Goal: Task Accomplishment & Management: Manage account settings

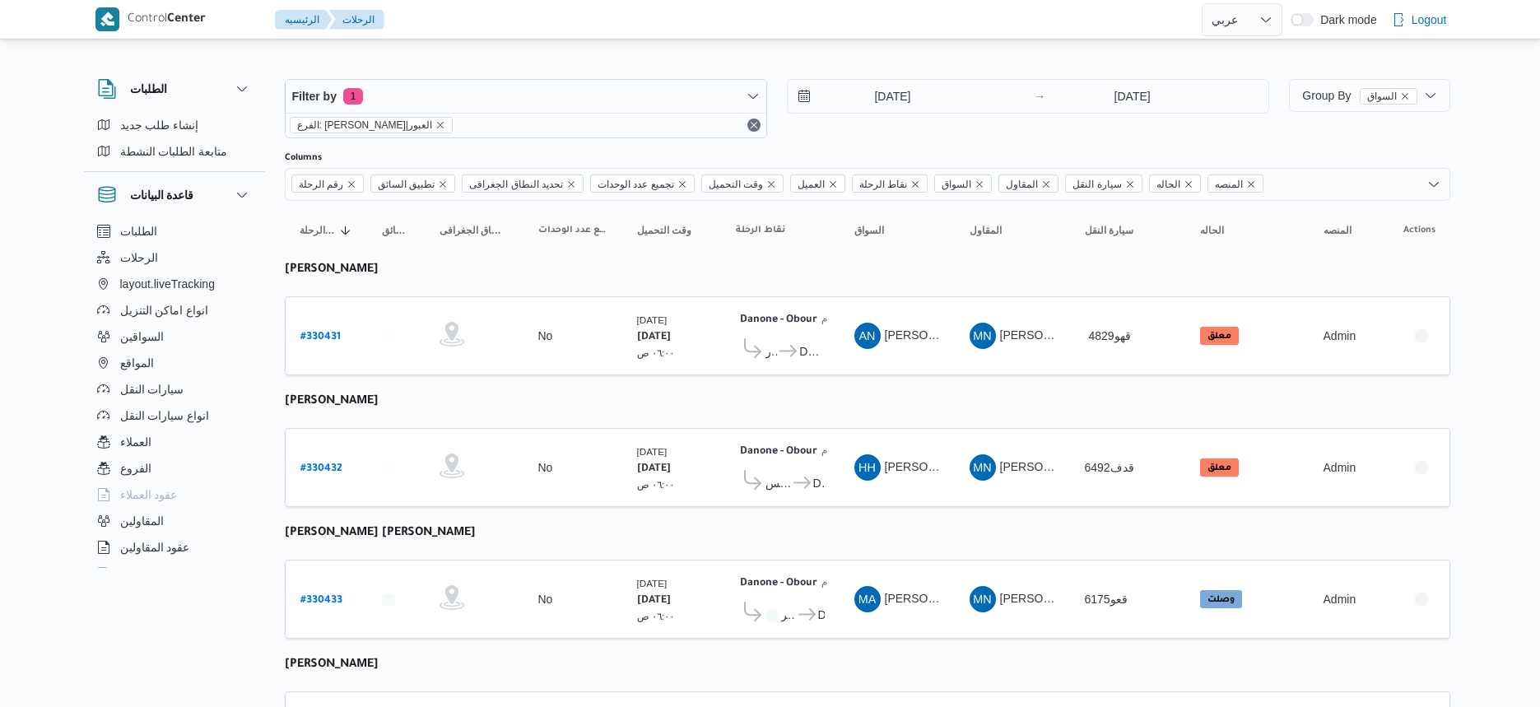
select select "ar"
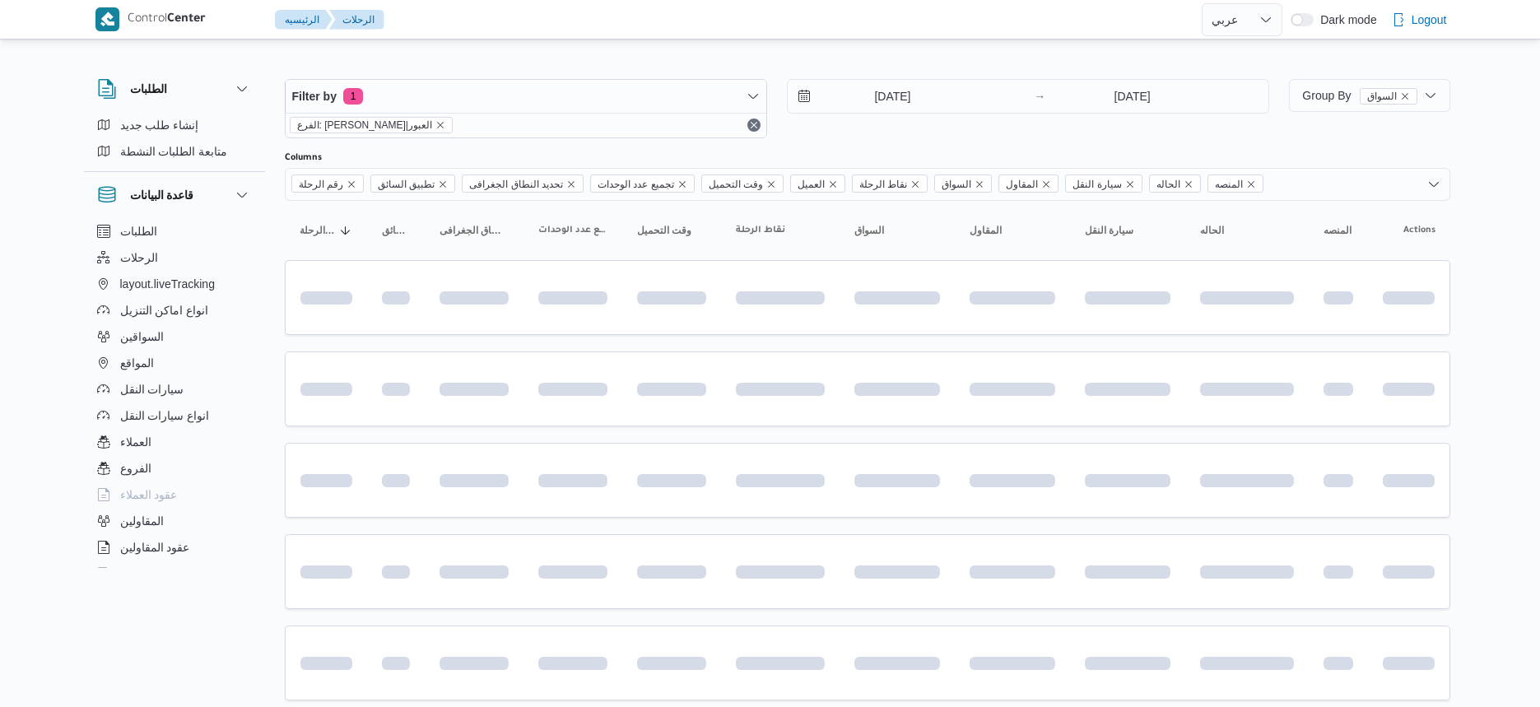
select select "ar"
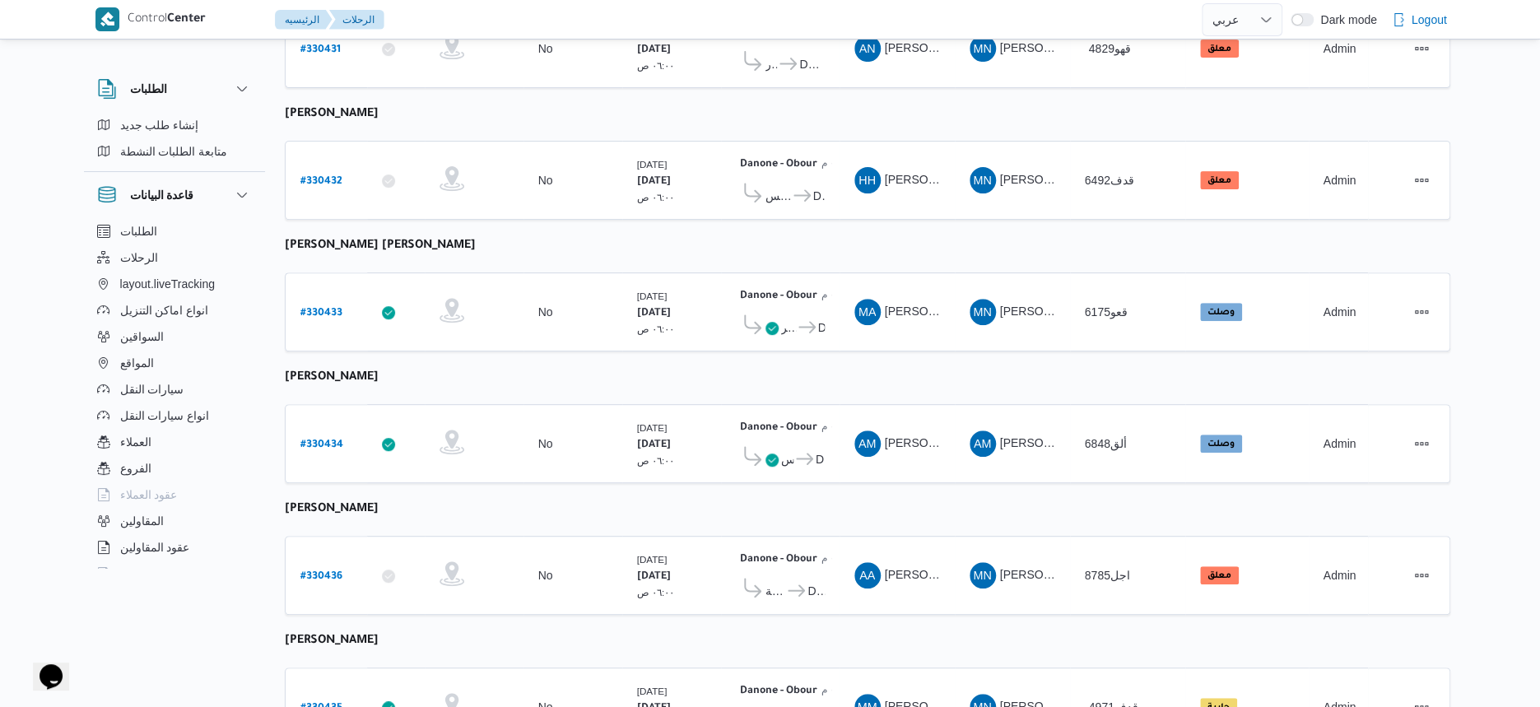
scroll to position [88, 0]
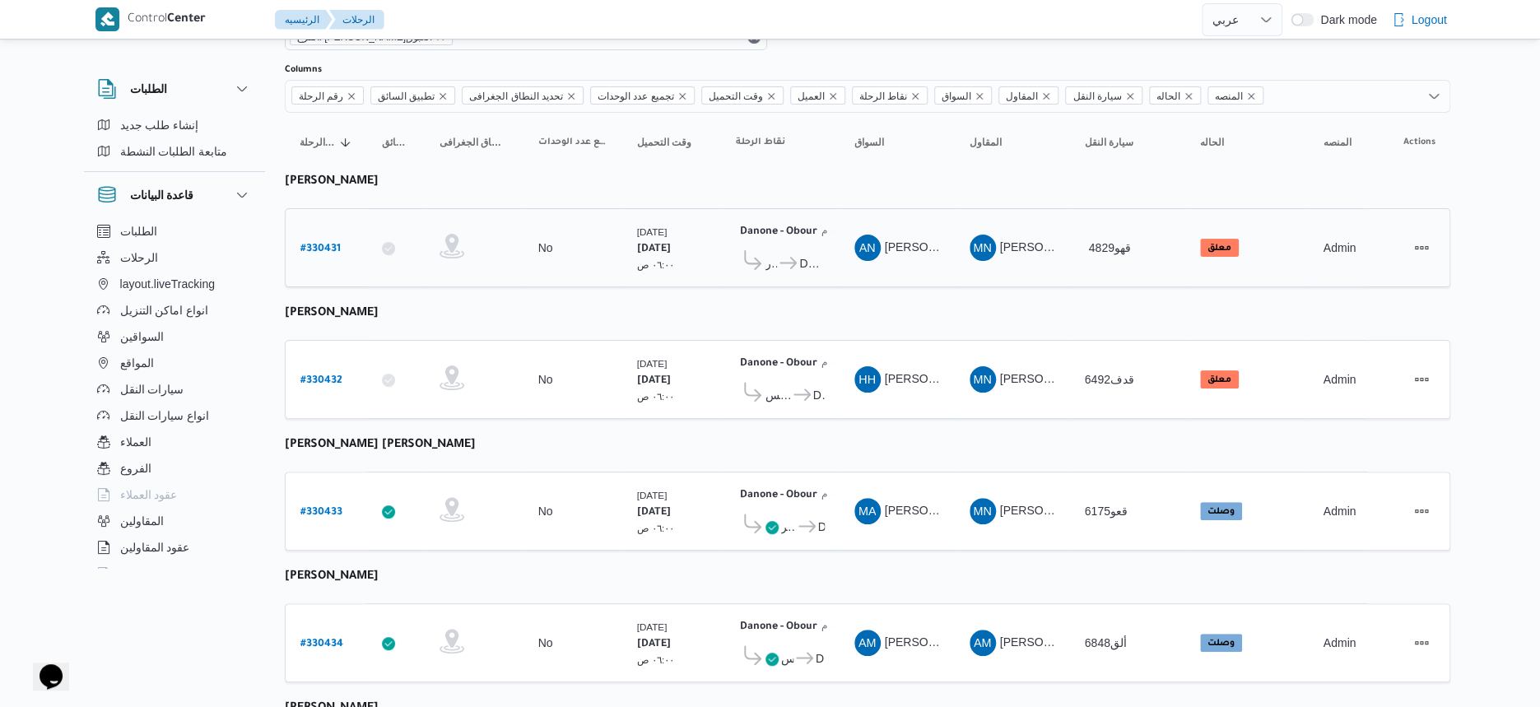
click at [324, 244] on b "# 330431" at bounding box center [320, 250] width 40 height 12
select select "ar"
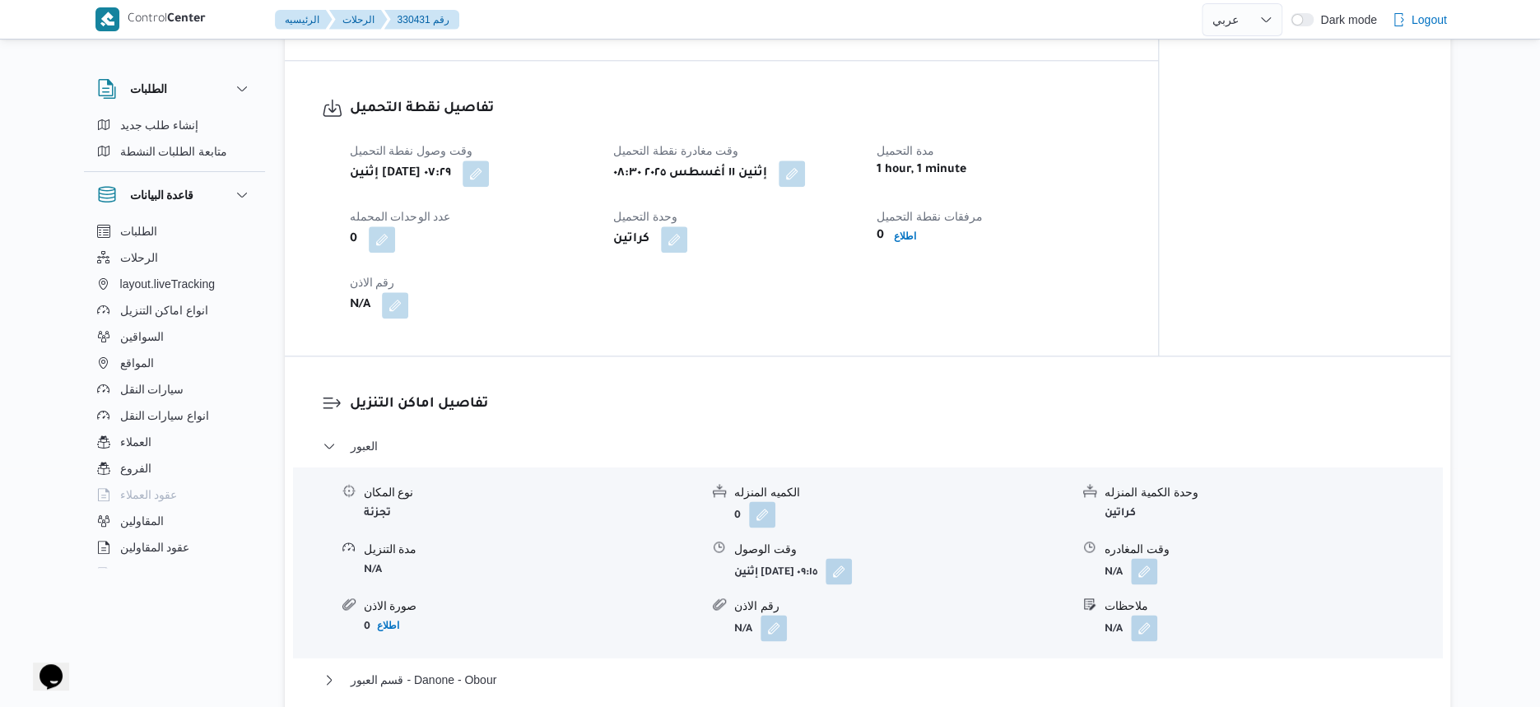
scroll to position [1132, 0]
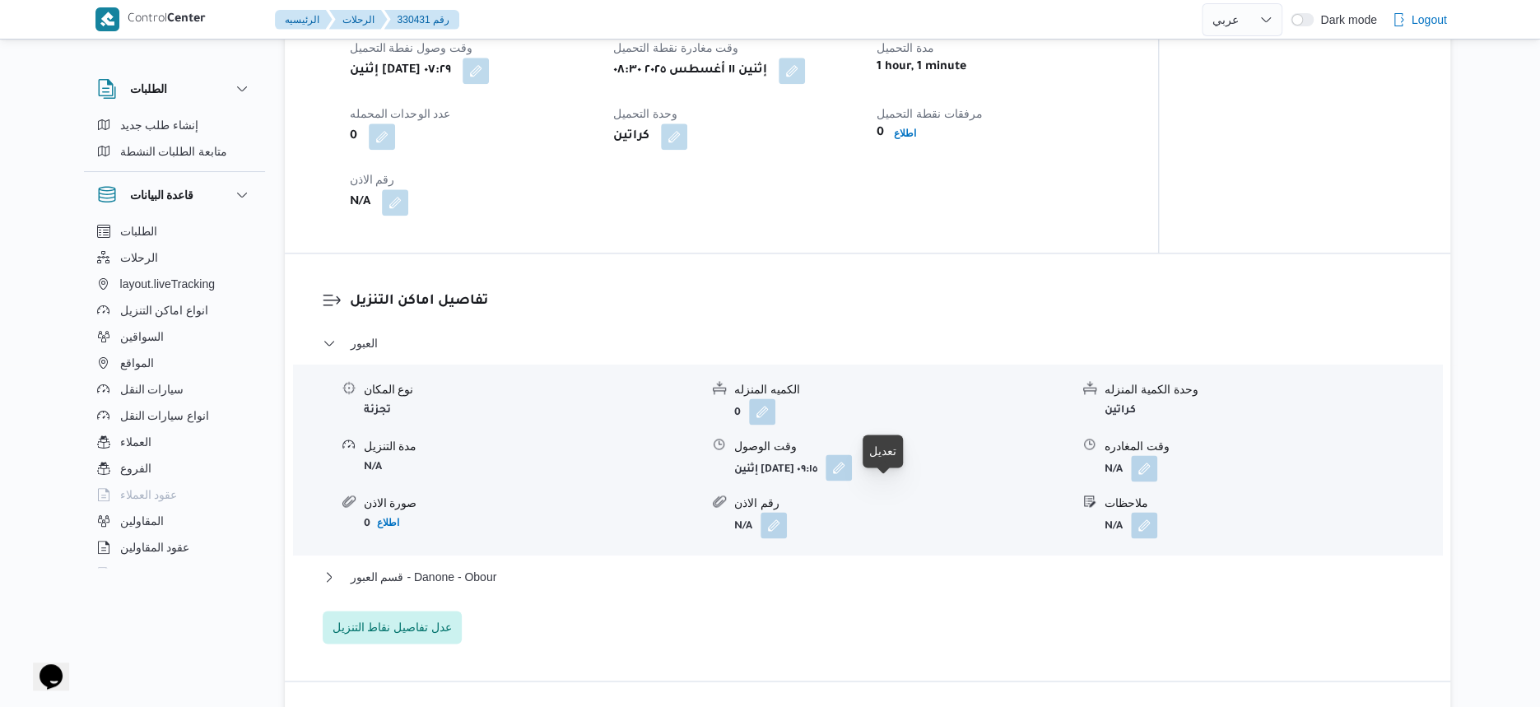
click at [852, 481] on button "button" at bounding box center [839, 467] width 26 height 26
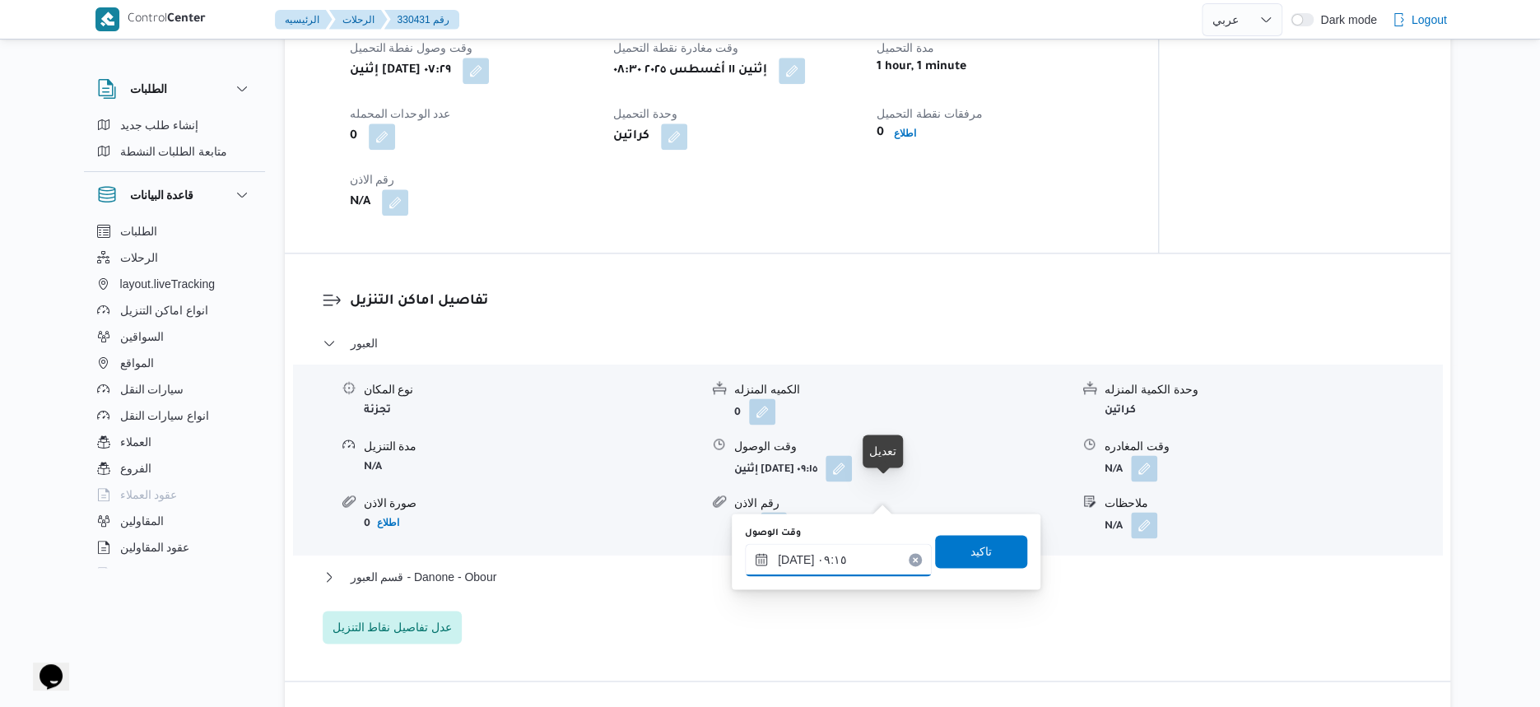
click at [861, 552] on input "١١/٠٨/٢٠٢٥ ٠٩:١٥" at bounding box center [838, 559] width 187 height 33
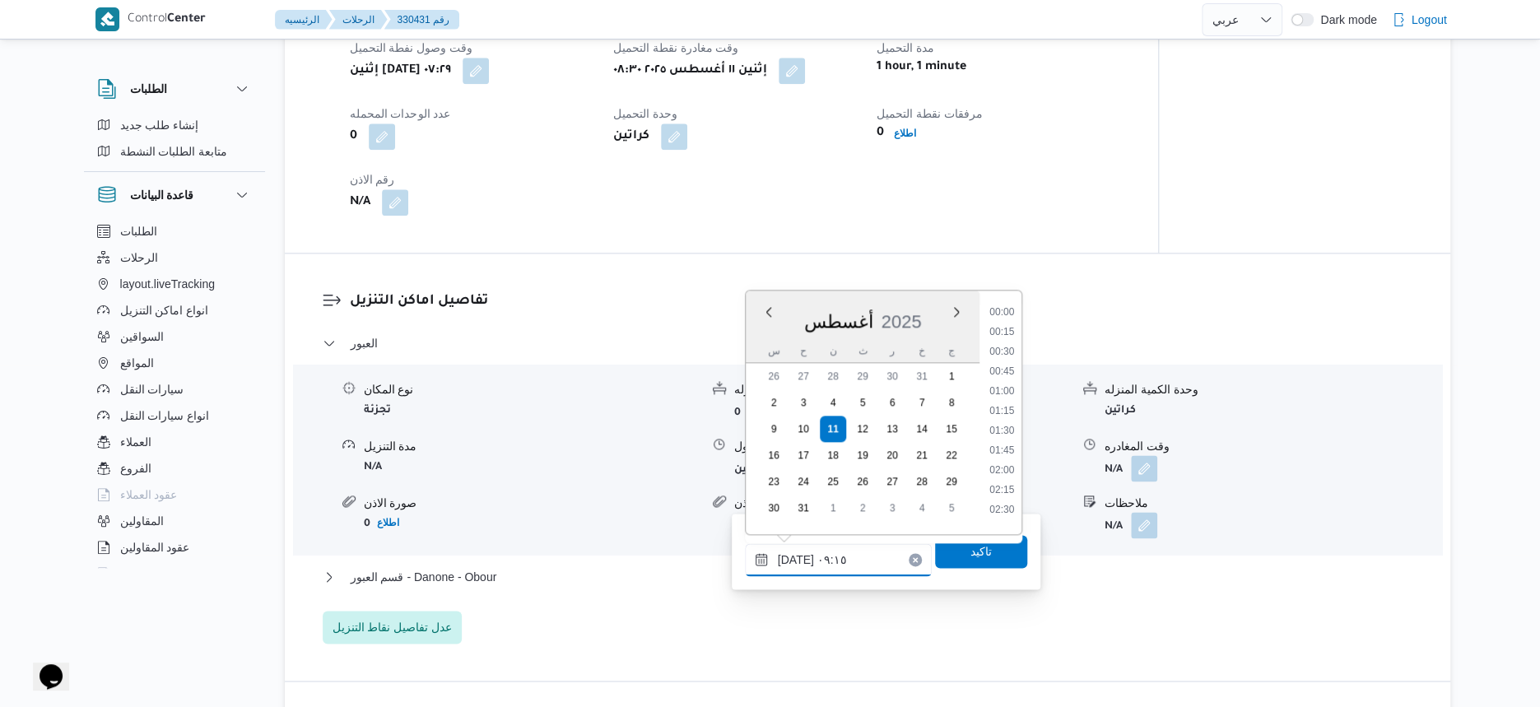
scroll to position [617, 0]
click at [1006, 402] on li "09:00" at bounding box center [1002, 406] width 38 height 16
type input "١١/٠٨/٢٠٢٥ ٠٩:٠٠"
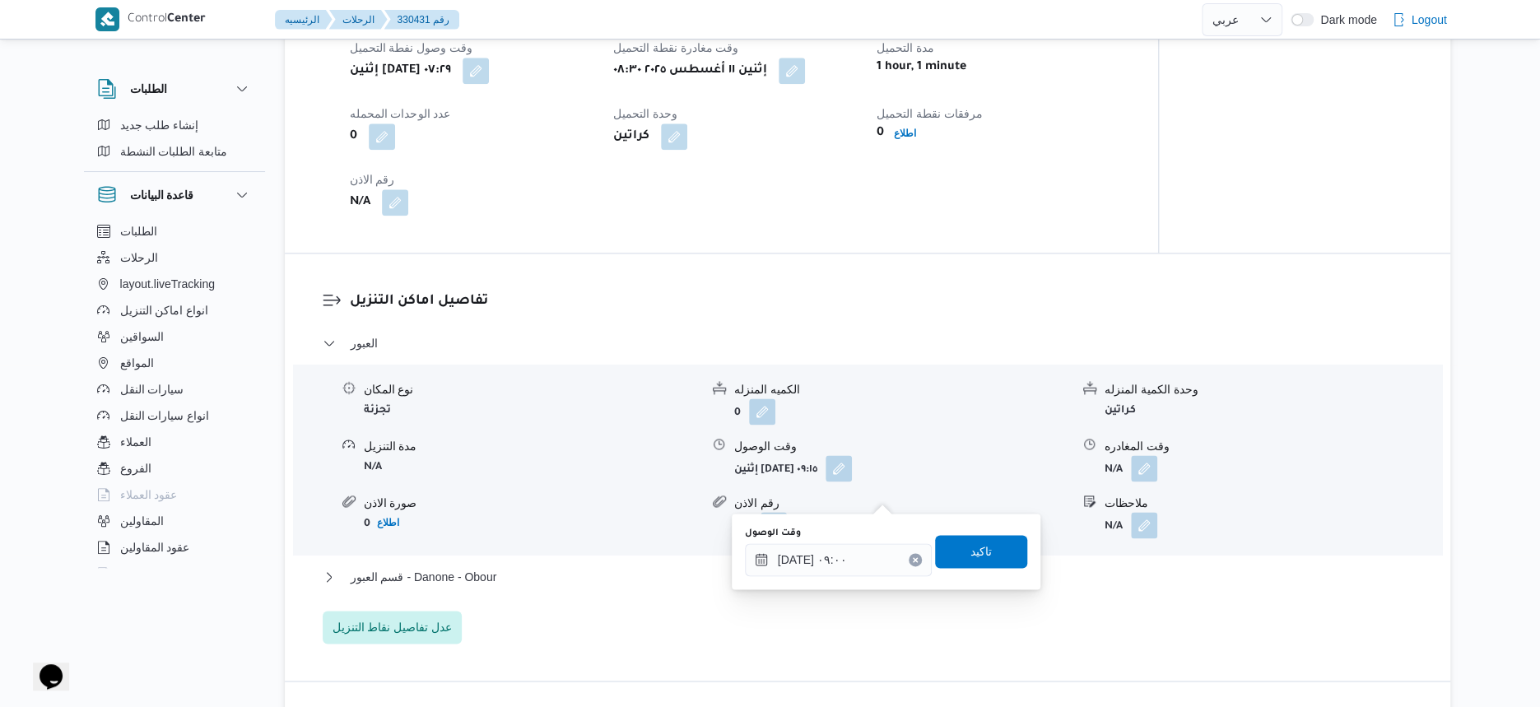
click at [987, 568] on div "وقت الوصول ١١/٠٨/٢٠٢٥ ٠٩:٠٠ تاكيد" at bounding box center [886, 551] width 286 height 53
click at [992, 555] on span "تاكيد" at bounding box center [981, 550] width 92 height 33
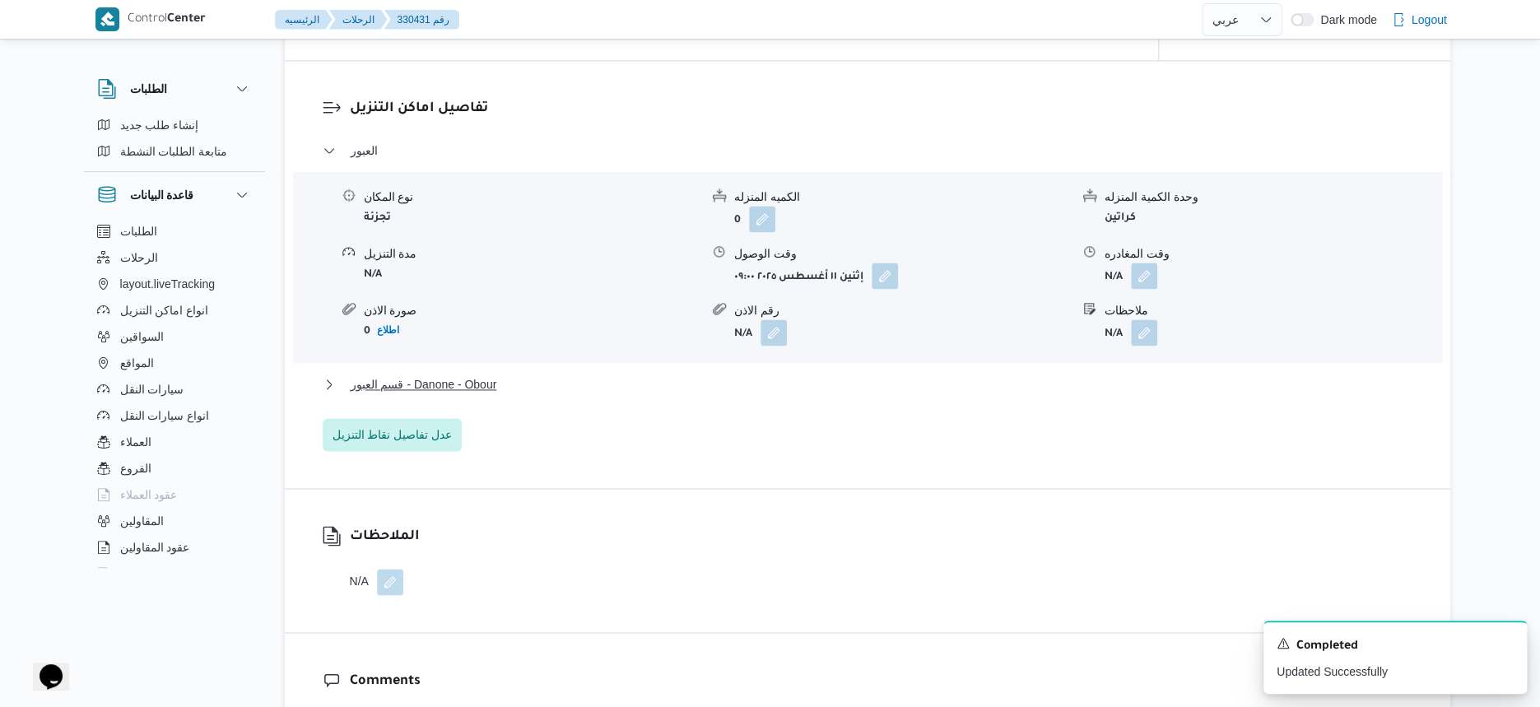
scroll to position [1338, 0]
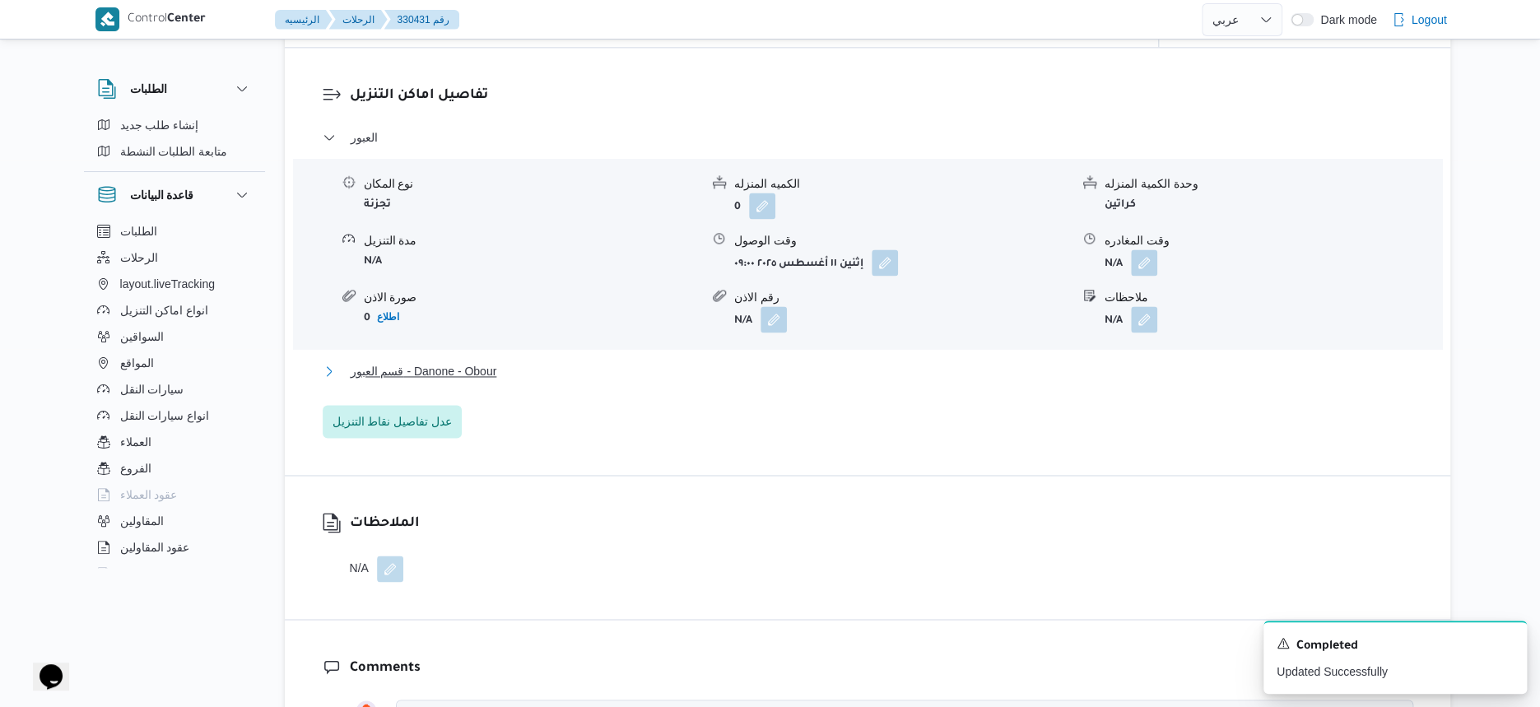
click at [570, 381] on button "قسم العبور - Danone - Obour" at bounding box center [868, 371] width 1091 height 20
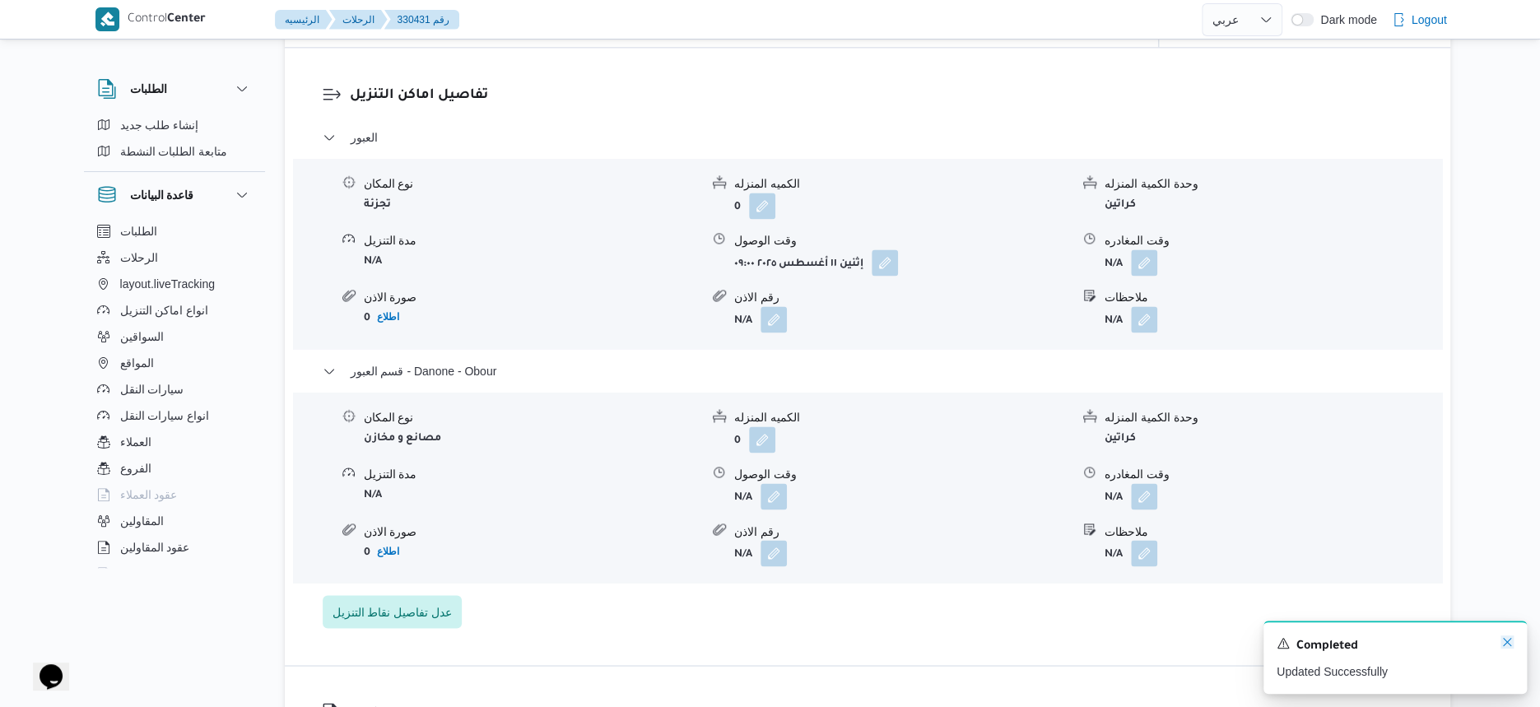
click at [1503, 643] on icon "Dismiss toast" at bounding box center [1507, 642] width 13 height 13
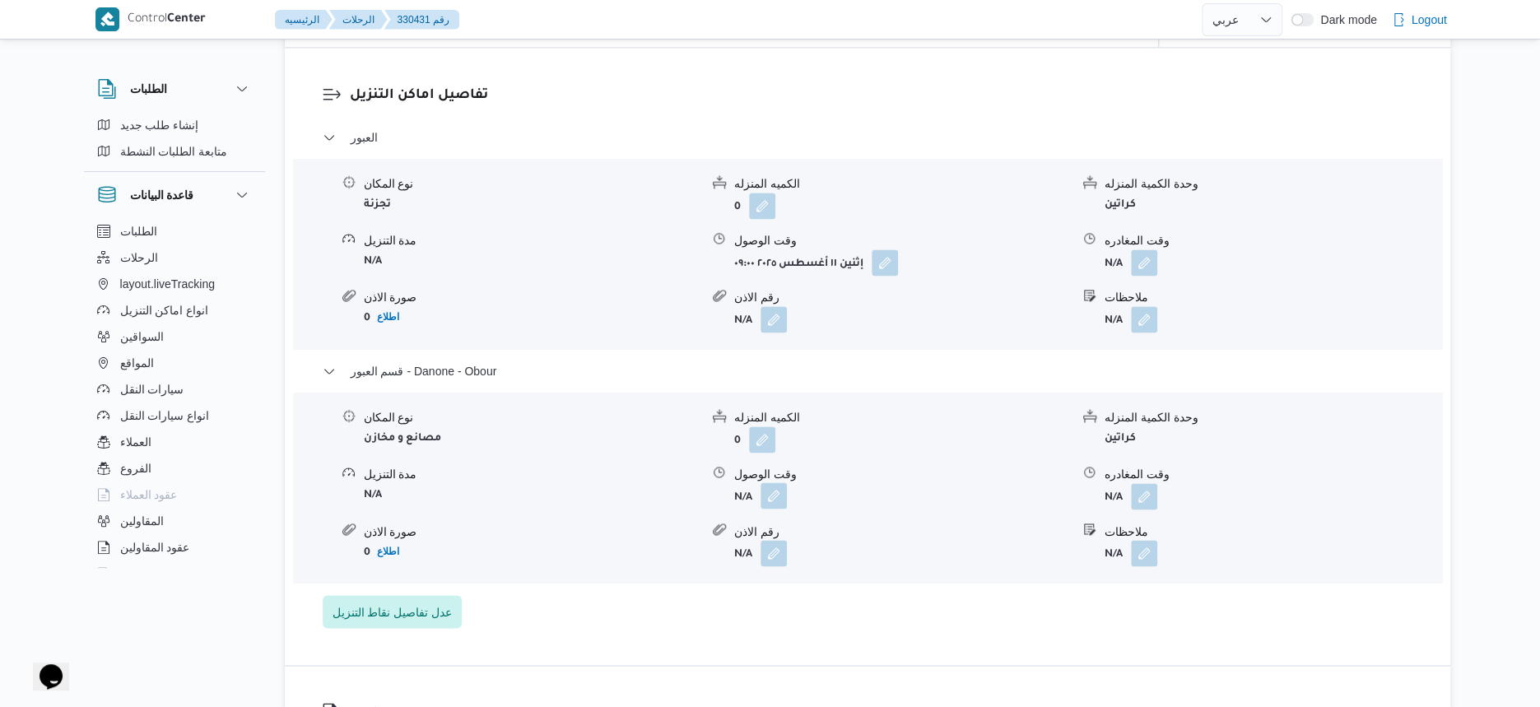
click at [780, 509] on button "button" at bounding box center [774, 495] width 26 height 26
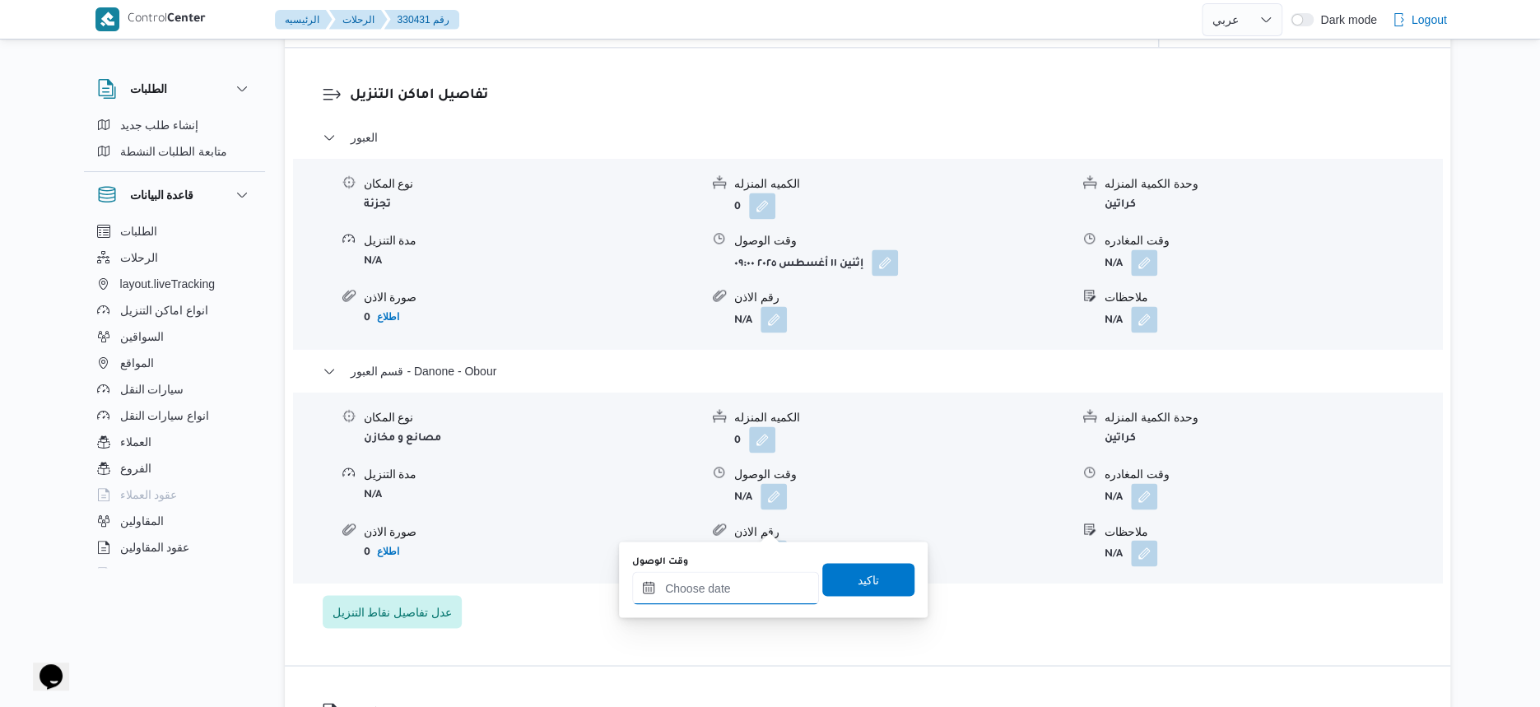
click at [746, 592] on input "وقت الوصول" at bounding box center [725, 587] width 187 height 33
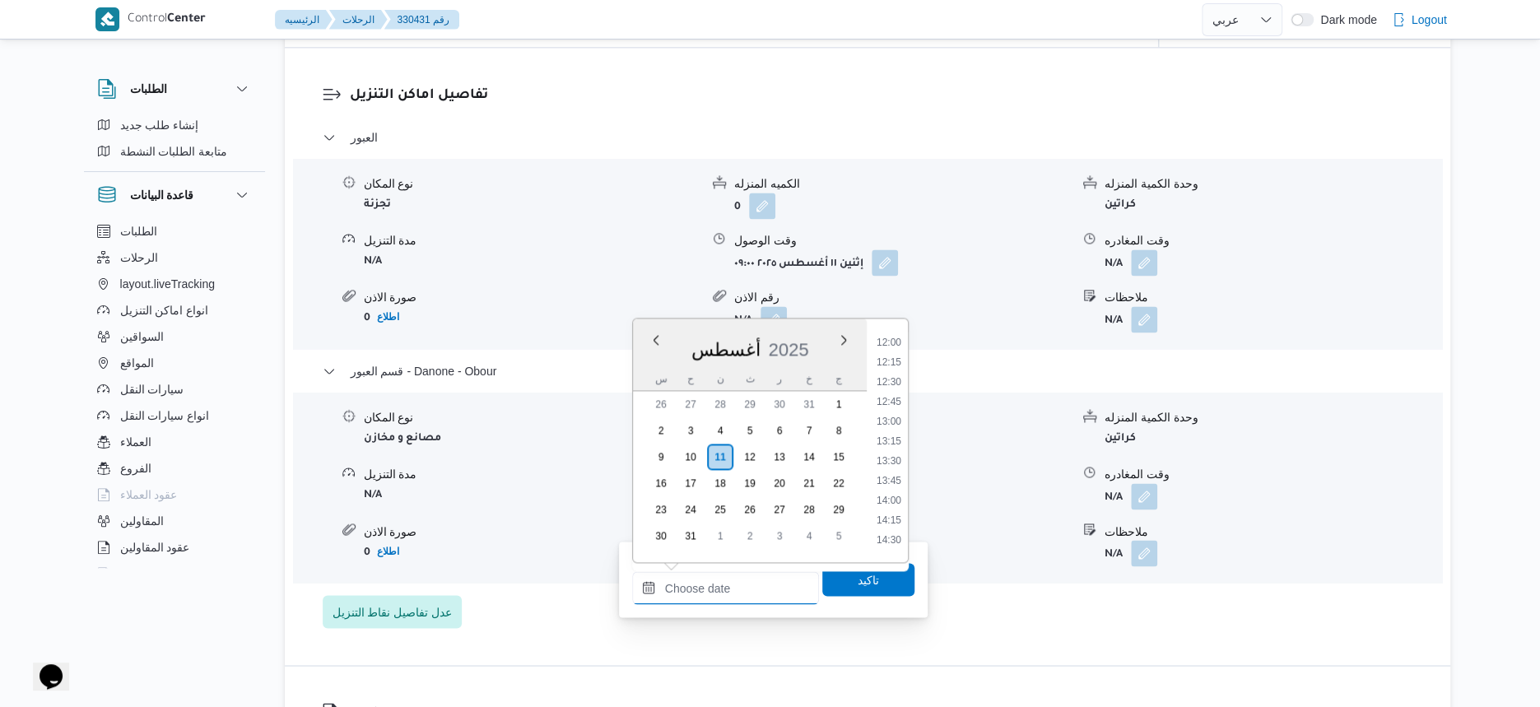
scroll to position [944, 0]
click at [893, 523] on li "14:15" at bounding box center [889, 522] width 38 height 16
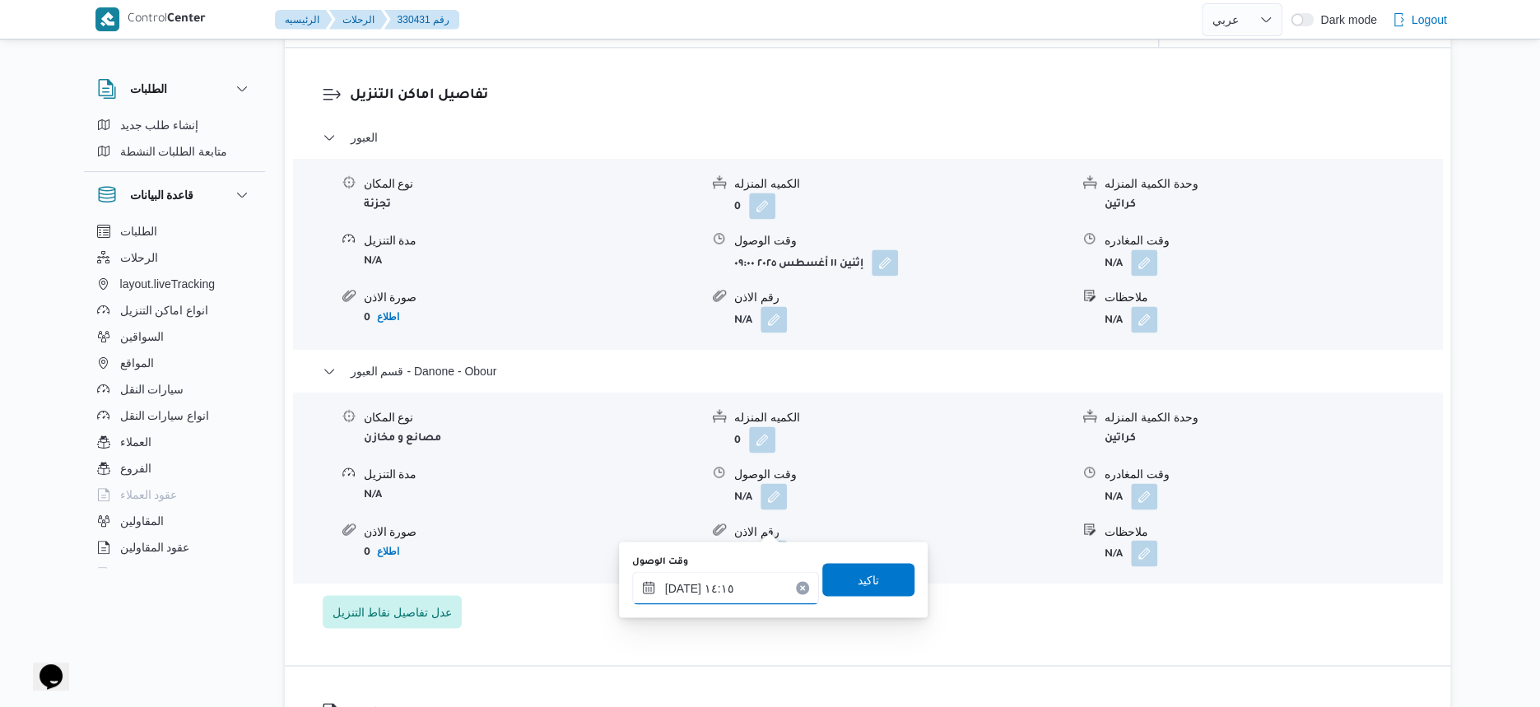
click at [678, 586] on input "١١/٠٨/٢٠٢٥ ١٤:١٥" at bounding box center [725, 587] width 187 height 33
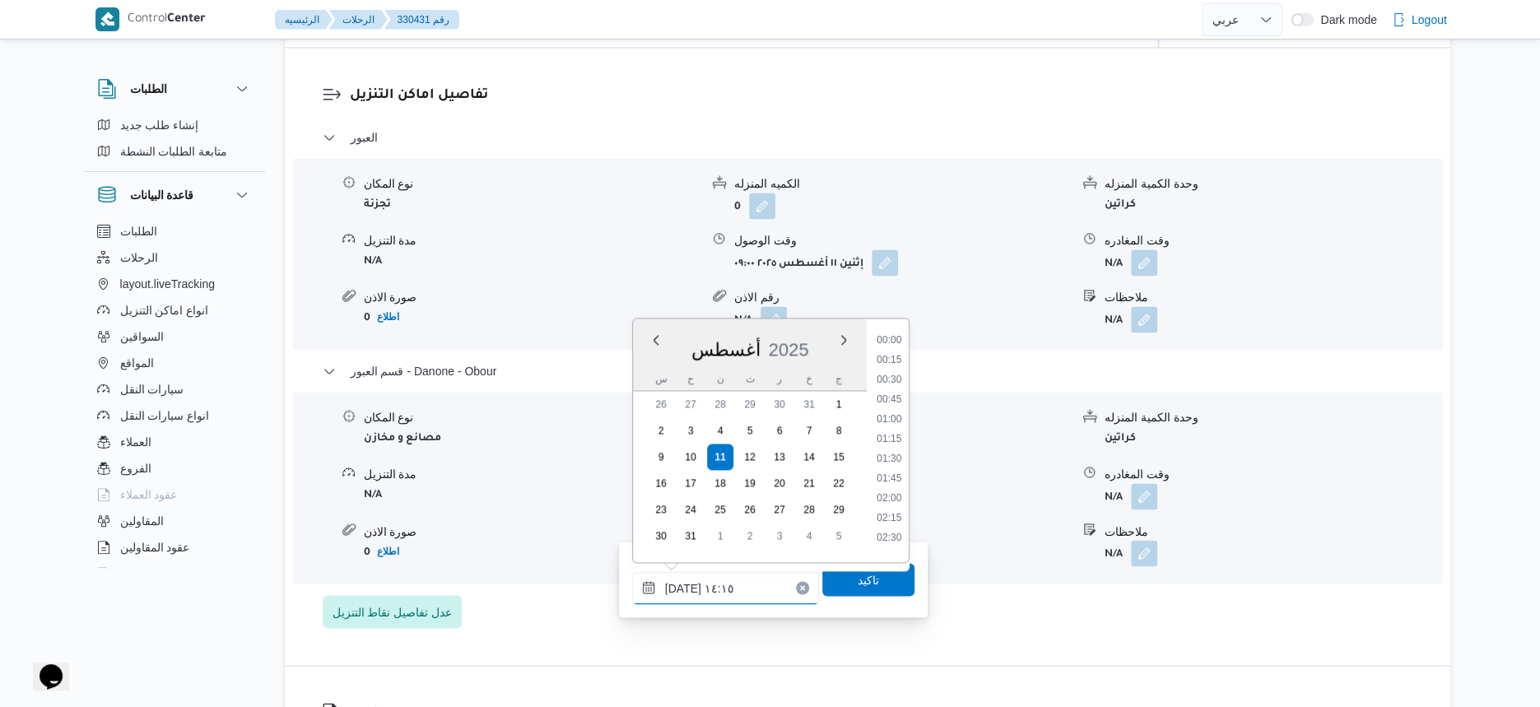
scroll to position [1012, 0]
click at [678, 586] on input "١١/٠٨/٢٠٢٥ ١٤:١٥" at bounding box center [725, 587] width 187 height 33
type input "١١/٠٨/٢٠٢٥ ١٤:٢٠"
click at [868, 581] on span "تاكيد" at bounding box center [868, 579] width 21 height 20
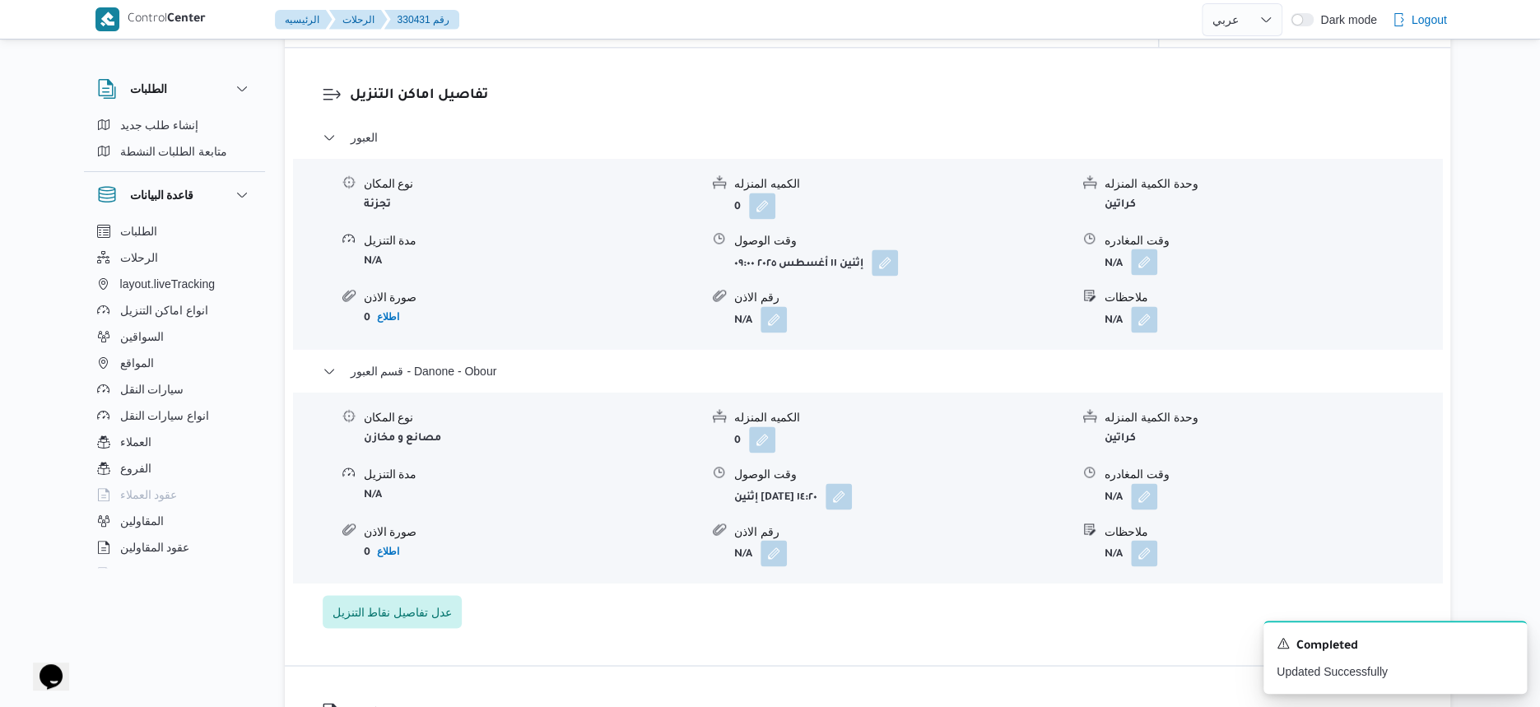
click at [1144, 275] on button "button" at bounding box center [1144, 262] width 26 height 26
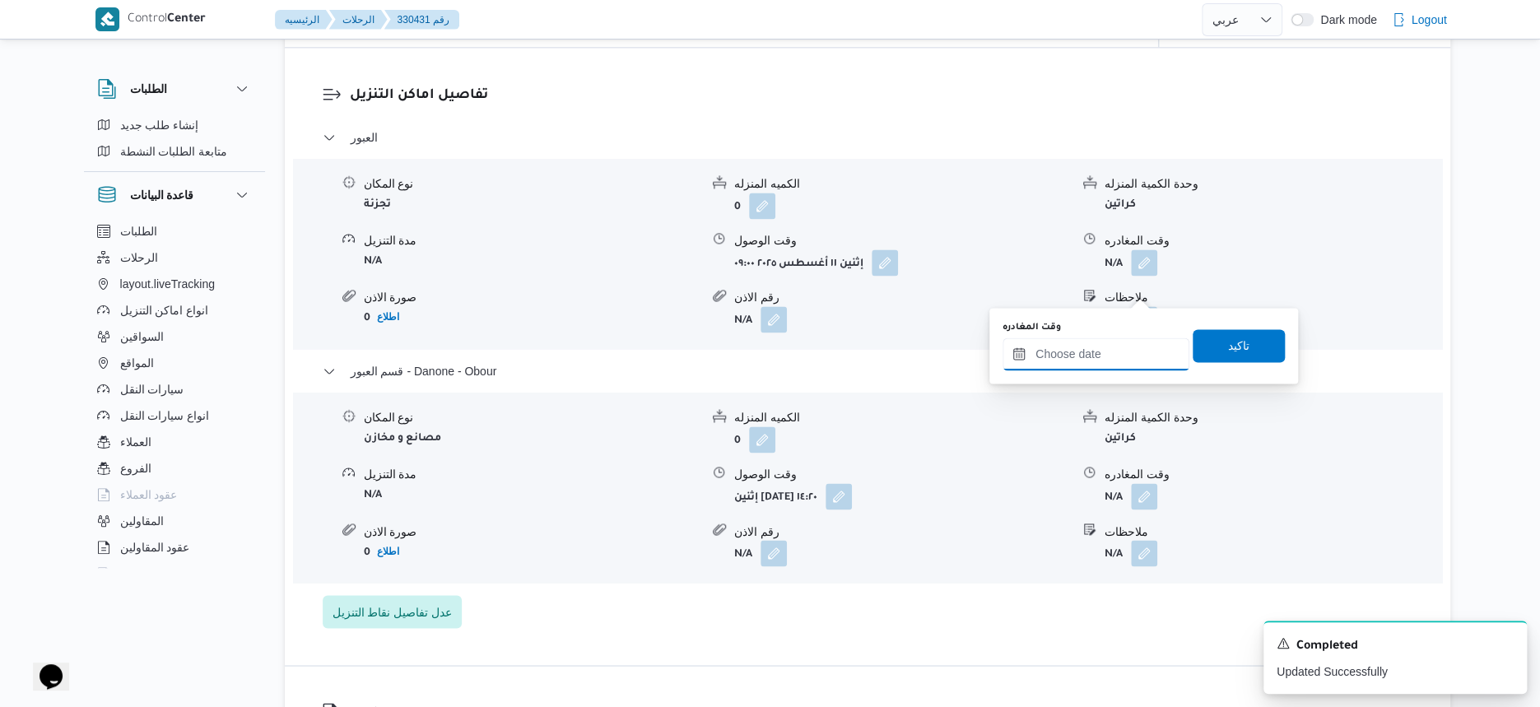
click at [1120, 340] on input "وقت المغادره" at bounding box center [1096, 354] width 187 height 33
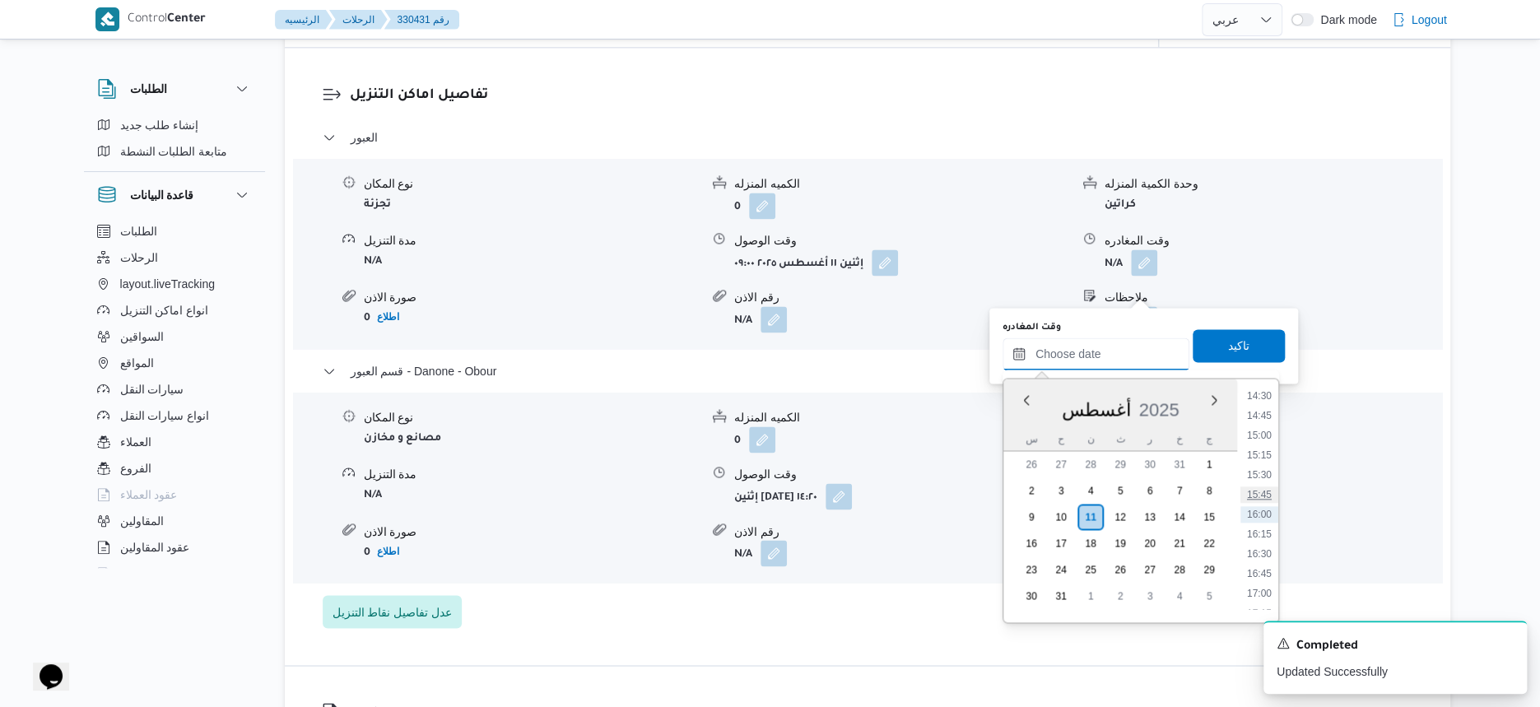
scroll to position [944, 0]
drag, startPoint x: 1266, startPoint y: 546, endPoint x: 1264, endPoint y: 512, distance: 33.8
click at [1266, 546] on li "13:45" at bounding box center [1260, 542] width 38 height 16
type input "١١/٠٨/٢٠٢٥ ١٣:٤٥"
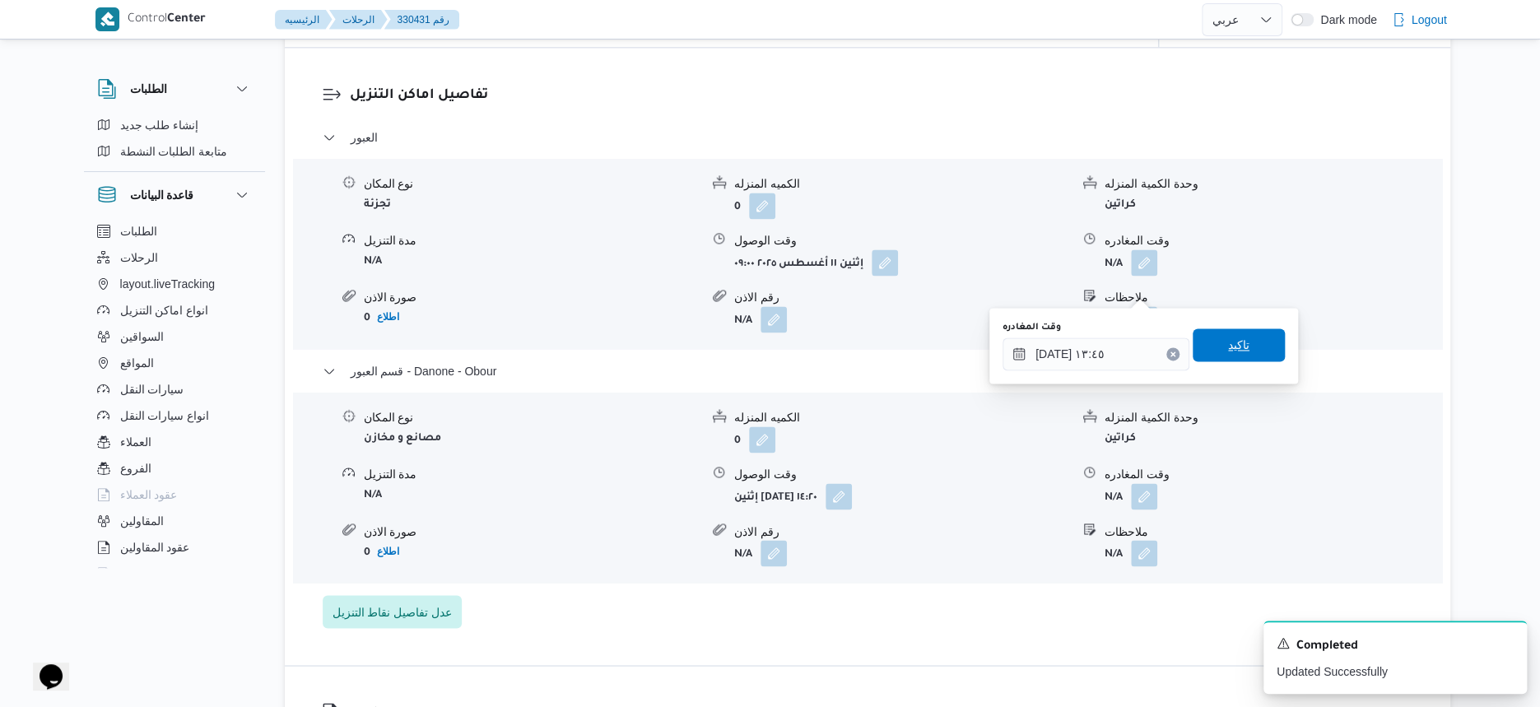
click at [1256, 338] on span "تاكيد" at bounding box center [1239, 344] width 92 height 33
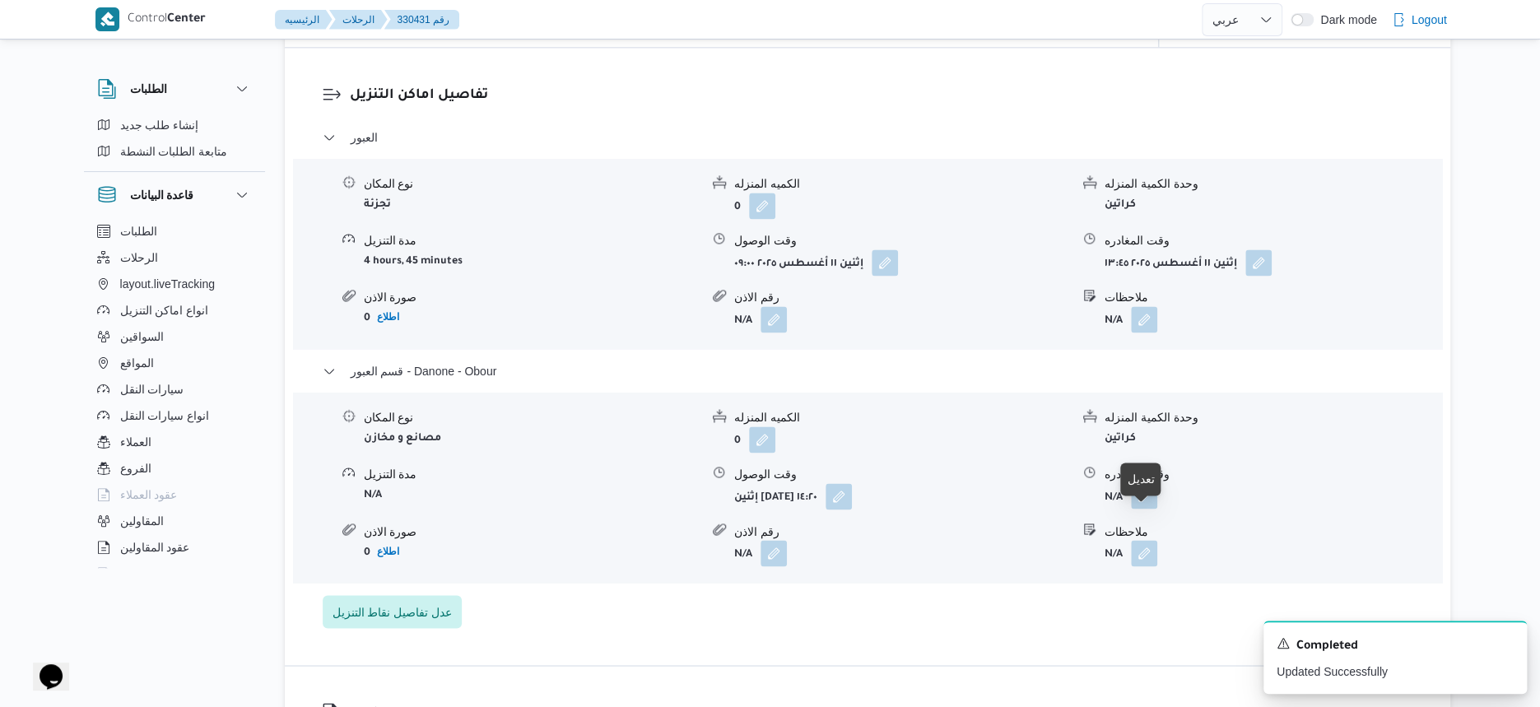
click at [1134, 509] on button "button" at bounding box center [1144, 495] width 26 height 26
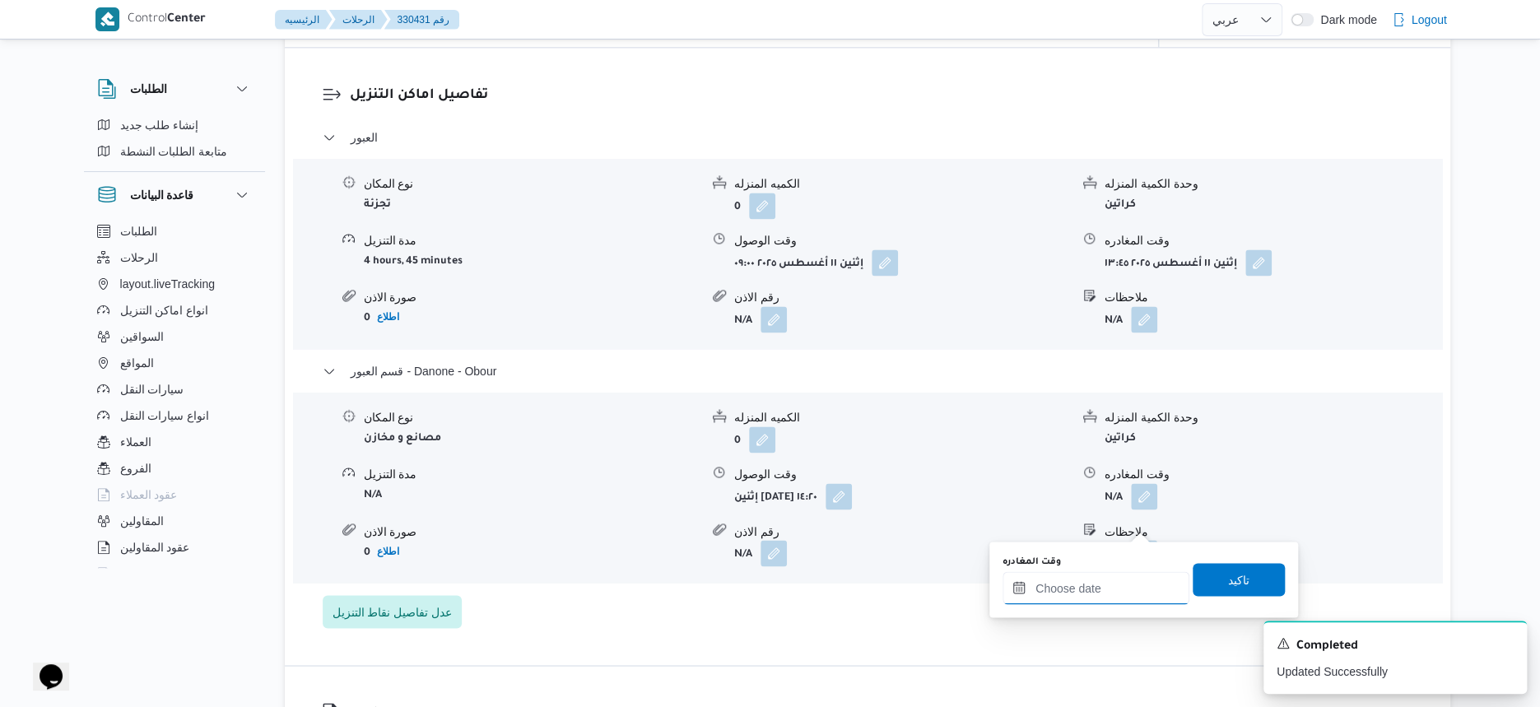
drag, startPoint x: 1137, startPoint y: 531, endPoint x: 1139, endPoint y: 575, distance: 43.7
click at [1131, 582] on input "وقت المغادره" at bounding box center [1096, 587] width 187 height 33
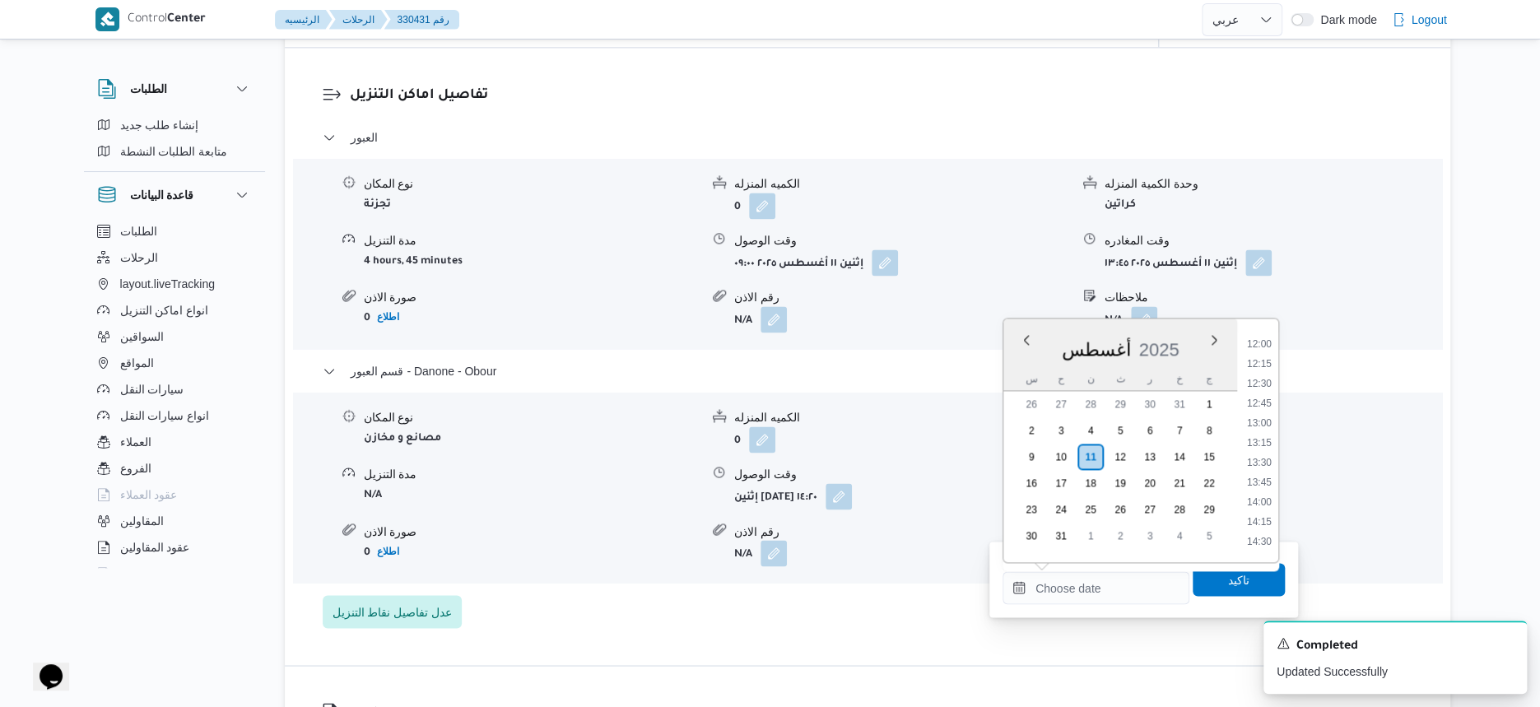
click at [1261, 529] on li "14:15" at bounding box center [1260, 522] width 38 height 16
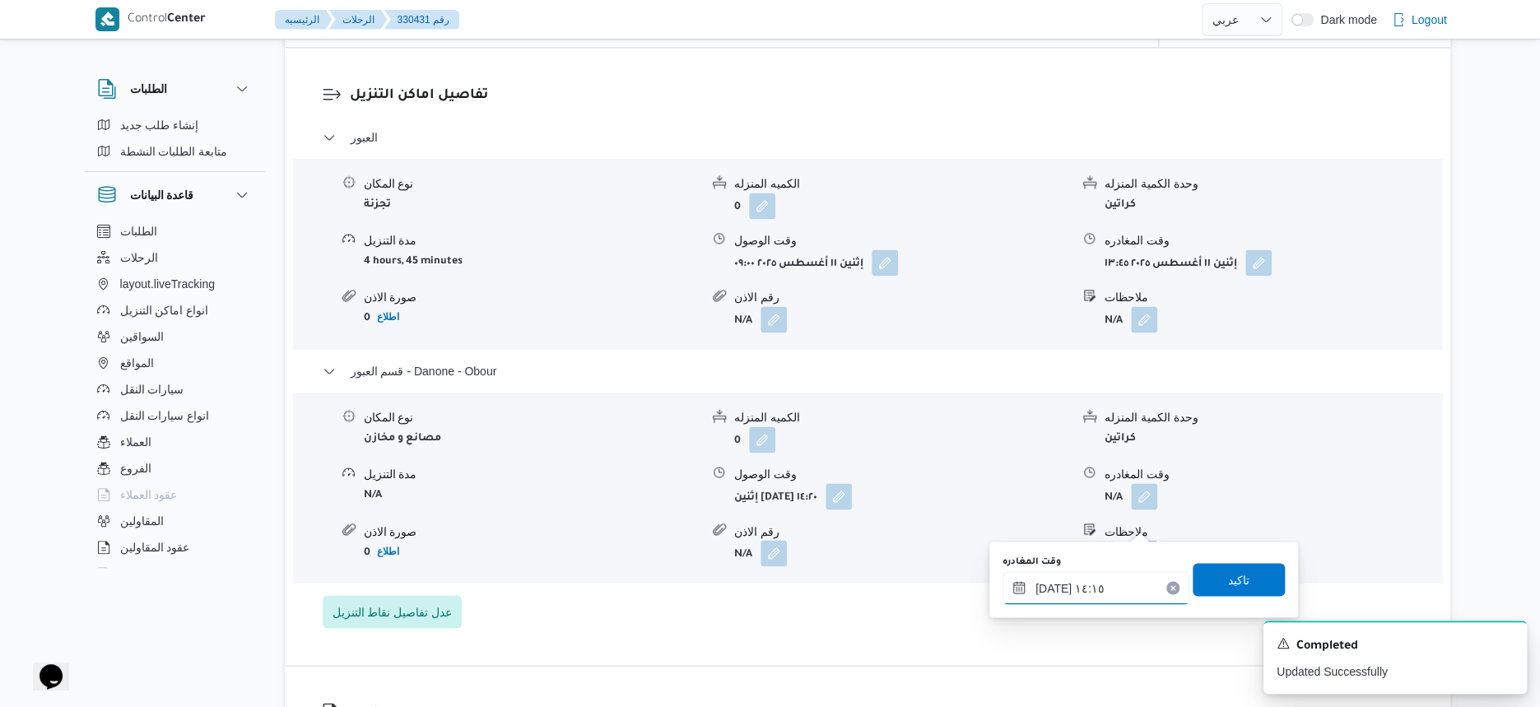
click at [1048, 584] on input "١١/٠٨/٢٠٢٥ ١٤:١٥" at bounding box center [1096, 587] width 187 height 33
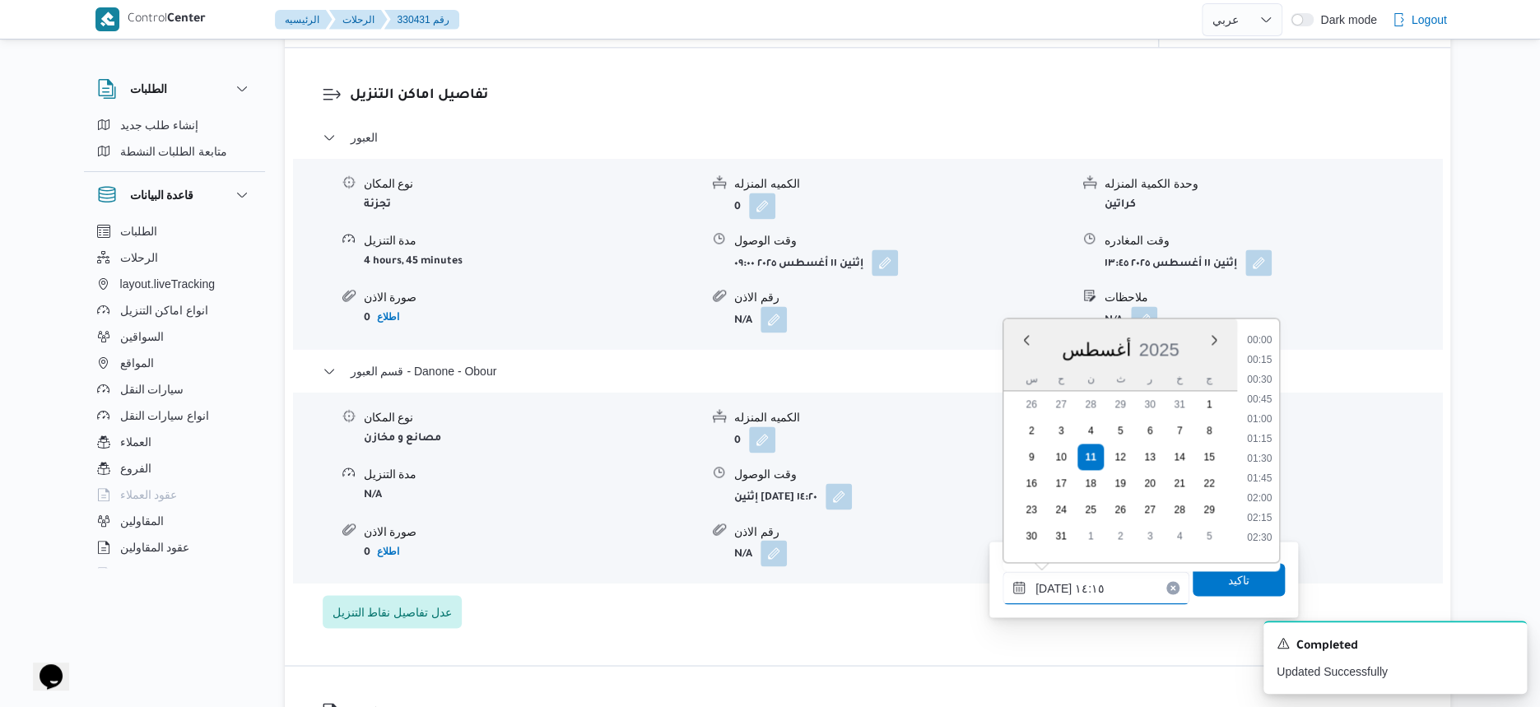
click at [1048, 584] on input "١١/٠٨/٢٠٢٥ ١٤:١٥" at bounding box center [1096, 587] width 187 height 33
click at [1047, 585] on input "١١/٠٨/٢٠٢٥ ١٤:١٥" at bounding box center [1096, 587] width 187 height 33
type input "١١/٠٨/٢٠٢٥ ١٤:١٣"
click at [1265, 585] on span "تاكيد" at bounding box center [1239, 578] width 92 height 33
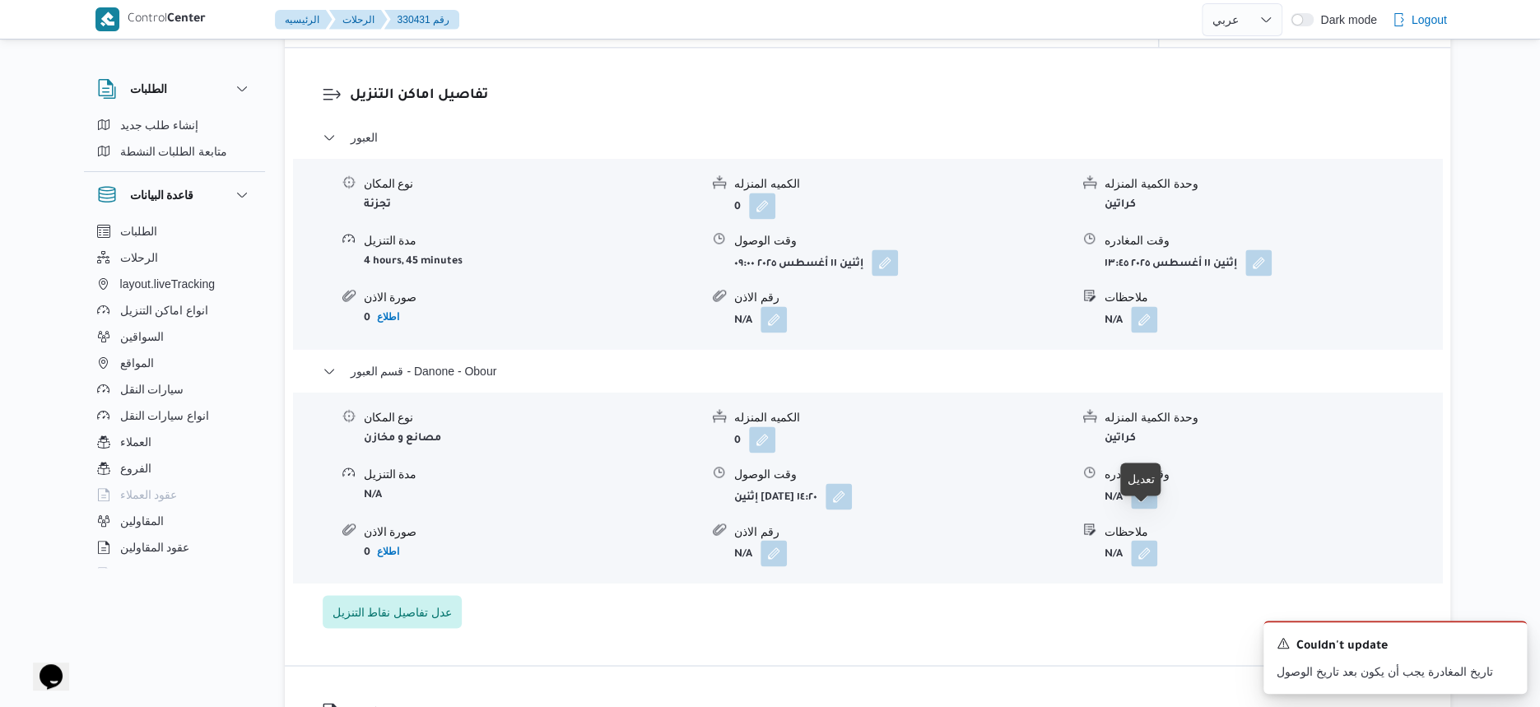
click at [1149, 509] on button "button" at bounding box center [1144, 495] width 26 height 26
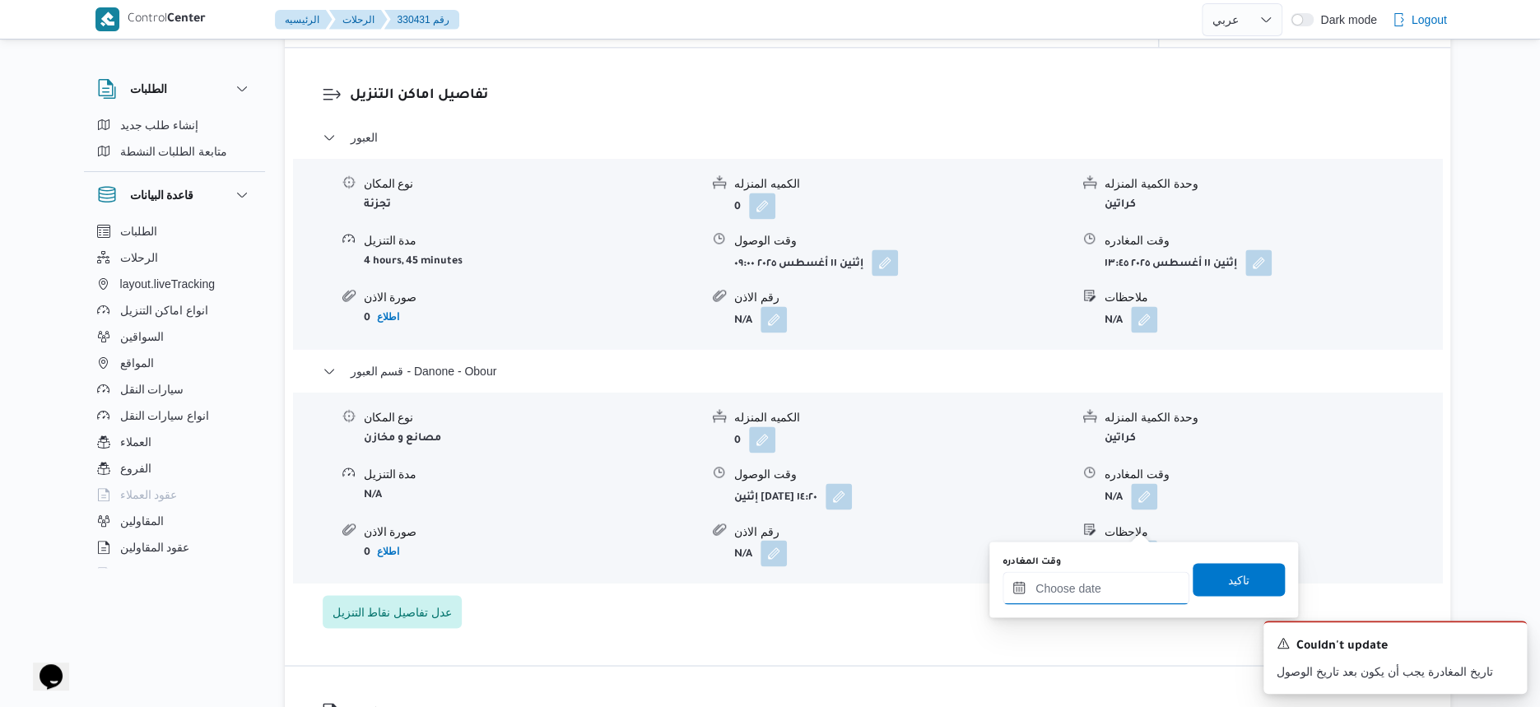
click at [1125, 583] on input "وقت المغادره" at bounding box center [1096, 587] width 187 height 33
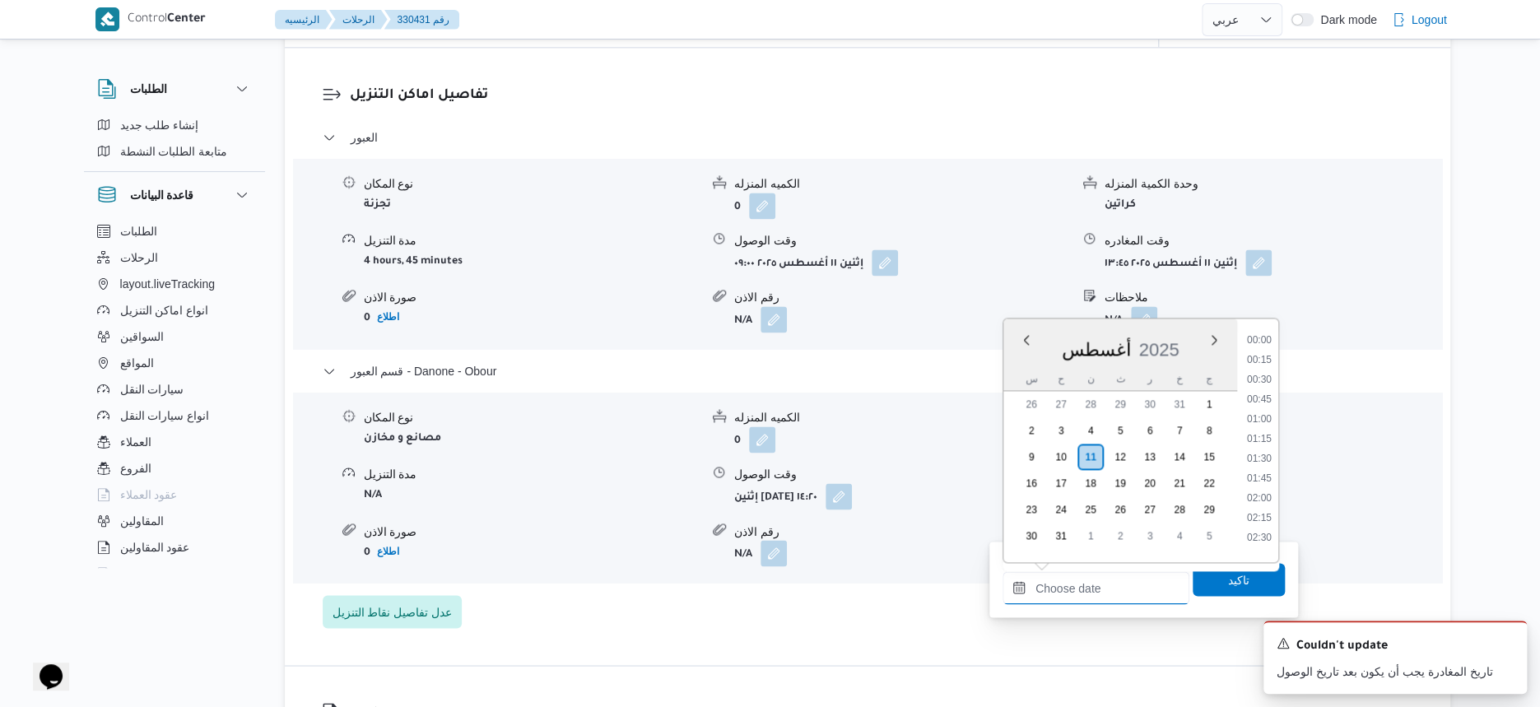
scroll to position [1150, 0]
drag, startPoint x: 1262, startPoint y: 356, endPoint x: 1243, endPoint y: 381, distance: 31.8
click at [1262, 356] on li "14:45" at bounding box center [1260, 355] width 38 height 16
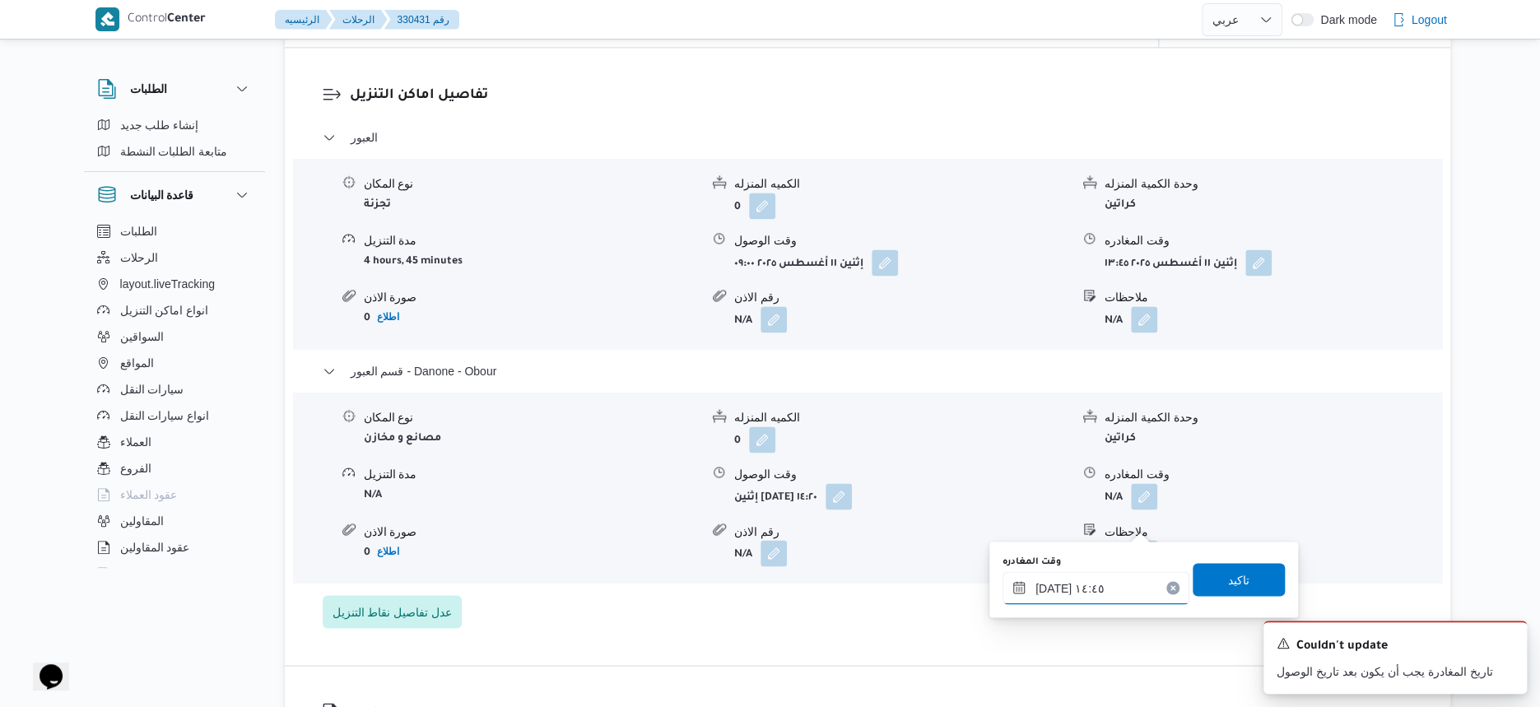
click at [1050, 589] on input "١١/٠٨/٢٠٢٥ ١٤:٤٥" at bounding box center [1096, 587] width 187 height 33
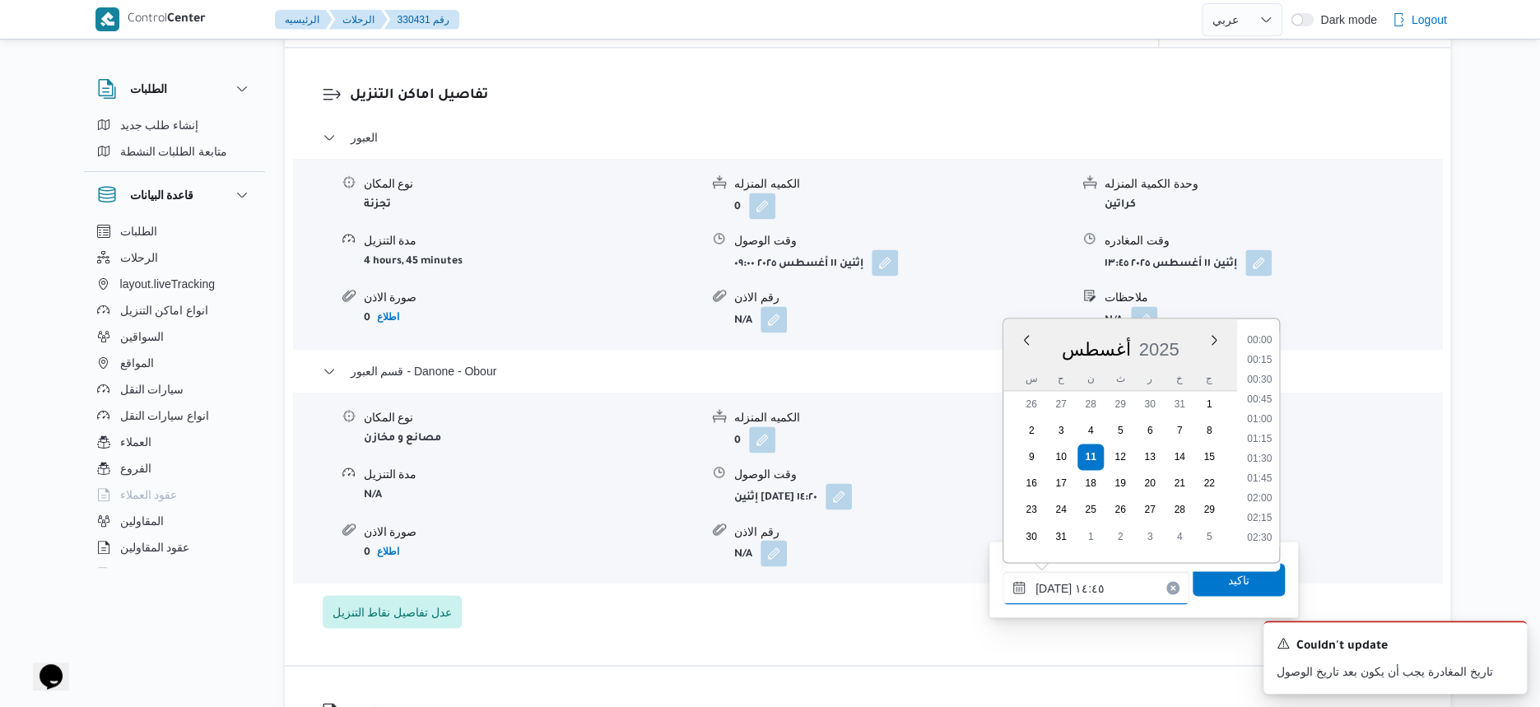
click at [1050, 589] on input "١١/٠٨/٢٠٢٥ ١٤:٤٥" at bounding box center [1096, 587] width 187 height 33
type input "١١/٠٨/٢٠٢٥ ١٤:٣٥"
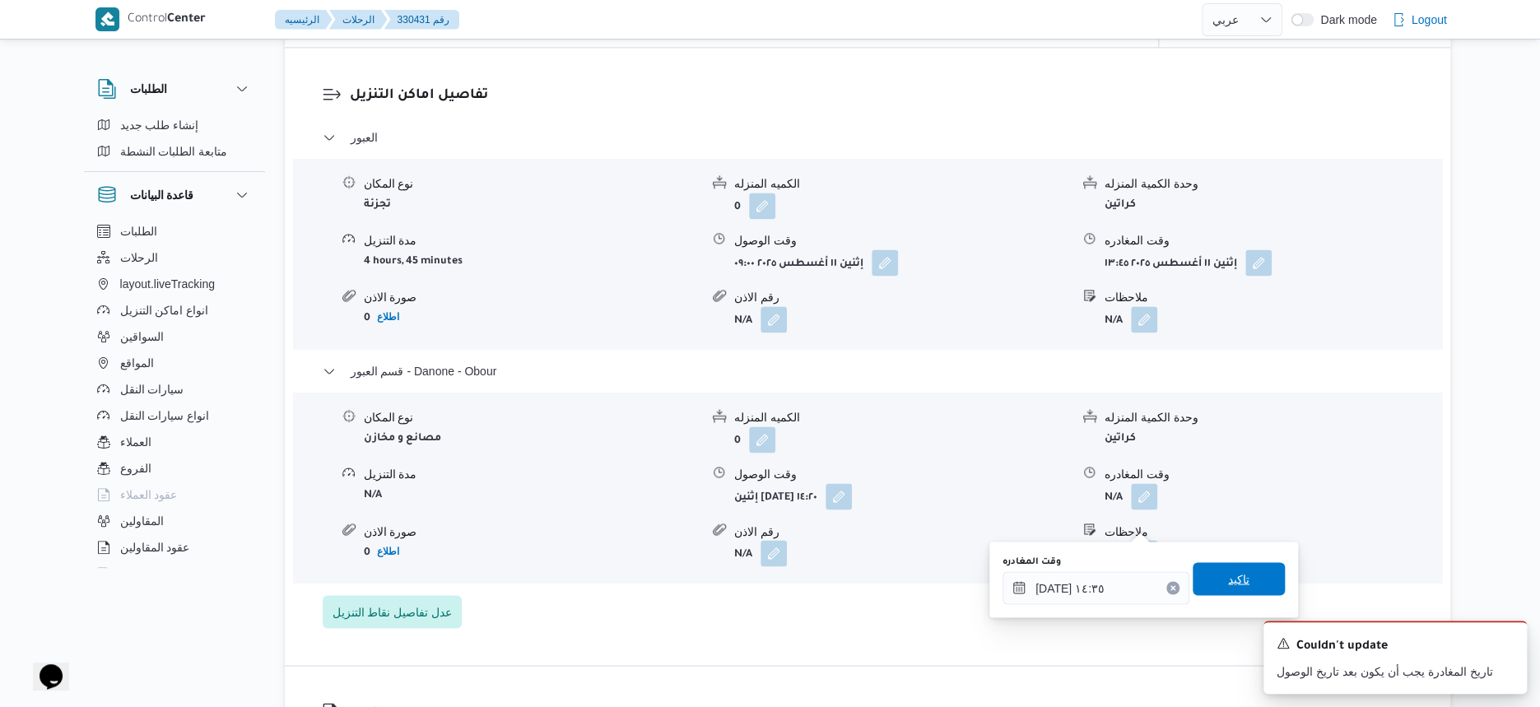
click at [1259, 582] on span "تاكيد" at bounding box center [1239, 578] width 92 height 33
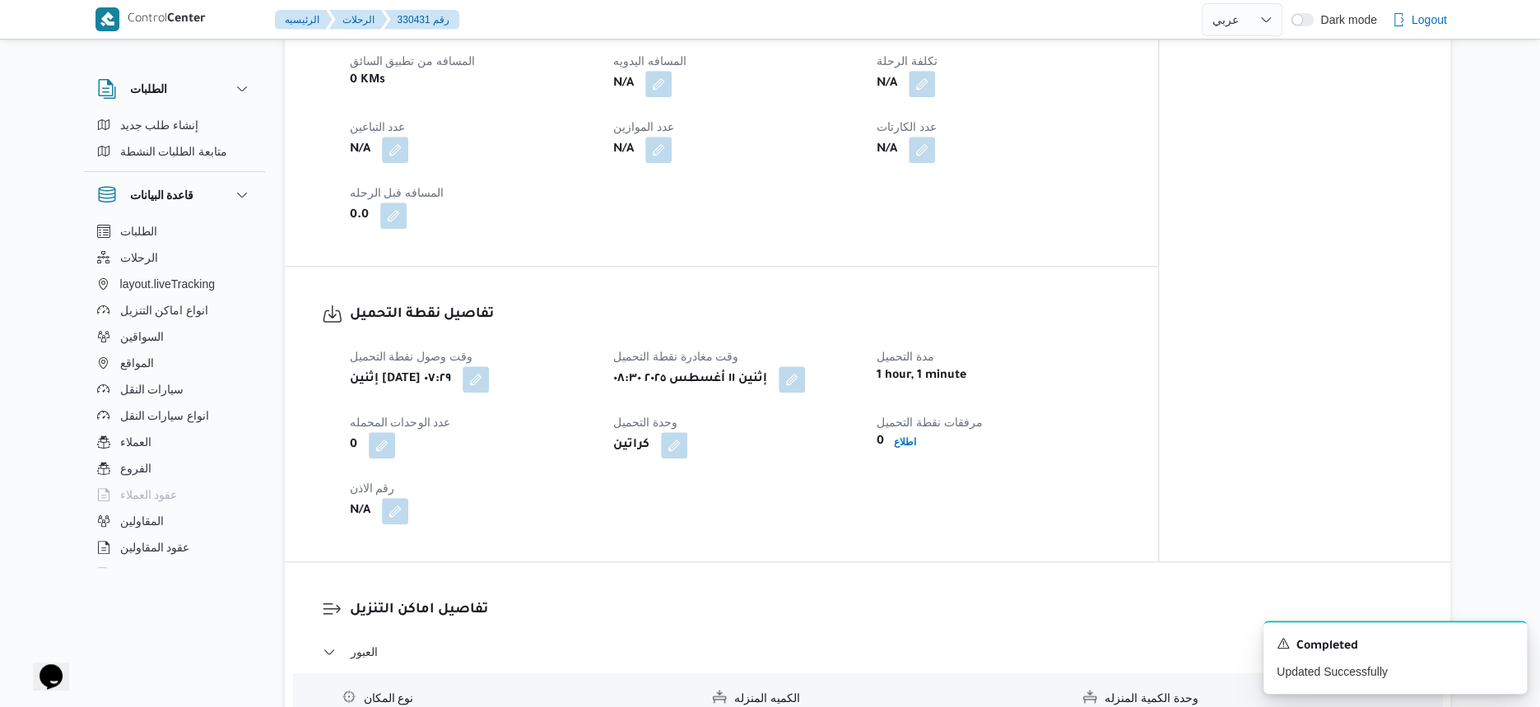
scroll to position [309, 0]
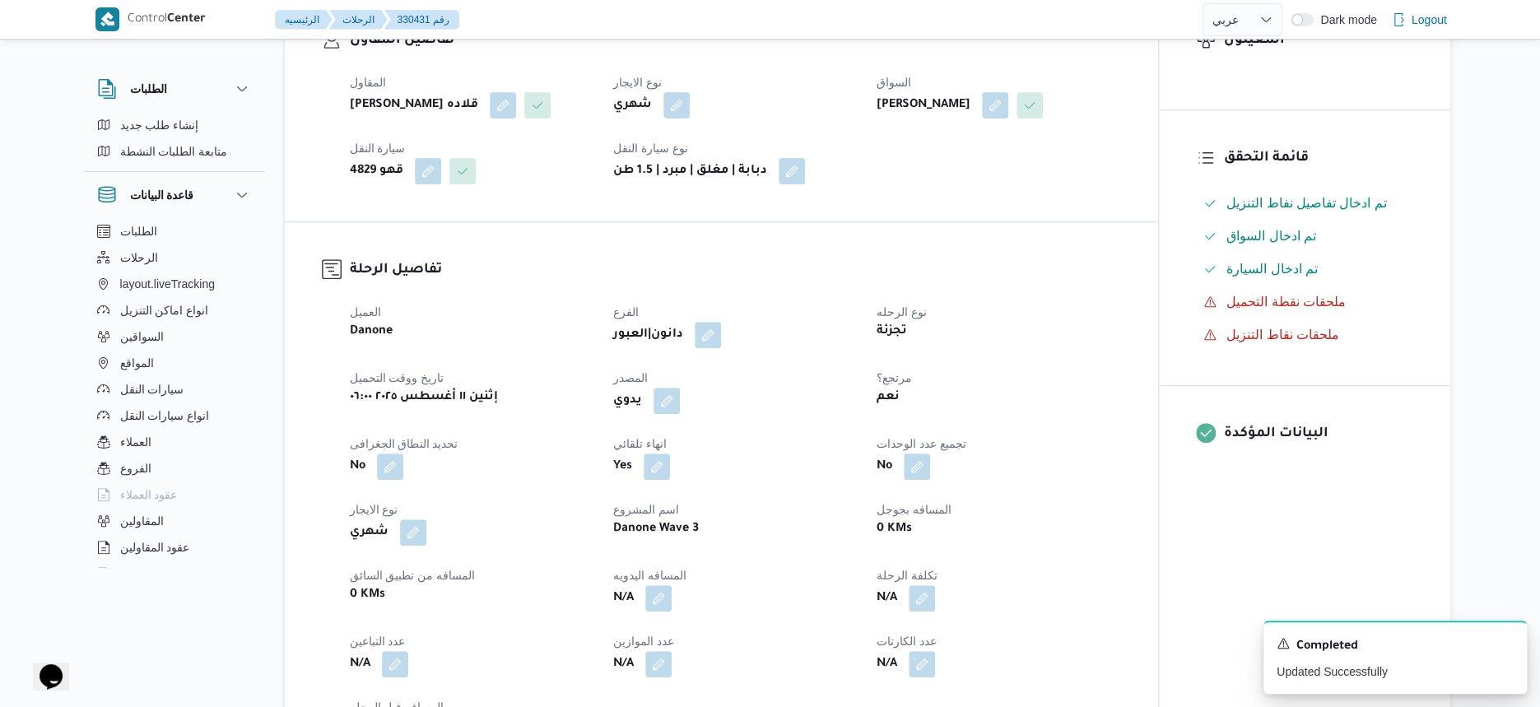
click at [1045, 282] on h3 "تفاصيل الرحلة" at bounding box center [735, 270] width 771 height 22
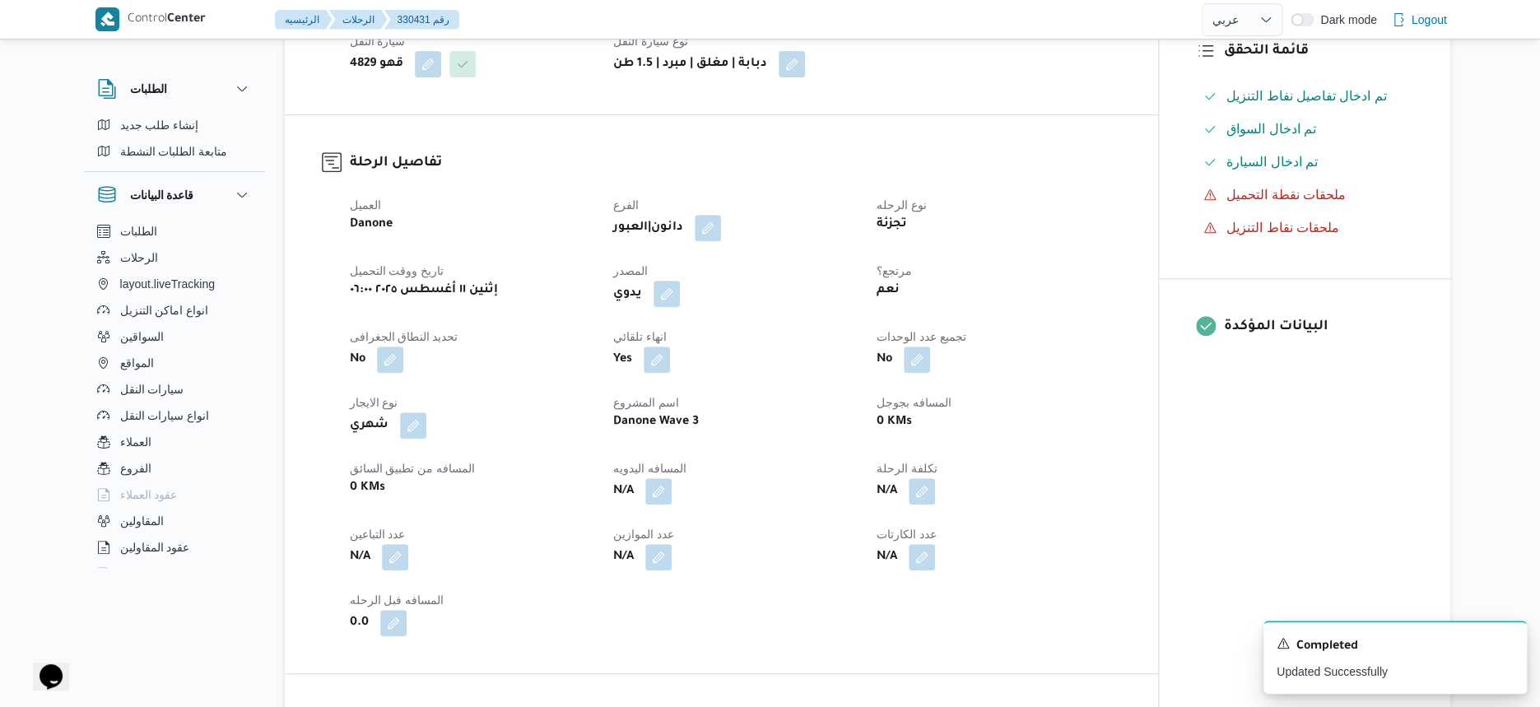
scroll to position [515, 0]
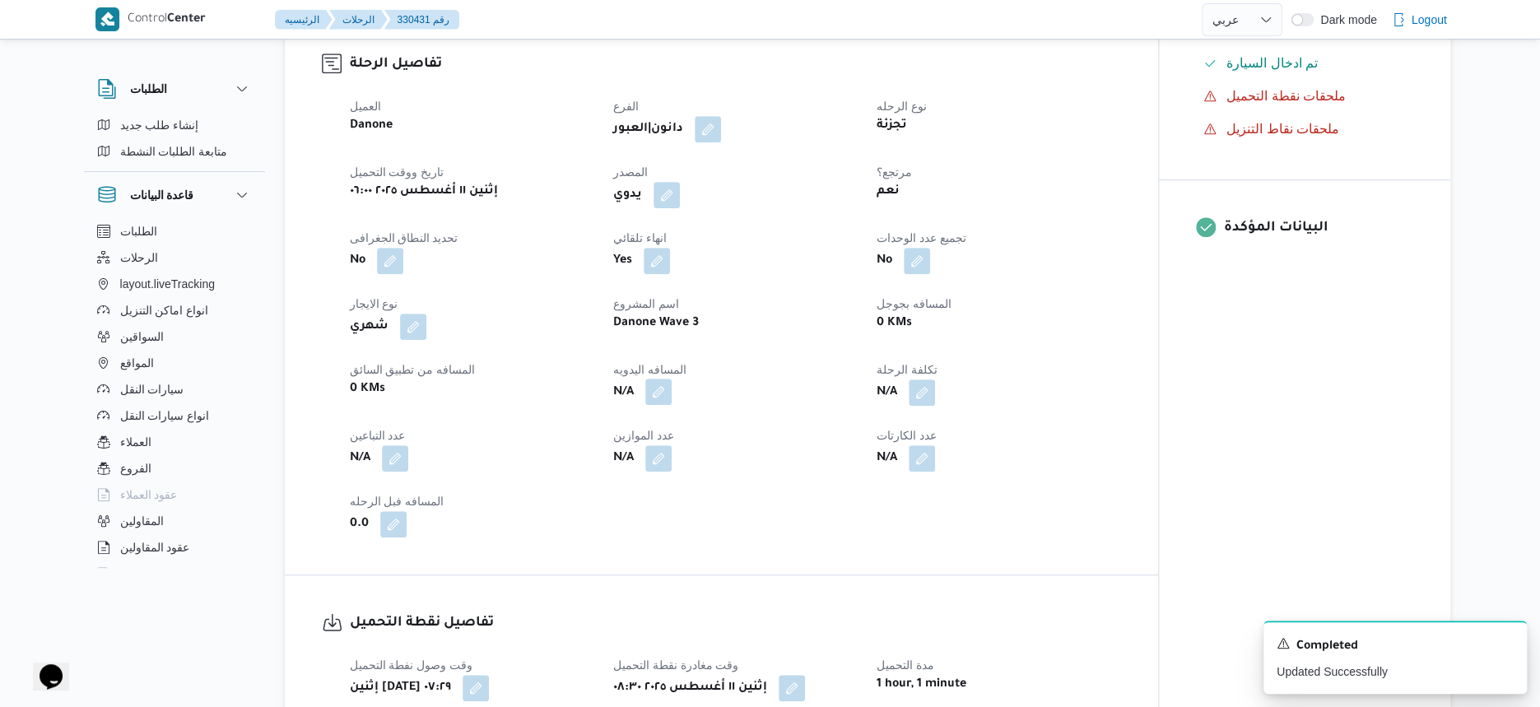
click at [662, 405] on button "button" at bounding box center [658, 392] width 26 height 26
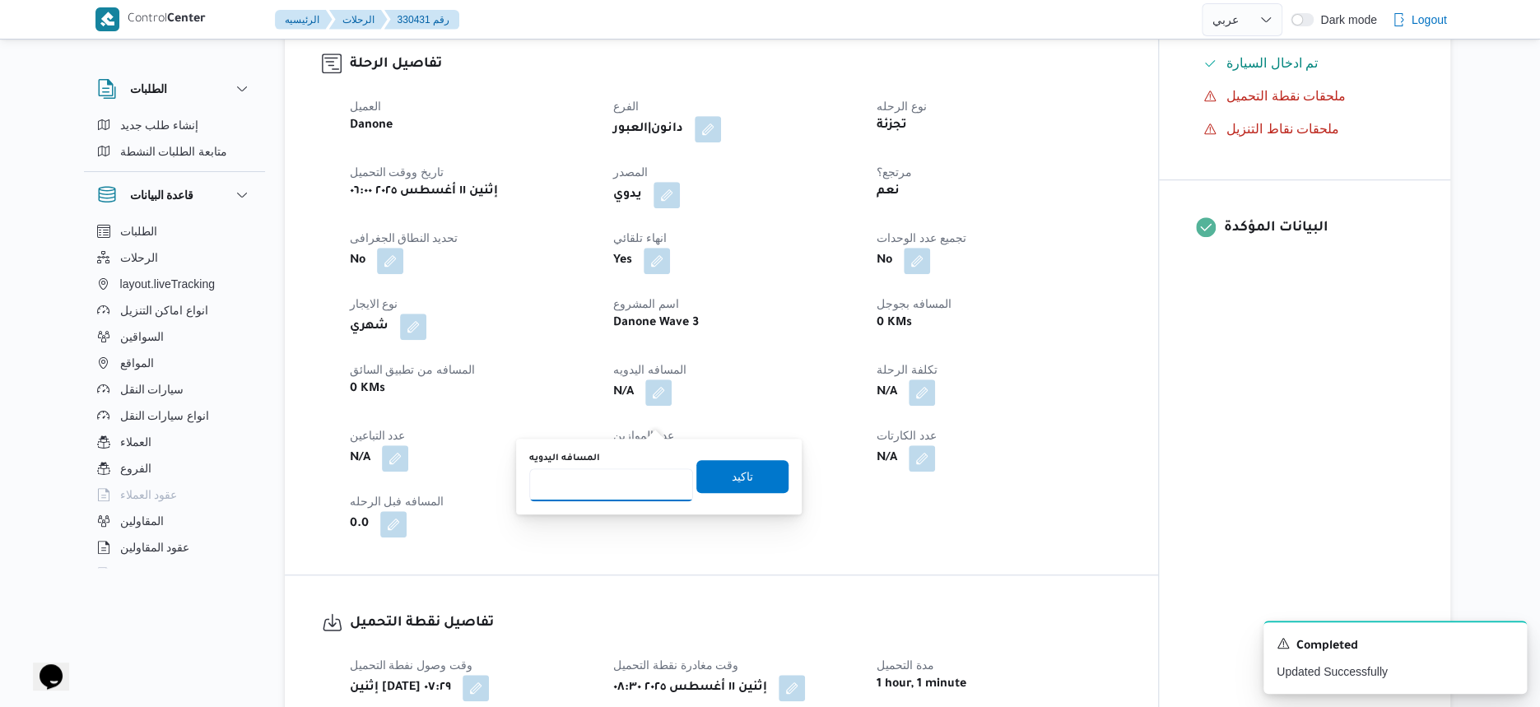
click at [604, 478] on input "المسافه اليدويه" at bounding box center [611, 484] width 164 height 33
type input "48"
click at [742, 464] on span "تاكيد" at bounding box center [742, 475] width 92 height 33
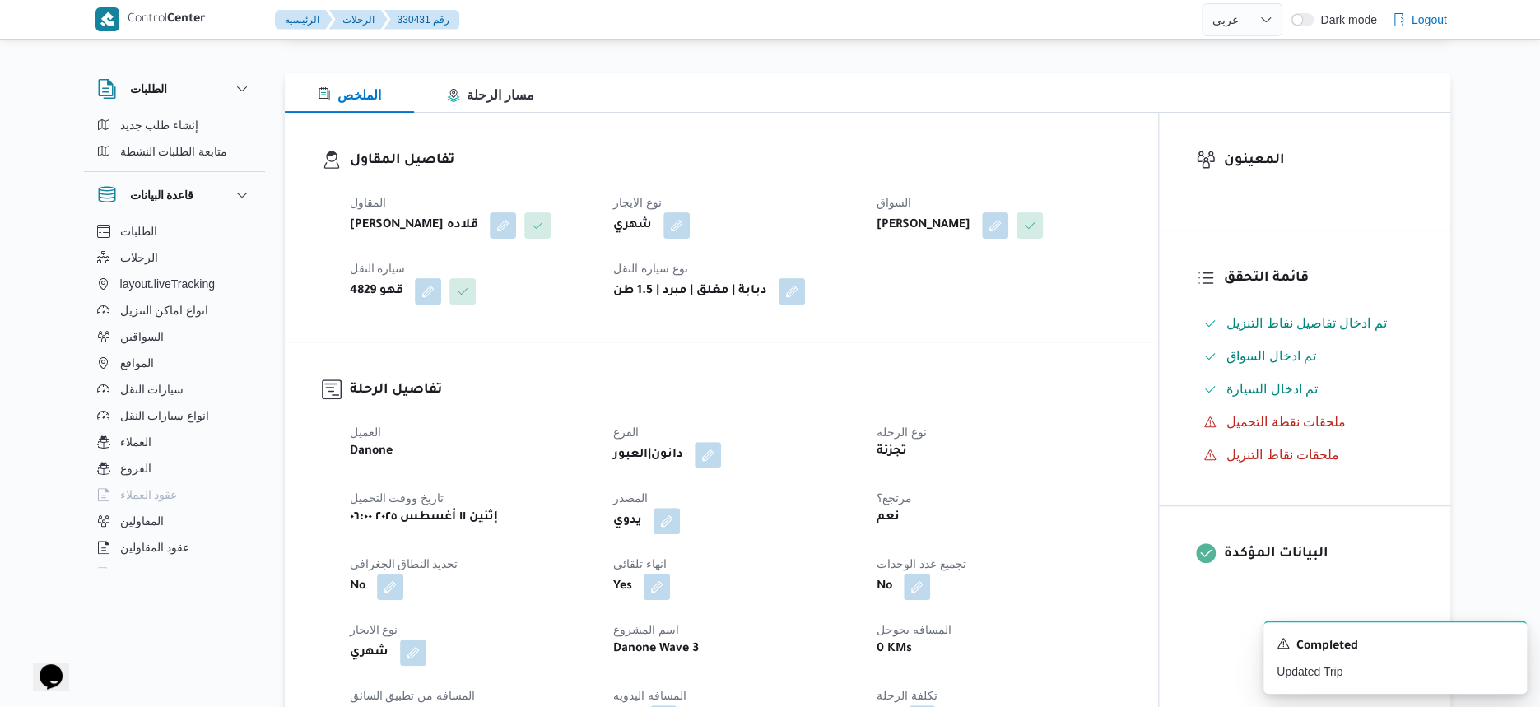
scroll to position [0, 0]
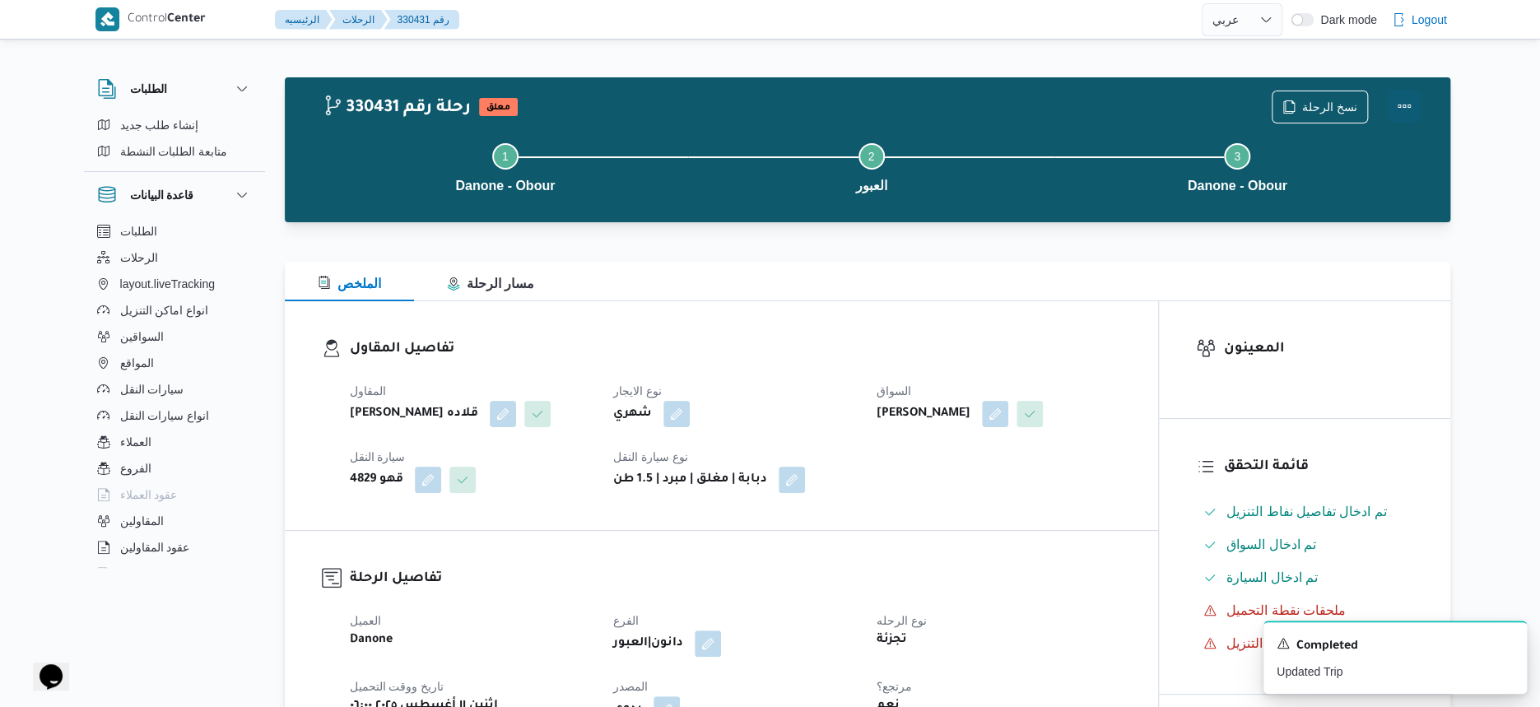
click at [1402, 100] on button "Actions" at bounding box center [1404, 106] width 33 height 33
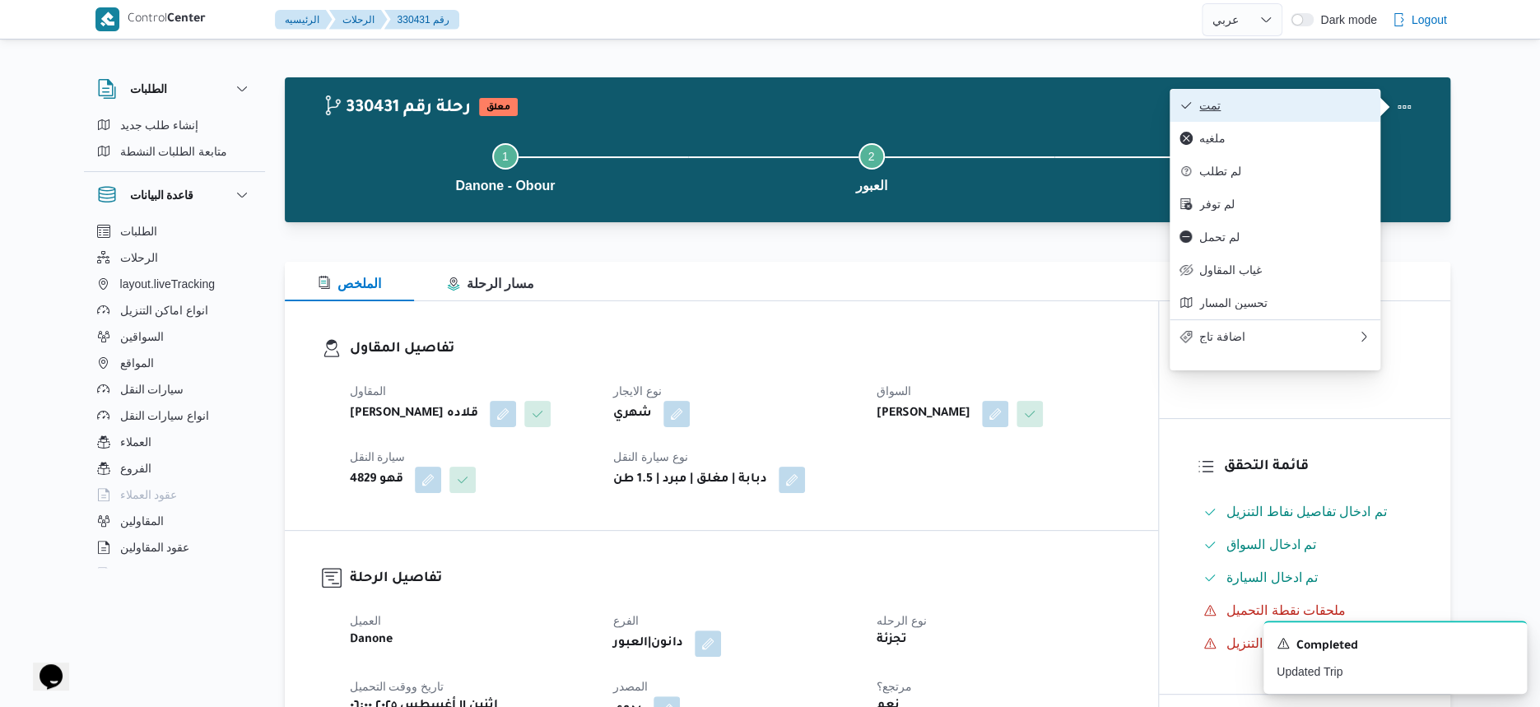
click at [1312, 111] on span "تمت" at bounding box center [1284, 105] width 171 height 13
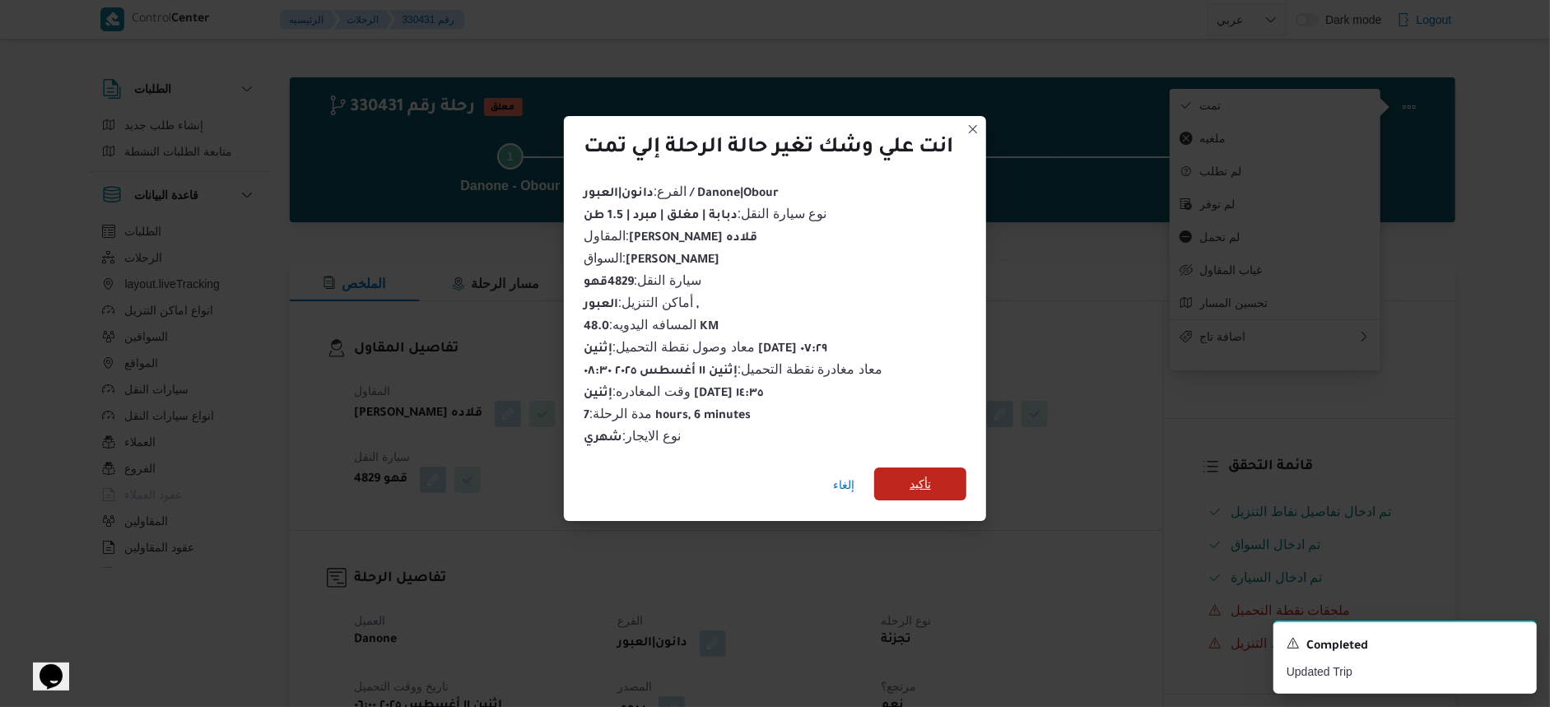
click at [931, 484] on span "تأكيد" at bounding box center [920, 484] width 21 height 20
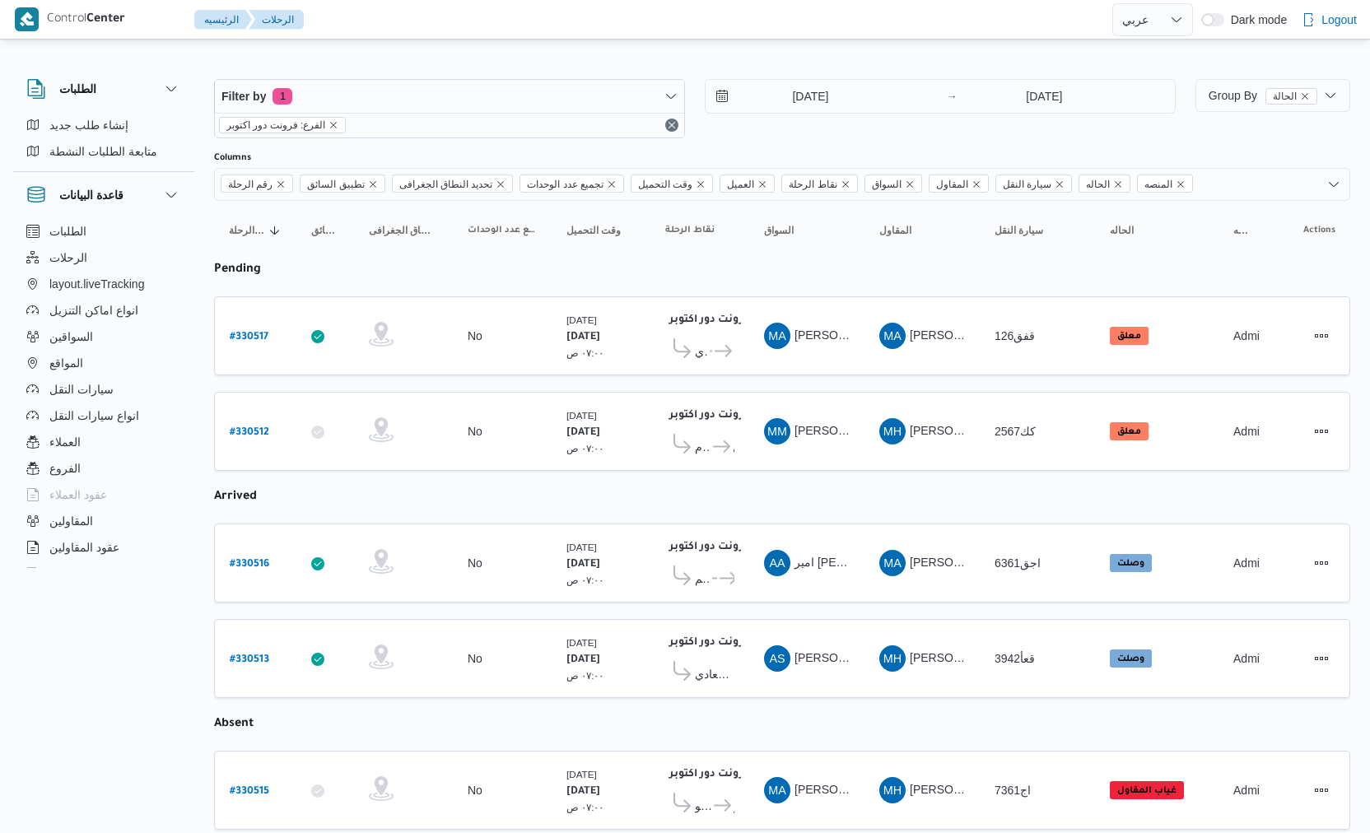
select select "ar"
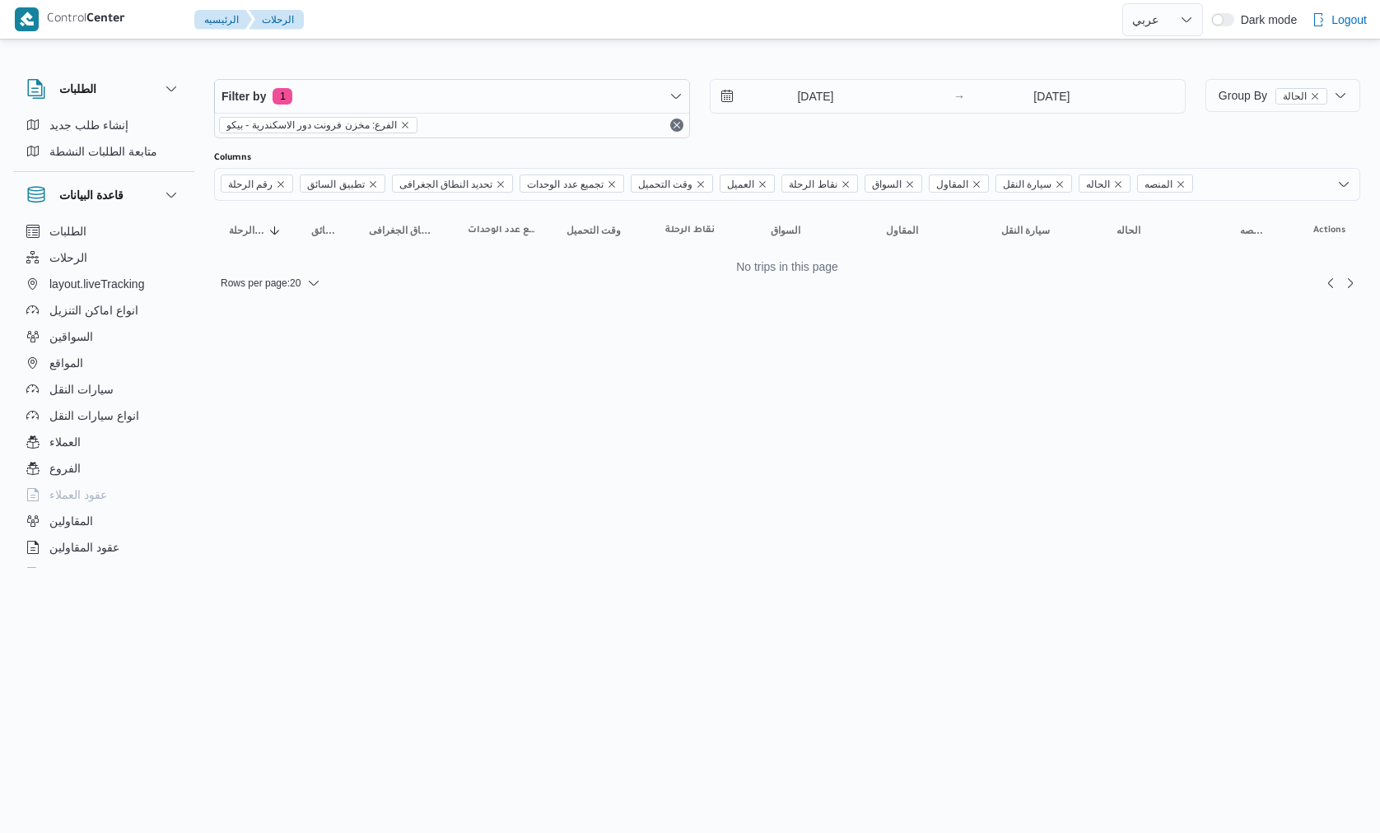
select select "ar"
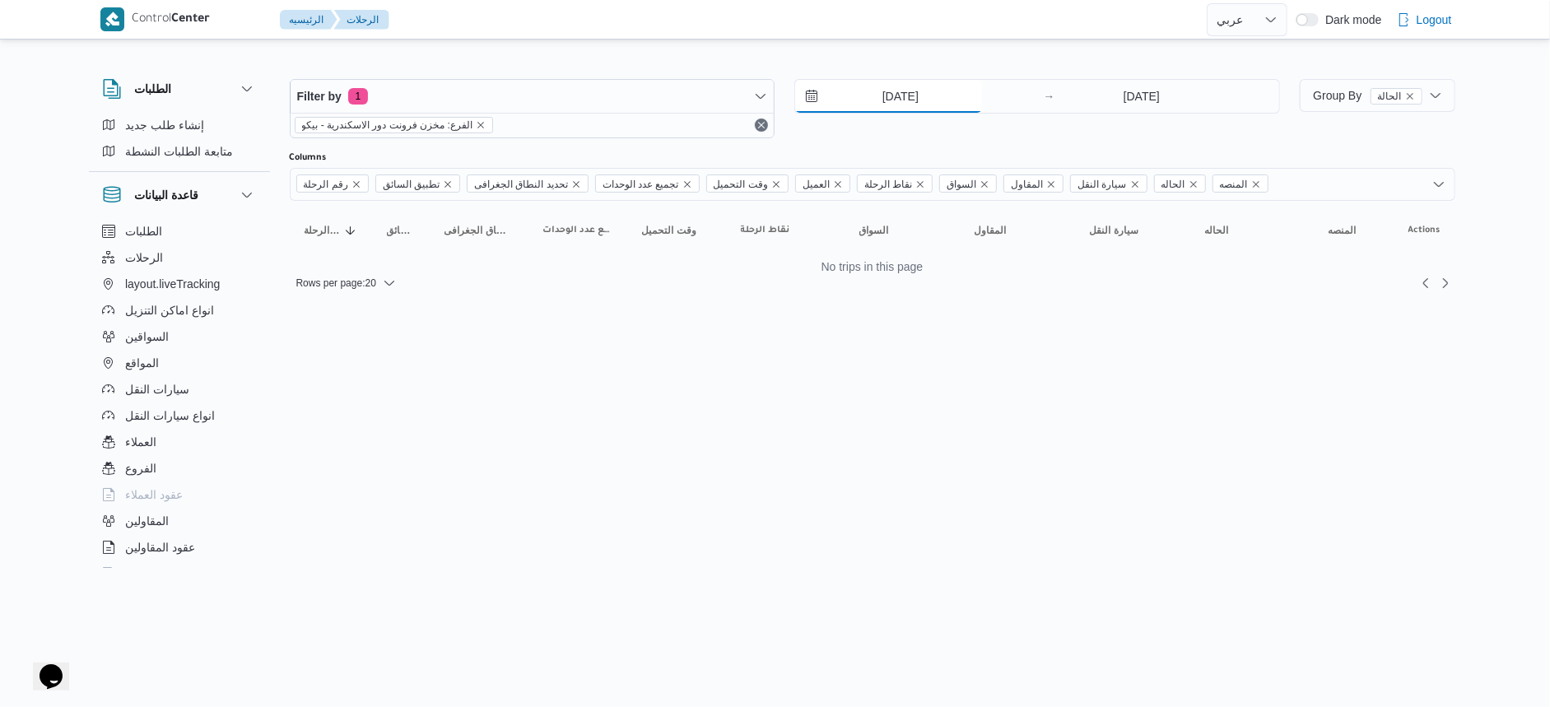
click at [915, 83] on input "[DATE]" at bounding box center [888, 96] width 187 height 33
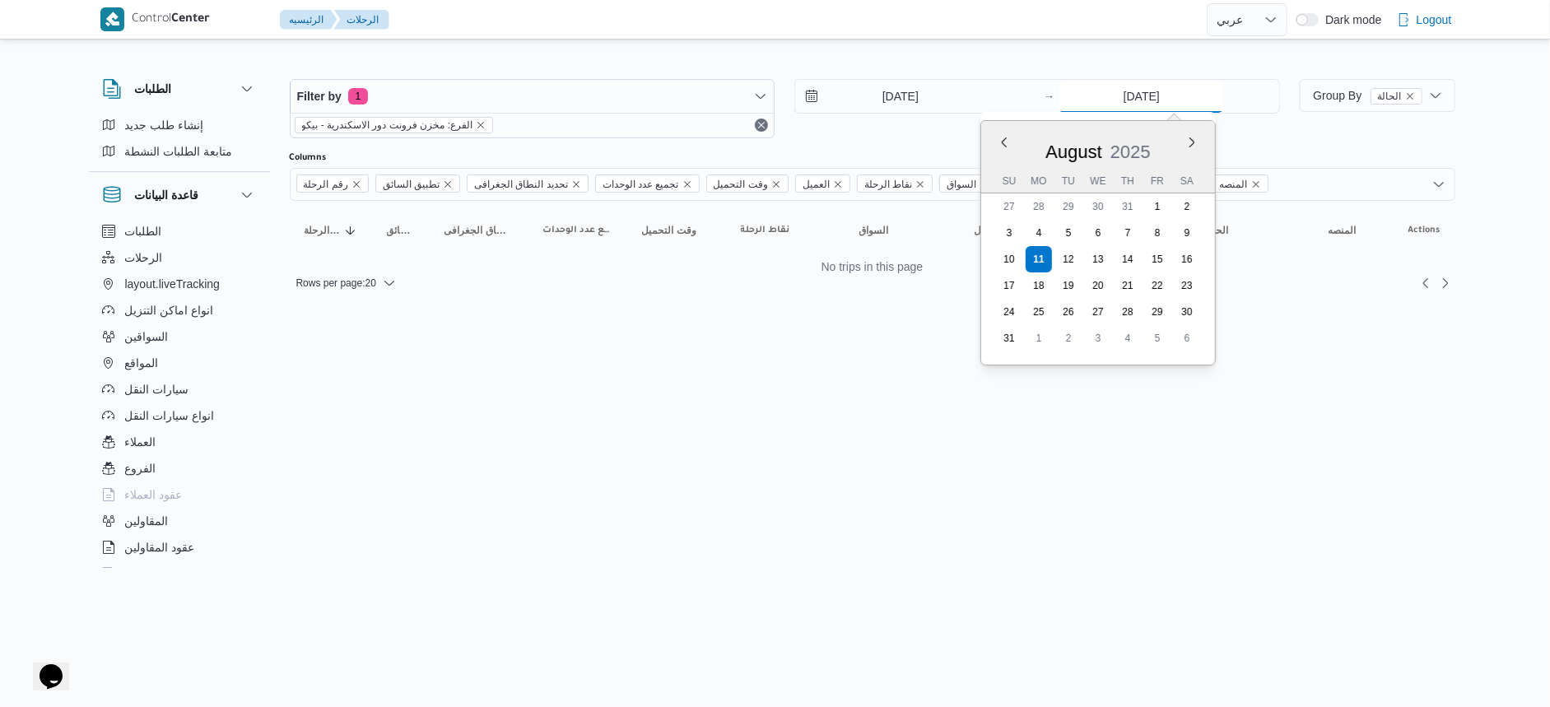
click at [1160, 90] on input "[DATE]" at bounding box center [1142, 96] width 164 height 33
click at [891, 357] on html "Control Center الرئيسيه الرحلات English عربي Dark mode Logout الطلبات إنشاء طلب…" at bounding box center [775, 353] width 1550 height 707
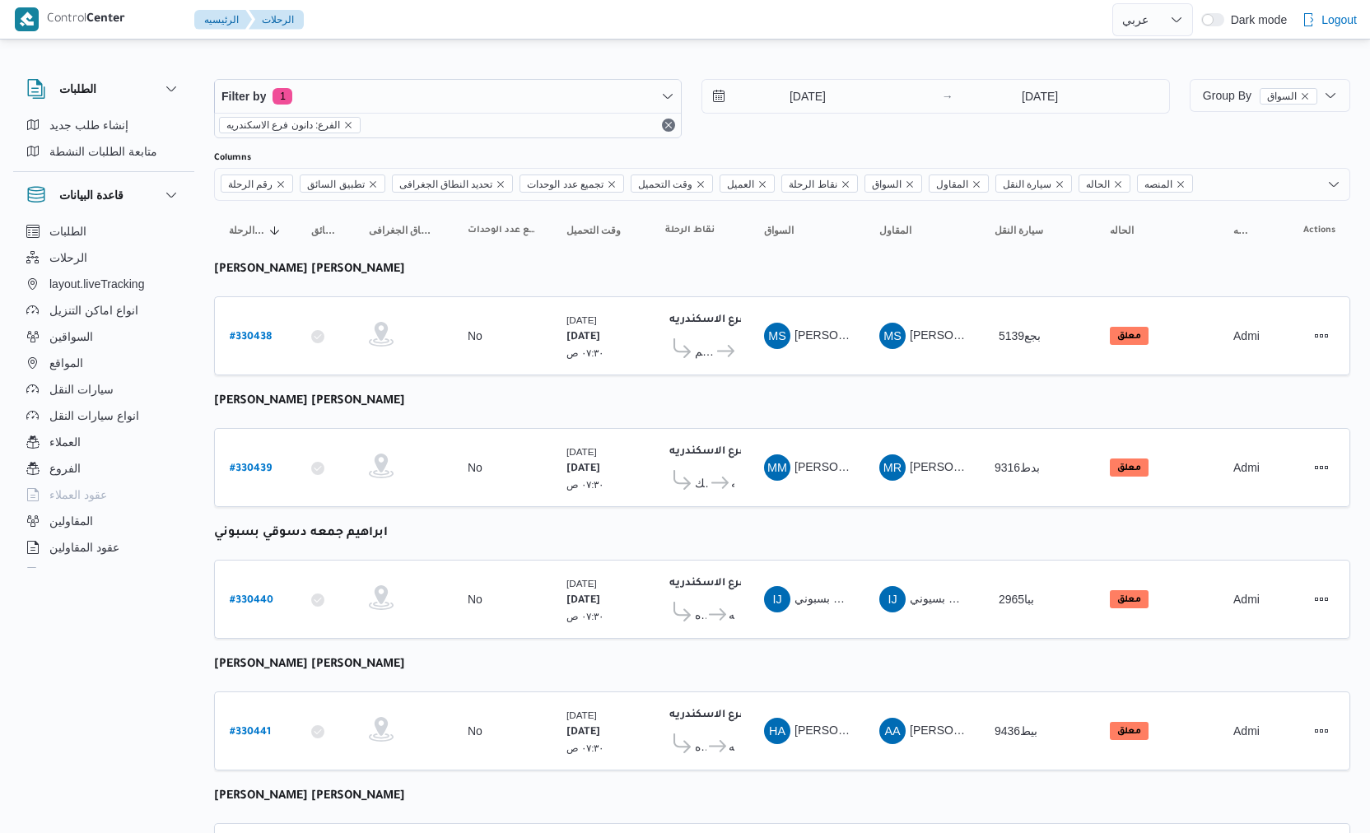
select select "ar"
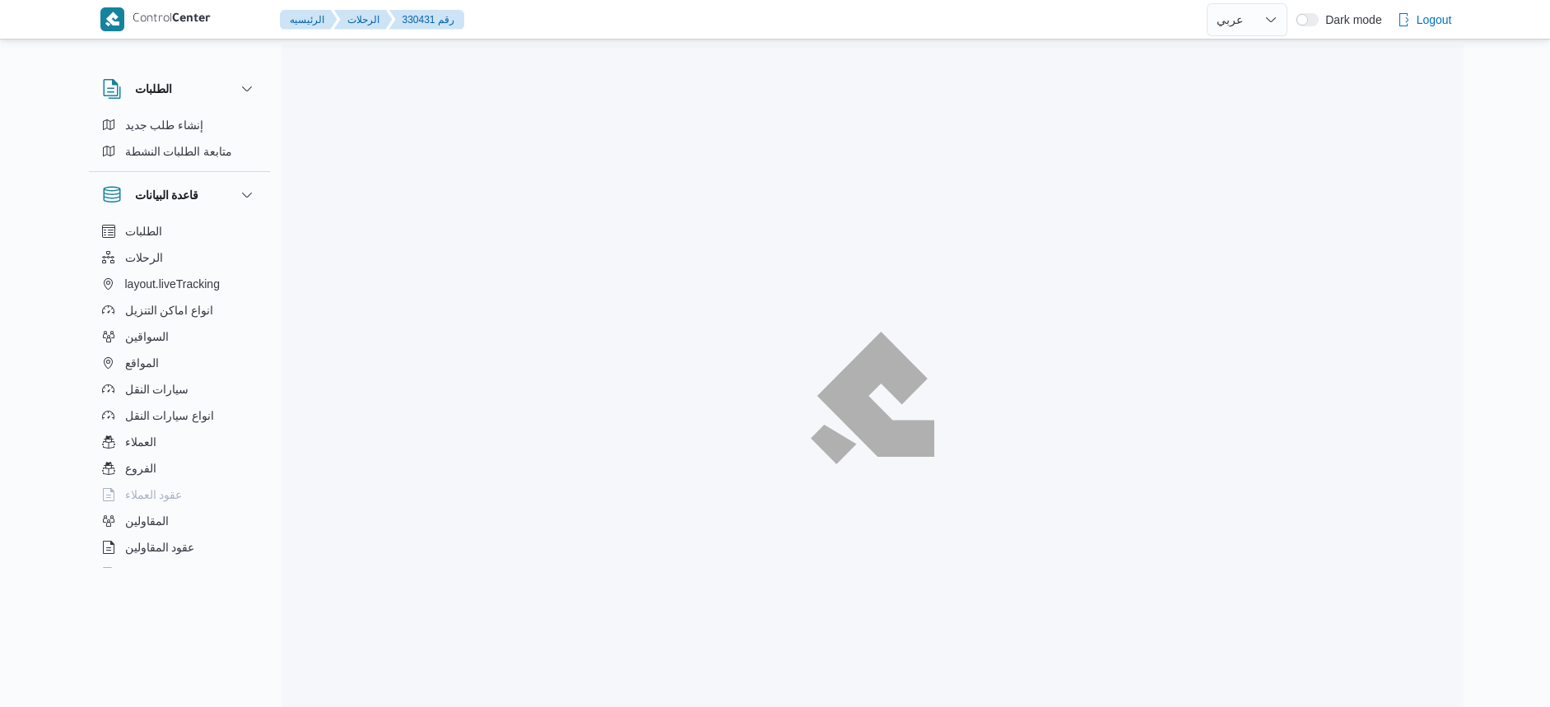
select select "ar"
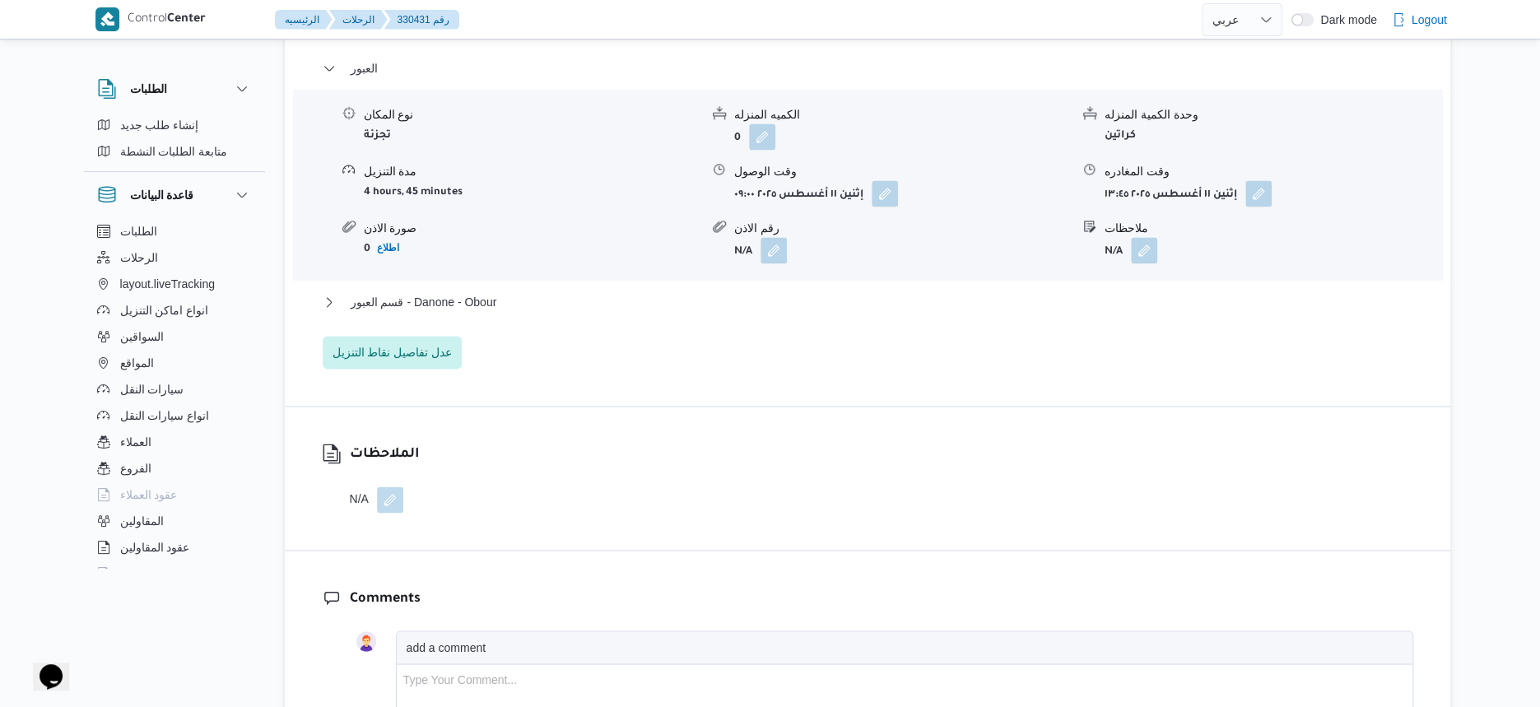
scroll to position [1441, 0]
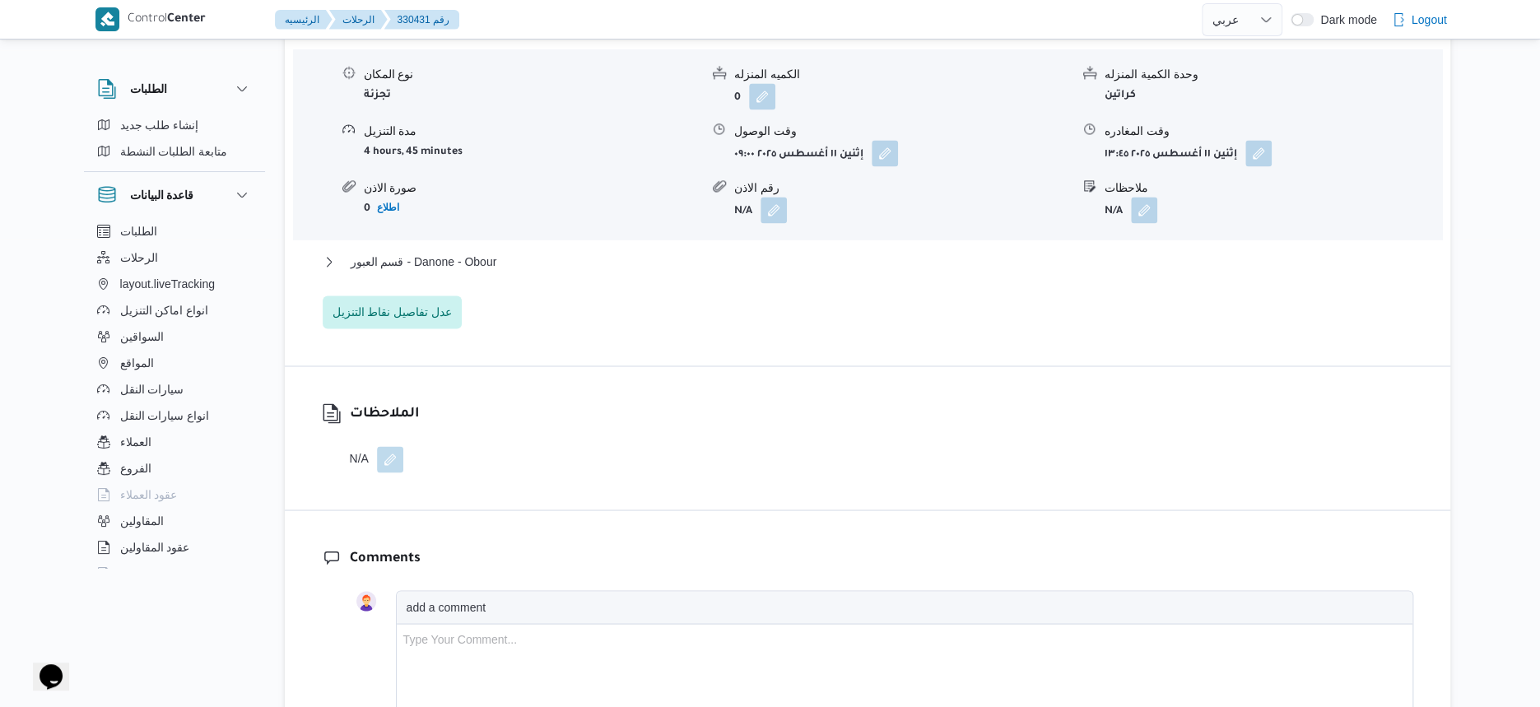
click at [473, 277] on div "العبور نوع المكان تجزئة الكميه المنزله 0 وحدة الكمية المنزله كراتين مدة التنزيل…" at bounding box center [868, 173] width 1091 height 310
click at [483, 272] on span "قسم العبور - Danone - Obour" at bounding box center [424, 262] width 147 height 20
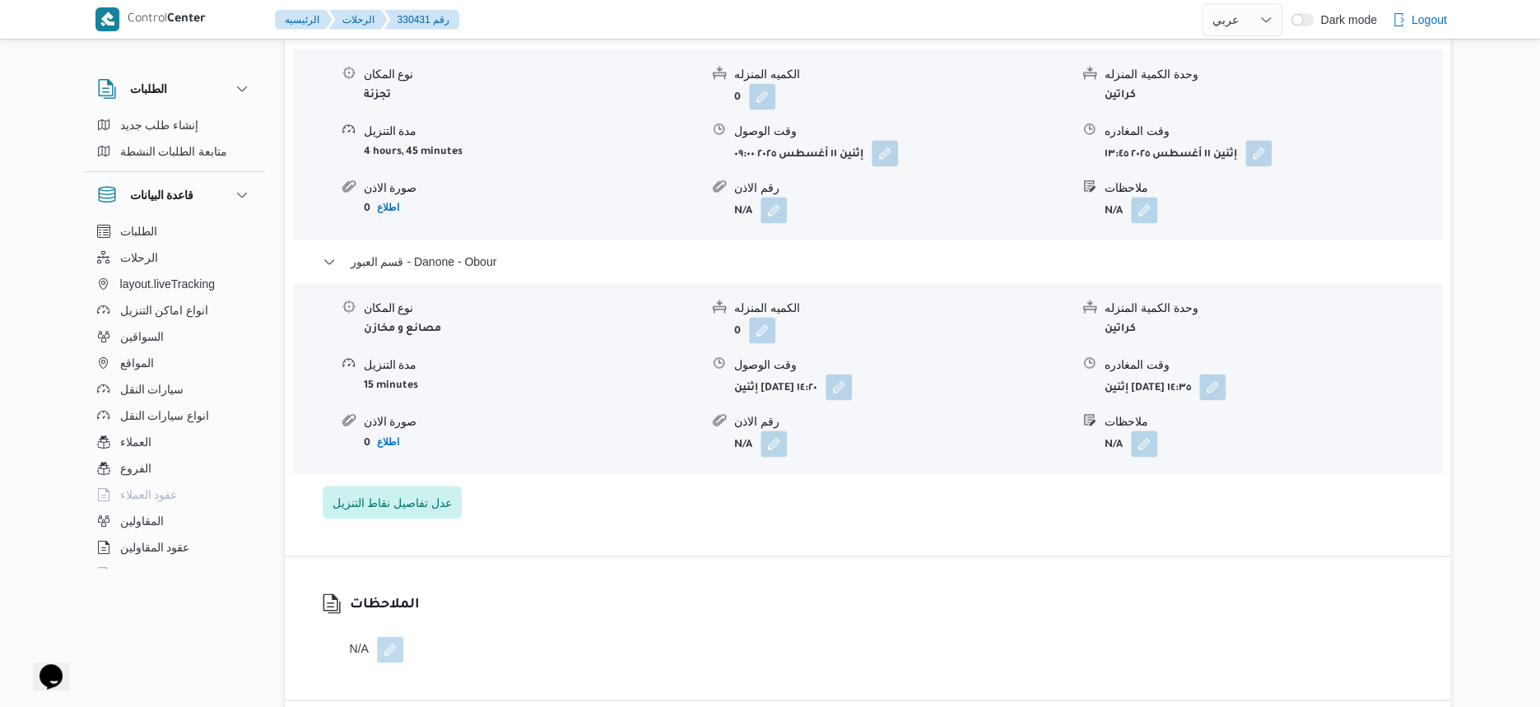
select select "ar"
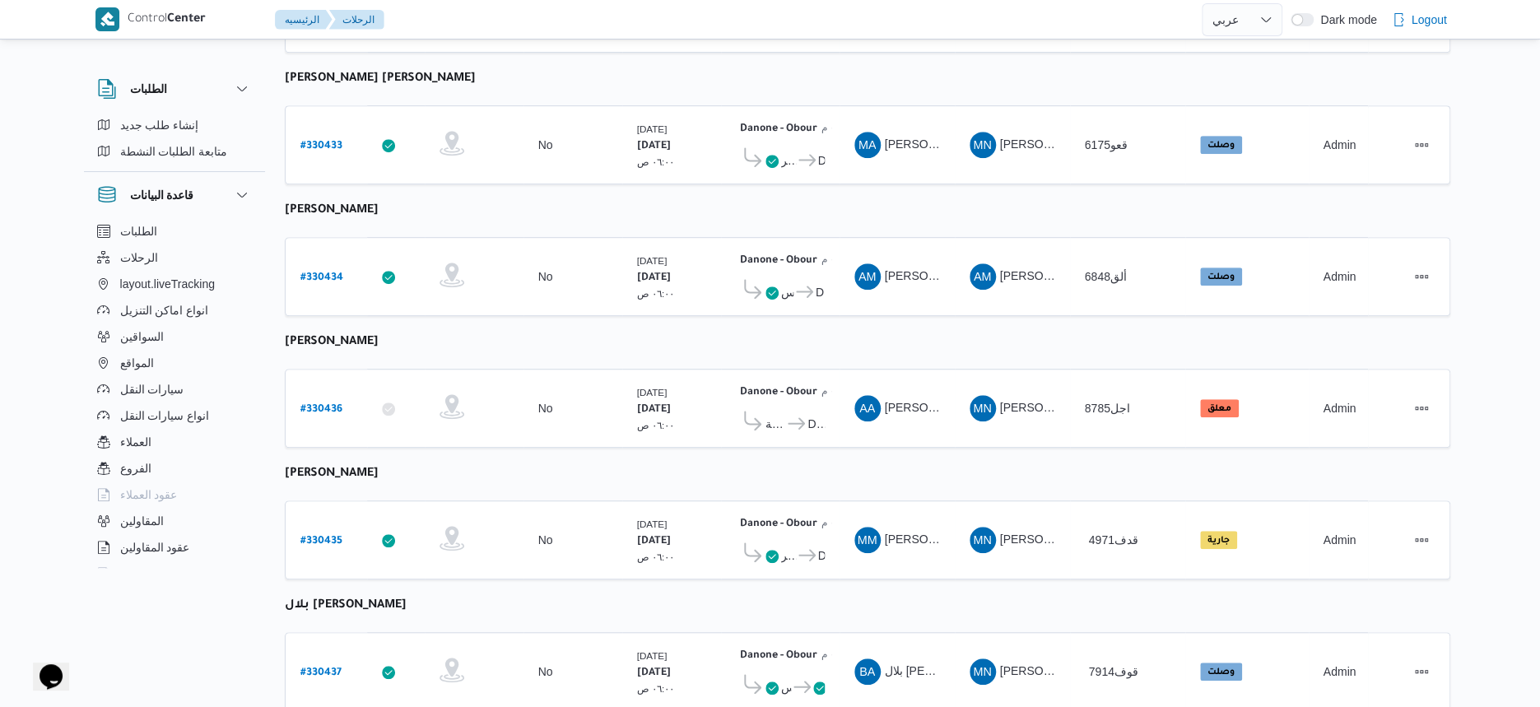
scroll to position [500, 0]
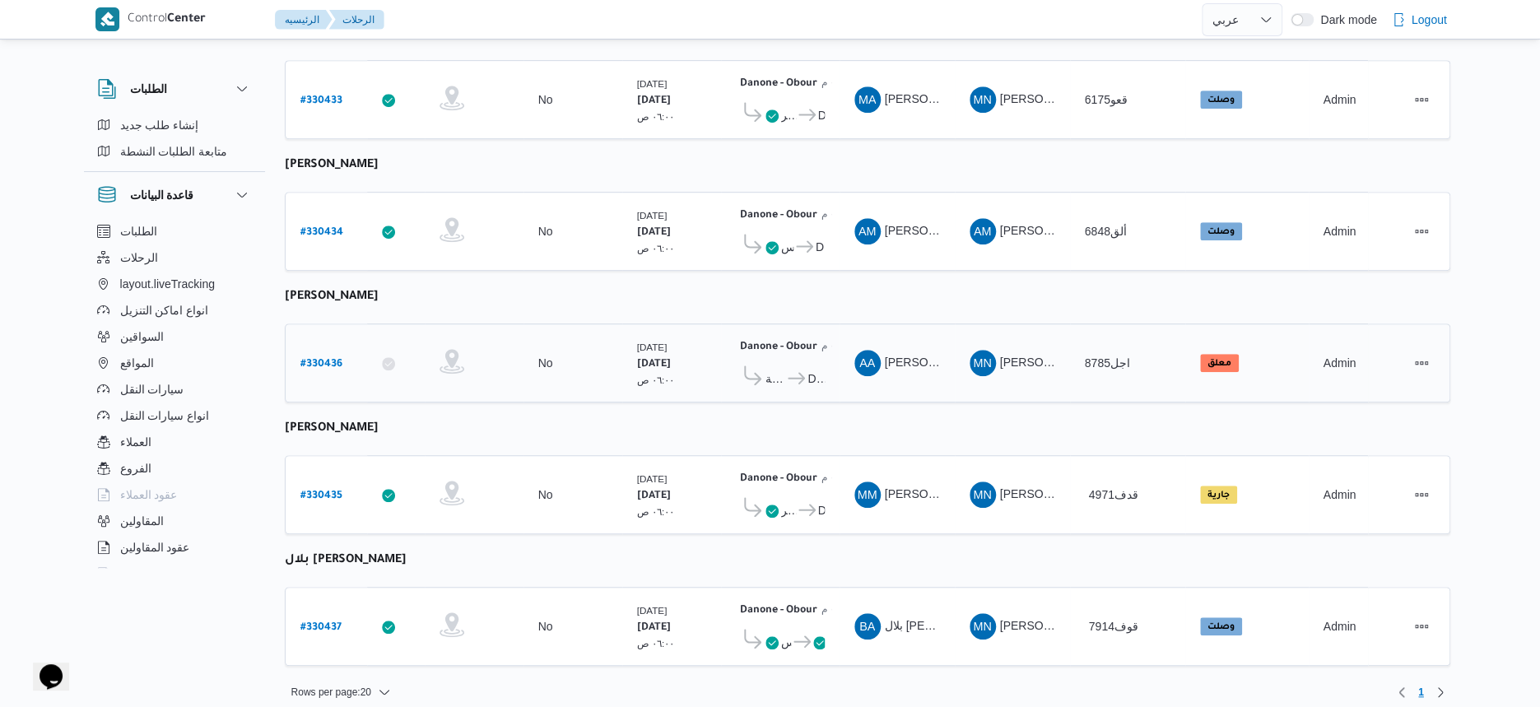
click at [334, 359] on b "# 330436" at bounding box center [321, 365] width 42 height 12
select select "ar"
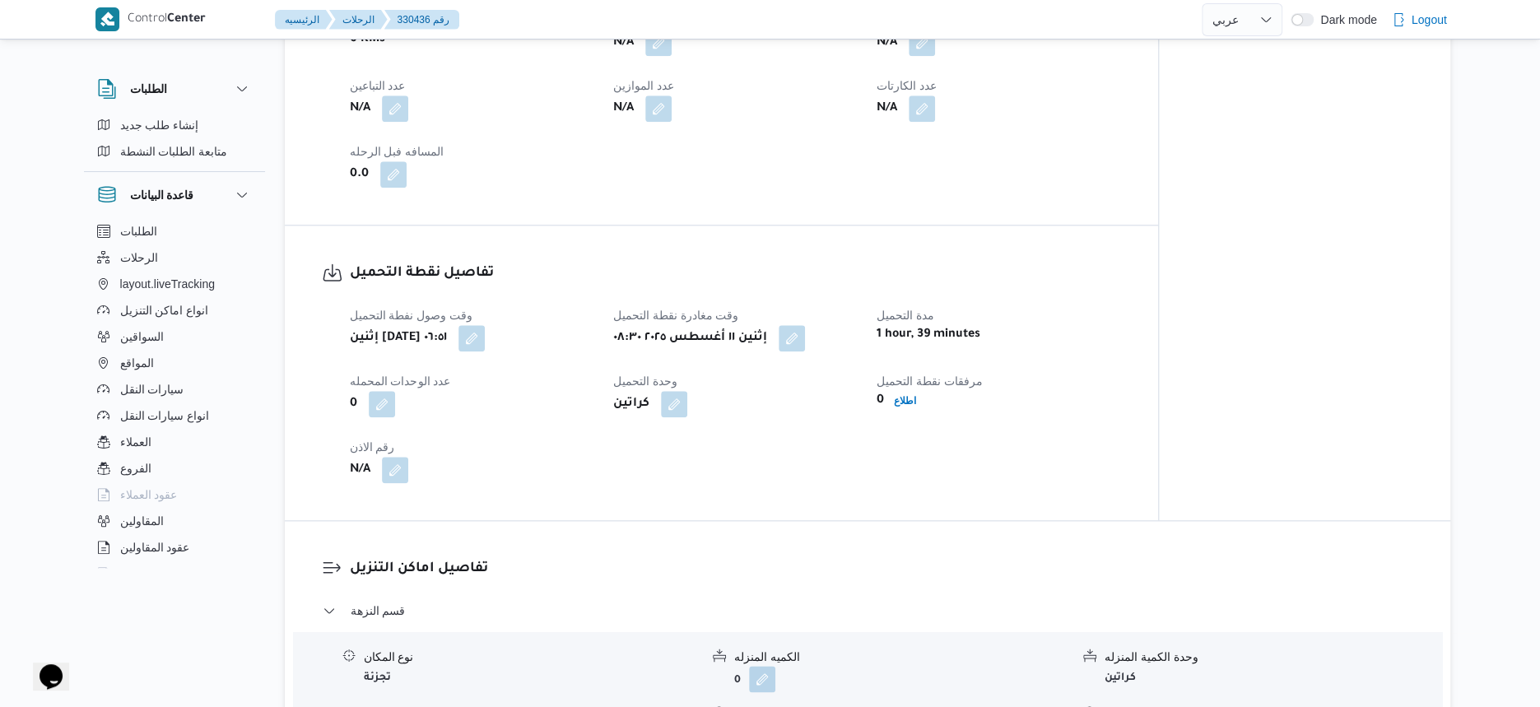
scroll to position [1029, 0]
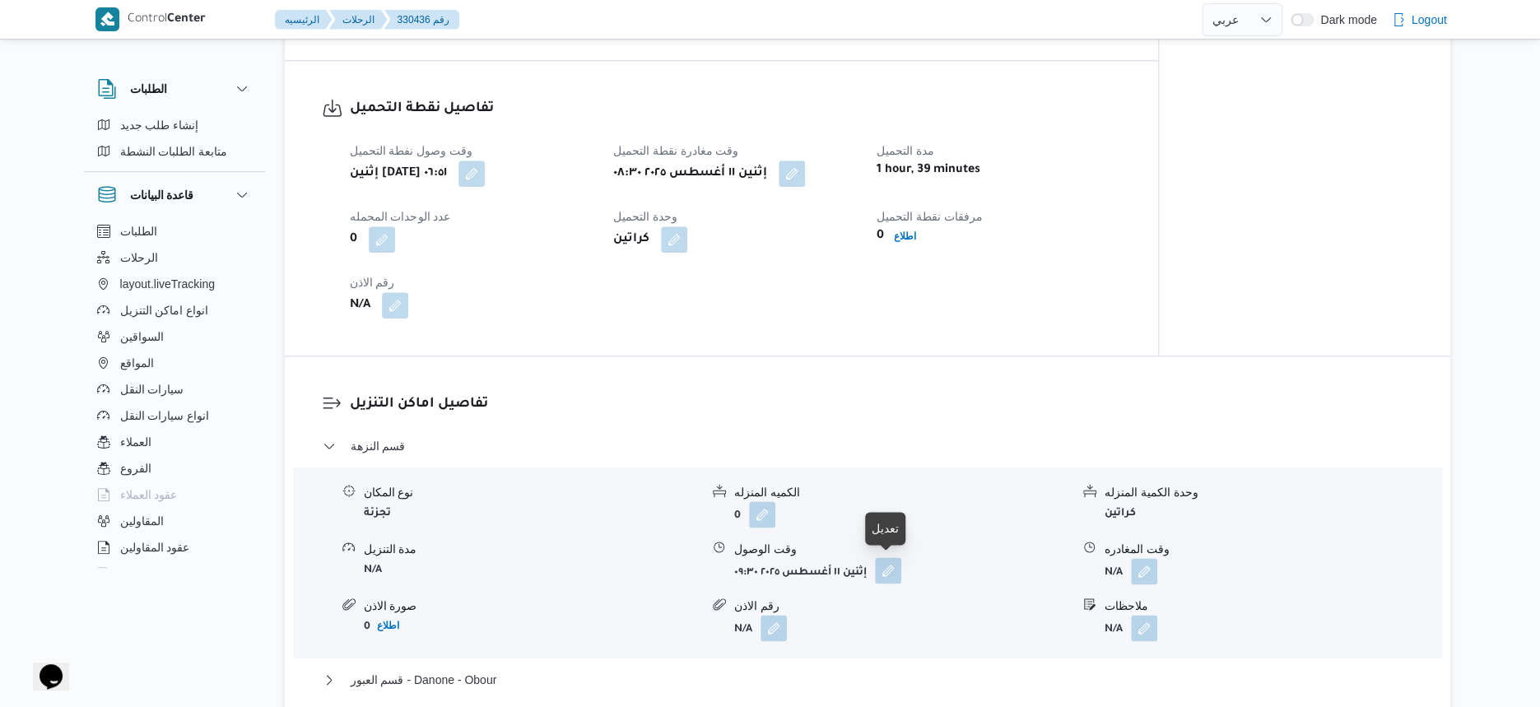
click at [887, 572] on button "button" at bounding box center [888, 570] width 26 height 26
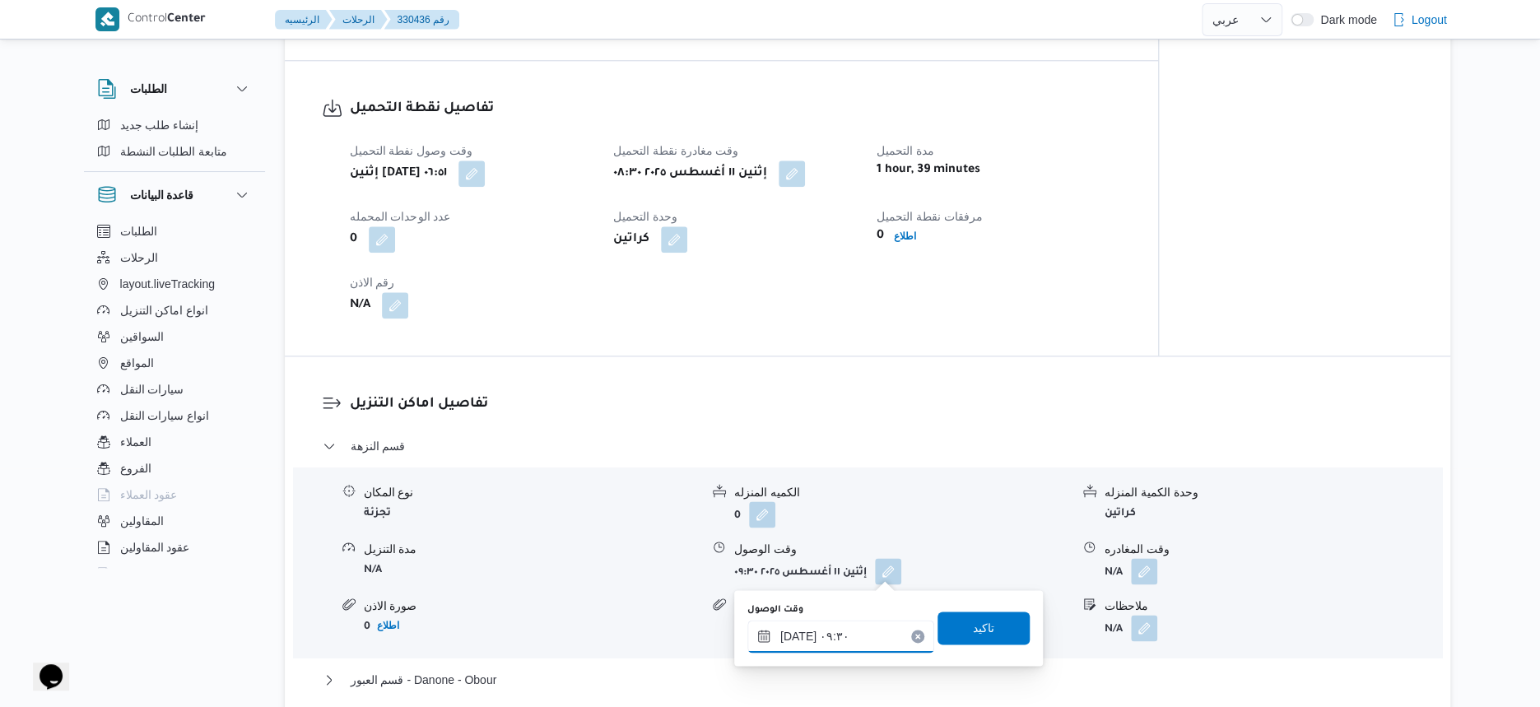
click at [863, 624] on input "١١/٠٨/٢٠٢٥ ٠٩:٣٠" at bounding box center [841, 636] width 187 height 33
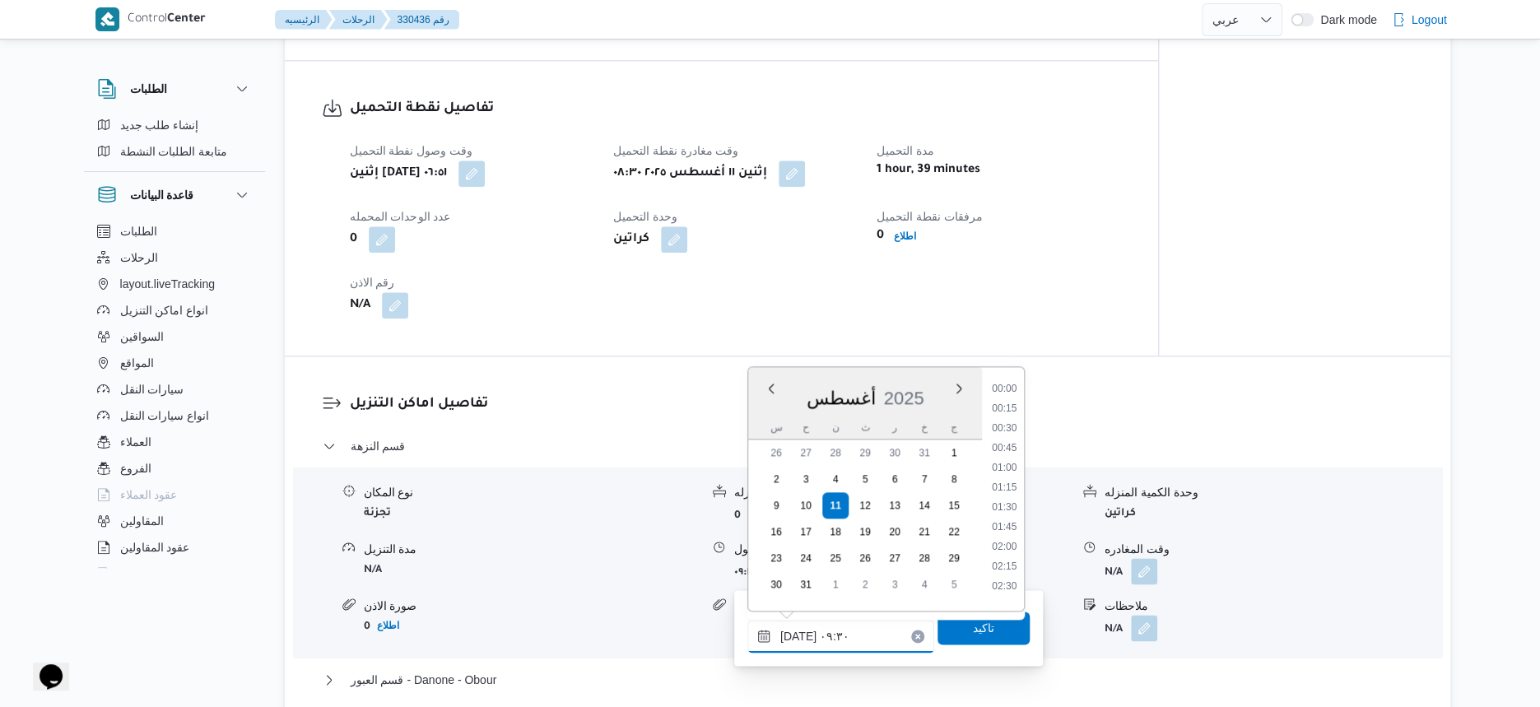
scroll to position [636, 0]
click at [1008, 463] on li "09:00" at bounding box center [1004, 463] width 38 height 16
type input "١١/٠٨/٢٠٢٥ ٠٩:٠٠"
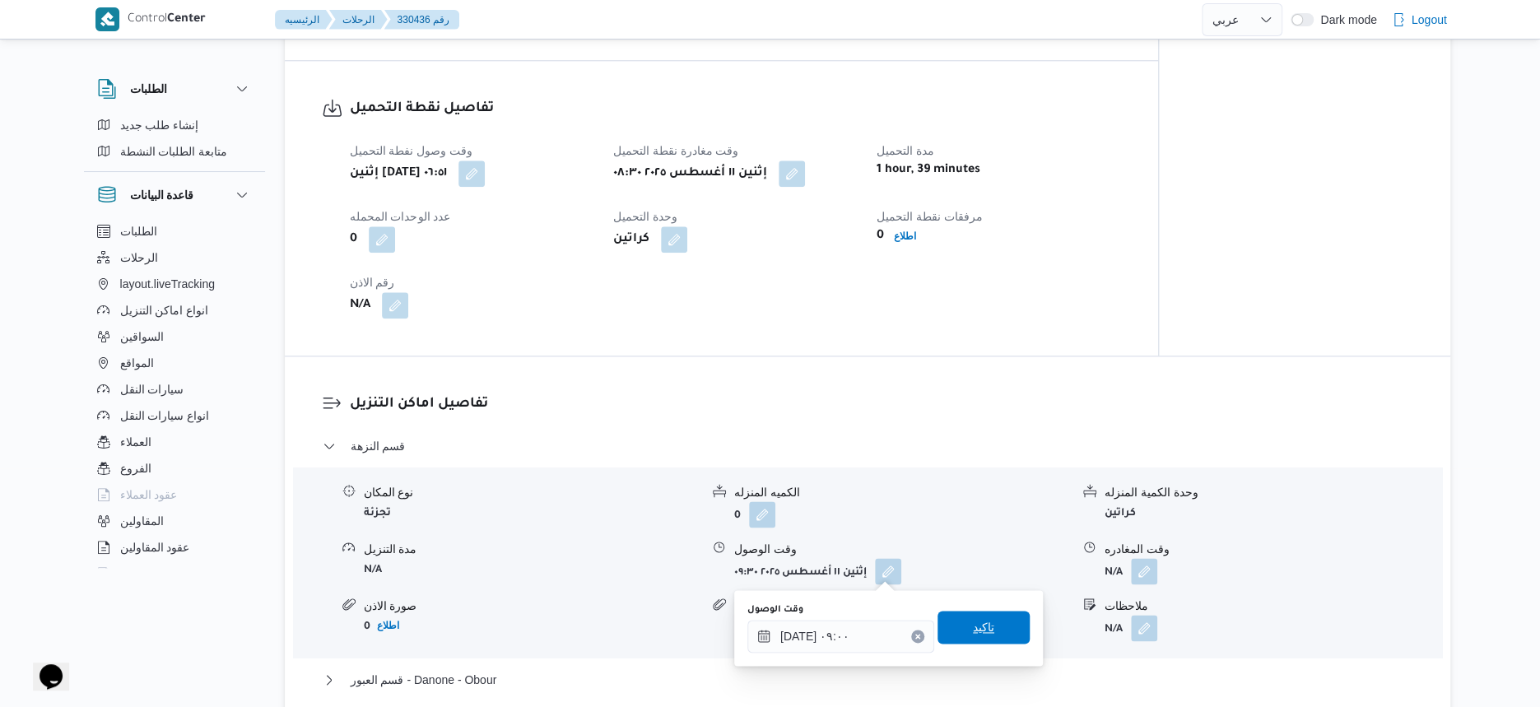
click at [989, 624] on span "تاكيد" at bounding box center [984, 627] width 92 height 33
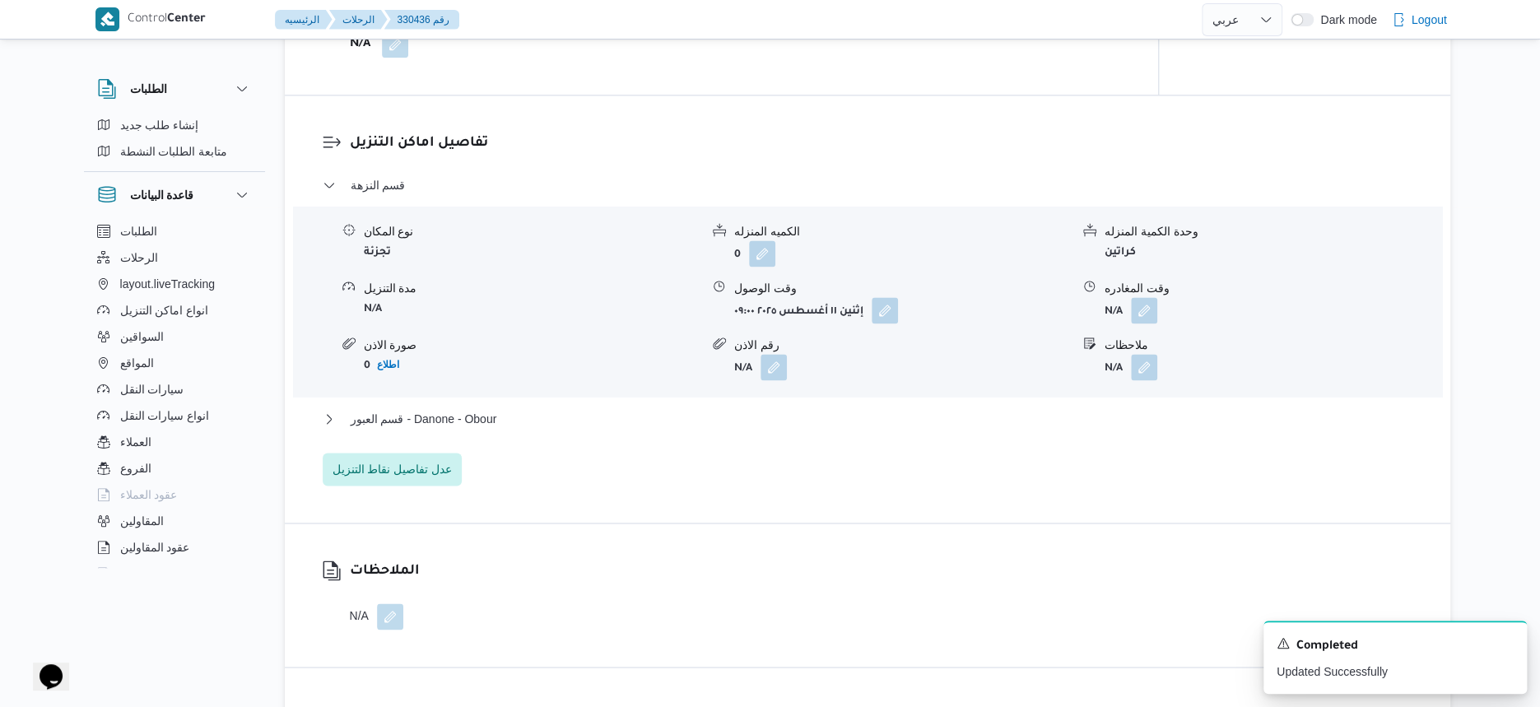
scroll to position [1338, 0]
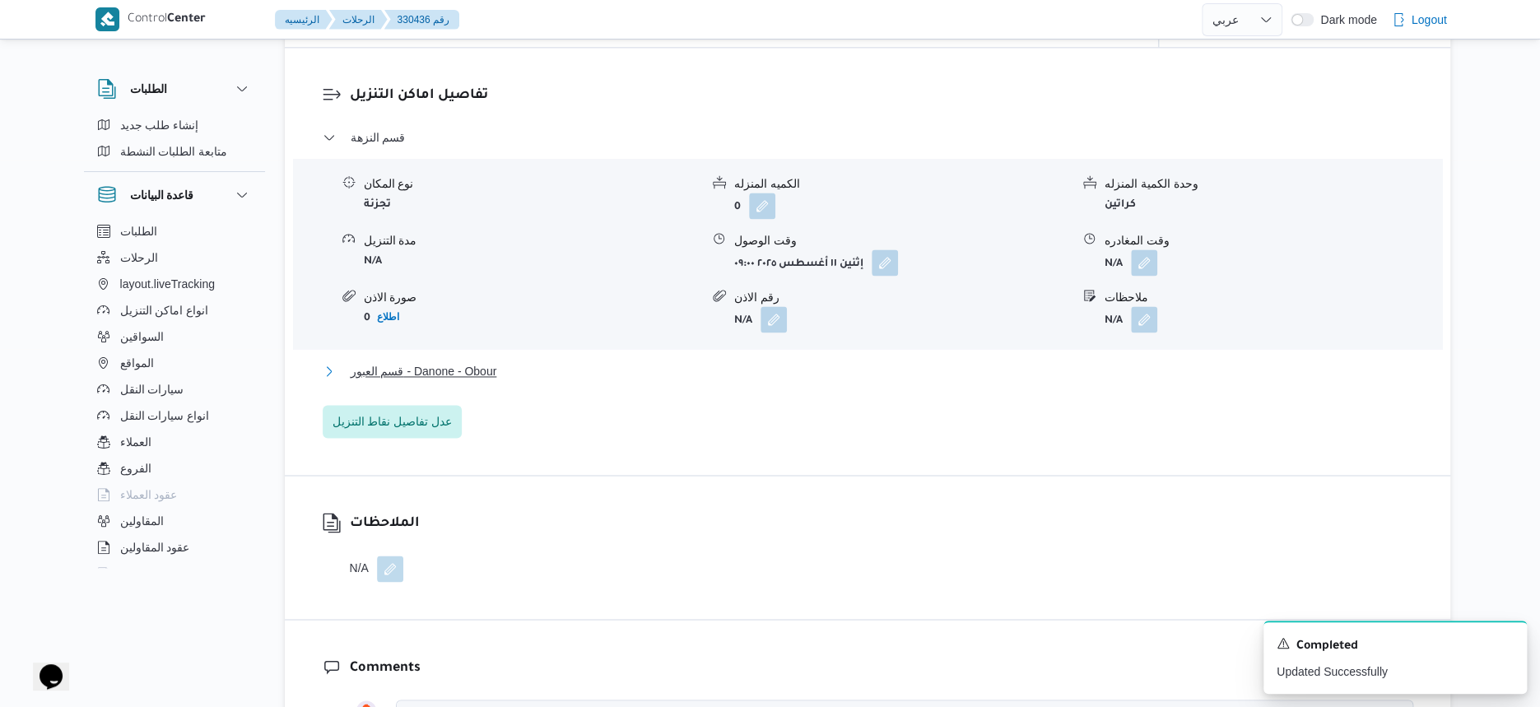
click at [506, 373] on button "قسم العبور - Danone - Obour" at bounding box center [868, 371] width 1091 height 20
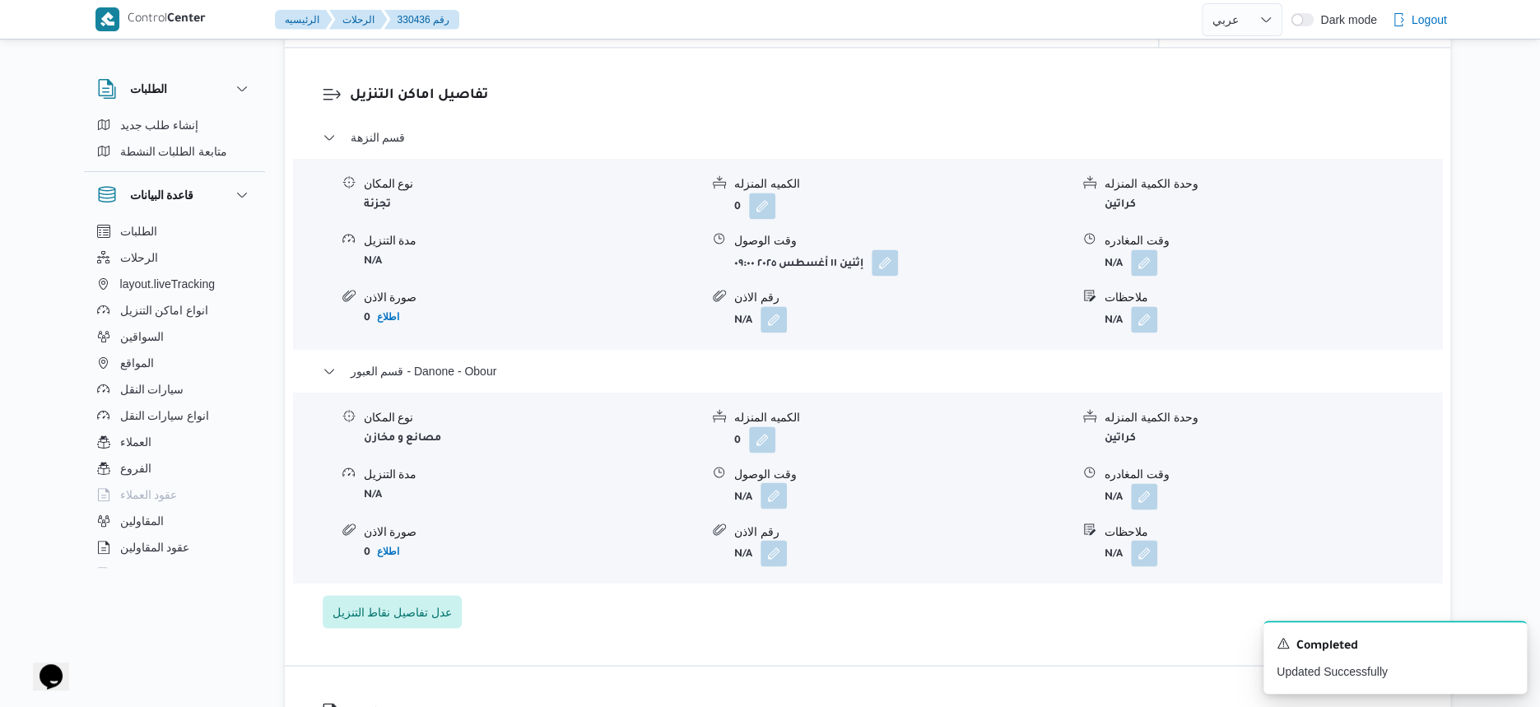
click at [773, 503] on button "button" at bounding box center [774, 495] width 26 height 26
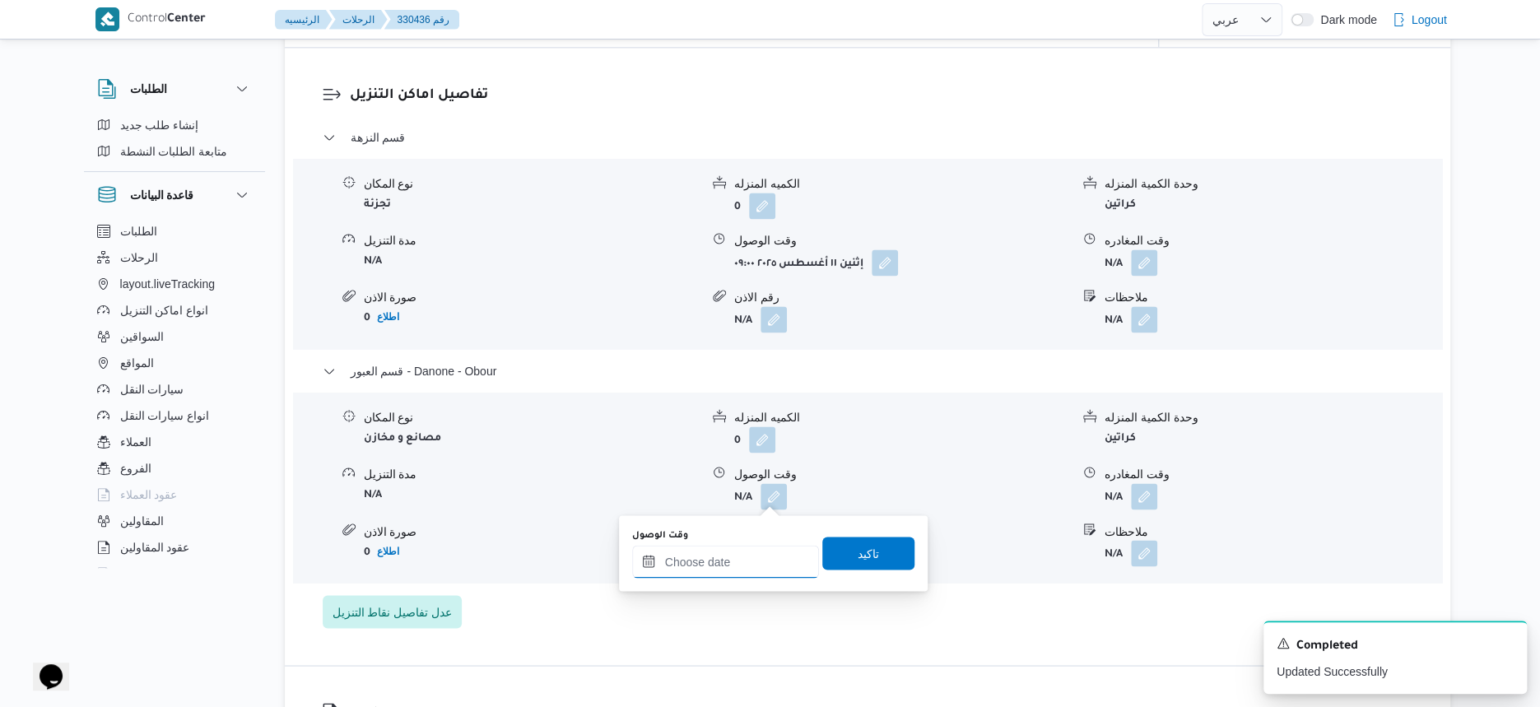
click at [738, 565] on input "وقت الوصول" at bounding box center [725, 561] width 187 height 33
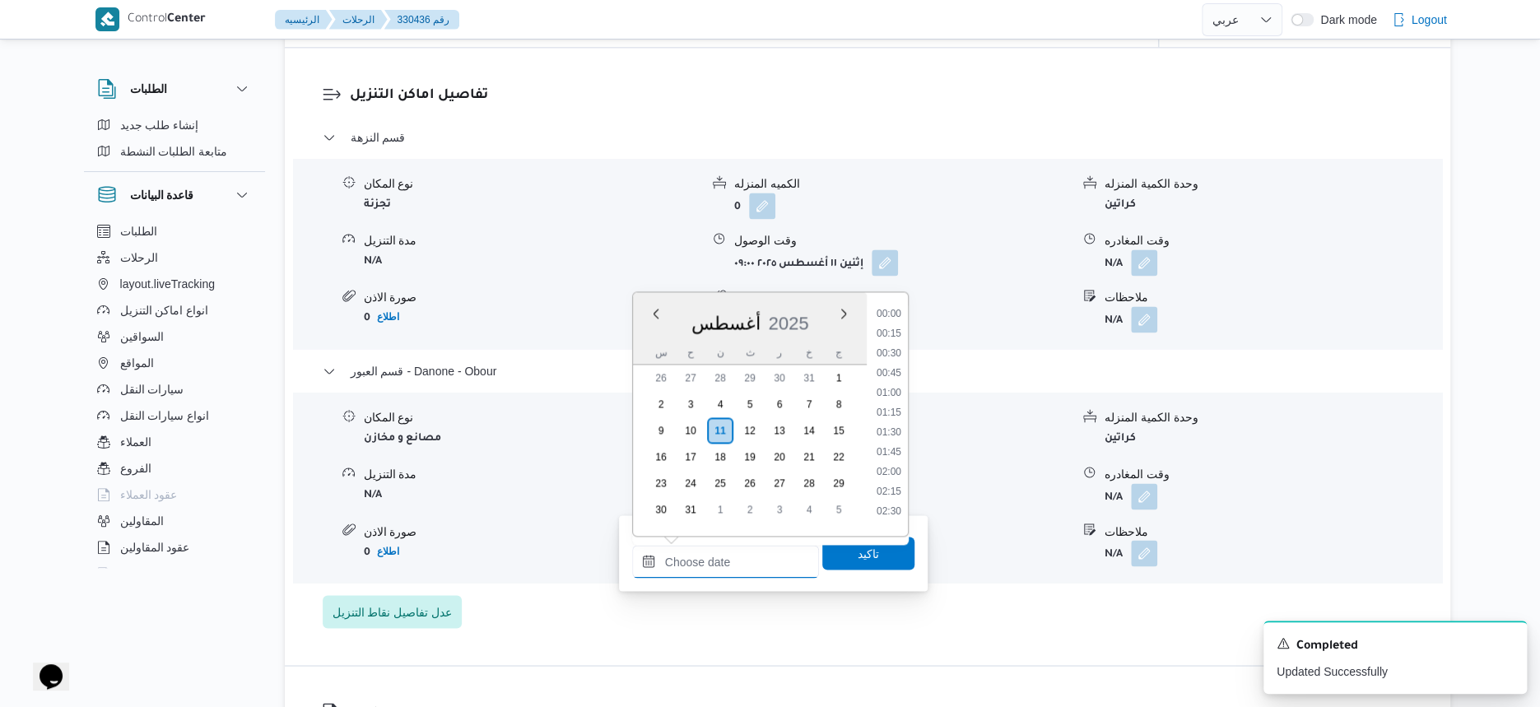
scroll to position [1150, 0]
click at [895, 372] on li "15:15" at bounding box center [889, 369] width 38 height 16
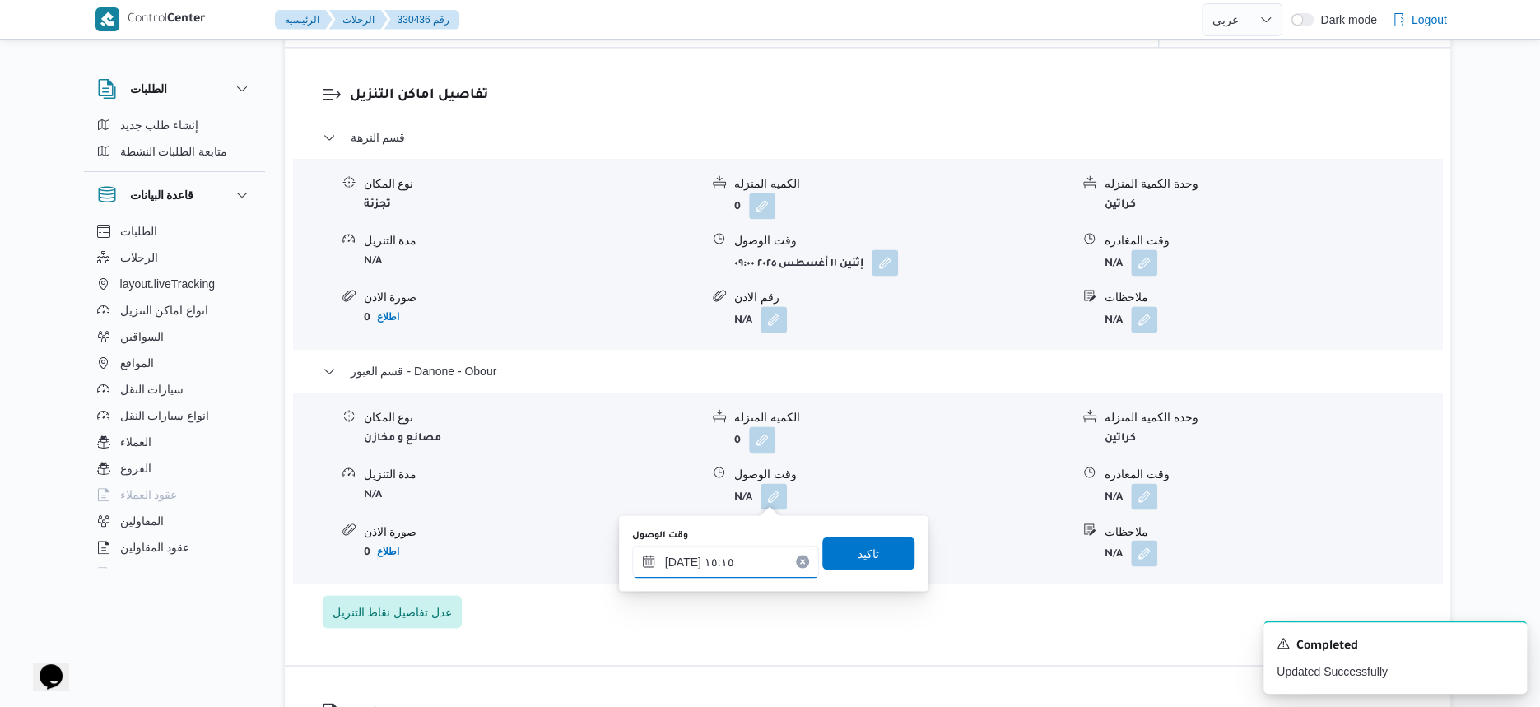
type input "١١/٠٨/٢٠٢٥ ١٥:١٥"
click at [874, 543] on span "تاكيد" at bounding box center [868, 552] width 92 height 33
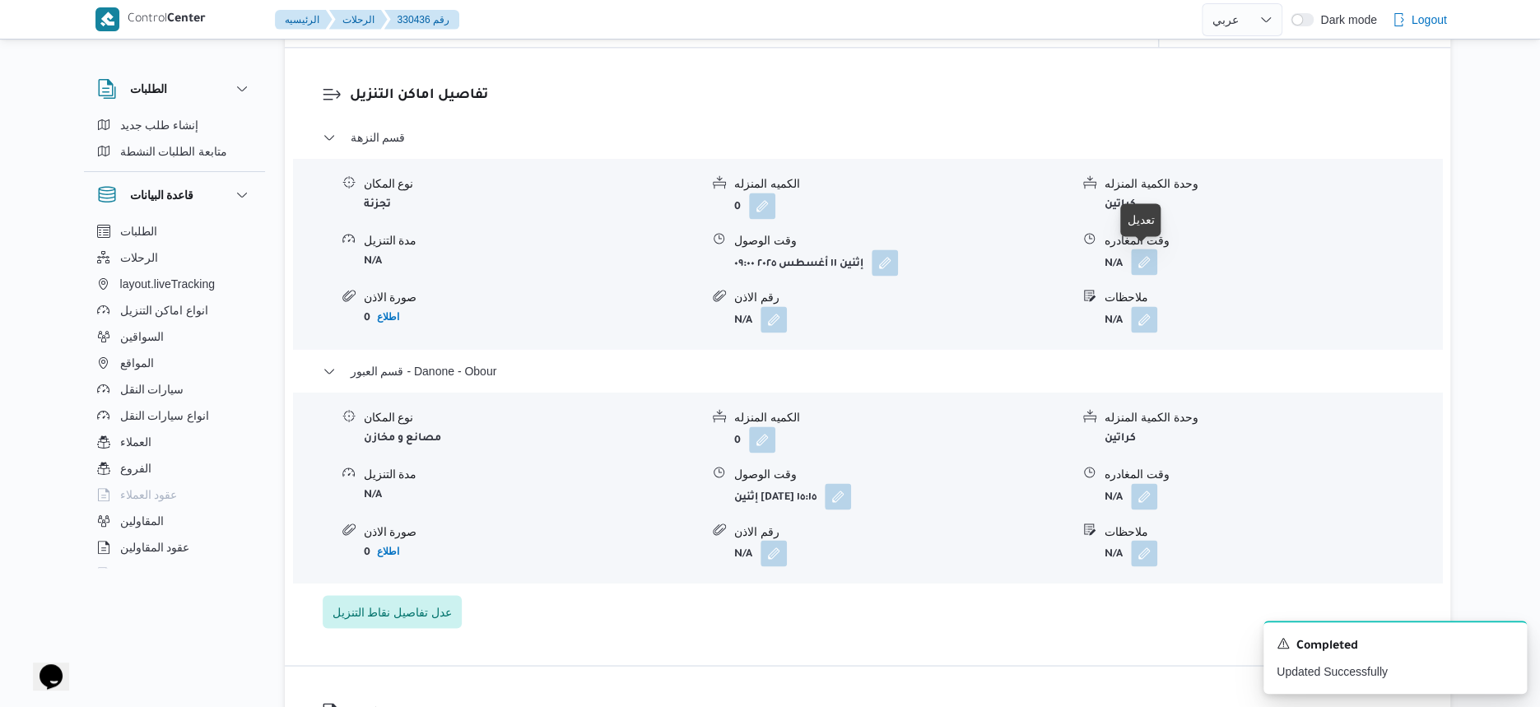
click at [1151, 263] on button "button" at bounding box center [1144, 262] width 26 height 26
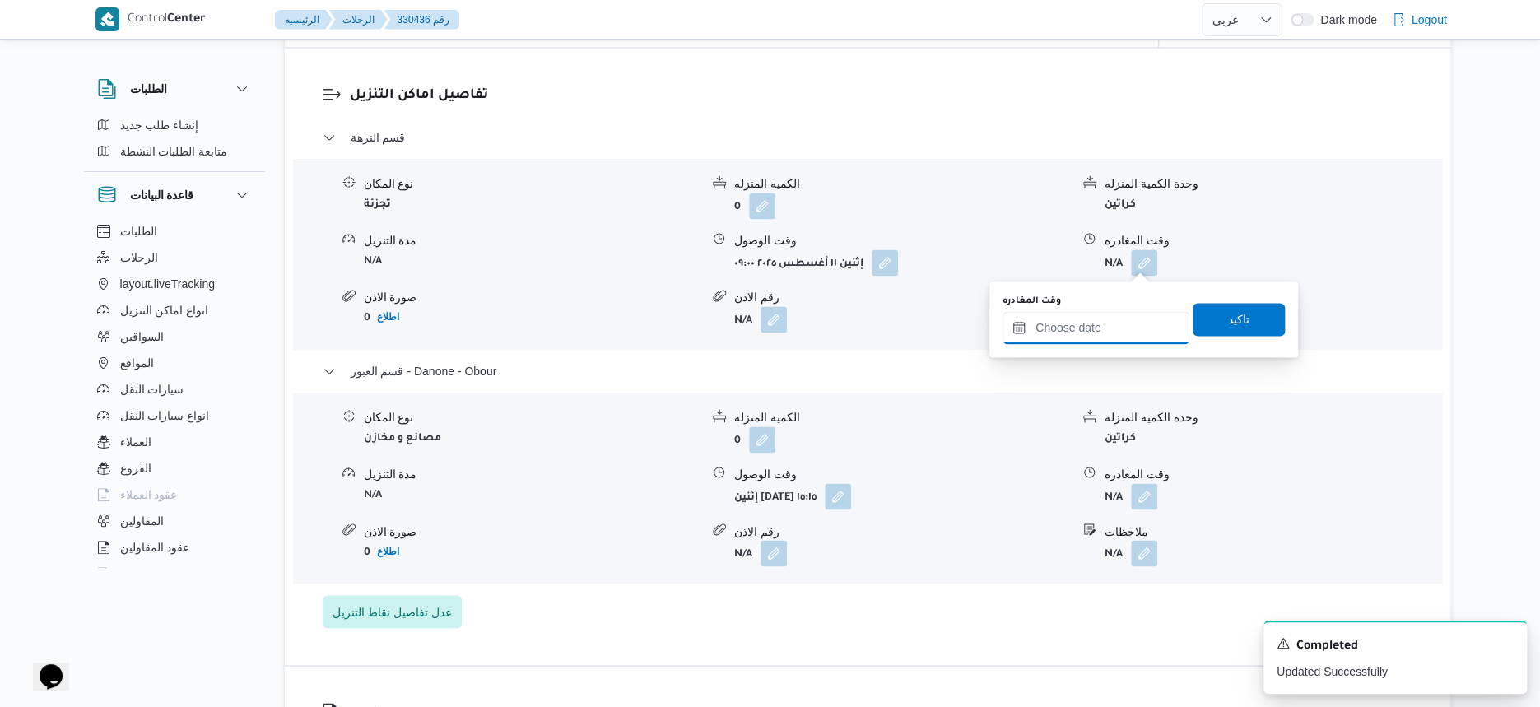
click at [1117, 321] on input "وقت المغادره" at bounding box center [1096, 327] width 187 height 33
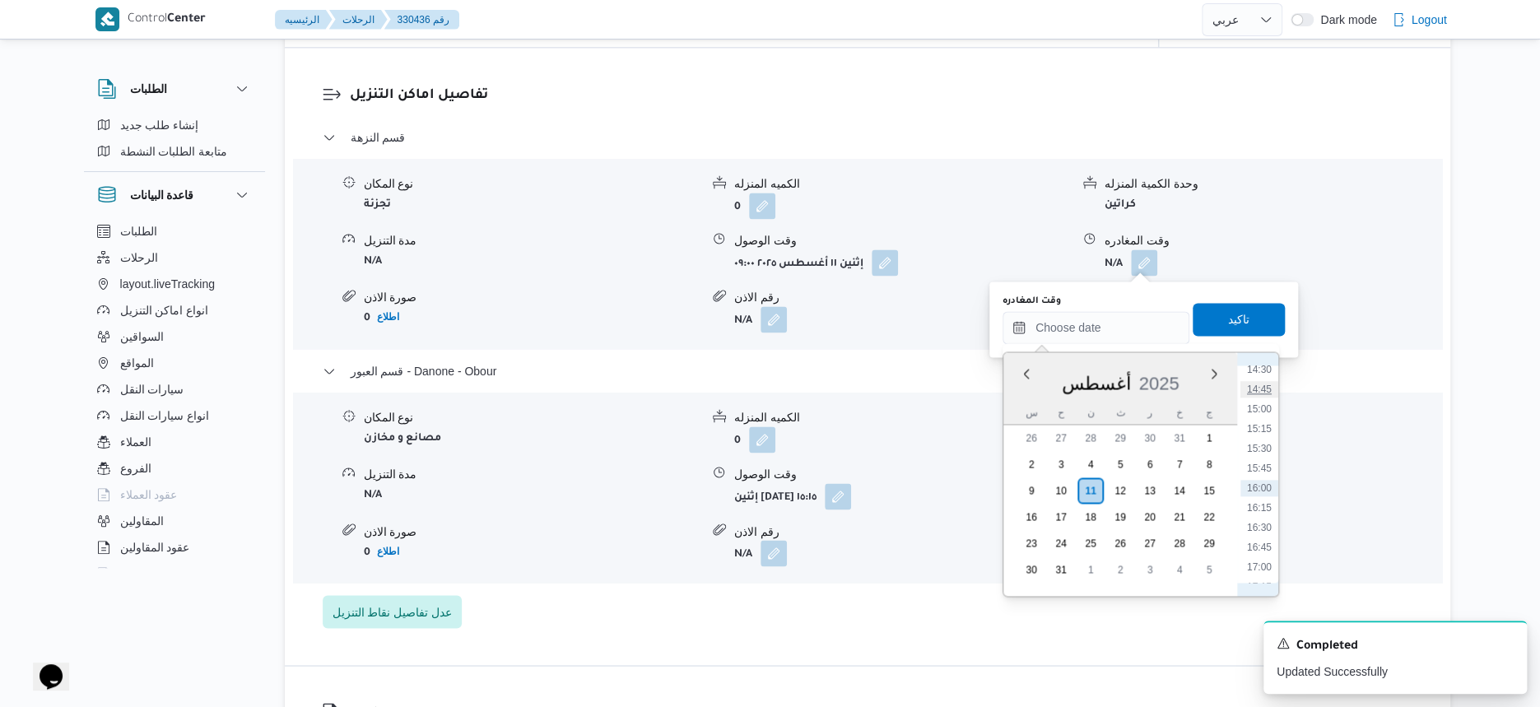
click at [1260, 392] on li "14:45" at bounding box center [1260, 389] width 38 height 16
type input "١١/٠٨/٢٠٢٥ ١٤:٤٥"
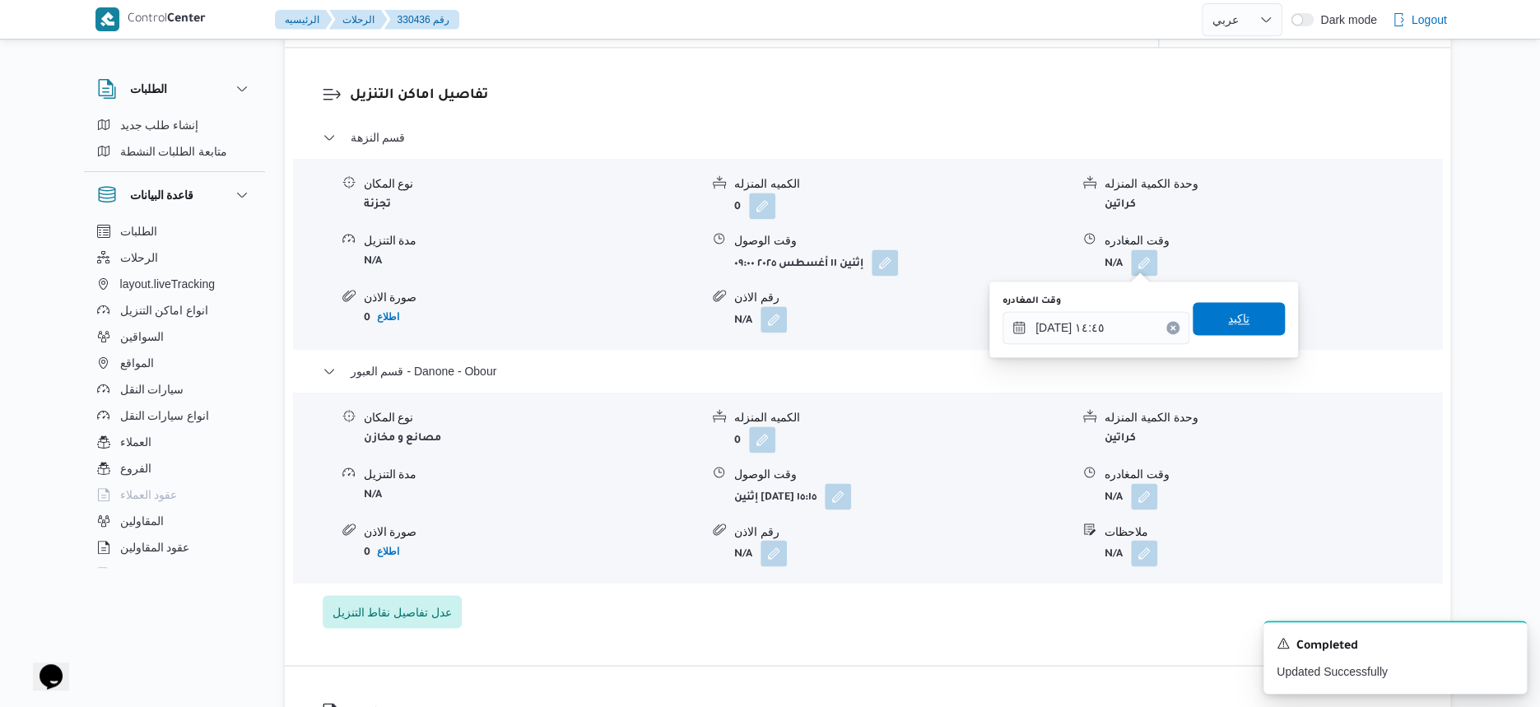
click at [1260, 321] on span "تاكيد" at bounding box center [1239, 318] width 92 height 33
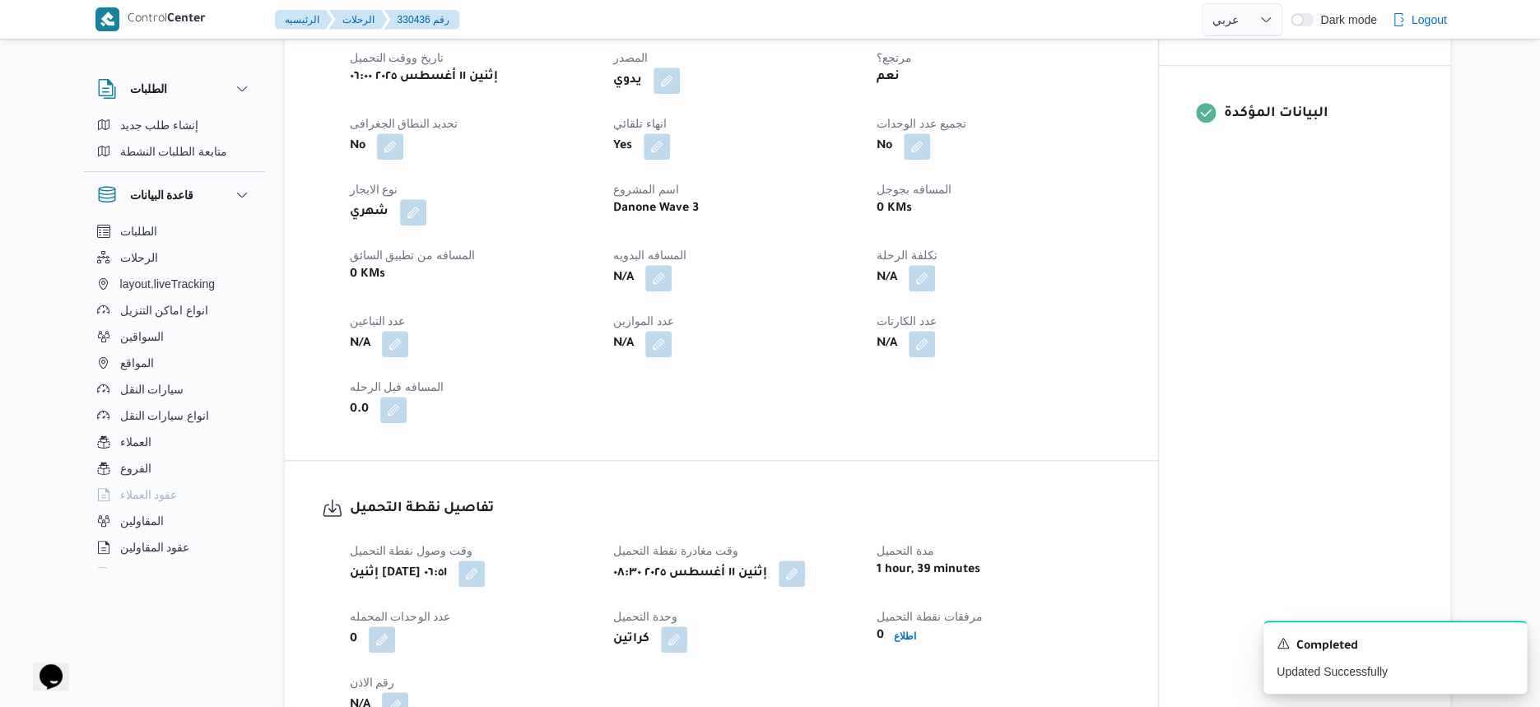
scroll to position [617, 0]
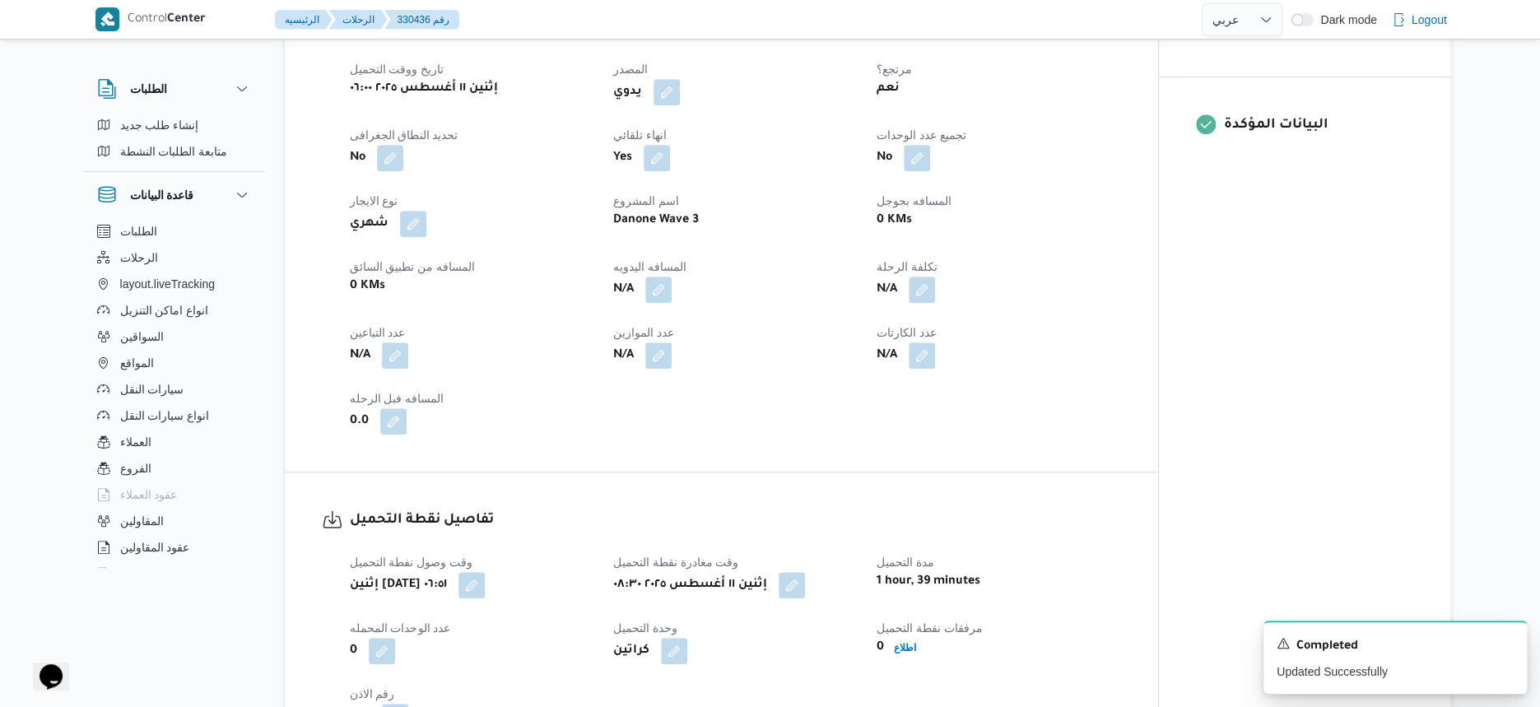
click at [1057, 285] on div "N/A" at bounding box center [998, 290] width 247 height 30
click at [659, 286] on button "button" at bounding box center [658, 289] width 26 height 26
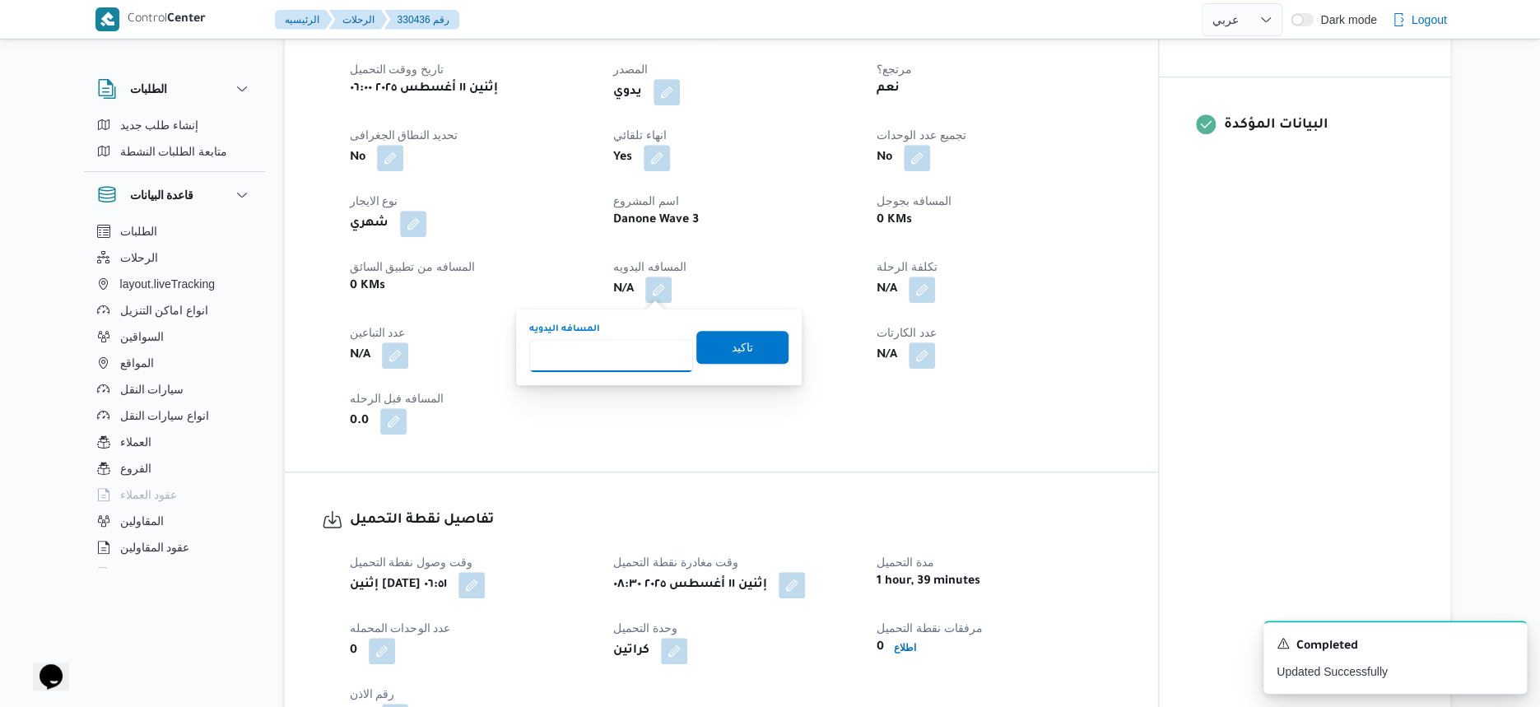
click at [613, 342] on input "المسافه اليدويه" at bounding box center [611, 355] width 164 height 33
type input "41"
click at [739, 337] on span "تاكيد" at bounding box center [742, 346] width 92 height 33
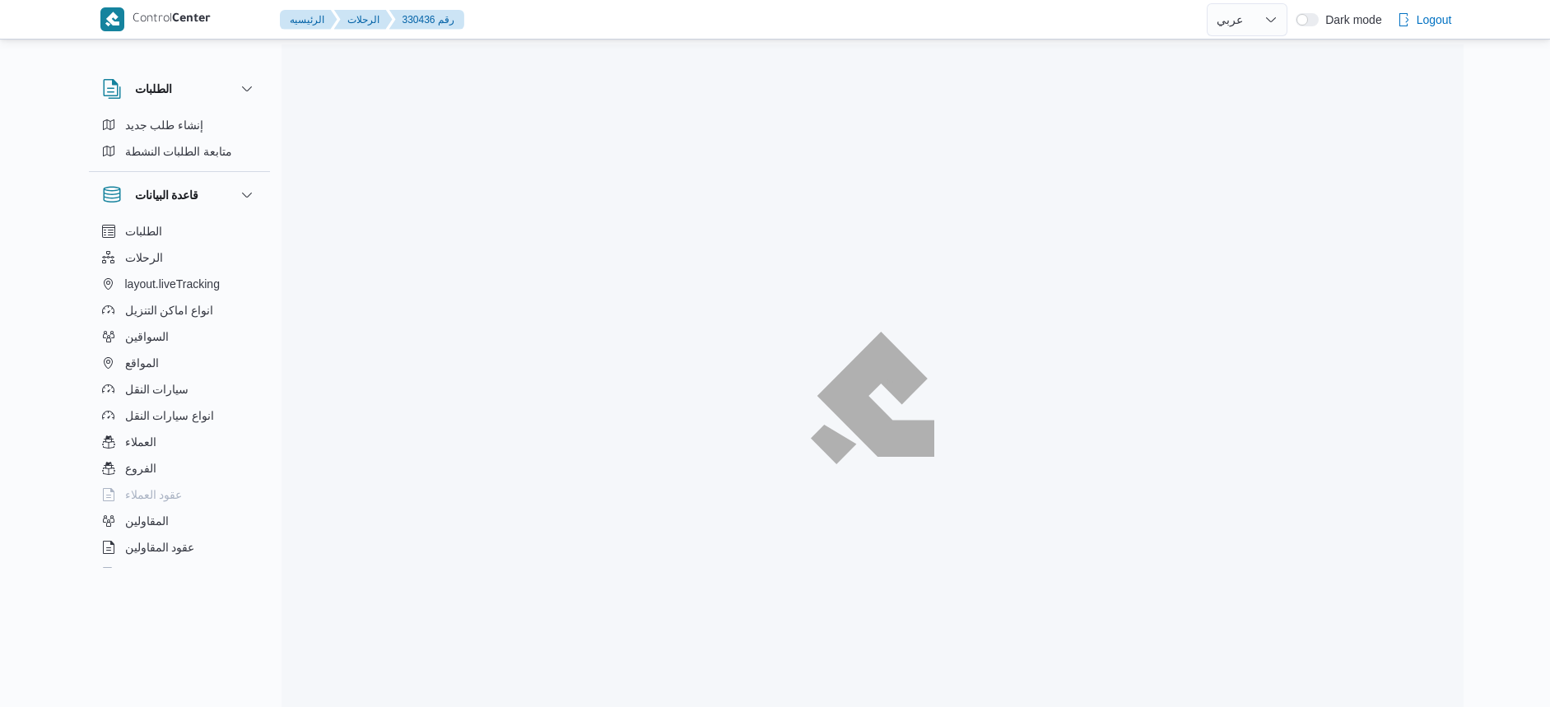
select select "ar"
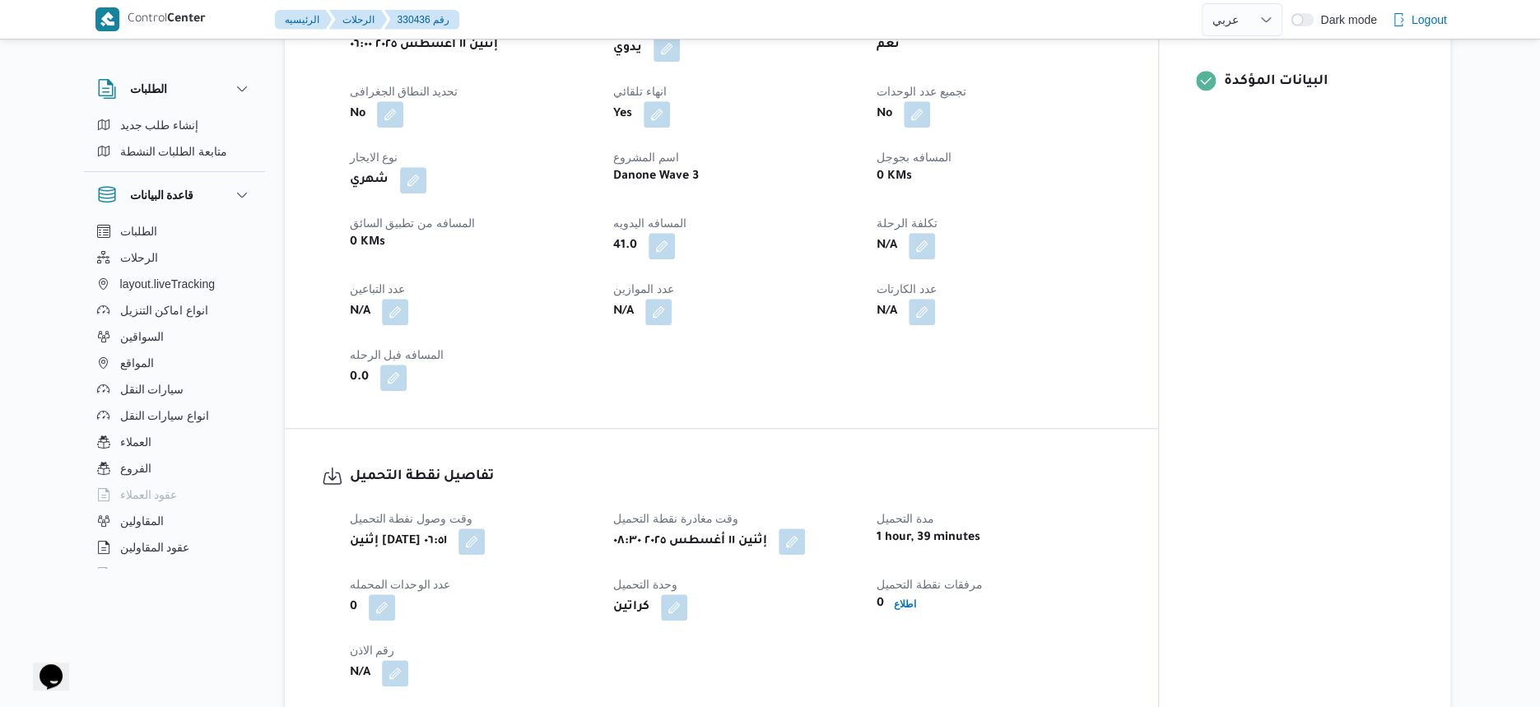
scroll to position [1176, 0]
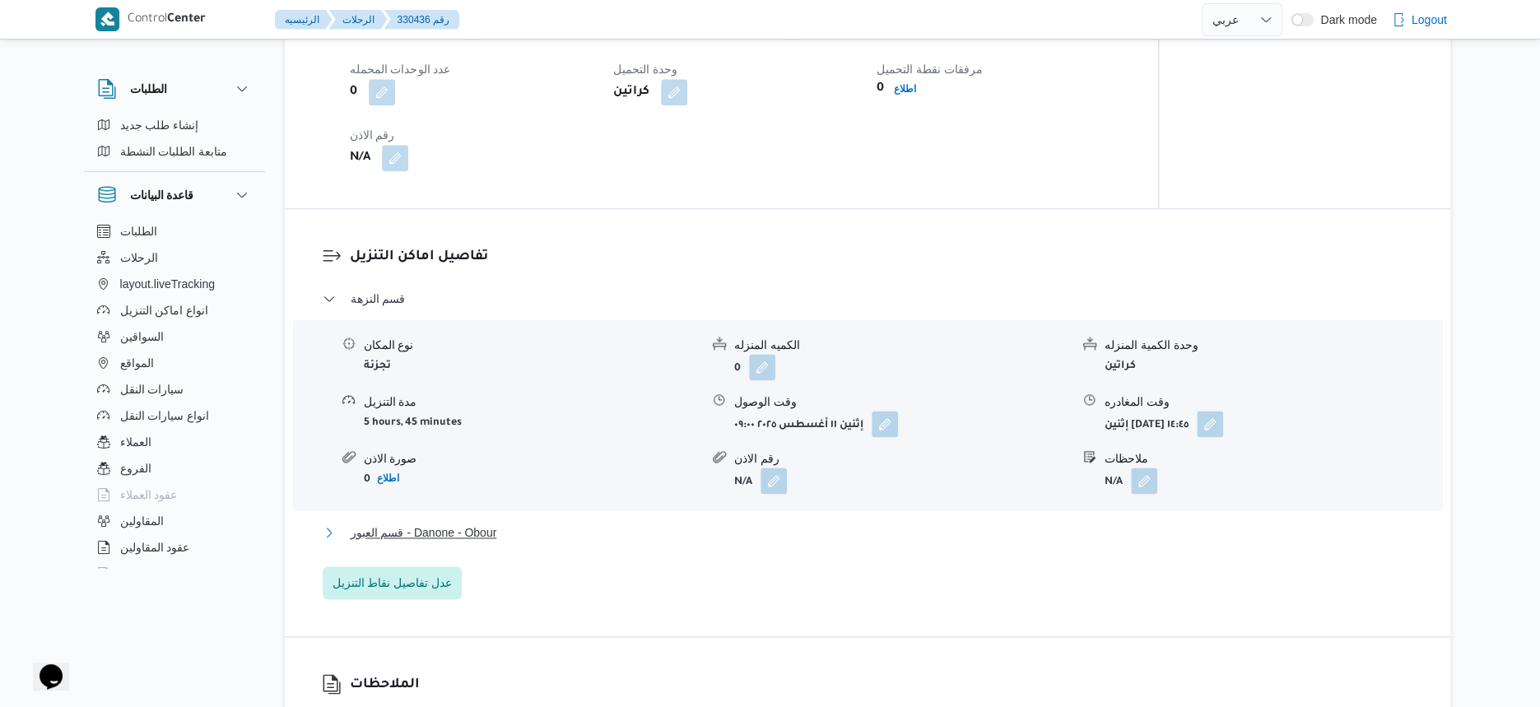
click at [536, 534] on button "قسم العبور - Danone - Obour" at bounding box center [868, 533] width 1091 height 20
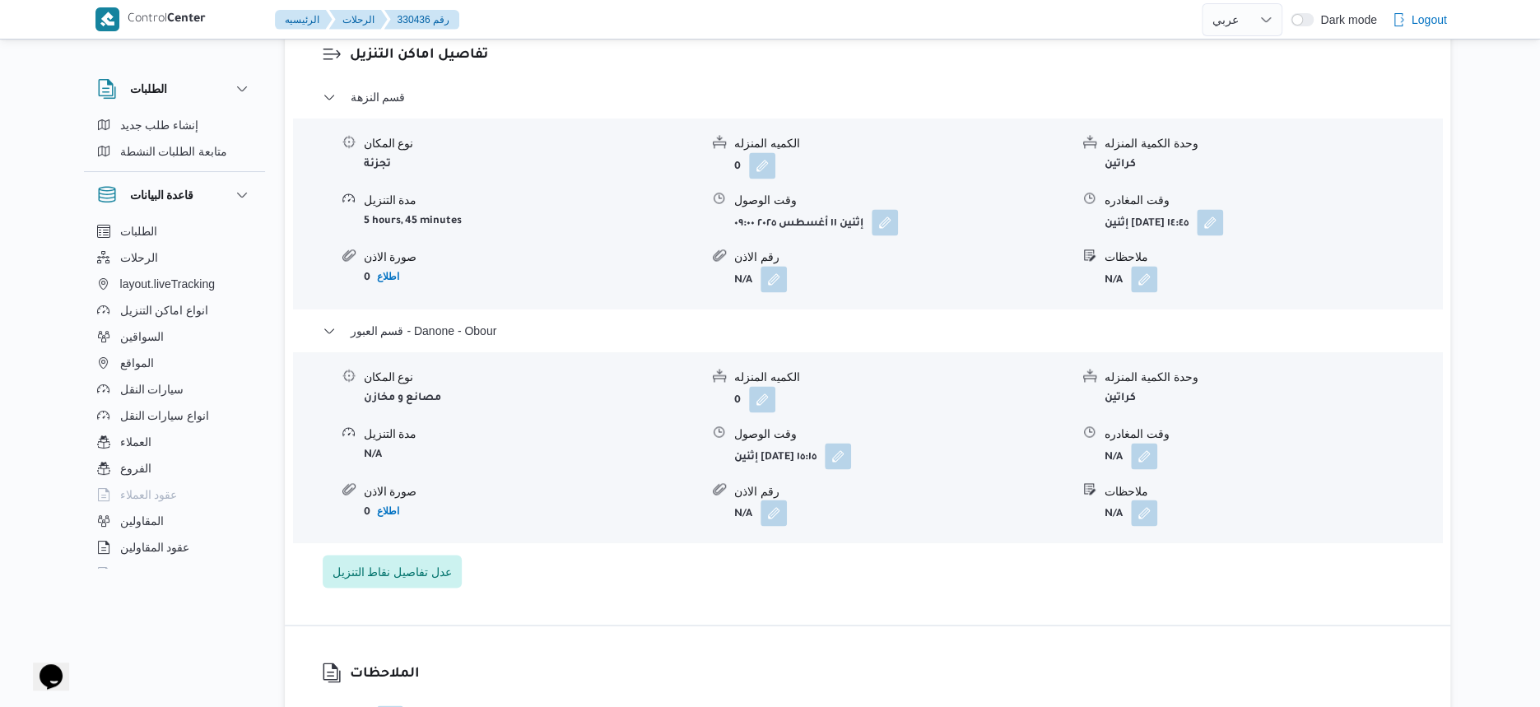
scroll to position [1382, 0]
click at [1144, 453] on button "button" at bounding box center [1144, 451] width 26 height 26
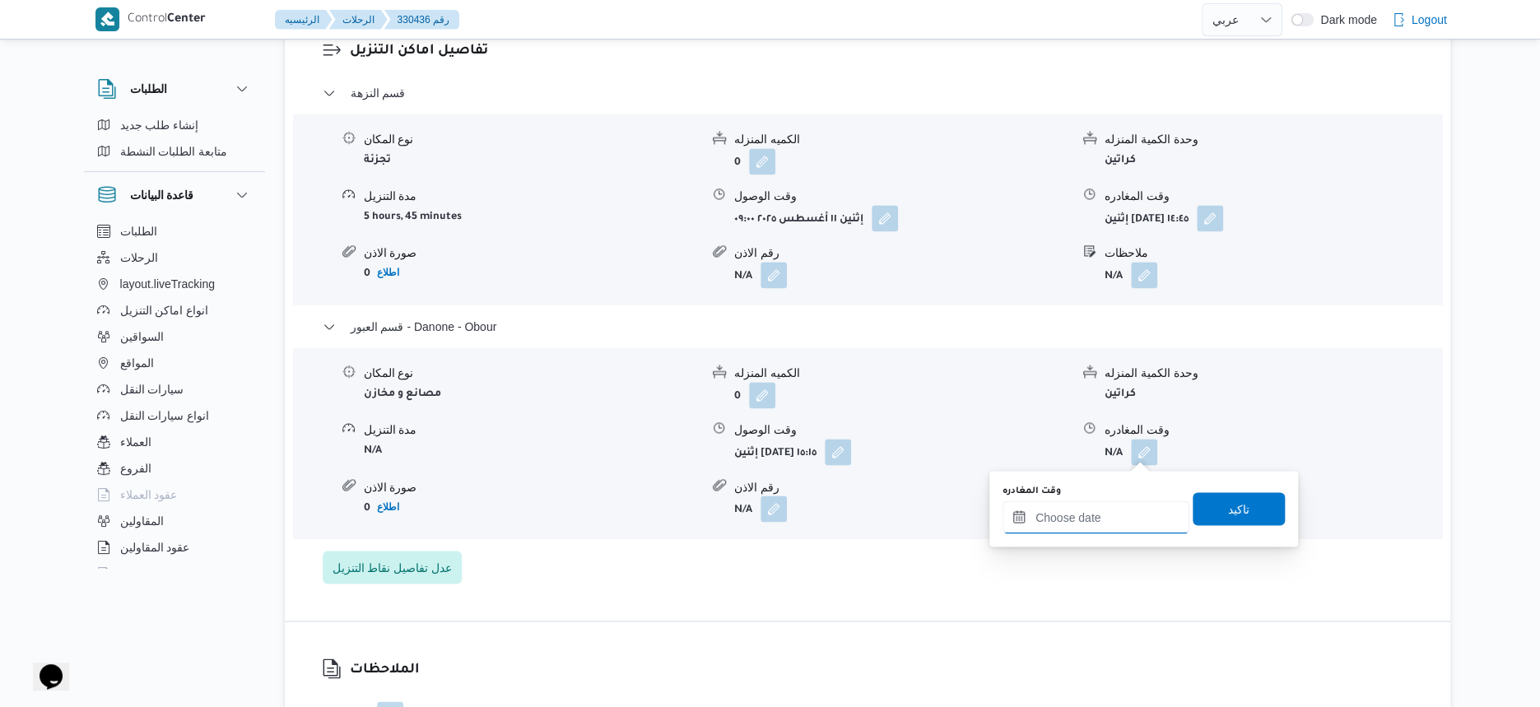
click at [1106, 518] on input "وقت المغادره" at bounding box center [1096, 517] width 187 height 33
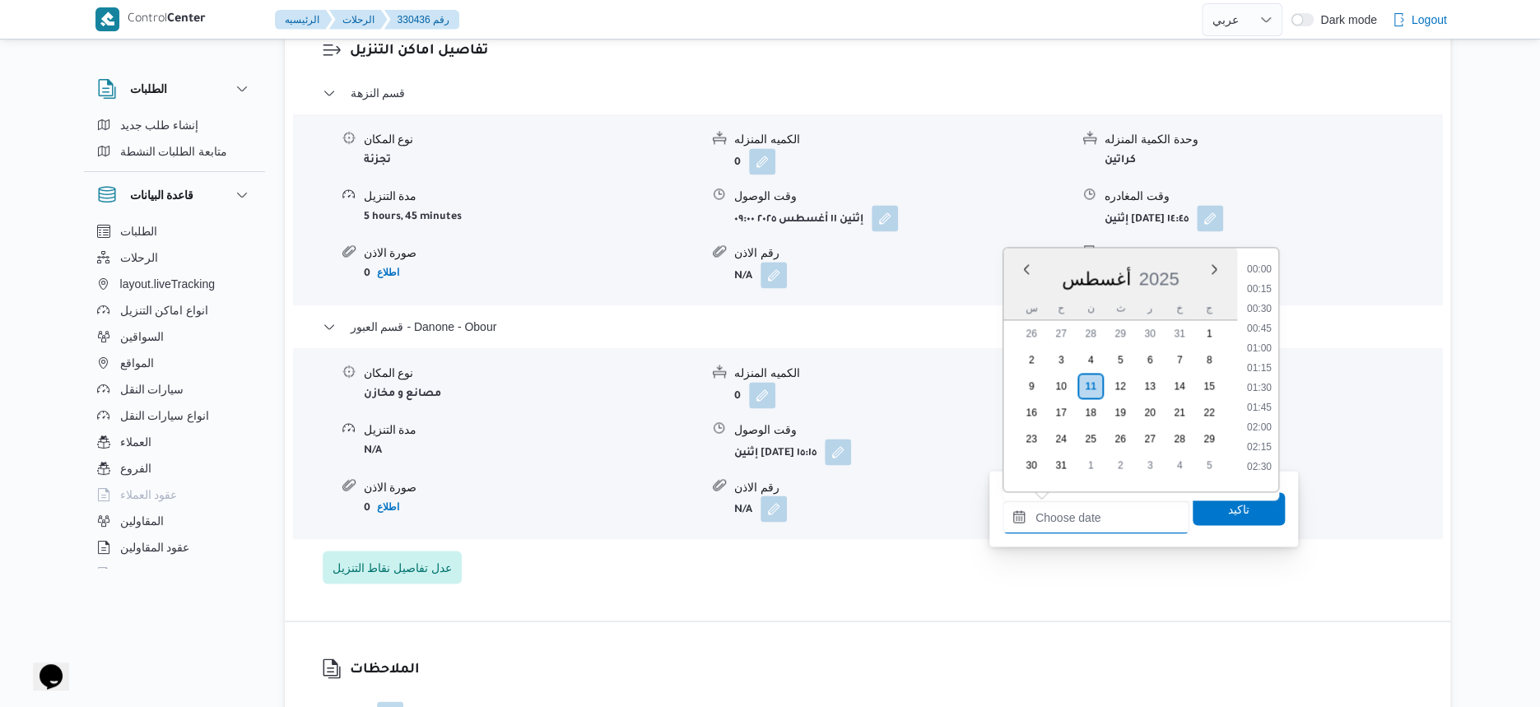
scroll to position [1150, 0]
drag, startPoint x: 1267, startPoint y: 366, endPoint x: 1260, endPoint y: 421, distance: 55.6
click at [1267, 366] on li "15:45" at bounding box center [1260, 364] width 38 height 16
type input "١١/٠٨/٢٠٢٥ ١٥:٤٥"
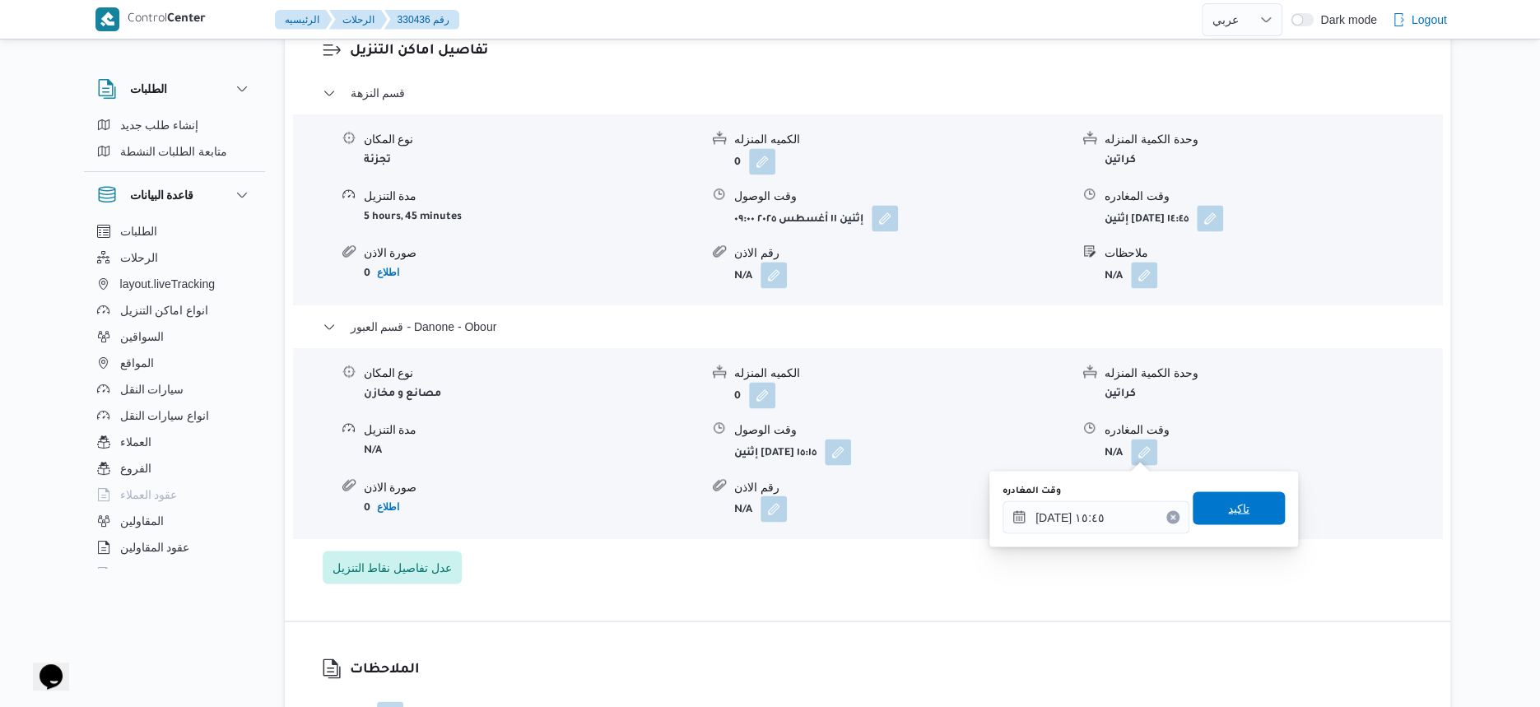
click at [1255, 510] on span "تاكيد" at bounding box center [1239, 507] width 92 height 33
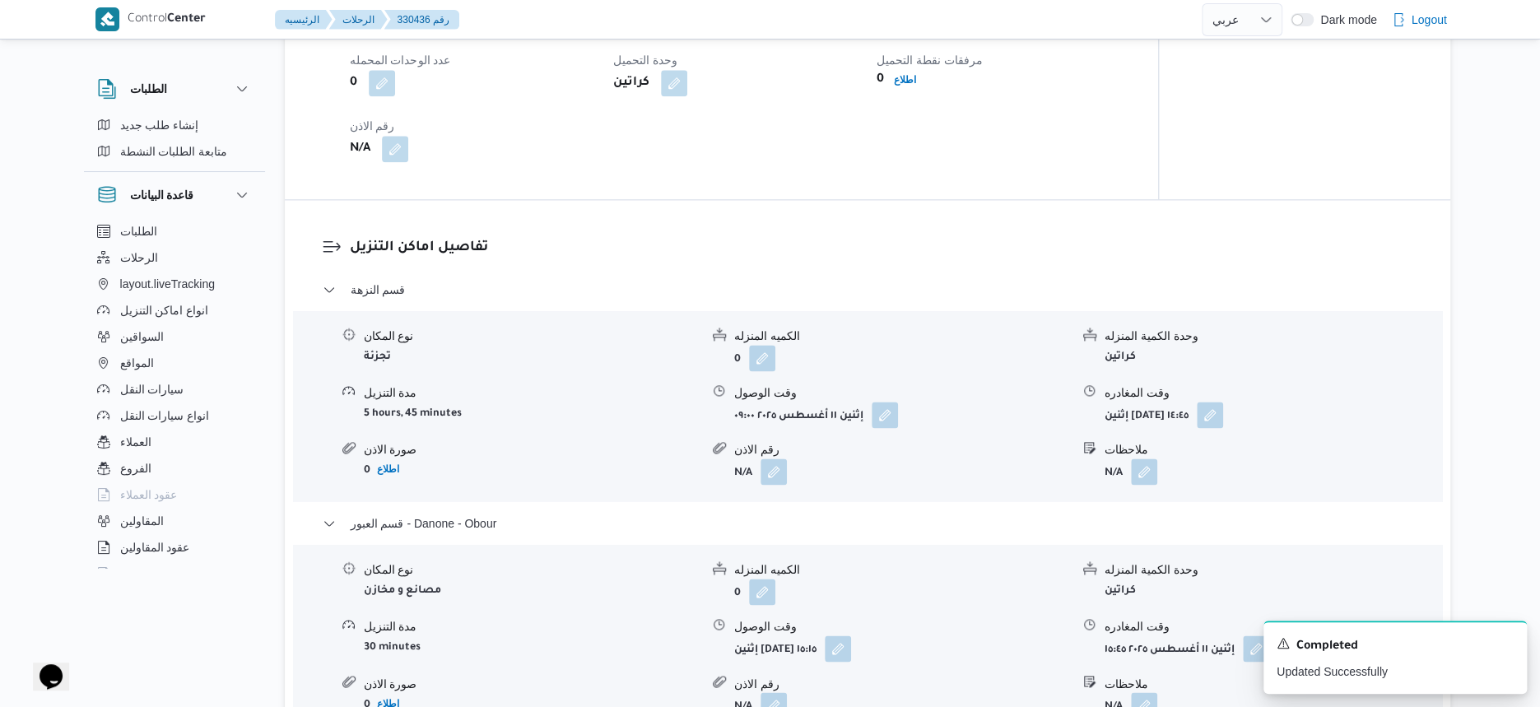
scroll to position [1176, 0]
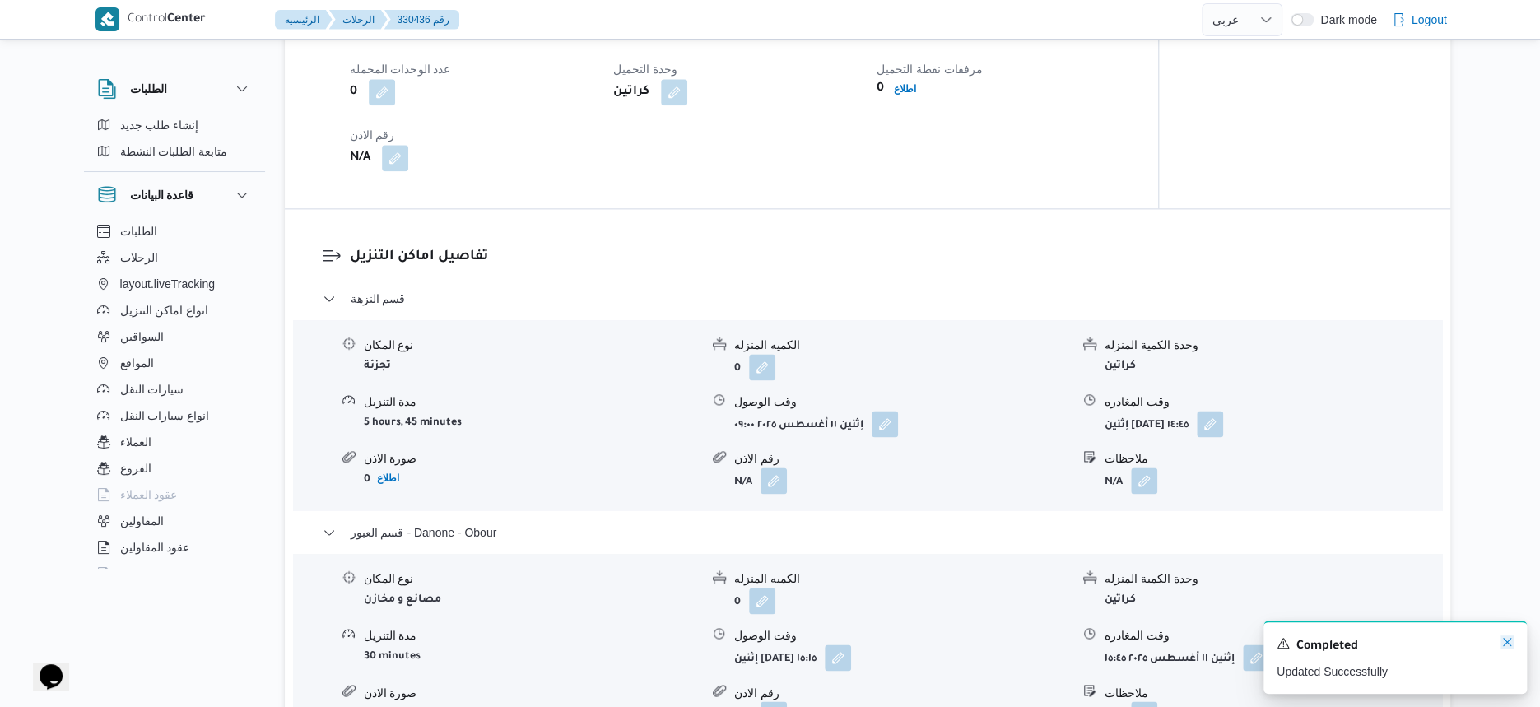
click at [1509, 641] on icon "Dismiss toast" at bounding box center [1507, 642] width 8 height 8
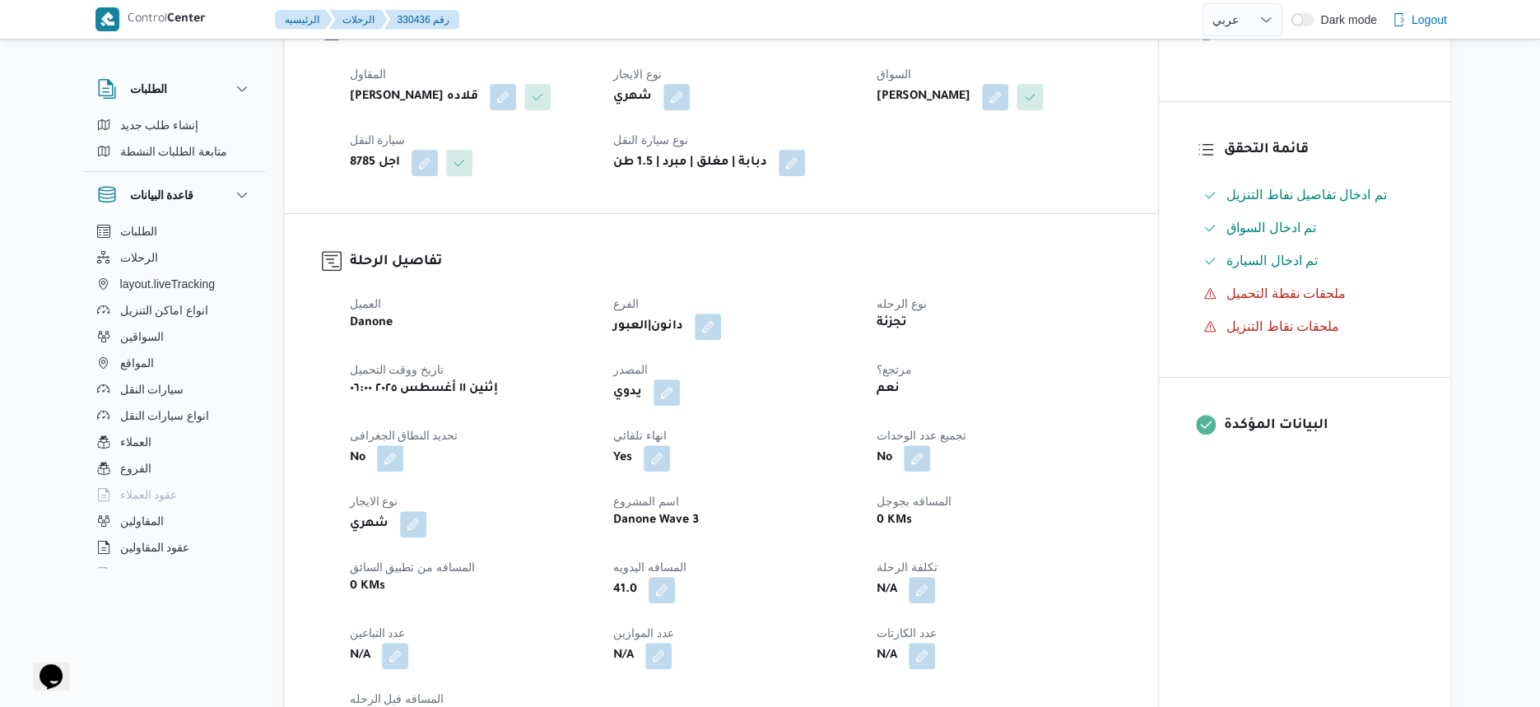
scroll to position [0, 0]
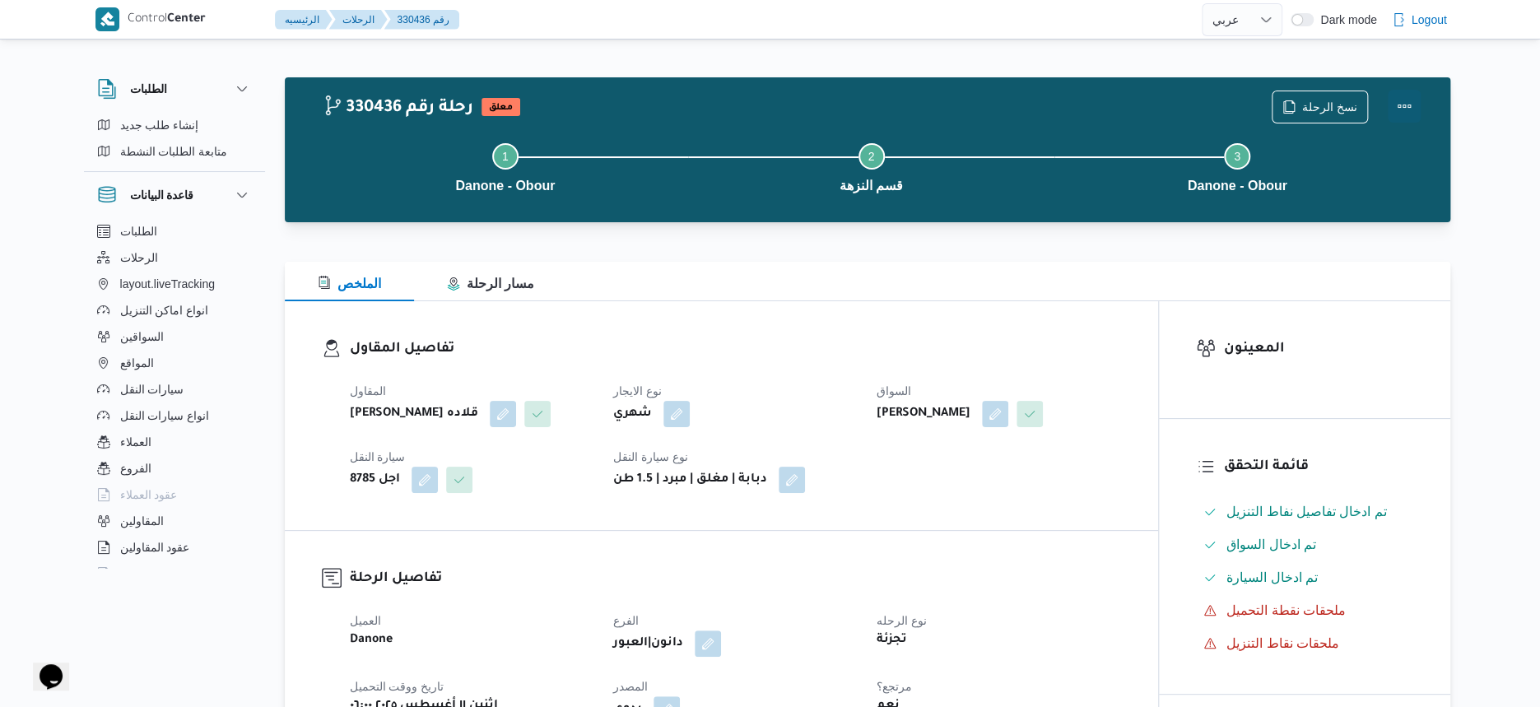
click at [1410, 105] on button "Actions" at bounding box center [1404, 106] width 33 height 33
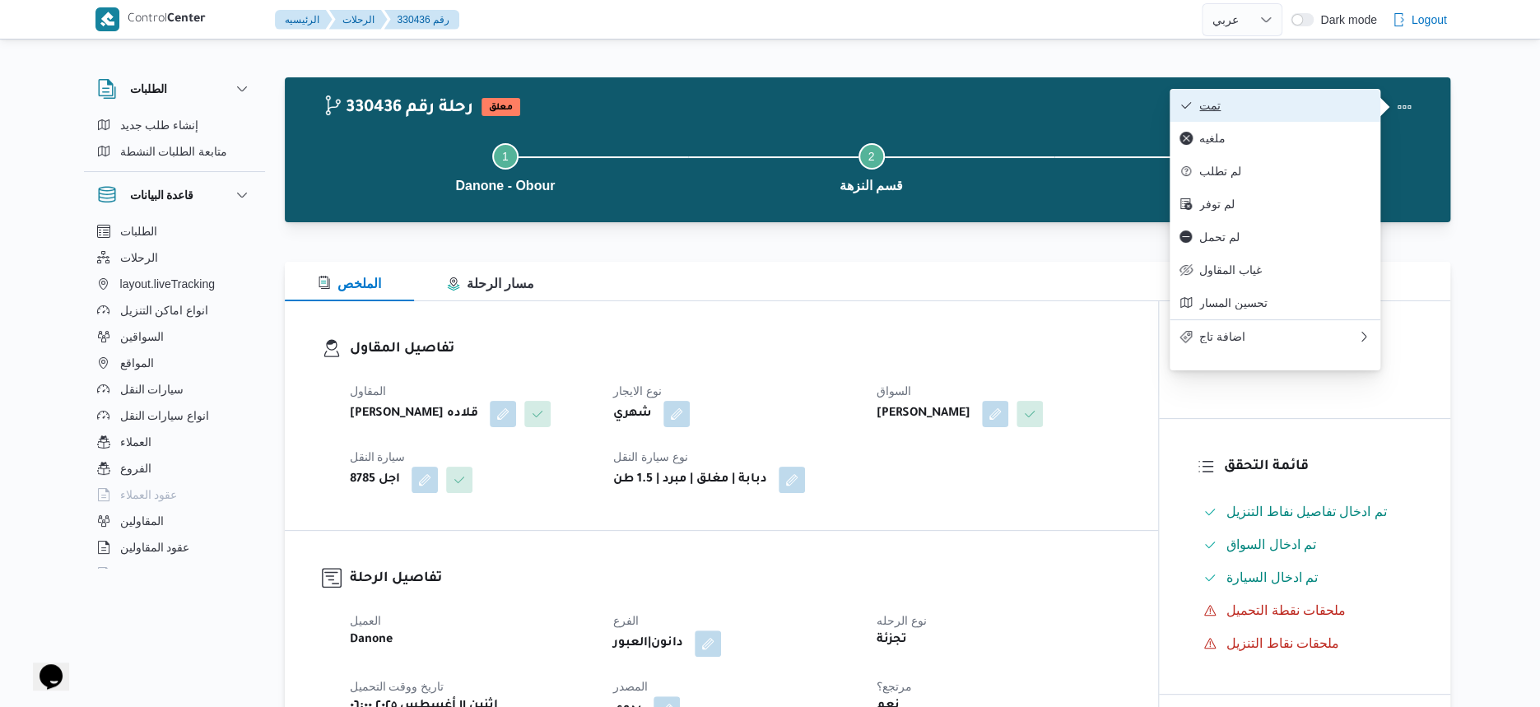
click at [1350, 107] on span "تمت" at bounding box center [1284, 105] width 171 height 13
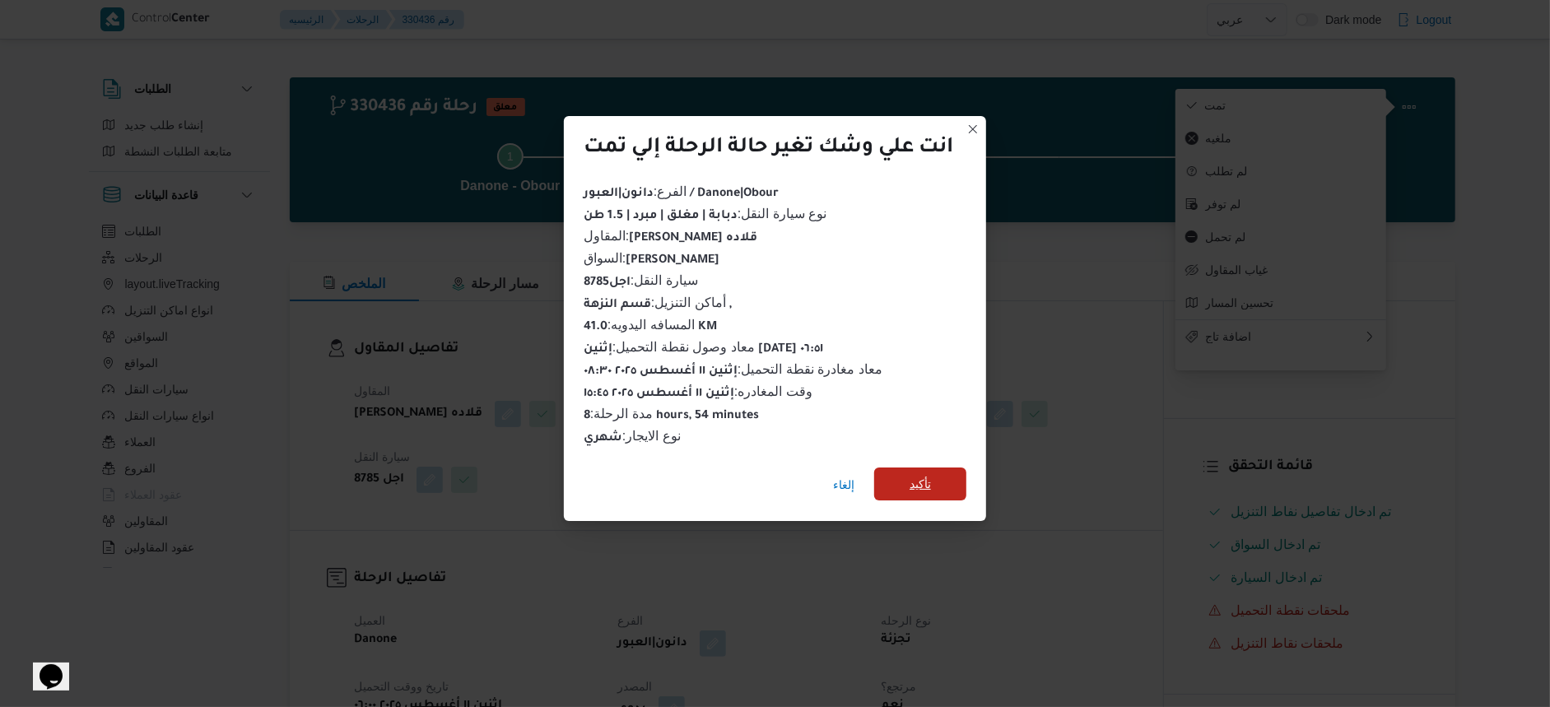
click at [940, 486] on span "تأكيد" at bounding box center [920, 484] width 92 height 33
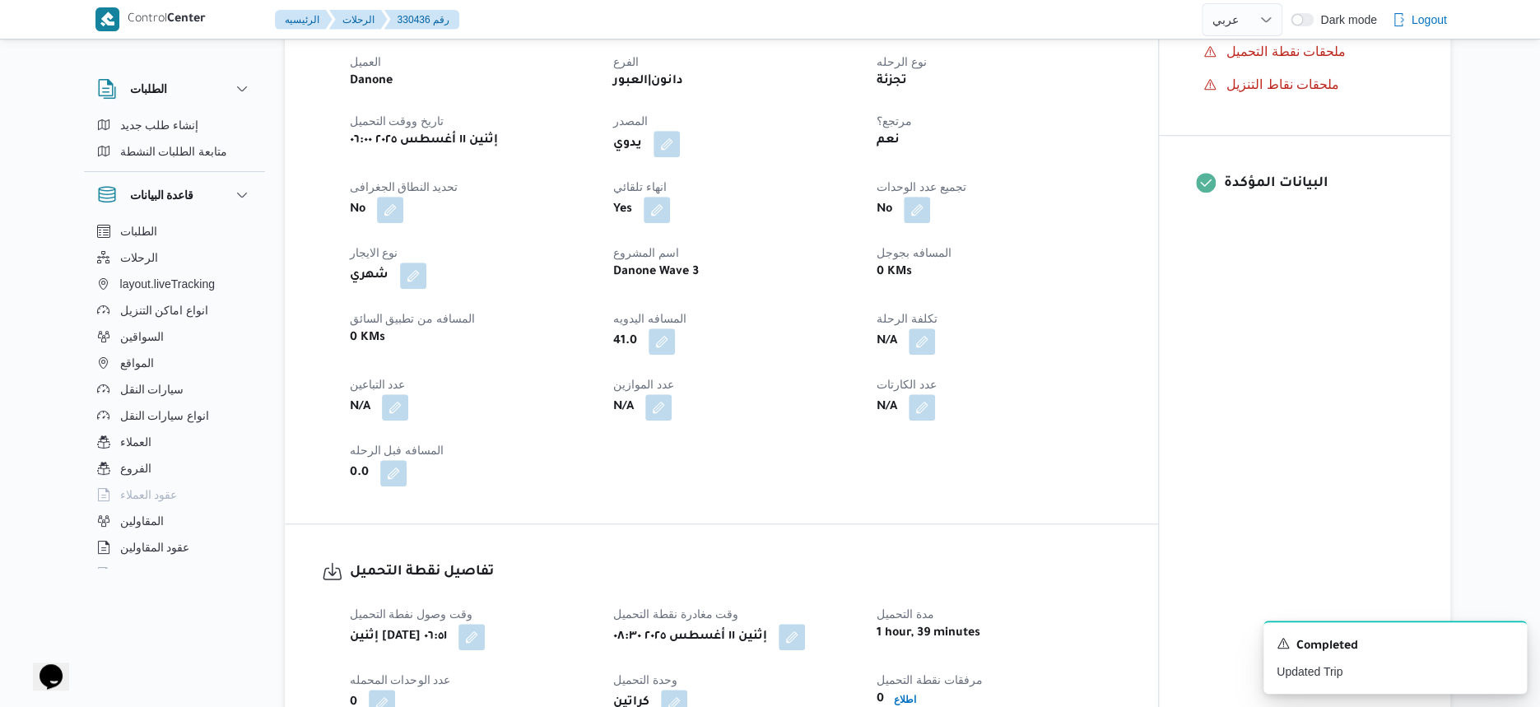
scroll to position [617, 0]
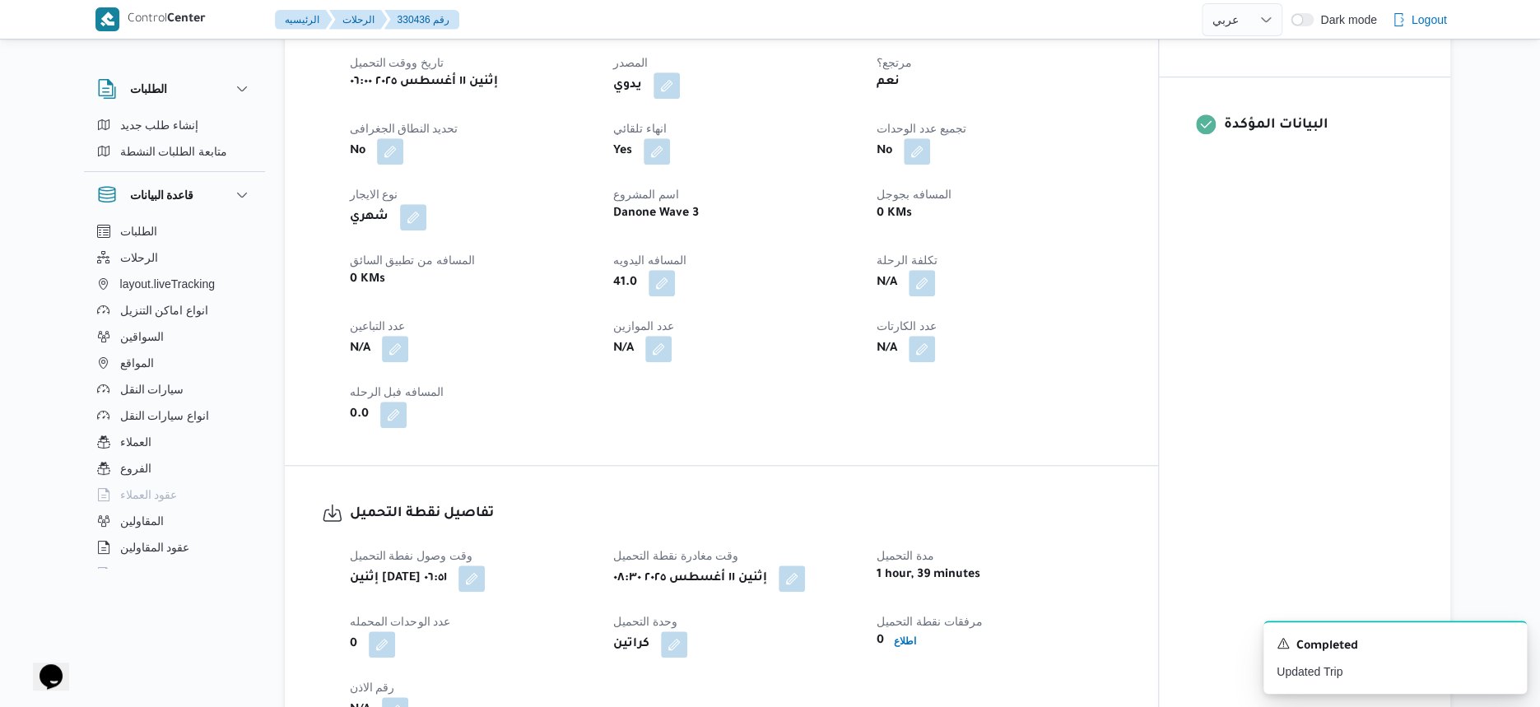
select select "ar"
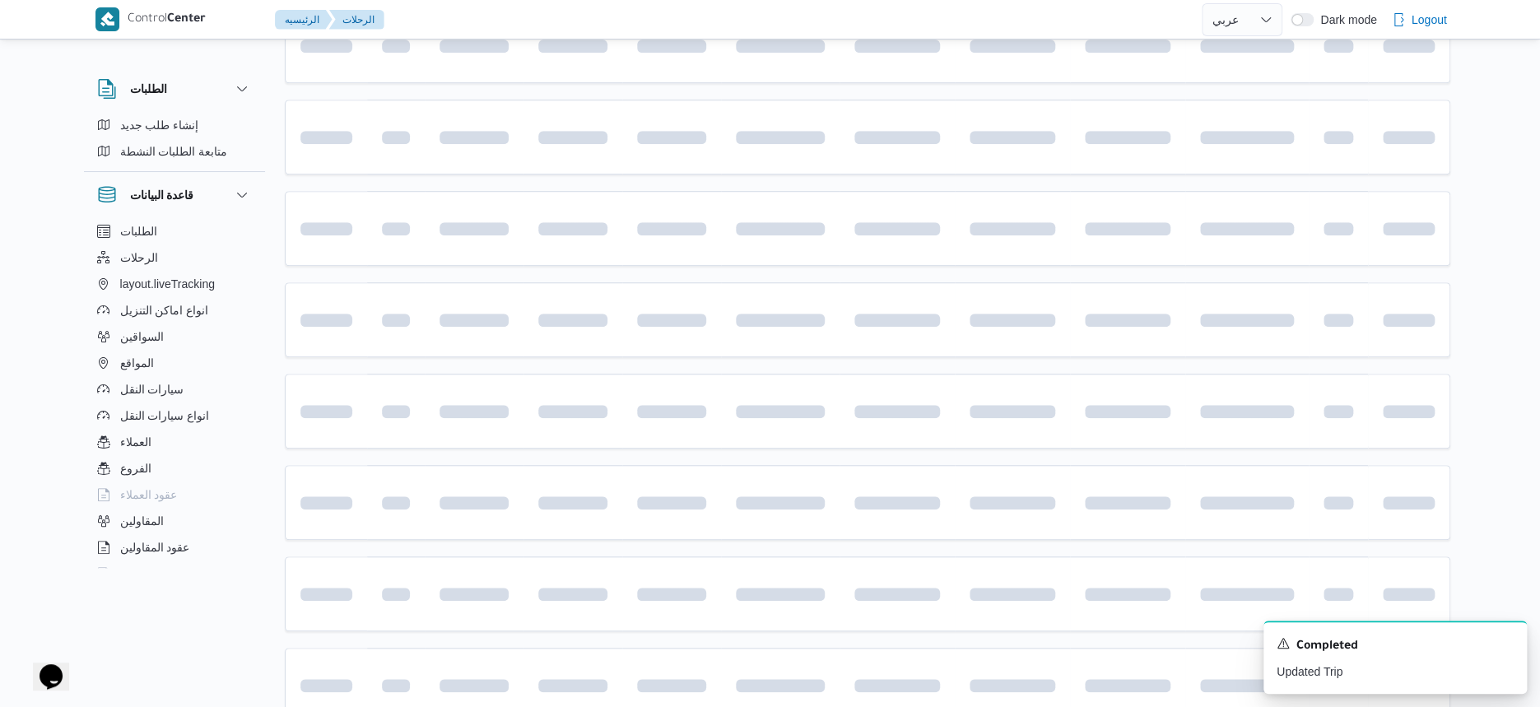
scroll to position [500, 0]
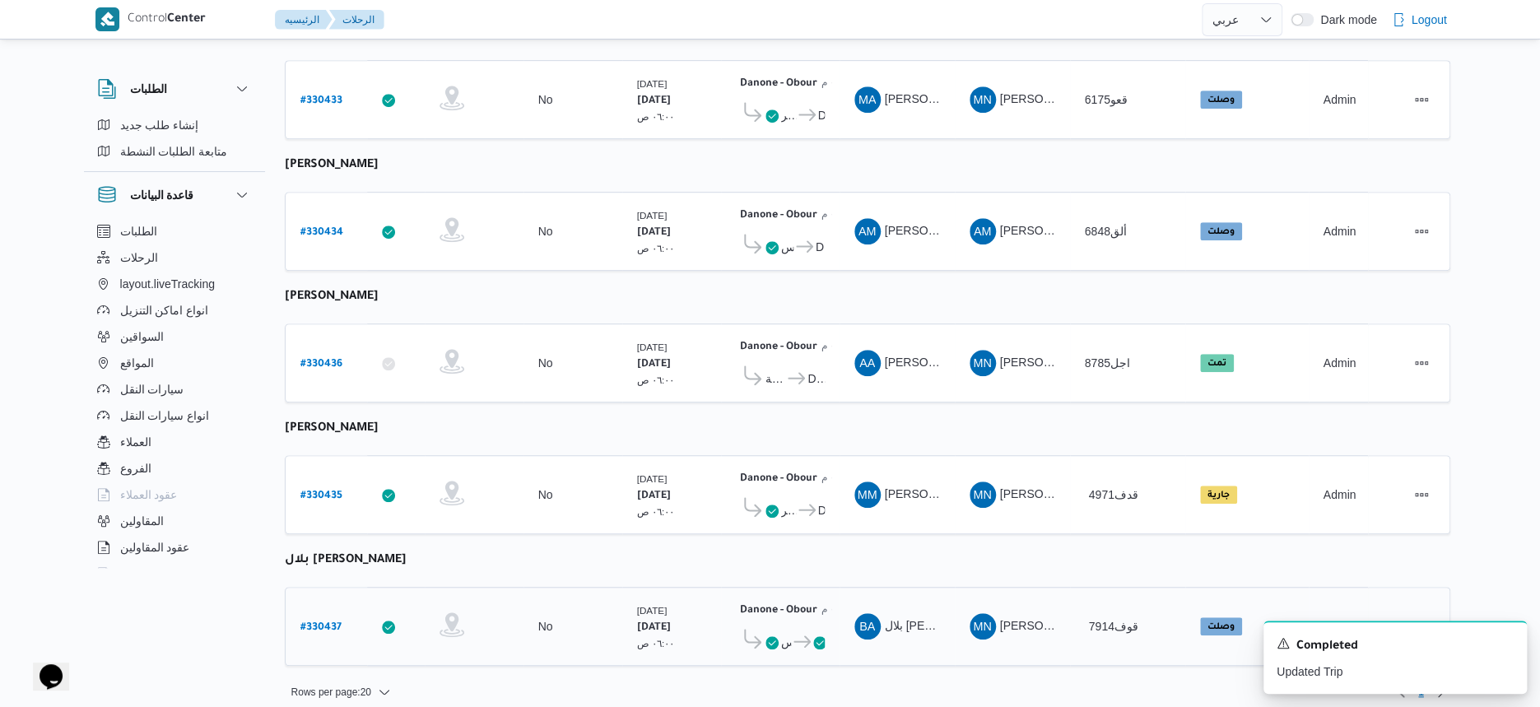
click at [323, 622] on b "# 330437" at bounding box center [320, 628] width 41 height 12
select select "ar"
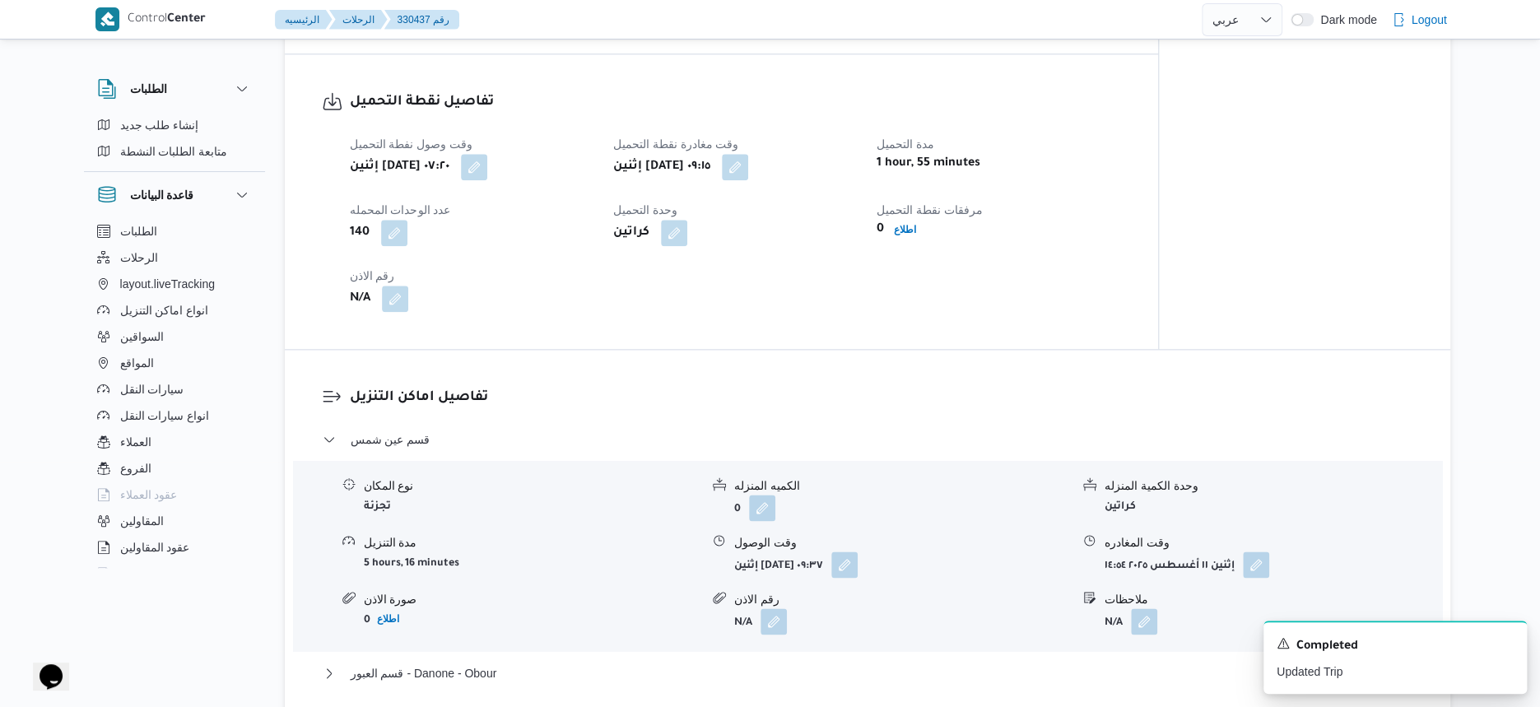
scroll to position [1441, 0]
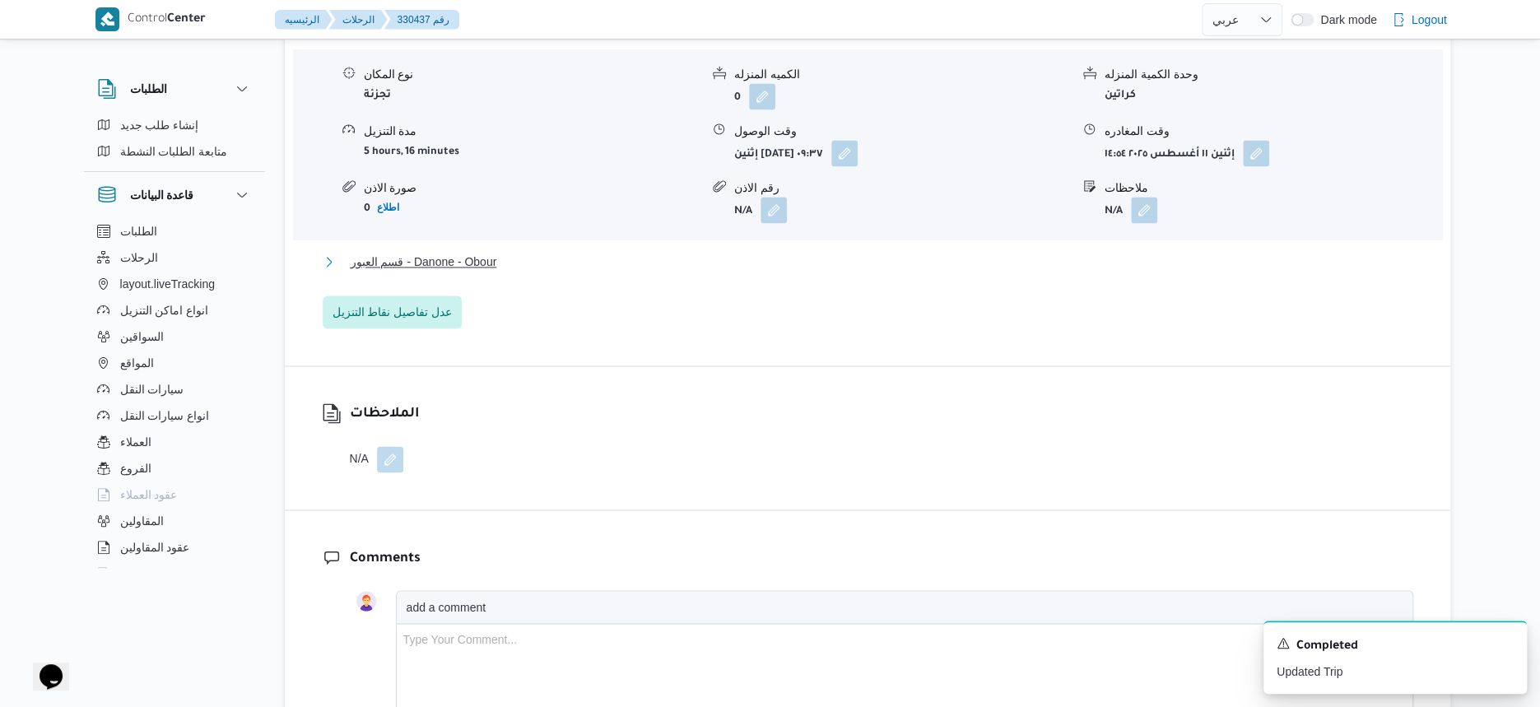
click at [505, 272] on button "قسم العبور - Danone - Obour" at bounding box center [868, 262] width 1091 height 20
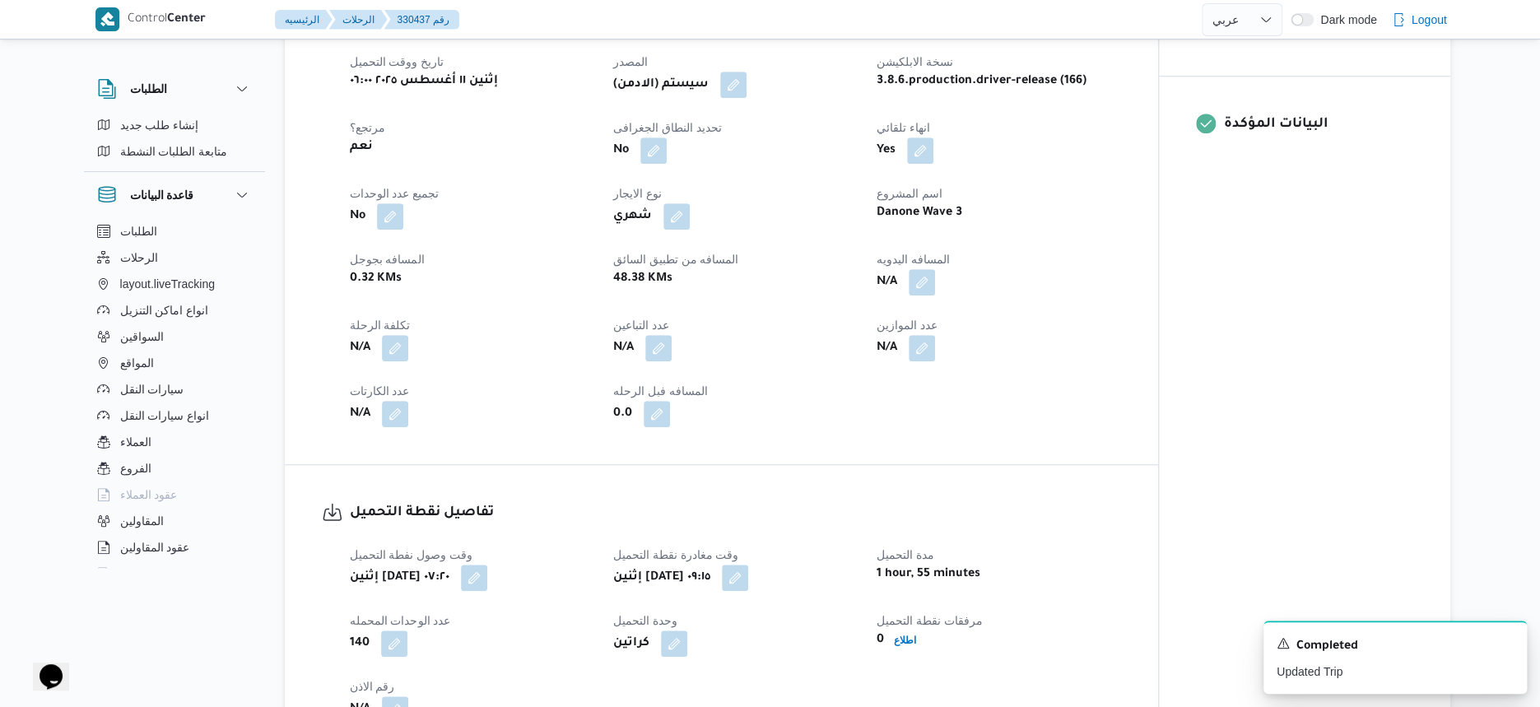
scroll to position [617, 0]
click at [1035, 298] on div "N/A" at bounding box center [998, 283] width 247 height 30
click at [919, 296] on button "button" at bounding box center [922, 282] width 26 height 26
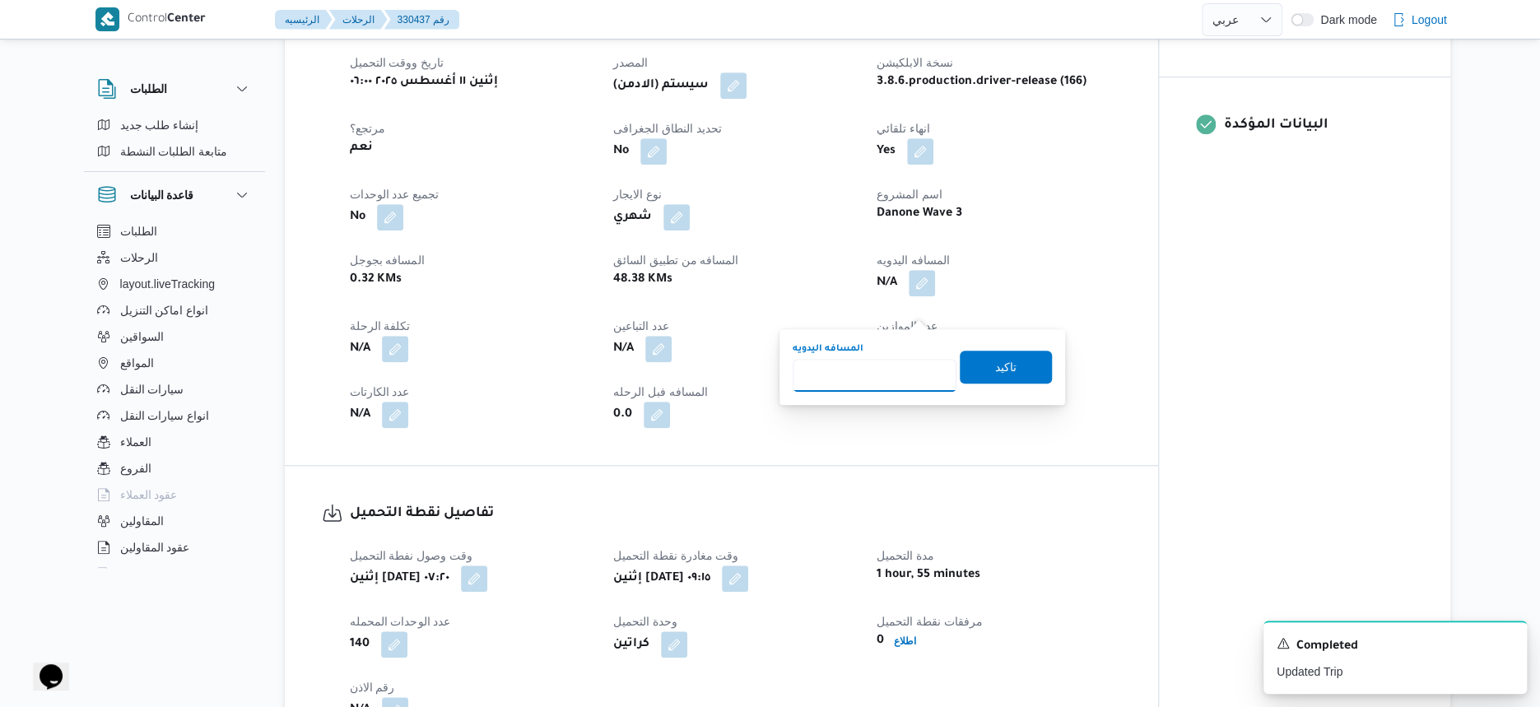
click at [859, 372] on input "المسافه اليدويه" at bounding box center [875, 375] width 164 height 33
type input "50"
click at [995, 361] on span "تاكيد" at bounding box center [1005, 366] width 21 height 20
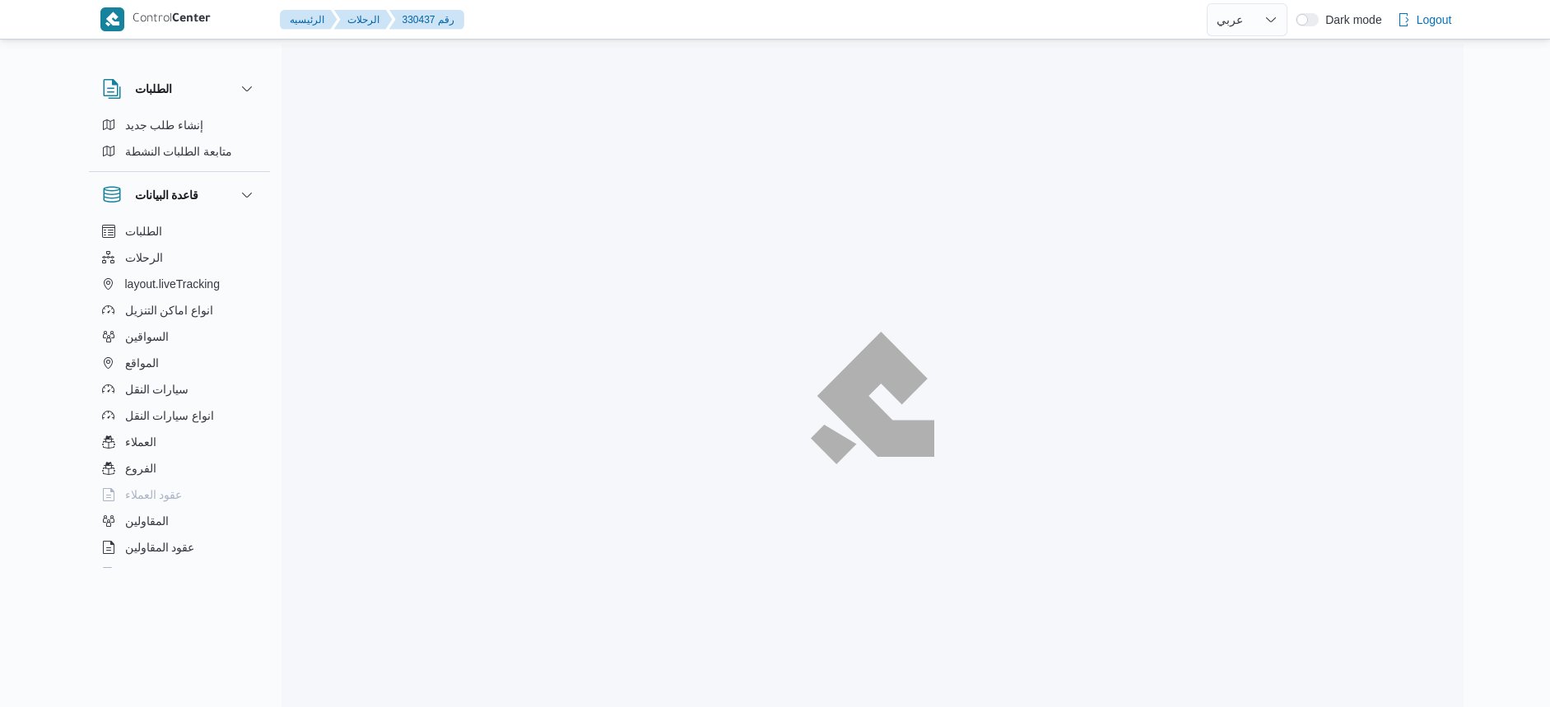
select select "ar"
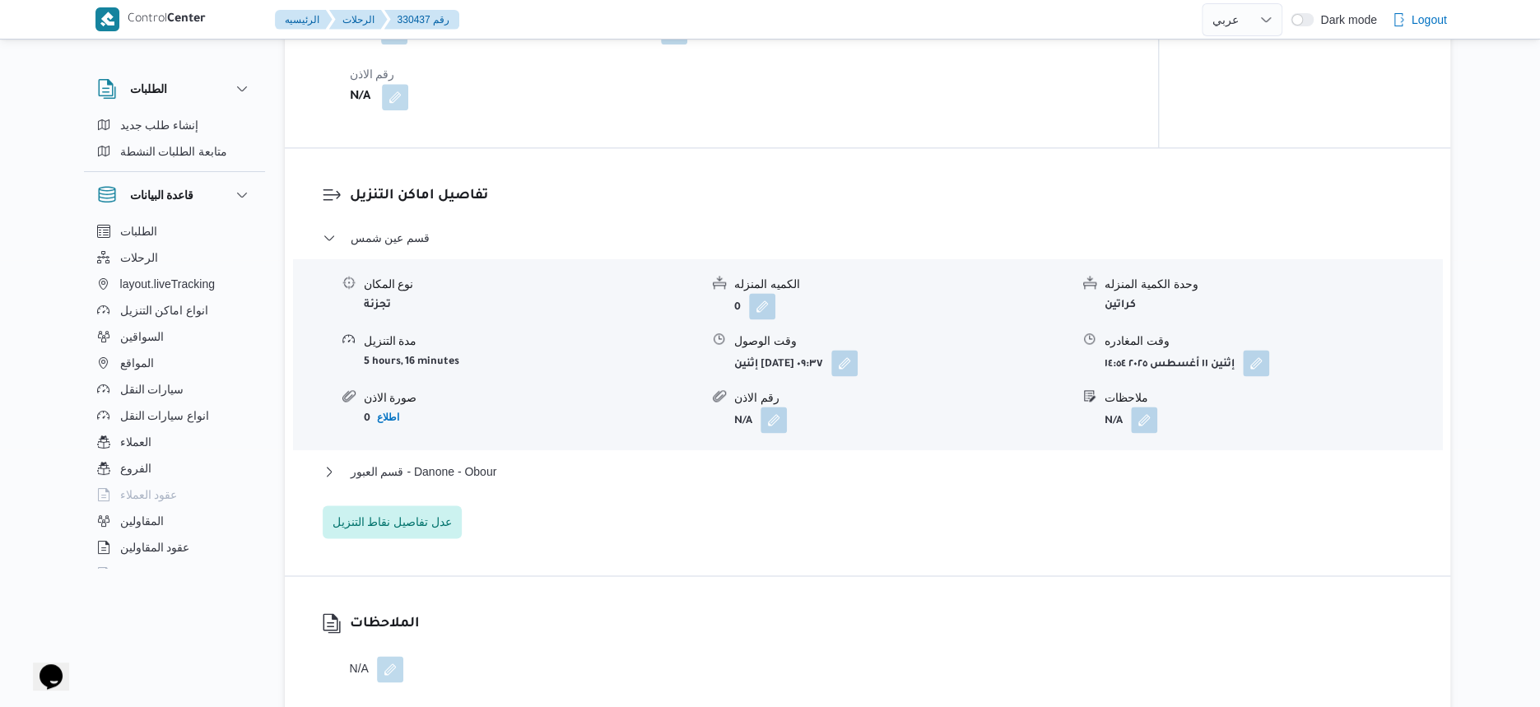
scroll to position [1338, 0]
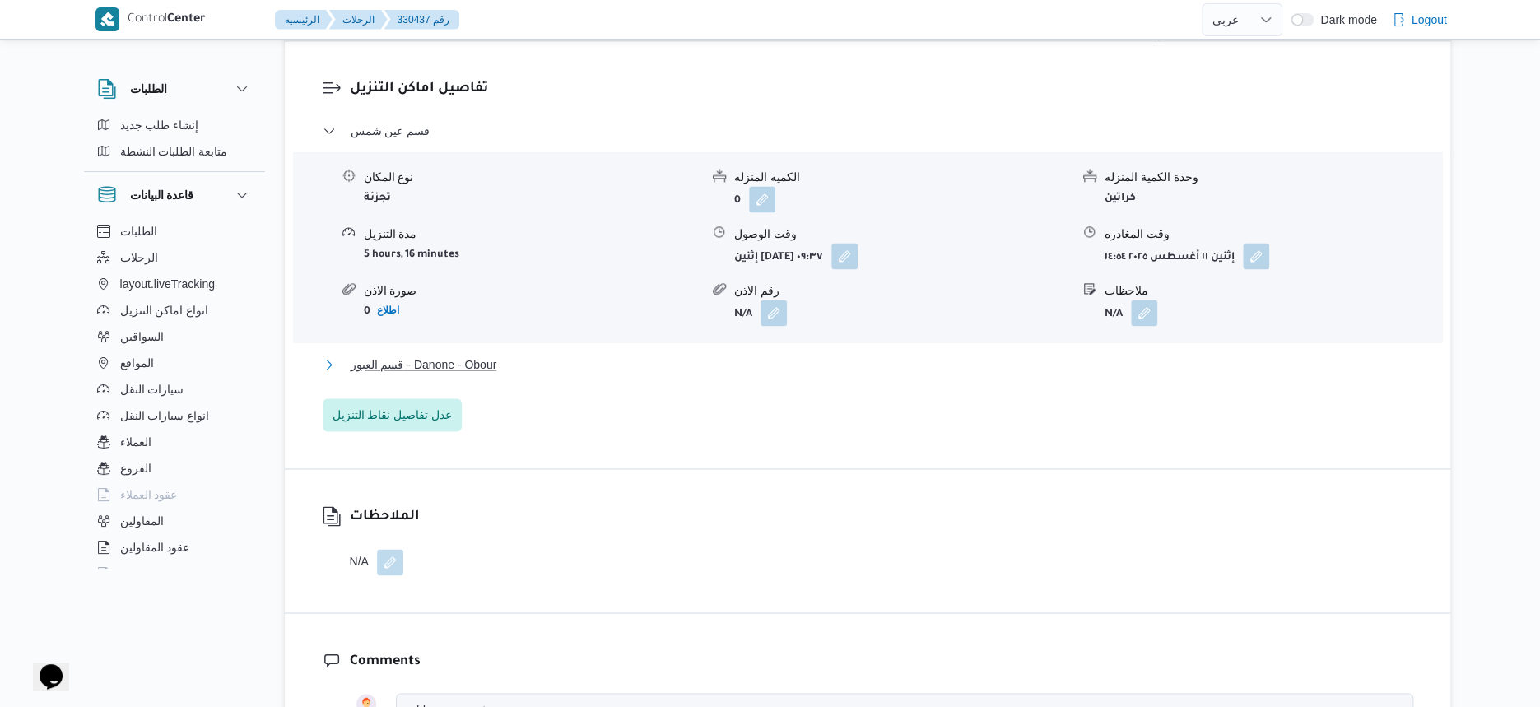
click at [549, 375] on button "قسم العبور - Danone - Obour" at bounding box center [868, 365] width 1091 height 20
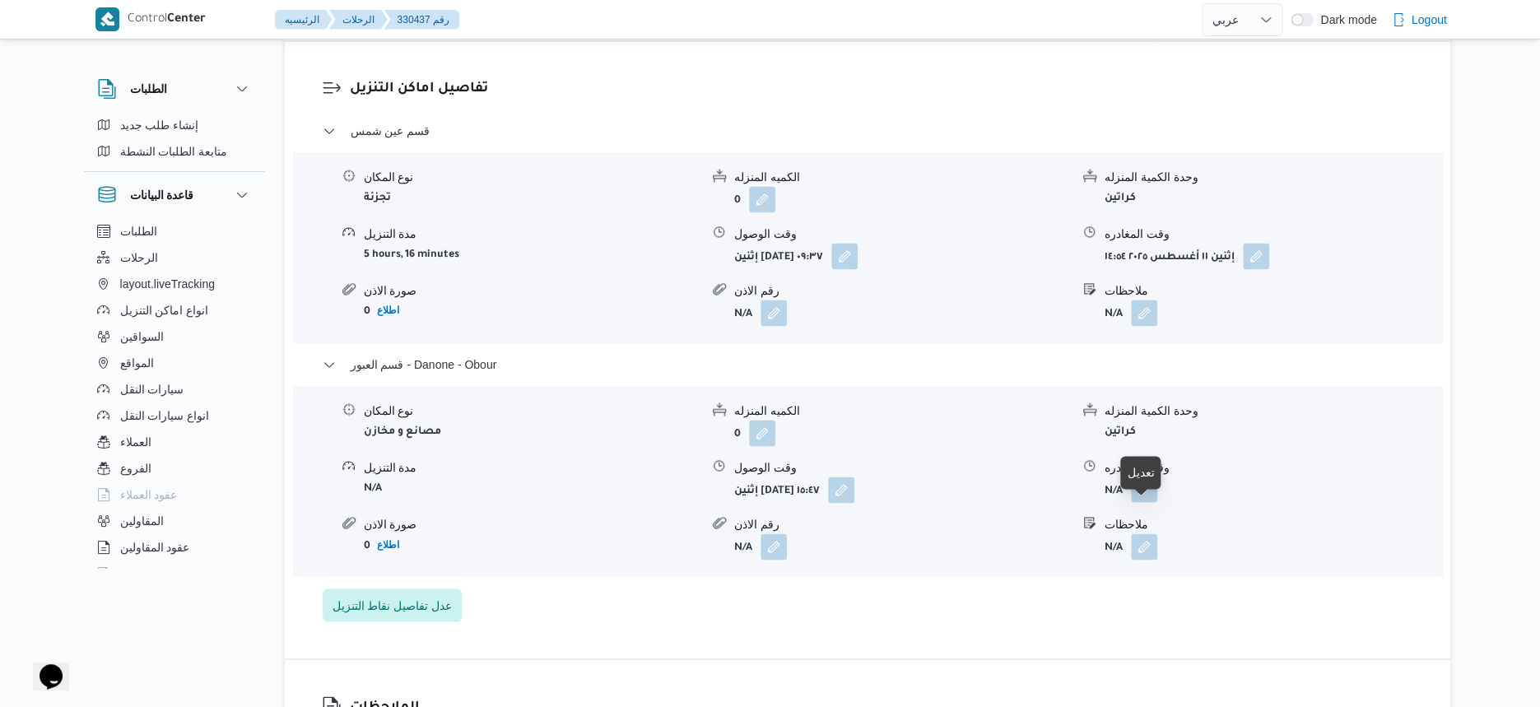
click at [1149, 502] on button "button" at bounding box center [1144, 489] width 26 height 26
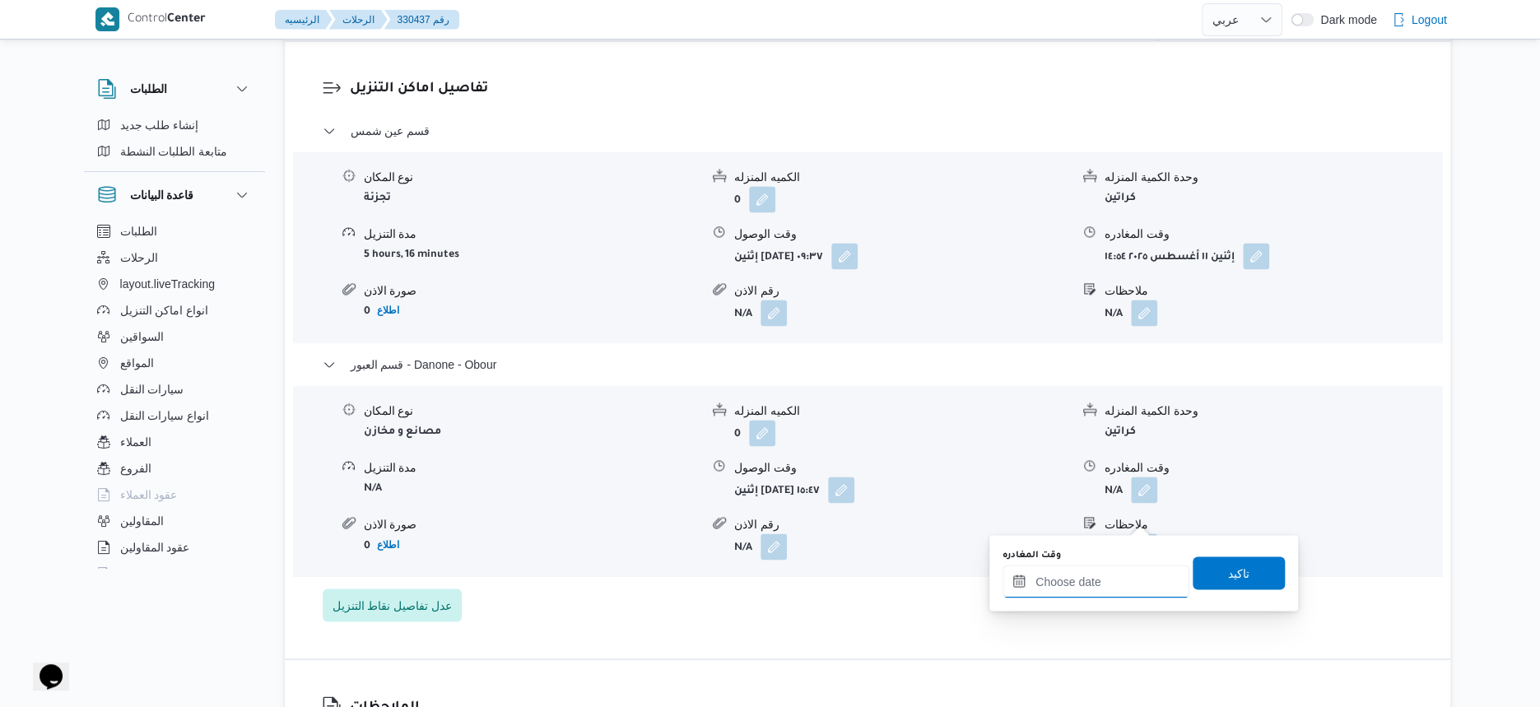
click at [1119, 587] on input "وقت المغادره" at bounding box center [1096, 581] width 187 height 33
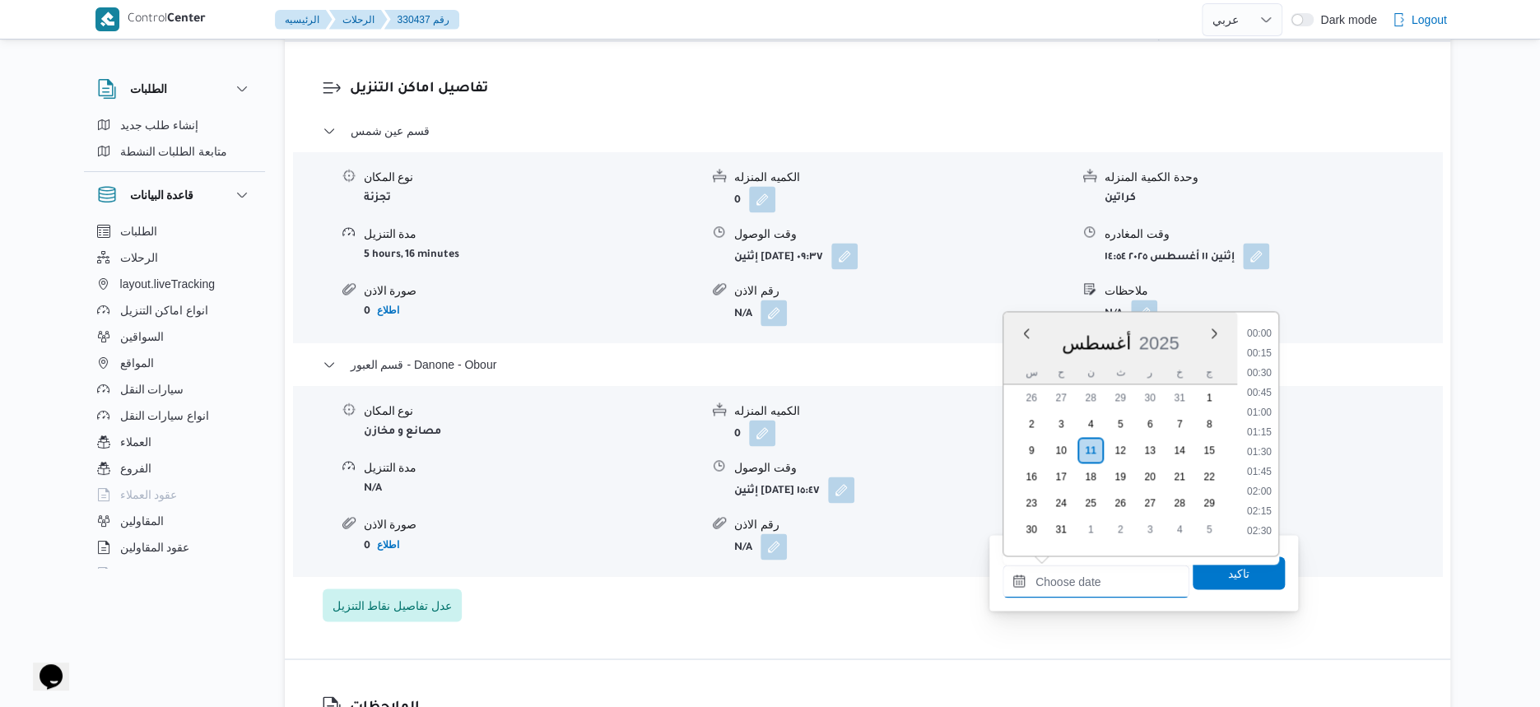
scroll to position [1169, 0]
drag, startPoint x: 1269, startPoint y: 423, endPoint x: 1257, endPoint y: 482, distance: 60.4
click at [1269, 423] on li "16:00" at bounding box center [1260, 429] width 38 height 16
type input "[DATE] ١٦:٠٠"
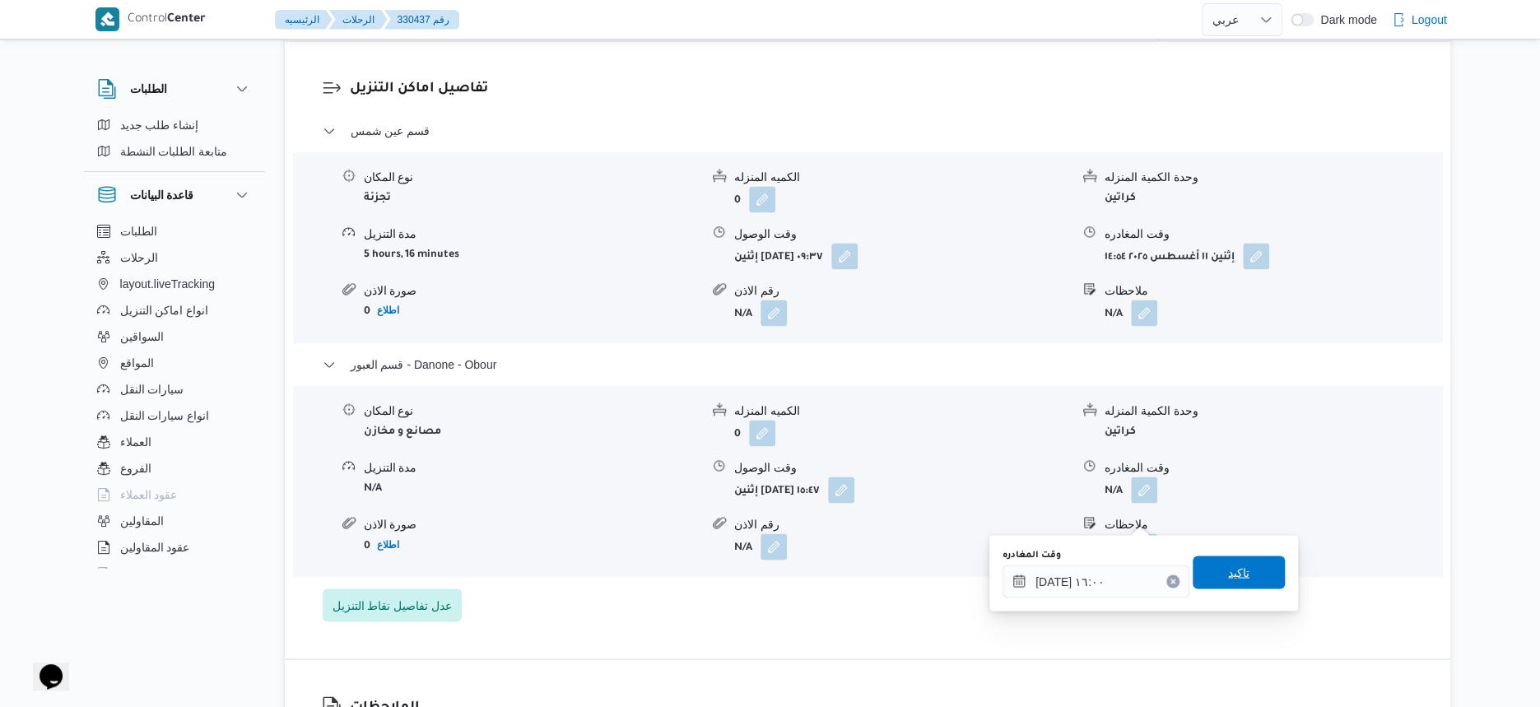
click at [1244, 573] on span "تاكيد" at bounding box center [1239, 572] width 92 height 33
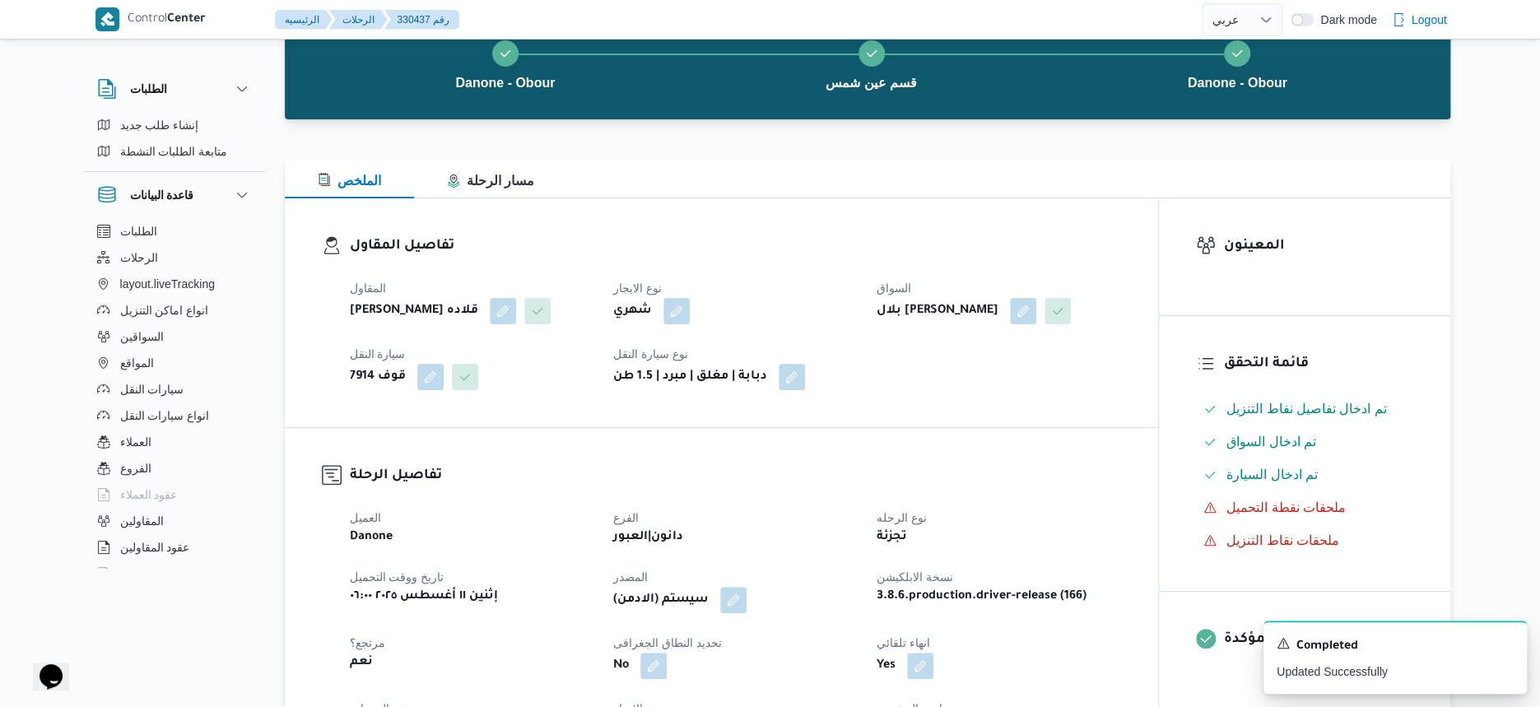
scroll to position [0, 0]
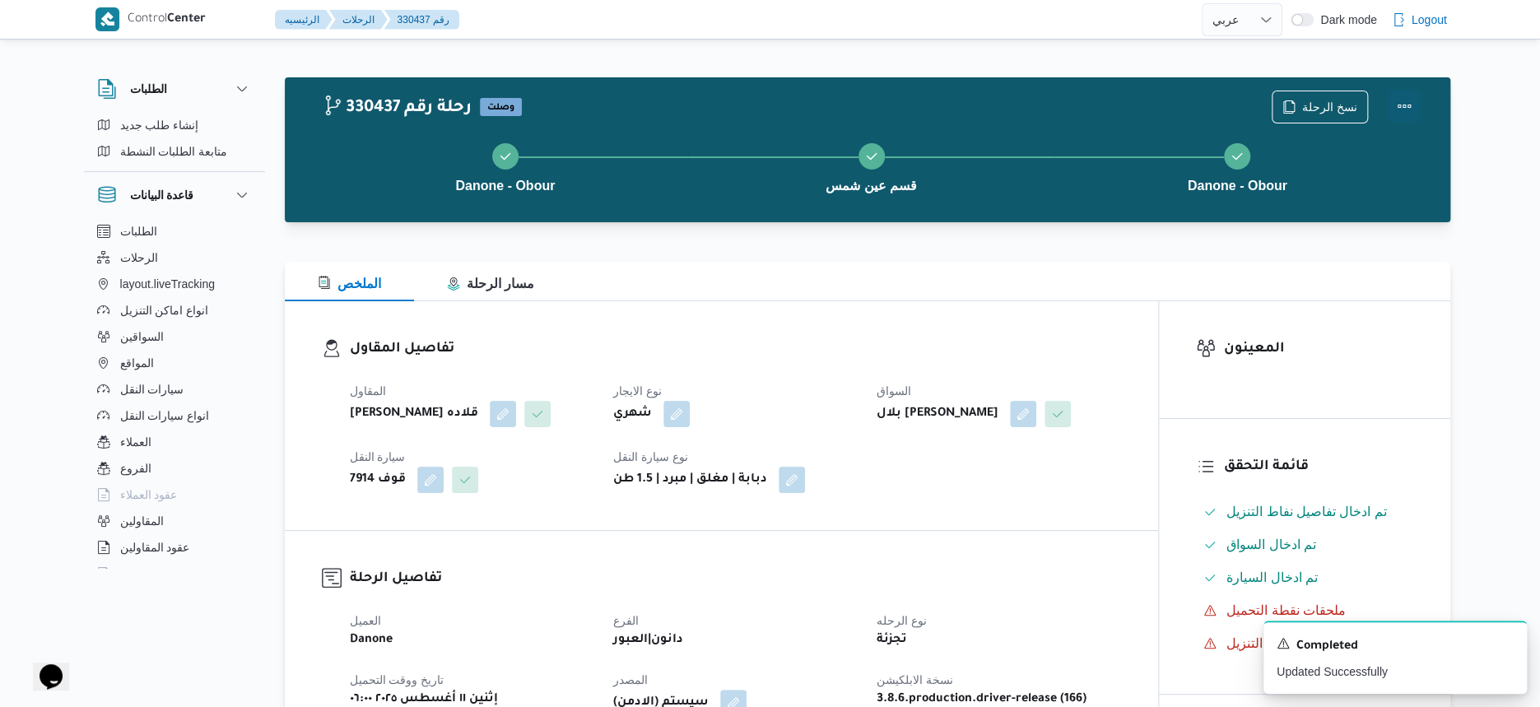
click at [1409, 109] on button "Actions" at bounding box center [1404, 106] width 33 height 33
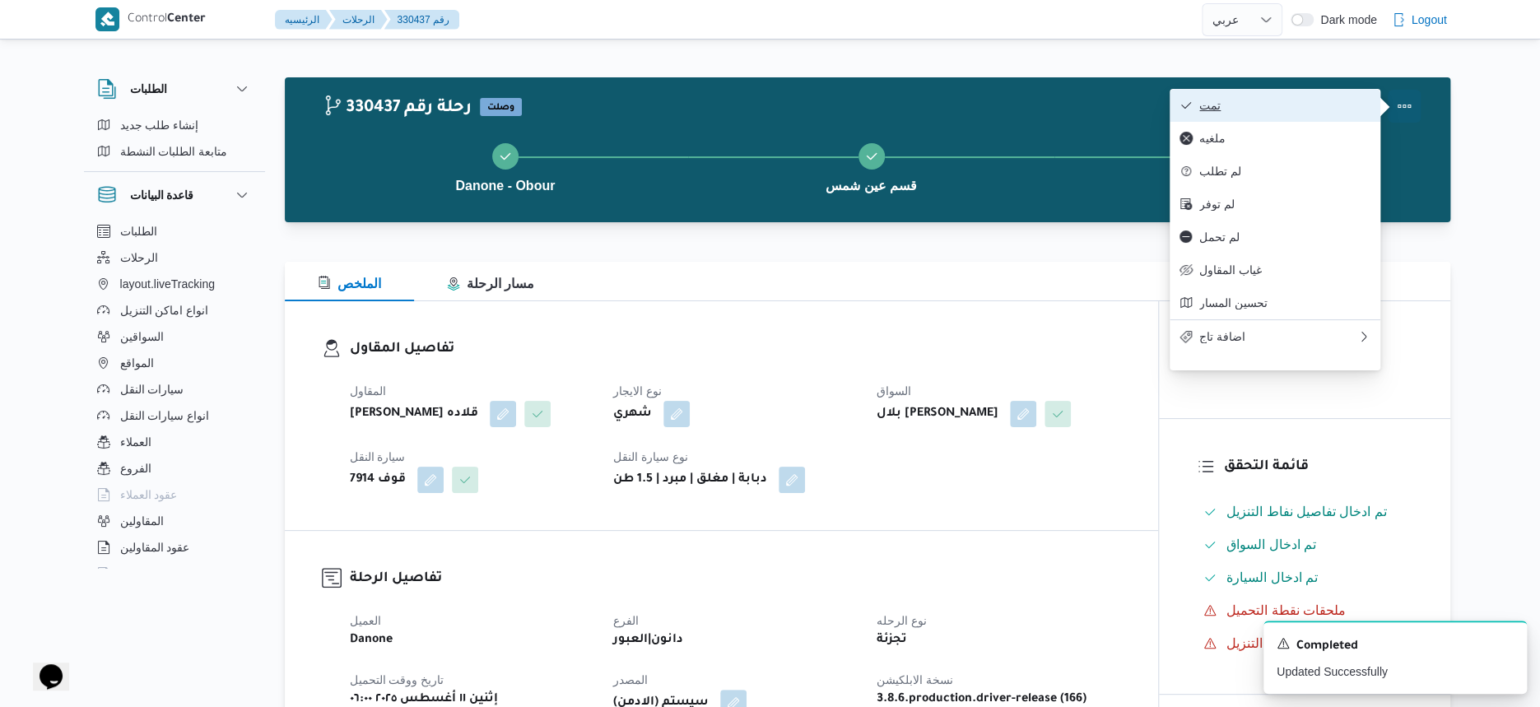
click at [1327, 106] on span "تمت" at bounding box center [1284, 105] width 171 height 13
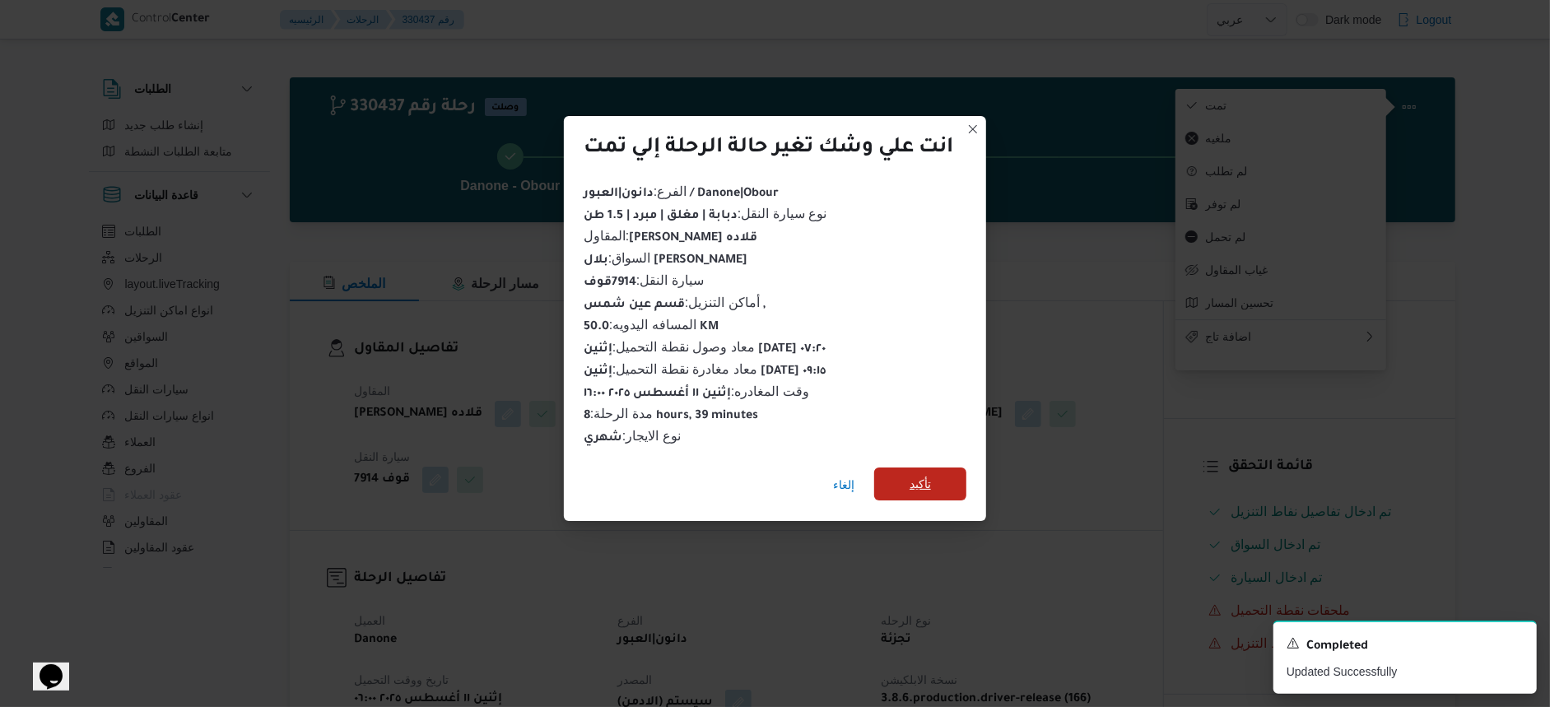
click at [935, 488] on span "تأكيد" at bounding box center [920, 484] width 92 height 33
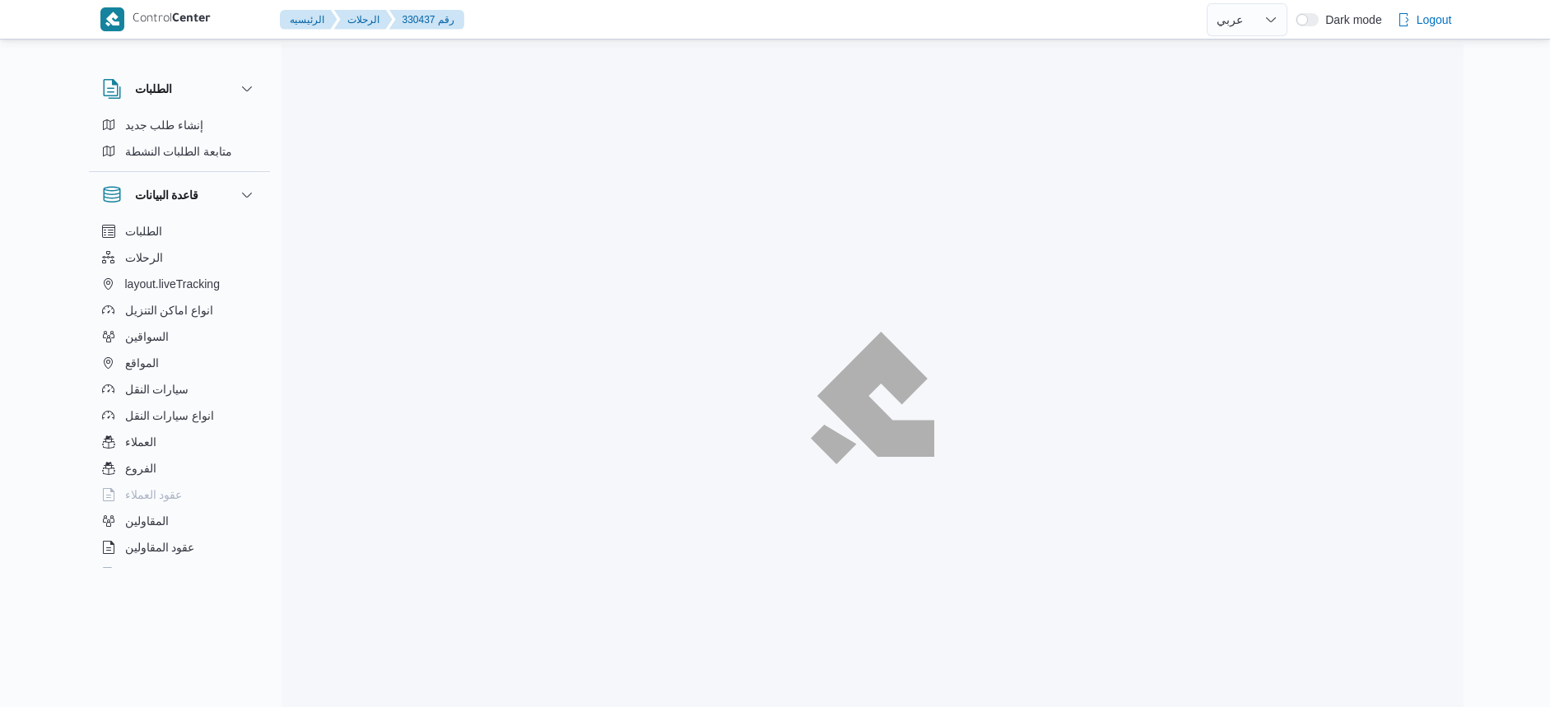
select select "ar"
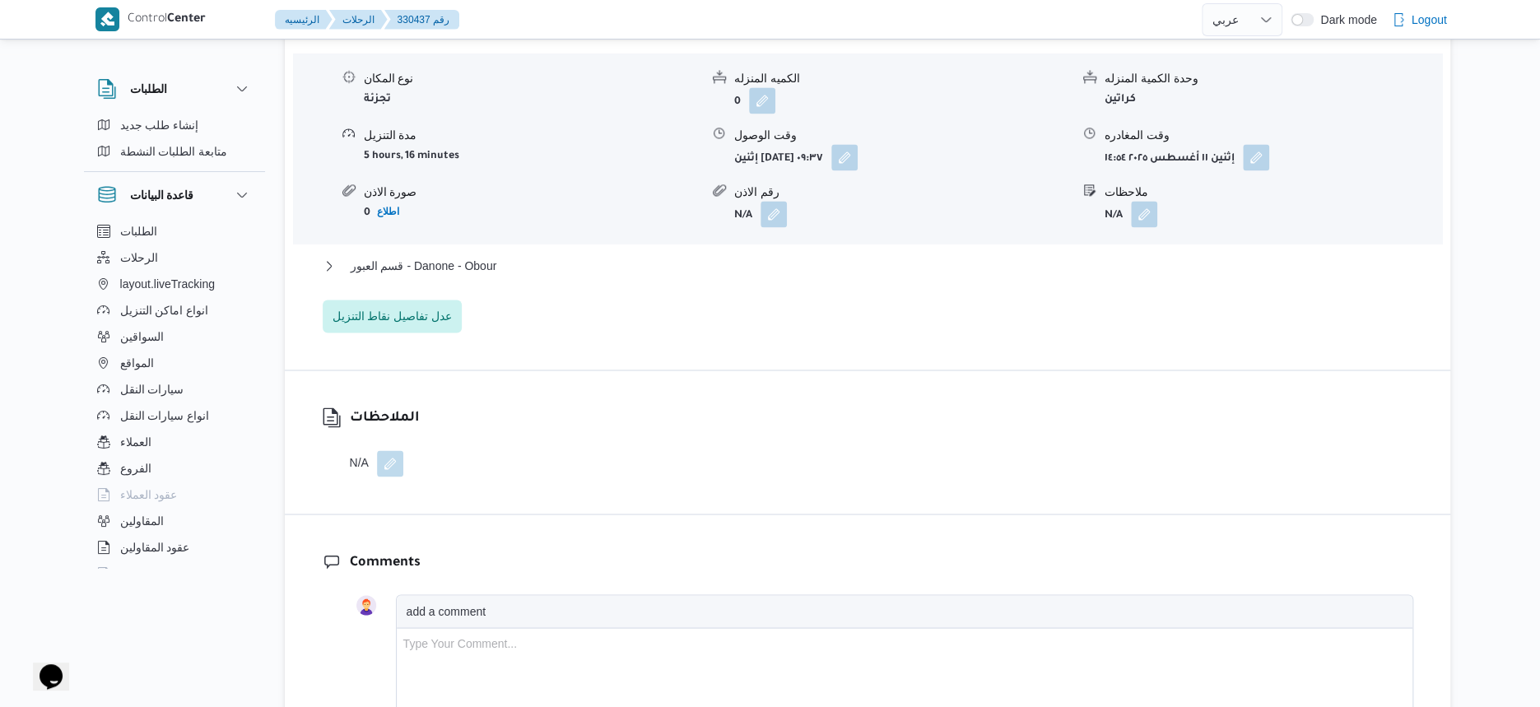
scroll to position [1441, 0]
click at [496, 272] on span "قسم العبور - Danone - Obour" at bounding box center [424, 262] width 147 height 20
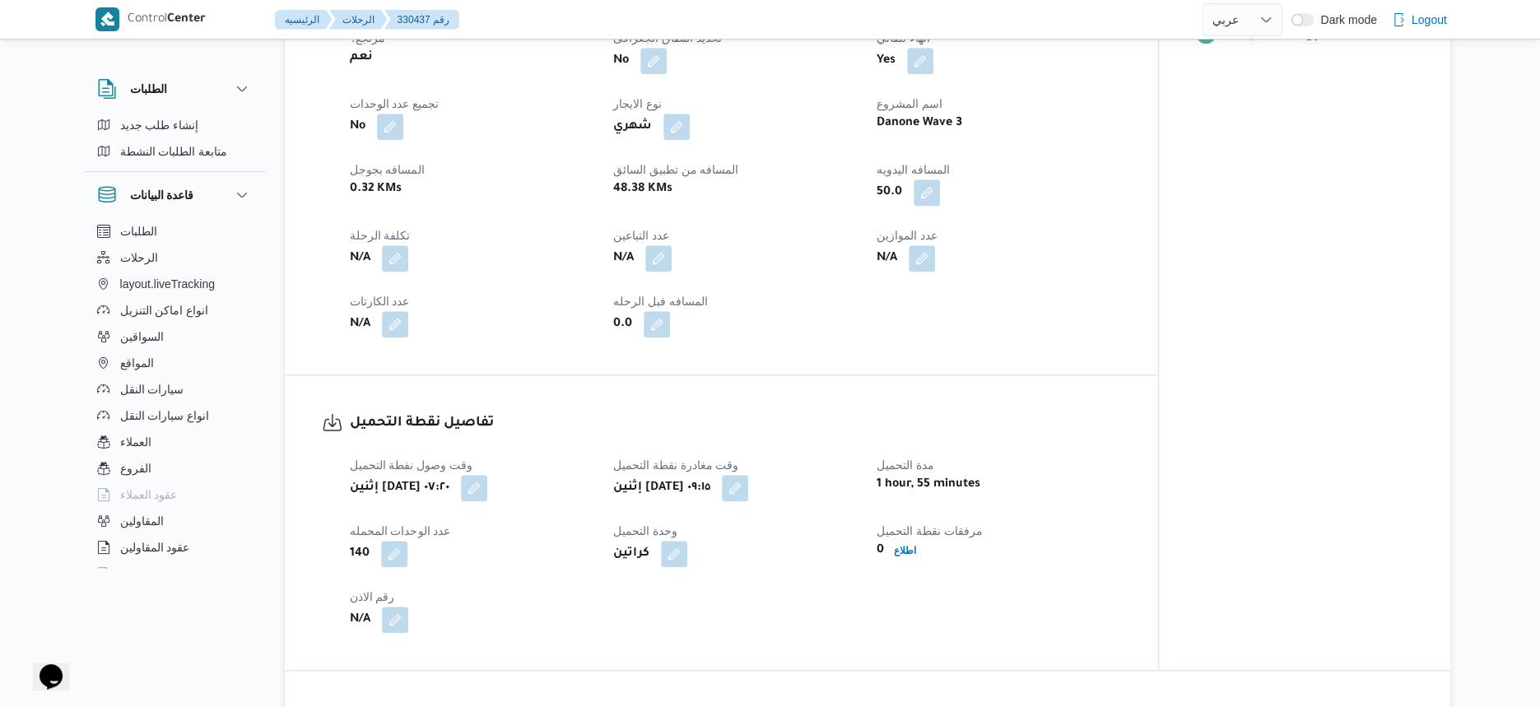
scroll to position [720, 0]
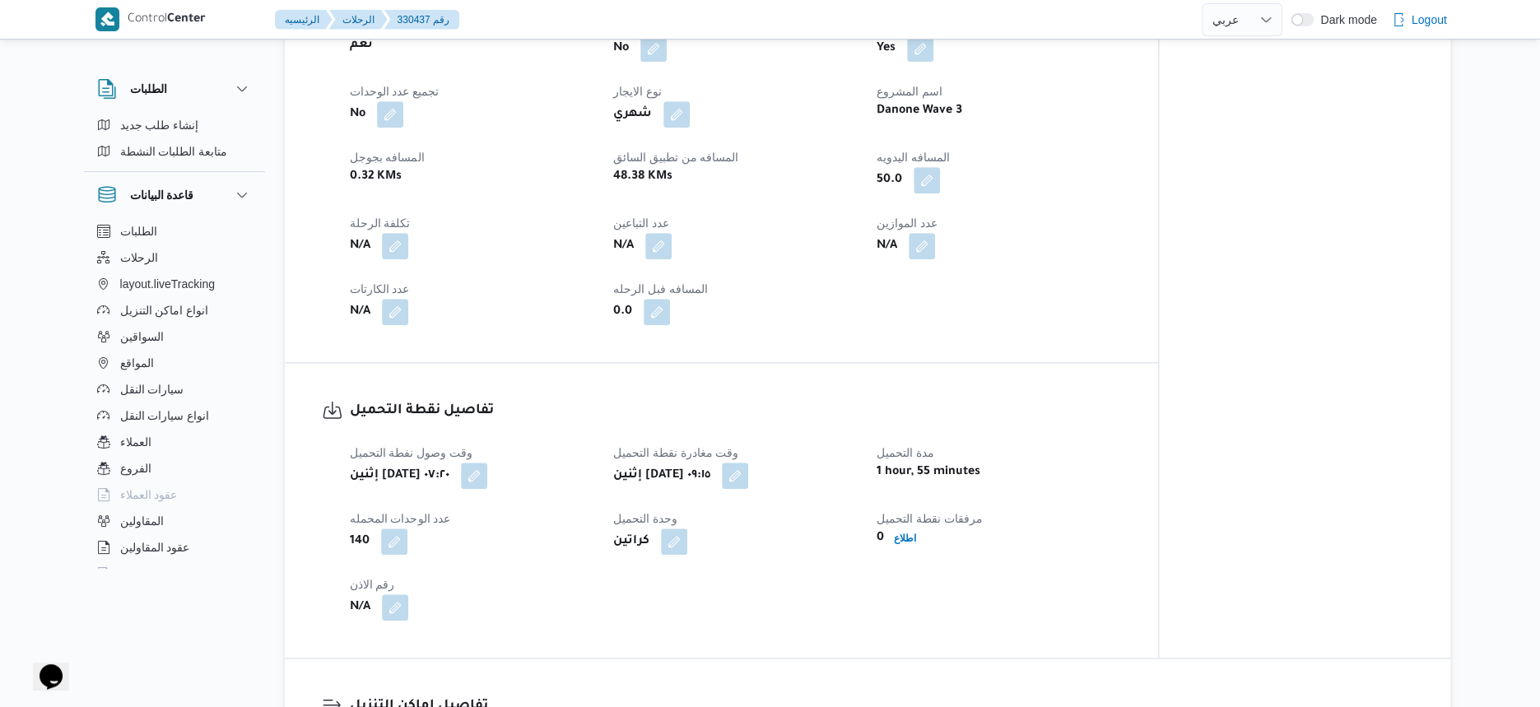
select select "ar"
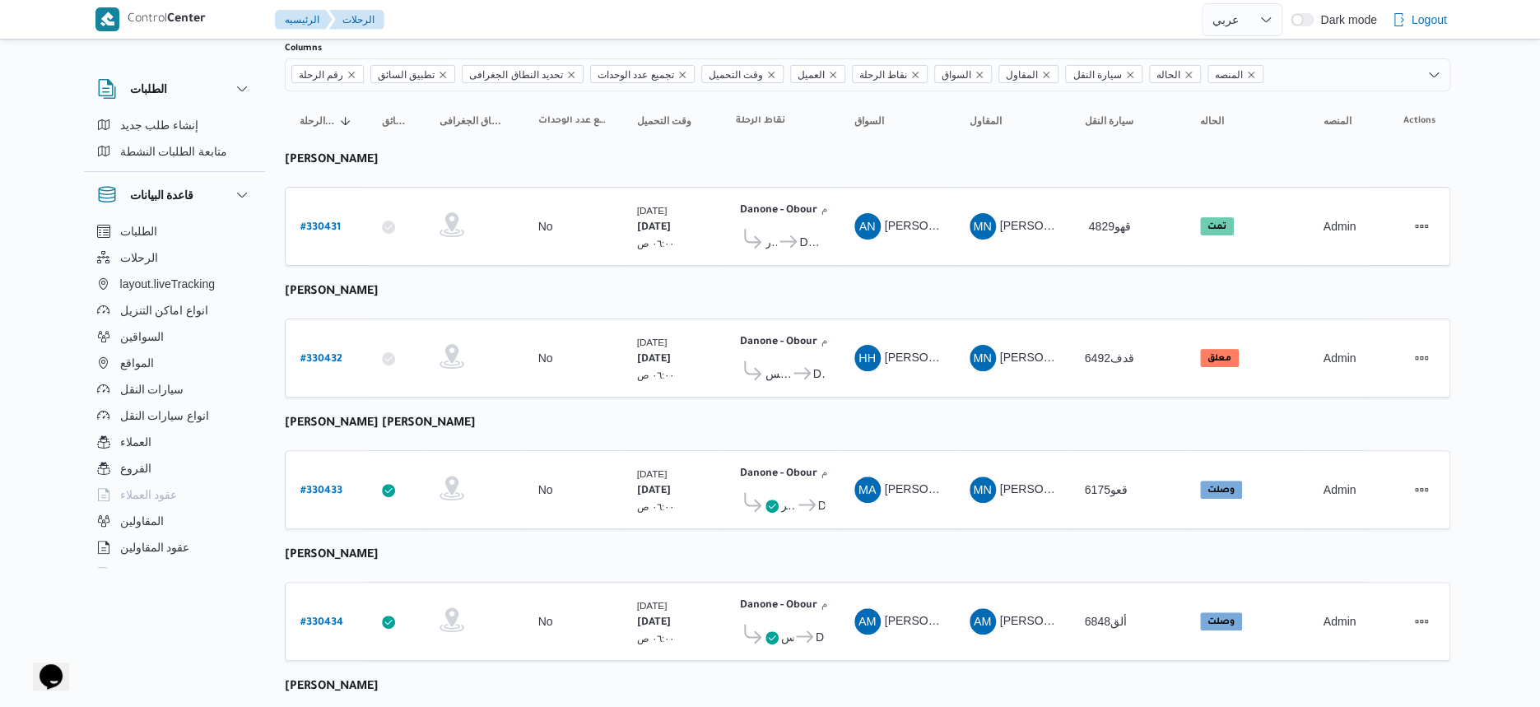
scroll to position [103, 0]
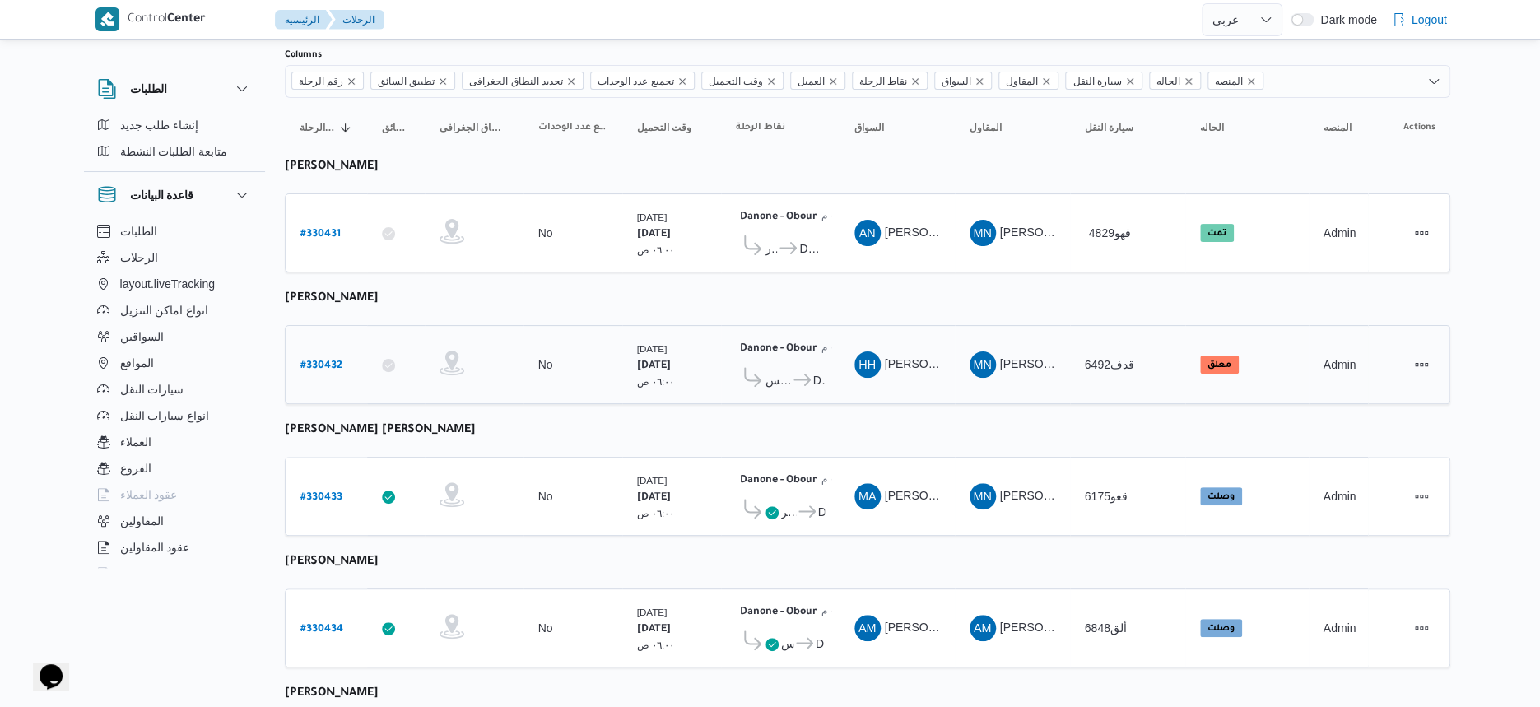
click at [319, 361] on b "# 330432" at bounding box center [321, 367] width 42 height 12
select select "ar"
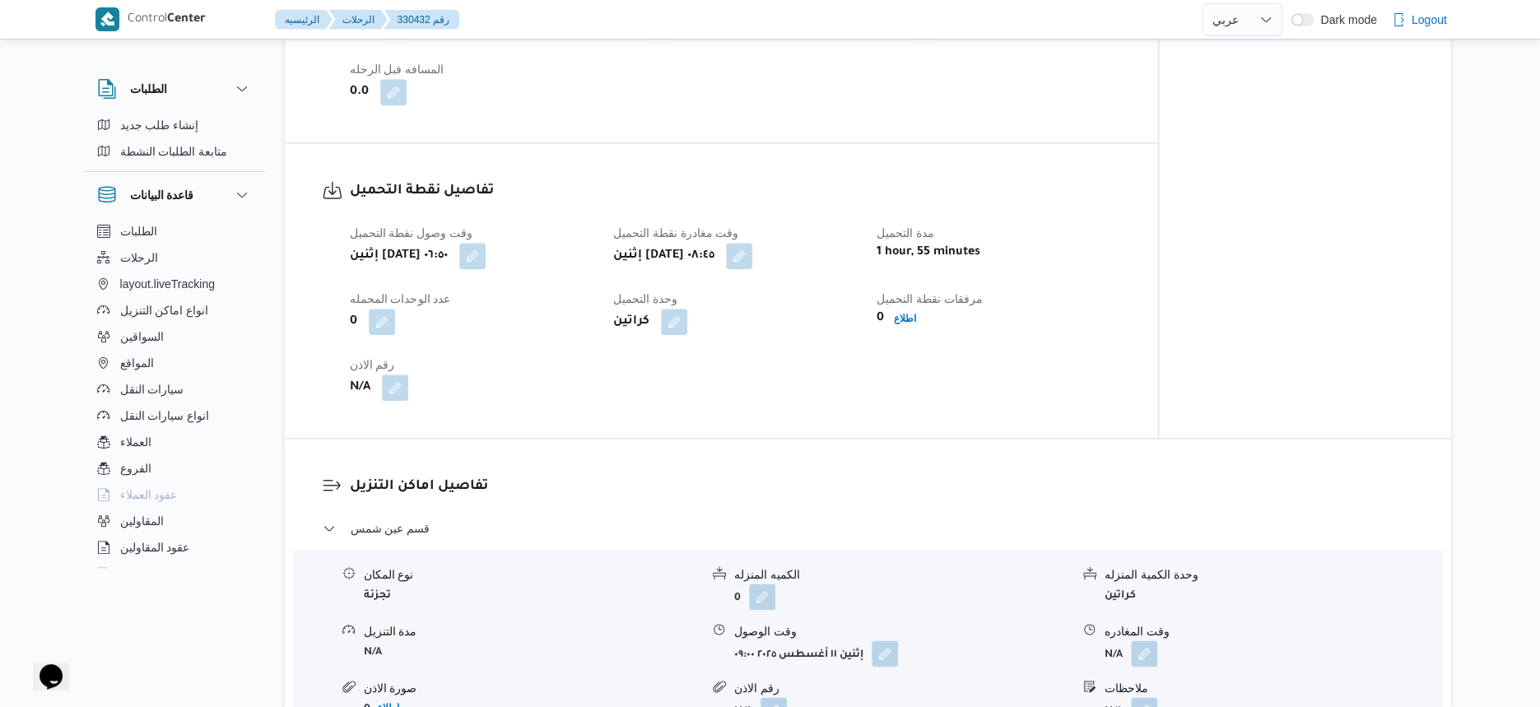
scroll to position [1132, 0]
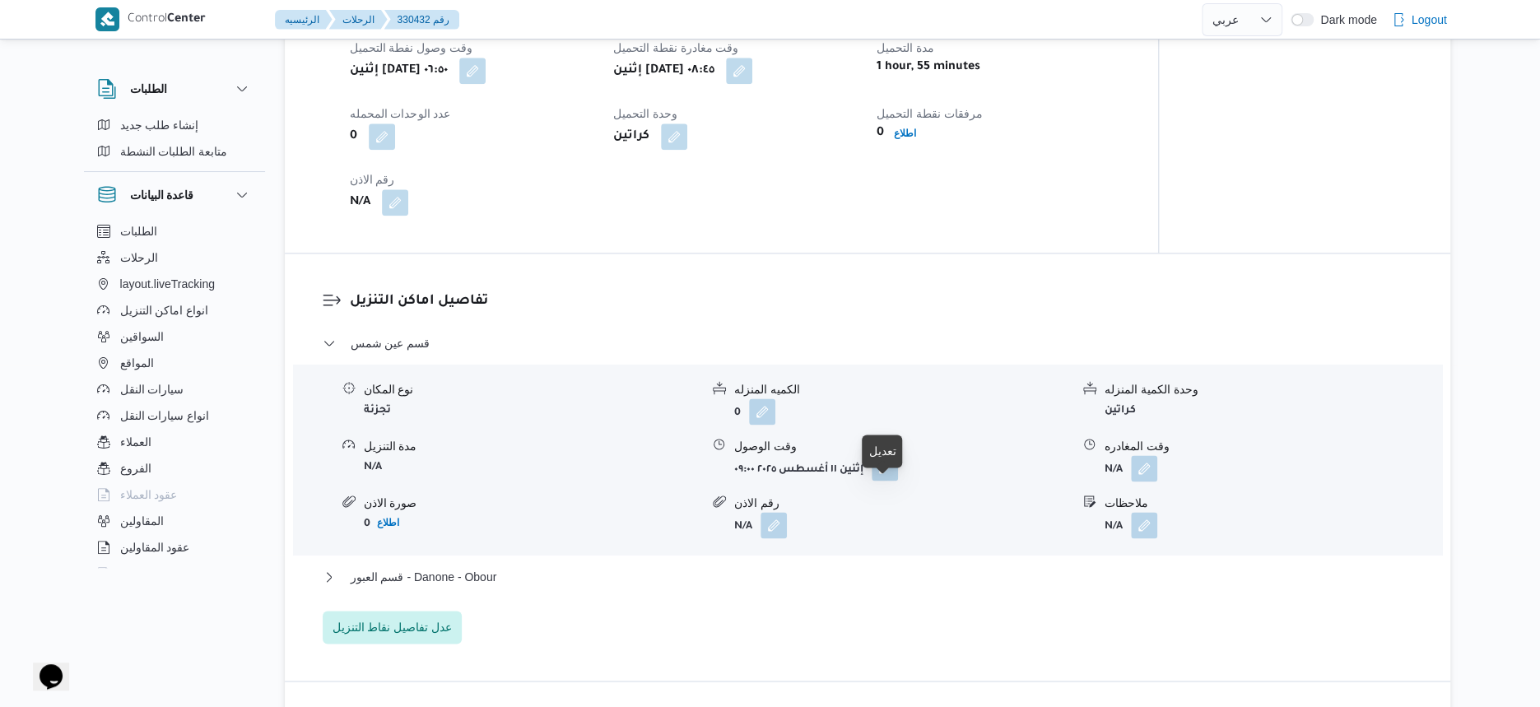
click at [892, 481] on button "button" at bounding box center [885, 467] width 26 height 26
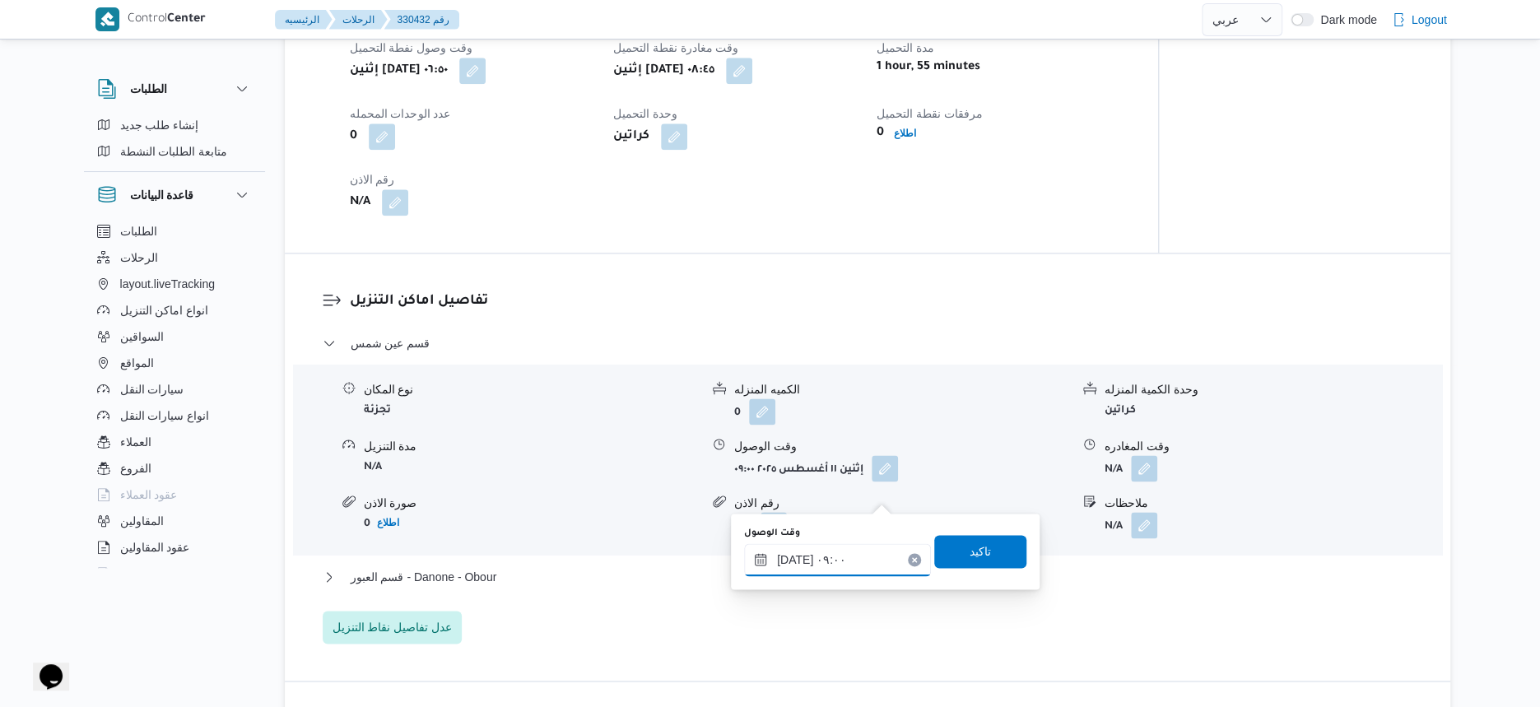
click at [851, 565] on input "١١/٠٨/٢٠٢٥ ٠٩:٠٠" at bounding box center [837, 559] width 187 height 33
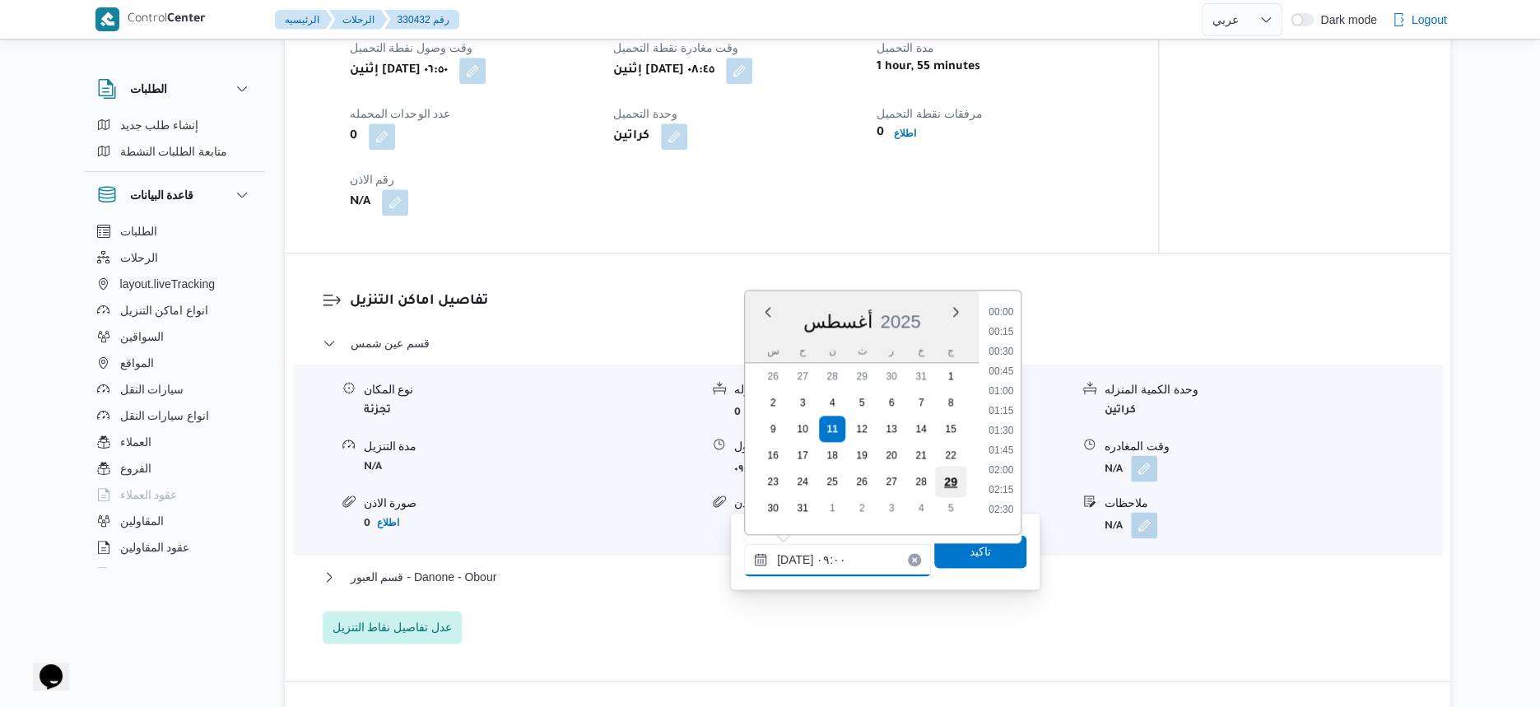
scroll to position [598, 0]
click at [990, 449] on li "09:15" at bounding box center [1001, 445] width 38 height 16
type input "١١/٠٨/٢٠٢٥ ٠٩:١٥"
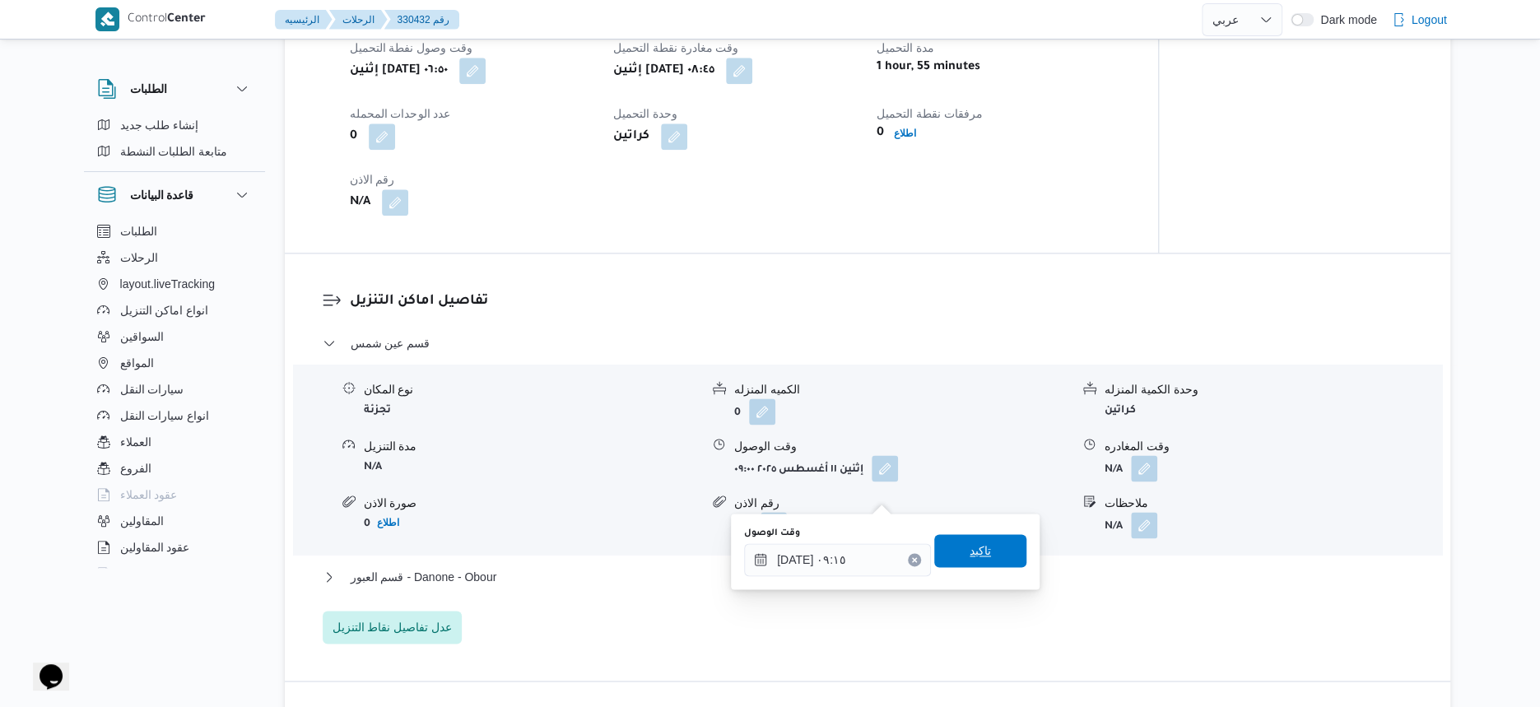
click at [1004, 563] on span "تاكيد" at bounding box center [980, 550] width 92 height 33
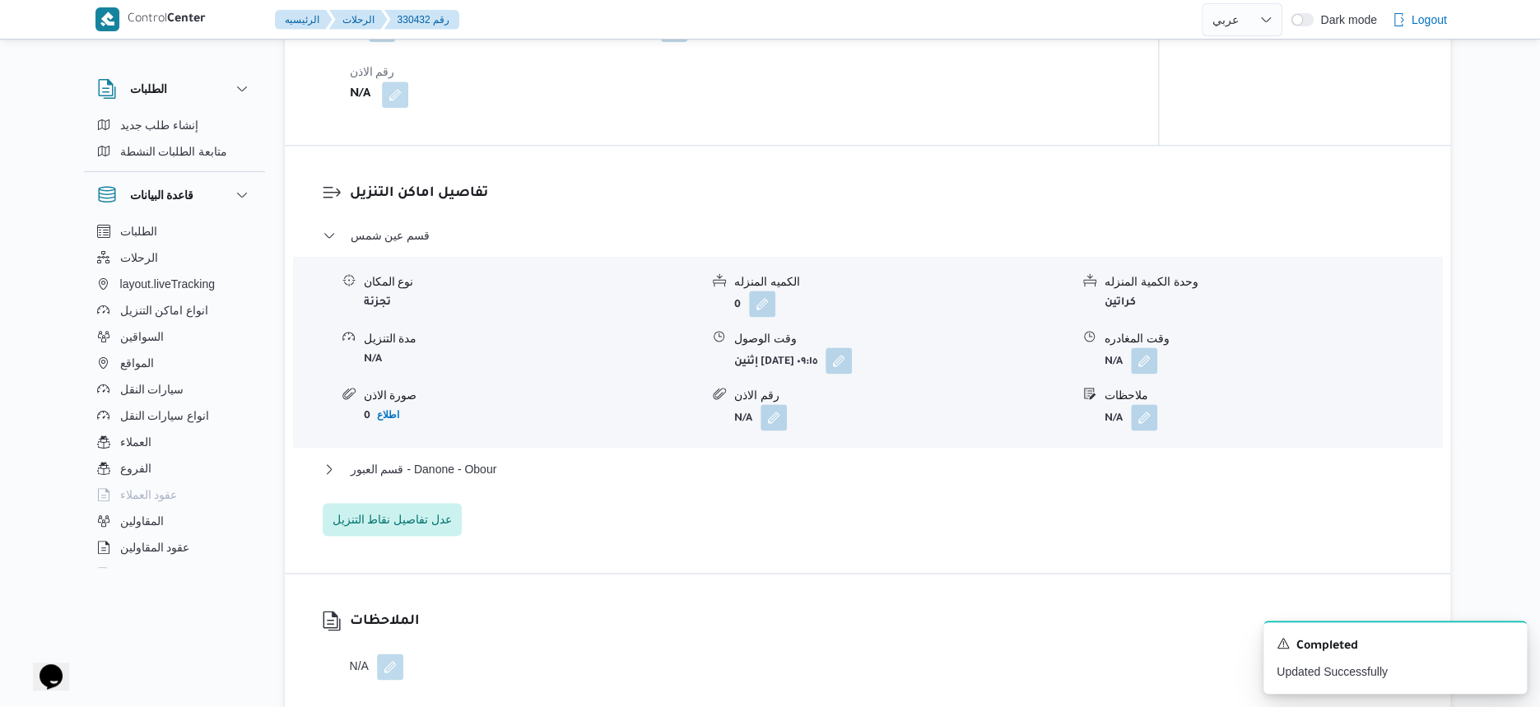
scroll to position [1441, 0]
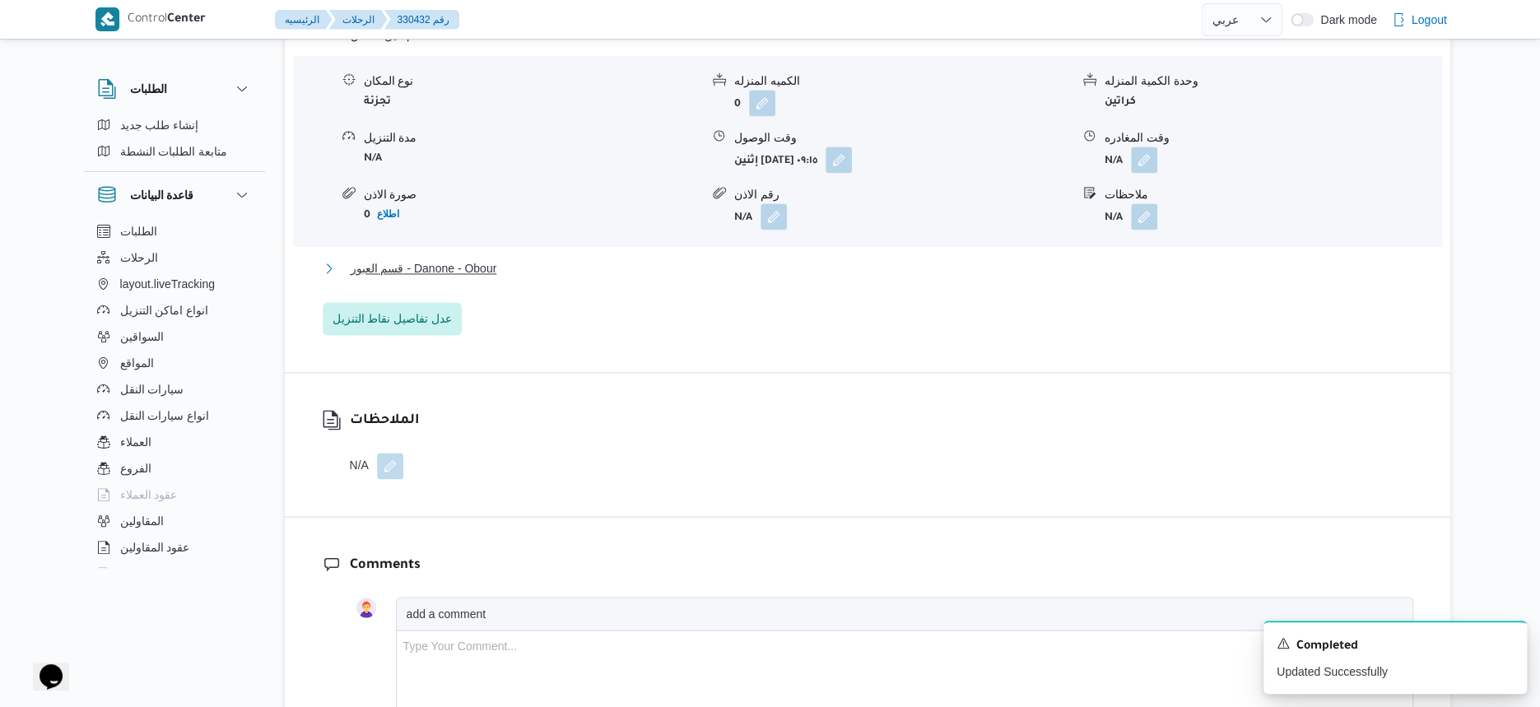
click at [519, 278] on button "قسم العبور - Danone - Obour" at bounding box center [868, 269] width 1091 height 20
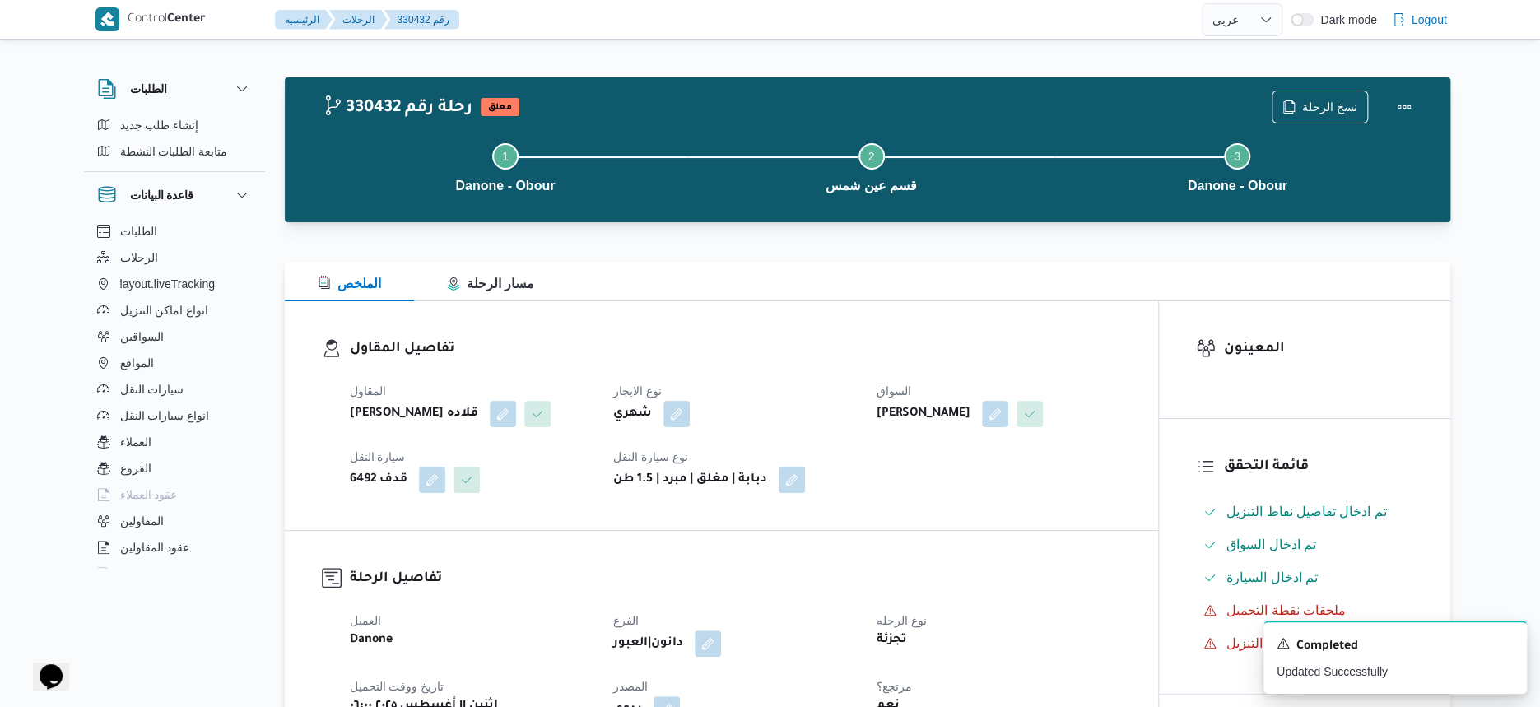
scroll to position [617, 0]
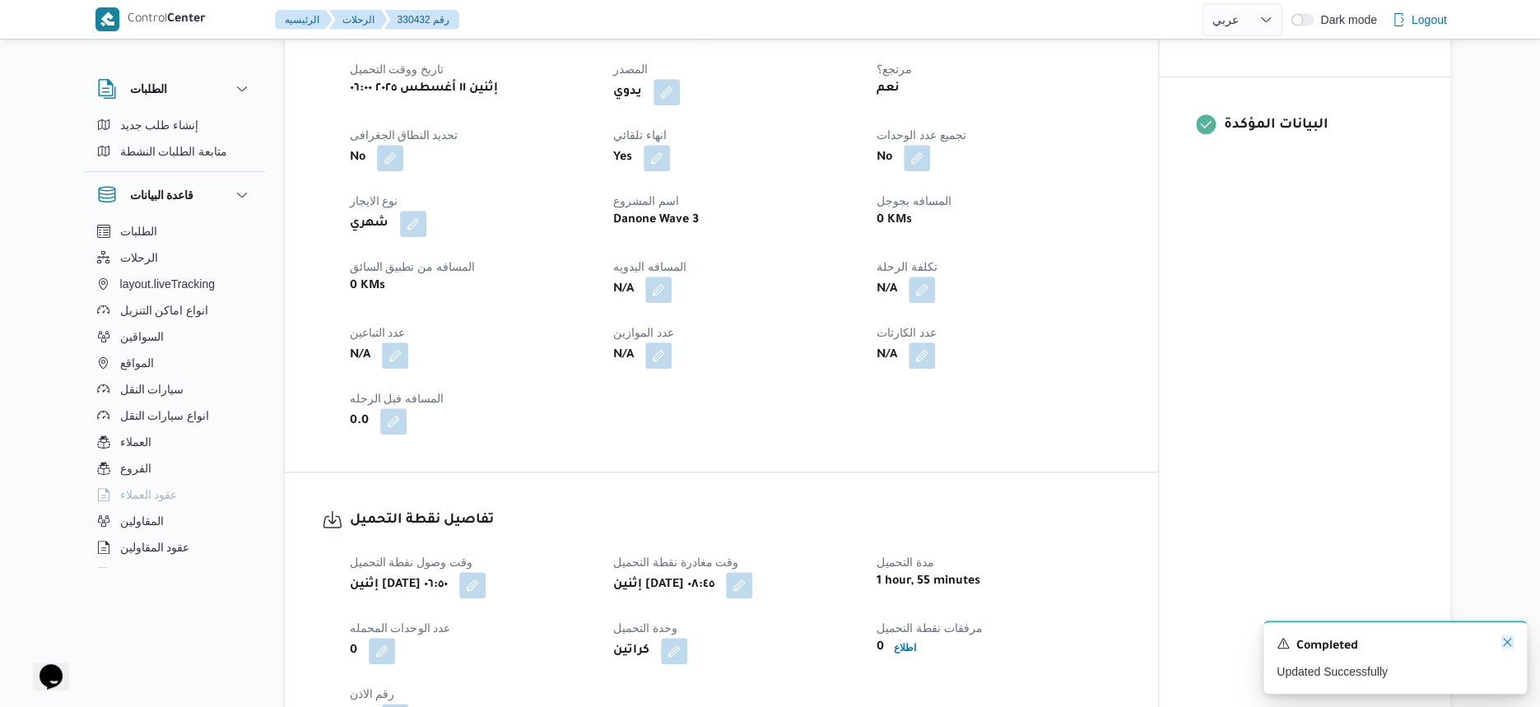
click at [1513, 640] on icon "Dismiss toast" at bounding box center [1507, 642] width 13 height 13
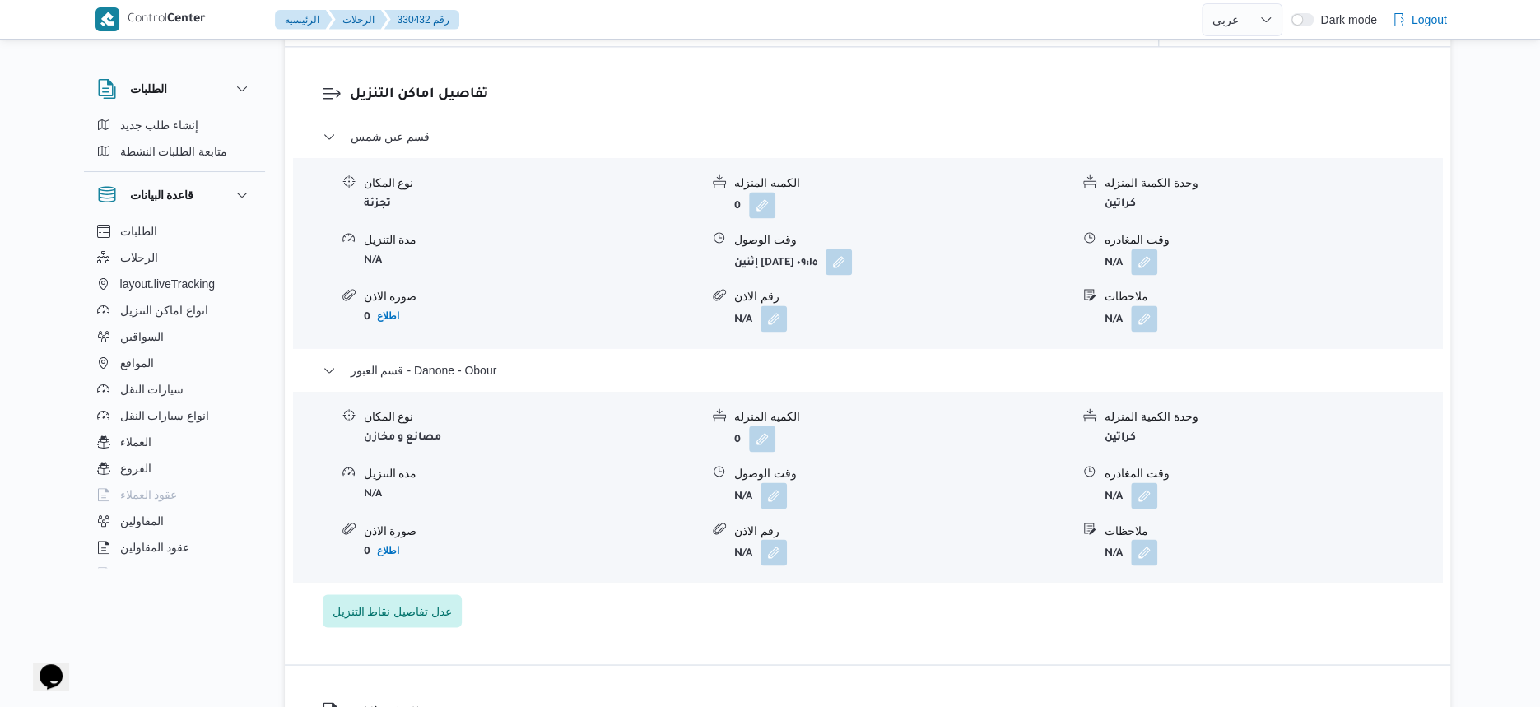
scroll to position [1338, 0]
click at [1148, 509] on button "button" at bounding box center [1144, 495] width 26 height 26
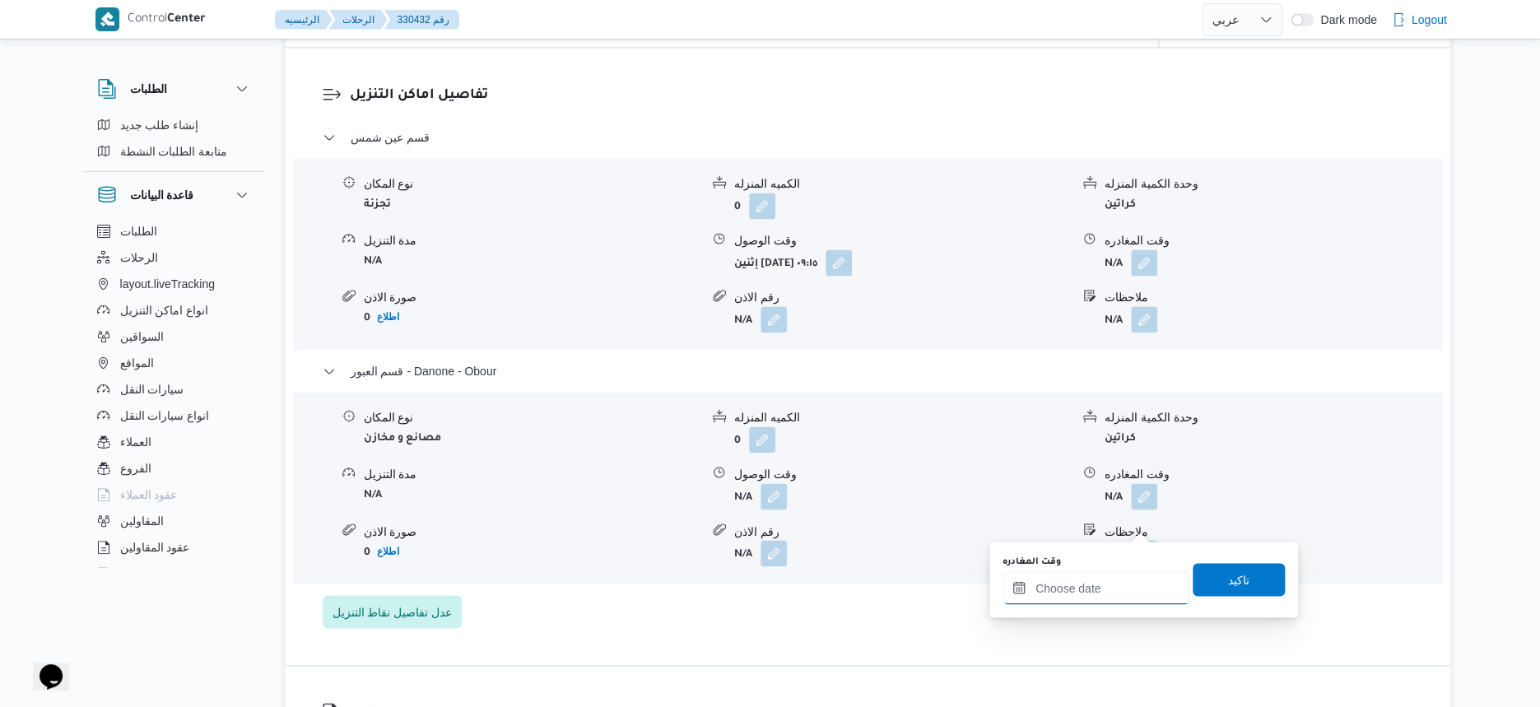
click at [1130, 579] on input "وقت المغادره" at bounding box center [1096, 587] width 187 height 33
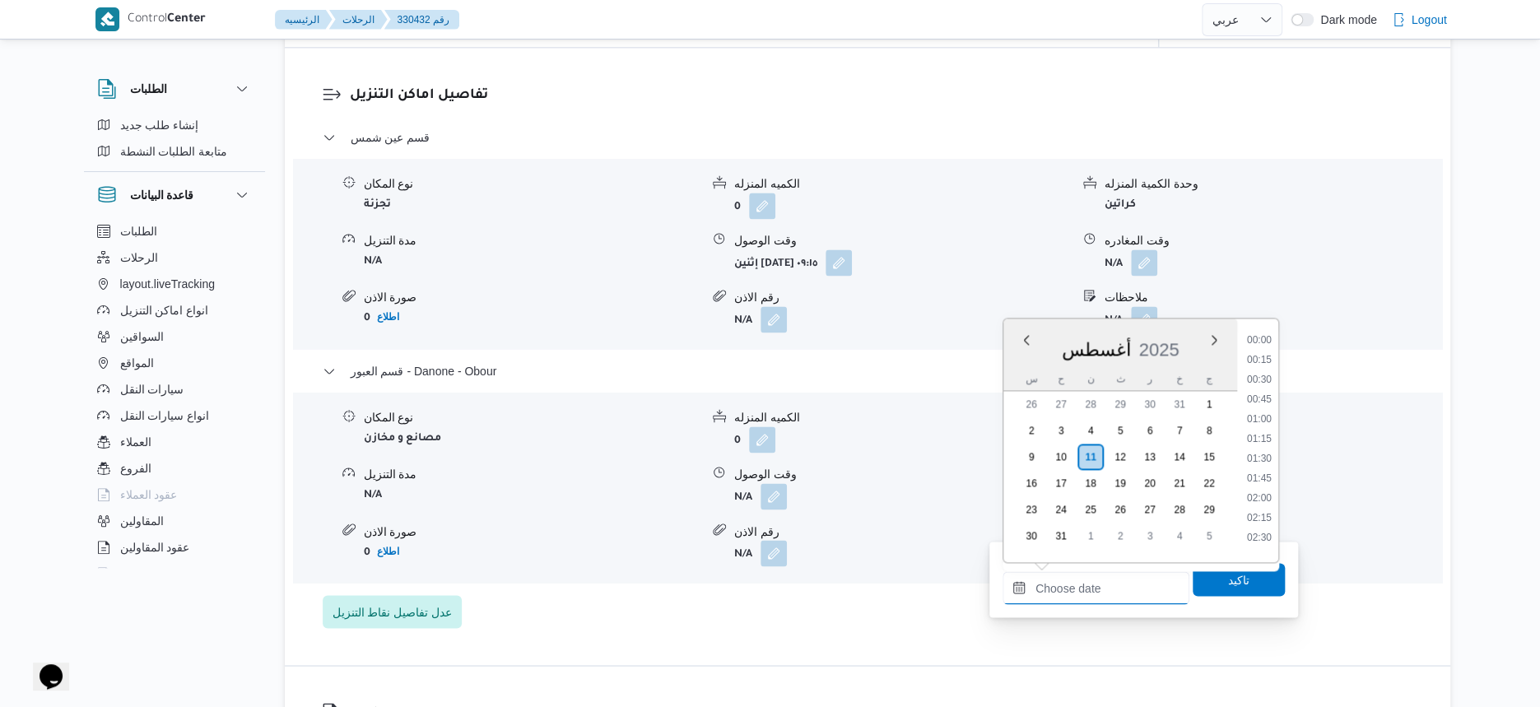
scroll to position [1169, 0]
click at [1267, 435] on li "16:00" at bounding box center [1260, 435] width 38 height 16
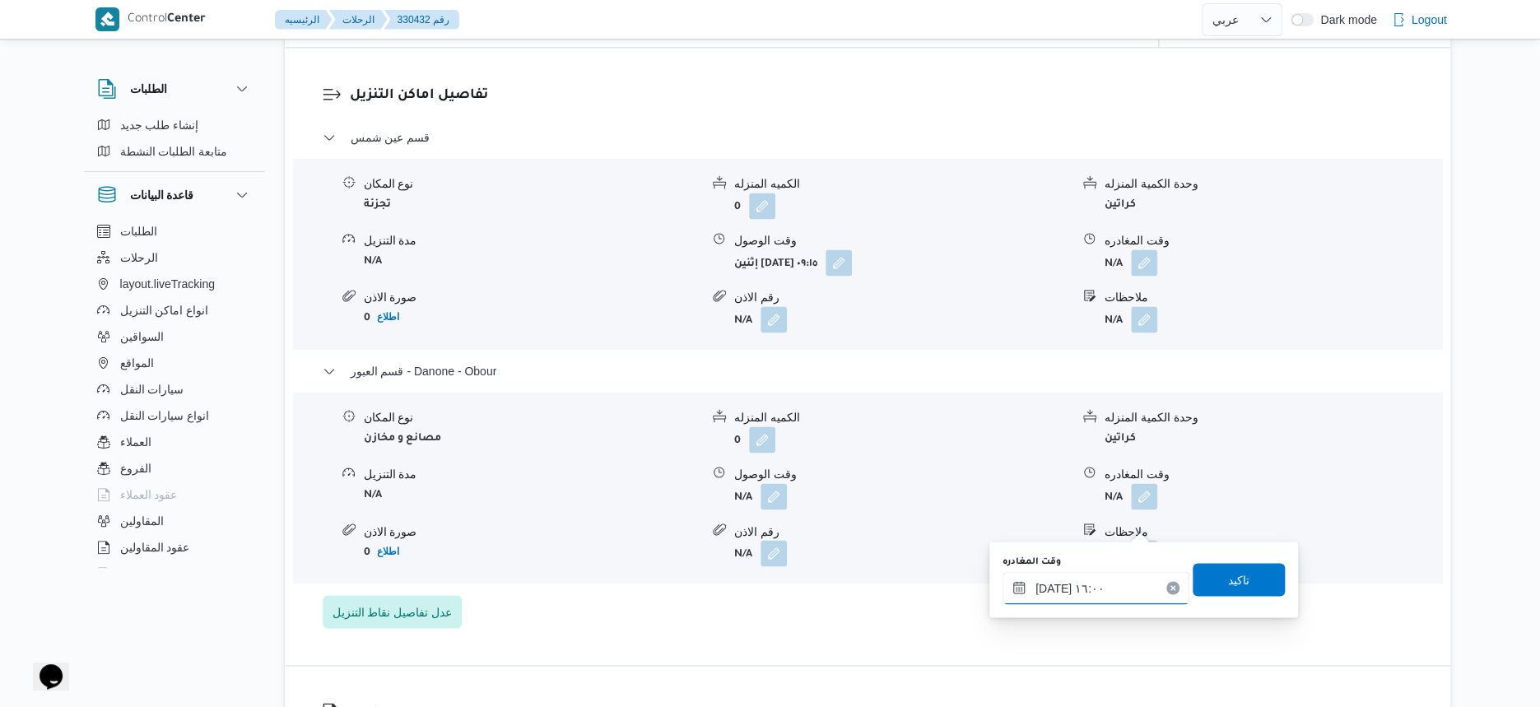
click at [1054, 584] on input "١١/٠٨/٢٠٢٥ ١٦:٠٠" at bounding box center [1096, 587] width 187 height 33
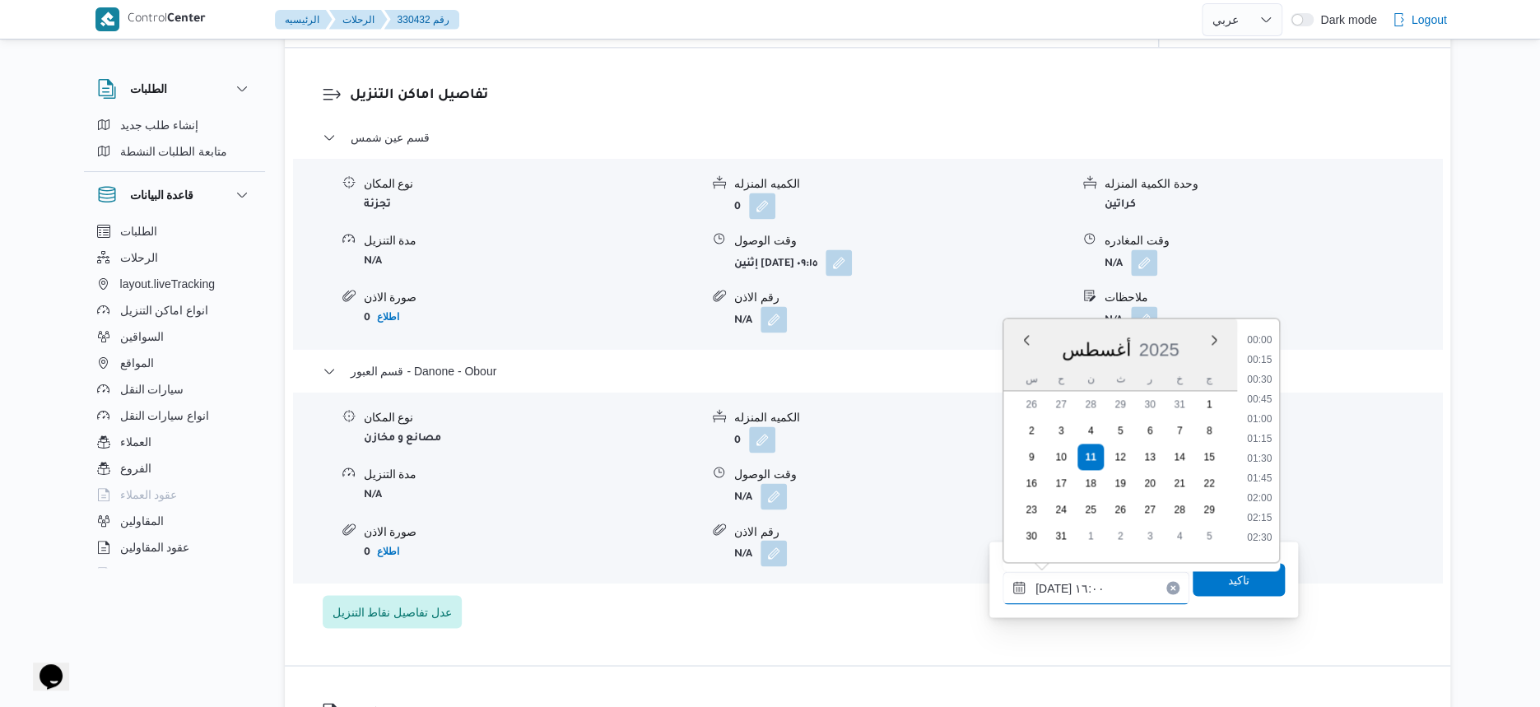
scroll to position [1150, 0]
click at [1054, 584] on input "١١/٠٨/٢٠٢٥ ١٦:٠٠" at bounding box center [1096, 587] width 187 height 33
click at [1265, 433] on li "15:45" at bounding box center [1260, 434] width 38 height 16
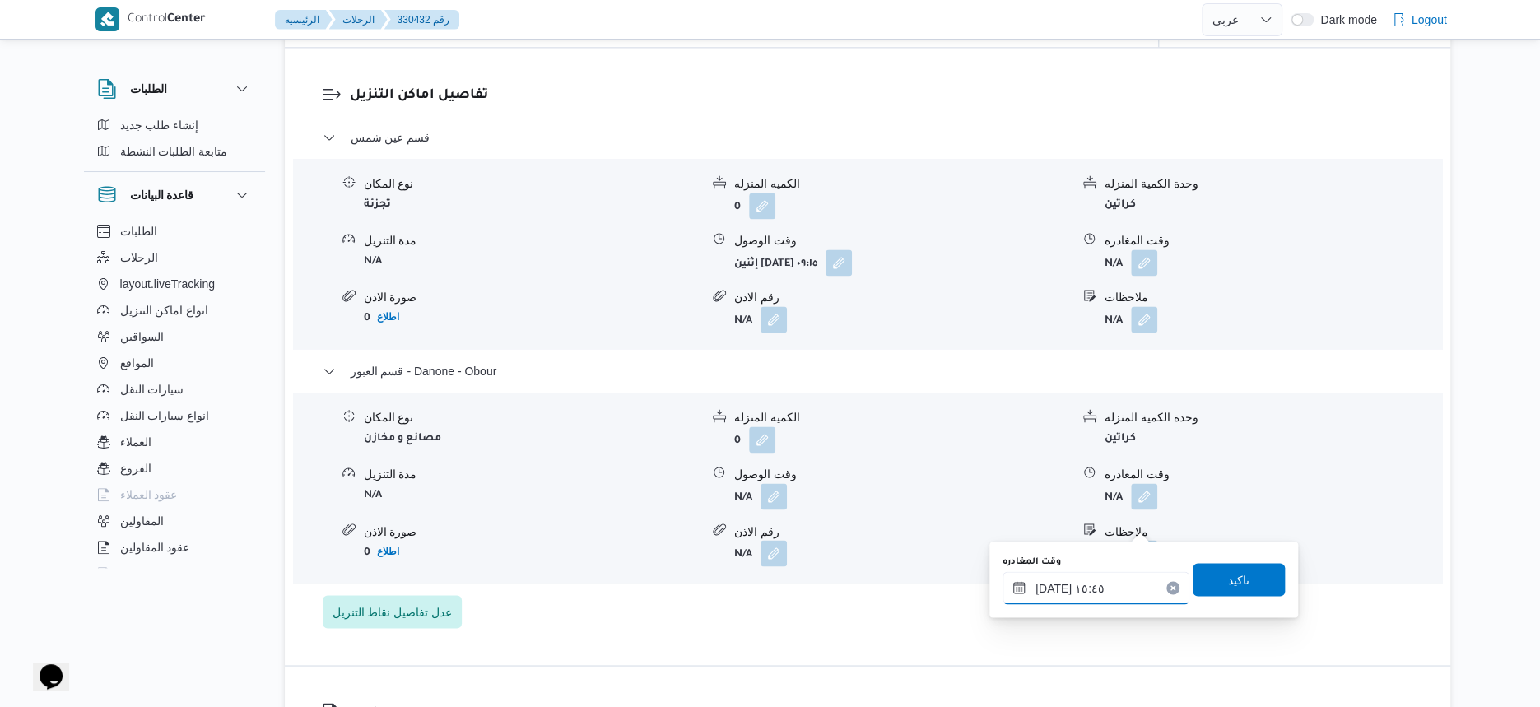
click at [1049, 585] on input "١١/٠٨/٢٠٢٥ ١٥:٤٥" at bounding box center [1096, 587] width 187 height 33
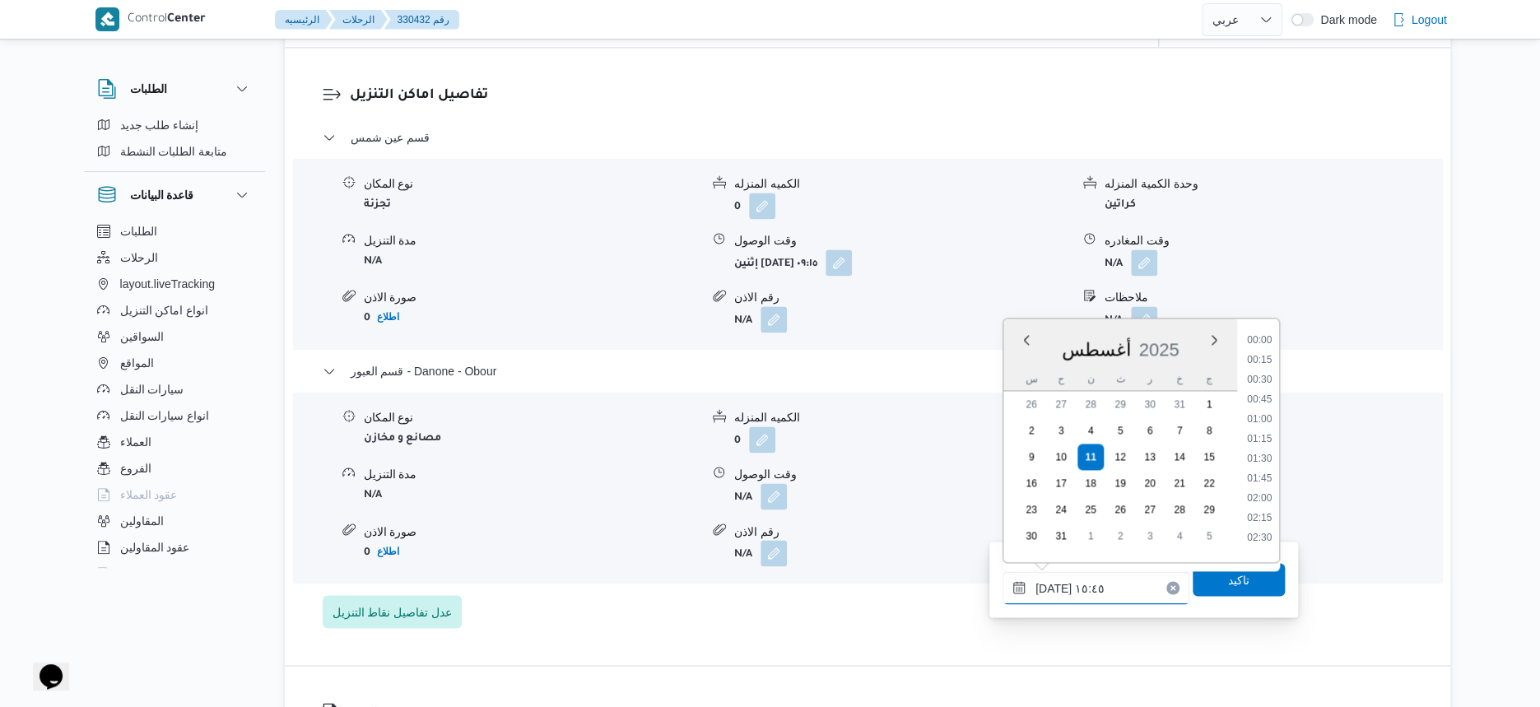
click at [1049, 585] on input "١١/٠٨/٢٠٢٥ ١٥:٤٥" at bounding box center [1096, 587] width 187 height 33
type input "١١/٠٨/٢٠٢٥ ١٥:٥٠"
click at [1238, 584] on span "تاكيد" at bounding box center [1238, 579] width 21 height 20
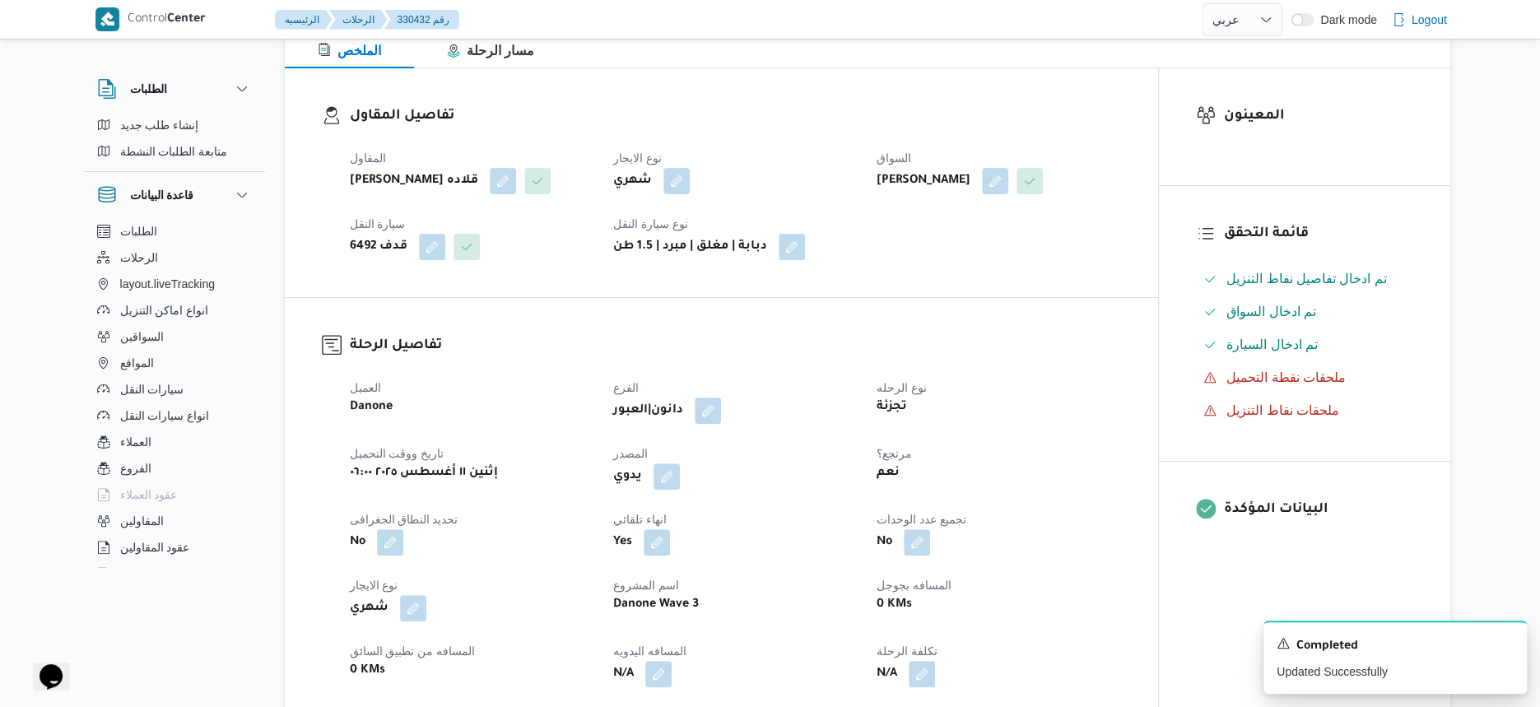
scroll to position [309, 0]
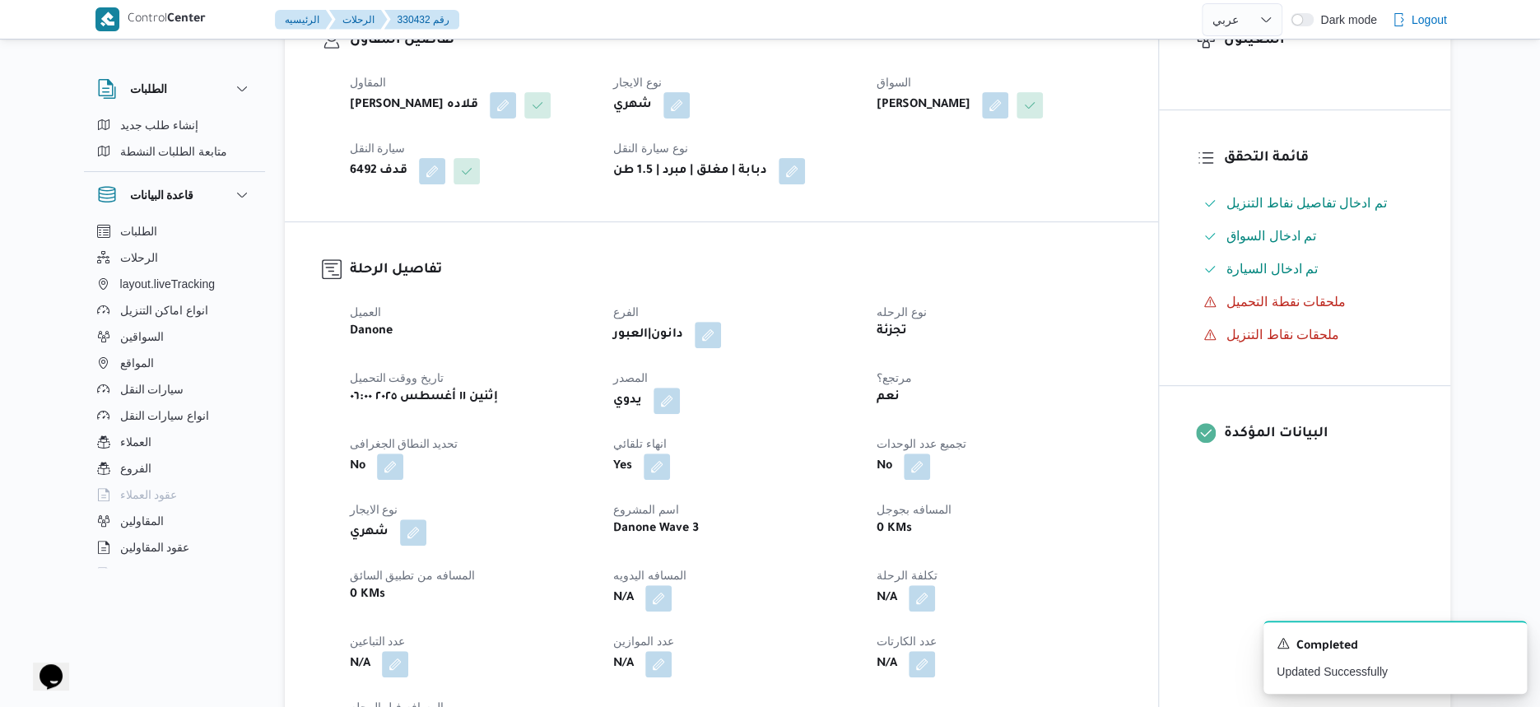
click at [851, 318] on div "العميل Danone الفرع دانون|العبور نوع الرحله تجزئة تاريخ ووقت التحميل إثنين ١١ أ…" at bounding box center [735, 522] width 791 height 461
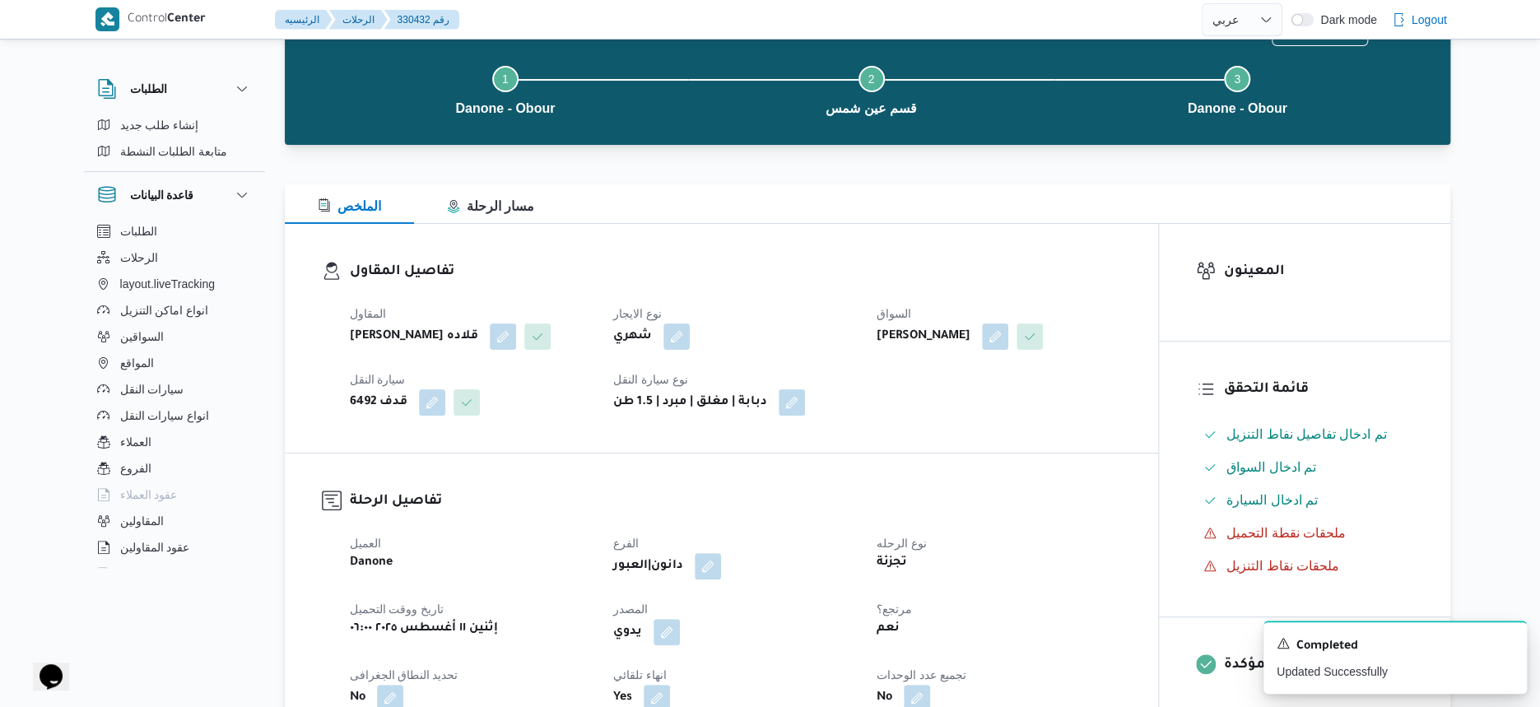
scroll to position [0, 0]
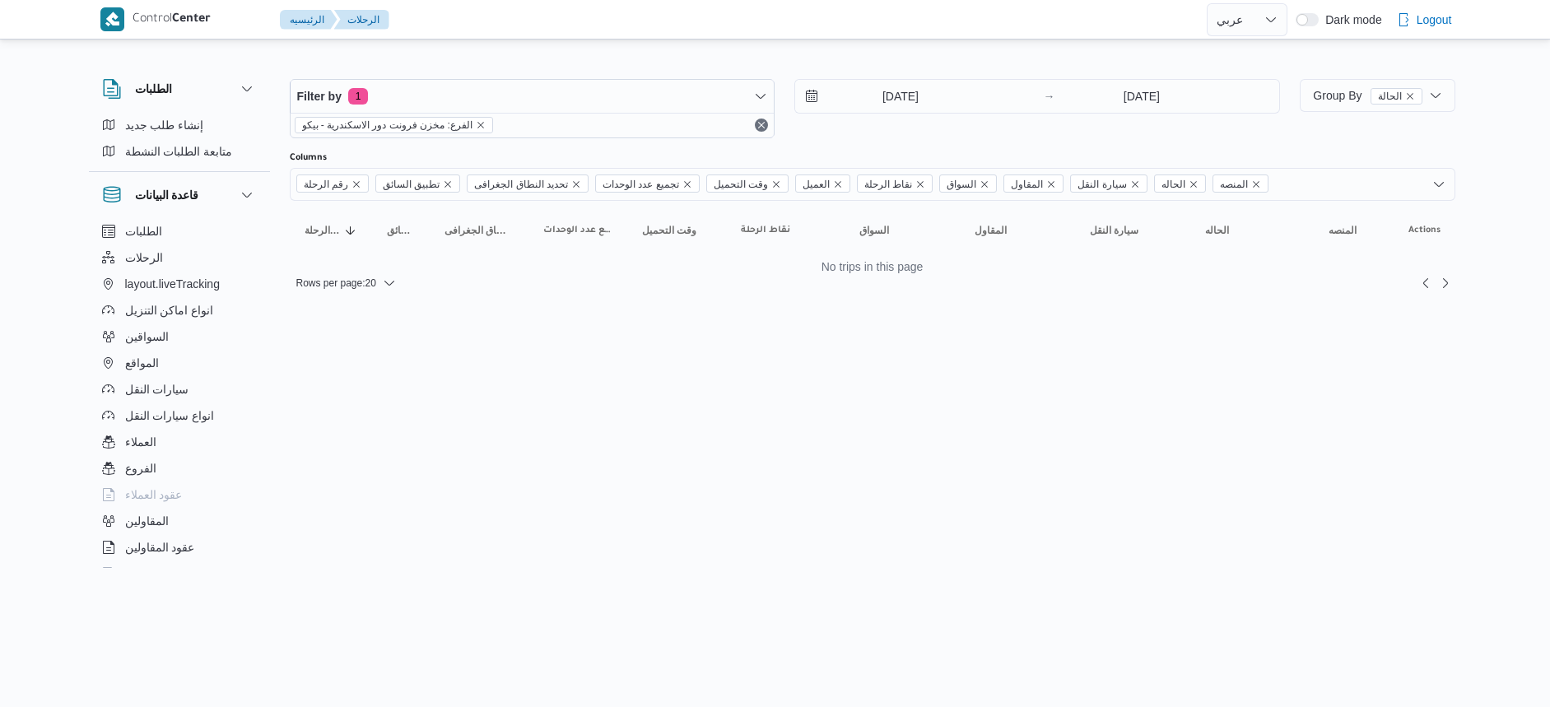
select select "ar"
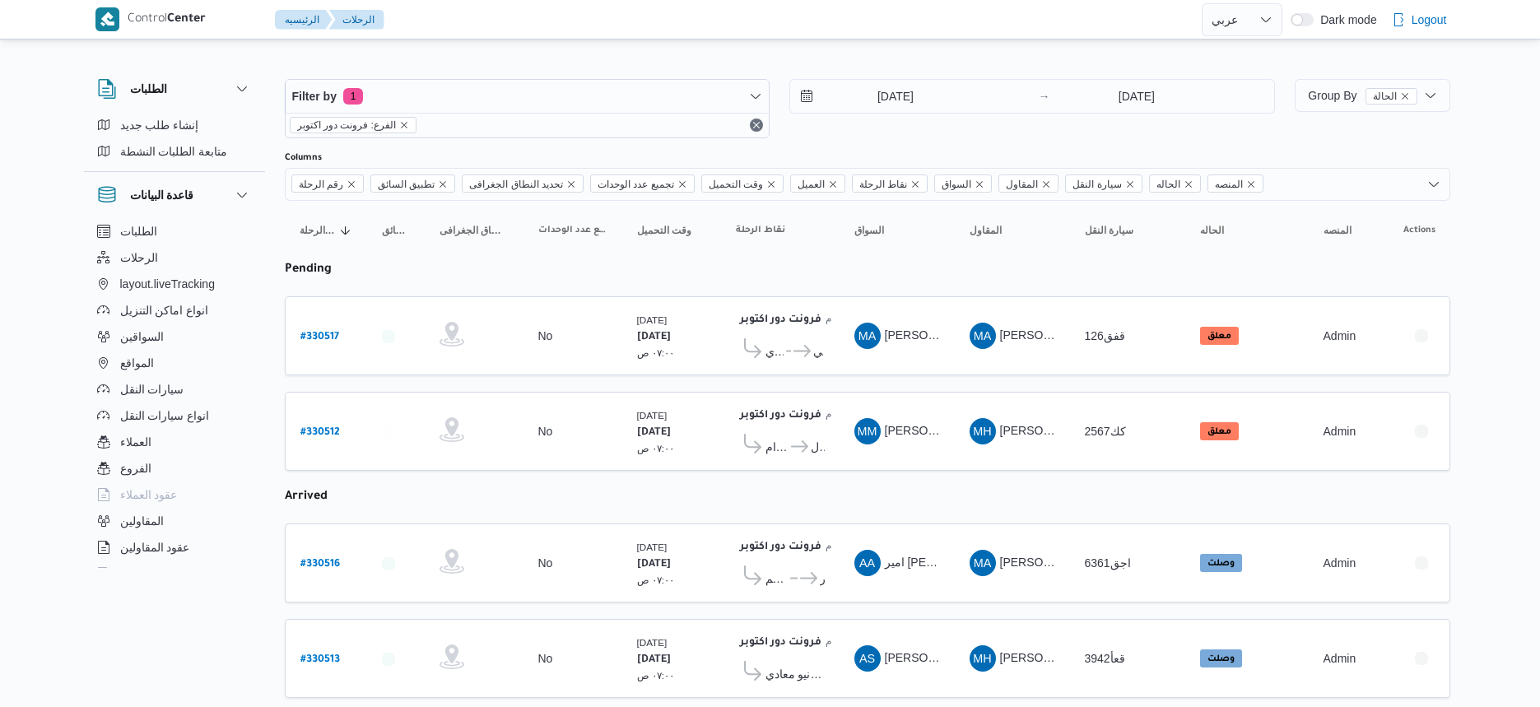
select select "ar"
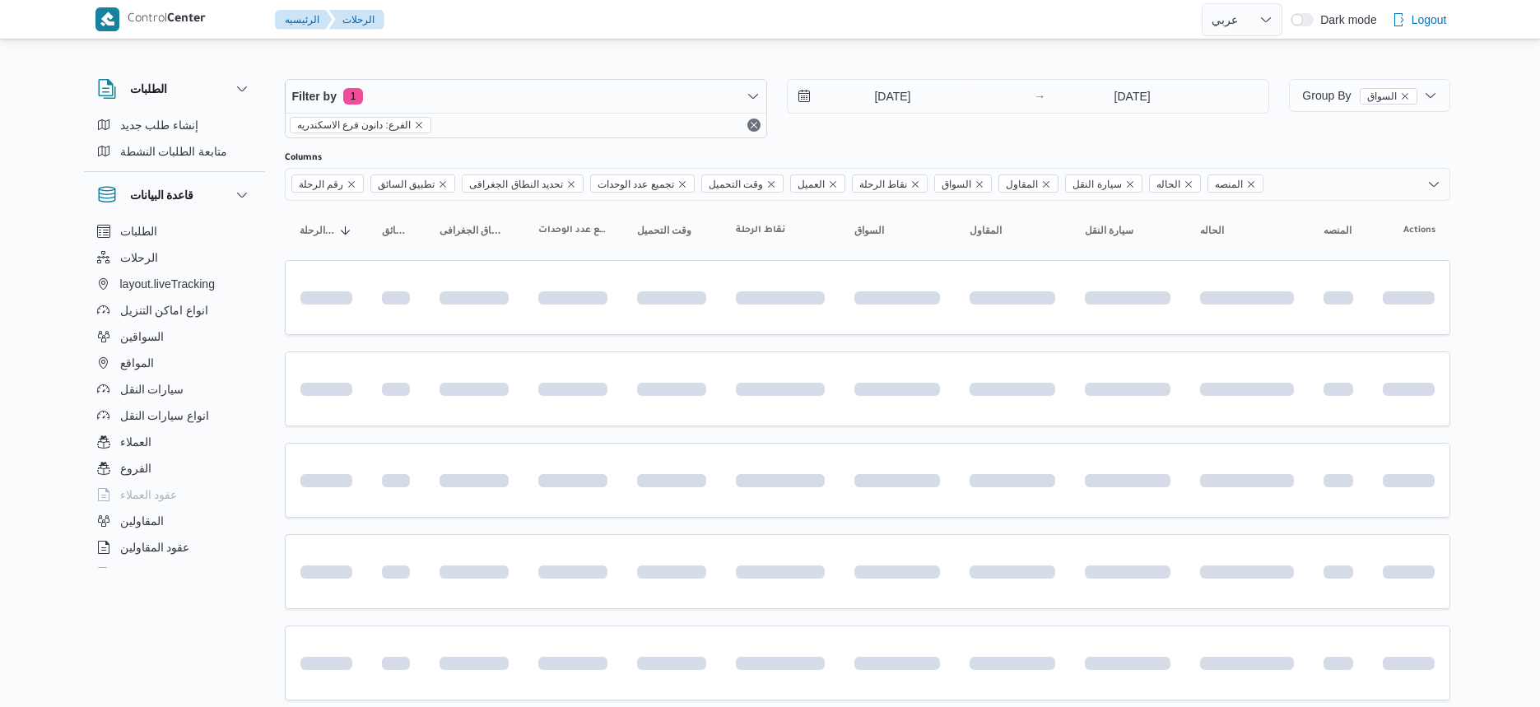
select select "ar"
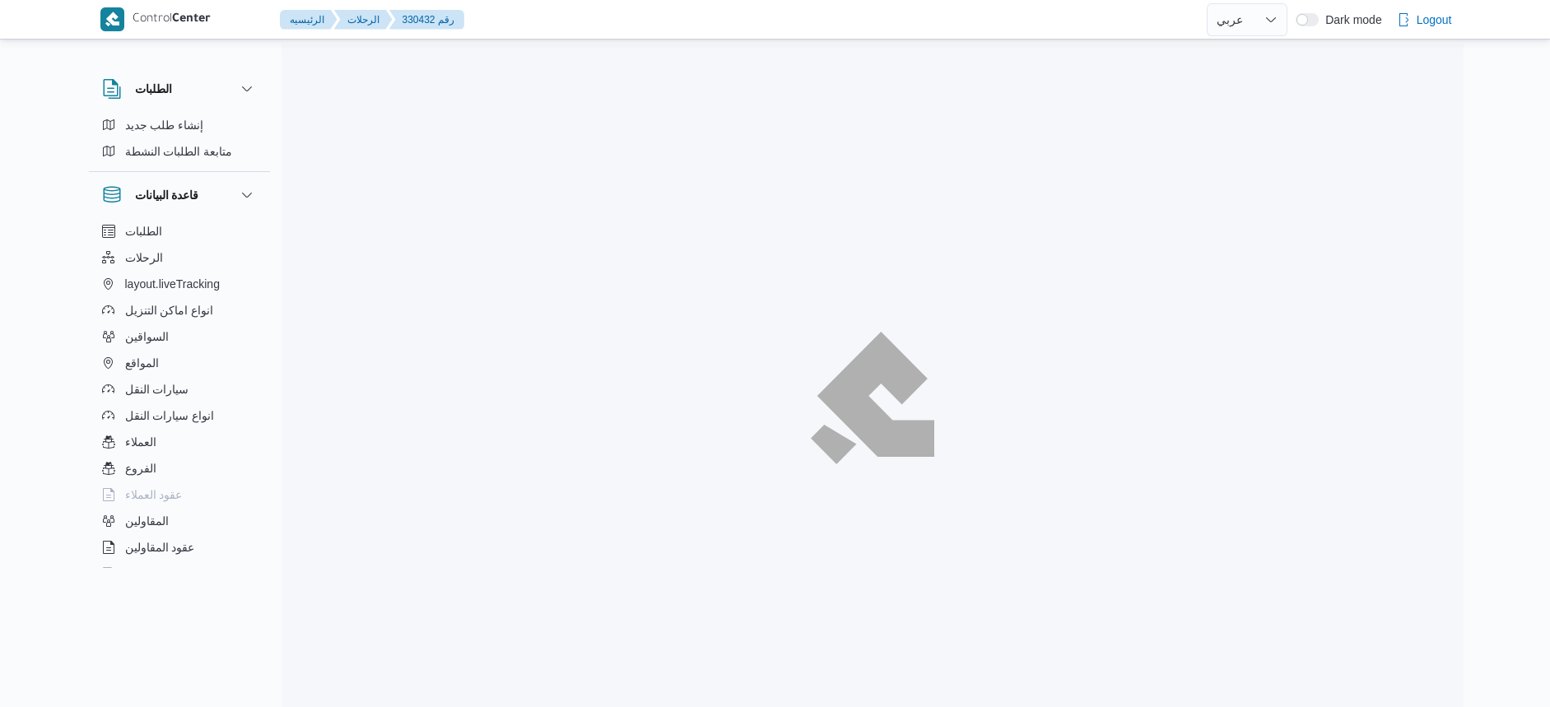
select select "ar"
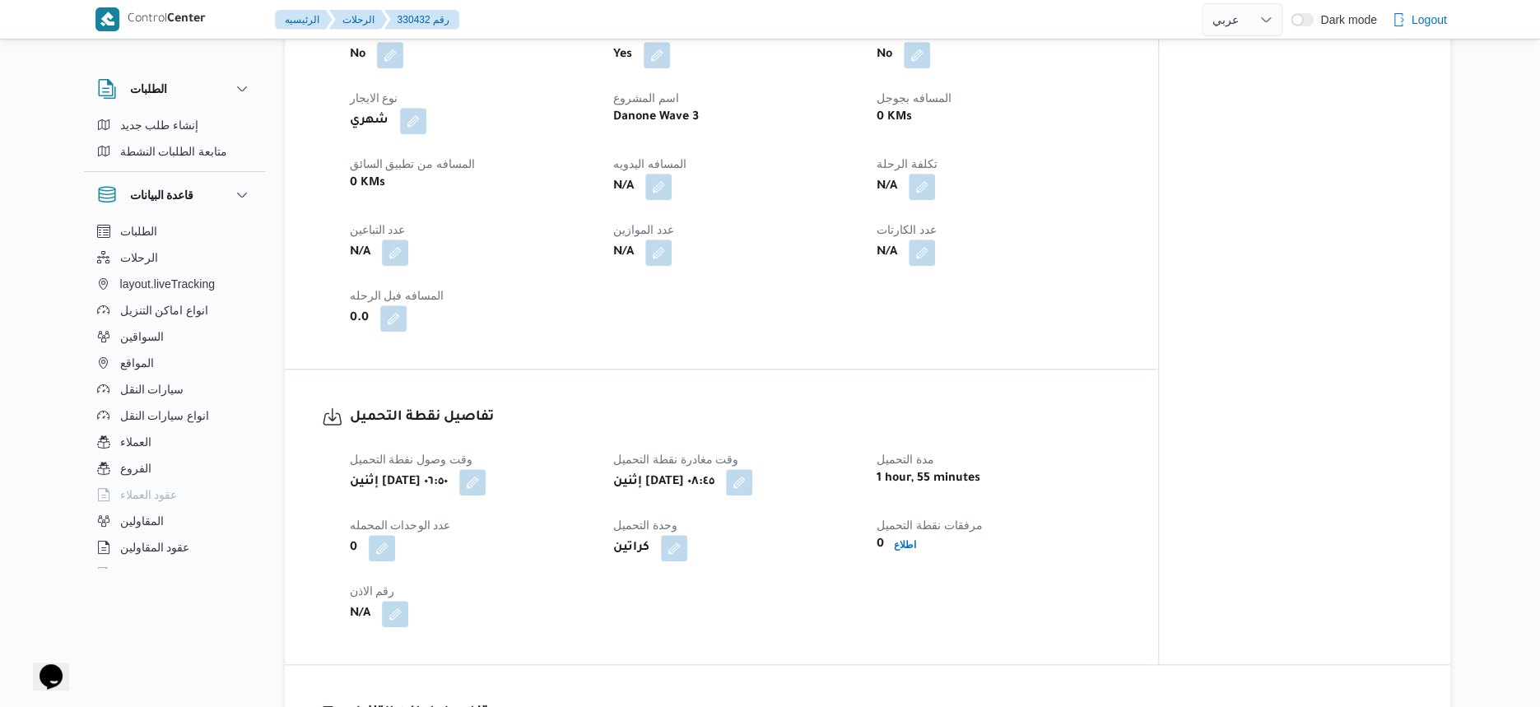
scroll to position [1338, 0]
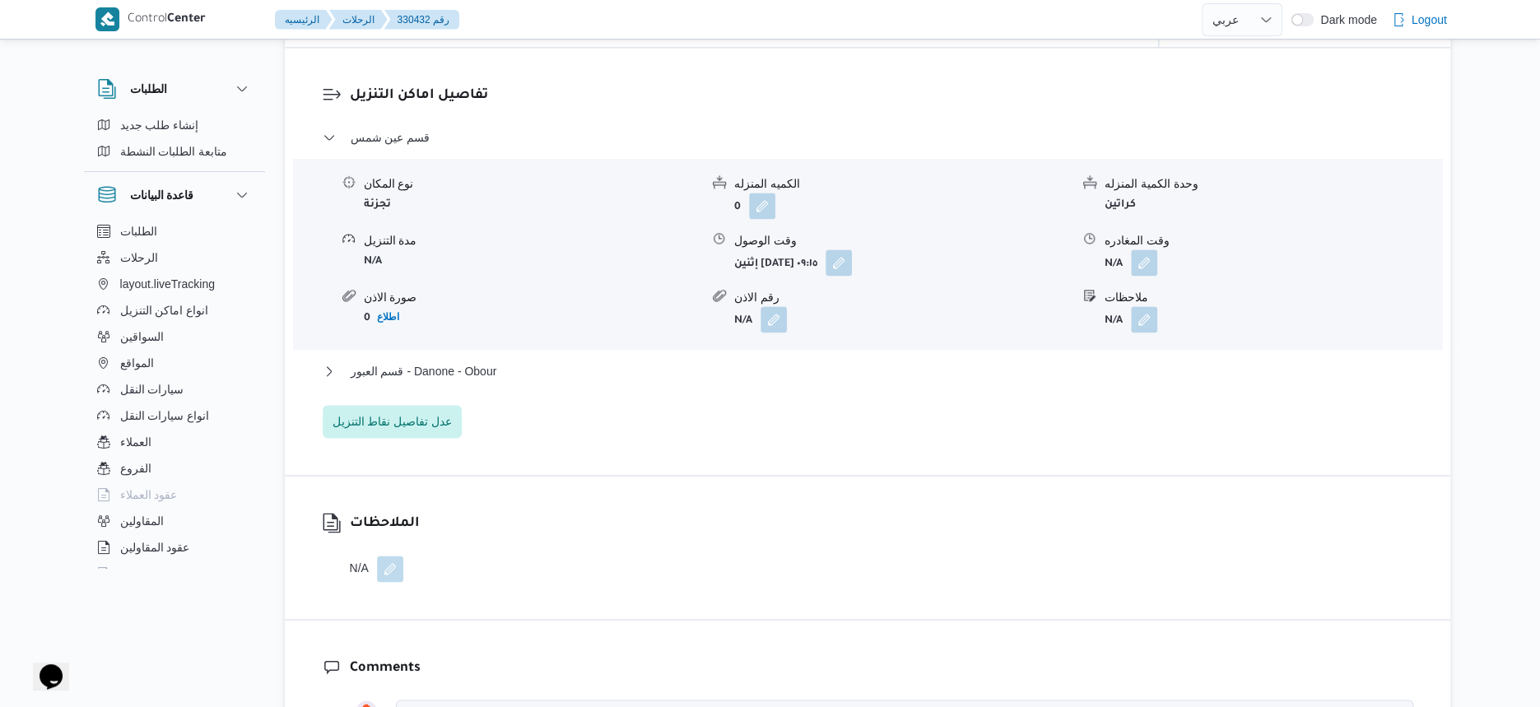
click at [487, 384] on div "قسم عين شمس نوع المكان تجزئة الكميه المنزله 0 وحدة الكمية المنزله كراتين مدة ال…" at bounding box center [868, 283] width 1091 height 310
click at [496, 381] on span "قسم العبور - Danone - Obour" at bounding box center [424, 371] width 147 height 20
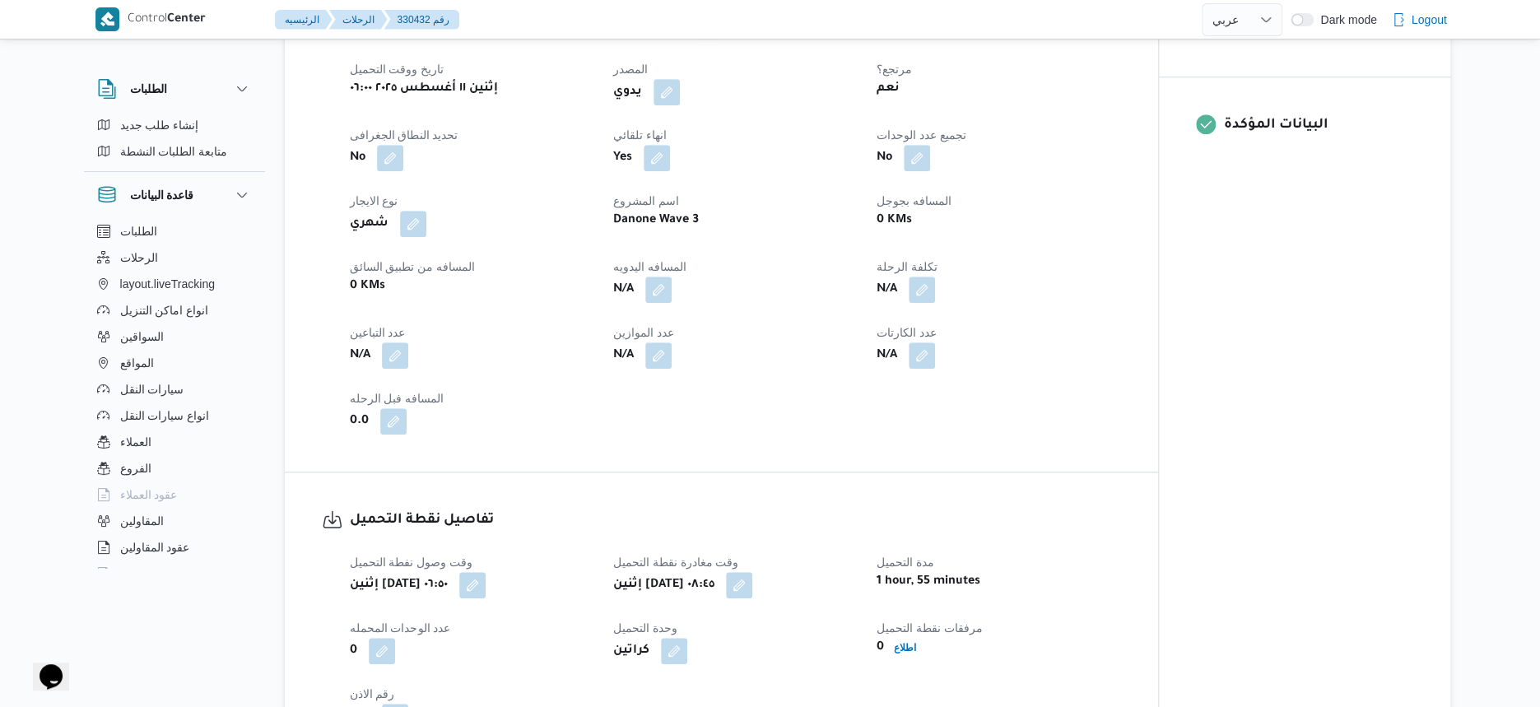
scroll to position [0, 0]
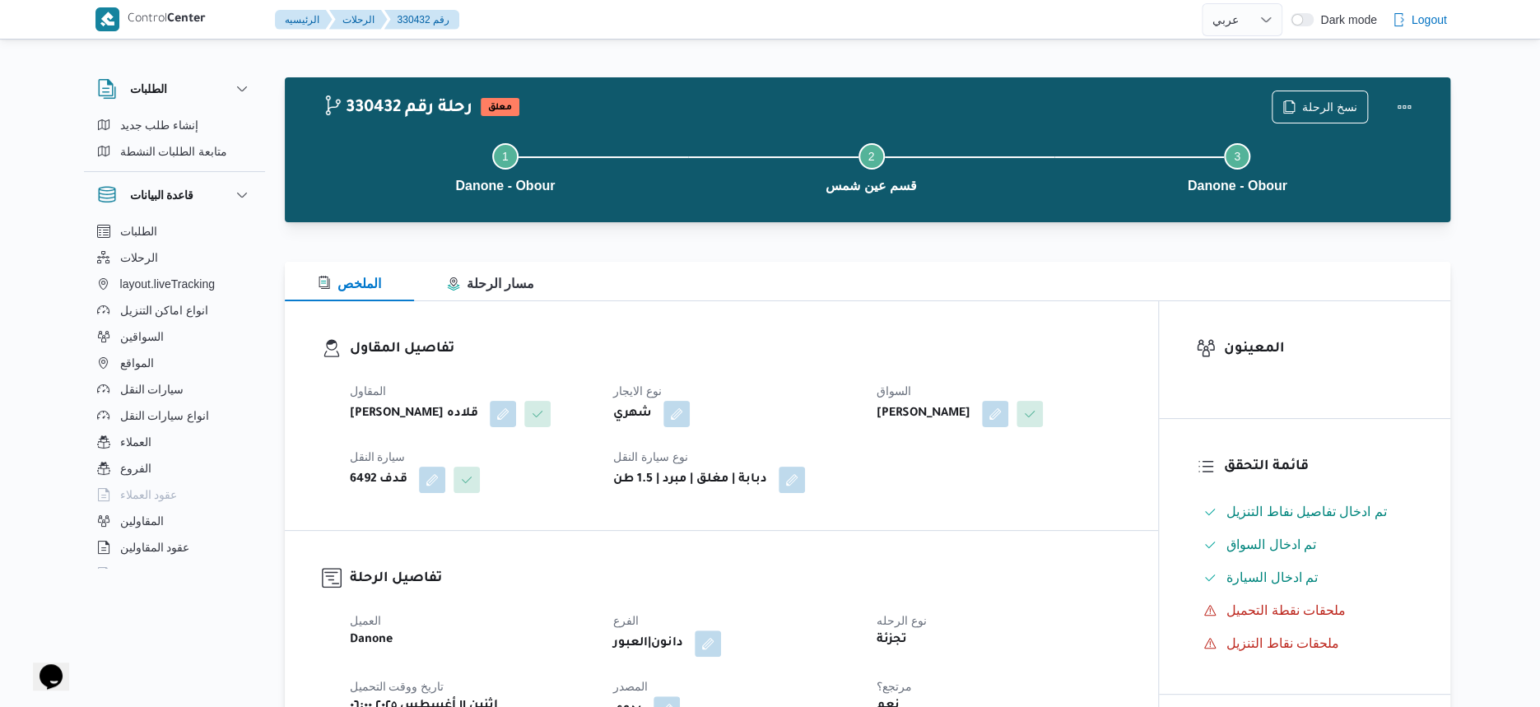
click at [799, 367] on dl "تفاصيل المقاول المقاول مينا نجيب شفيق قلاده نوع الايجار شهري السواق هشام حسين ع…" at bounding box center [735, 415] width 771 height 155
select select "ar"
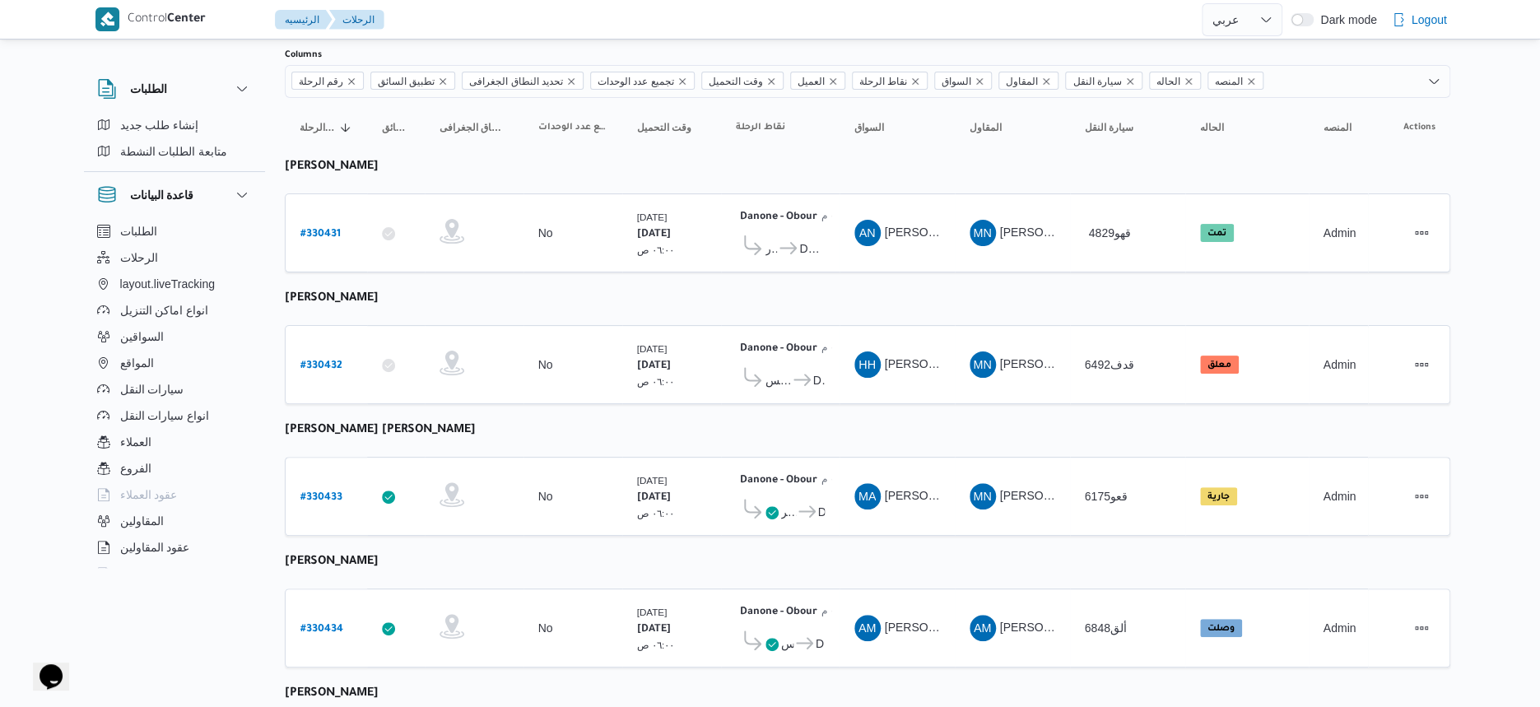
scroll to position [500, 0]
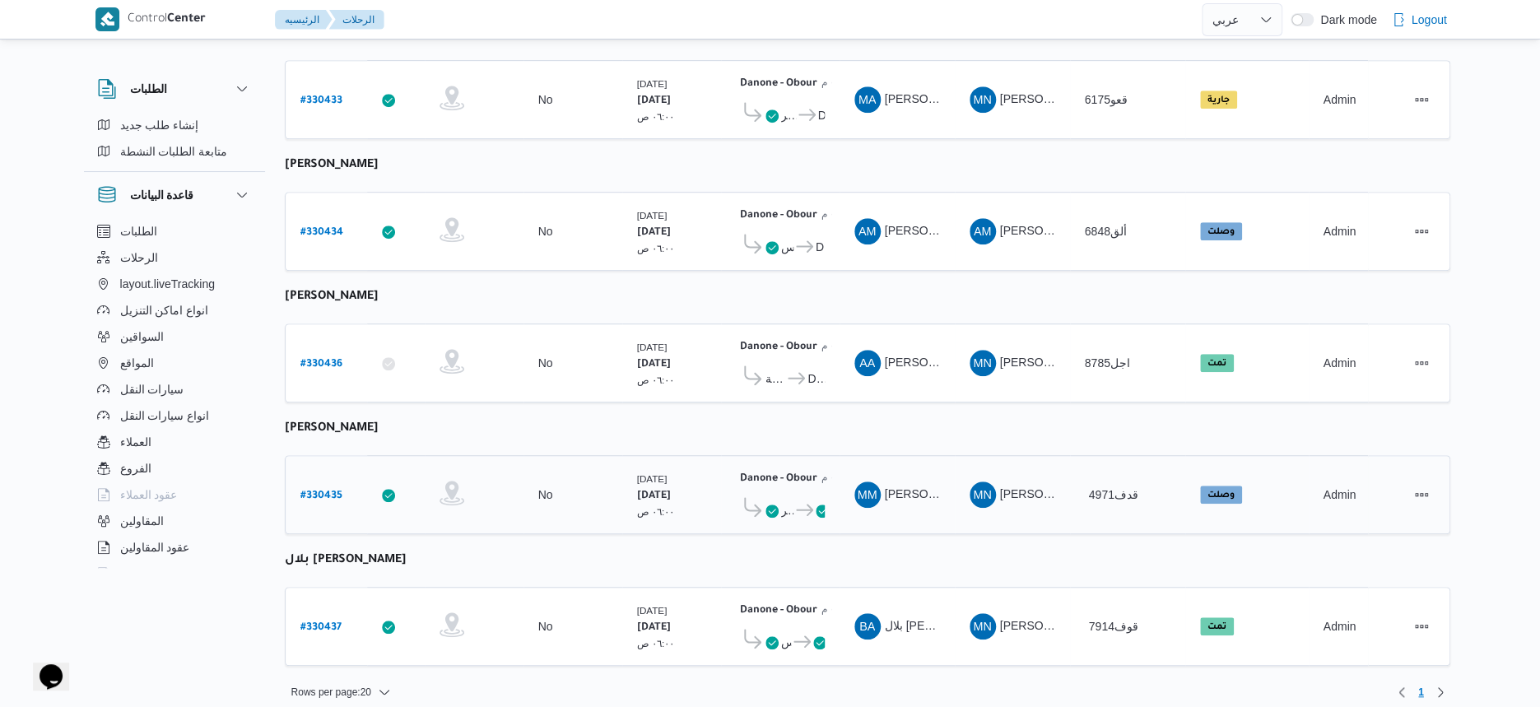
click at [311, 491] on b "# 330435" at bounding box center [321, 497] width 42 height 12
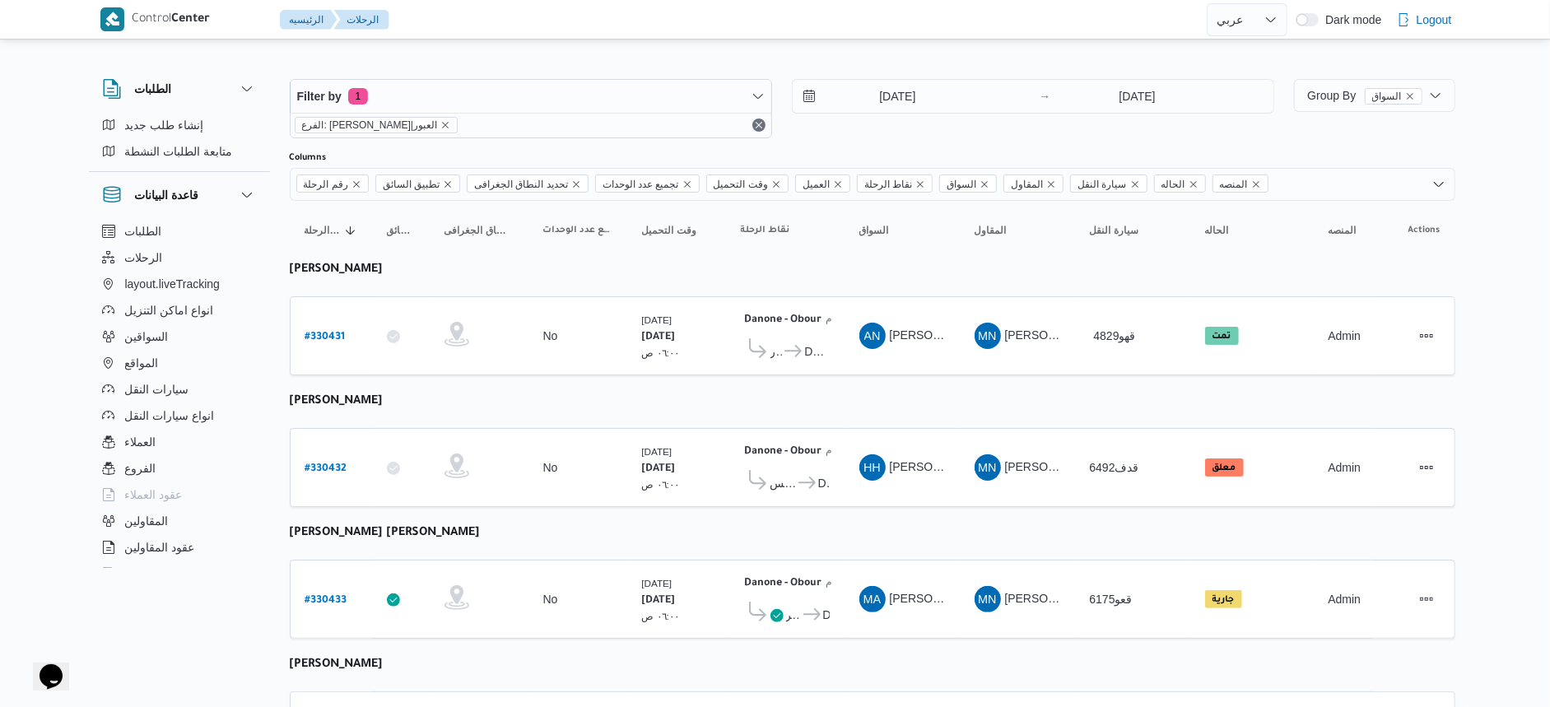
select select "ar"
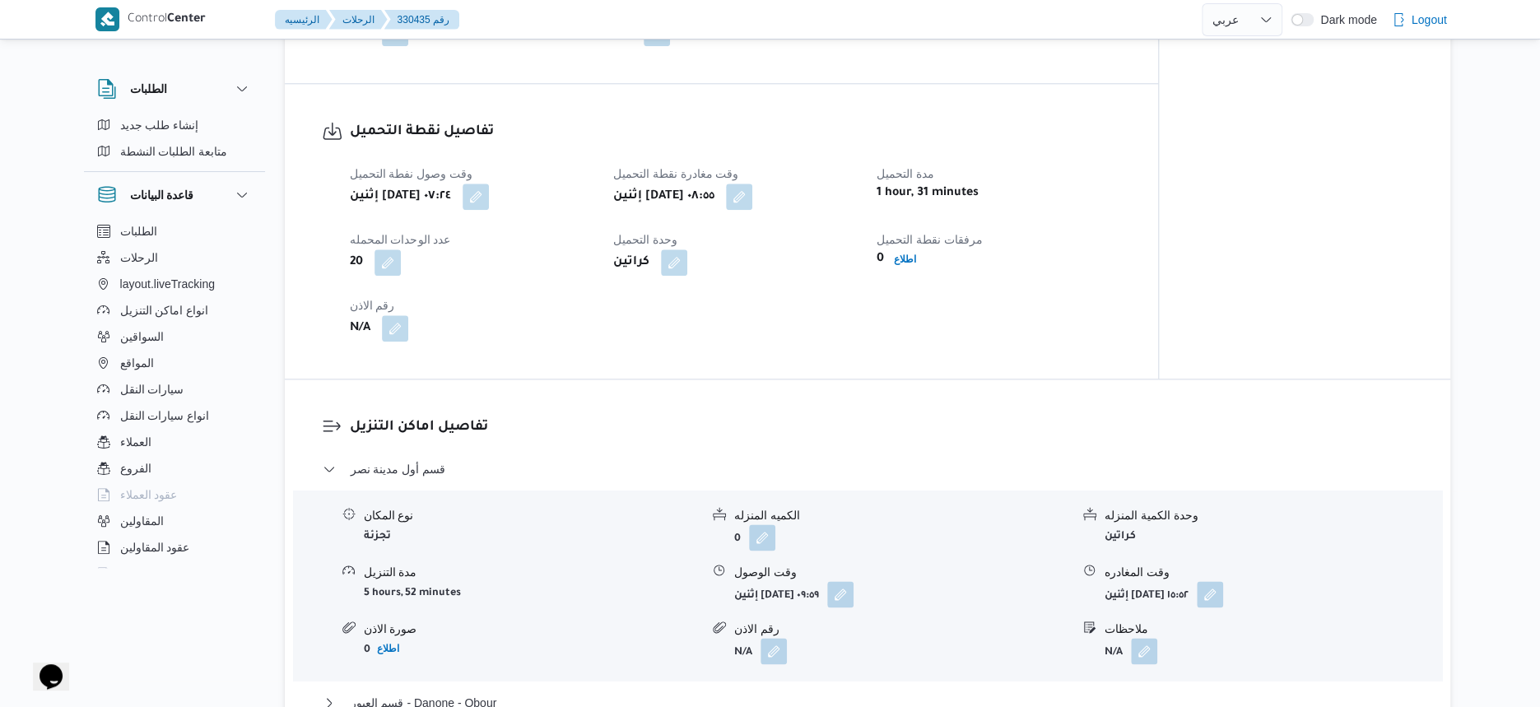
scroll to position [1029, 0]
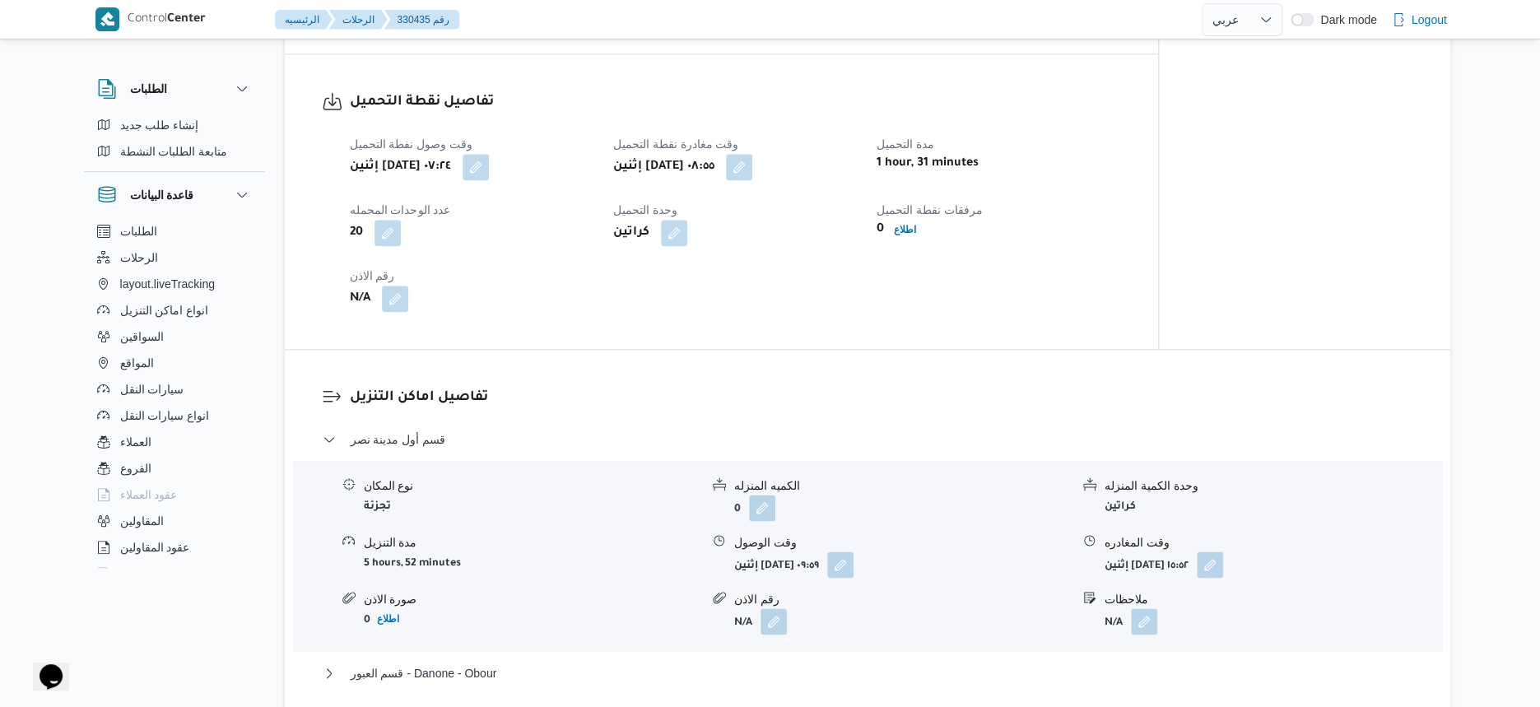
click at [996, 292] on div "وقت وصول نفطة التحميل إثنين ١١ أغسطس ٢٠٢٥ ٠٧:٢٤ وقت مغادرة نقطة التحميل إثنين ١…" at bounding box center [735, 223] width 791 height 198
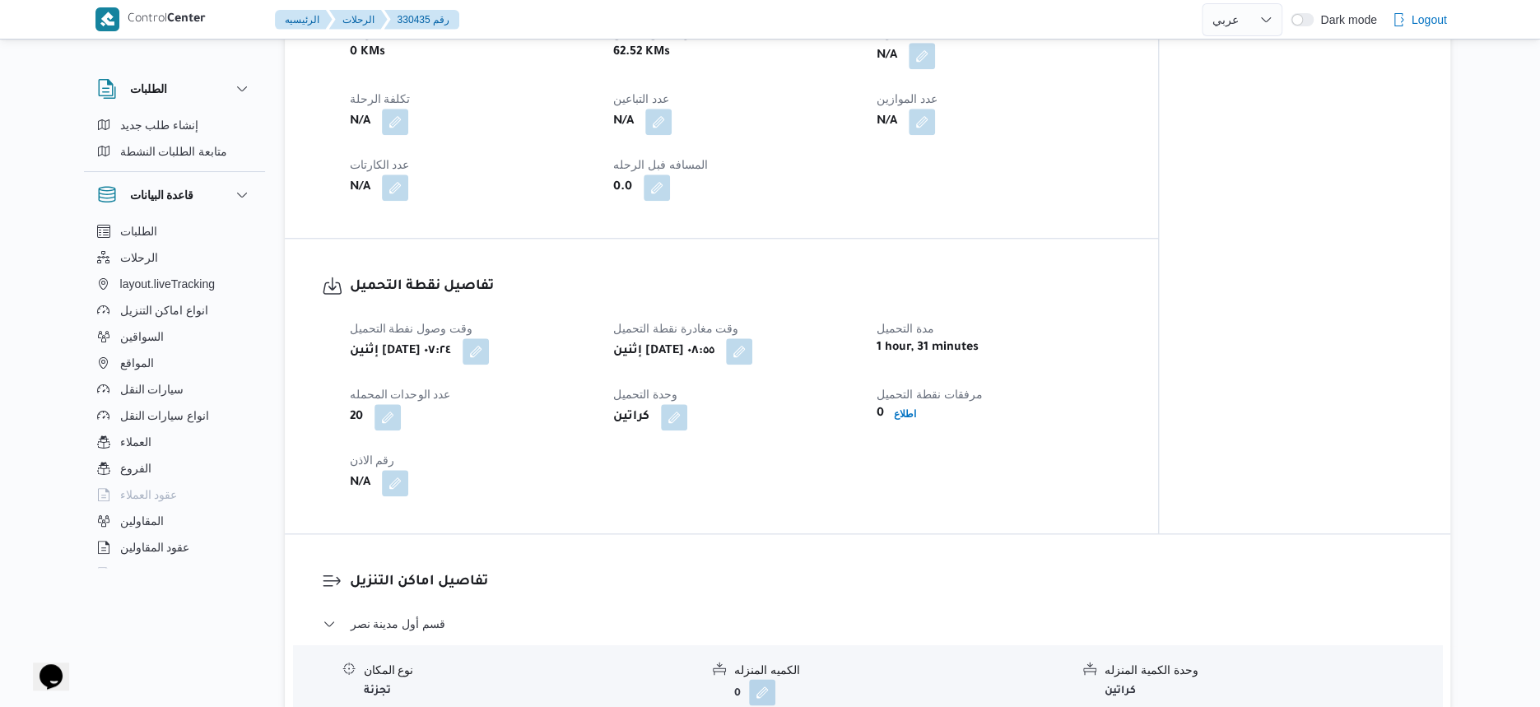
scroll to position [515, 0]
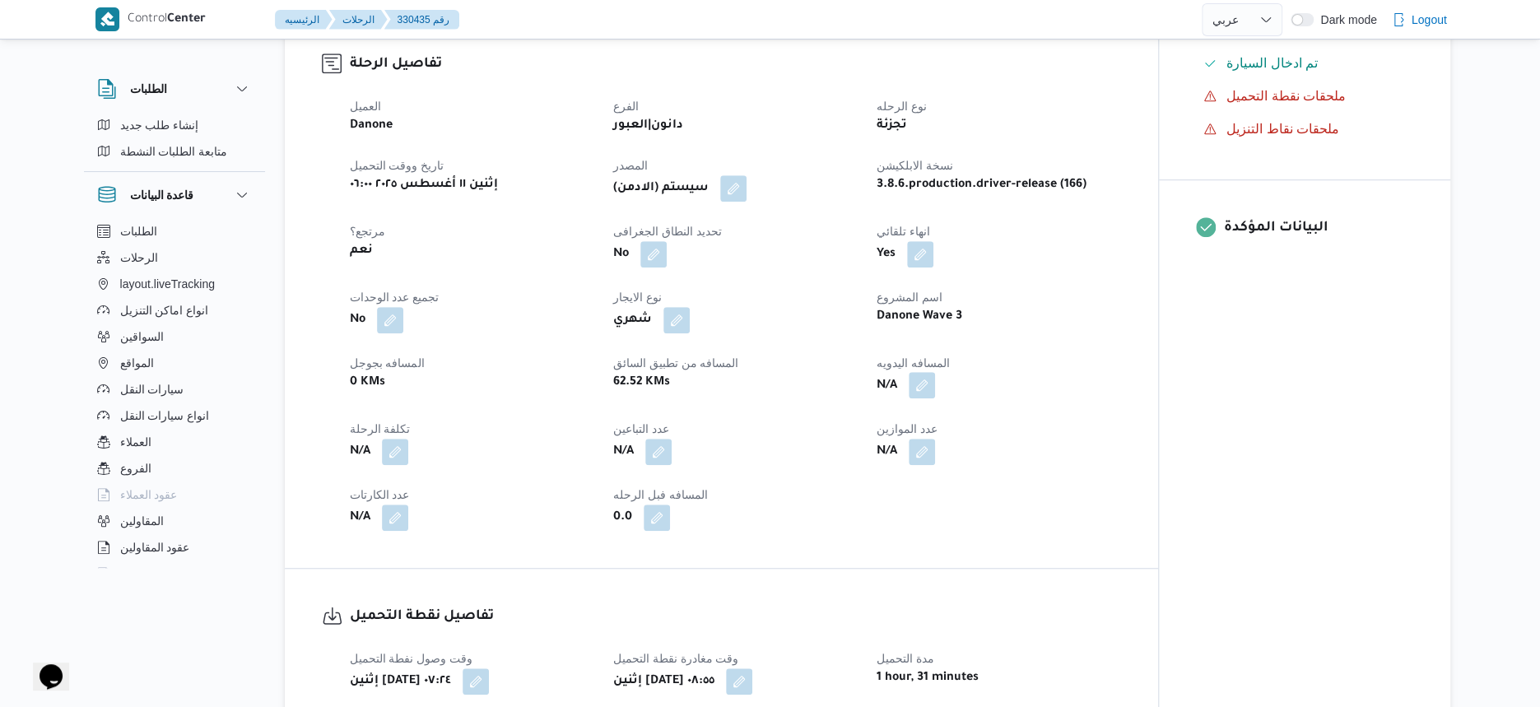
click at [923, 375] on button "button" at bounding box center [922, 385] width 26 height 26
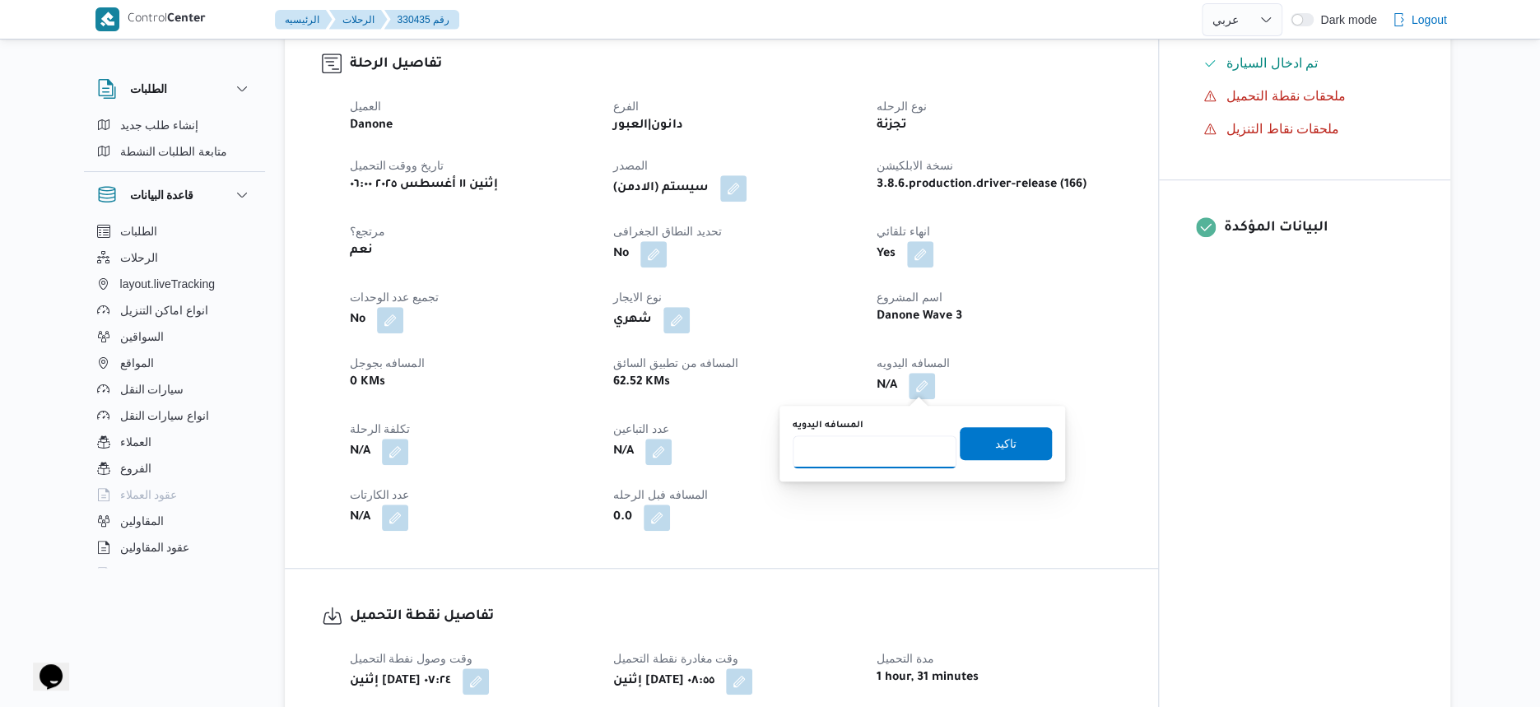
click at [883, 459] on input "المسافه اليدويه" at bounding box center [875, 452] width 164 height 33
type input "83"
click at [997, 450] on span "تاكيد" at bounding box center [1005, 443] width 21 height 20
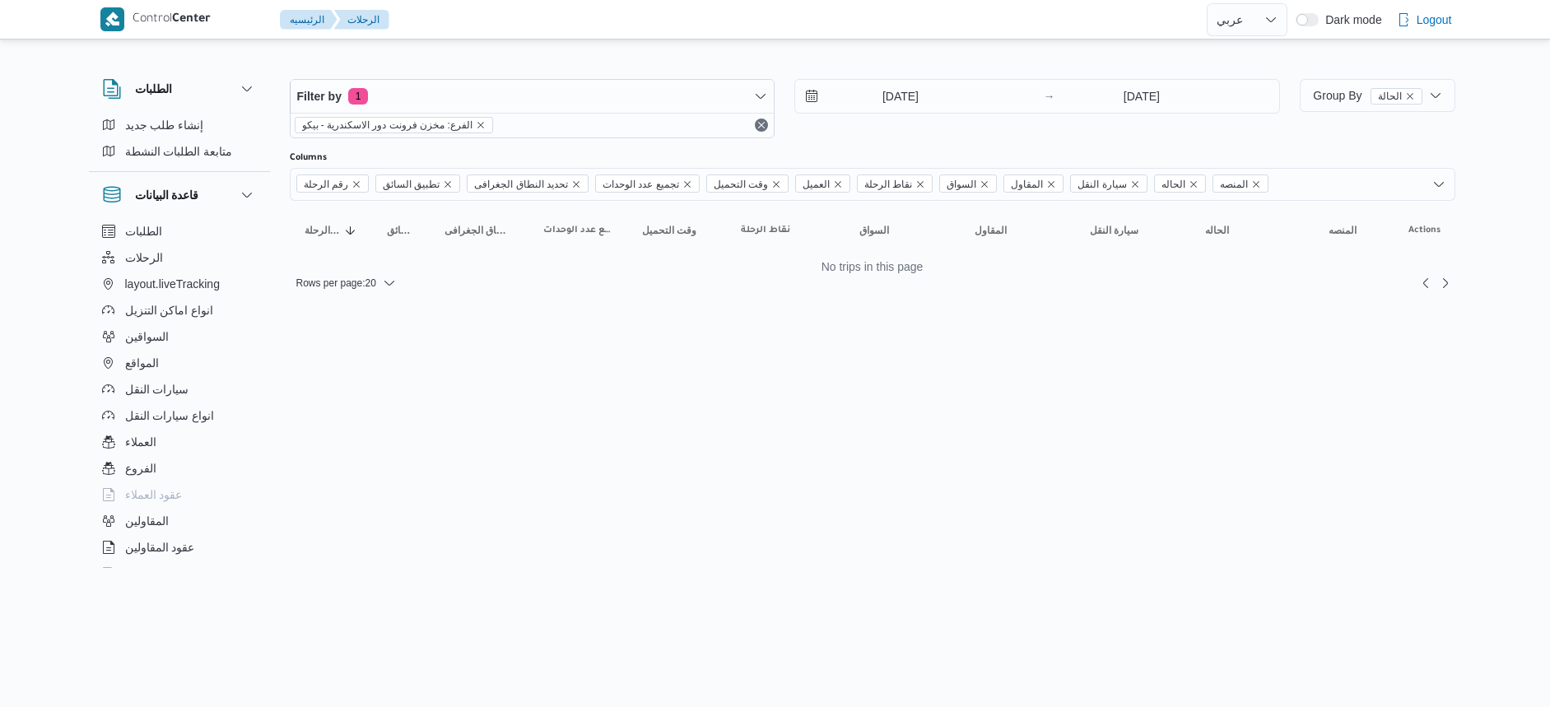
select select "ar"
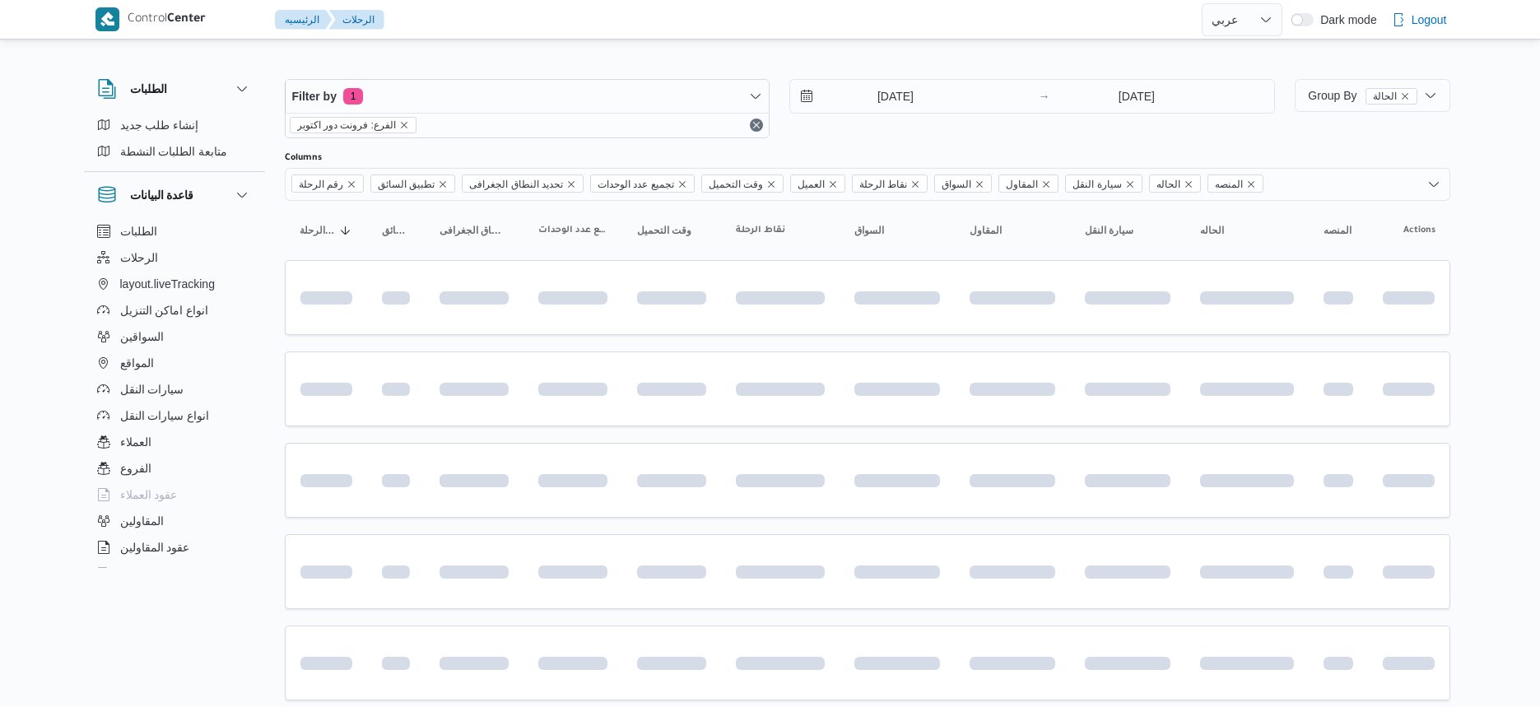
select select "ar"
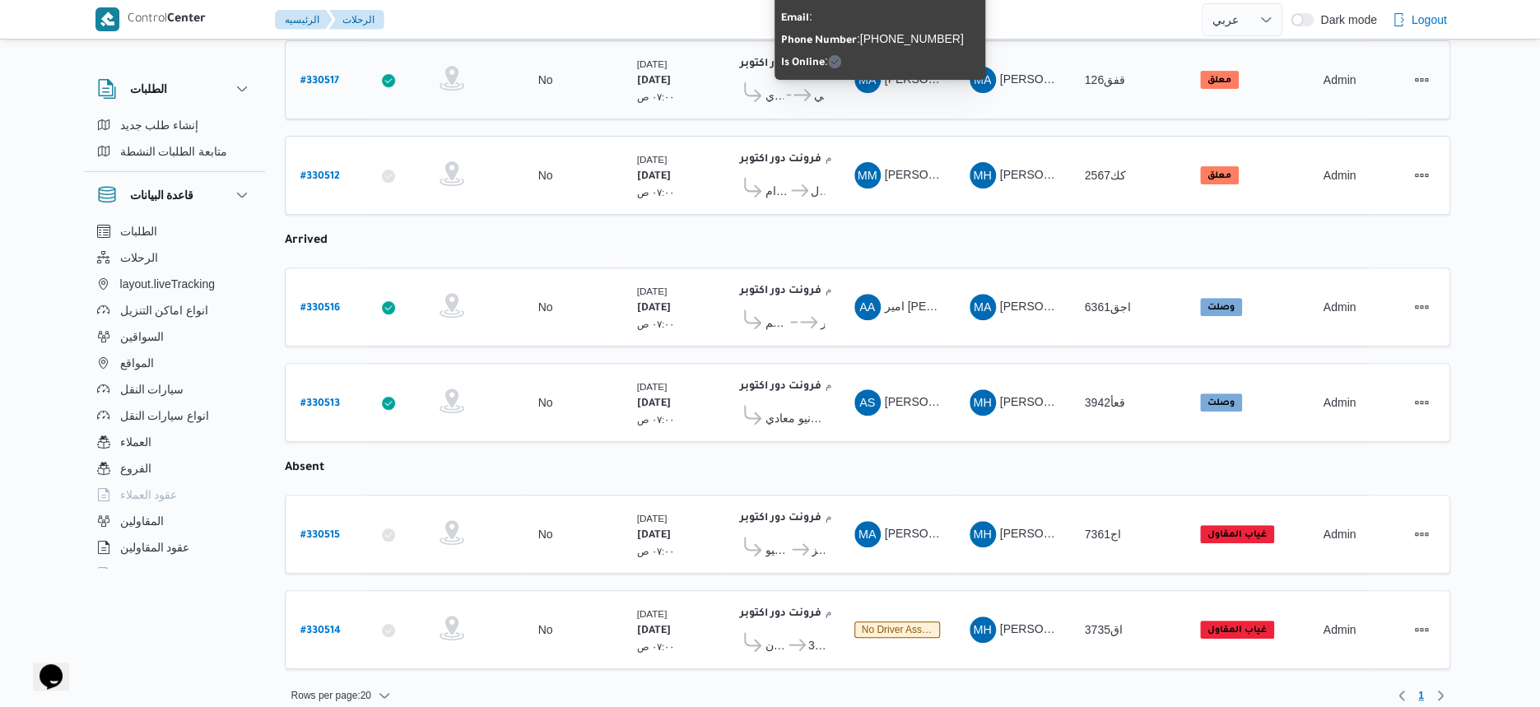
scroll to position [263, 0]
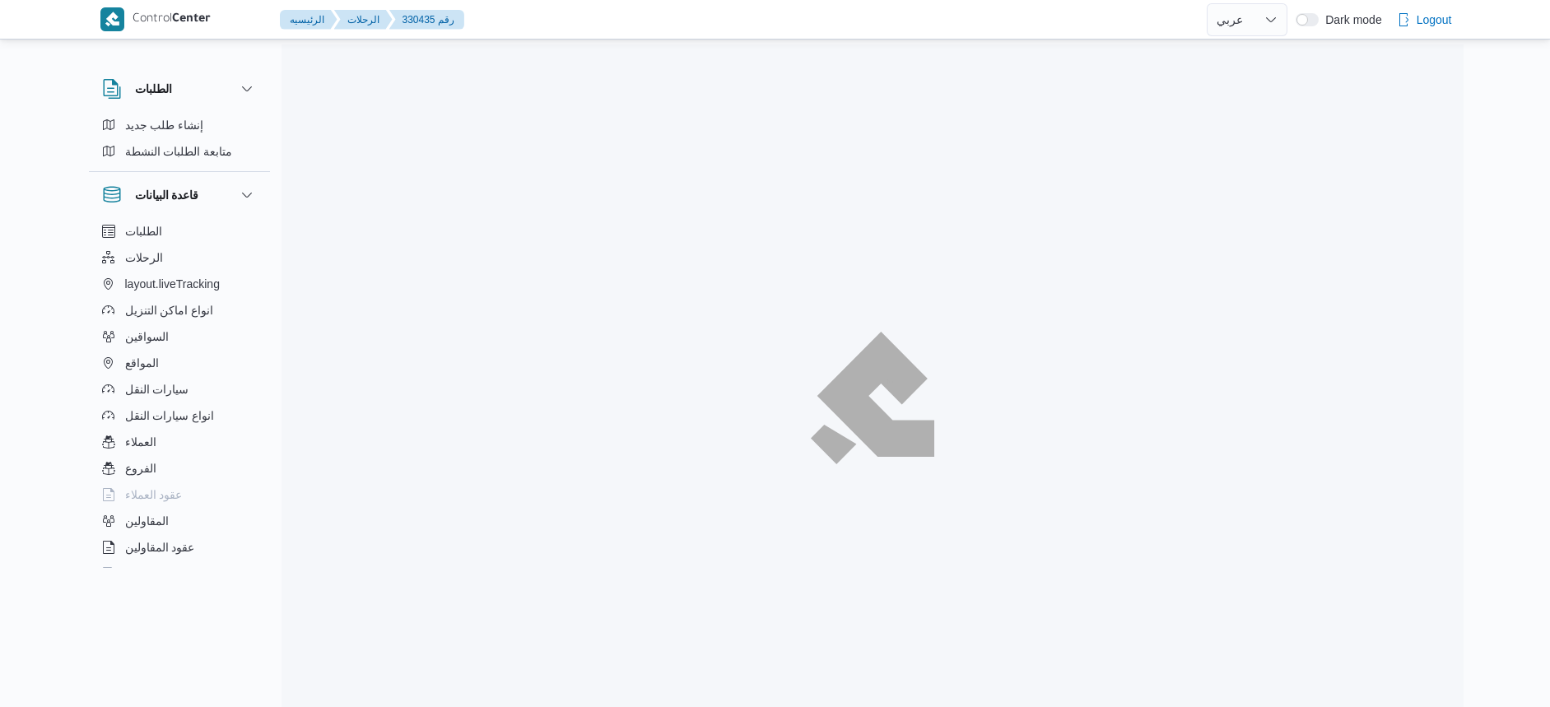
select select "ar"
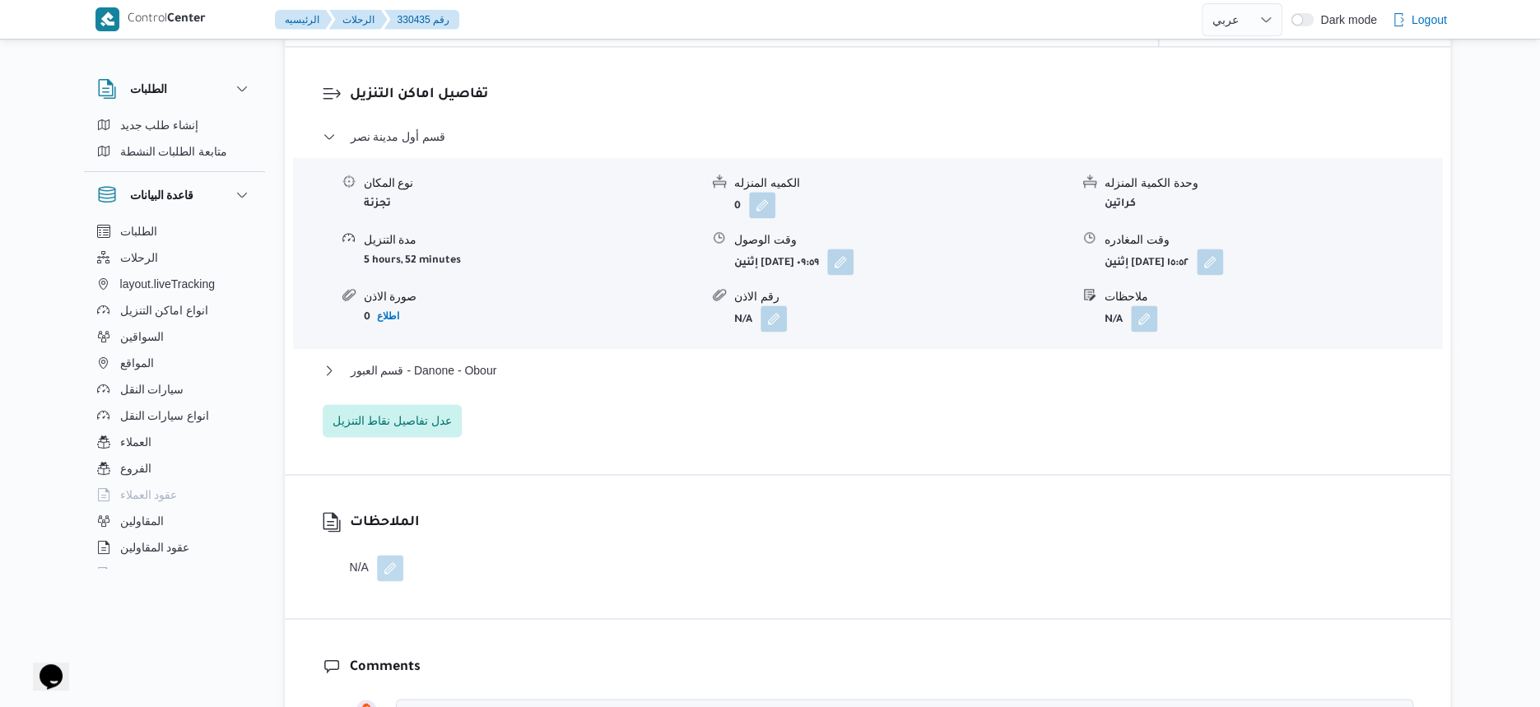
scroll to position [1338, 0]
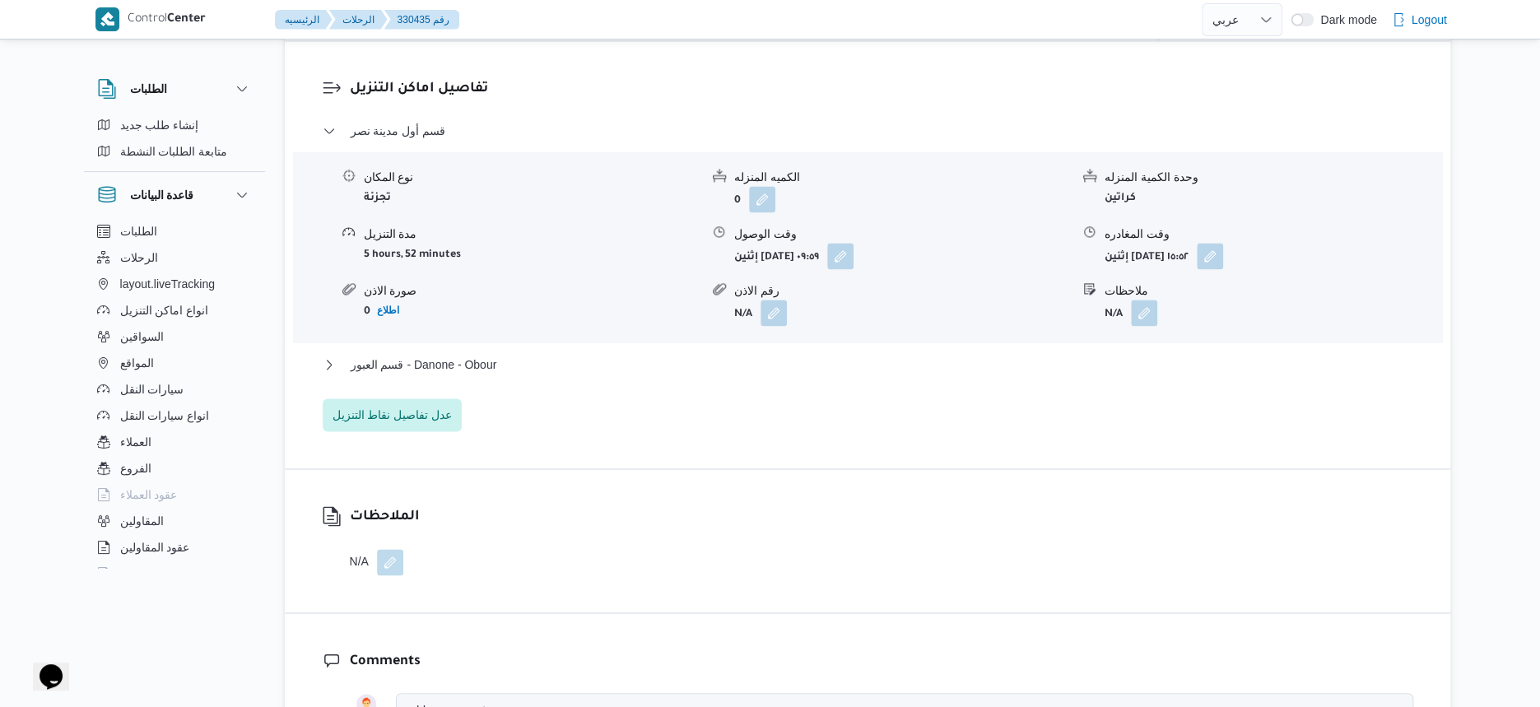
click at [543, 375] on div "قسم العبور - Danone - Obour" at bounding box center [868, 370] width 1091 height 31
click at [543, 361] on button "قسم العبور - Danone - Obour" at bounding box center [868, 365] width 1091 height 20
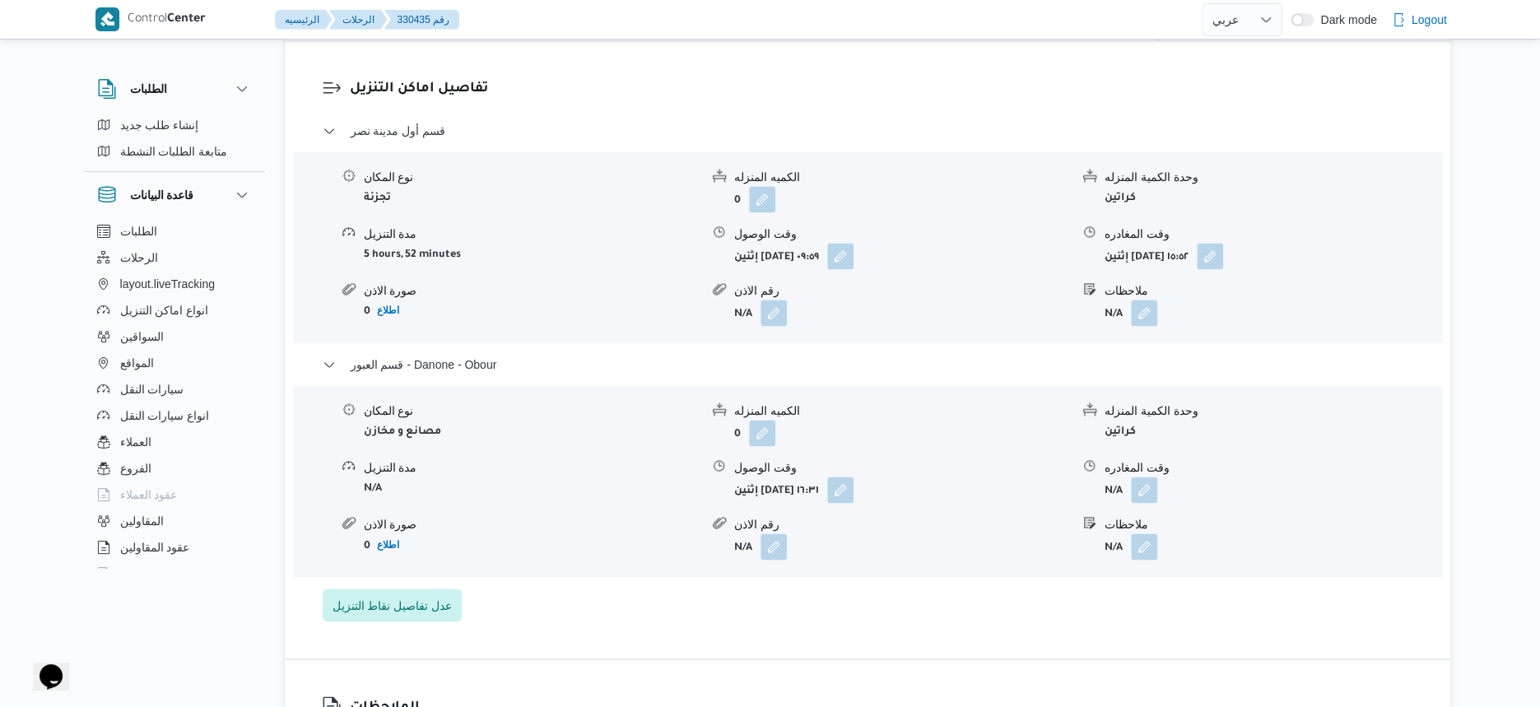
click at [616, 494] on form "N/A" at bounding box center [532, 488] width 336 height 22
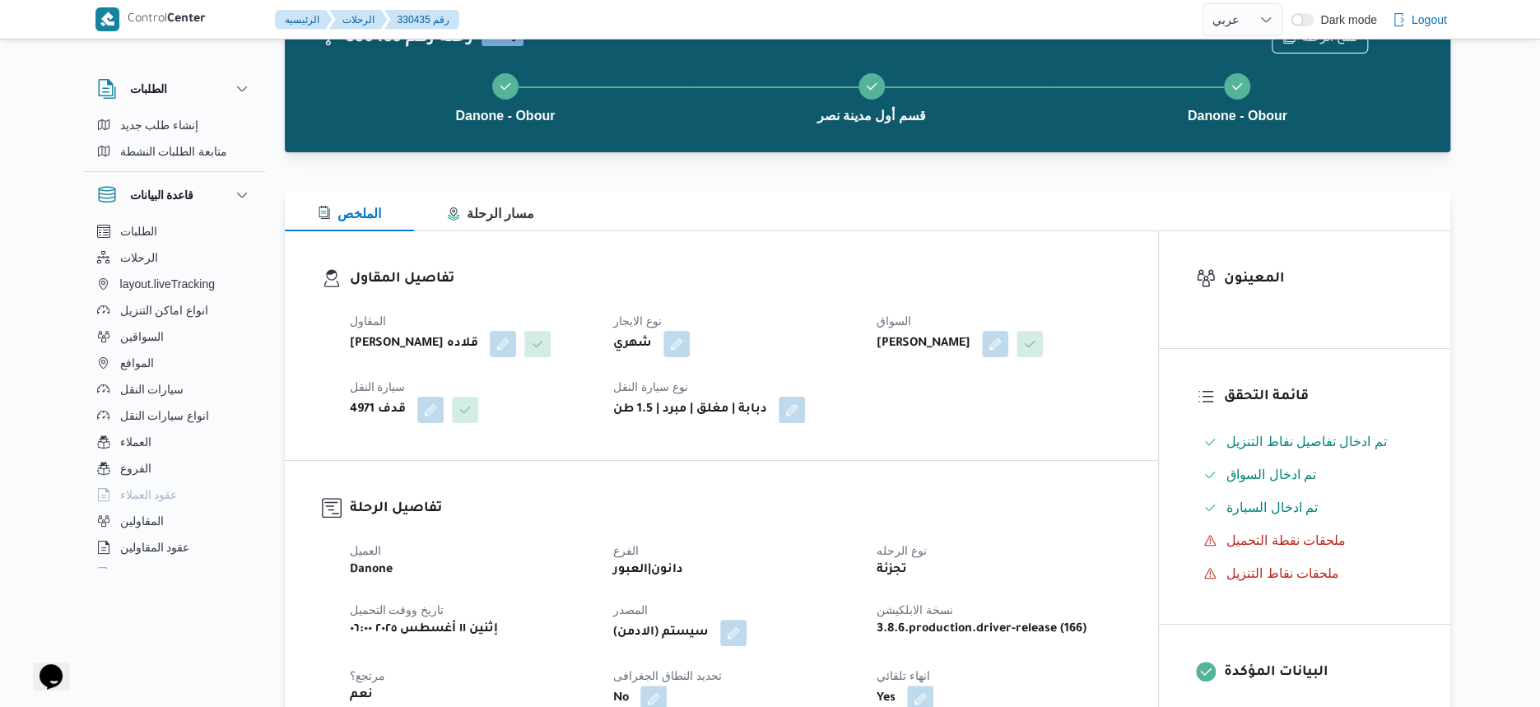
scroll to position [0, 0]
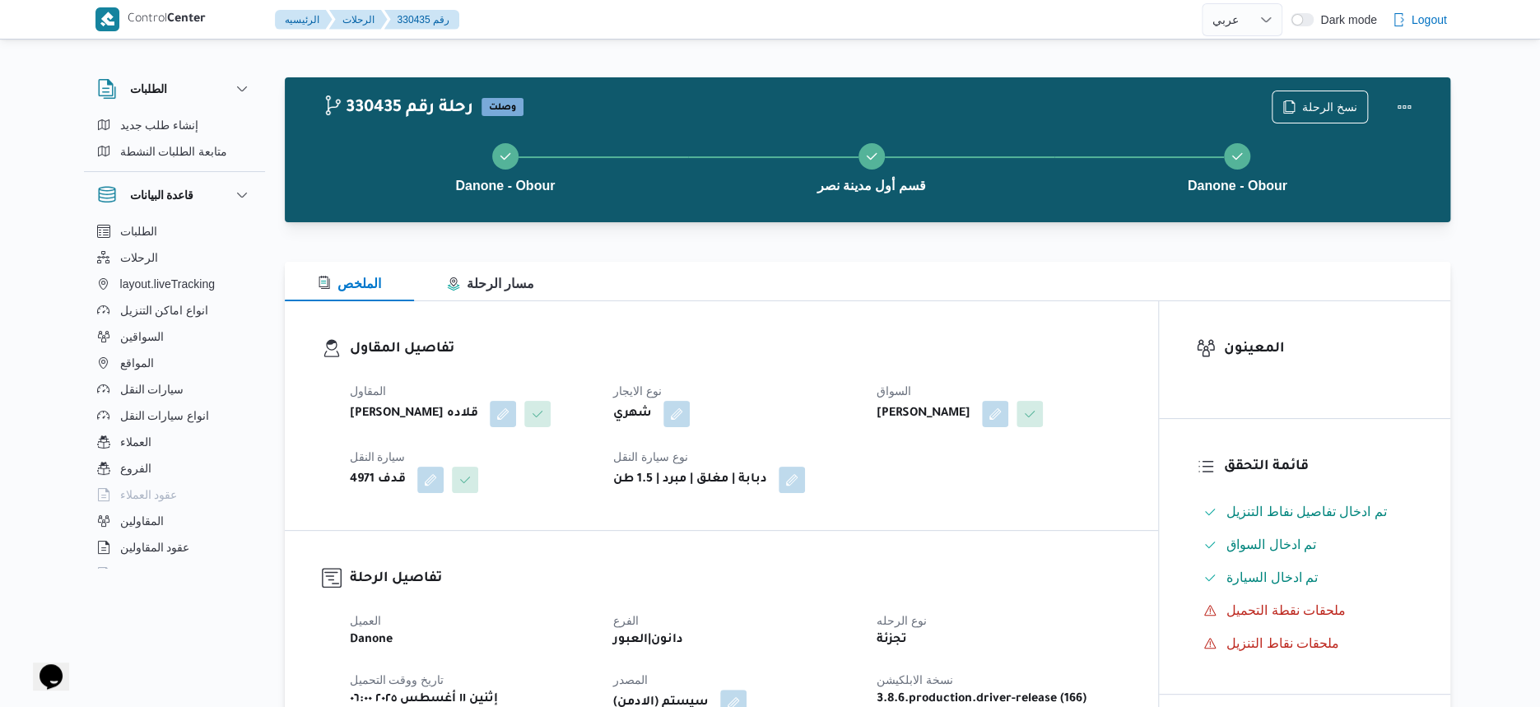
select select "ar"
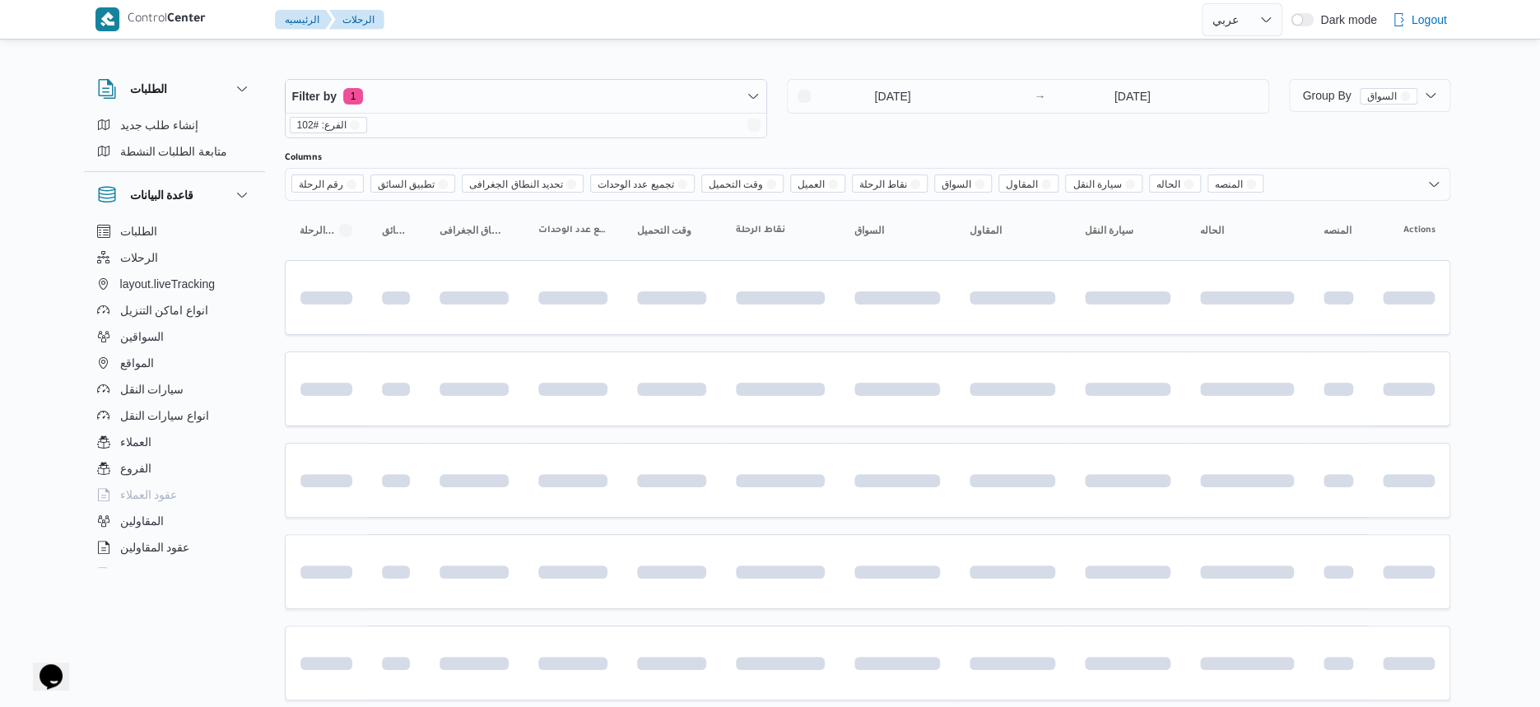
scroll to position [500, 0]
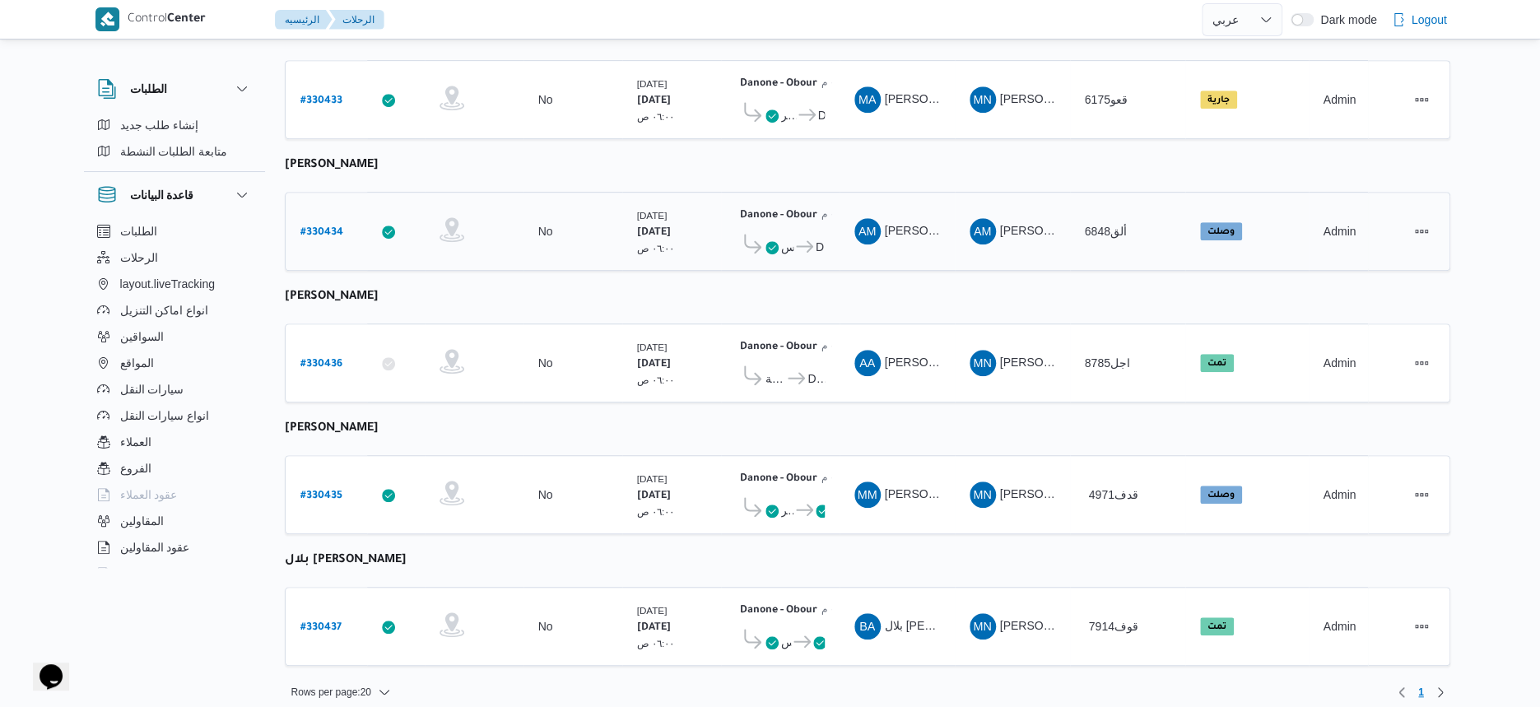
click at [633, 259] on td "وقت التحميل الإثنين ١١/٨/٢٠٢٥ ٠٦:٠٠ ص" at bounding box center [671, 231] width 99 height 79
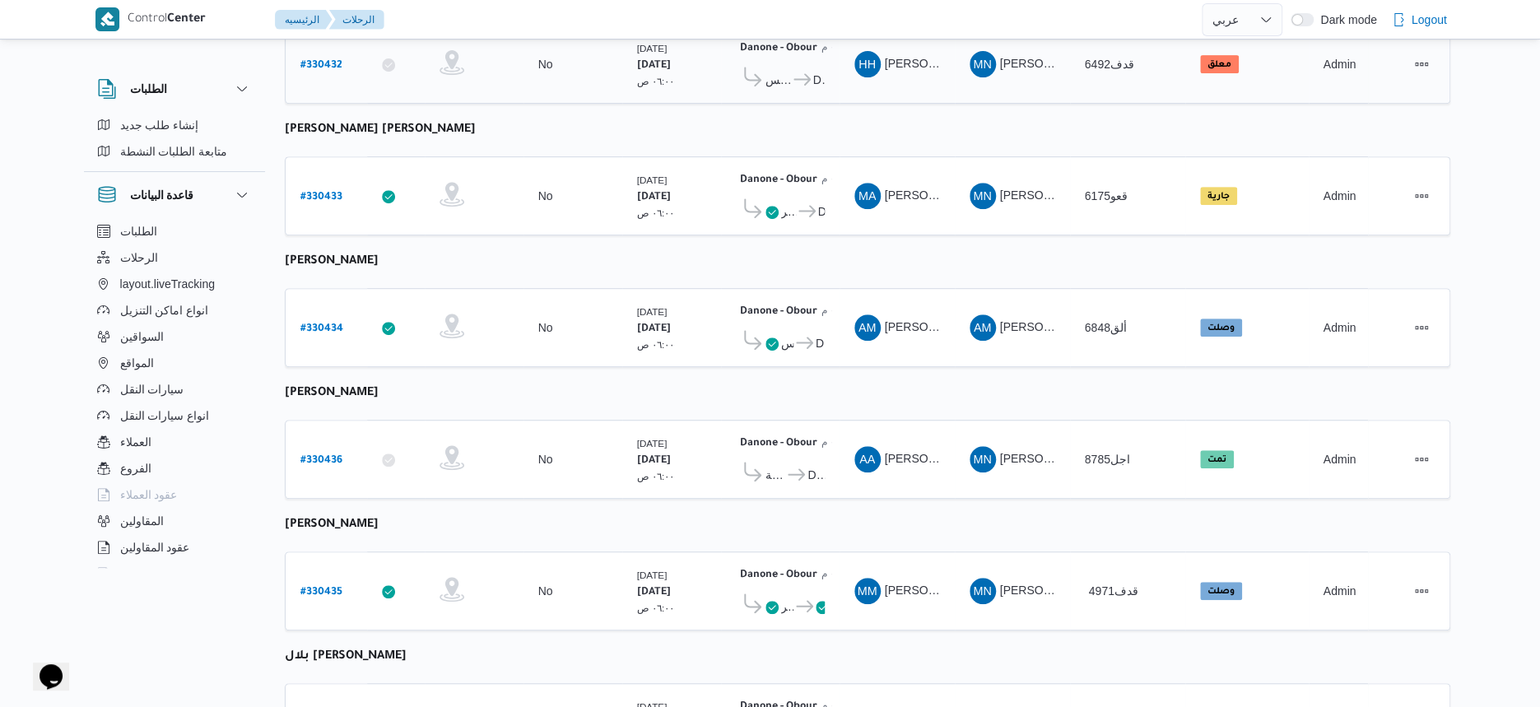
scroll to position [412, 0]
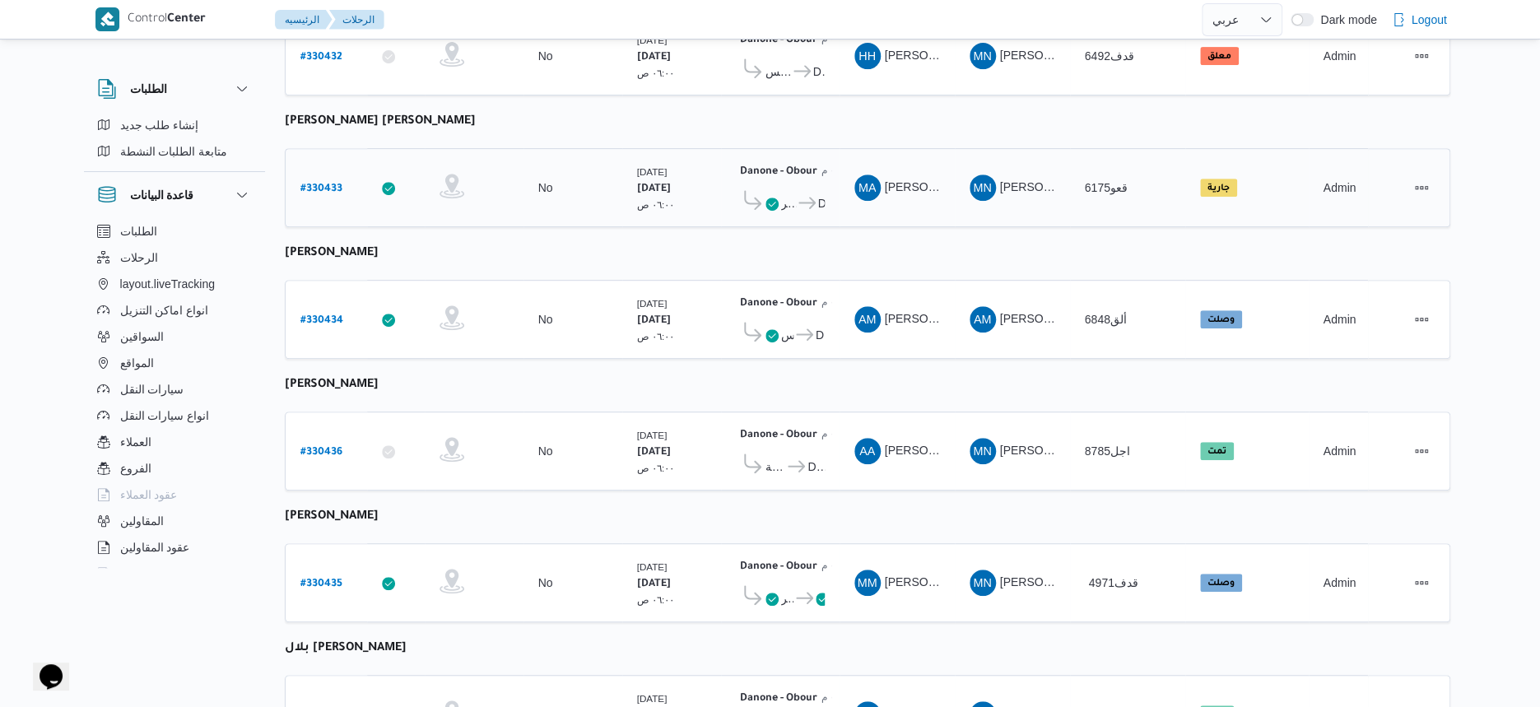
click at [319, 184] on b "# 330433" at bounding box center [321, 190] width 42 height 12
select select "ar"
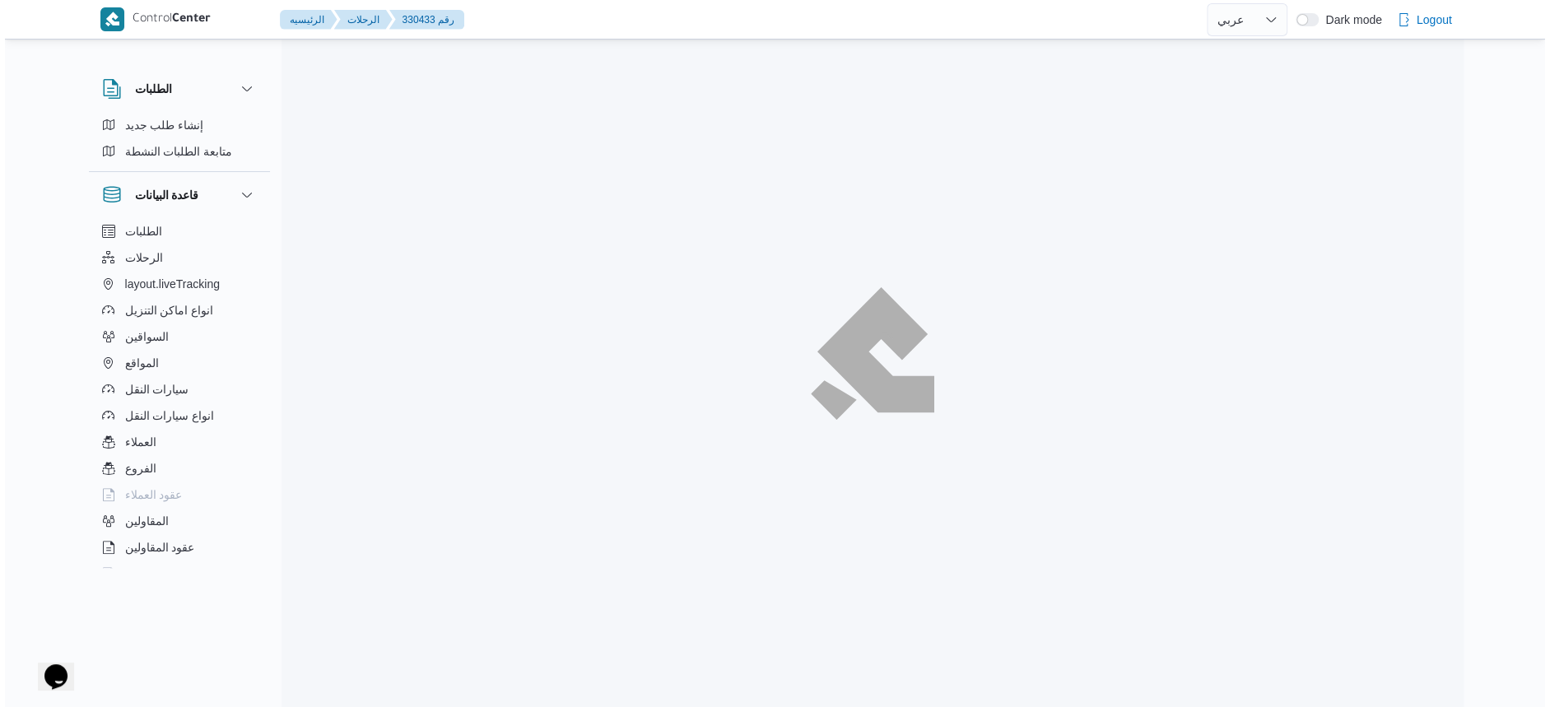
scroll to position [44, 0]
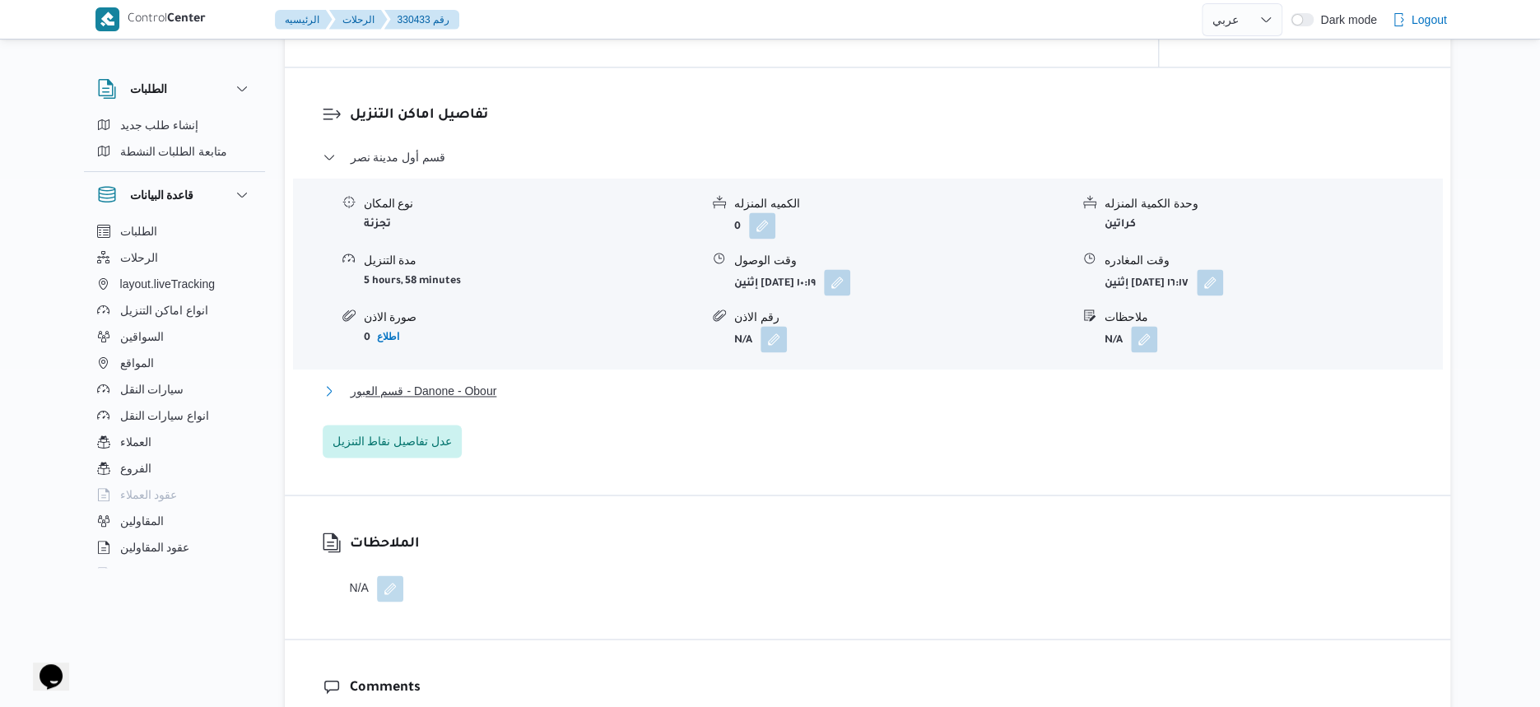
click at [520, 394] on button "قسم العبور - Danone - Obour" at bounding box center [868, 391] width 1091 height 20
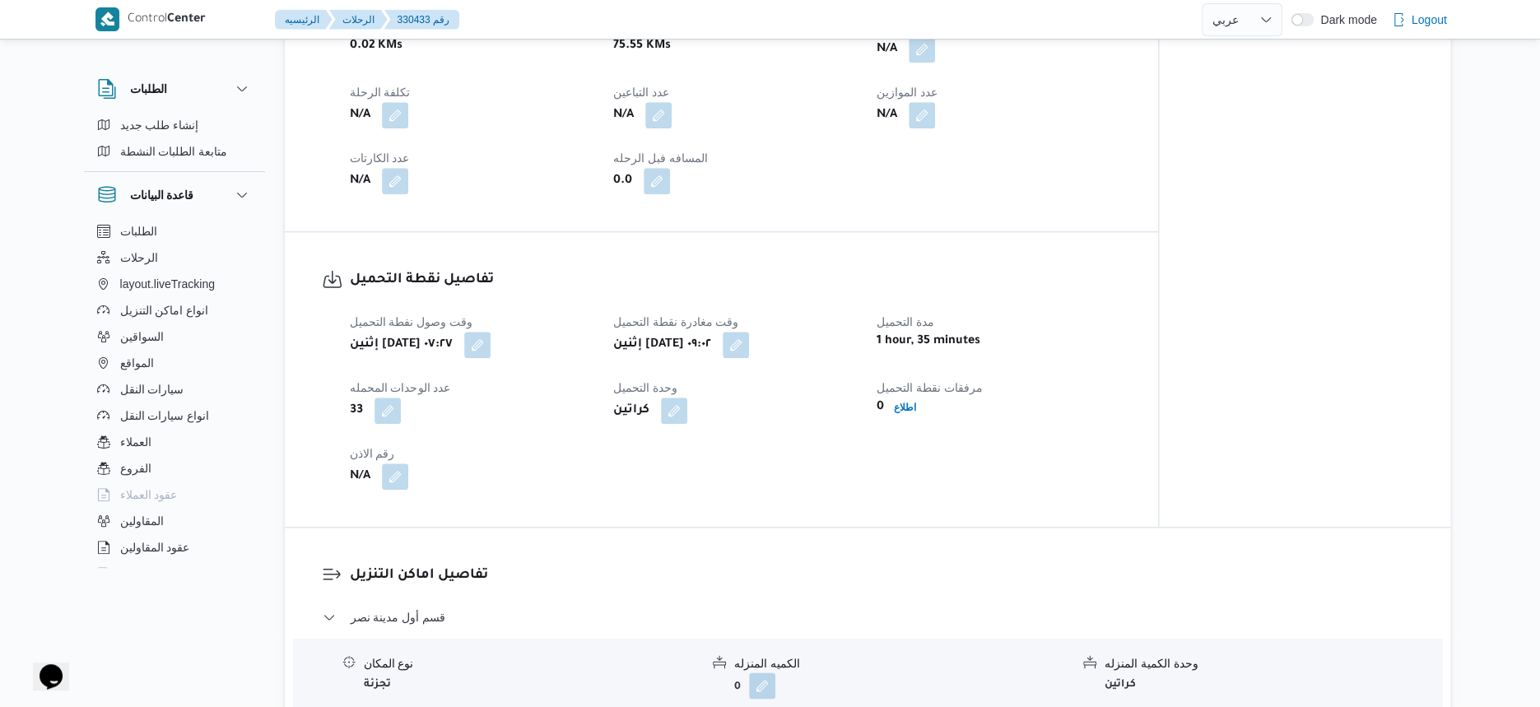
scroll to position [617, 0]
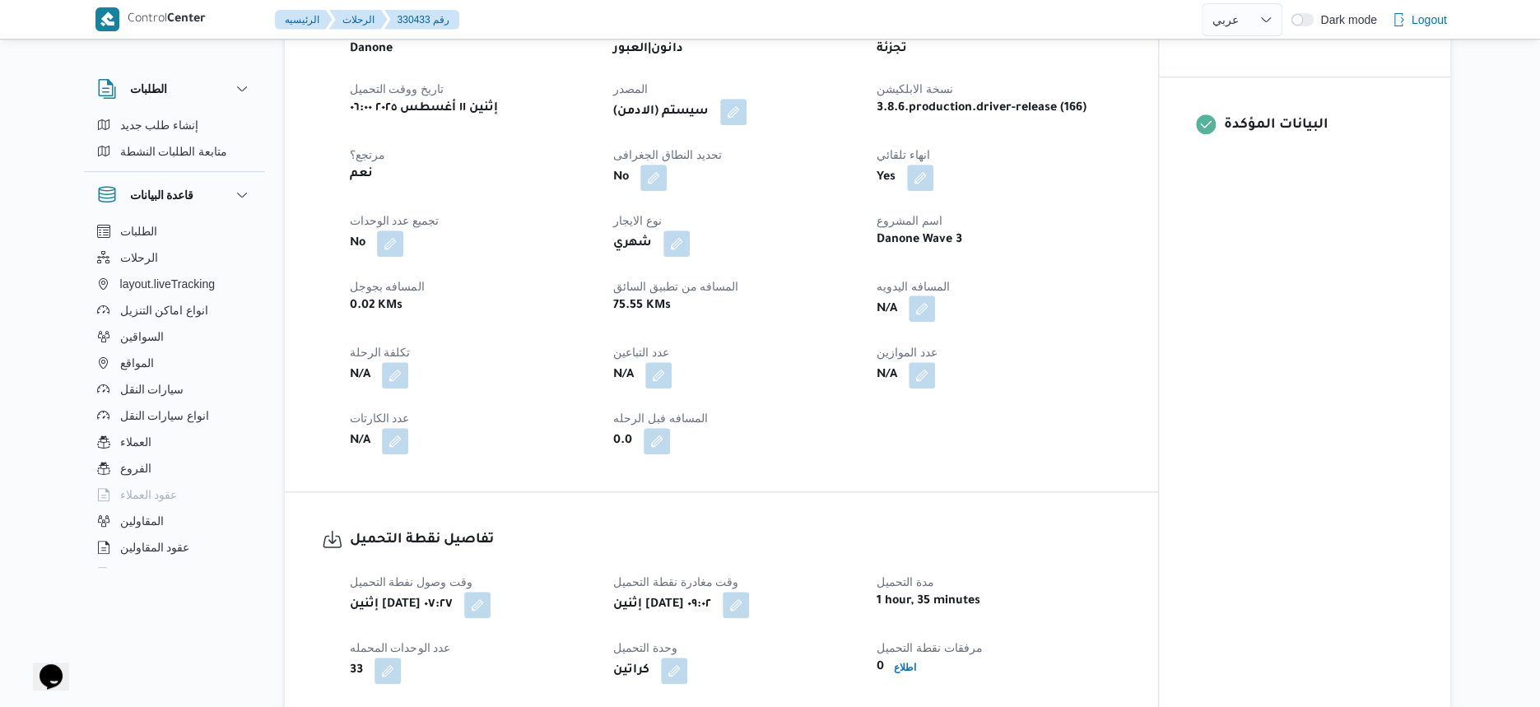
click at [917, 300] on button "button" at bounding box center [922, 309] width 26 height 26
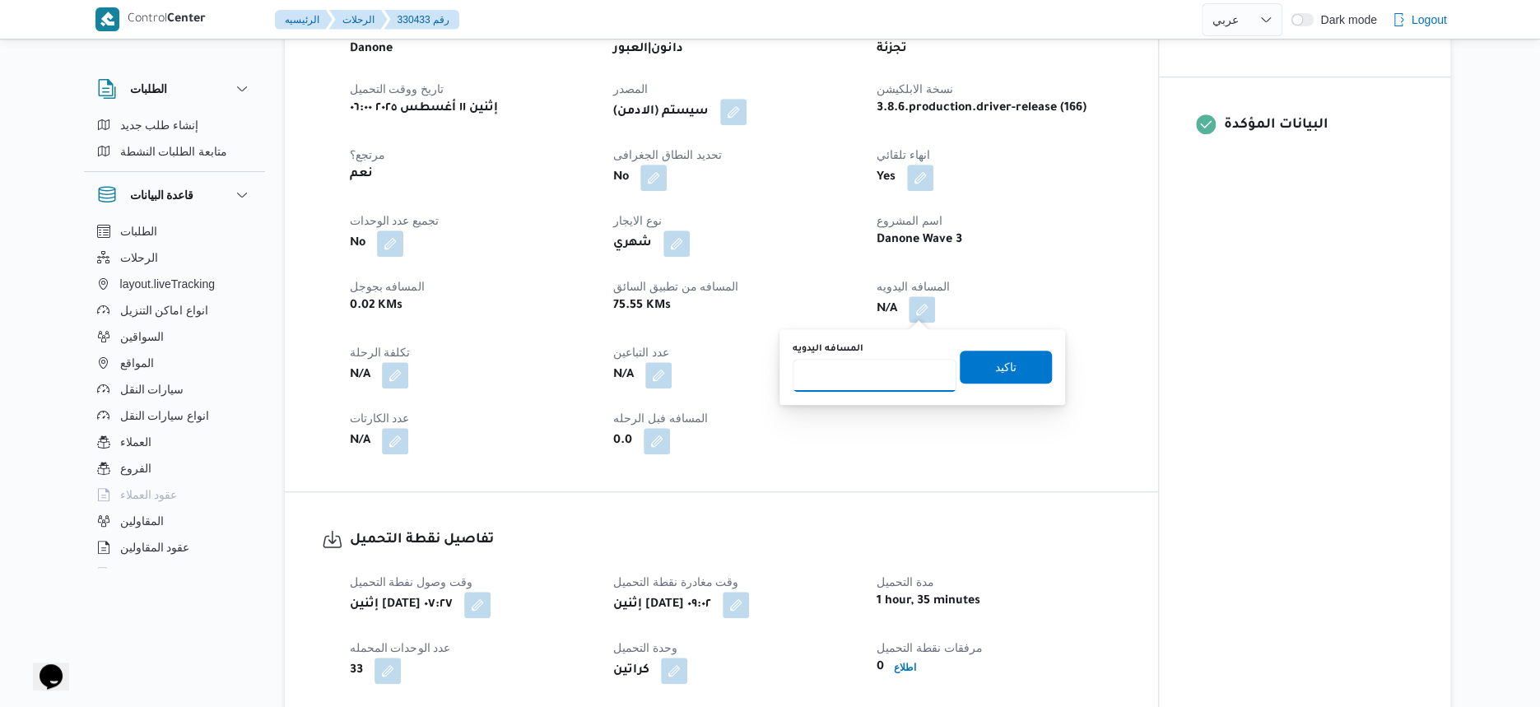
click at [882, 375] on input "المسافه اليدويه" at bounding box center [875, 375] width 164 height 33
type input "78"
click at [1013, 365] on span "تاكيد" at bounding box center [1006, 366] width 92 height 33
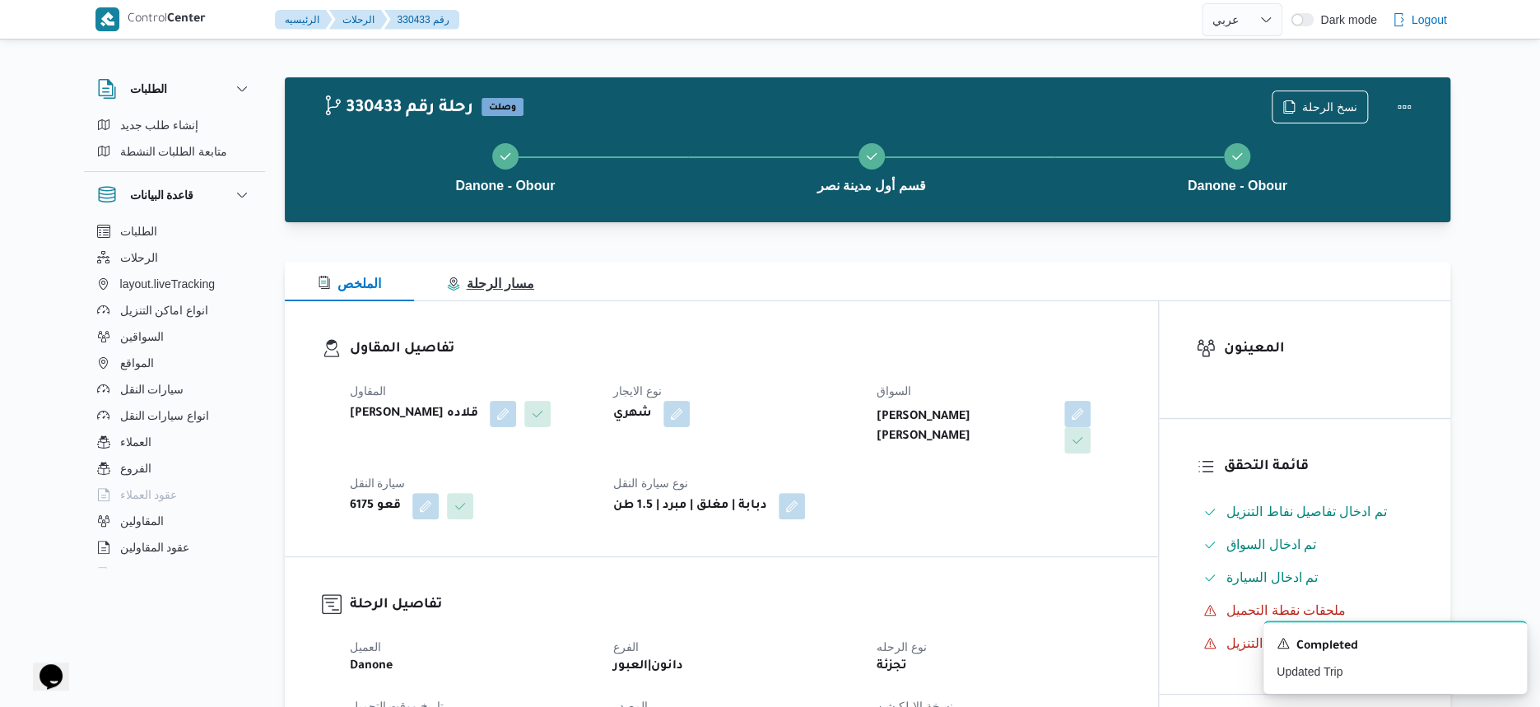
scroll to position [720, 0]
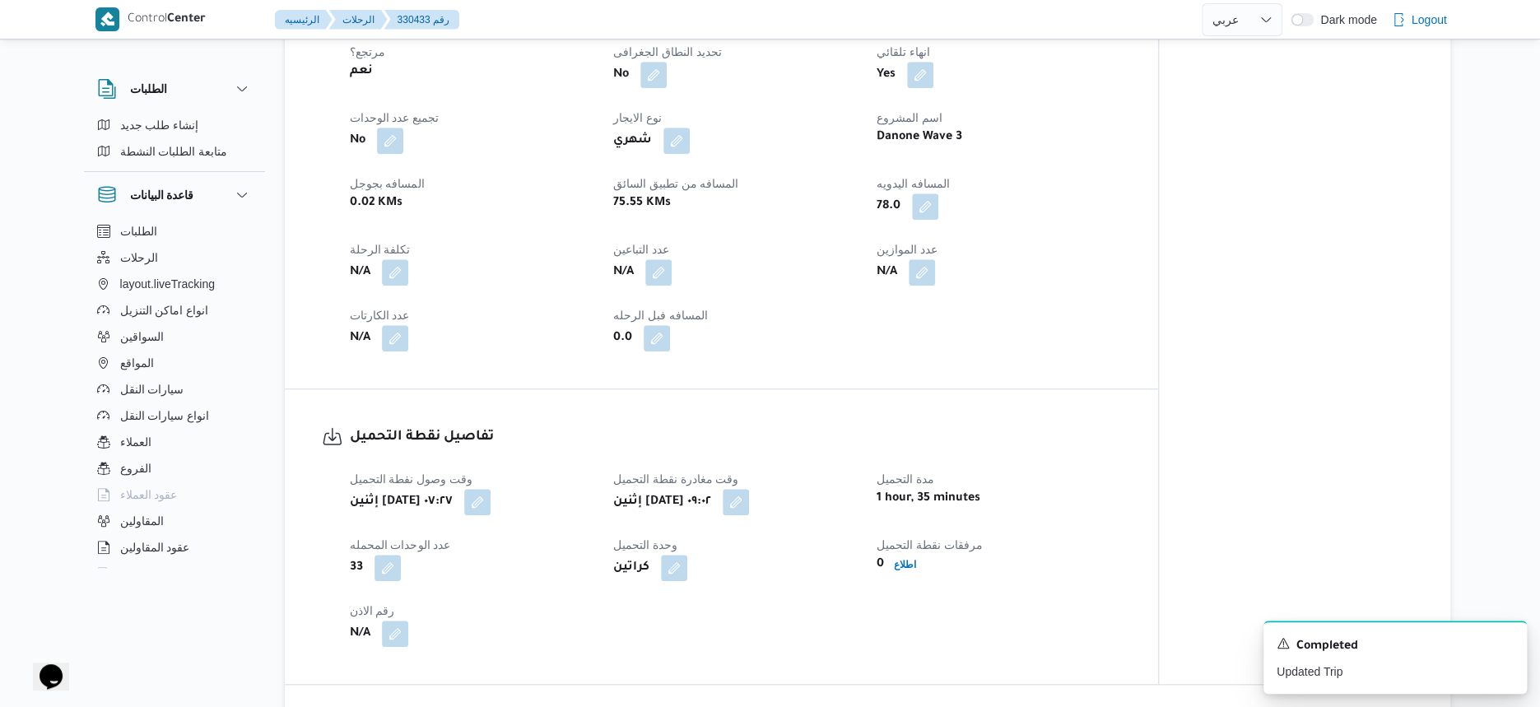
select select "ar"
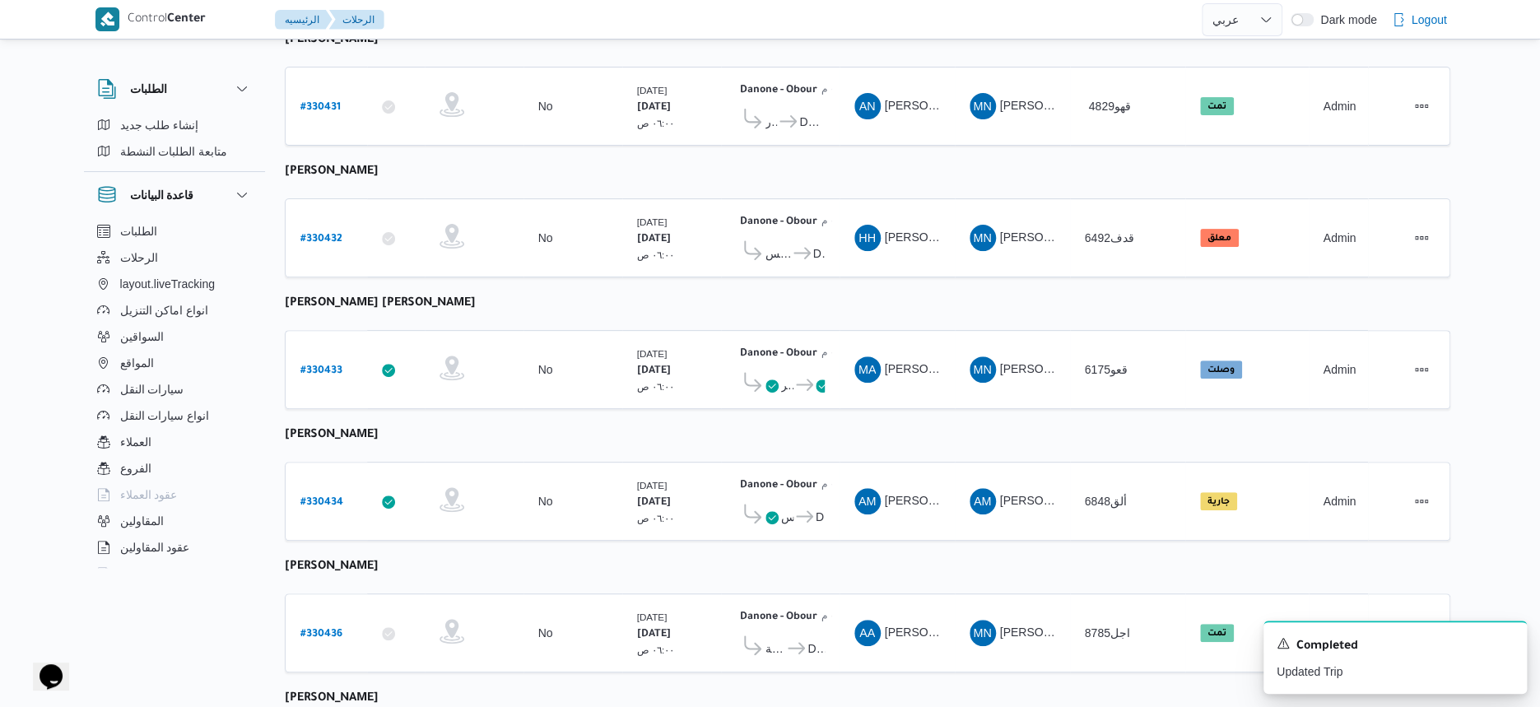
scroll to position [500, 0]
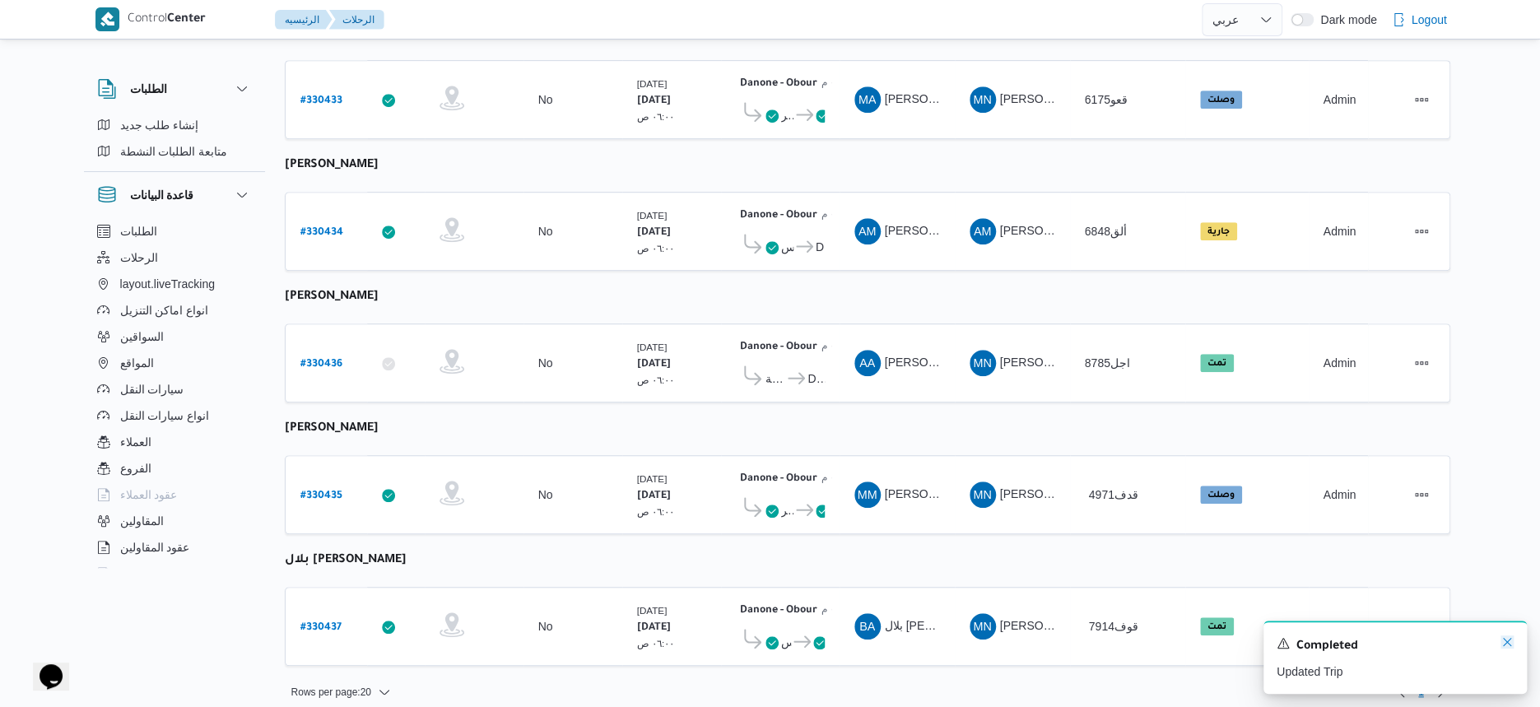
click at [1512, 639] on icon "Dismiss toast" at bounding box center [1507, 642] width 13 height 13
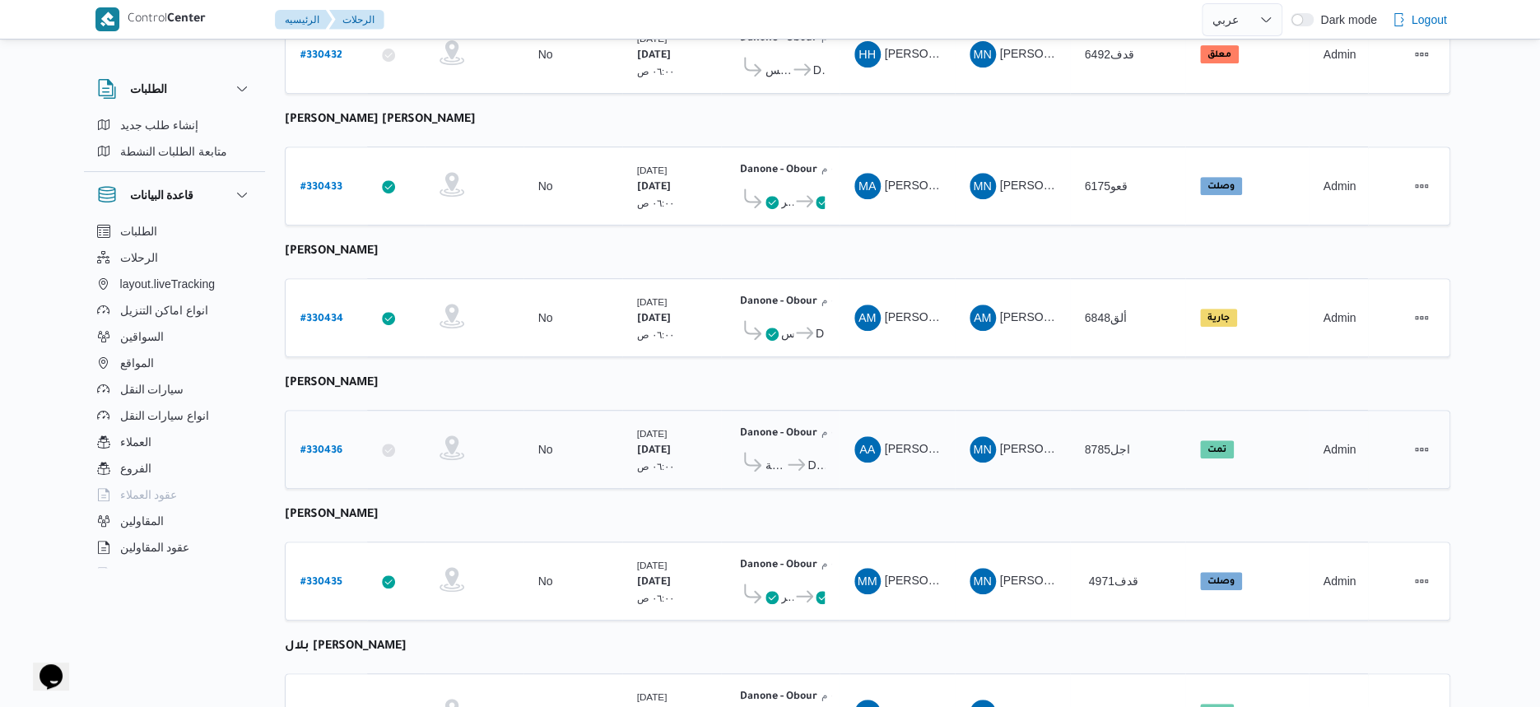
scroll to position [294, 0]
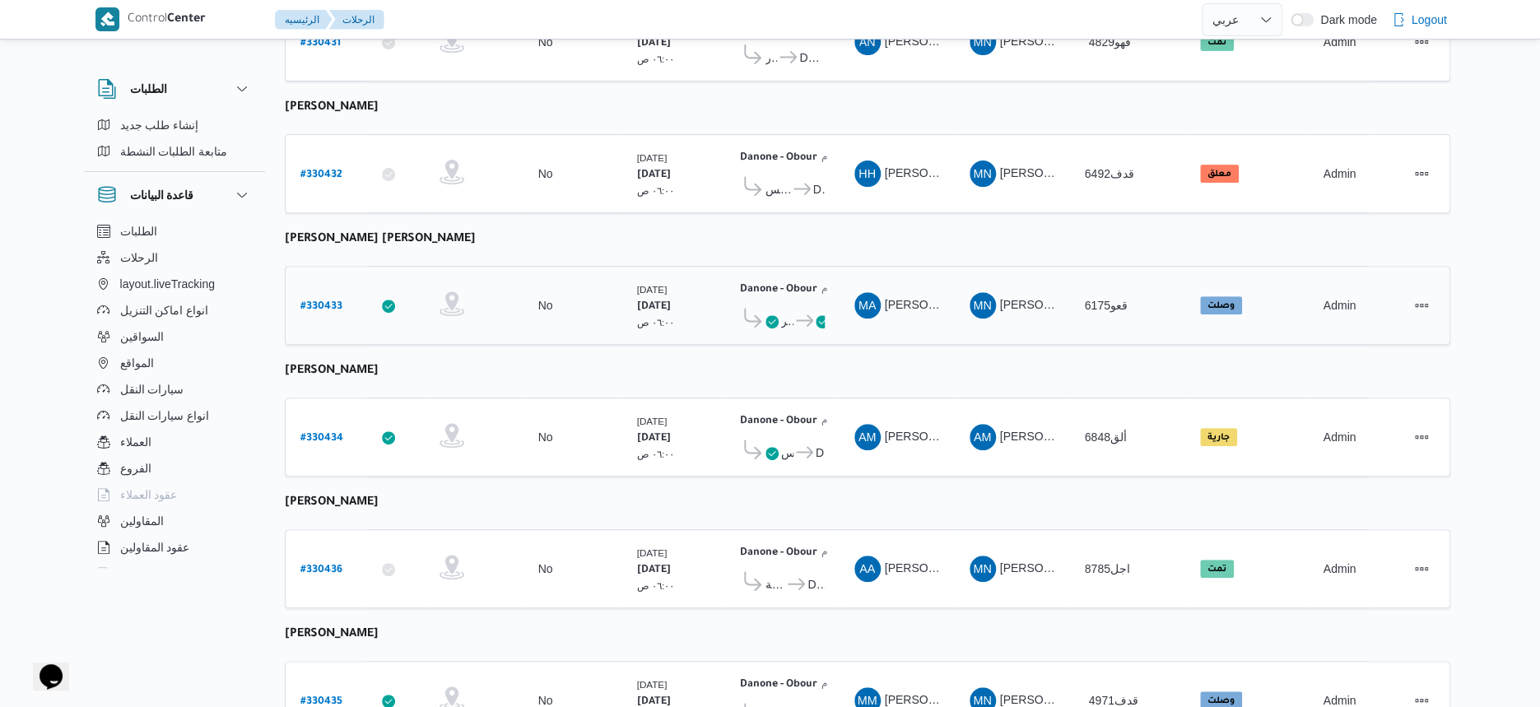
click at [323, 301] on b "# 330433" at bounding box center [321, 307] width 42 height 12
select select "ar"
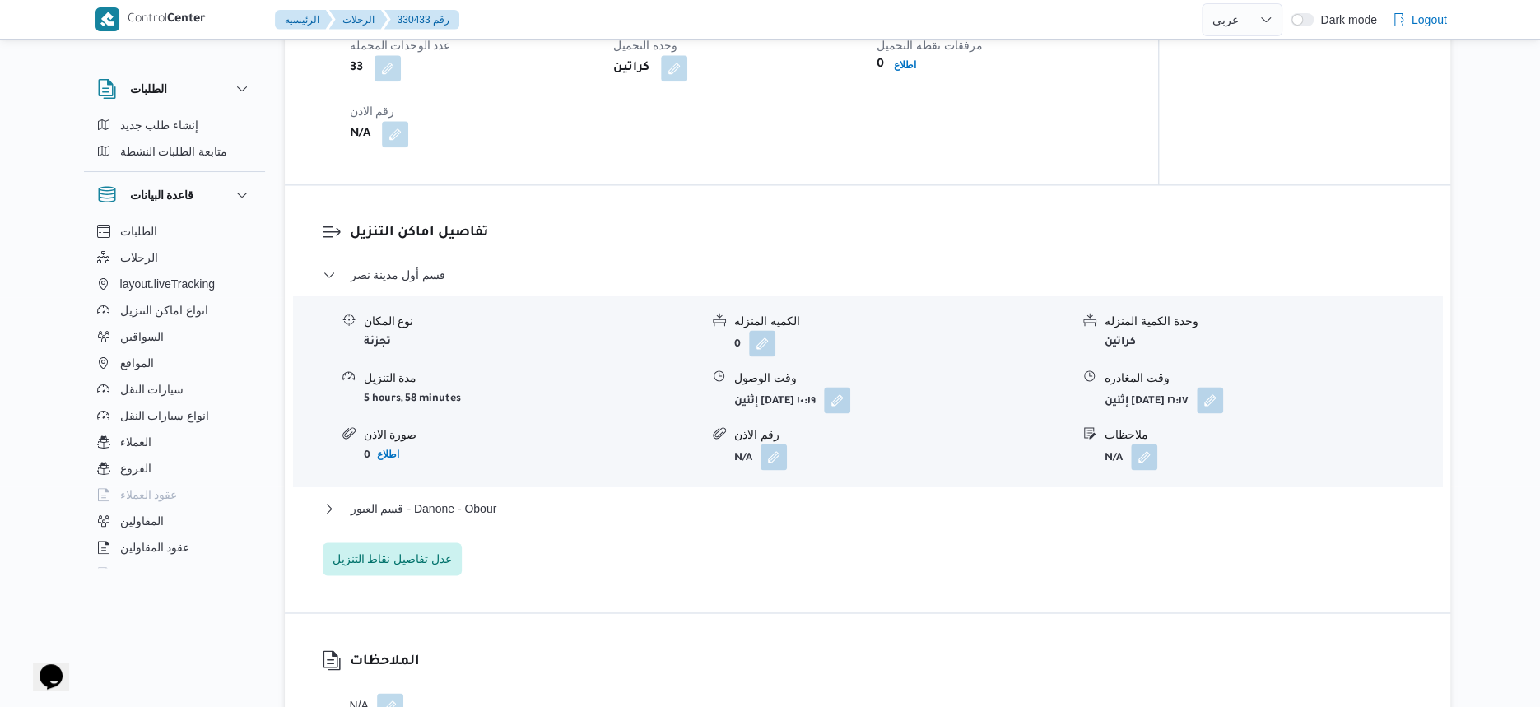
scroll to position [1221, 0]
click at [555, 499] on button "قسم العبور - Danone - Obour" at bounding box center [868, 508] width 1091 height 20
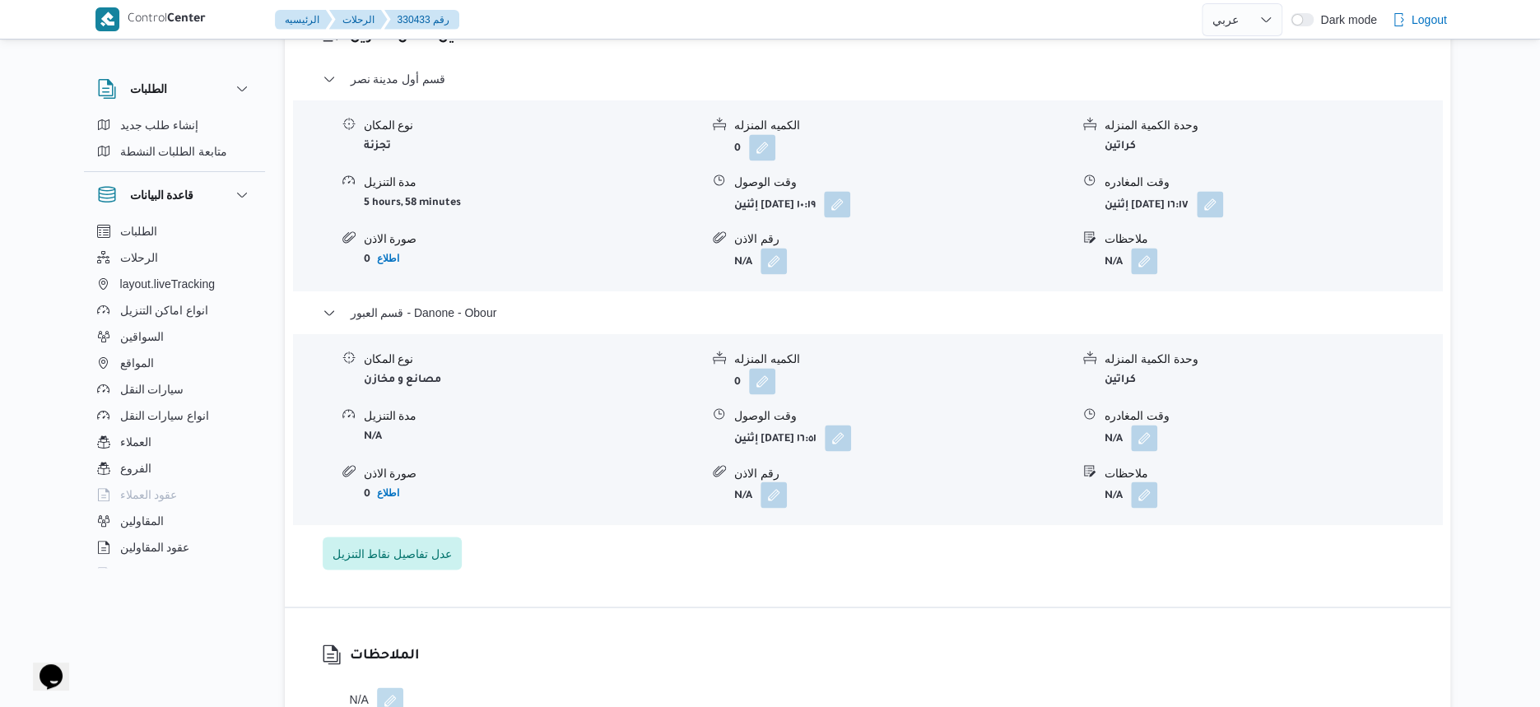
scroll to position [1427, 0]
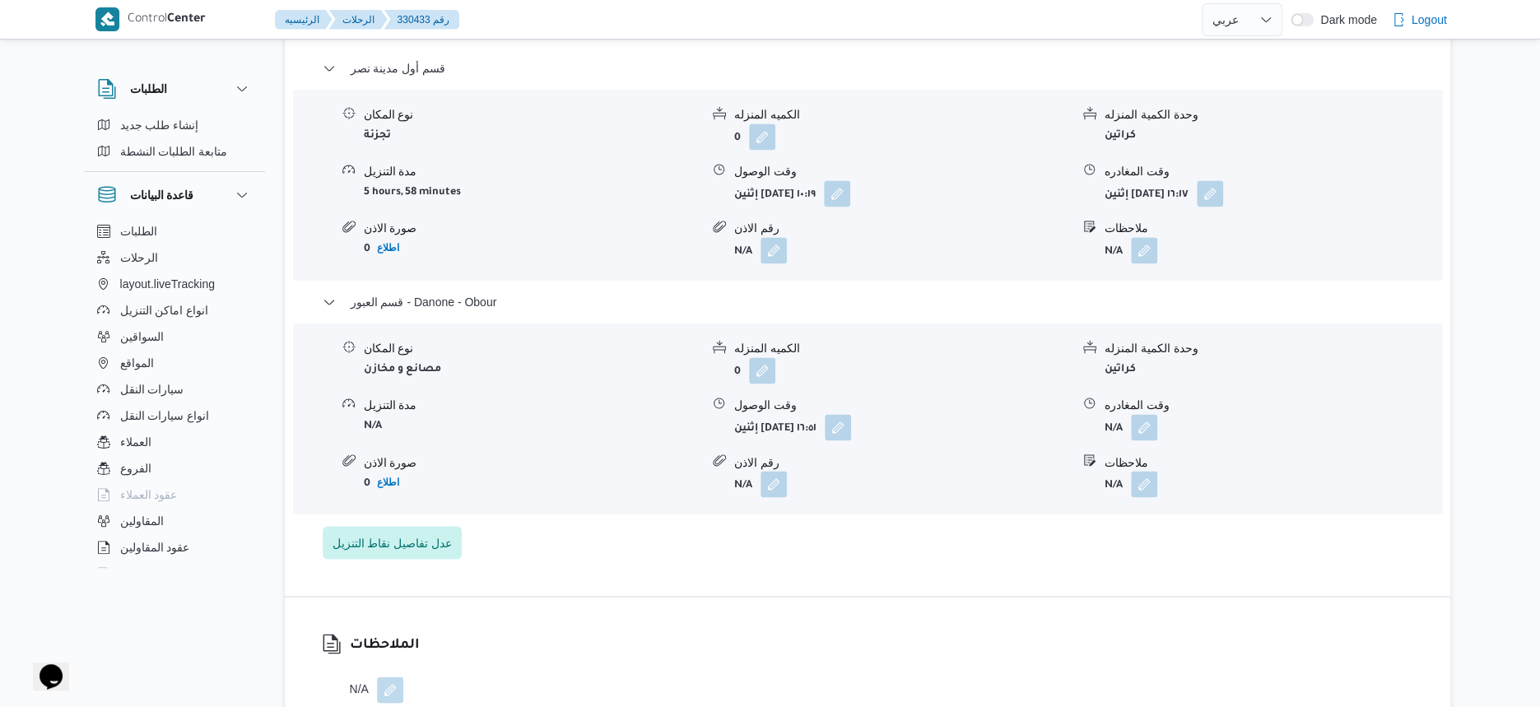
select select "ar"
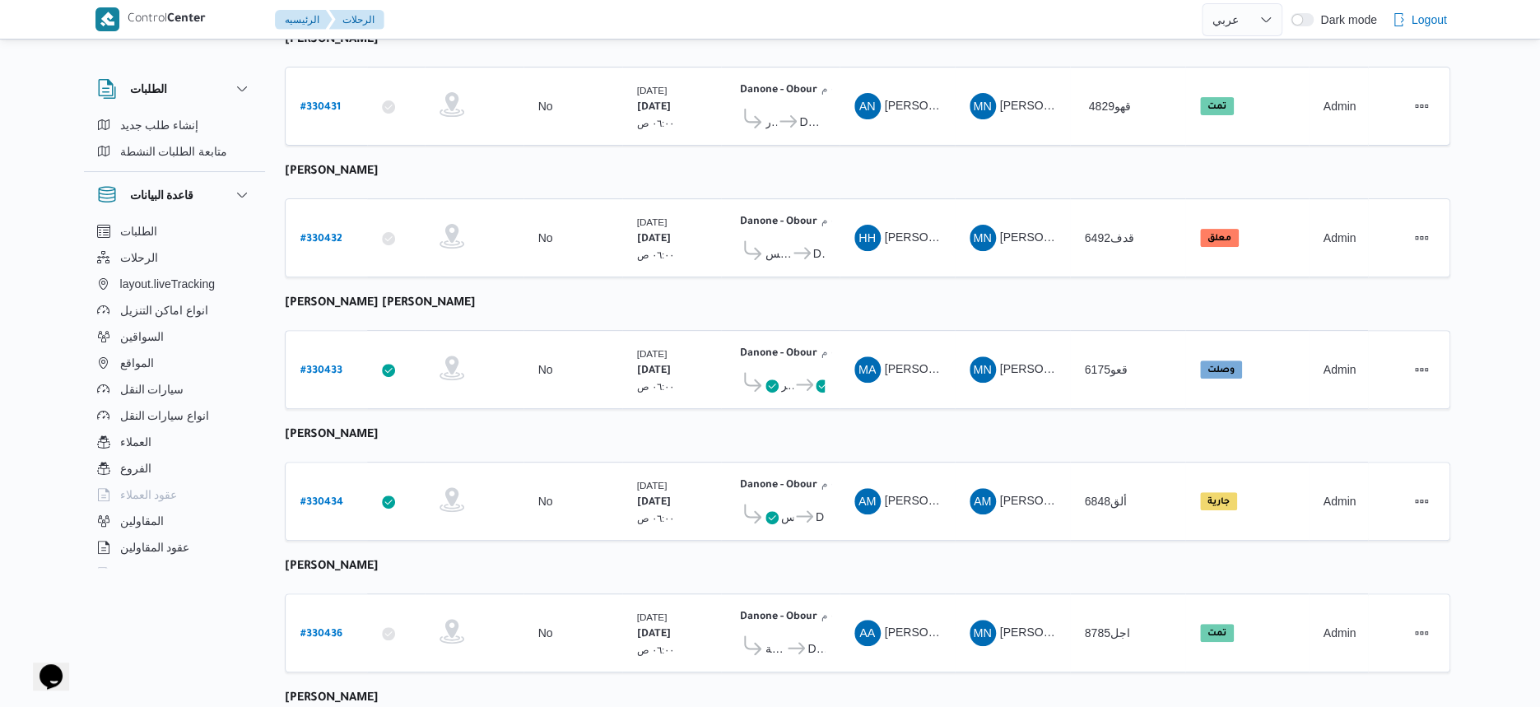
scroll to position [500, 0]
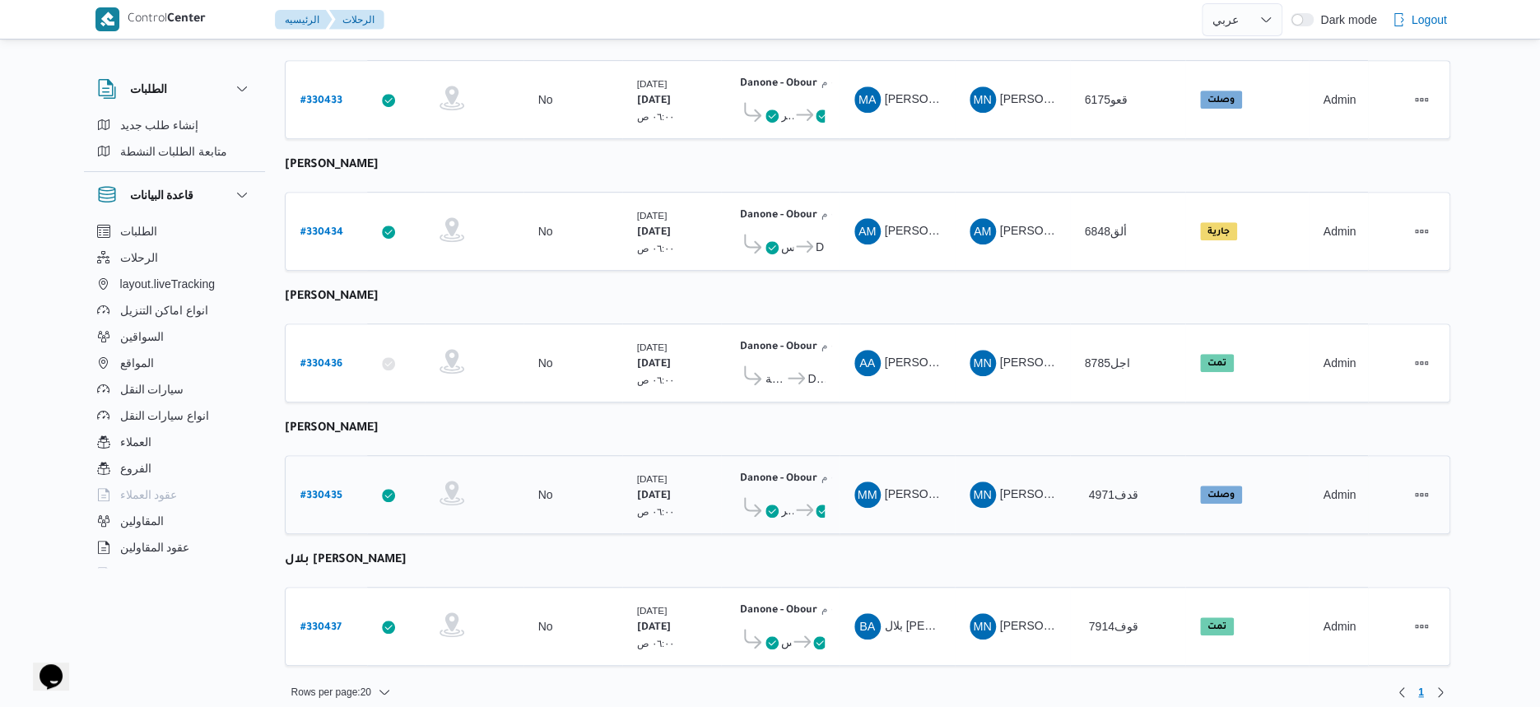
click at [310, 491] on b "# 330435" at bounding box center [321, 497] width 42 height 12
select select "ar"
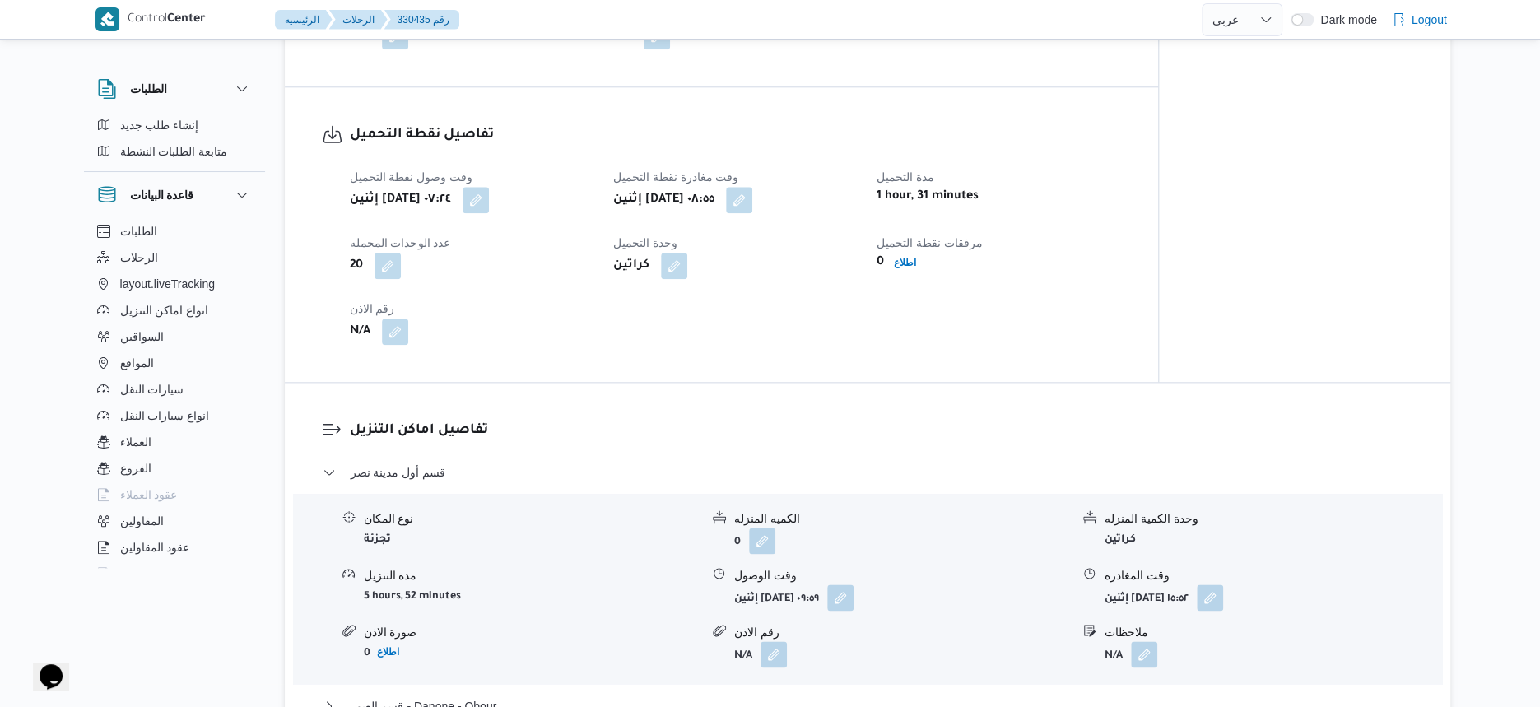
scroll to position [1235, 0]
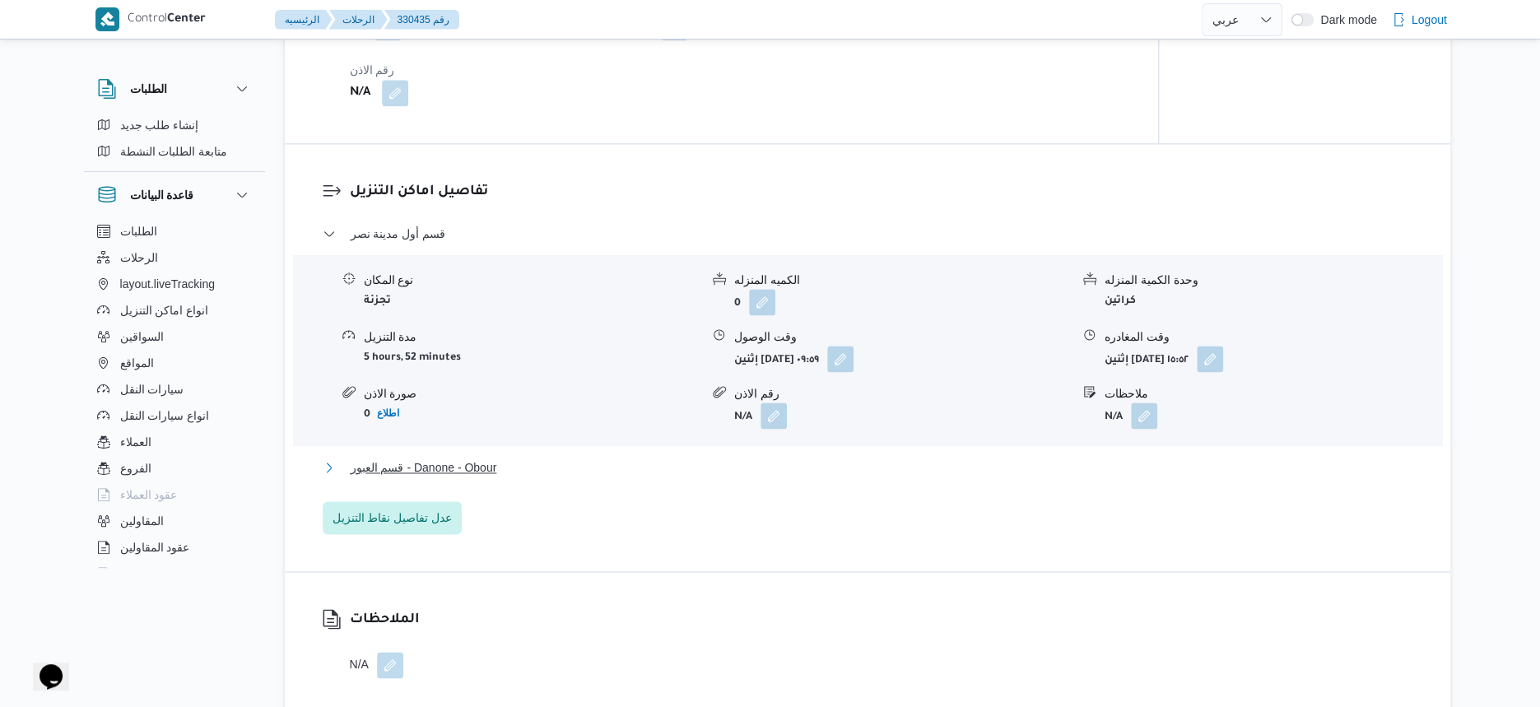
click at [515, 463] on button "قسم العبور - Danone - Obour" at bounding box center [868, 468] width 1091 height 20
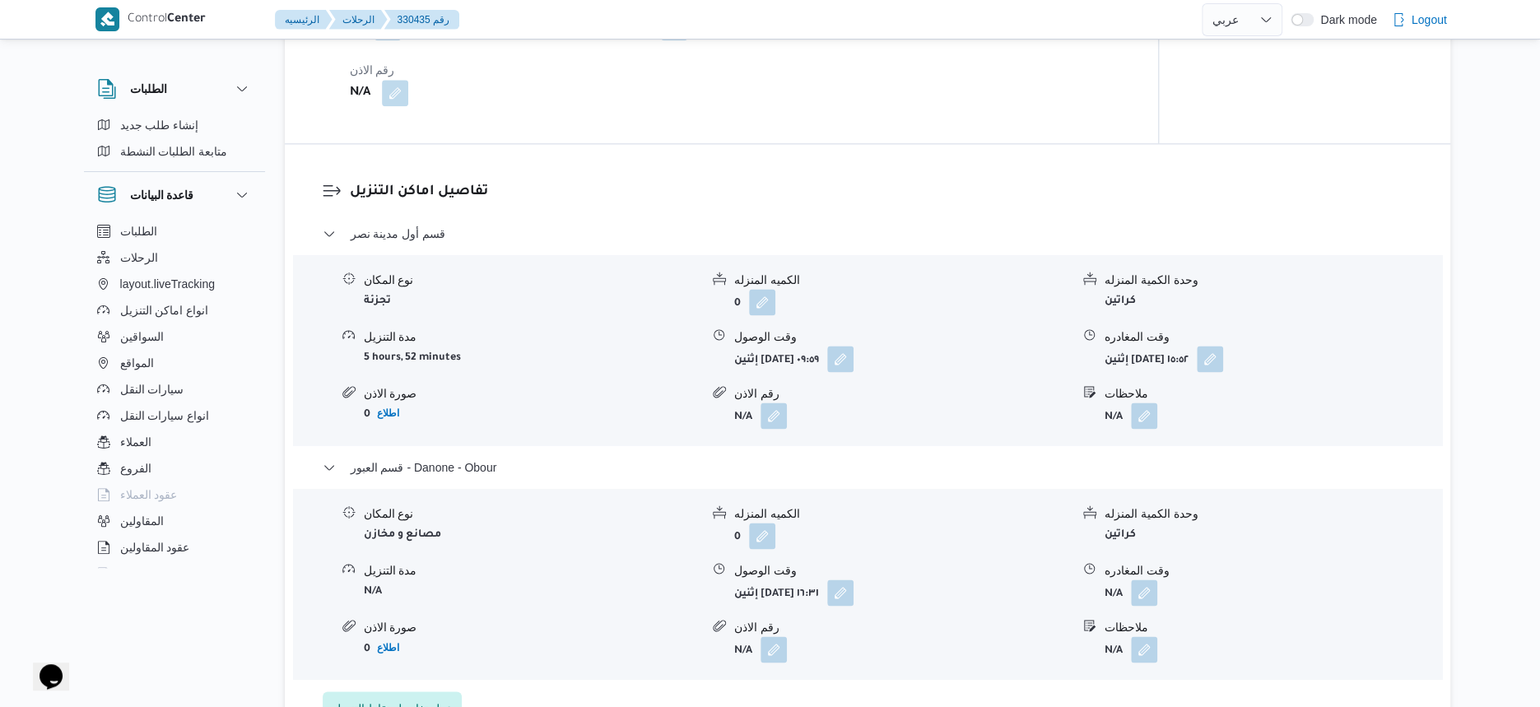
select select "ar"
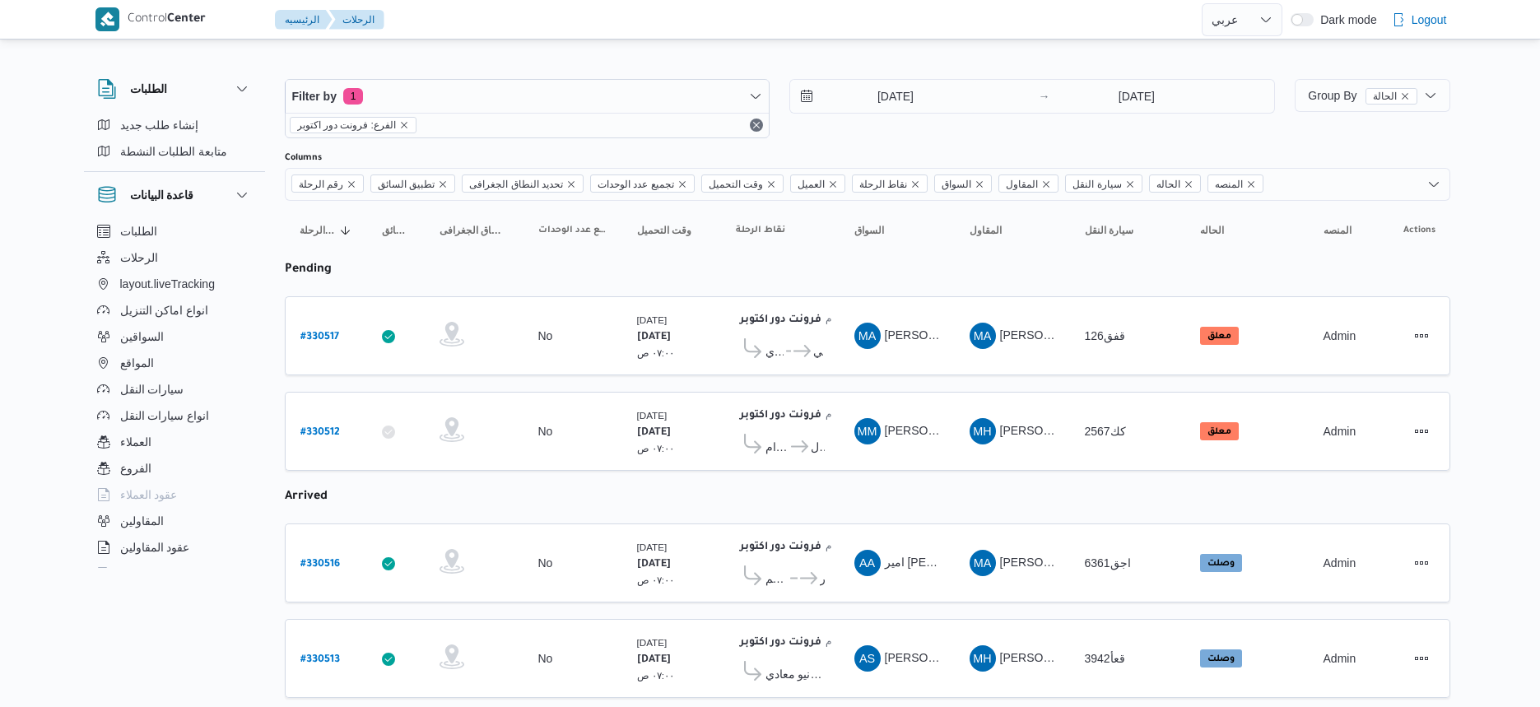
select select "ar"
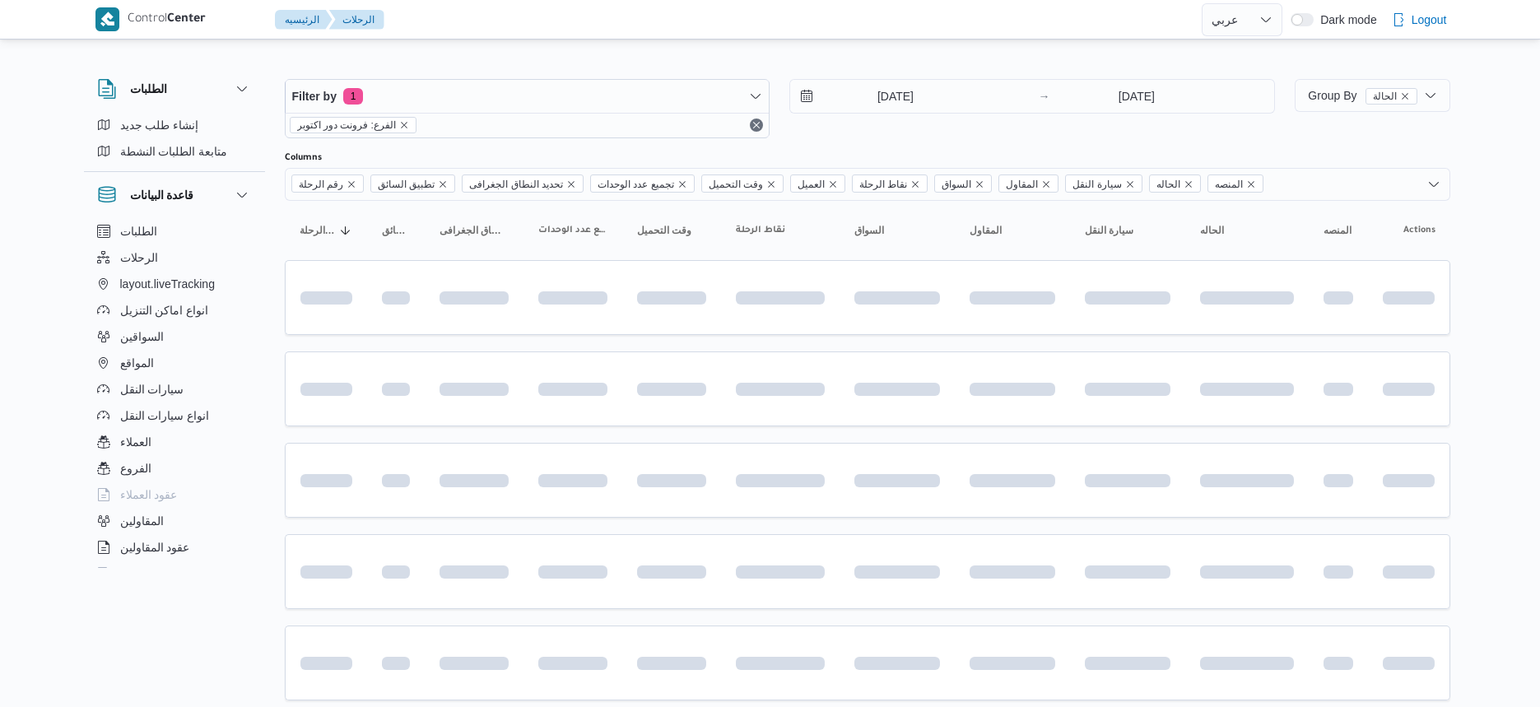
select select "ar"
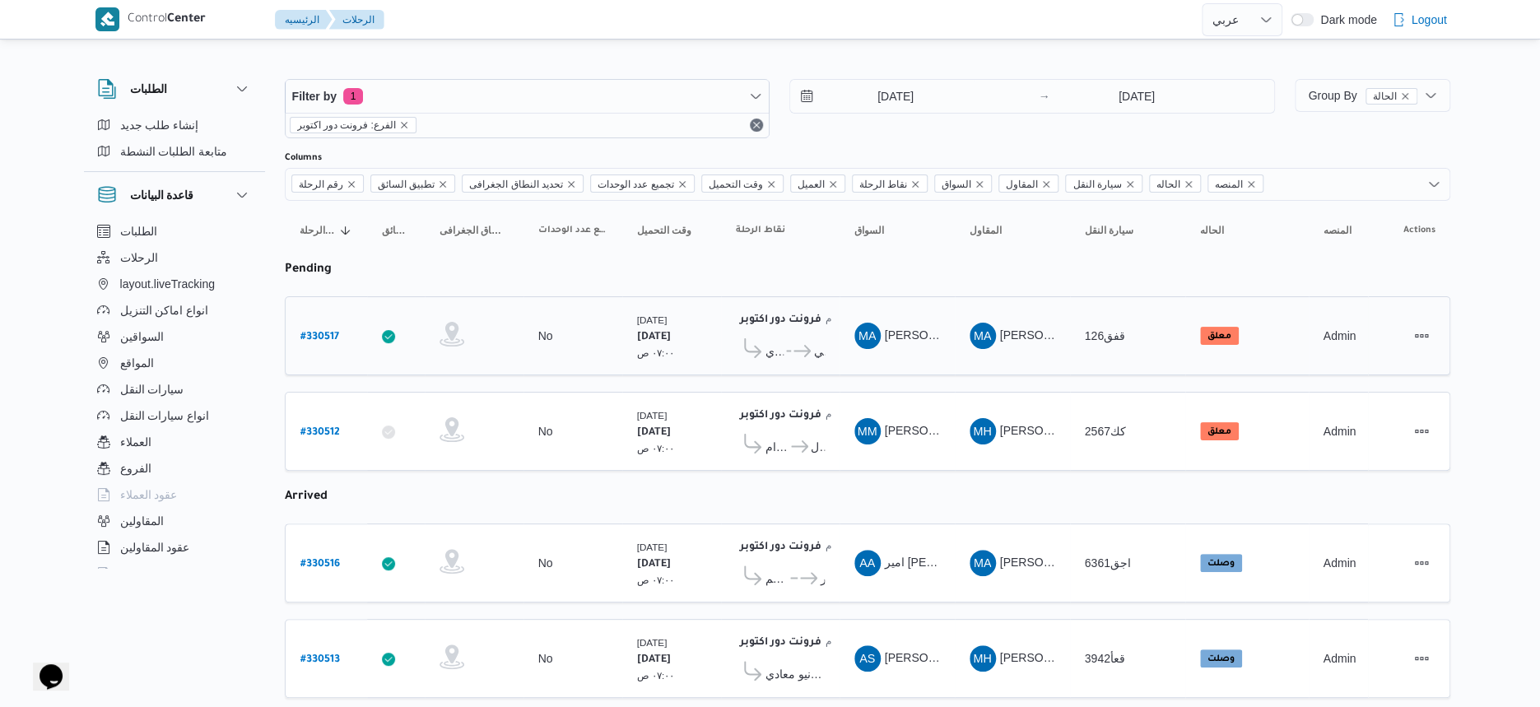
click at [328, 338] on b "# 330517" at bounding box center [319, 338] width 39 height 12
select select "ar"
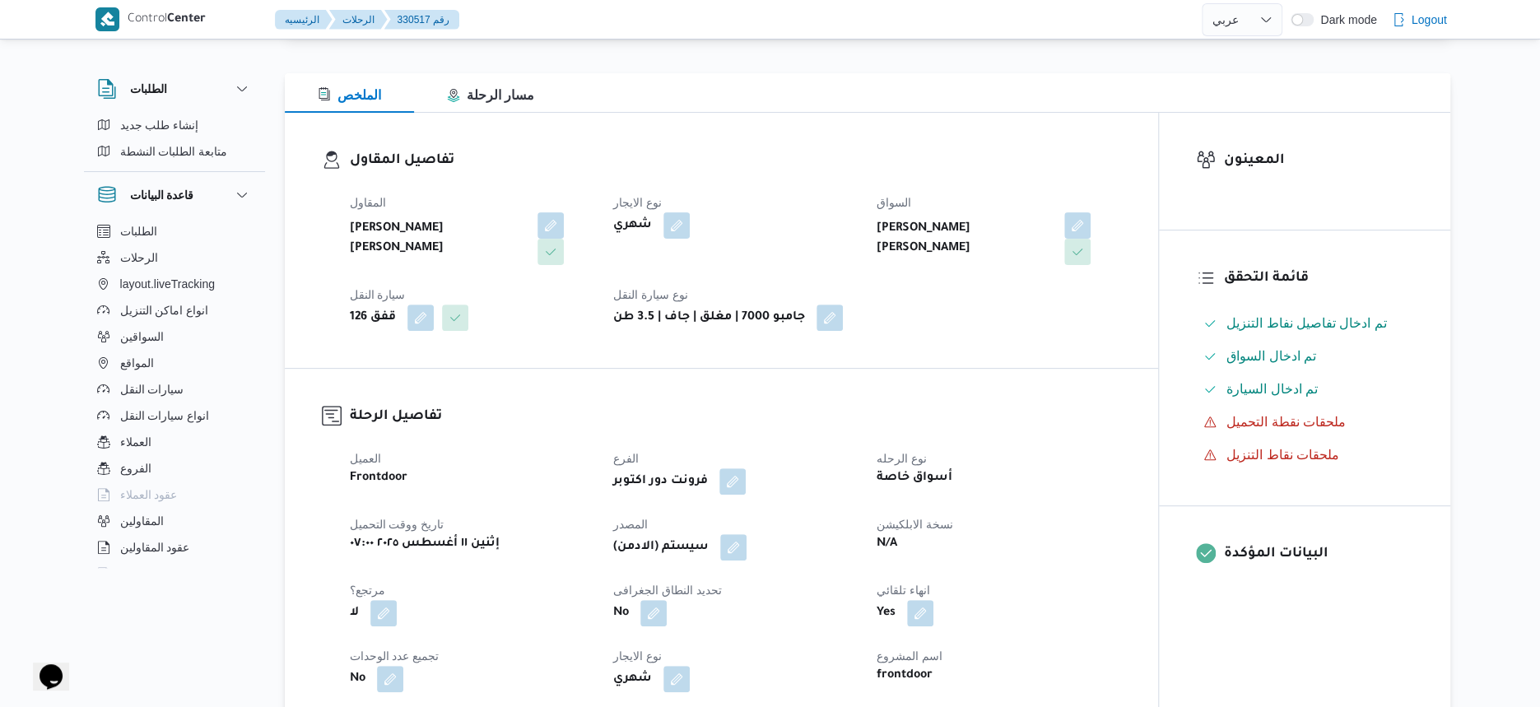
scroll to position [515, 0]
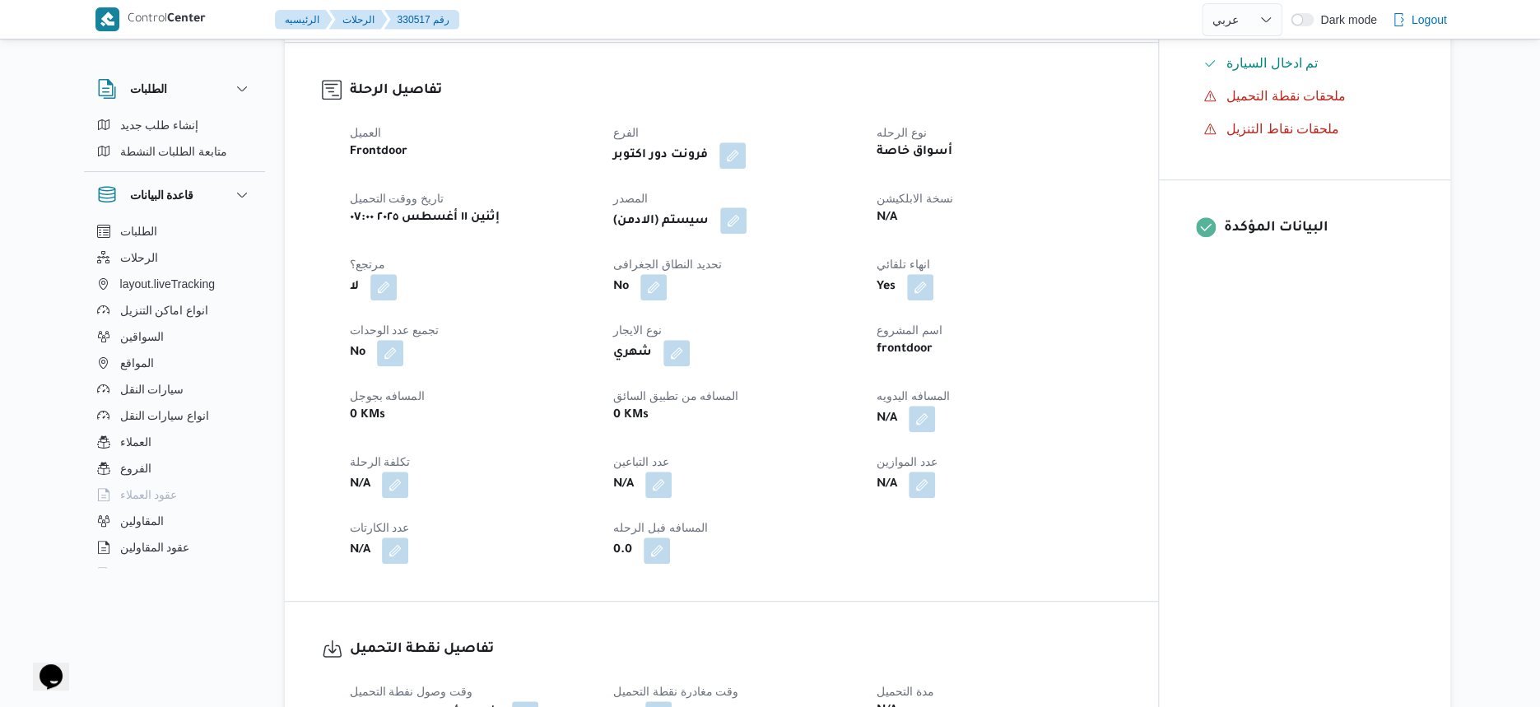
click at [740, 219] on button "button" at bounding box center [733, 220] width 26 height 26
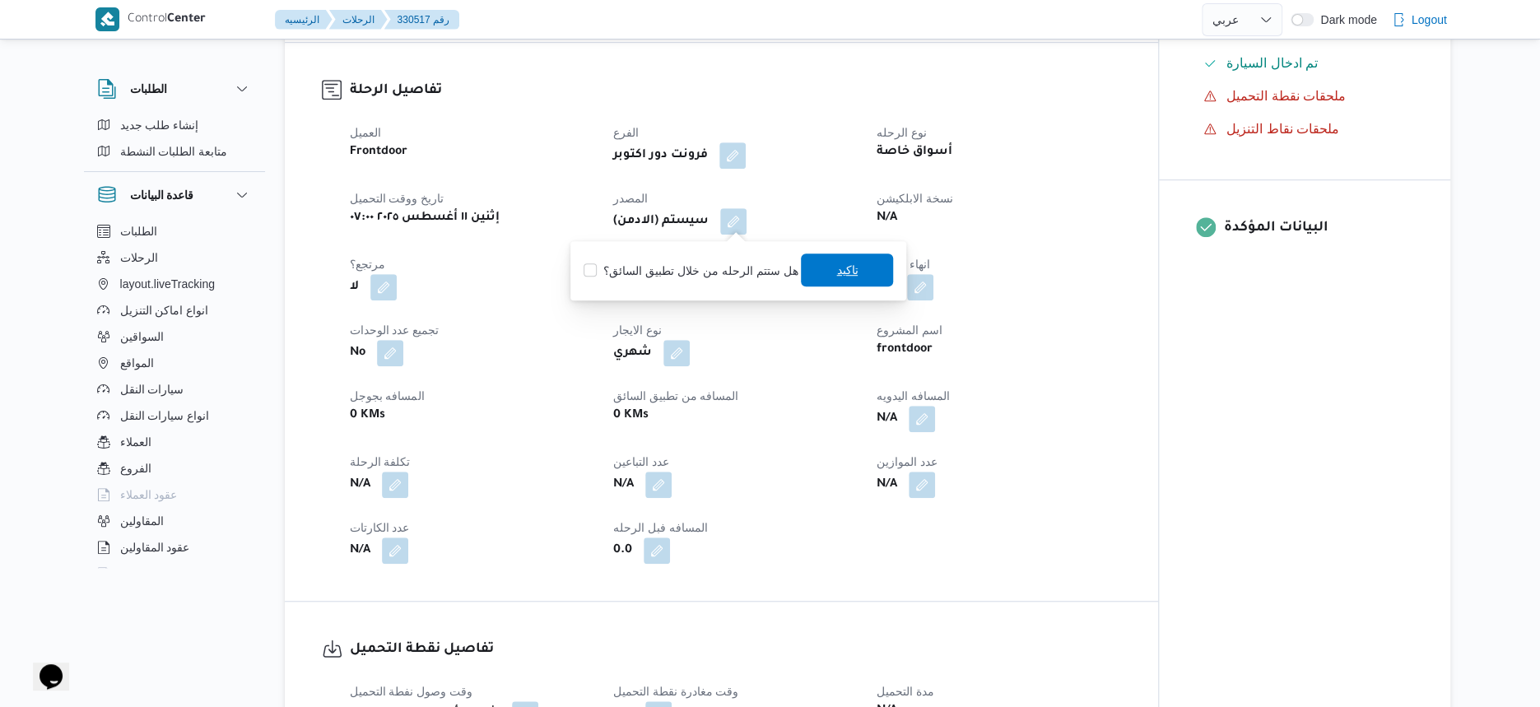
click at [838, 267] on span "تاكيد" at bounding box center [846, 270] width 21 height 20
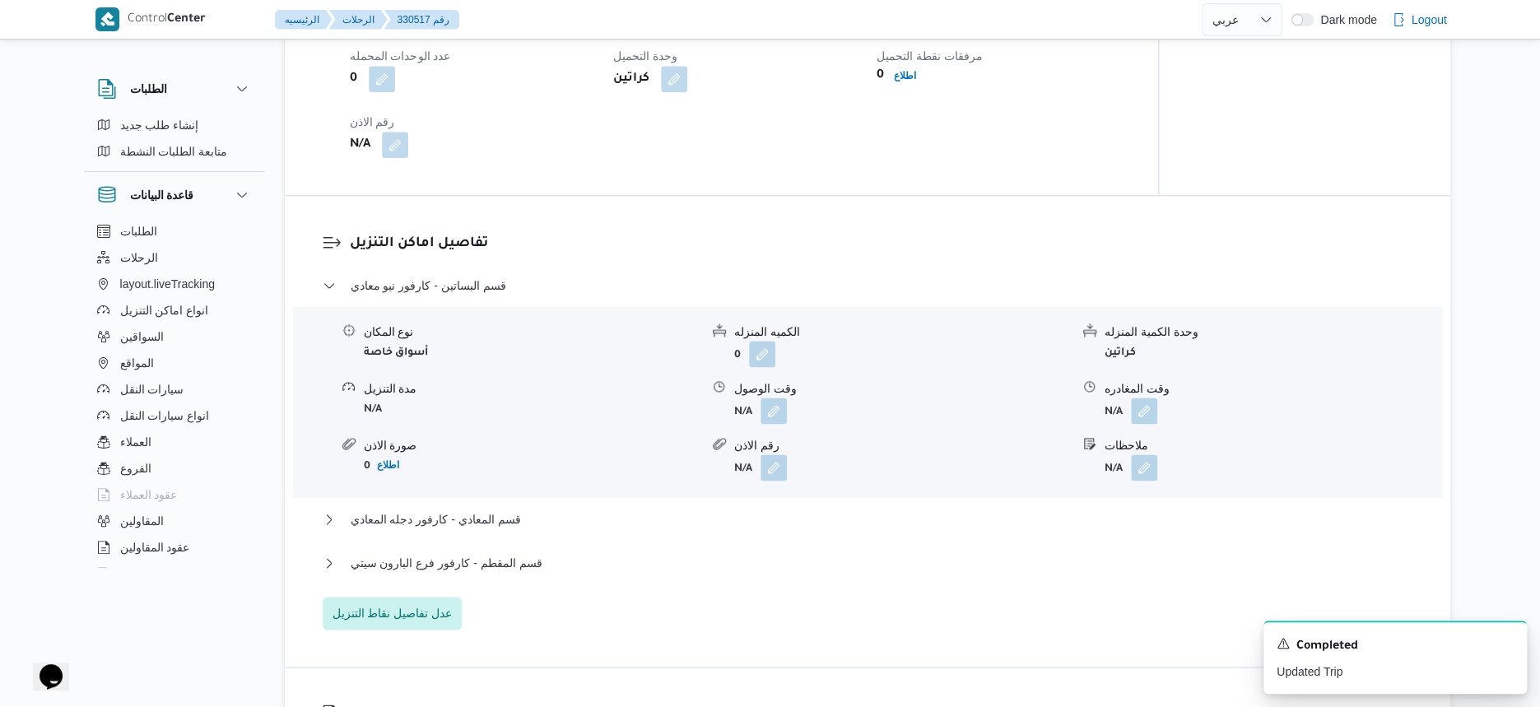
scroll to position [1235, 0]
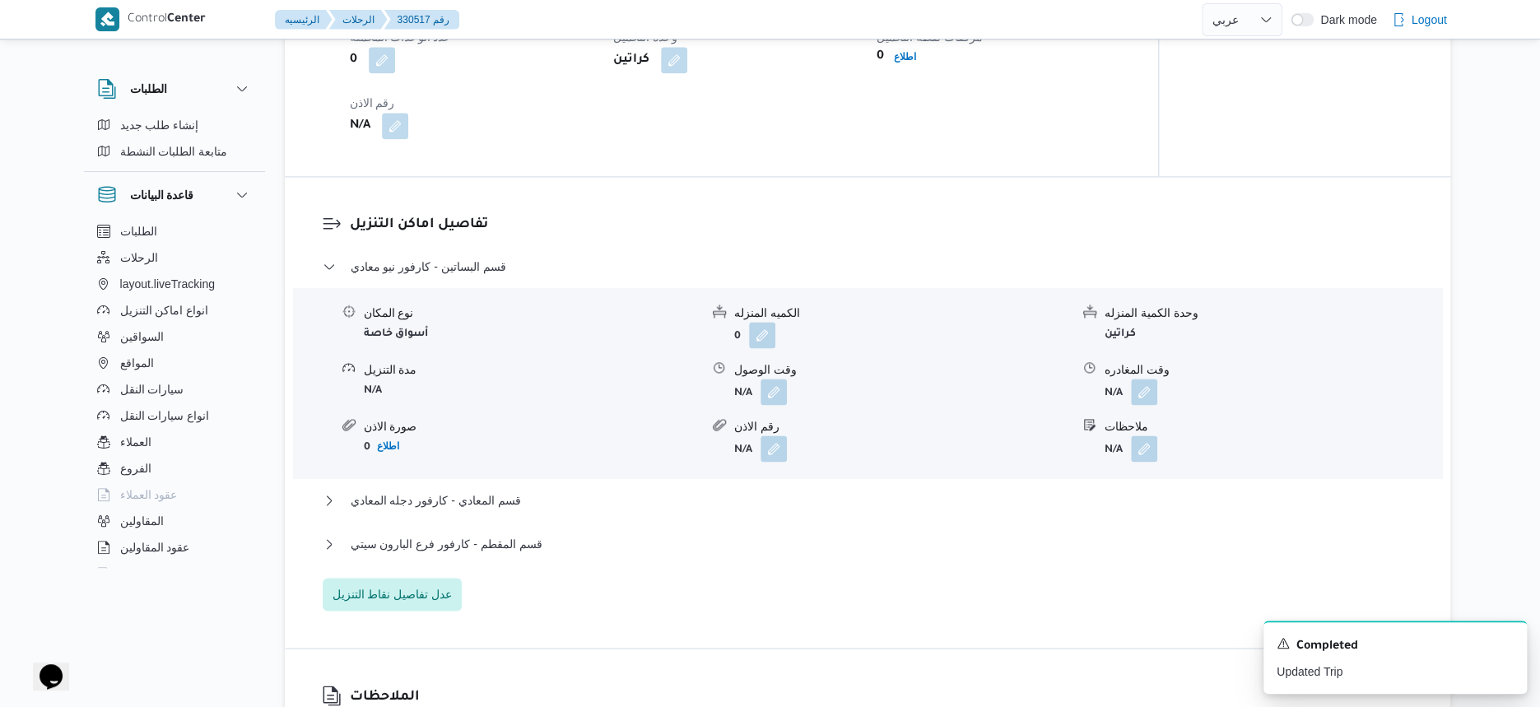
select select "ar"
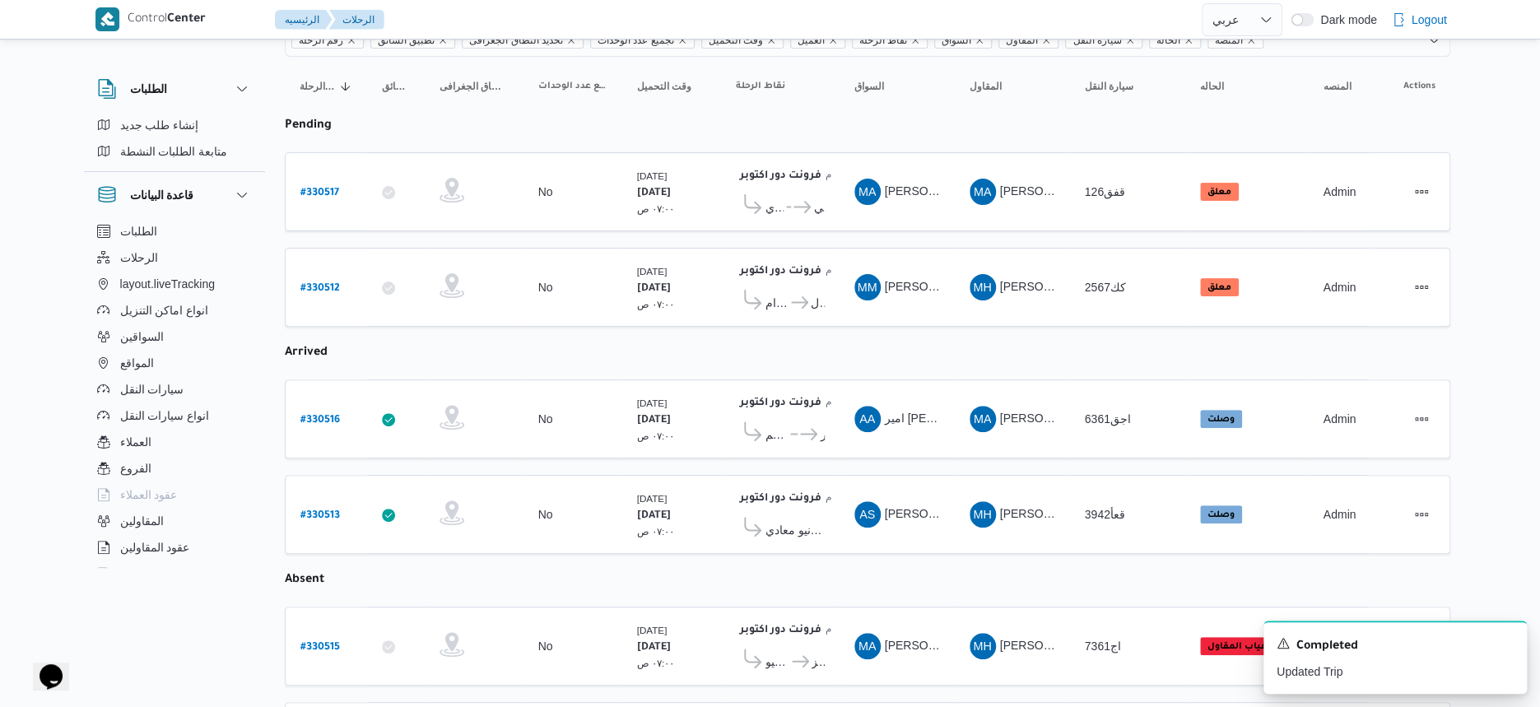
scroll to position [263, 0]
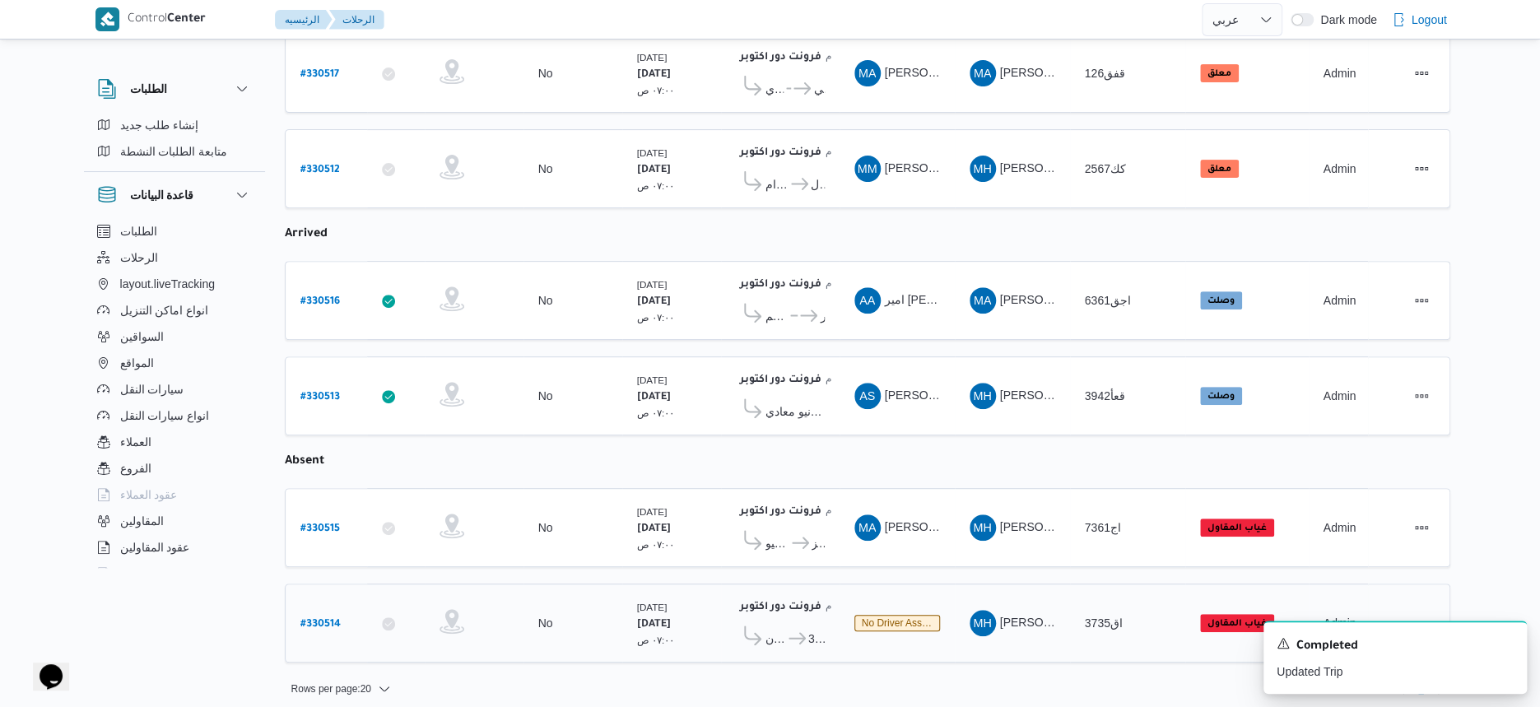
click at [327, 619] on b "# 330514" at bounding box center [320, 625] width 40 height 12
select select "ar"
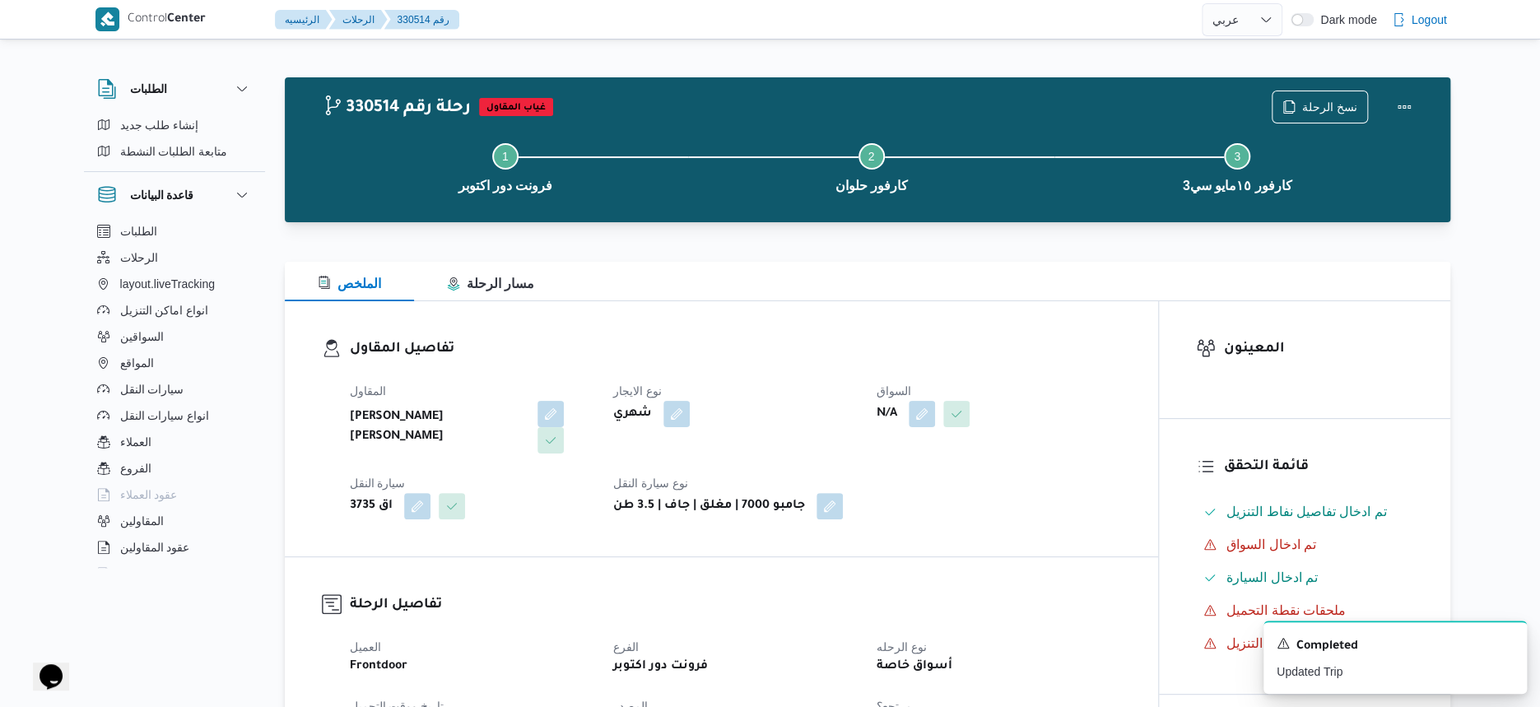
select select "ar"
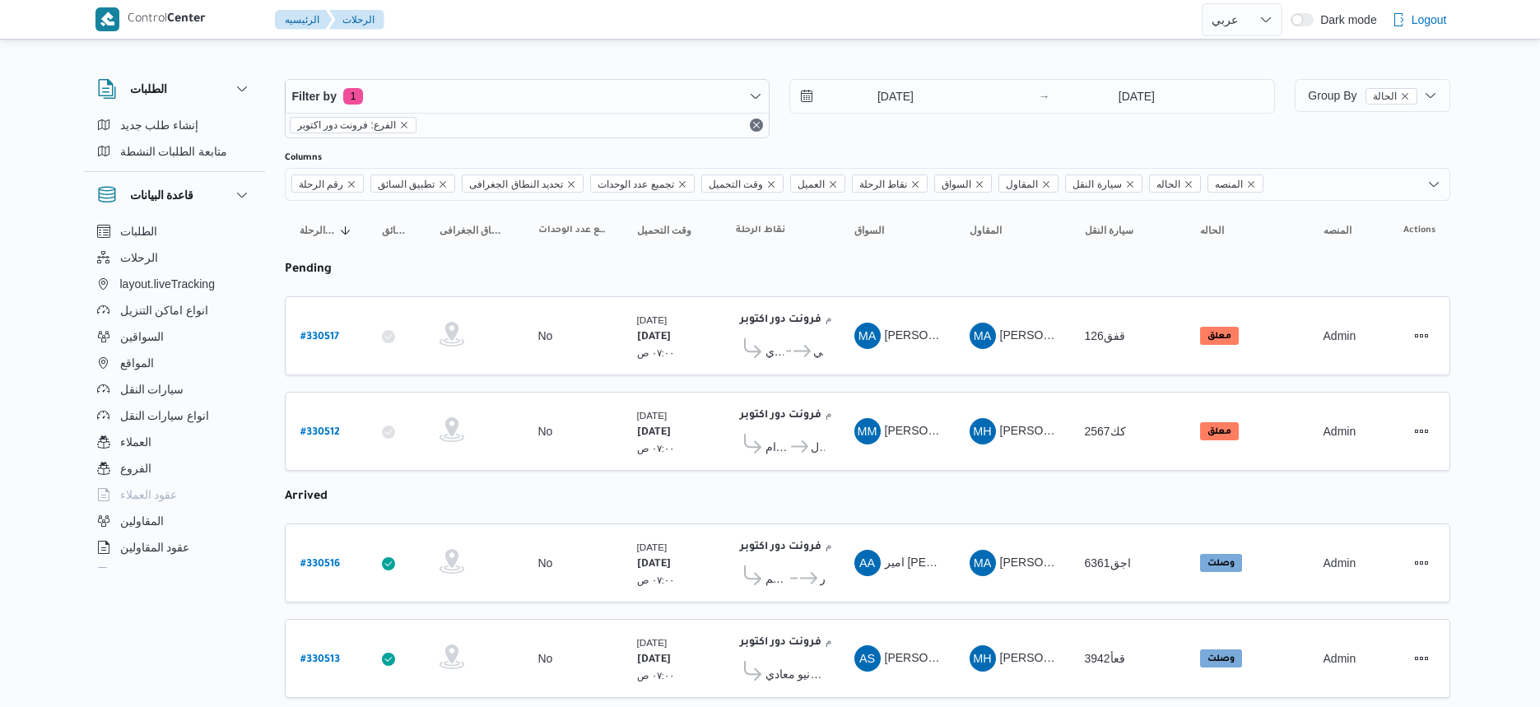
select select "ar"
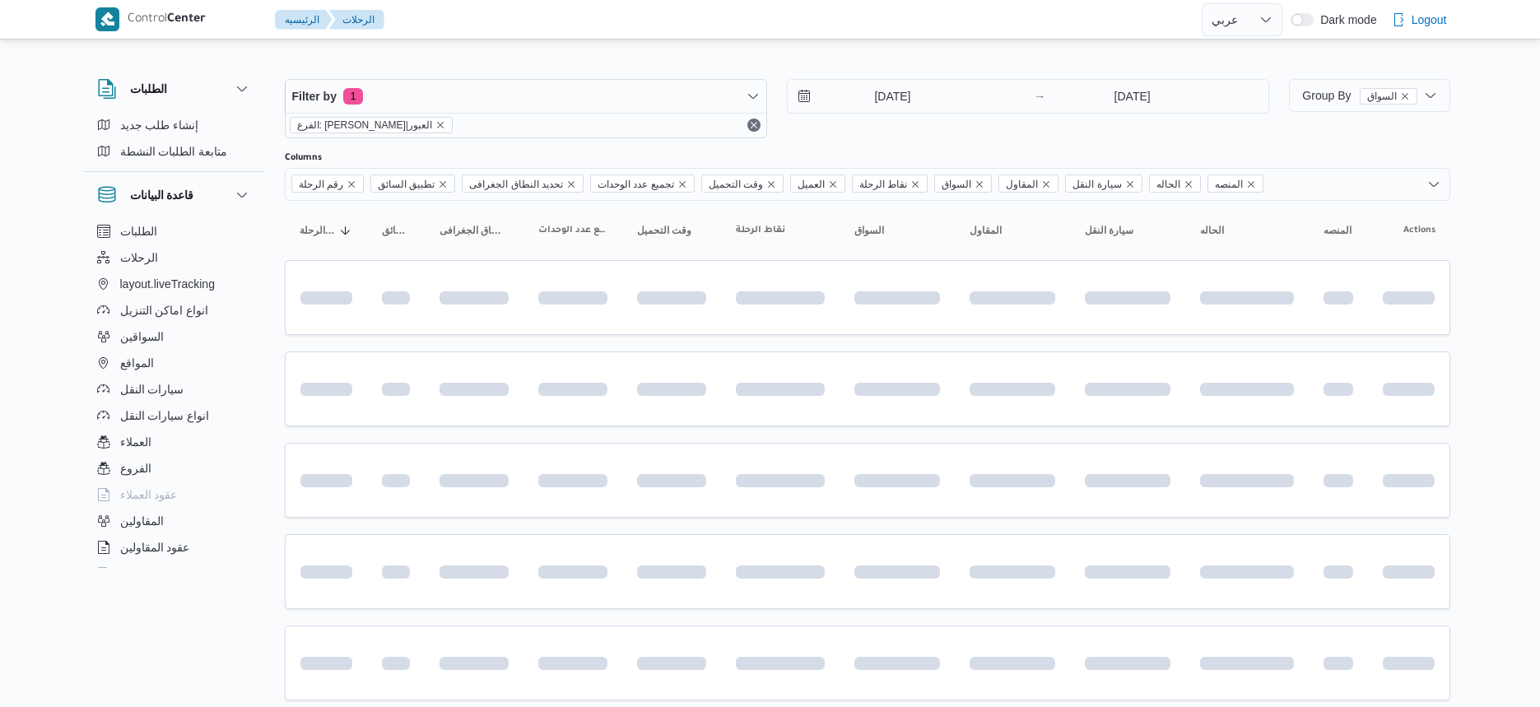
select select "ar"
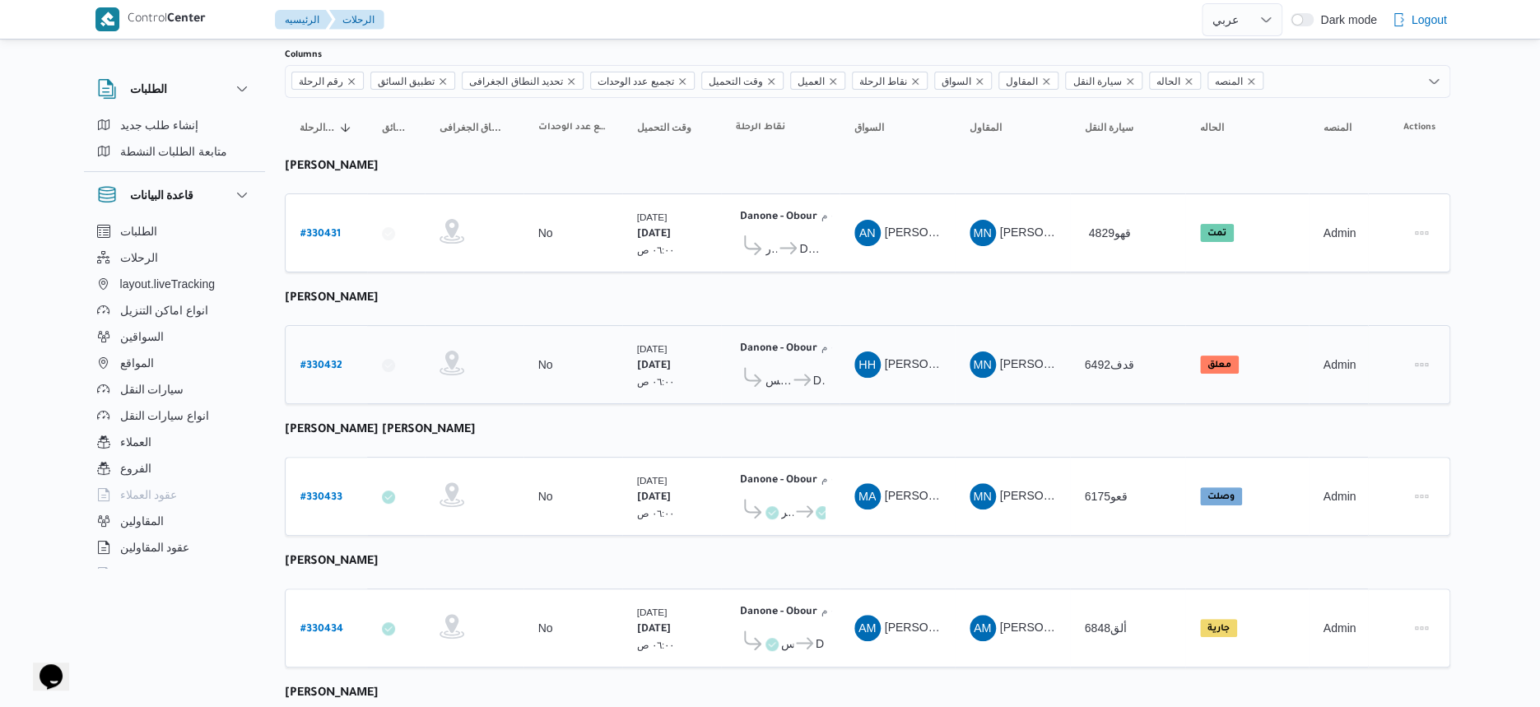
click at [330, 361] on b "# 330432" at bounding box center [321, 367] width 42 height 12
select select "ar"
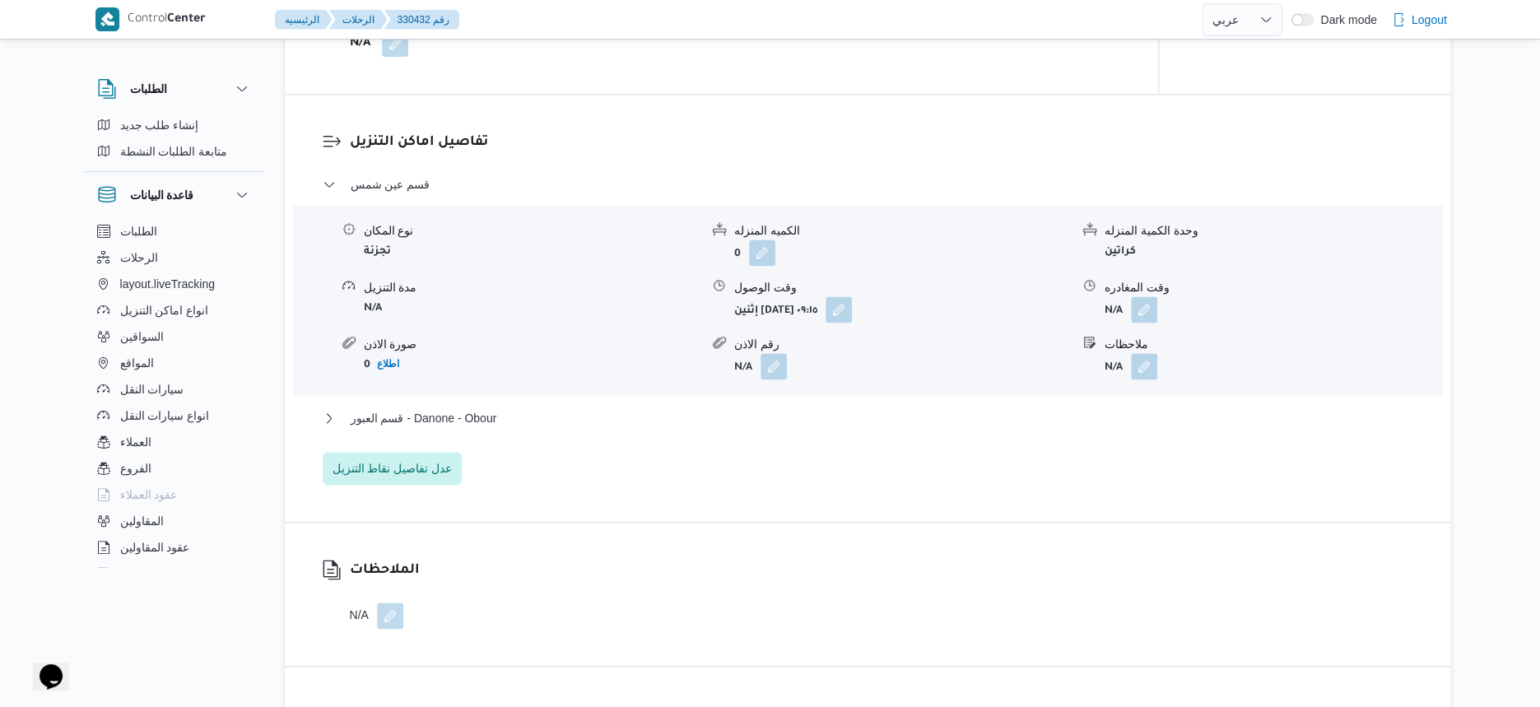
scroll to position [1338, 0]
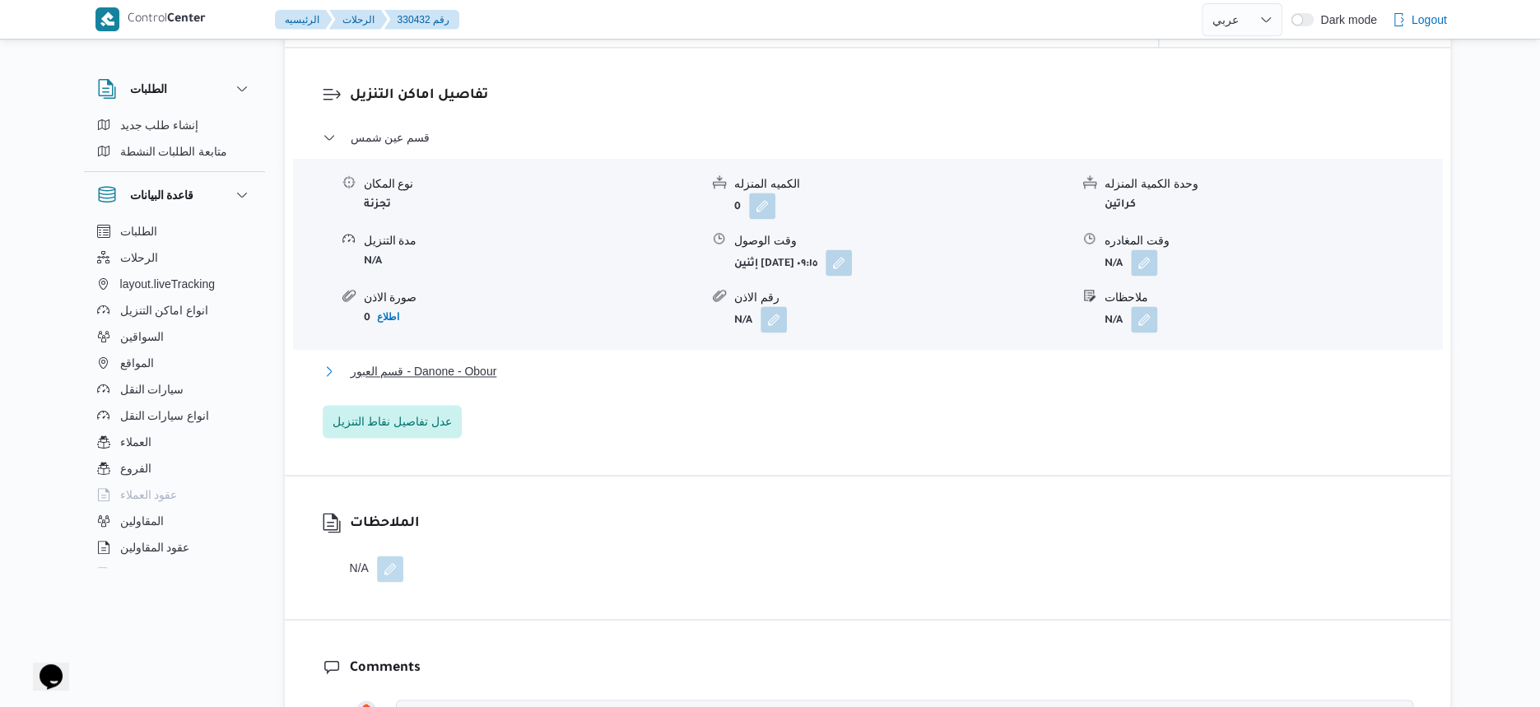
click at [519, 381] on button "قسم العبور - Danone - Obour" at bounding box center [868, 371] width 1091 height 20
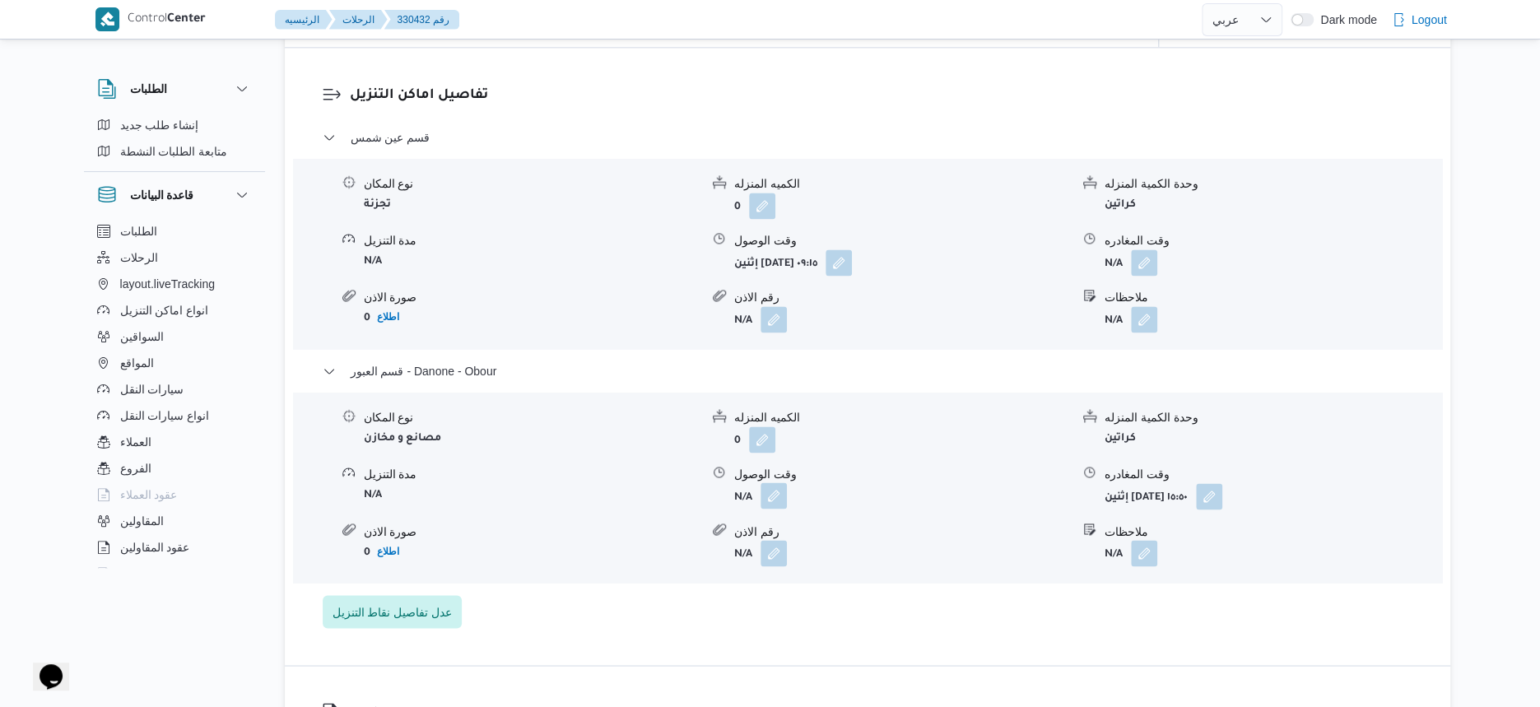
click at [781, 509] on button "button" at bounding box center [774, 495] width 26 height 26
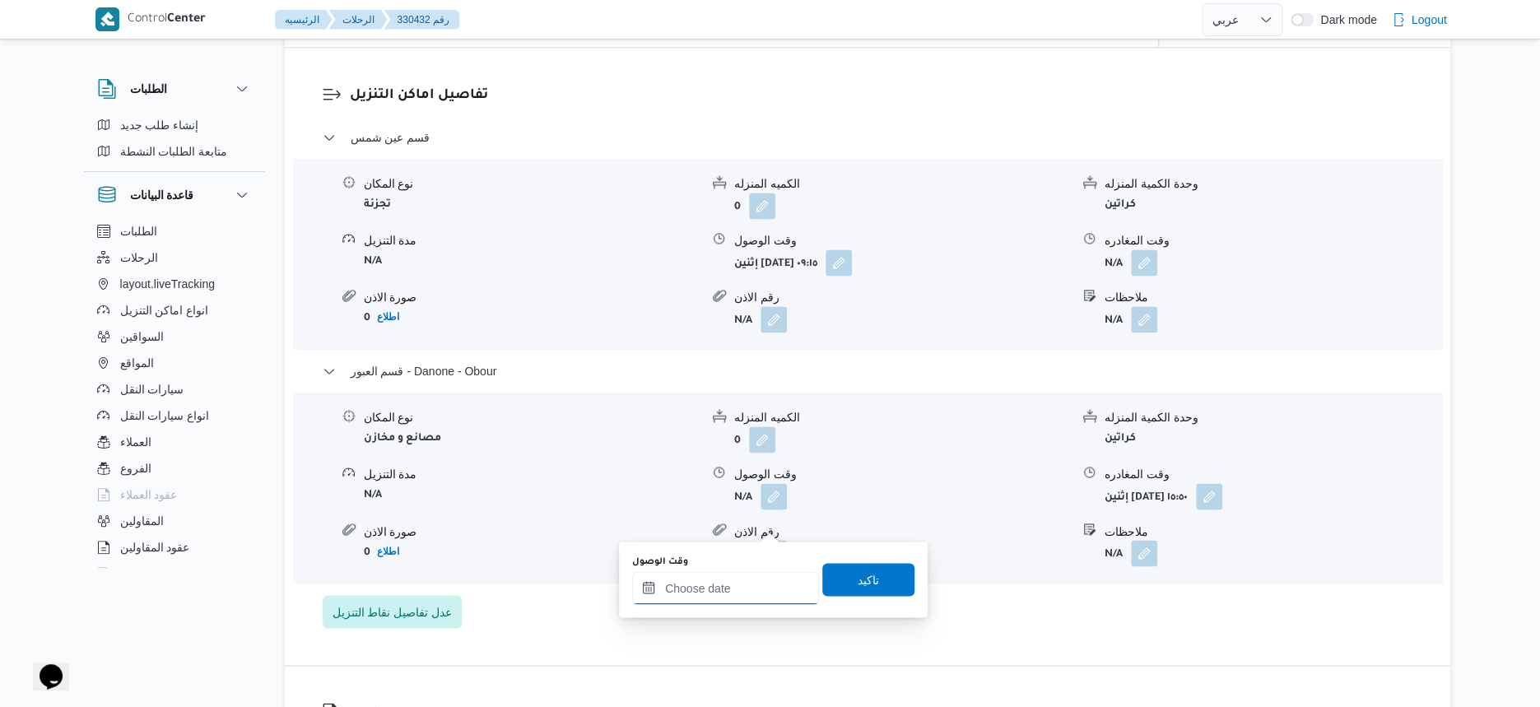
click at [759, 585] on input "وقت الوصول" at bounding box center [725, 587] width 187 height 33
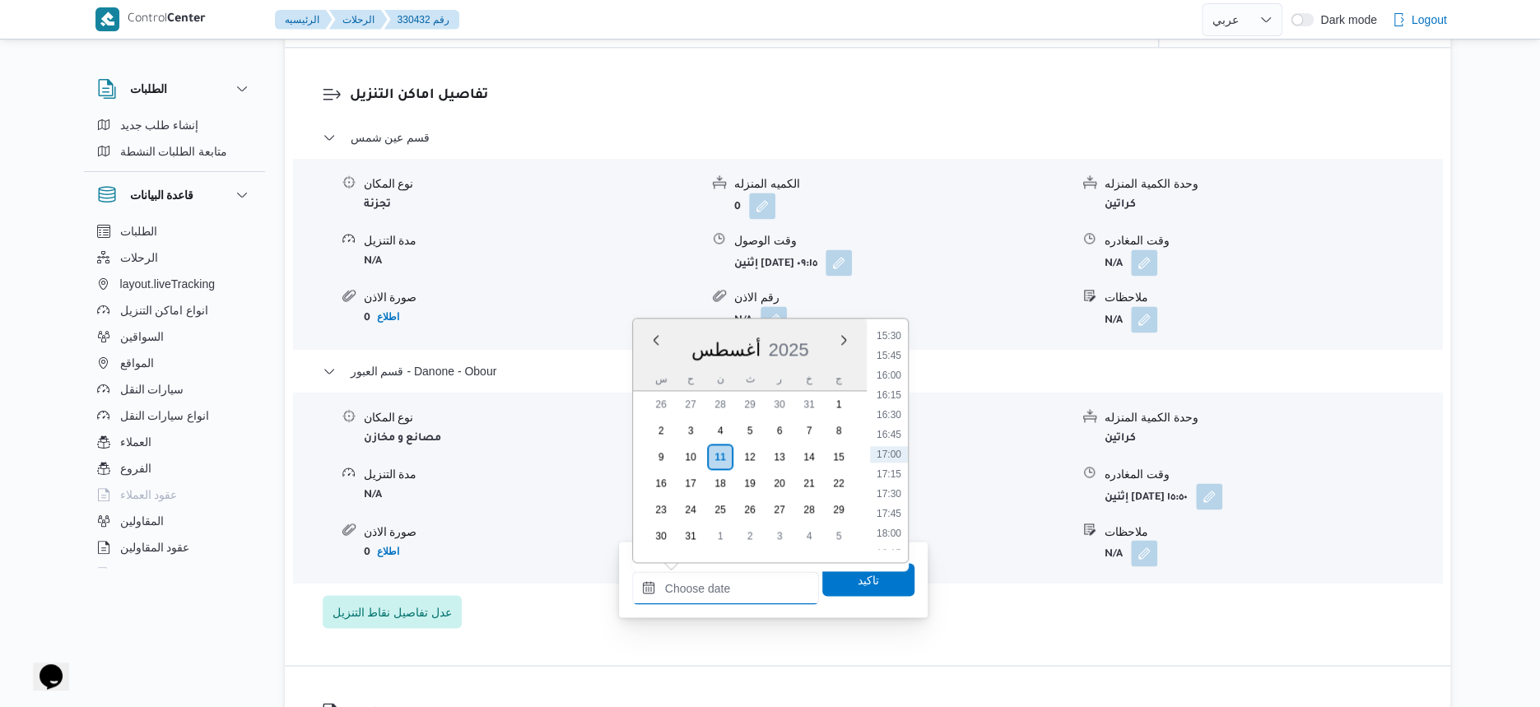
scroll to position [1126, 0]
drag, startPoint x: 899, startPoint y: 422, endPoint x: 865, endPoint y: 459, distance: 50.1
click at [899, 421] on li "15:15" at bounding box center [889, 419] width 38 height 16
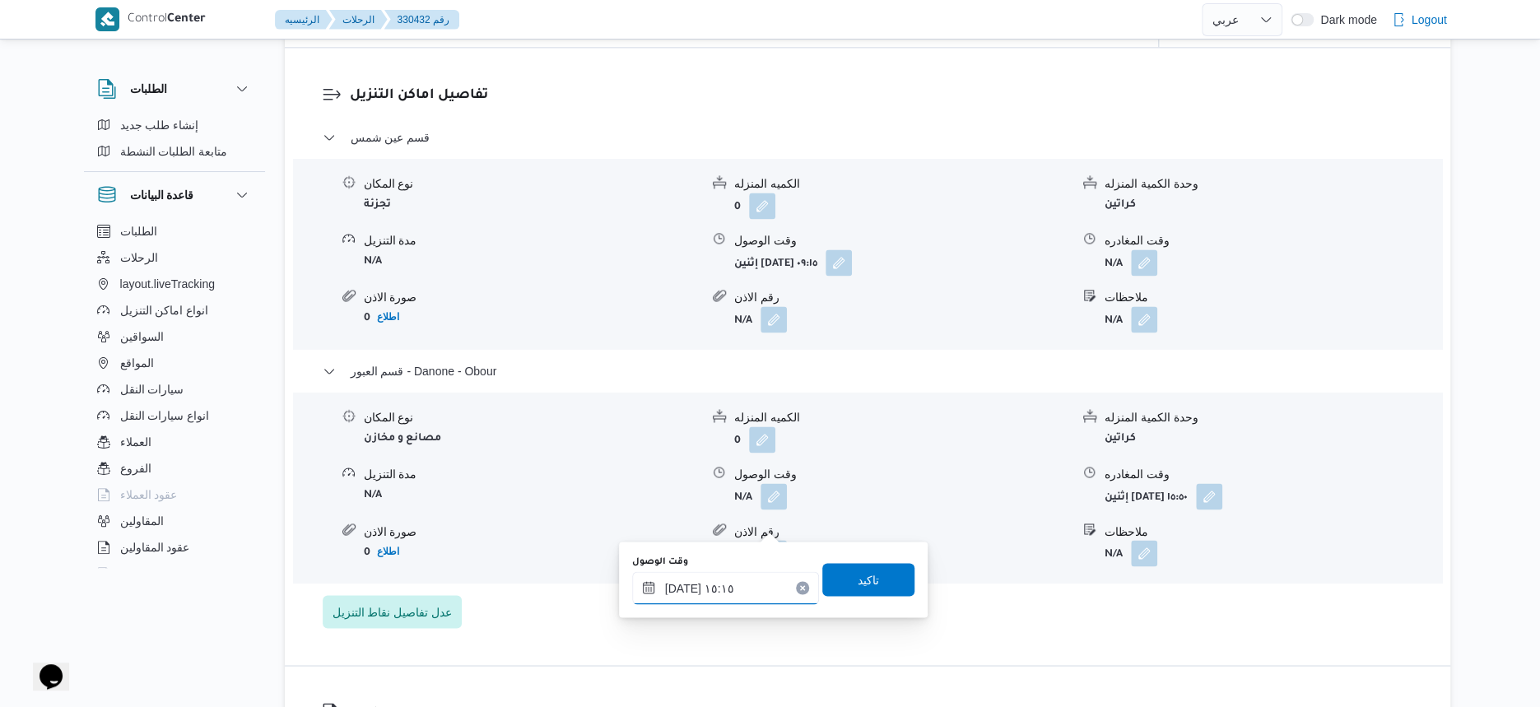
click at [678, 584] on input "١١/٠٨/٢٠٢٥ ١٥:١٥" at bounding box center [725, 587] width 187 height 33
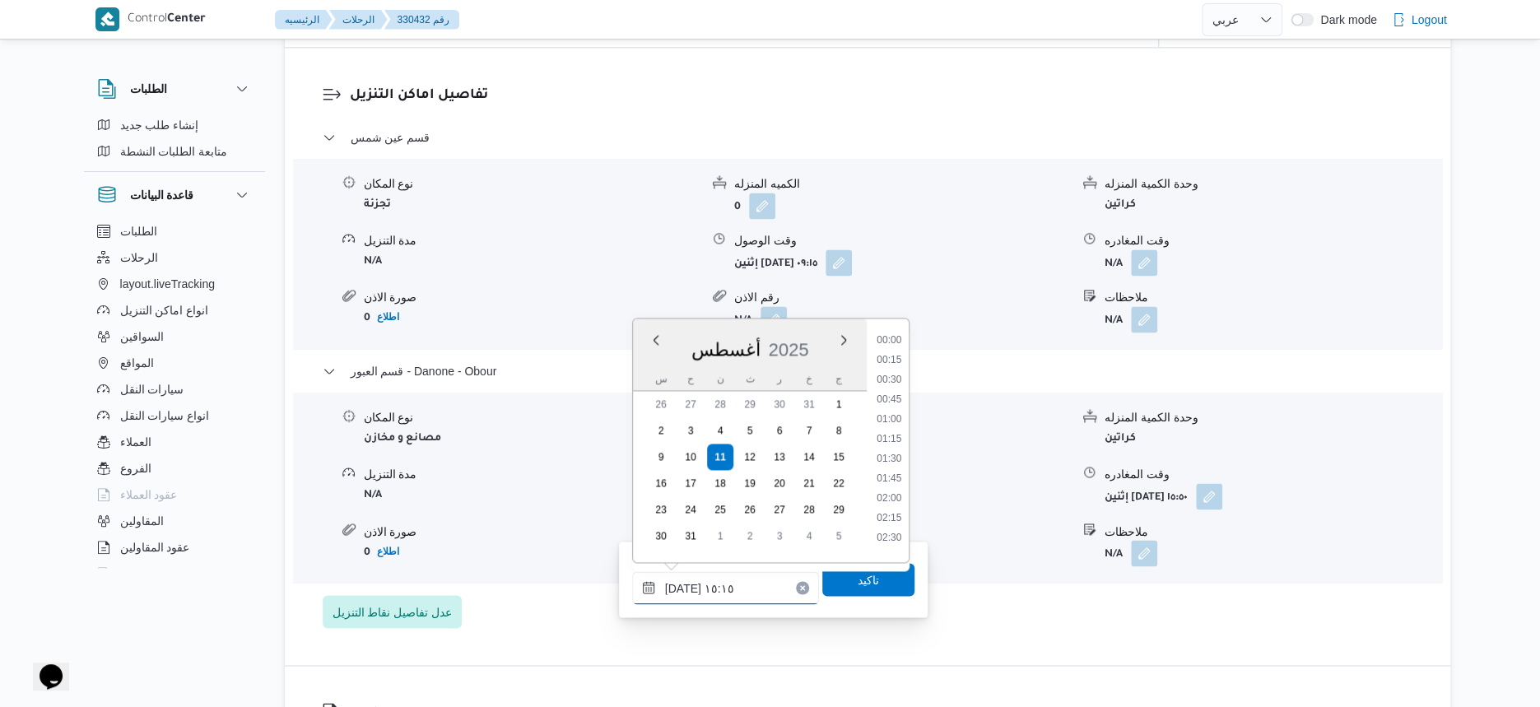
click at [678, 584] on input "١١/٠٨/٢٠٢٥ ١٥:١٥" at bounding box center [725, 587] width 187 height 33
type input "١١/٠٨/٢٠٢٥ ١٥:٢٠"
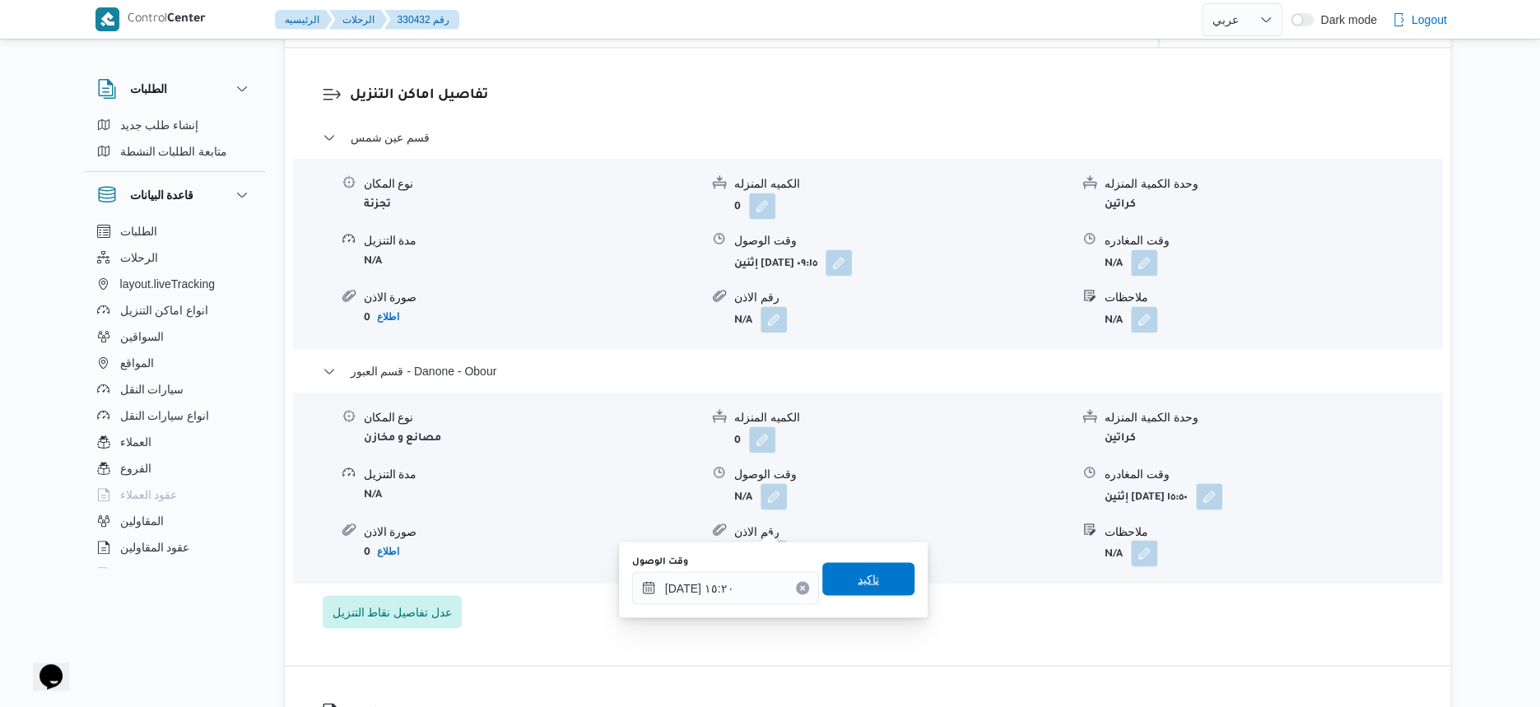
click at [858, 586] on span "تاكيد" at bounding box center [868, 579] width 21 height 20
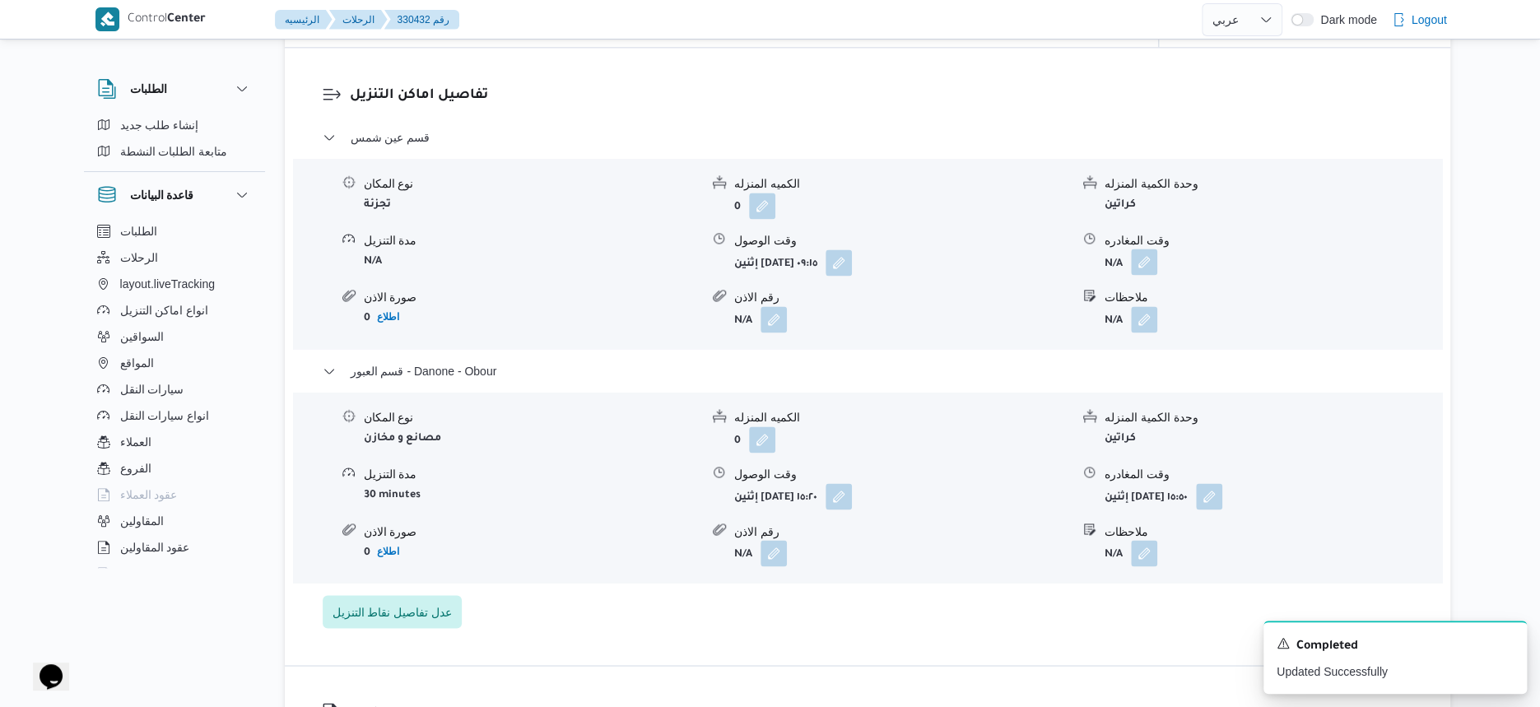
click at [1150, 275] on button "button" at bounding box center [1144, 262] width 26 height 26
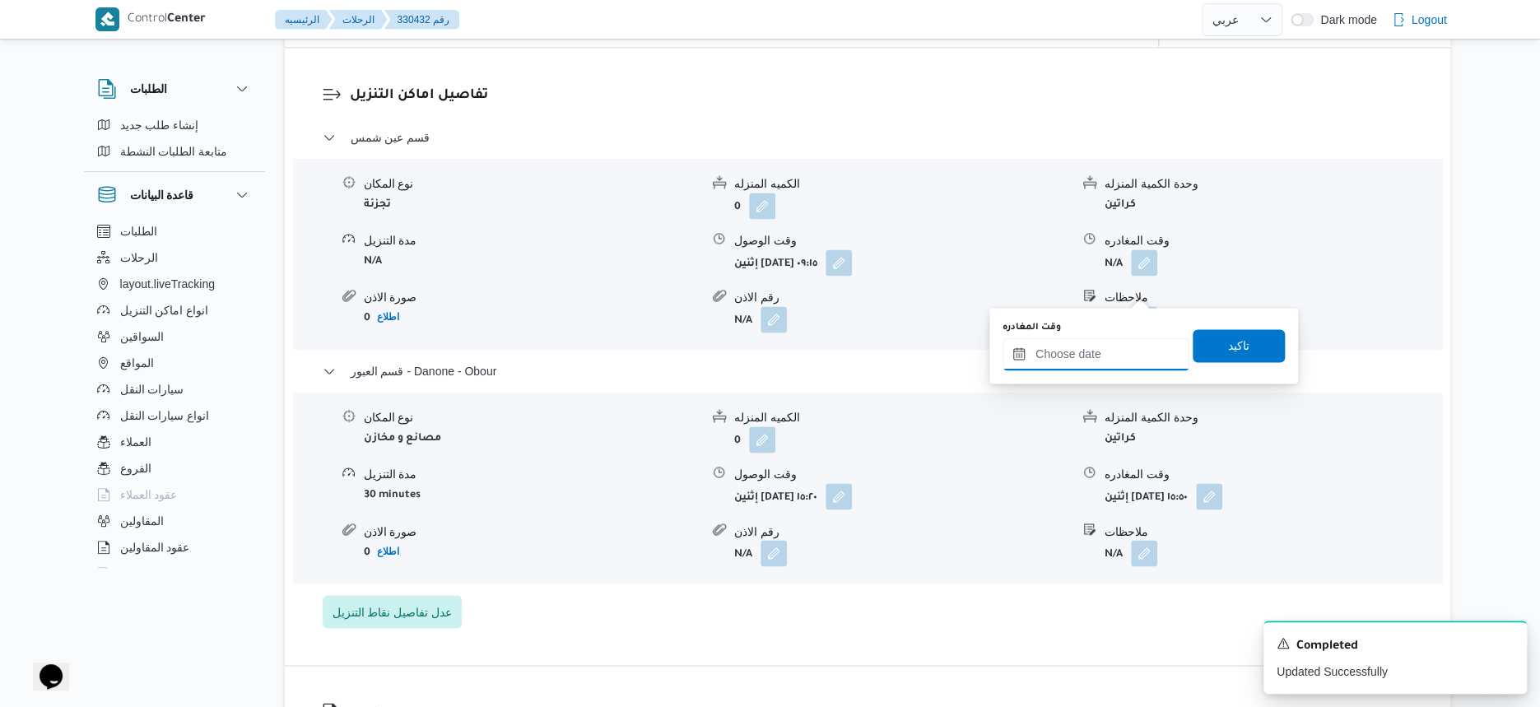
click at [1116, 344] on input "وقت المغادره" at bounding box center [1096, 354] width 187 height 33
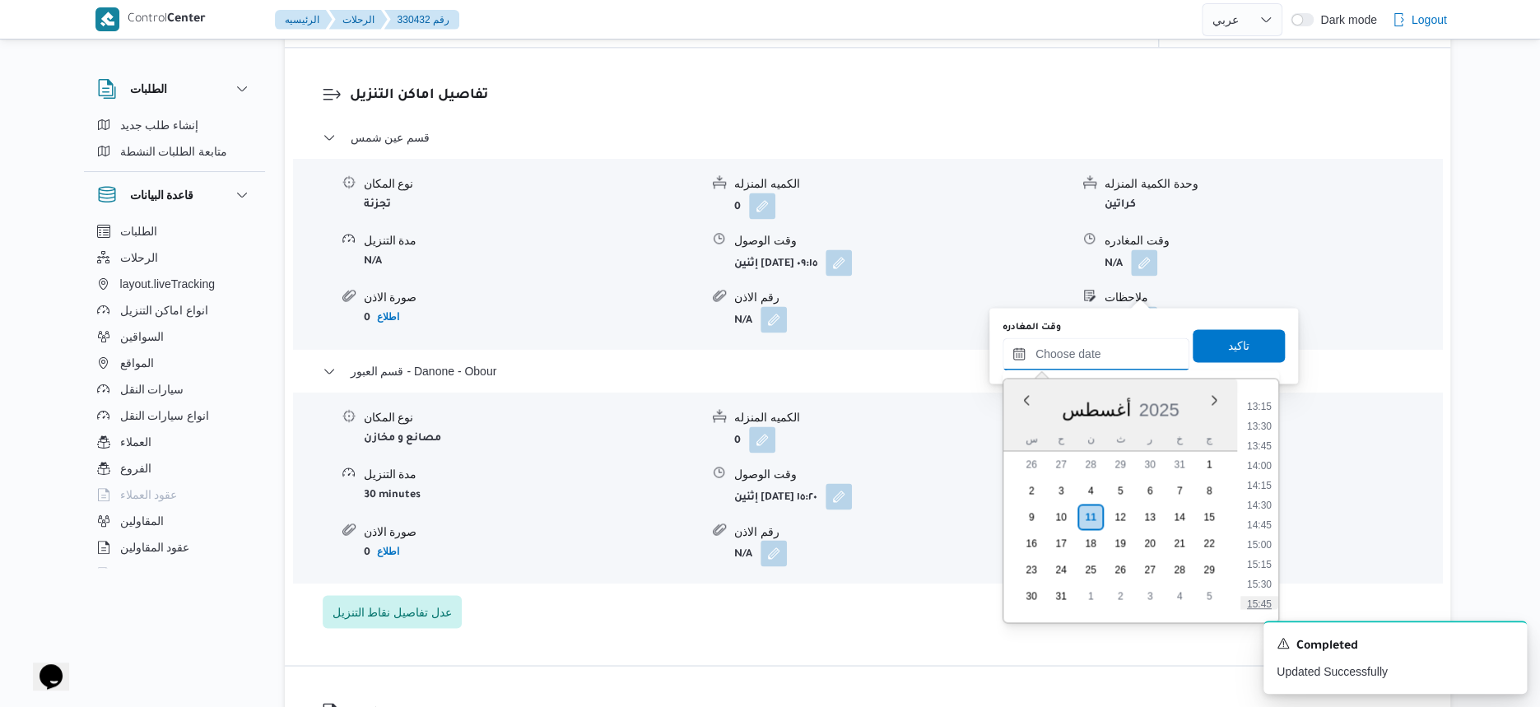
scroll to position [1023, 0]
click at [1258, 544] on li "14:45" at bounding box center [1260, 542] width 38 height 16
type input "١١/٠٨/٢٠٢٥ ١٤:٤٥"
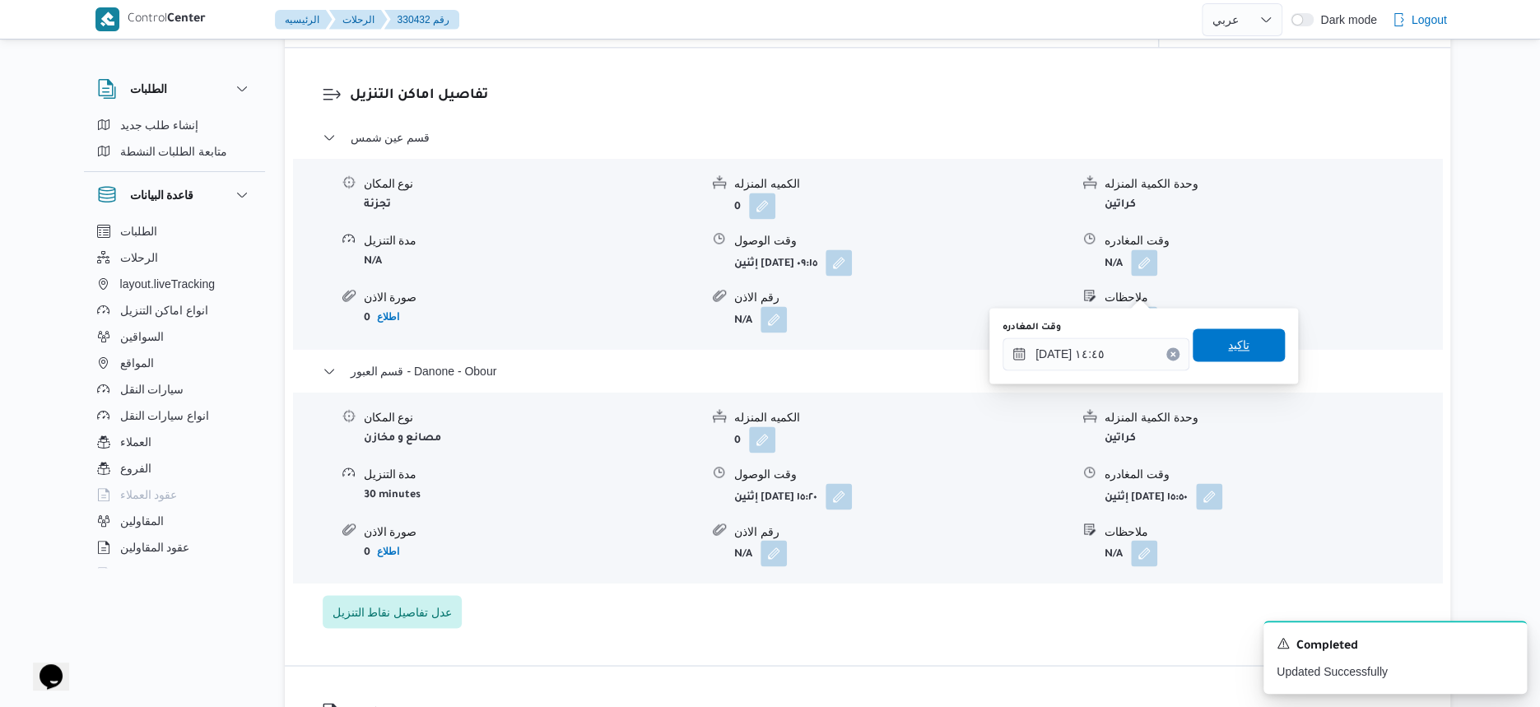
click at [1265, 339] on span "تاكيد" at bounding box center [1239, 344] width 92 height 33
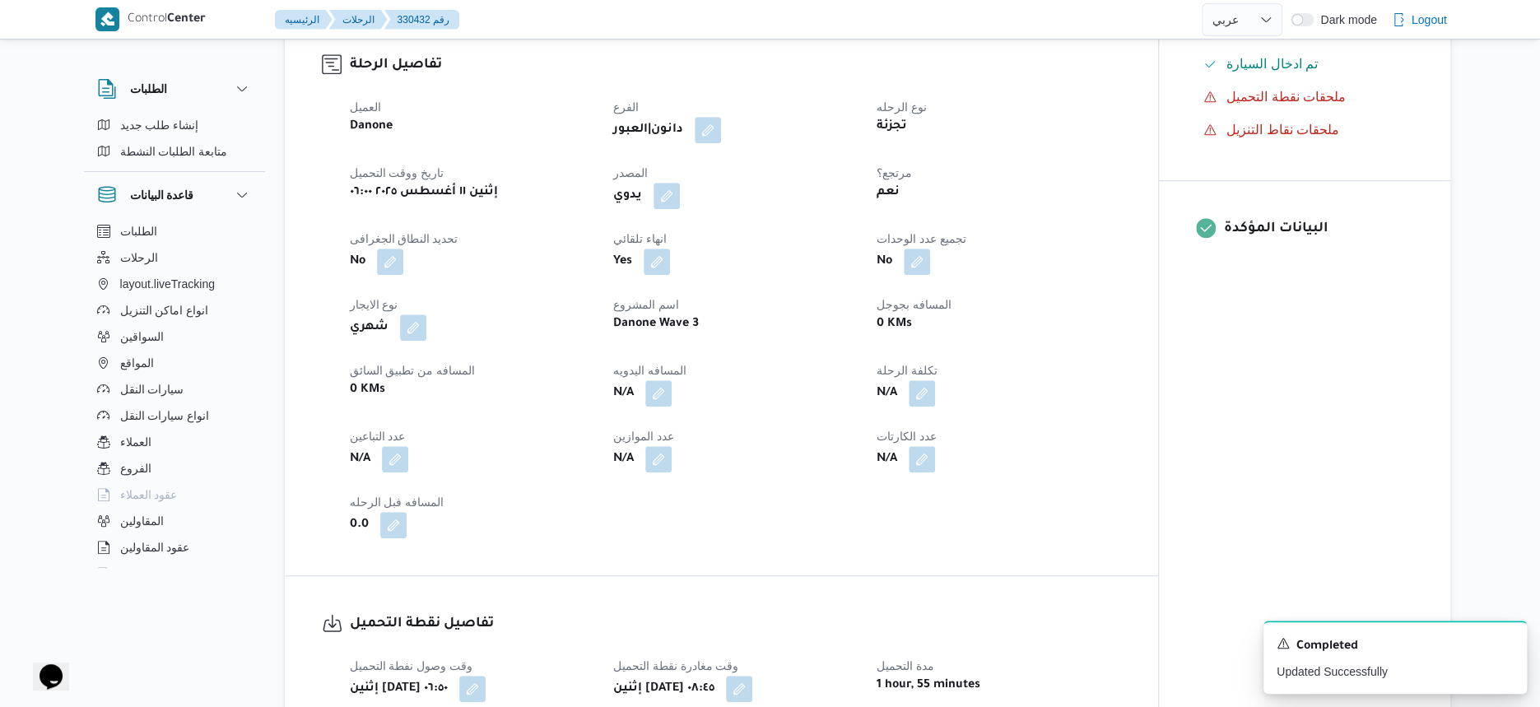
scroll to position [515, 0]
click at [650, 405] on button "button" at bounding box center [658, 392] width 26 height 26
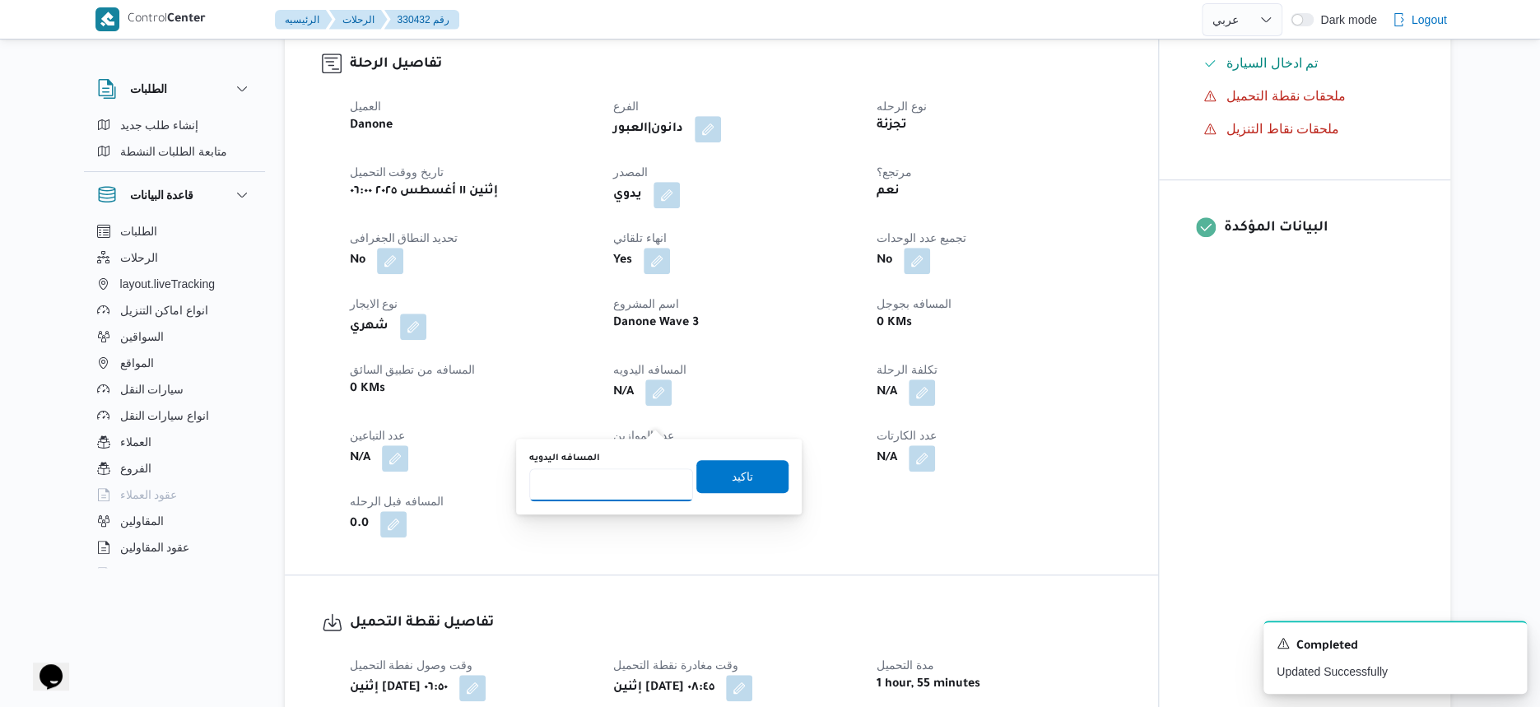
click at [614, 484] on input "المسافه اليدويه" at bounding box center [611, 484] width 164 height 33
type input "55"
click at [733, 472] on span "تاكيد" at bounding box center [742, 476] width 21 height 20
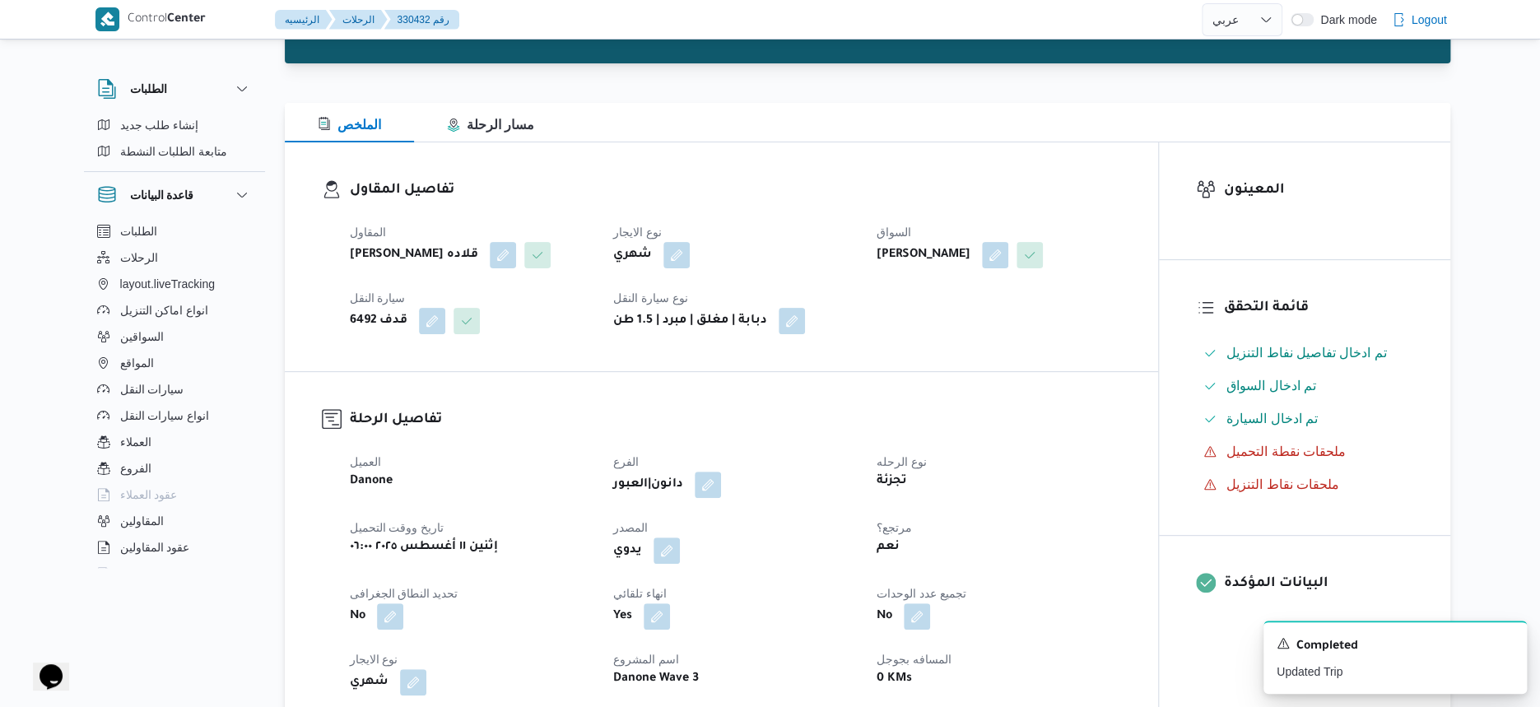
scroll to position [0, 0]
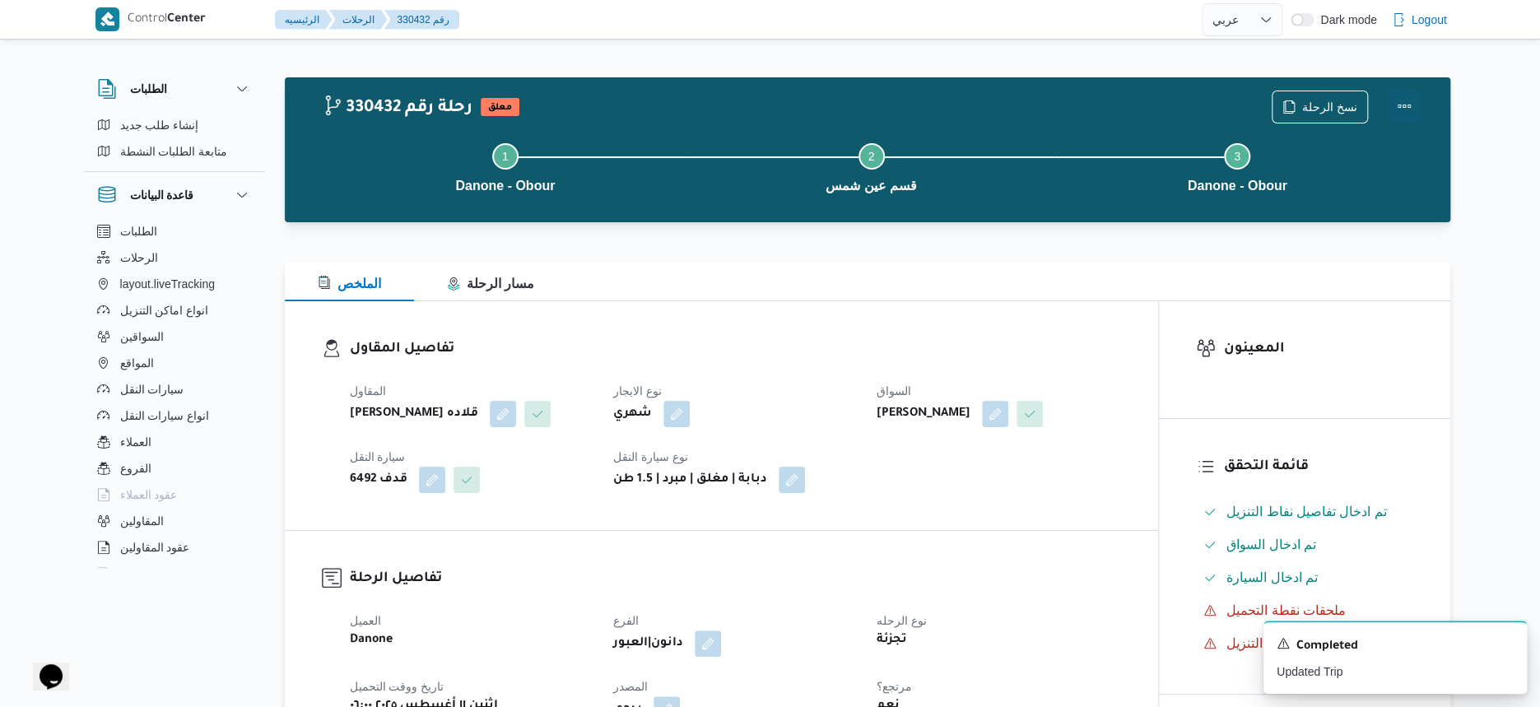
click at [1414, 100] on button "Actions" at bounding box center [1404, 106] width 33 height 33
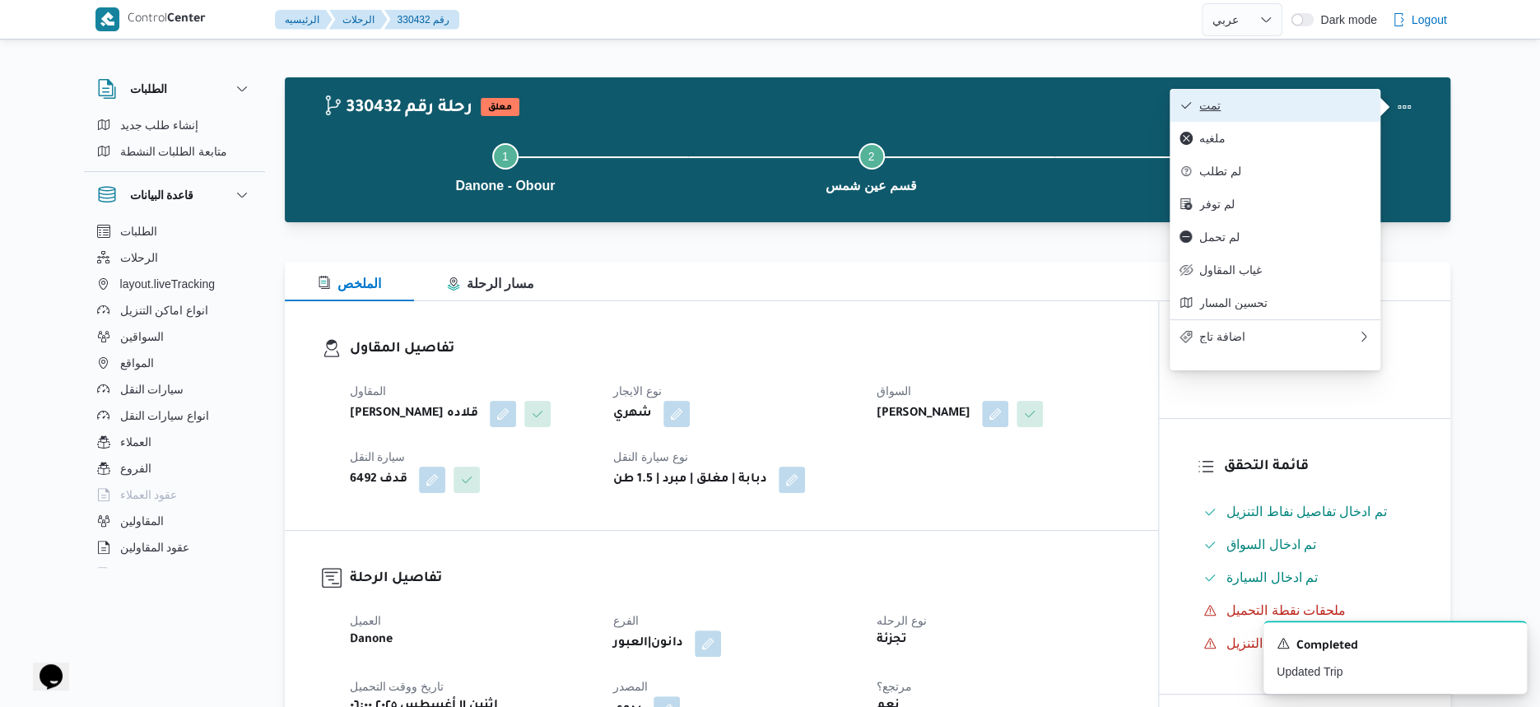
click at [1289, 103] on span "تمت" at bounding box center [1284, 105] width 171 height 13
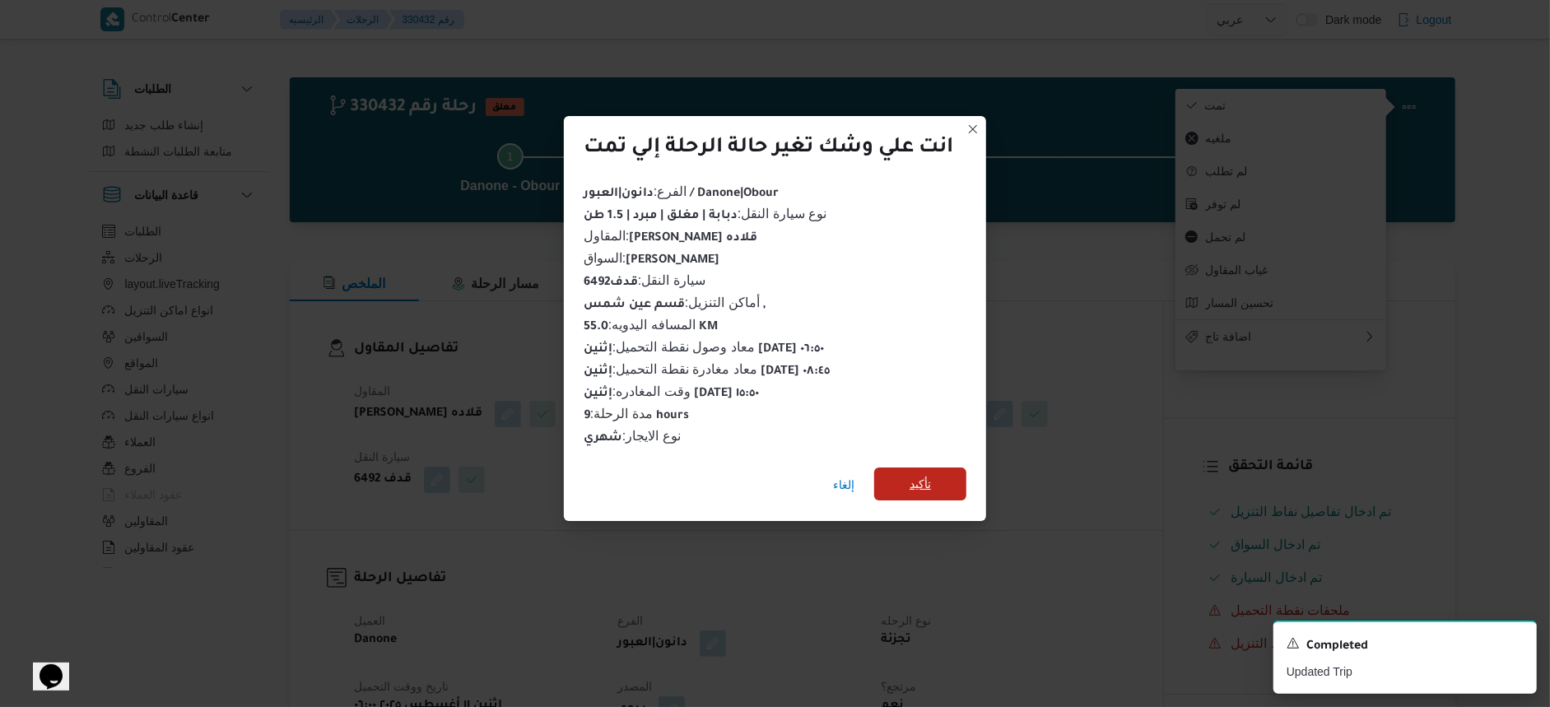
click at [947, 482] on span "تأكيد" at bounding box center [920, 484] width 92 height 33
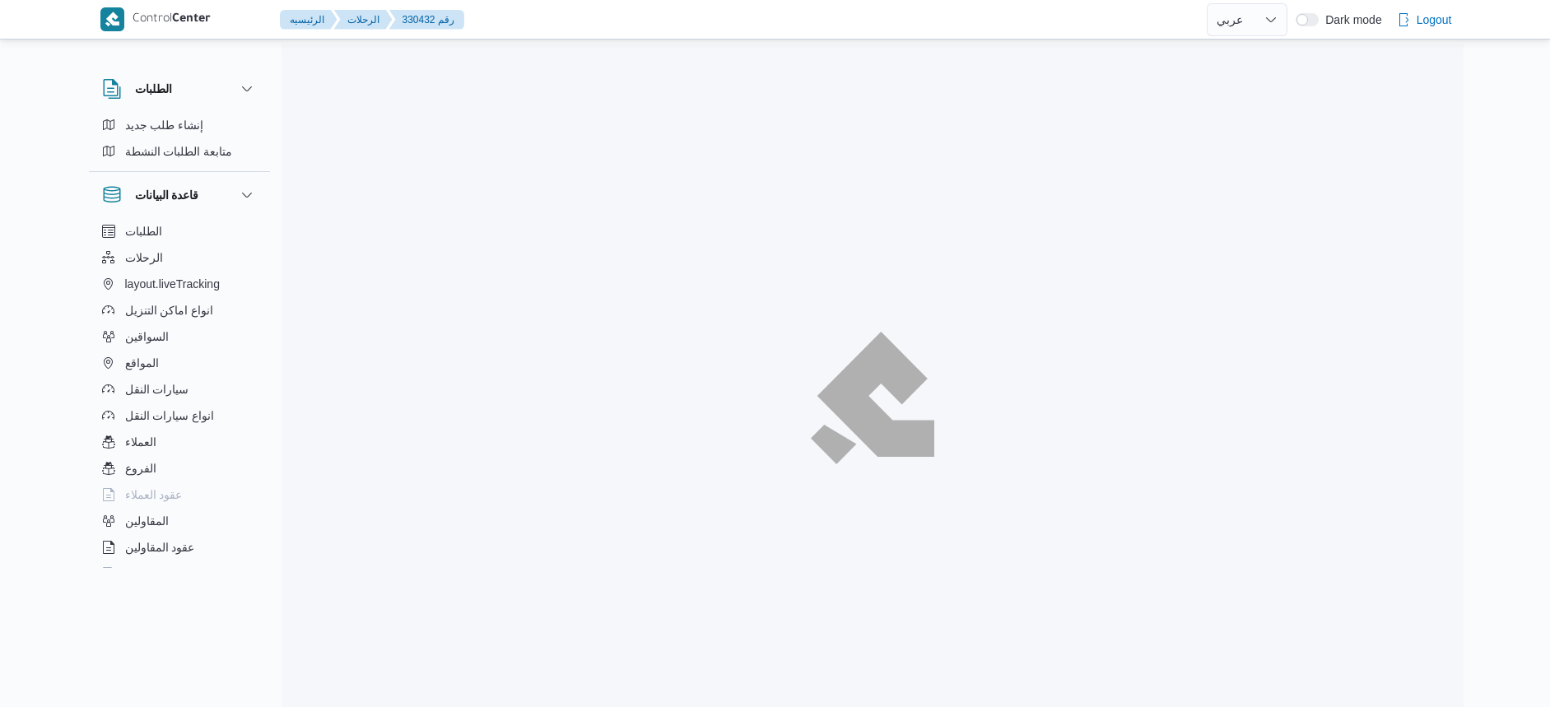
select select "ar"
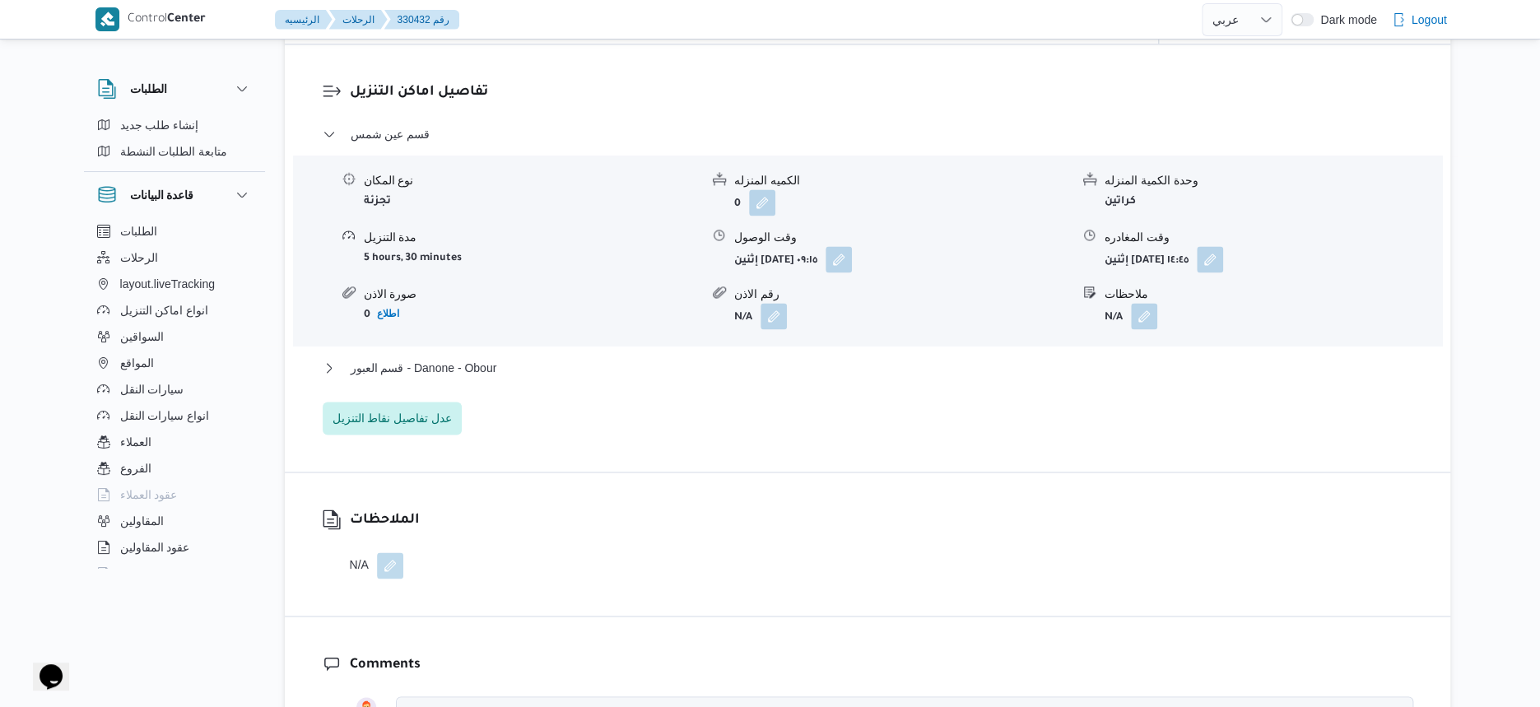
scroll to position [1338, 0]
click at [484, 375] on span "قسم العبور - Danone - Obour" at bounding box center [424, 365] width 147 height 20
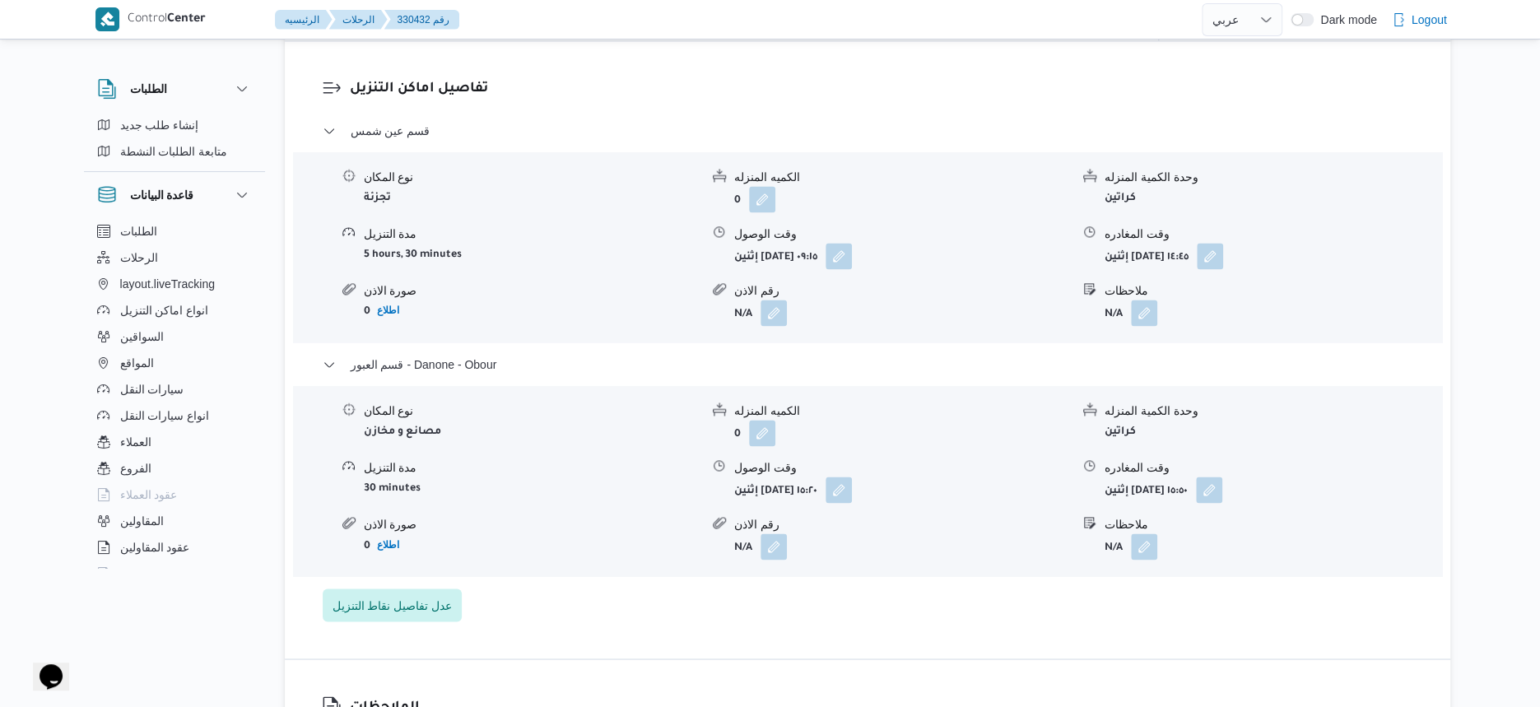
select select "ar"
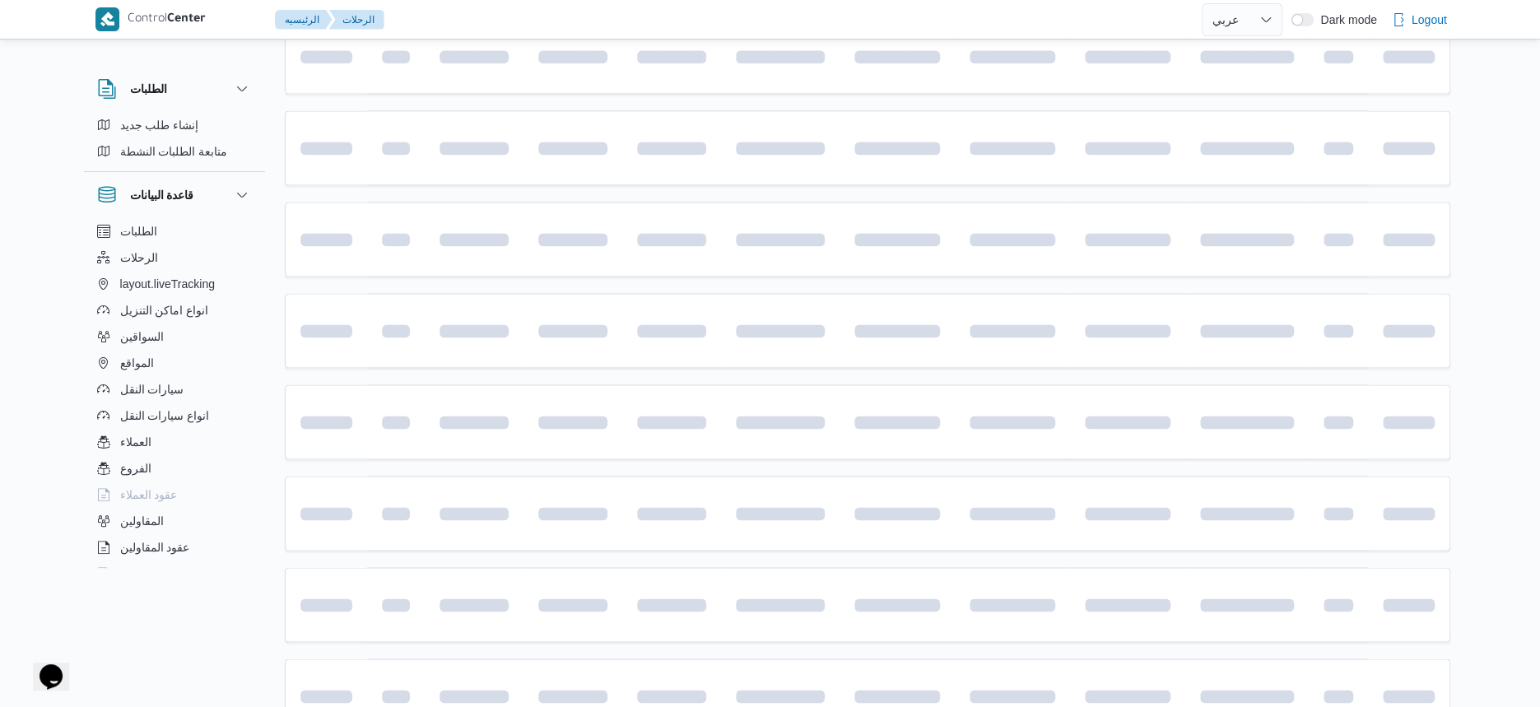
scroll to position [103, 0]
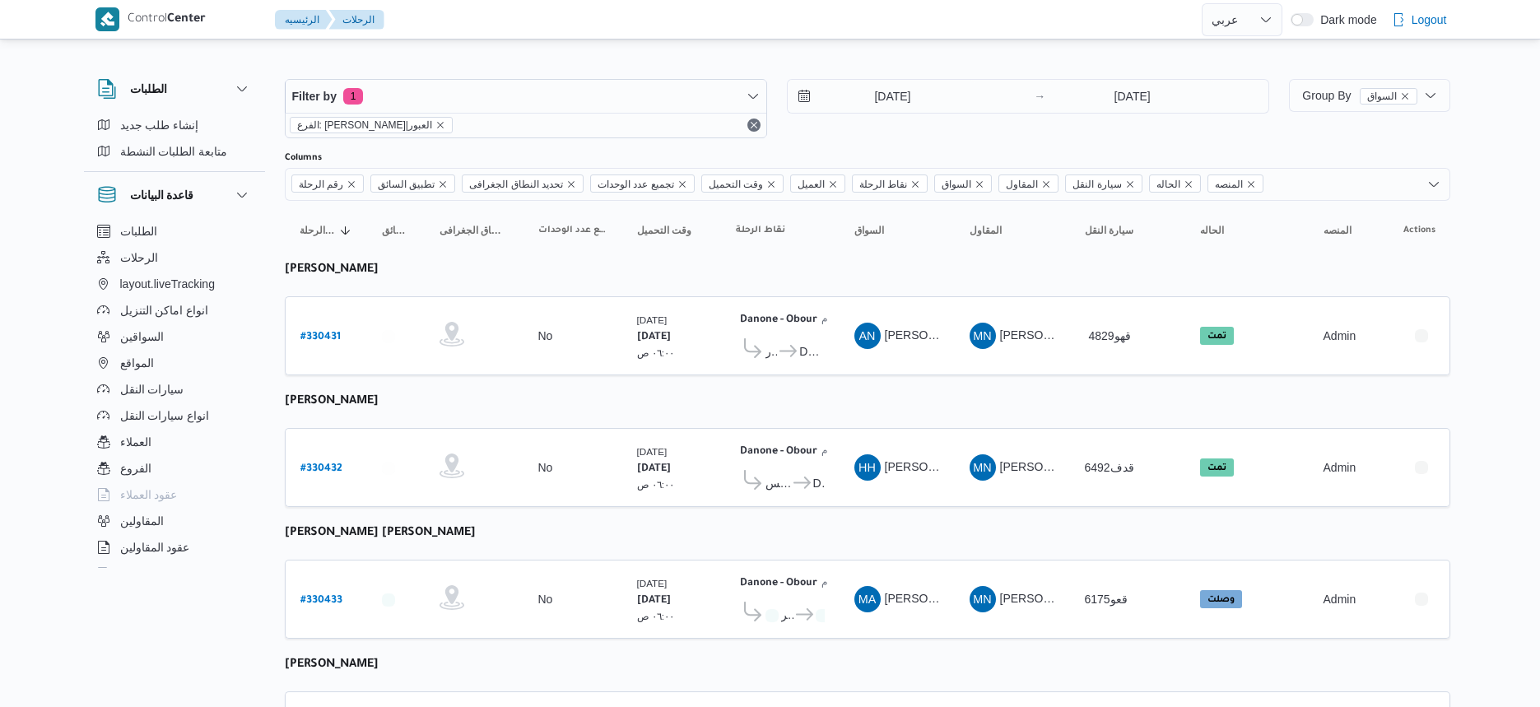
select select "ar"
click at [316, 463] on b "# 330432" at bounding box center [321, 469] width 42 height 12
select select "ar"
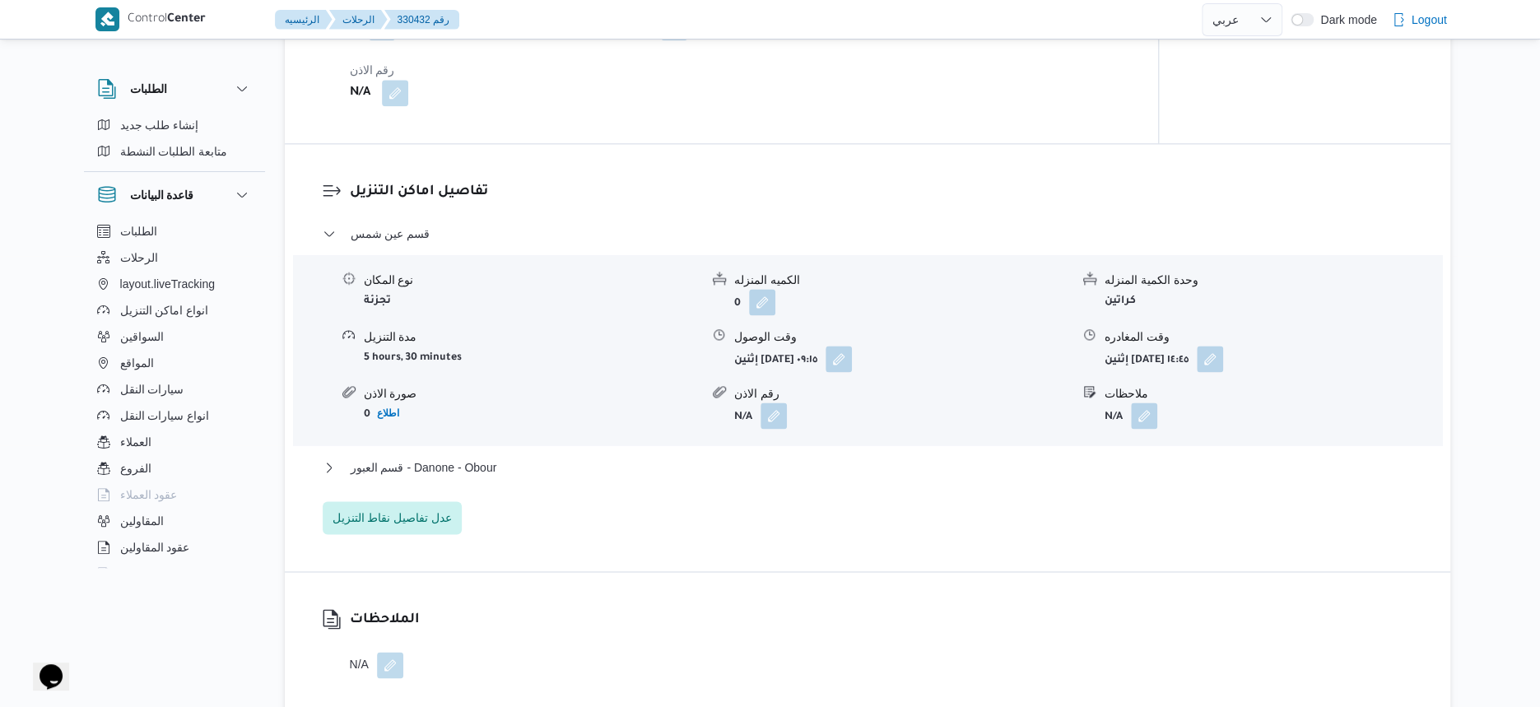
scroll to position [1441, 0]
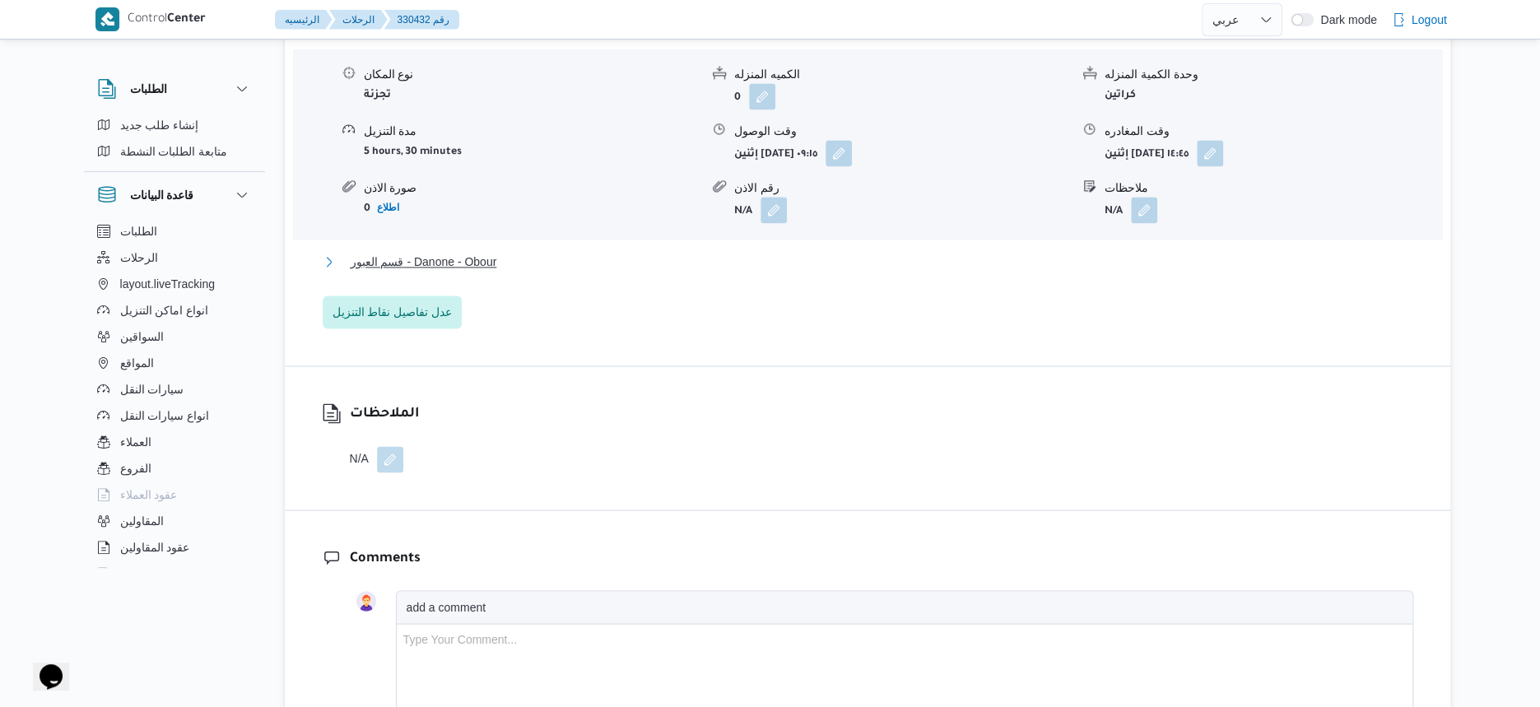
click at [482, 272] on span "قسم العبور - Danone - Obour" at bounding box center [424, 262] width 147 height 20
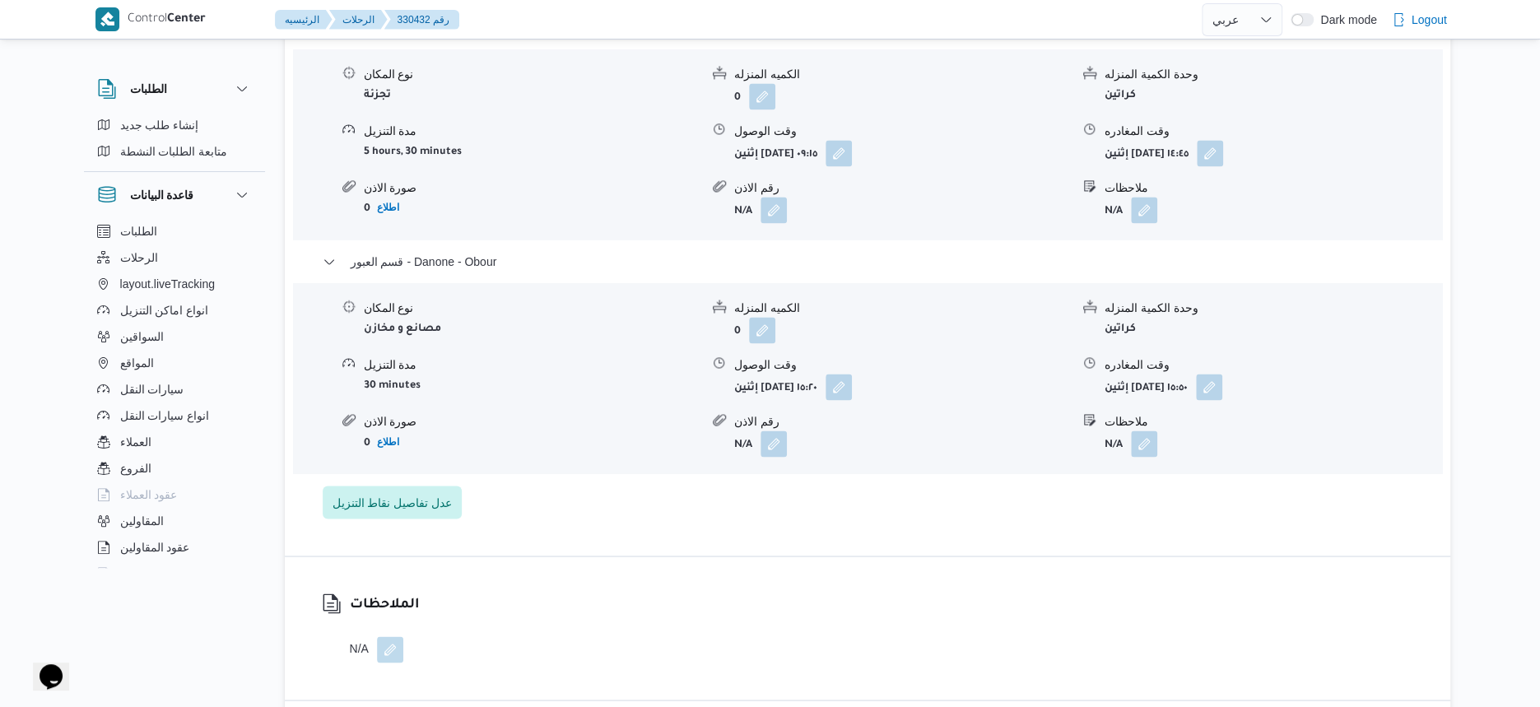
select select "ar"
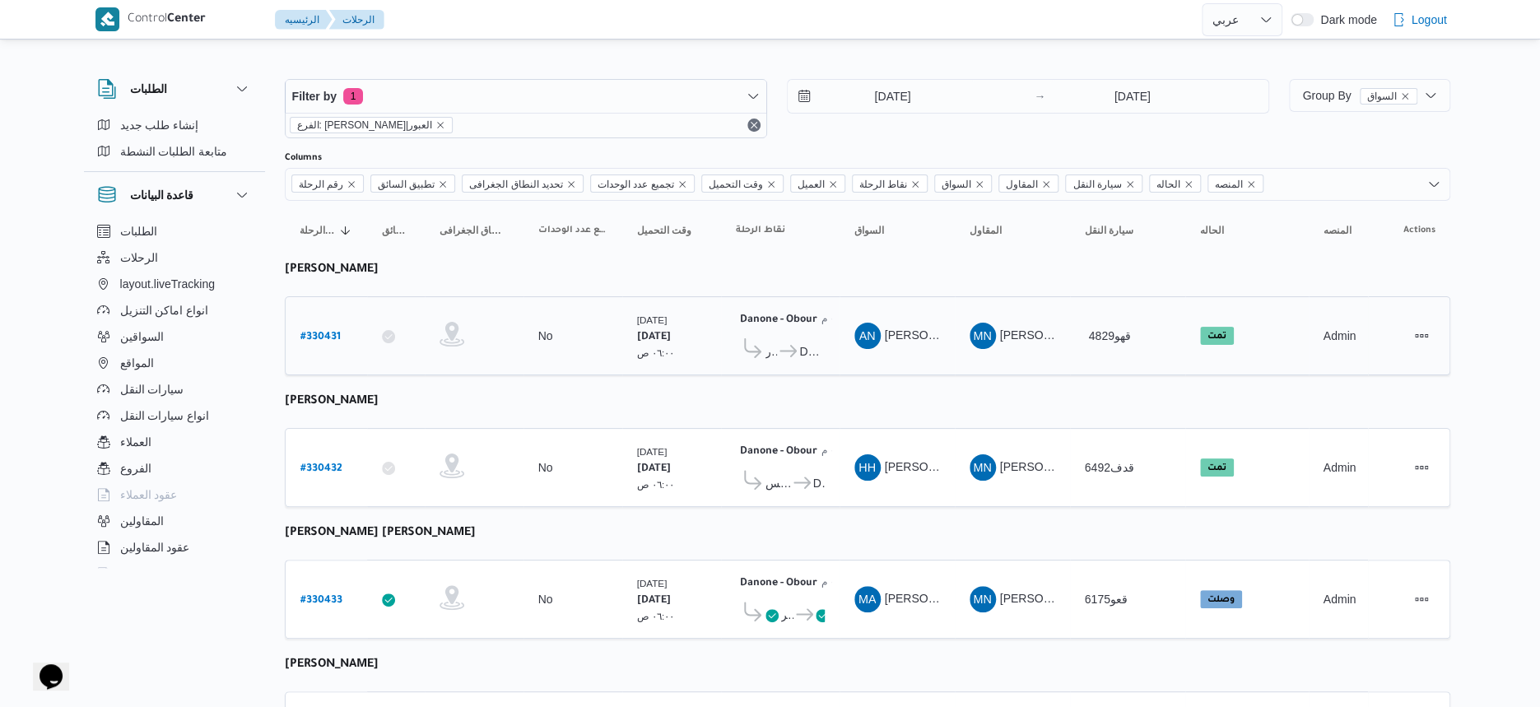
click at [820, 360] on span "العبور Danone - Obour" at bounding box center [780, 351] width 89 height 26
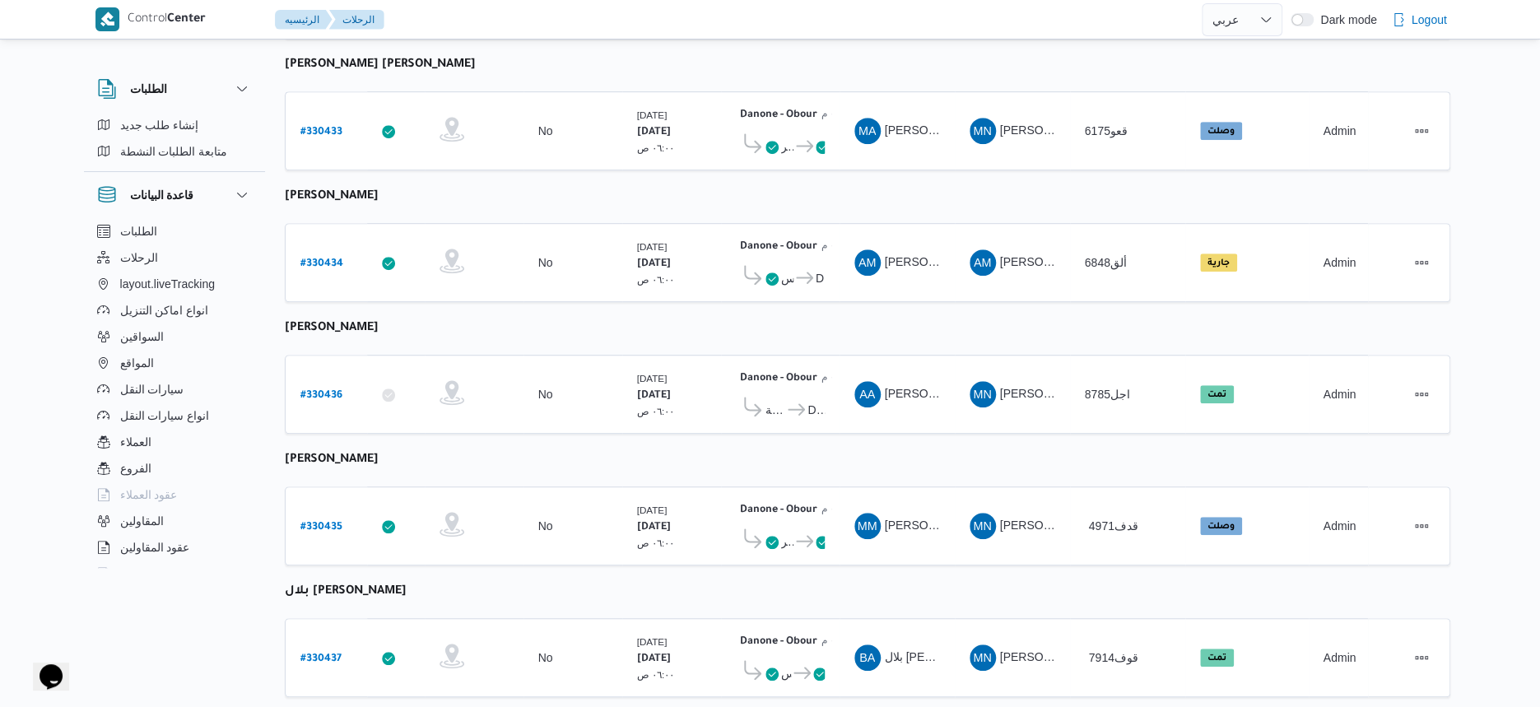
scroll to position [500, 0]
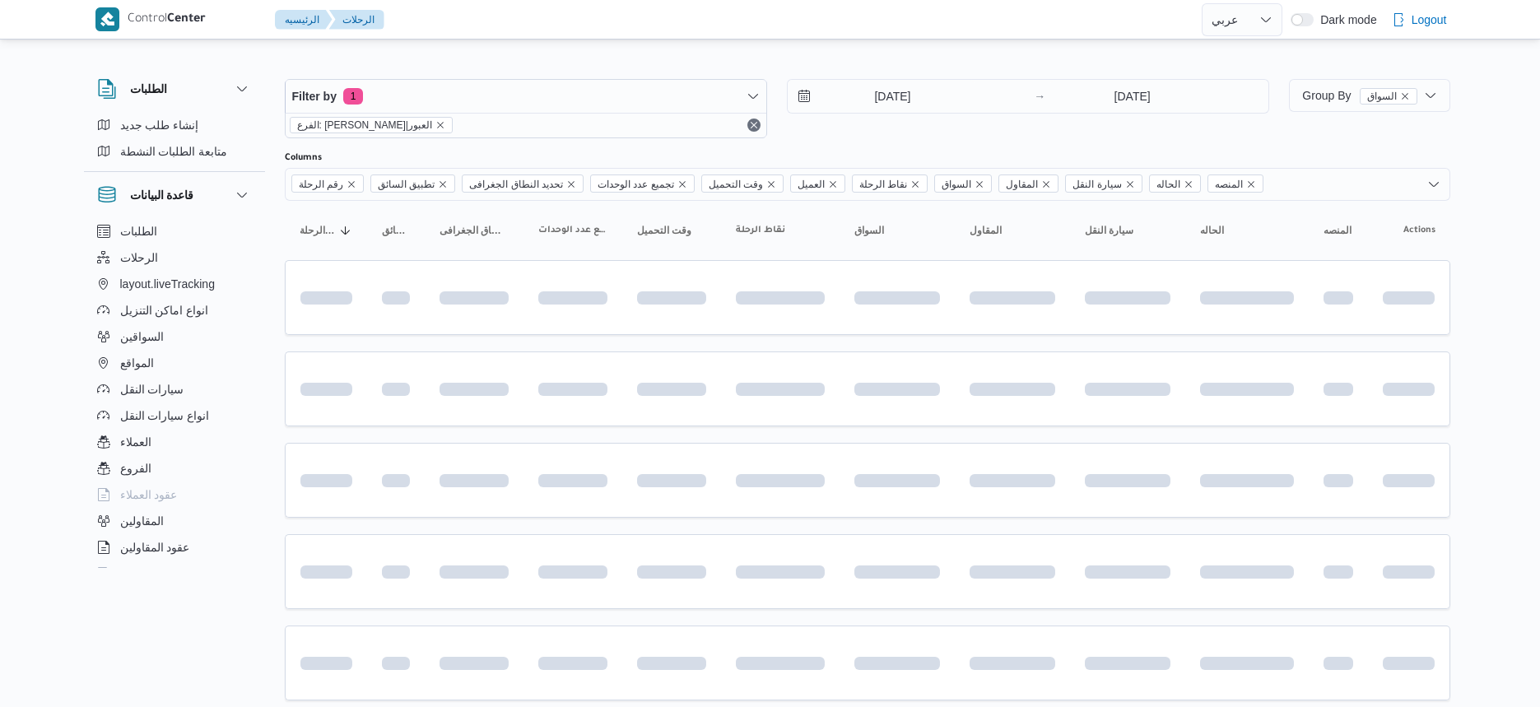
select select "ar"
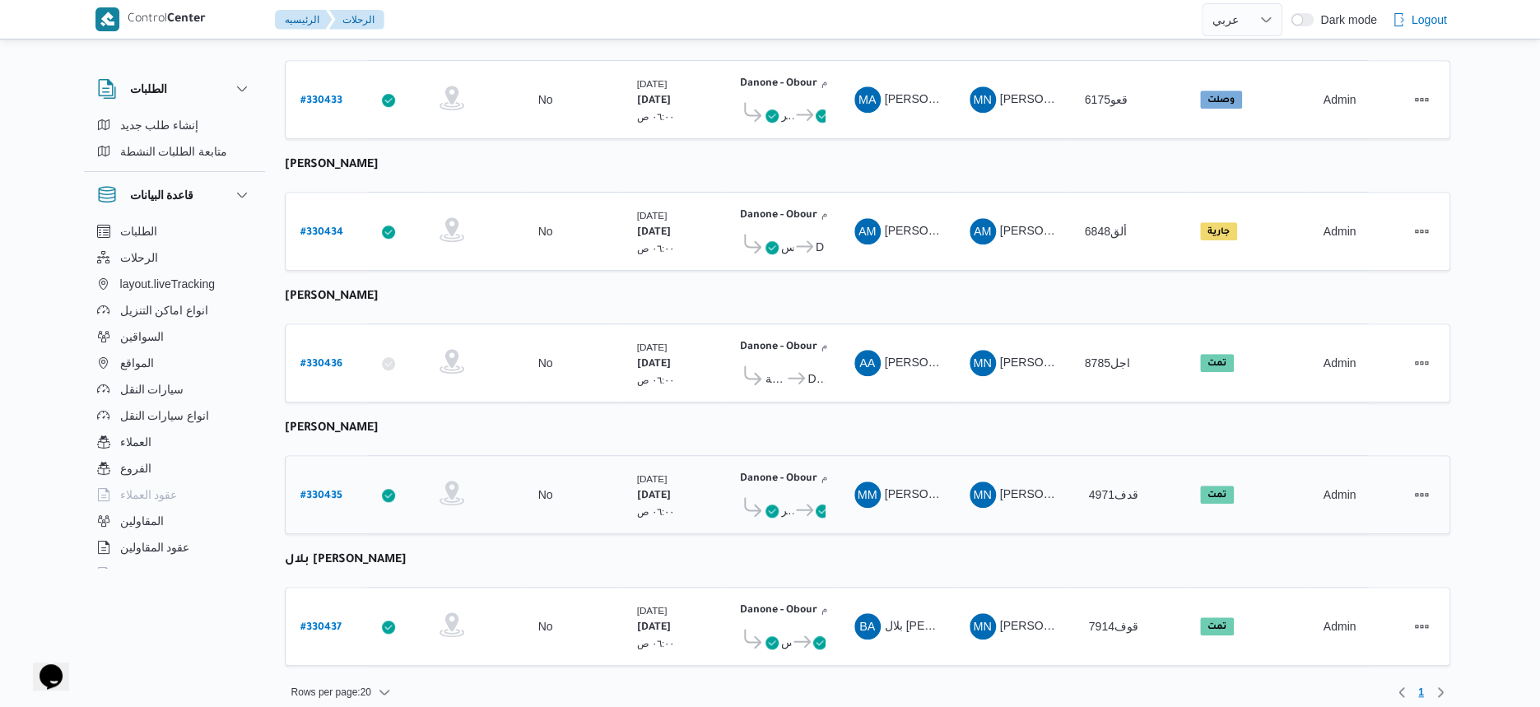
click at [316, 491] on b "# 330435" at bounding box center [321, 497] width 42 height 12
select select "ar"
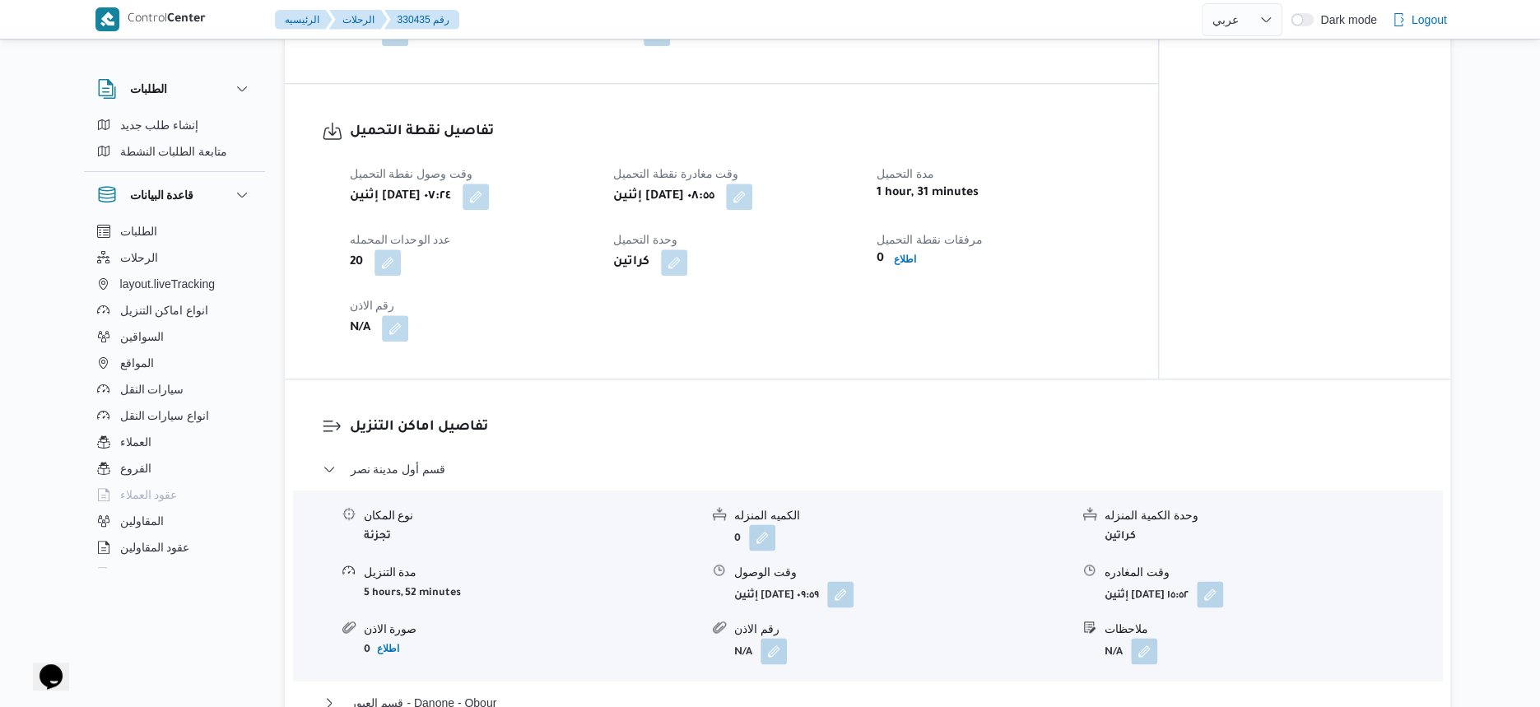
scroll to position [1235, 0]
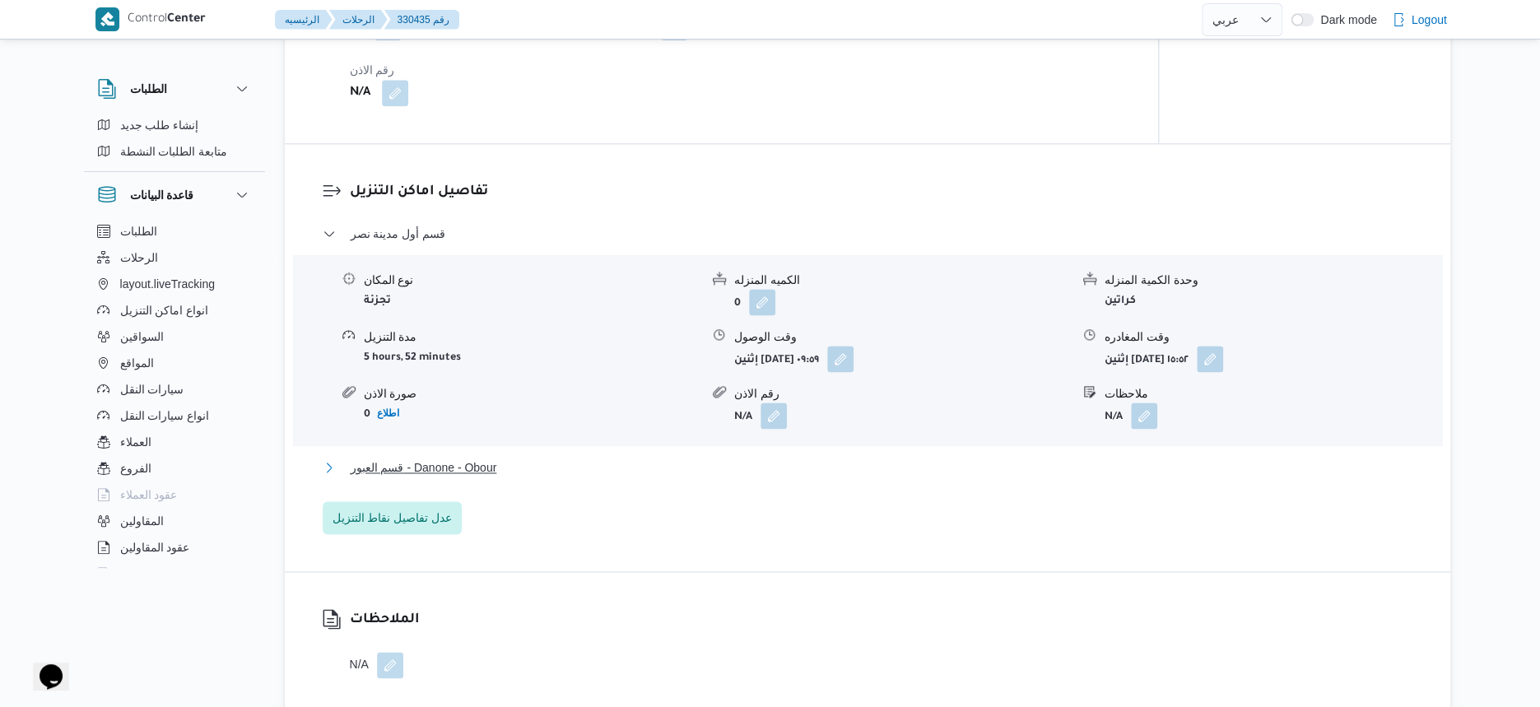
click at [516, 473] on button "قسم العبور - Danone - Obour" at bounding box center [868, 468] width 1091 height 20
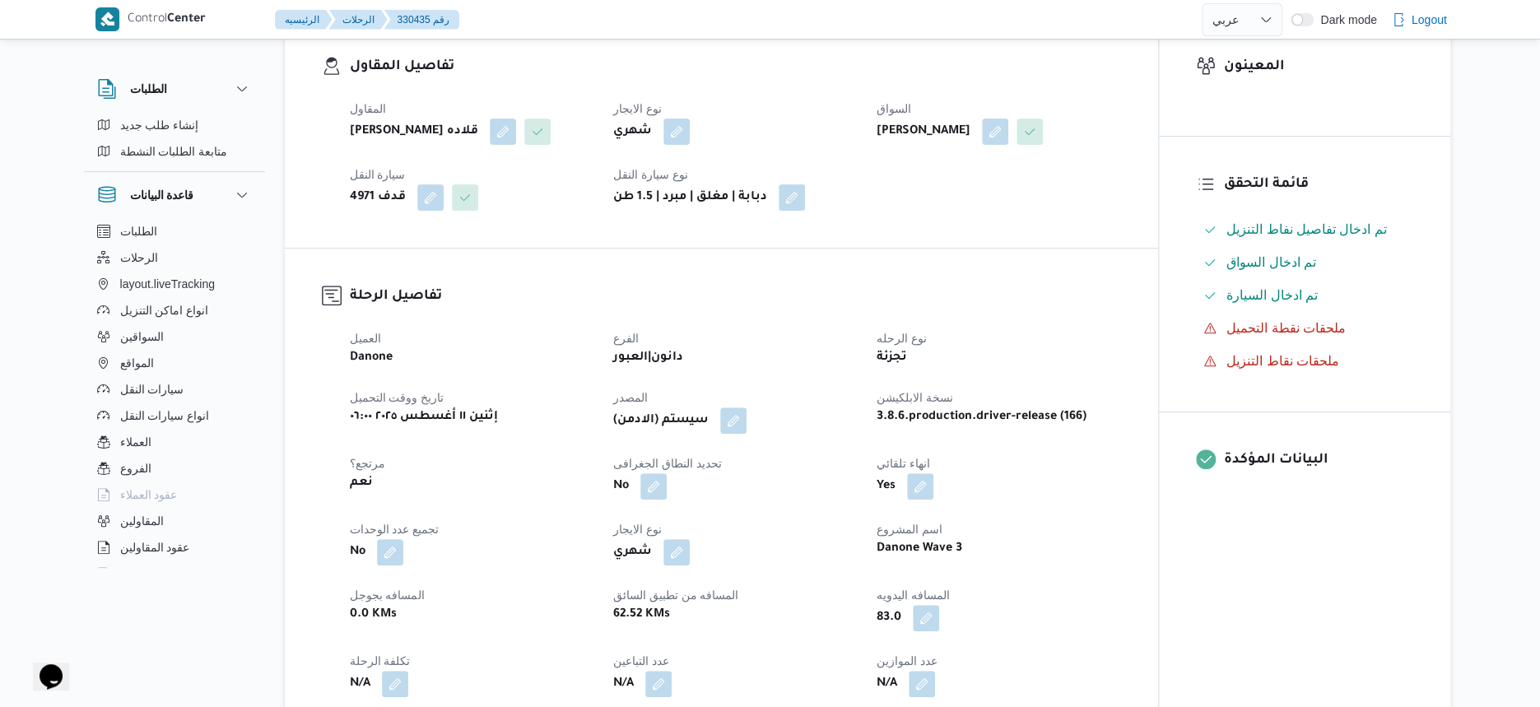
scroll to position [515, 0]
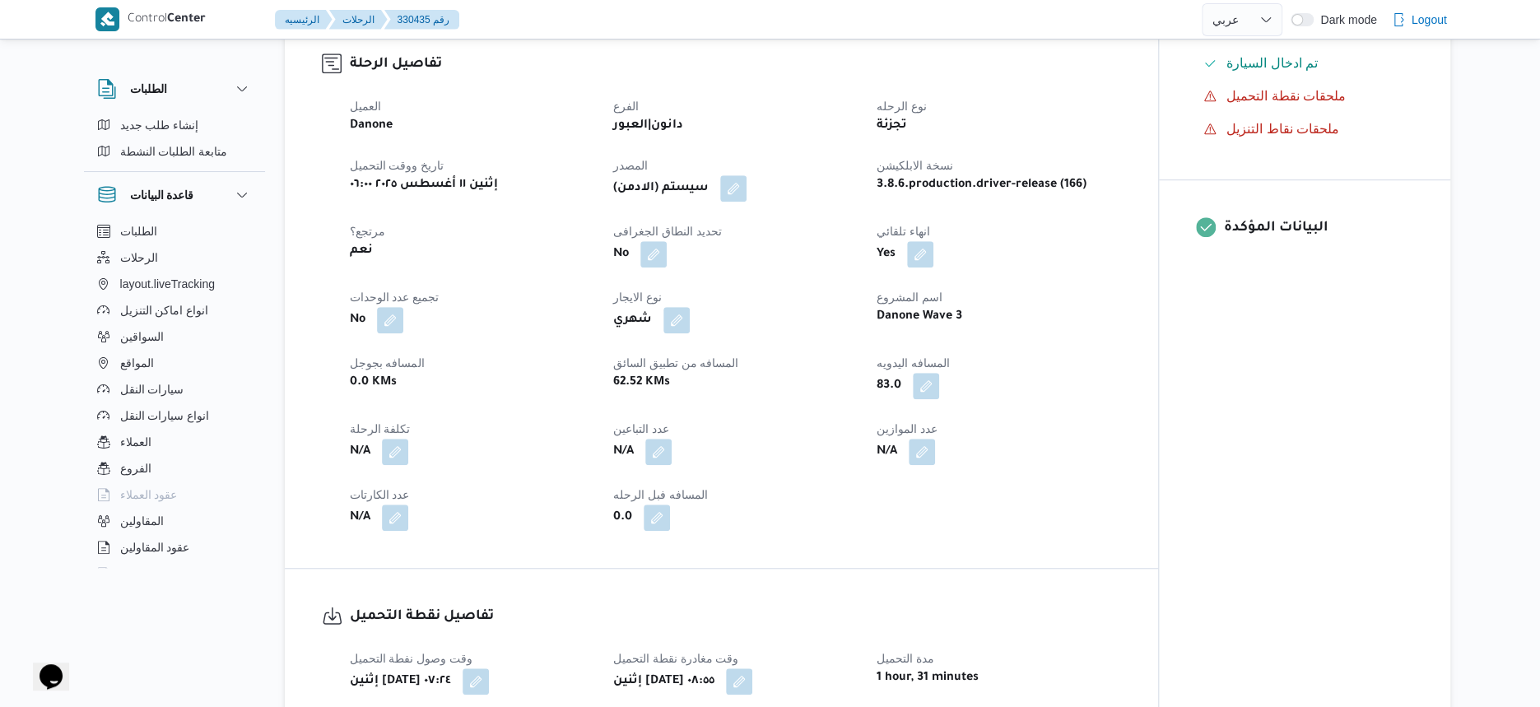
select select "ar"
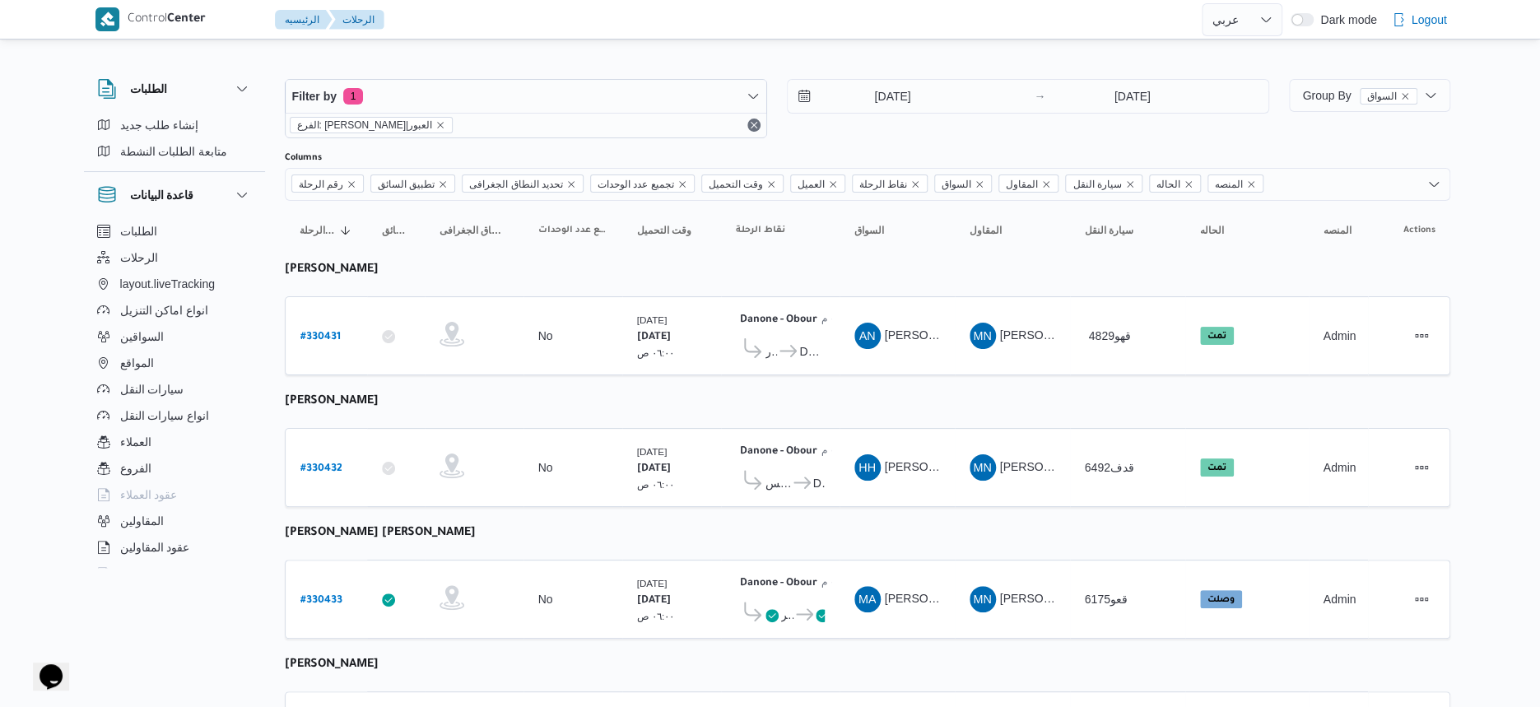
click at [777, 375] on table "رقم الرحلة Click to sort in ascending order تطبيق السائق Click to sort in ascen…" at bounding box center [868, 691] width 1166 height 981
click at [850, 380] on table "رقم الرحلة Click to sort in ascending order تطبيق السائق Click to sort in ascen…" at bounding box center [868, 691] width 1166 height 981
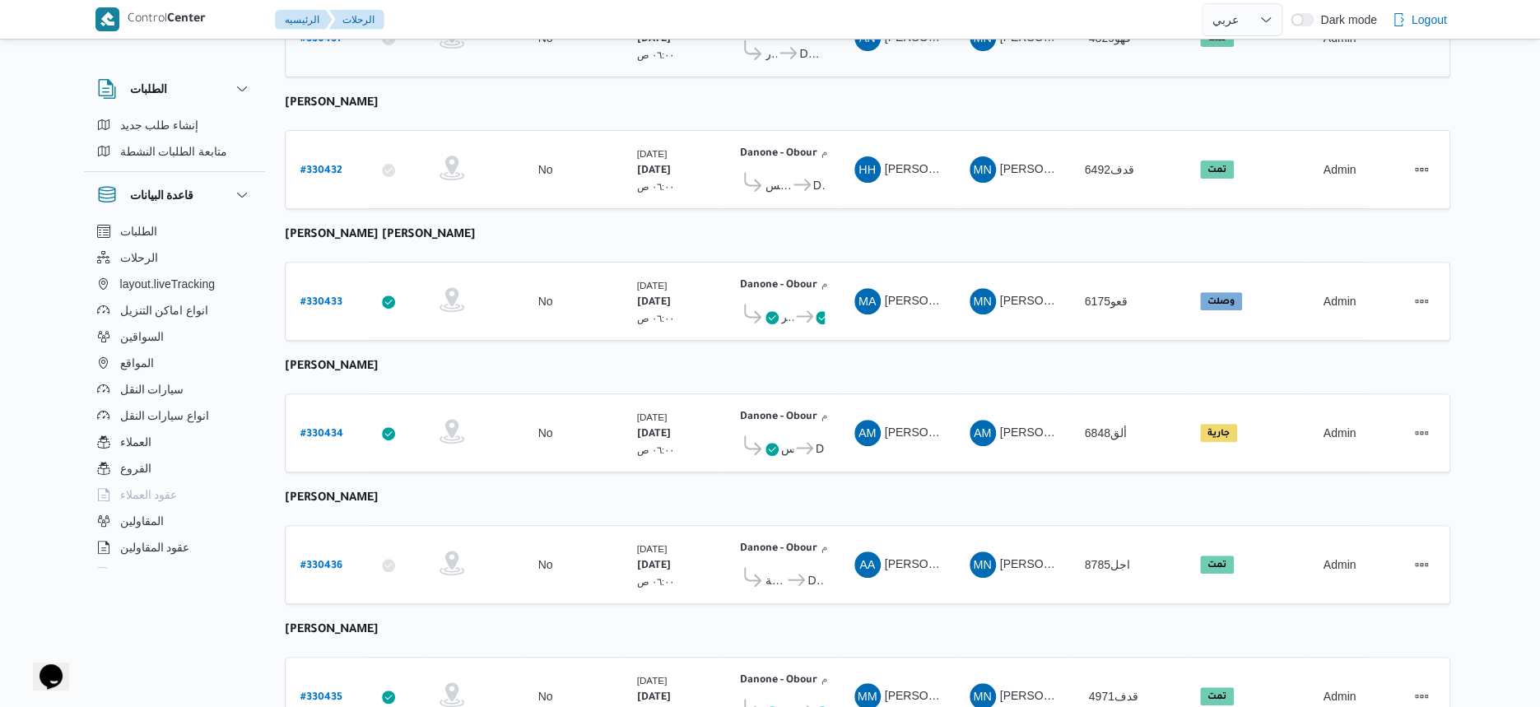
scroll to position [309, 0]
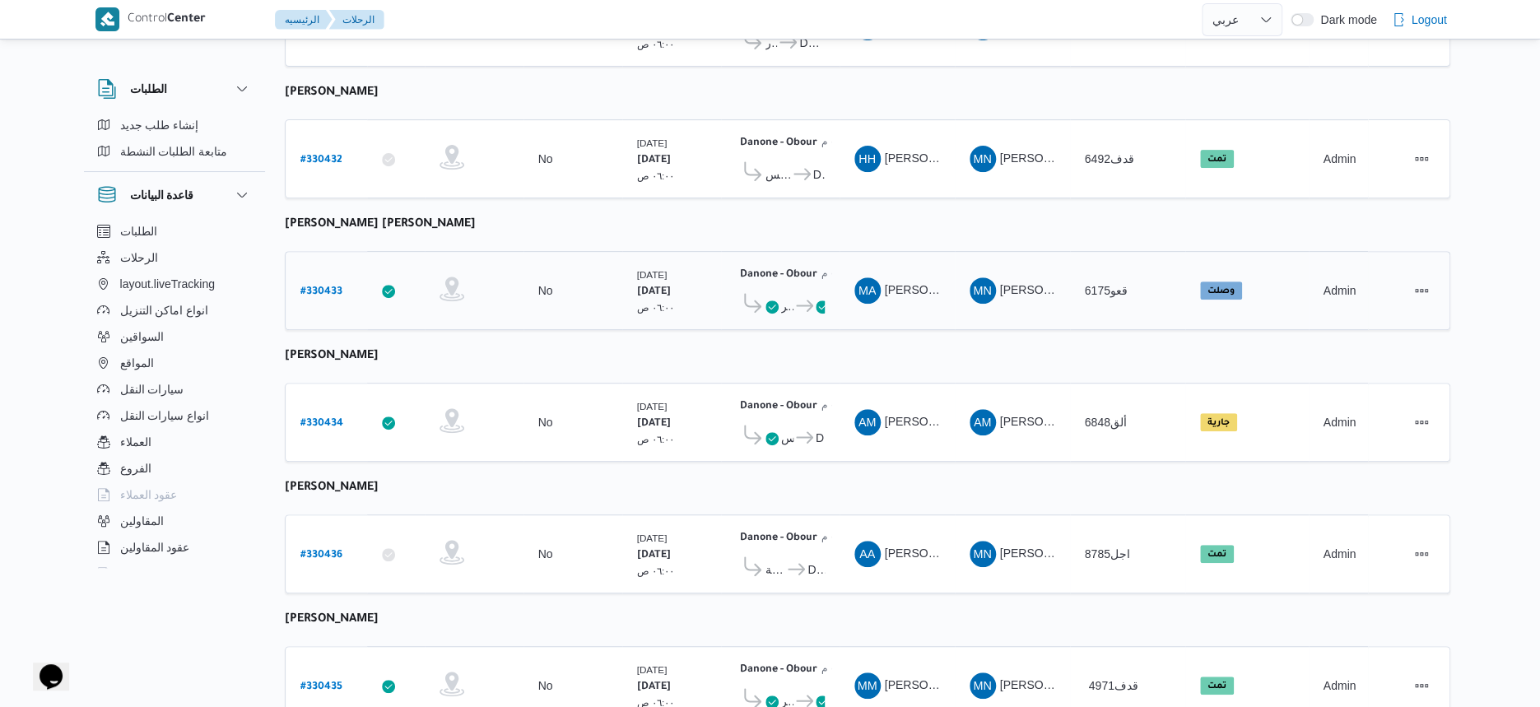
click at [319, 280] on link "# 330433" at bounding box center [321, 291] width 42 height 22
select select "ar"
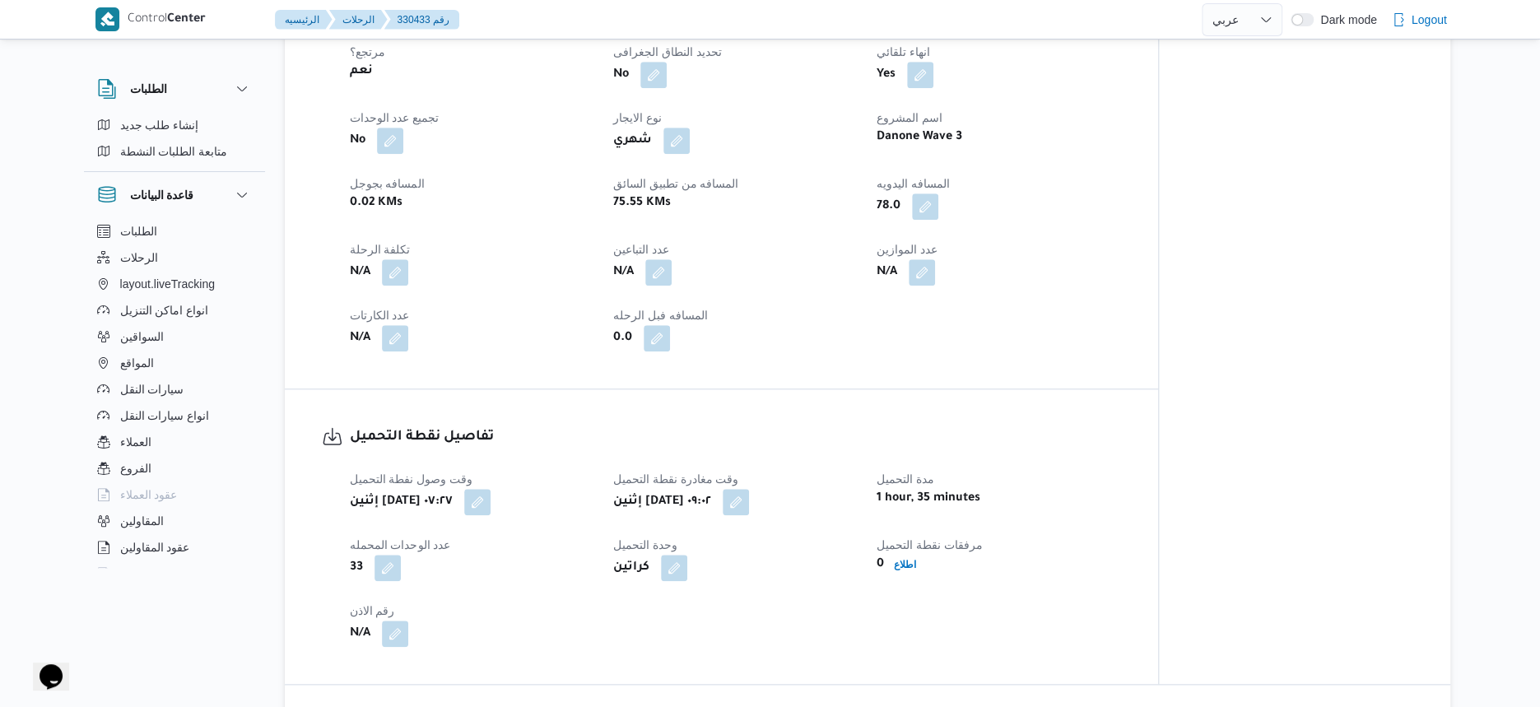
scroll to position [1338, 0]
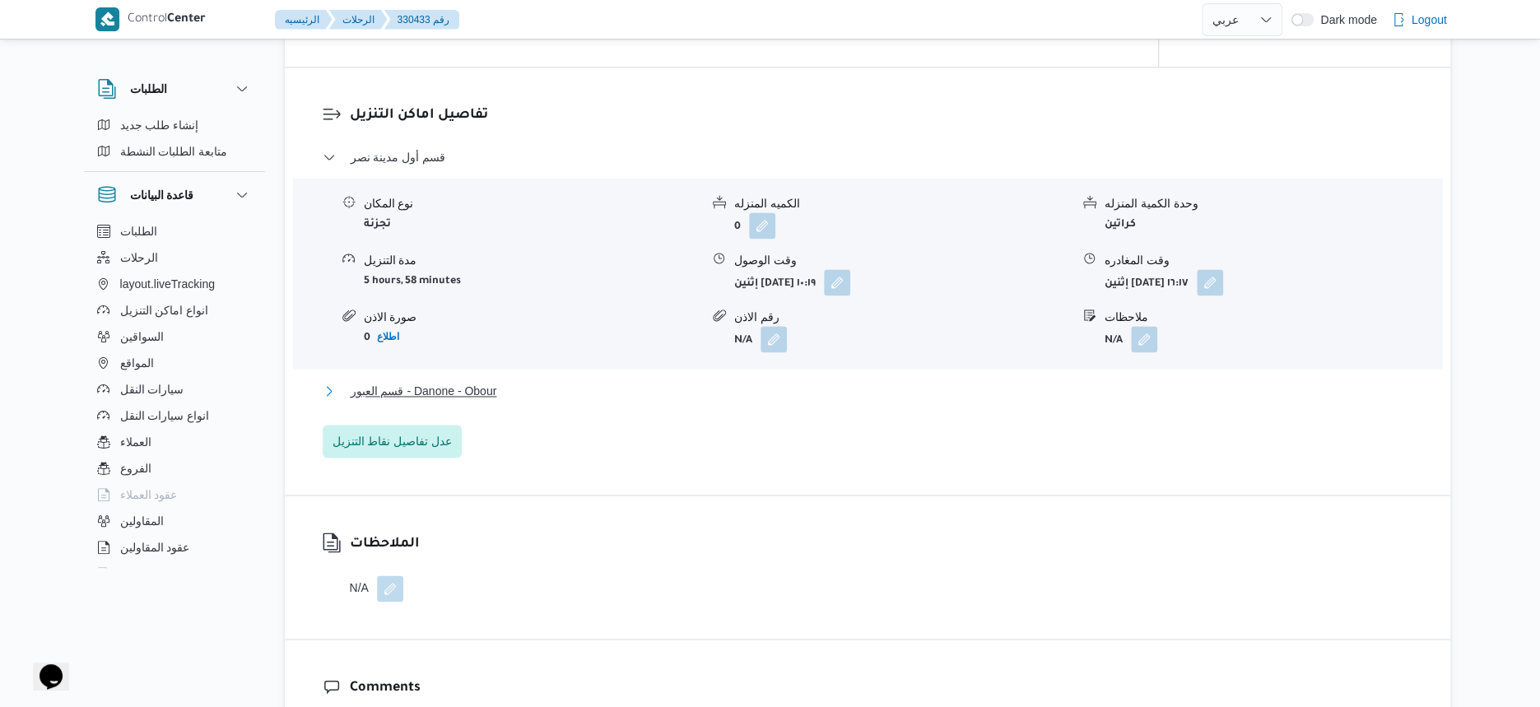
click at [531, 390] on button "قسم العبور - Danone - Obour" at bounding box center [868, 391] width 1091 height 20
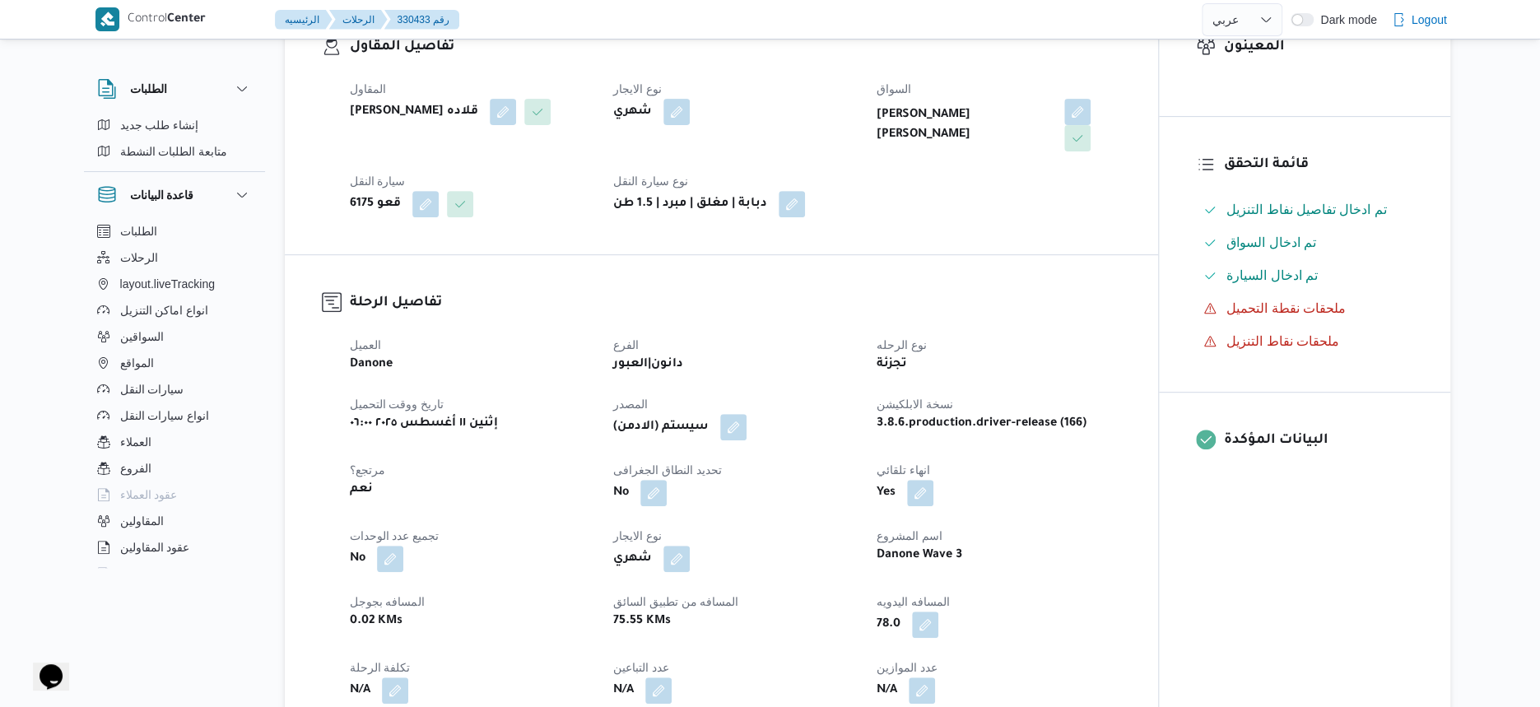
scroll to position [617, 0]
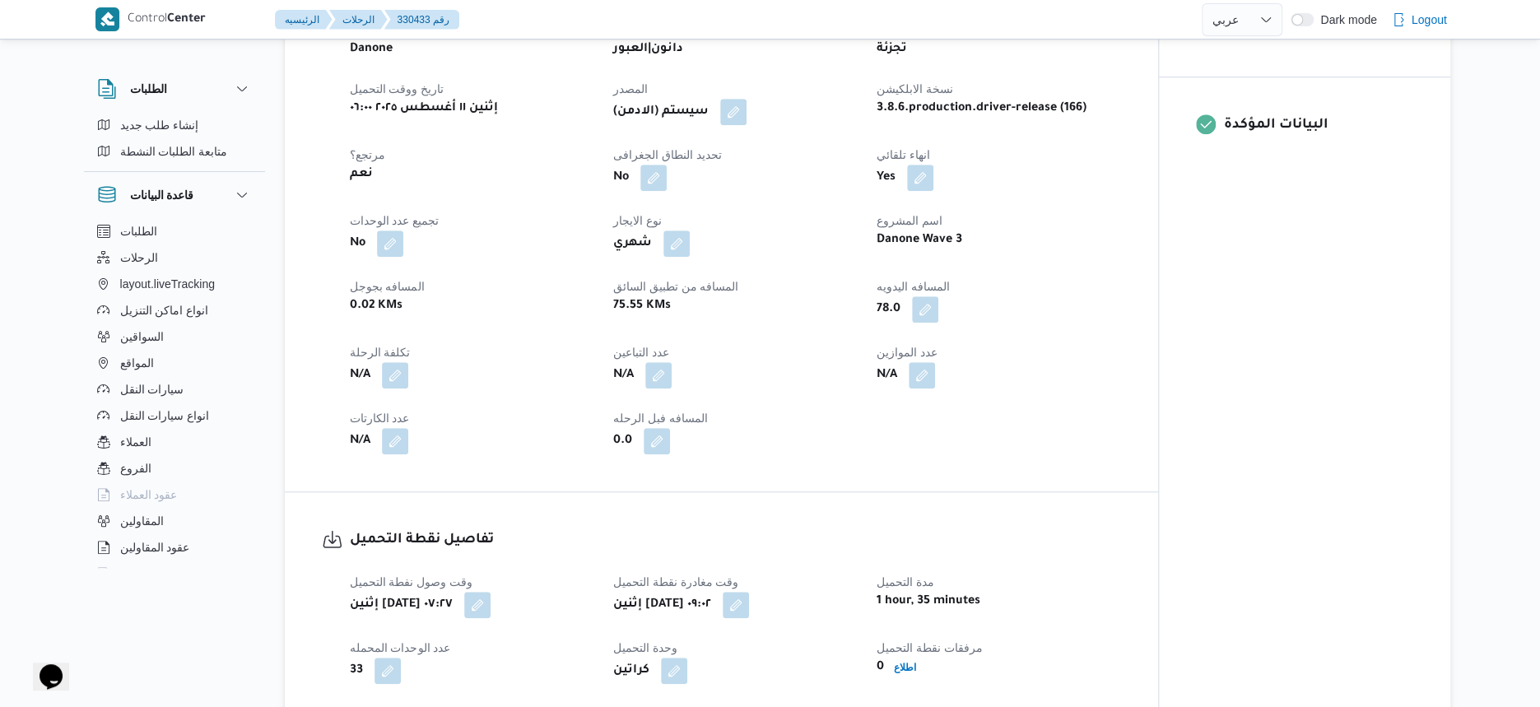
select select "ar"
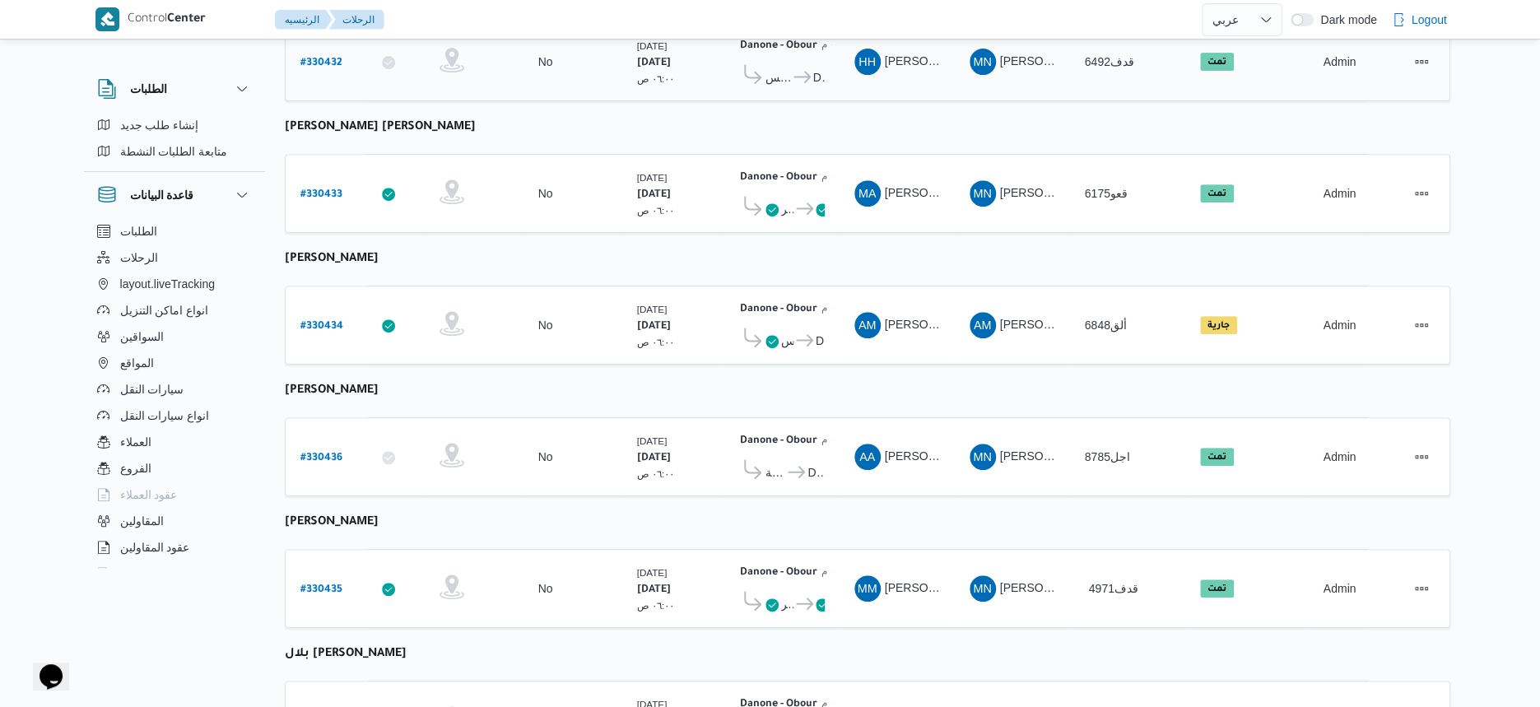
scroll to position [500, 0]
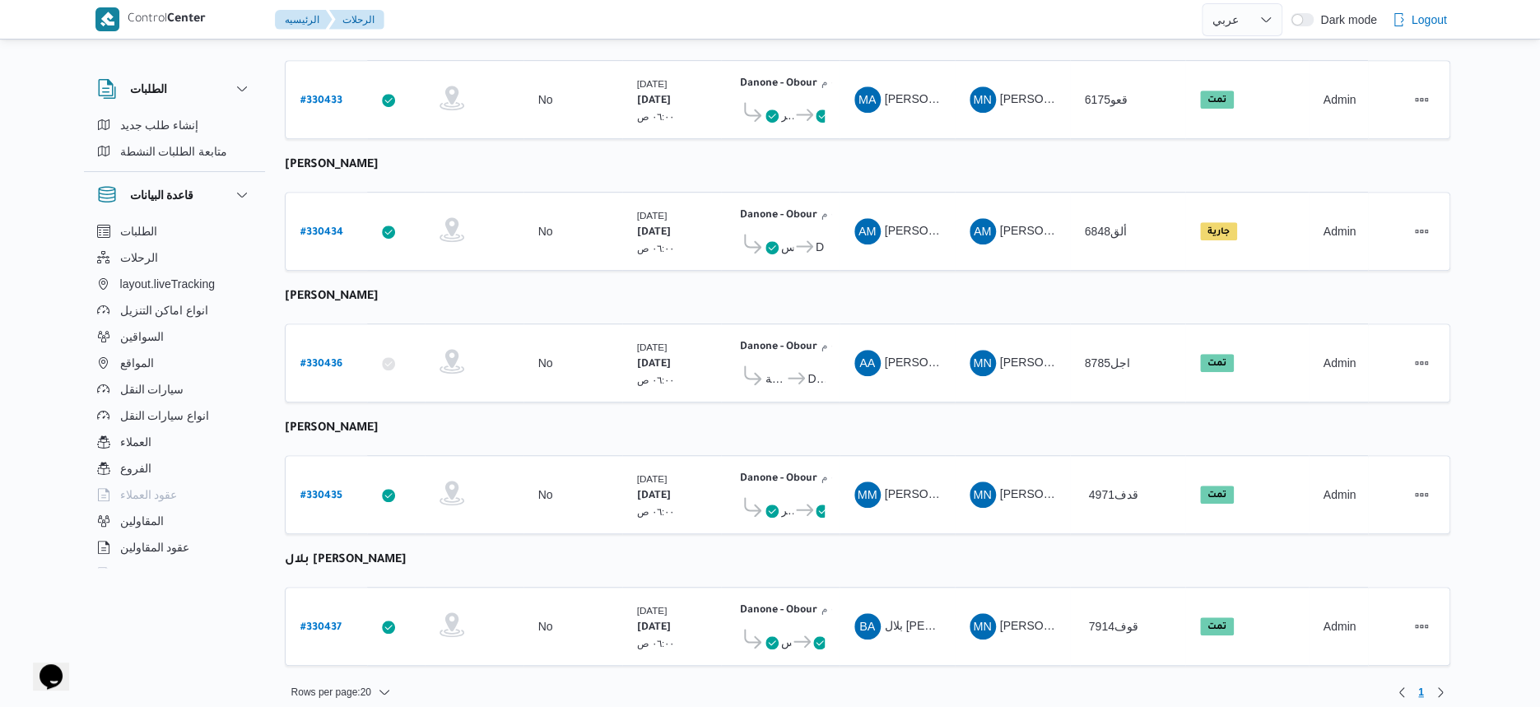
click at [953, 409] on table "رقم الرحلة Click to sort in ascending order تطبيق السائق Click to sort in ascen…" at bounding box center [868, 191] width 1166 height 981
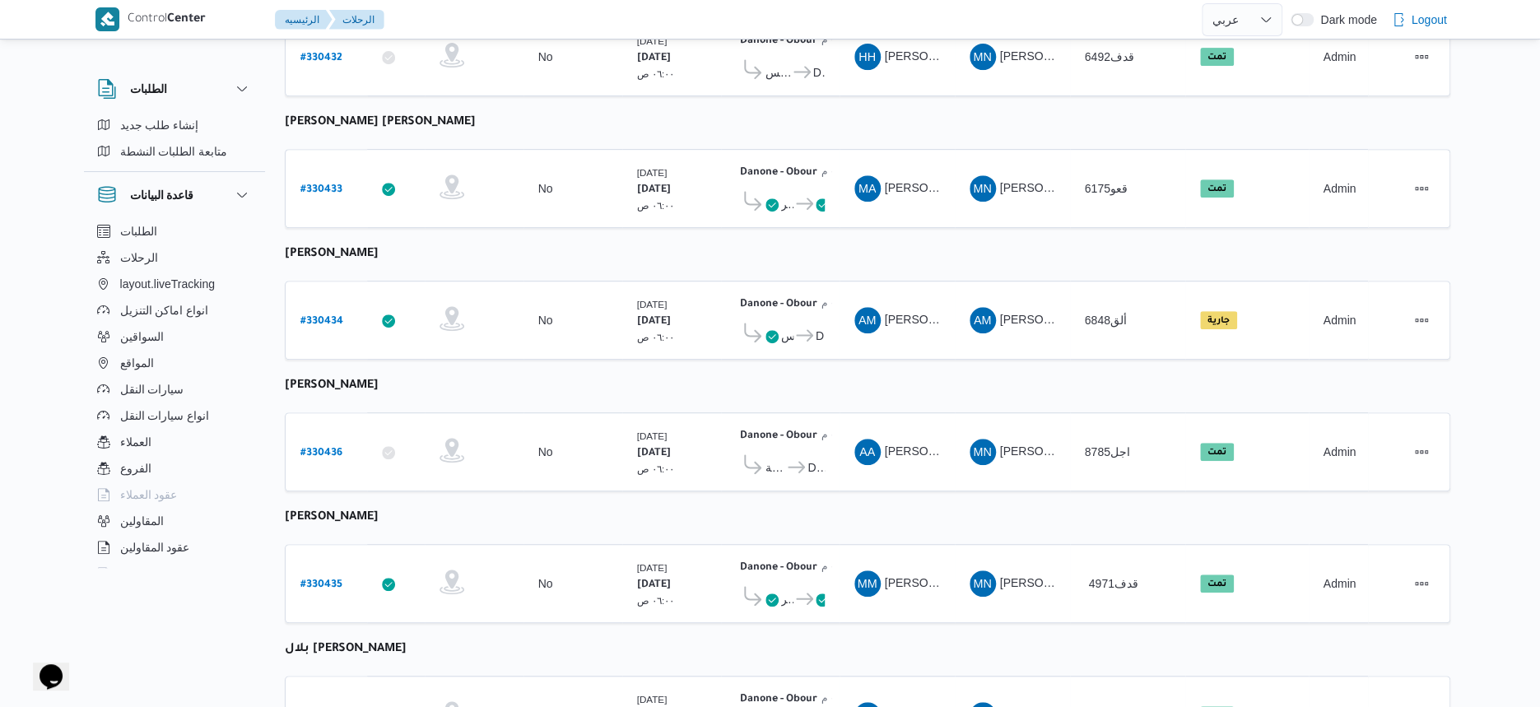
scroll to position [412, 0]
click at [327, 315] on b "# 330434" at bounding box center [321, 321] width 43 height 12
select select "ar"
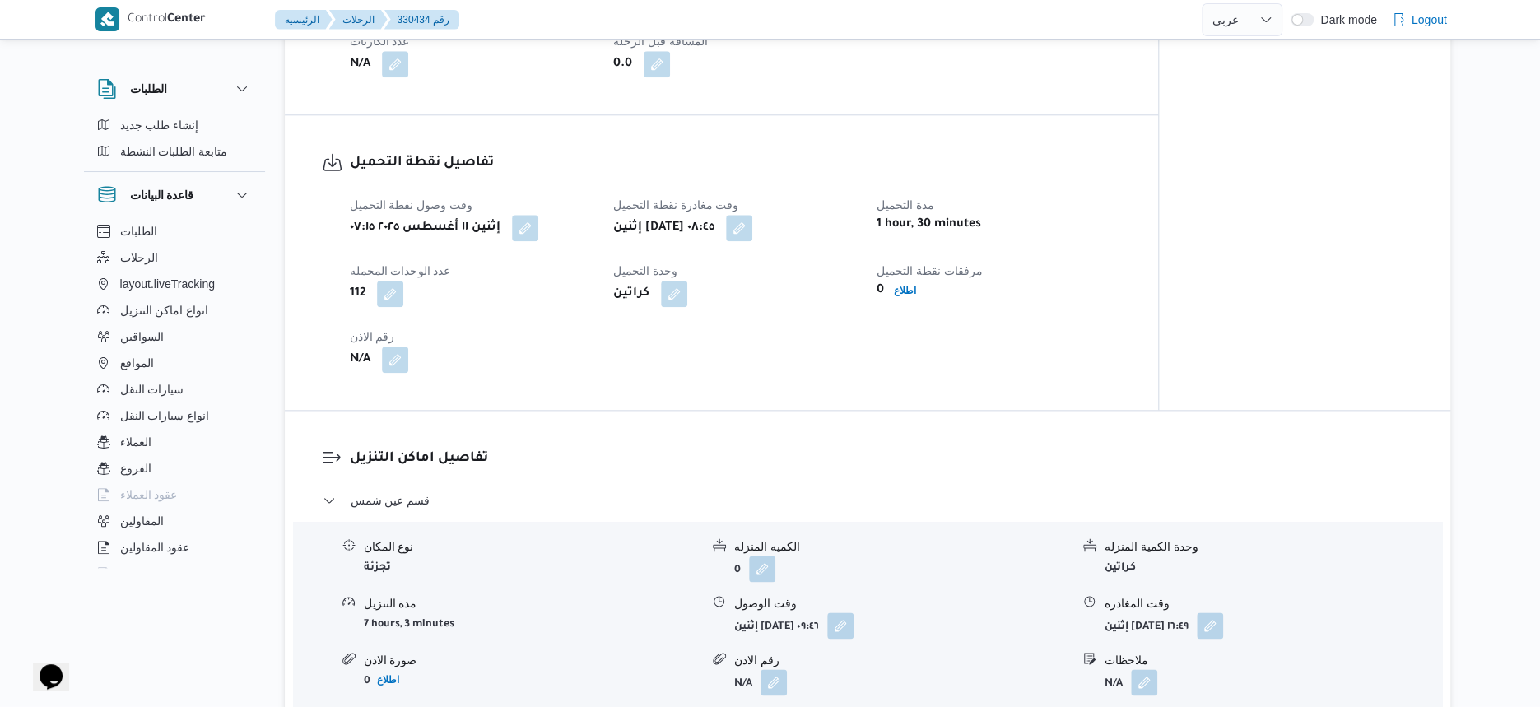
scroll to position [1338, 0]
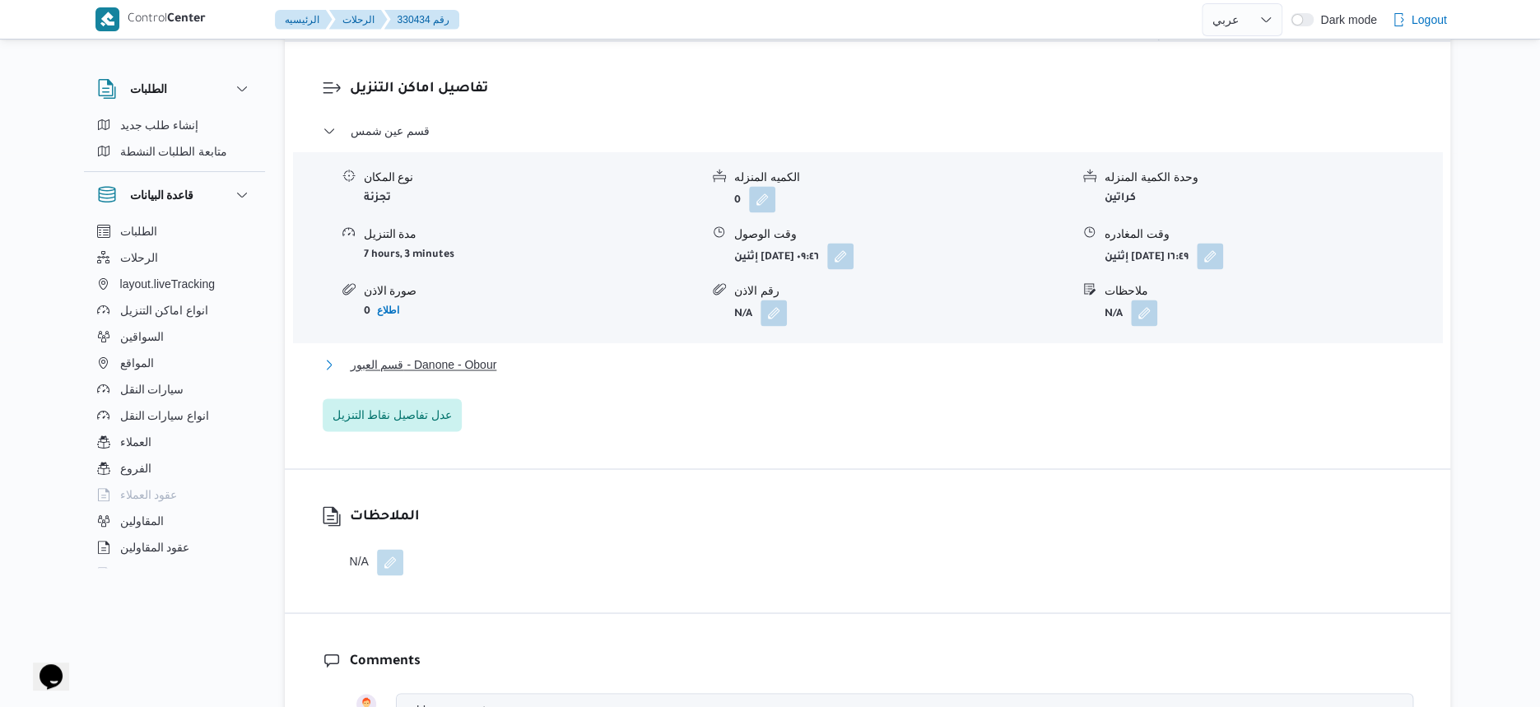
click at [482, 371] on span "قسم العبور - Danone - Obour" at bounding box center [424, 365] width 147 height 20
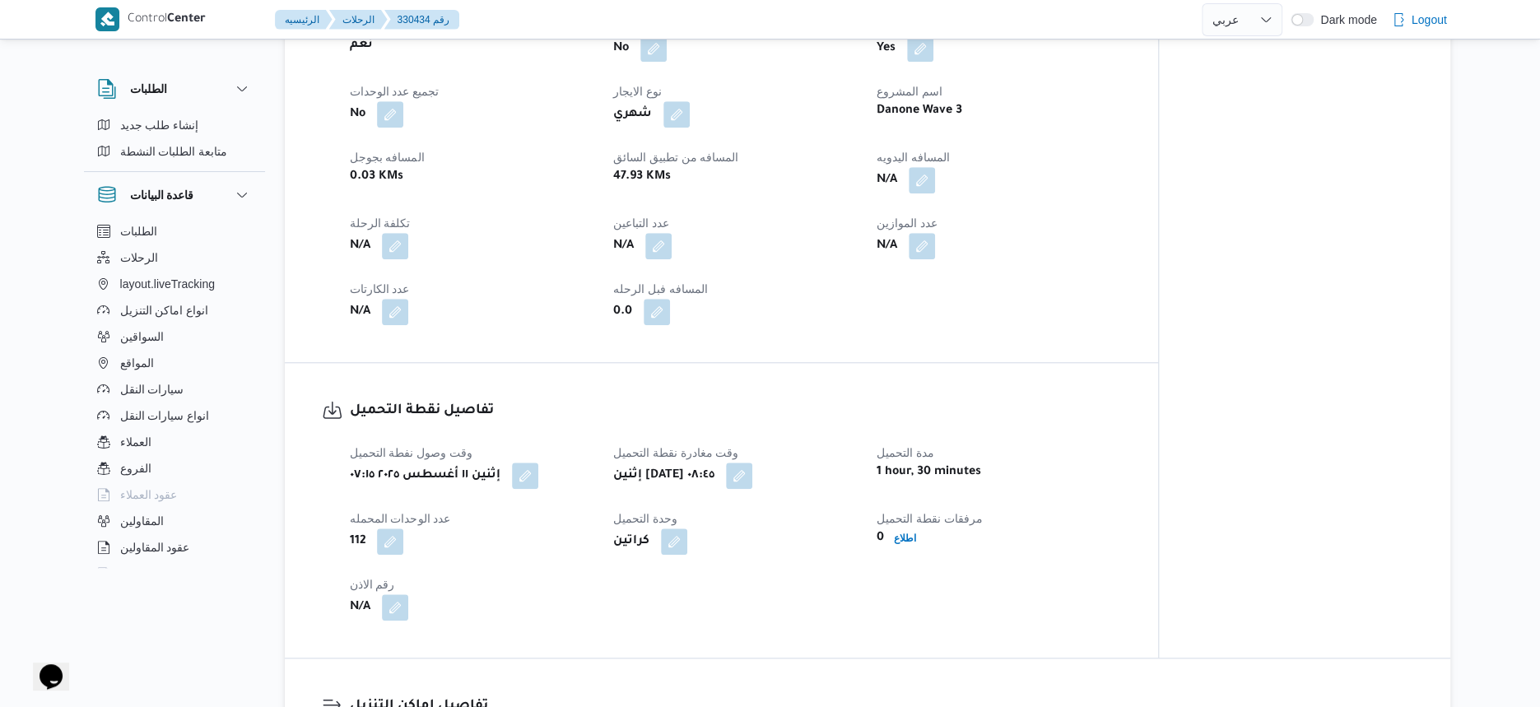
scroll to position [617, 0]
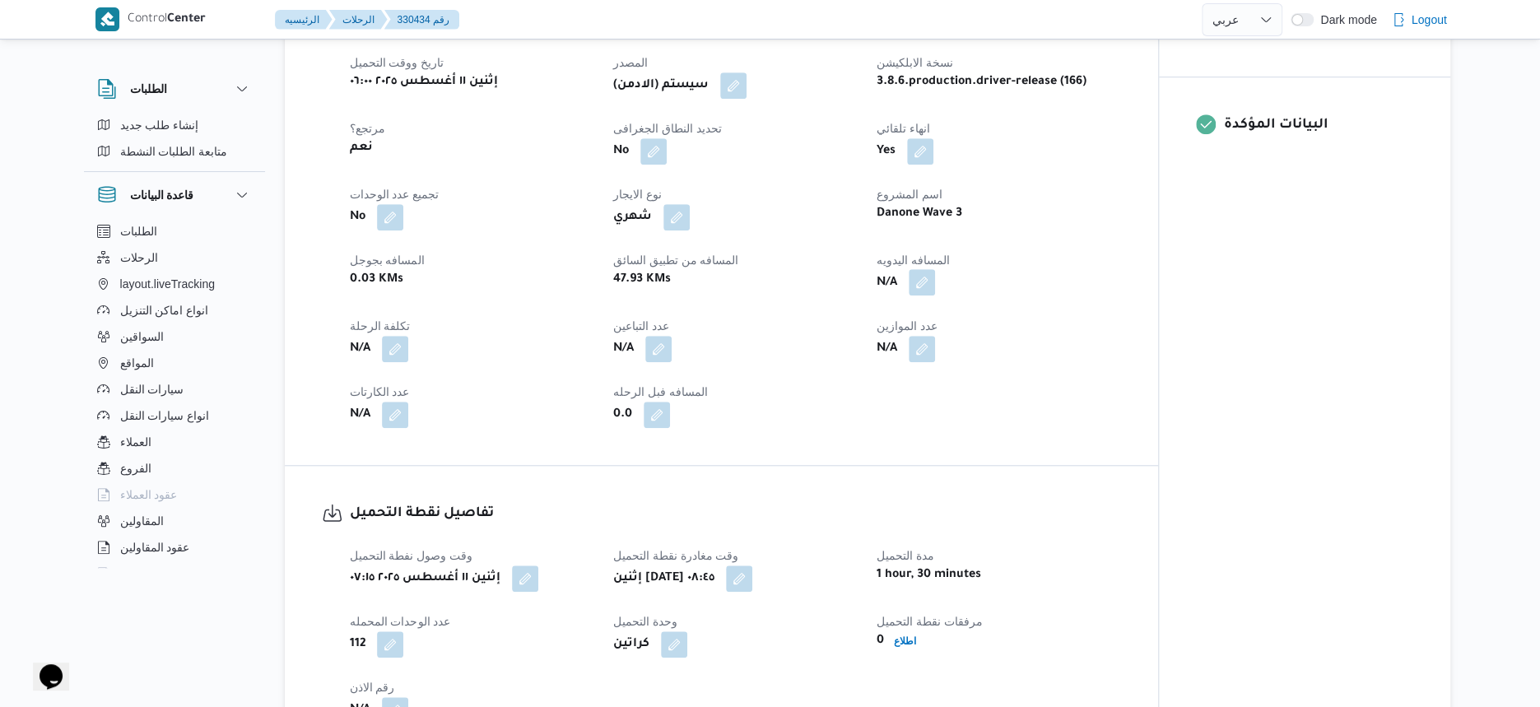
click at [926, 281] on button "button" at bounding box center [922, 282] width 26 height 26
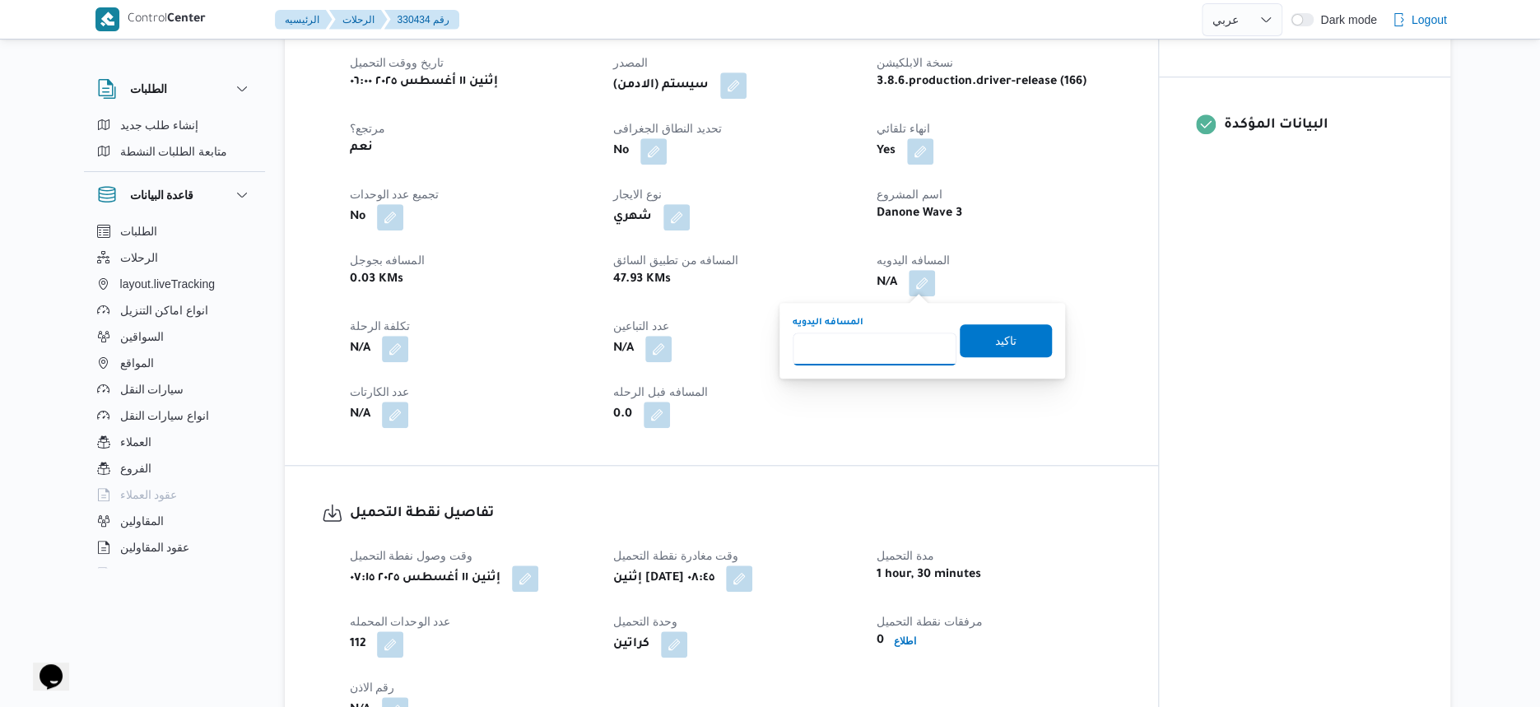
click at [873, 354] on input "المسافه اليدويه" at bounding box center [875, 349] width 164 height 33
type input "57"
click at [995, 345] on span "تاكيد" at bounding box center [1005, 340] width 21 height 20
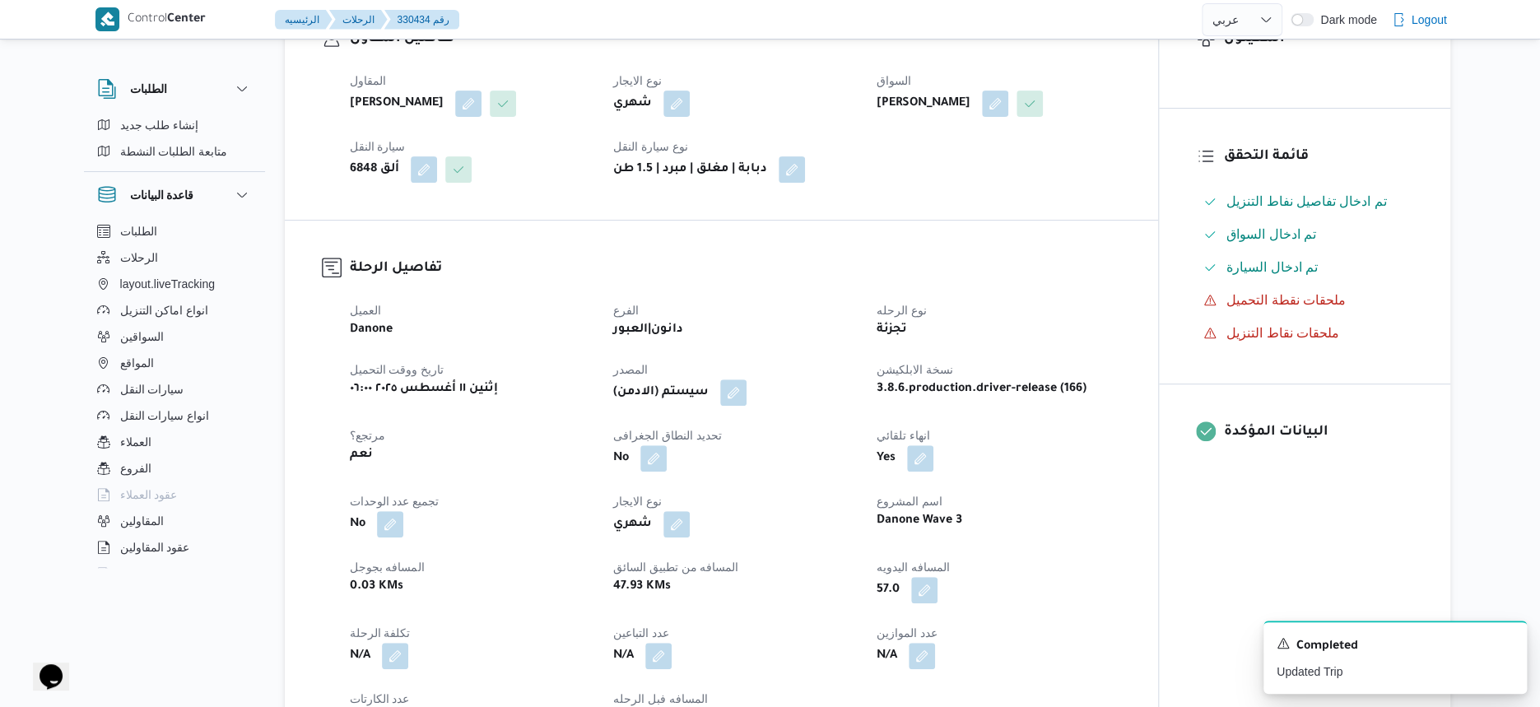
scroll to position [0, 0]
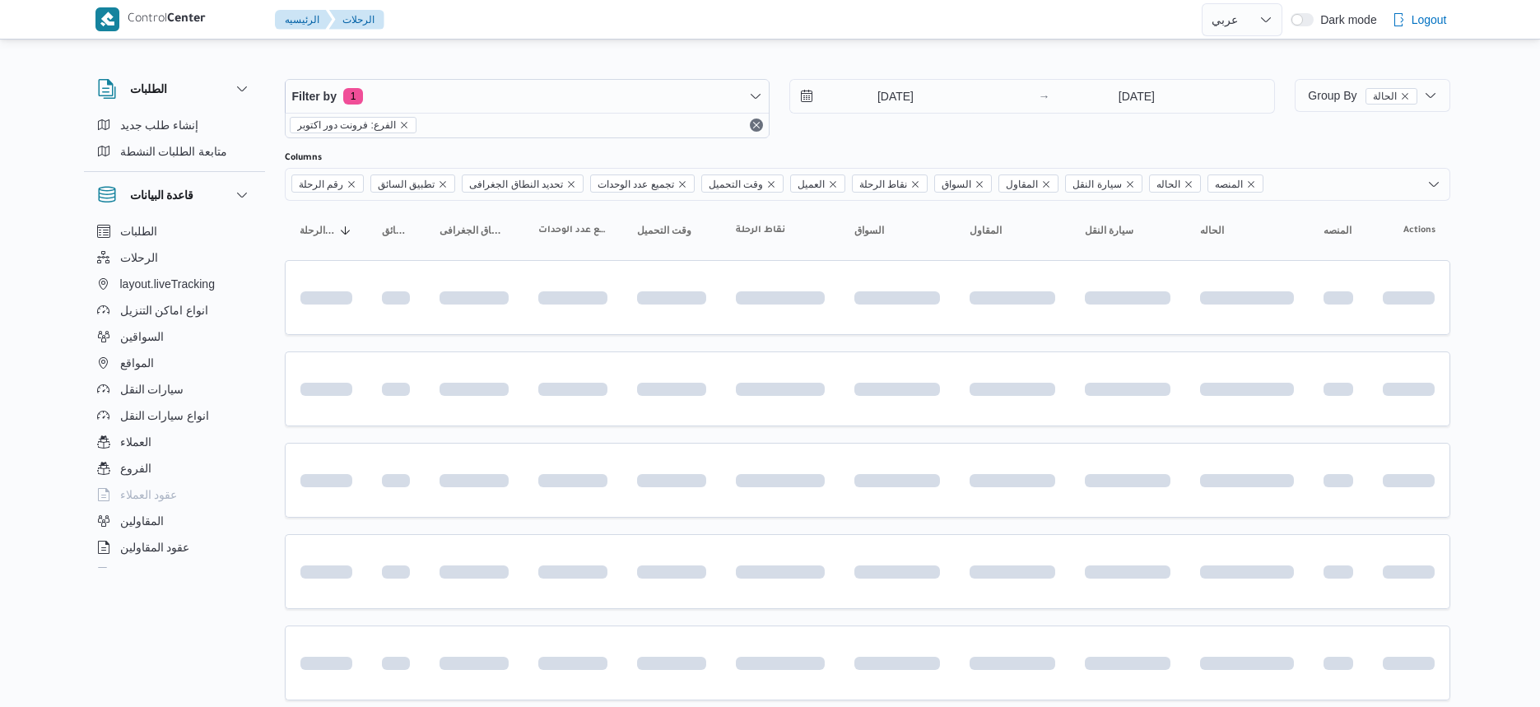
select select "ar"
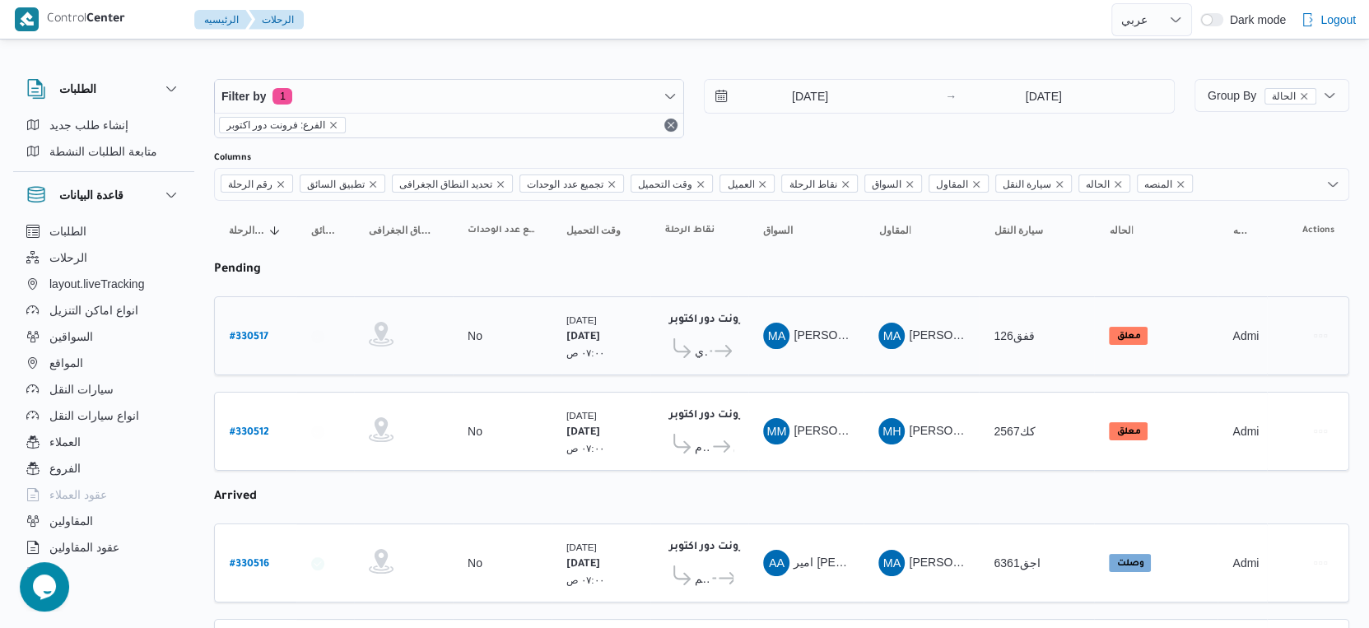
click at [244, 336] on b "# 330517" at bounding box center [249, 338] width 39 height 12
select select "ar"
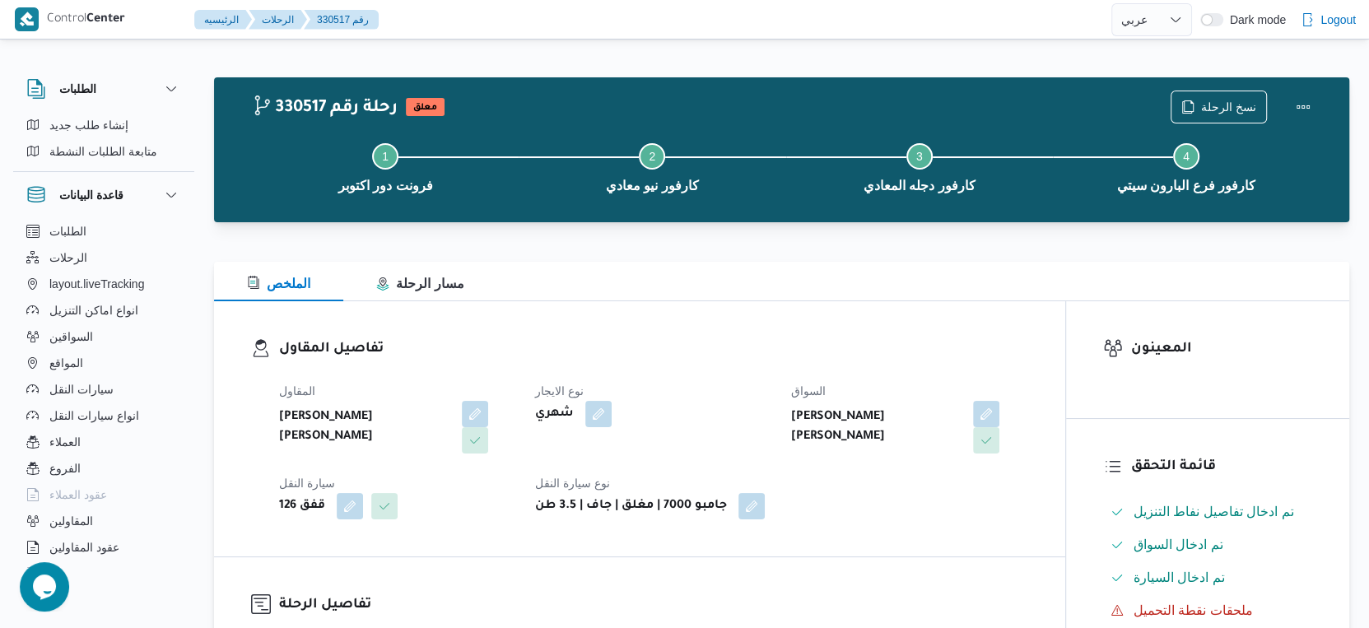
select select "ar"
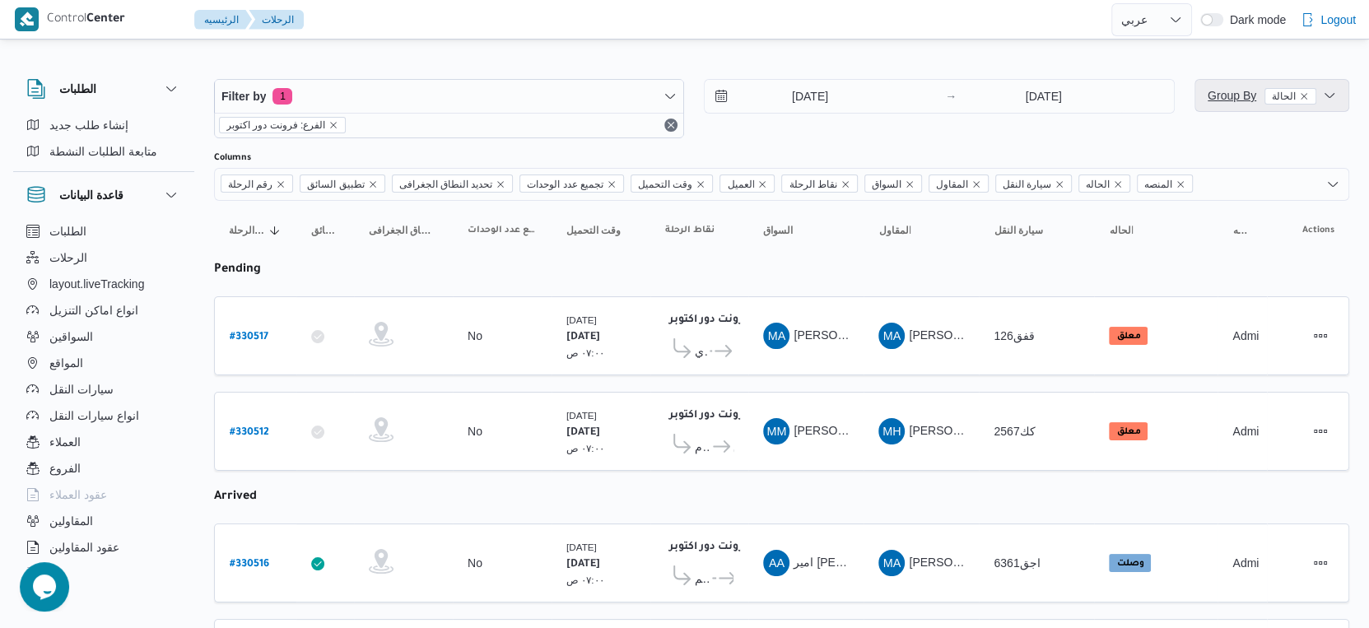
click at [1241, 95] on span "Group By الحالة" at bounding box center [1262, 95] width 109 height 13
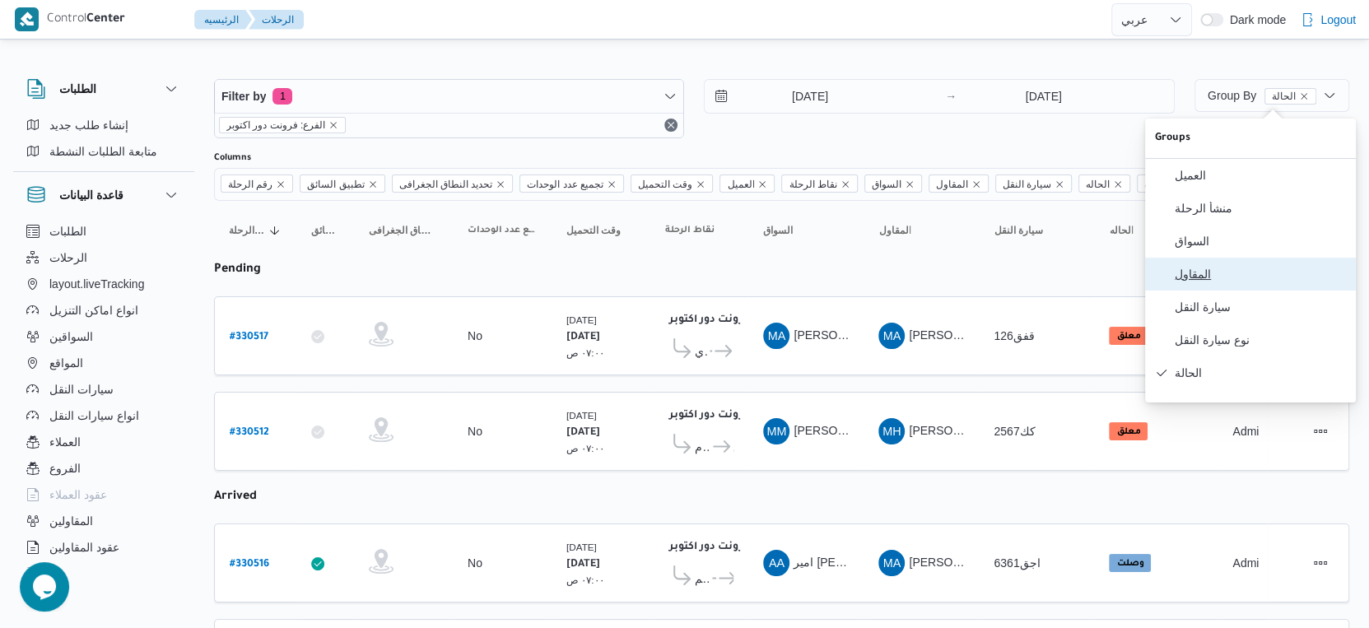
click at [1209, 279] on span "المقاول" at bounding box center [1260, 274] width 171 height 13
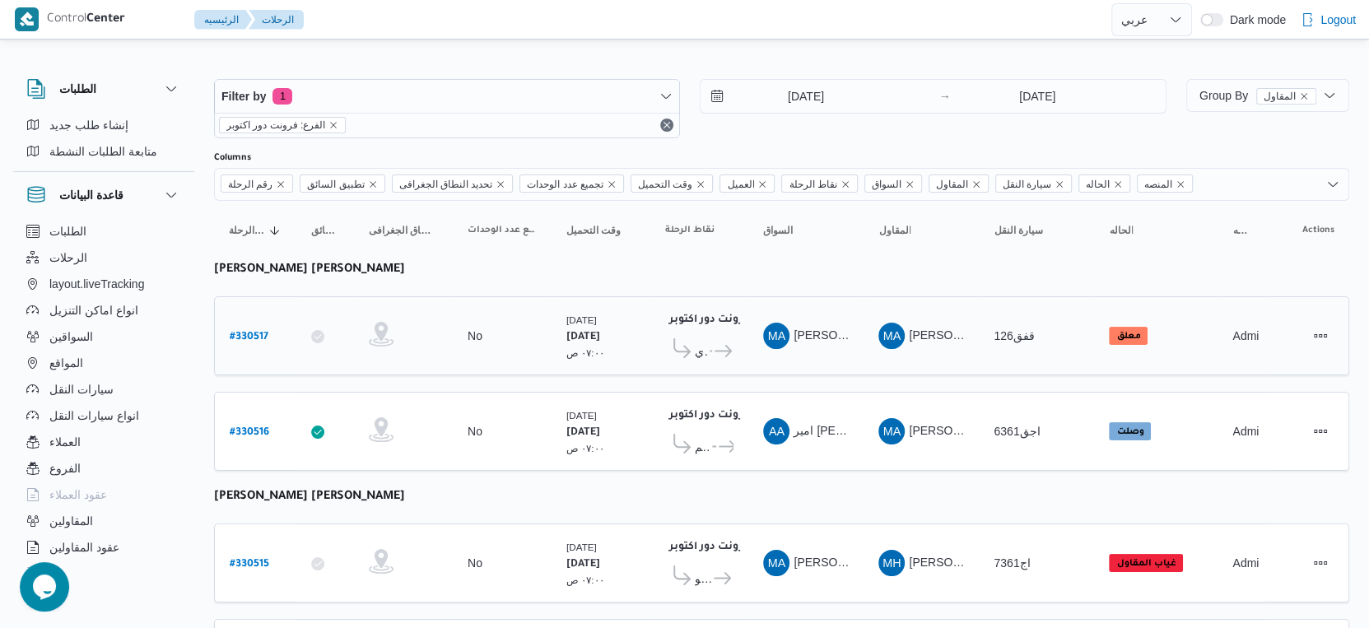
click at [560, 335] on div "الإثنين ١١/٨/٢٠٢٥ ٠٧:٠٠ ص" at bounding box center [601, 336] width 82 height 62
click at [1222, 95] on span "Group By المقاول" at bounding box center [1257, 95] width 117 height 13
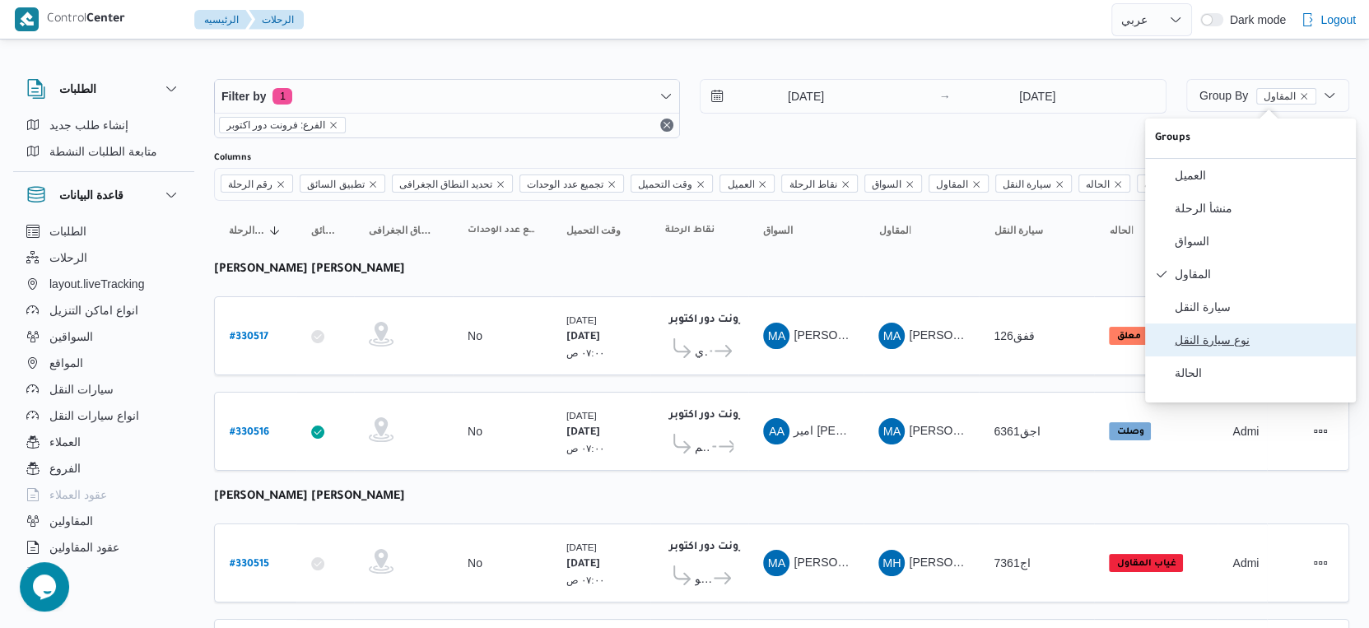
click at [1233, 347] on span "نوع سيارة النقل" at bounding box center [1260, 339] width 171 height 13
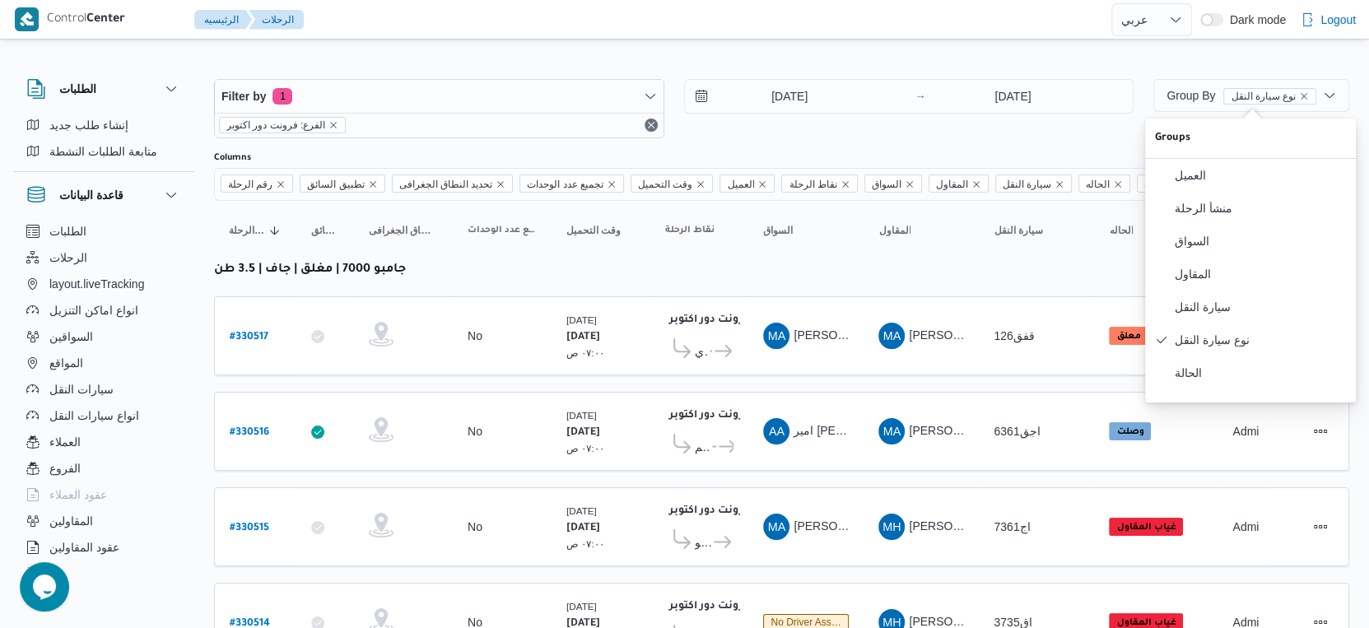
click at [519, 345] on div "No" at bounding box center [502, 336] width 82 height 28
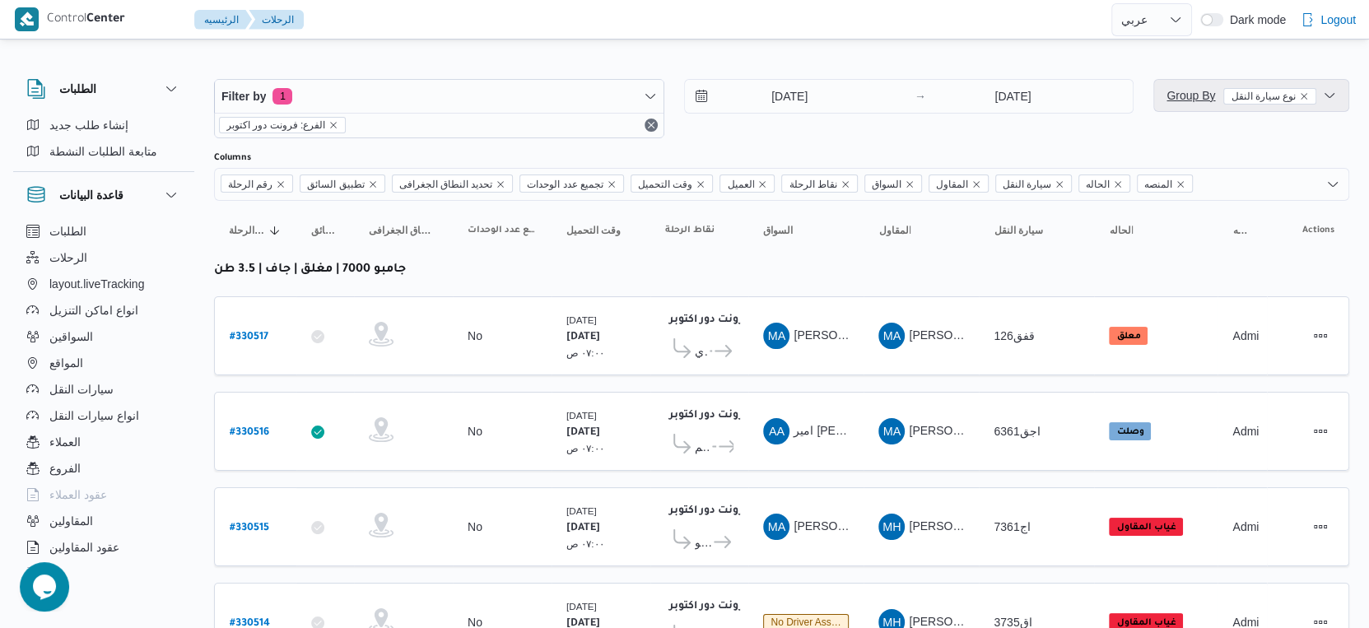
click at [1199, 100] on span "Group By نوع سيارة النقل" at bounding box center [1242, 95] width 150 height 13
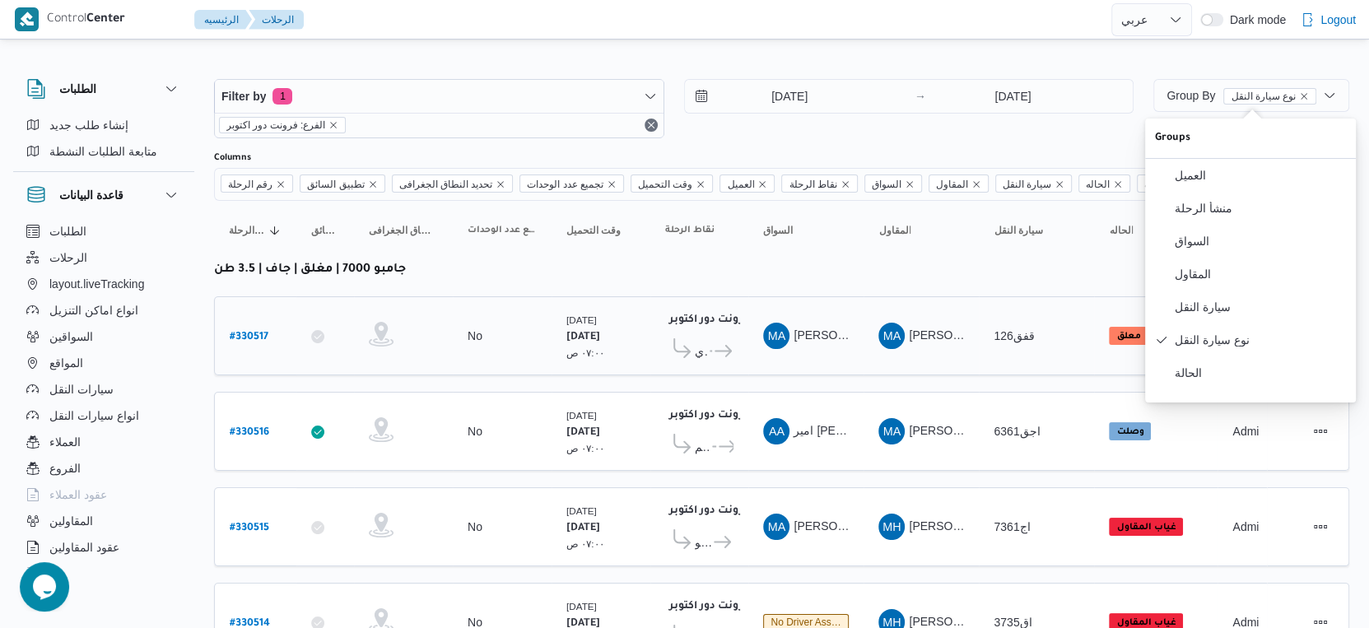
click at [485, 344] on div "No" at bounding box center [502, 336] width 82 height 28
click at [241, 332] on b "# 330517" at bounding box center [249, 338] width 39 height 12
select select "ar"
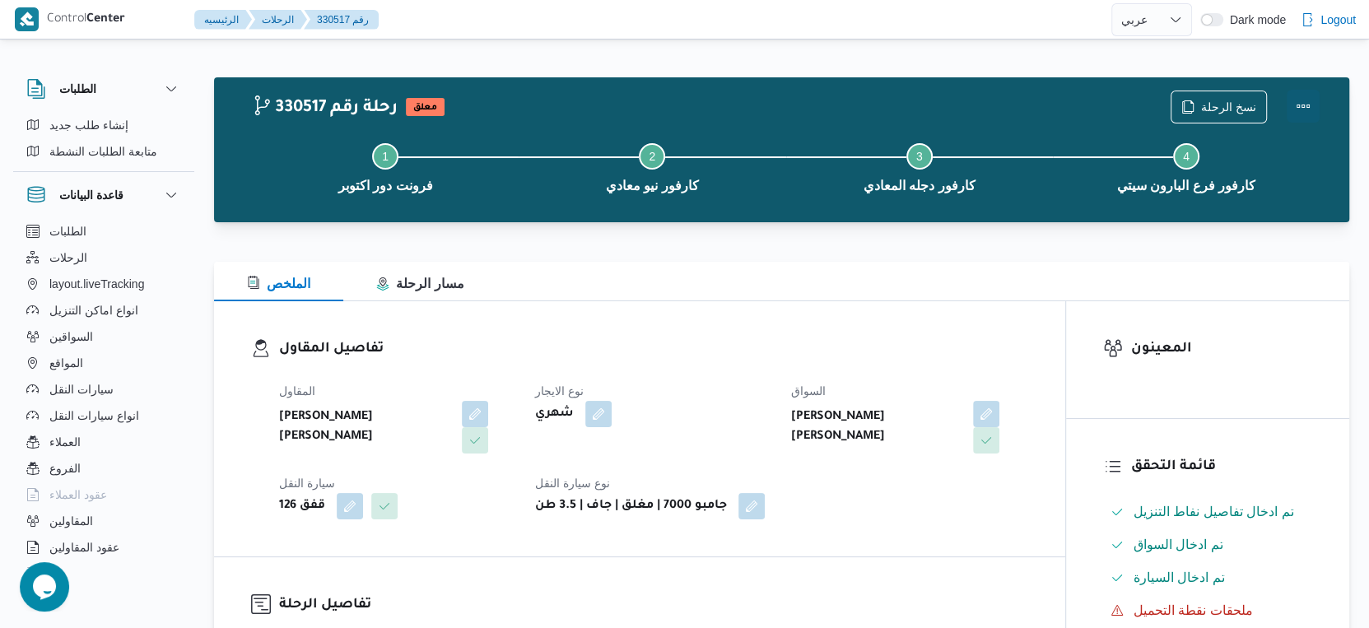
click at [1300, 96] on button "Actions" at bounding box center [1303, 106] width 33 height 33
click at [712, 399] on div "شهري" at bounding box center [653, 414] width 240 height 30
select select "ar"
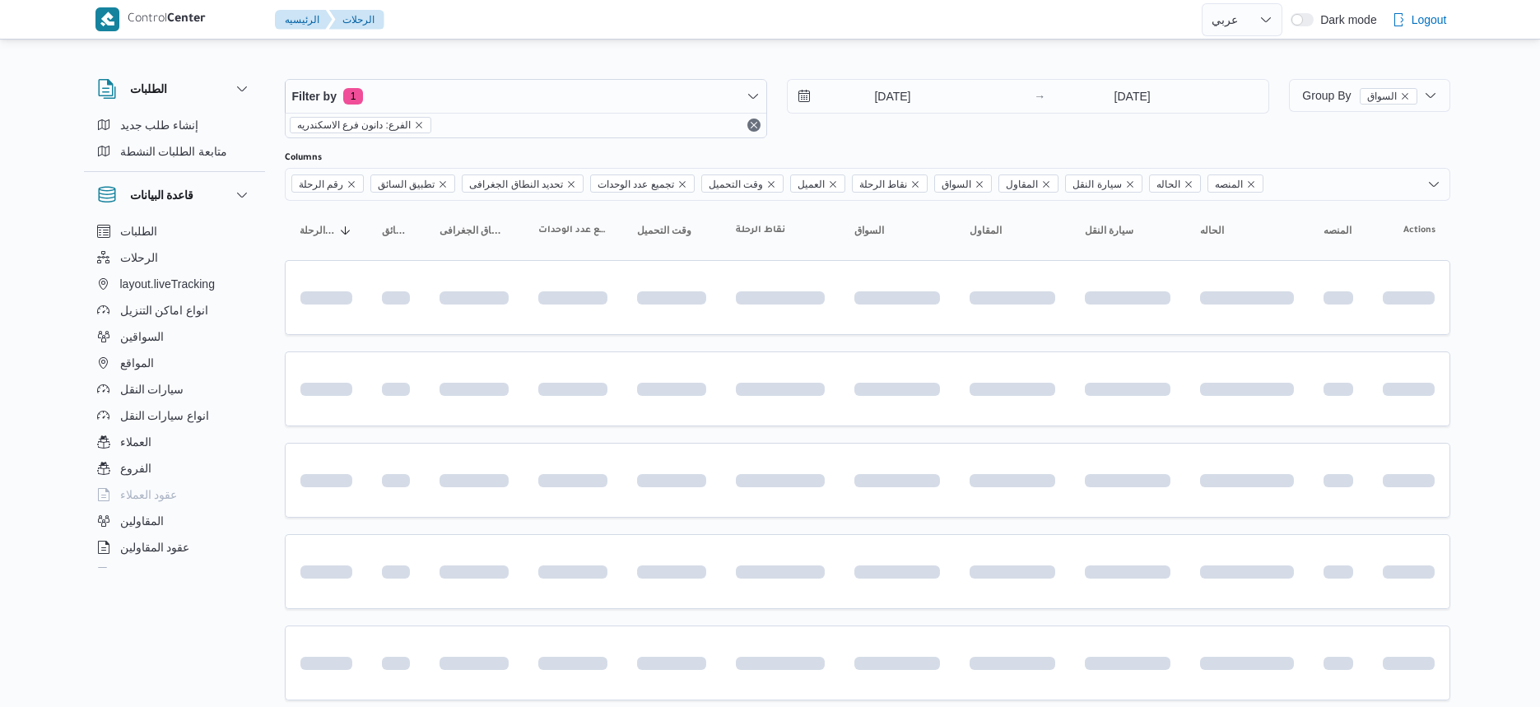
select select "ar"
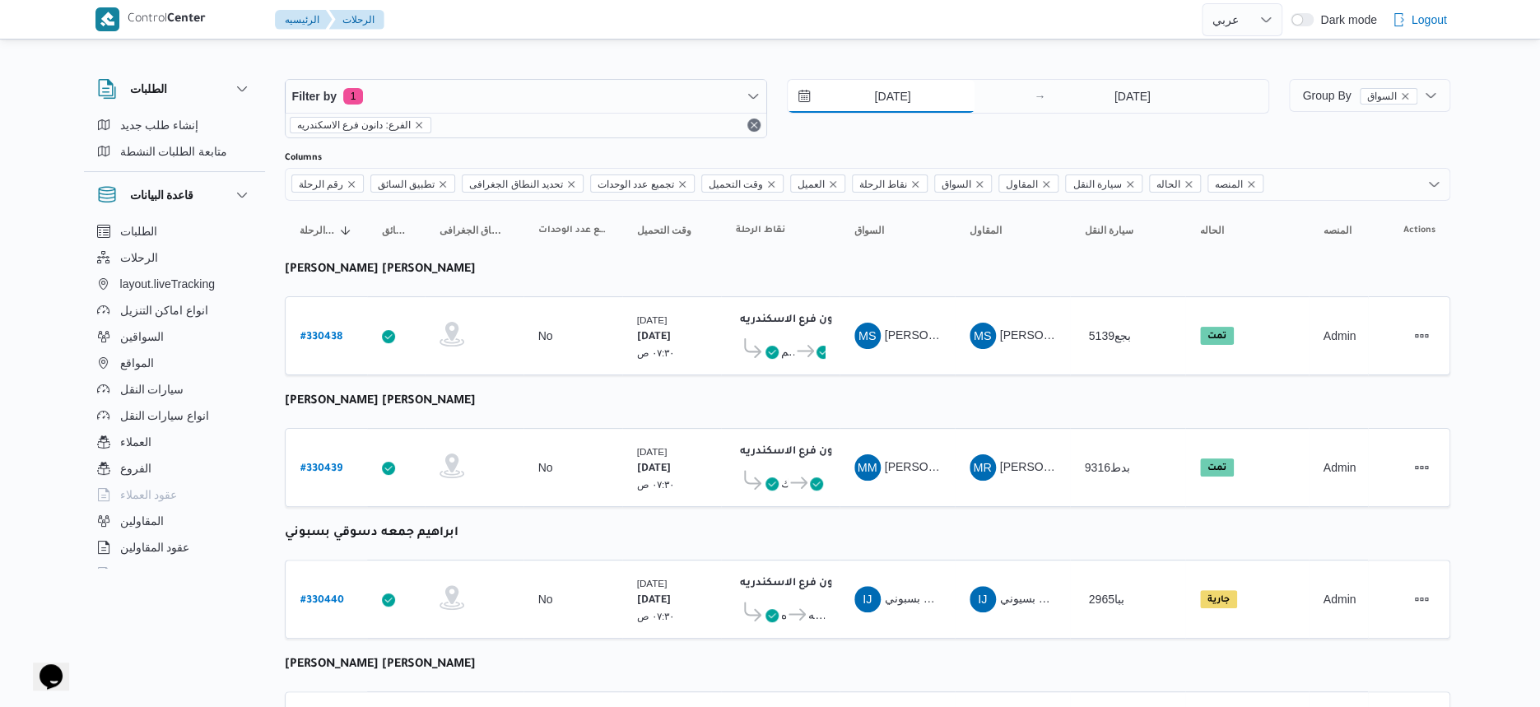
click at [911, 100] on input "[DATE]" at bounding box center [881, 96] width 187 height 33
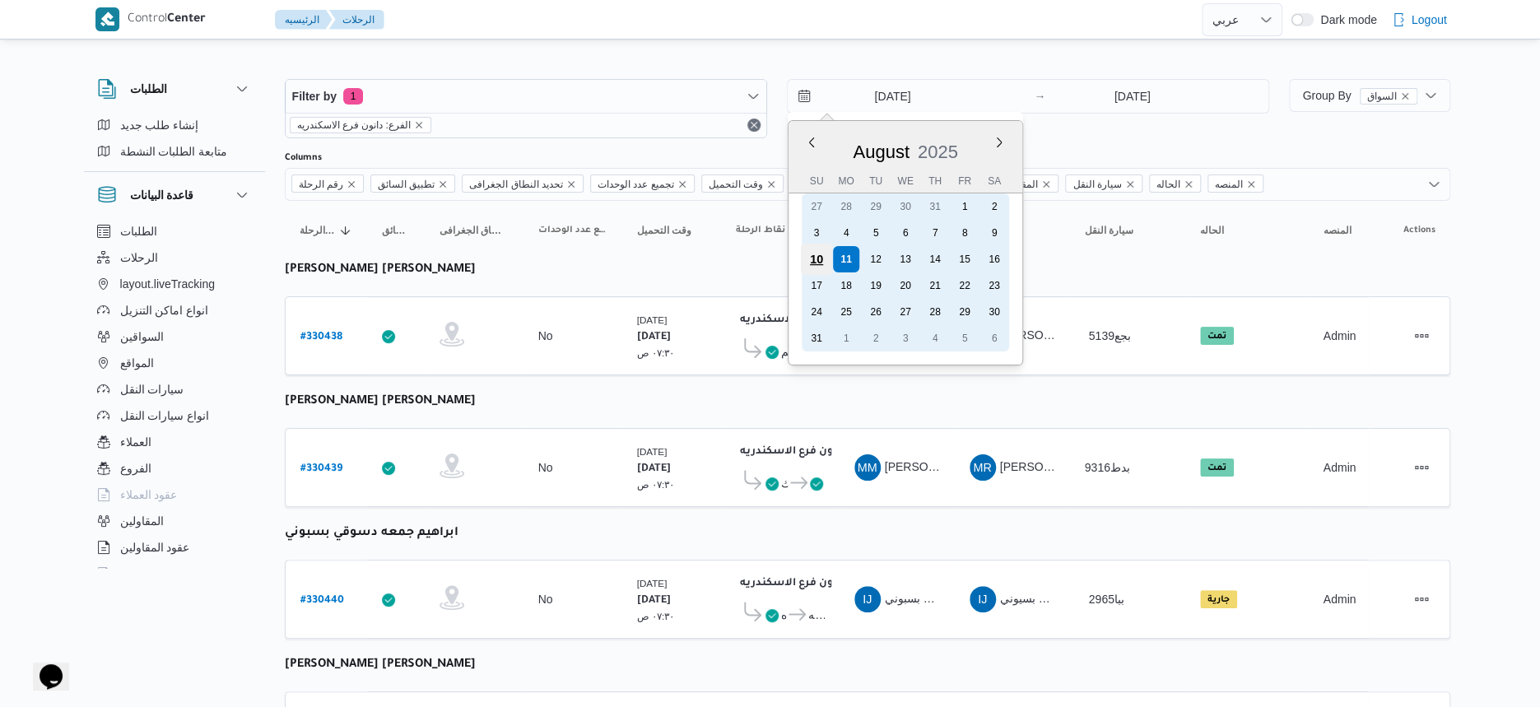
click at [823, 254] on div "10" at bounding box center [816, 259] width 31 height 31
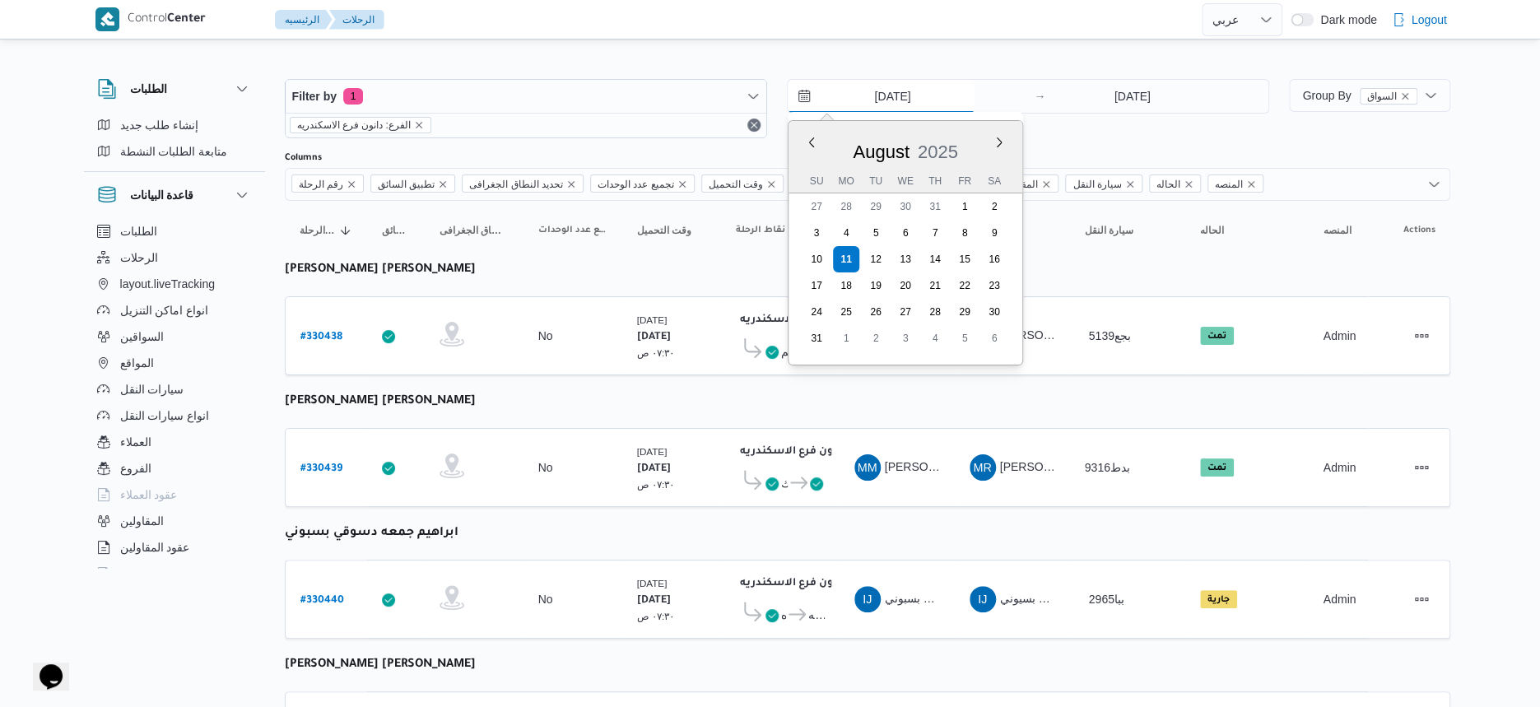
type input "[DATE]"
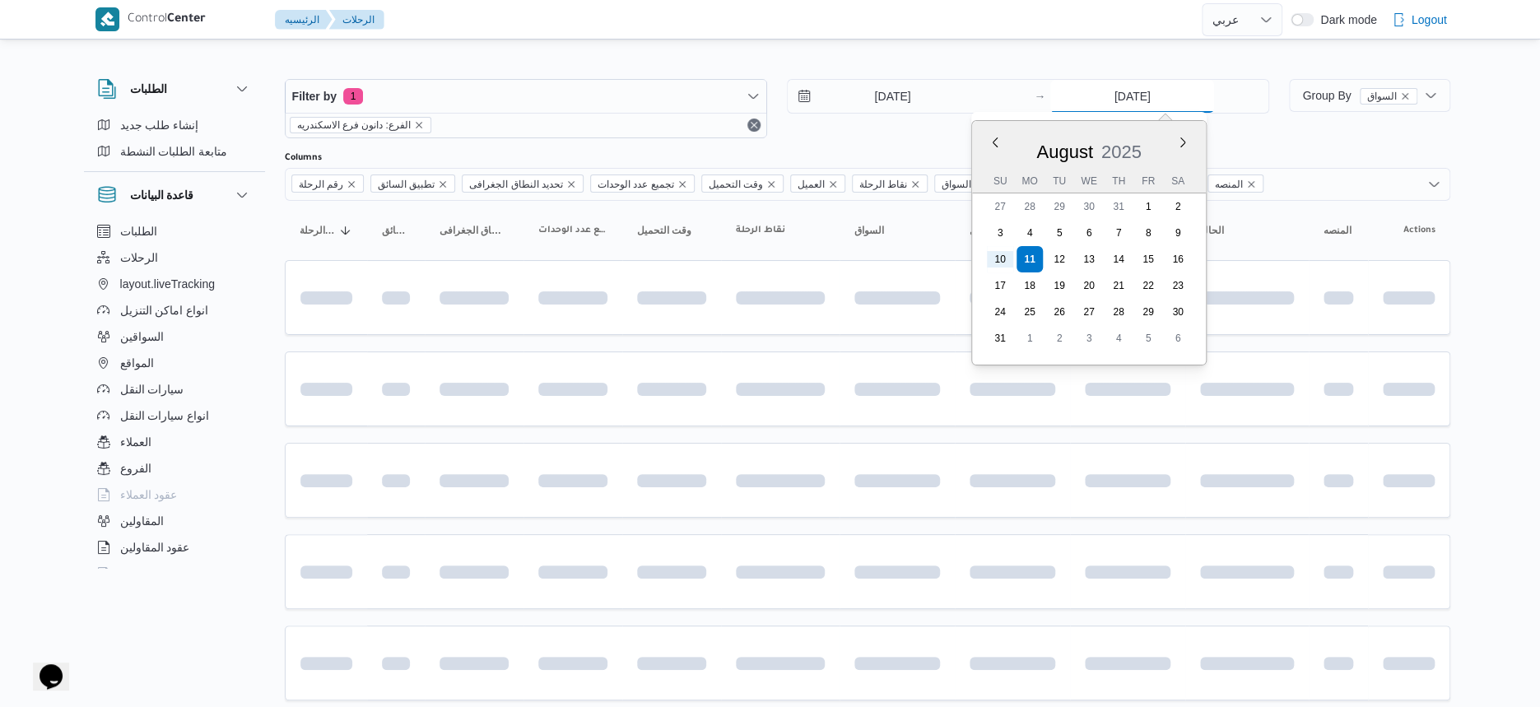
click at [1142, 95] on input "[DATE]" at bounding box center [1132, 96] width 164 height 33
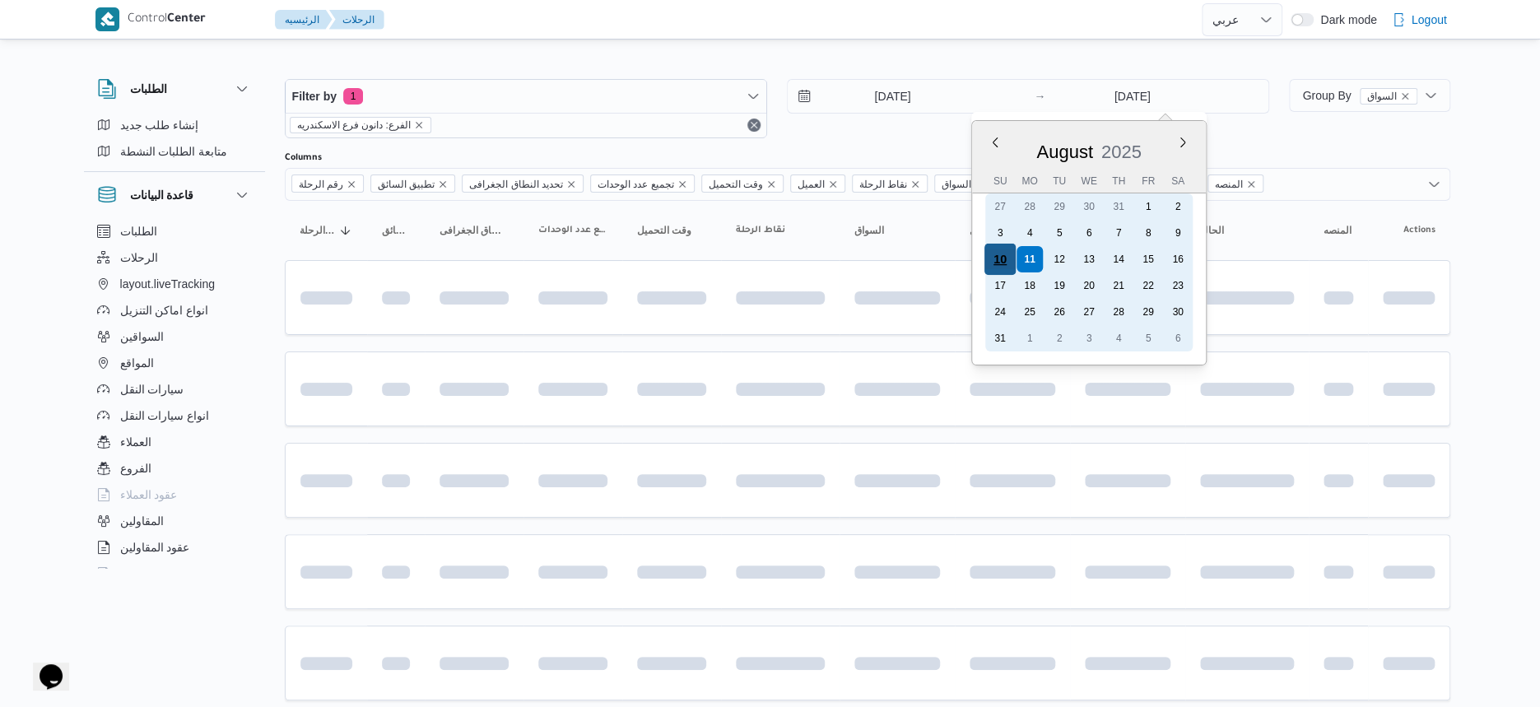
click at [996, 254] on div "10" at bounding box center [1000, 259] width 31 height 31
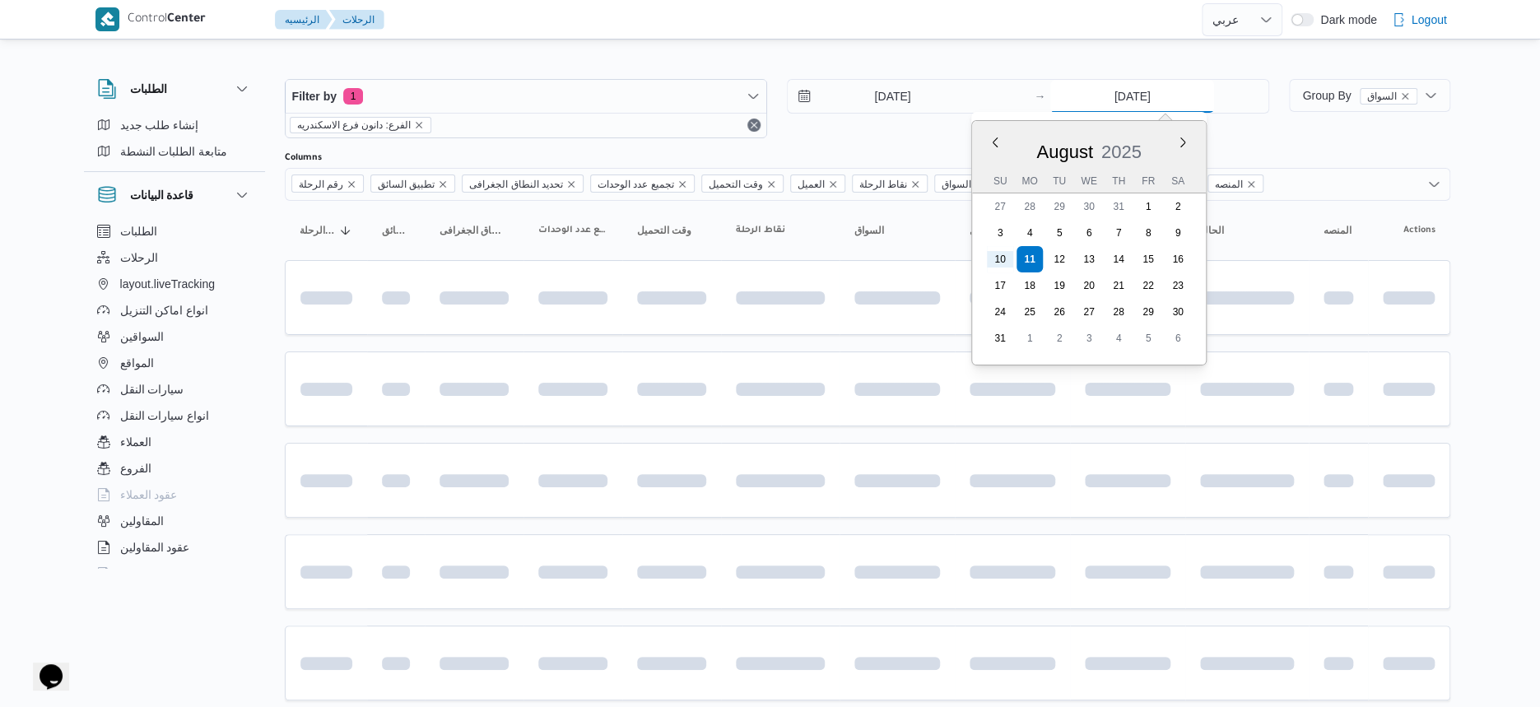
type input "10/8/2025"
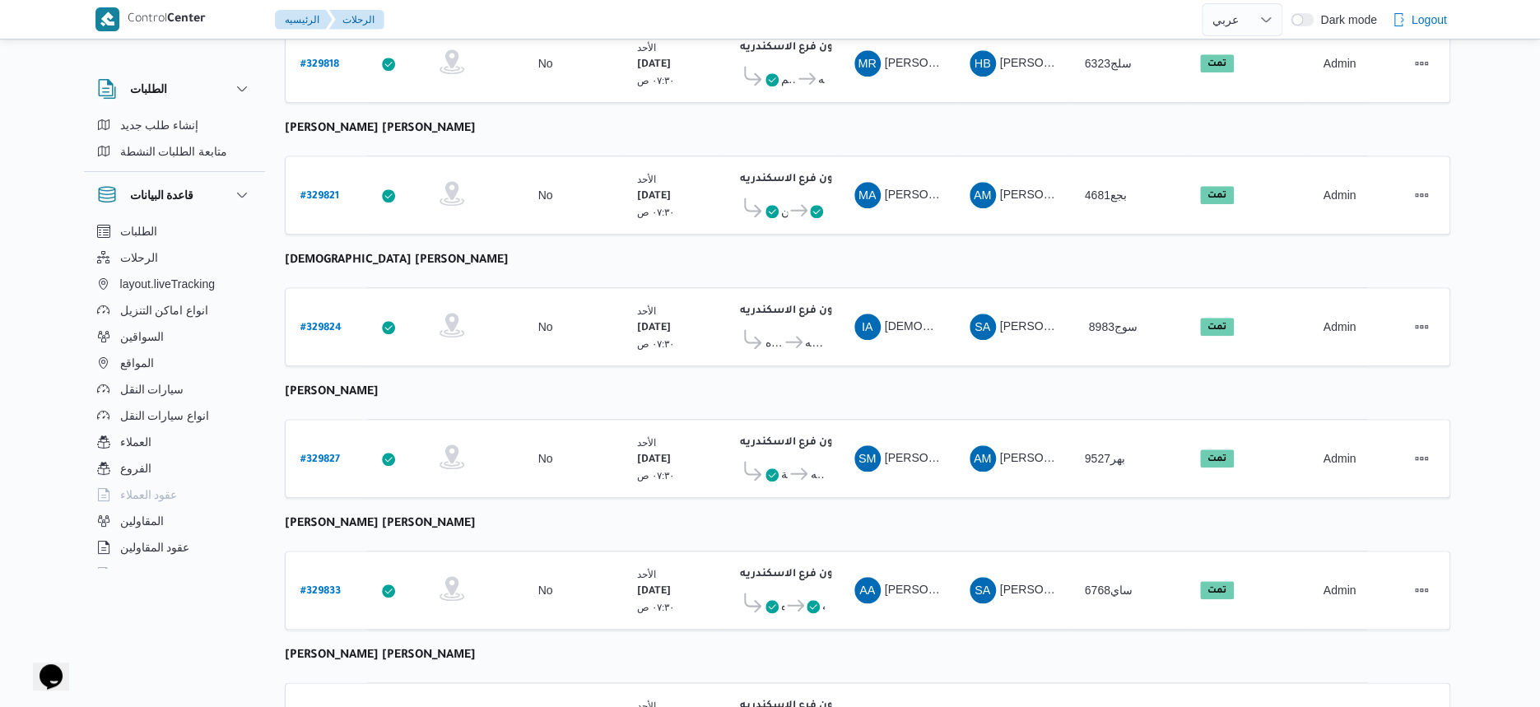
scroll to position [823, 0]
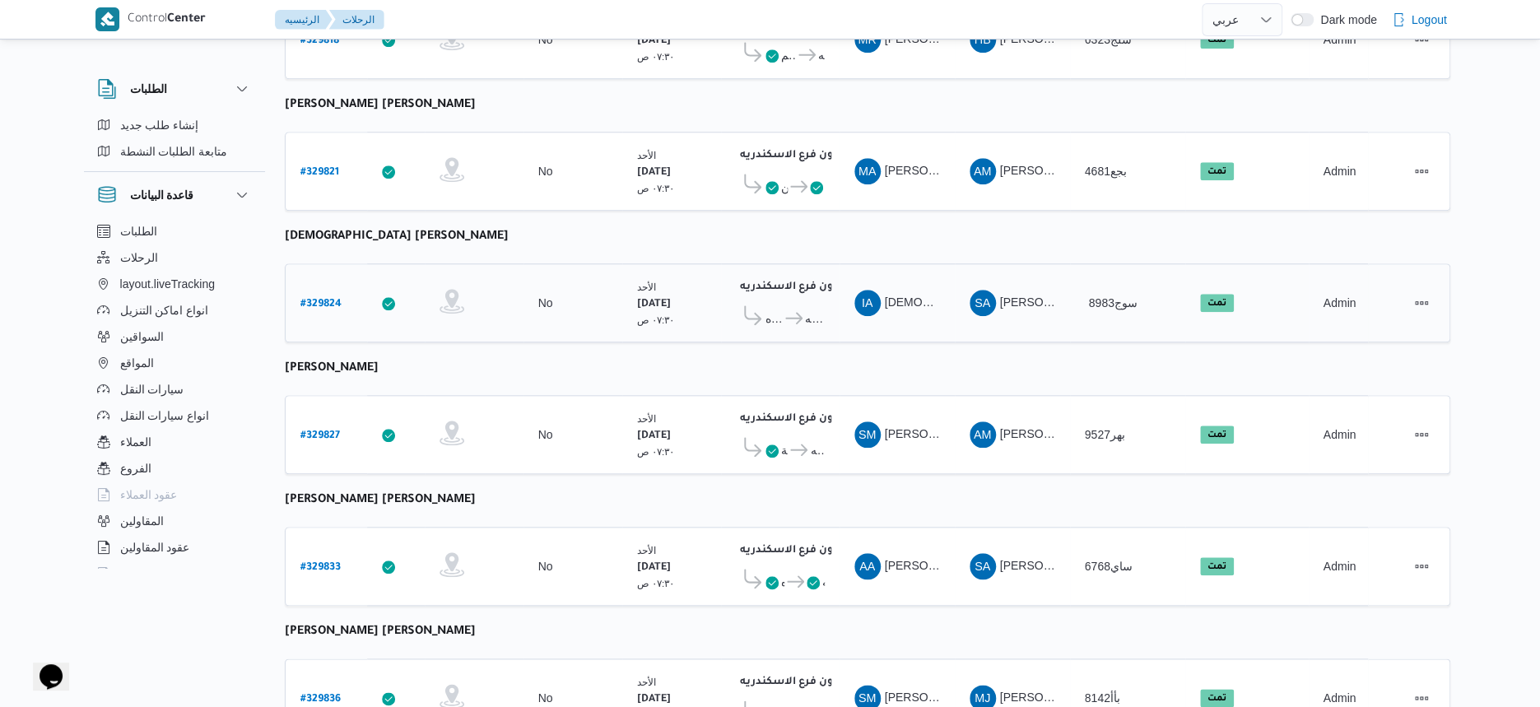
click at [321, 299] on b "# 329824" at bounding box center [320, 305] width 41 height 12
select select "ar"
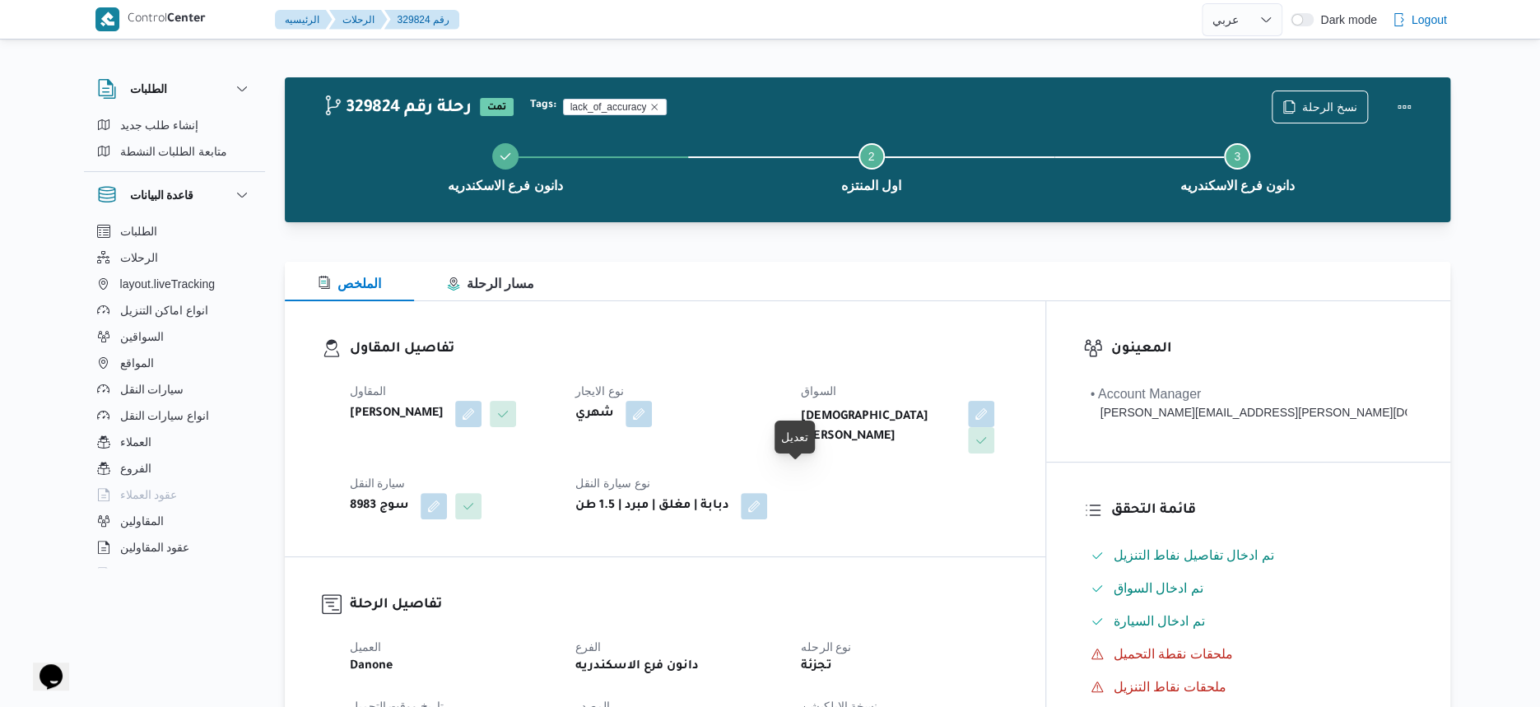
scroll to position [617, 0]
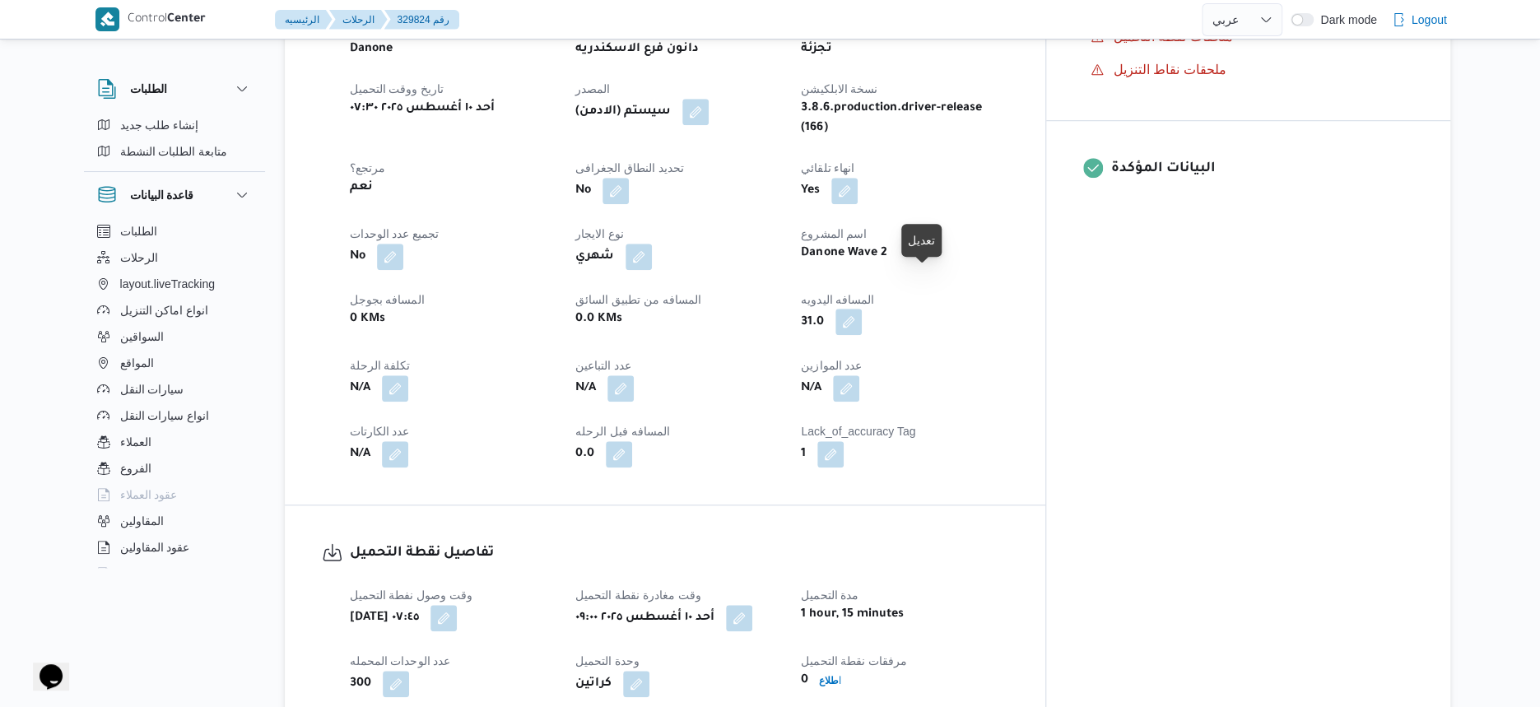
click at [862, 309] on button "button" at bounding box center [849, 322] width 26 height 26
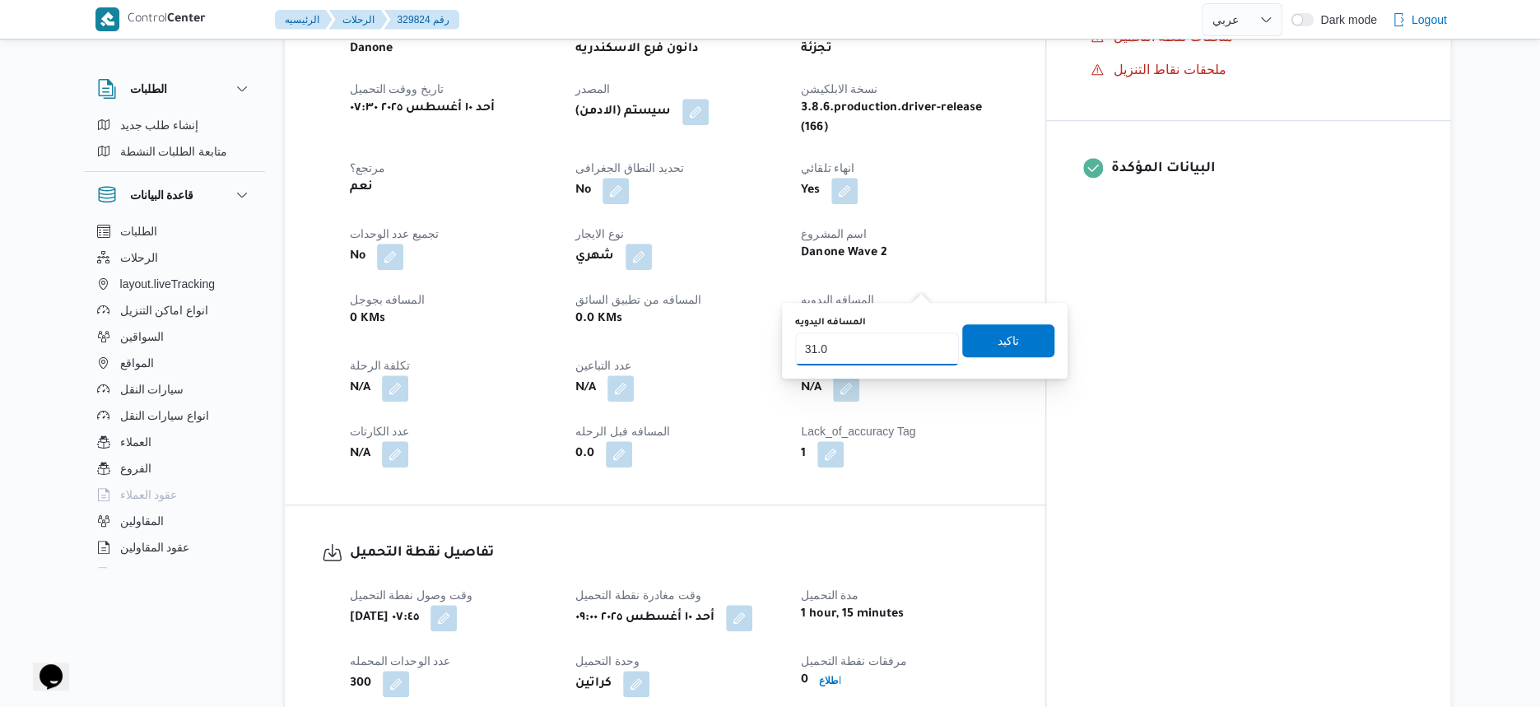
click at [887, 334] on input "31.0" at bounding box center [877, 349] width 164 height 33
type input "50"
click at [1012, 329] on span "تاكيد" at bounding box center [1008, 340] width 92 height 33
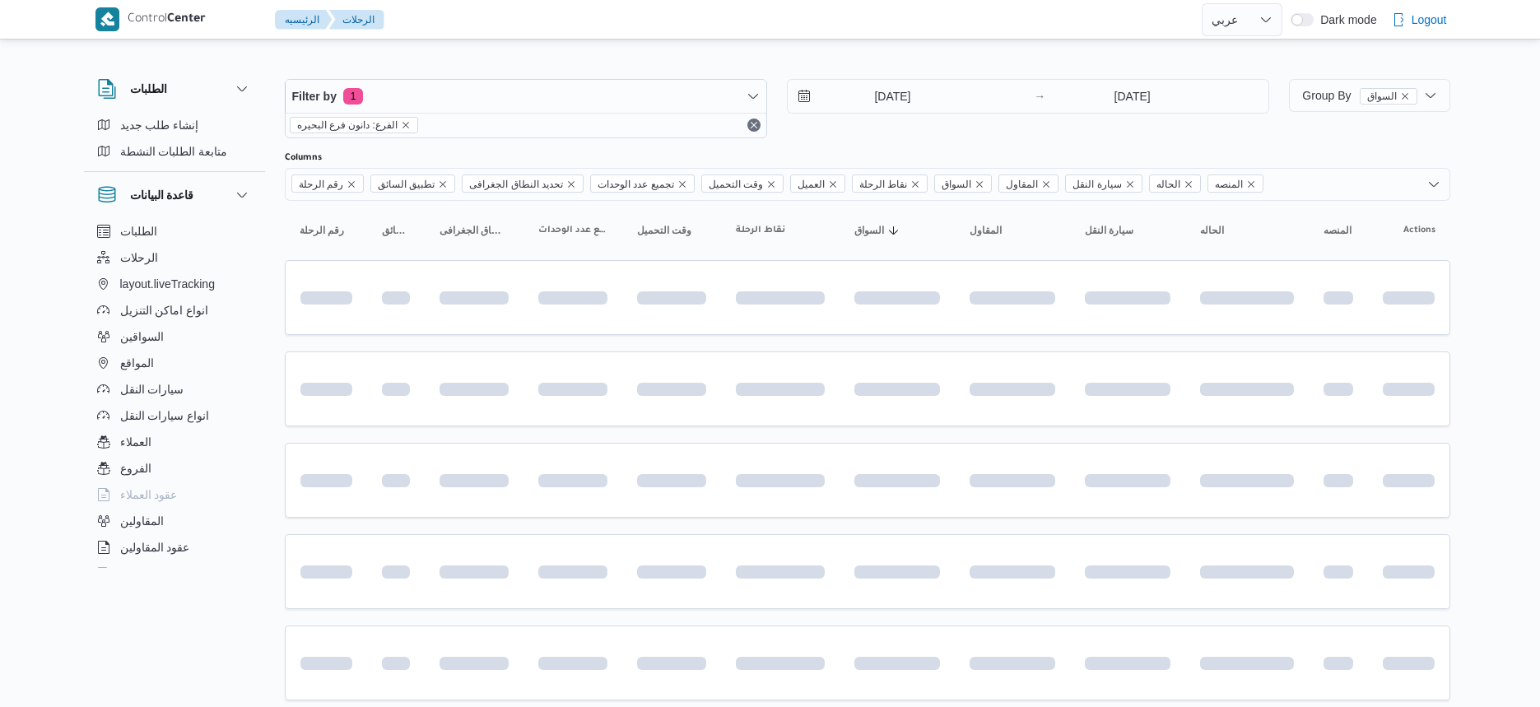
select select "ar"
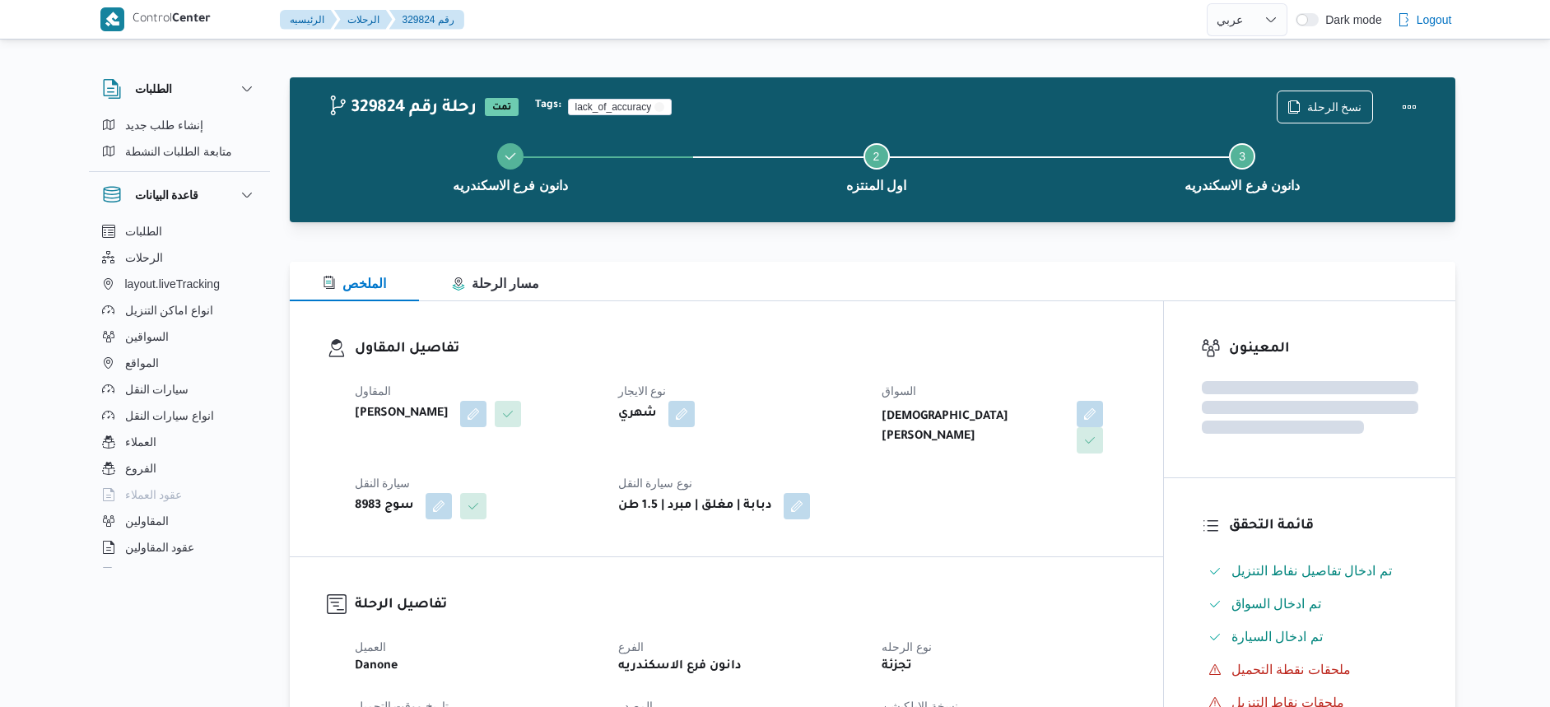
select select "ar"
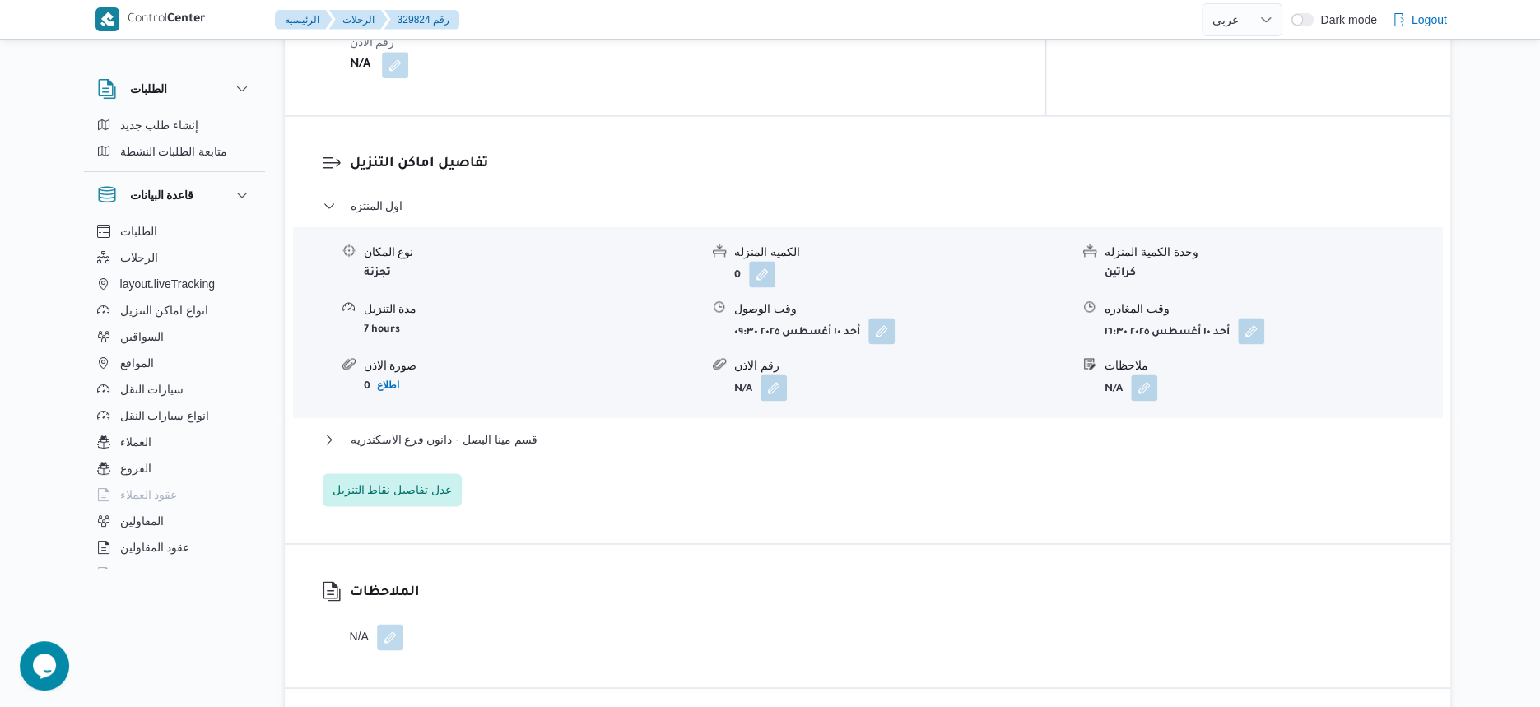
scroll to position [1338, 0]
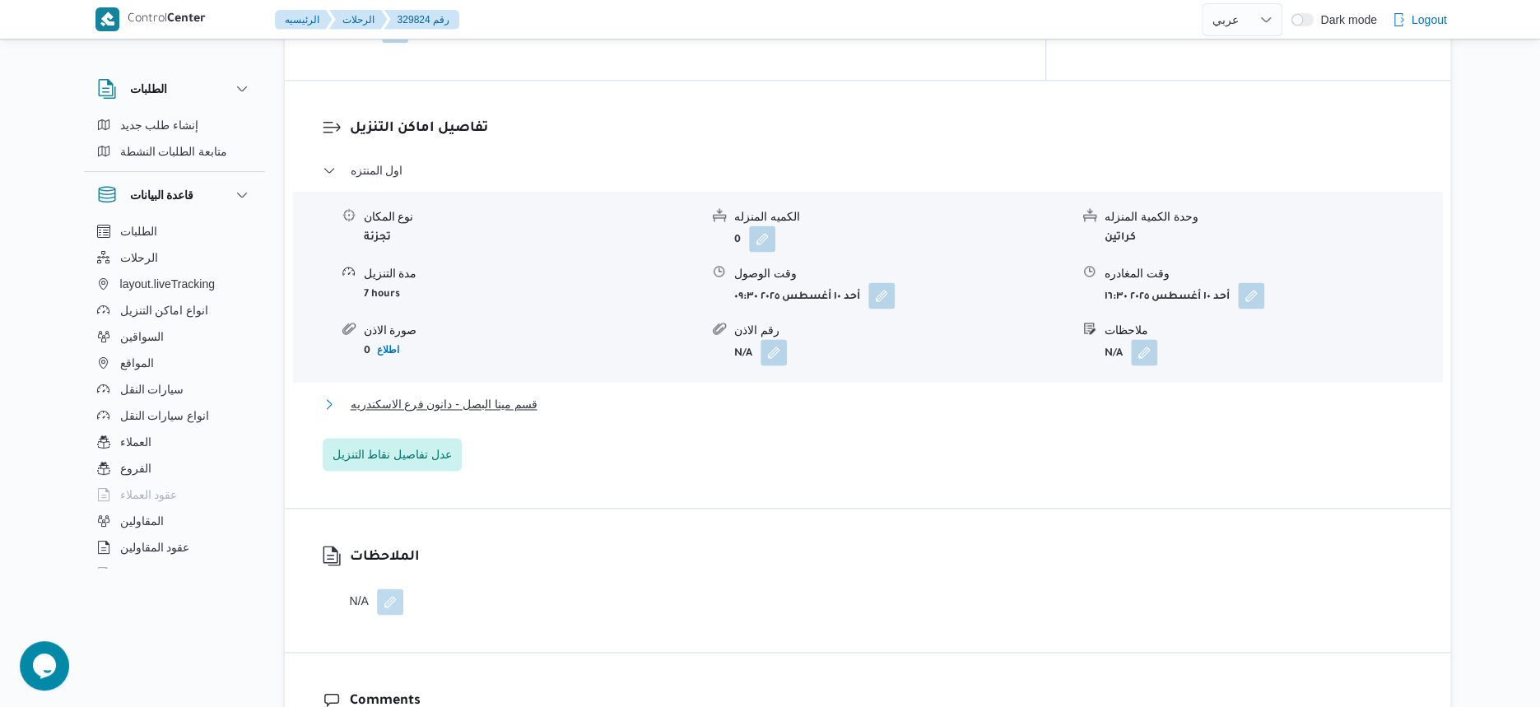
click at [529, 394] on span "قسم مينا البصل - دانون فرع الاسكندريه" at bounding box center [444, 404] width 187 height 20
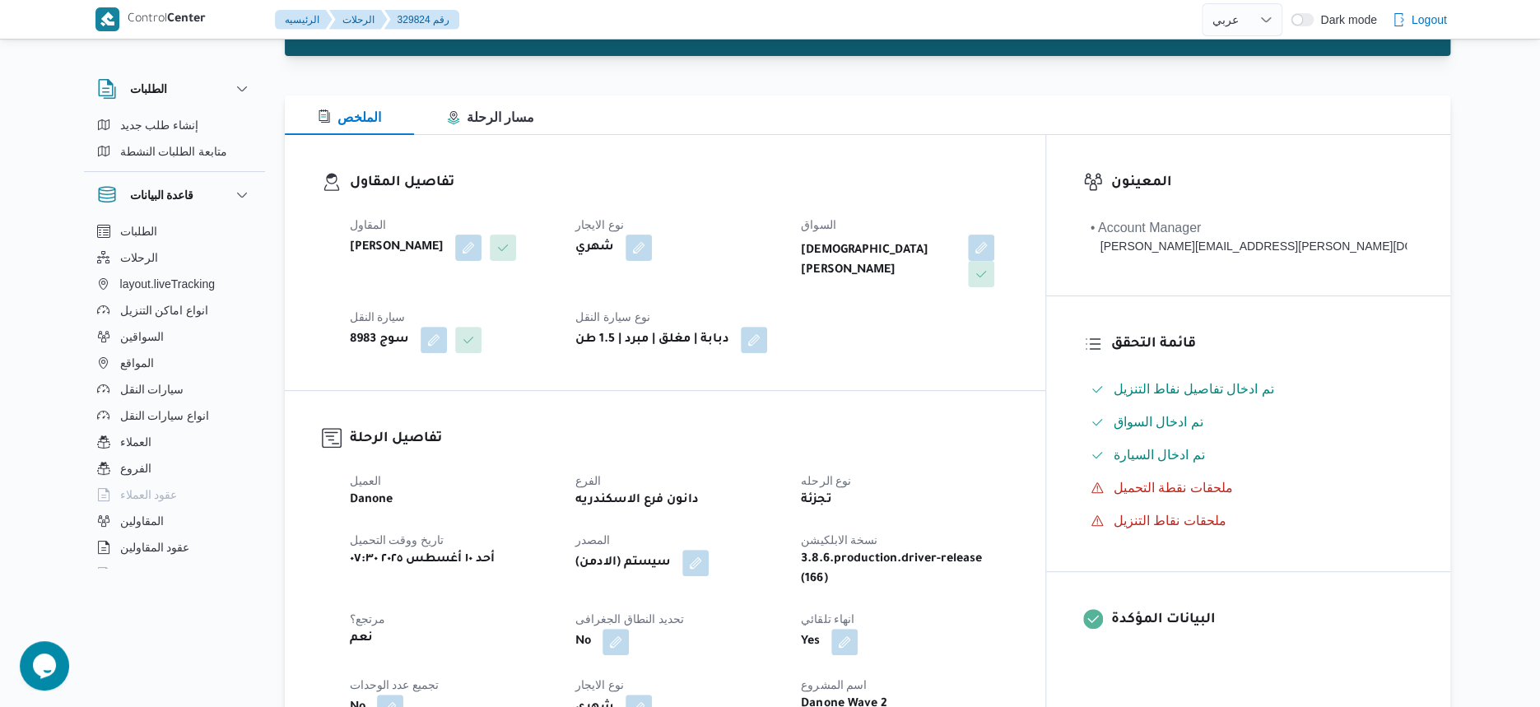
scroll to position [617, 0]
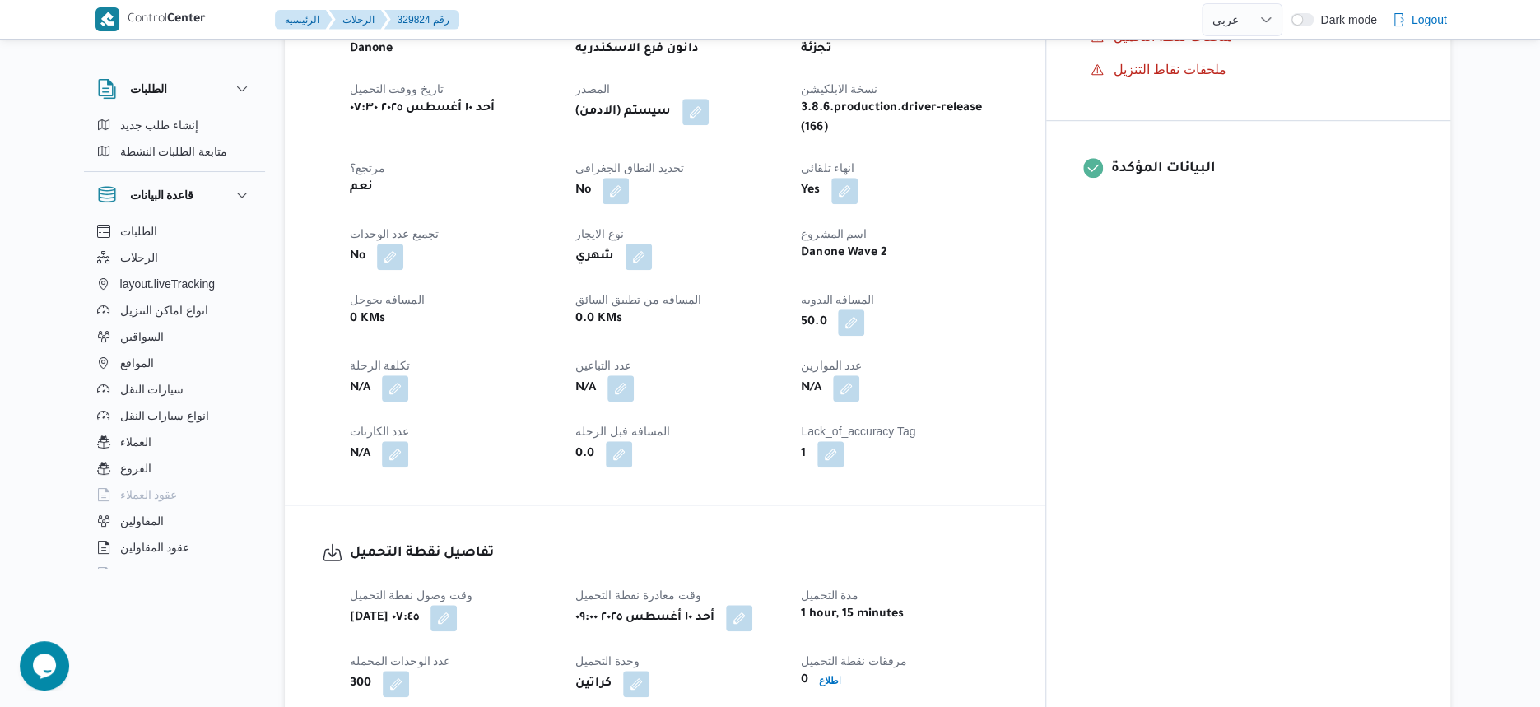
select select "ar"
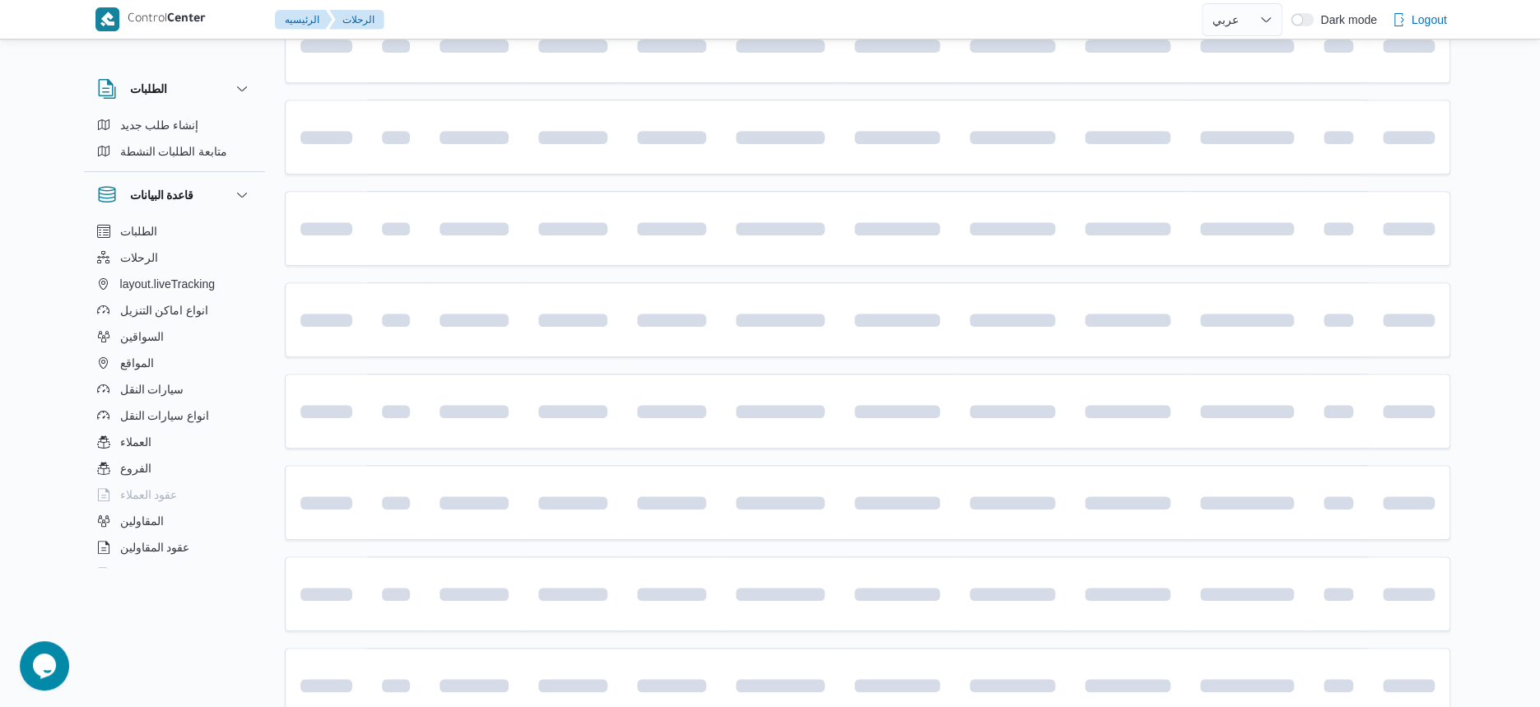
scroll to position [823, 0]
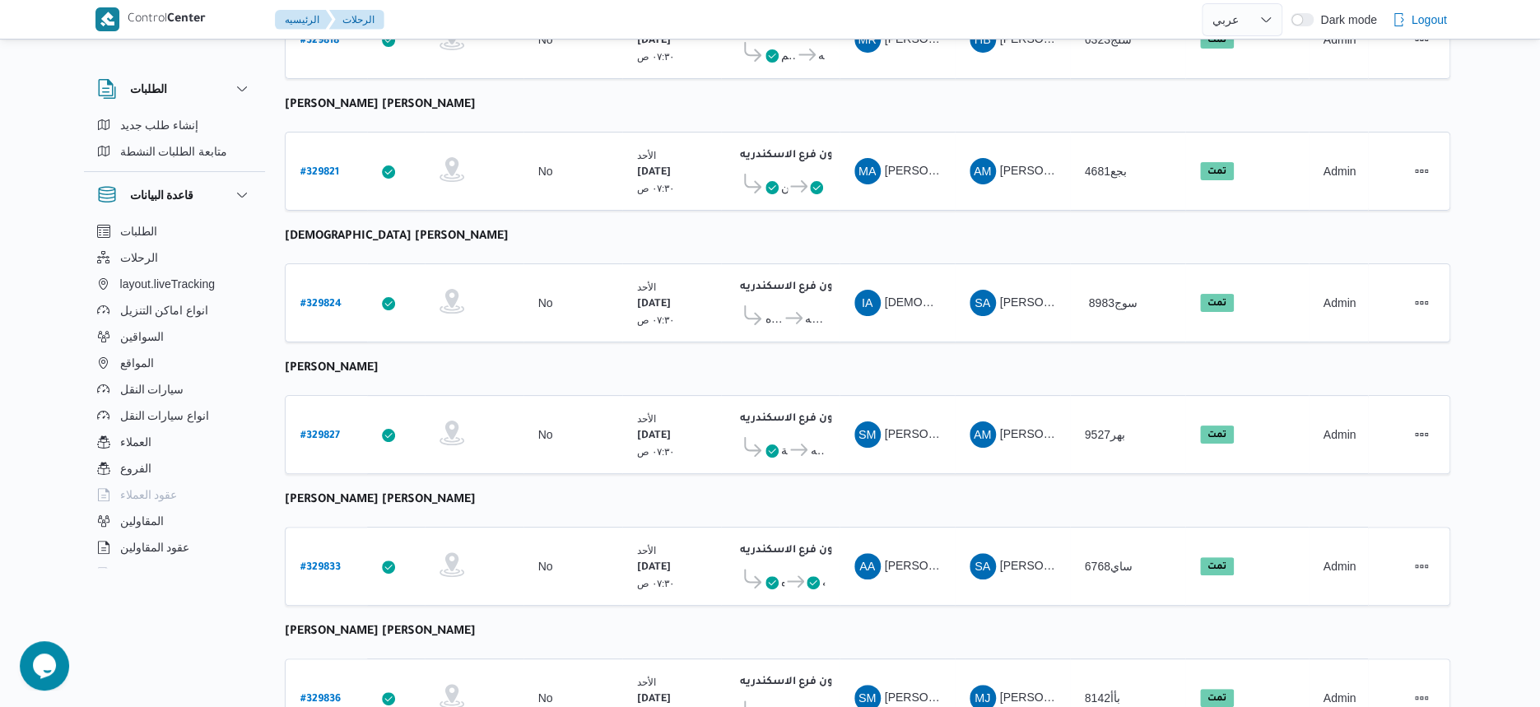
select select "ar"
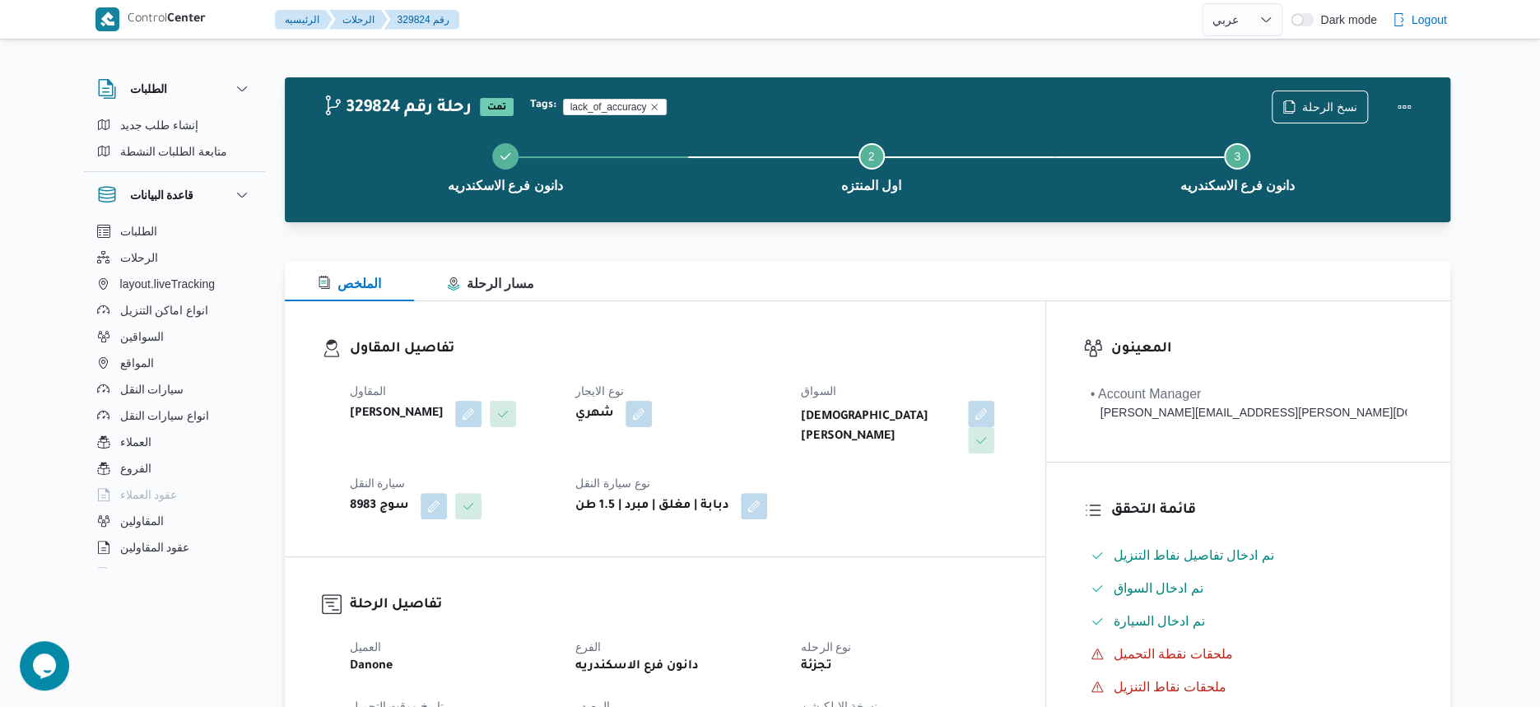
scroll to position [617, 0]
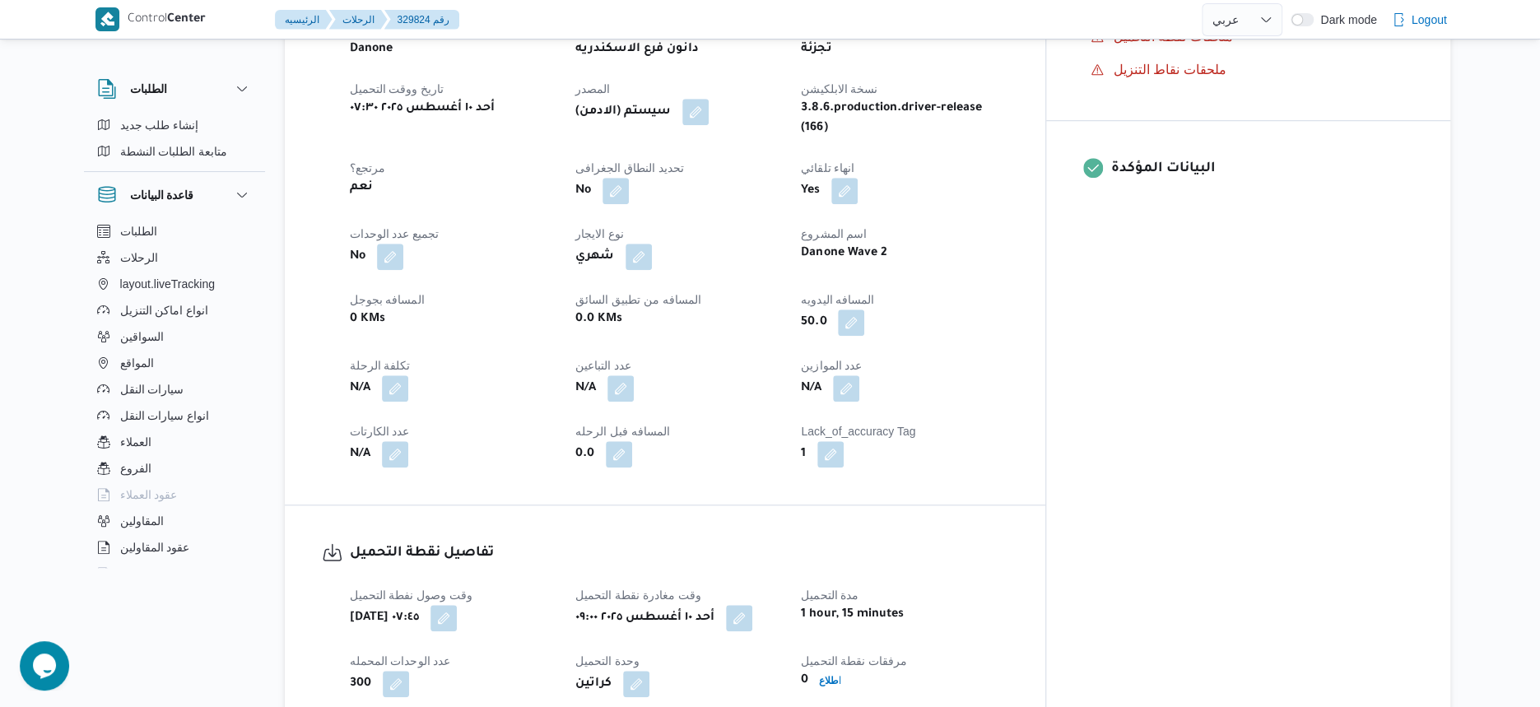
select select "ar"
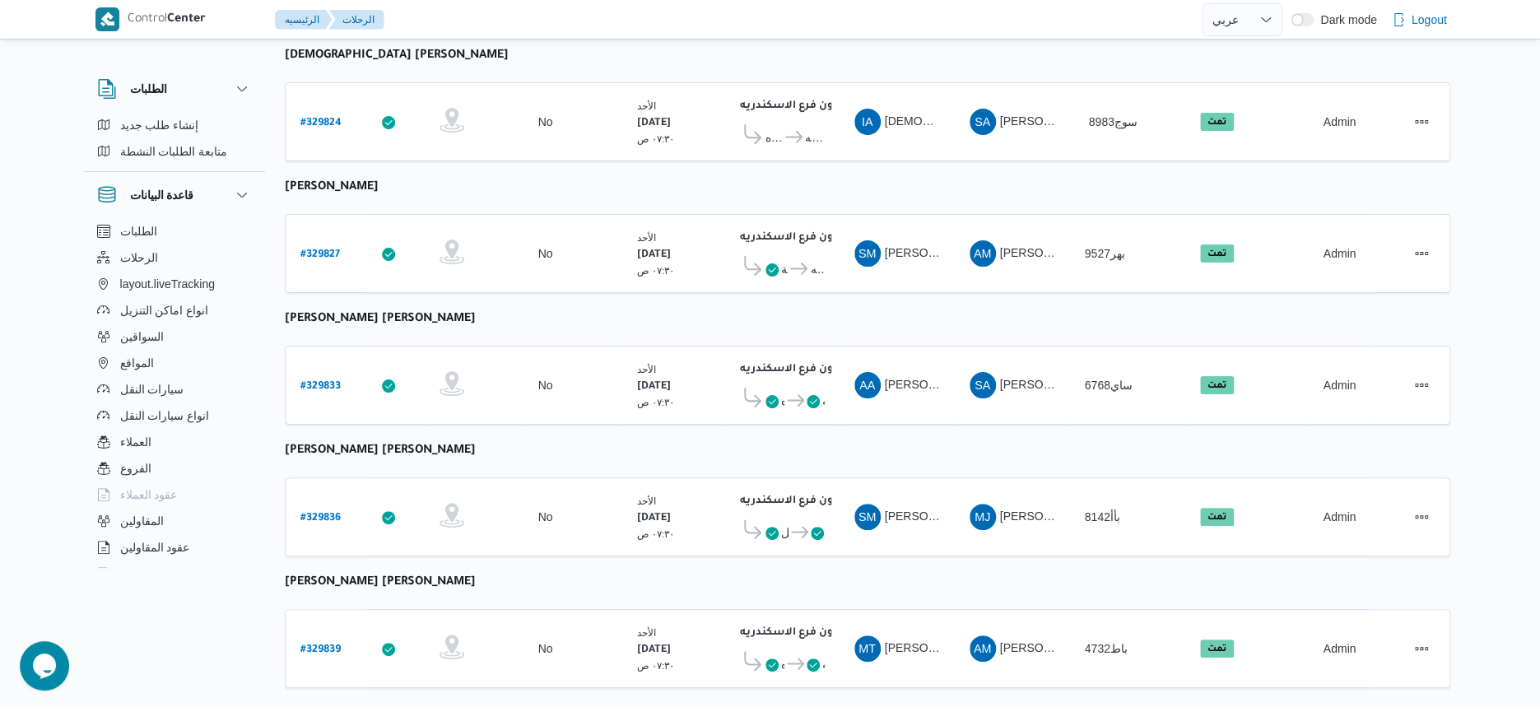
select select "ar"
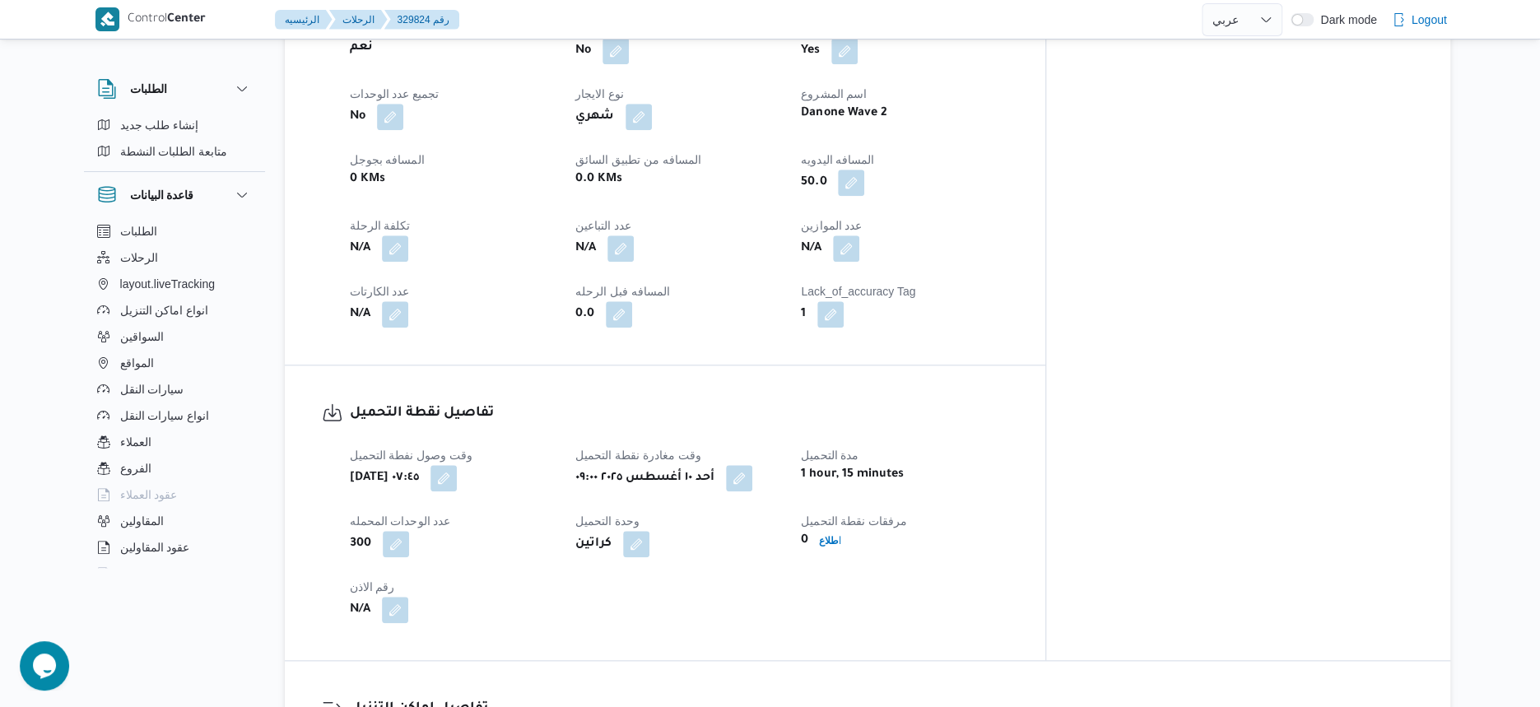
scroll to position [593, 0]
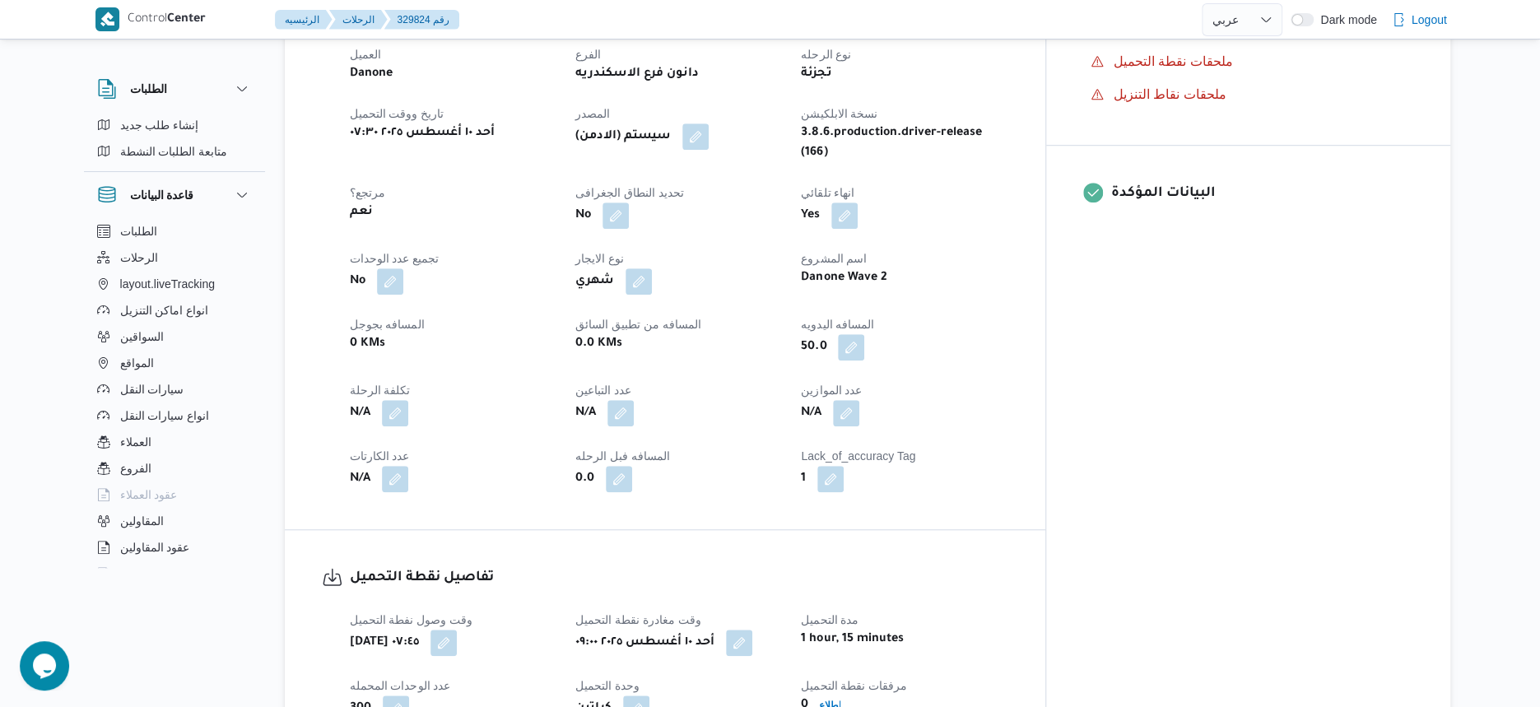
select select "ar"
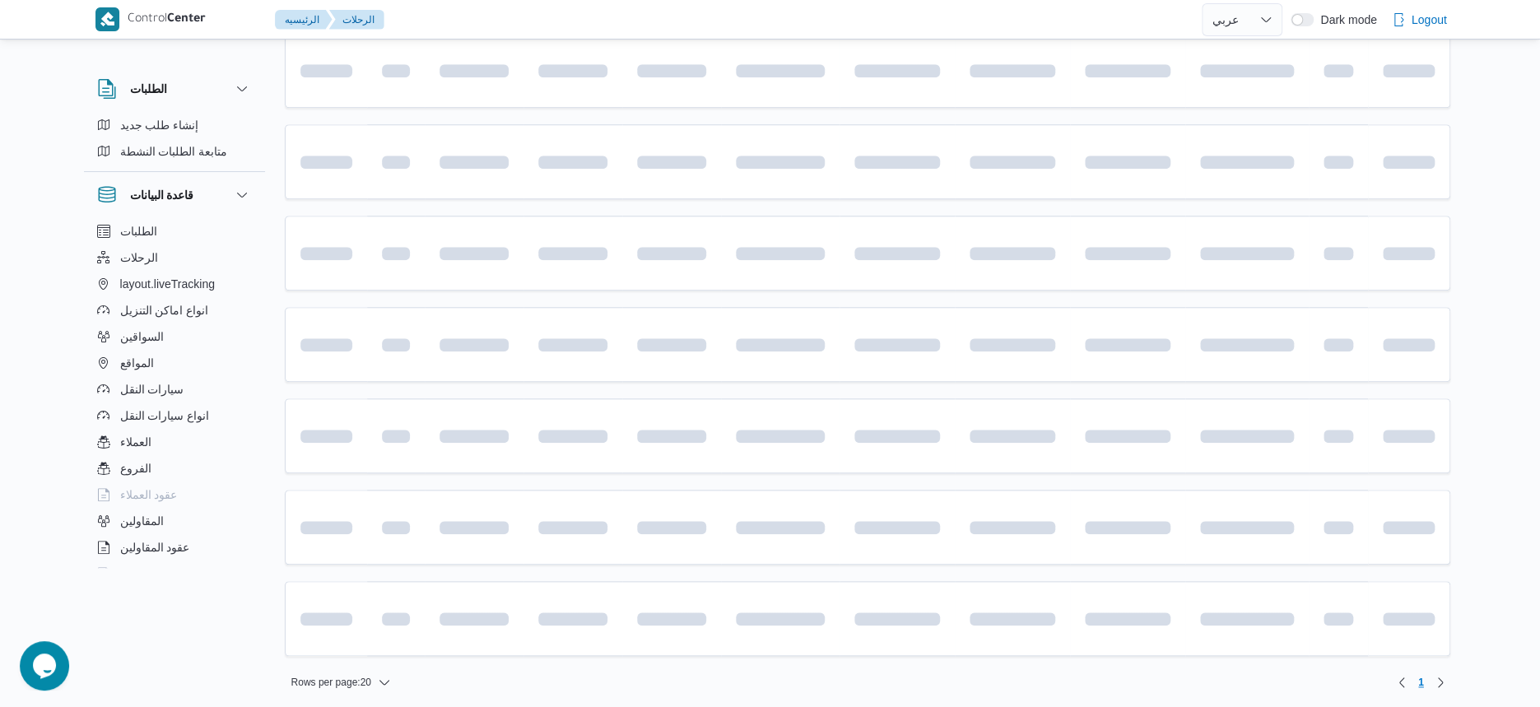
scroll to position [1004, 0]
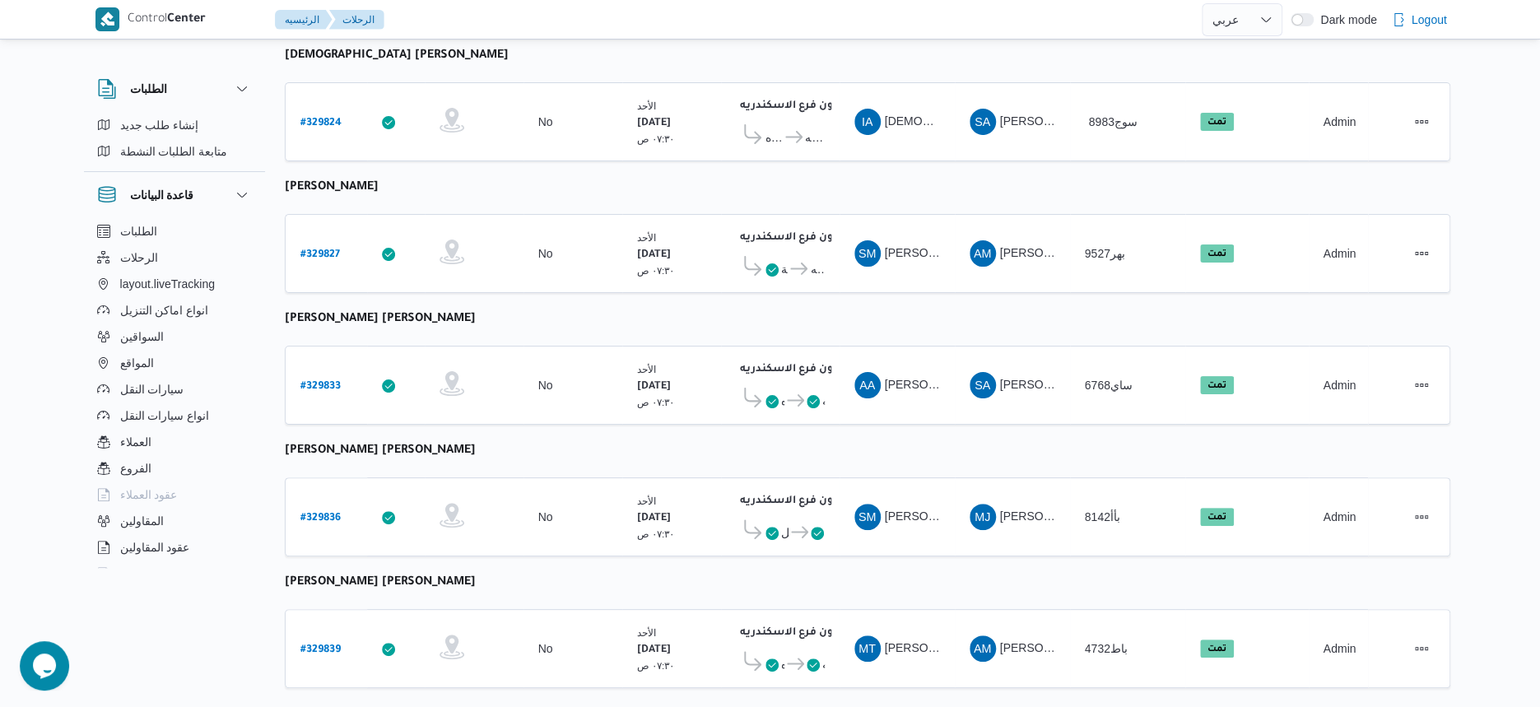
select select "ar"
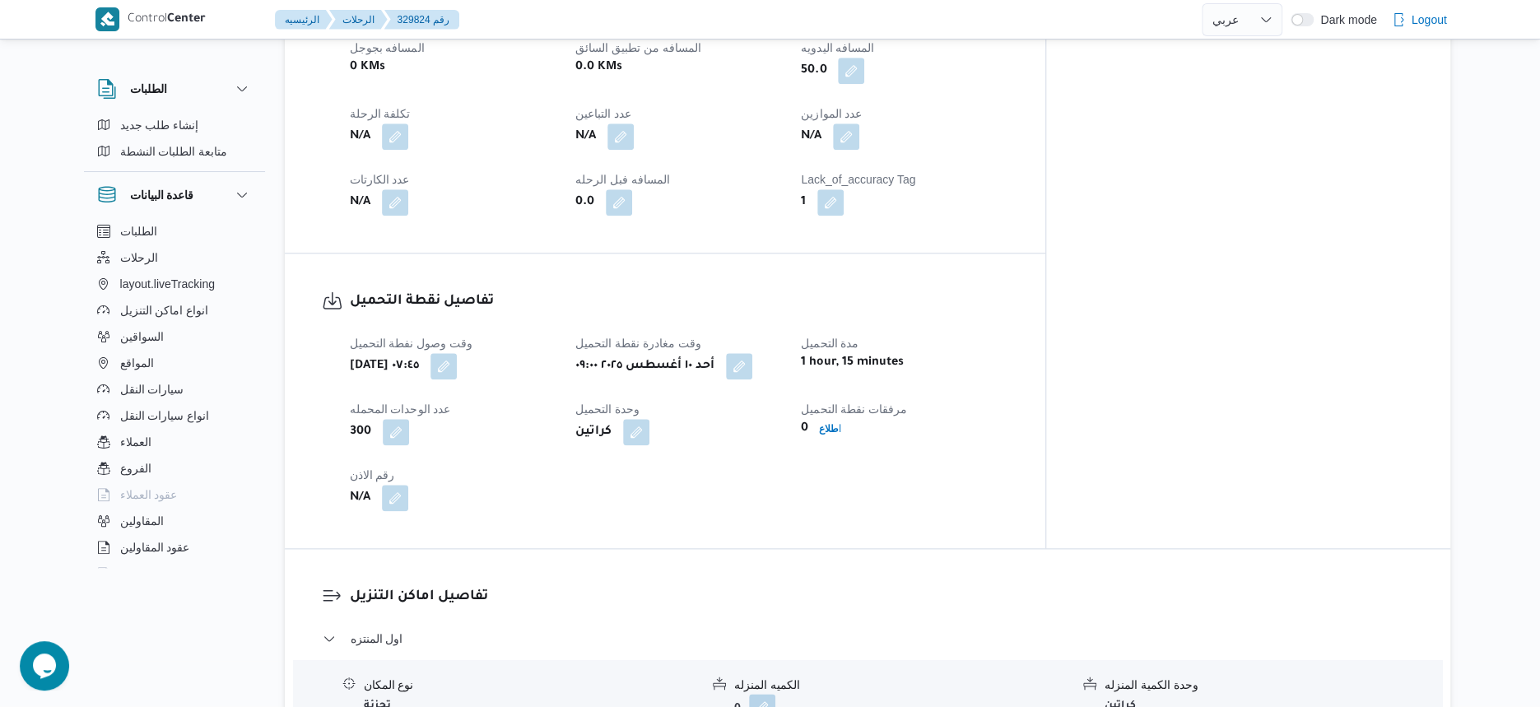
scroll to position [491, 0]
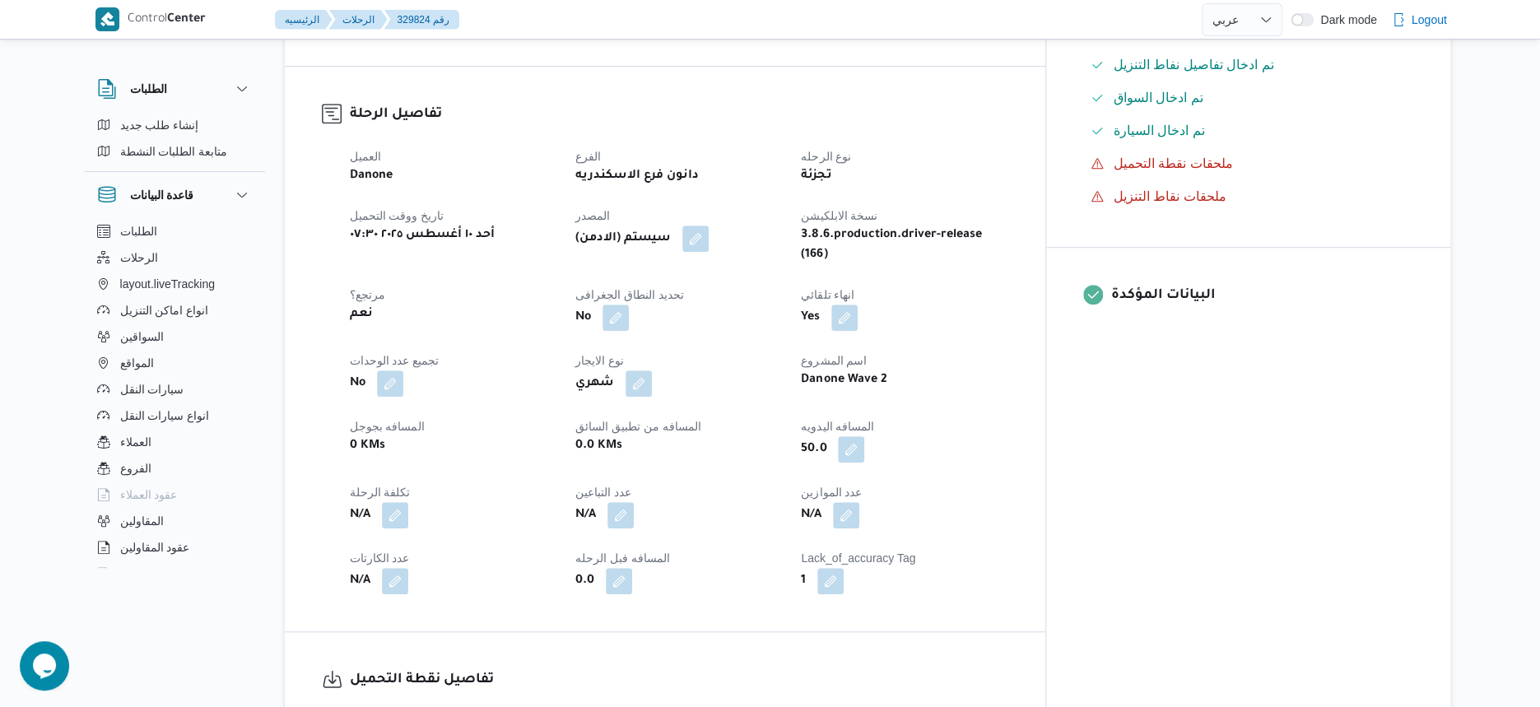
select select "ar"
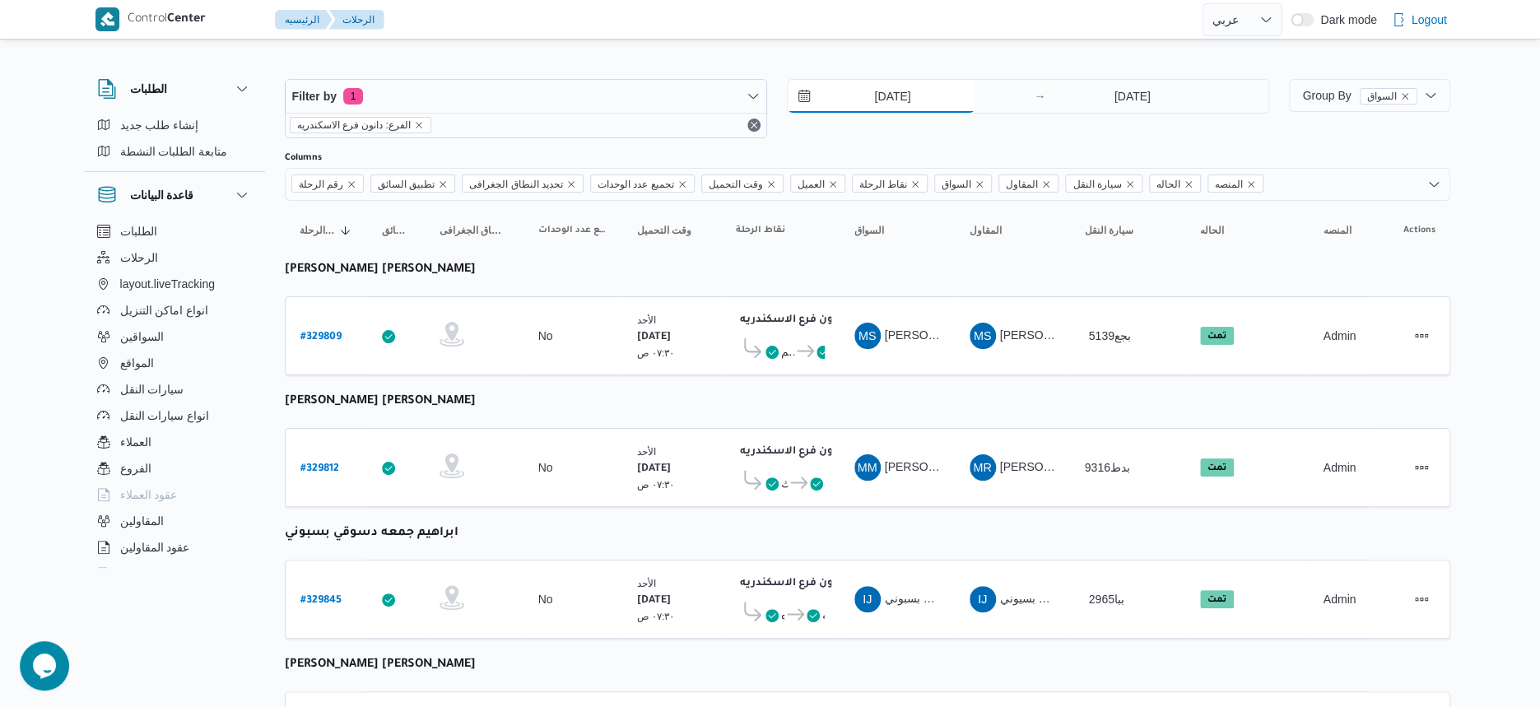
click at [893, 84] on input "10/8/2025" at bounding box center [881, 96] width 187 height 33
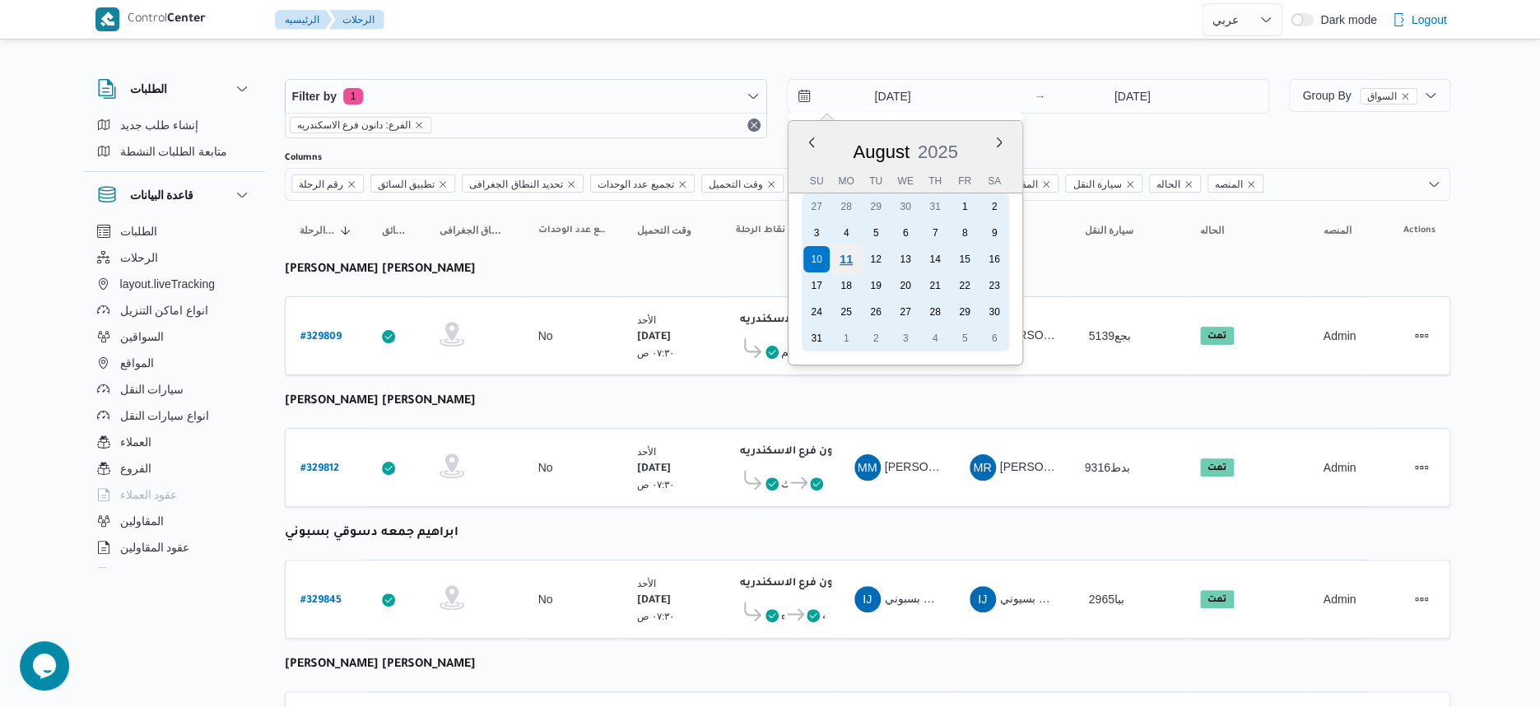
click at [836, 256] on div "11" at bounding box center [846, 259] width 31 height 31
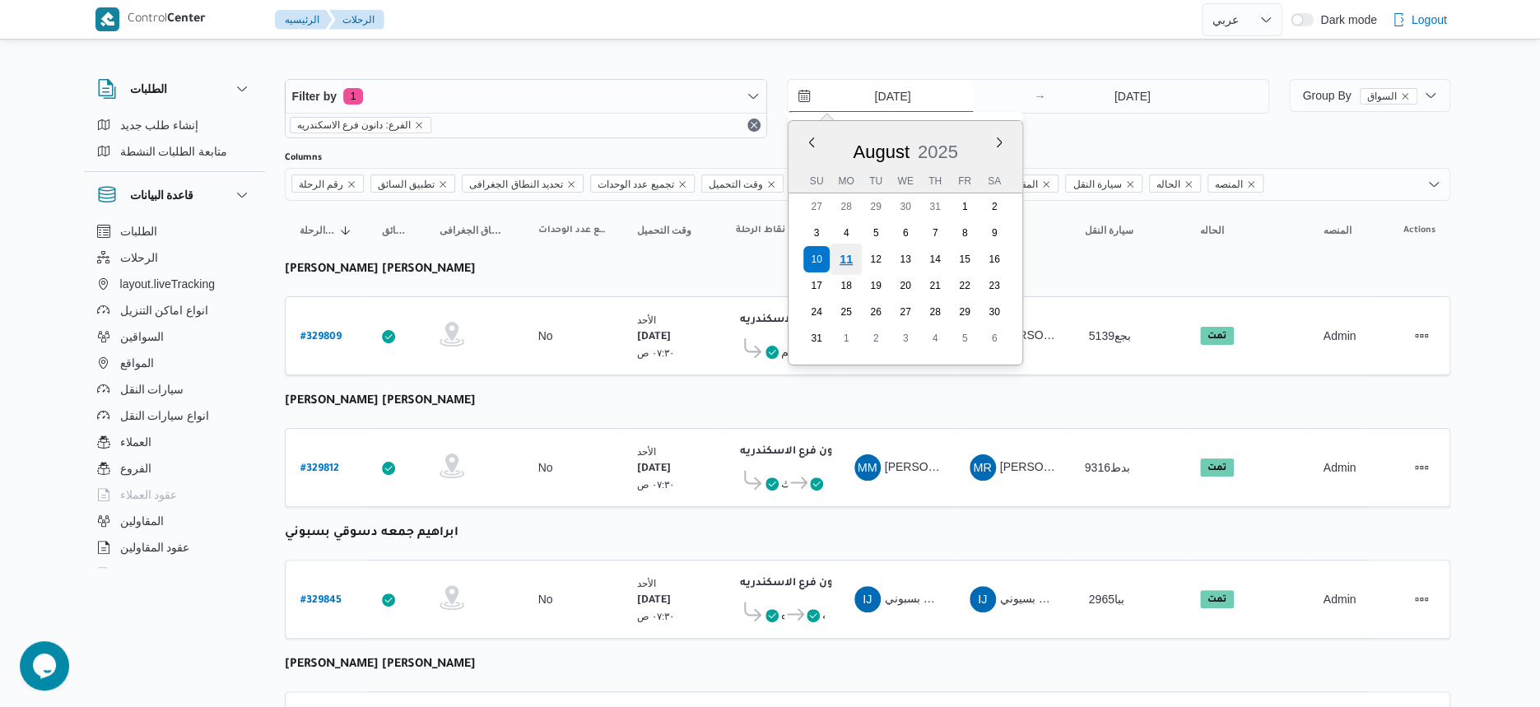
type input "[DATE]"
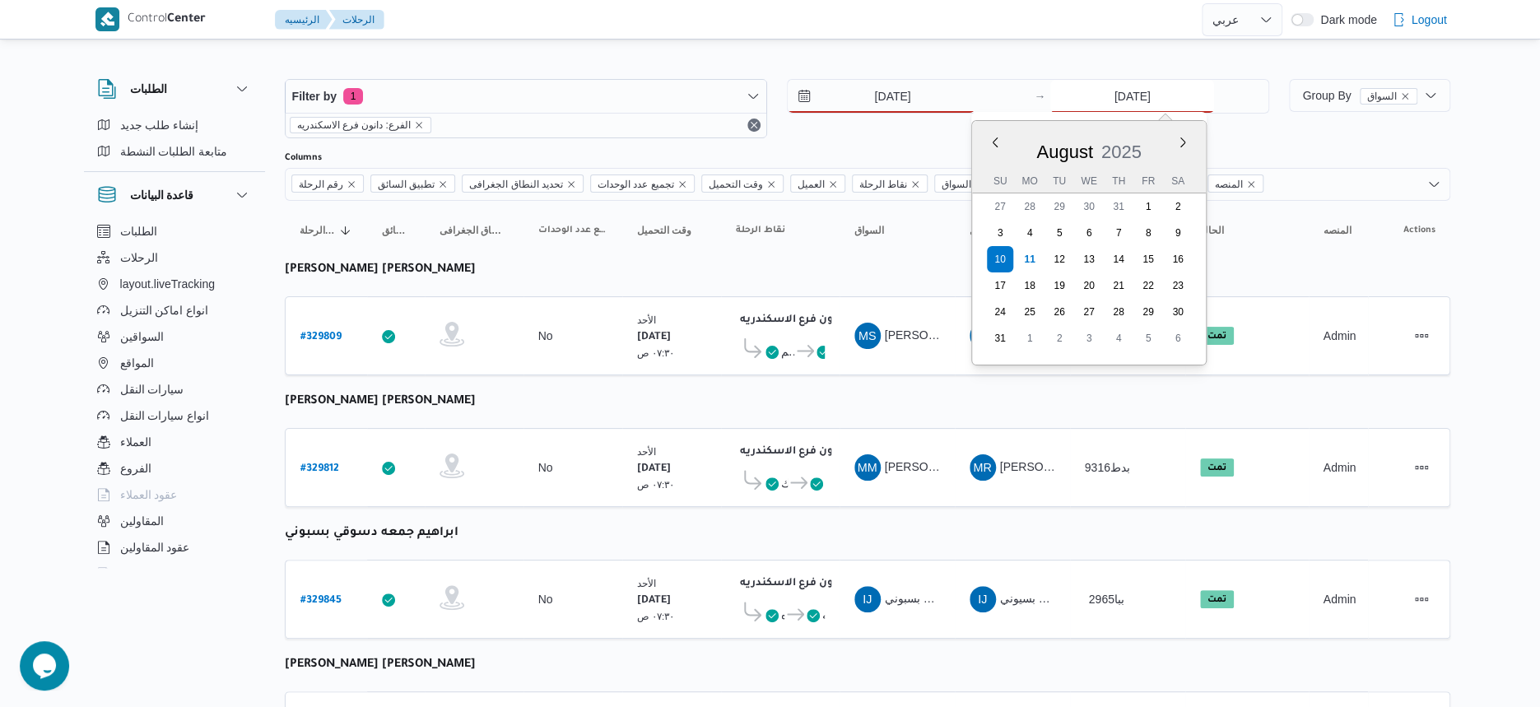
click at [1191, 99] on input "10/8/2025" at bounding box center [1132, 96] width 164 height 33
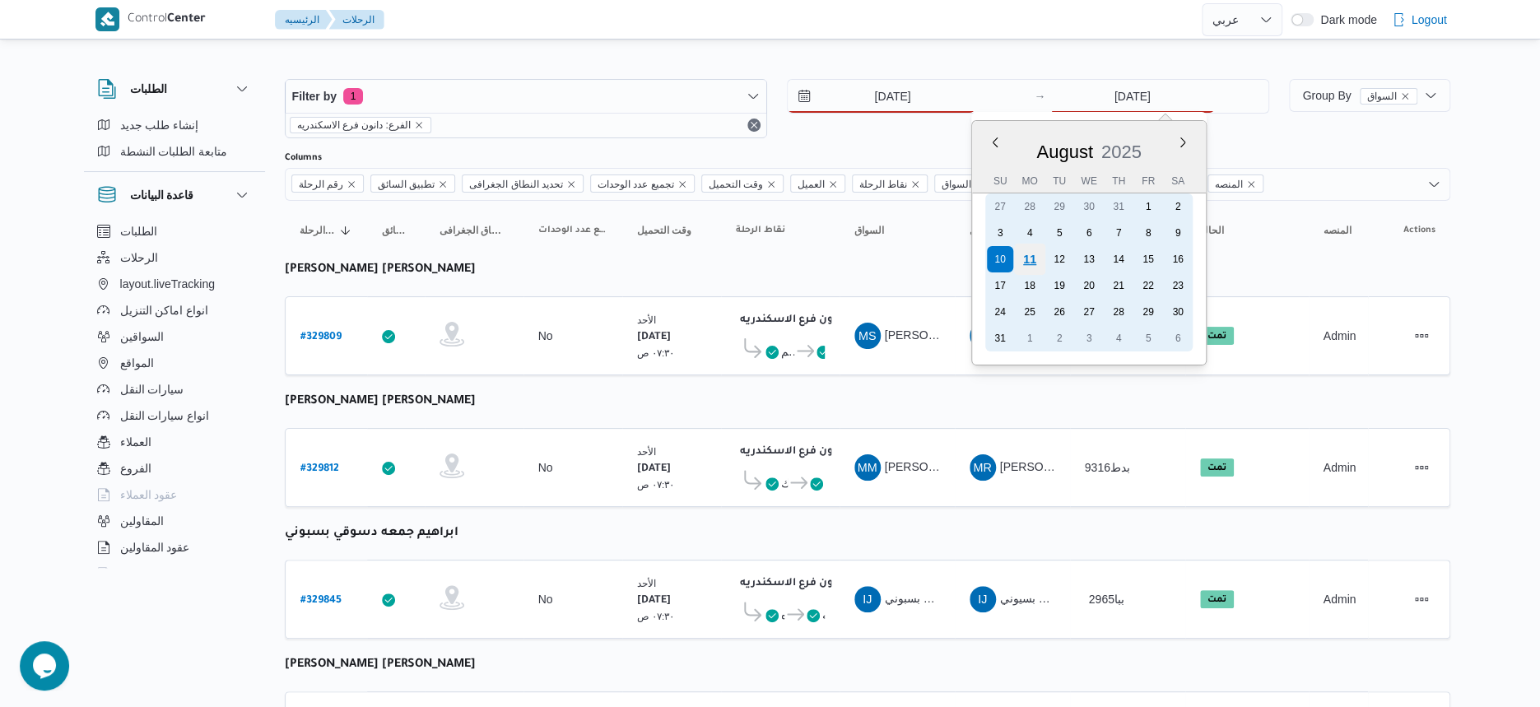
click at [1039, 255] on div "11" at bounding box center [1029, 259] width 31 height 31
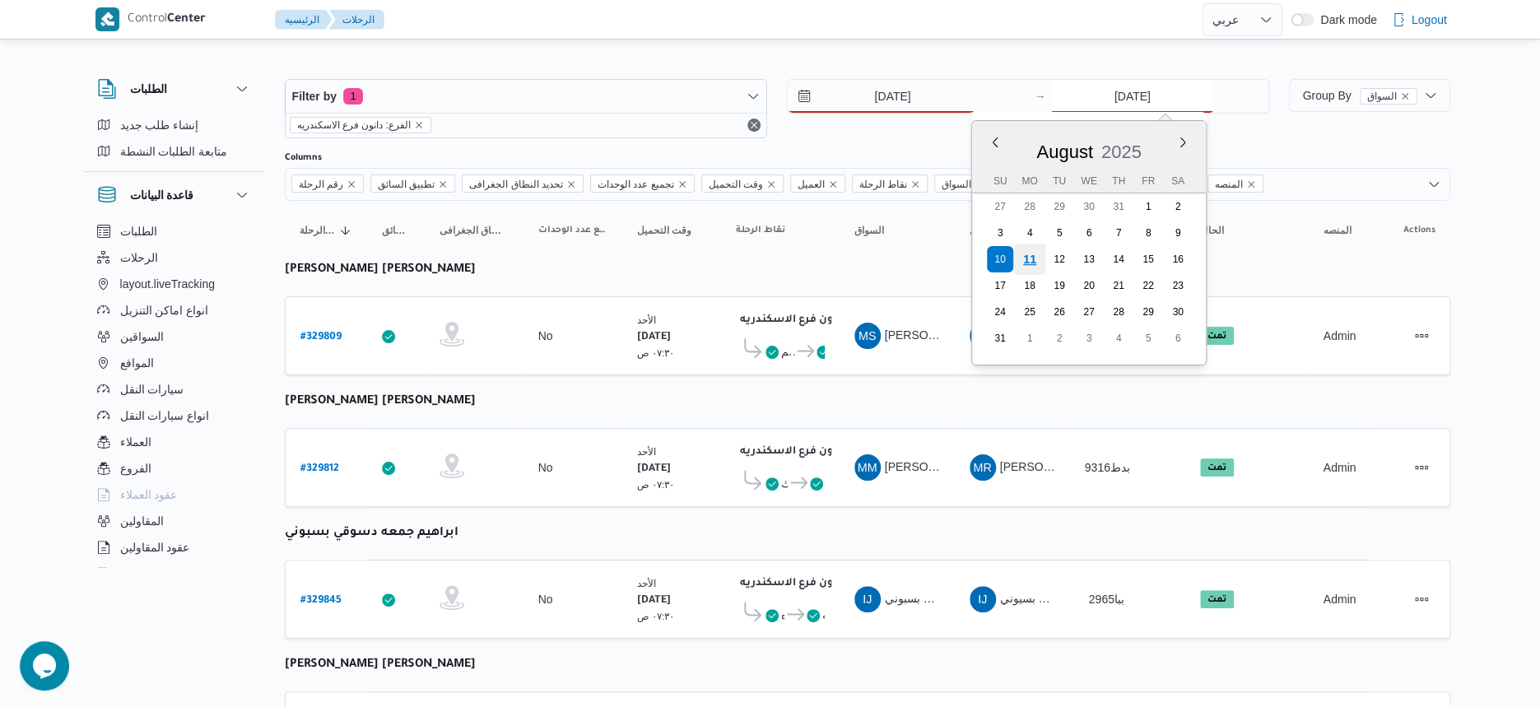
type input "[DATE]"
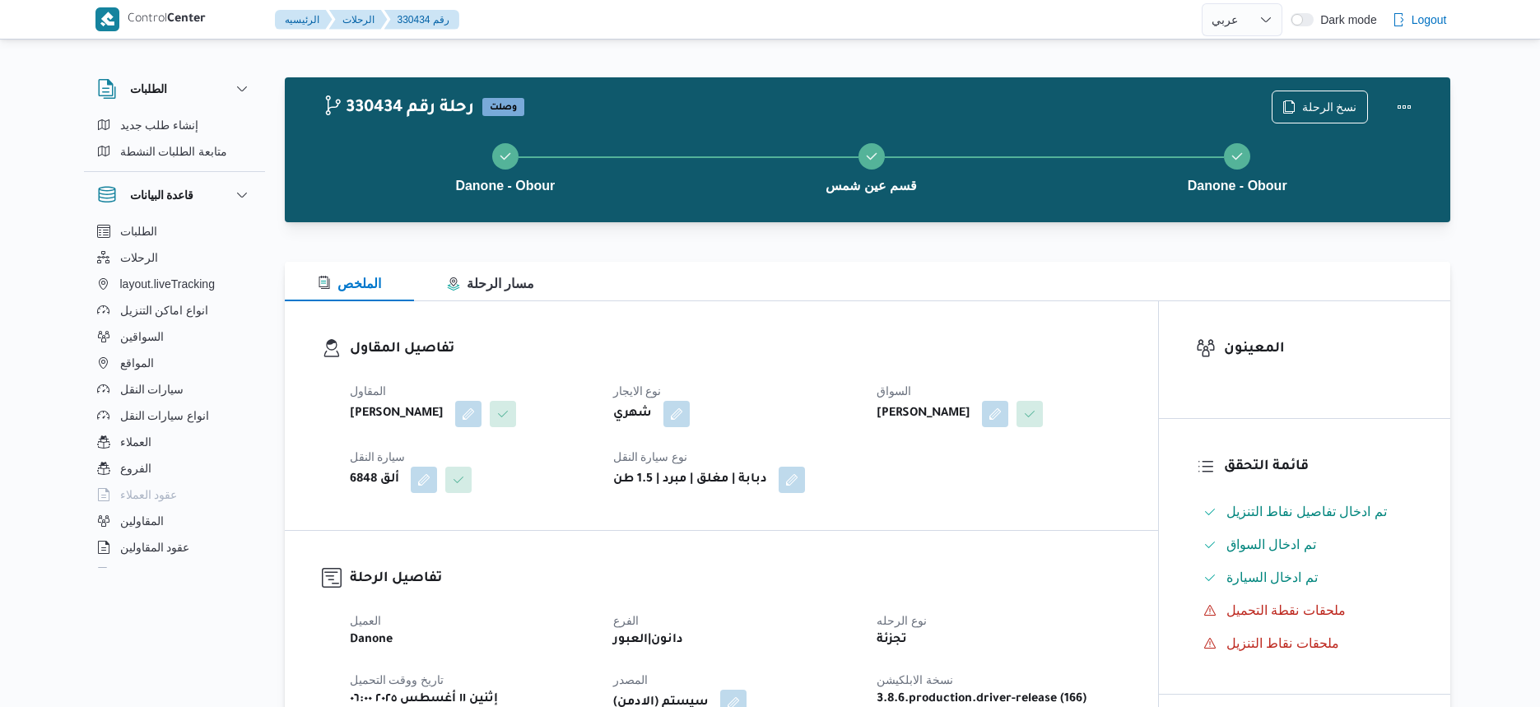
select select "ar"
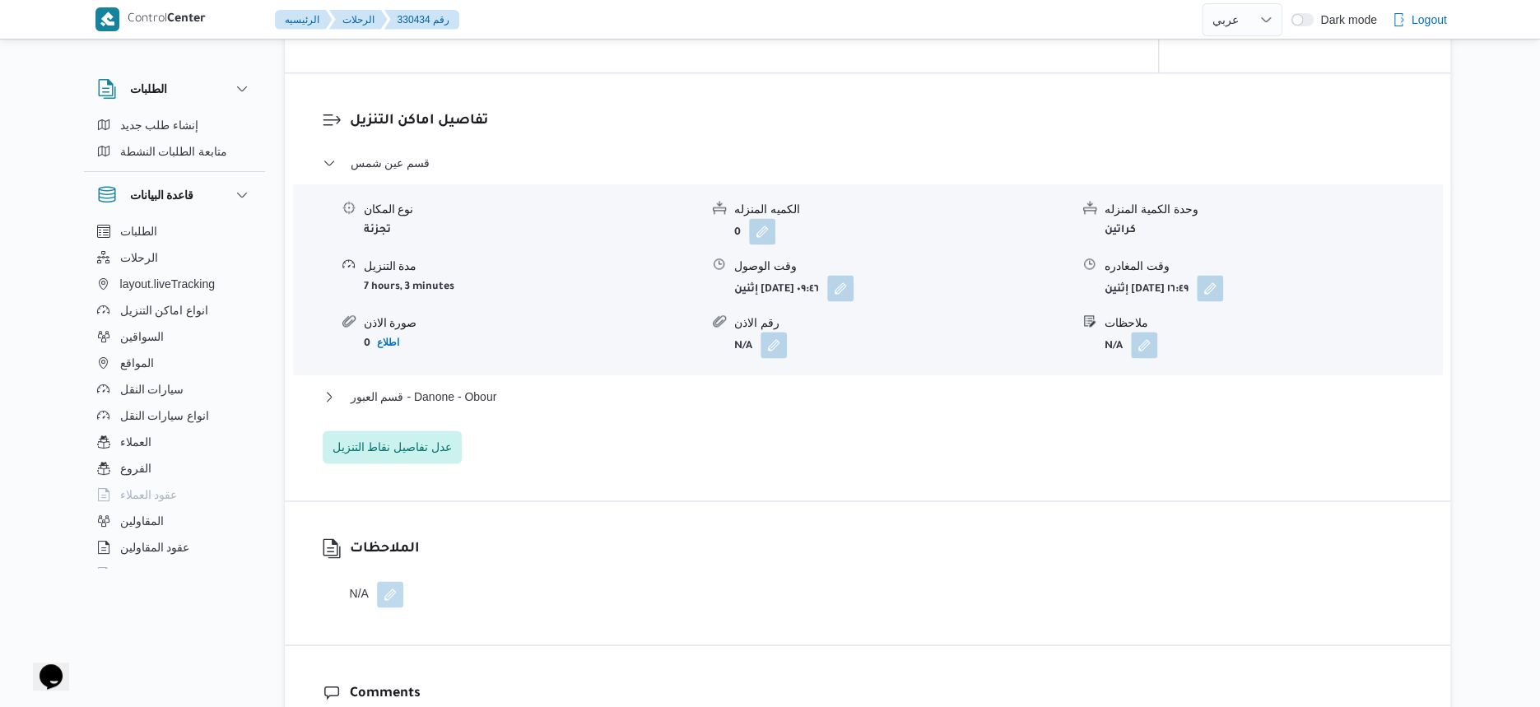
scroll to position [1441, 0]
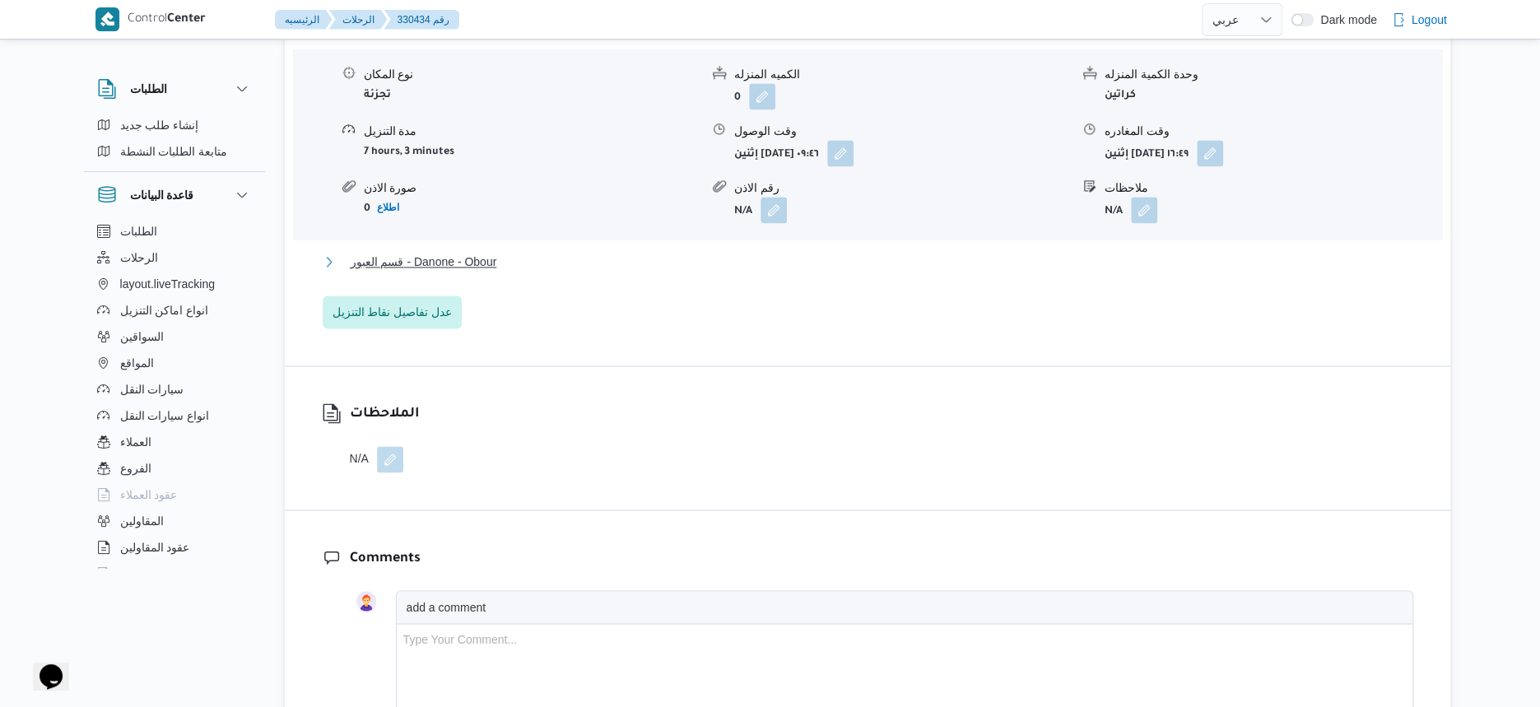
click at [455, 254] on span "قسم العبور - Danone - Obour" at bounding box center [424, 262] width 147 height 20
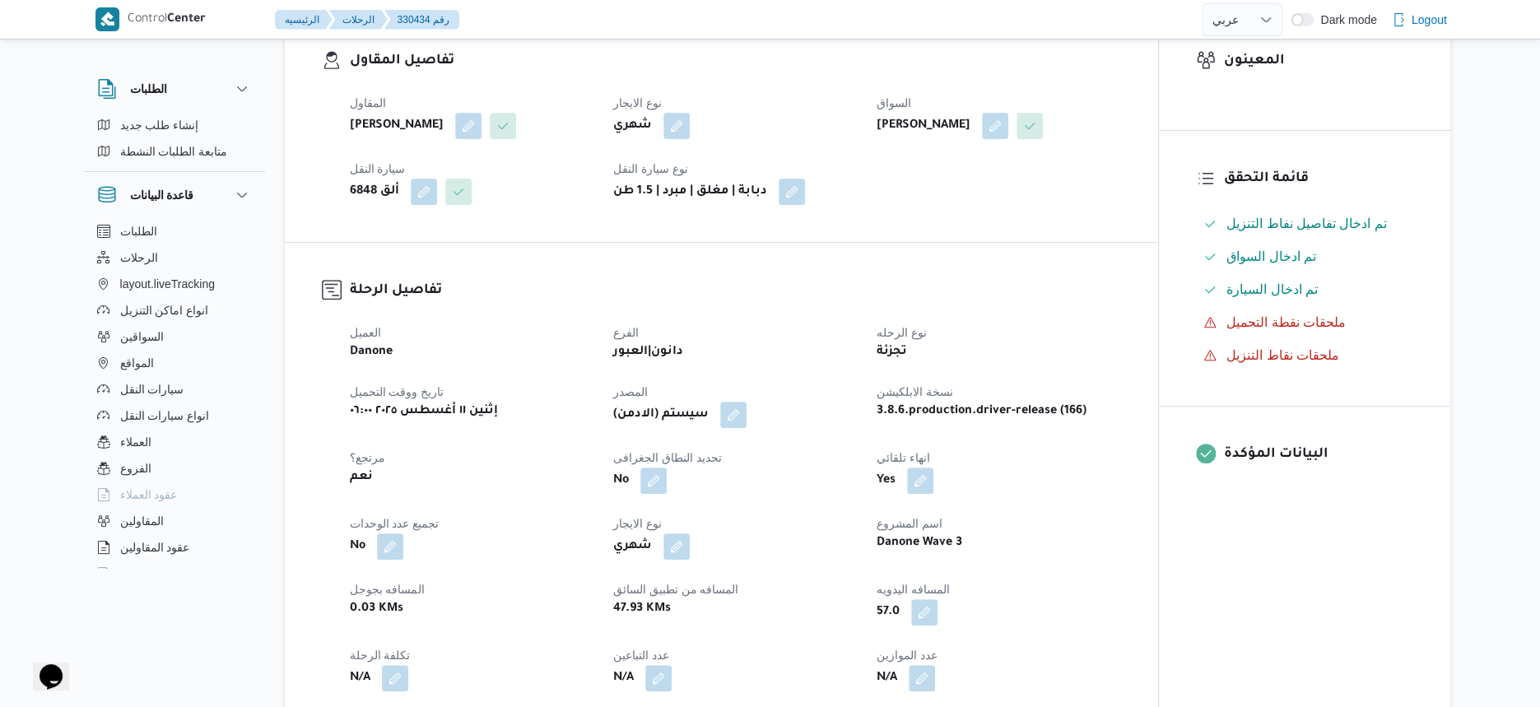
scroll to position [617, 0]
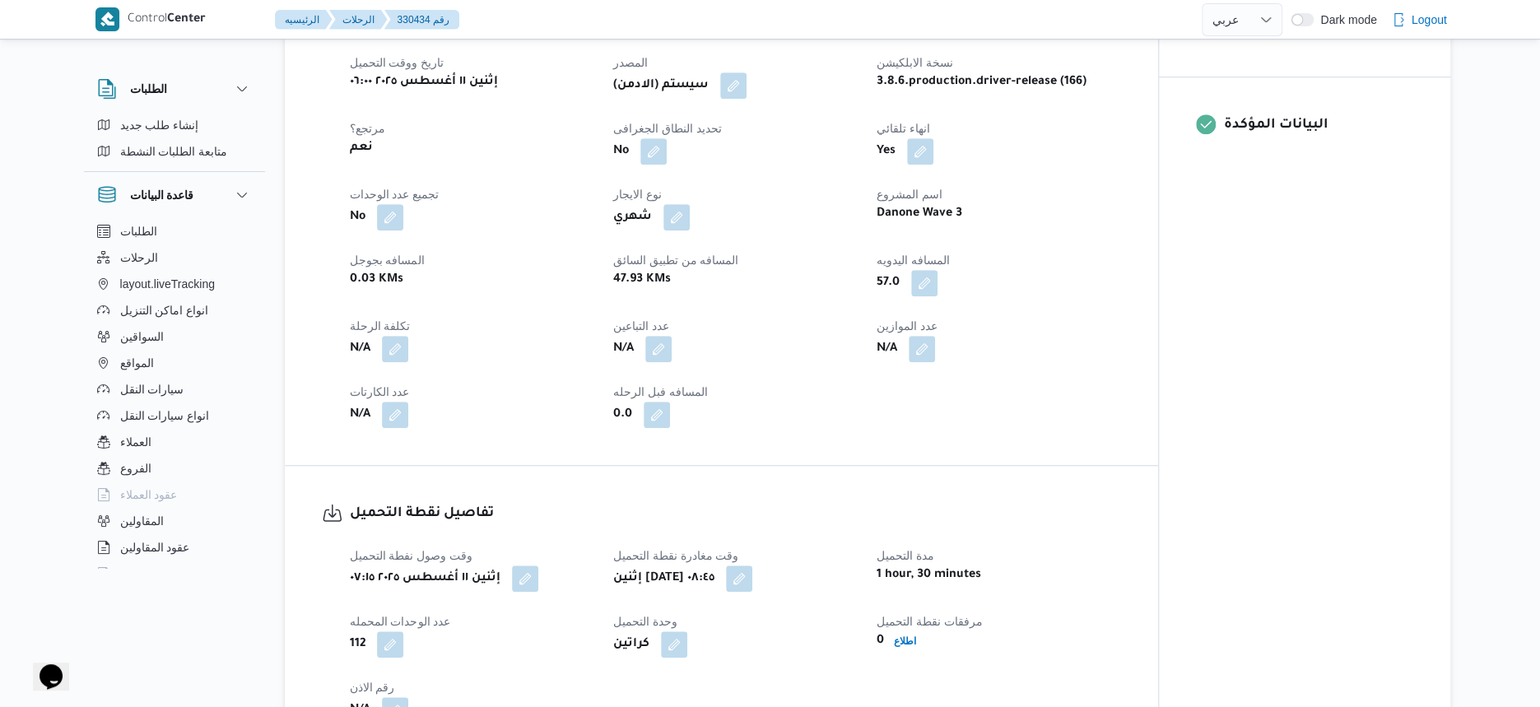
select select "ar"
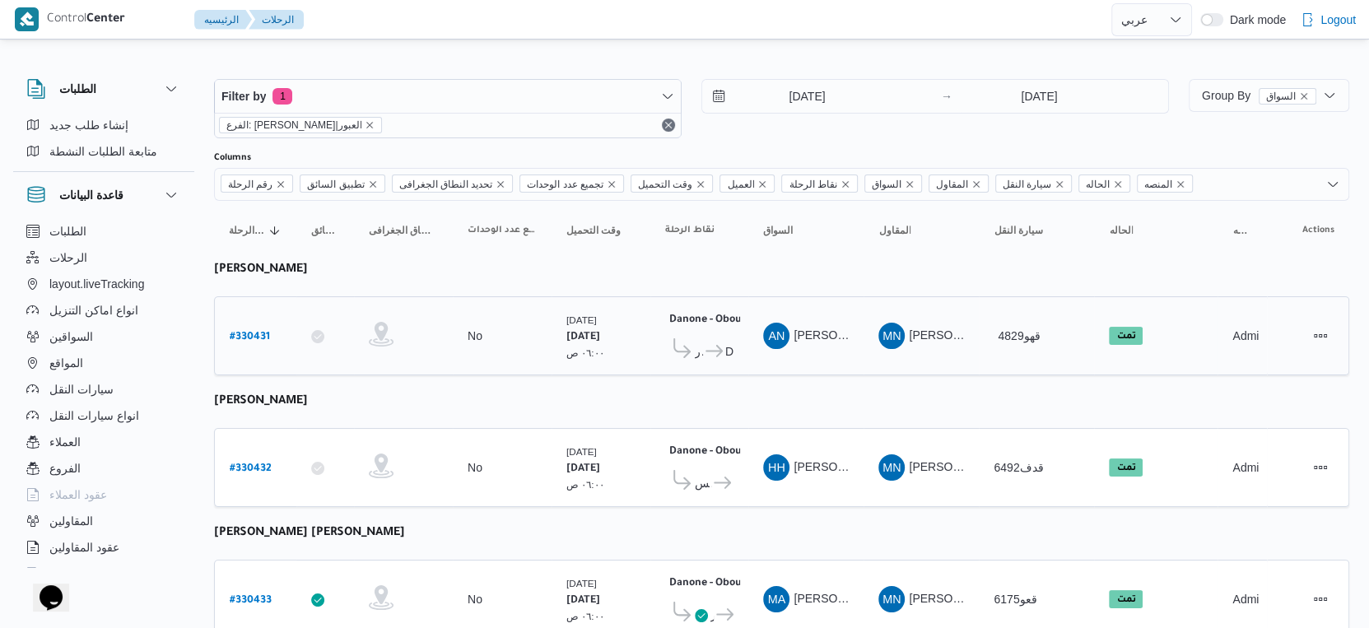
click at [257, 338] on b "# 330431" at bounding box center [250, 338] width 40 height 12
select select "ar"
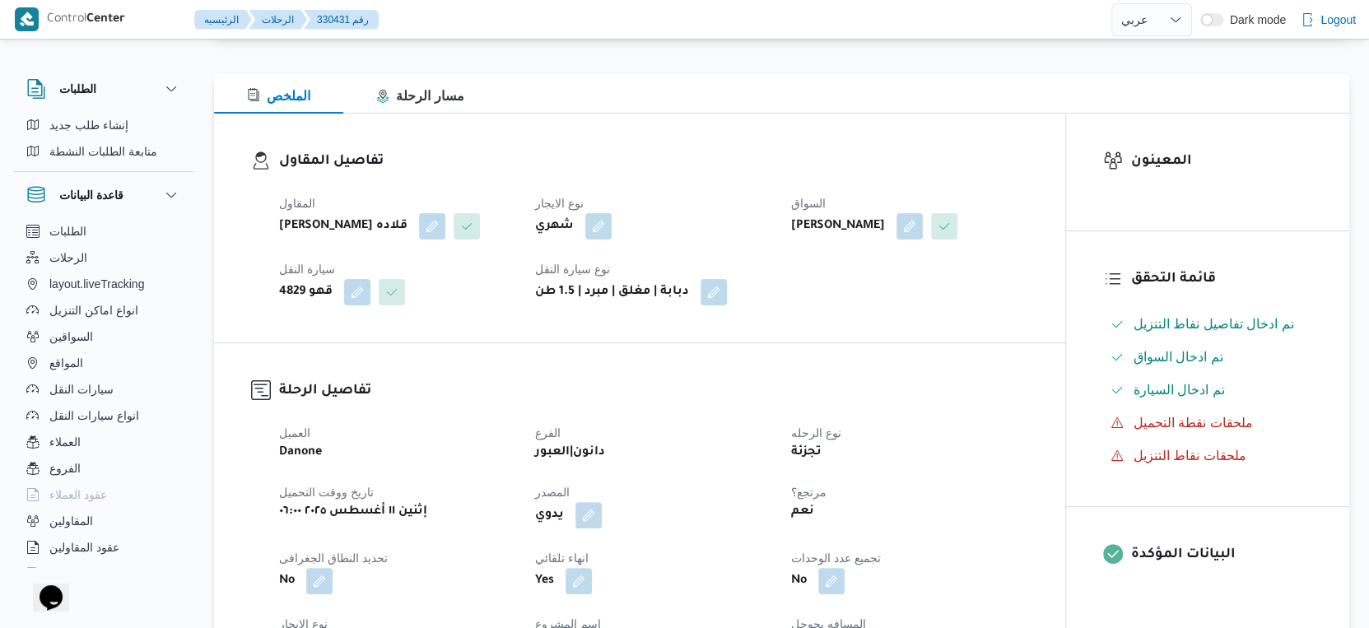
scroll to position [91, 0]
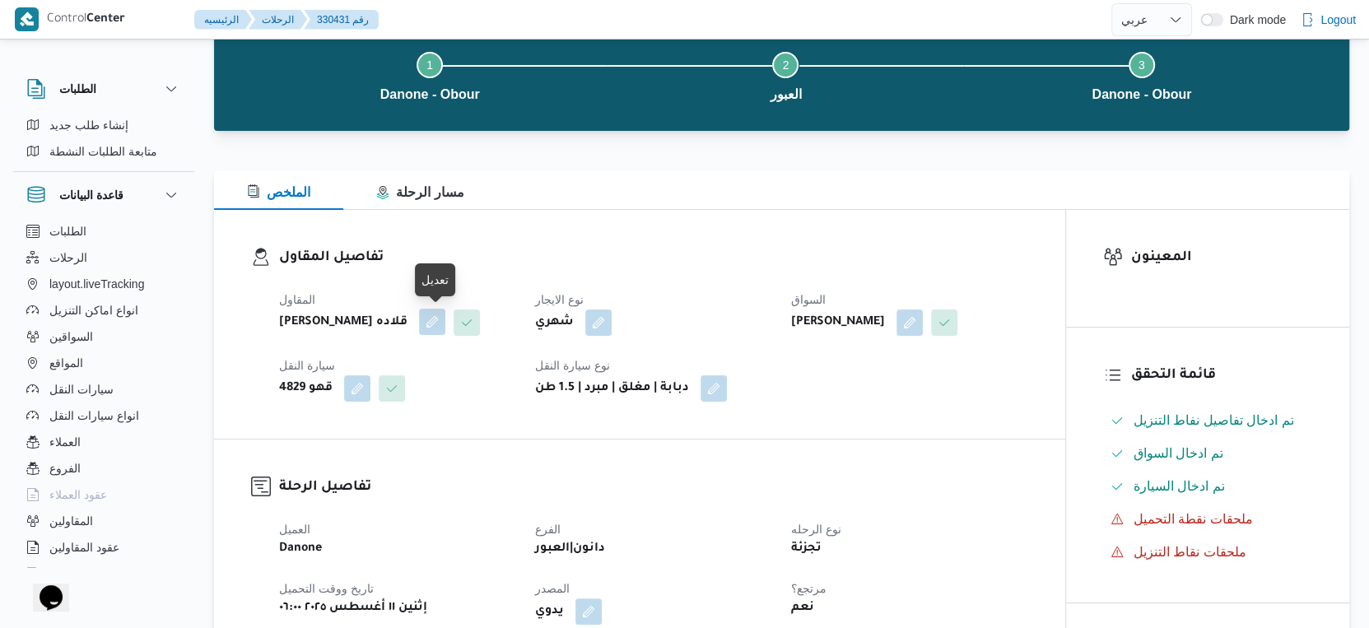
click at [440, 322] on button "button" at bounding box center [432, 322] width 26 height 26
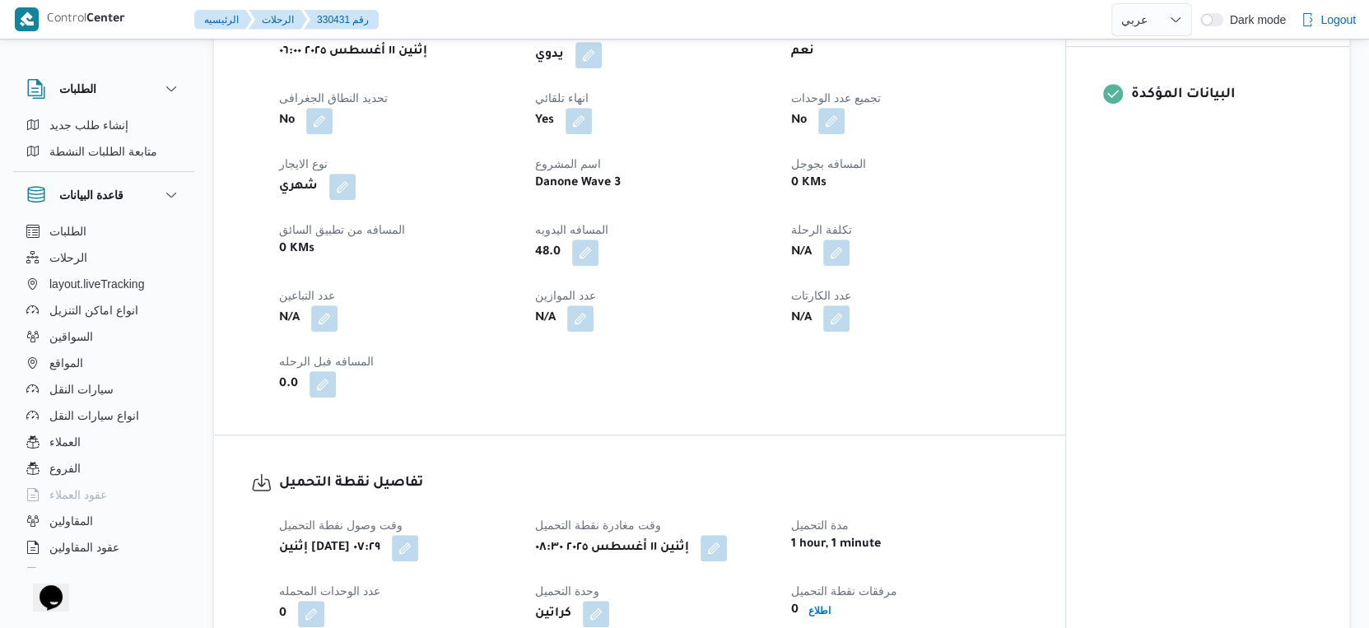
scroll to position [548, 0]
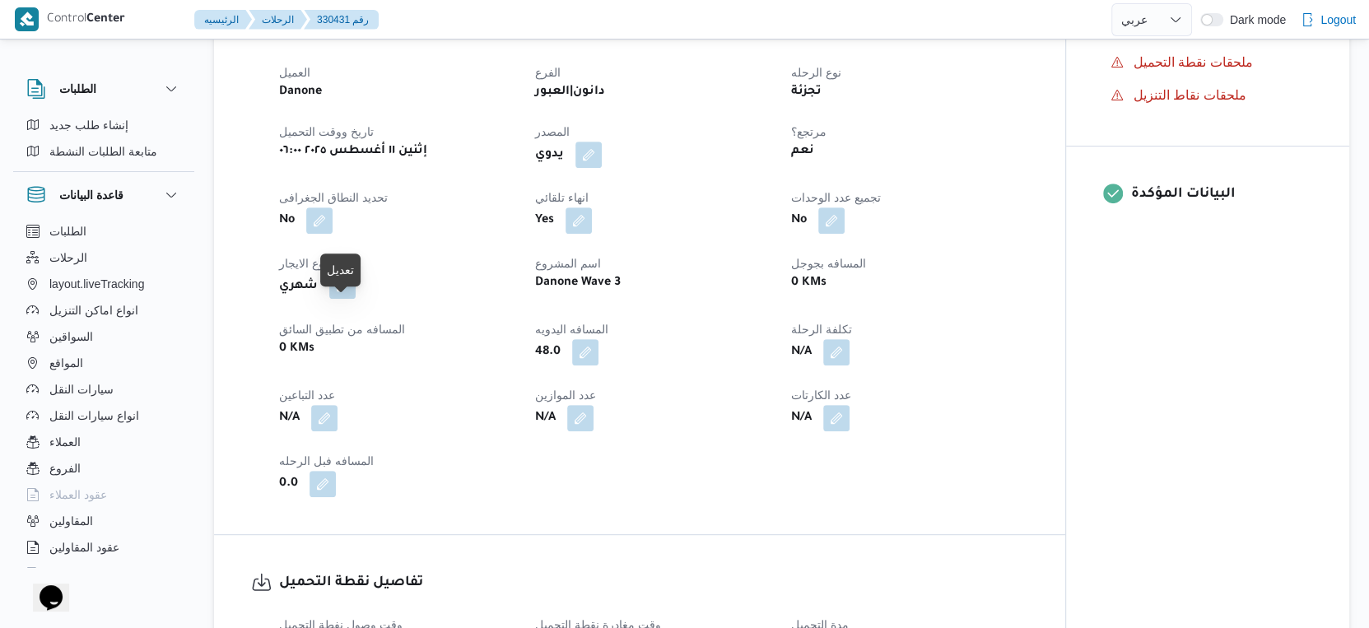
click at [342, 299] on button "button" at bounding box center [342, 286] width 26 height 26
select select "monthly"
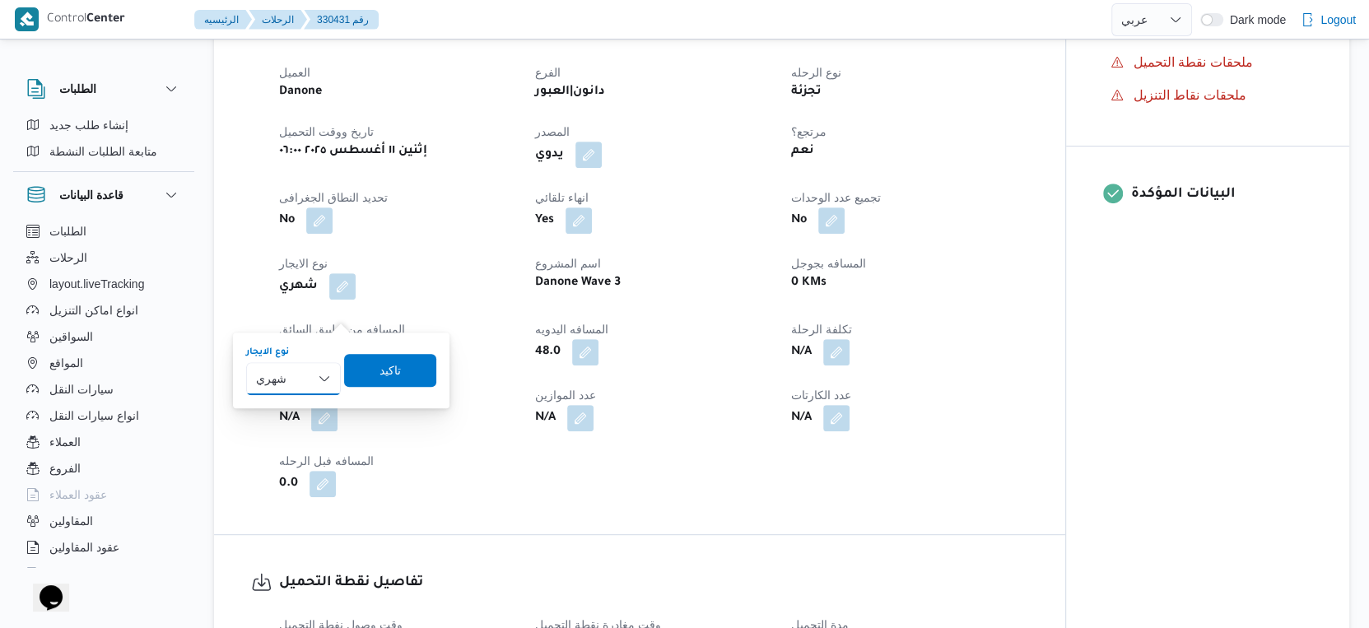
click at [306, 372] on select "شهري بالنقله إيجار يومي" at bounding box center [293, 378] width 95 height 33
click at [446, 263] on div "العميل Danone الفرع دانون|العبور نوع الرحله تجزئة تاريخ ووقت التحميل إثنين ١١ أ…" at bounding box center [653, 280] width 769 height 454
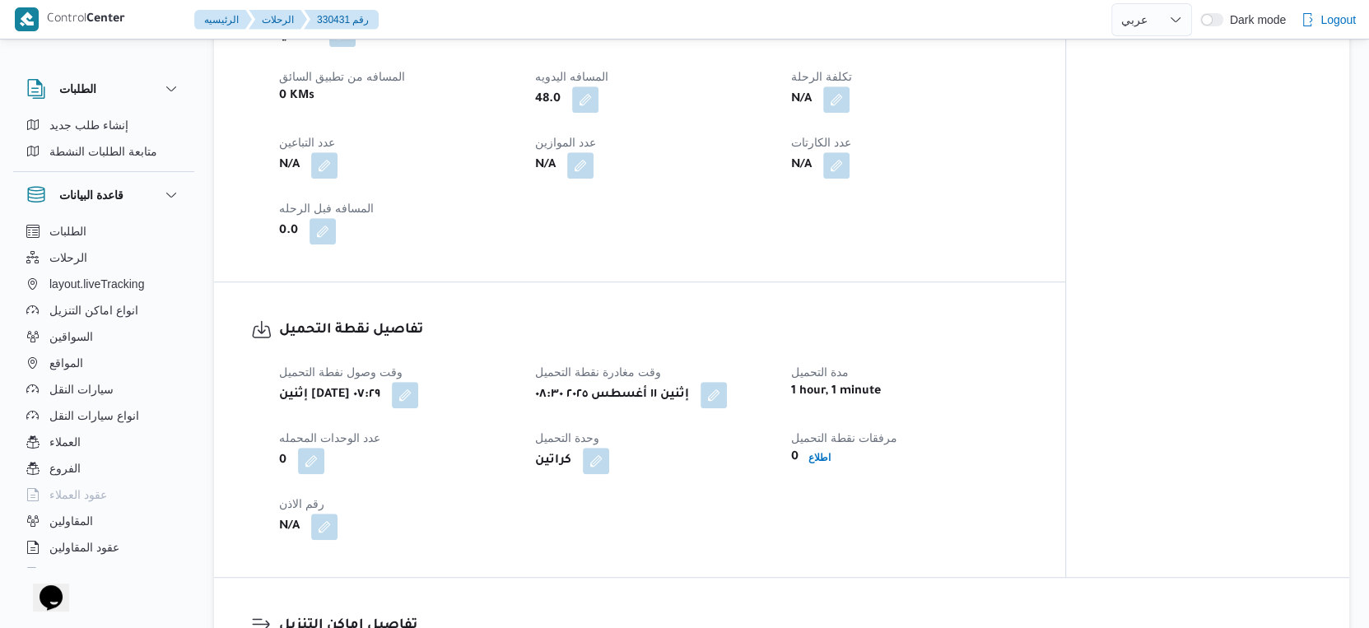
scroll to position [640, 0]
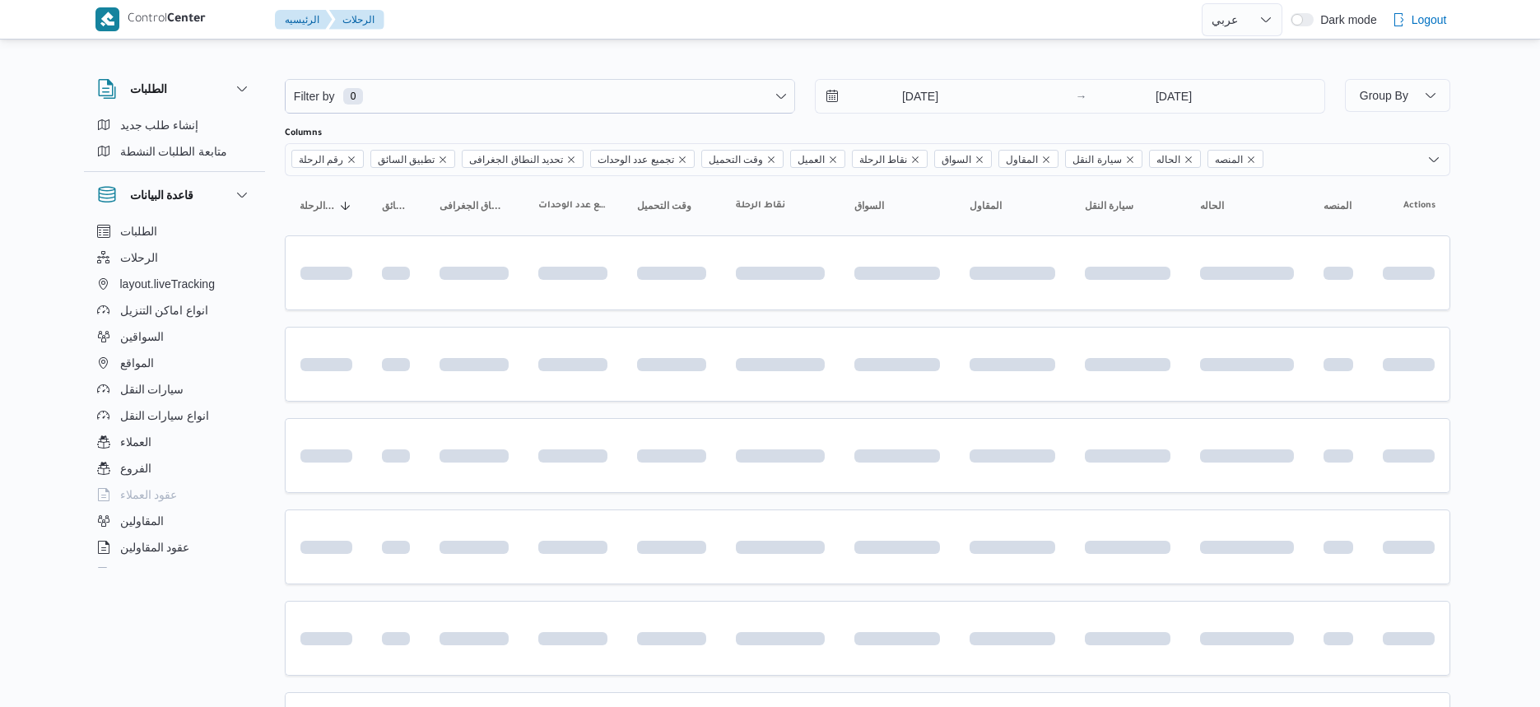
select select "ar"
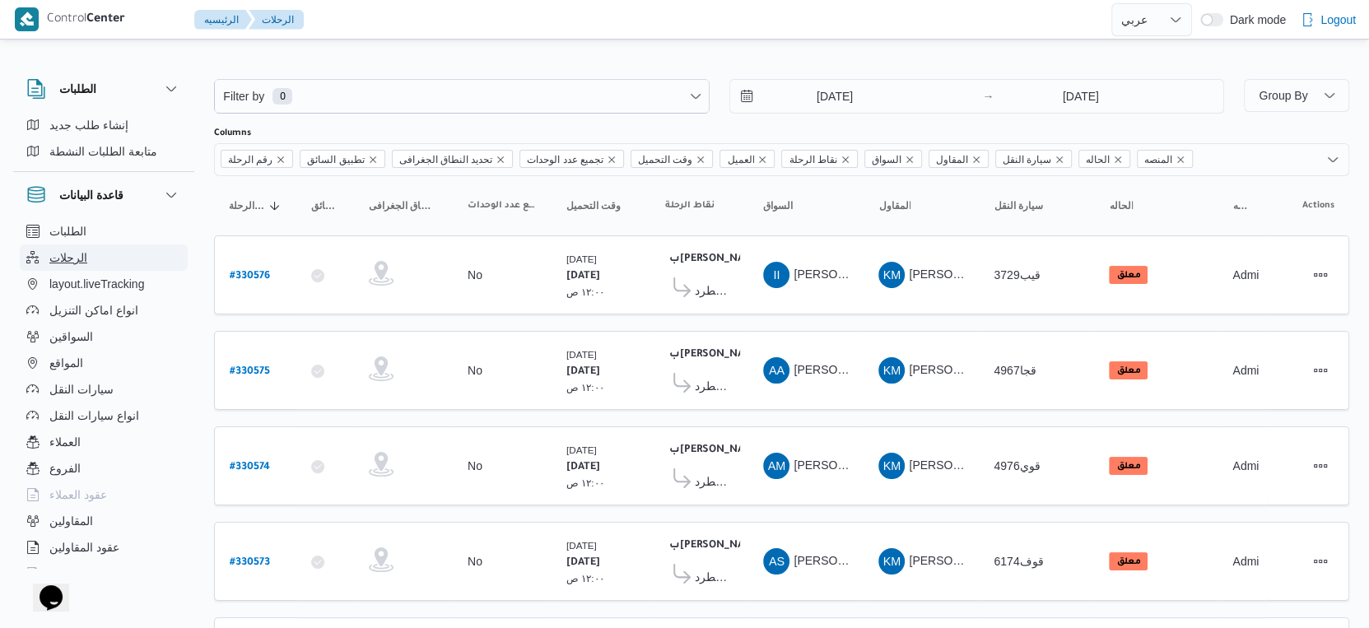
click at [97, 250] on button "الرحلات" at bounding box center [104, 258] width 168 height 26
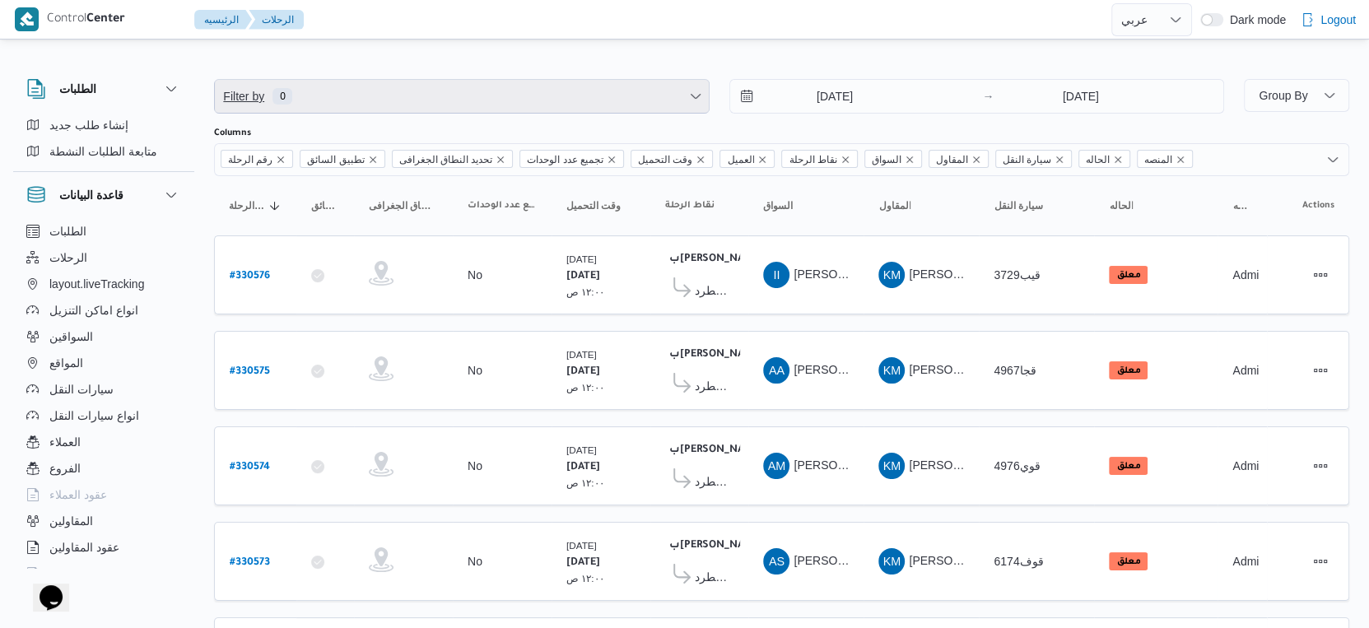
click at [401, 101] on span "Filter by 0" at bounding box center [462, 96] width 494 height 33
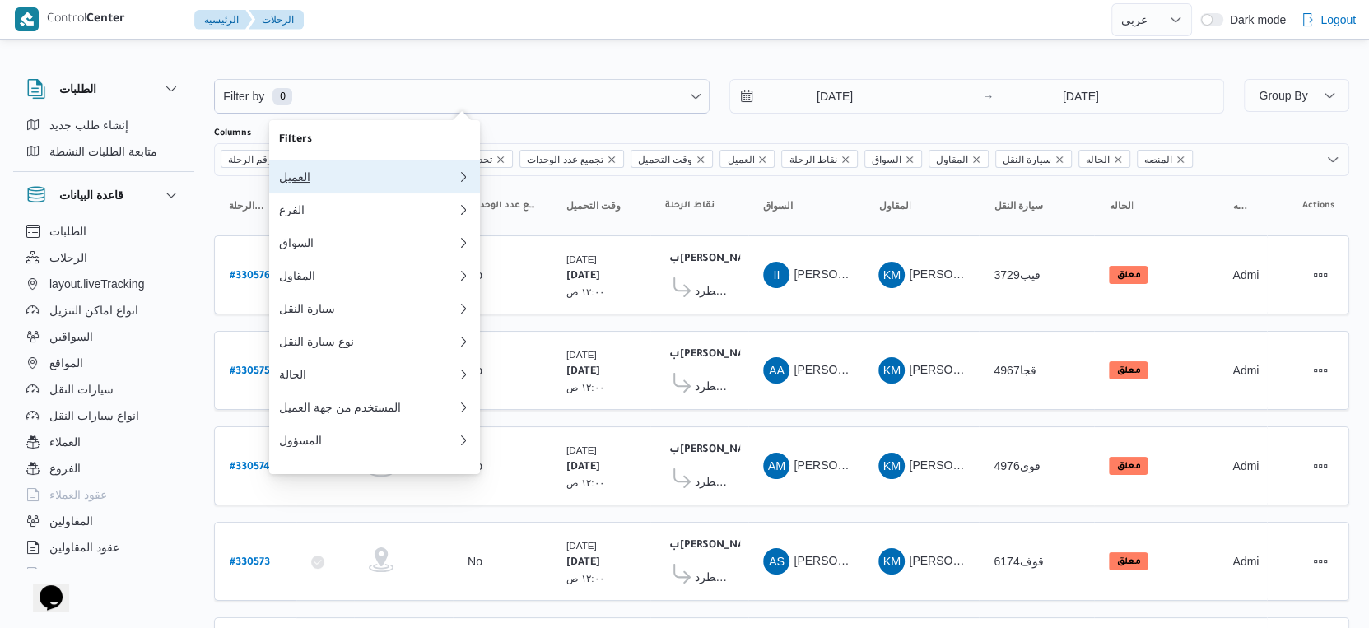
click at [334, 178] on div "العميل" at bounding box center [368, 176] width 178 height 13
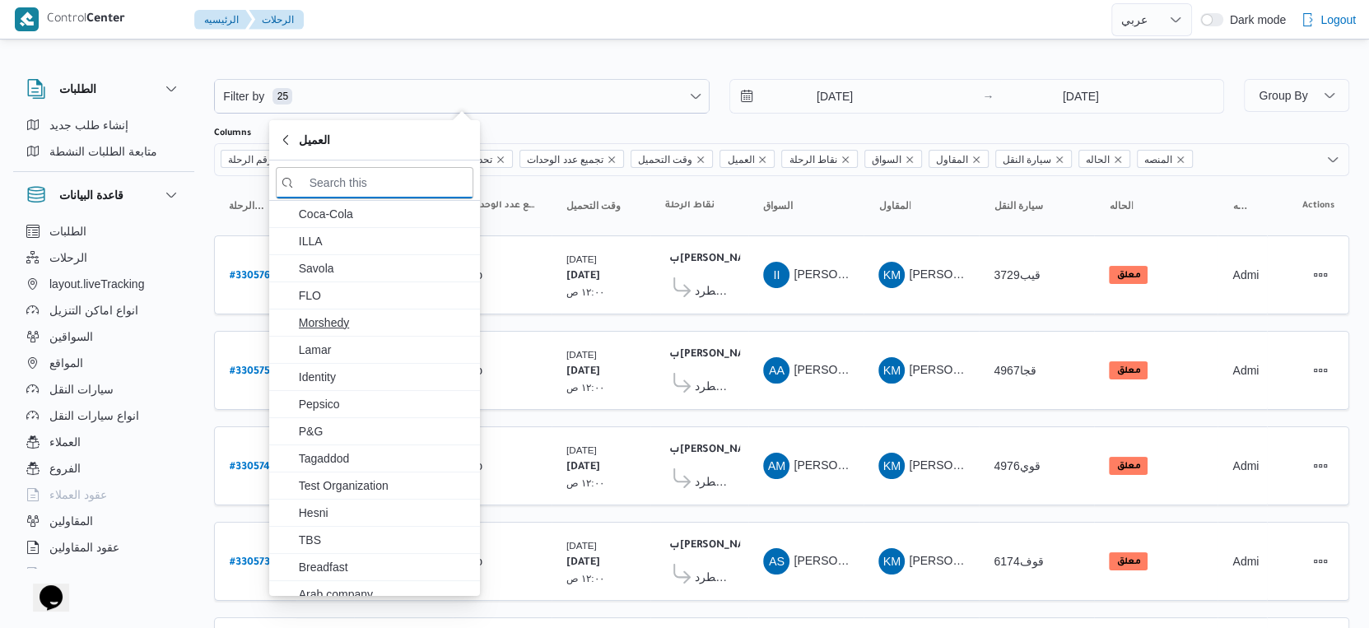
type input "ي"
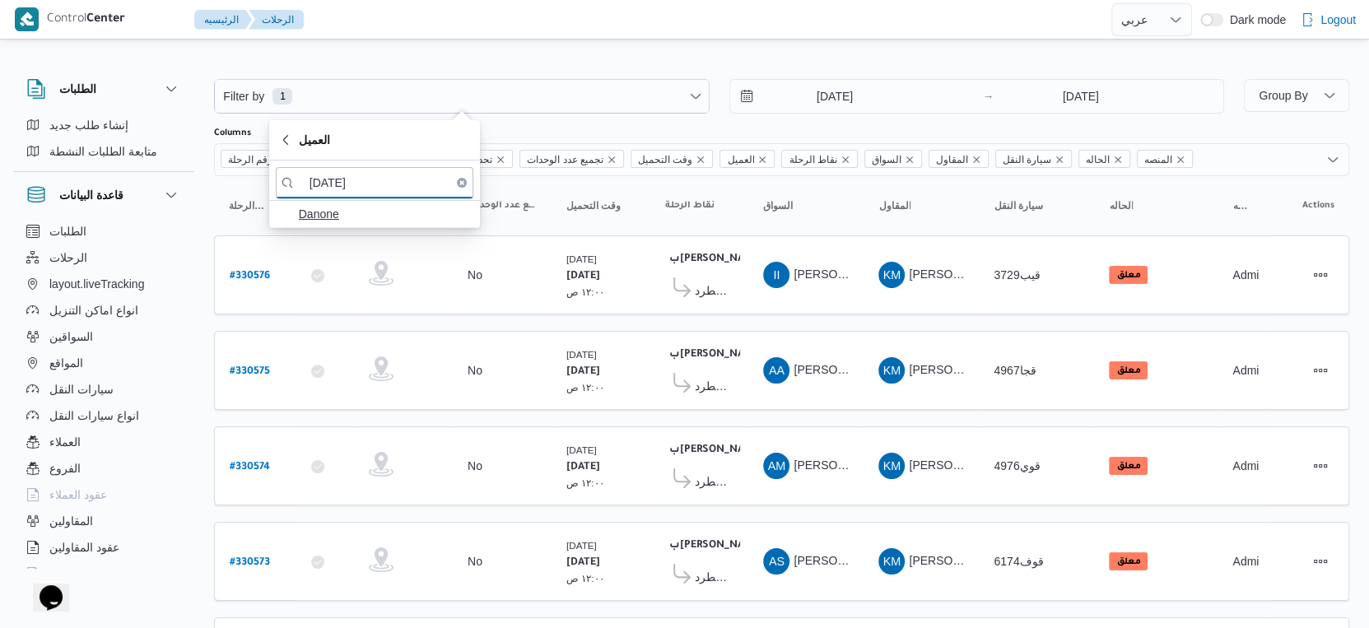
type input "[DATE]"
click at [388, 217] on span "Danone" at bounding box center [384, 214] width 171 height 20
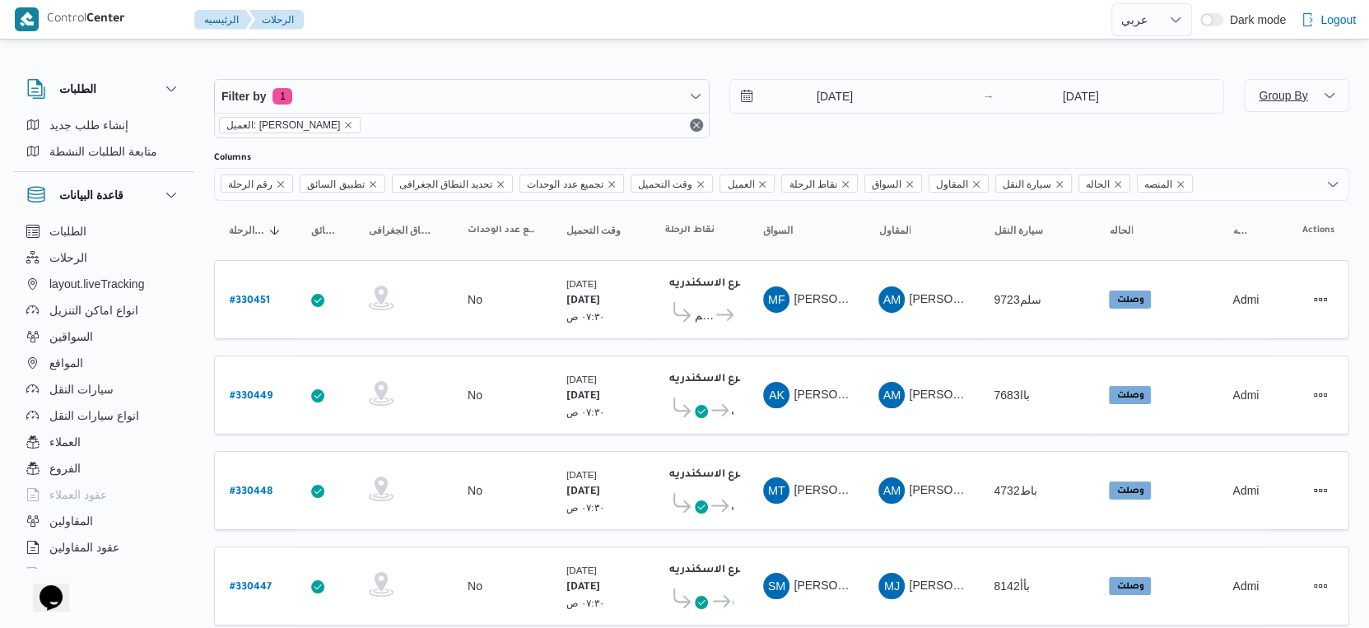
click at [1280, 95] on span "Group By" at bounding box center [1283, 95] width 49 height 13
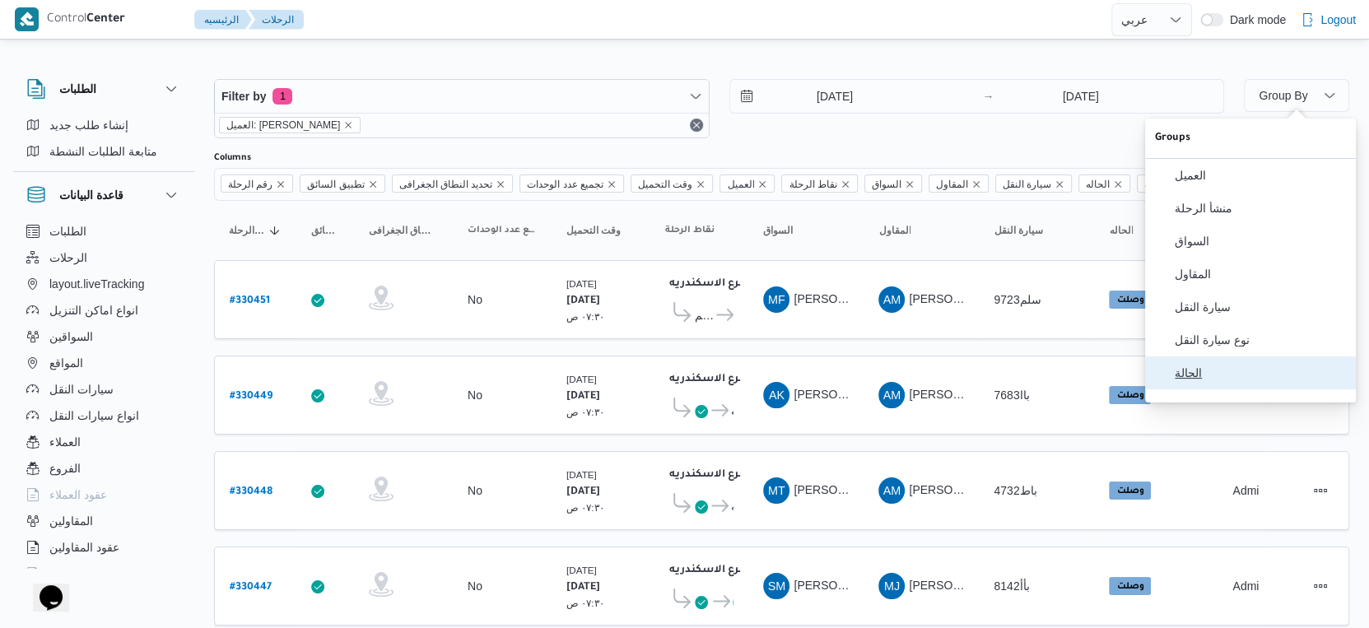
click at [1213, 380] on span "الحالة" at bounding box center [1260, 372] width 171 height 13
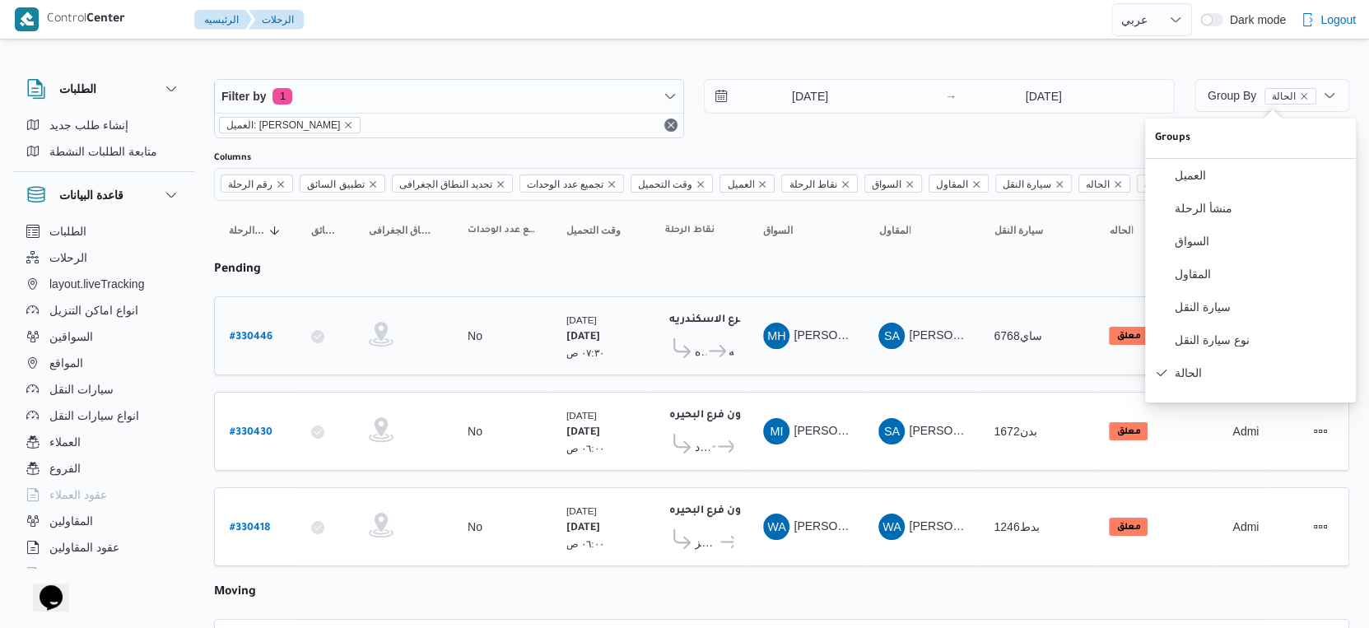
click at [1120, 334] on b "معلق" at bounding box center [1128, 337] width 24 height 10
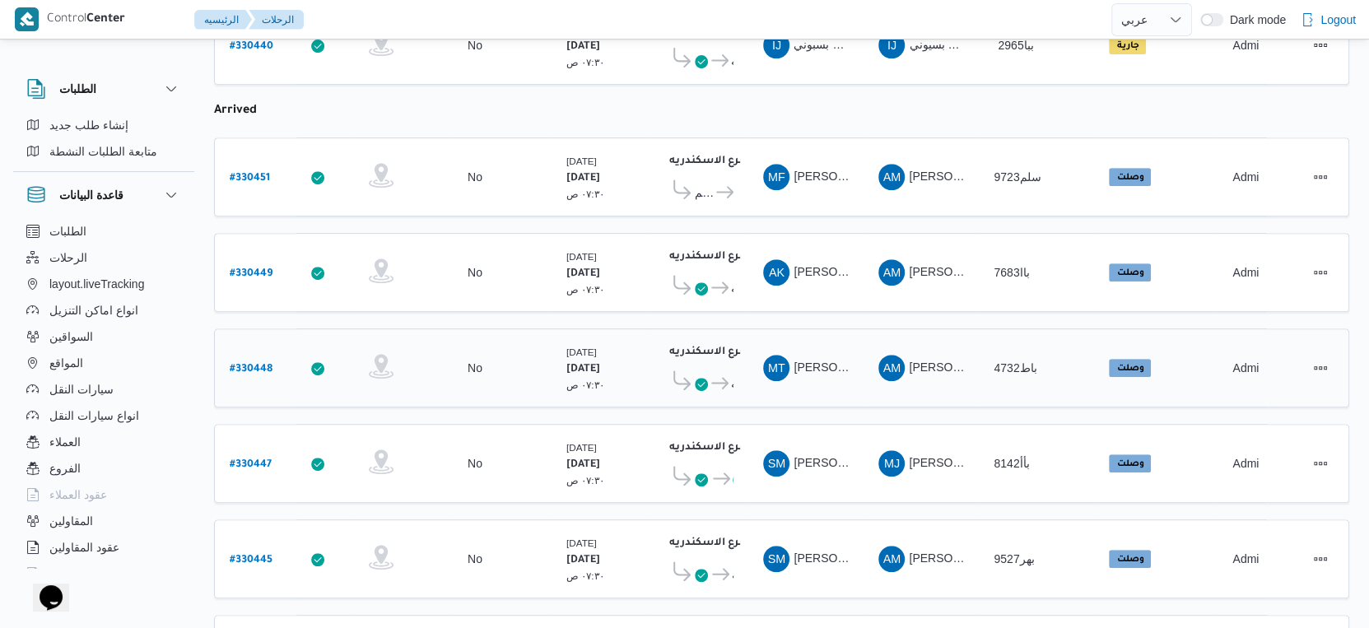
scroll to position [709, 0]
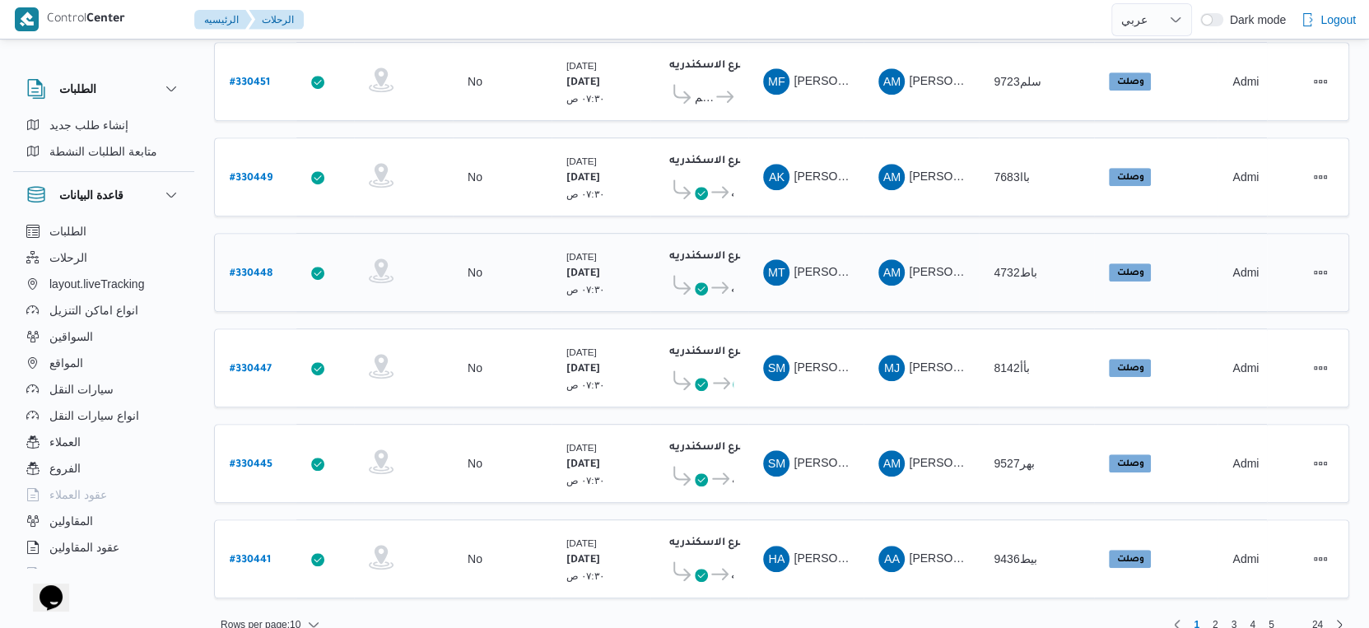
click at [264, 268] on b "# 330448" at bounding box center [251, 274] width 43 height 12
select select "ar"
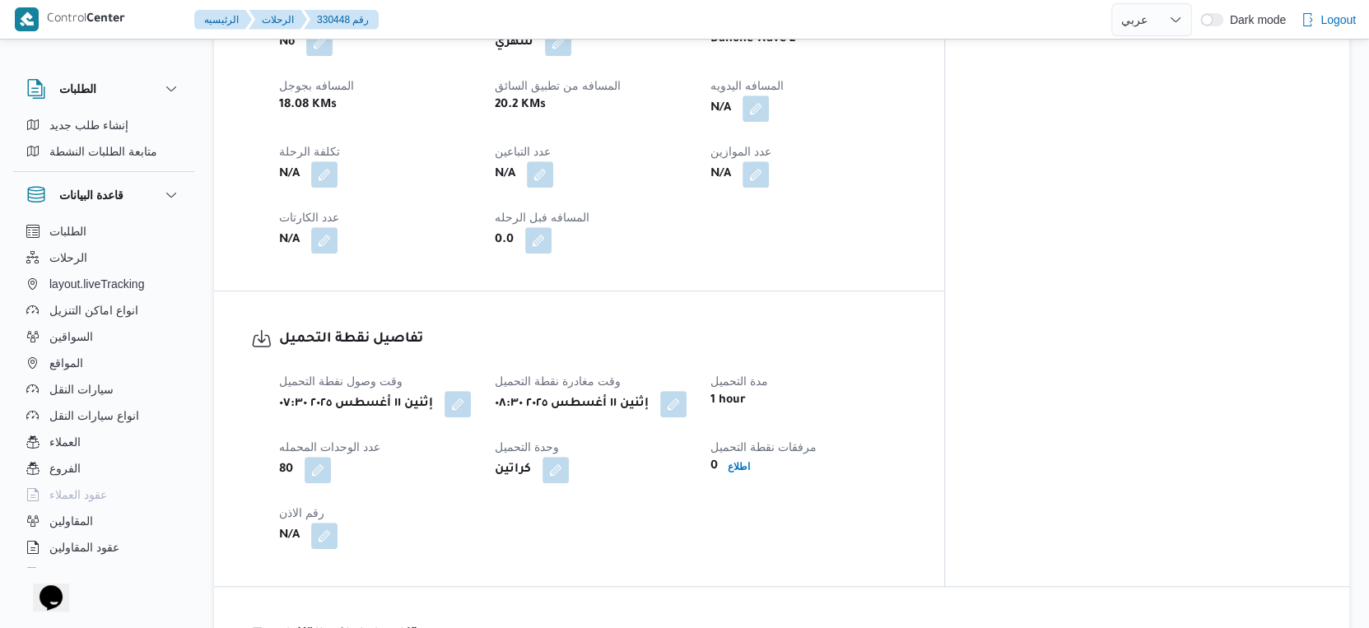
scroll to position [823, 0]
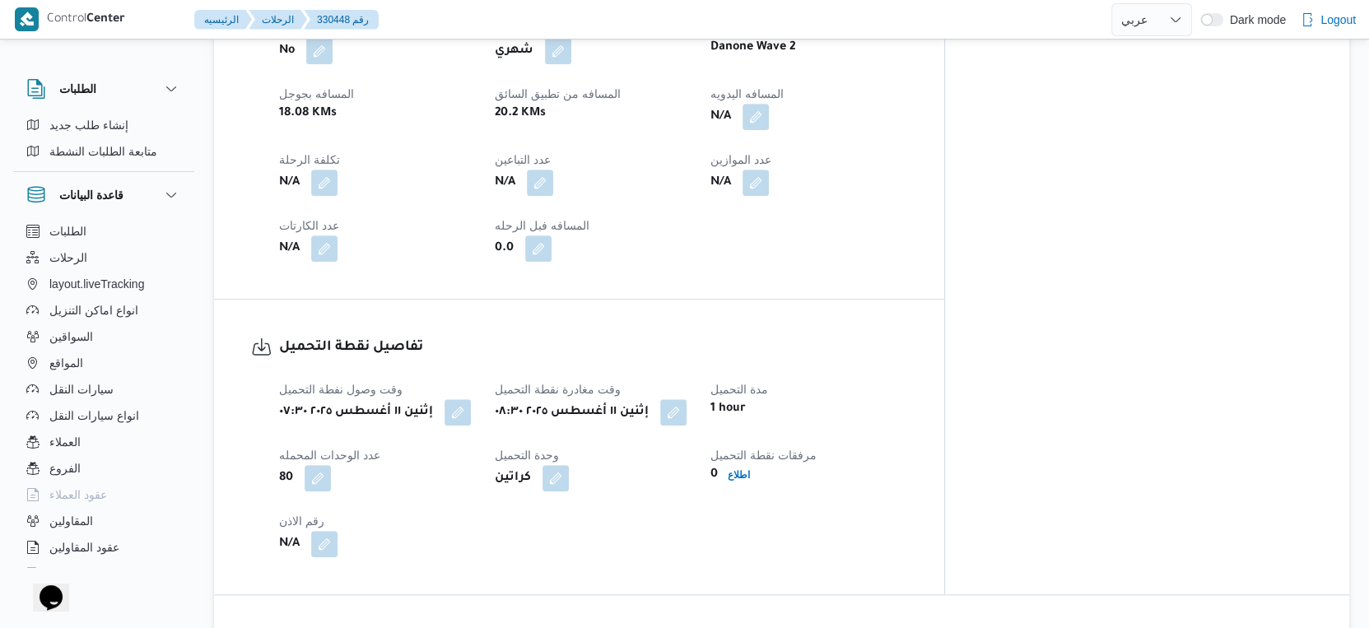
select select "ar"
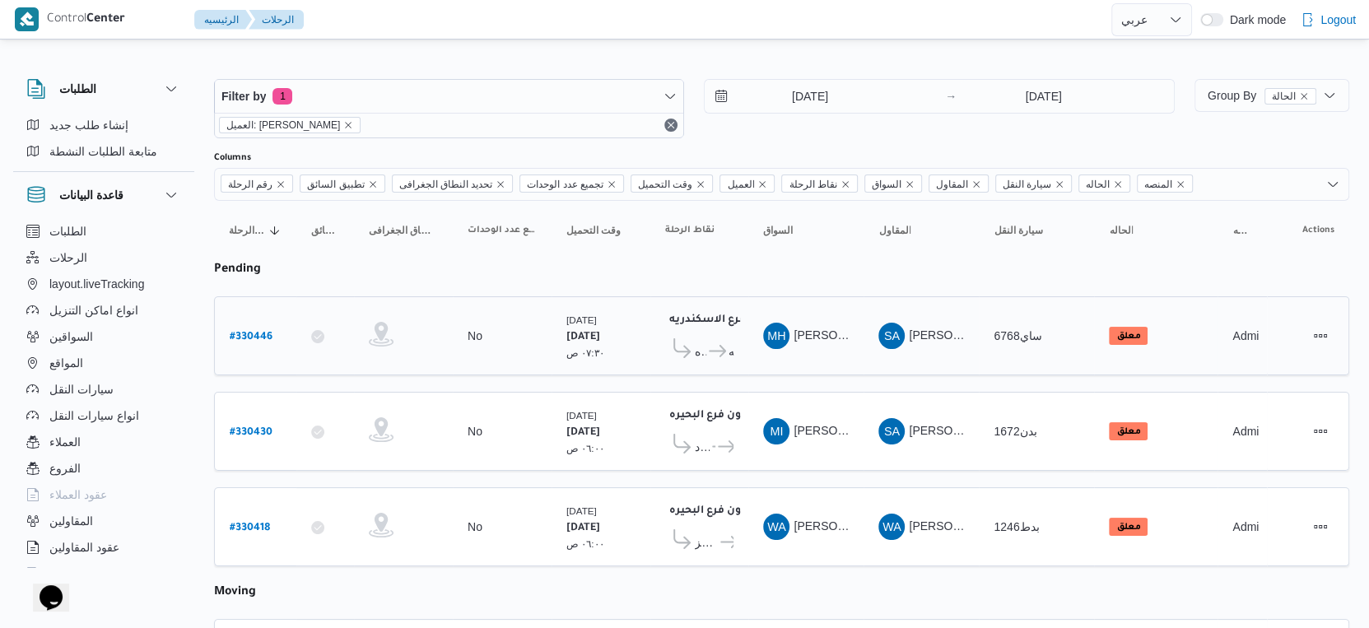
click at [257, 332] on b "# 330446" at bounding box center [251, 338] width 43 height 12
select select "ar"
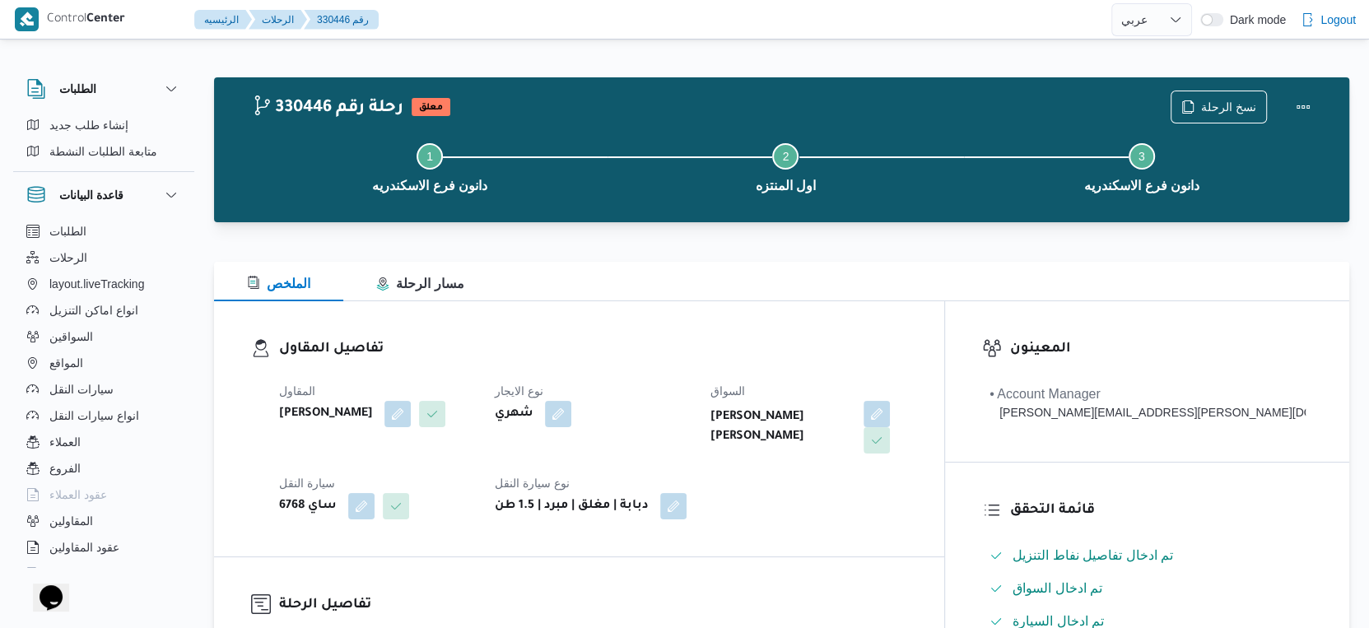
scroll to position [183, 0]
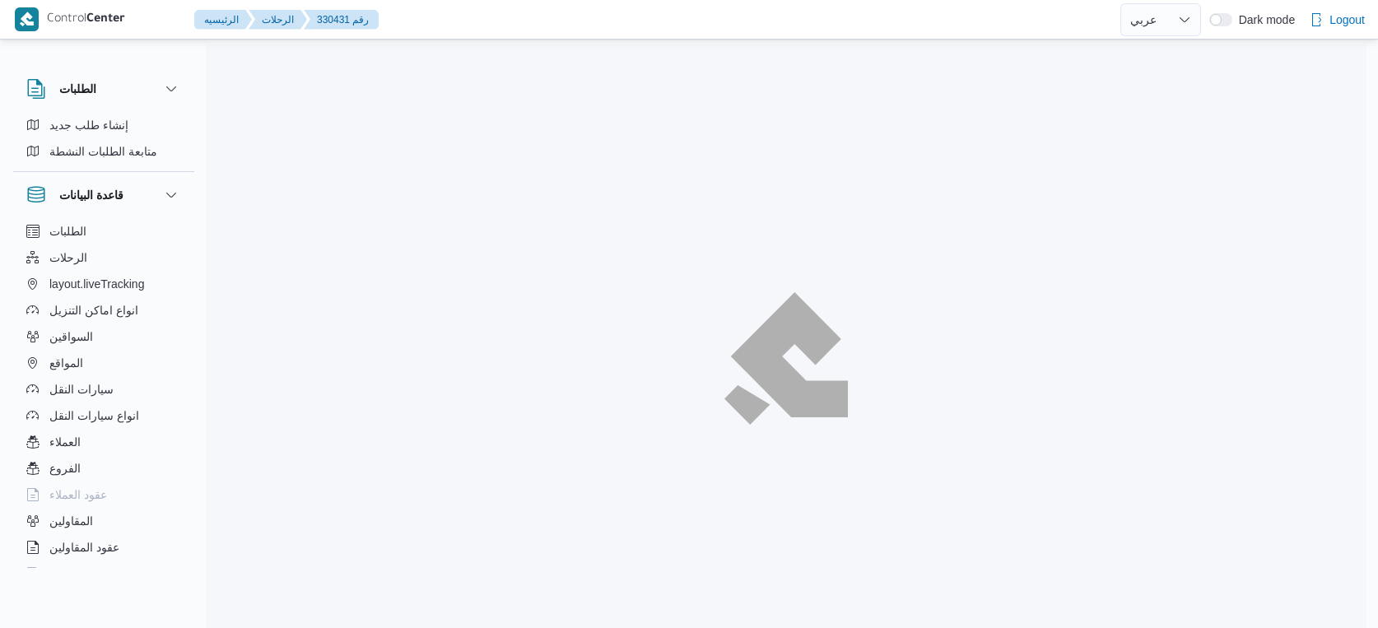
select select "ar"
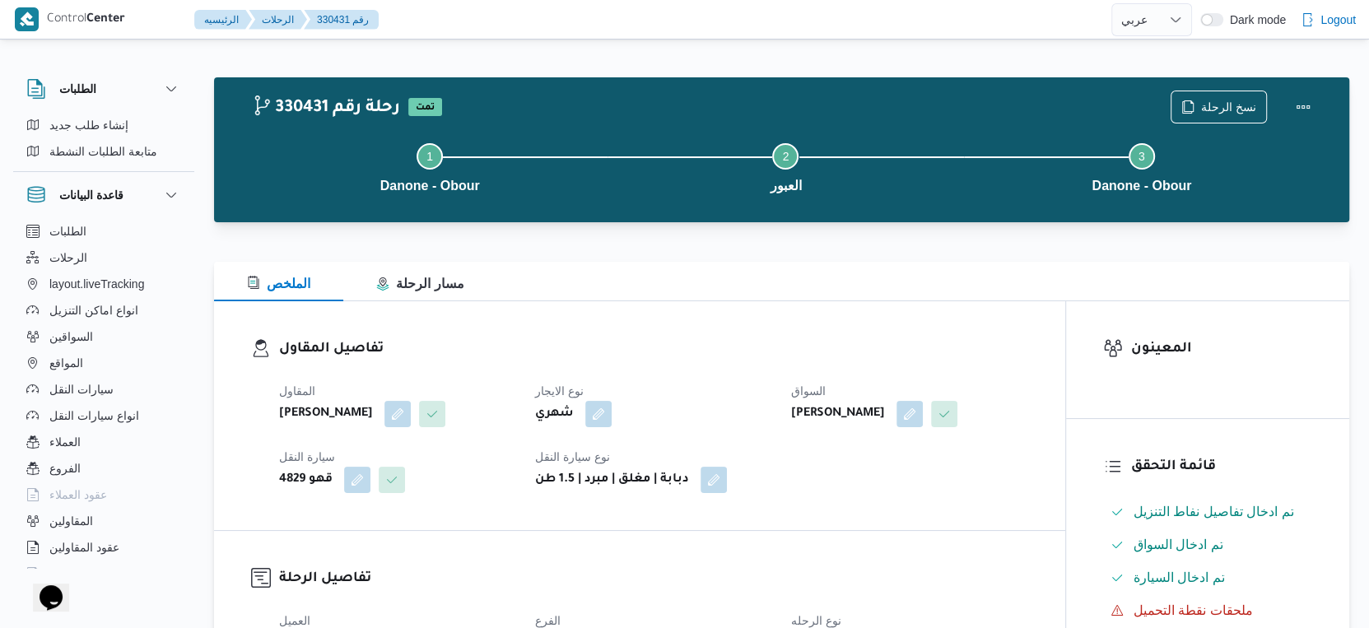
scroll to position [366, 0]
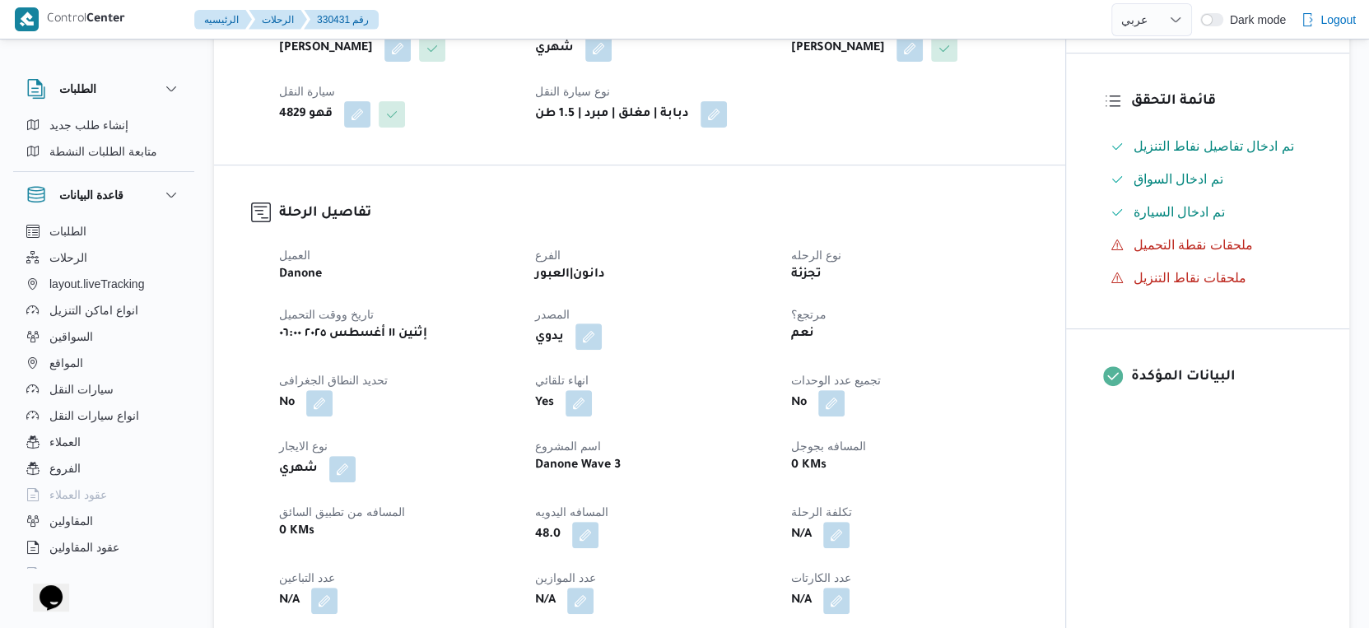
click at [585, 350] on button "button" at bounding box center [588, 337] width 26 height 26
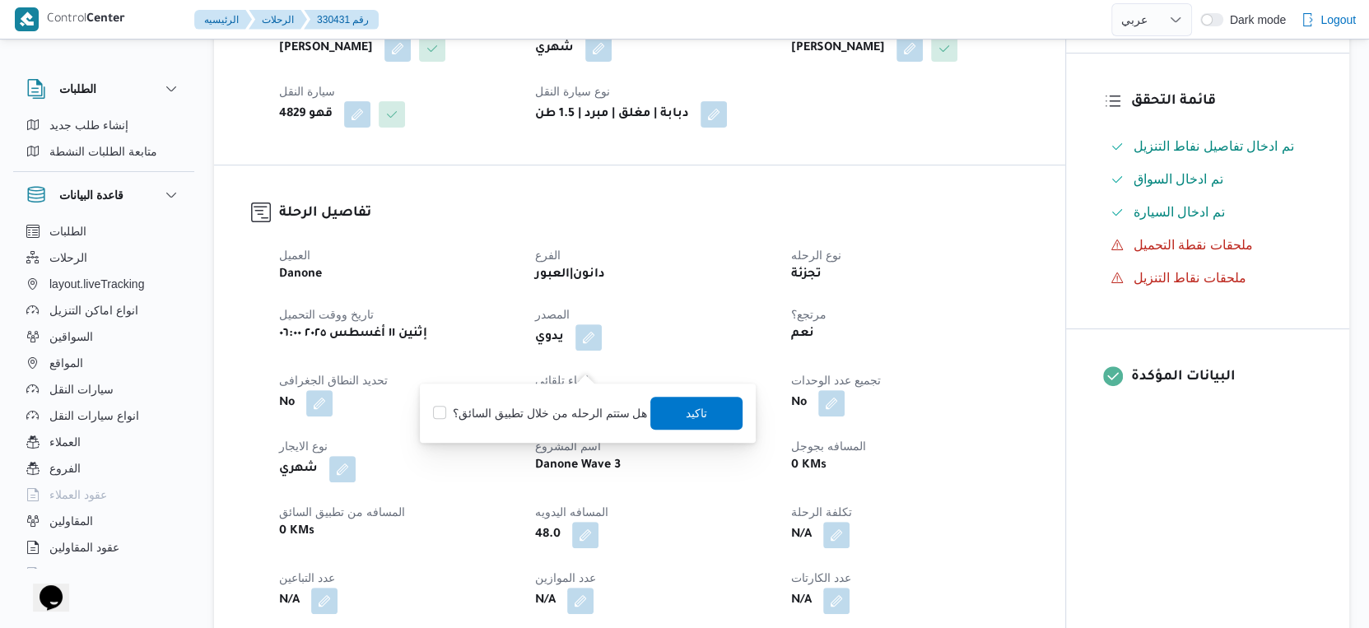
click at [678, 265] on dt "الفرع" at bounding box center [653, 255] width 236 height 20
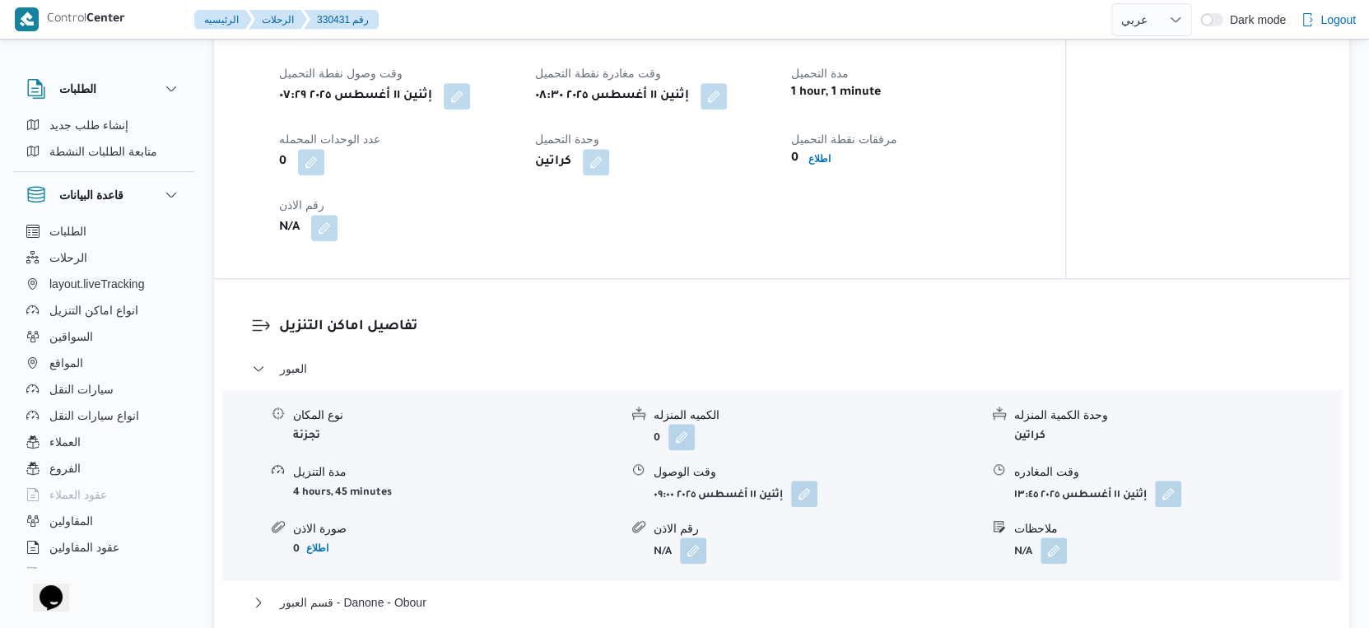
scroll to position [1189, 0]
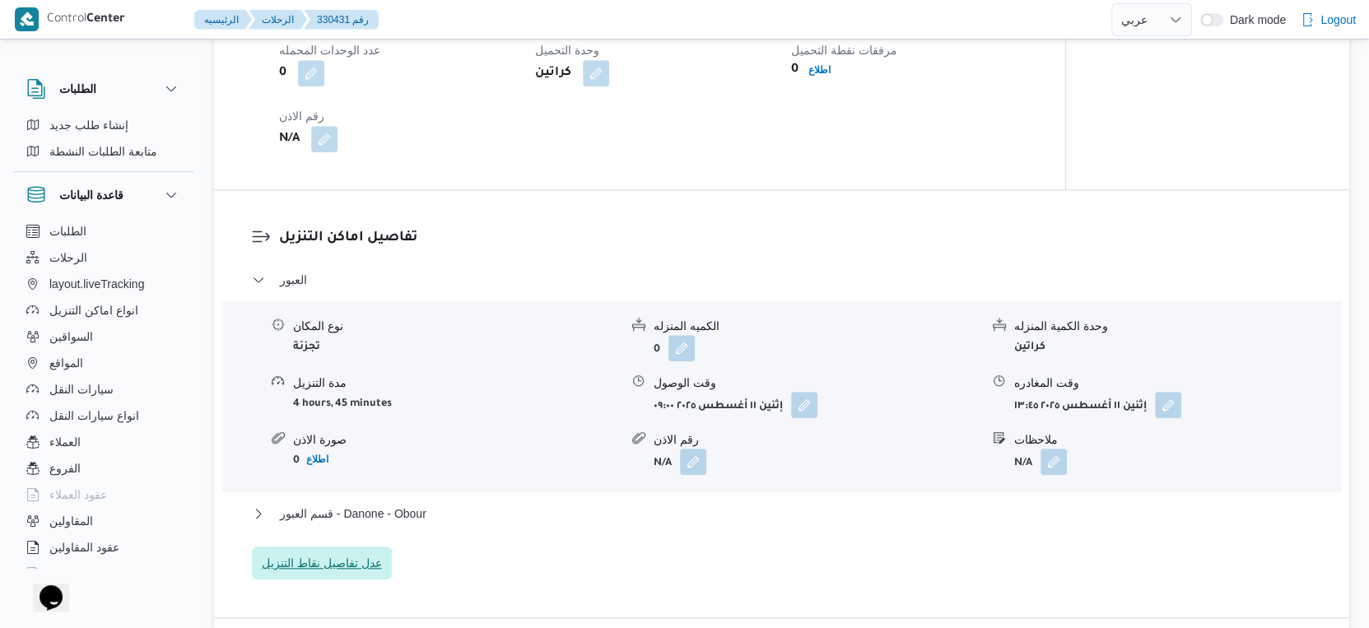
click at [362, 573] on span "عدل تفاصيل نقاط التنزيل" at bounding box center [322, 563] width 120 height 20
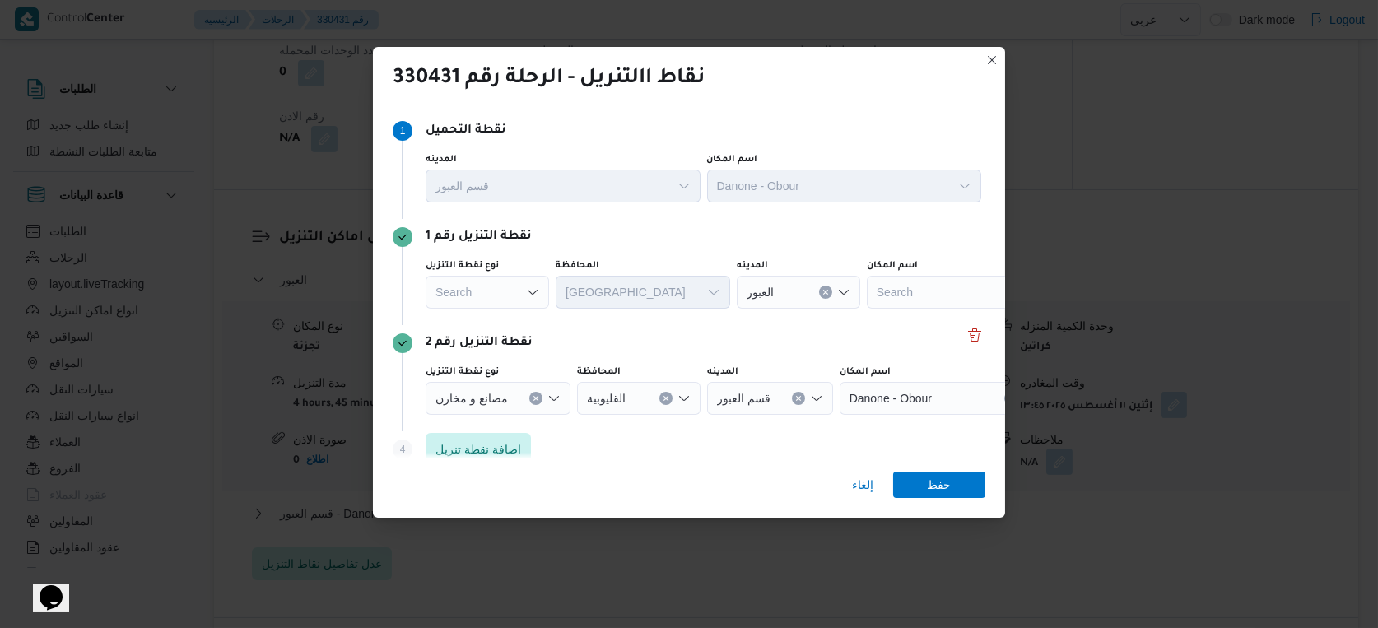
click at [475, 286] on div "Search" at bounding box center [487, 292] width 123 height 33
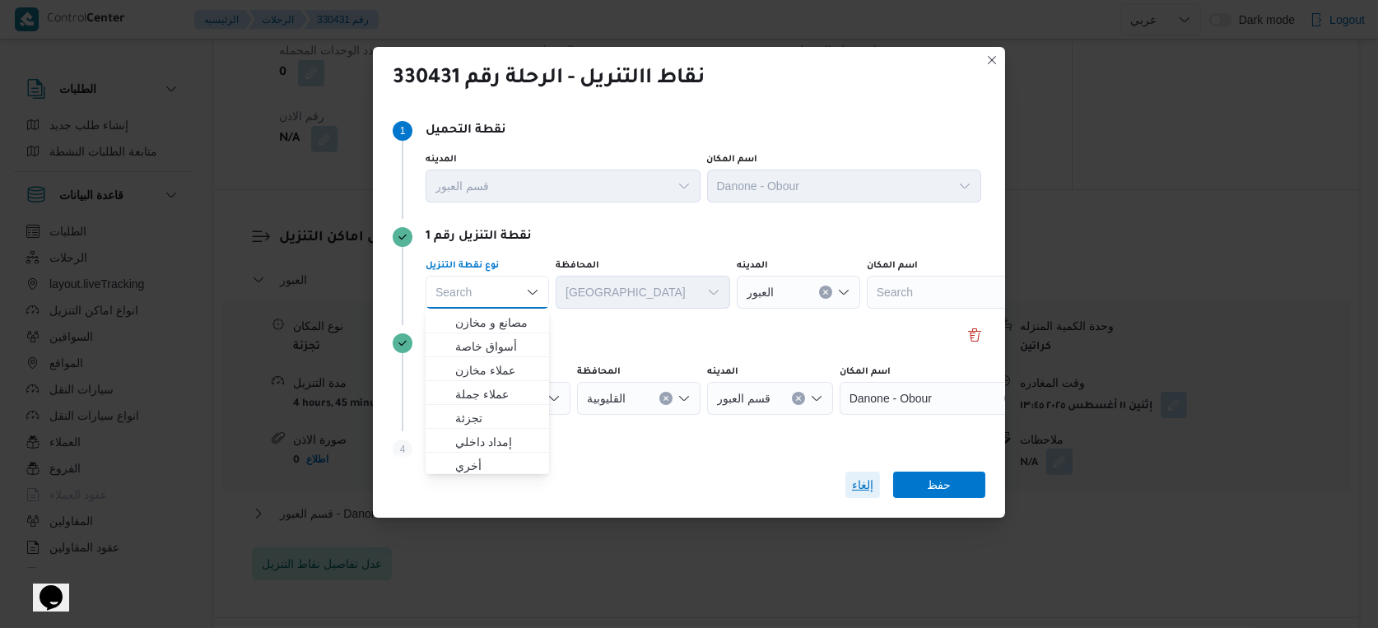
click at [864, 480] on span "إلغاء" at bounding box center [862, 485] width 21 height 20
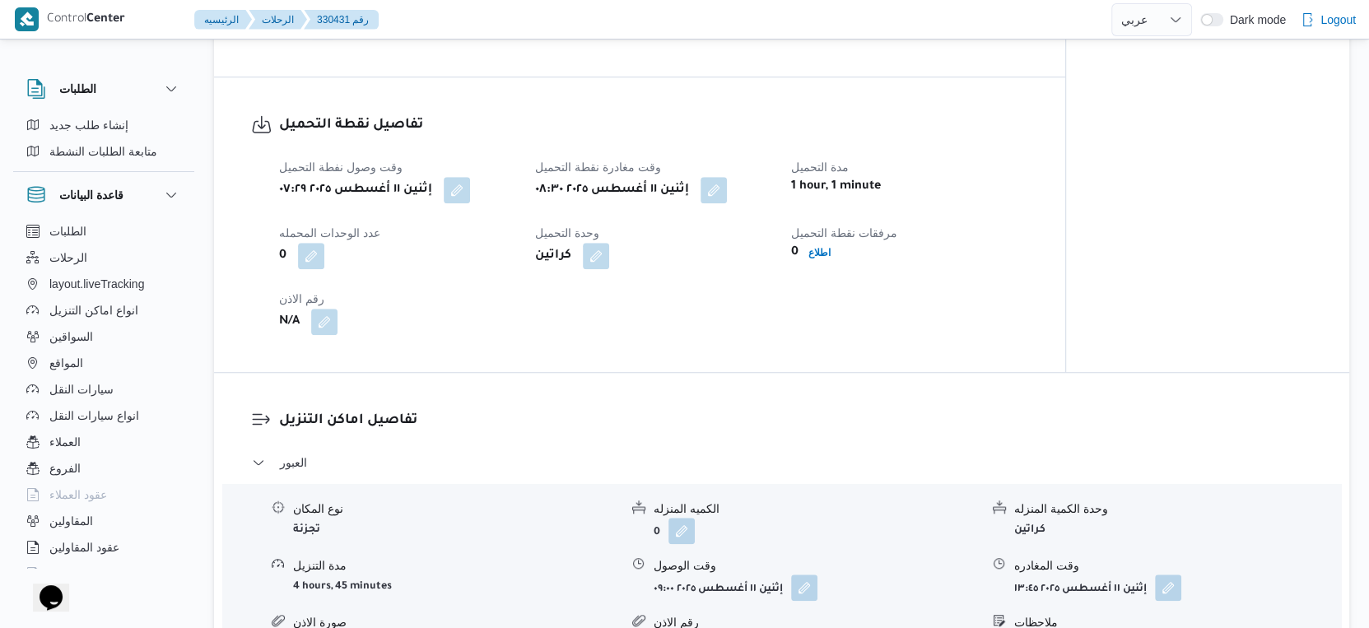
scroll to position [1280, 0]
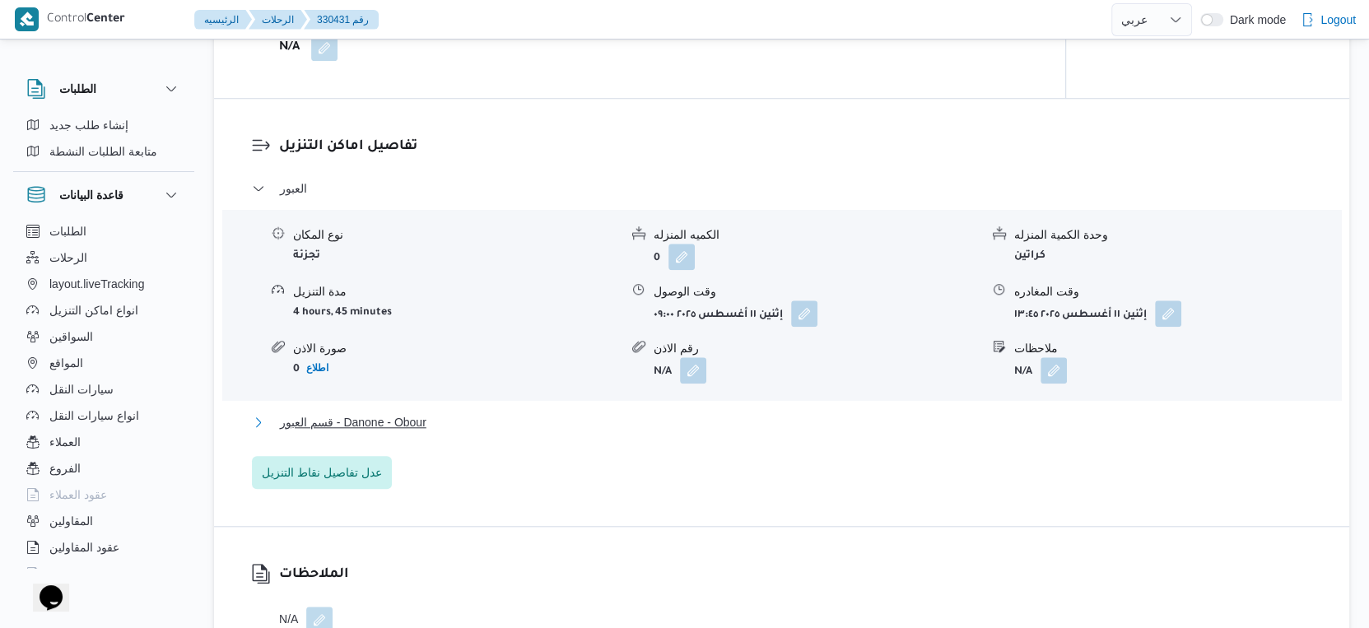
click at [395, 432] on span "قسم العبور - Danone - Obour" at bounding box center [353, 422] width 147 height 20
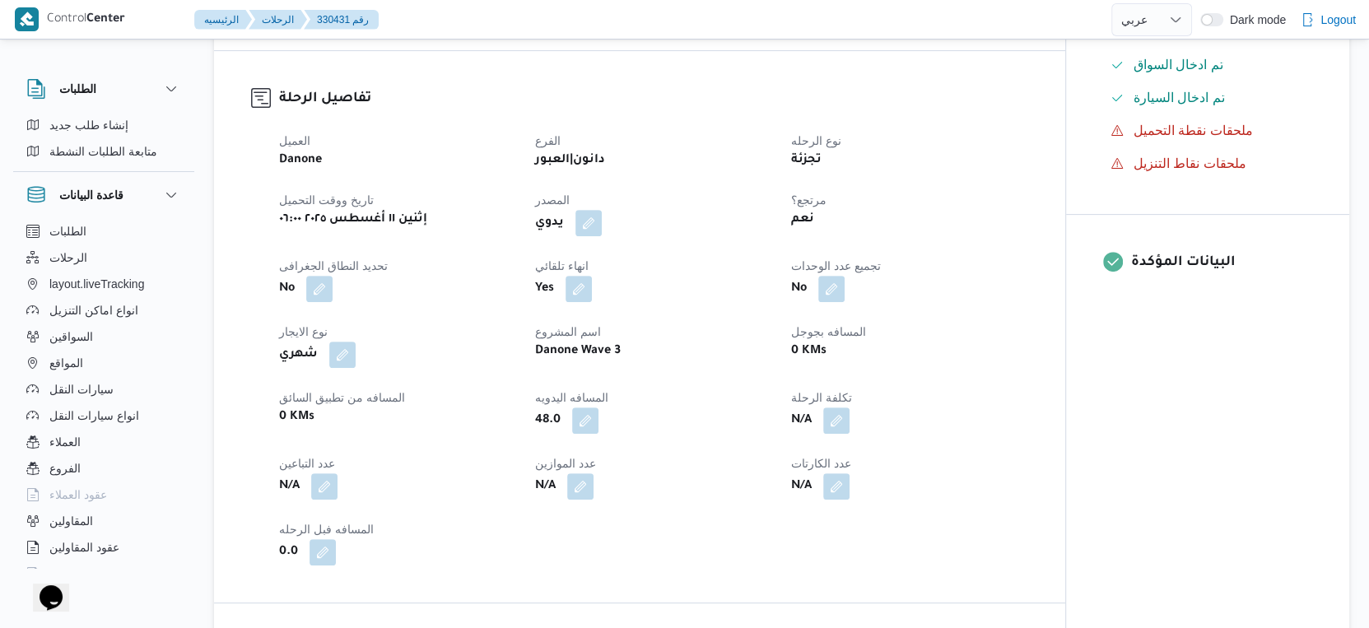
scroll to position [457, 0]
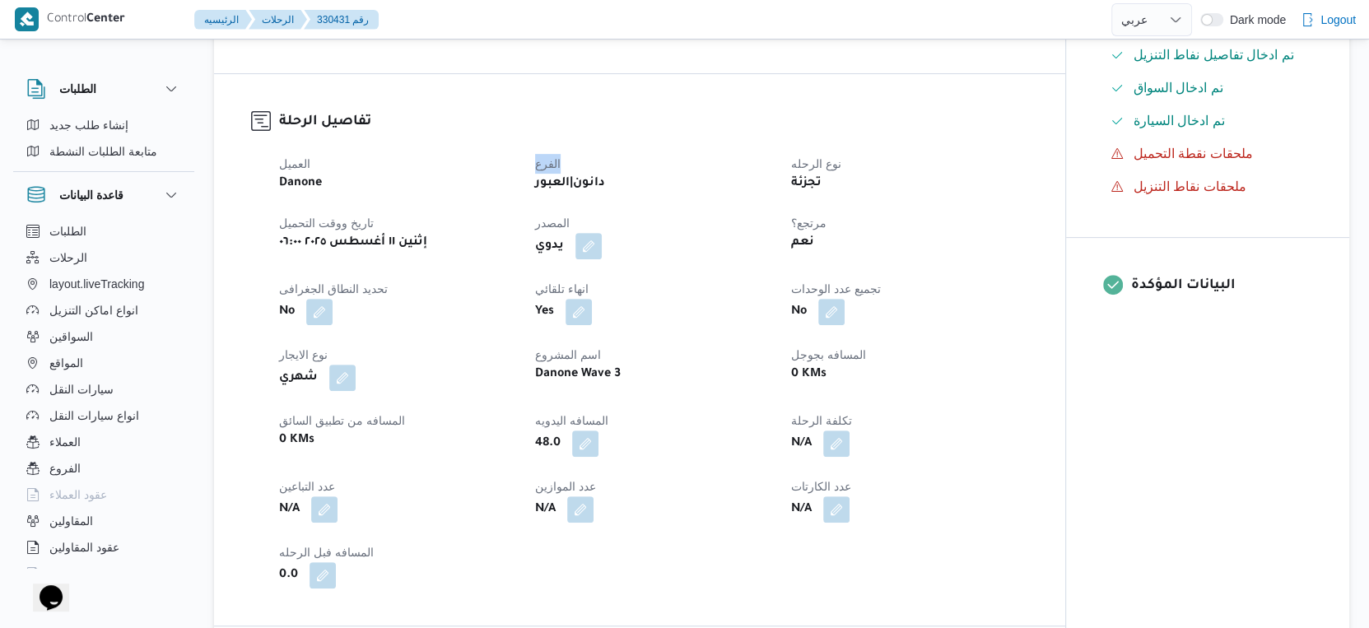
drag, startPoint x: 588, startPoint y: 193, endPoint x: 524, endPoint y: 196, distance: 64.3
click at [525, 191] on div "العميل Danone الفرع دانون|العبور نوع الرحله تجزئة تاريخ ووقت التحميل إثنين ١١ أ…" at bounding box center [653, 371] width 769 height 454
click at [565, 193] on b "دانون|العبور" at bounding box center [570, 184] width 70 height 20
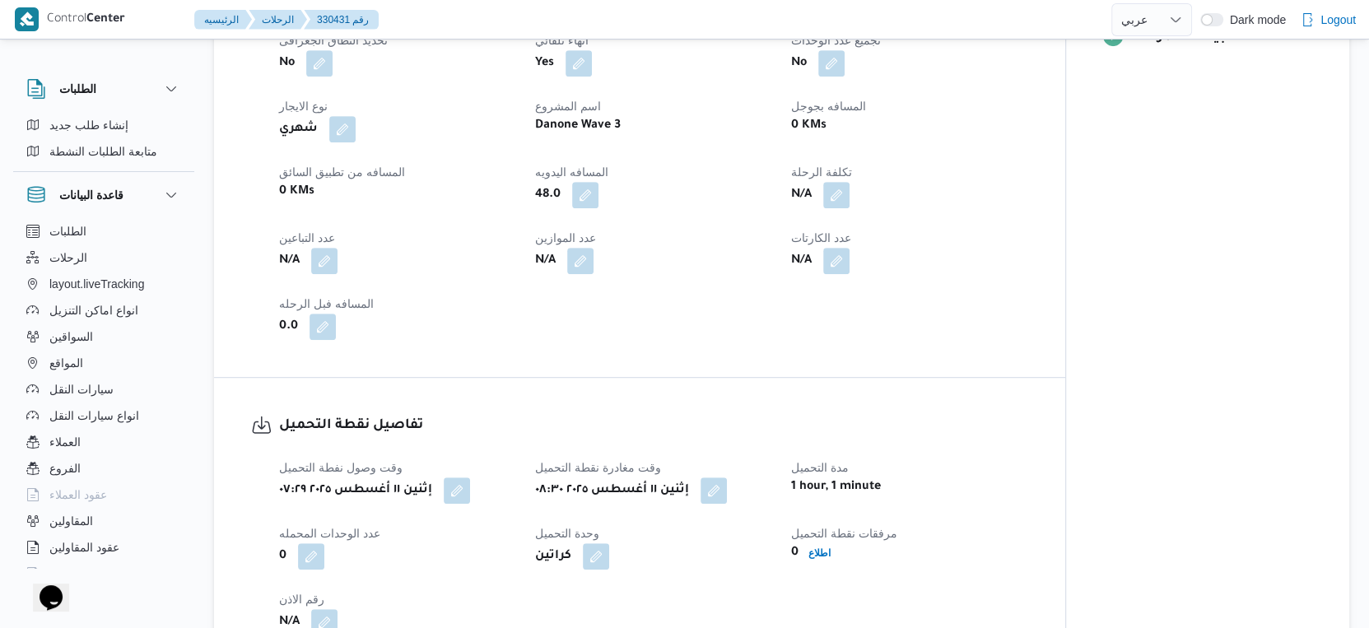
scroll to position [548, 0]
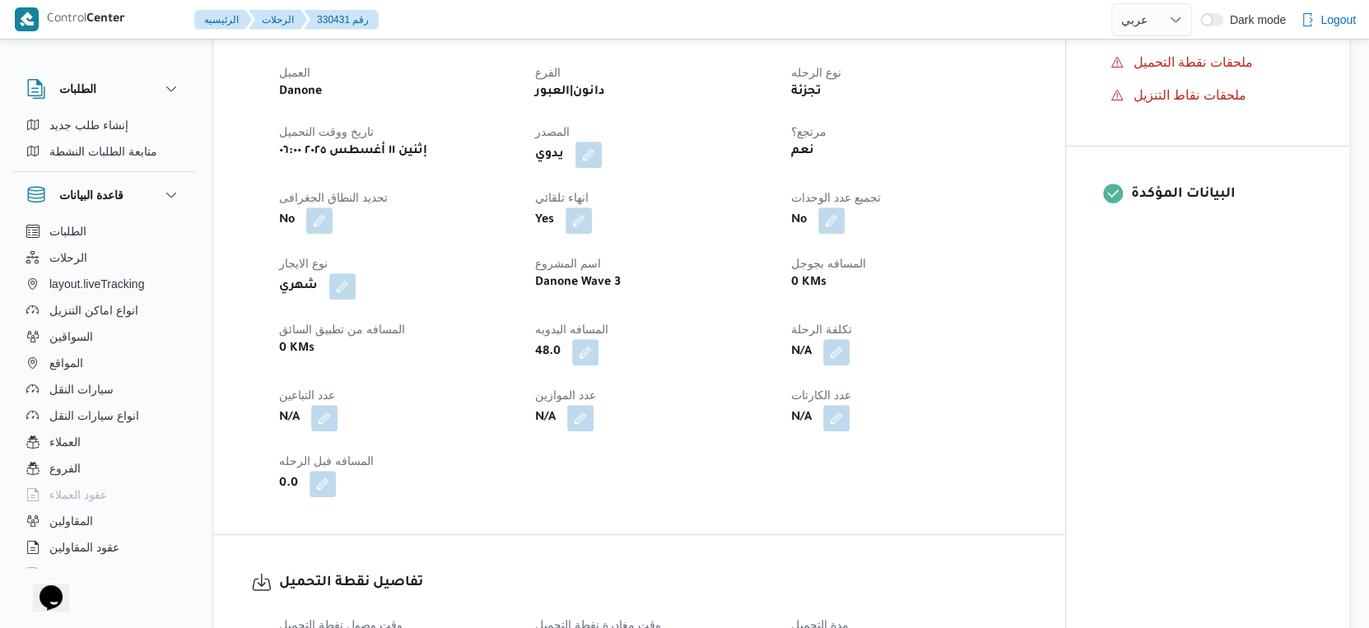
click at [802, 161] on b "نعم" at bounding box center [802, 152] width 23 height 20
click at [757, 210] on div "العميل Danone الفرع دانون|العبور نوع الرحله تجزئة تاريخ ووقت التحميل إثنين ١١ أ…" at bounding box center [653, 280] width 769 height 454
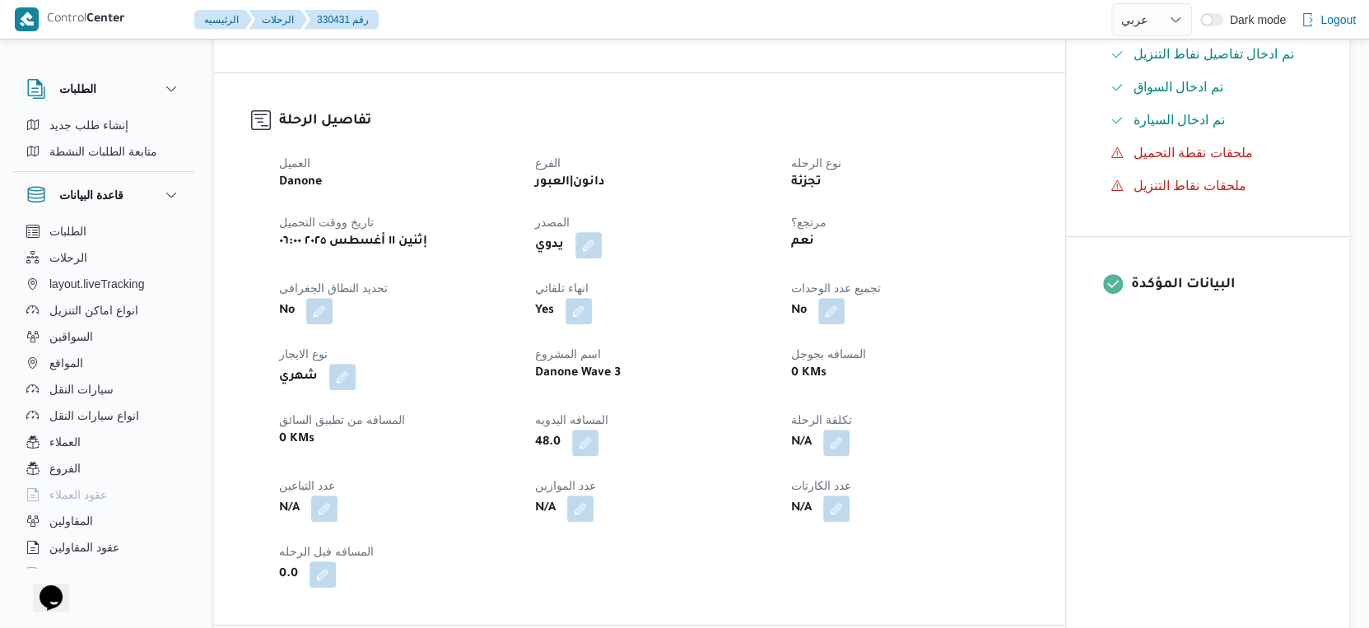
scroll to position [457, 0]
click at [805, 253] on b "نعم" at bounding box center [802, 243] width 23 height 20
click at [734, 327] on div "Yes" at bounding box center [653, 312] width 240 height 30
click at [798, 253] on b "نعم" at bounding box center [802, 243] width 23 height 20
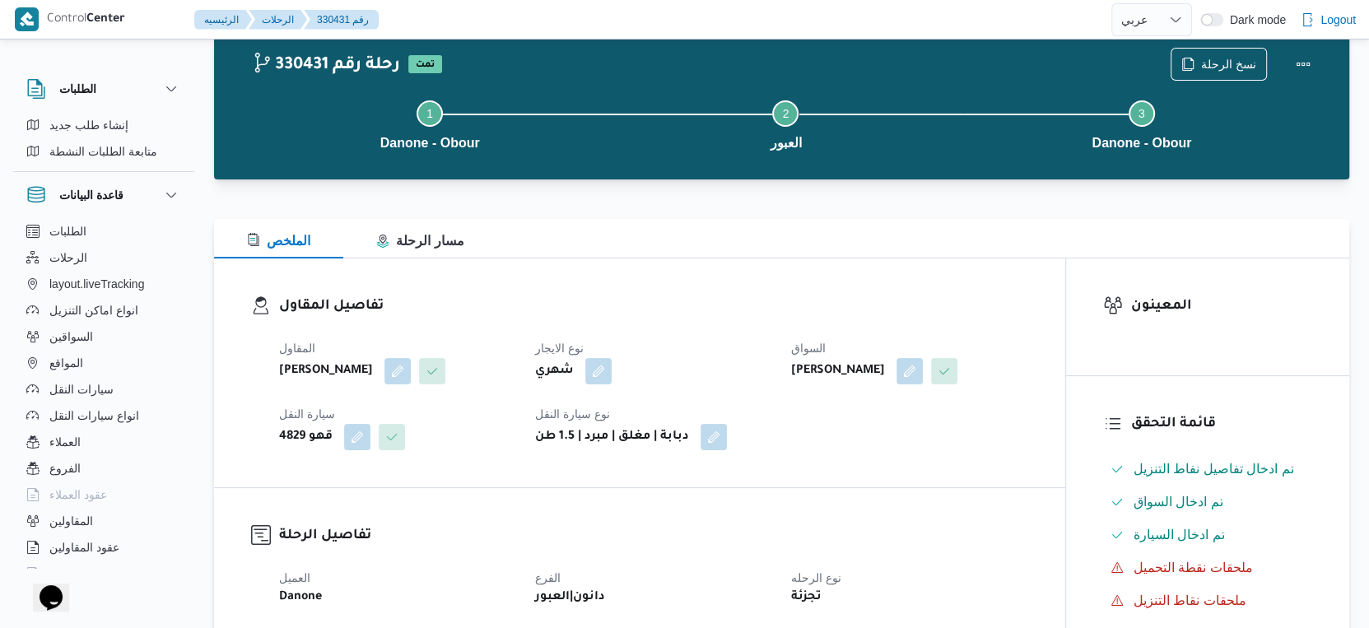
scroll to position [0, 0]
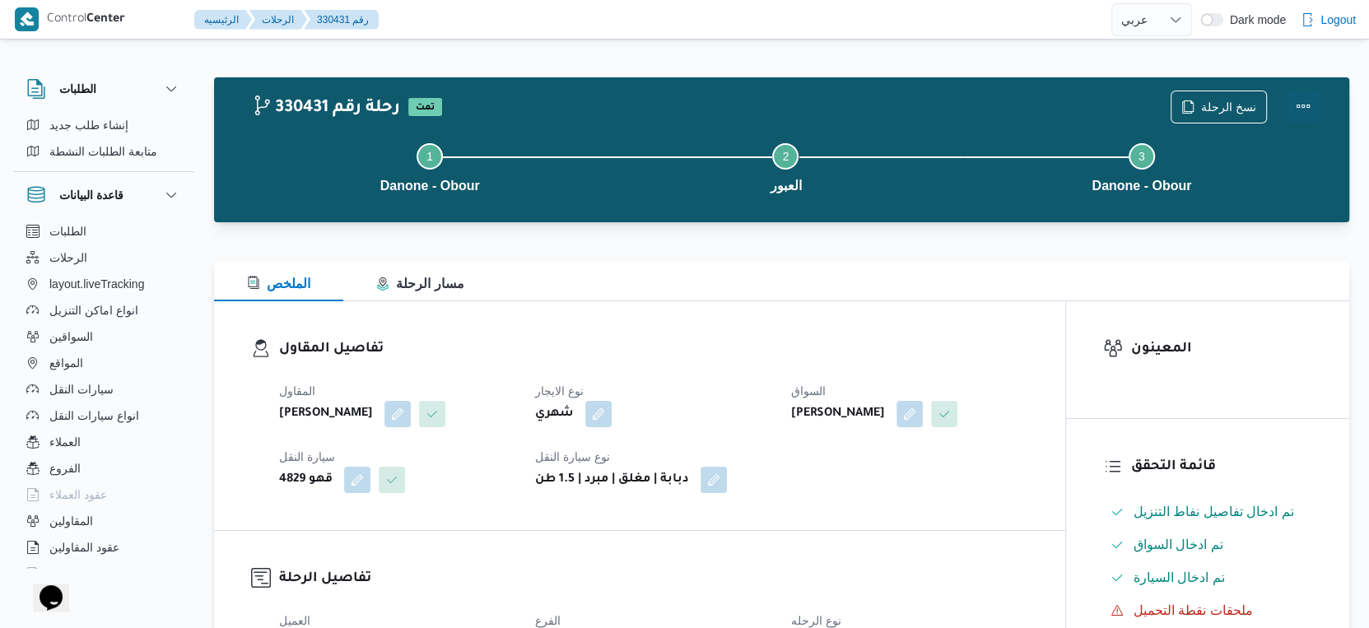
click at [1309, 101] on button "Actions" at bounding box center [1303, 106] width 33 height 33
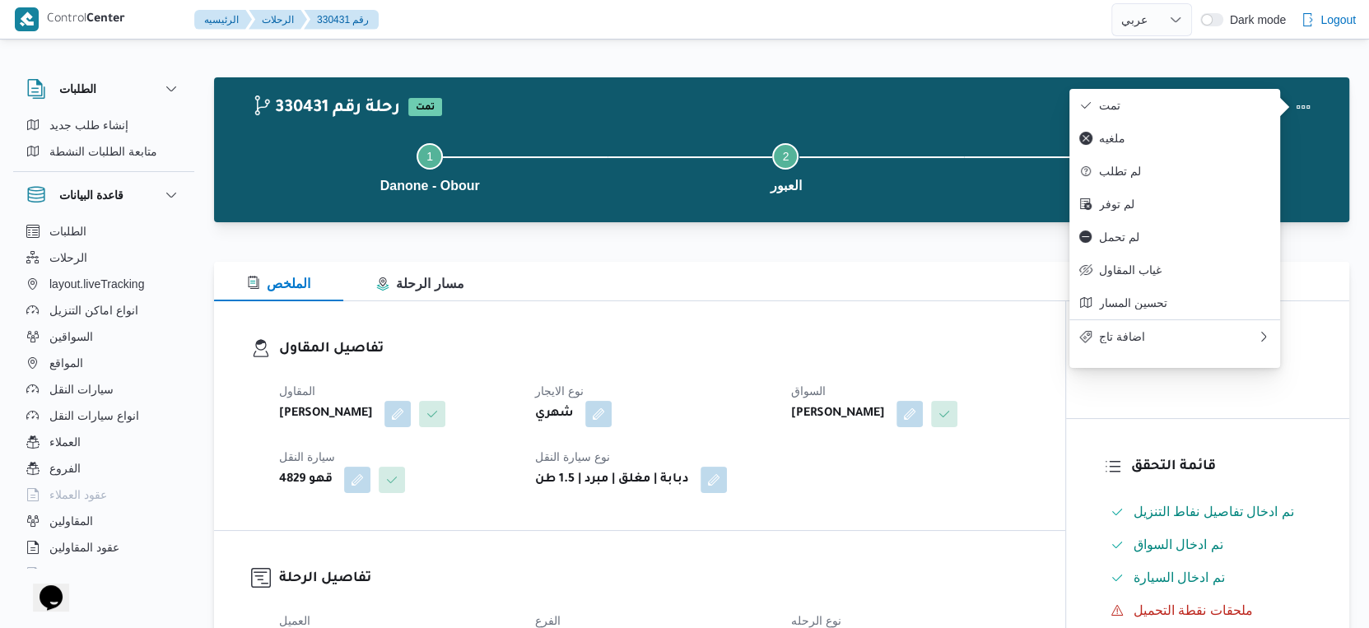
click at [676, 361] on dl "تفاصيل المقاول المقاول مينا نجيب شفيق قلاده نوع الايجار شهري السواق عماد نجيب ع…" at bounding box center [653, 415] width 749 height 155
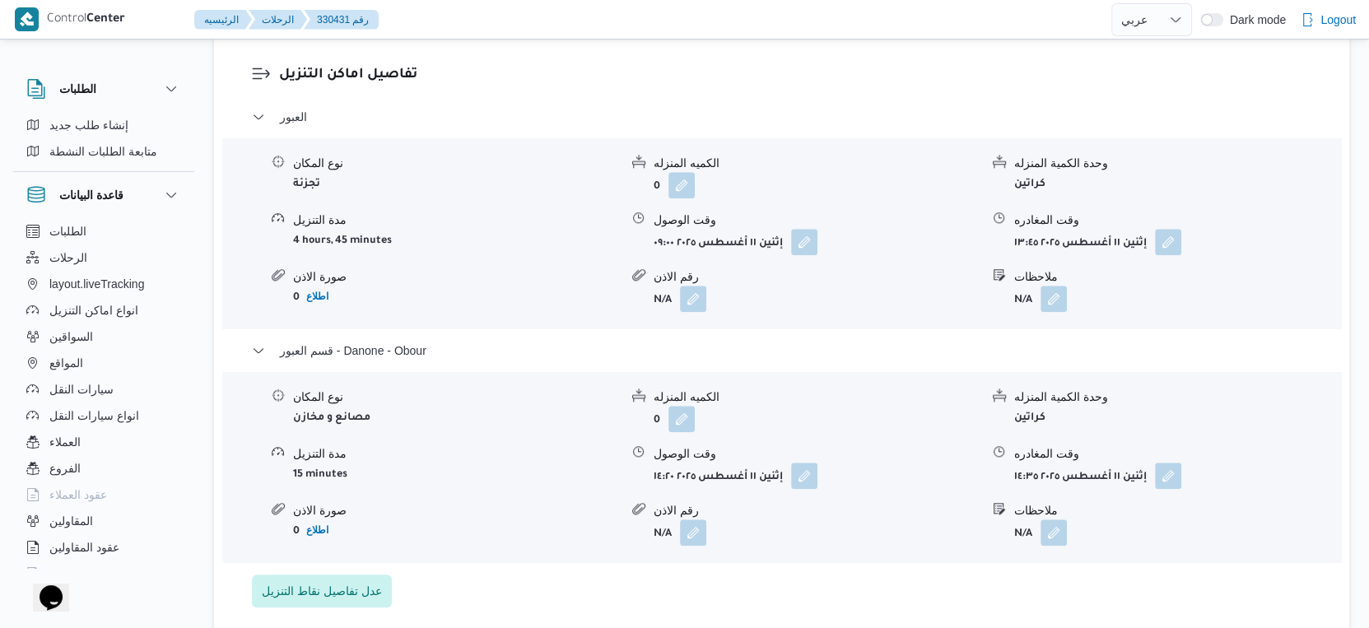
scroll to position [1647, 0]
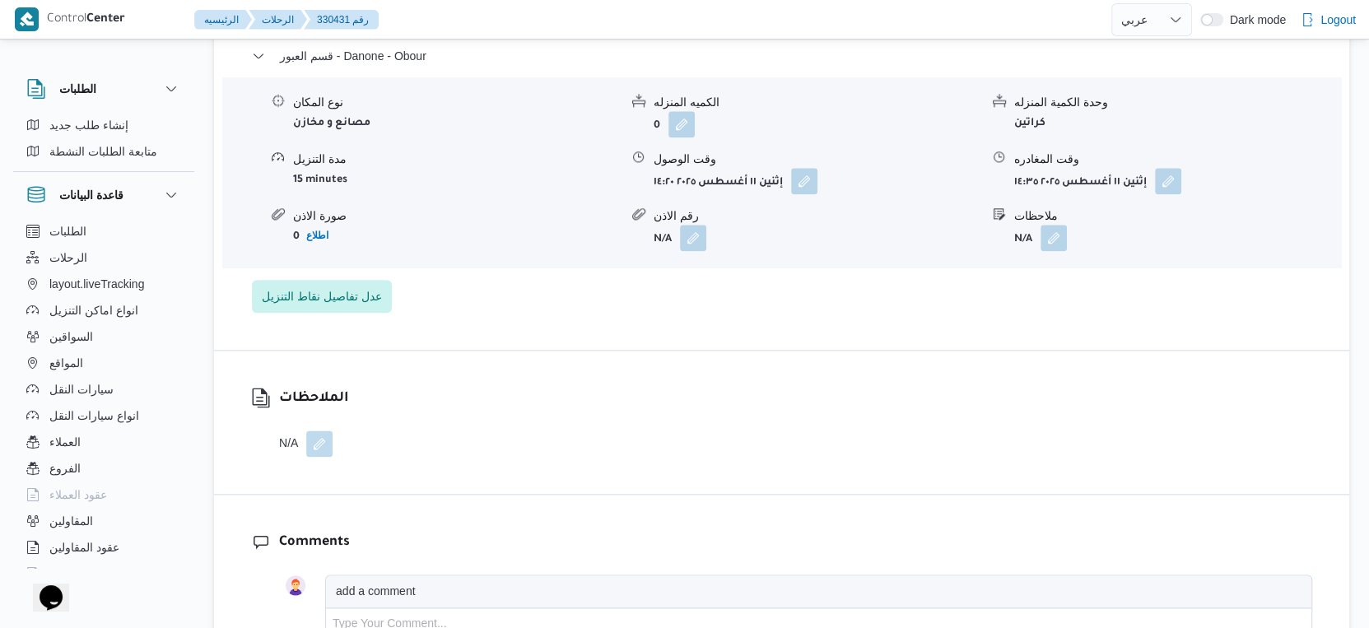
select select "ar"
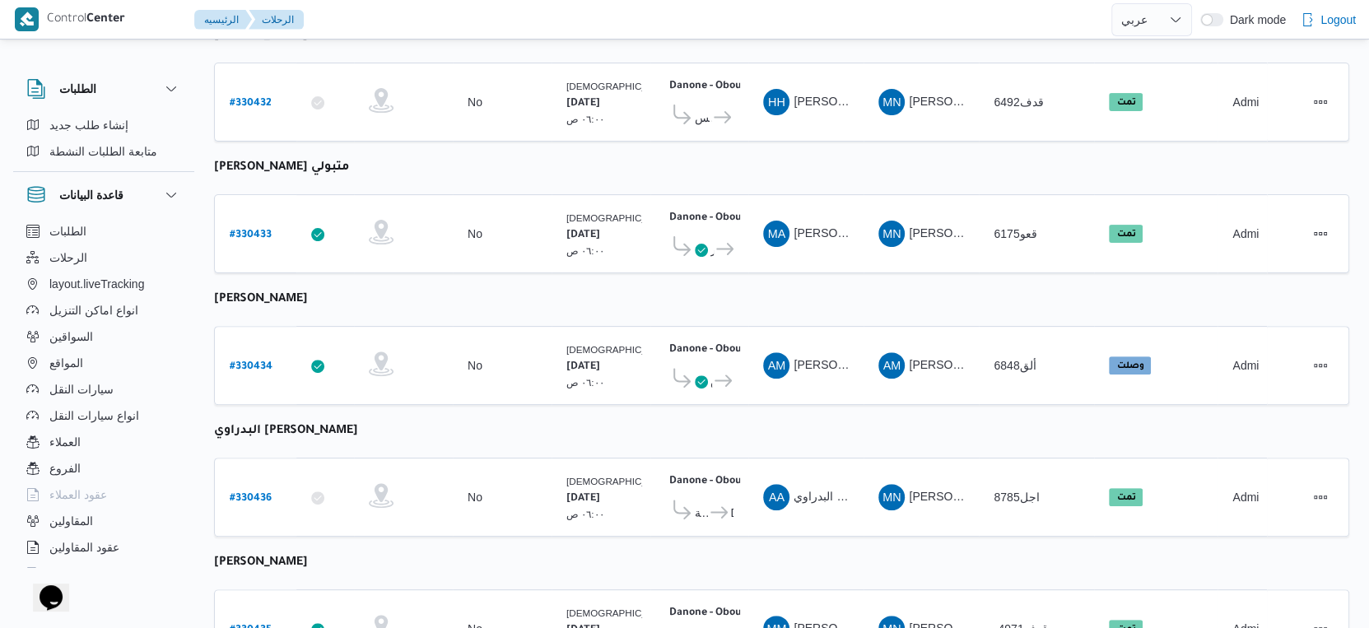
scroll to position [457, 0]
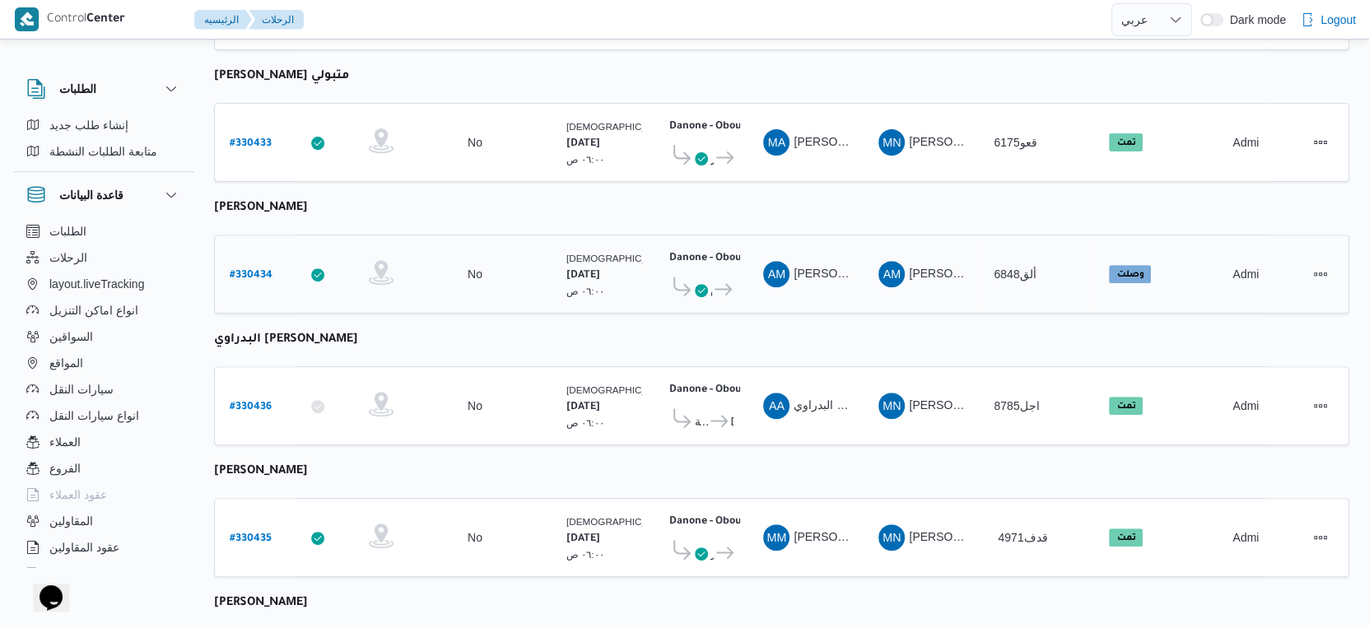
click at [256, 270] on b "# 330434" at bounding box center [251, 276] width 43 height 12
select select "ar"
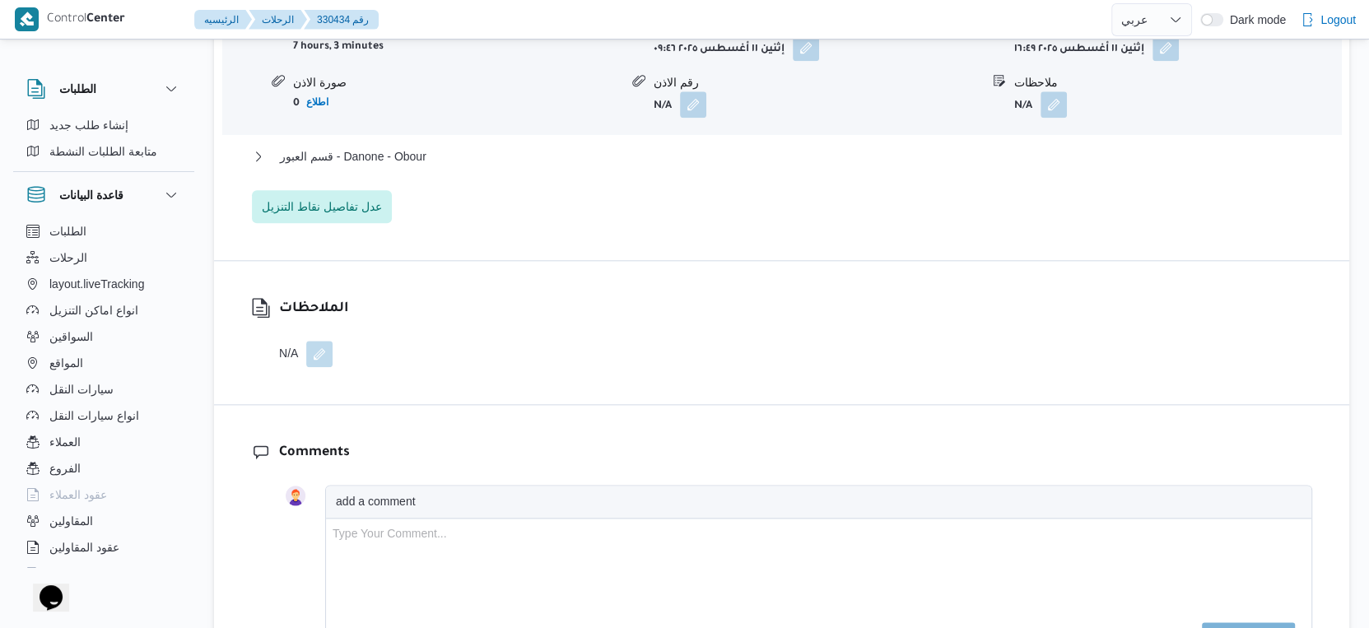
scroll to position [1555, 0]
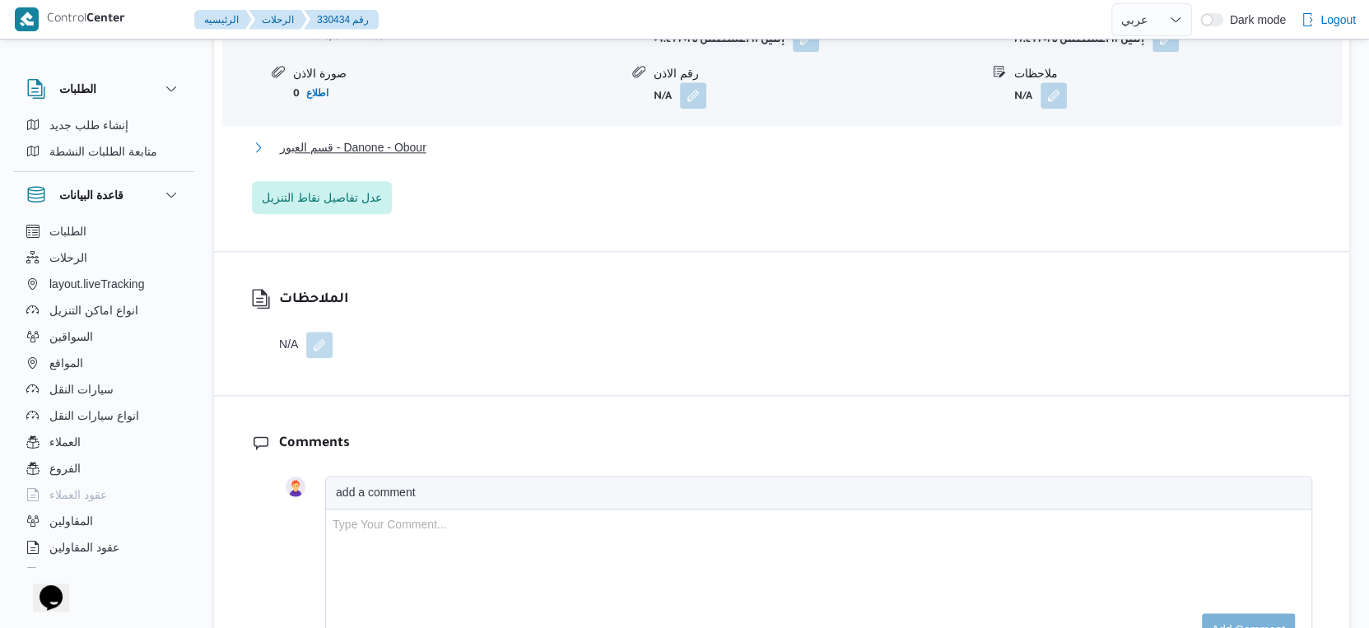
click at [423, 148] on span "قسم العبور - Danone - Obour" at bounding box center [353, 147] width 147 height 20
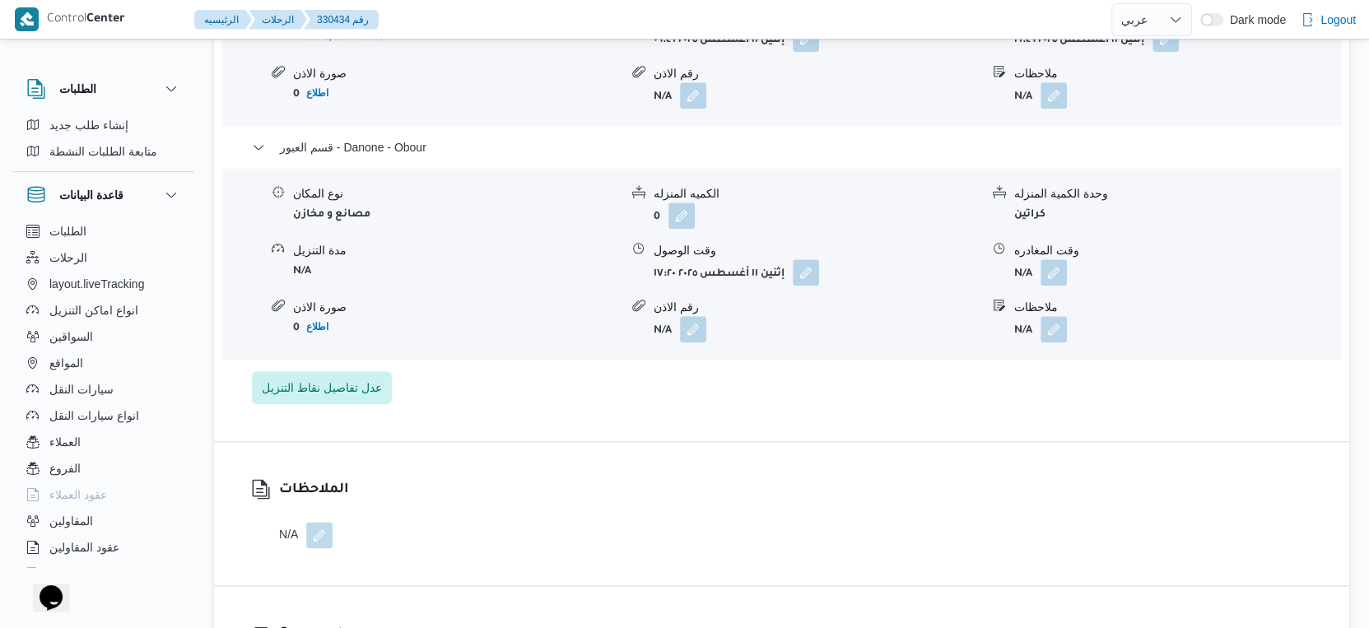
select select "ar"
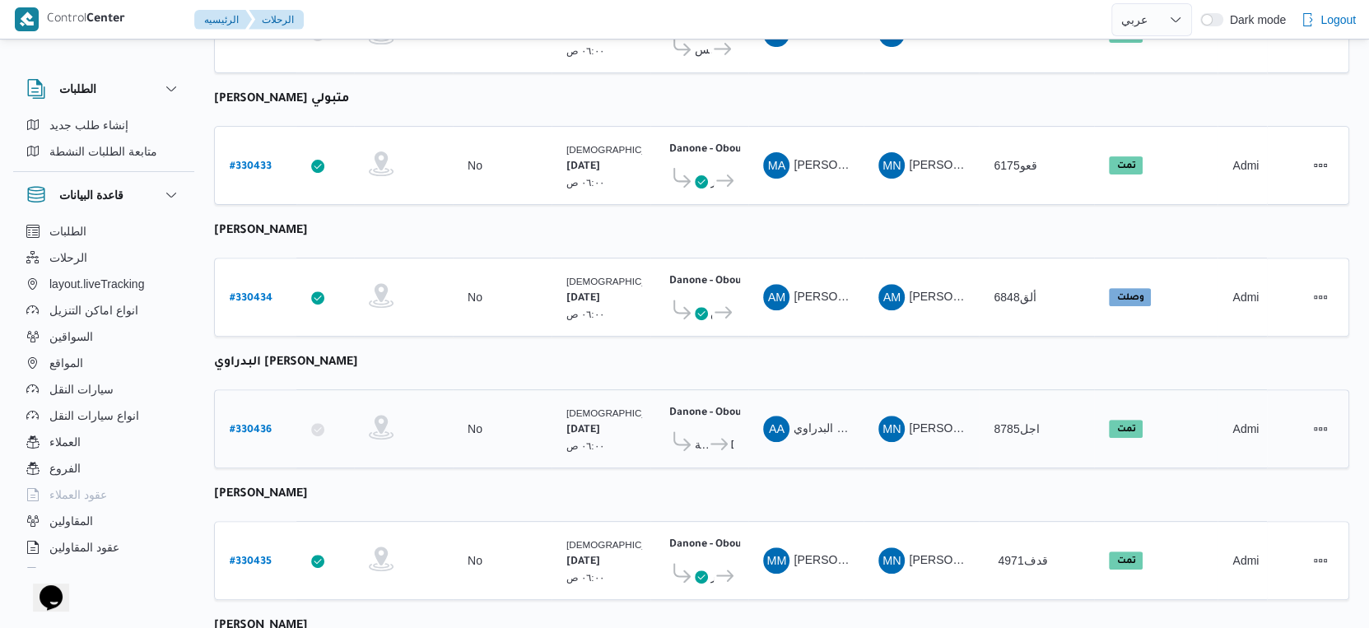
scroll to position [457, 0]
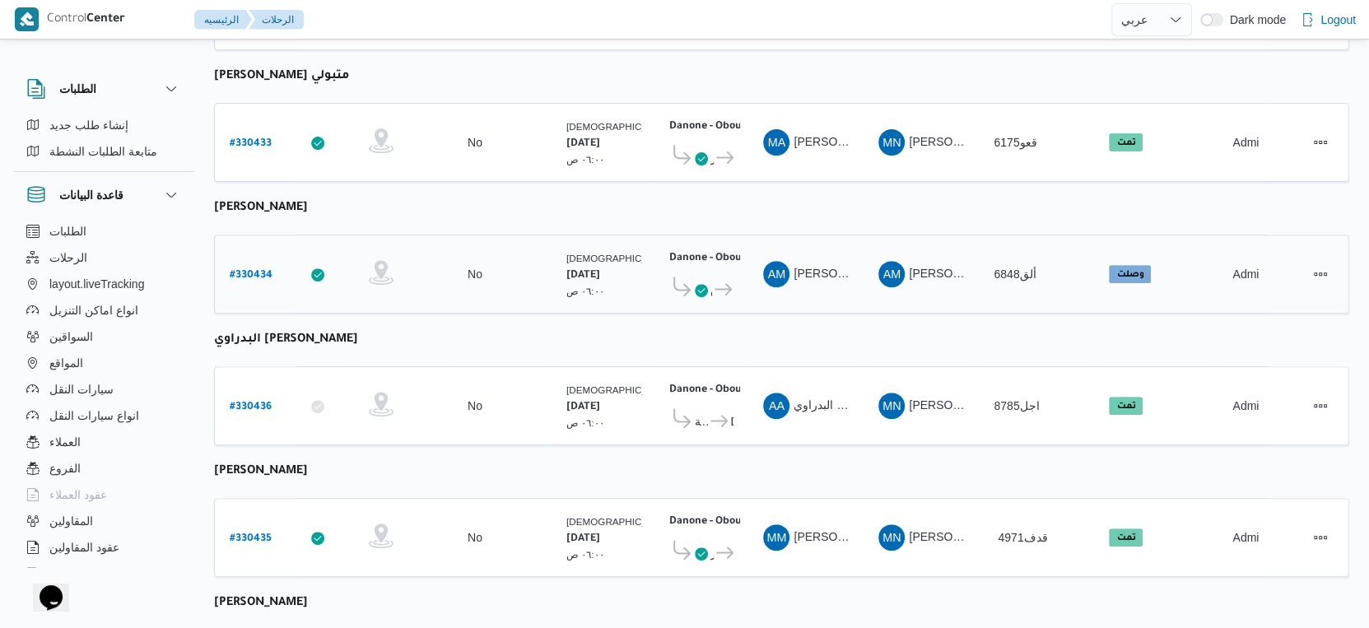
click at [268, 270] on b "# 330434" at bounding box center [251, 276] width 43 height 12
select select "ar"
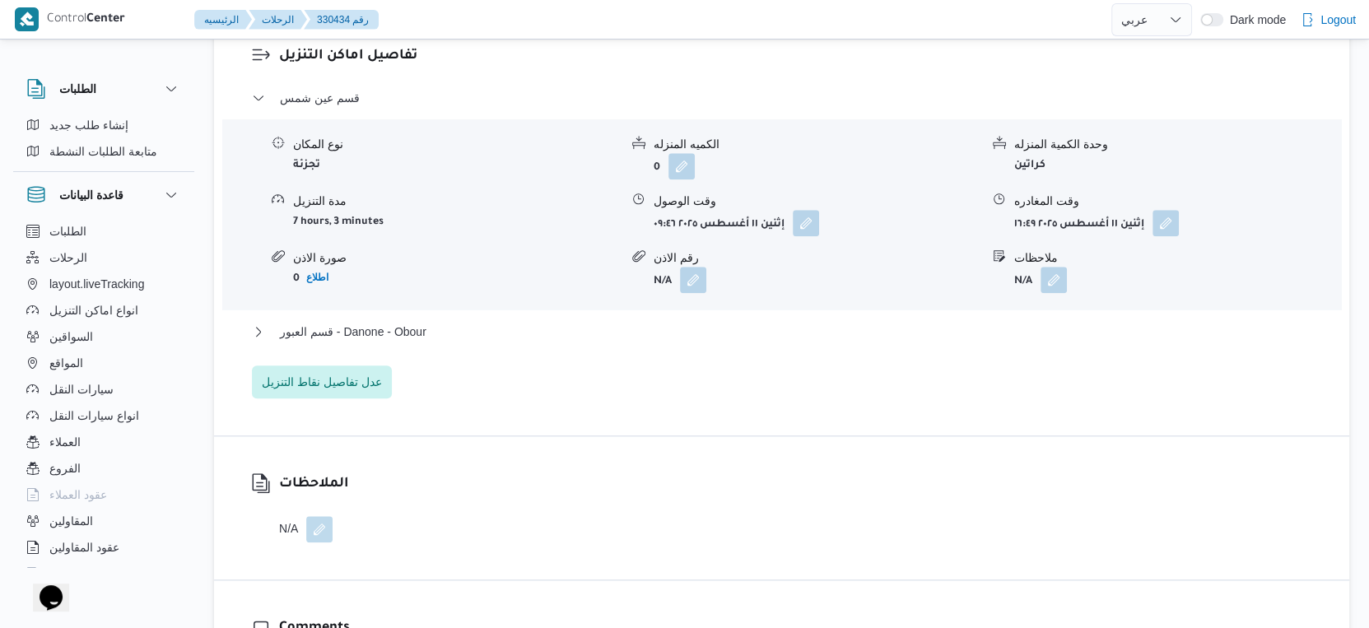
scroll to position [1372, 0]
click at [431, 336] on button "قسم العبور - Danone - Obour" at bounding box center [782, 330] width 1060 height 20
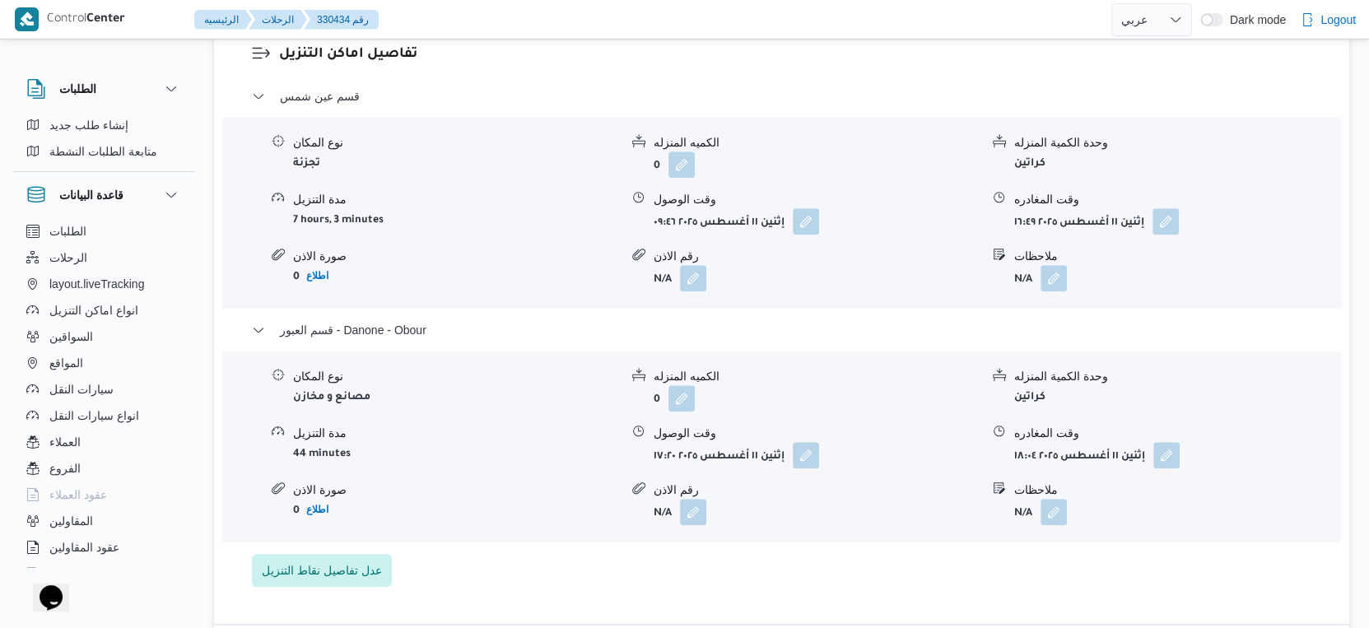
select select "ar"
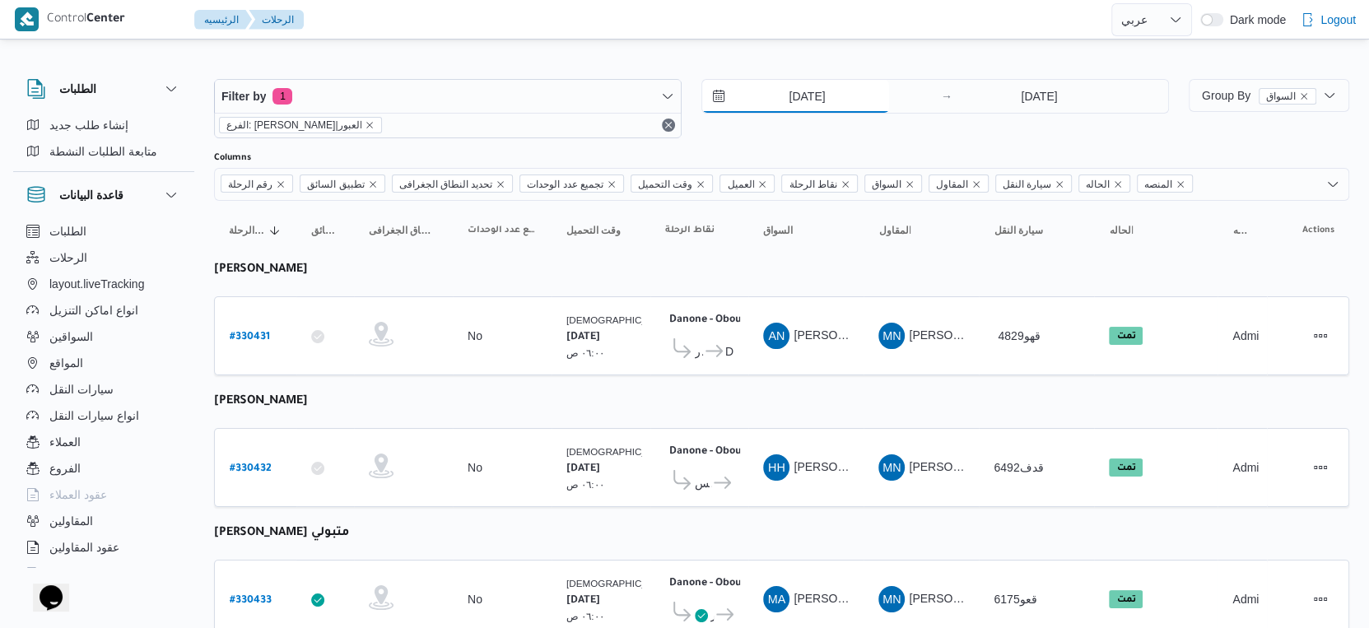
click at [826, 98] on input "[DATE]" at bounding box center [795, 96] width 187 height 33
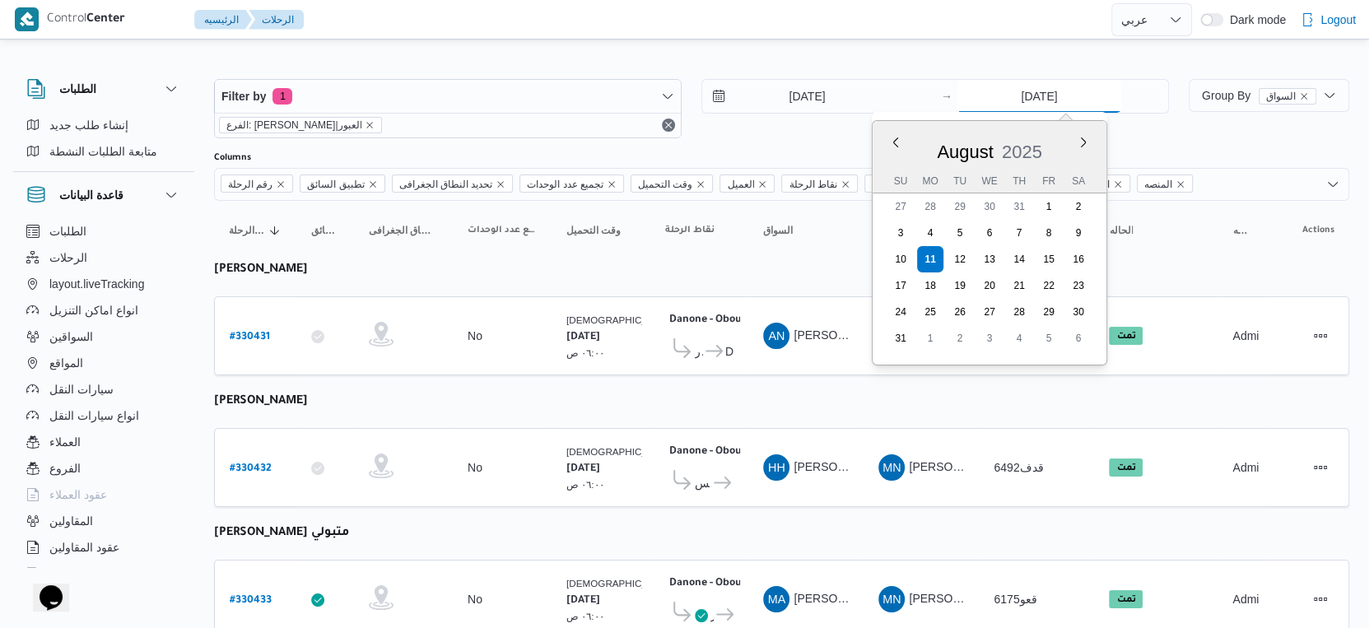
click at [1020, 98] on input "[DATE]" at bounding box center [1039, 96] width 164 height 33
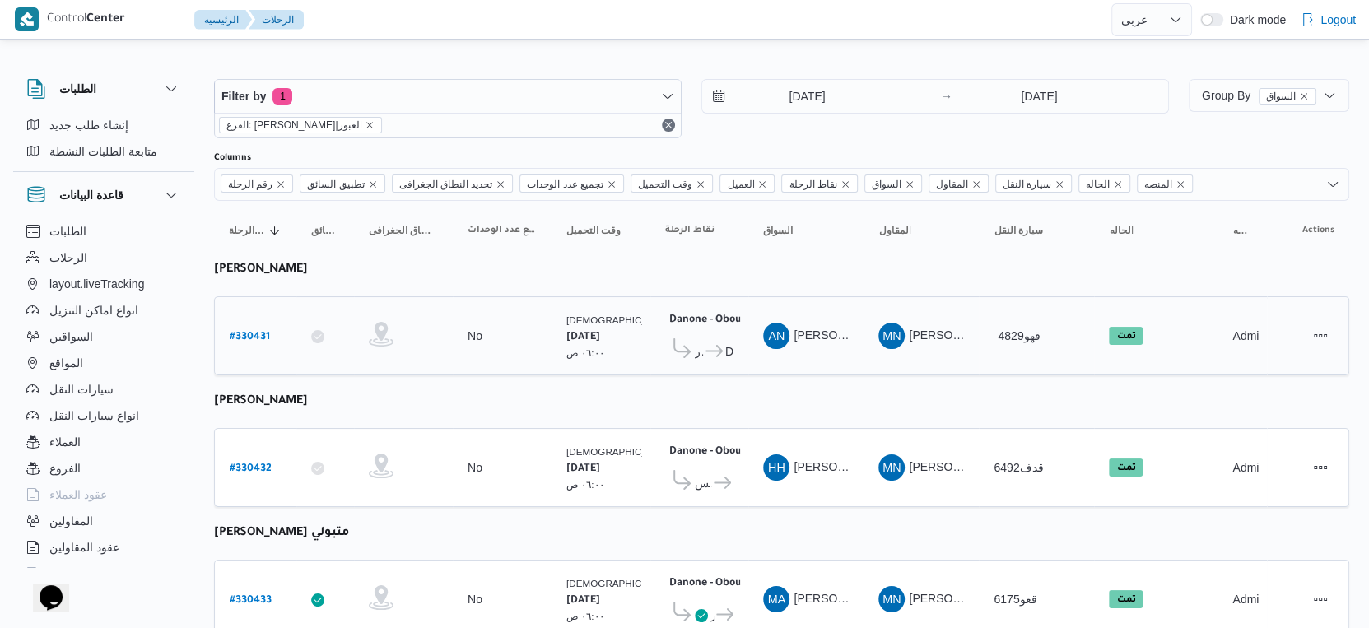
click at [793, 296] on td "السواق AN عماد نجيب عبدالظاهر جاويش" at bounding box center [805, 335] width 115 height 79
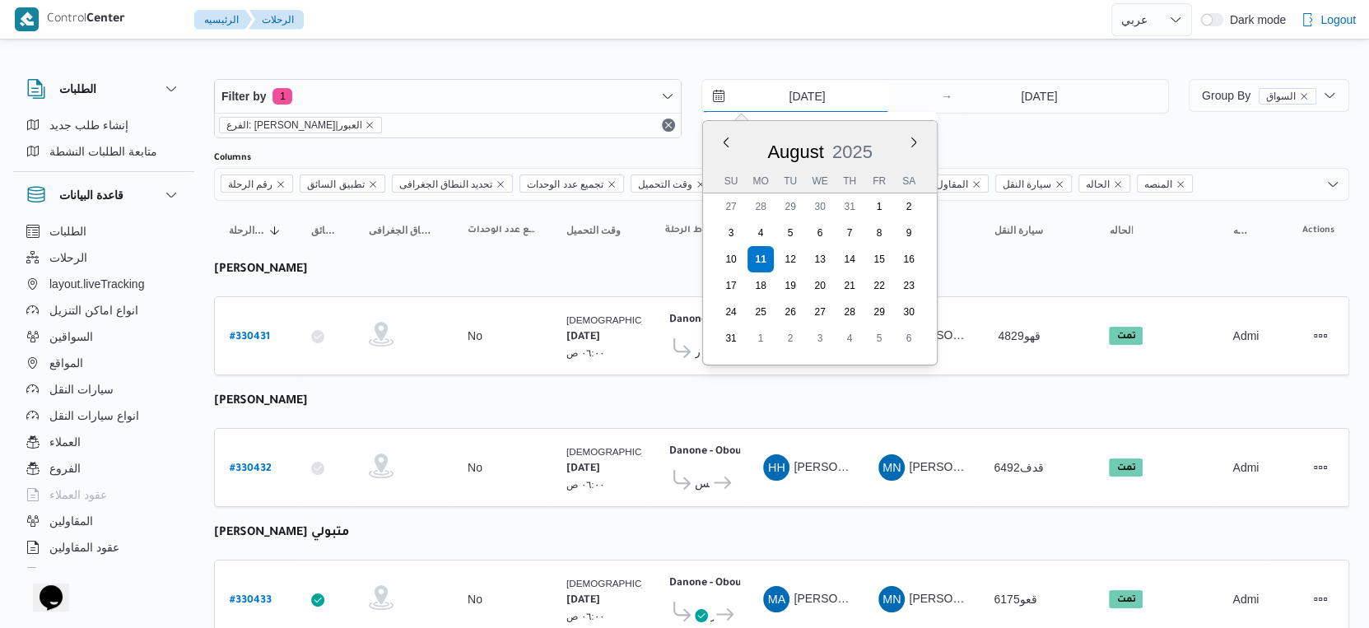
click at [842, 91] on input "[DATE]" at bounding box center [795, 96] width 187 height 33
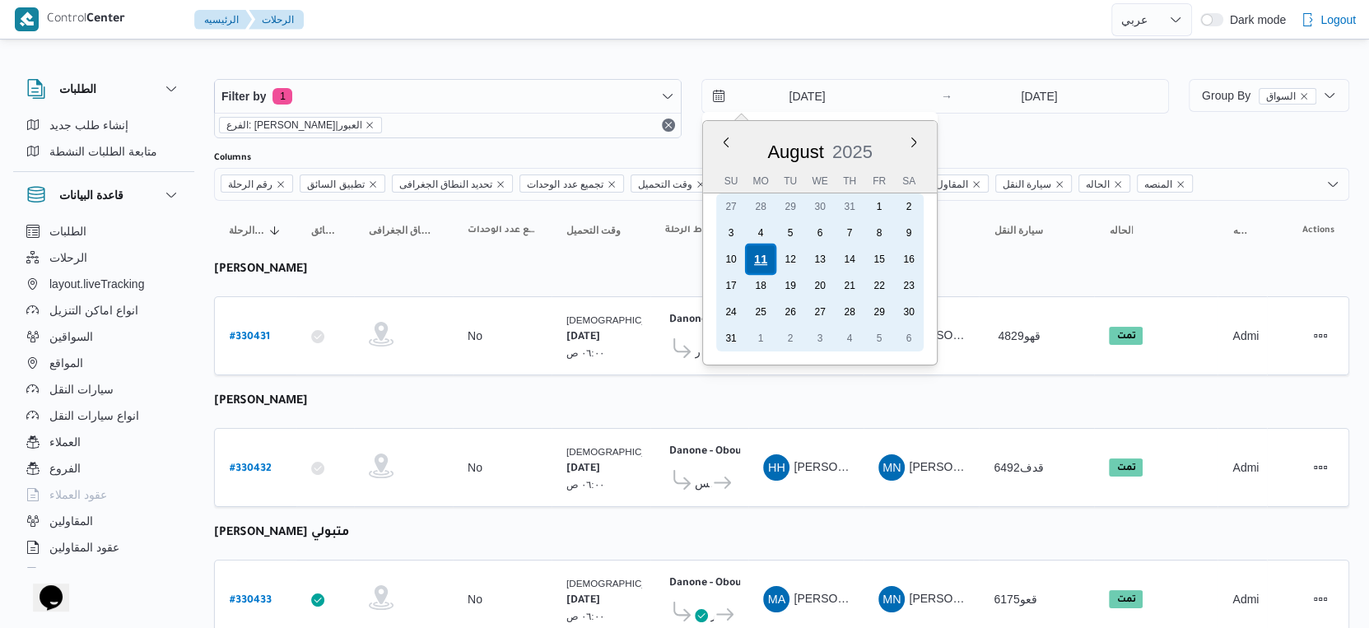
click at [764, 259] on div "11" at bounding box center [760, 259] width 31 height 31
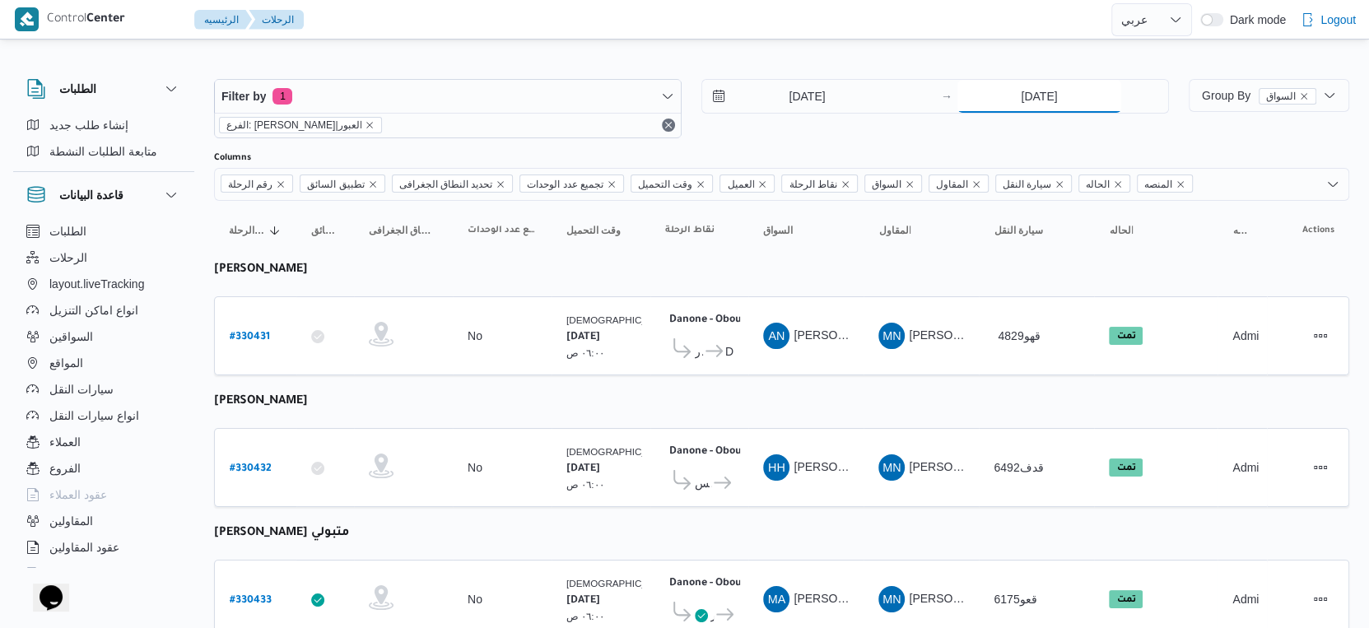
click at [1055, 95] on input "[DATE]" at bounding box center [1039, 96] width 164 height 33
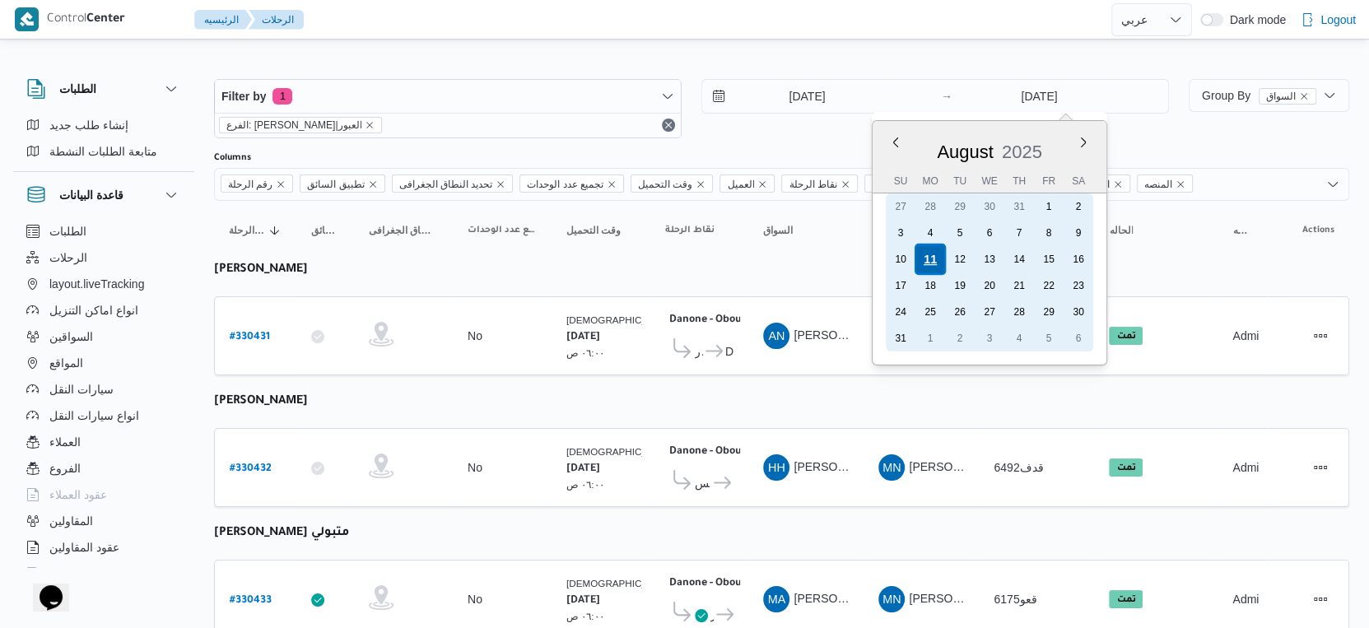
click at [935, 255] on div "11" at bounding box center [930, 259] width 31 height 31
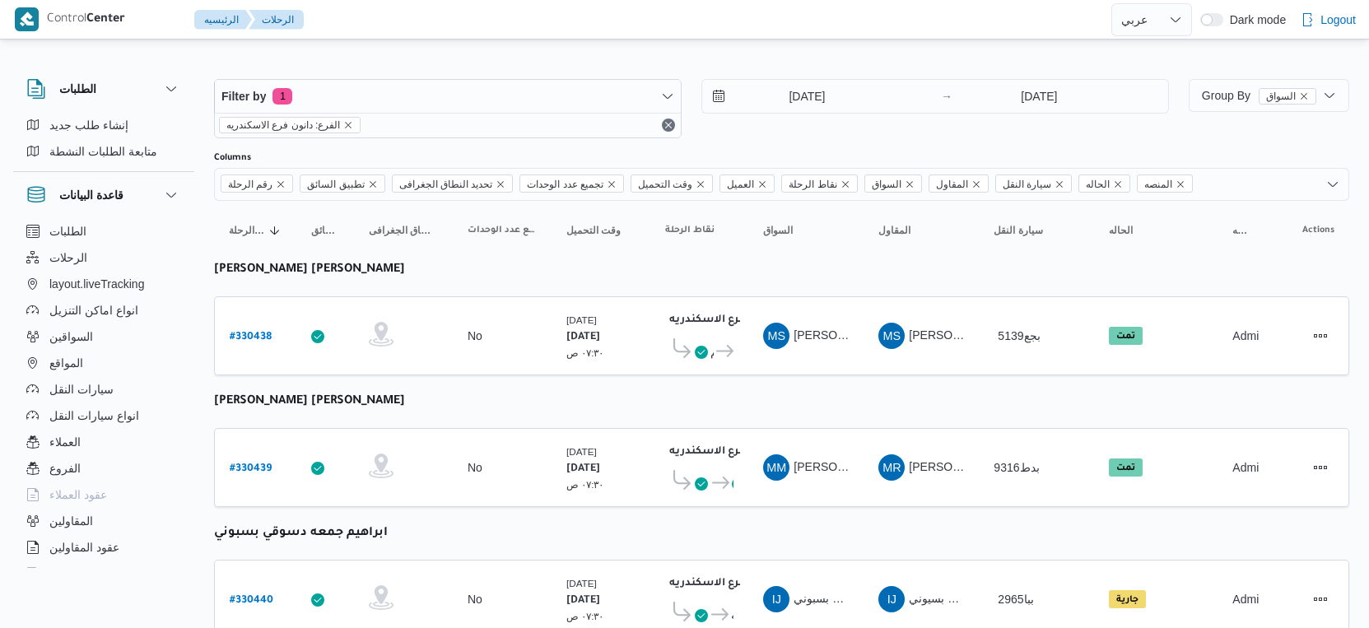
select select "ar"
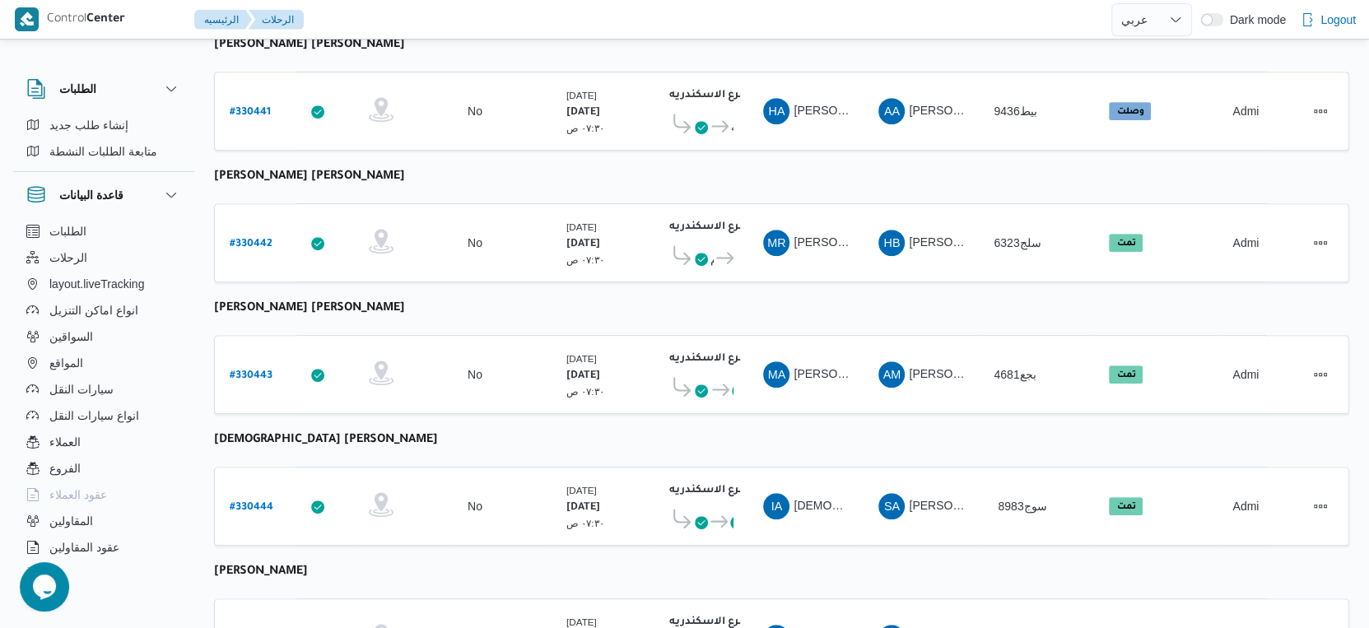
scroll to position [731, 0]
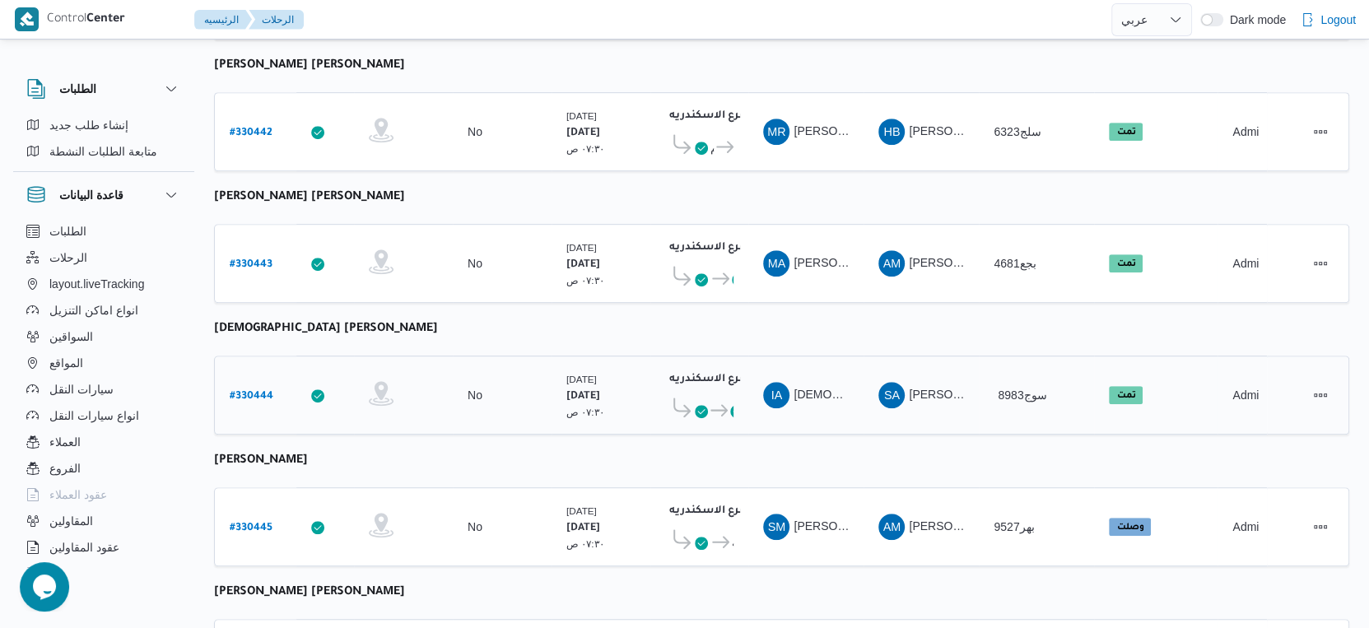
click at [257, 391] on b "# 330444" at bounding box center [252, 397] width 44 height 12
select select "ar"
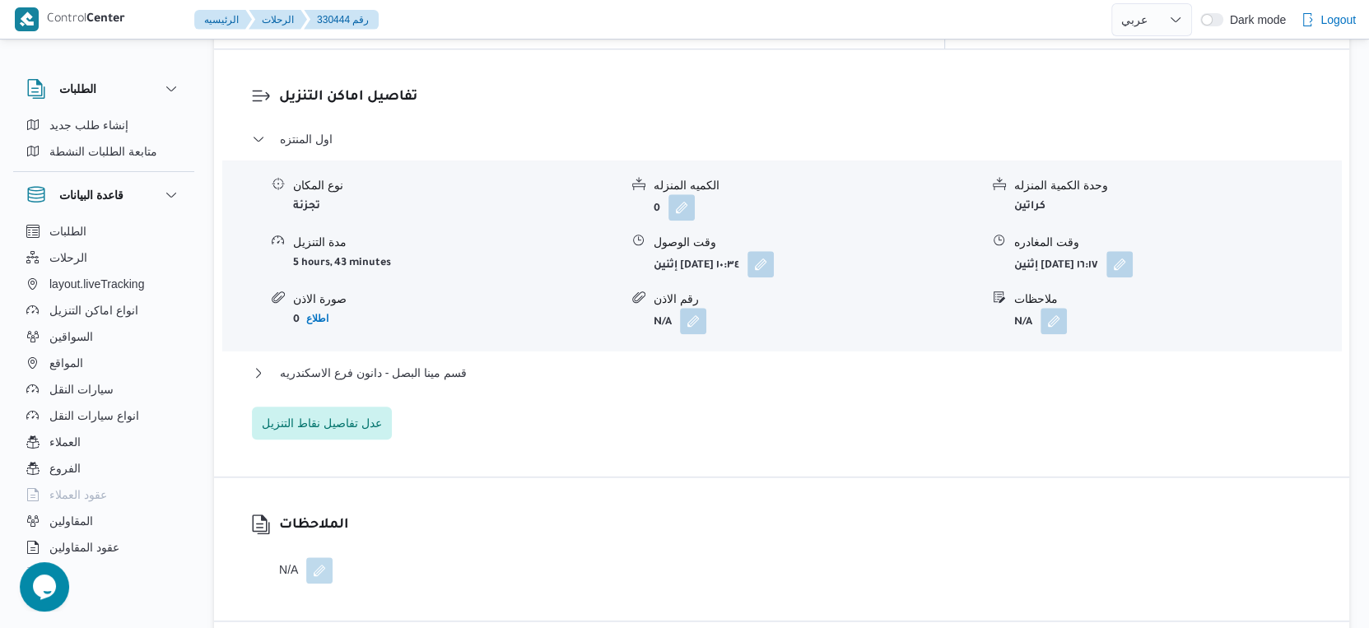
scroll to position [1372, 0]
click at [418, 360] on span "قسم مينا البصل - دانون فرع الاسكندريه" at bounding box center [373, 370] width 187 height 20
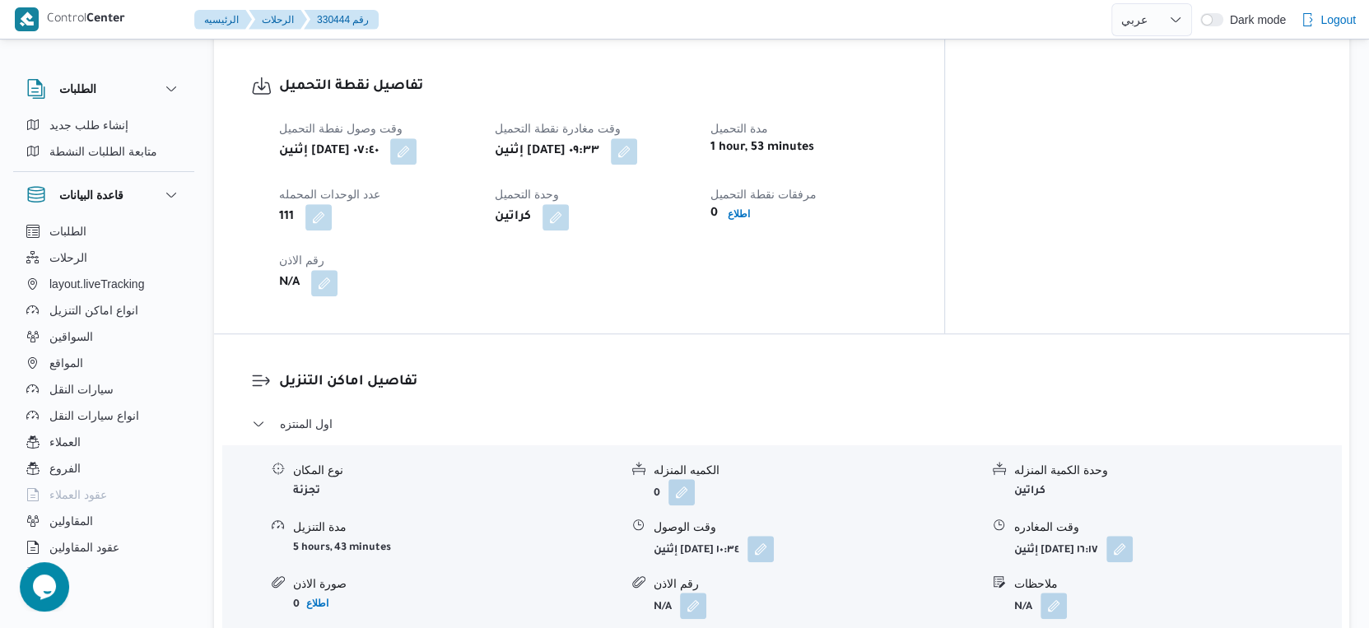
scroll to position [731, 0]
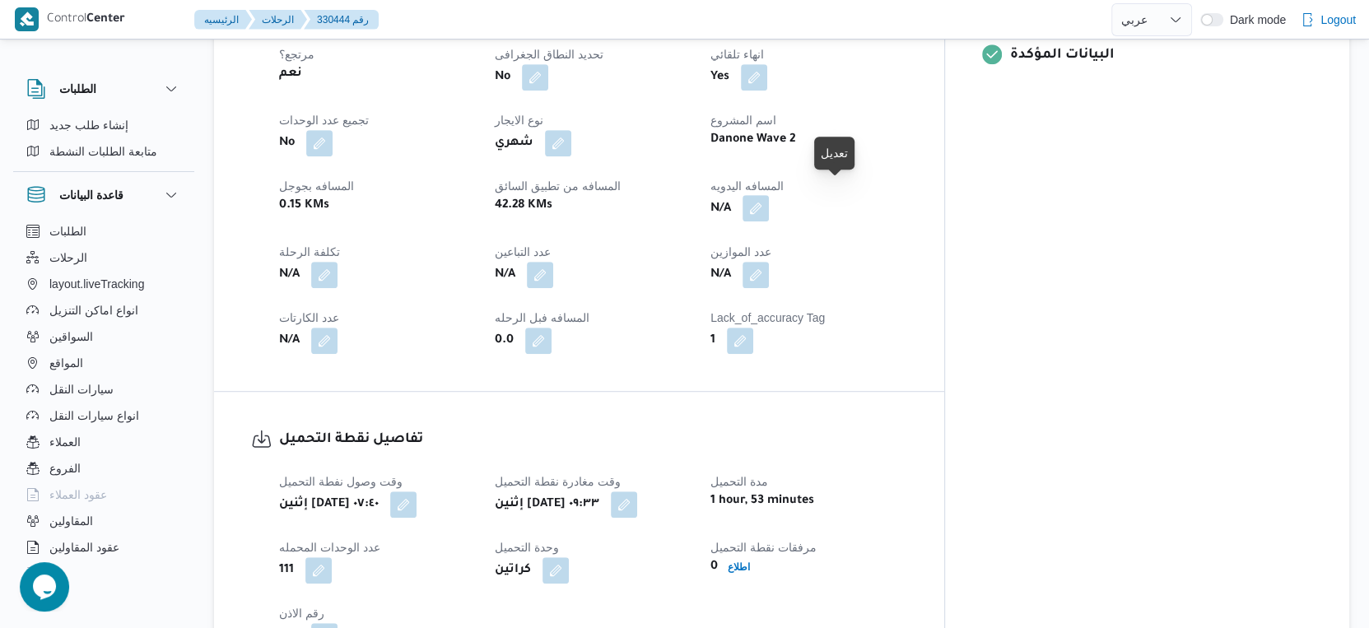
click at [769, 195] on button "button" at bounding box center [756, 208] width 26 height 26
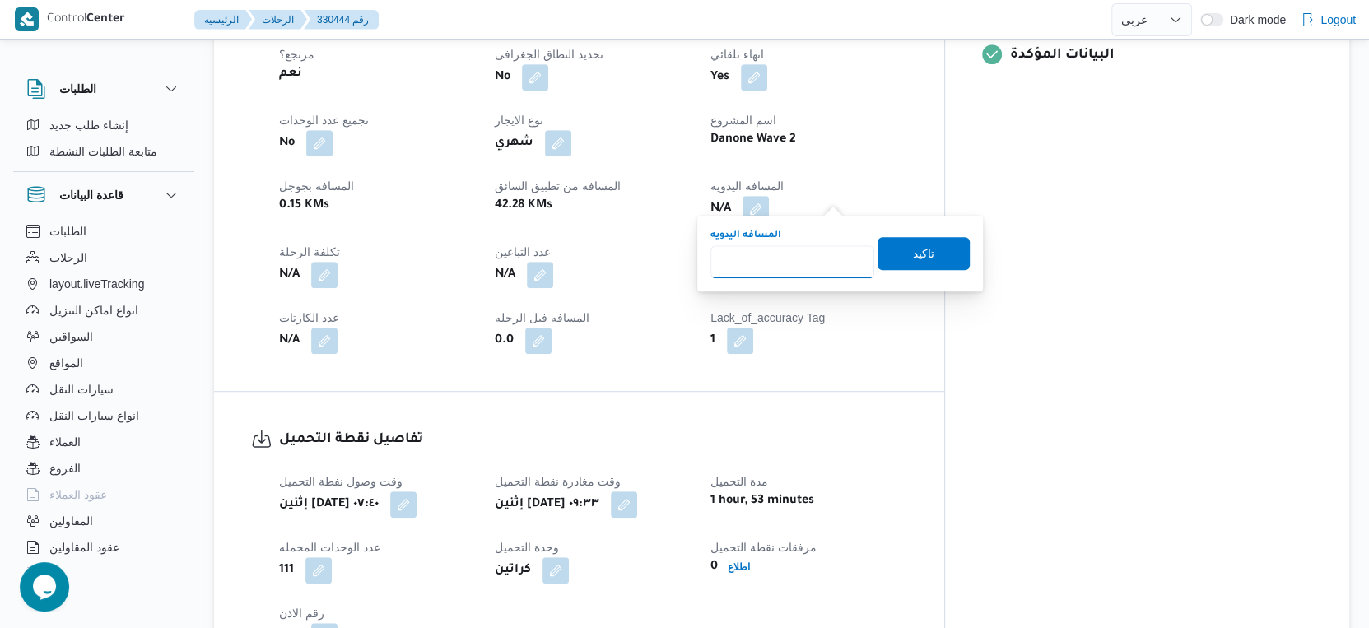
click at [775, 271] on input "المسافه اليدويه" at bounding box center [792, 261] width 164 height 33
click at [799, 260] on input "المسافه اليدويه" at bounding box center [792, 261] width 164 height 33
type input "70"
click at [938, 257] on span "تاكيد" at bounding box center [924, 252] width 92 height 33
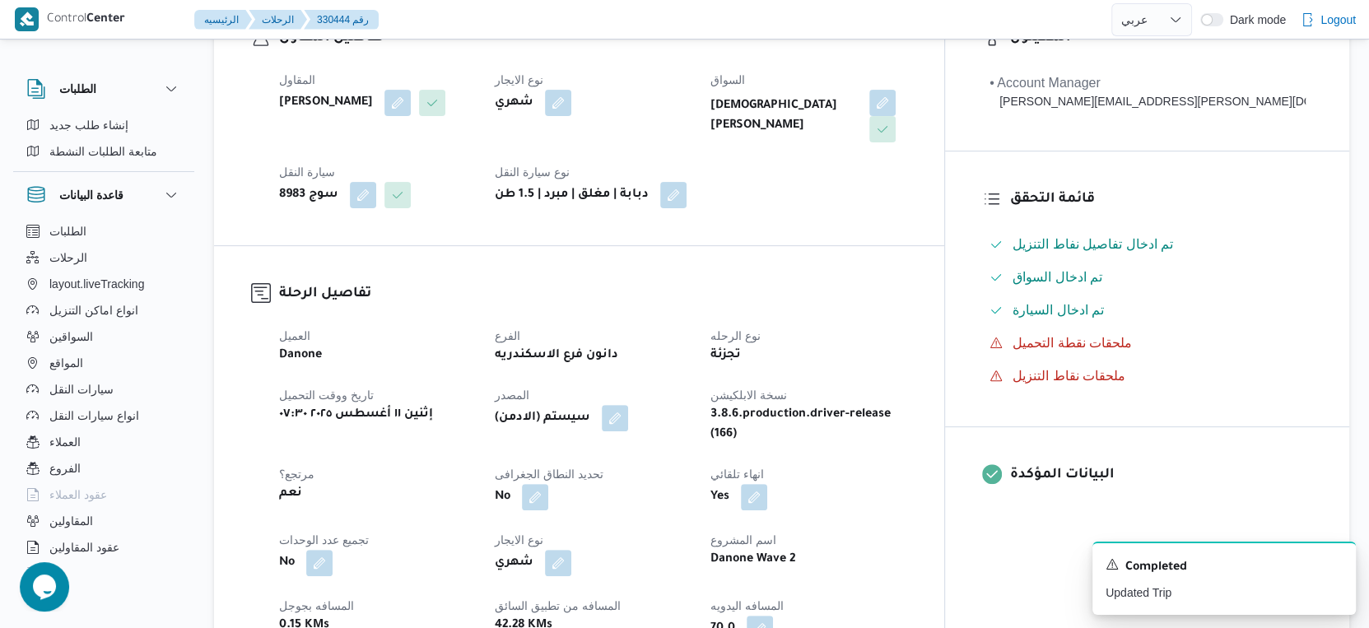
scroll to position [640, 0]
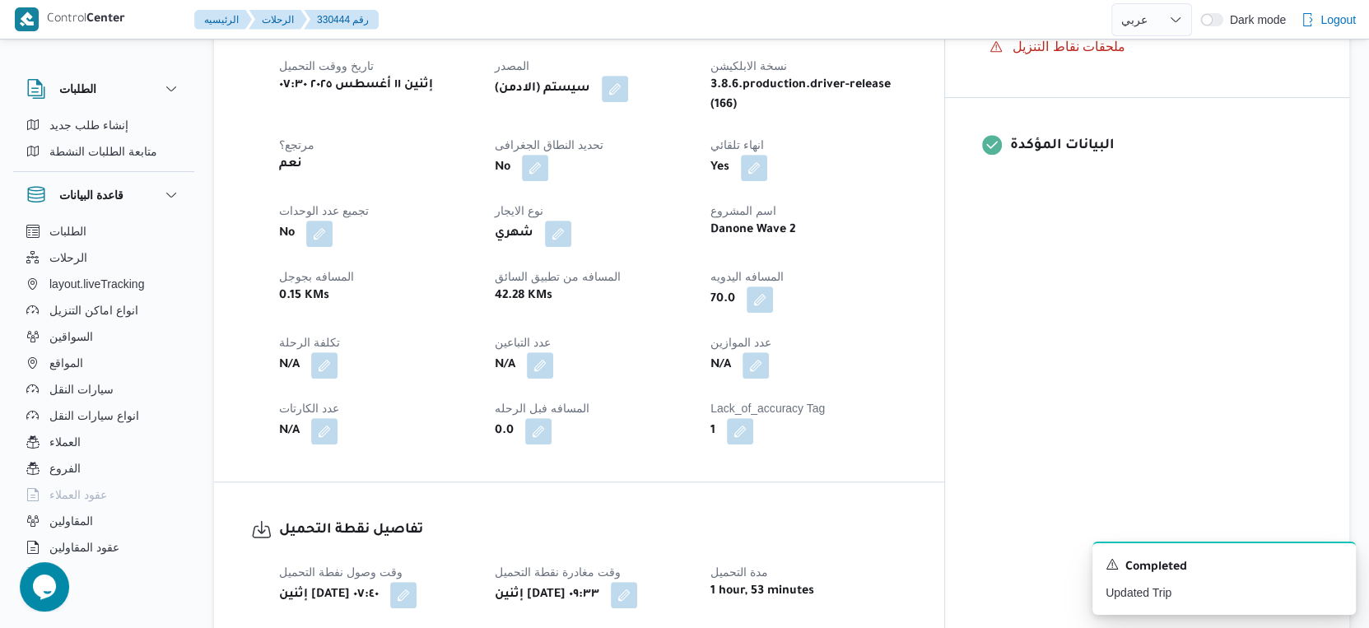
scroll to position [731, 0]
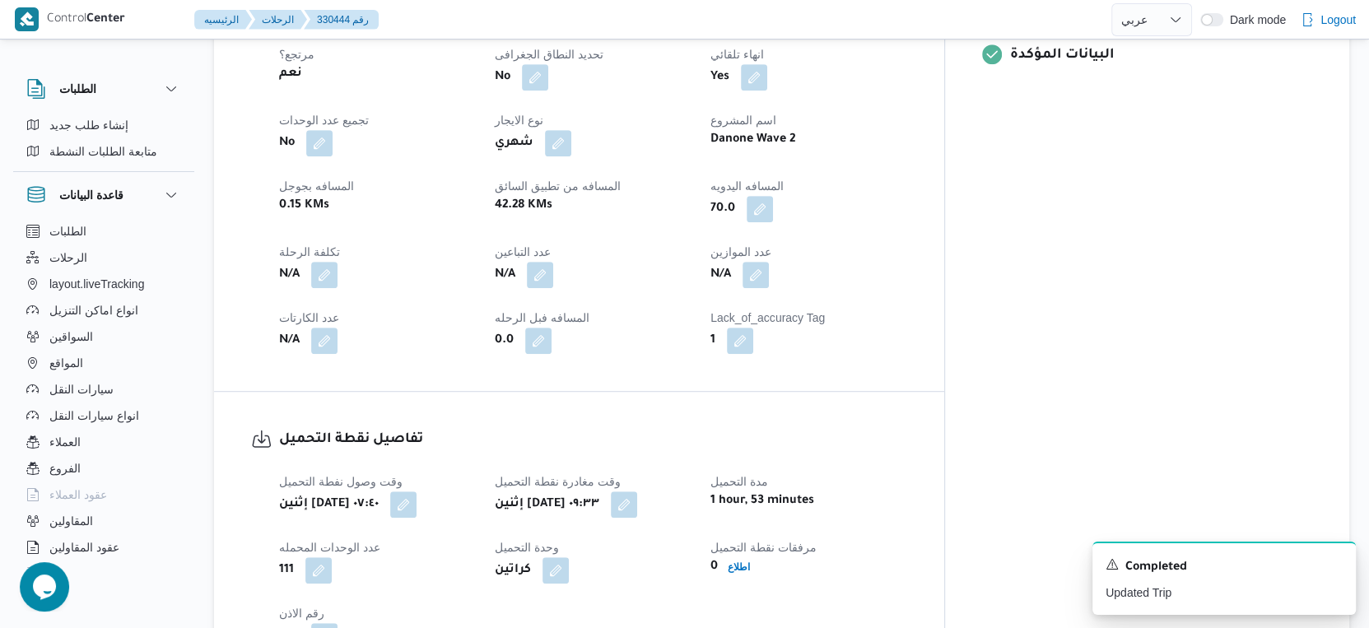
select select "ar"
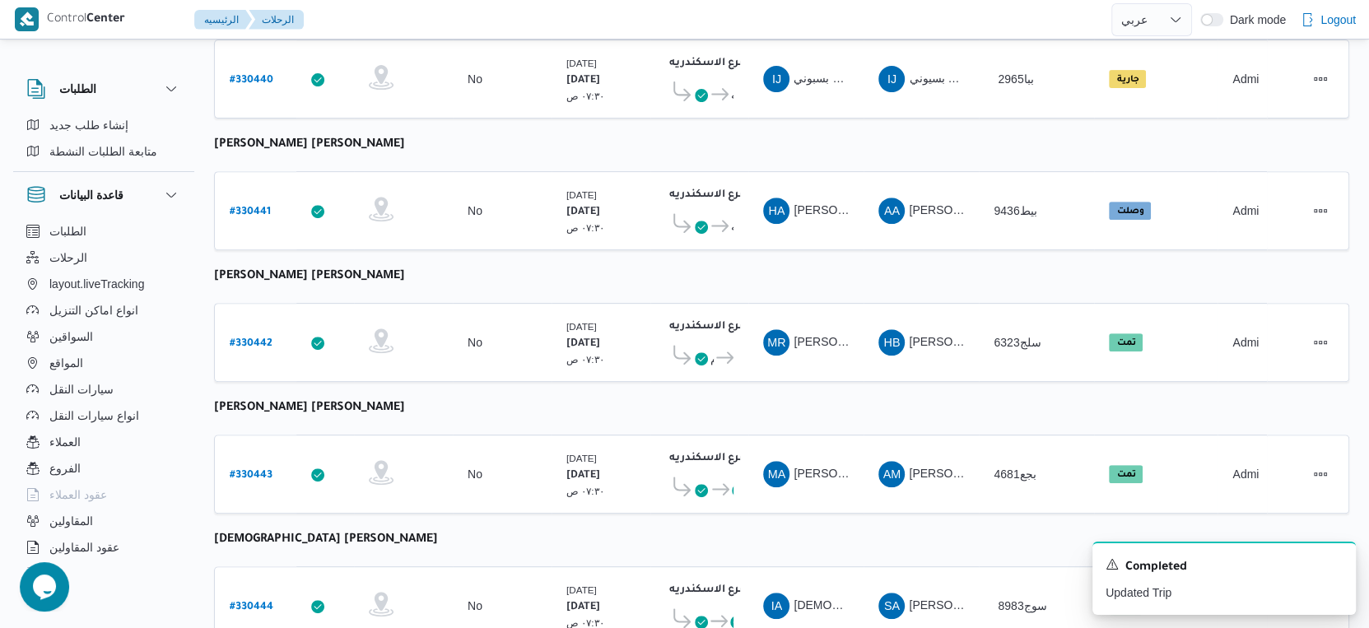
scroll to position [429, 0]
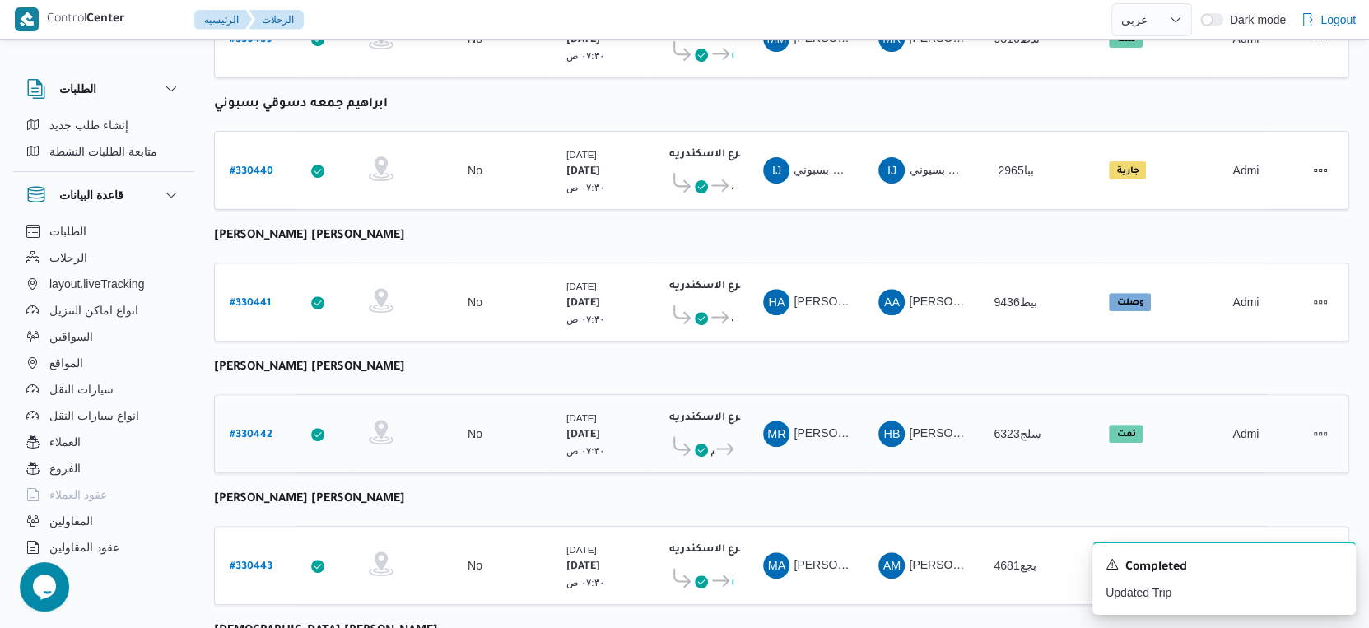
click at [246, 430] on b "# 330442" at bounding box center [251, 436] width 43 height 12
select select "ar"
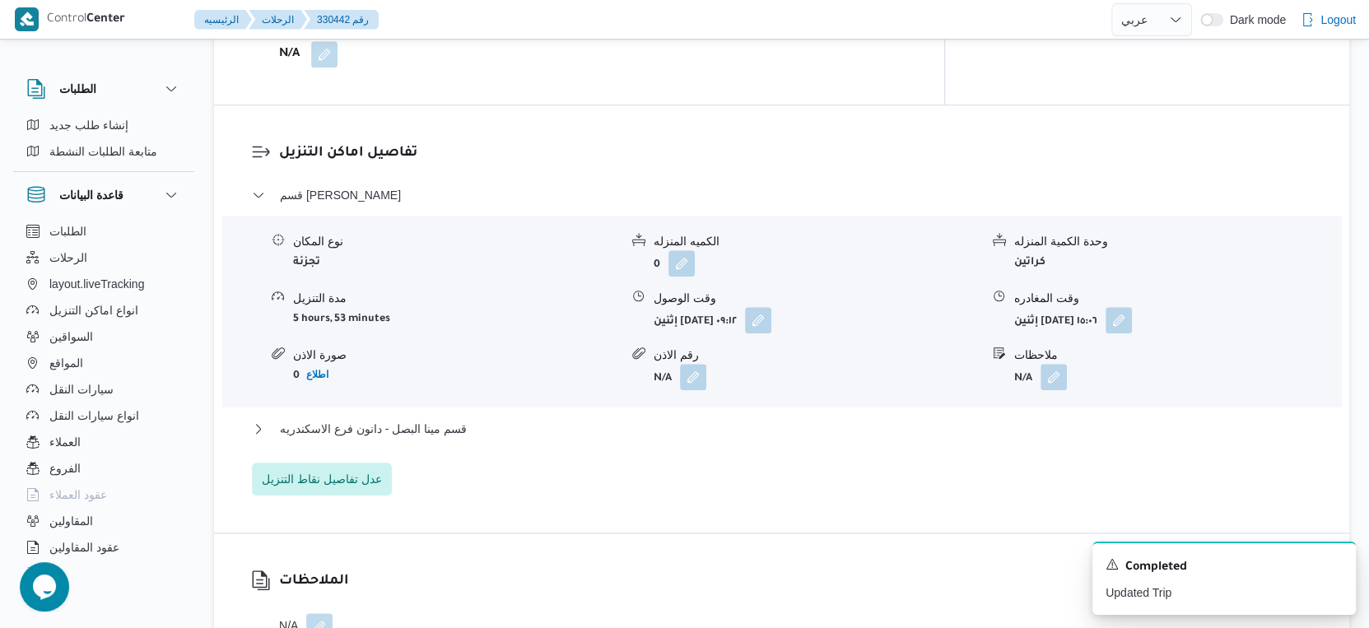
scroll to position [1344, 0]
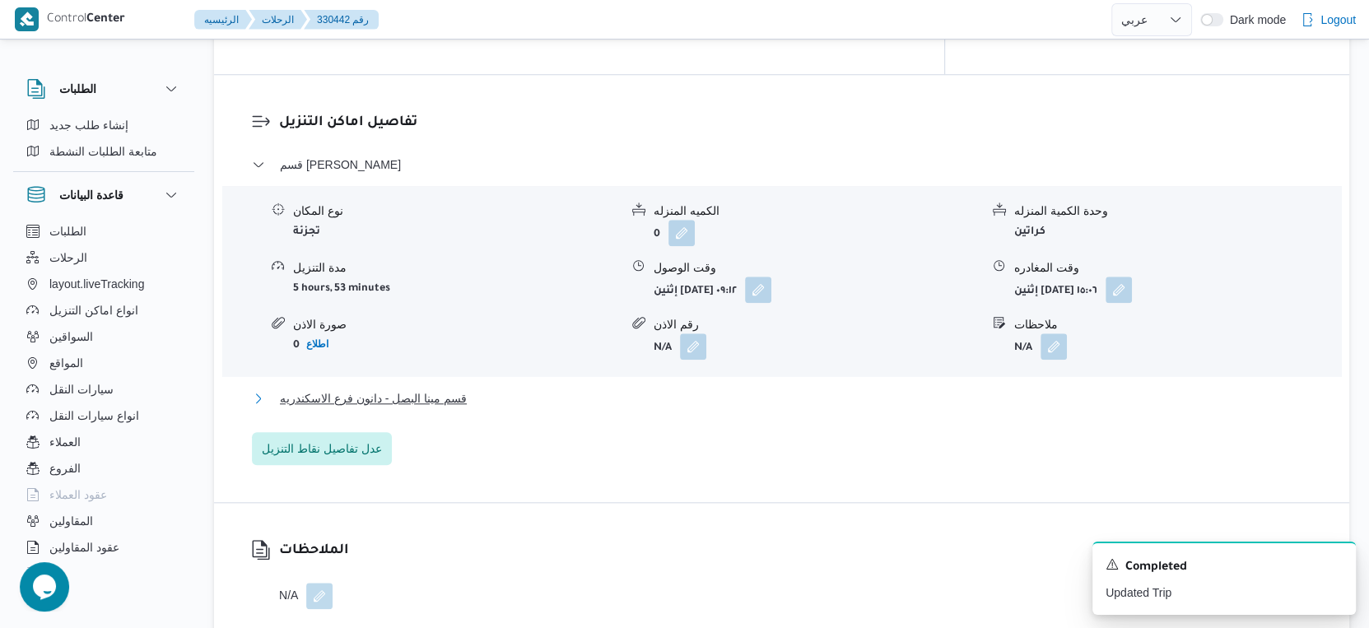
click at [479, 389] on button "قسم مينا البصل - دانون فرع الاسكندريه" at bounding box center [782, 399] width 1060 height 20
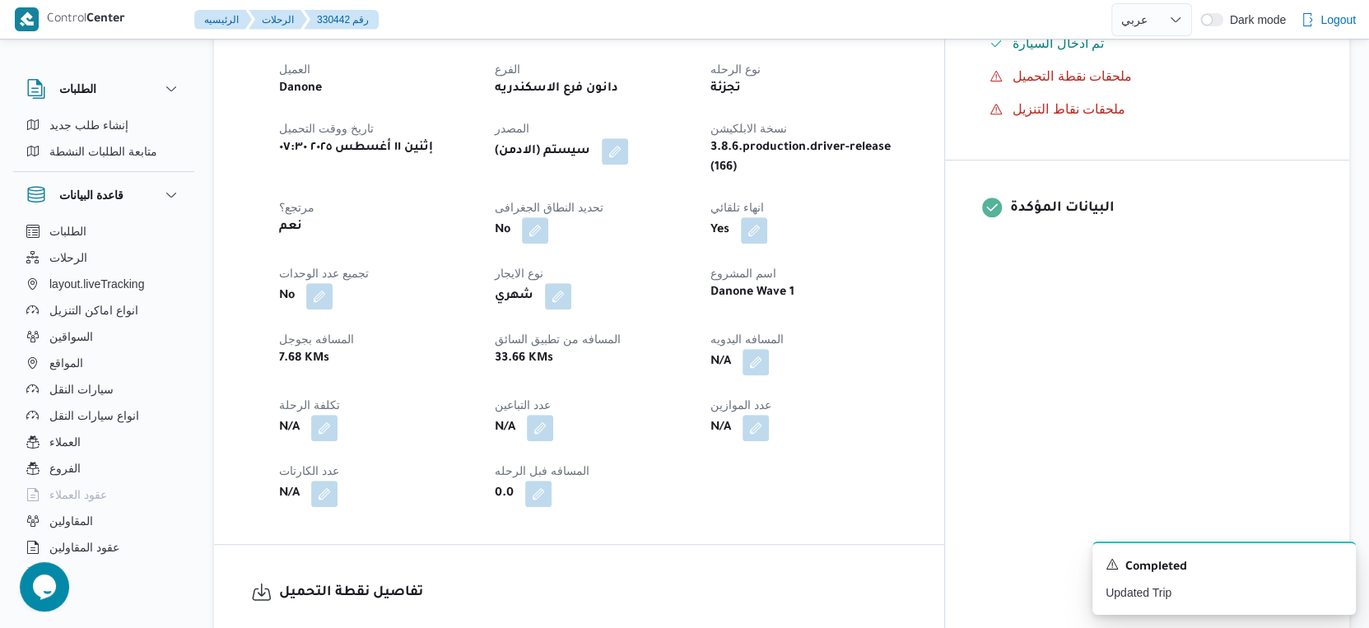
scroll to position [520, 0]
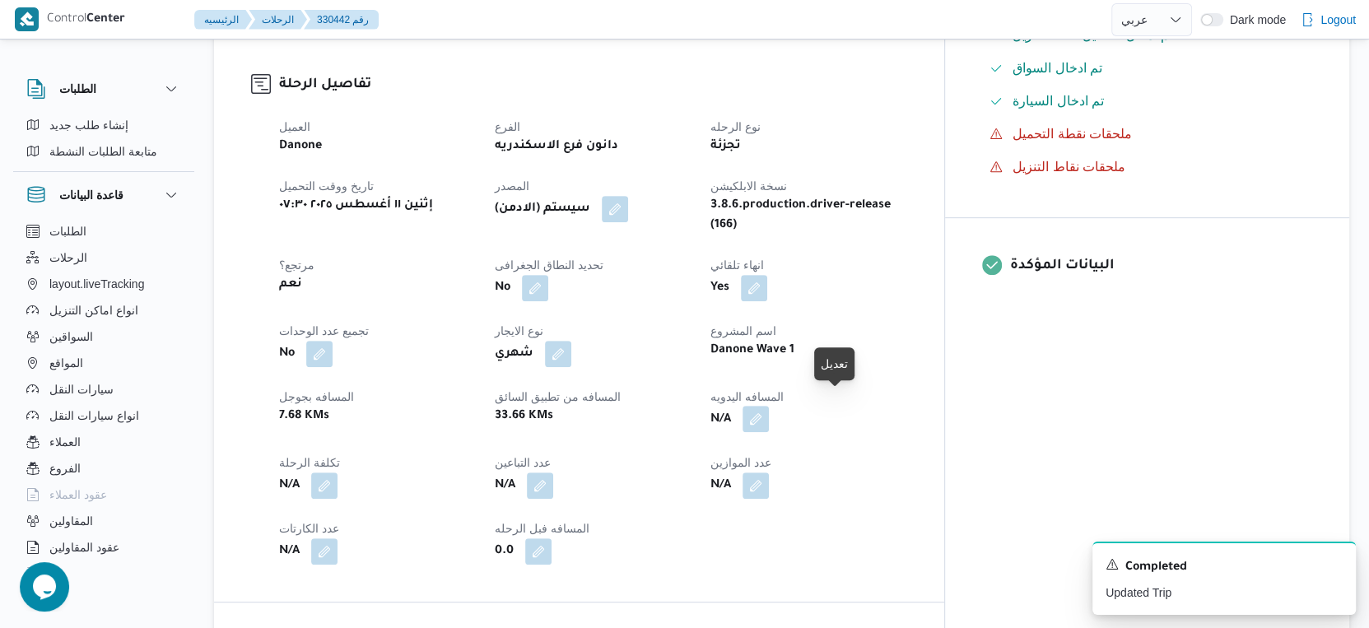
click at [769, 406] on button "button" at bounding box center [756, 419] width 26 height 26
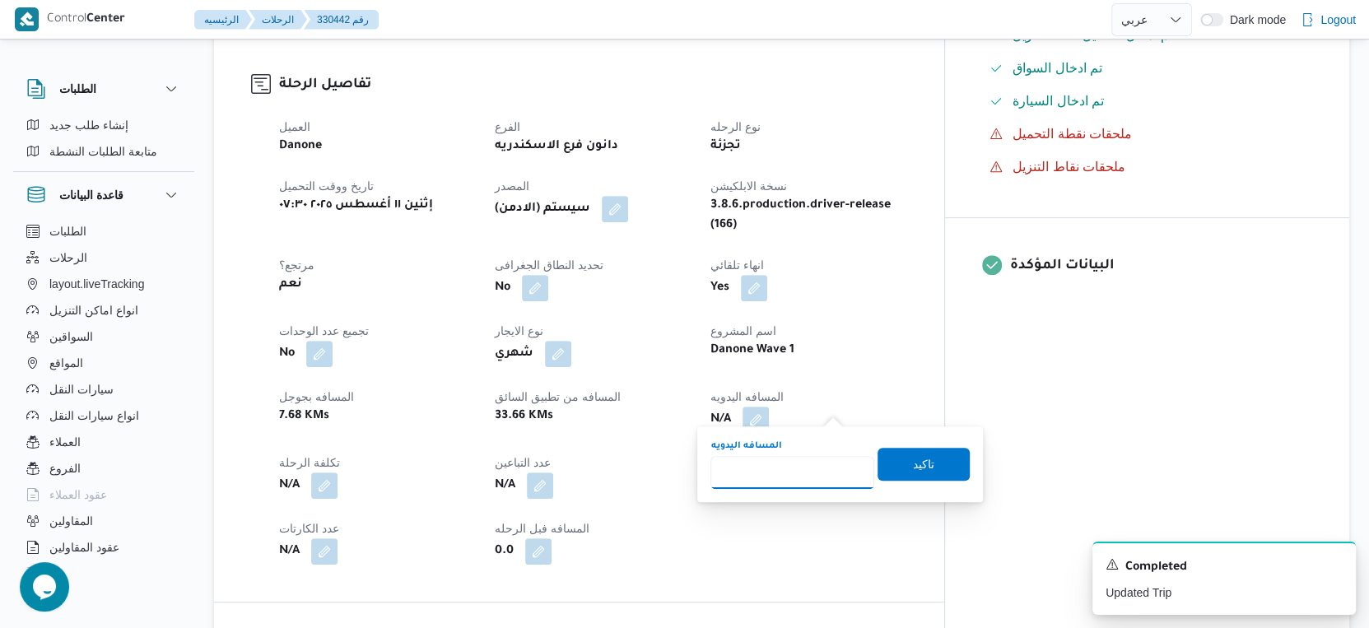
click at [775, 459] on input "المسافه اليدويه" at bounding box center [792, 472] width 164 height 33
click at [759, 470] on input "المسافه اليدويه" at bounding box center [792, 472] width 164 height 33
type input "30"
click at [917, 452] on span "تاكيد" at bounding box center [924, 463] width 92 height 33
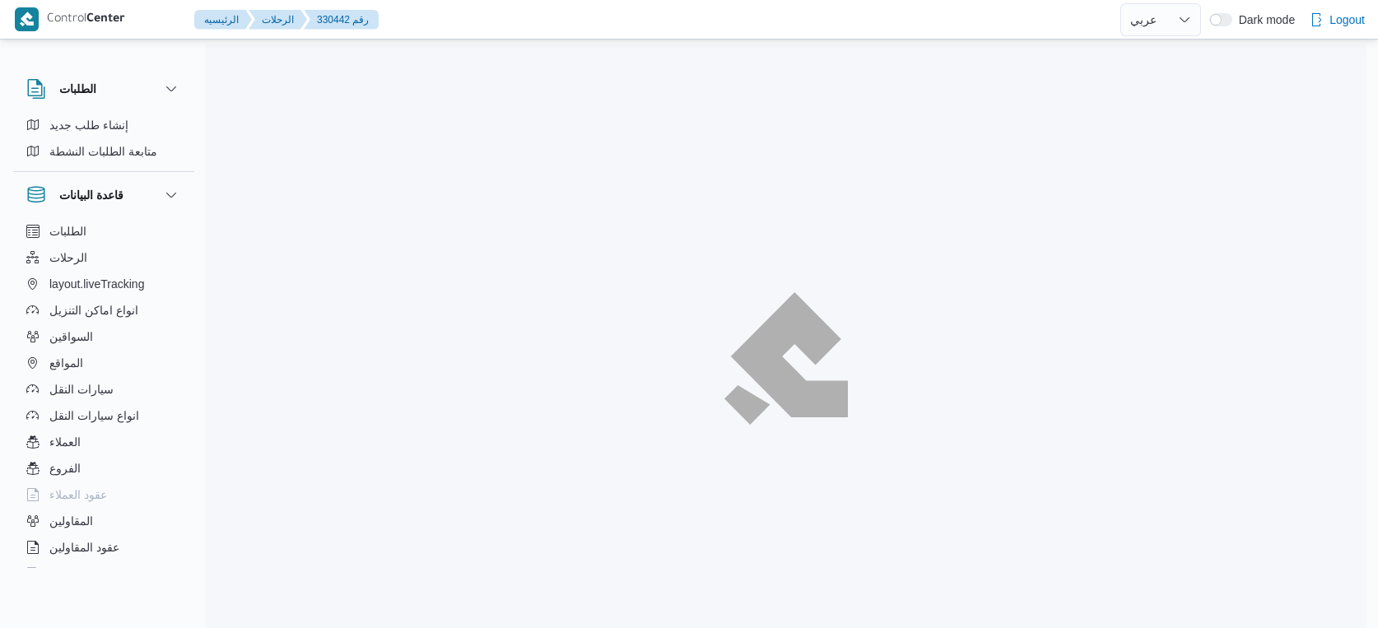
select select "ar"
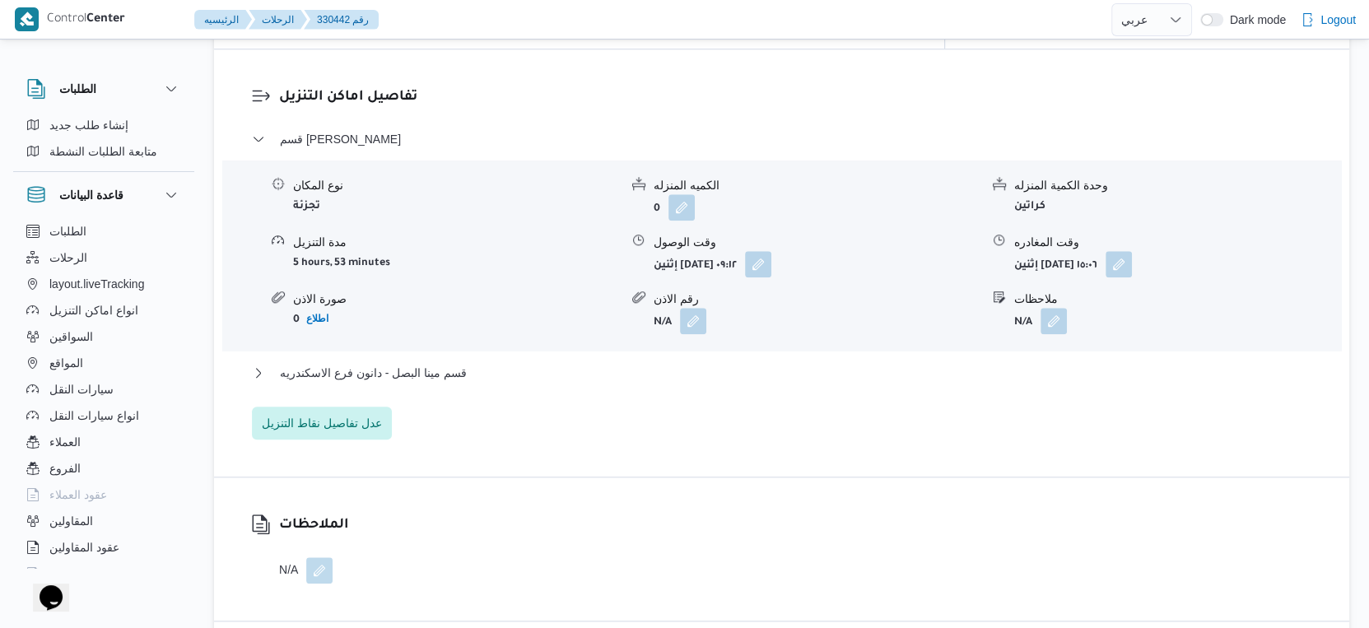
scroll to position [1372, 0]
click at [422, 360] on span "قسم مينا البصل - دانون فرع الاسكندريه" at bounding box center [373, 370] width 187 height 20
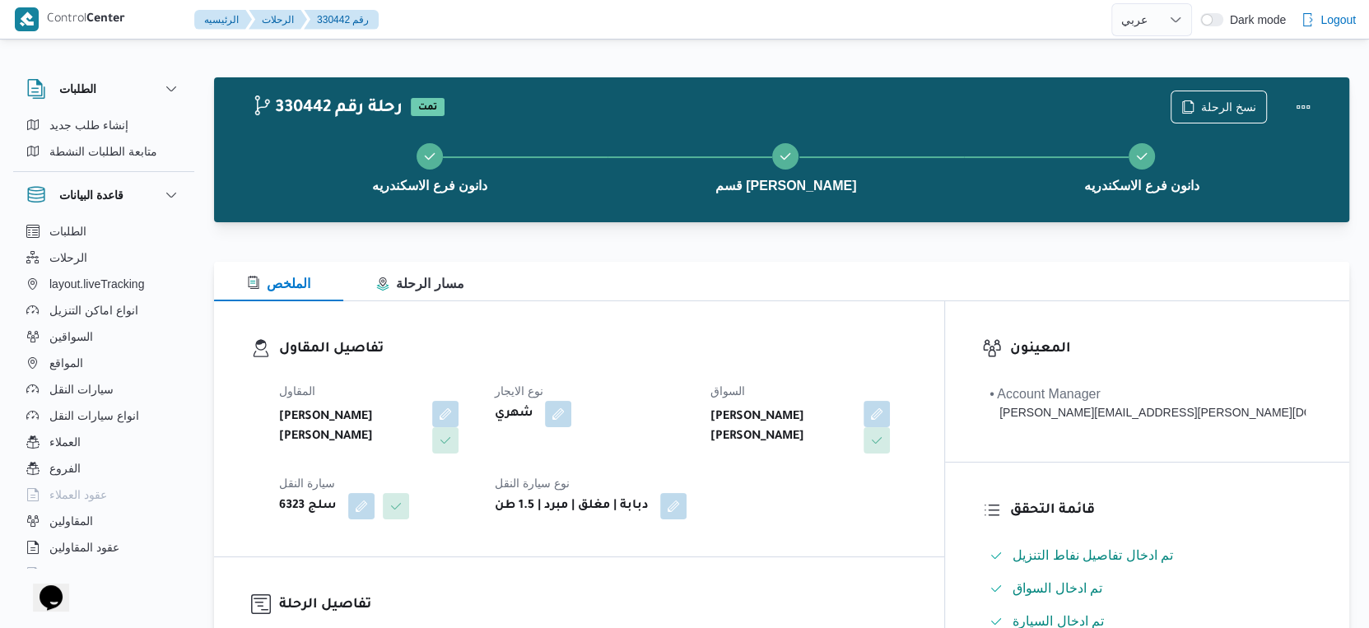
scroll to position [640, 0]
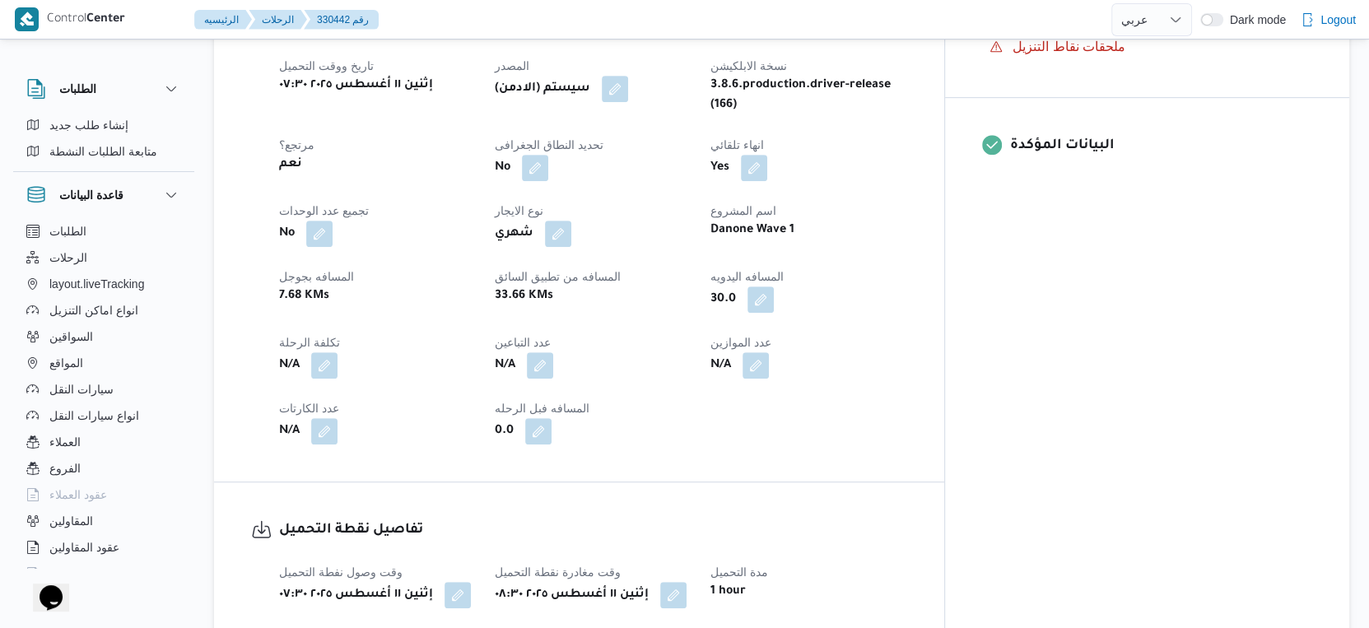
select select "ar"
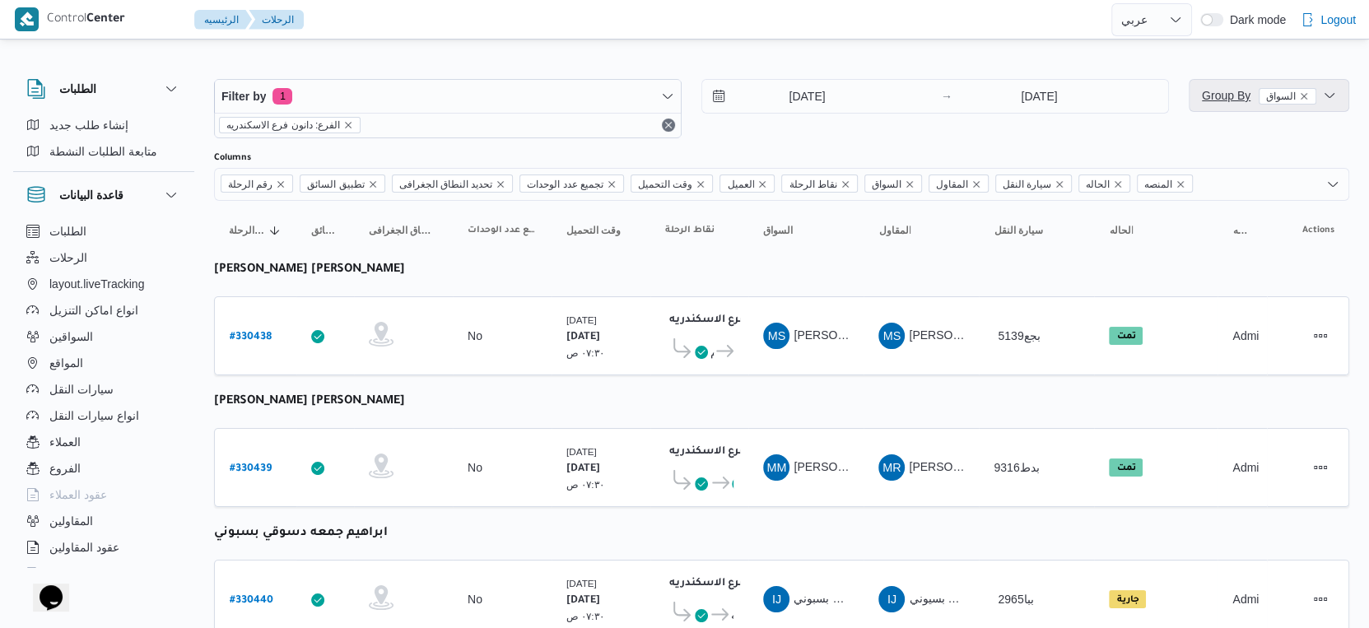
click at [1241, 106] on span "Group By السواق" at bounding box center [1268, 95] width 147 height 33
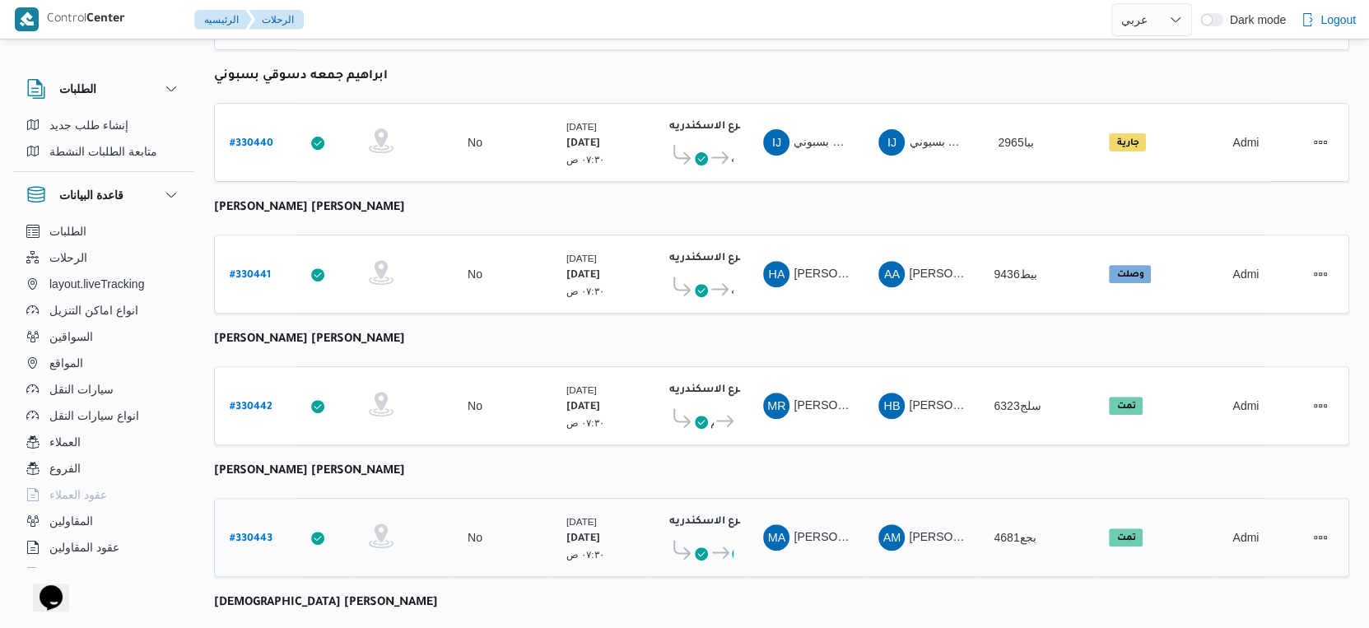
click at [259, 533] on b "# 330443" at bounding box center [251, 539] width 43 height 12
select select "ar"
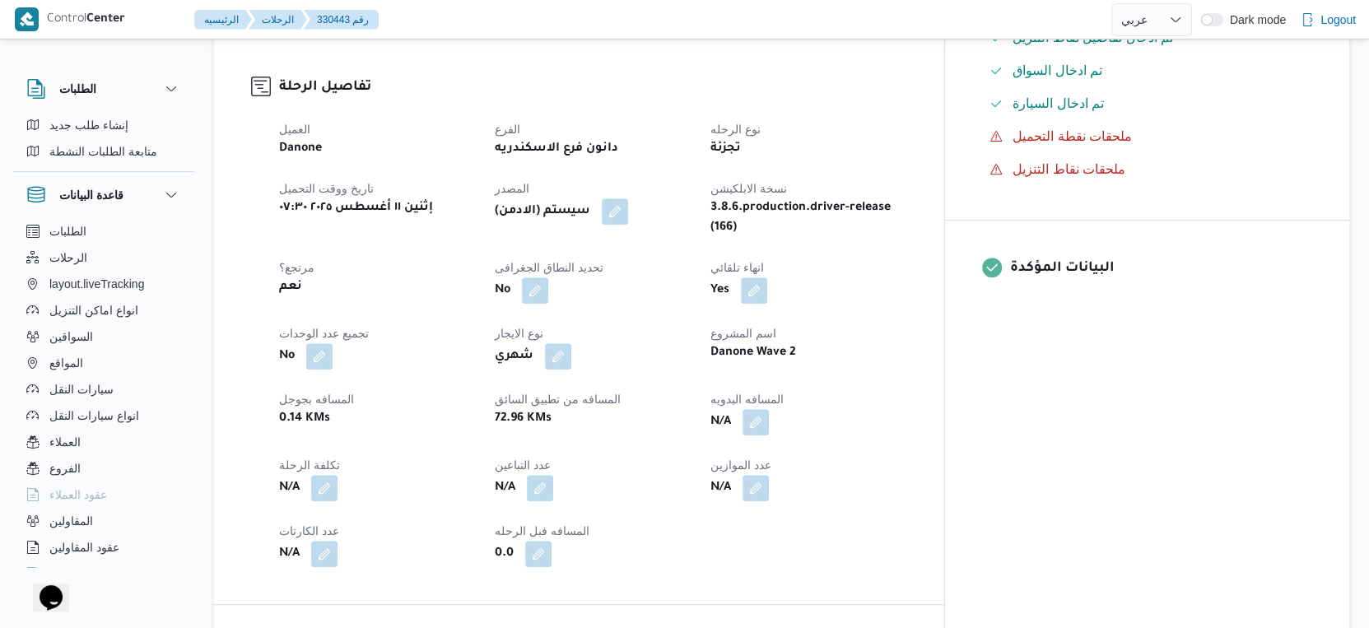
scroll to position [548, 0]
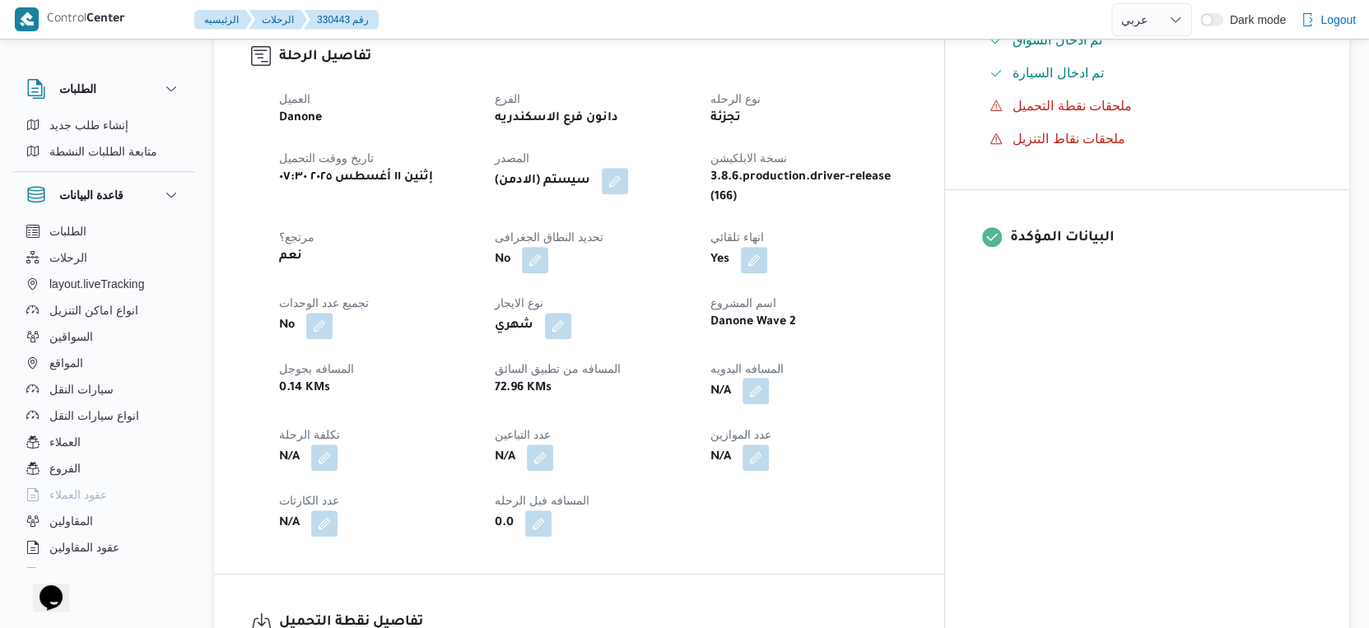
click at [769, 378] on button "button" at bounding box center [756, 391] width 26 height 26
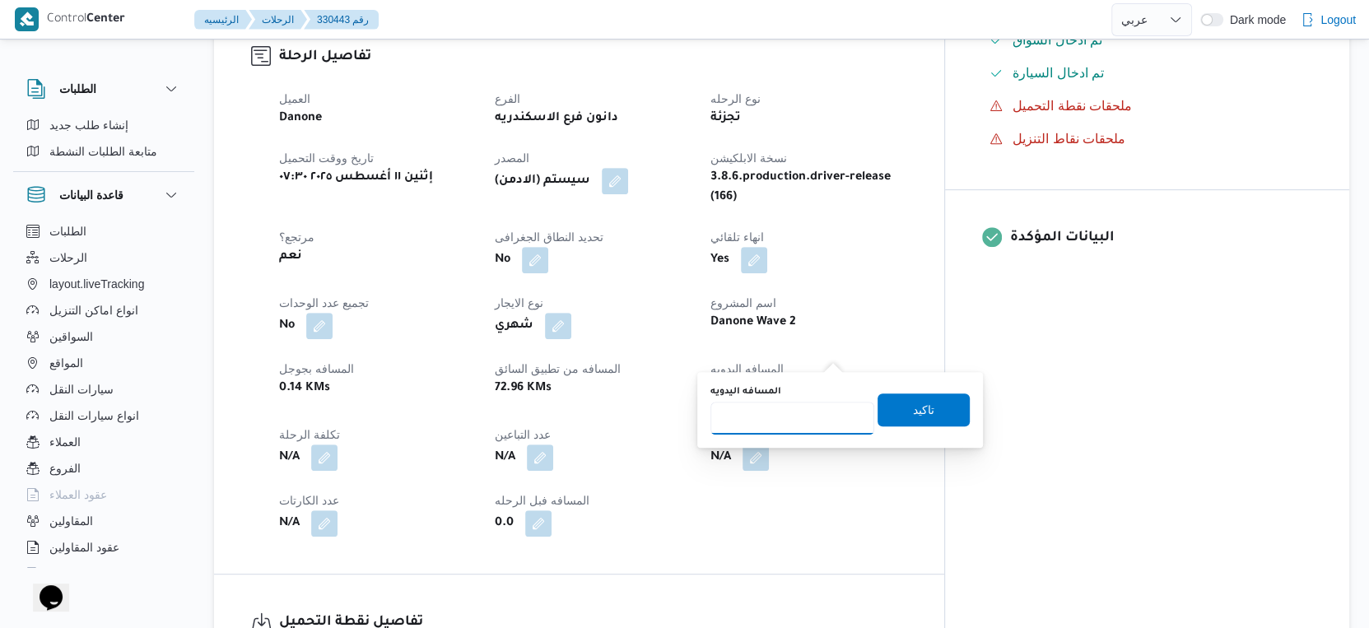
click at [787, 419] on input "المسافه اليدويه" at bounding box center [792, 418] width 164 height 33
type input "76"
click at [896, 408] on span "تاكيد" at bounding box center [924, 409] width 92 height 33
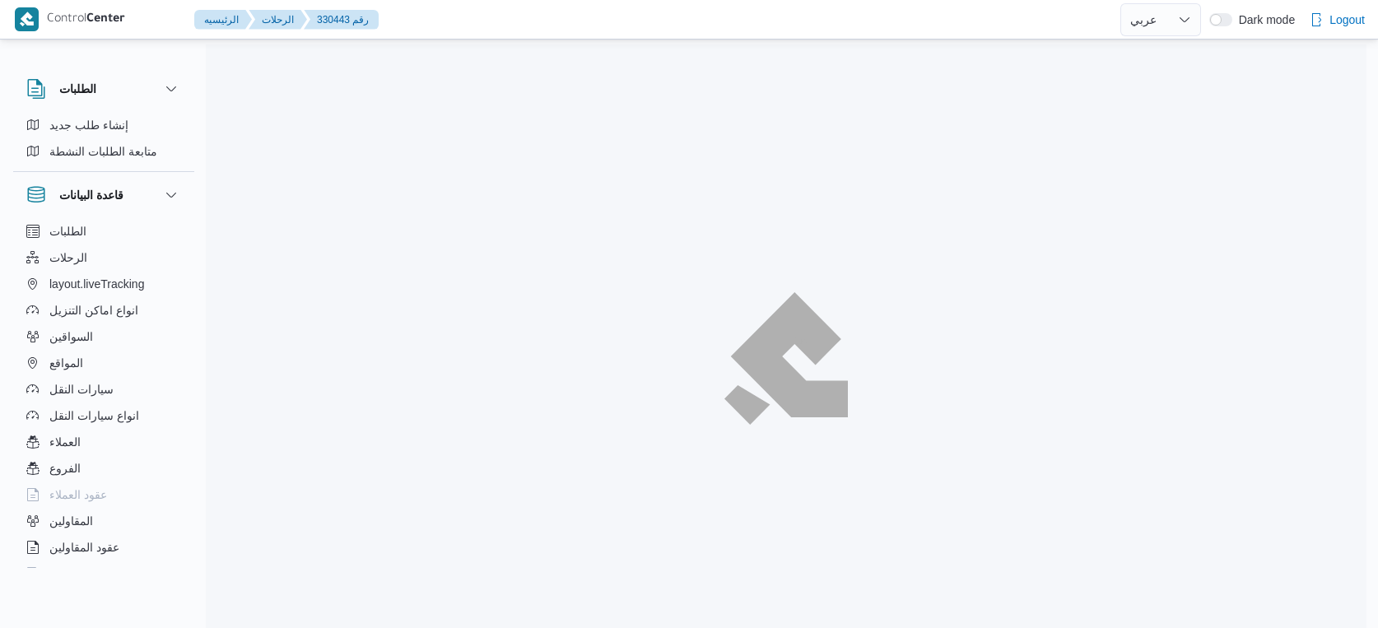
select select "ar"
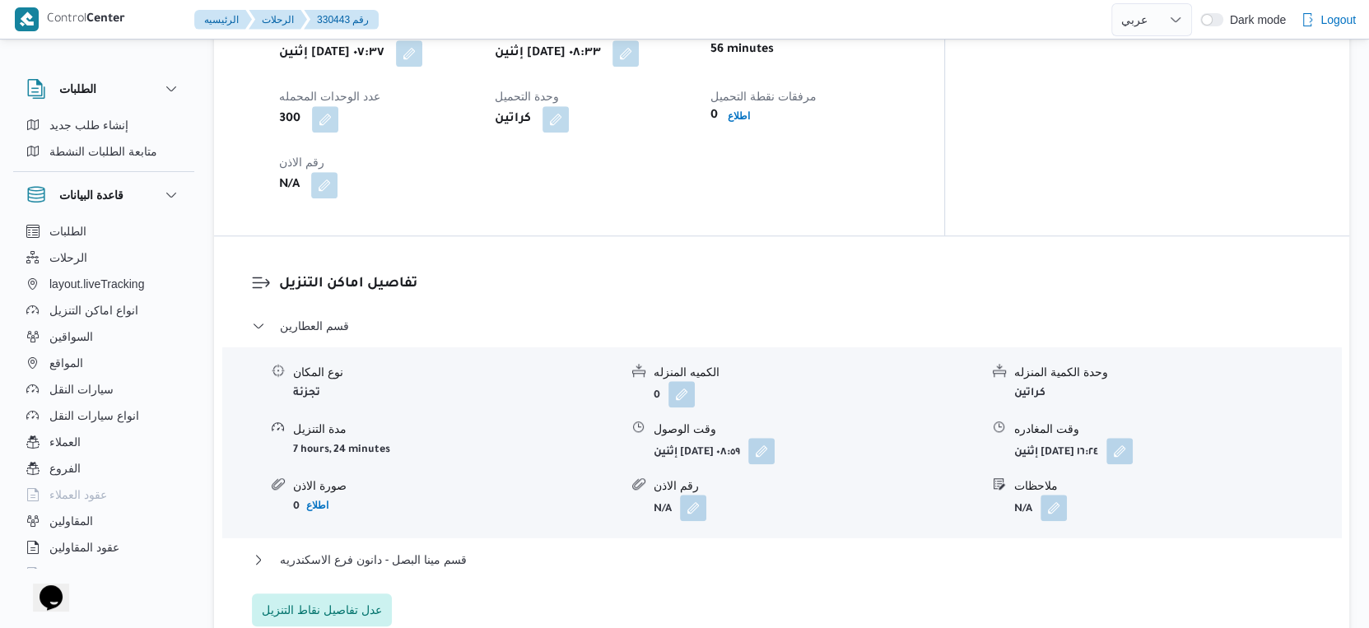
scroll to position [1280, 0]
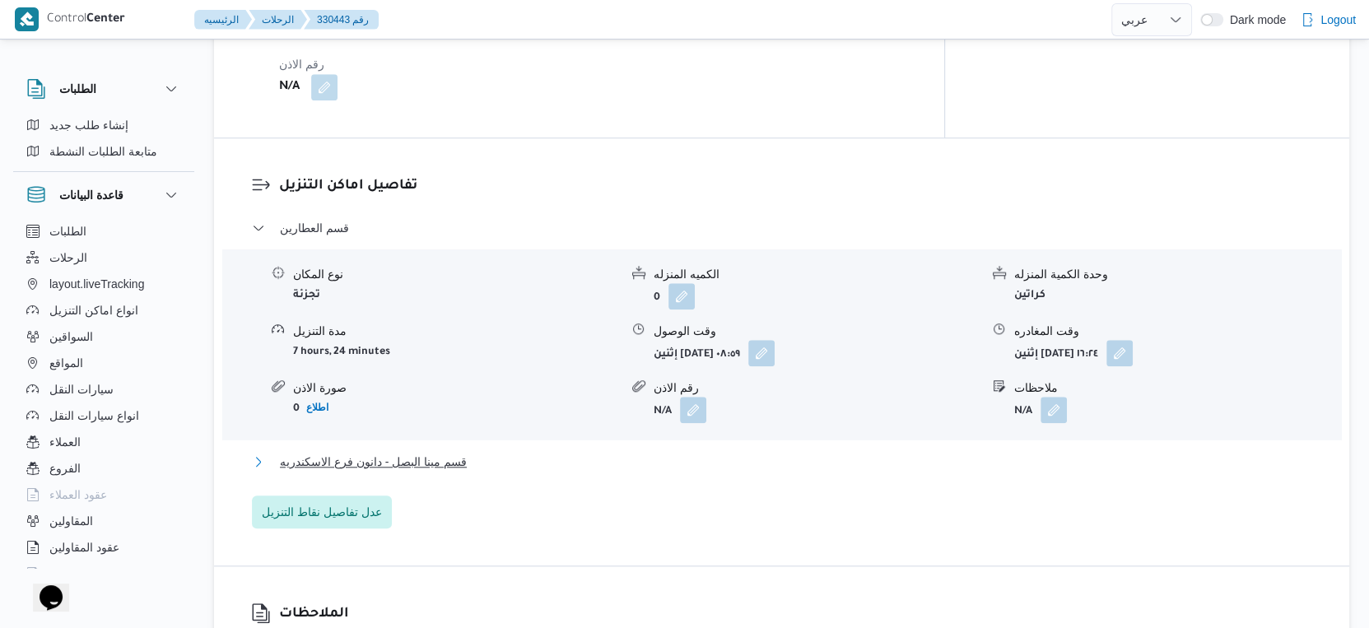
click at [429, 452] on span "قسم مينا البصل - دانون فرع الاسكندريه" at bounding box center [373, 462] width 187 height 20
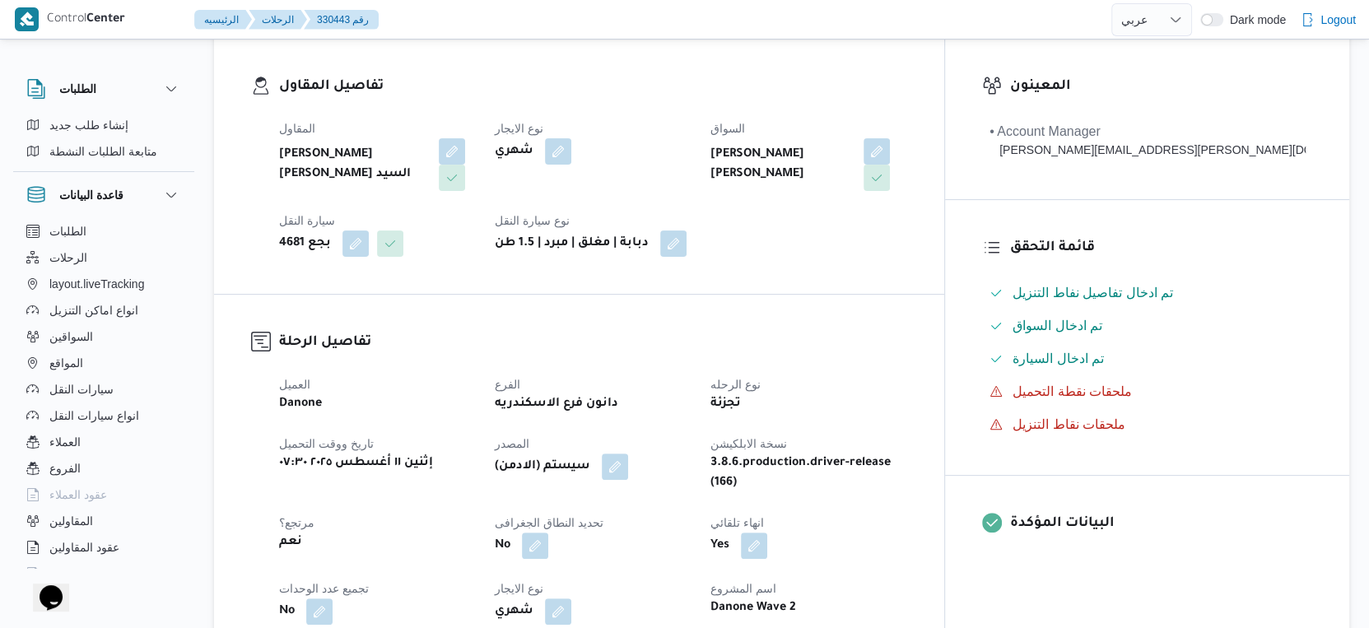
scroll to position [640, 0]
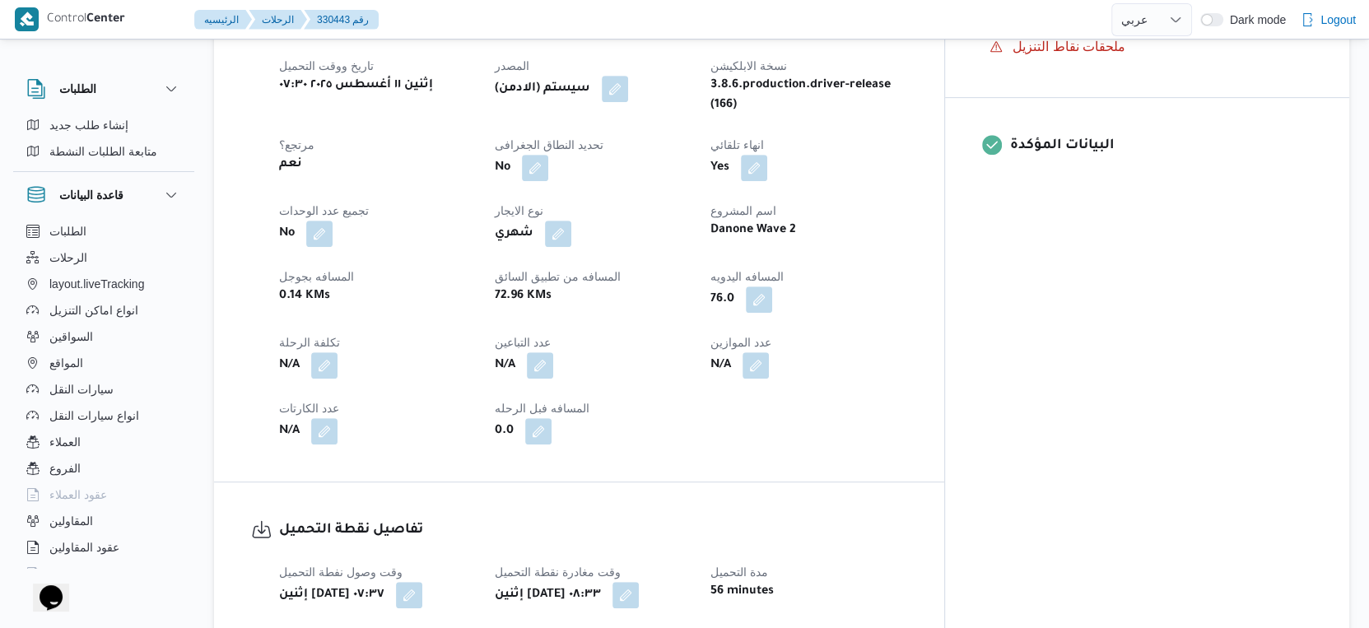
select select "ar"
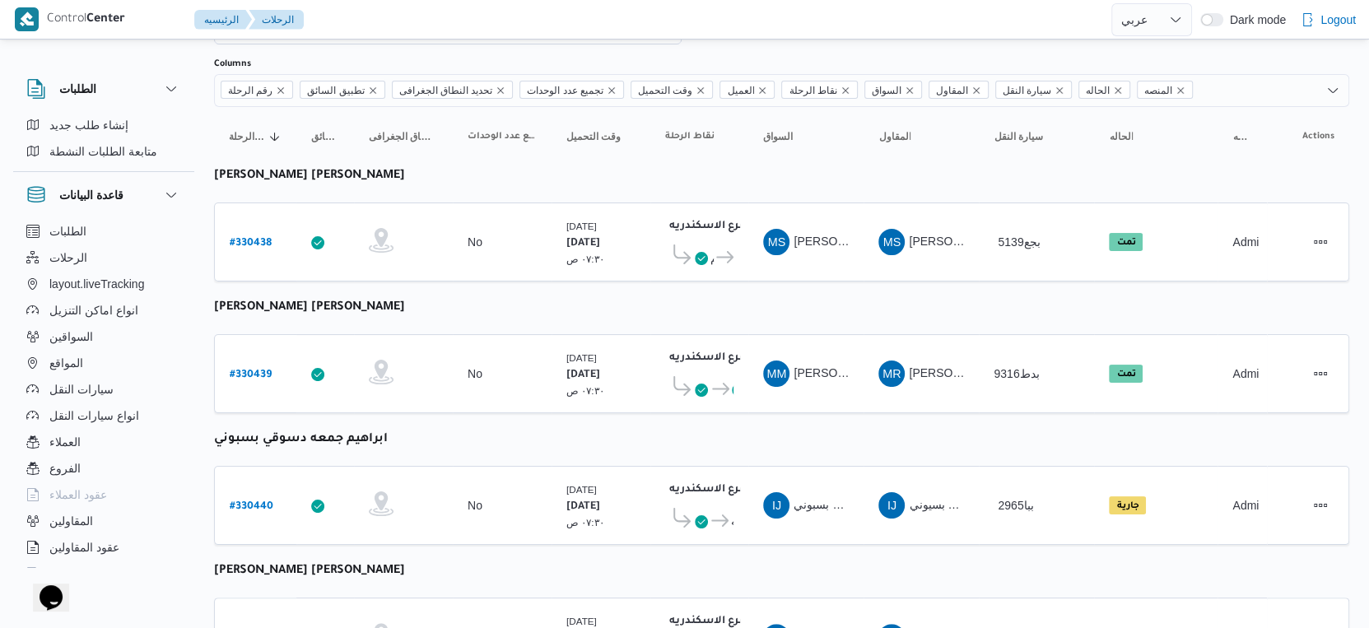
scroll to position [91, 0]
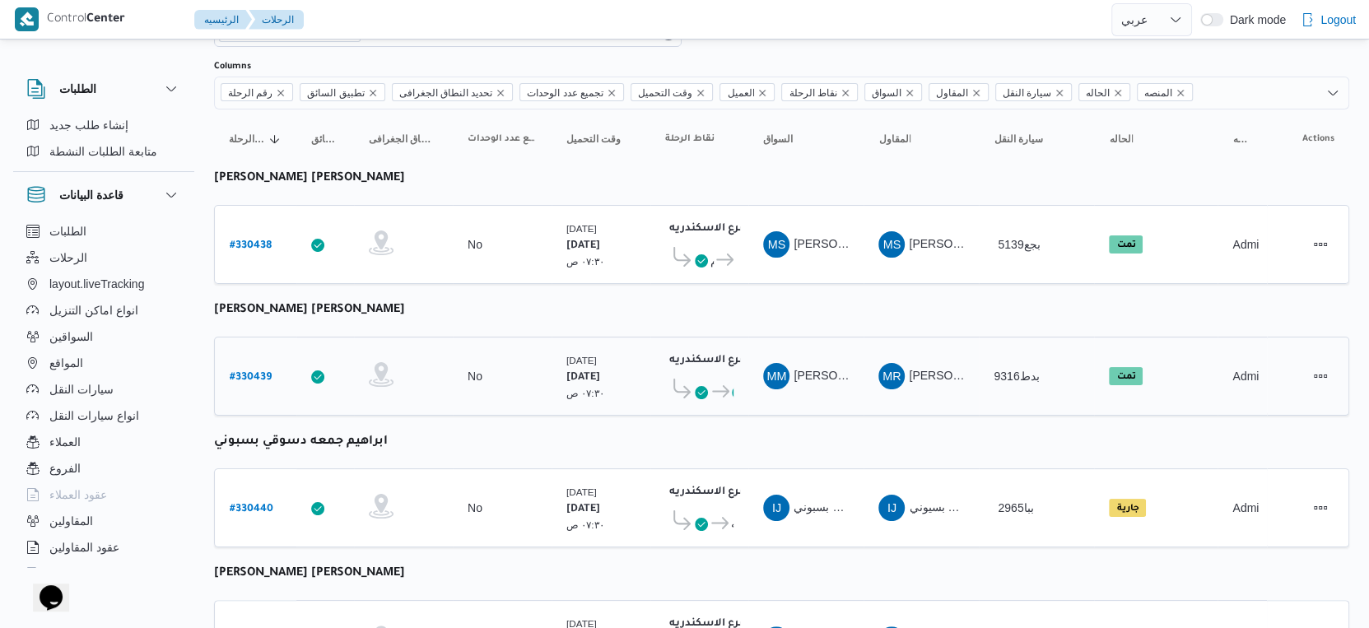
click at [263, 372] on b "# 330439" at bounding box center [251, 378] width 42 height 12
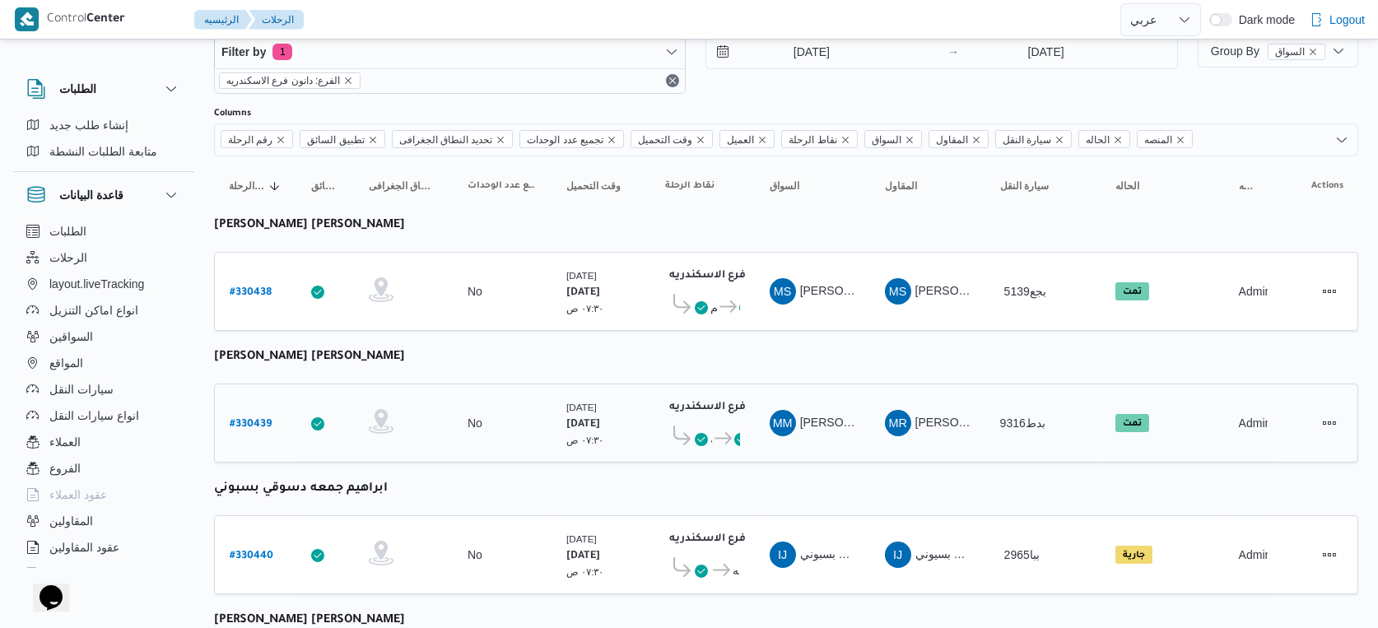
select select "ar"
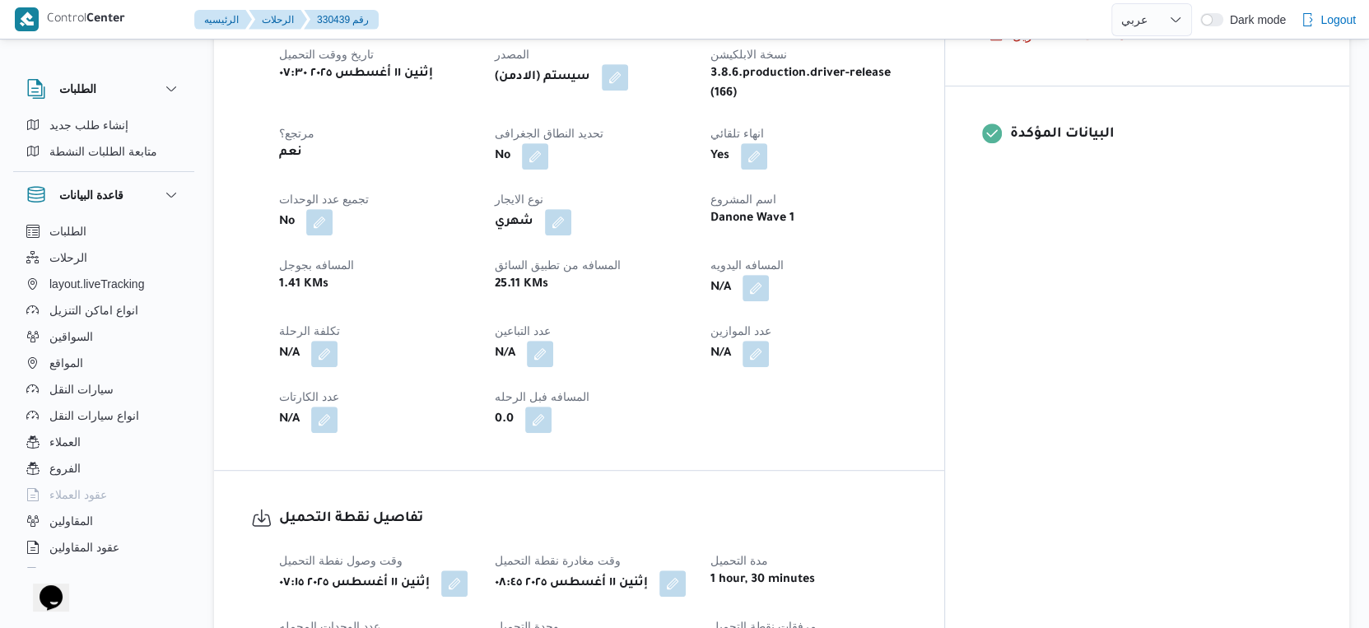
scroll to position [548, 0]
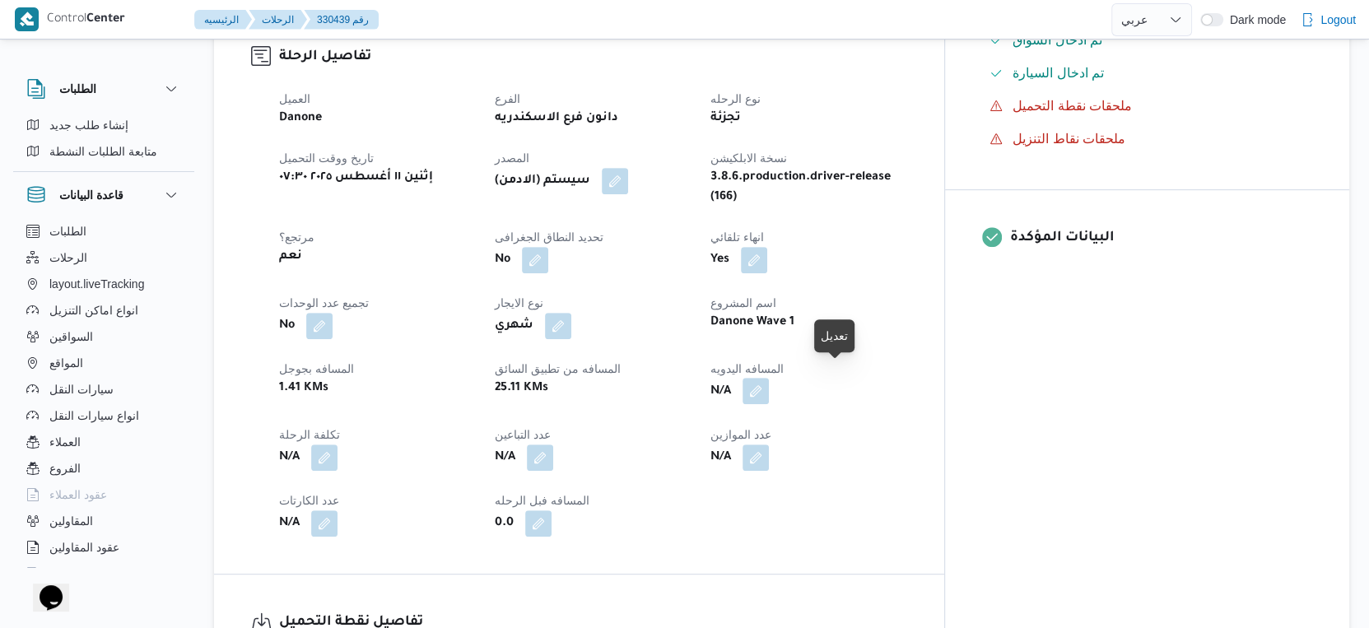
click at [769, 378] on button "button" at bounding box center [756, 391] width 26 height 26
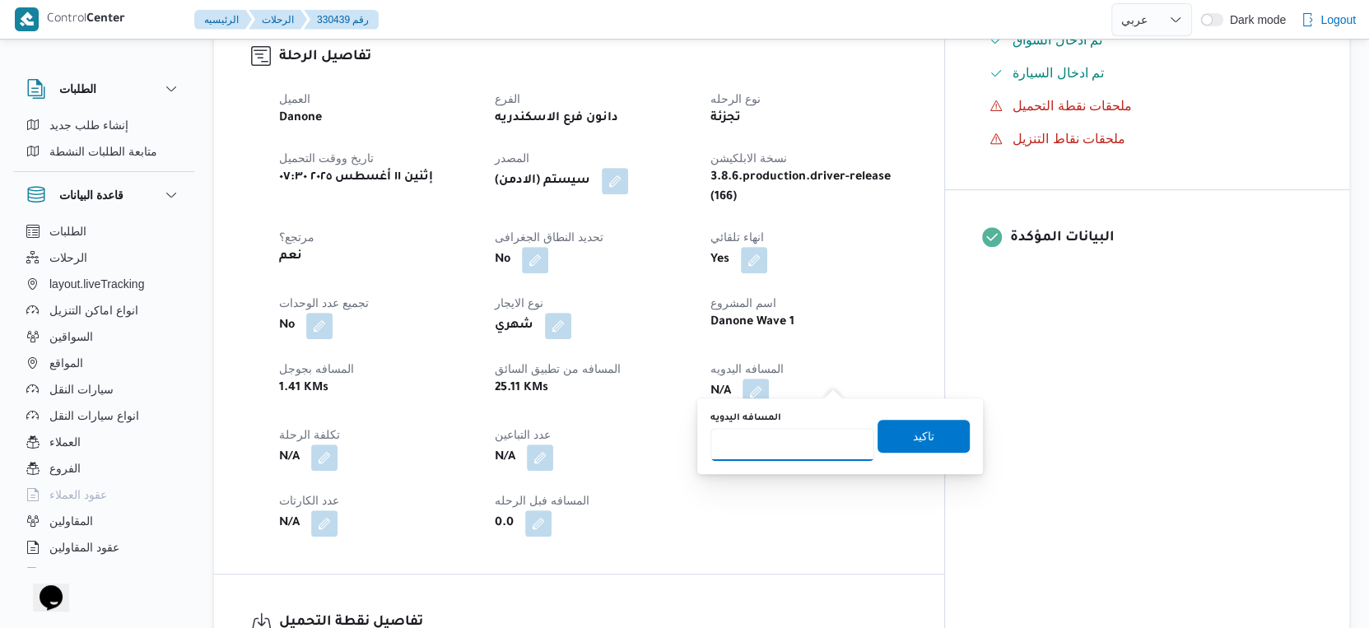
click at [778, 435] on input "المسافه اليدويه" at bounding box center [792, 444] width 164 height 33
type input "11"
click at [918, 433] on span "تاكيد" at bounding box center [923, 436] width 21 height 20
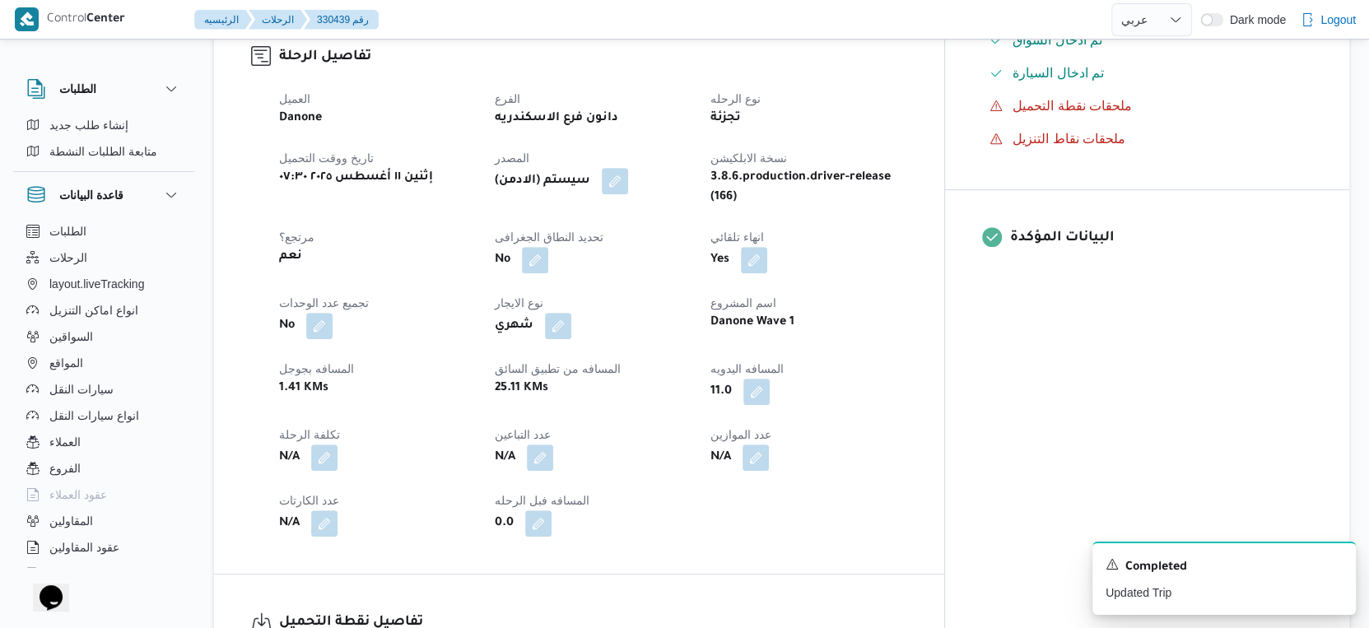
select select "ar"
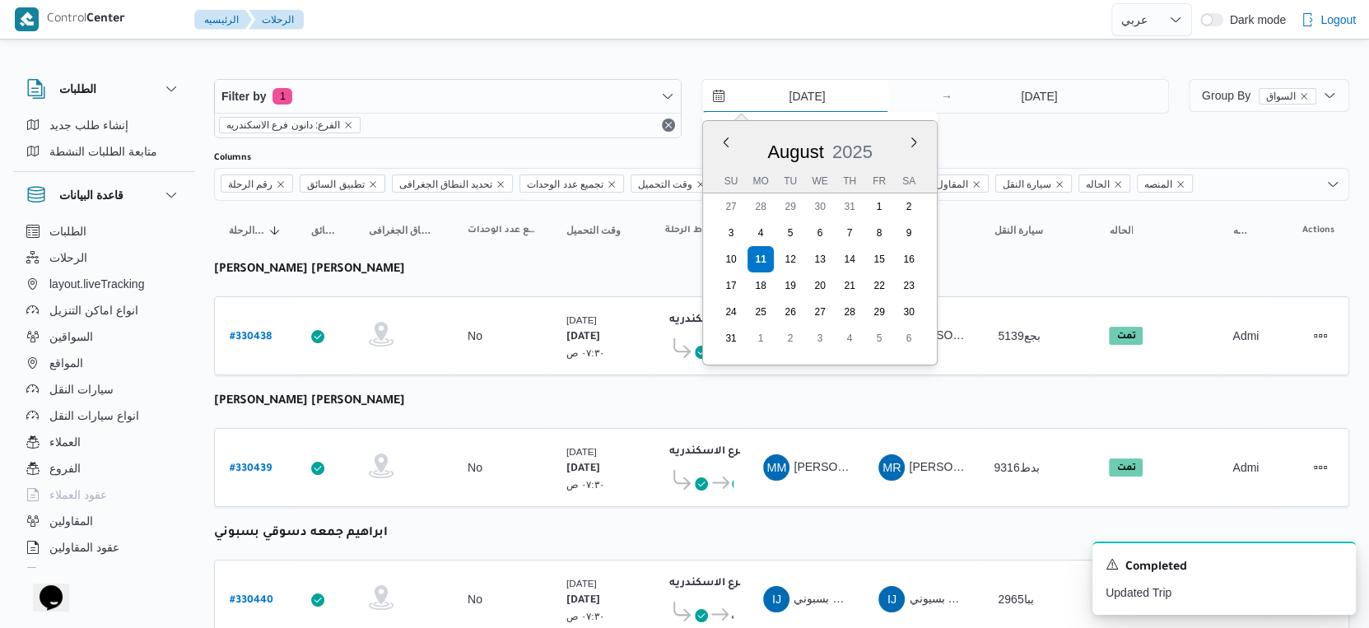
click at [822, 98] on input "[DATE]" at bounding box center [795, 96] width 187 height 33
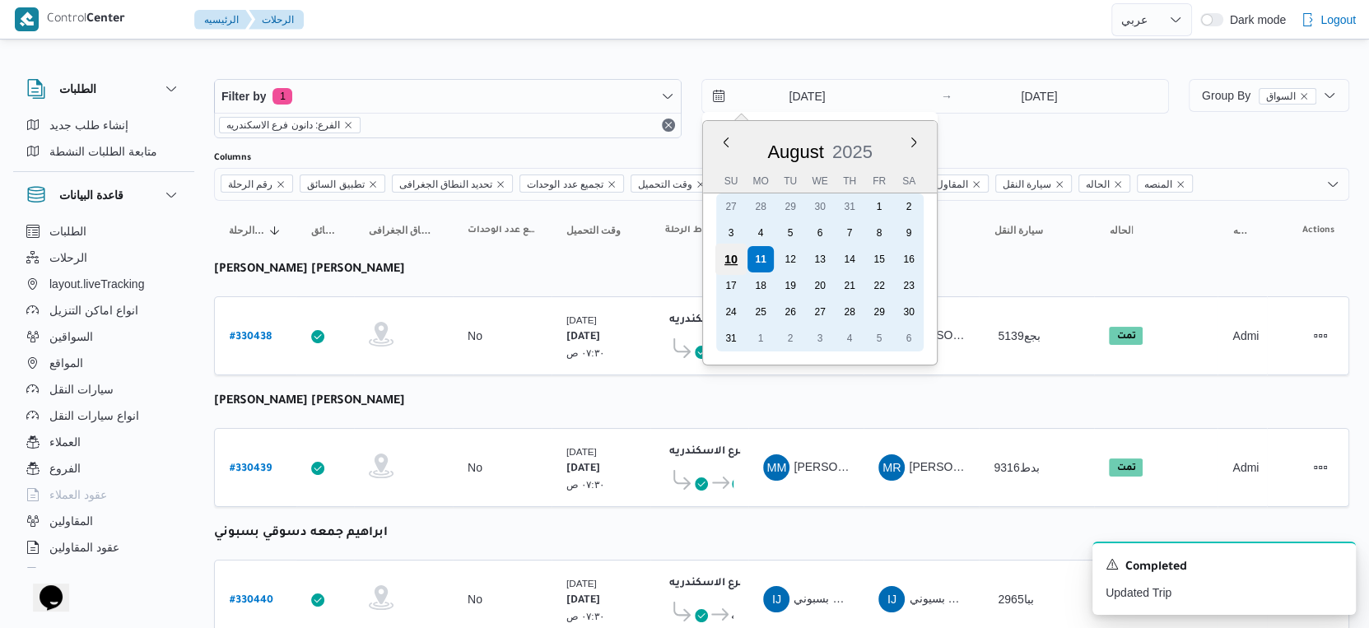
click at [737, 251] on div "10" at bounding box center [730, 259] width 31 height 31
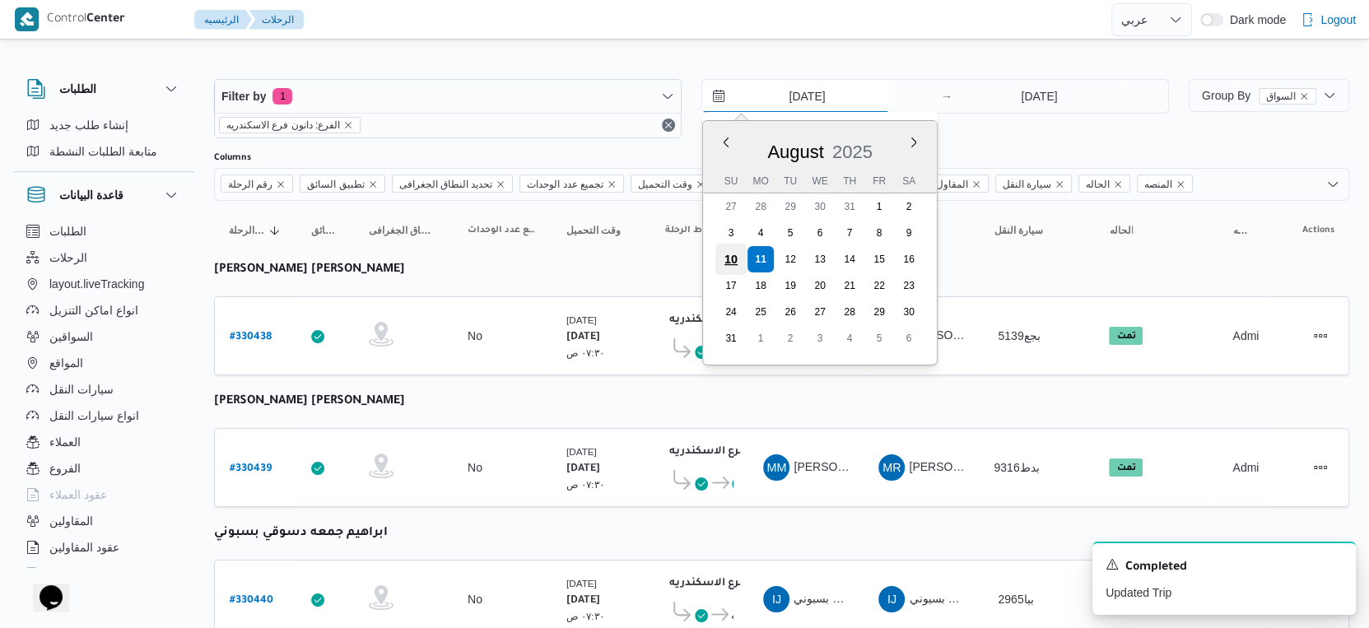
type input "10/8/2025"
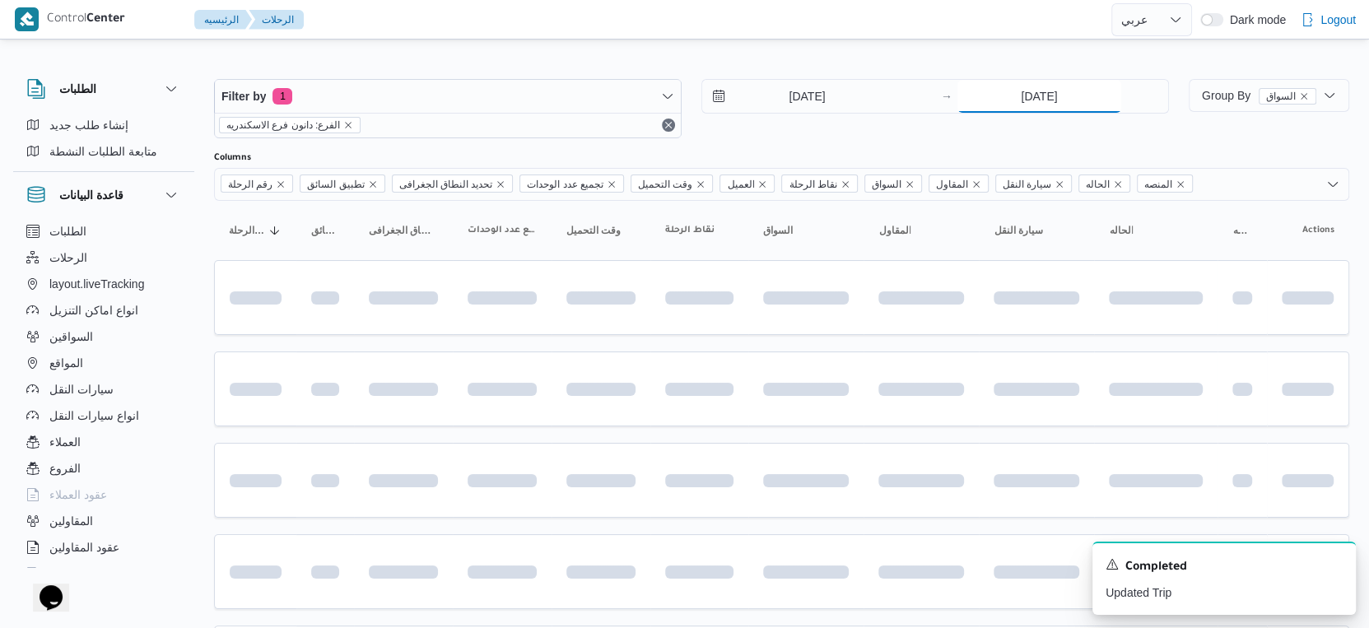
click at [1060, 109] on input "[DATE]" at bounding box center [1039, 96] width 164 height 33
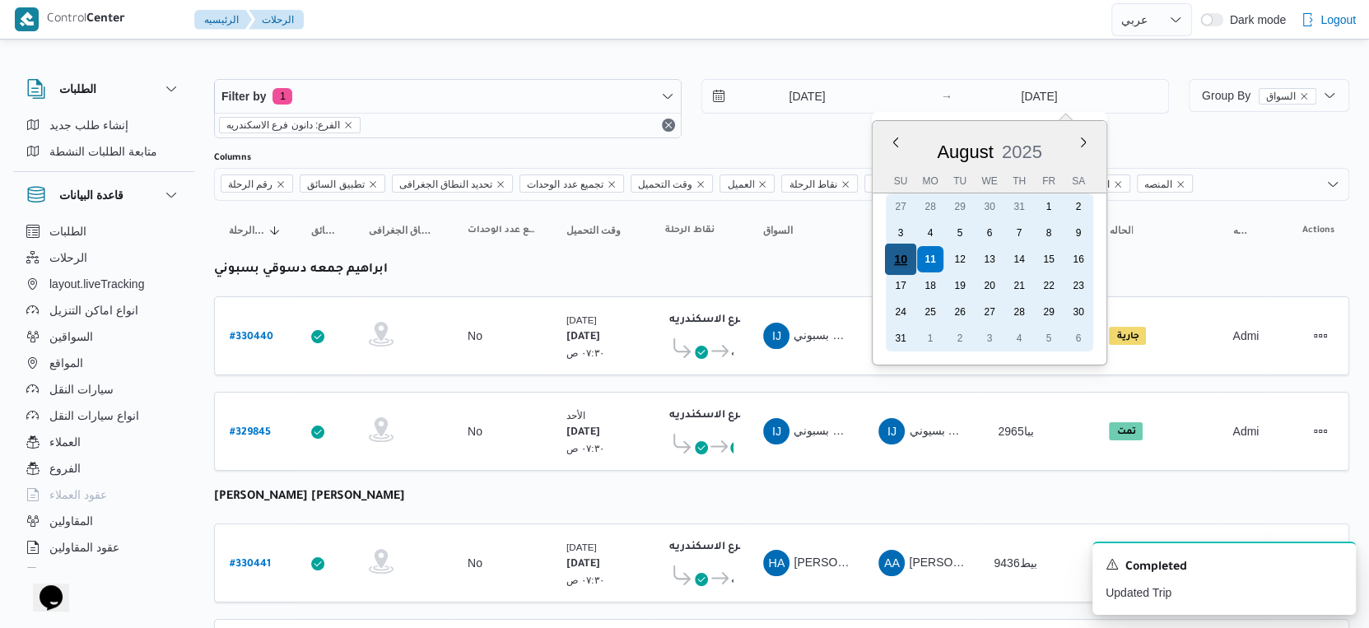
click at [906, 259] on div "10" at bounding box center [900, 259] width 31 height 31
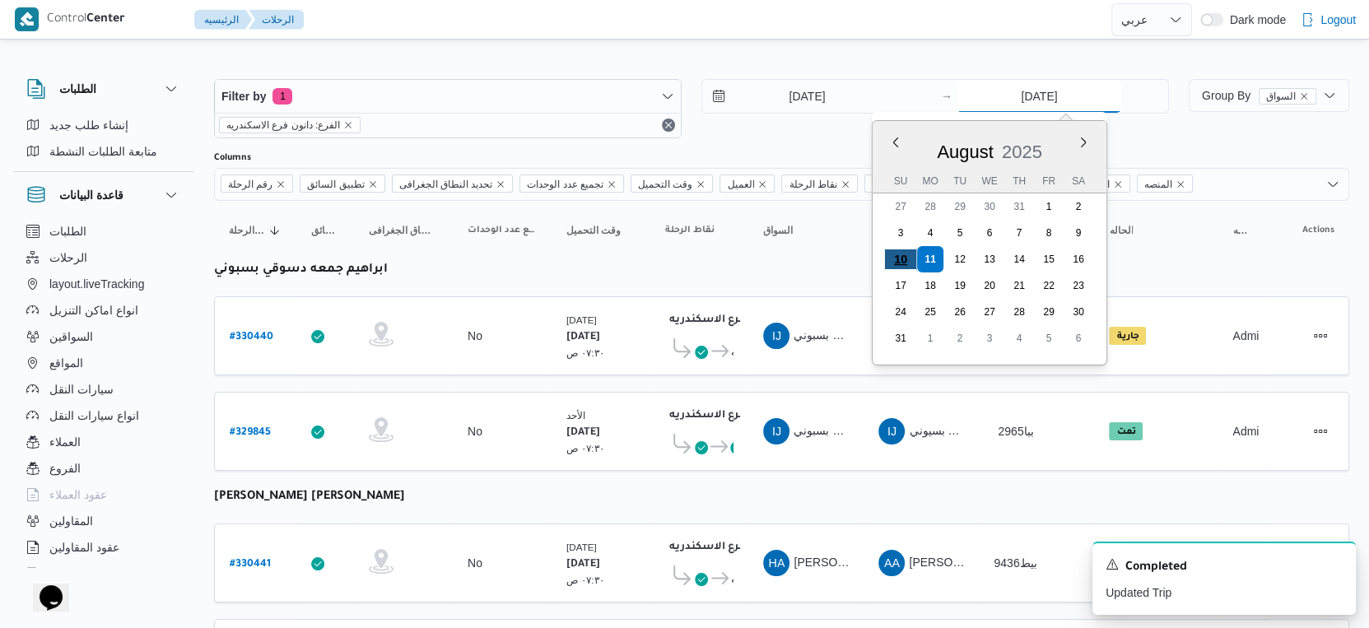
type input "10/8/2025"
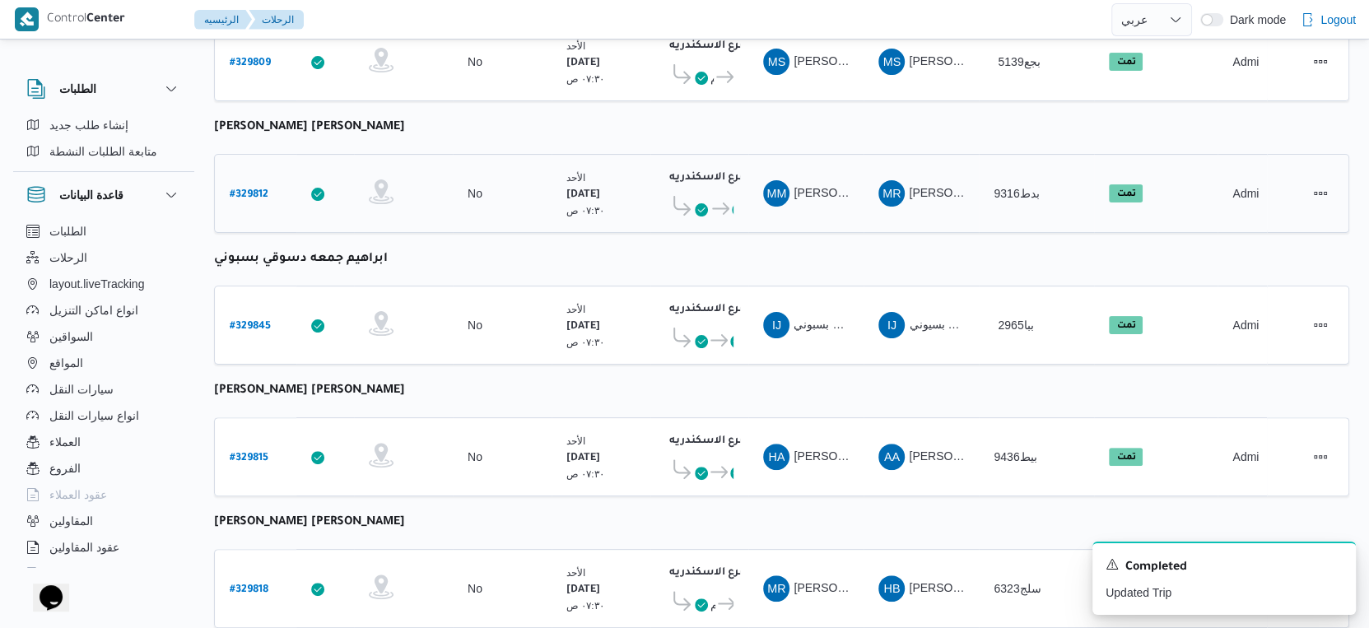
click at [241, 189] on b "# 329812" at bounding box center [249, 195] width 39 height 12
select select "ar"
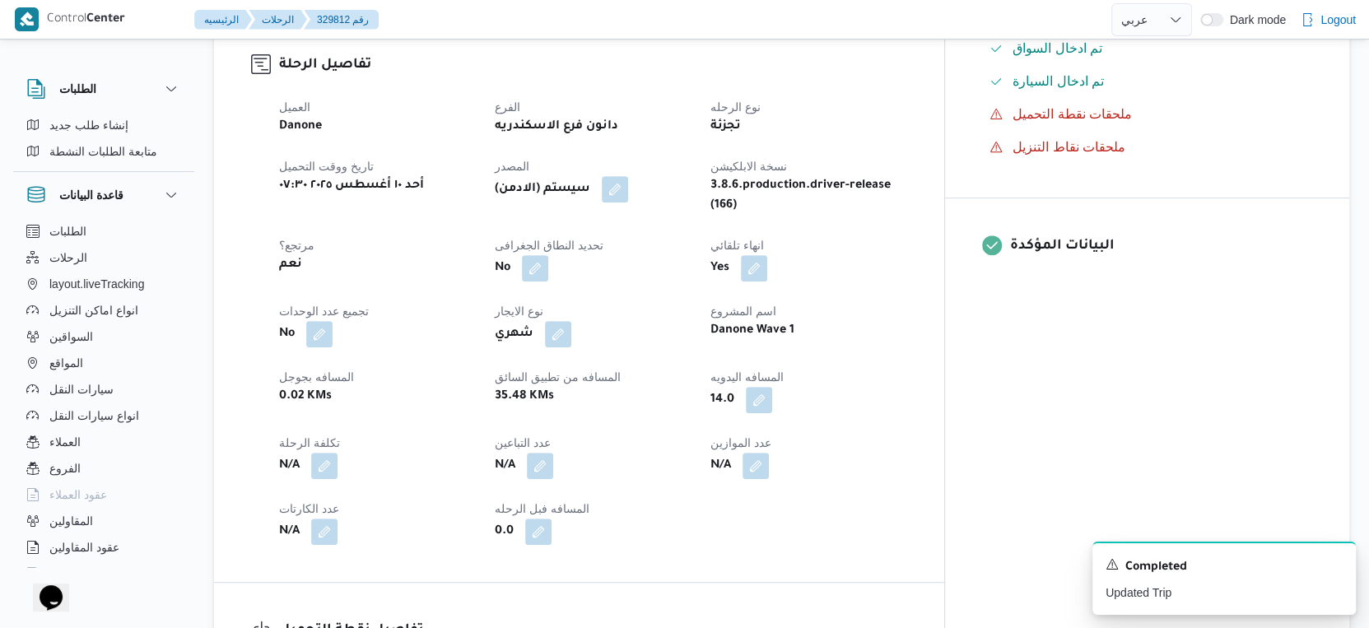
scroll to position [640, 0]
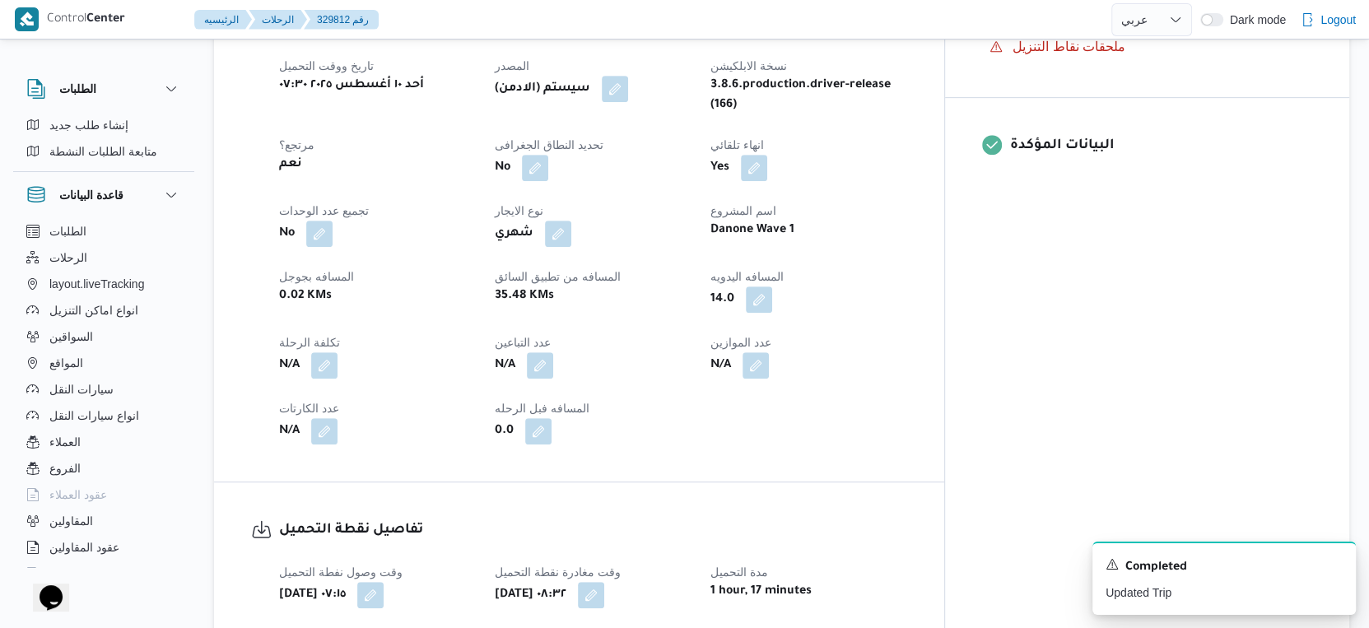
select select "ar"
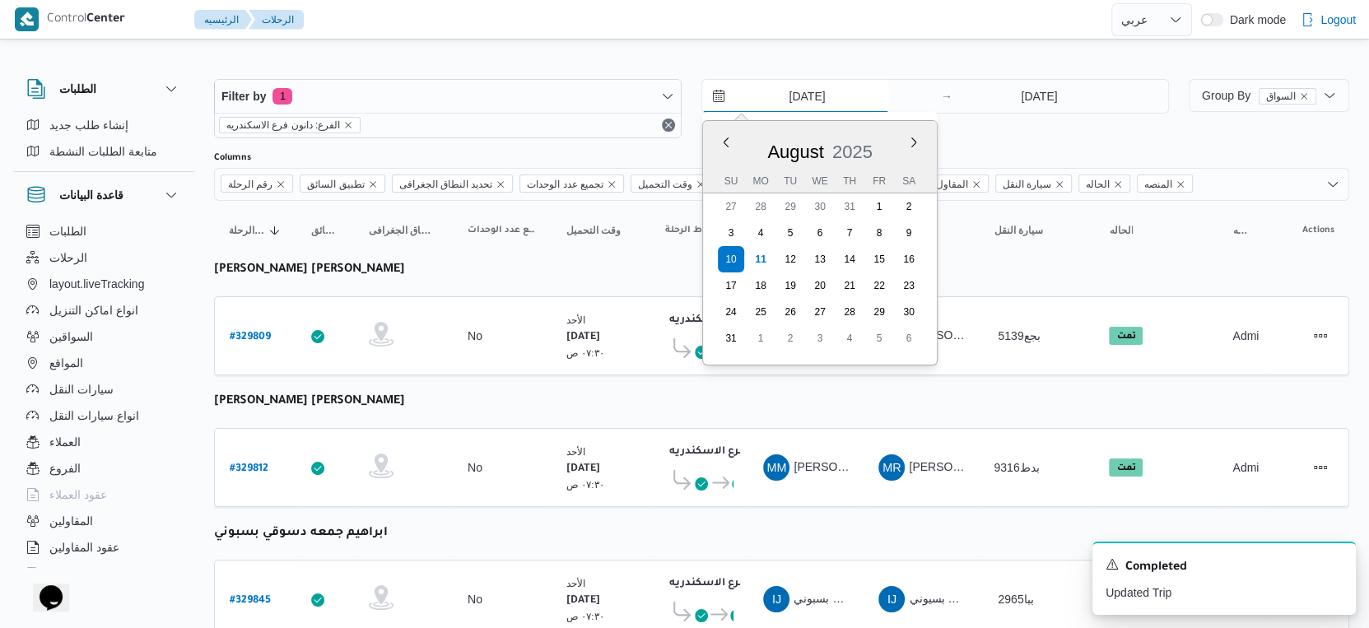
click at [841, 97] on input "10/8/2025" at bounding box center [795, 96] width 187 height 33
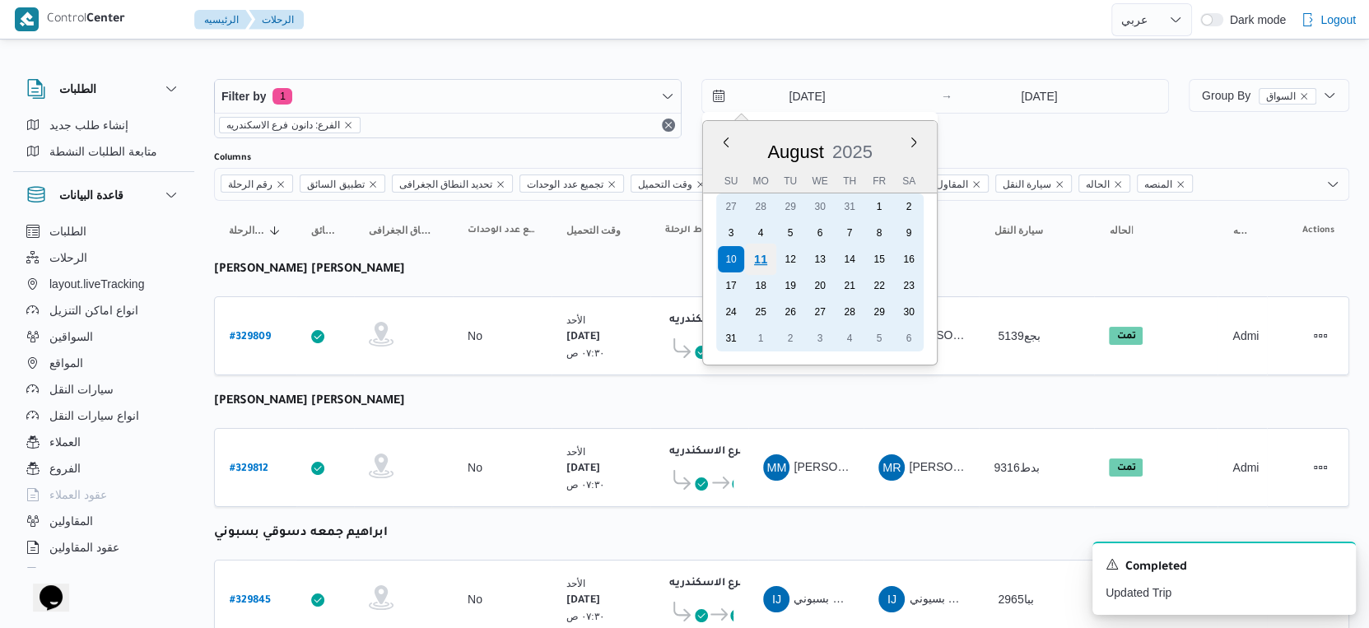
click at [766, 259] on div "11" at bounding box center [760, 259] width 31 height 31
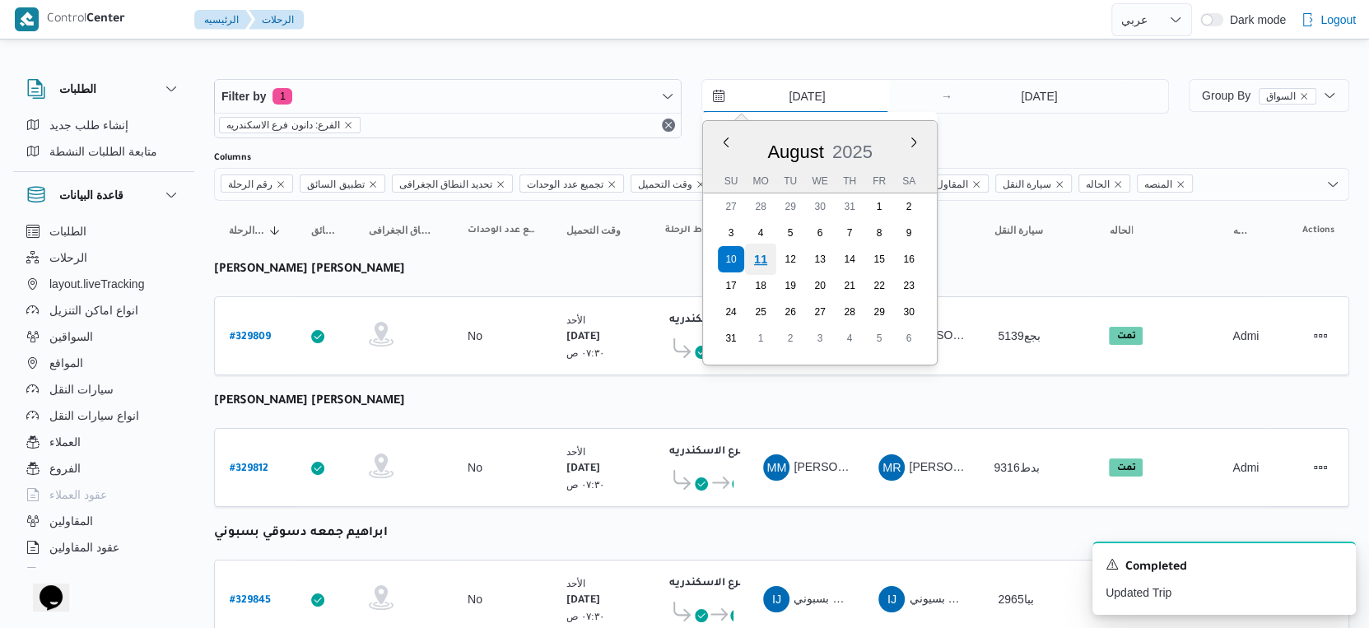
type input "[DATE]"
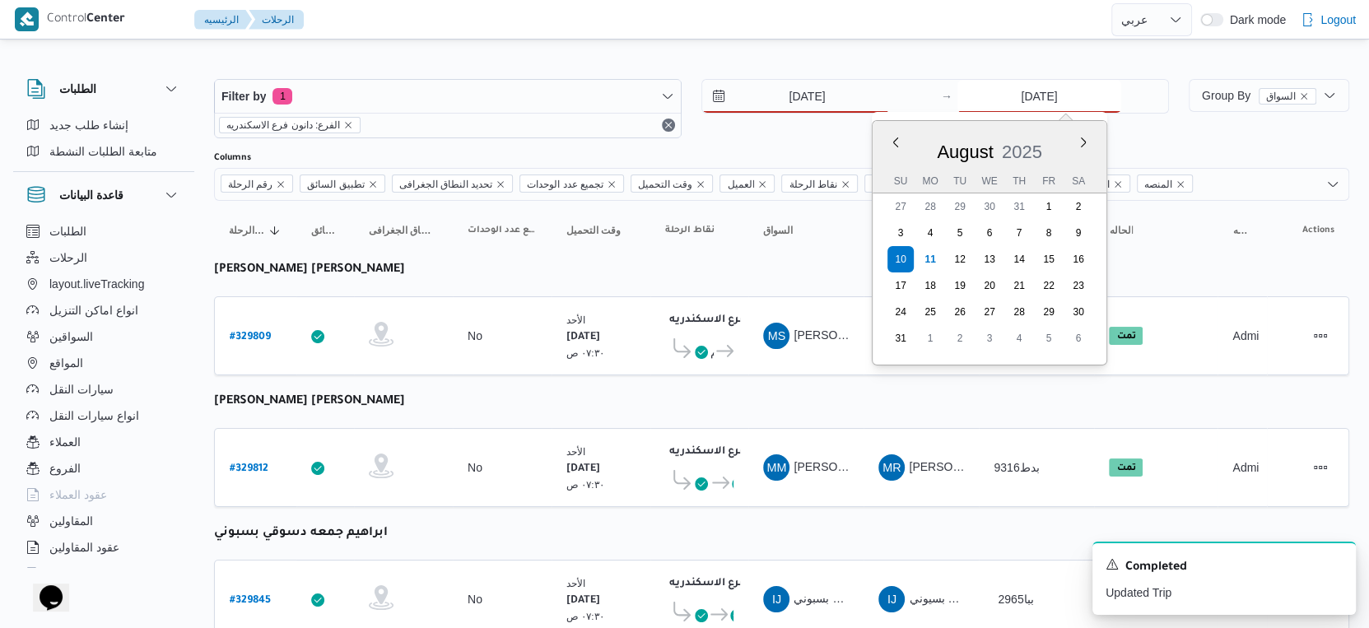
click at [1093, 93] on input "10/8/2025" at bounding box center [1039, 96] width 164 height 33
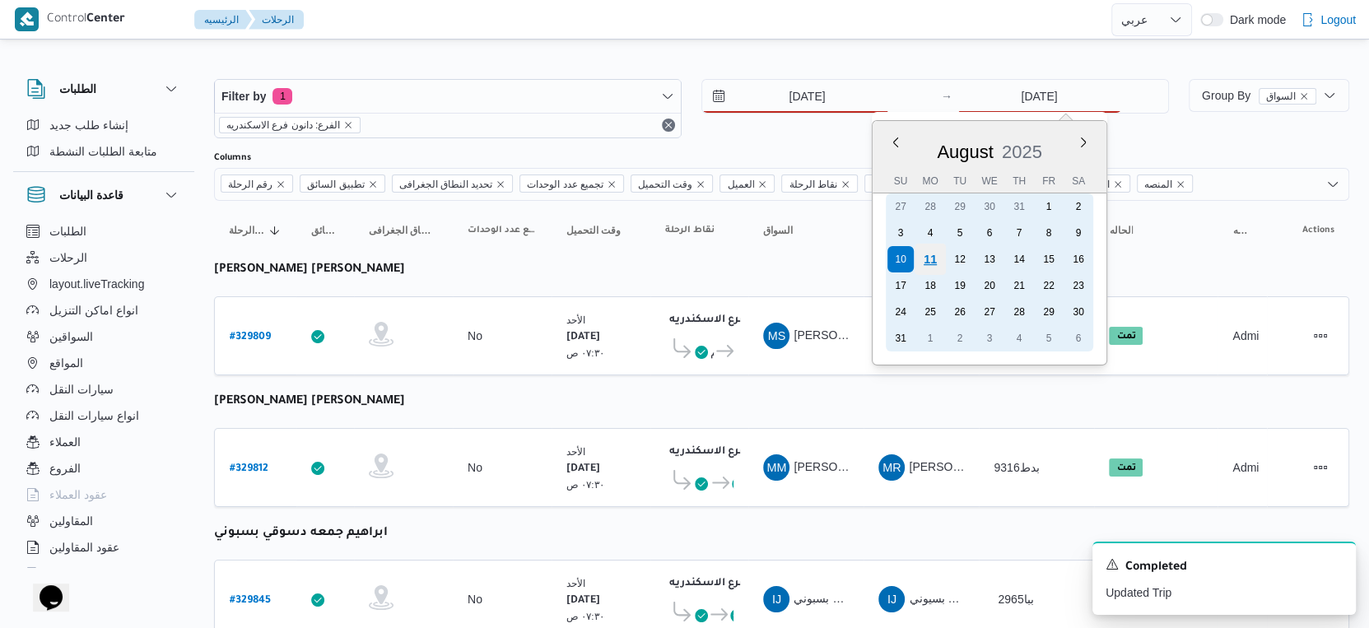
click at [929, 261] on div "11" at bounding box center [930, 259] width 31 height 31
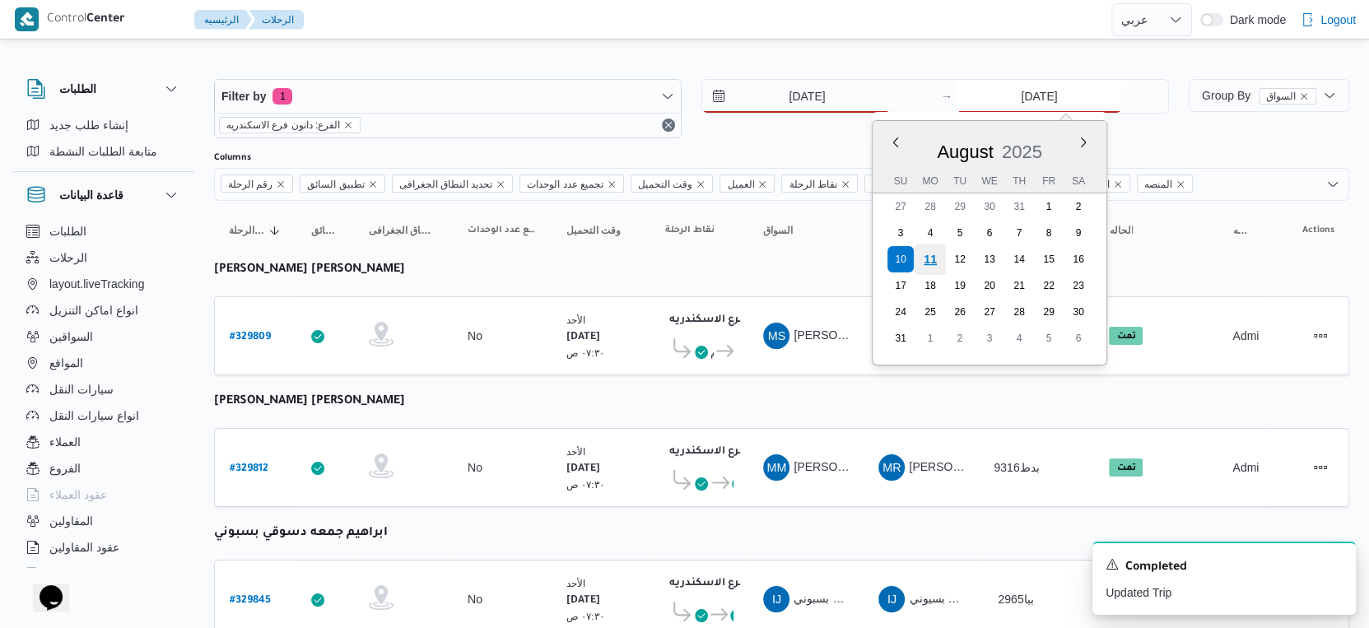
type input "[DATE]"
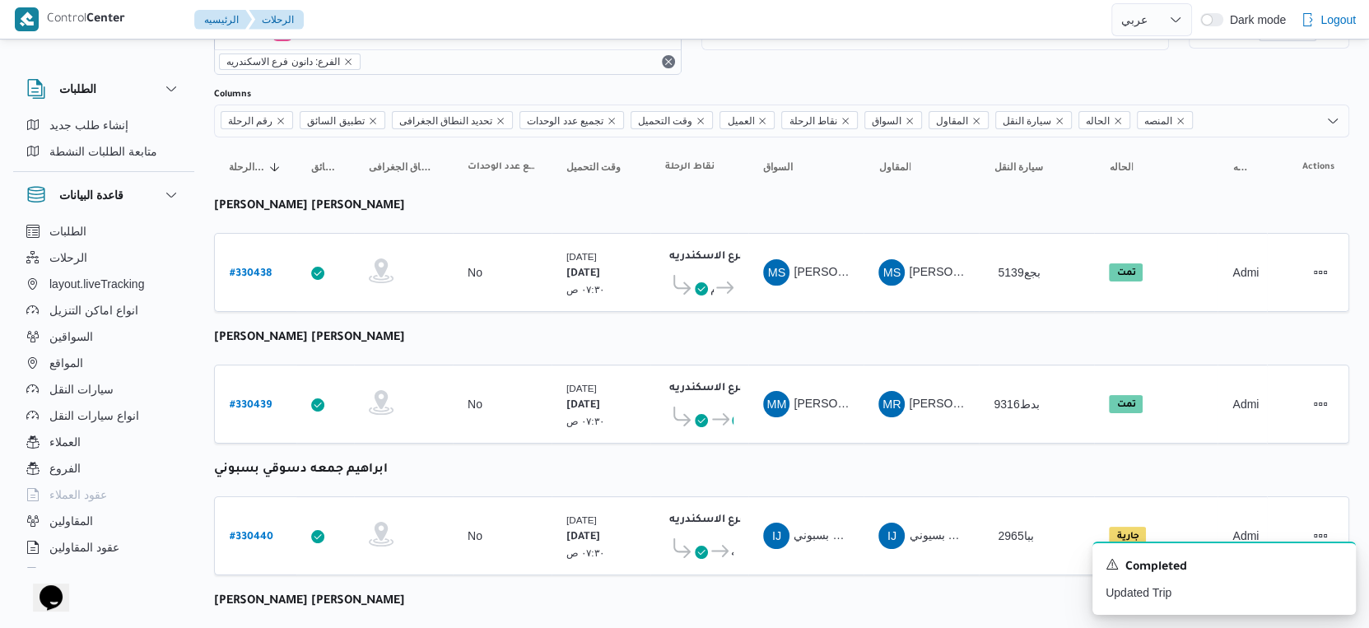
scroll to position [91, 0]
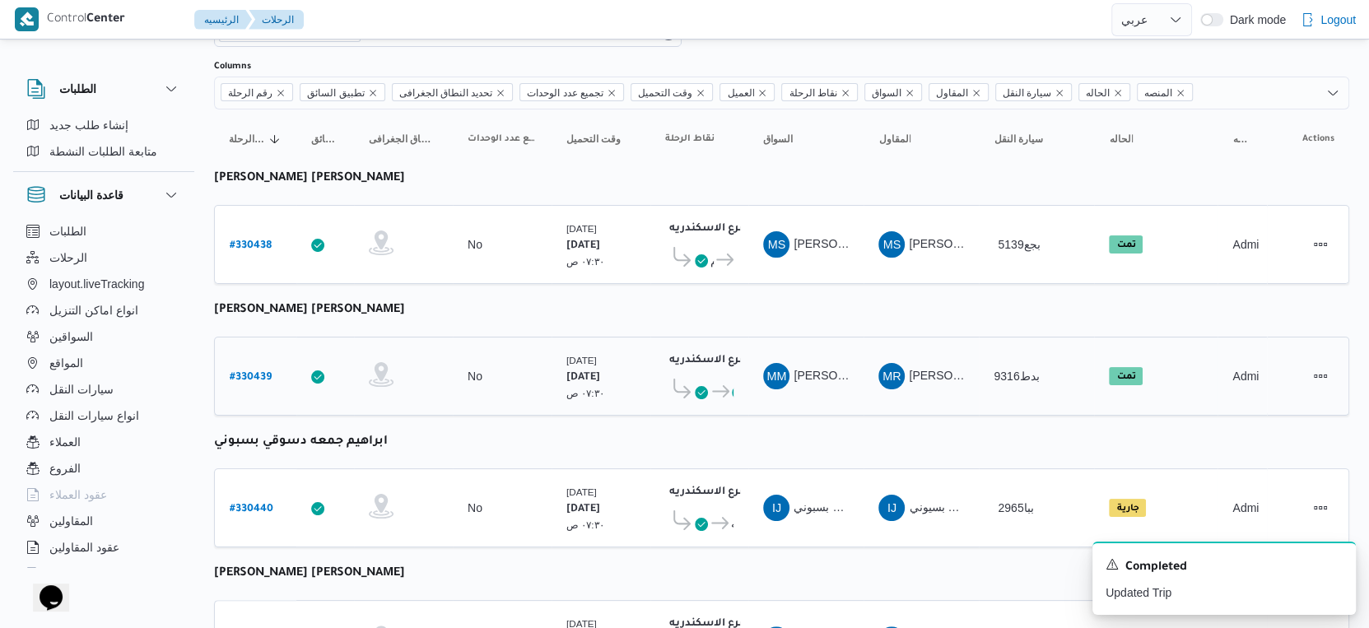
click at [241, 372] on b "# 330439" at bounding box center [251, 378] width 42 height 12
select select "ar"
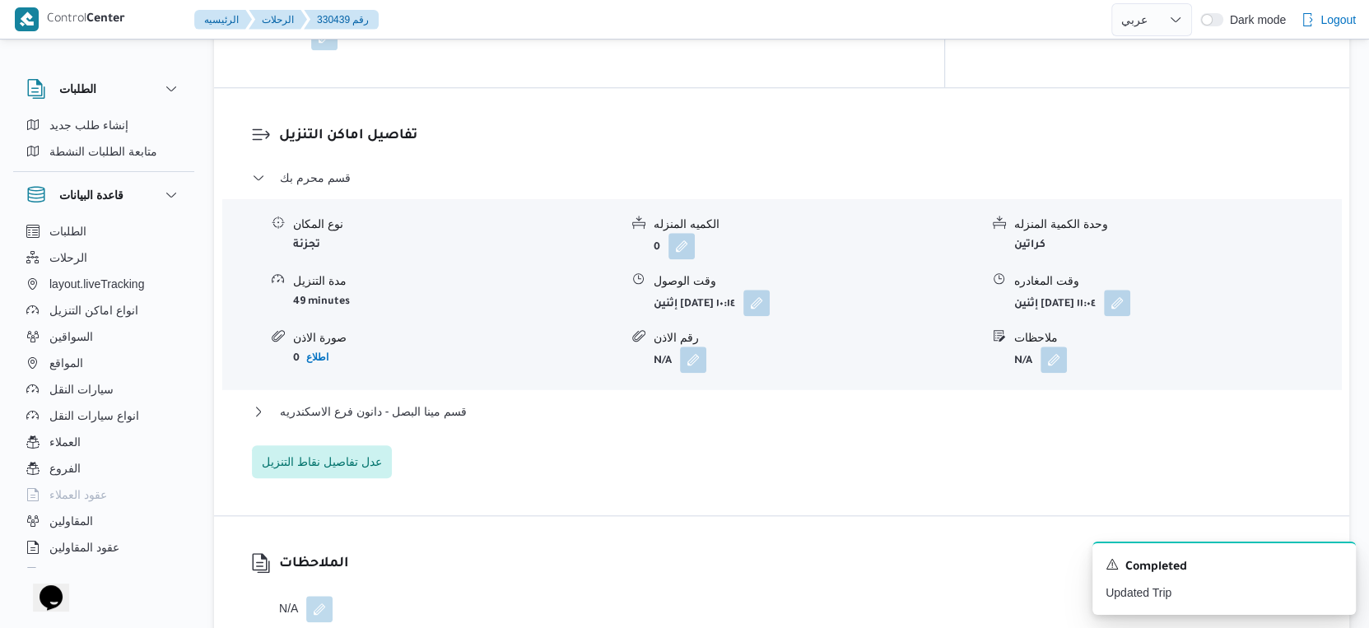
scroll to position [1372, 0]
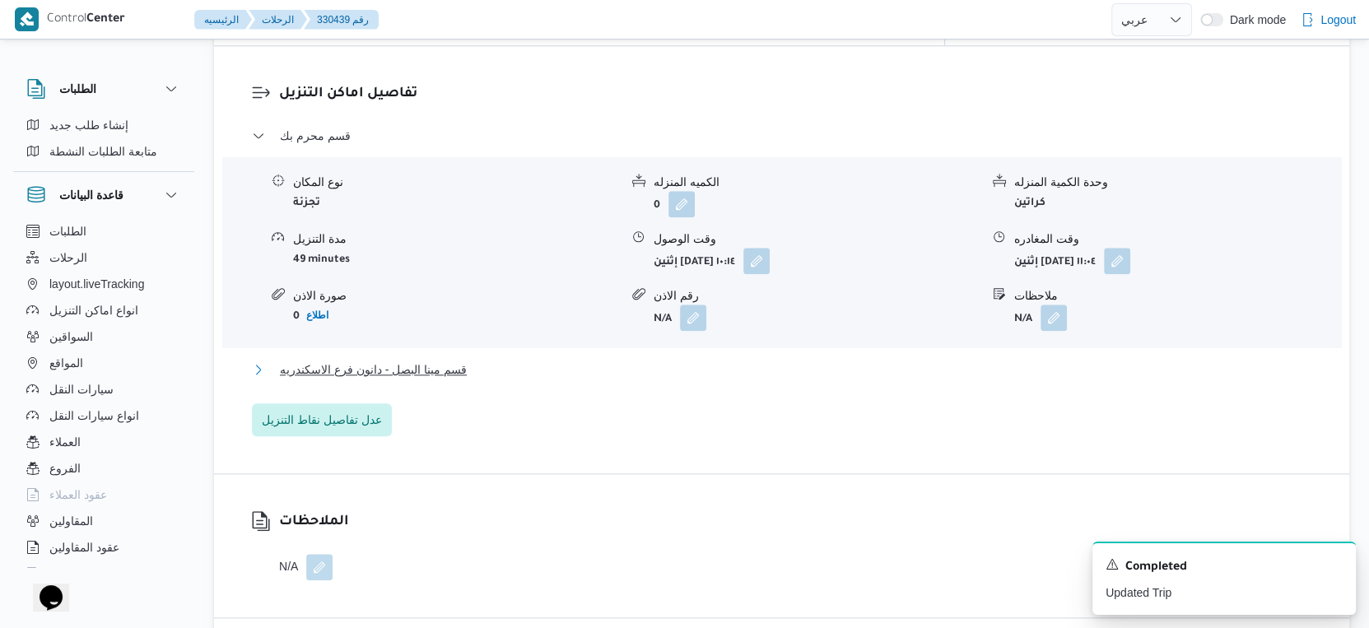
click at [450, 360] on span "قسم مينا البصل - دانون فرع الاسكندريه" at bounding box center [373, 370] width 187 height 20
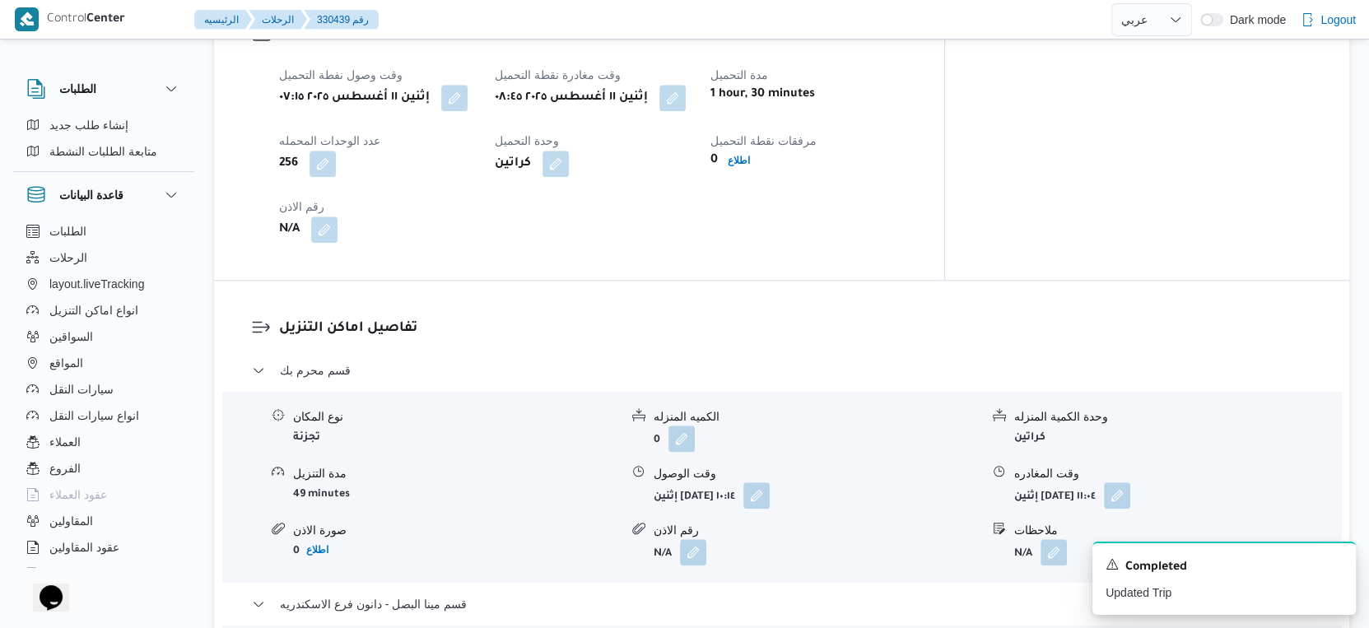
scroll to position [1097, 0]
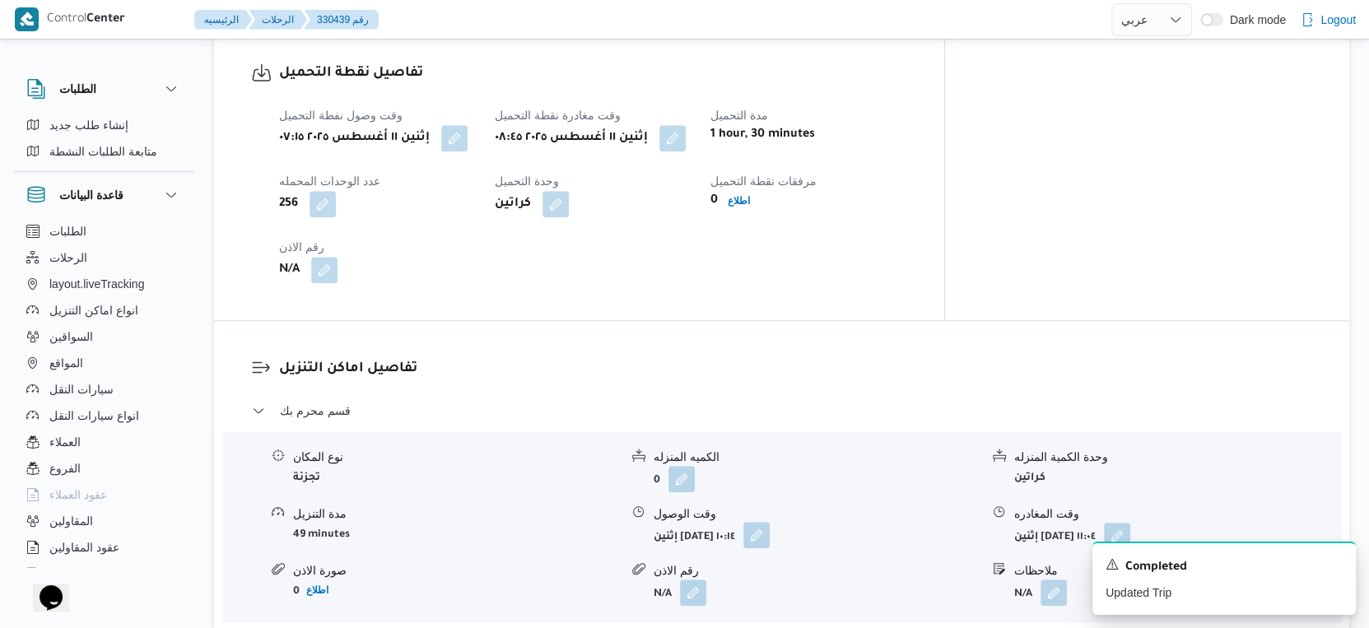
click at [770, 529] on button "button" at bounding box center [756, 535] width 26 height 26
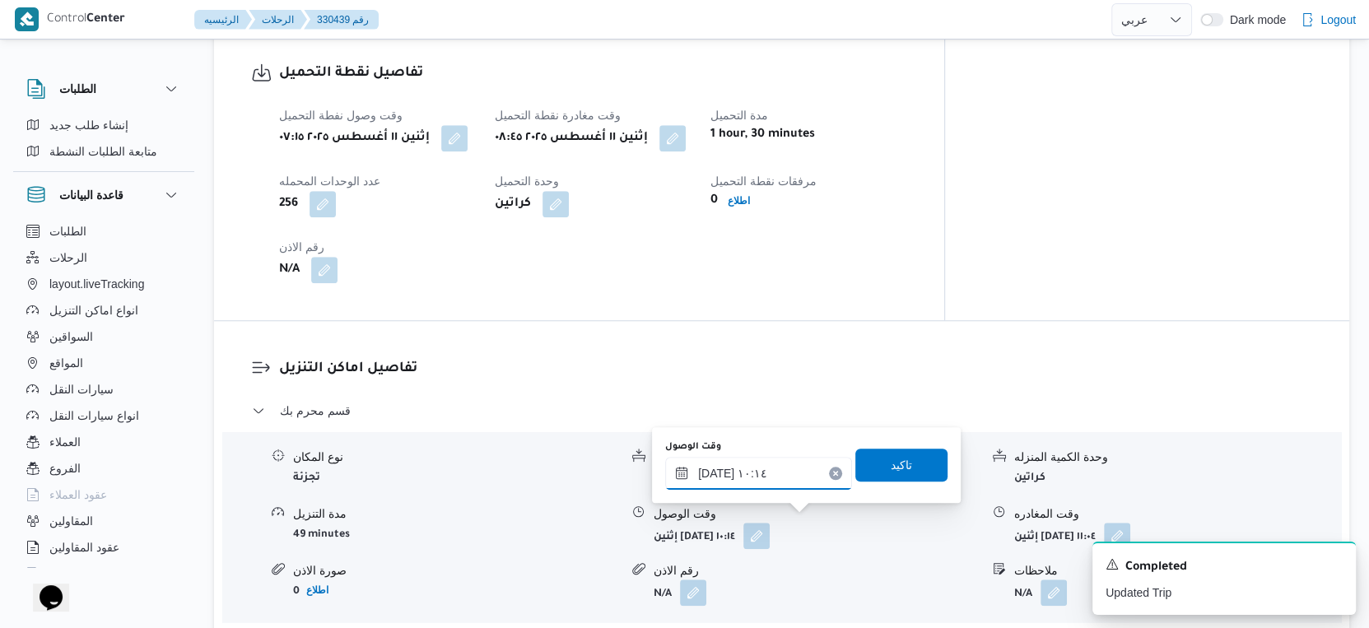
click at [779, 473] on input "١١/٠٨/٢٠٢٥ ١٠:١٤" at bounding box center [758, 473] width 187 height 33
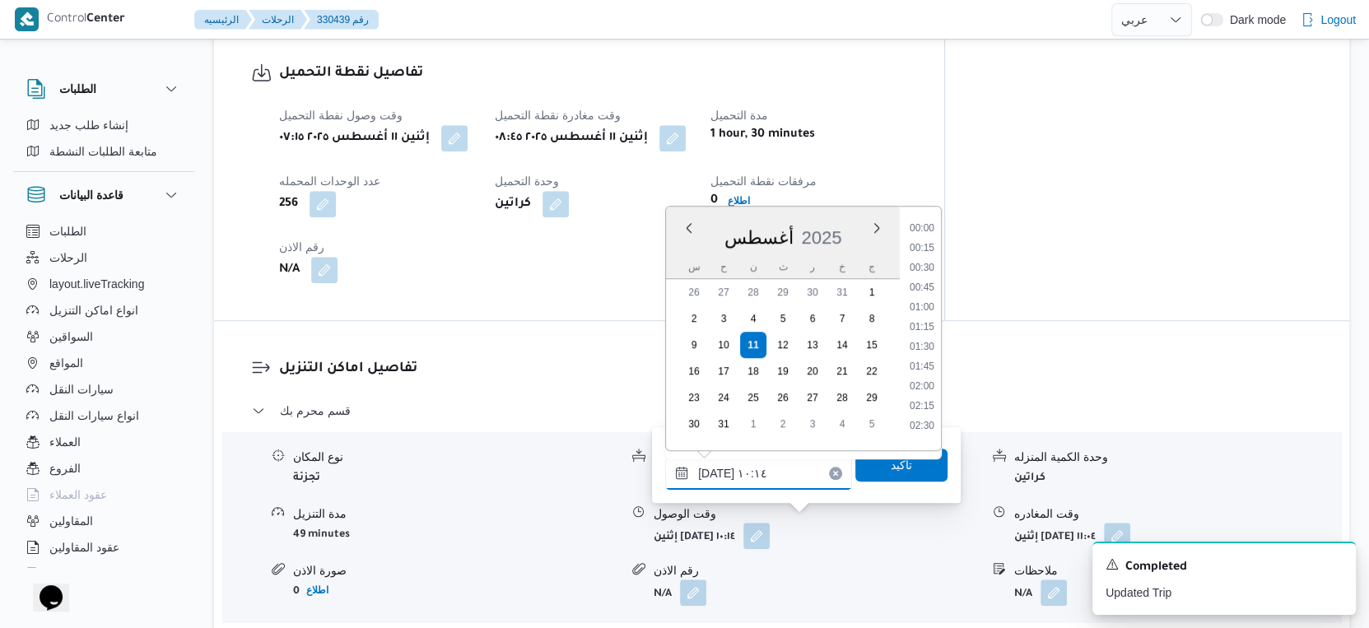
scroll to position [677, 0]
click at [932, 260] on li "09:00" at bounding box center [922, 262] width 38 height 16
type input "١١/٠٨/٢٠٢٥ ٠٩:٠٠"
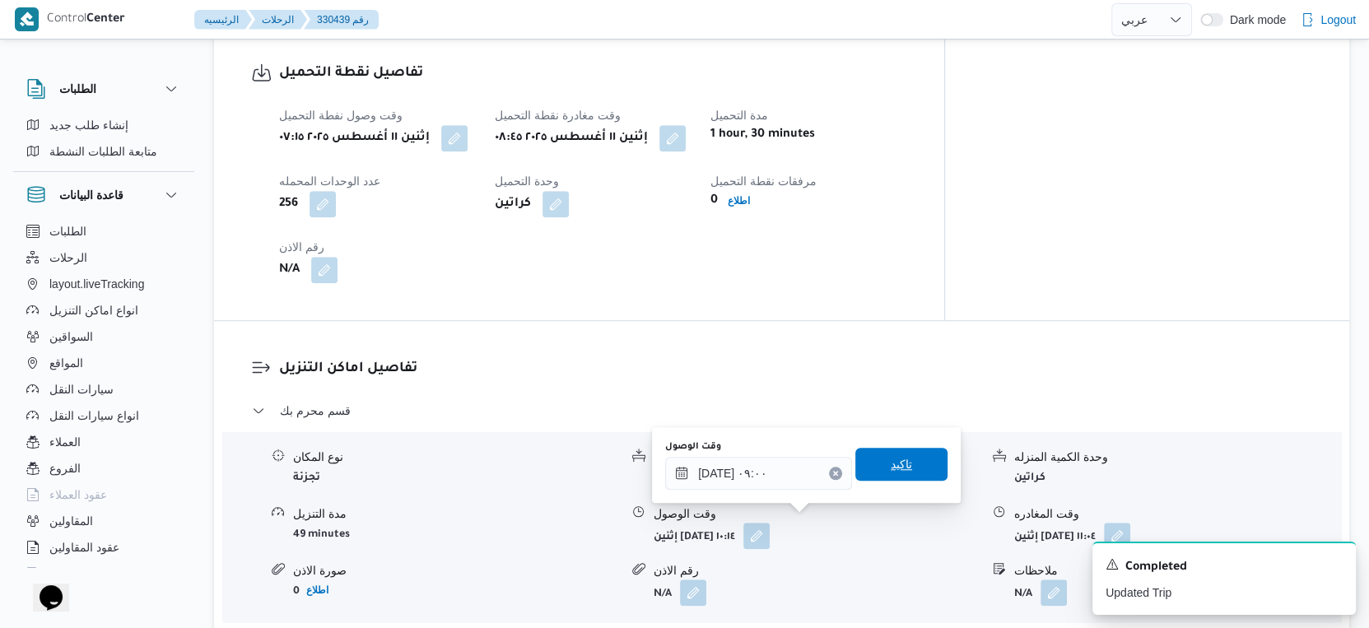
click at [912, 462] on span "تاكيد" at bounding box center [901, 464] width 92 height 33
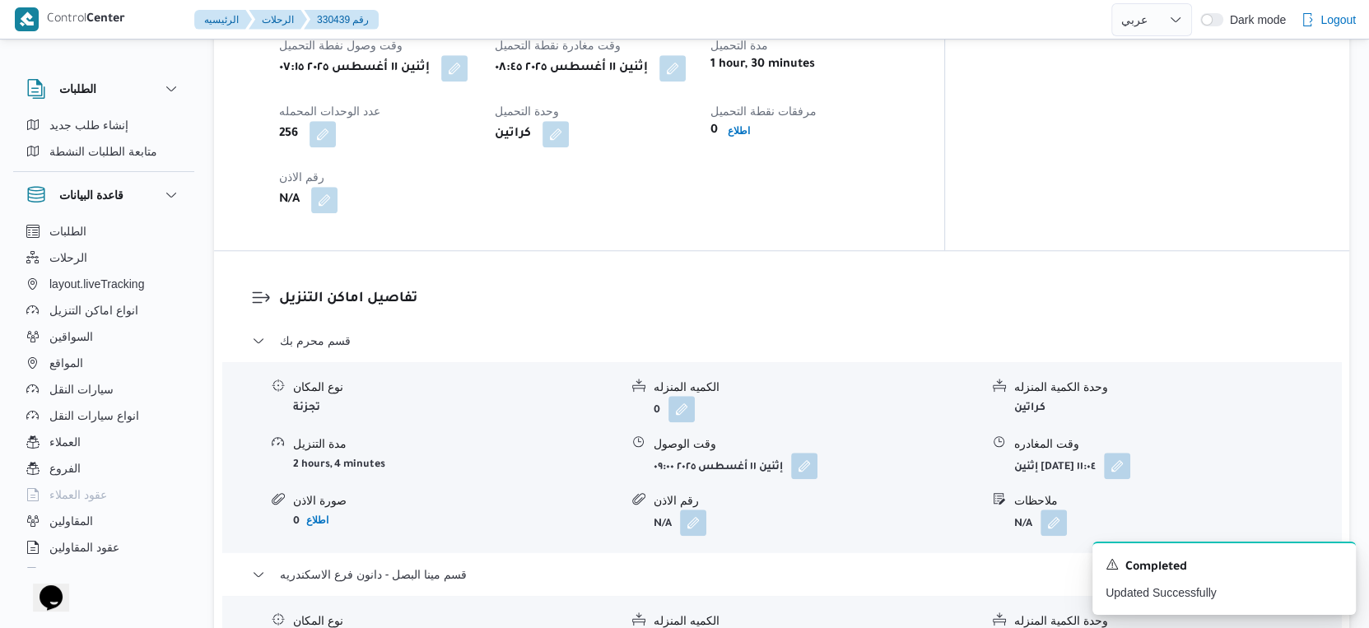
scroll to position [1372, 0]
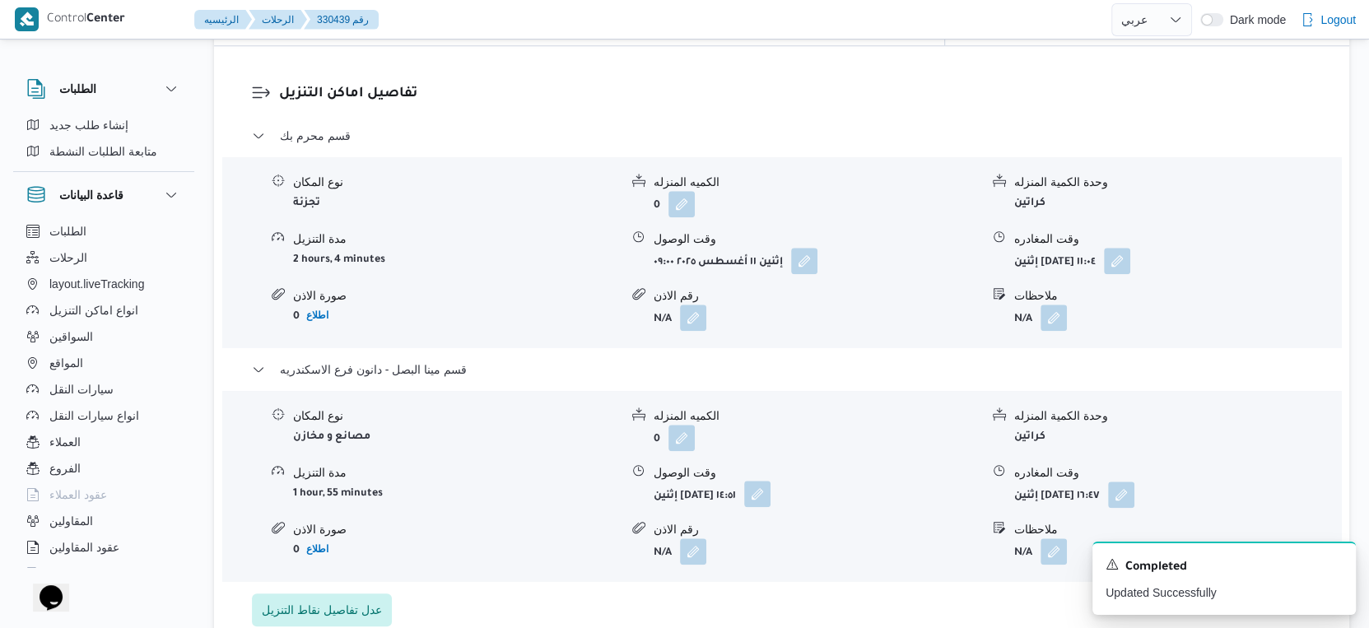
click at [771, 484] on button "button" at bounding box center [757, 494] width 26 height 26
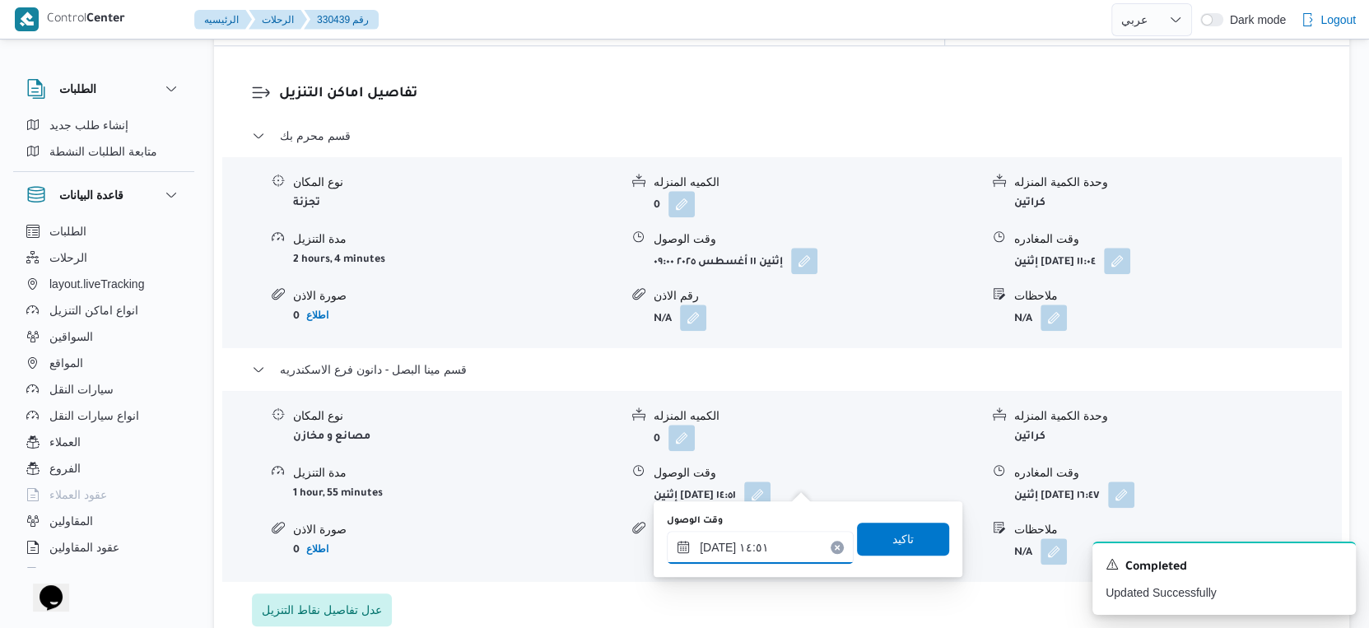
click at [772, 547] on input "١١/٠٨/٢٠٢٥ ١٤:٥١" at bounding box center [760, 547] width 187 height 33
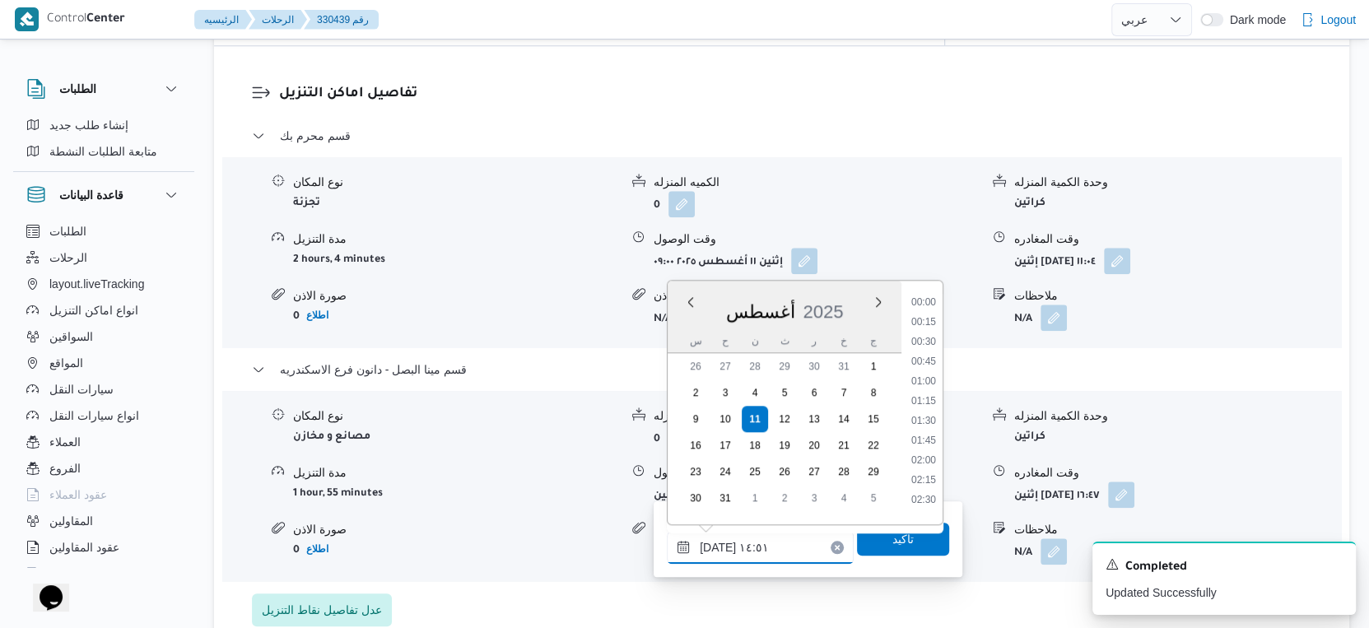
scroll to position [1051, 0]
click at [925, 411] on li "14:45" at bounding box center [924, 416] width 38 height 16
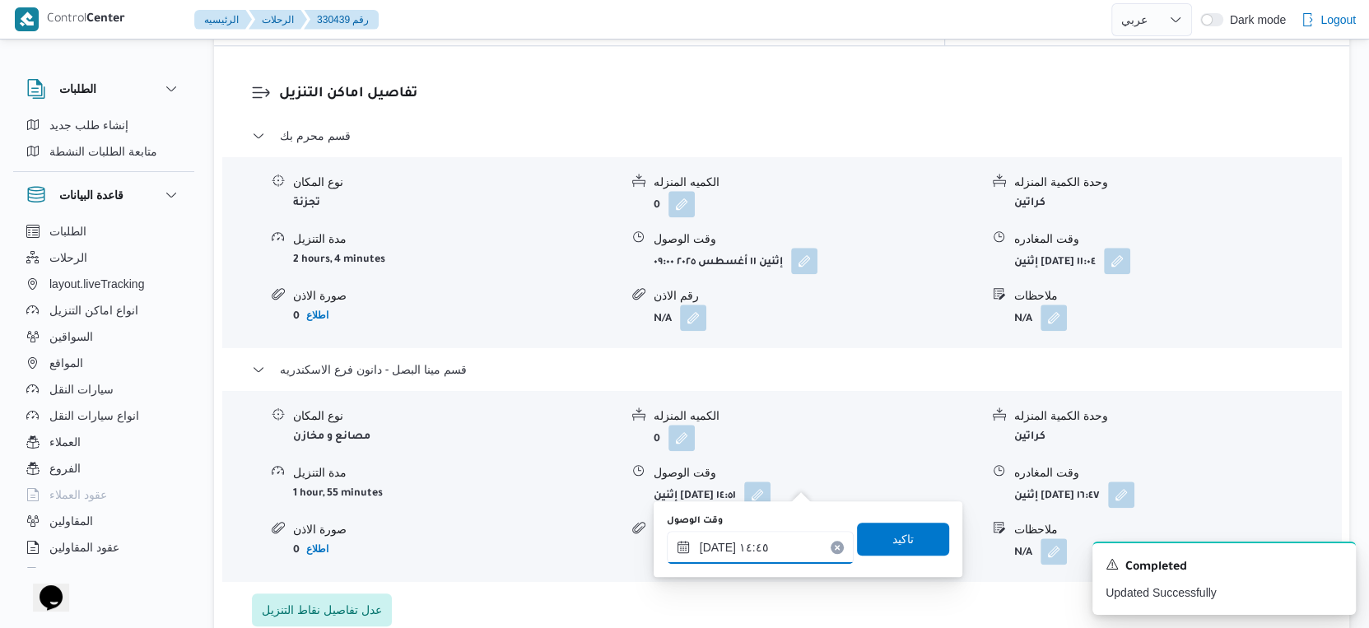
click at [710, 545] on input "١١/٠٨/٢٠٢٥ ١٤:٤٥" at bounding box center [760, 547] width 187 height 33
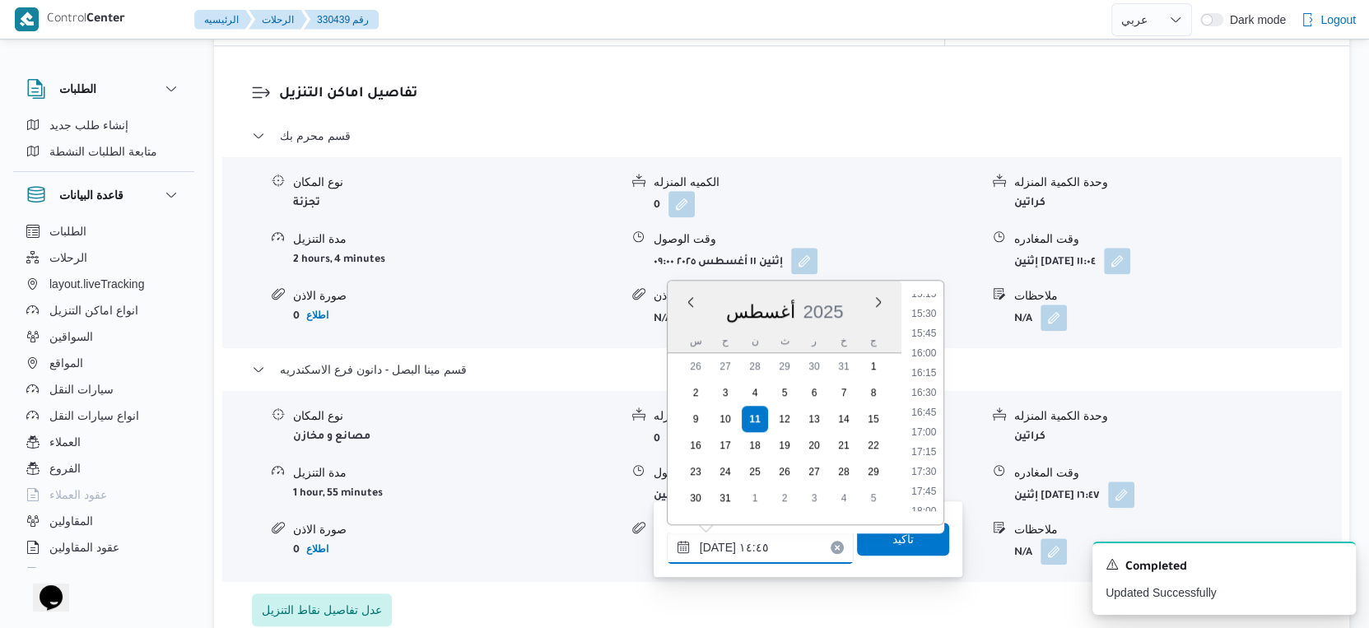
scroll to position [1234, 0]
click at [930, 350] on li "16:15" at bounding box center [924, 352] width 38 height 16
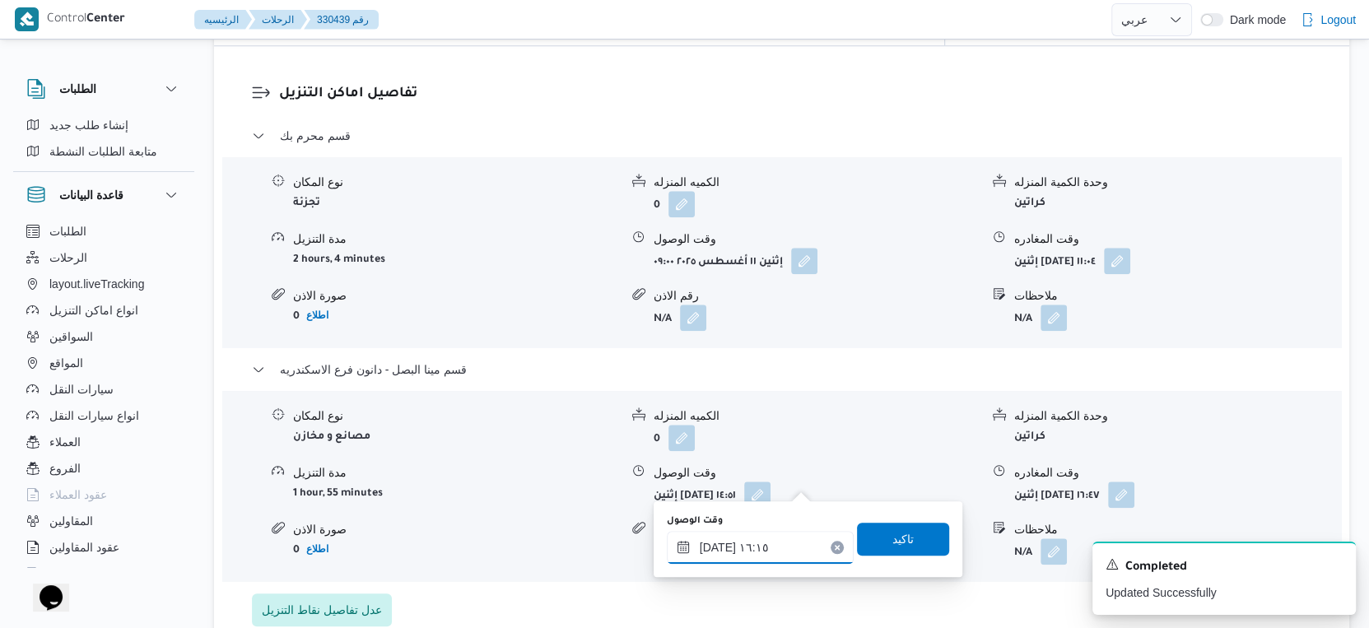
click at [711, 545] on input "[DATE] ١٦:١٥" at bounding box center [760, 547] width 187 height 33
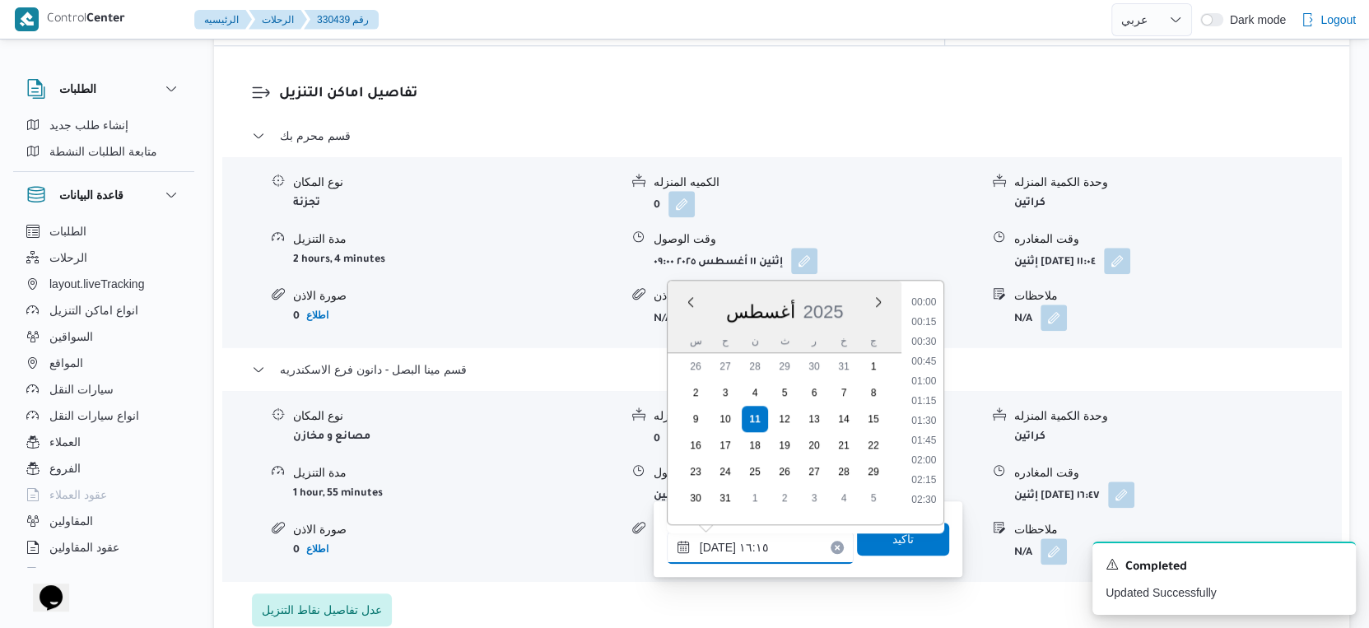
click at [711, 545] on input "[DATE] ١٦:١٥" at bounding box center [760, 547] width 187 height 33
type input "١١/٠٨/٢٠٢٥ ١٦:٢٠"
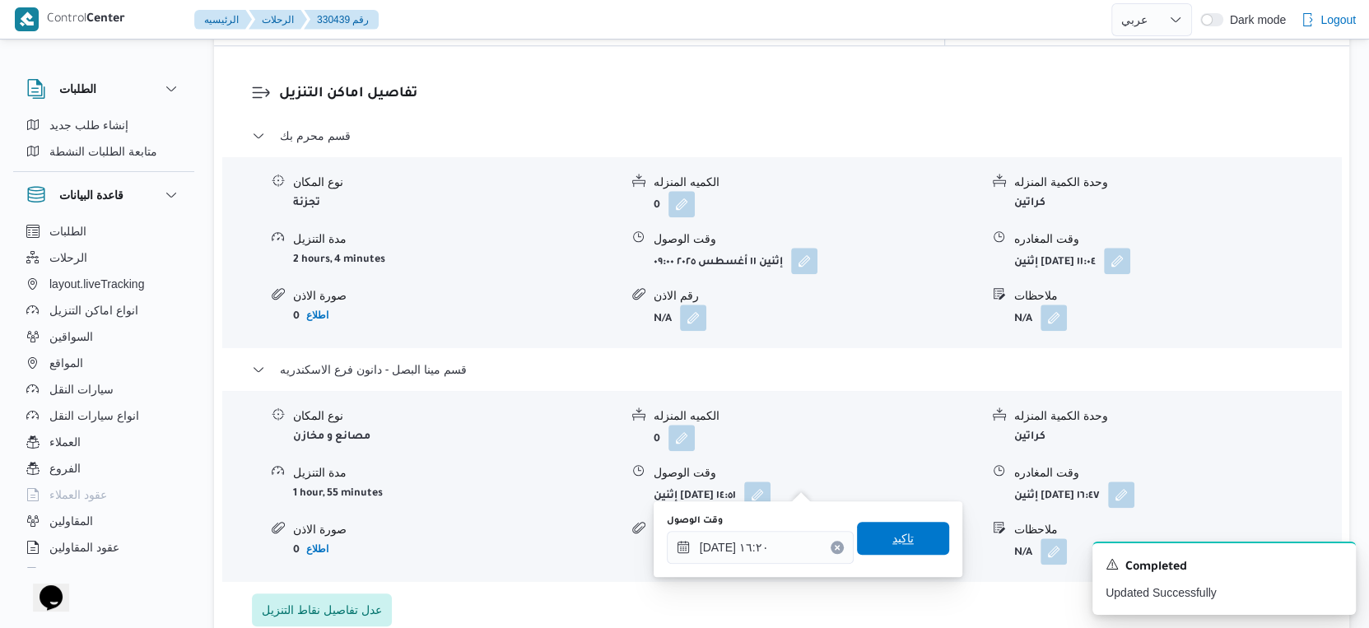
click at [892, 536] on span "تاكيد" at bounding box center [902, 539] width 21 height 20
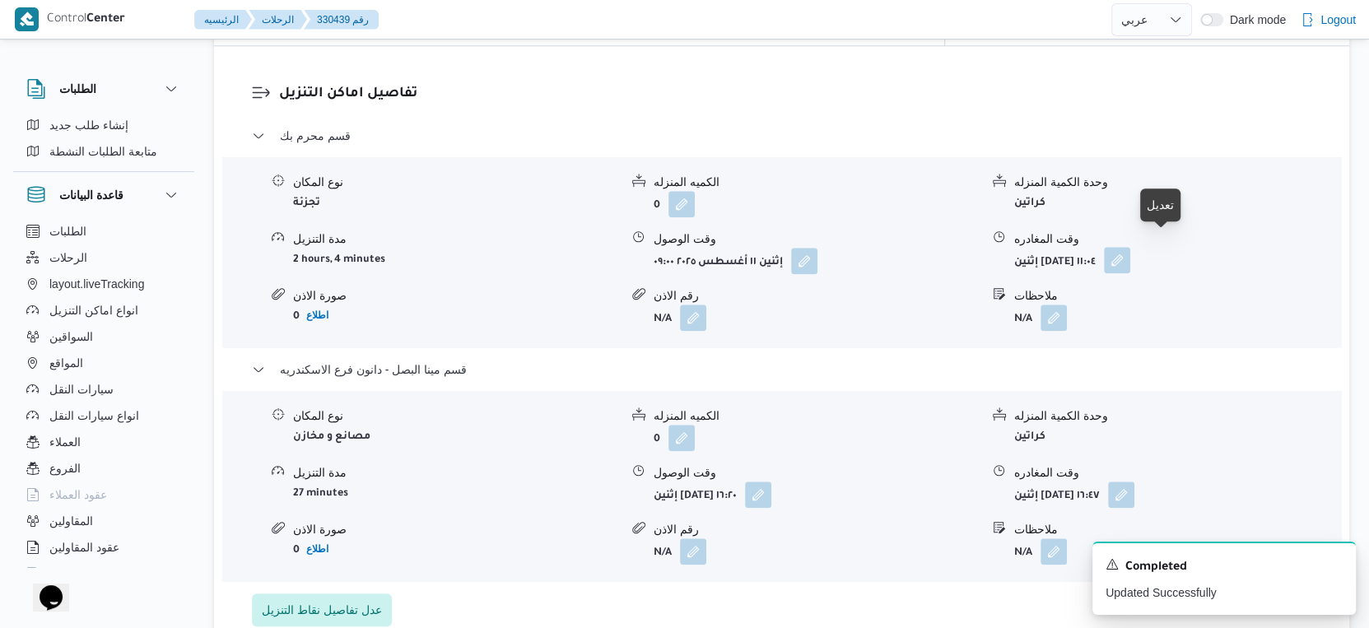
click at [1130, 247] on button "button" at bounding box center [1117, 260] width 26 height 26
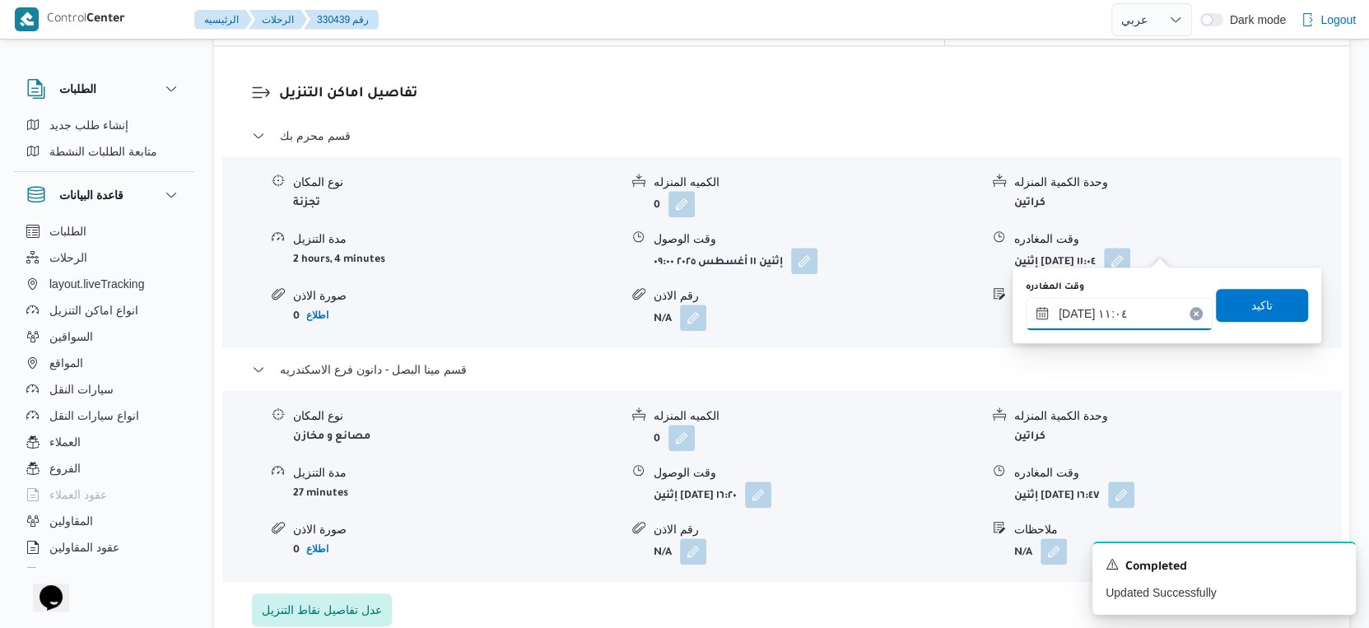
click at [1138, 307] on input "١١/٠٨/٢٠٢٥ ١١:٠٤" at bounding box center [1119, 313] width 187 height 33
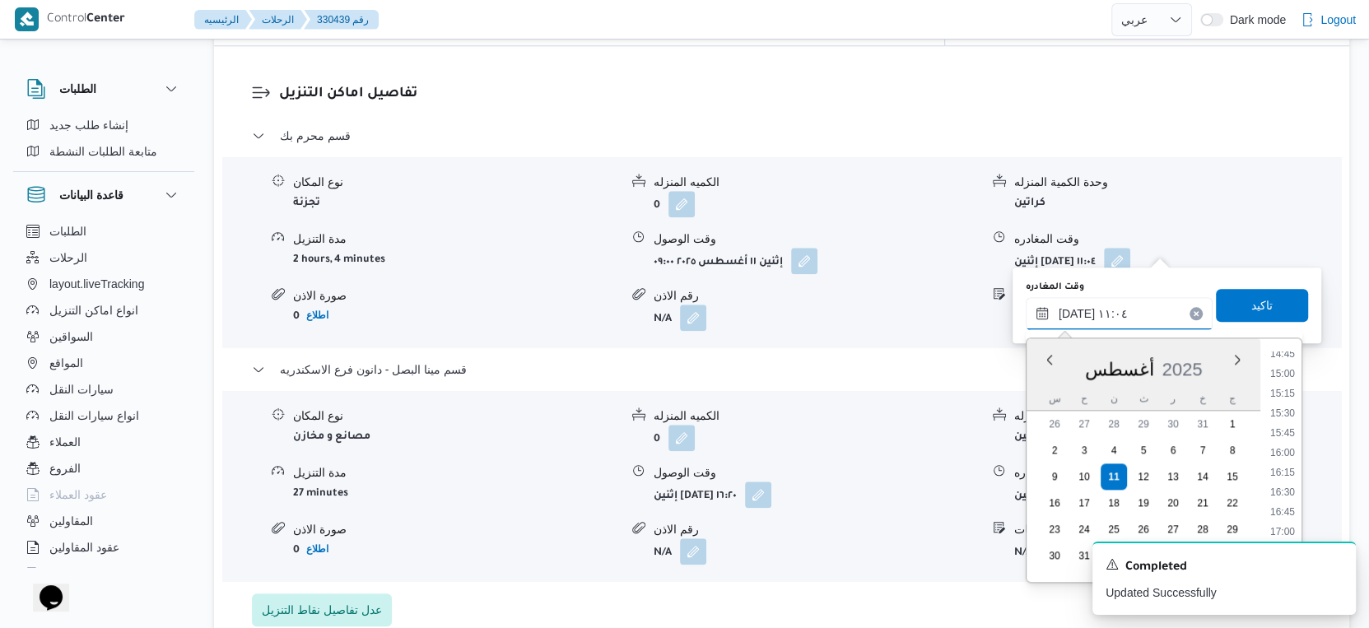
scroll to position [1213, 0]
click at [1285, 411] on li "16:00" at bounding box center [1283, 411] width 38 height 16
type input "١١/٠٨/٢٠٢٥ ١٦:٠٠"
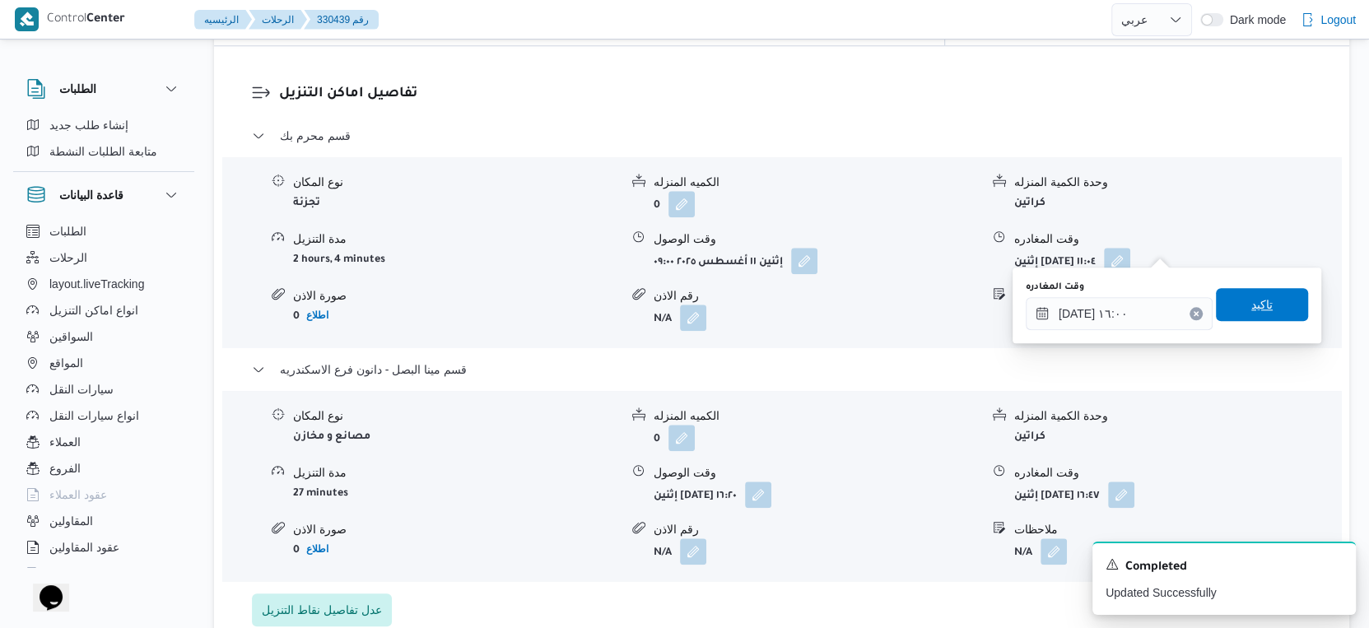
click at [1267, 305] on span "تاكيد" at bounding box center [1262, 304] width 92 height 33
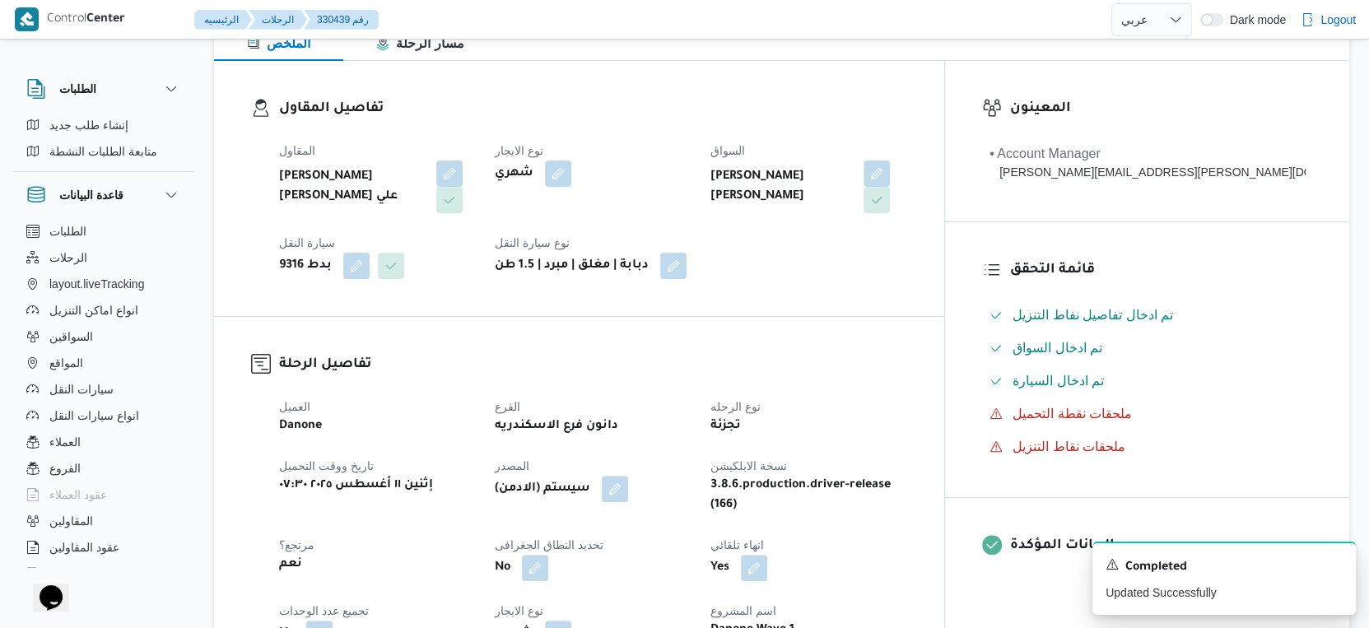
scroll to position [457, 0]
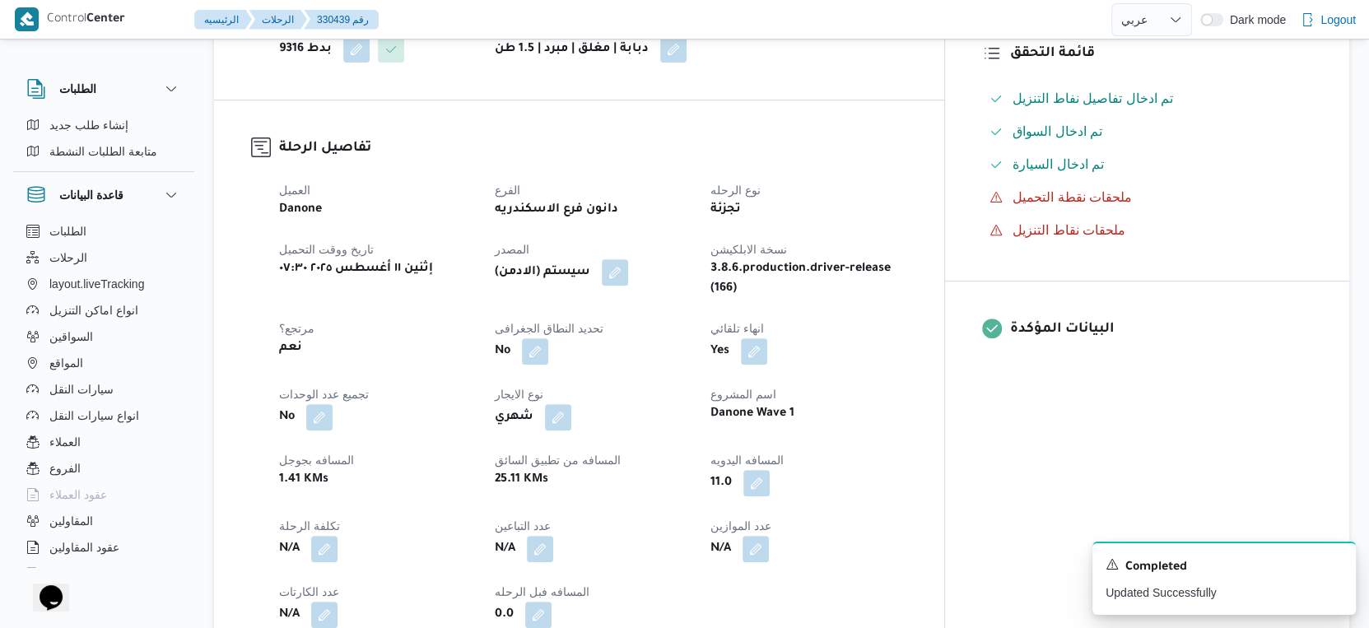
select select "ar"
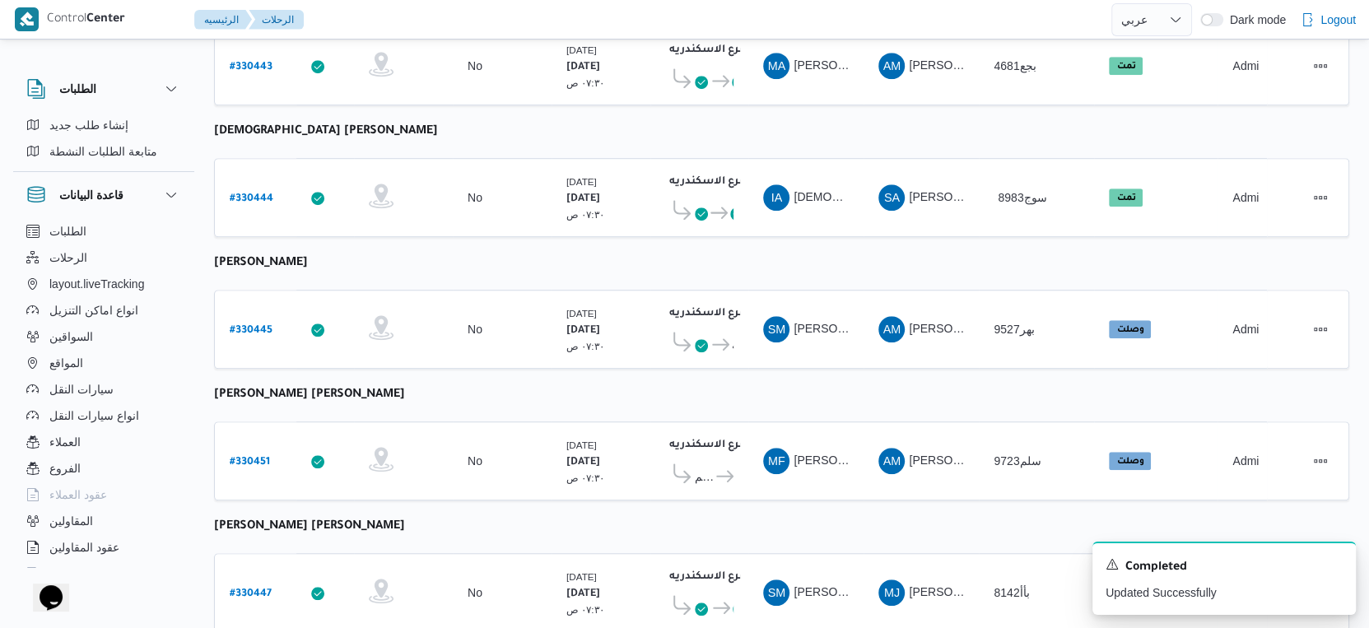
scroll to position [887, 0]
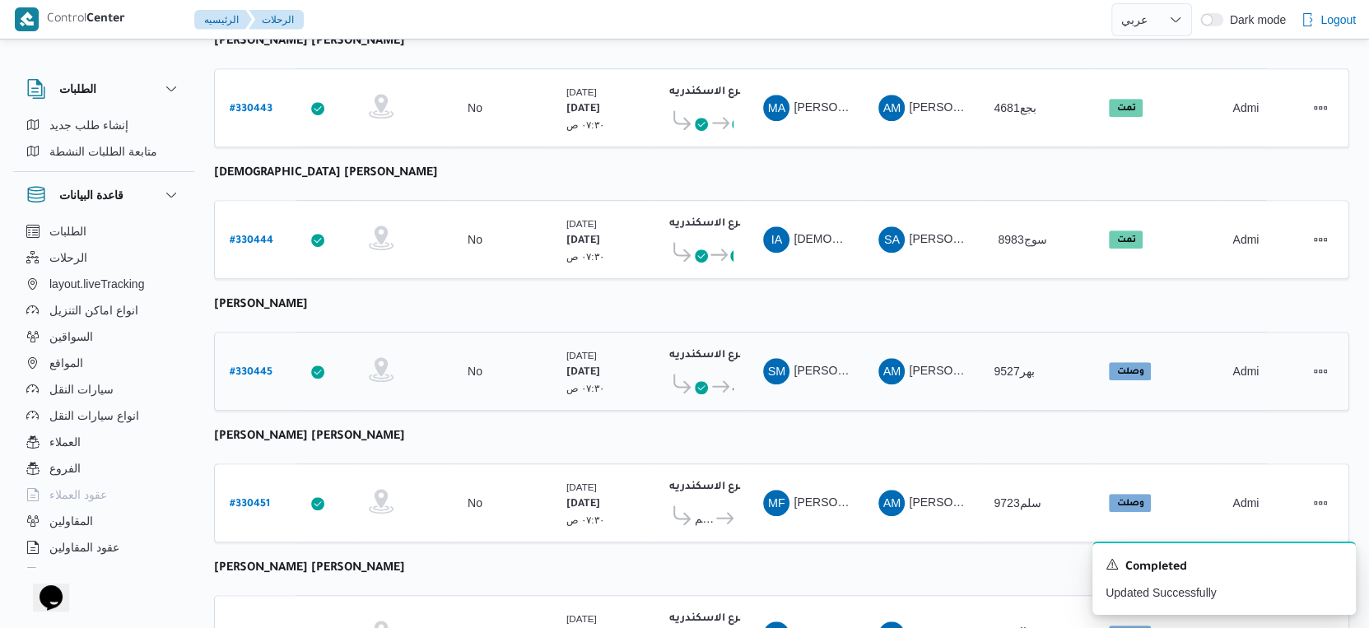
click at [519, 380] on td "تجميع عدد الوحدات No" at bounding box center [502, 371] width 99 height 79
click at [243, 492] on link "# 330451" at bounding box center [250, 503] width 40 height 22
select select "ar"
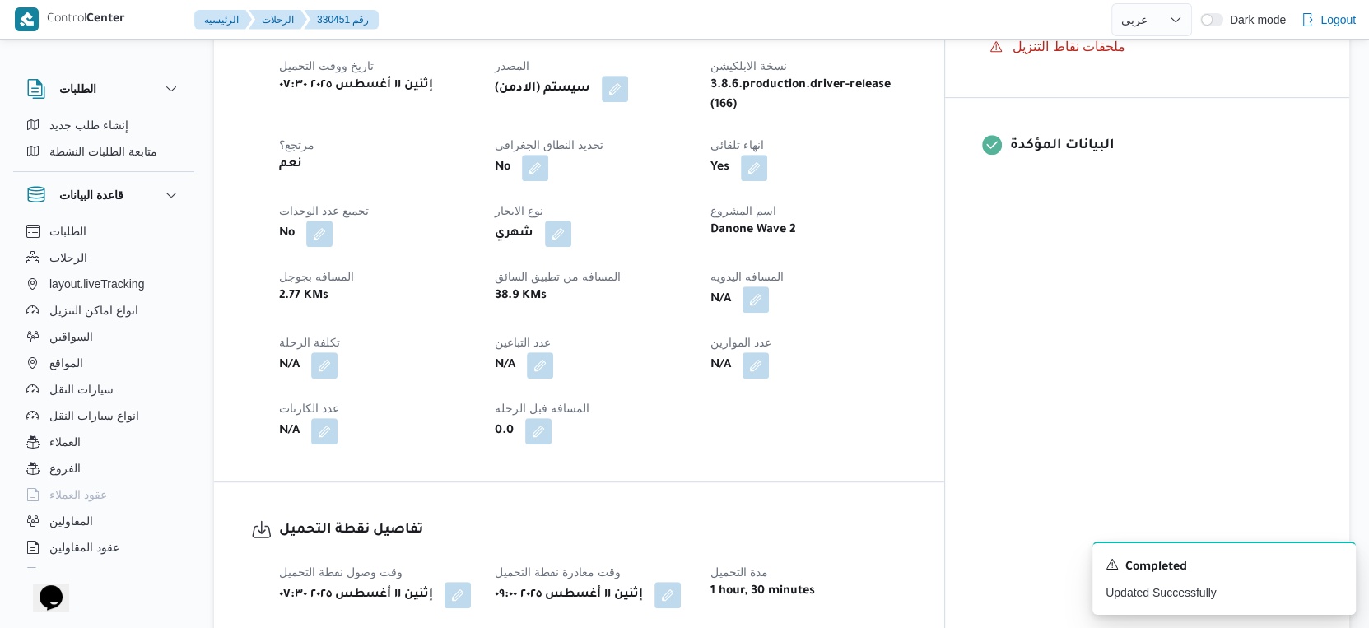
scroll to position [1097, 0]
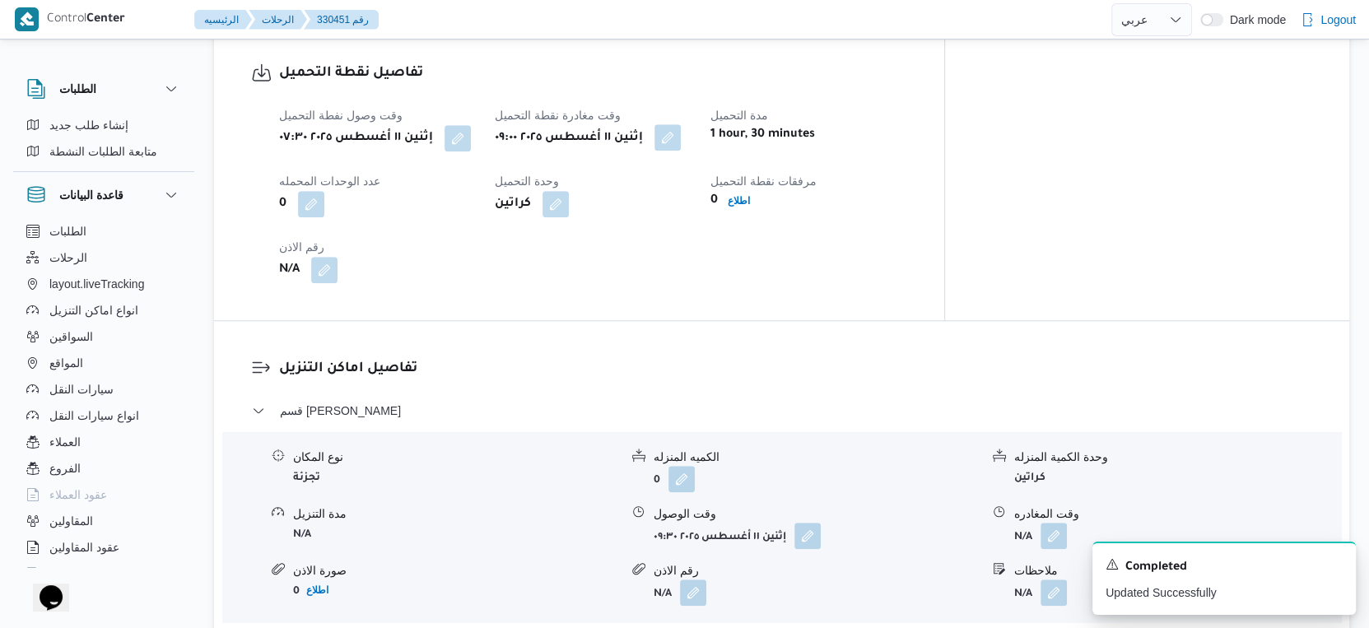
click at [681, 124] on button "button" at bounding box center [667, 137] width 26 height 26
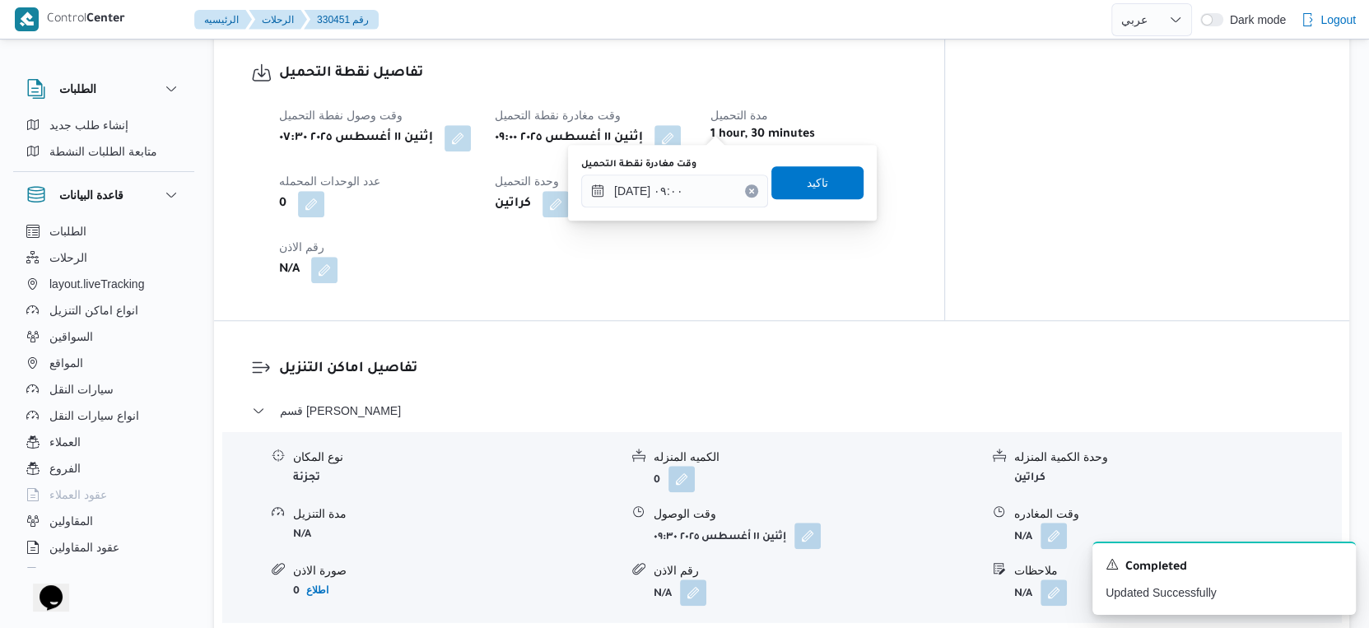
click at [688, 165] on label "وقت مغادرة نقطة التحميل" at bounding box center [638, 164] width 115 height 13
click at [688, 175] on input "١١/٠٨/٢٠٢٥ ٠٩:٠٠" at bounding box center [674, 191] width 187 height 33
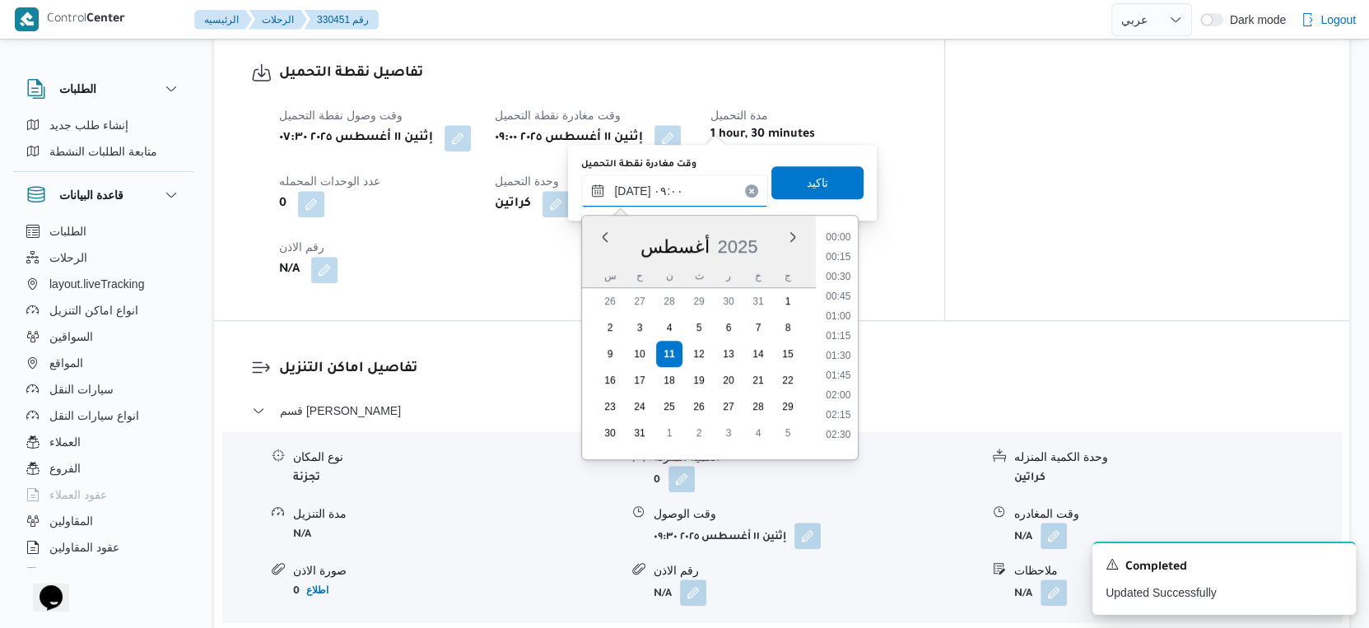
click at [688, 175] on input "١١/٠٨/٢٠٢٥ ٠٩:٠٠" at bounding box center [674, 191] width 187 height 33
click at [843, 308] on li "08:30" at bounding box center [839, 311] width 38 height 16
type input "١١/٠٨/٢٠٢٥ ٠٨:٣٠"
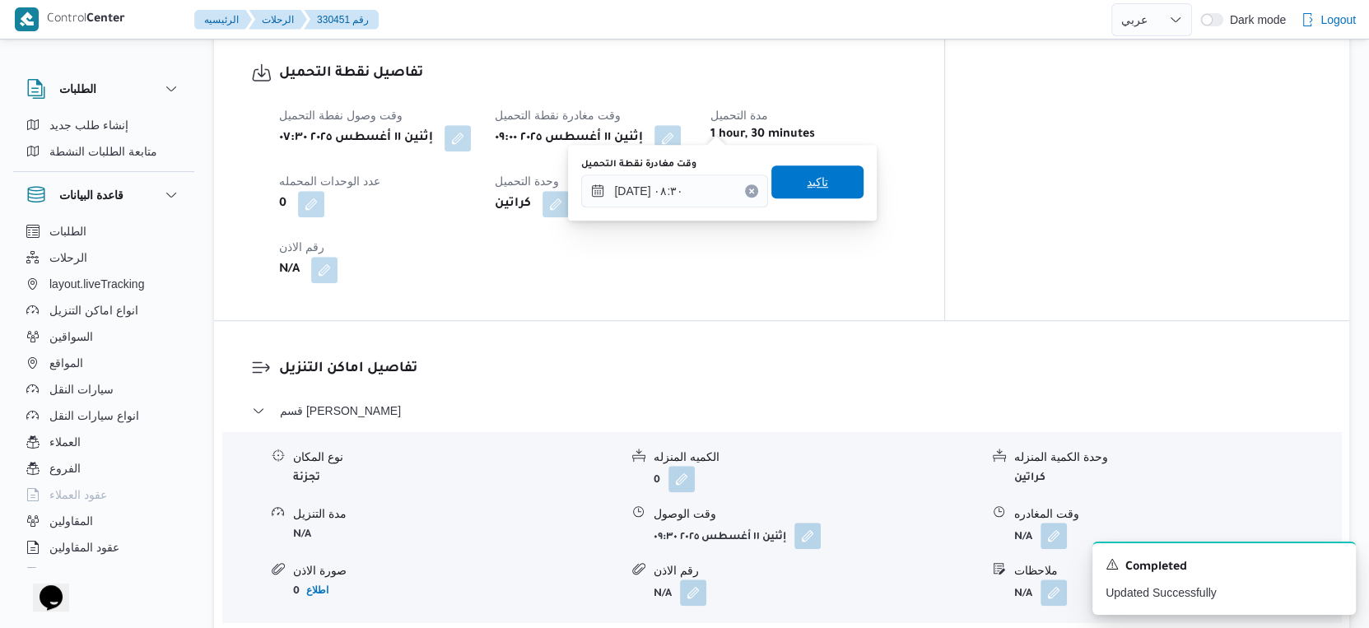
click at [818, 188] on span "تاكيد" at bounding box center [817, 181] width 92 height 33
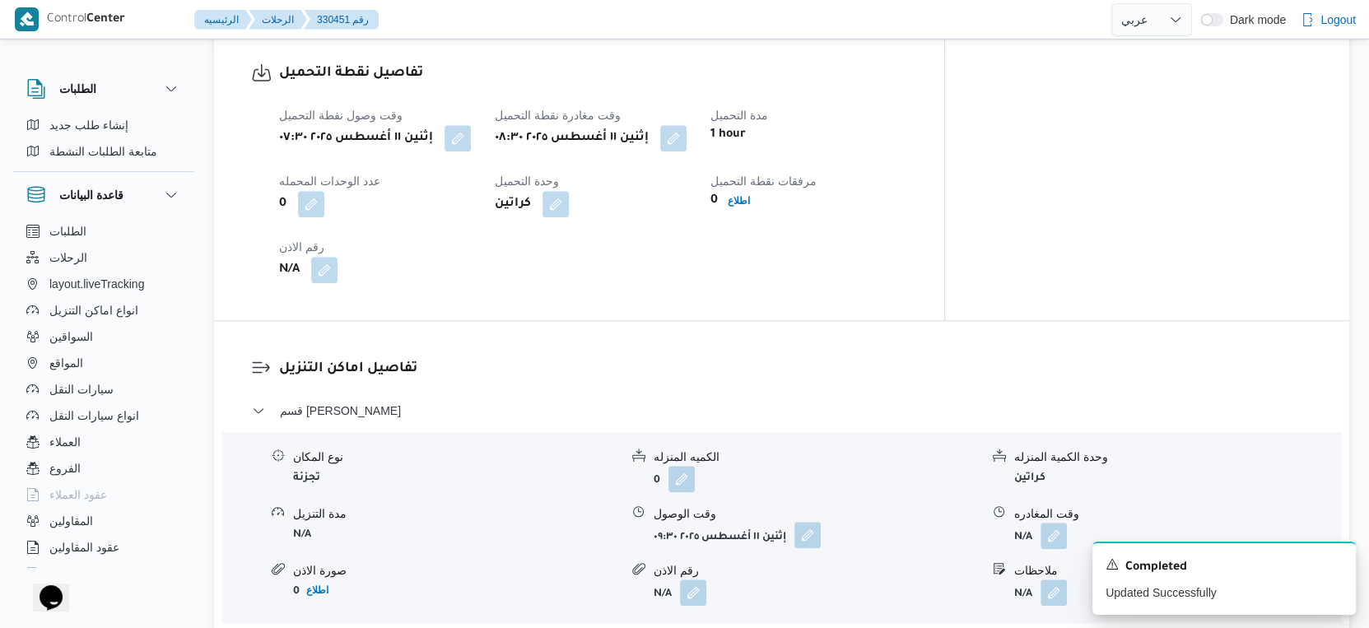
click at [813, 523] on button "button" at bounding box center [807, 535] width 26 height 26
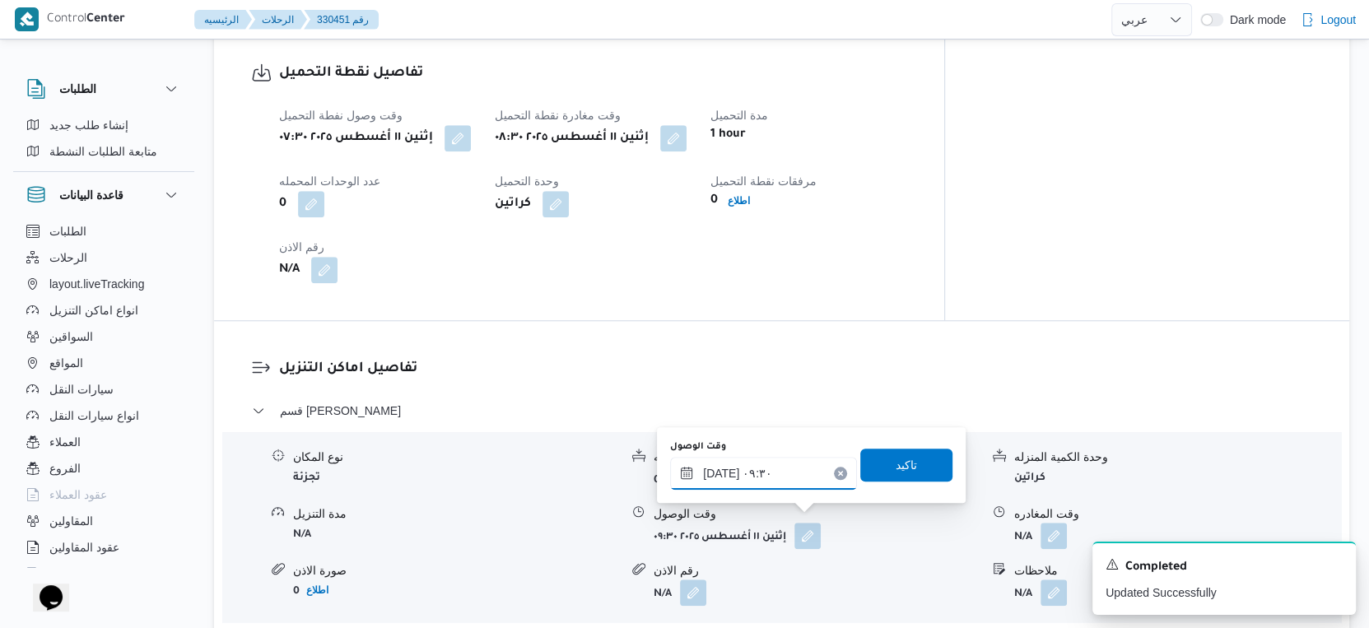
click at [770, 467] on input "١١/٠٨/٢٠٢٥ ٠٩:٣٠" at bounding box center [763, 473] width 187 height 33
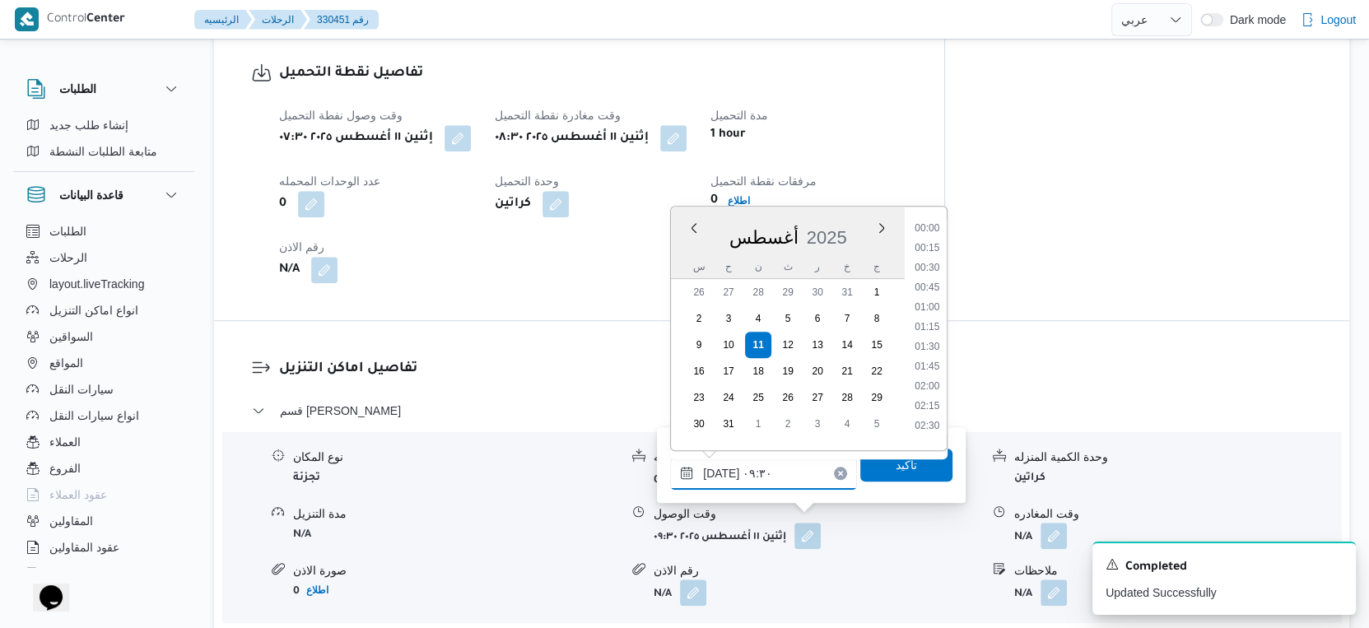
scroll to position [637, 0]
click at [929, 299] on li "09:00" at bounding box center [927, 302] width 38 height 16
type input "١١/٠٨/٢٠٢٥ ٠٩:٠٠"
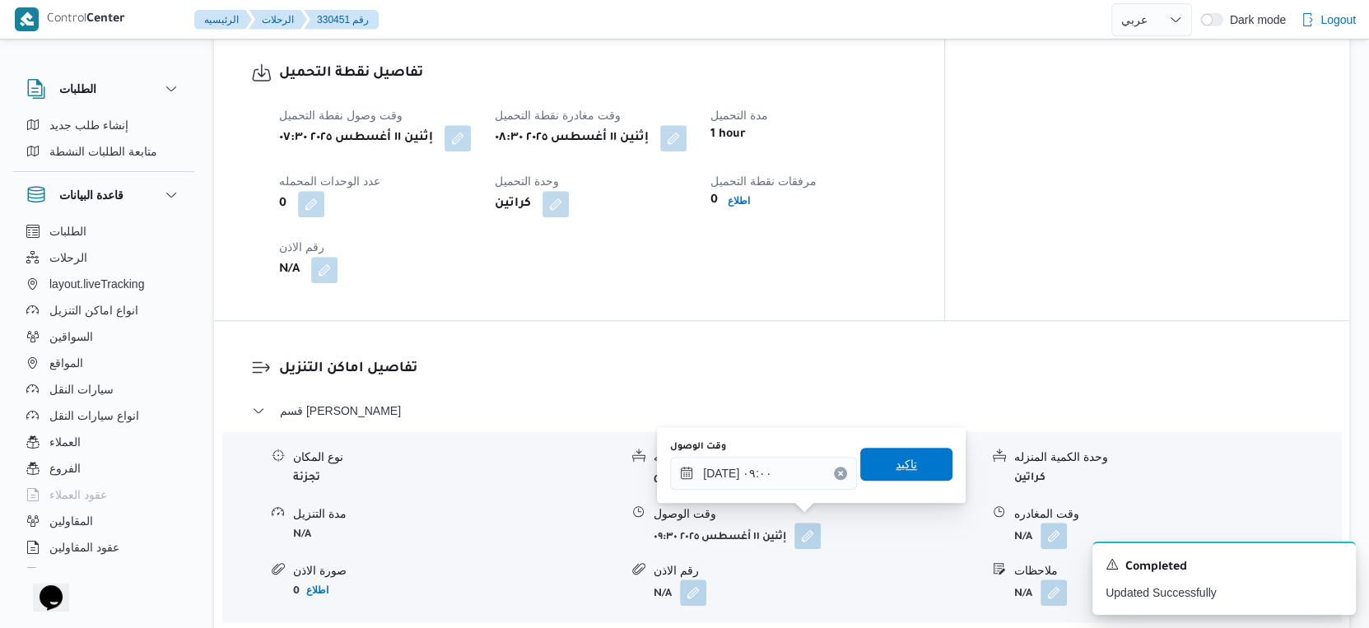
click at [914, 461] on span "تاكيد" at bounding box center [906, 464] width 92 height 33
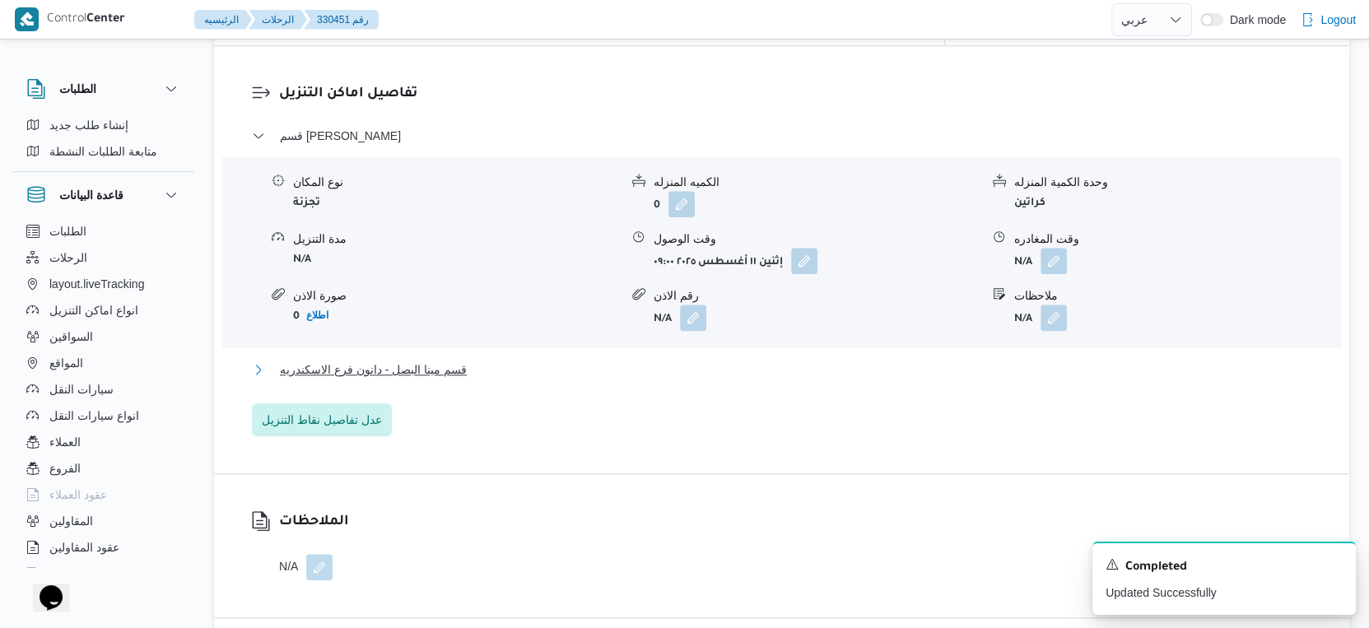
click at [445, 360] on span "قسم مينا البصل - دانون فرع الاسكندريه" at bounding box center [373, 370] width 187 height 20
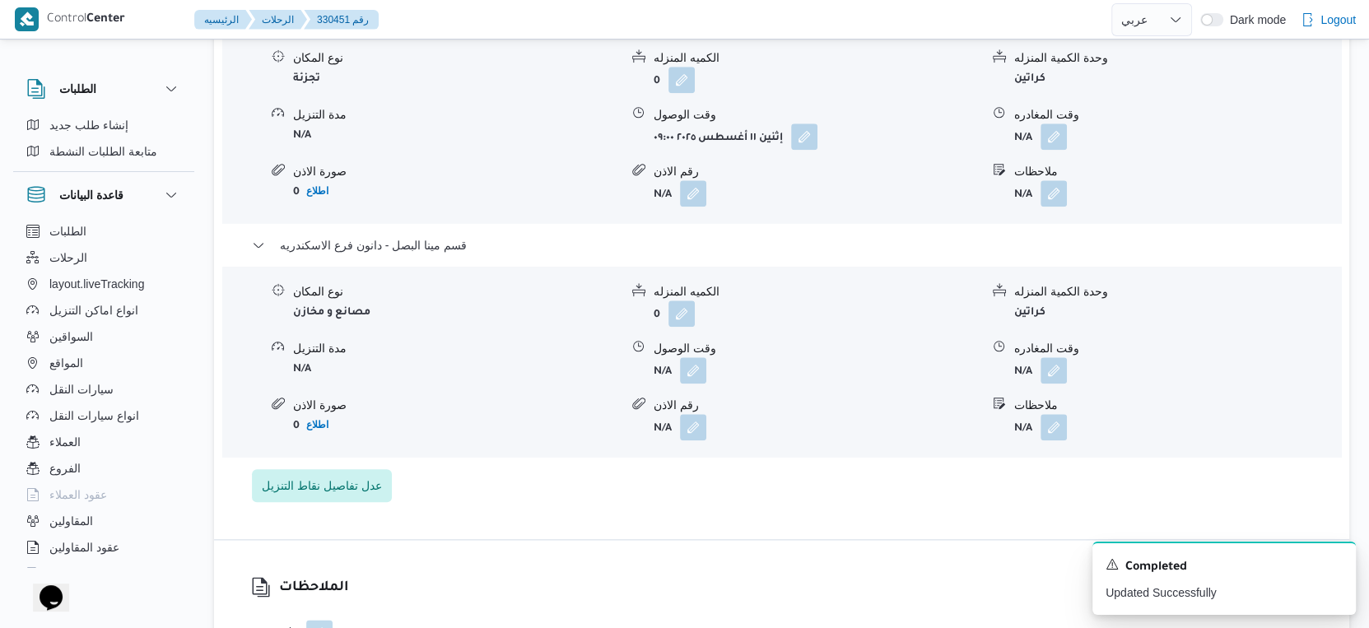
scroll to position [1555, 0]
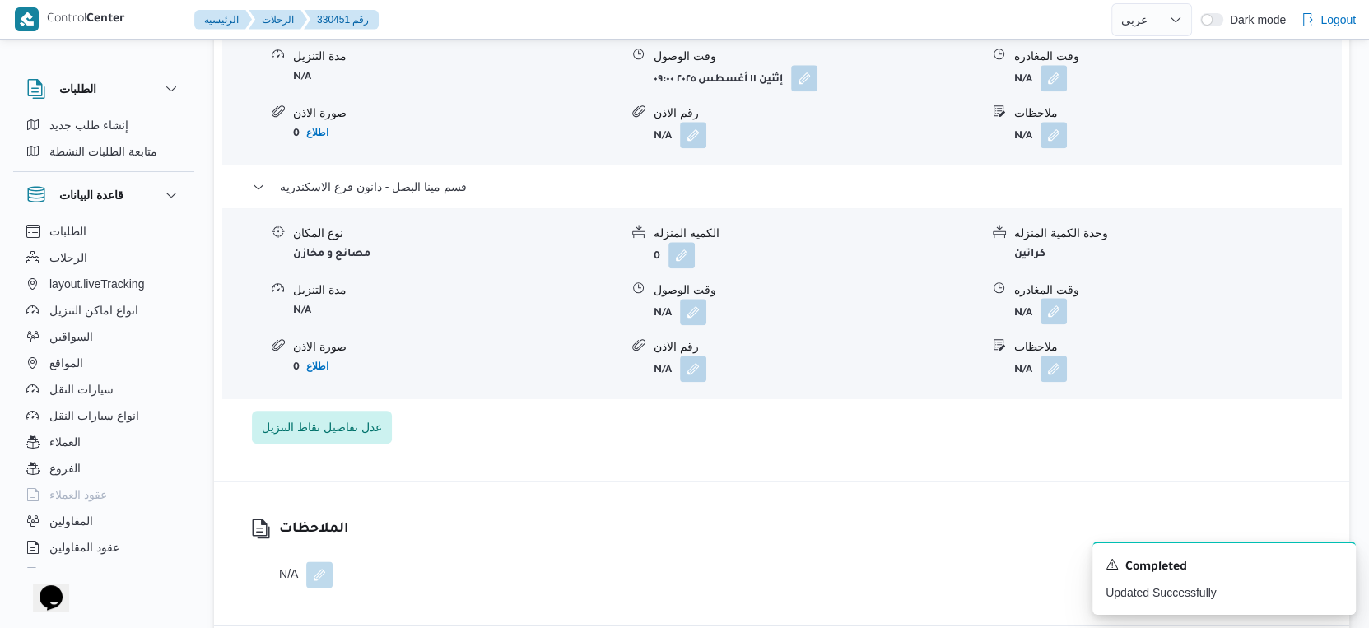
click at [1045, 298] on button "button" at bounding box center [1054, 311] width 26 height 26
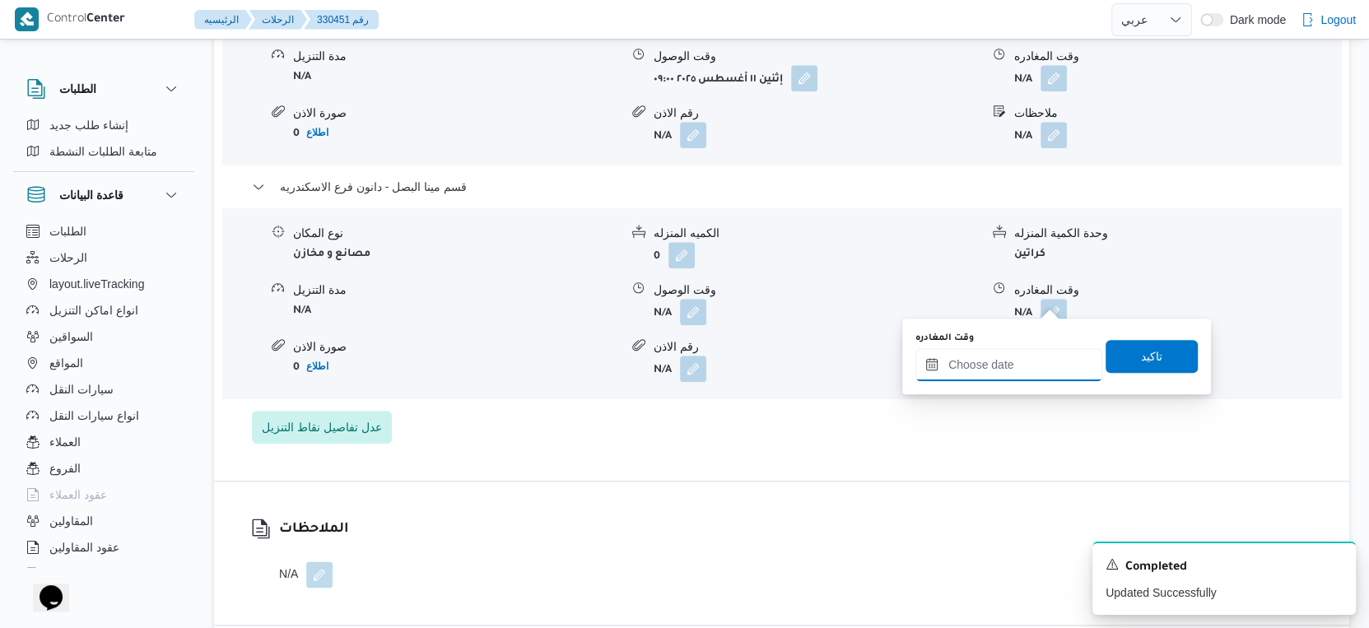
drag, startPoint x: 1047, startPoint y: 310, endPoint x: 1050, endPoint y: 376, distance: 65.9
click at [1030, 358] on input "وقت المغادره" at bounding box center [1008, 364] width 187 height 33
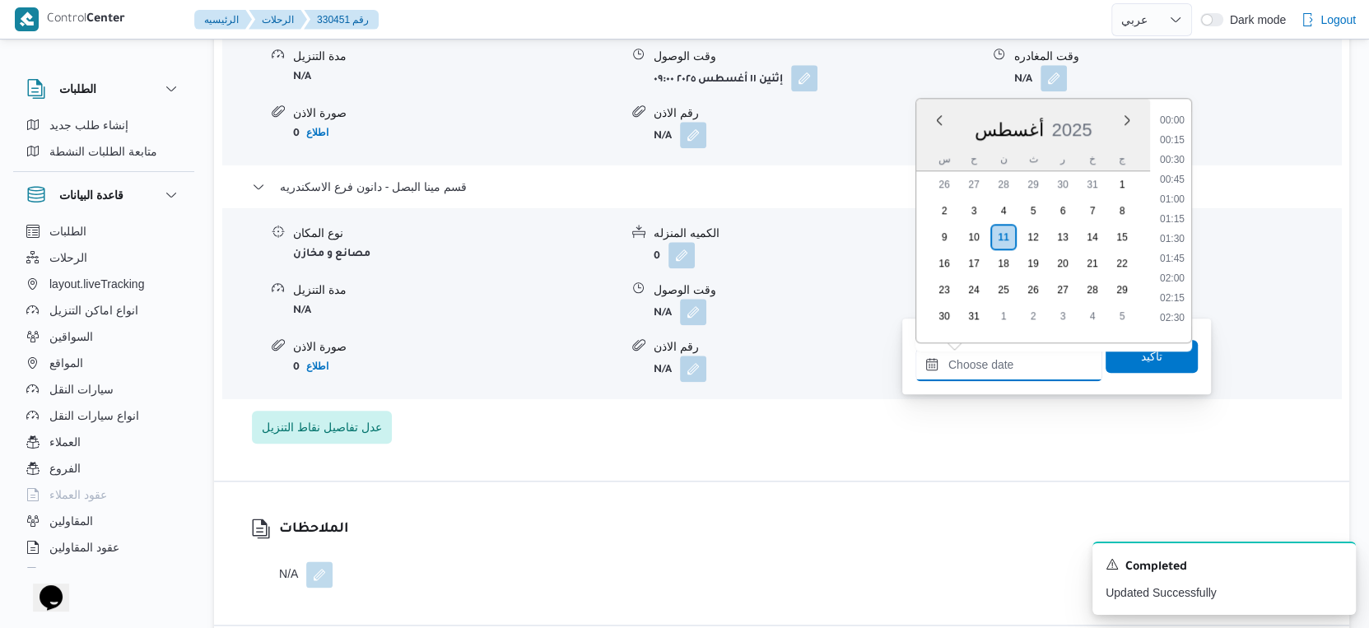
scroll to position [1307, 0]
click at [1172, 189] on li "17:30" at bounding box center [1172, 196] width 38 height 16
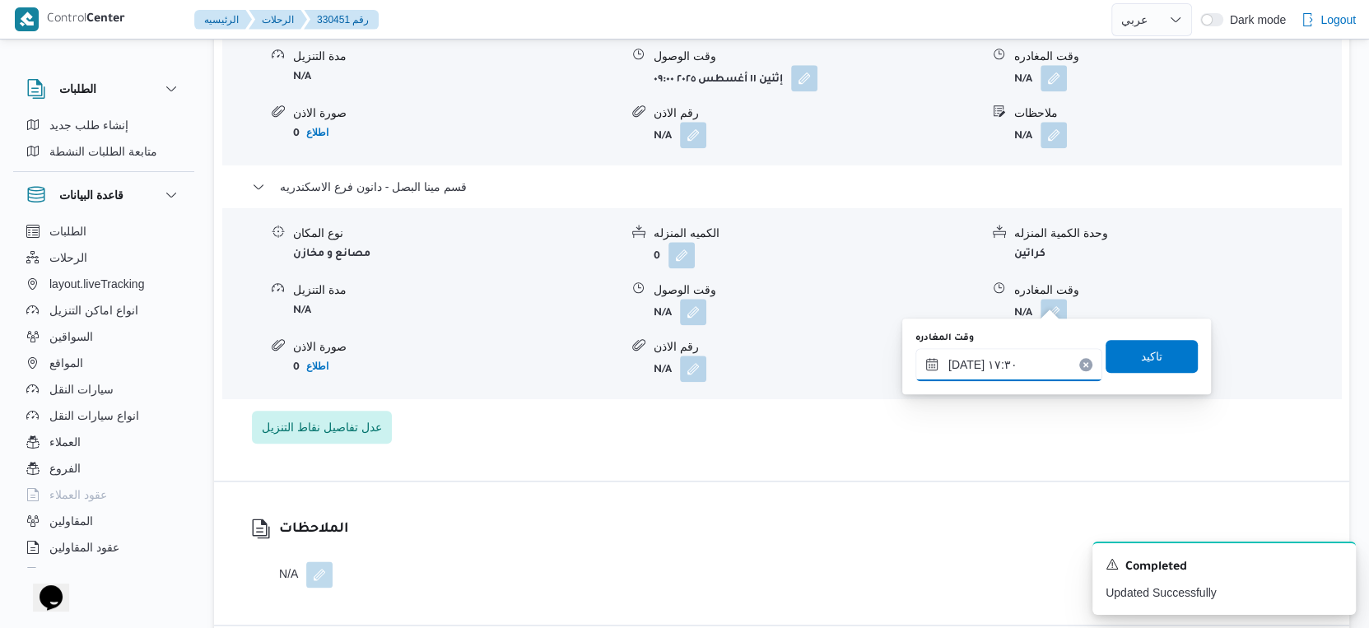
click at [961, 364] on input "١١/٠٨/٢٠٢٥ ١٧:٣٠" at bounding box center [1008, 364] width 187 height 33
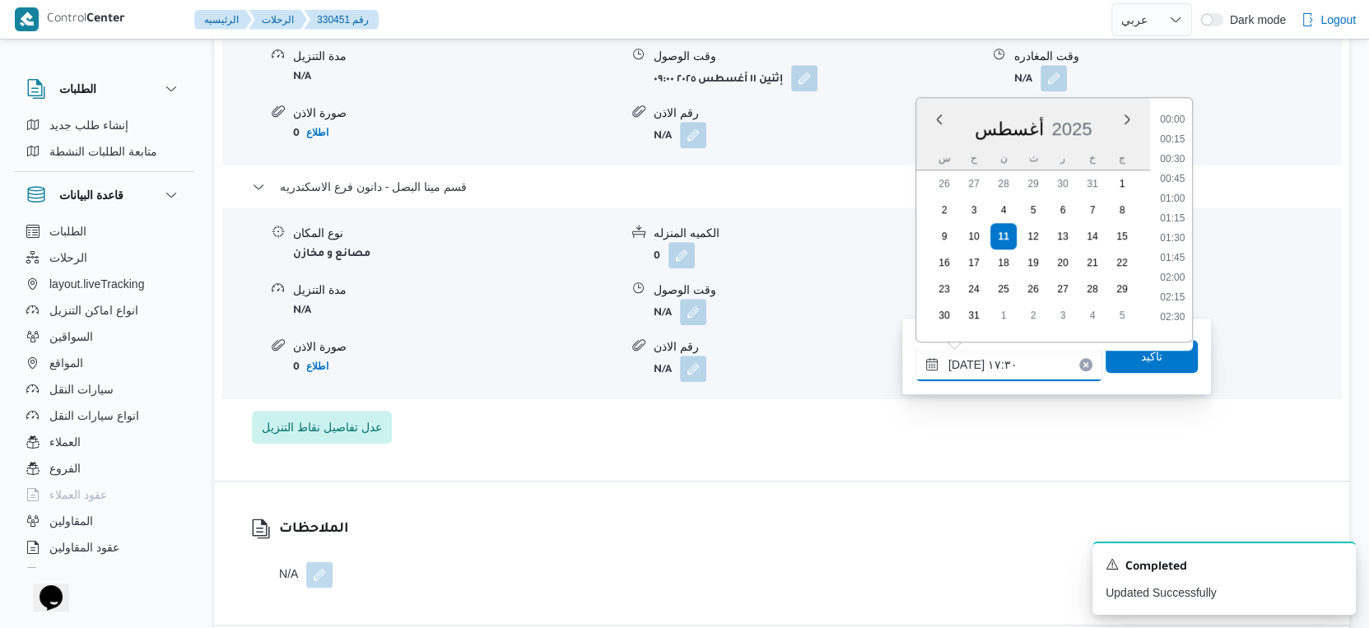
click at [961, 364] on input "١١/٠٨/٢٠٢٥ ١٧:٣٠" at bounding box center [1008, 364] width 187 height 33
type input "١١/٠٨/٢٠٢٥ ١٧:٤٠"
click at [1168, 354] on span "تاكيد" at bounding box center [1152, 355] width 92 height 33
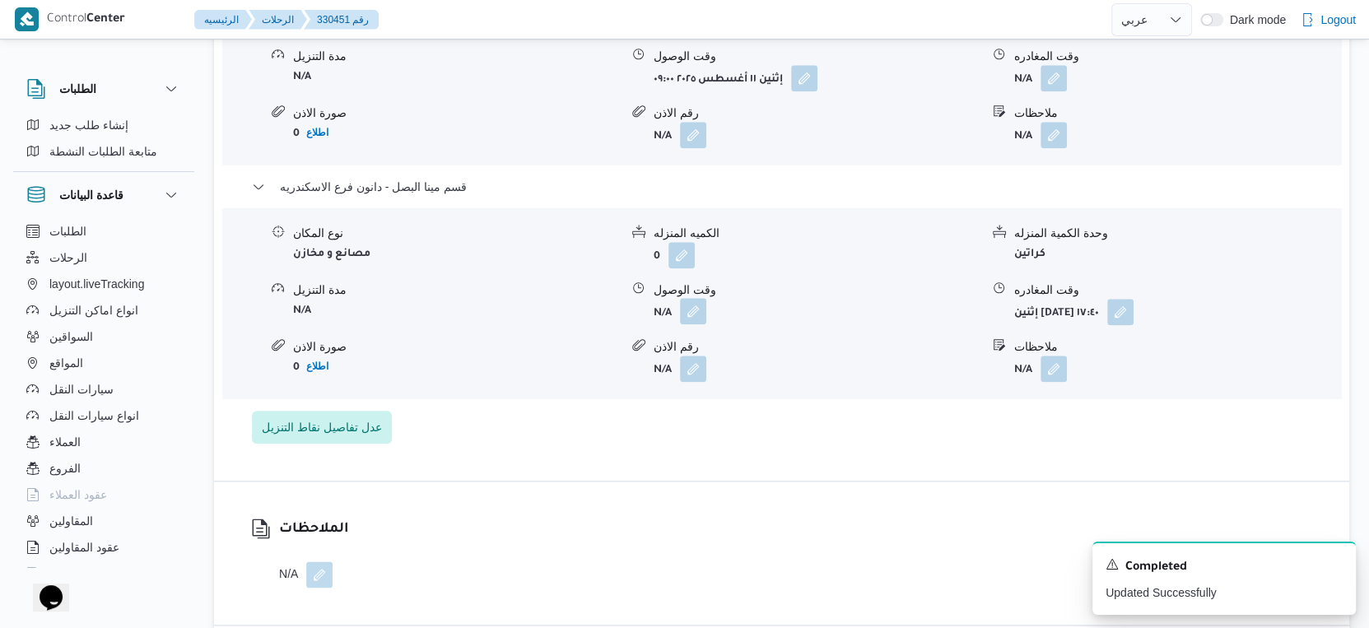
click at [693, 298] on button "button" at bounding box center [693, 311] width 26 height 26
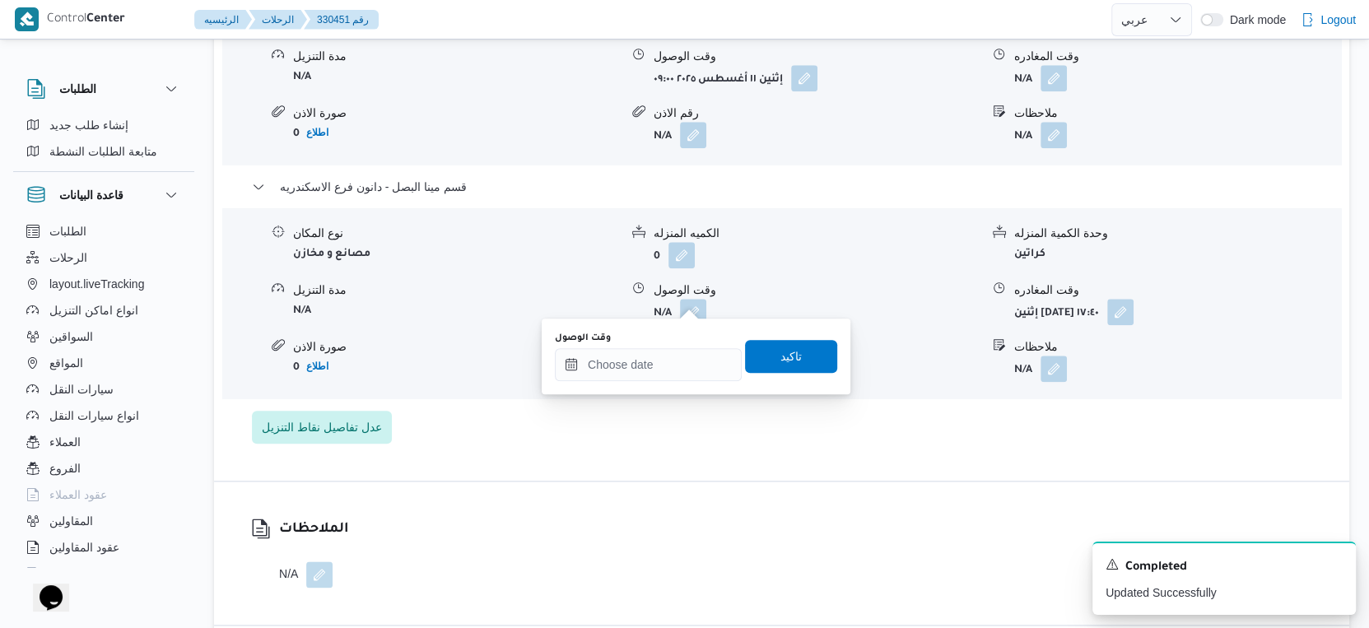
click at [631, 382] on div "You are in a dialog. To close this dialog, hit escape. وقت الوصول تاكيد" at bounding box center [696, 357] width 309 height 76
click at [636, 375] on input "وقت الوصول" at bounding box center [648, 364] width 187 height 33
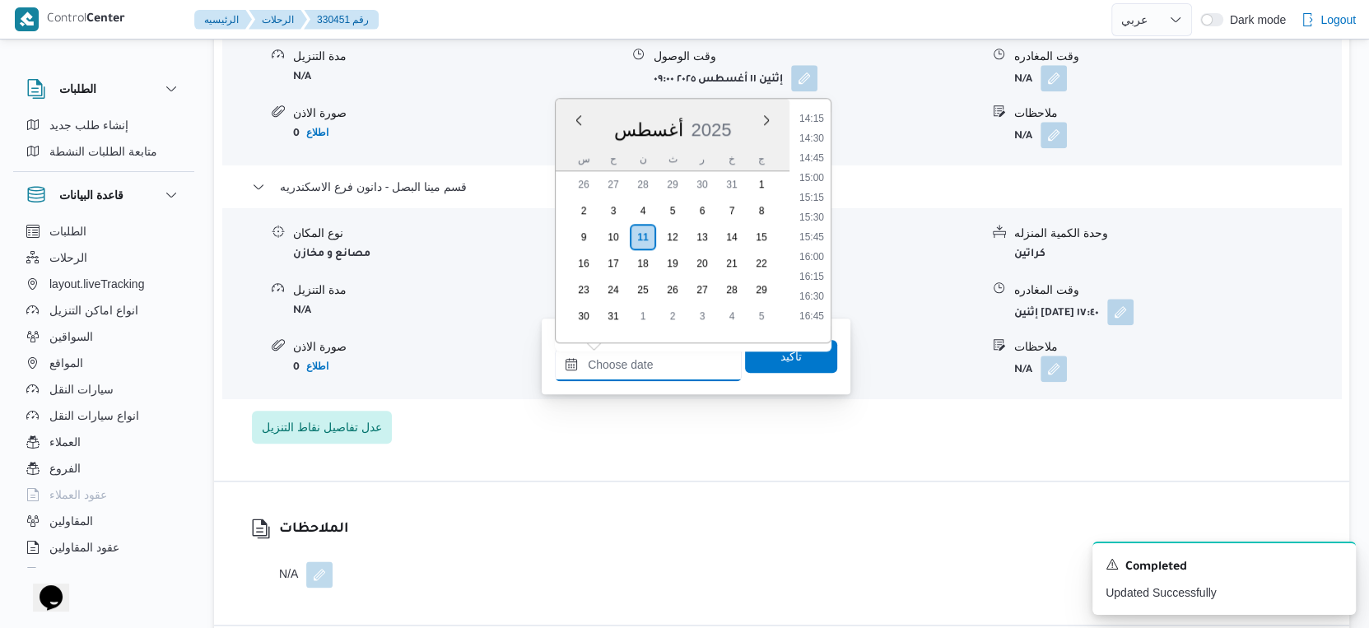
scroll to position [1125, 0]
click at [817, 262] on li "16:00" at bounding box center [812, 260] width 38 height 16
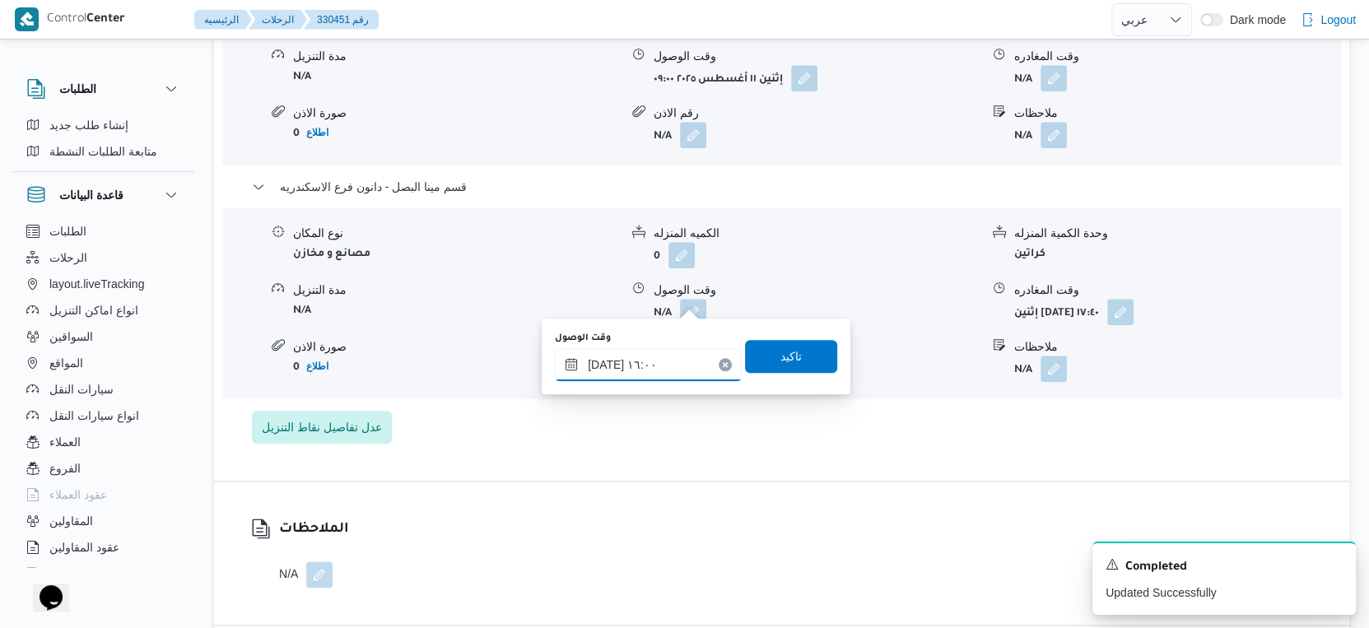
click at [602, 363] on input "[DATE] ١٦:٠٠" at bounding box center [648, 364] width 187 height 33
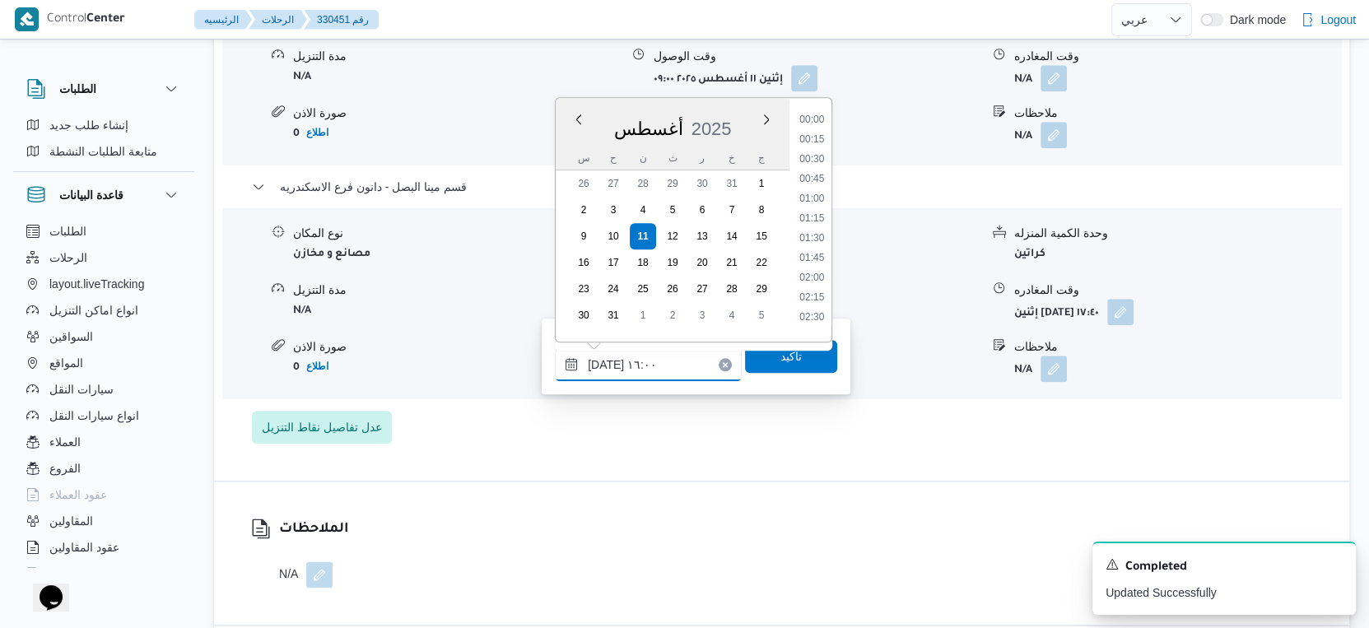
scroll to position [1150, 0]
type input "١١/٠٨/٢٠٢٥ ١٦:٤٠"
click at [781, 361] on span "تاكيد" at bounding box center [790, 356] width 21 height 20
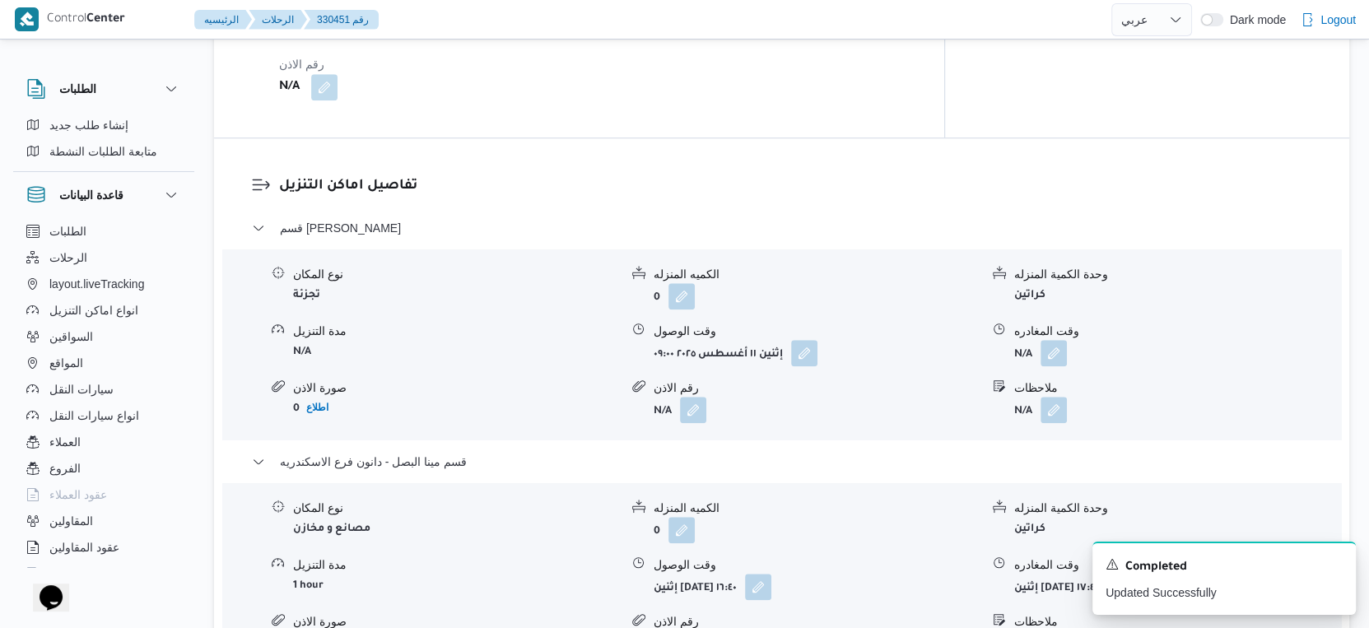
scroll to position [1463, 0]
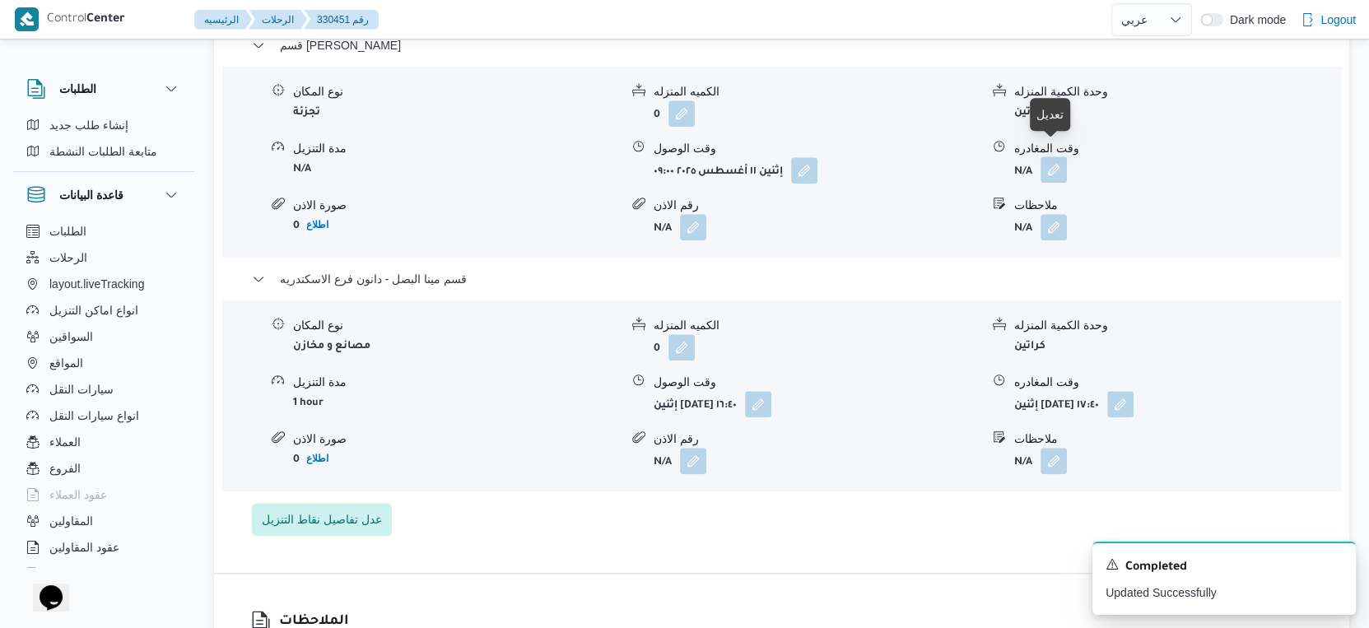
click at [1060, 156] on button "button" at bounding box center [1054, 169] width 26 height 26
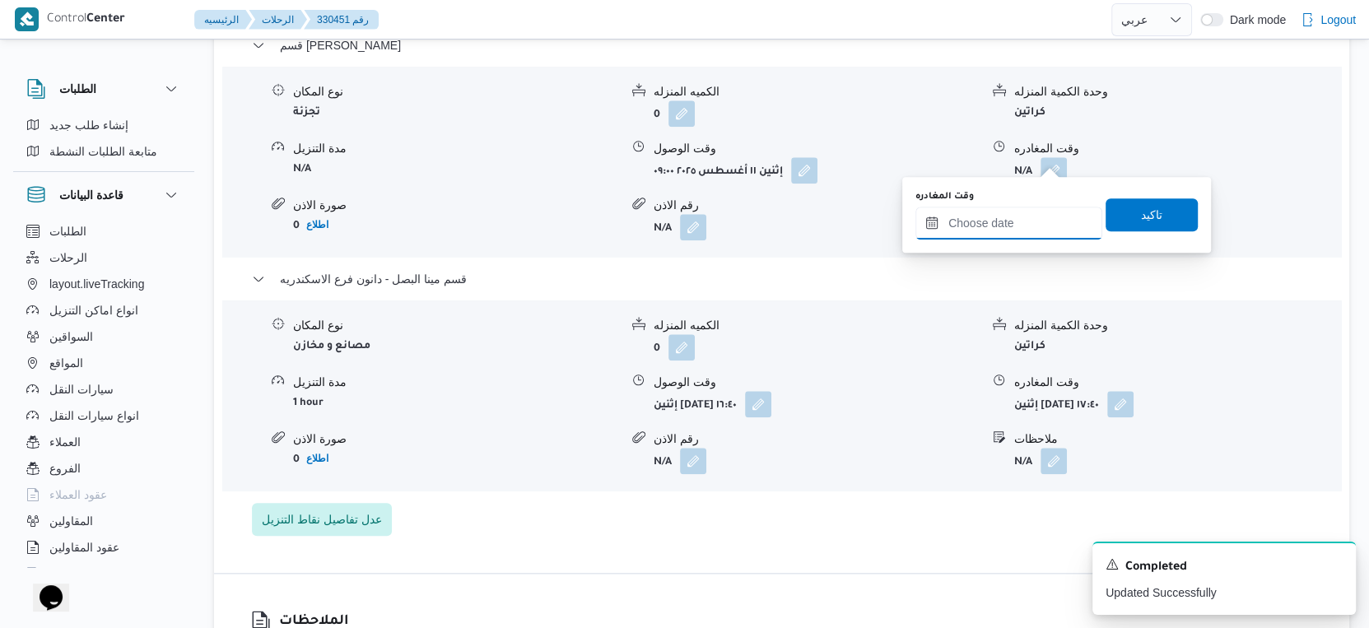
click at [1004, 216] on input "وقت المغادره" at bounding box center [1008, 223] width 187 height 33
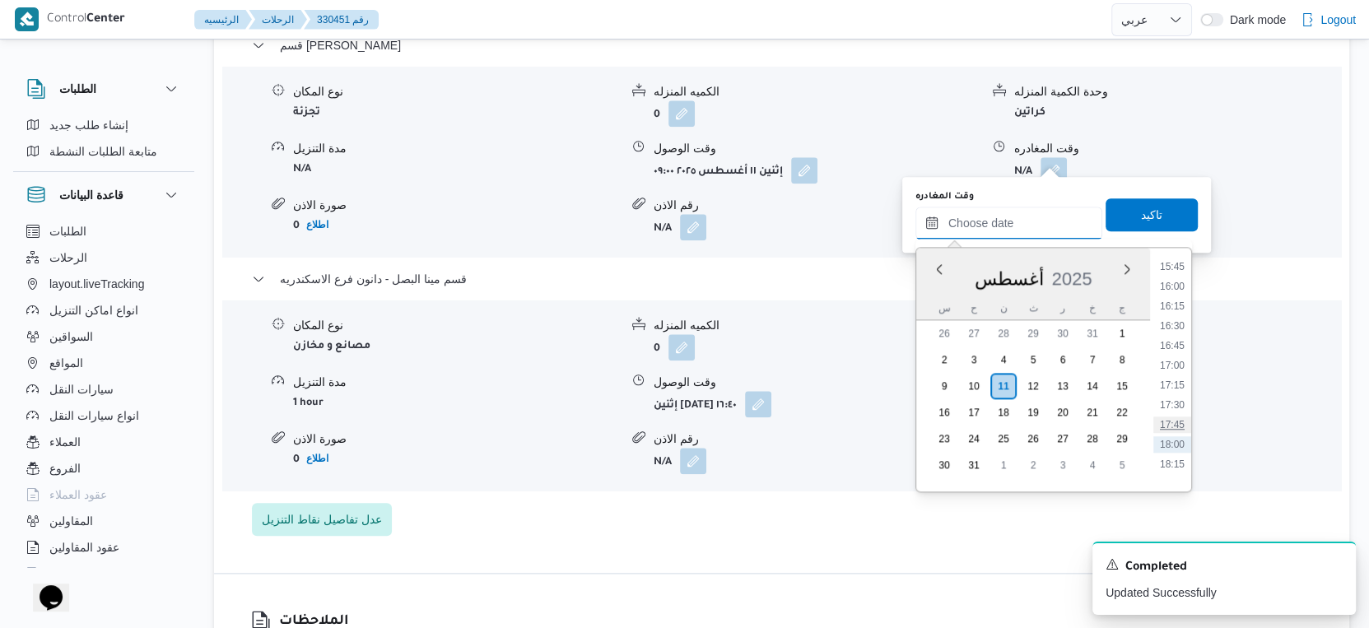
scroll to position [1216, 0]
click at [1175, 334] on li "16:15" at bounding box center [1172, 337] width 38 height 16
type input "١١/٠٨/٢٠٢٥ ١٦:١٥"
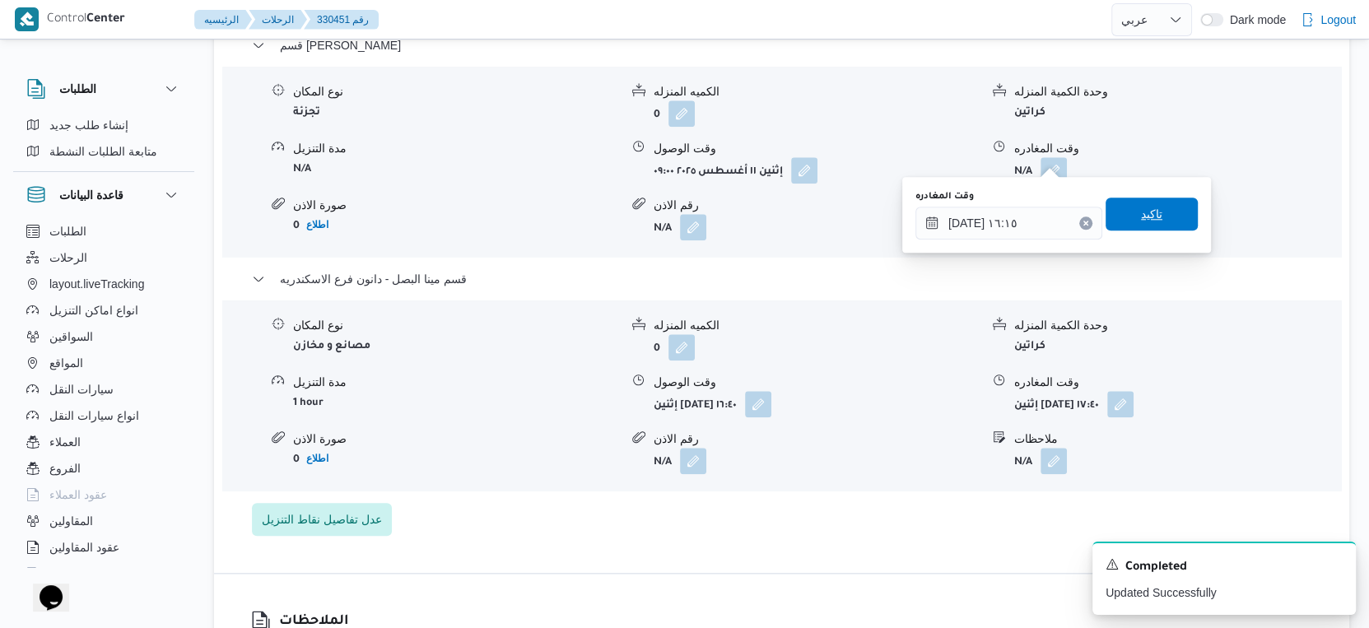
click at [1142, 212] on span "تاكيد" at bounding box center [1151, 214] width 21 height 20
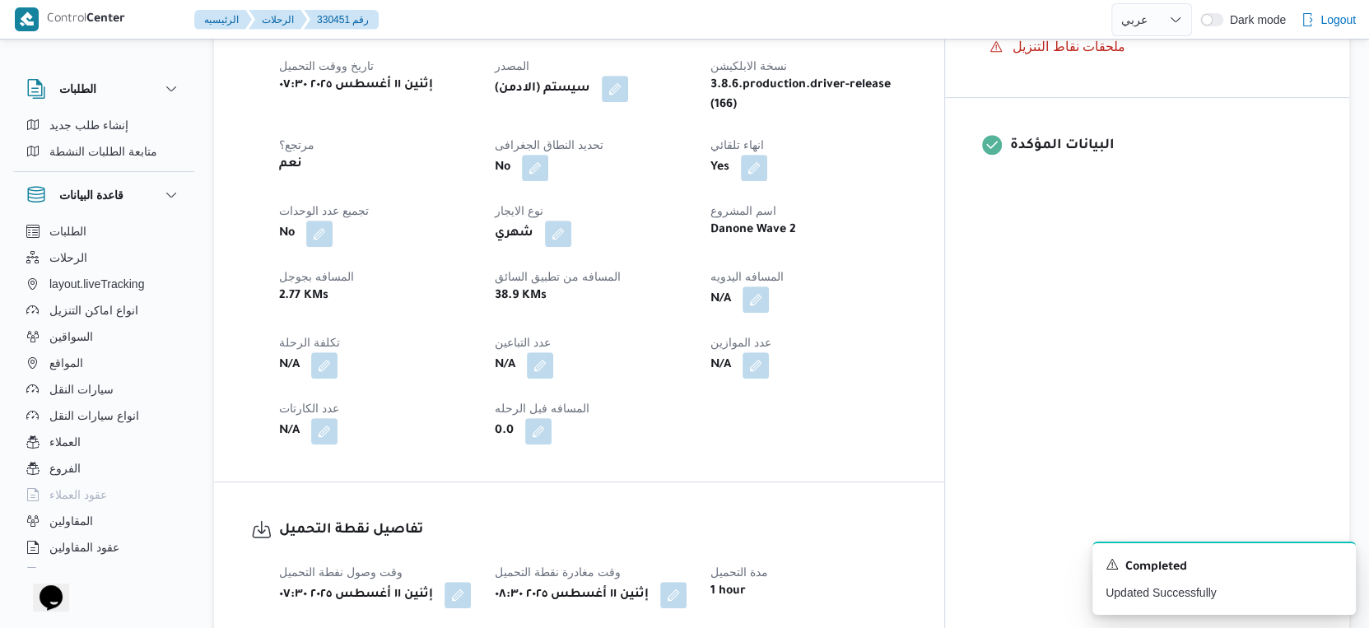
scroll to position [548, 0]
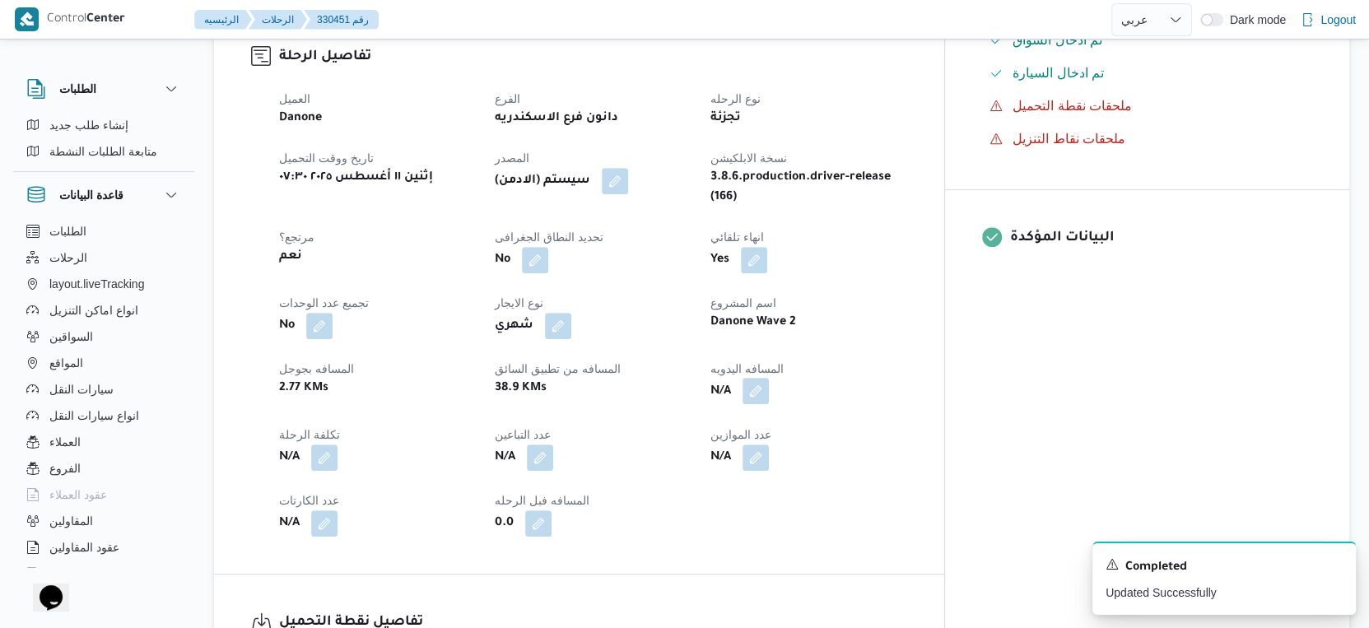
click at [769, 383] on button "button" at bounding box center [756, 391] width 26 height 26
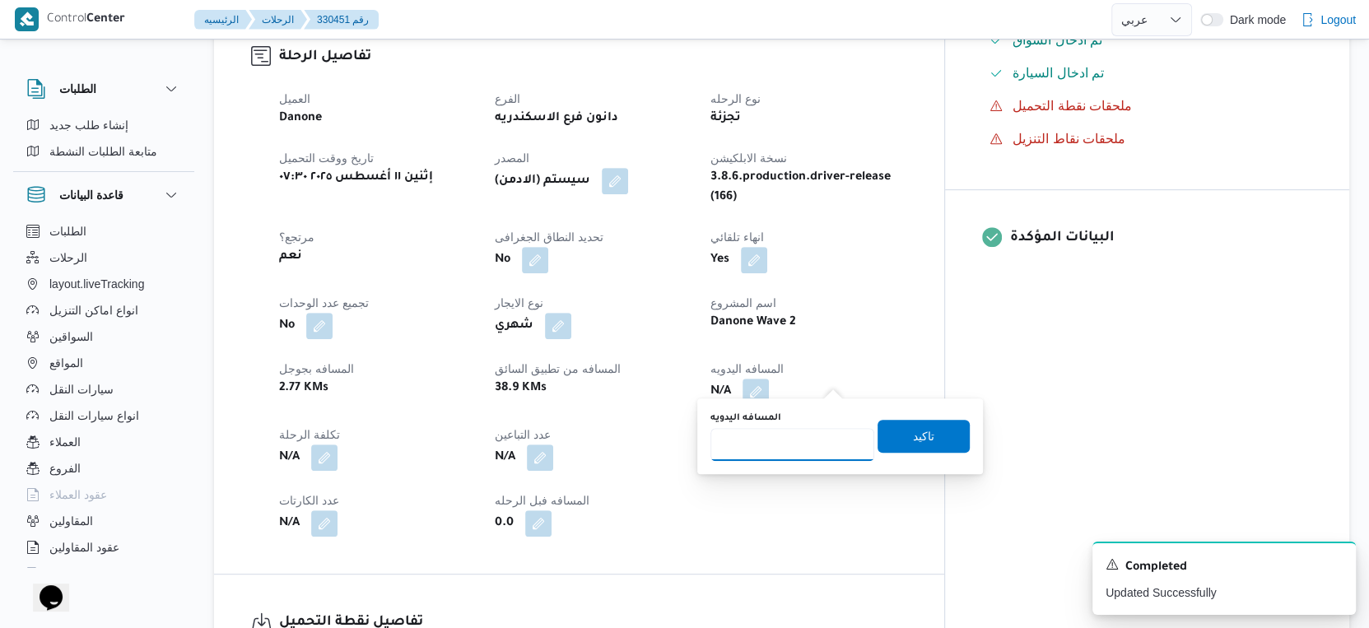
click at [792, 434] on input "المسافه اليدويه" at bounding box center [792, 444] width 164 height 33
type input "43"
click at [916, 434] on span "تاكيد" at bounding box center [923, 436] width 21 height 20
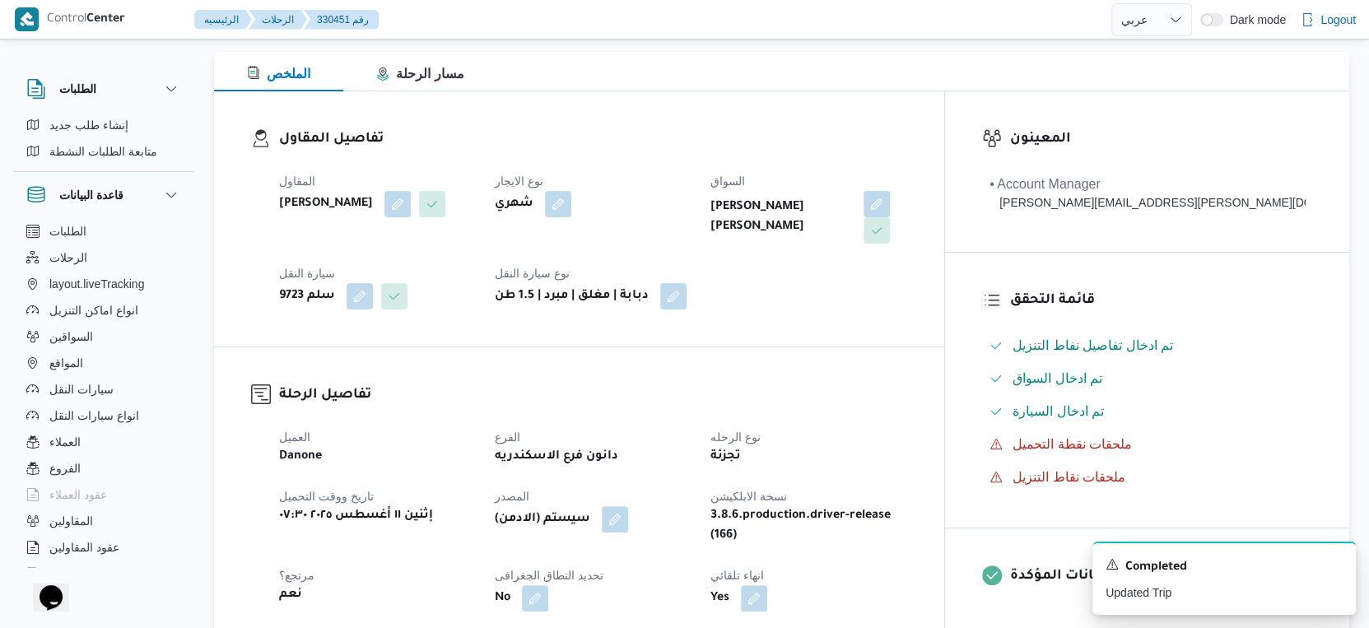
scroll to position [0, 0]
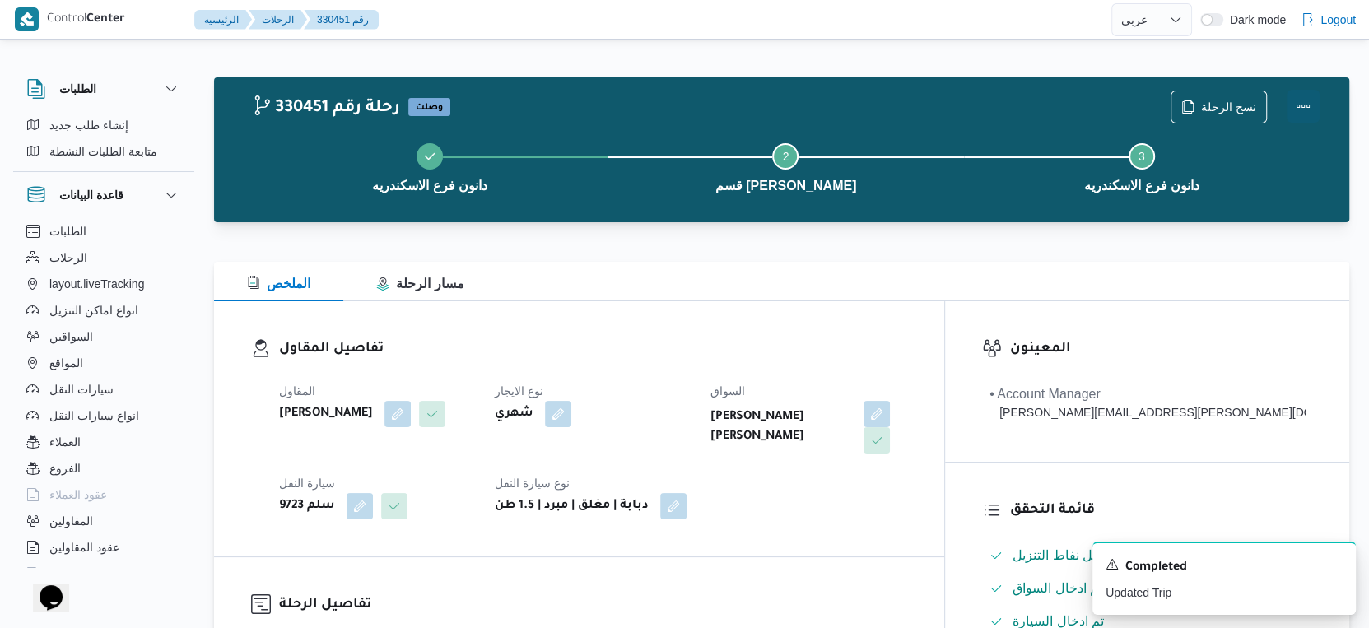
click at [1307, 101] on button "Actions" at bounding box center [1303, 106] width 33 height 33
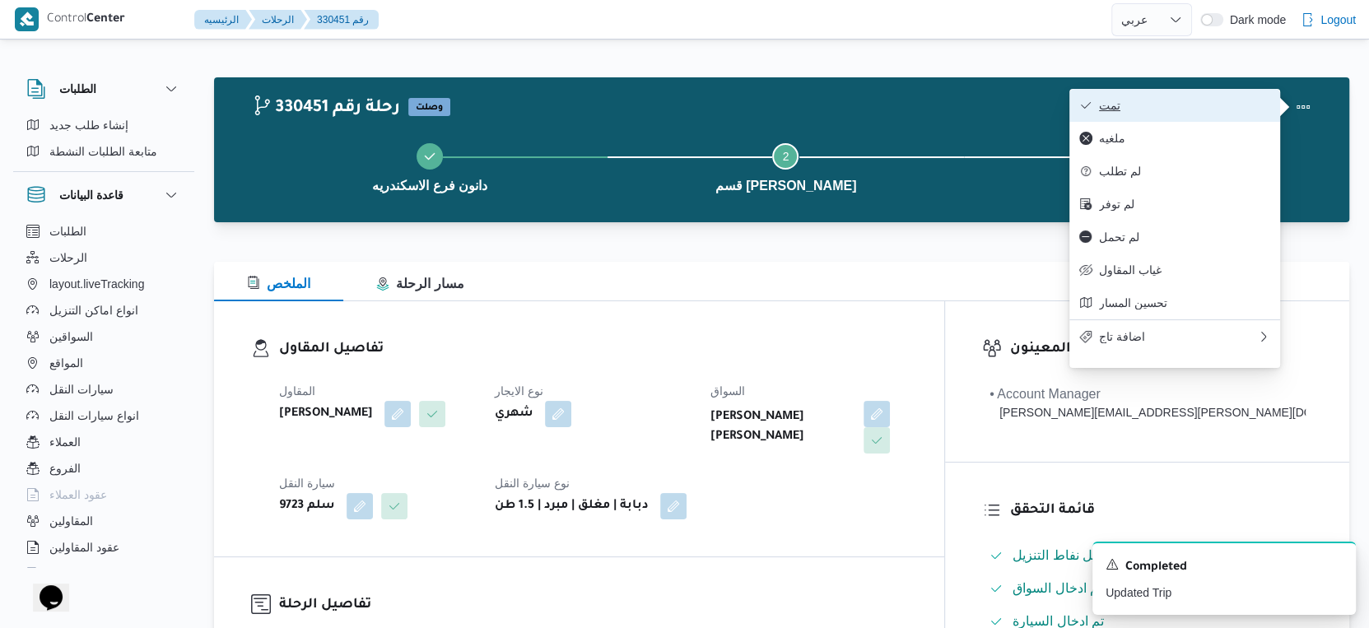
click at [1131, 104] on span "تمت" at bounding box center [1184, 105] width 171 height 13
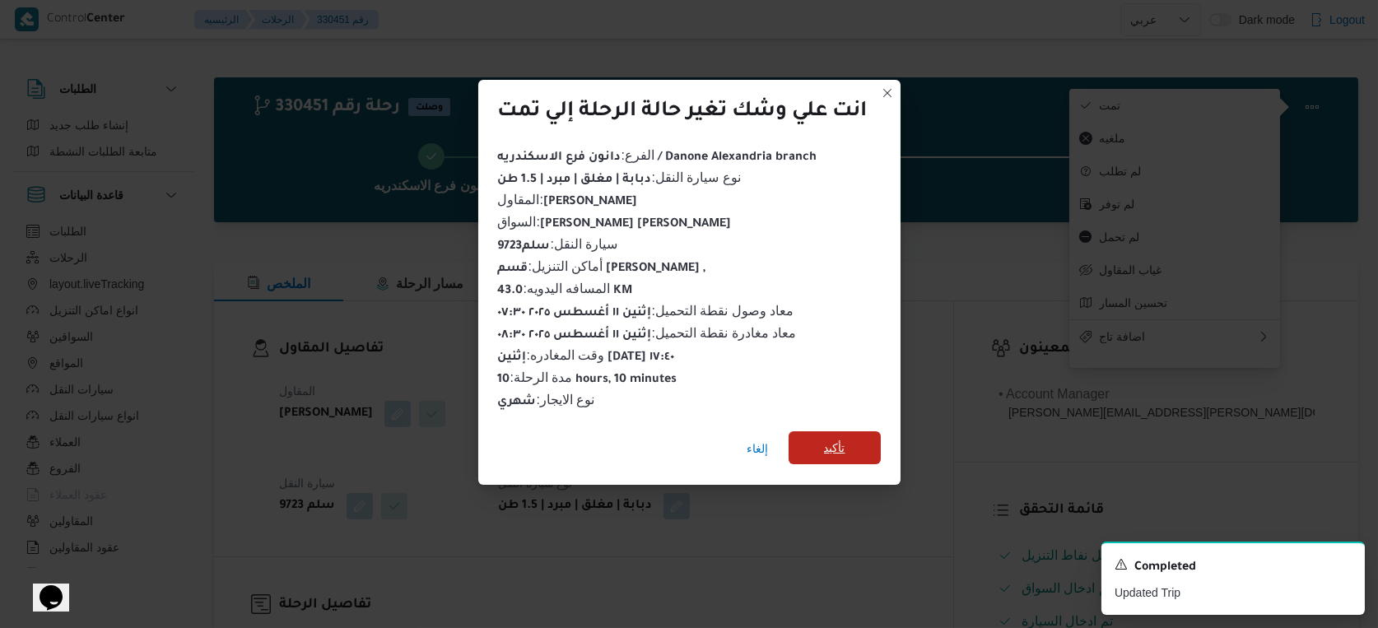
click at [841, 438] on span "تأكيد" at bounding box center [834, 448] width 21 height 20
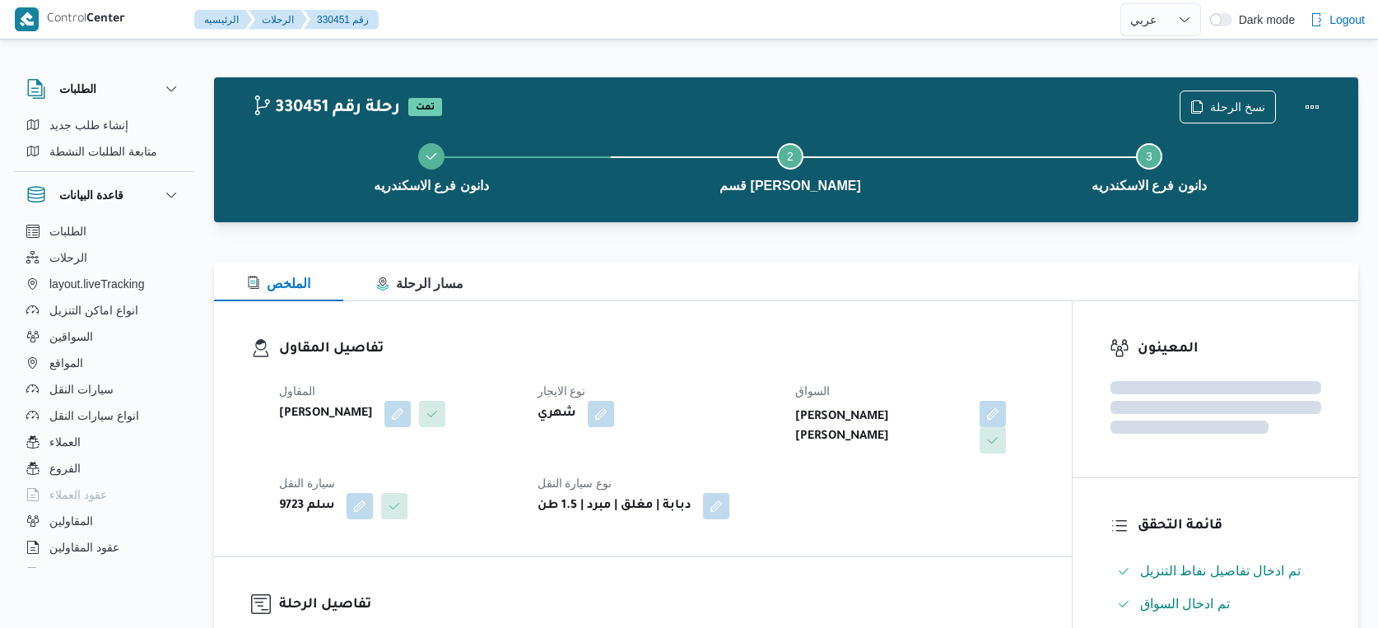
select select "ar"
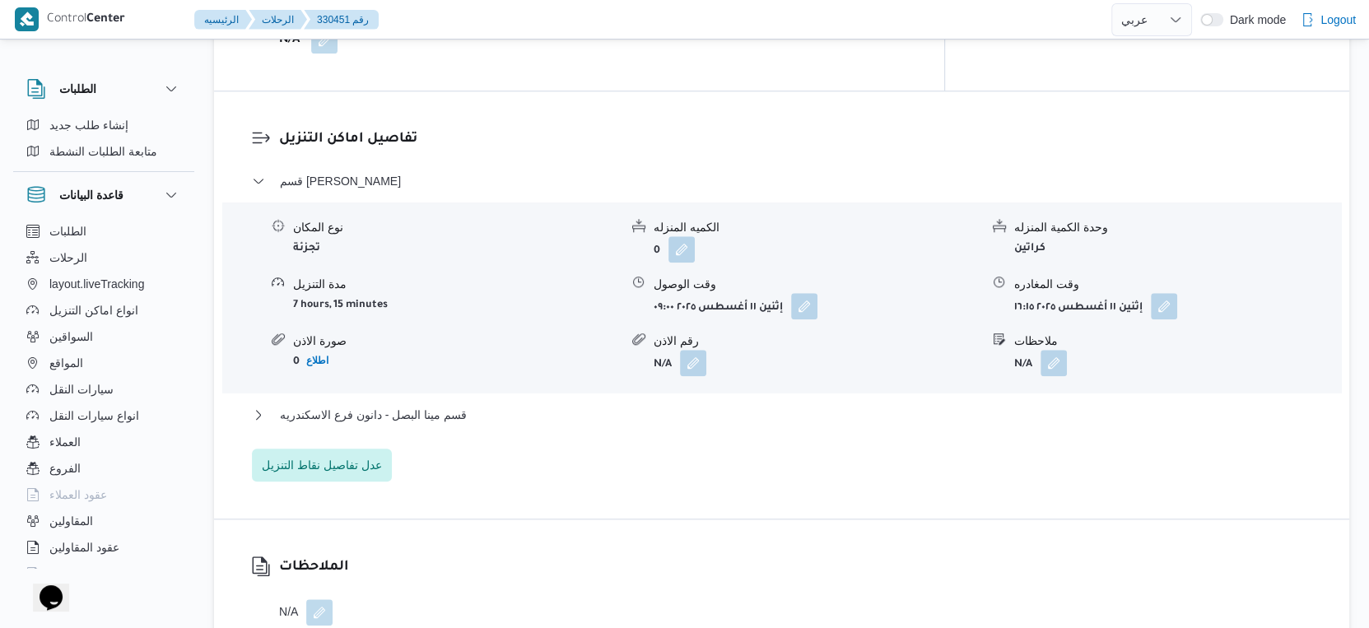
scroll to position [1372, 0]
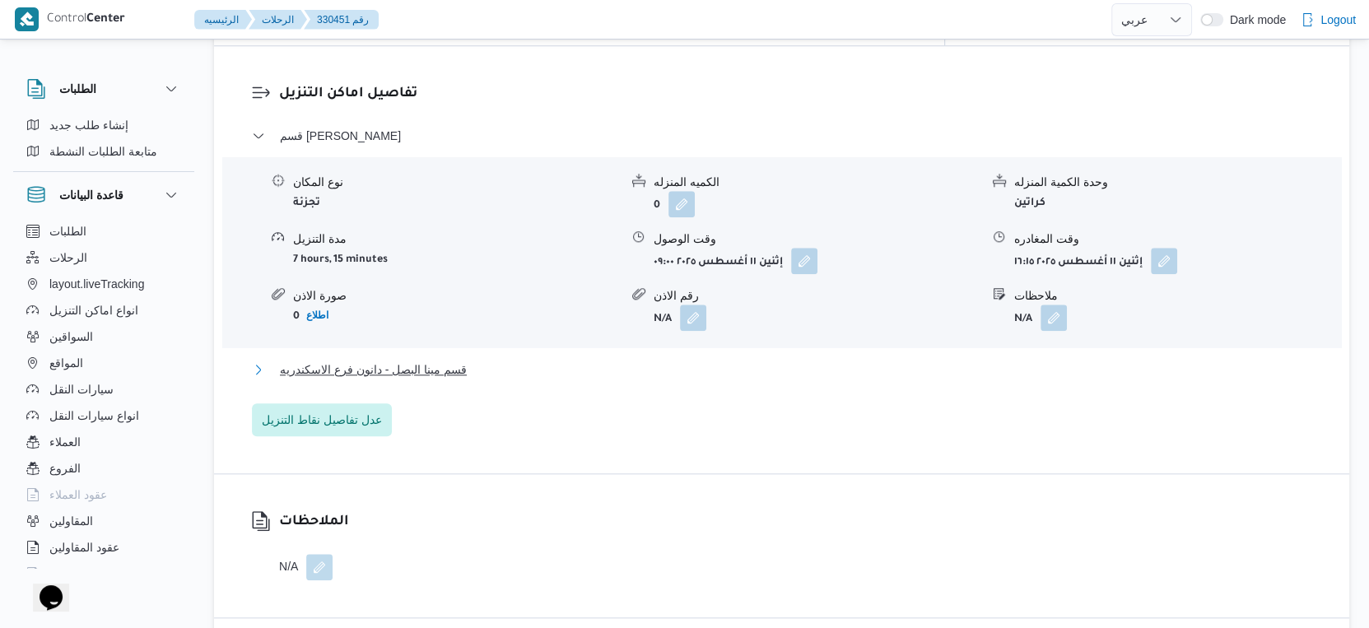
click at [444, 360] on span "قسم مينا البصل - دانون فرع الاسكندريه" at bounding box center [373, 370] width 187 height 20
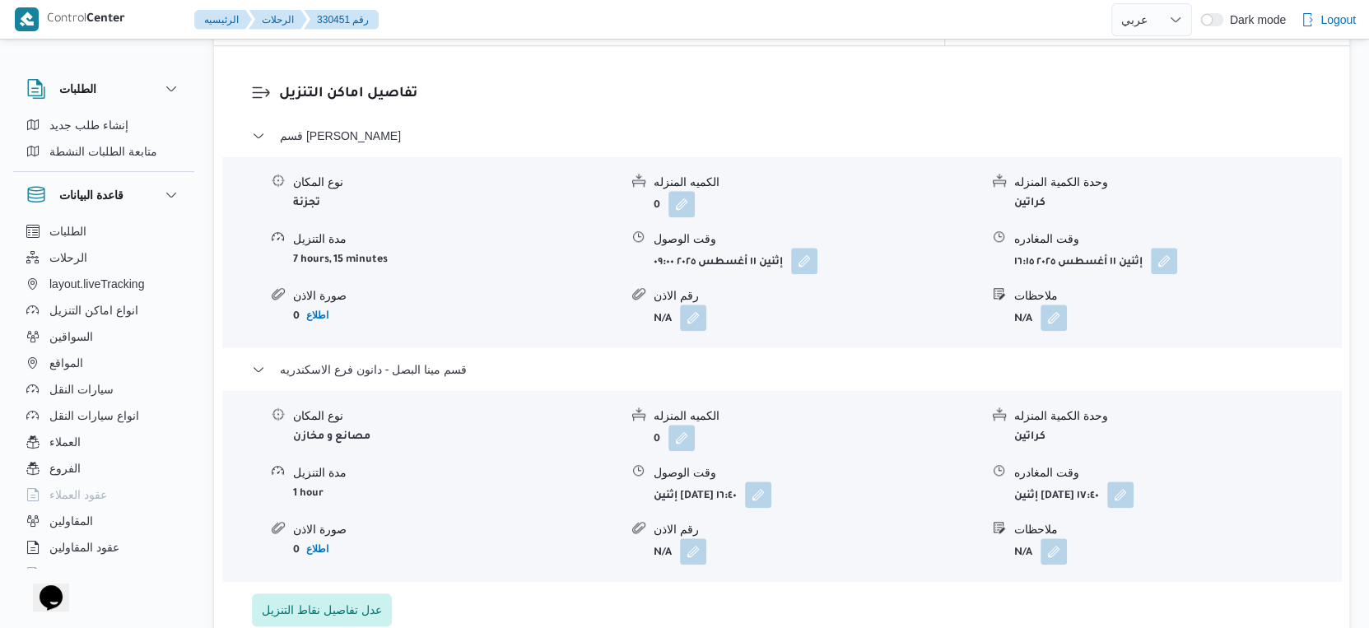
select select "ar"
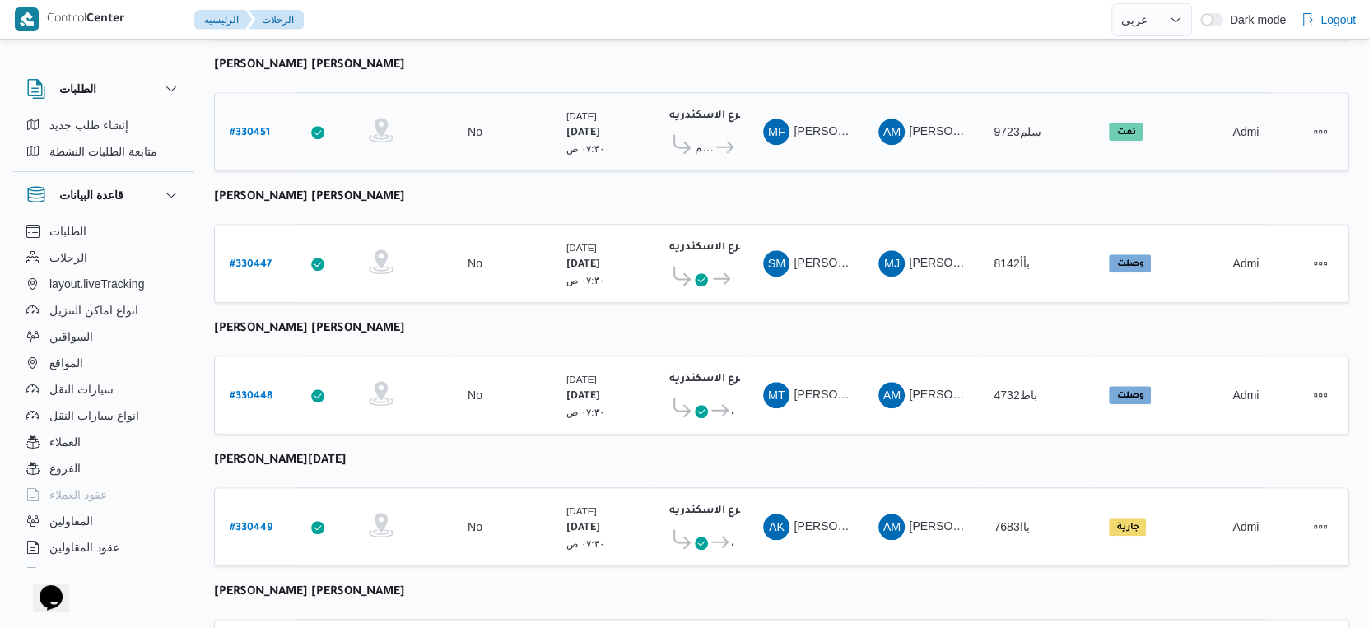
scroll to position [1161, 0]
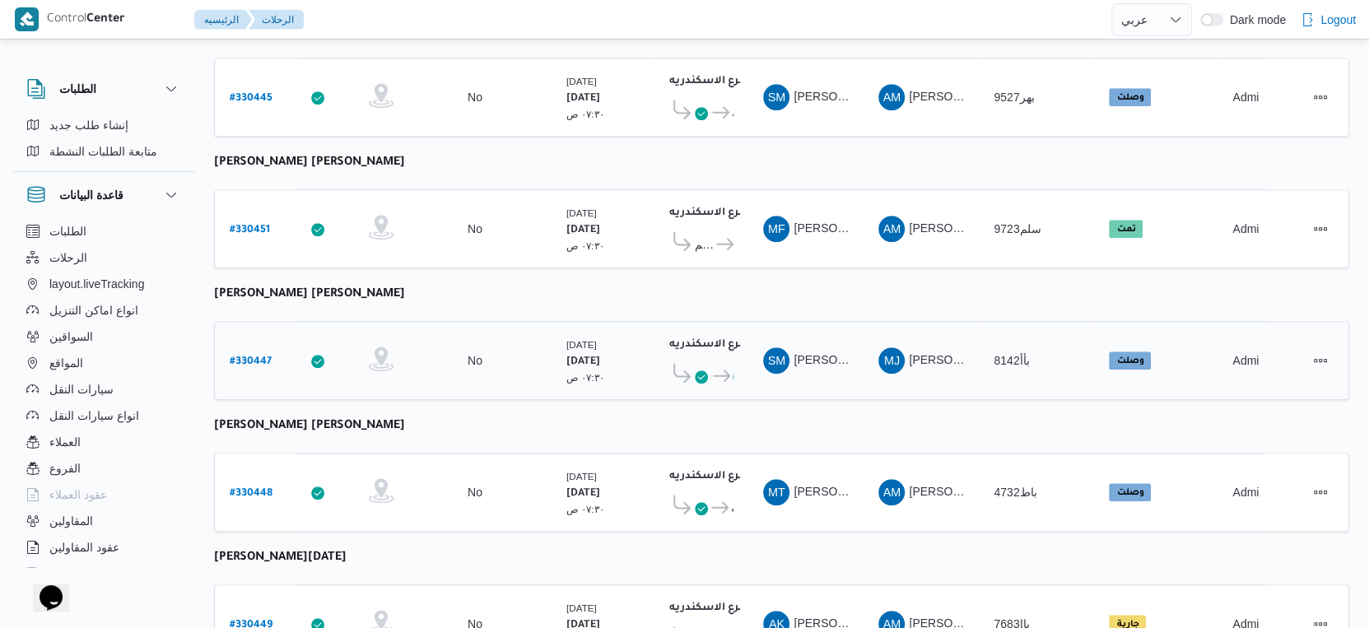
click at [265, 356] on b "# 330447" at bounding box center [251, 362] width 42 height 12
select select "ar"
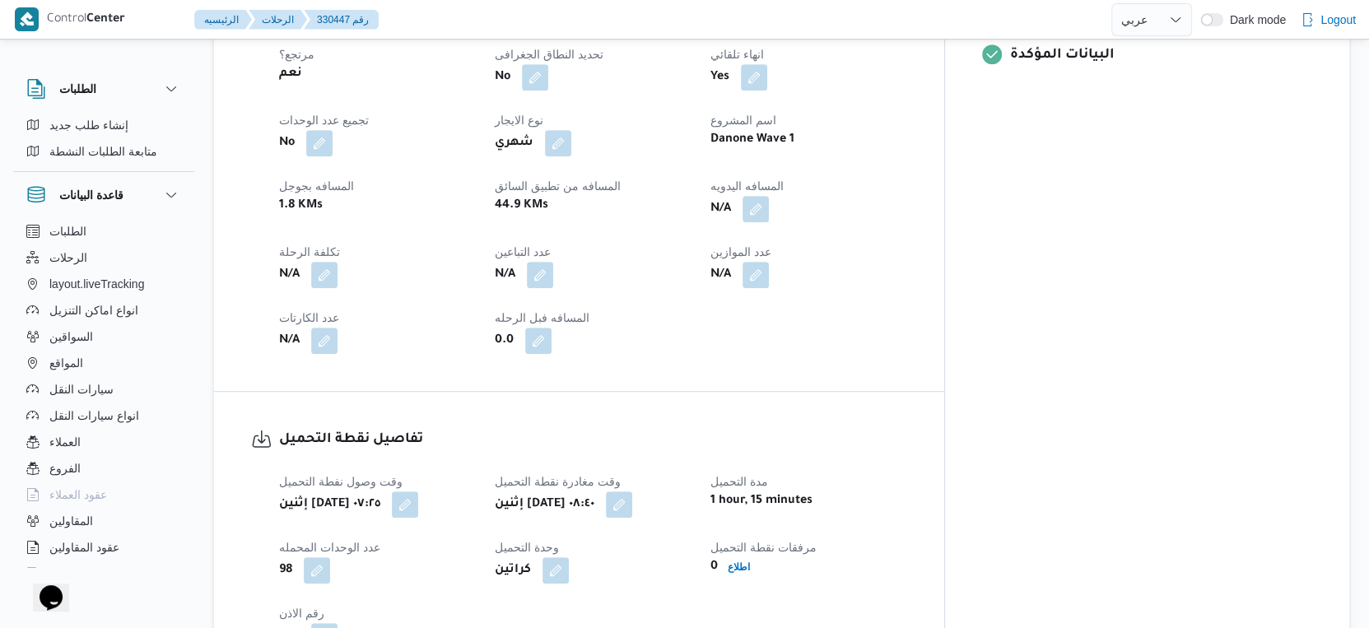
scroll to position [640, 0]
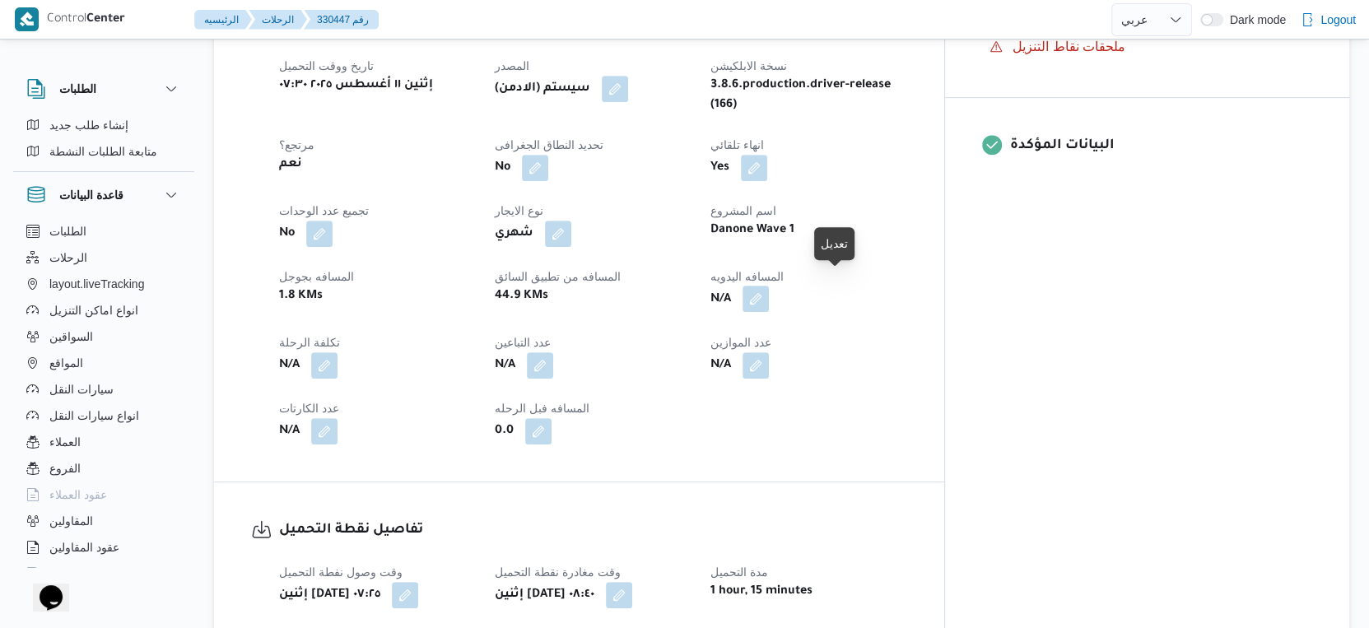
click at [769, 286] on button "button" at bounding box center [756, 299] width 26 height 26
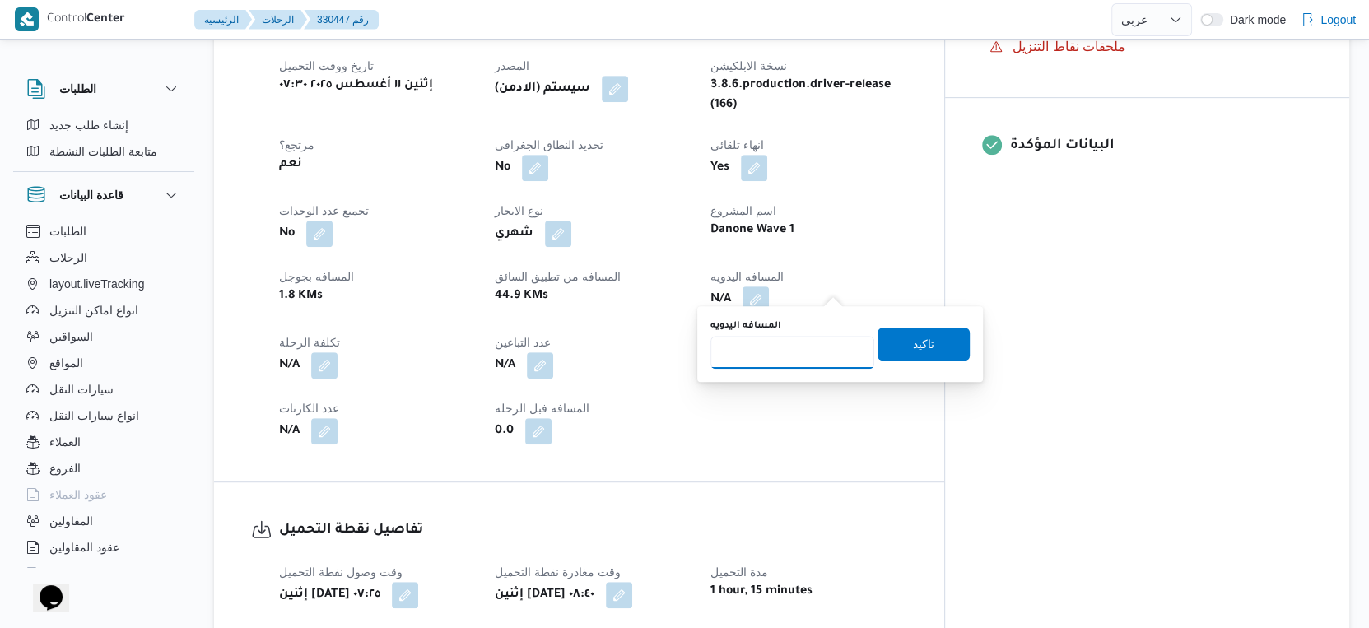
click at [799, 343] on input "المسافه اليدويه" at bounding box center [792, 352] width 164 height 33
type input "46"
click at [918, 342] on span "تاكيد" at bounding box center [923, 343] width 21 height 20
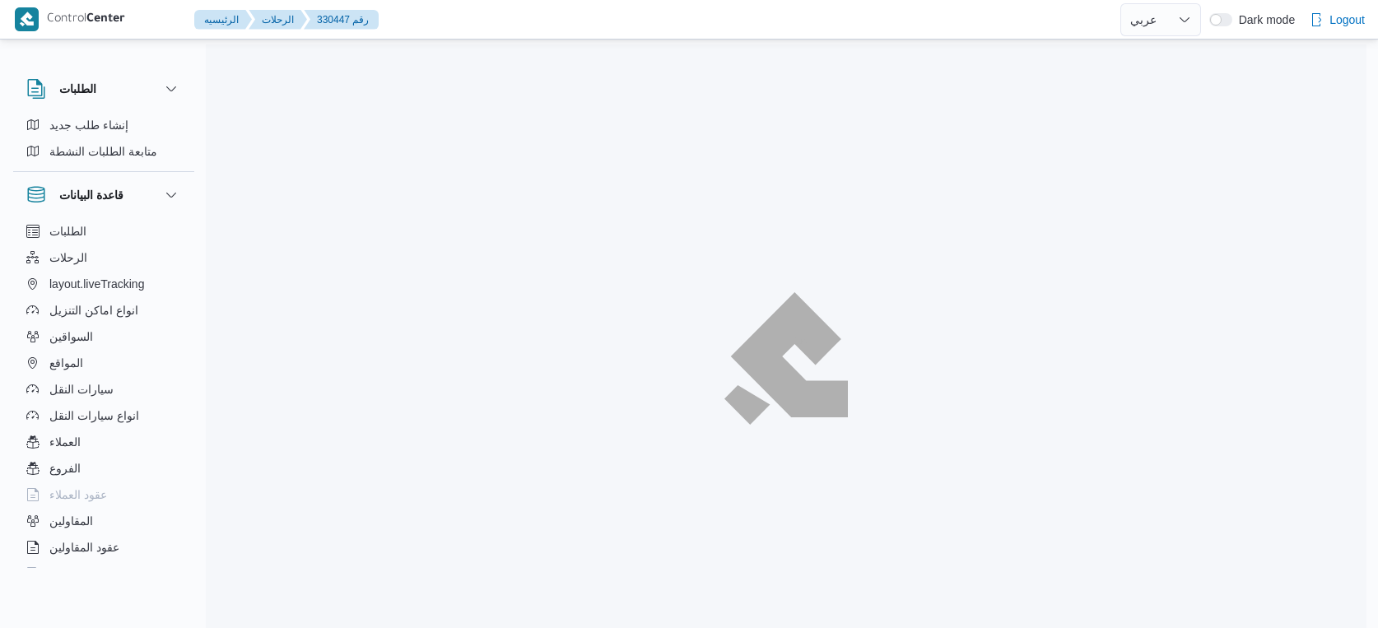
select select "ar"
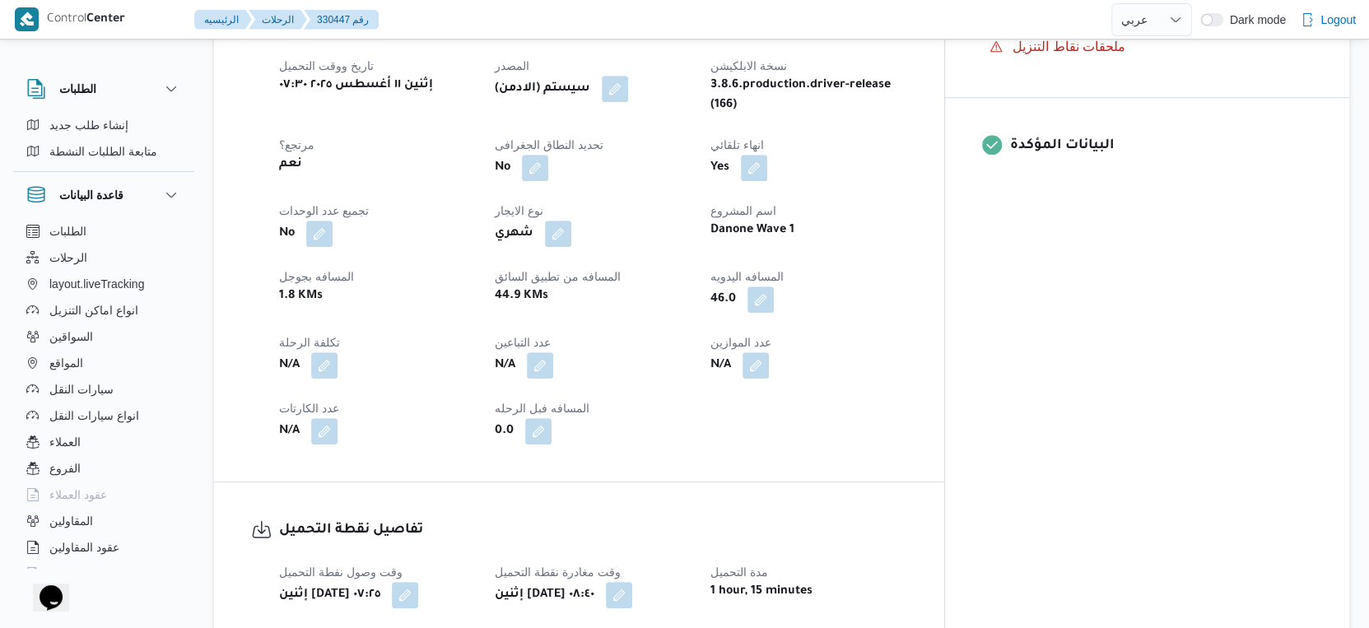
scroll to position [915, 0]
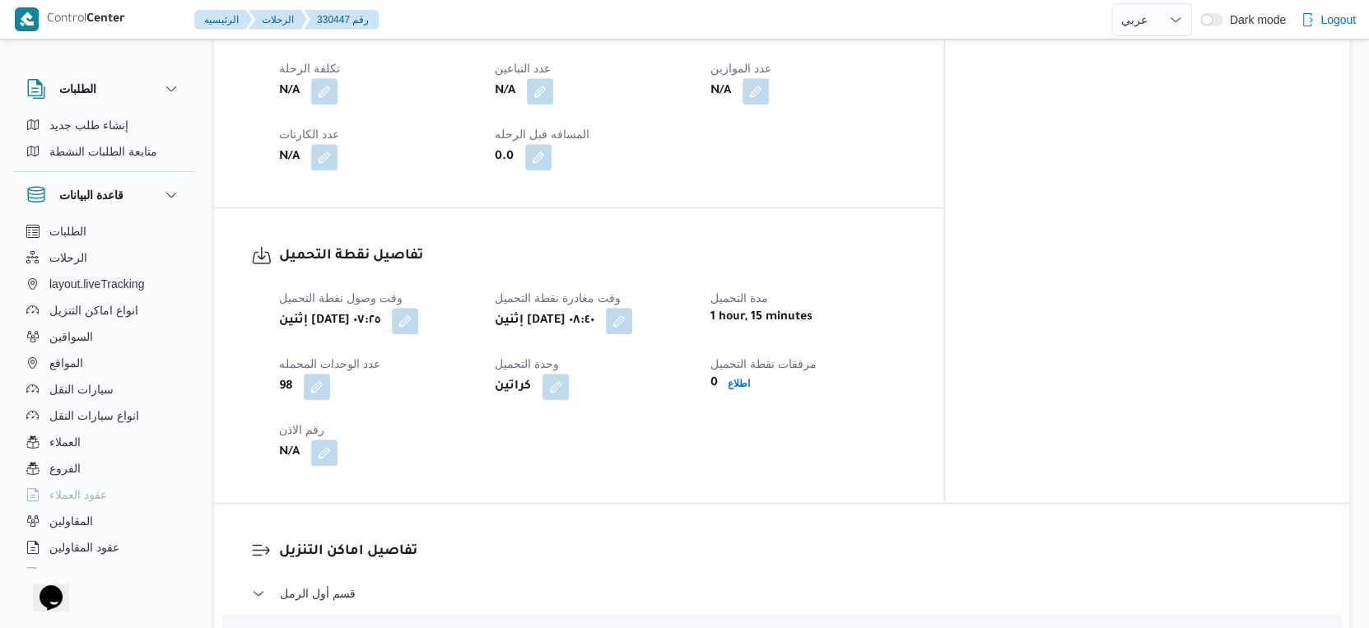
select select "ar"
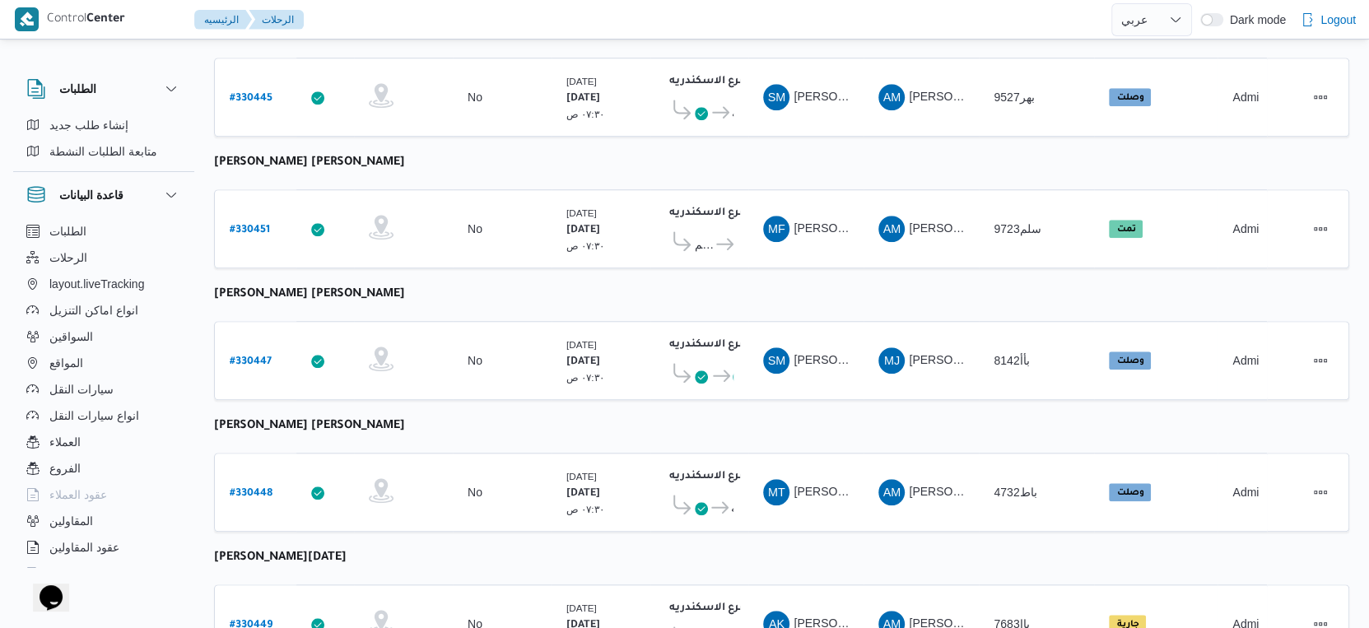
scroll to position [977, 0]
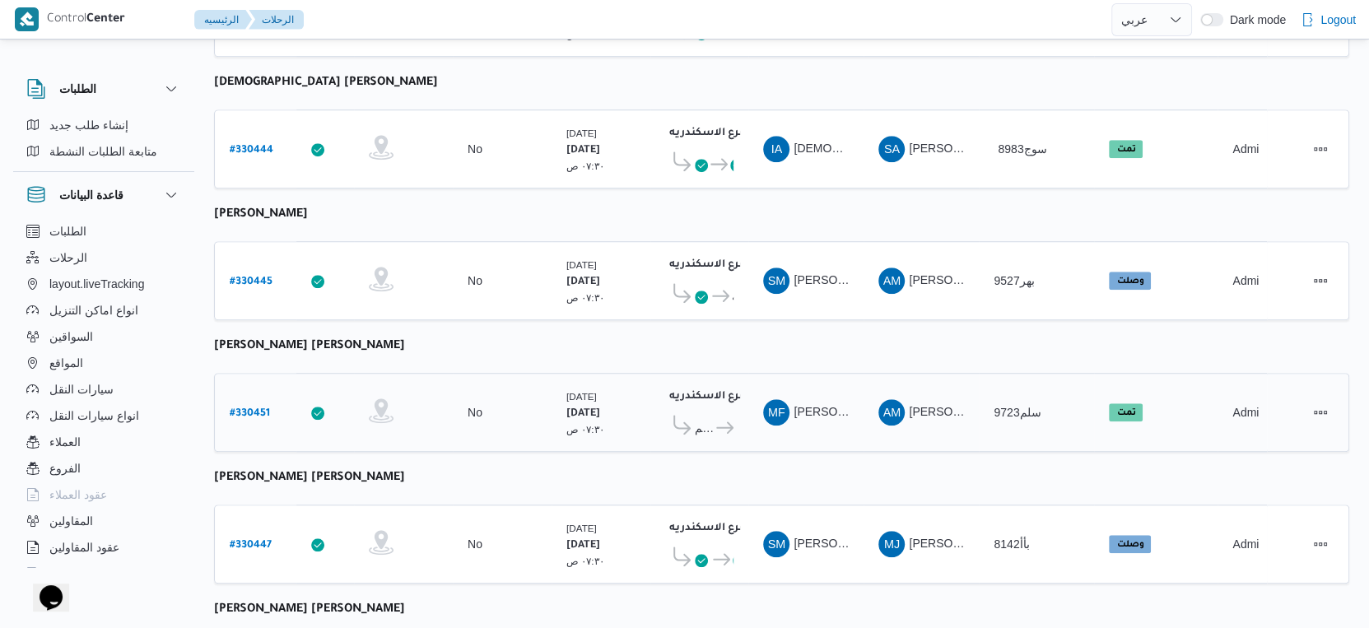
click at [249, 408] on b "# 330451" at bounding box center [250, 414] width 40 height 12
select select "ar"
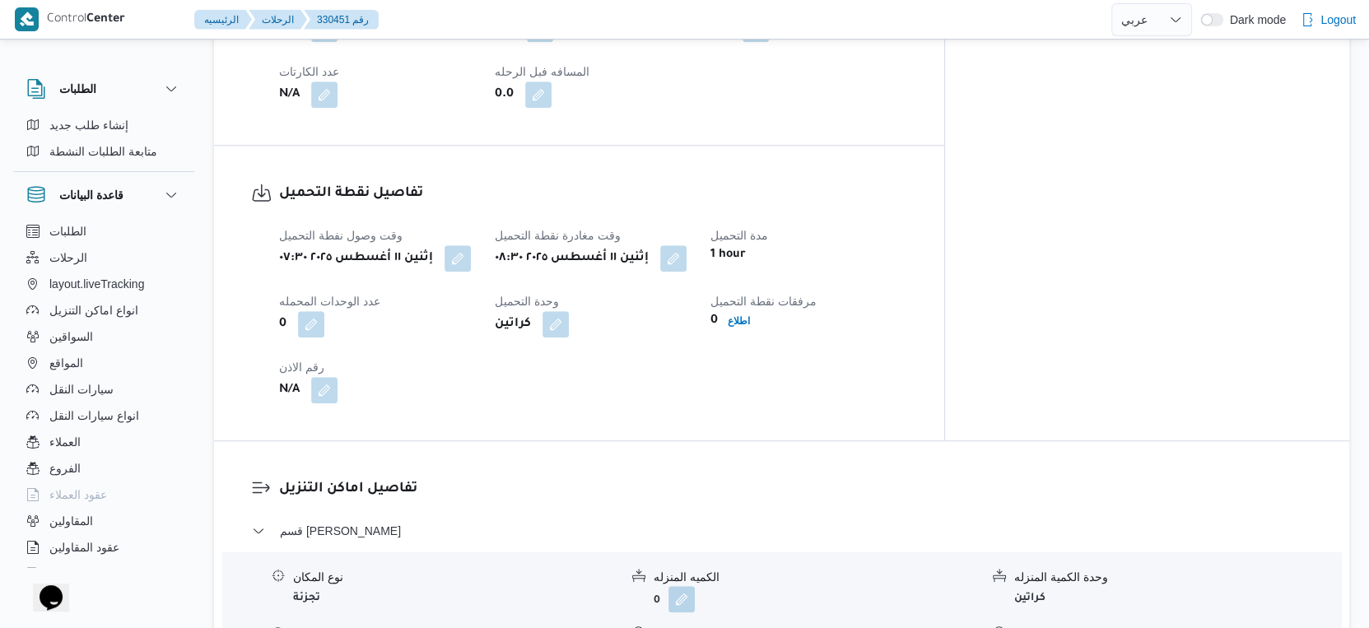
scroll to position [1252, 0]
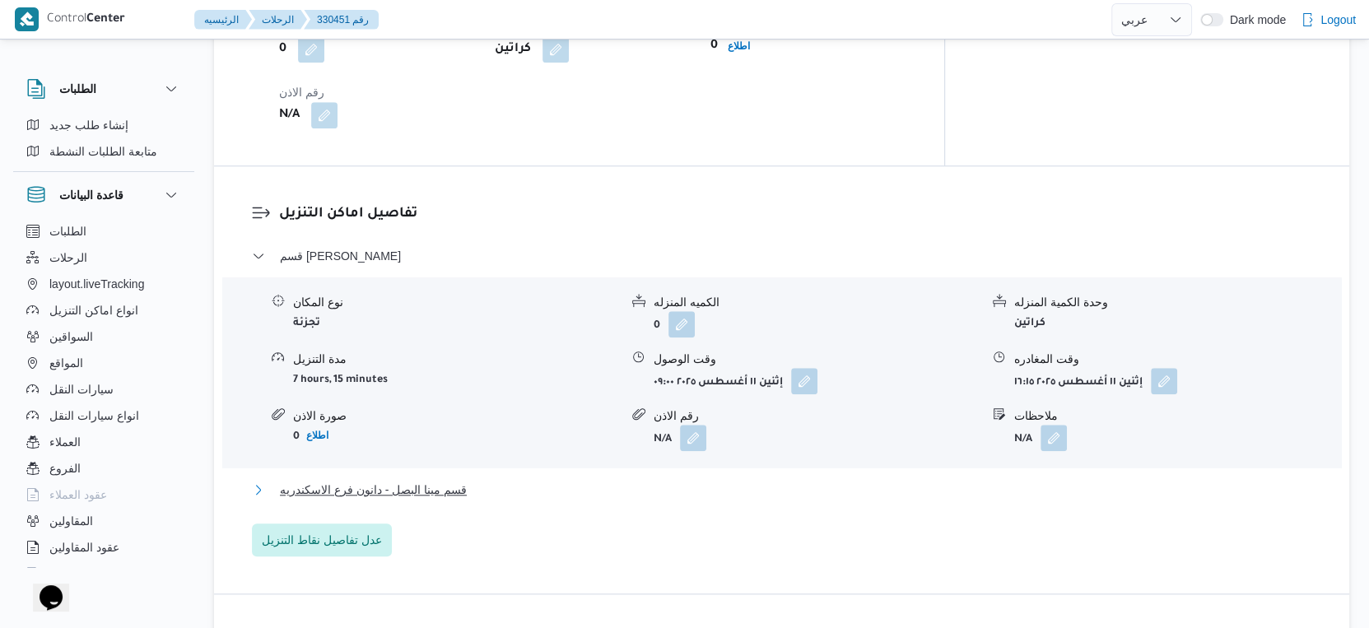
click at [457, 480] on span "قسم مينا البصل - دانون فرع الاسكندريه" at bounding box center [373, 490] width 187 height 20
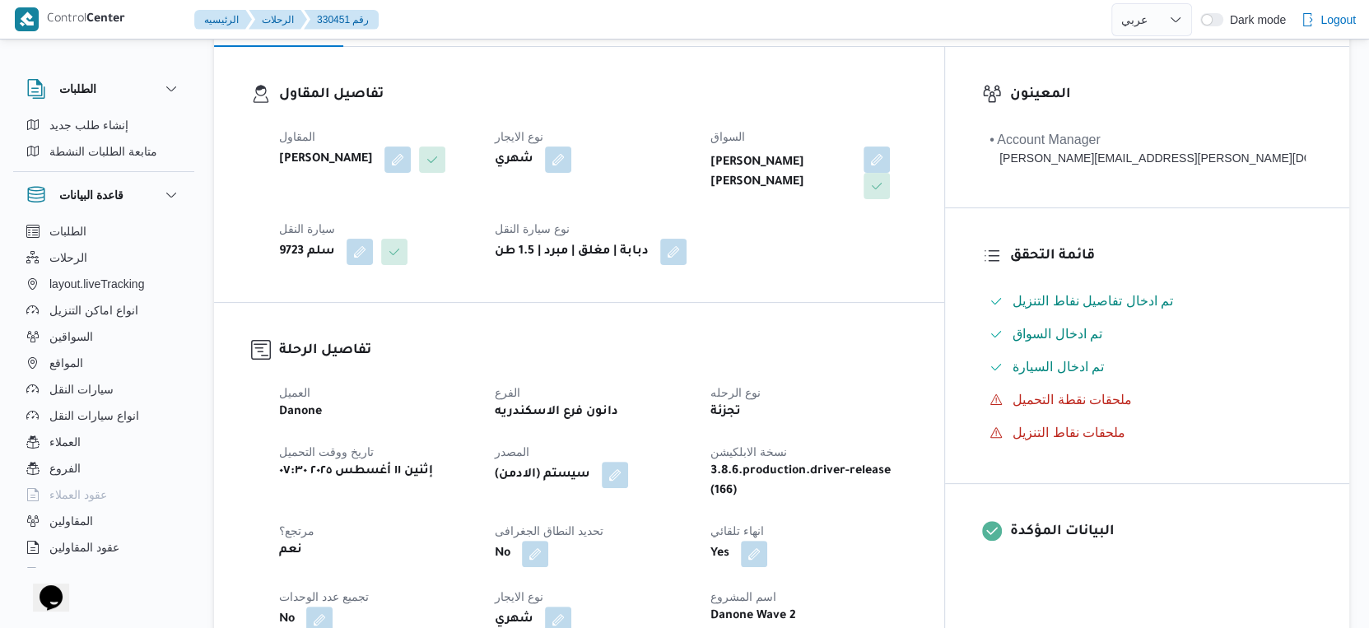
scroll to position [548, 0]
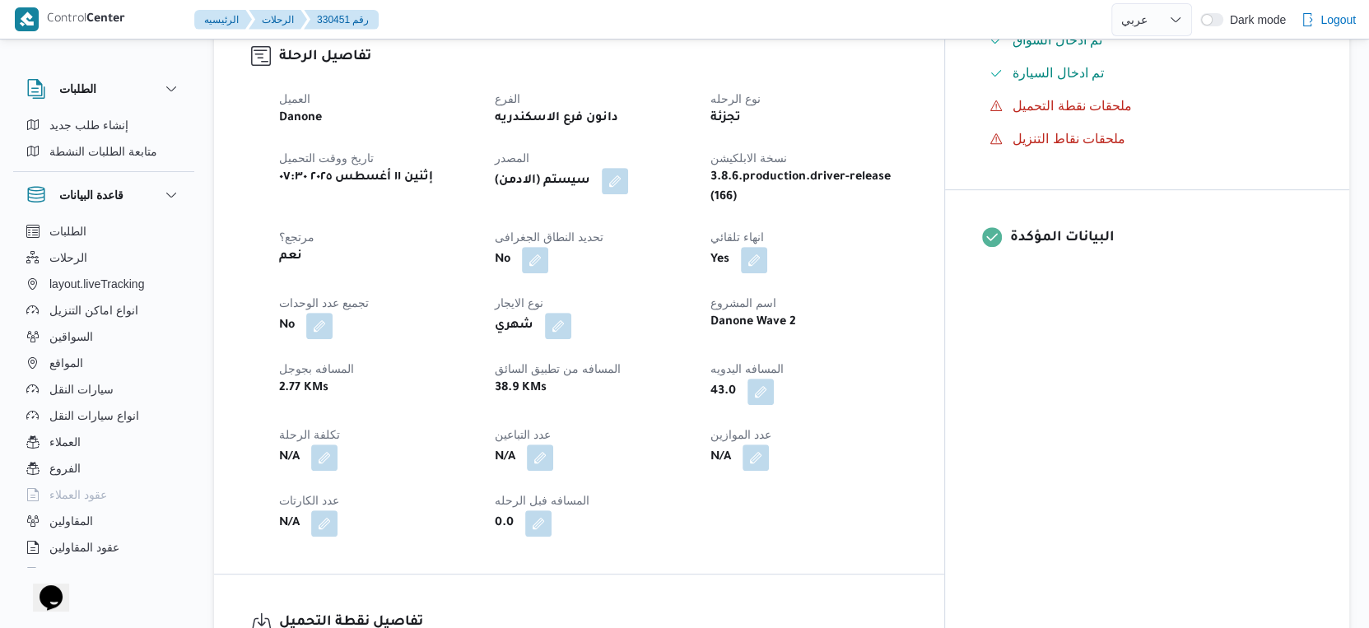
select select "ar"
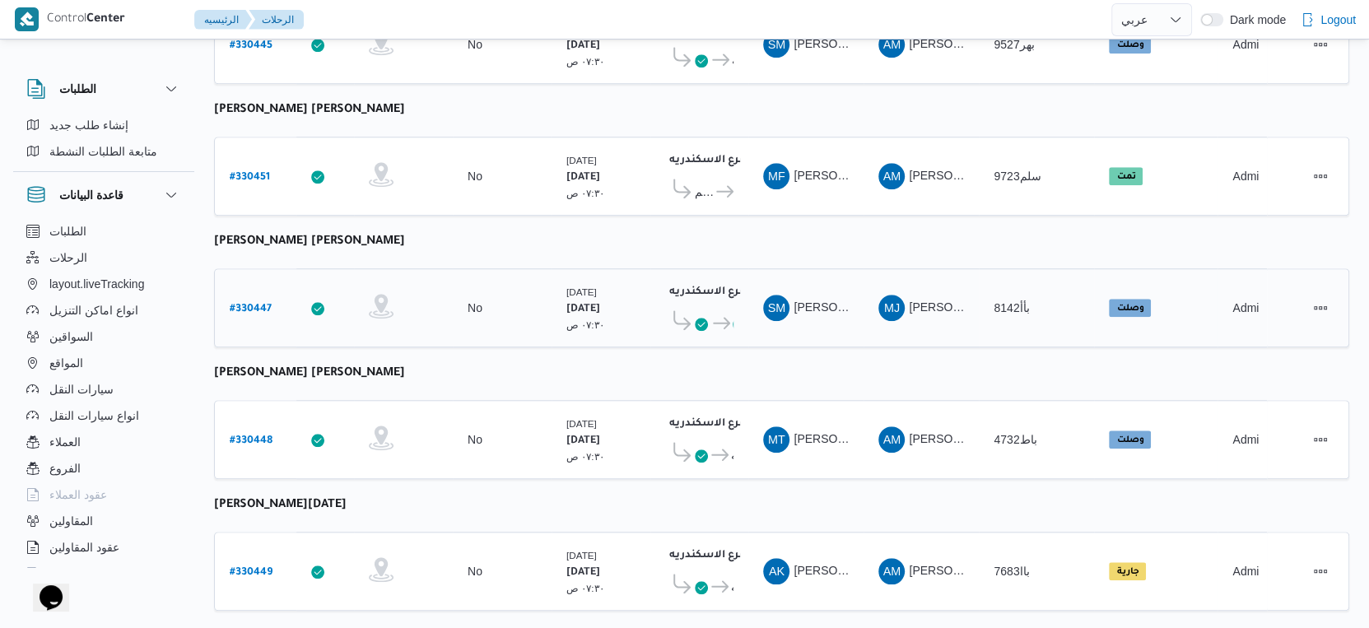
scroll to position [1344, 0]
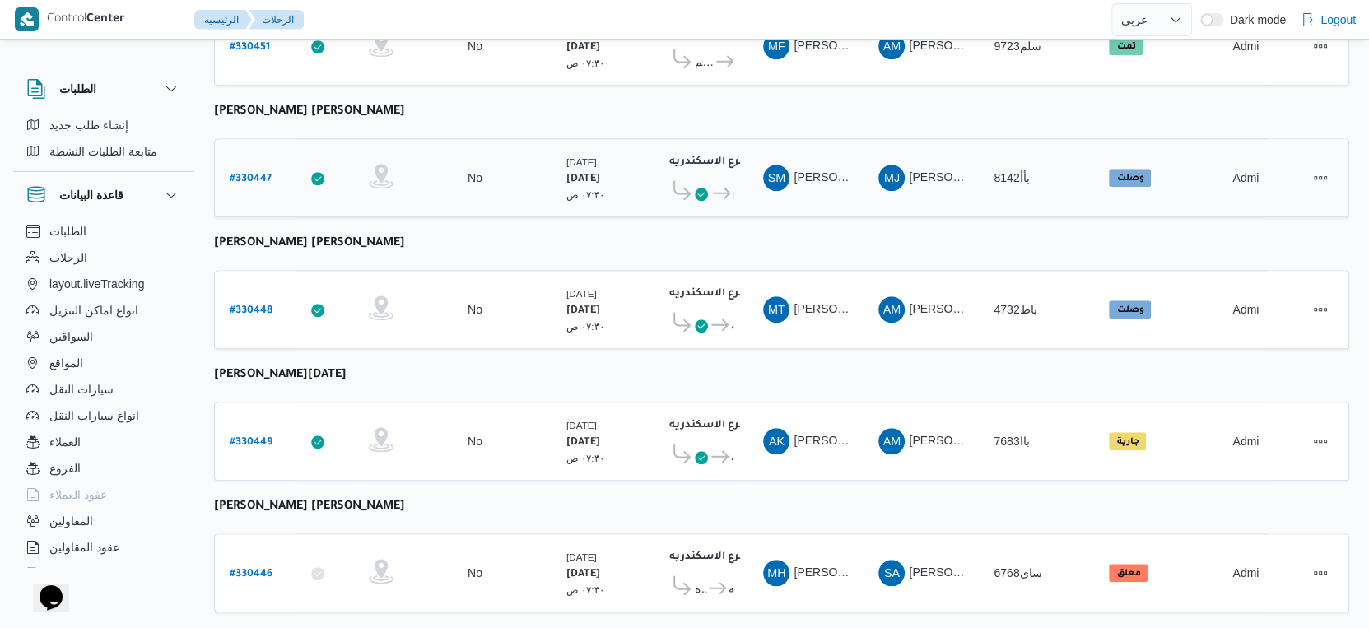
click at [258, 174] on b "# 330447" at bounding box center [251, 180] width 42 height 12
select select "ar"
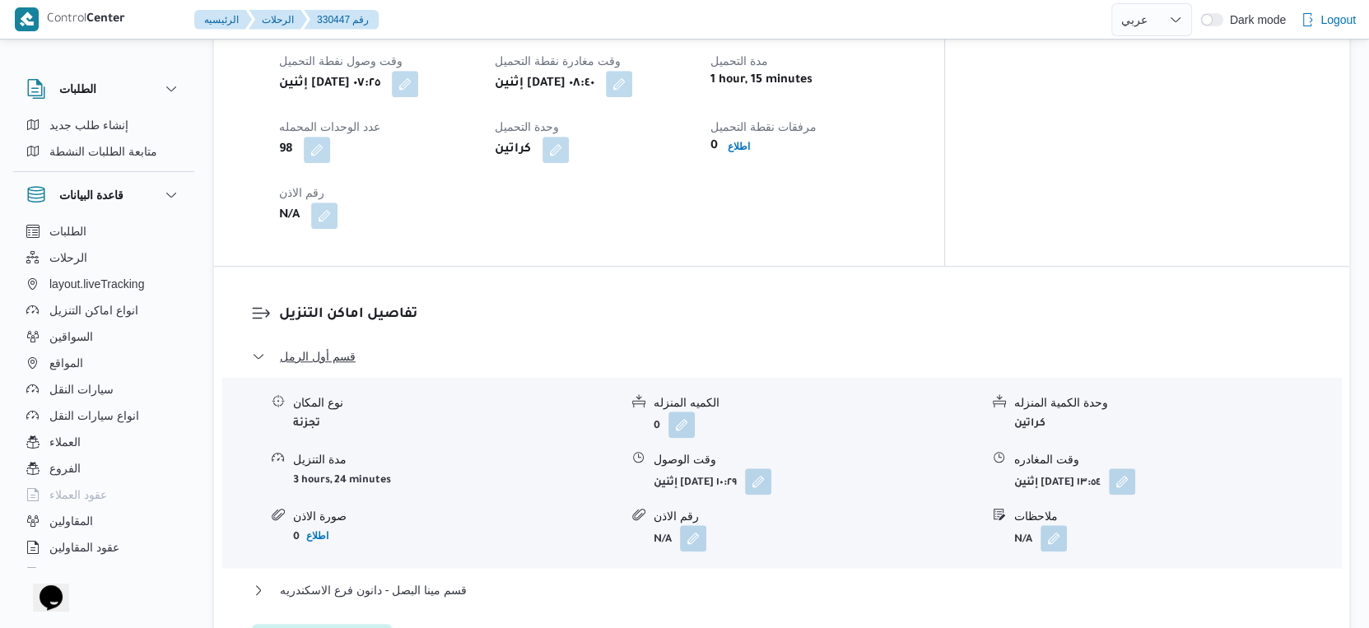
scroll to position [1280, 0]
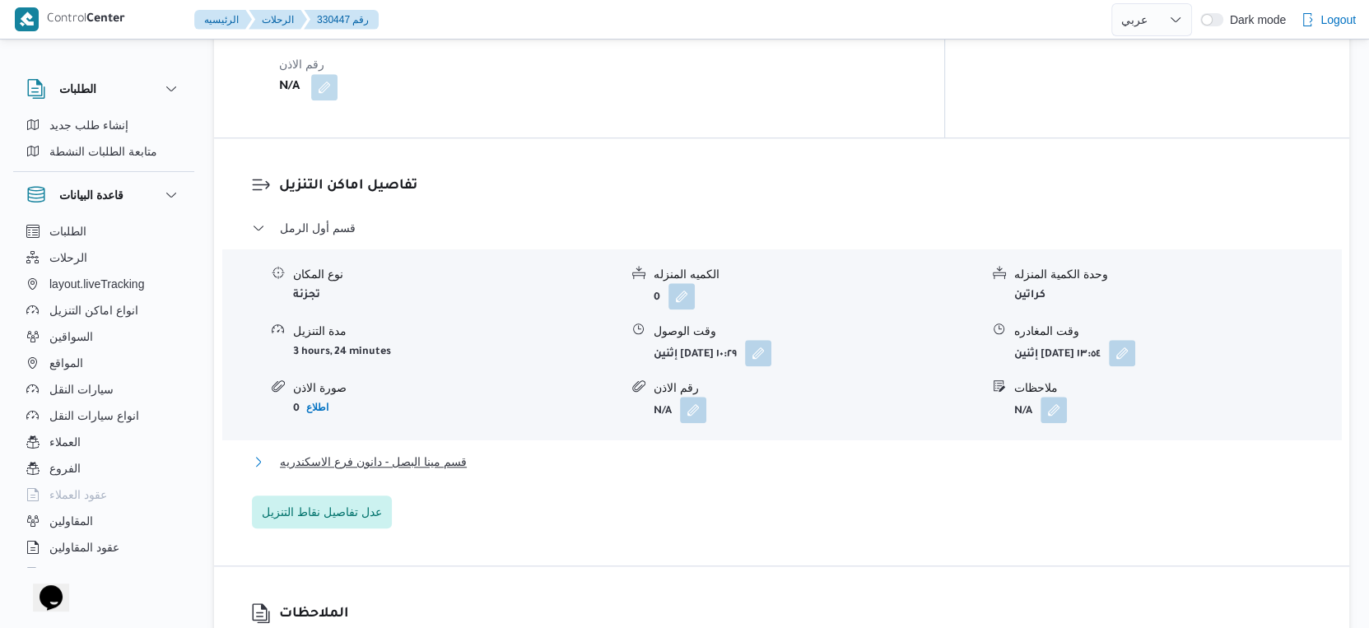
click at [502, 456] on button "قسم مينا البصل - دانون فرع الاسكندريه" at bounding box center [782, 462] width 1060 height 20
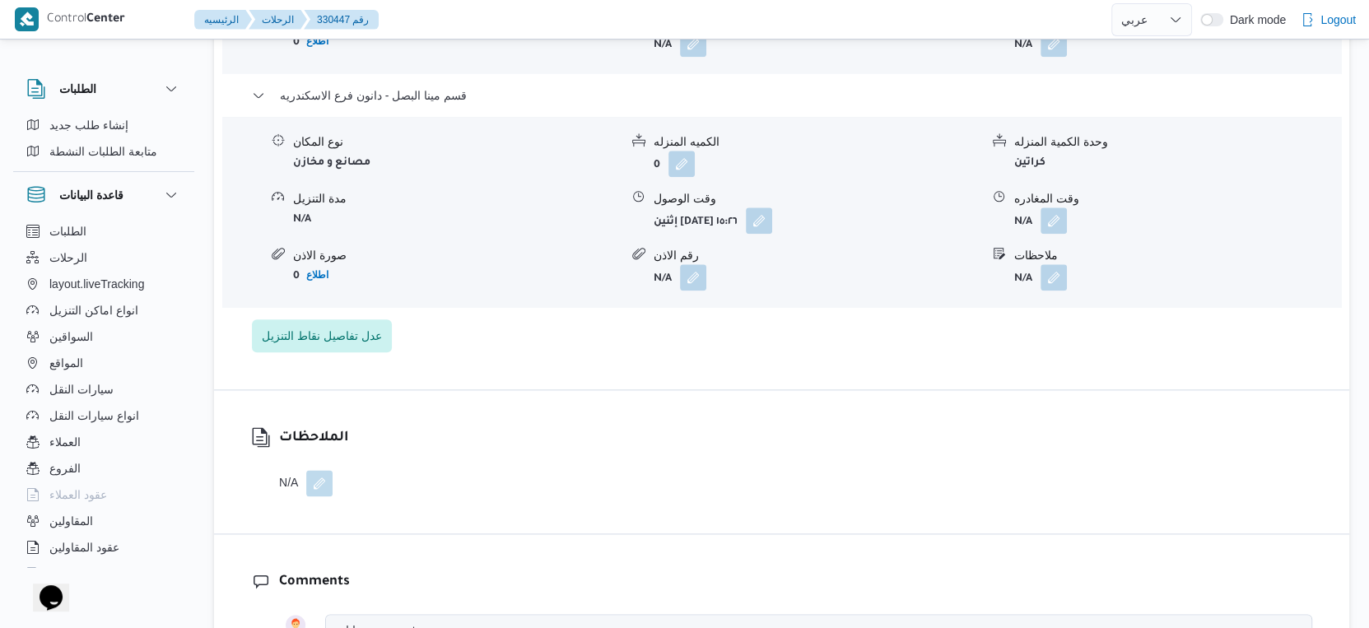
scroll to position [1463, 0]
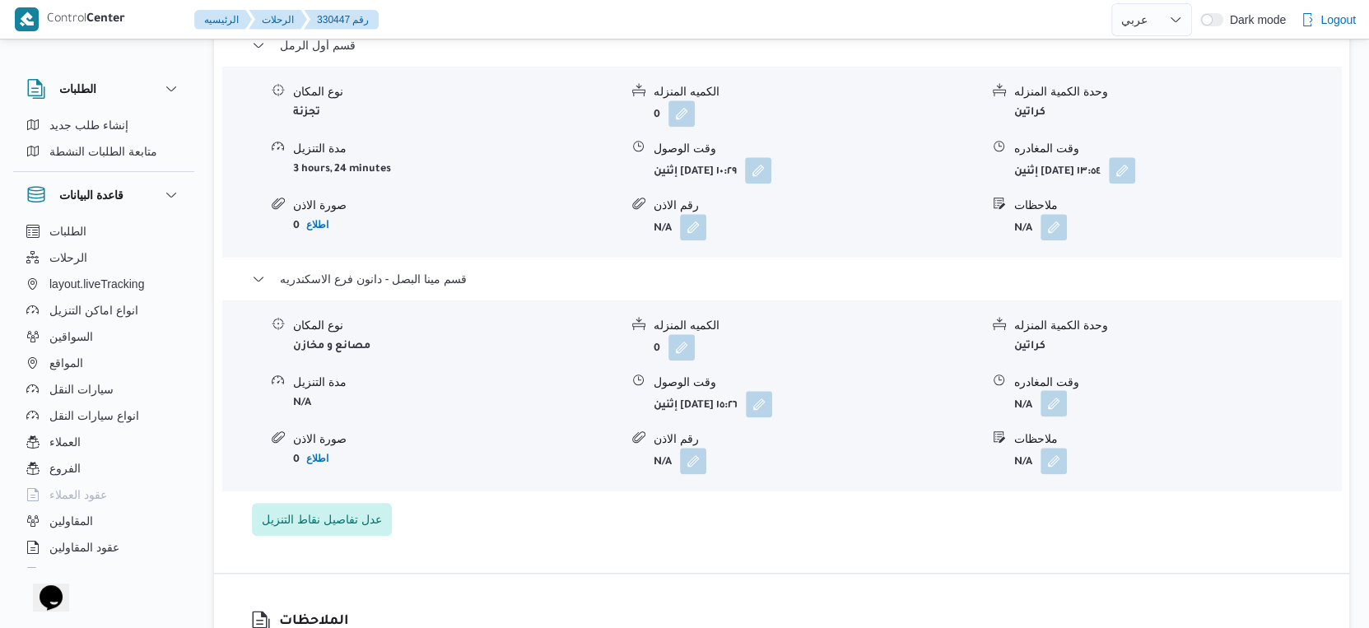
click at [1055, 390] on button "button" at bounding box center [1054, 403] width 26 height 26
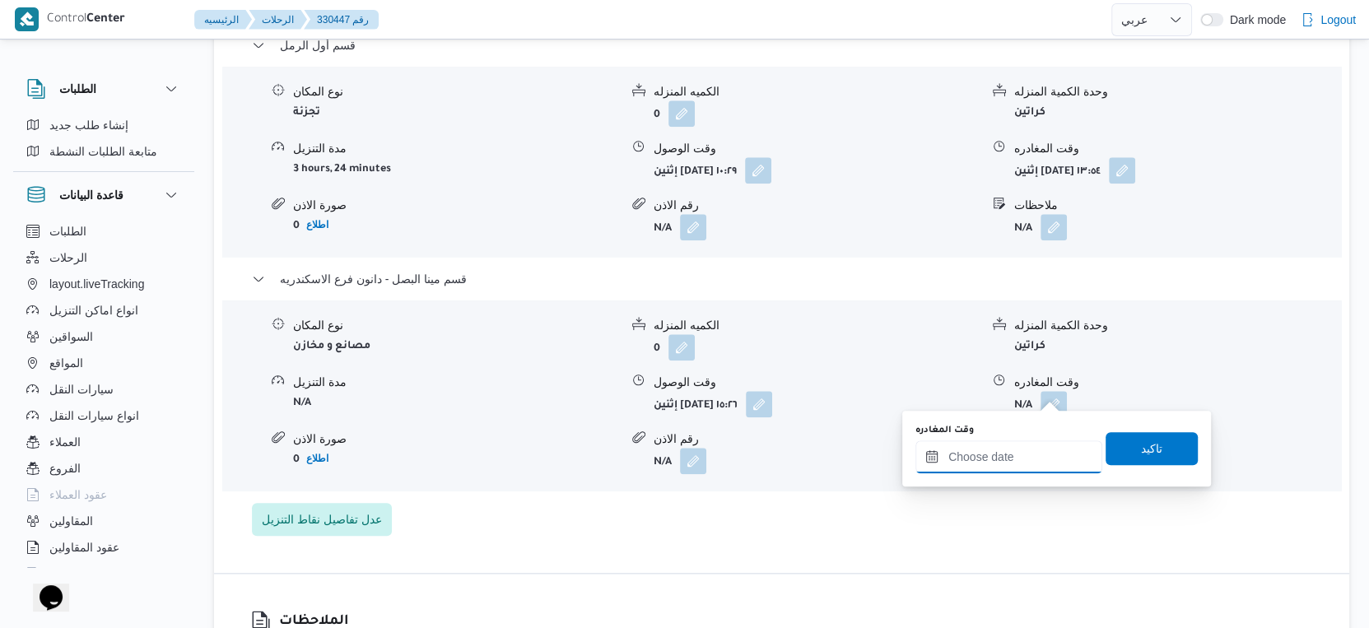
drag, startPoint x: 1032, startPoint y: 445, endPoint x: 1081, endPoint y: 468, distance: 54.1
click at [1032, 445] on input "وقت المغادره" at bounding box center [1008, 456] width 187 height 33
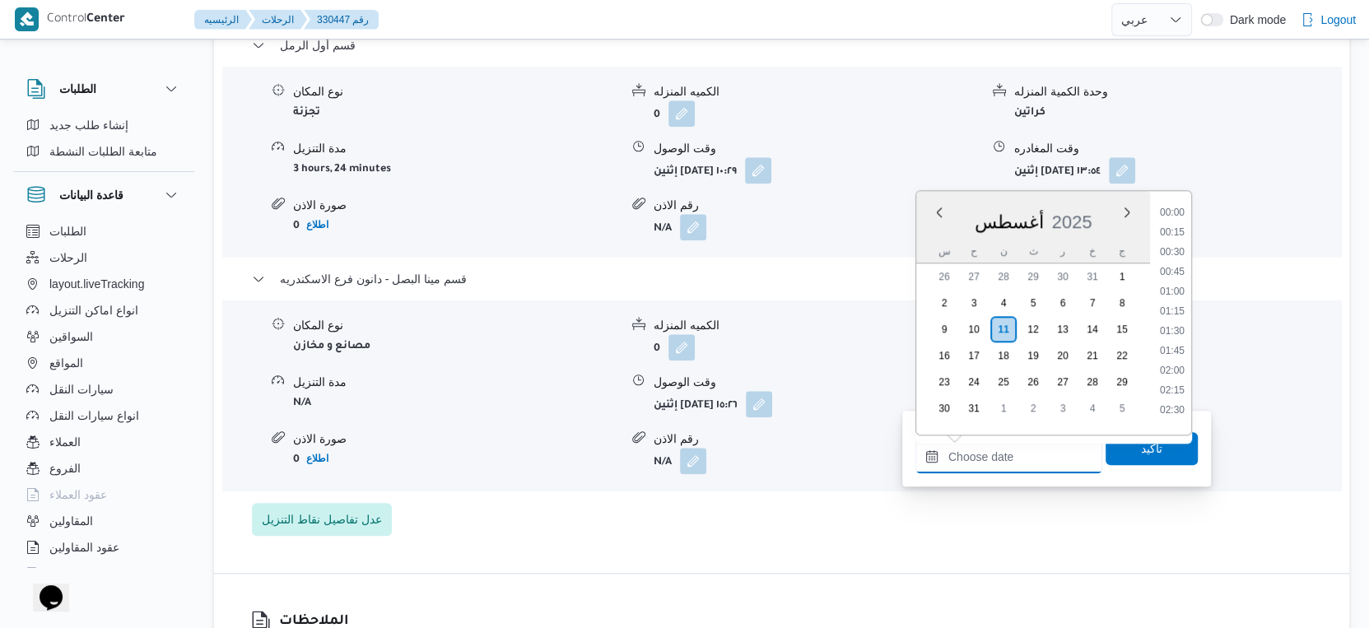
scroll to position [1307, 0]
click at [1178, 226] on li "16:45" at bounding box center [1172, 229] width 38 height 16
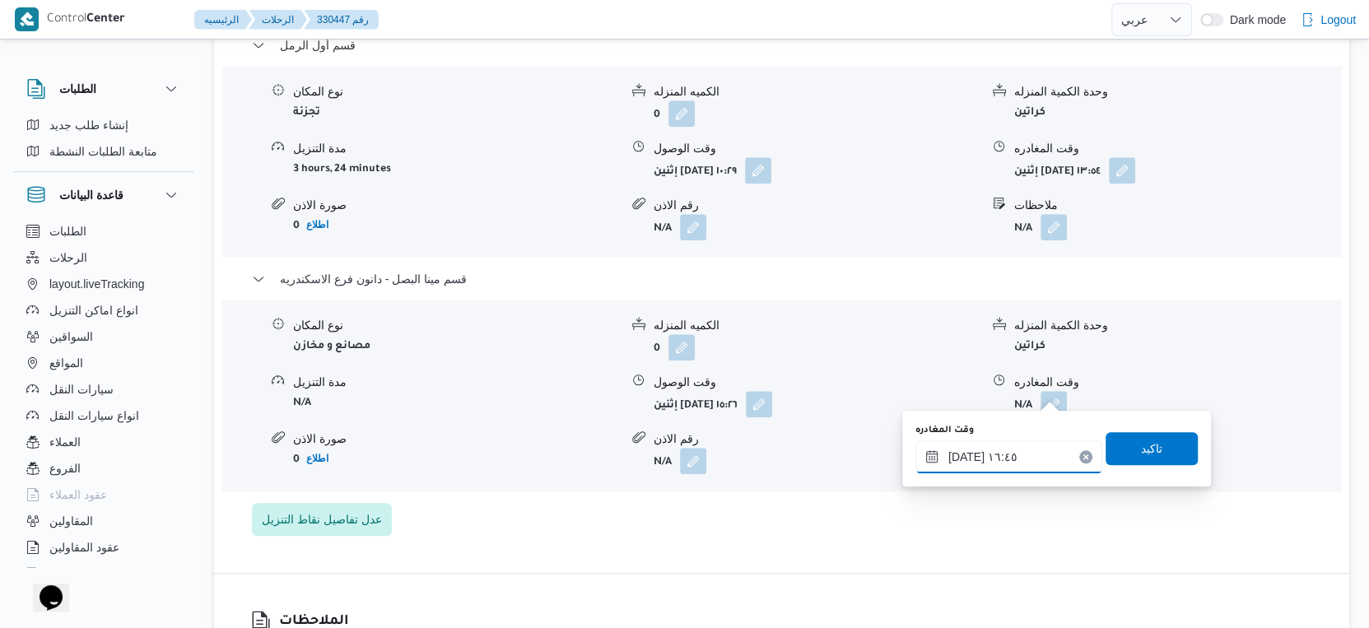
click at [964, 453] on input "١١/٠٨/٢٠٢٥ ١٦:٤٥" at bounding box center [1008, 456] width 187 height 33
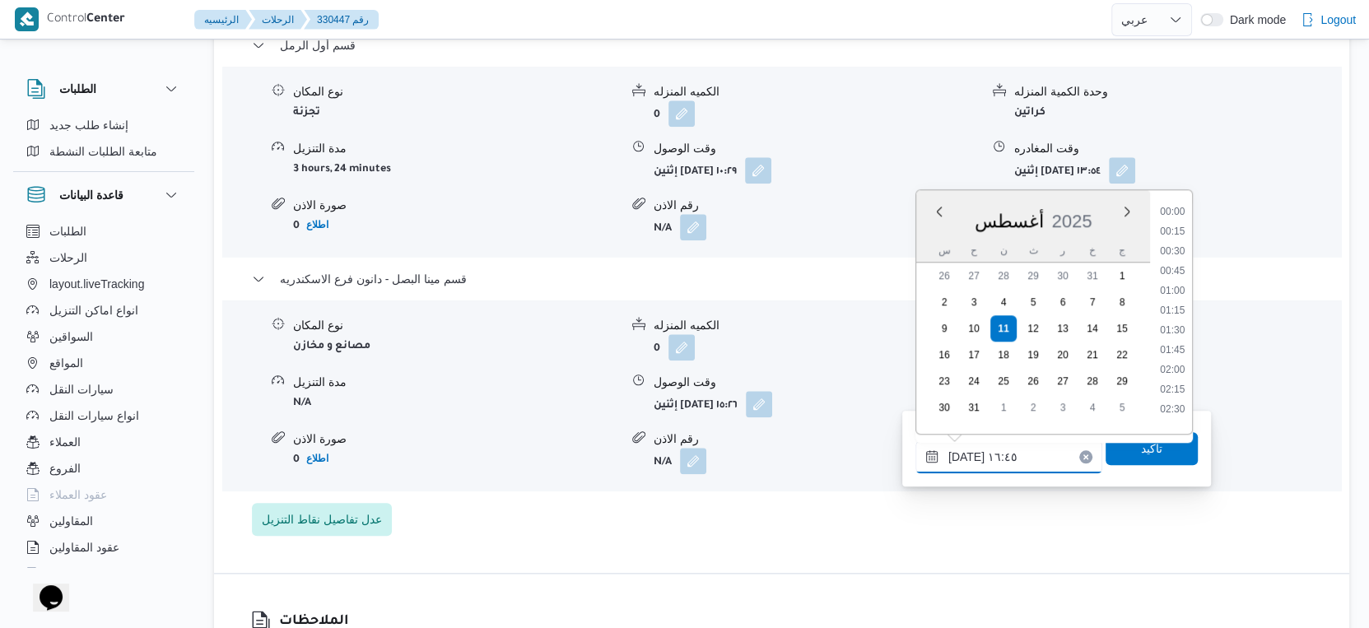
scroll to position [1209, 0]
type input "١١/٠٨/٢٠٢٥ ١٦:٥٠"
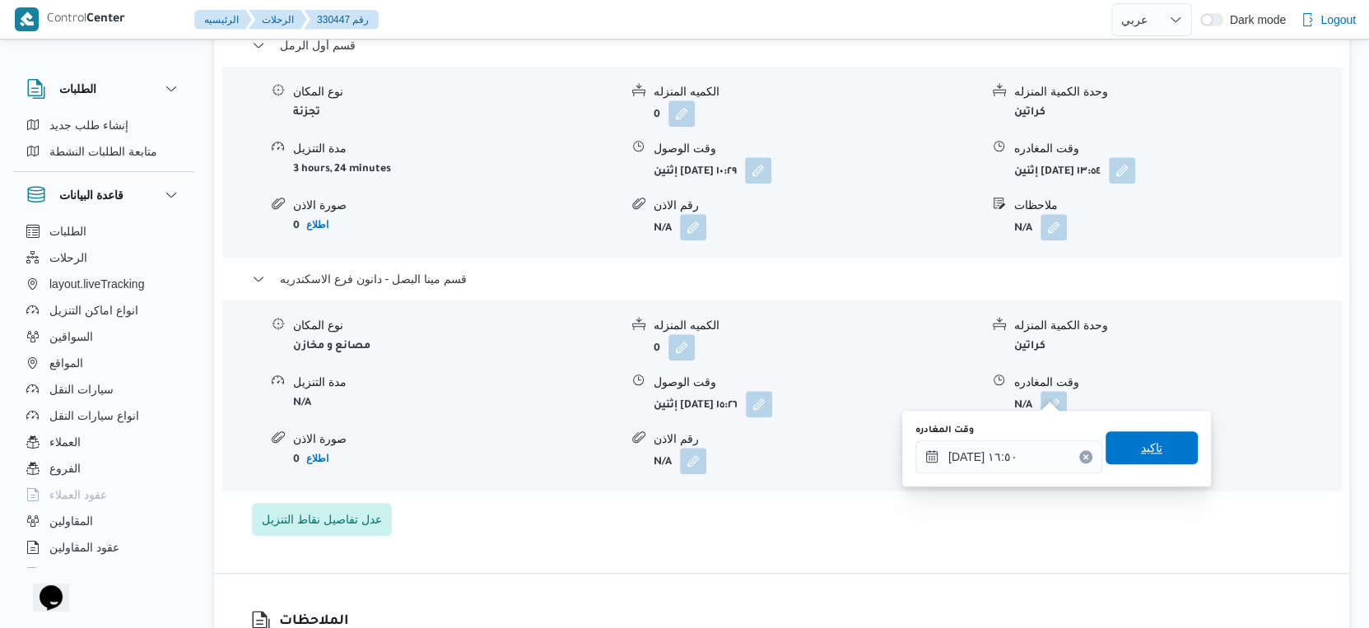
click at [1153, 459] on span "تاكيد" at bounding box center [1152, 447] width 92 height 33
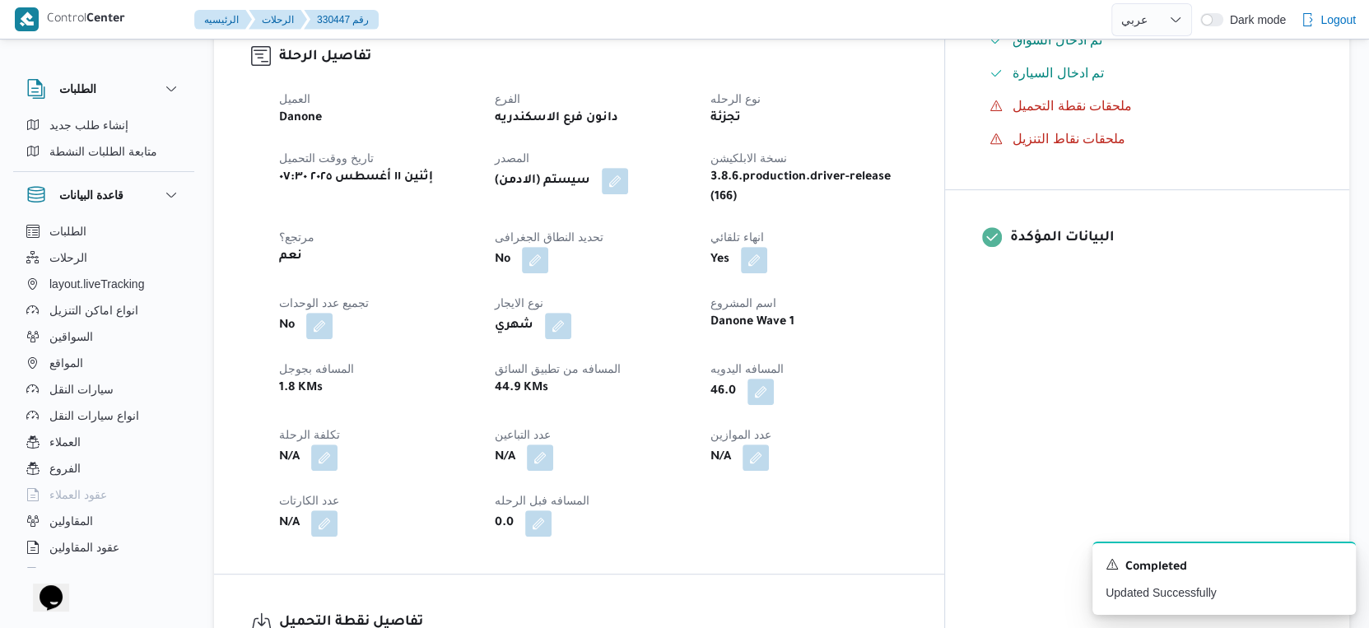
scroll to position [0, 0]
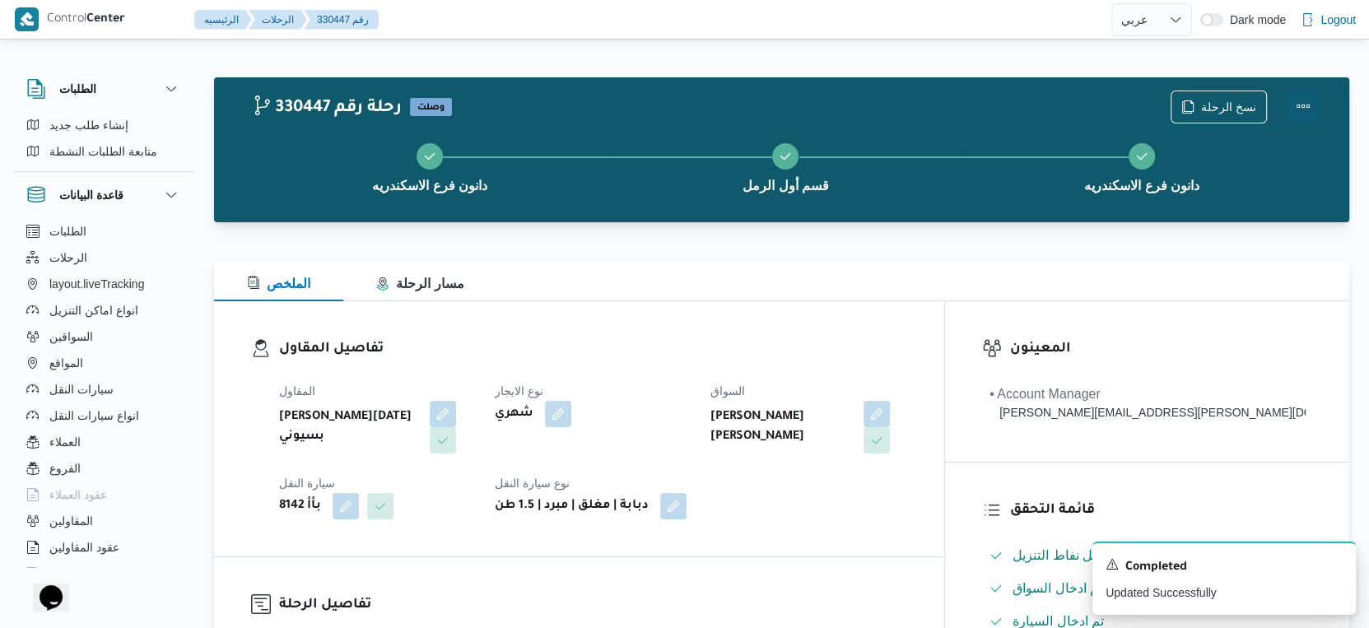
click at [1311, 100] on button "Actions" at bounding box center [1303, 106] width 33 height 33
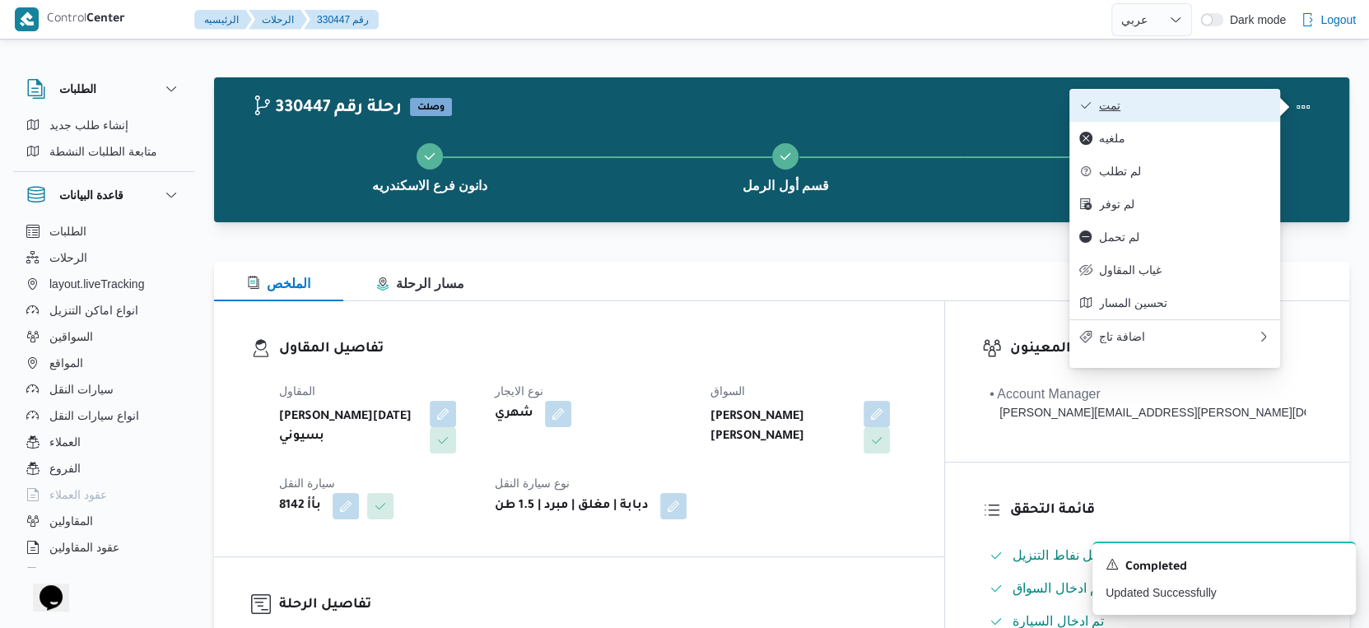
click at [1218, 106] on span "تمت" at bounding box center [1184, 105] width 171 height 13
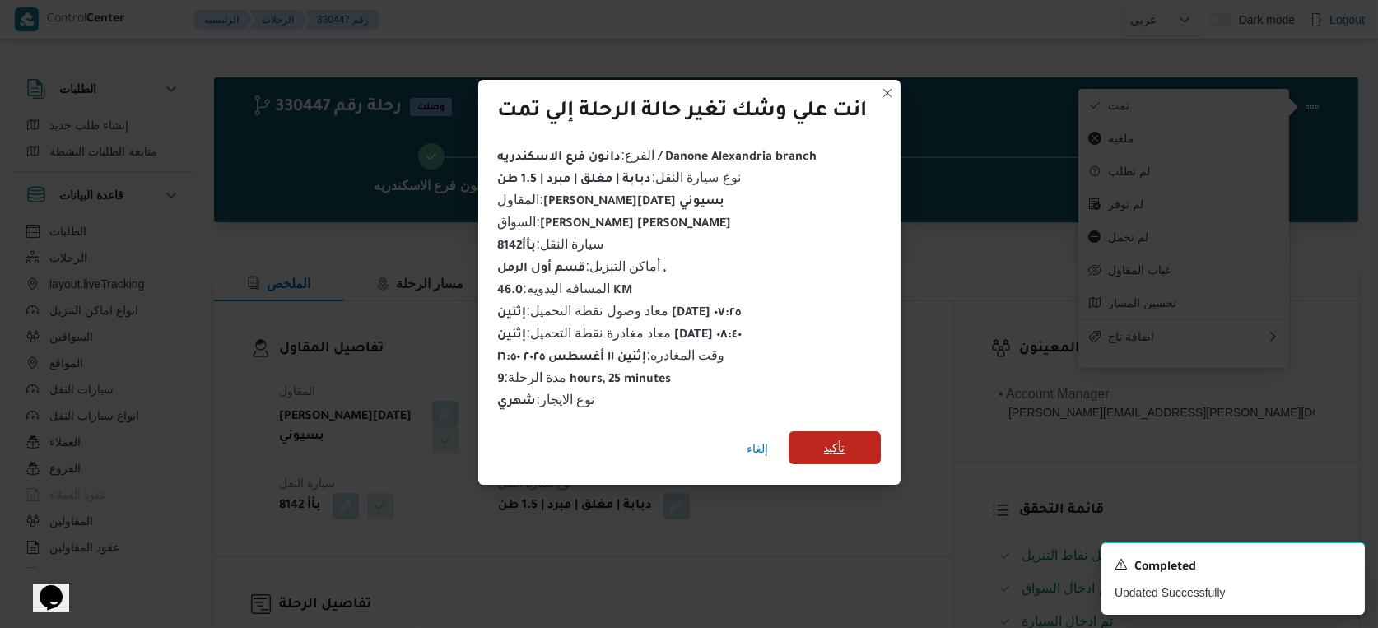
click at [824, 436] on span "تأكيد" at bounding box center [835, 447] width 92 height 33
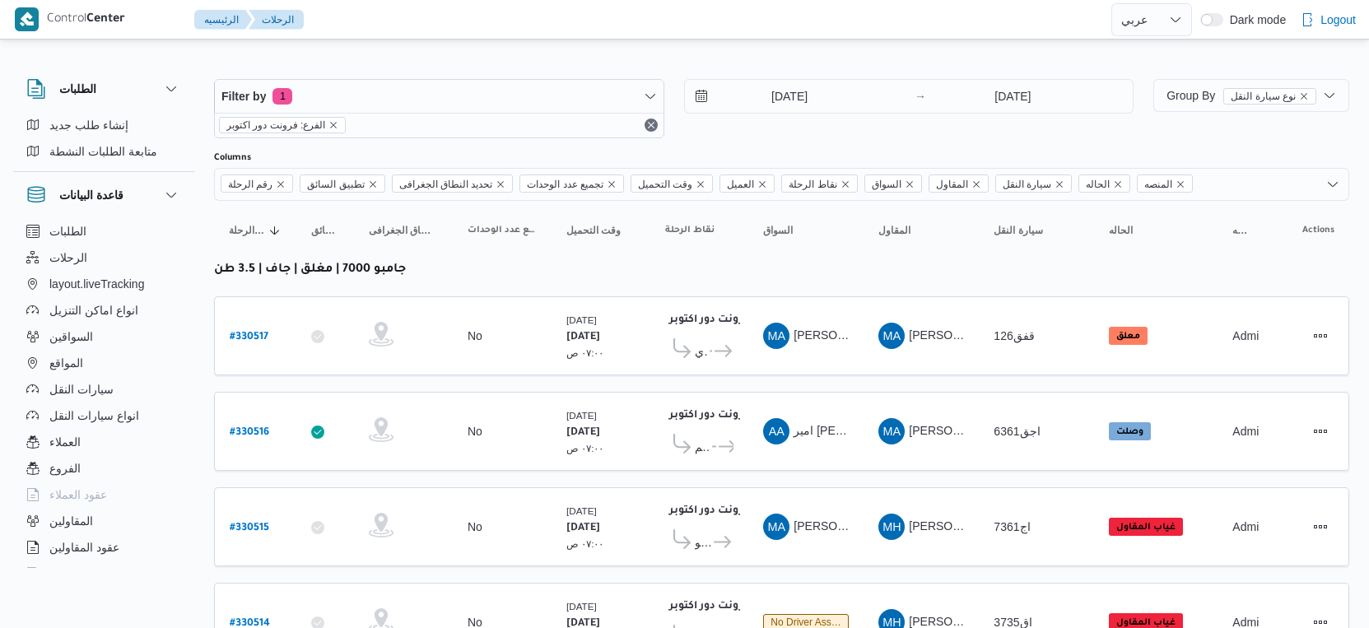
select select "ar"
click at [1205, 96] on span "Group By نوع سيارة النقل" at bounding box center [1242, 95] width 150 height 13
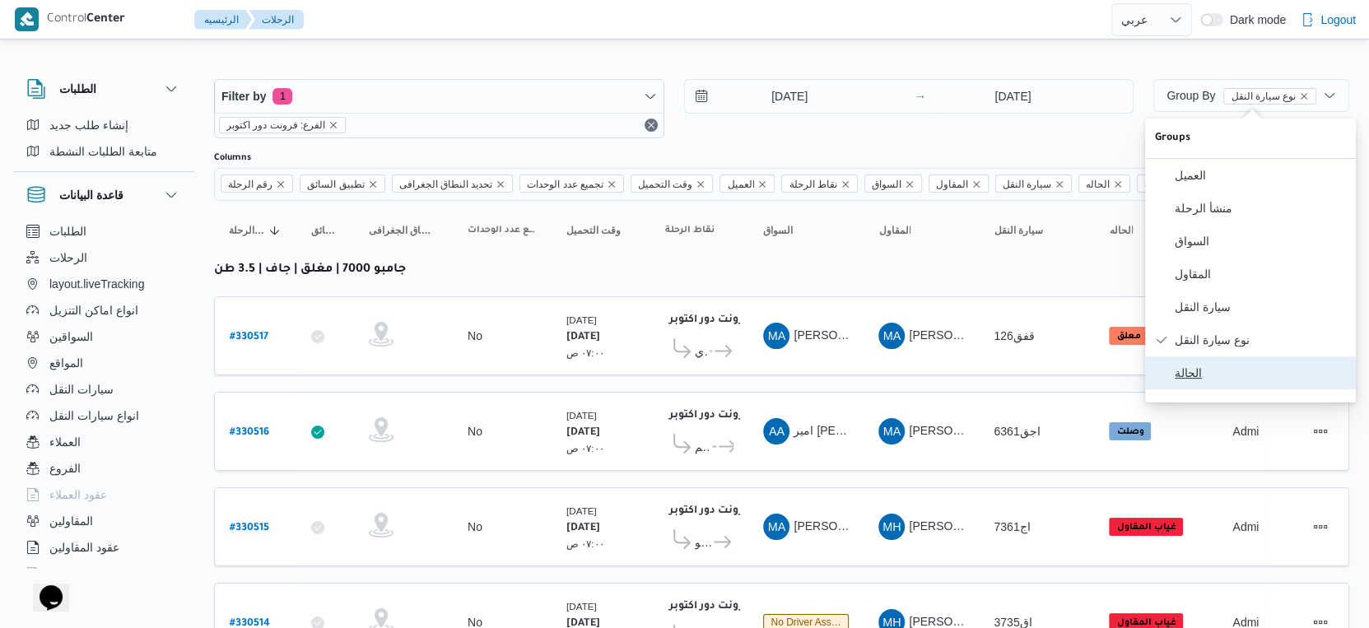
click at [1185, 389] on button "الحالة" at bounding box center [1250, 372] width 211 height 33
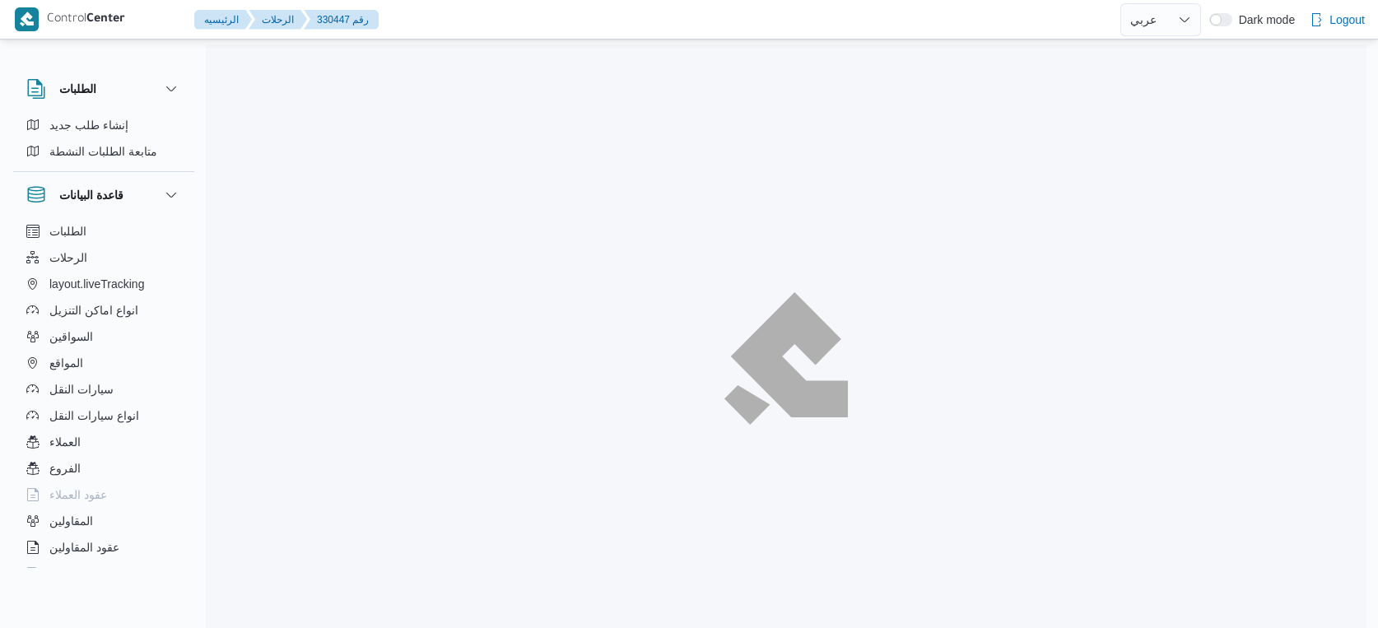
select select "ar"
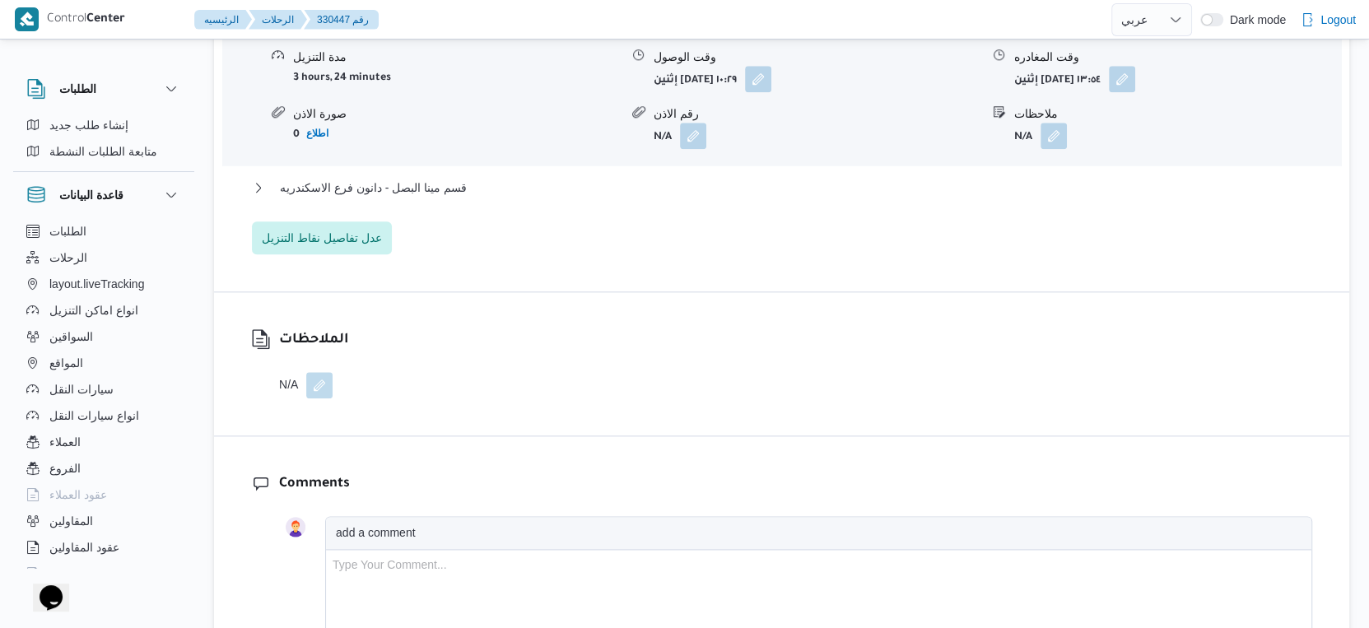
scroll to position [1555, 0]
click at [429, 177] on span "قسم مينا البصل - دانون فرع الاسكندريه" at bounding box center [373, 187] width 187 height 20
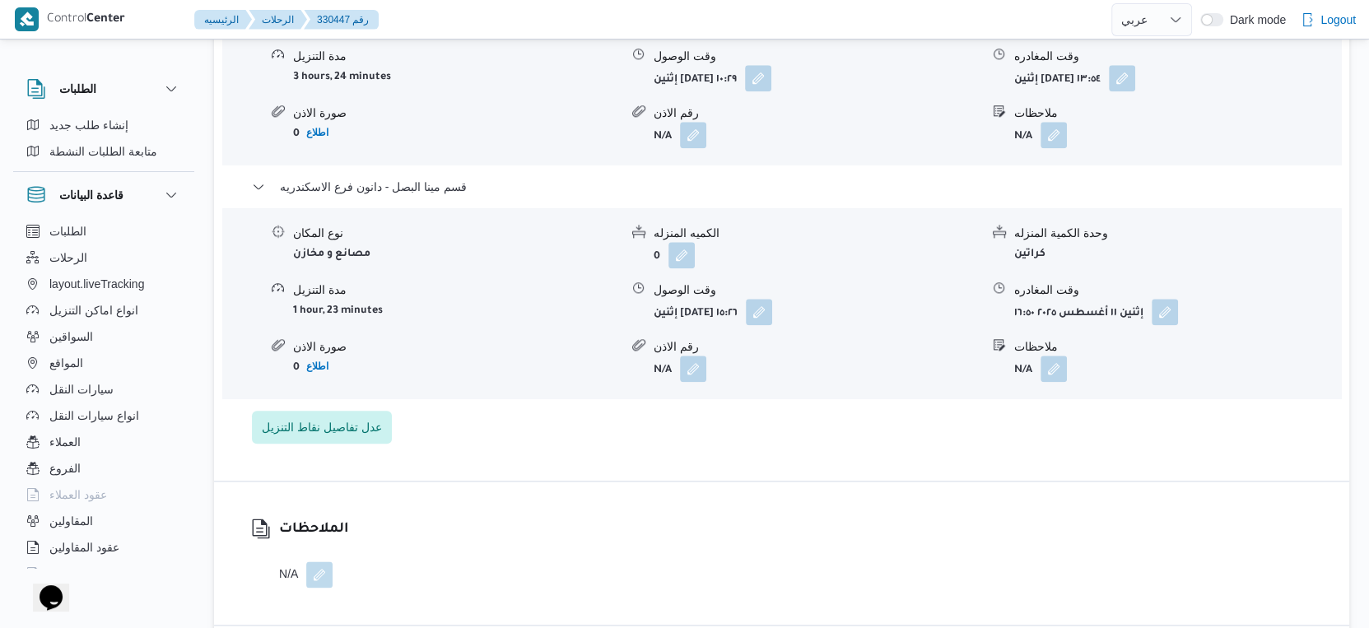
select select "ar"
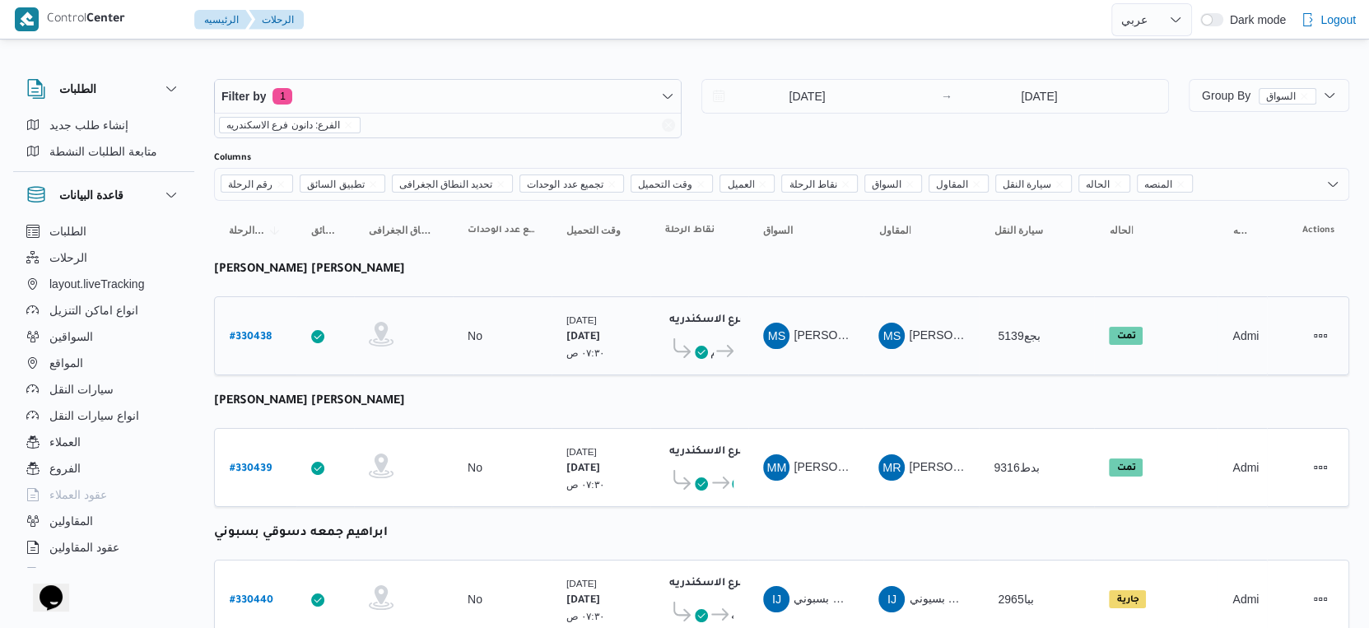
click at [264, 332] on b "# 330438" at bounding box center [251, 338] width 42 height 12
select select "ar"
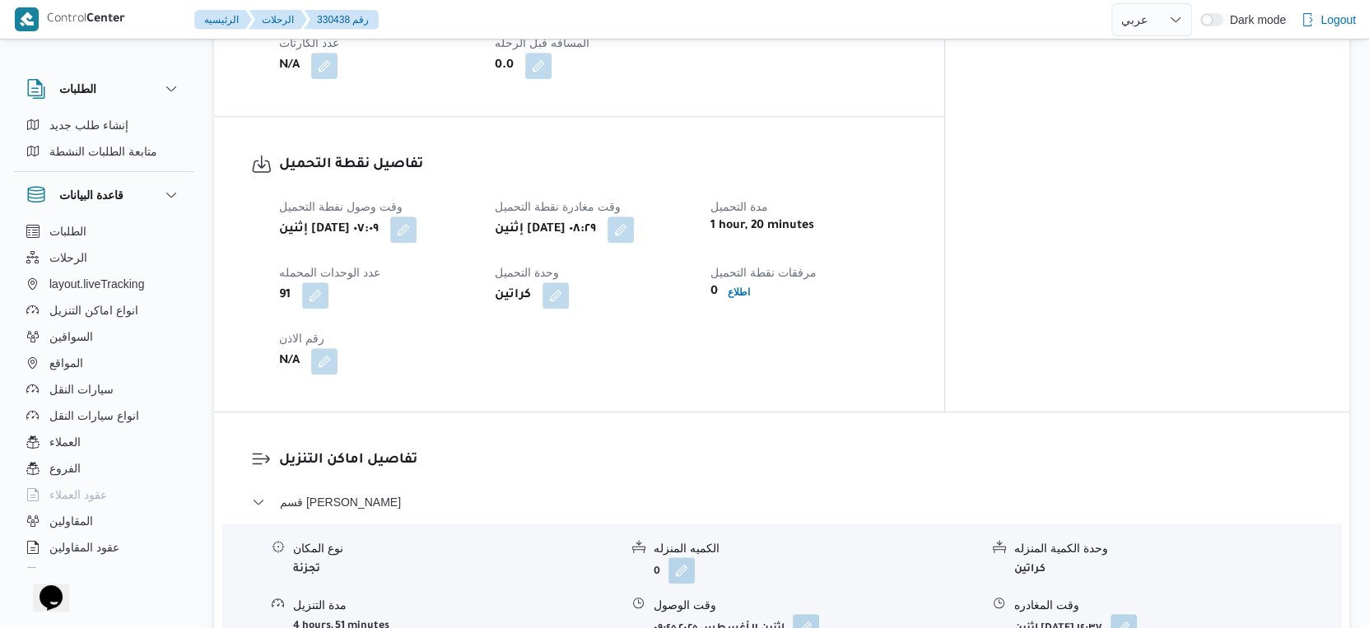
scroll to position [1097, 0]
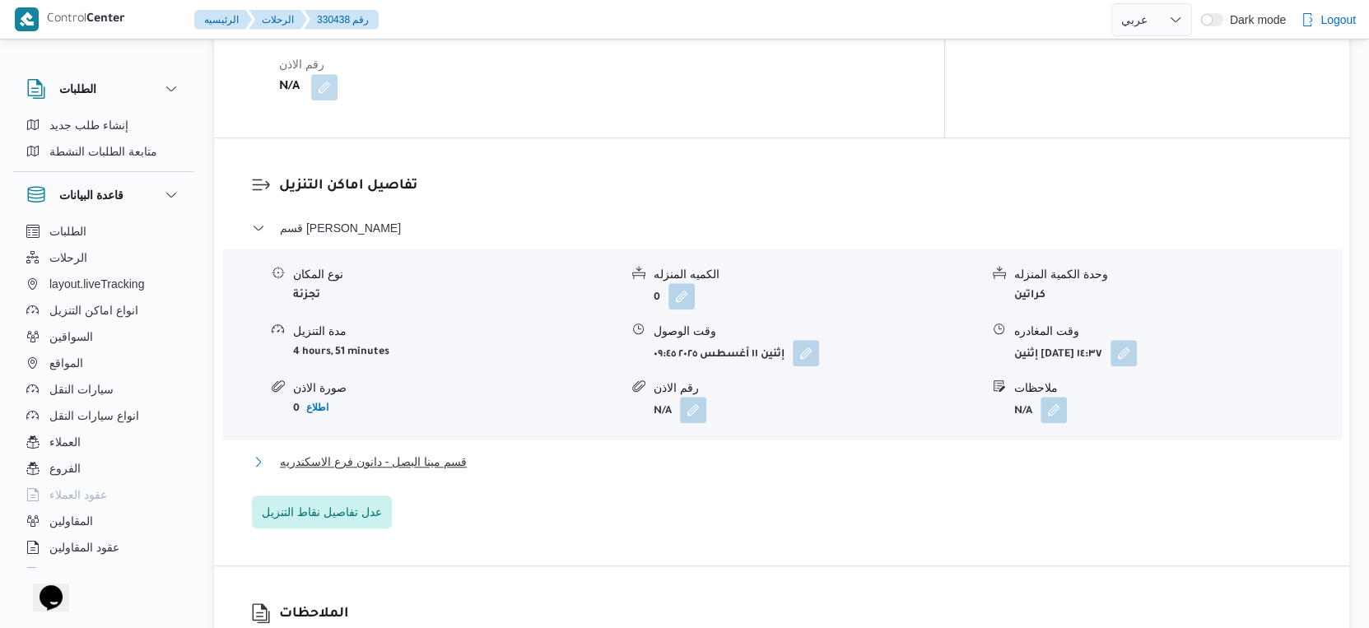
click at [424, 452] on span "قسم مينا البصل - دانون فرع الاسكندريه" at bounding box center [373, 462] width 187 height 20
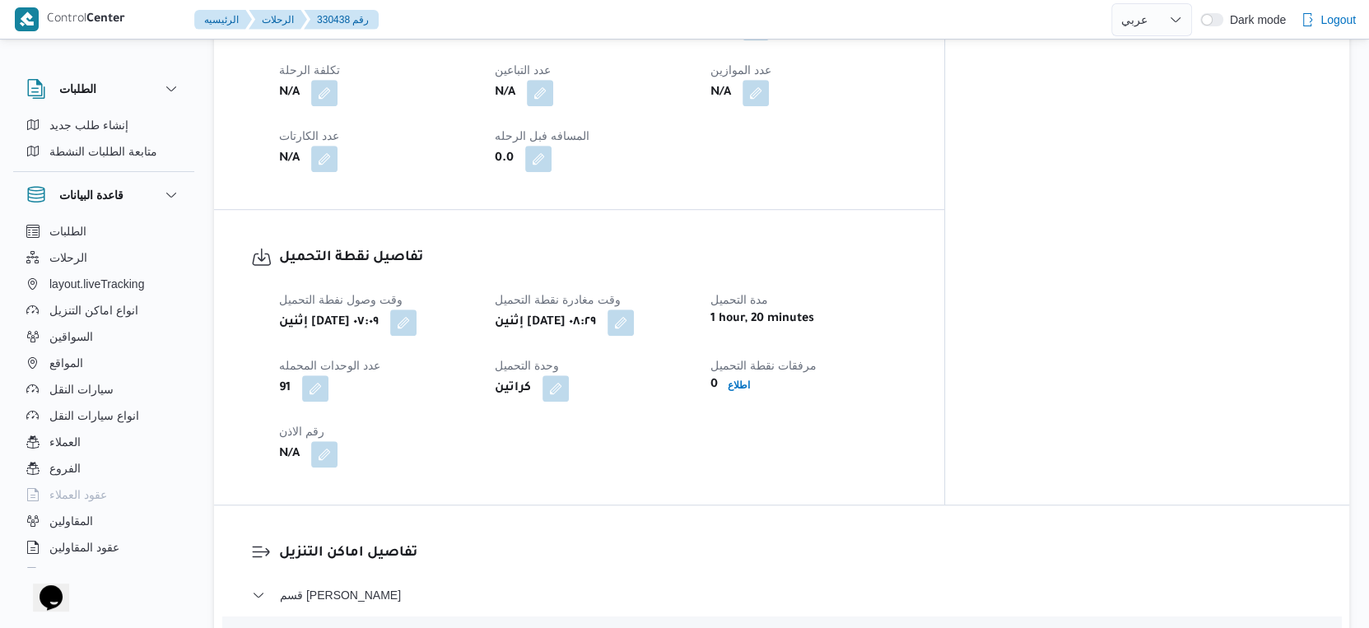
scroll to position [640, 0]
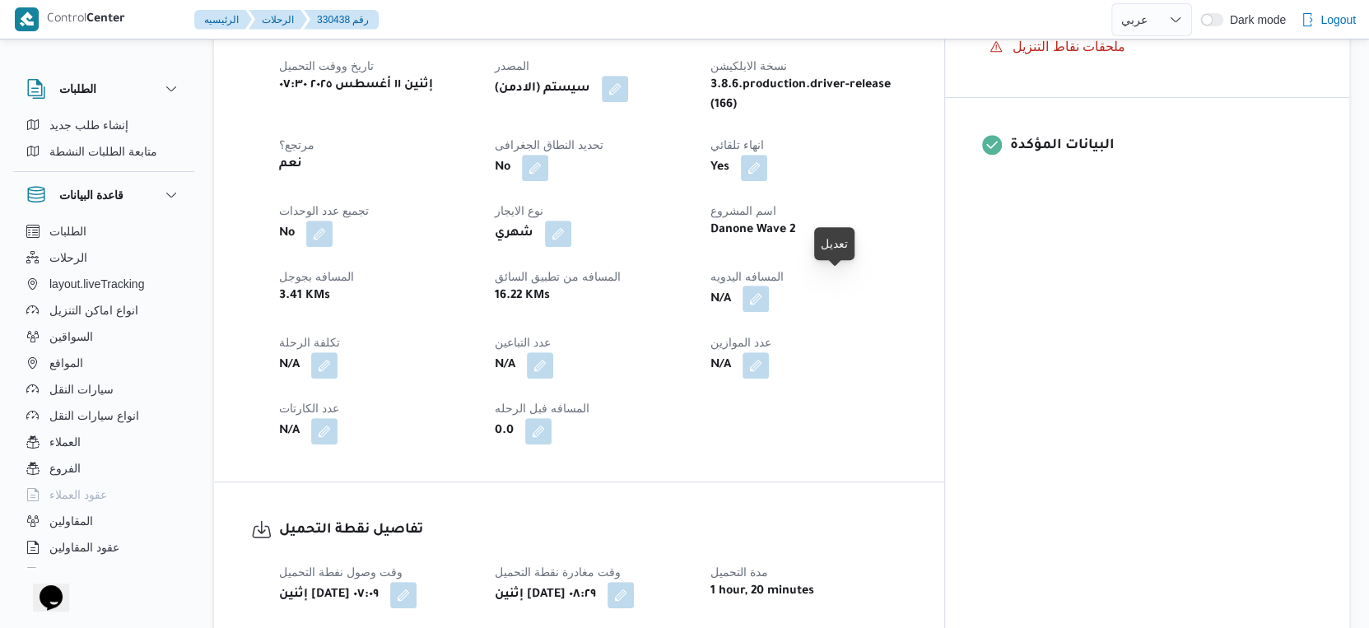
click at [769, 286] on button "button" at bounding box center [756, 299] width 26 height 26
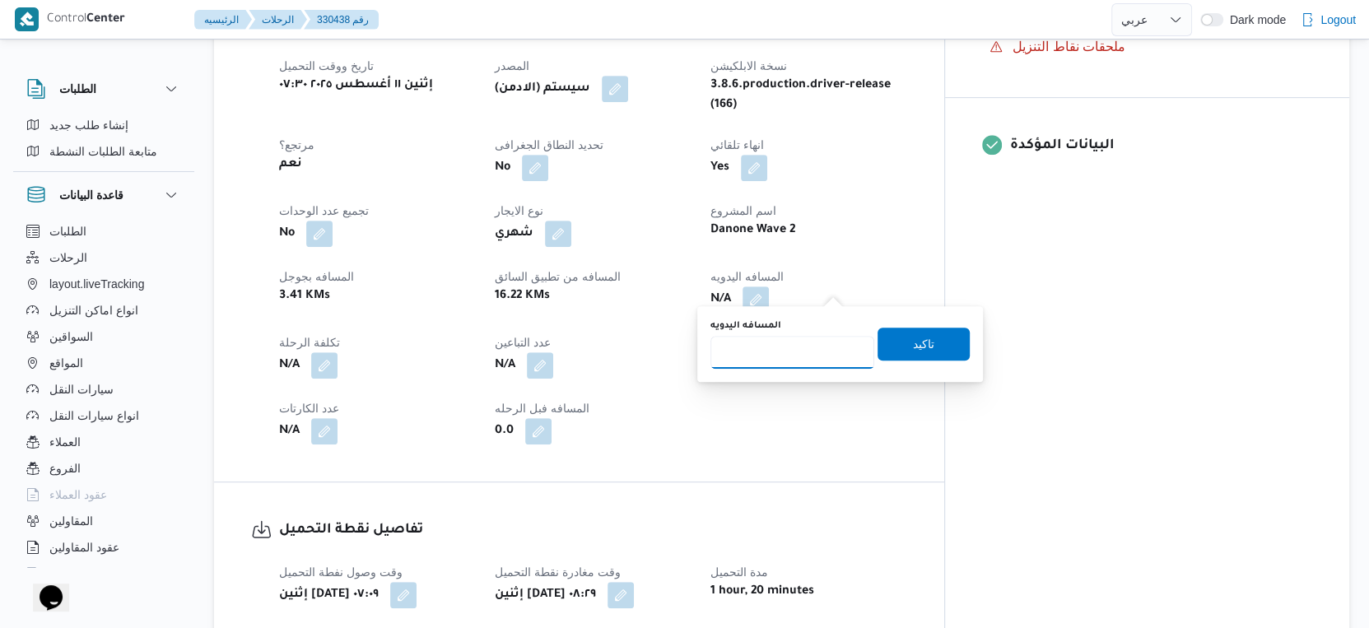
click at [788, 336] on input "المسافه اليدويه" at bounding box center [792, 352] width 164 height 33
type input "38"
click at [934, 344] on span "تاكيد" at bounding box center [924, 343] width 92 height 33
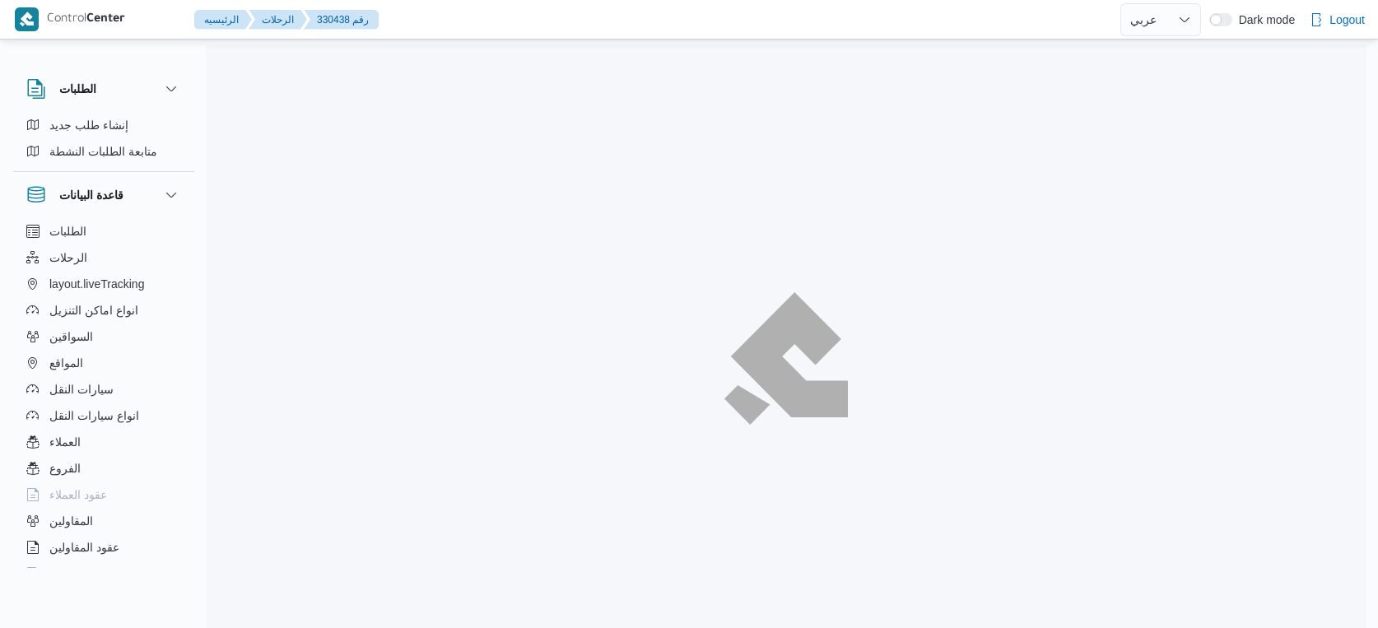
select select "ar"
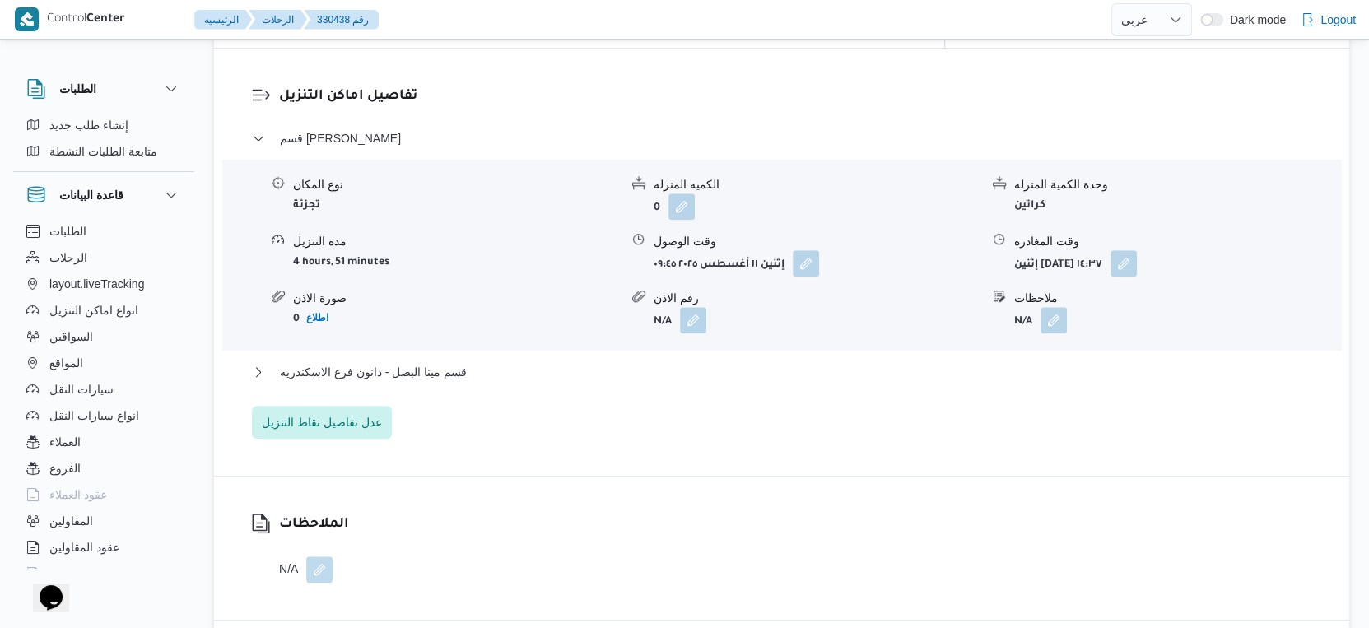
scroll to position [1372, 0]
click at [485, 360] on button "قسم مينا البصل - دانون فرع الاسكندريه" at bounding box center [782, 370] width 1060 height 20
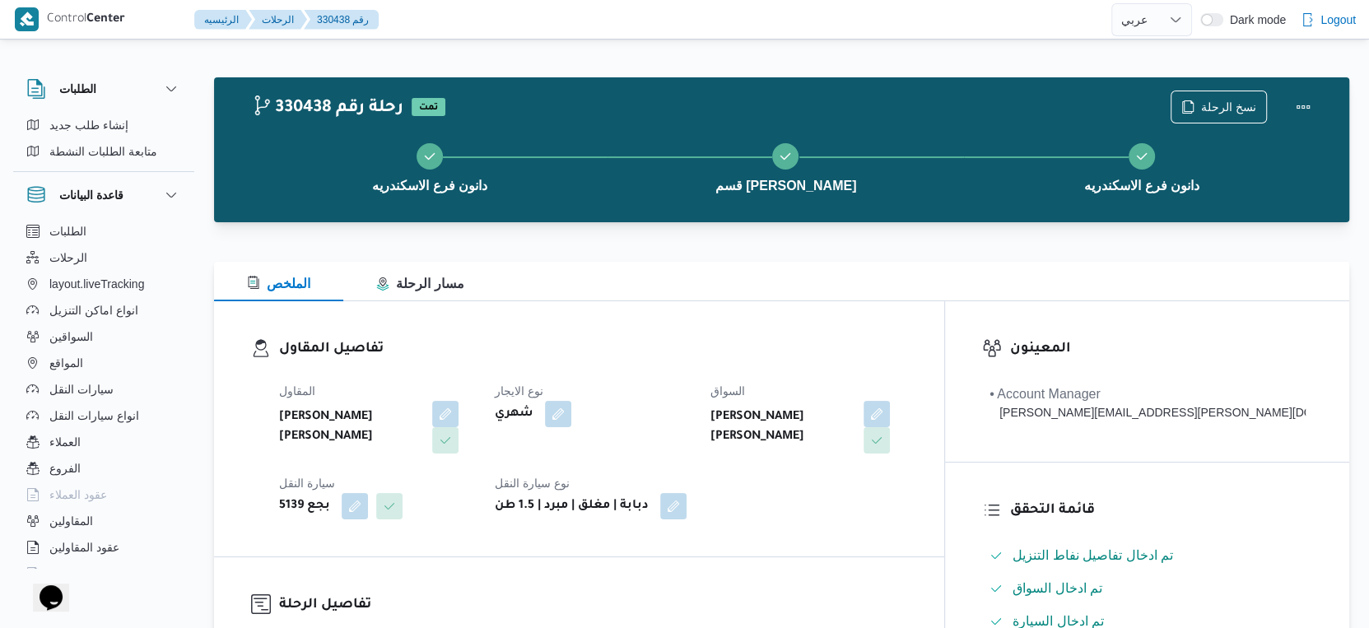
scroll to position [640, 0]
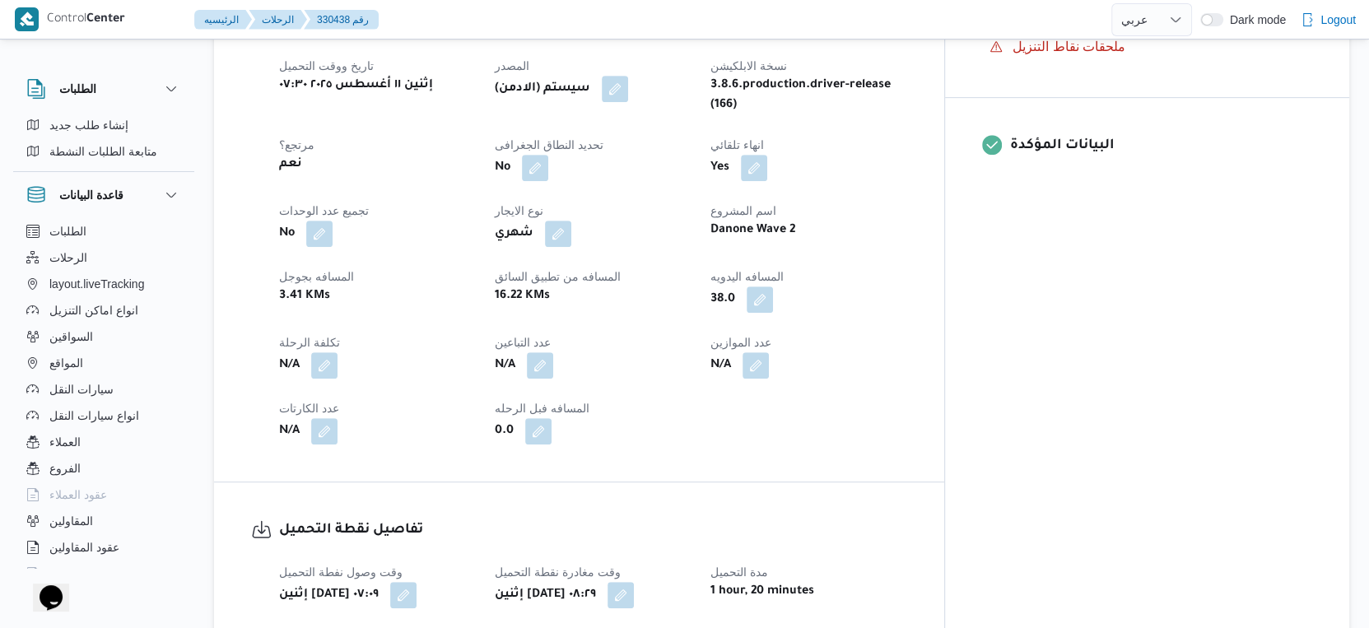
select select "ar"
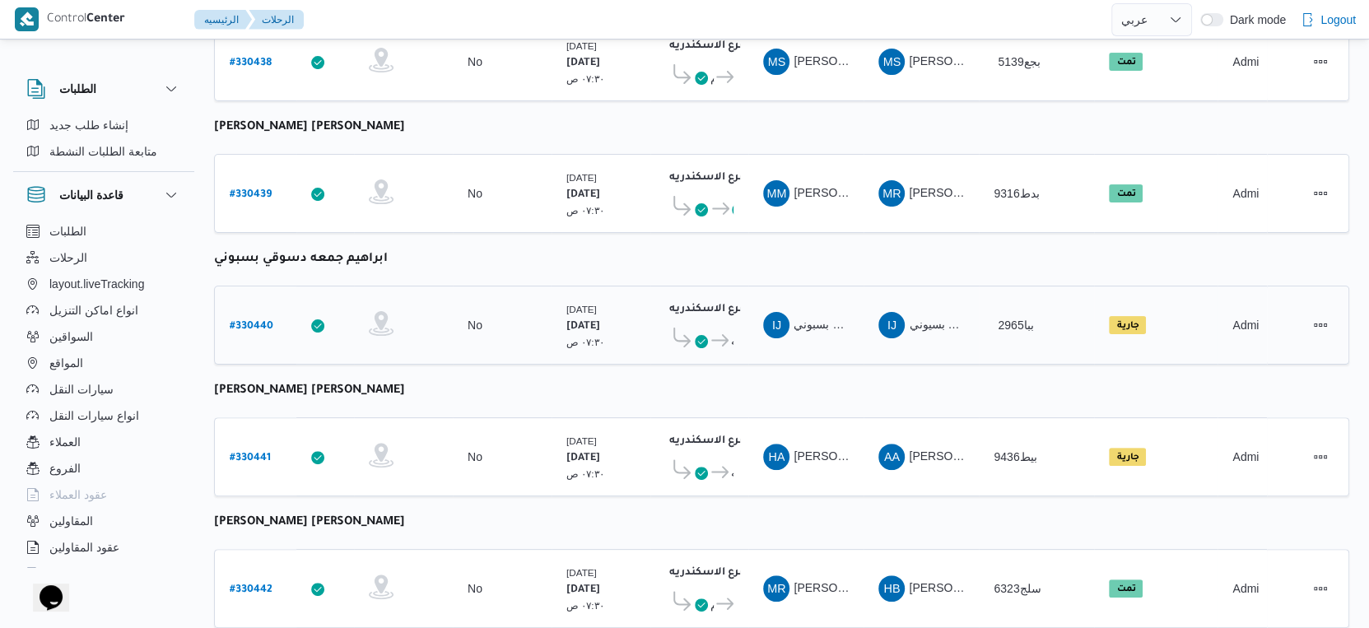
click at [262, 321] on b "# 330440" at bounding box center [252, 327] width 44 height 12
select select "ar"
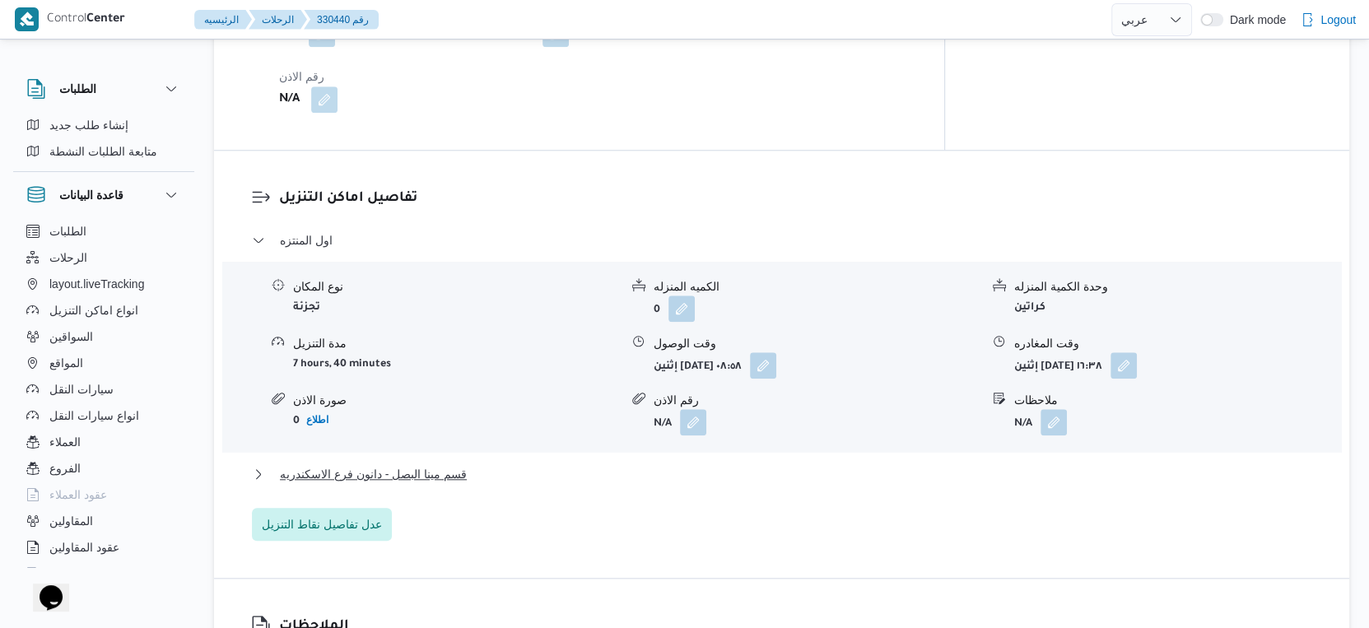
scroll to position [1372, 0]
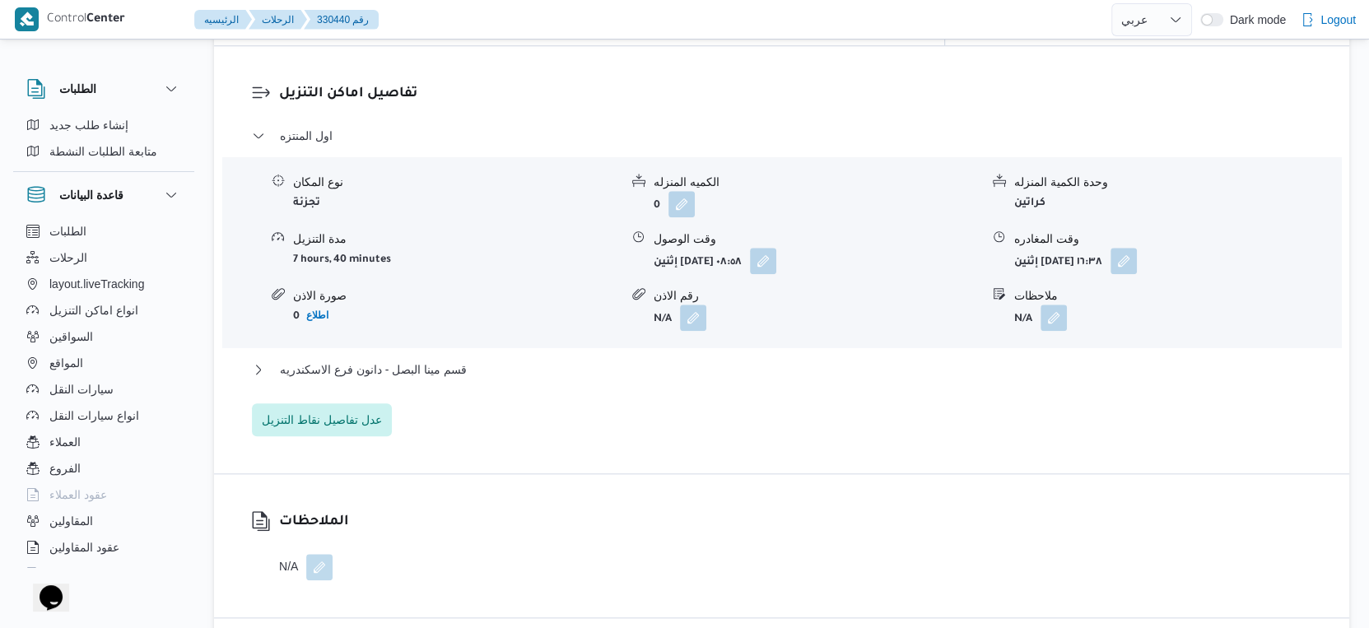
click at [424, 367] on div "قسم مينا البصل - دانون فرع الاسكندريه" at bounding box center [782, 375] width 1060 height 31
click at [430, 361] on span "قسم مينا البصل - دانون فرع الاسكندريه" at bounding box center [373, 370] width 187 height 20
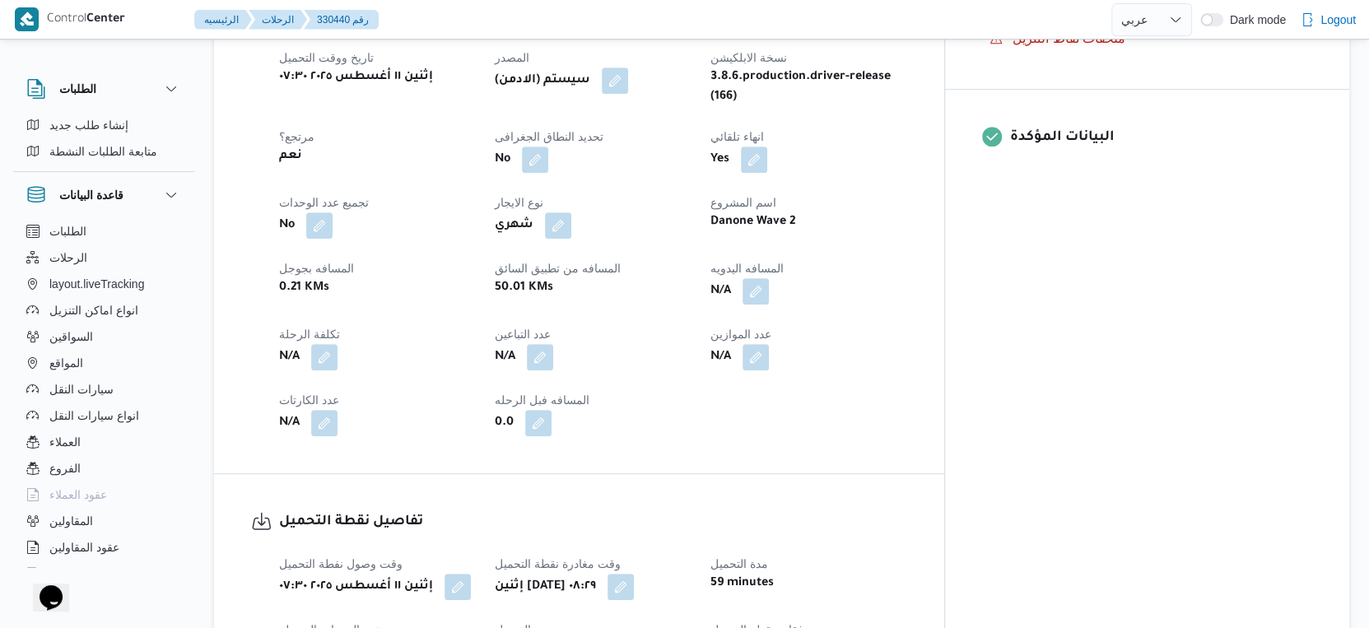
scroll to position [640, 0]
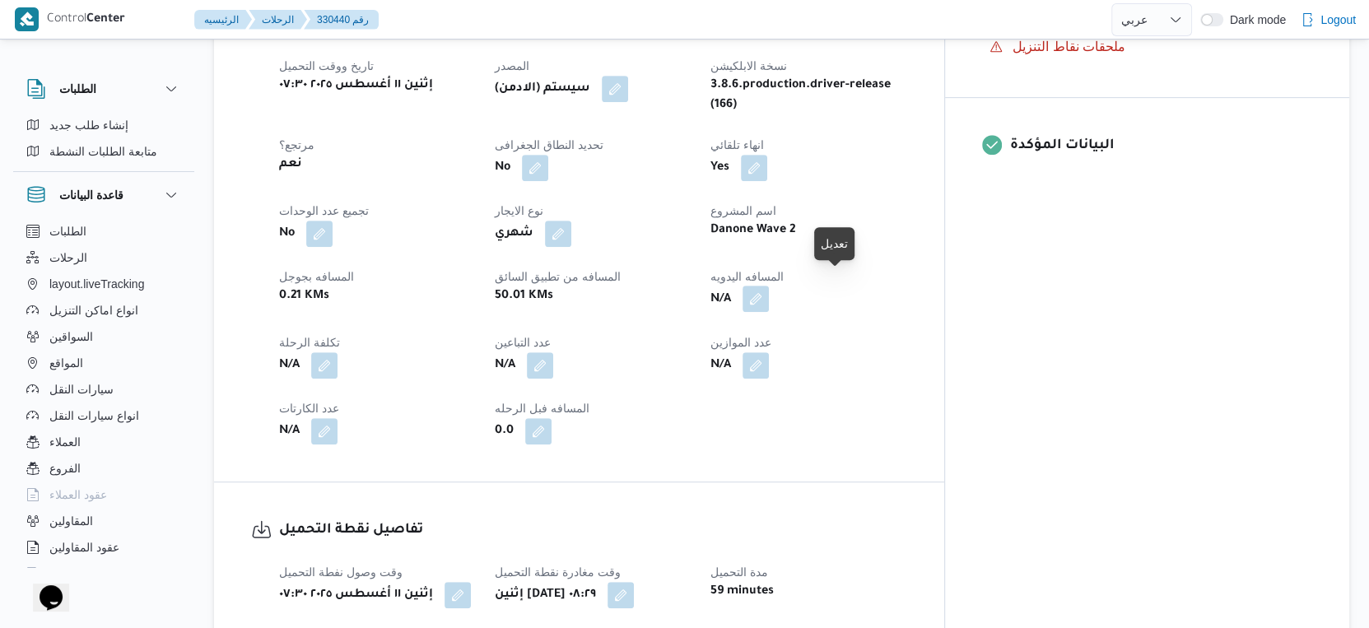
click at [769, 286] on button "button" at bounding box center [756, 299] width 26 height 26
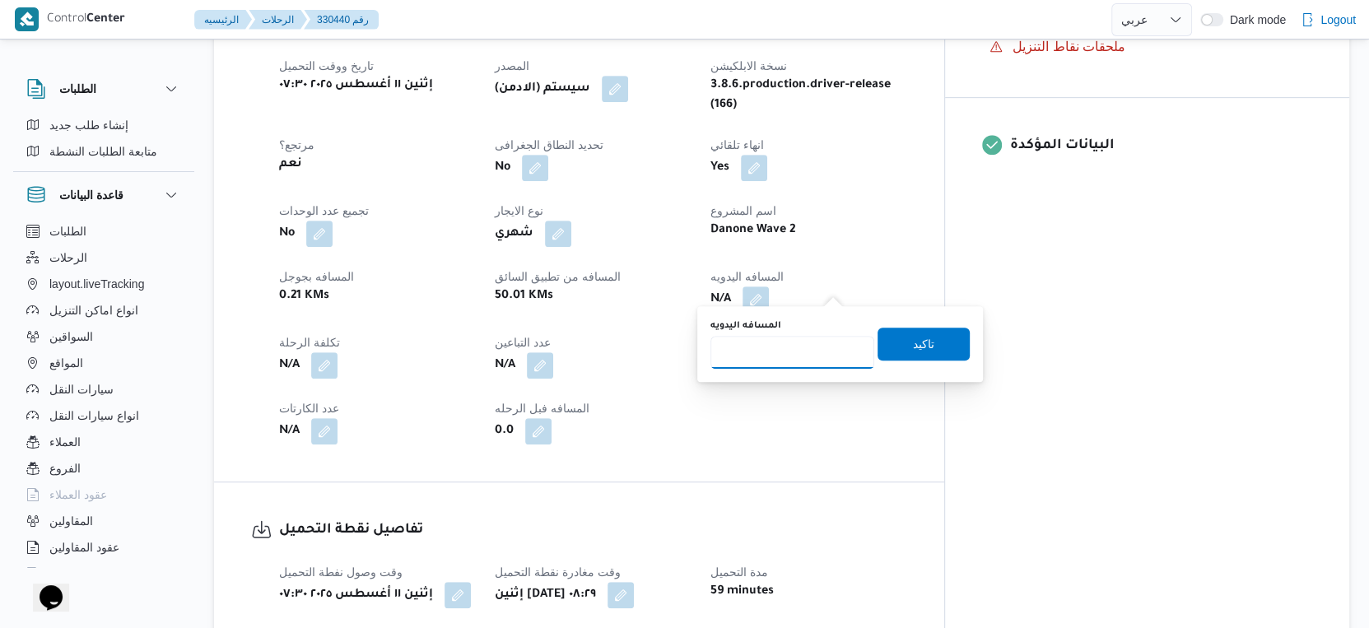
click at [781, 350] on input "المسافه اليدويه" at bounding box center [792, 352] width 164 height 33
type input "52"
click at [916, 344] on span "تاكيد" at bounding box center [923, 343] width 21 height 20
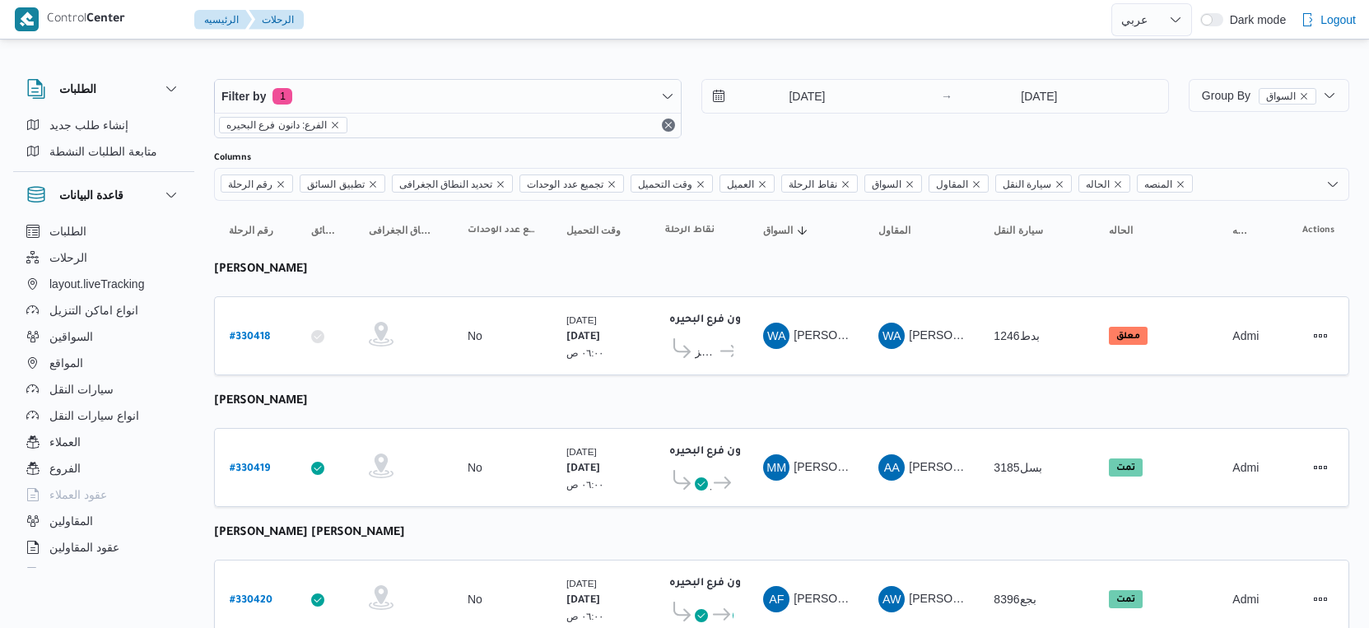
select select "ar"
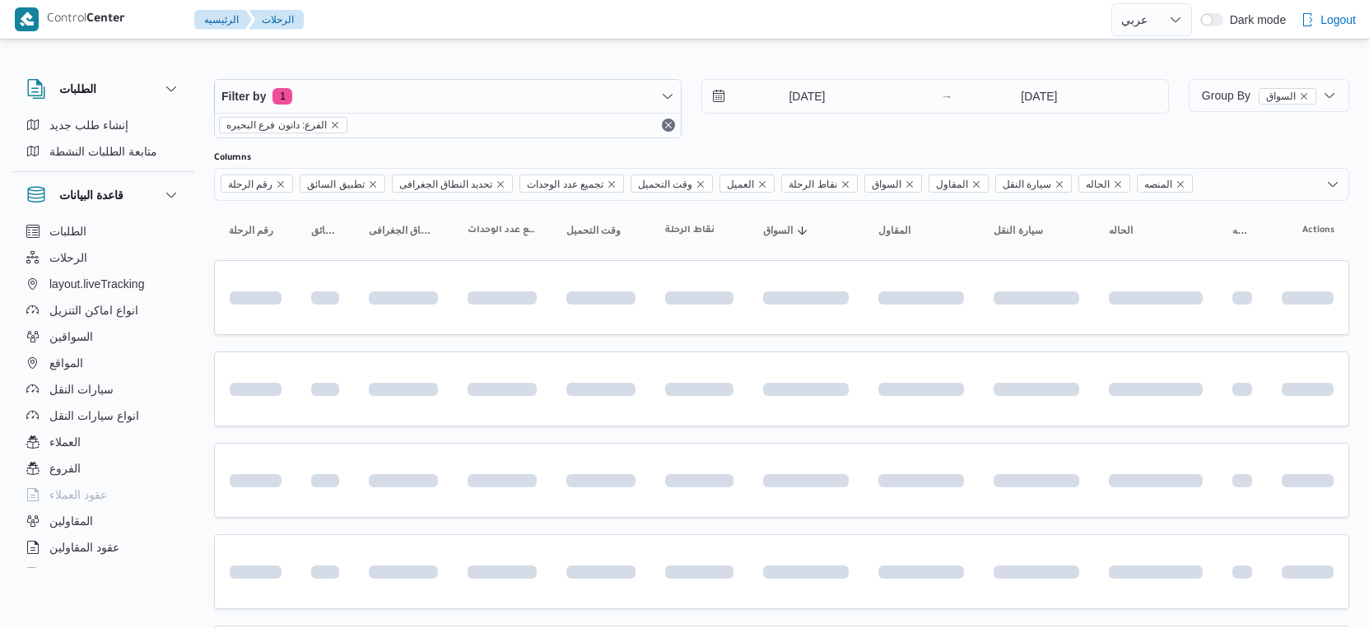
select select "ar"
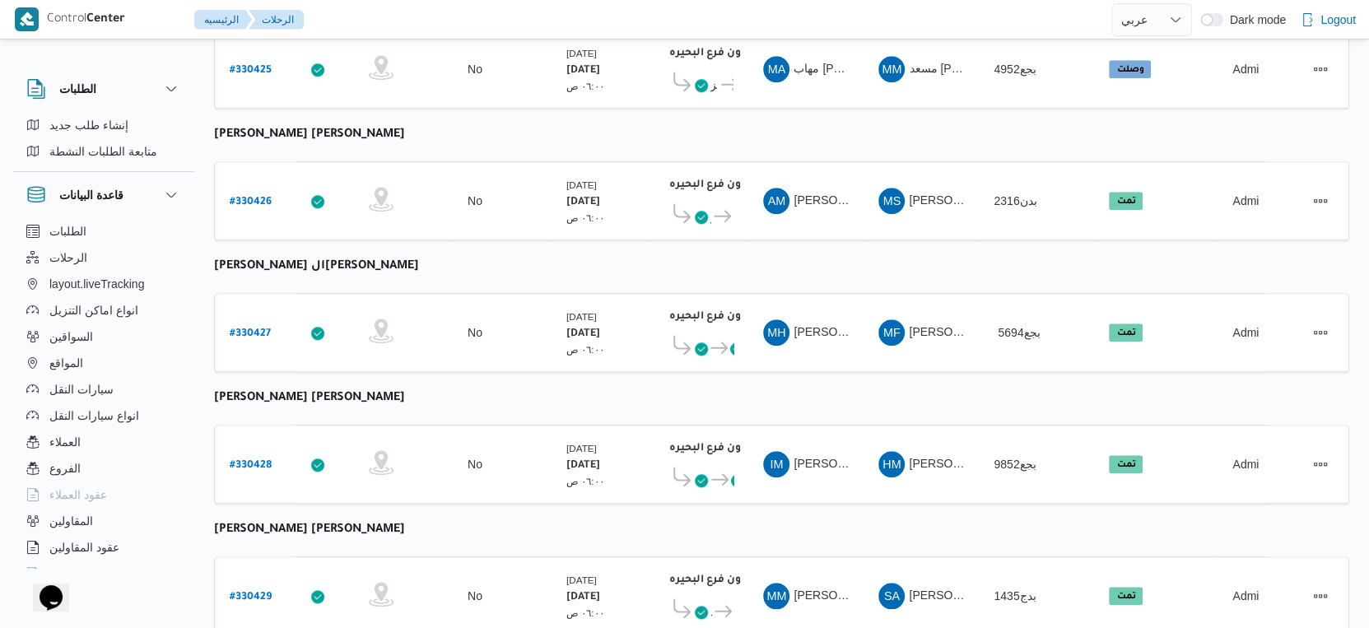
scroll to position [1344, 0]
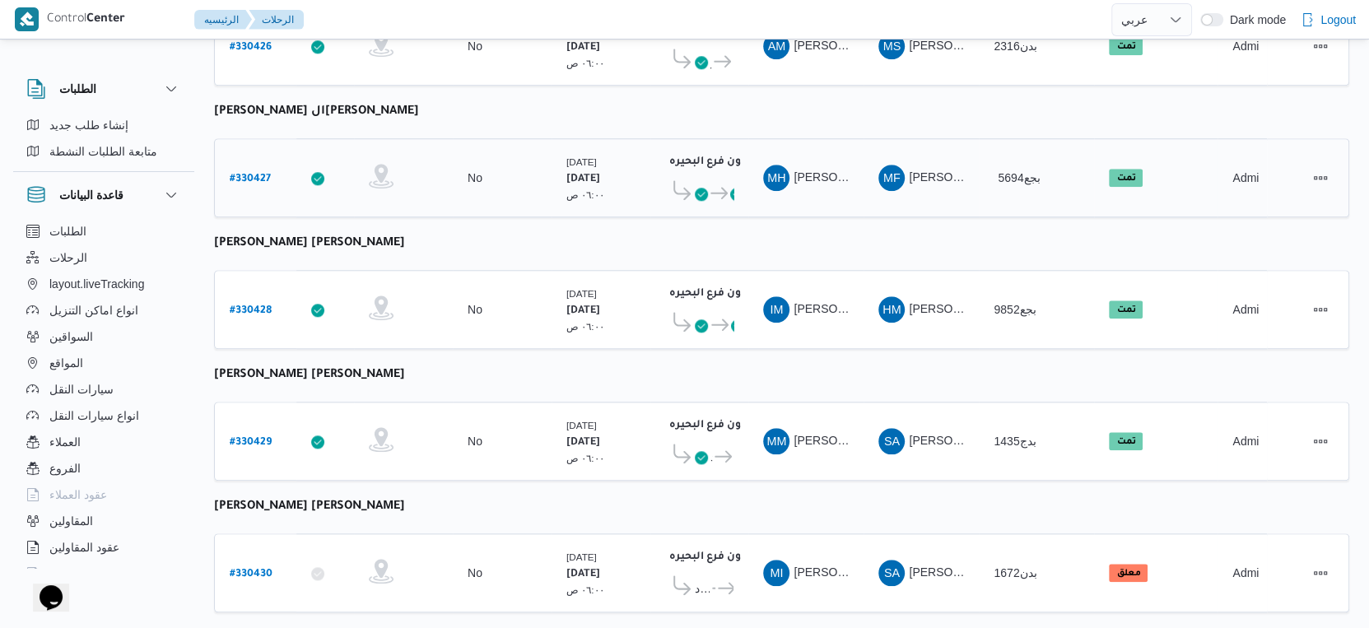
click at [261, 174] on b "# 330427" at bounding box center [250, 180] width 41 height 12
select select "ar"
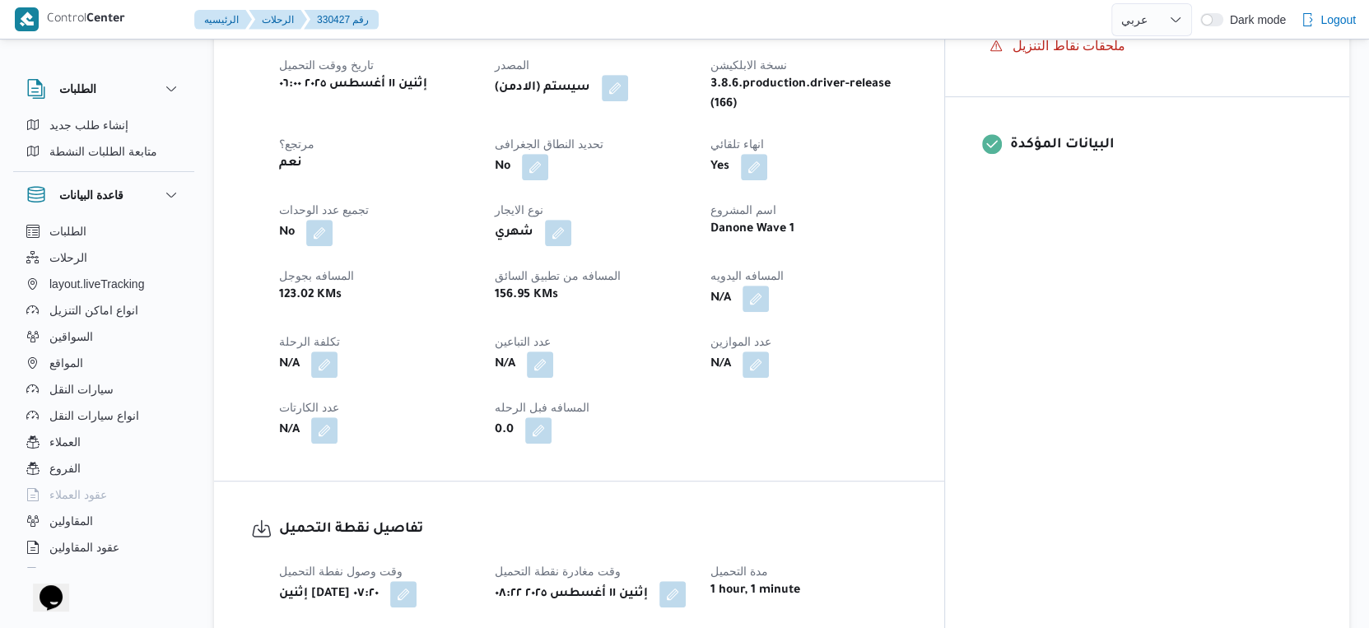
scroll to position [640, 0]
click at [769, 288] on button "button" at bounding box center [756, 299] width 26 height 26
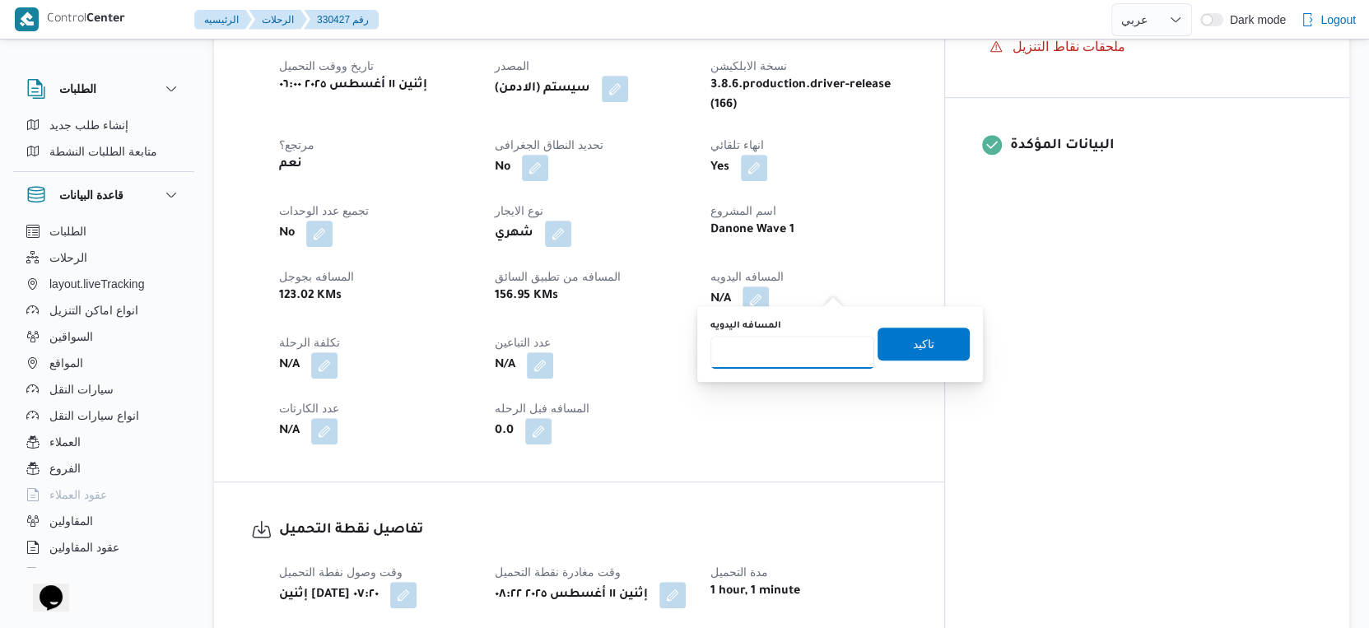
click at [794, 347] on input "المسافه اليدويه" at bounding box center [792, 352] width 164 height 33
type input "164"
click at [939, 338] on span "تاكيد" at bounding box center [924, 343] width 92 height 33
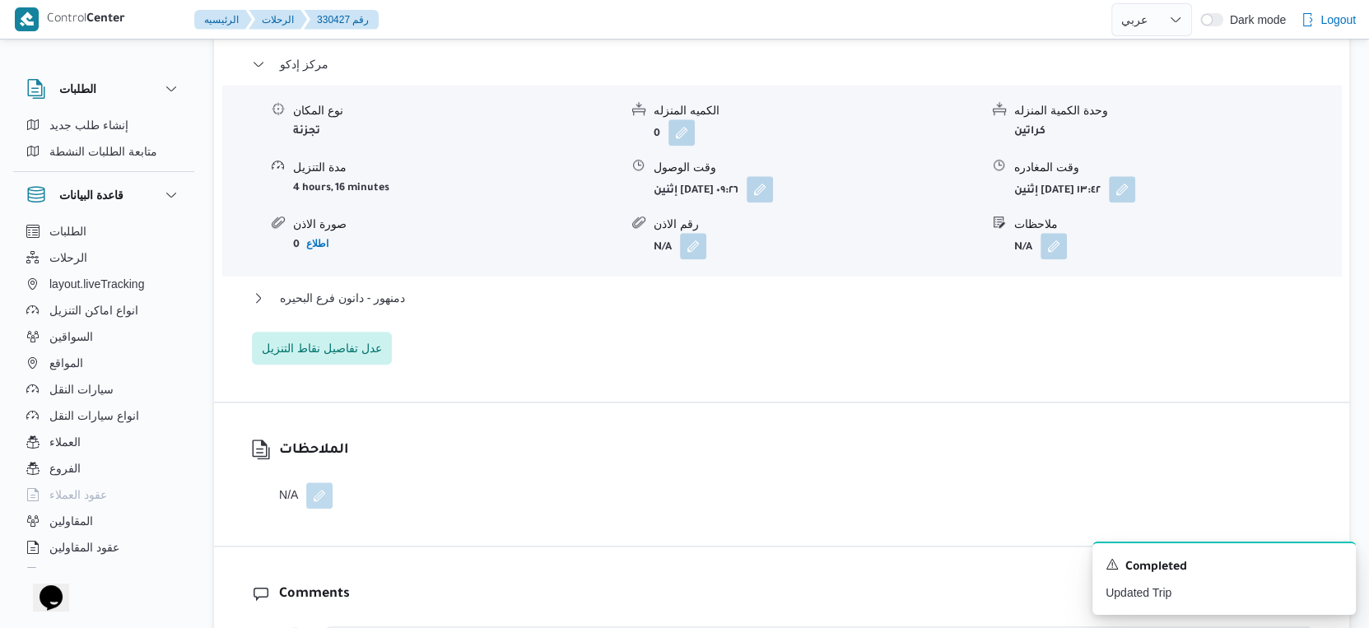
scroll to position [1463, 0]
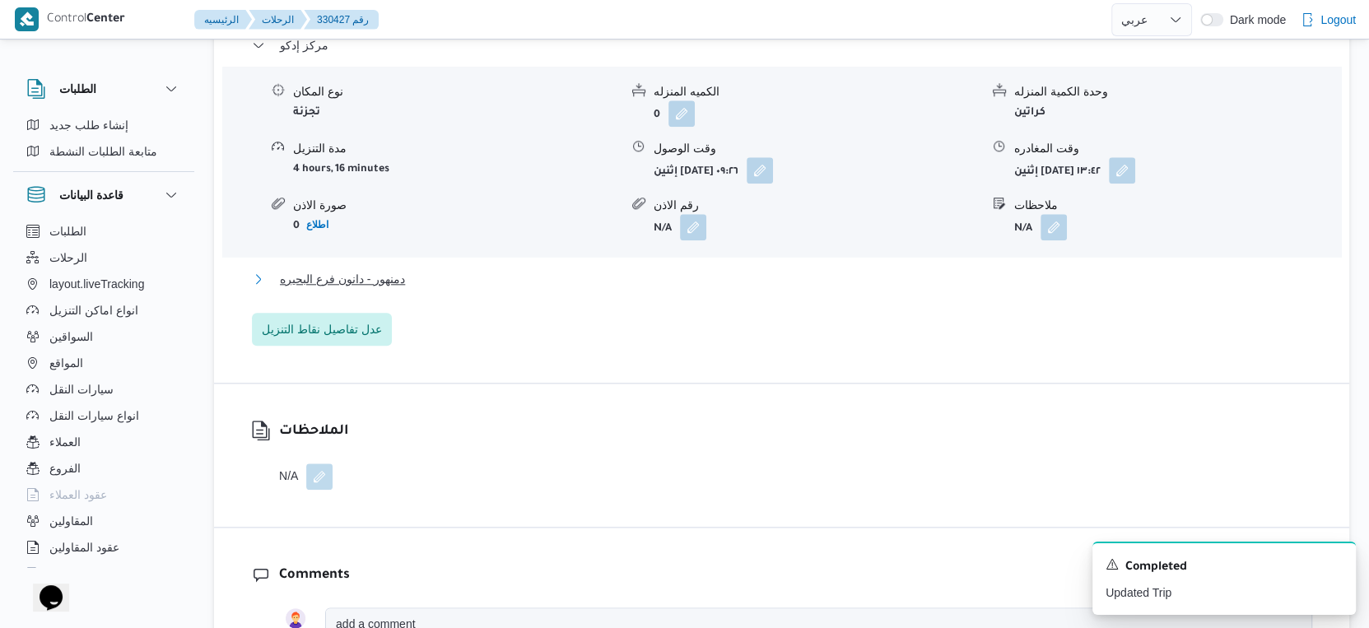
click at [408, 270] on button "دمنهور - دانون فرع البحيره" at bounding box center [782, 279] width 1060 height 20
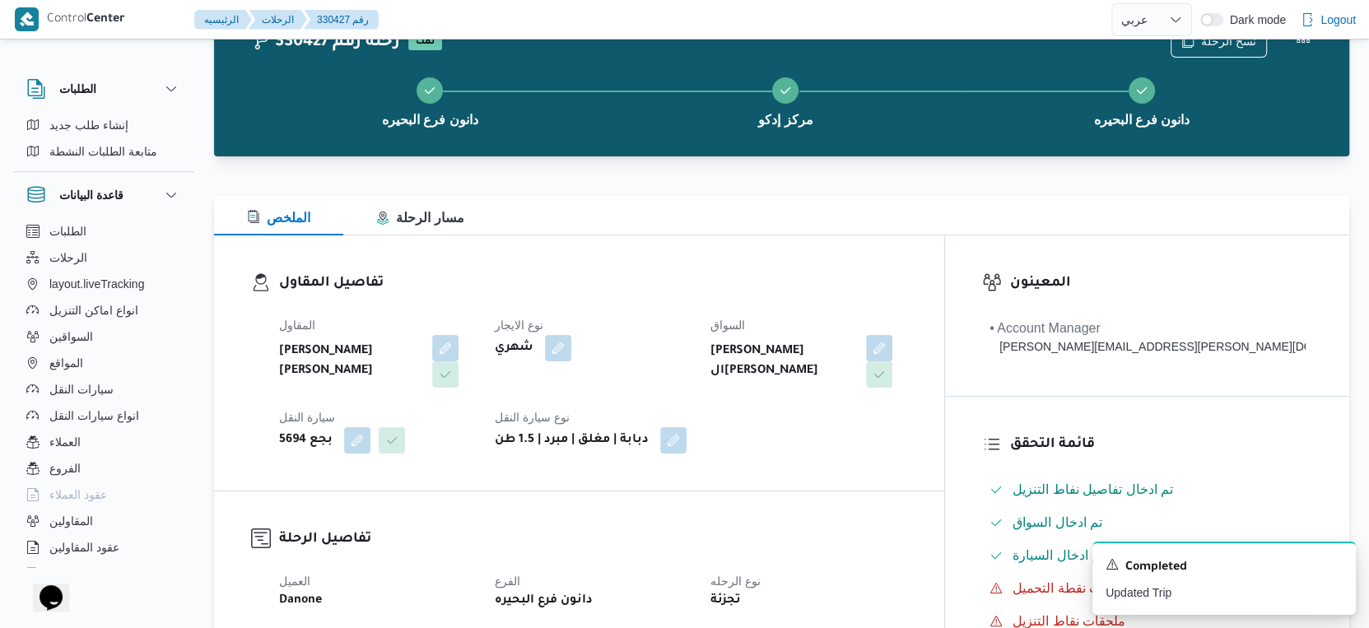
scroll to position [548, 0]
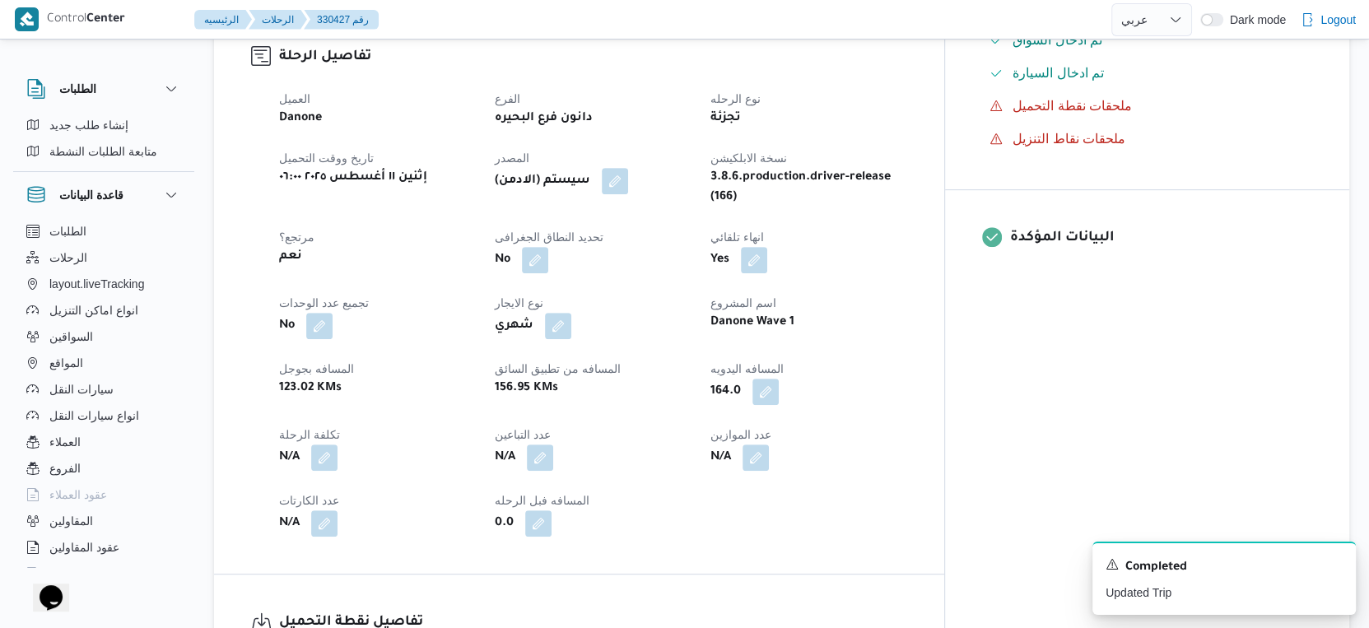
select select "ar"
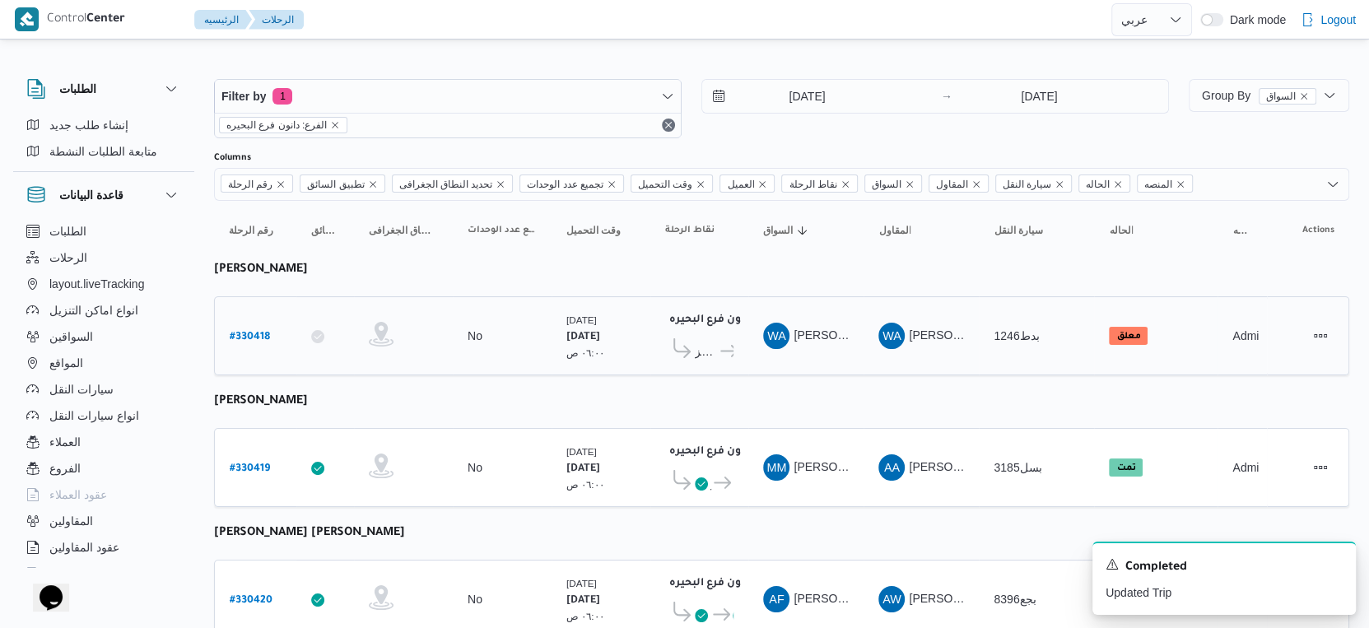
click at [254, 332] on b "# 330418" at bounding box center [250, 338] width 40 height 12
select select "ar"
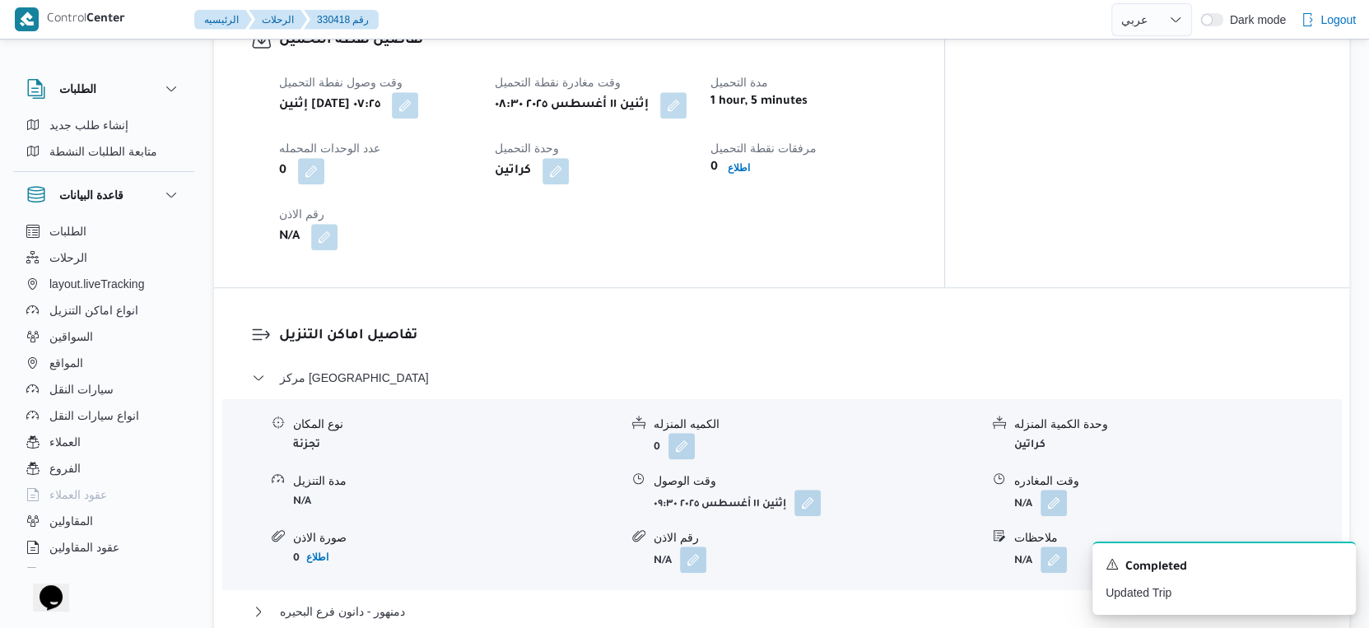
scroll to position [1555, 0]
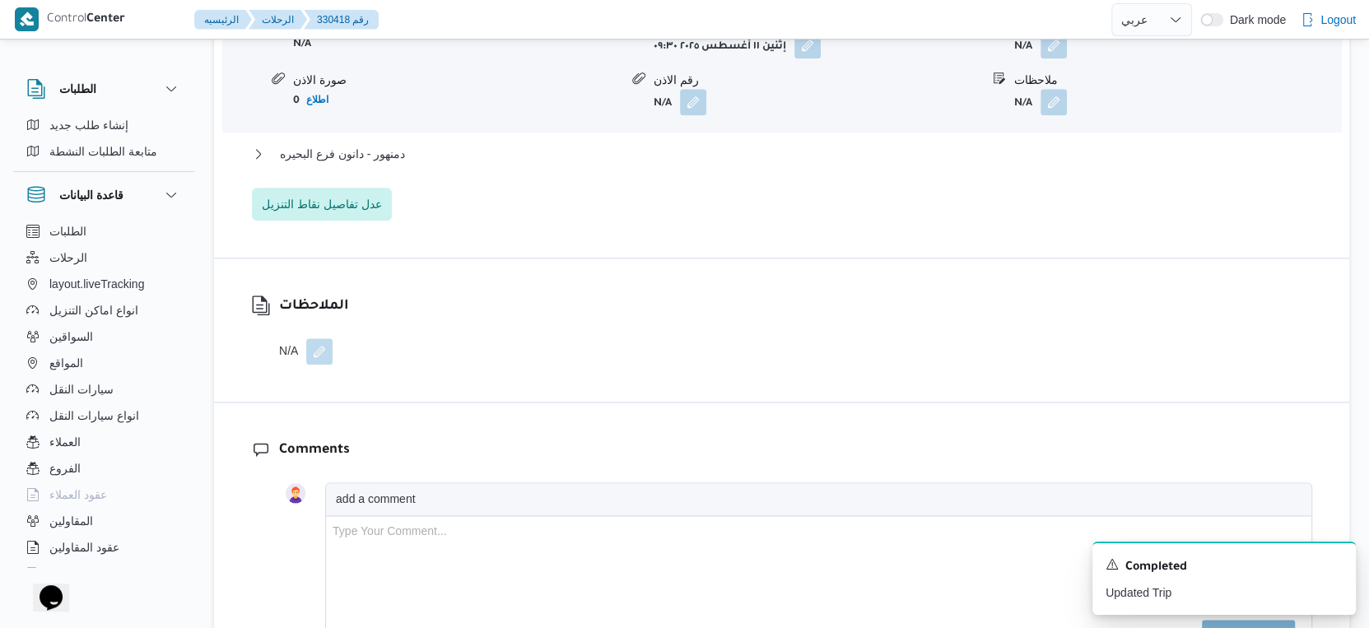
click at [409, 140] on div "مركز دمنهور نوع المكان تجزئة الكميه المنزله 0 وحدة الكمية المنزله كراتين مدة ال…" at bounding box center [782, 65] width 1060 height 310
click at [410, 145] on button "دمنهور - دانون فرع البحيره" at bounding box center [782, 154] width 1060 height 20
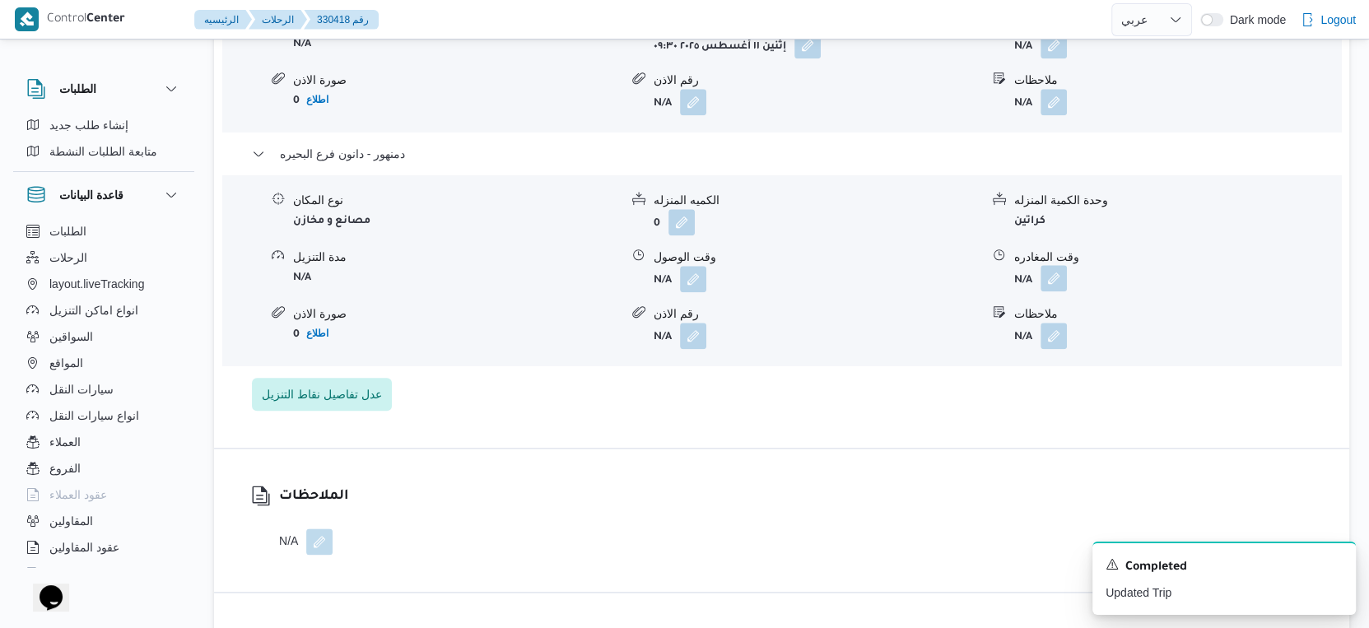
click at [1054, 282] on button "button" at bounding box center [1054, 278] width 26 height 26
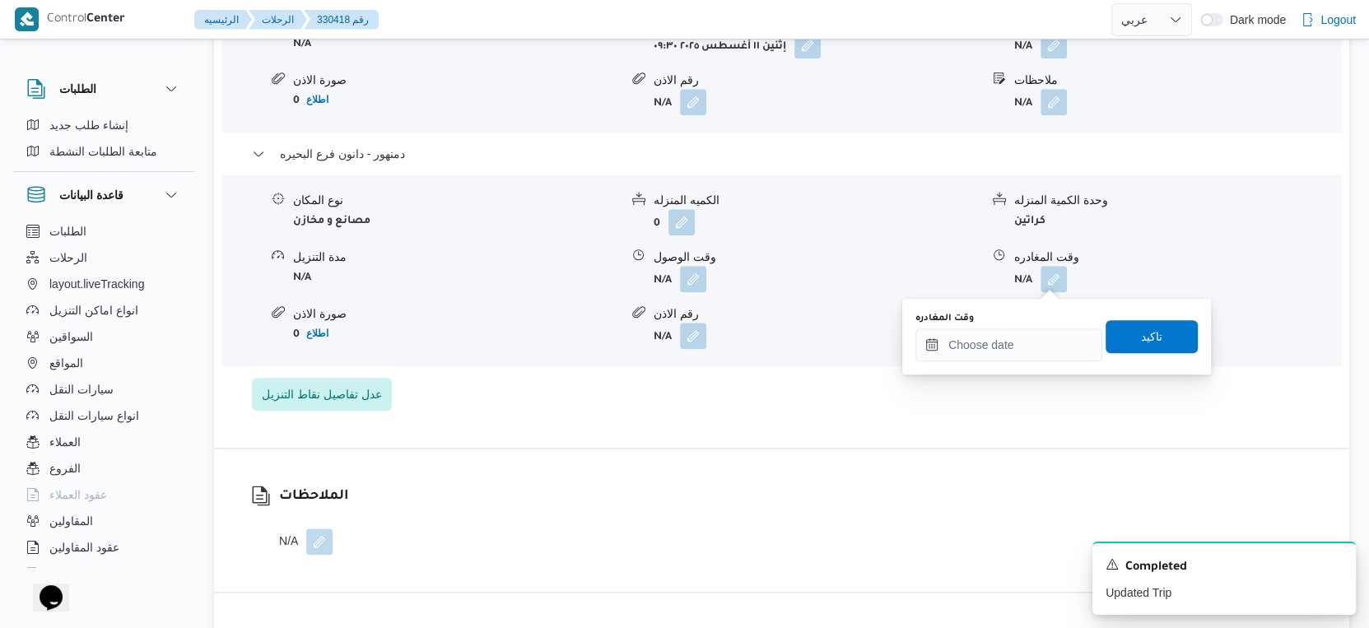
click at [1013, 322] on div "وقت المغادره" at bounding box center [1008, 318] width 187 height 13
click at [1012, 330] on input "وقت المغادره" at bounding box center [1008, 344] width 187 height 33
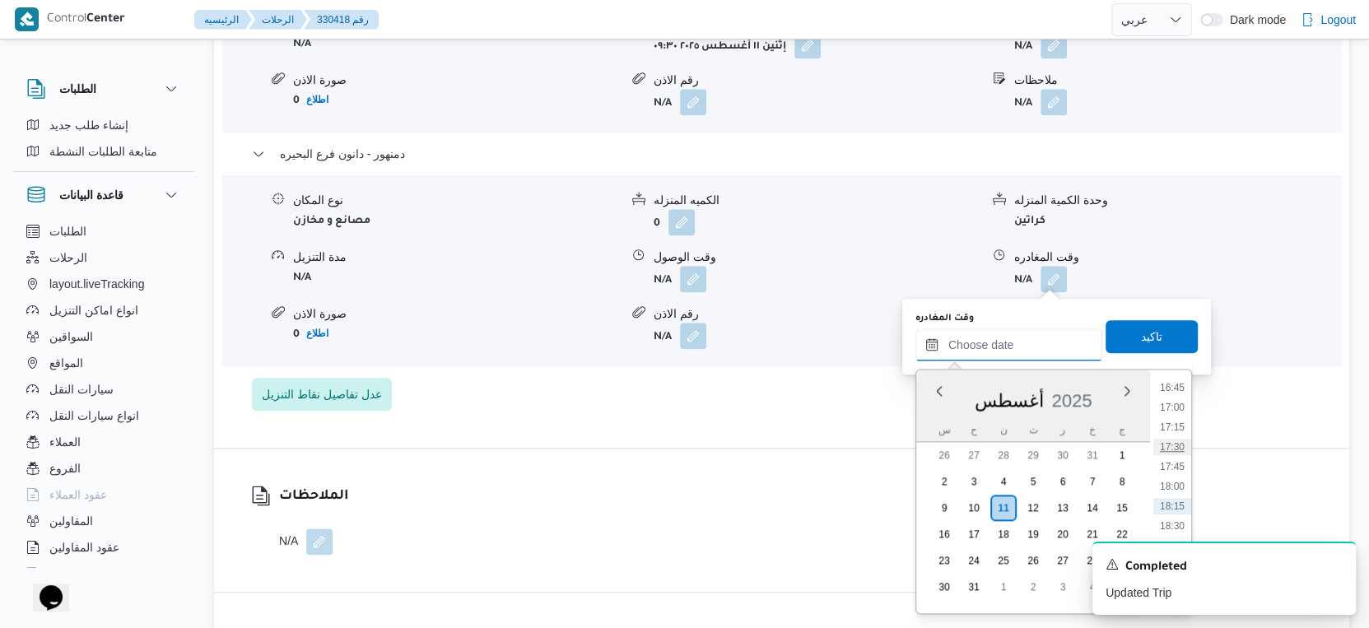
scroll to position [1236, 0]
click at [1181, 483] on li "16:45" at bounding box center [1172, 479] width 38 height 16
type input "[DATE] ١٦:٤٥"
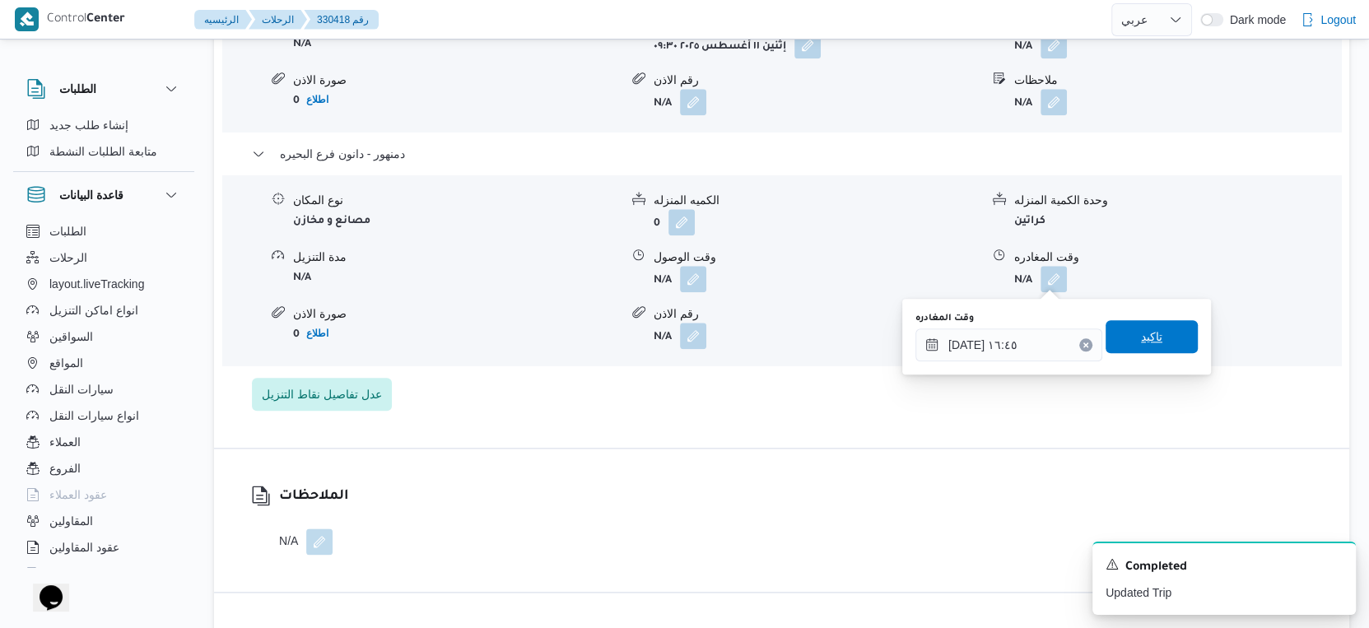
click at [1151, 338] on span "تاكيد" at bounding box center [1152, 336] width 92 height 33
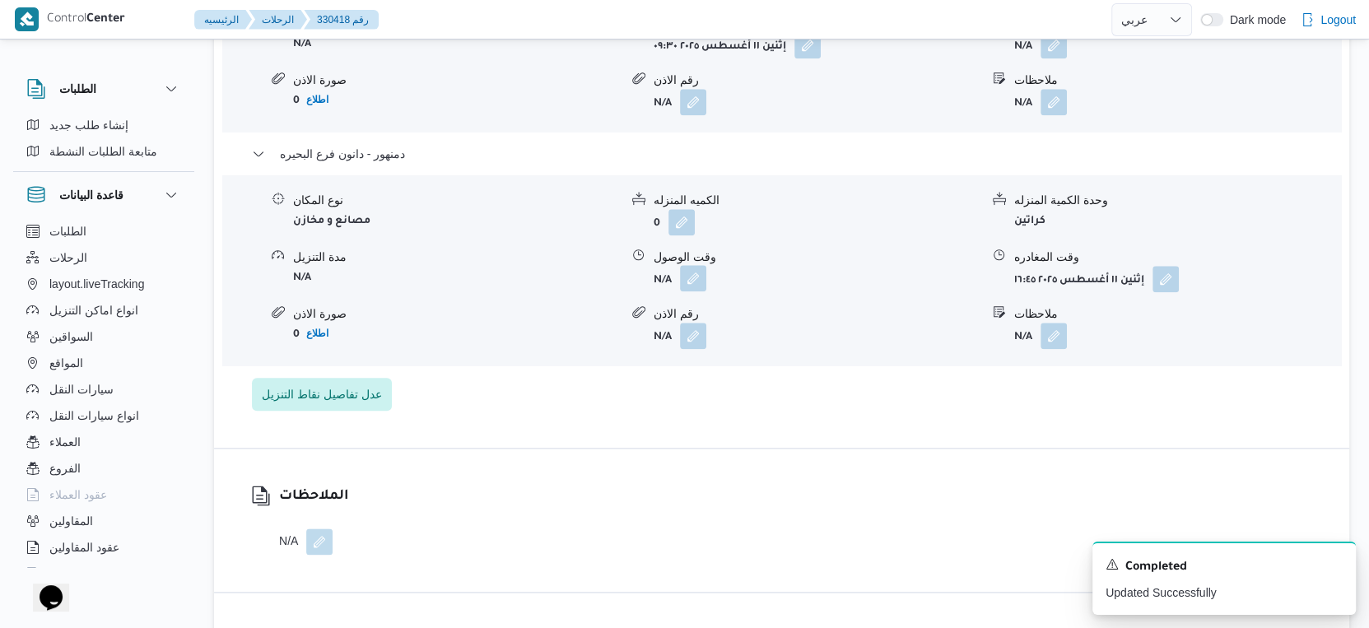
click at [691, 281] on button "button" at bounding box center [693, 278] width 26 height 26
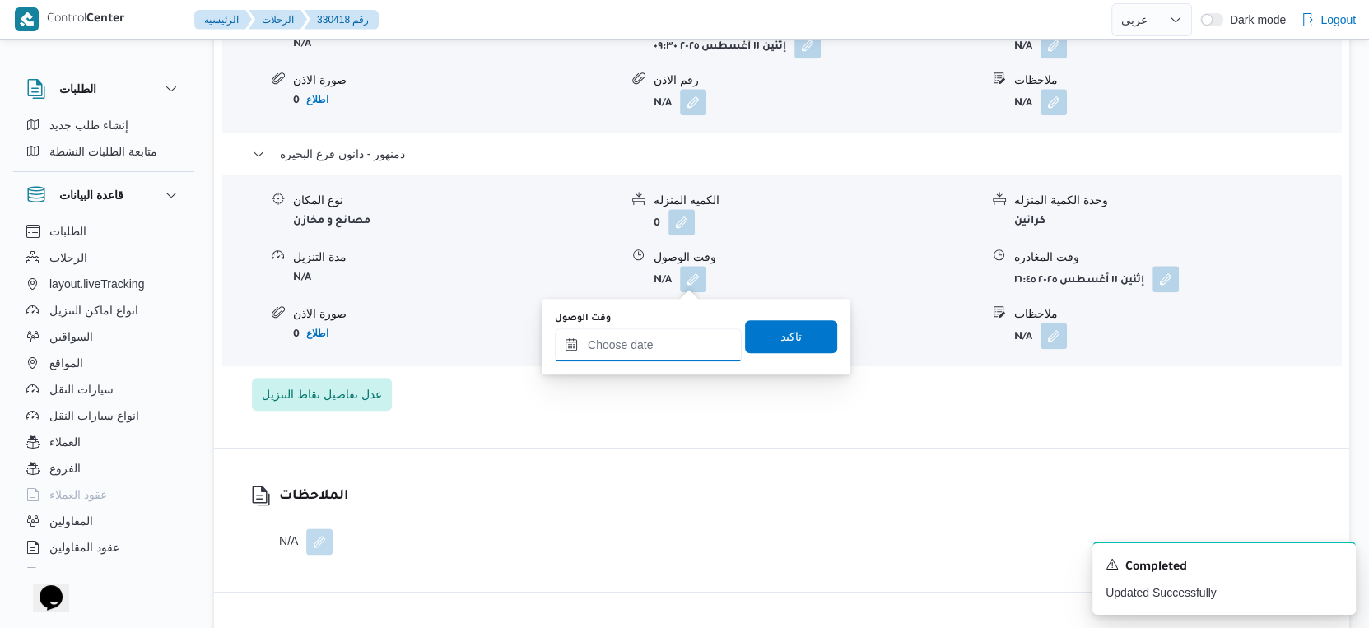
drag, startPoint x: 691, startPoint y: 281, endPoint x: 757, endPoint y: 354, distance: 99.1
click at [669, 339] on input "وقت الوصول" at bounding box center [648, 344] width 187 height 33
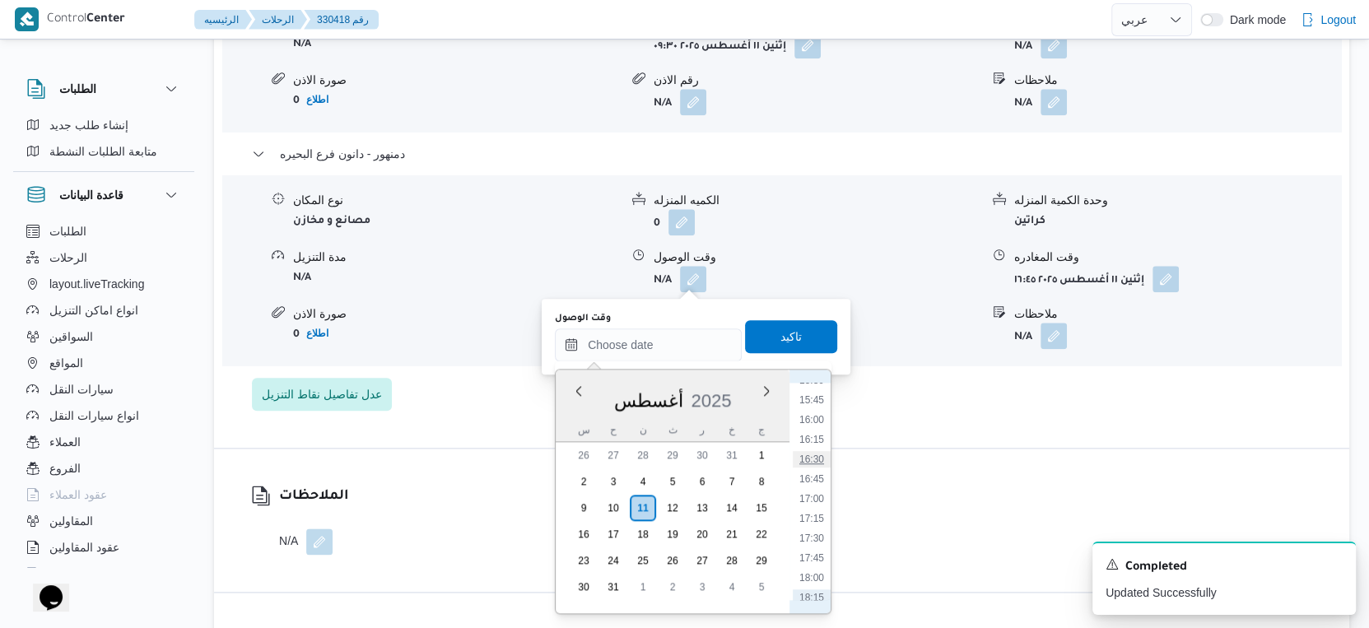
click at [818, 453] on li "16:30" at bounding box center [812, 459] width 38 height 16
type input "[DATE] ١٦:٣٠"
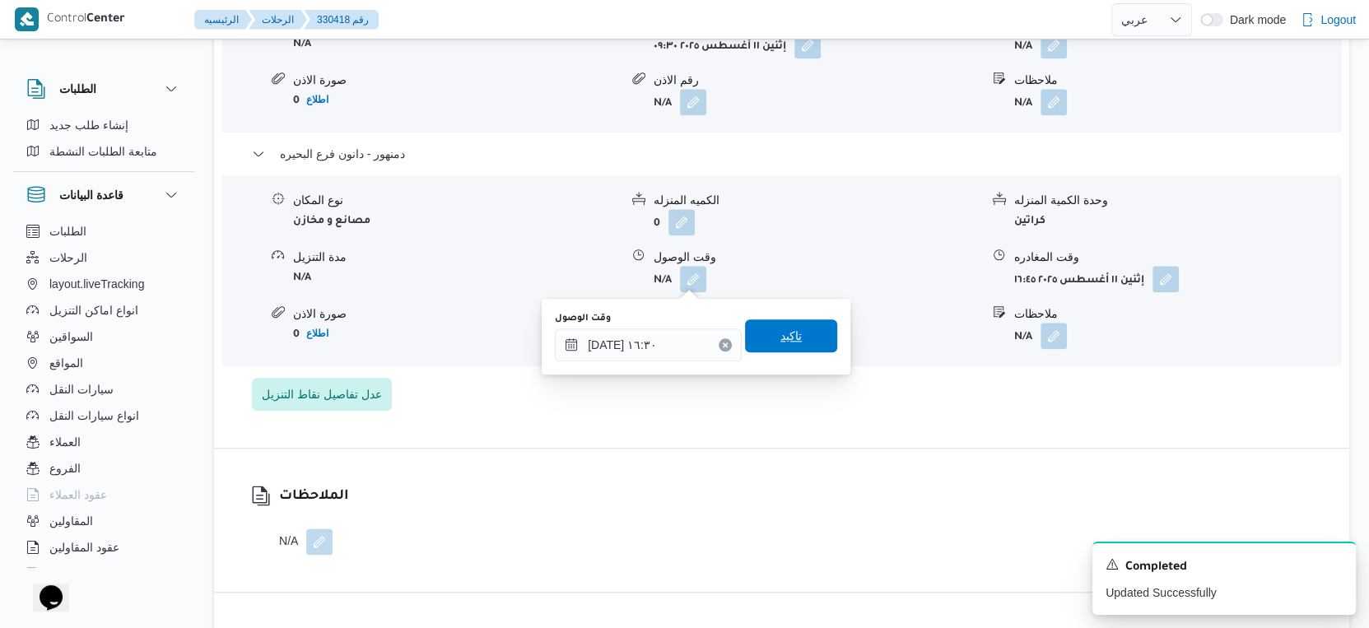
click at [797, 333] on span "تاكيد" at bounding box center [791, 335] width 92 height 33
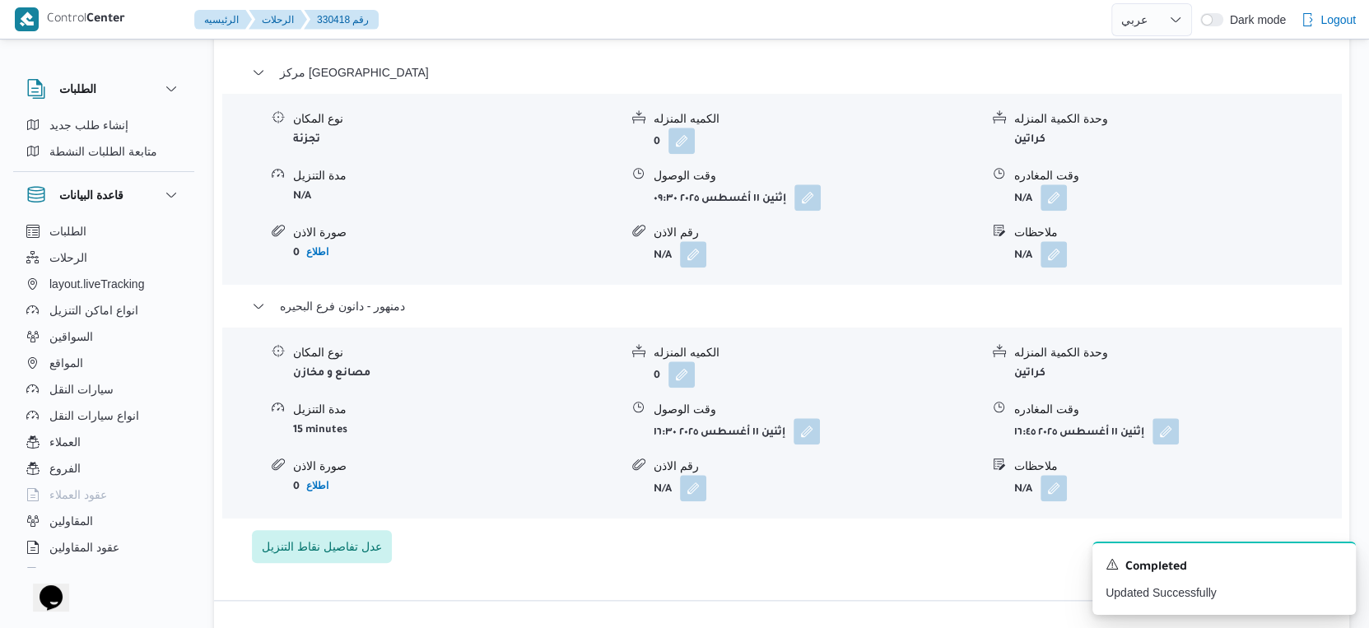
scroll to position [1372, 0]
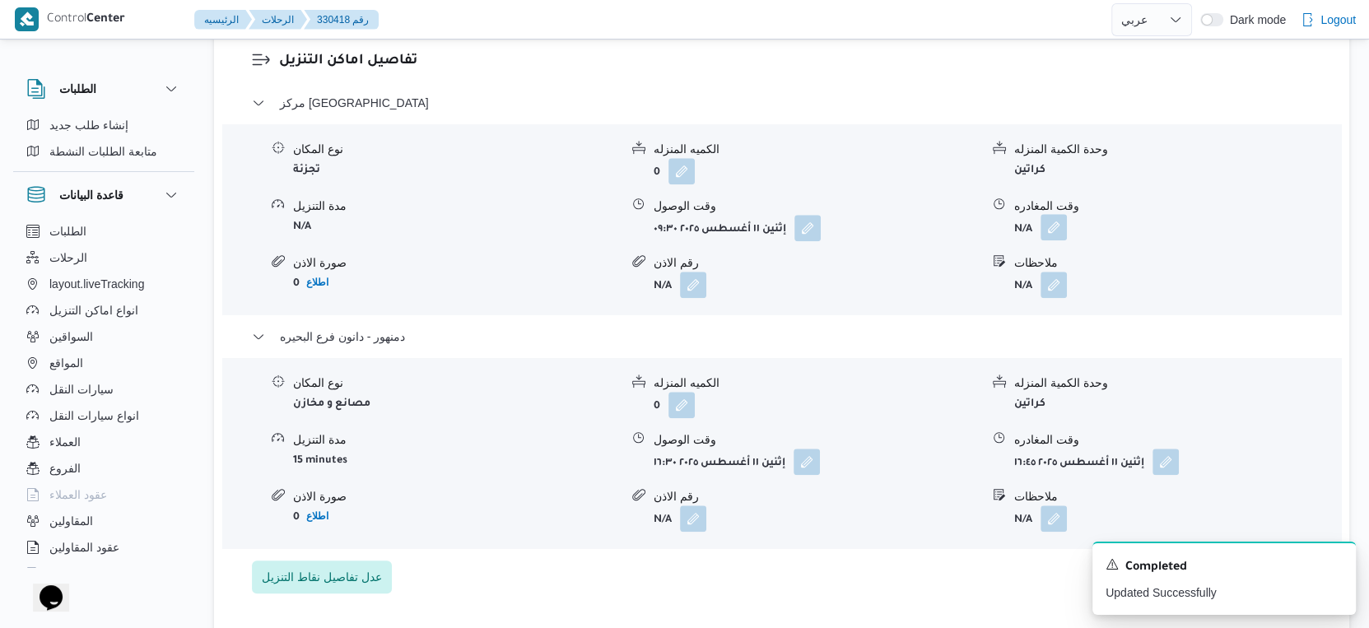
click at [1057, 227] on button "button" at bounding box center [1054, 227] width 26 height 26
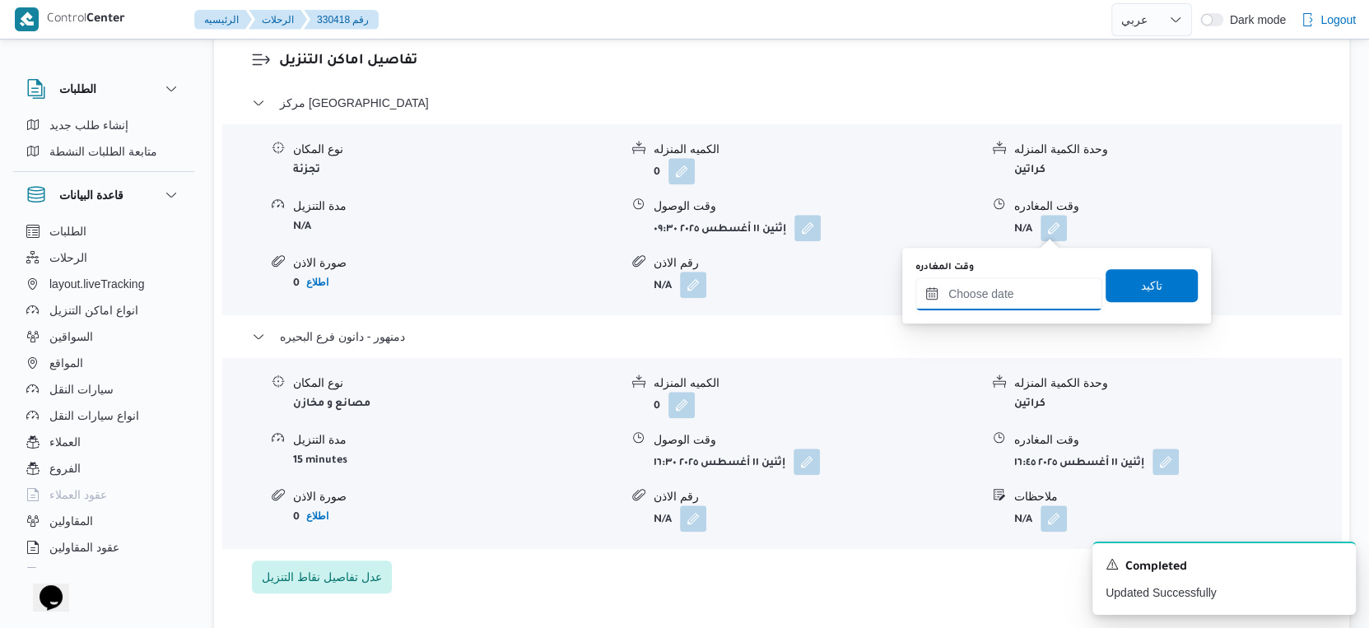
click at [1037, 277] on input "وقت المغادره" at bounding box center [1008, 293] width 187 height 33
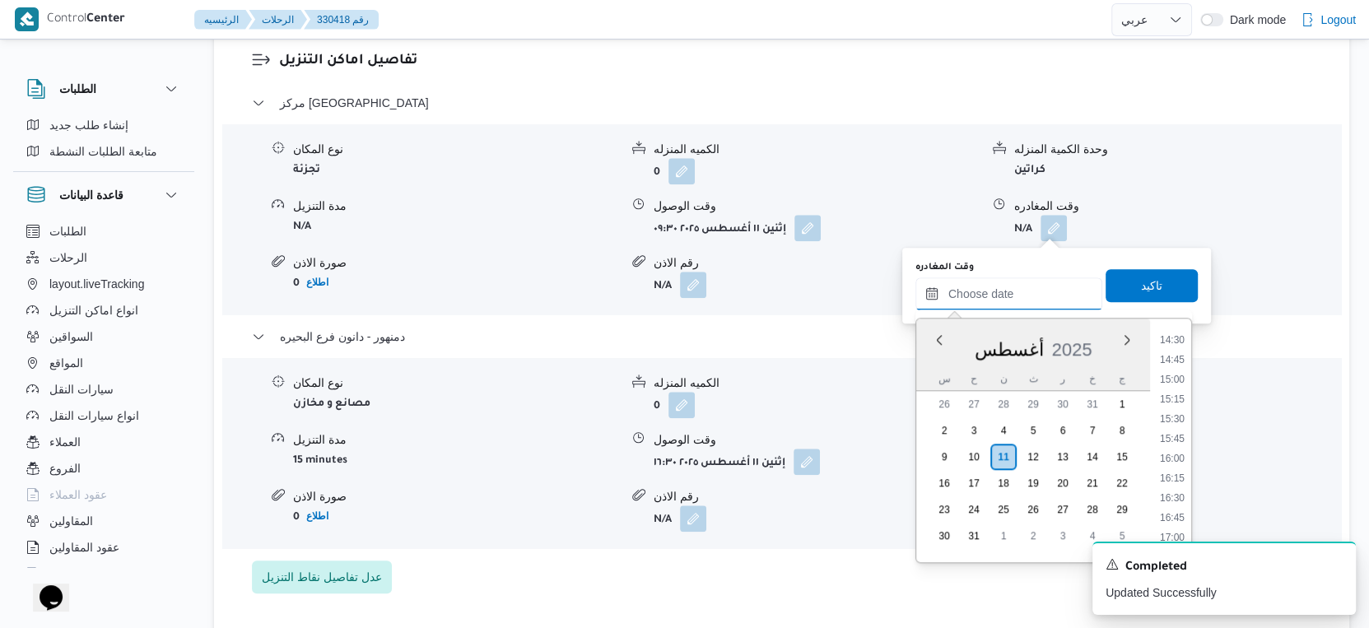
scroll to position [1144, 0]
drag, startPoint x: 1177, startPoint y: 483, endPoint x: 1163, endPoint y: 403, distance: 81.1
click at [1177, 483] on li "16:15" at bounding box center [1172, 481] width 38 height 16
type input "١١/٠٨/٢٠٢٥ ١٦:١٥"
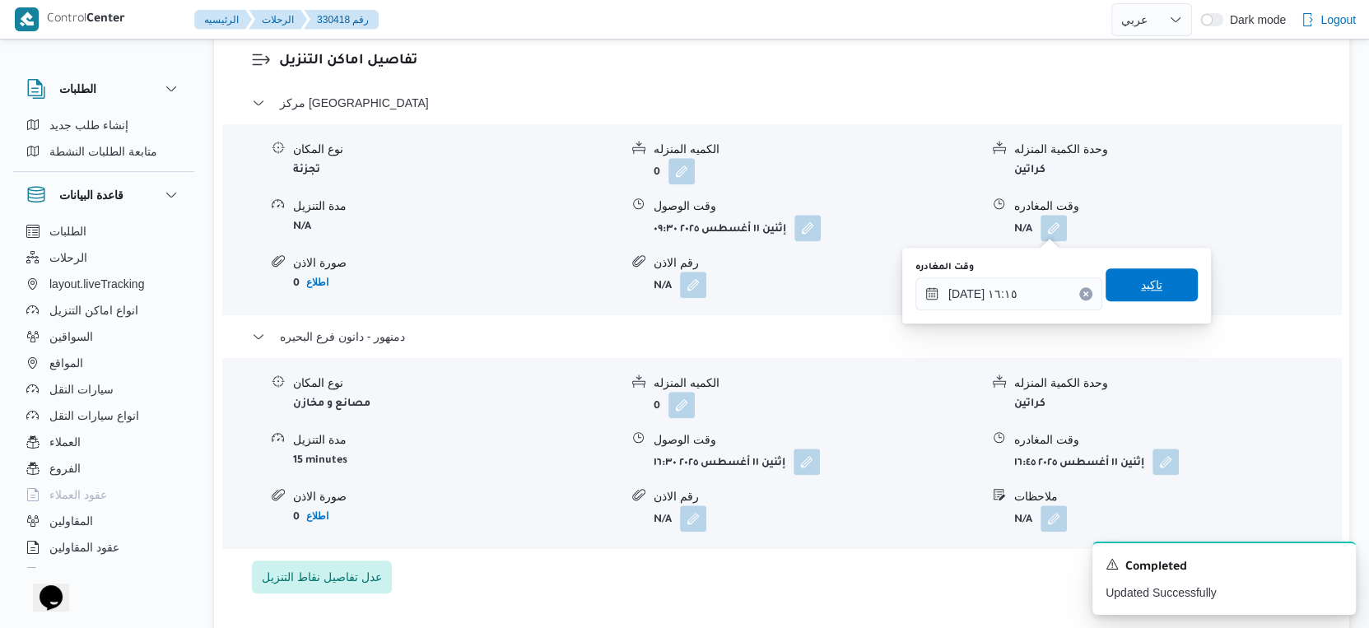
click at [1149, 286] on span "تاكيد" at bounding box center [1152, 284] width 92 height 33
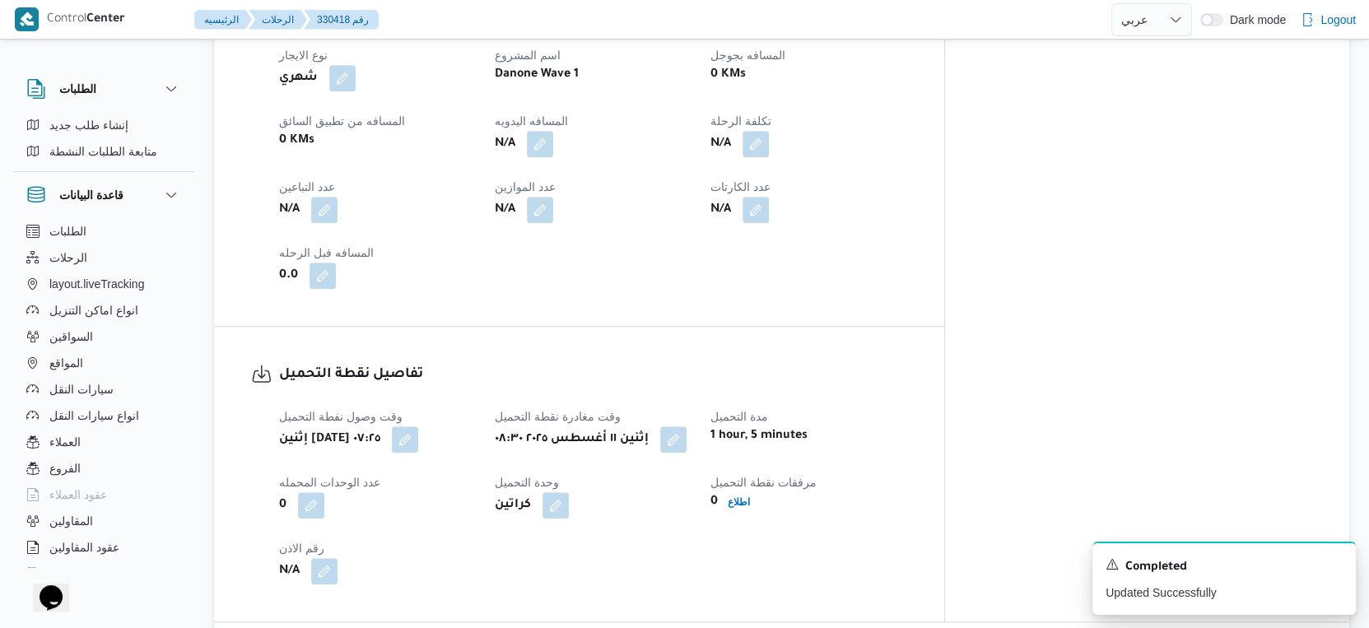
scroll to position [731, 0]
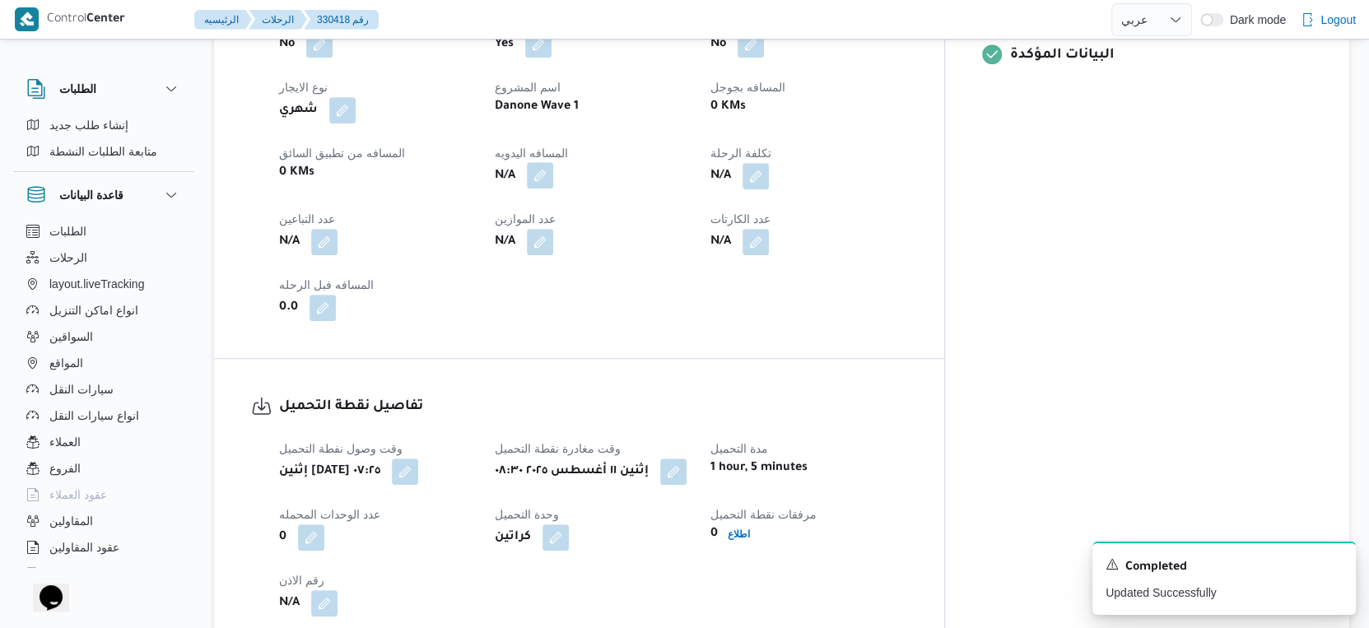
click at [553, 177] on button "button" at bounding box center [540, 175] width 26 height 26
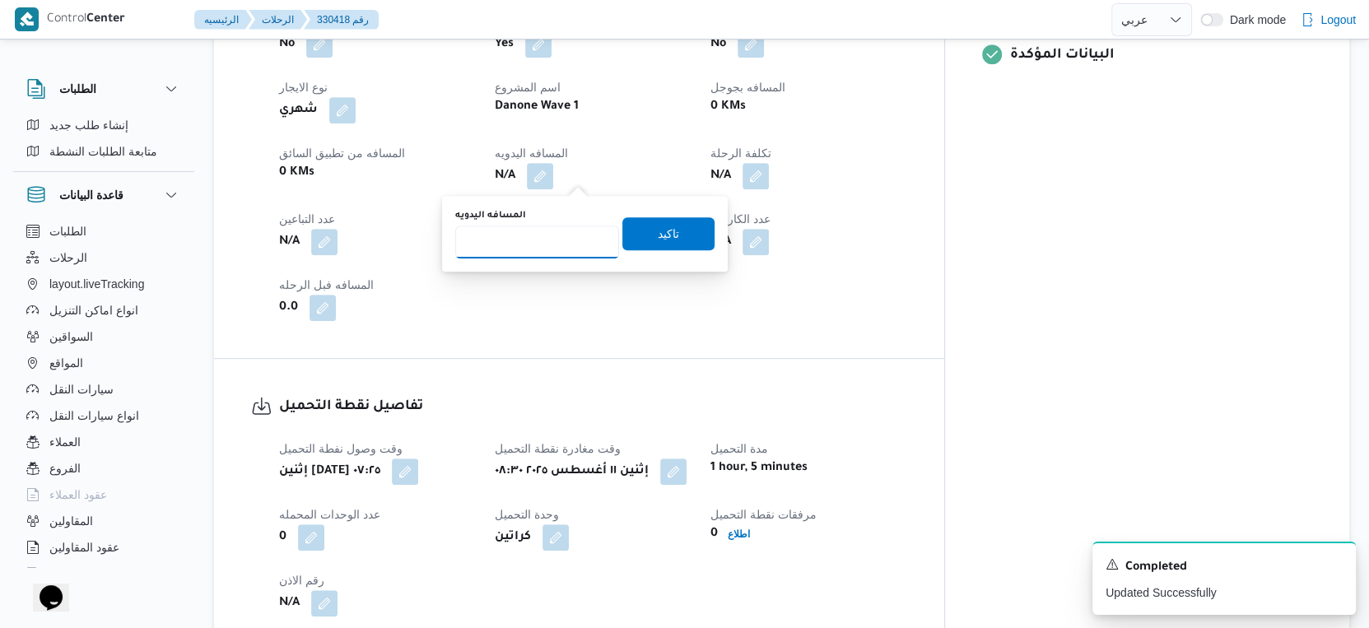
click at [529, 238] on input "المسافه اليدويه" at bounding box center [537, 242] width 164 height 33
type input "29"
click at [692, 240] on span "تاكيد" at bounding box center [668, 233] width 92 height 33
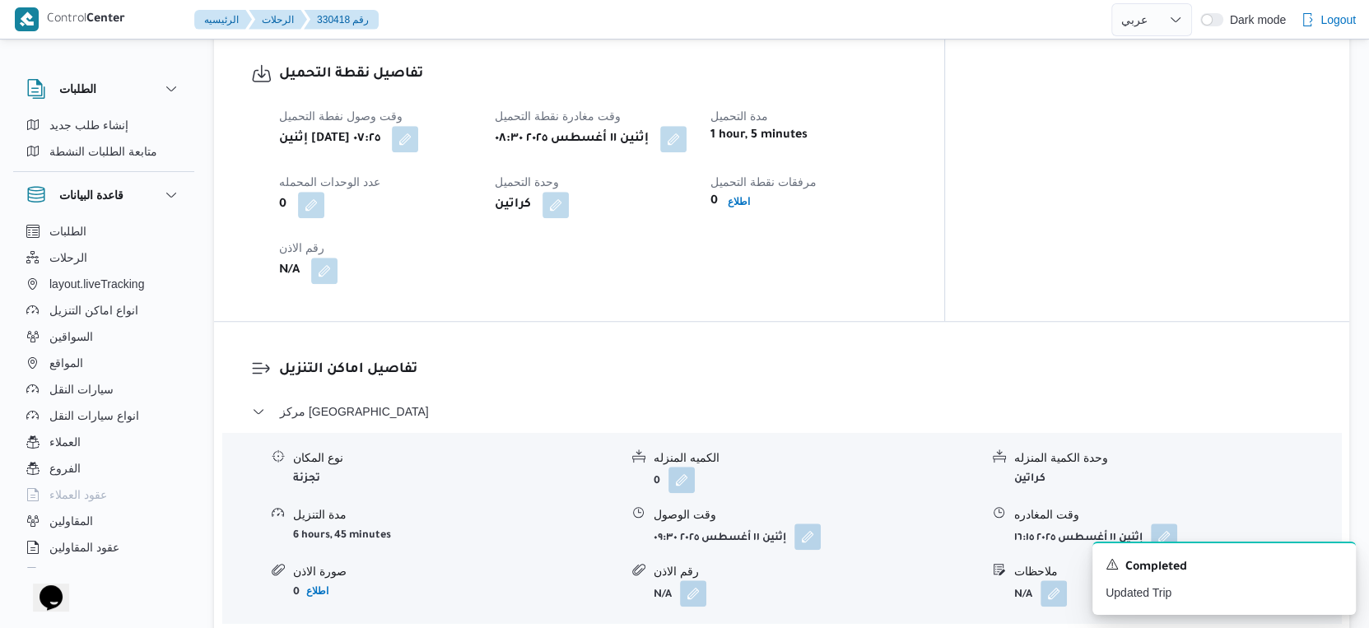
scroll to position [1097, 0]
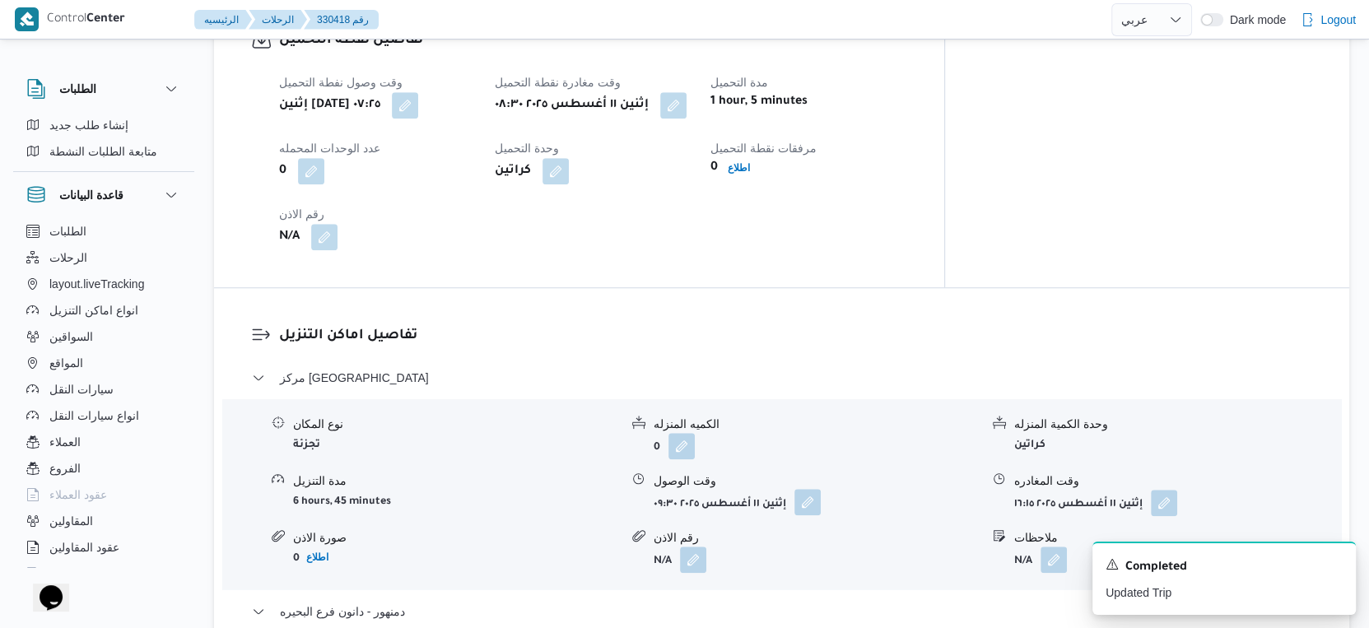
click at [813, 498] on button "button" at bounding box center [807, 502] width 26 height 26
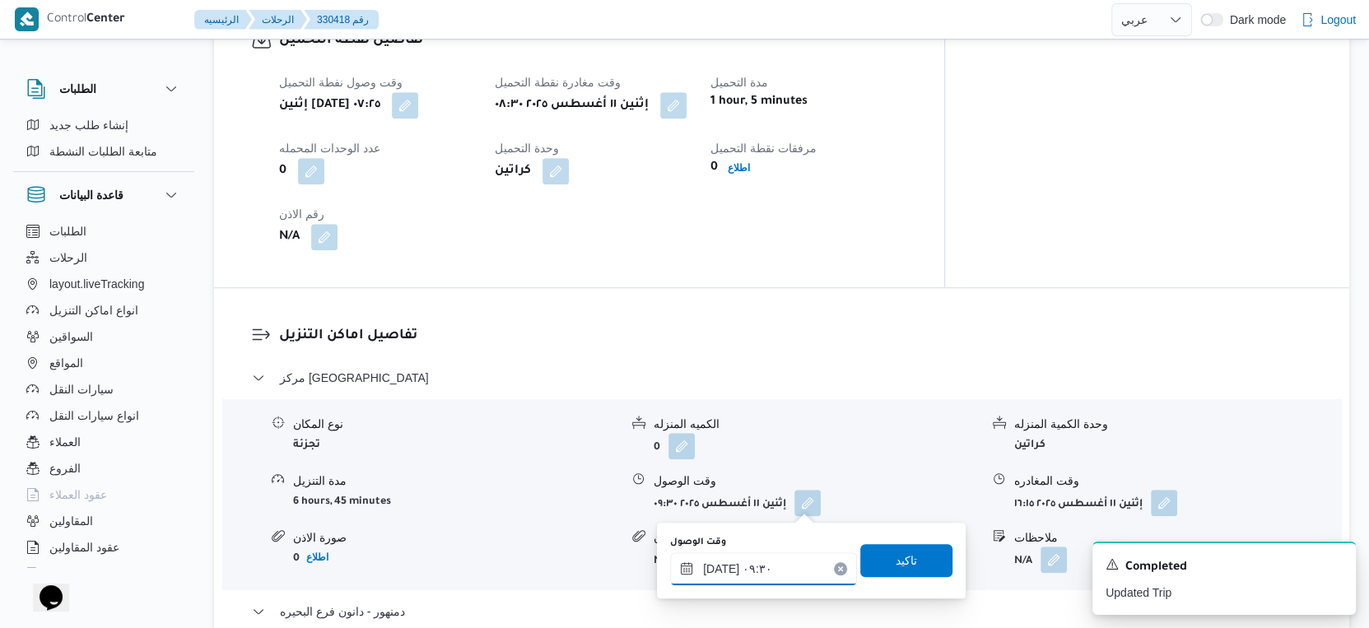
click at [776, 557] on input "١١/٠٨/٢٠٢٥ ٠٩:٣٠" at bounding box center [763, 568] width 187 height 33
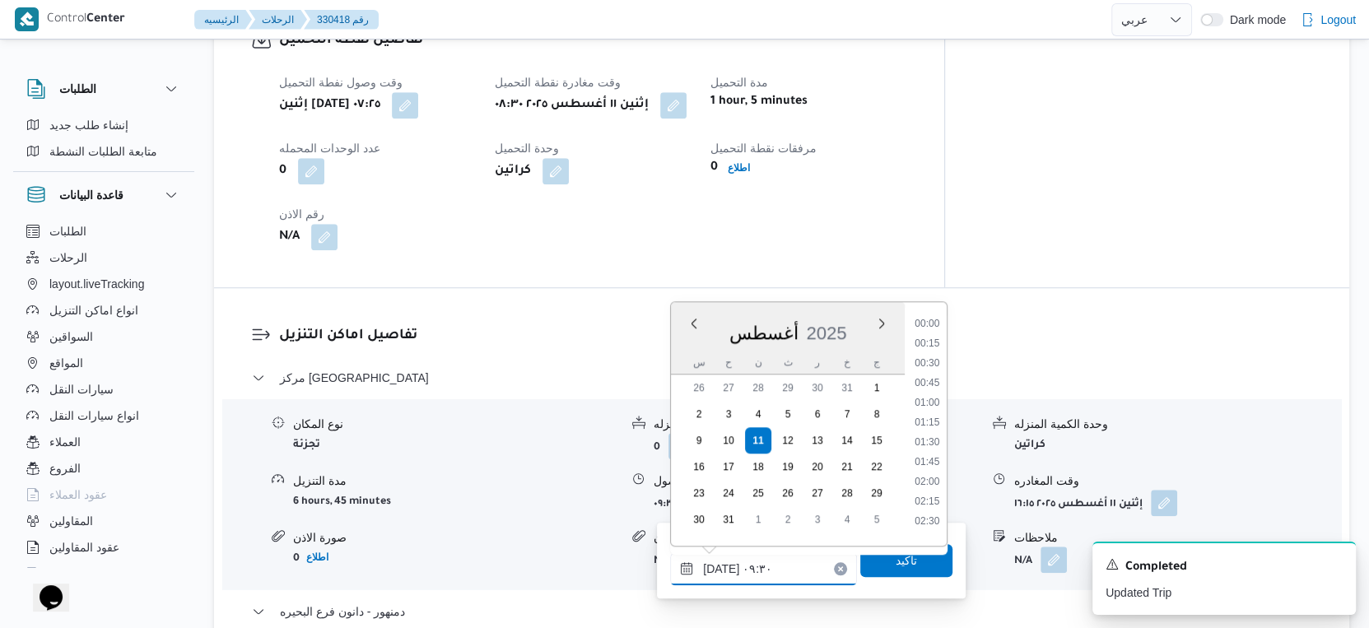
scroll to position [637, 0]
click at [929, 394] on li "09:00" at bounding box center [927, 397] width 38 height 16
type input "١١/٠٨/٢٠٢٥ ٠٩:٠٠"
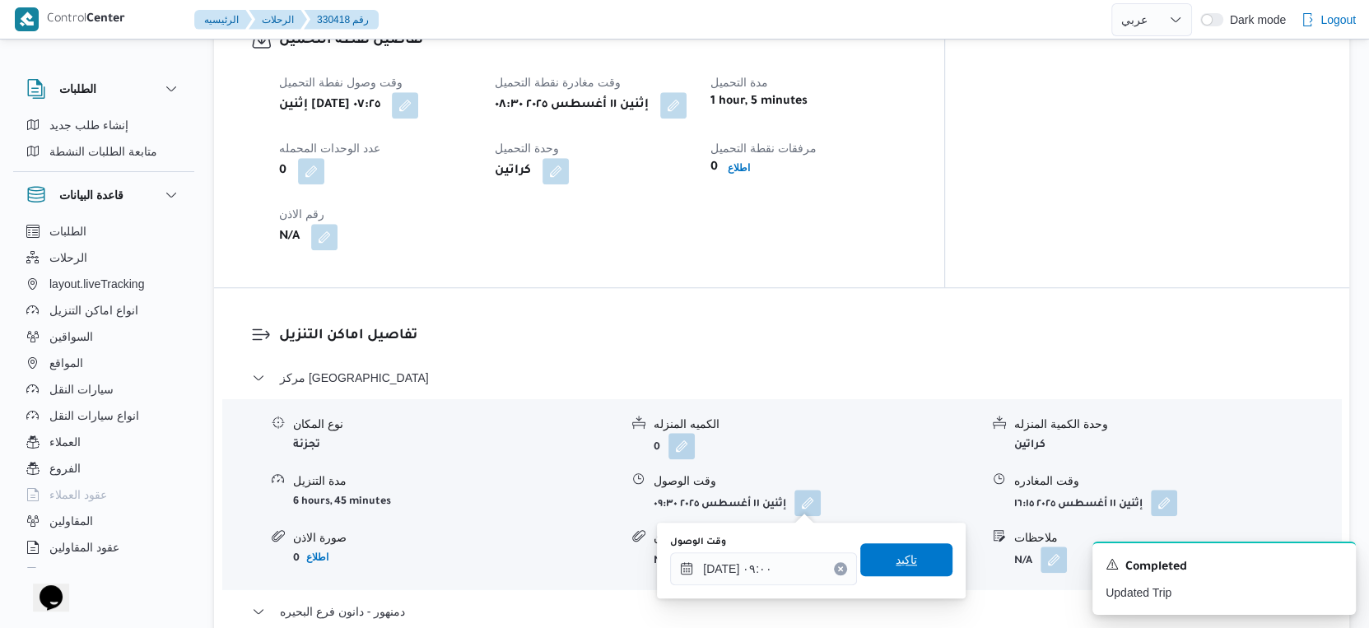
click at [901, 552] on span "تاكيد" at bounding box center [906, 560] width 21 height 20
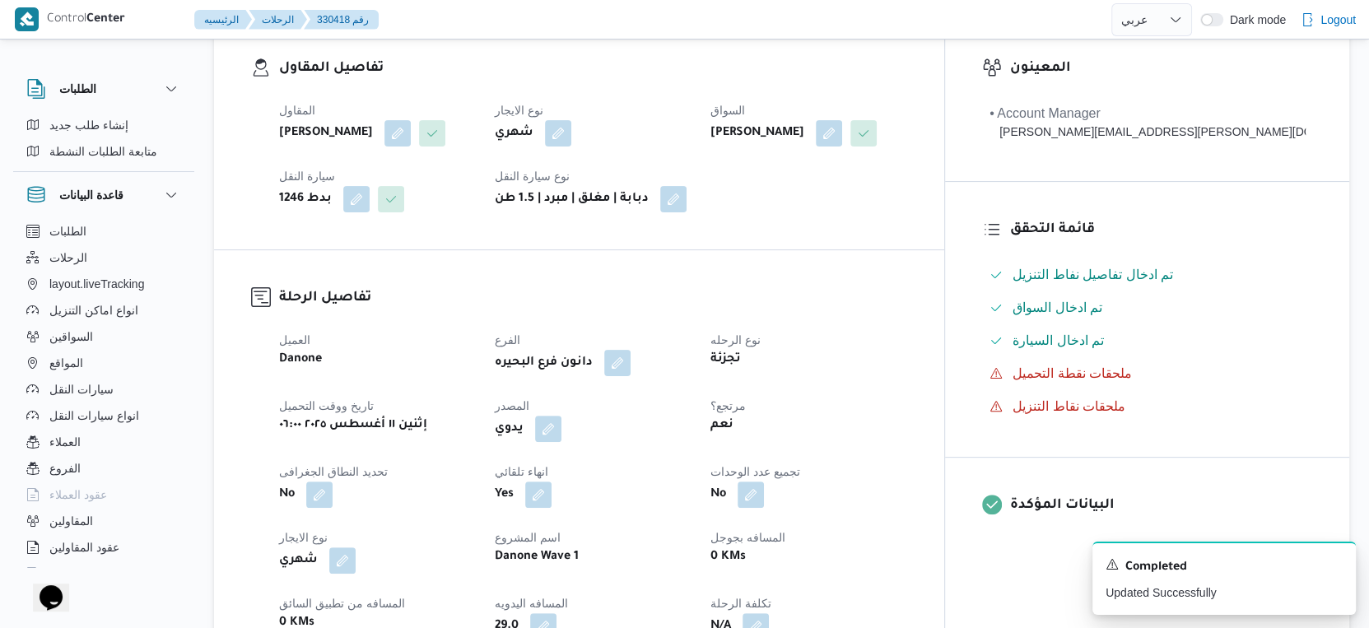
scroll to position [0, 0]
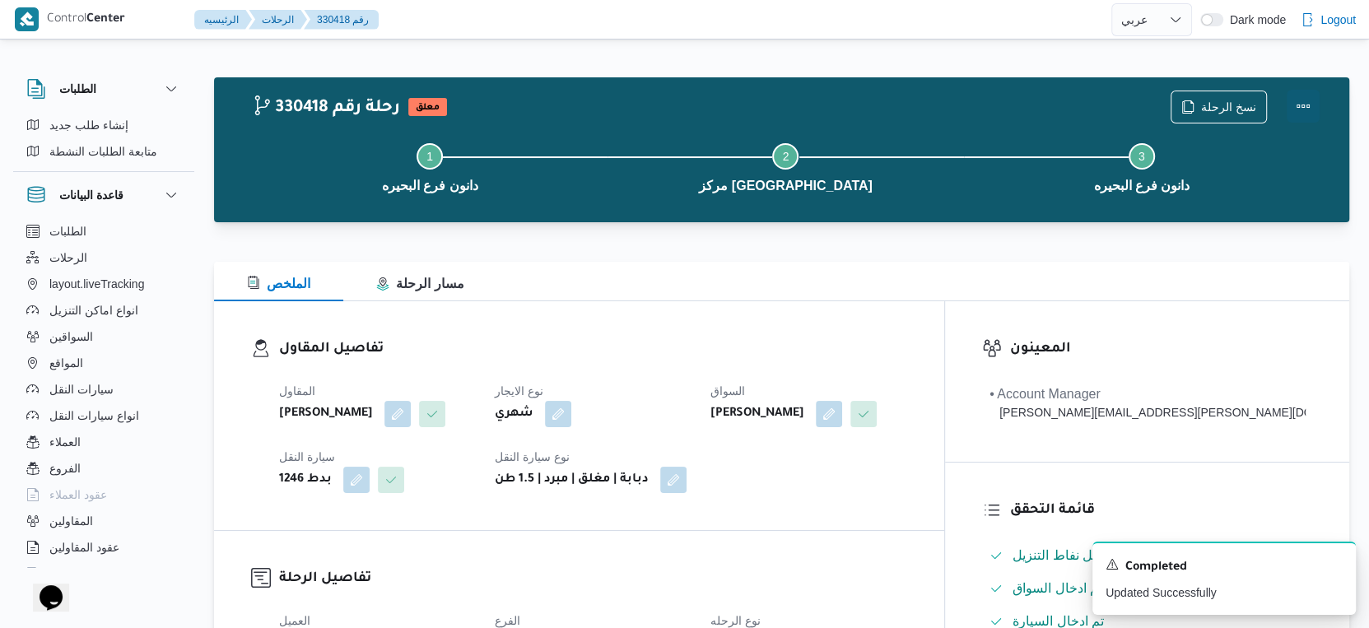
click at [1297, 100] on button "Actions" at bounding box center [1303, 106] width 33 height 33
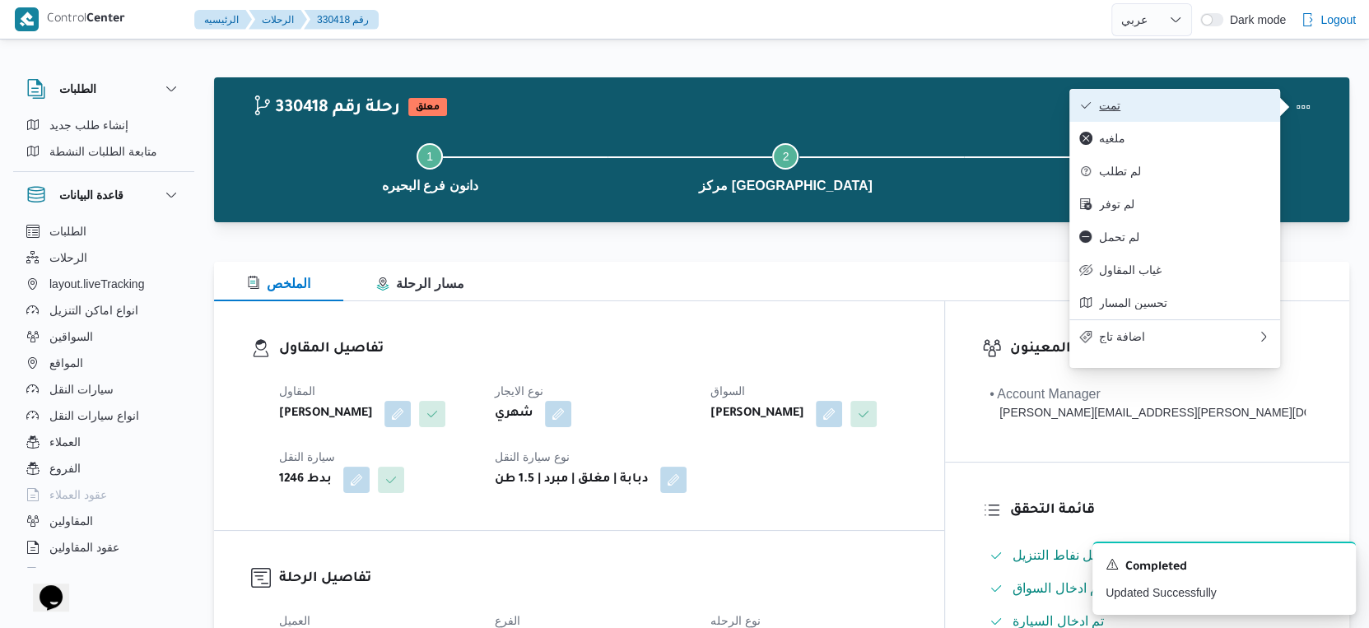
click at [1228, 102] on span "تمت" at bounding box center [1184, 105] width 171 height 13
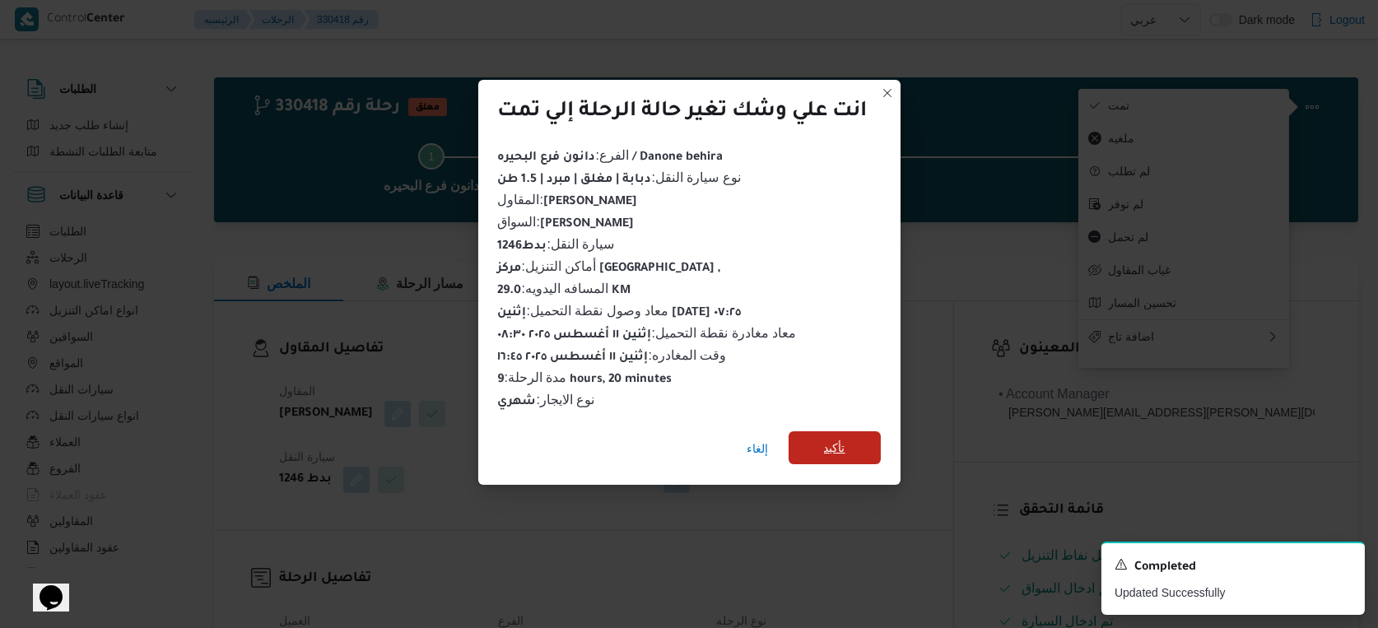
click at [849, 442] on span "تأكيد" at bounding box center [835, 447] width 92 height 33
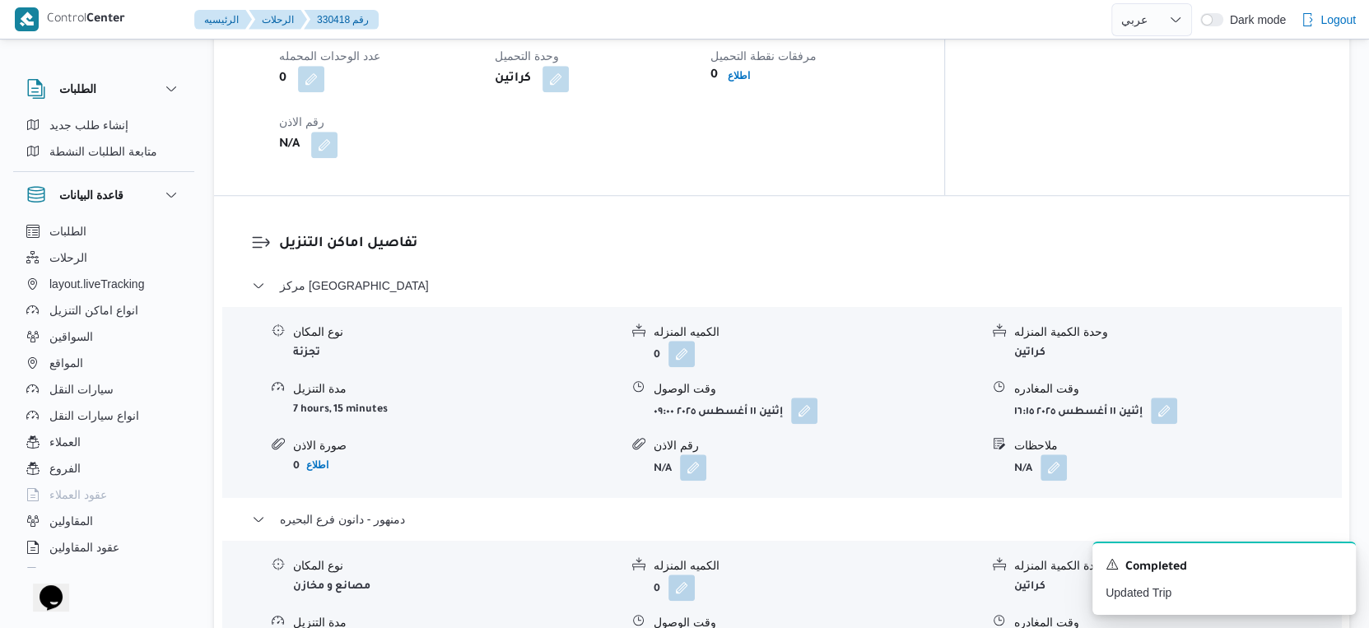
scroll to position [1280, 0]
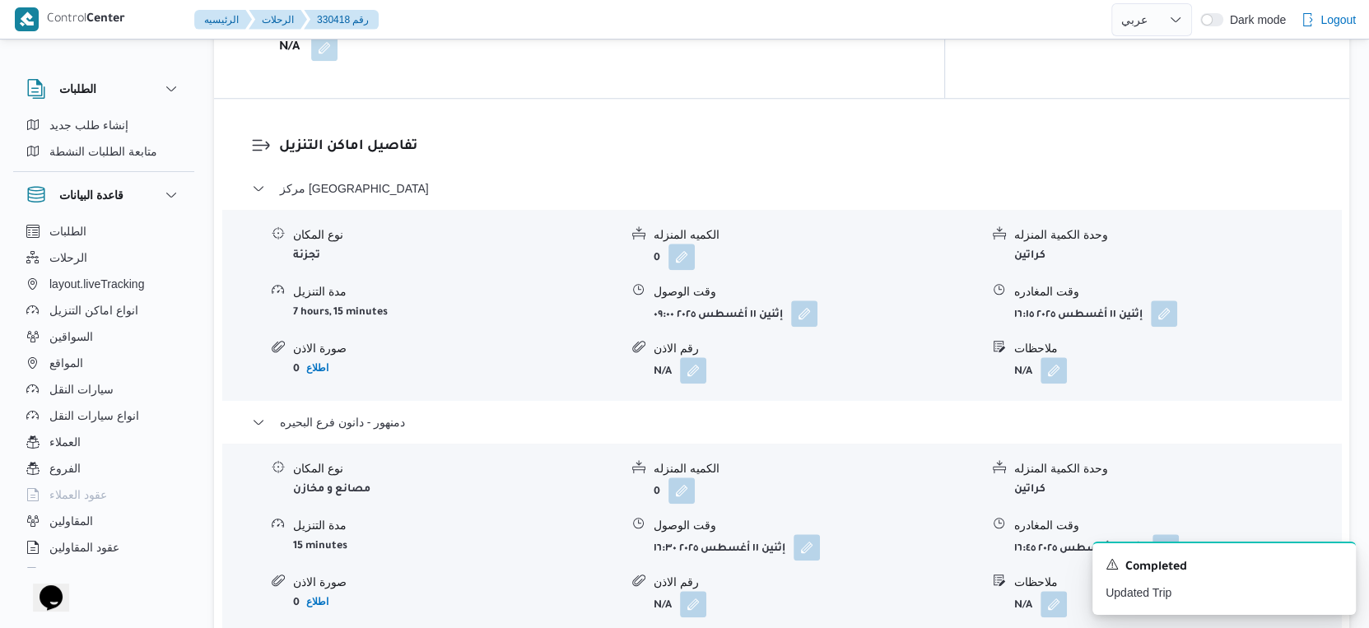
select select "ar"
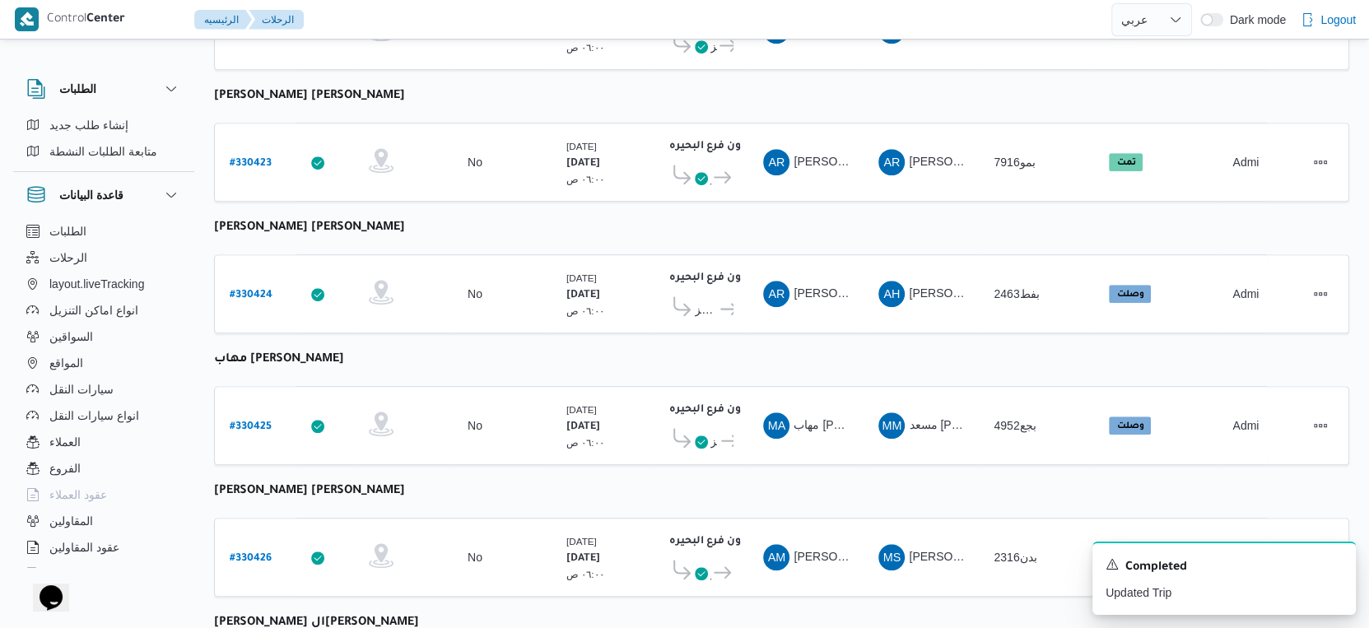
scroll to position [823, 0]
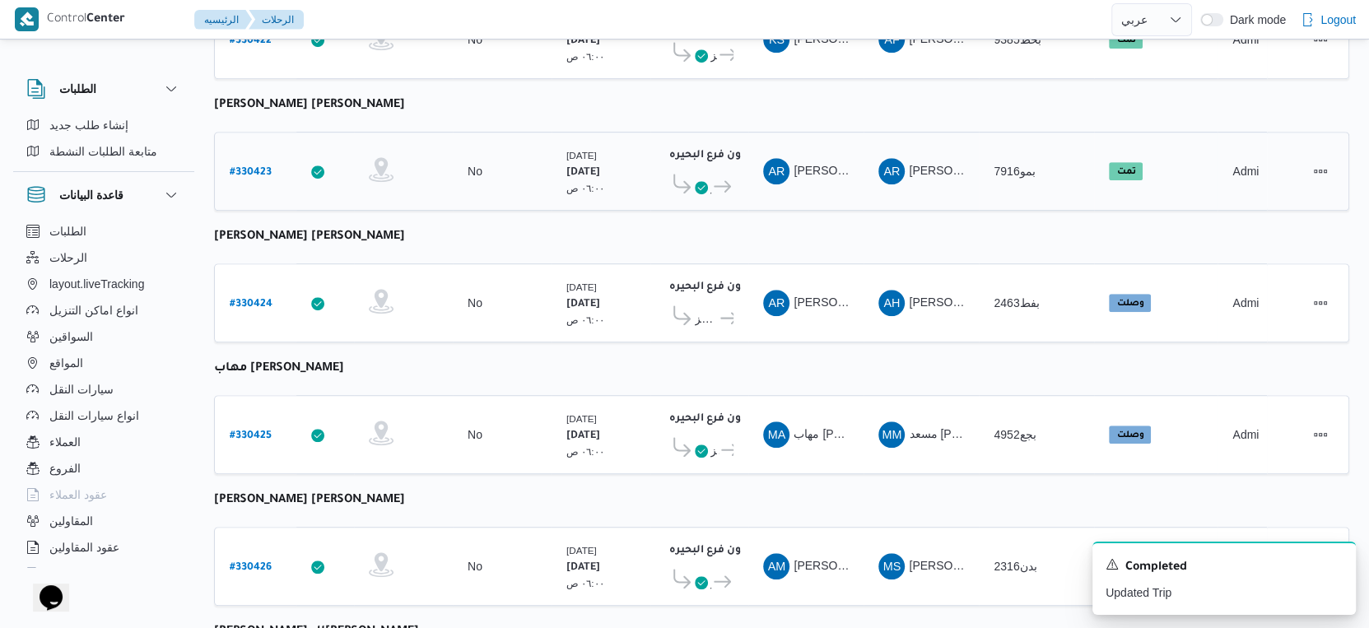
click at [259, 167] on b "# 330423" at bounding box center [251, 173] width 42 height 12
select select "ar"
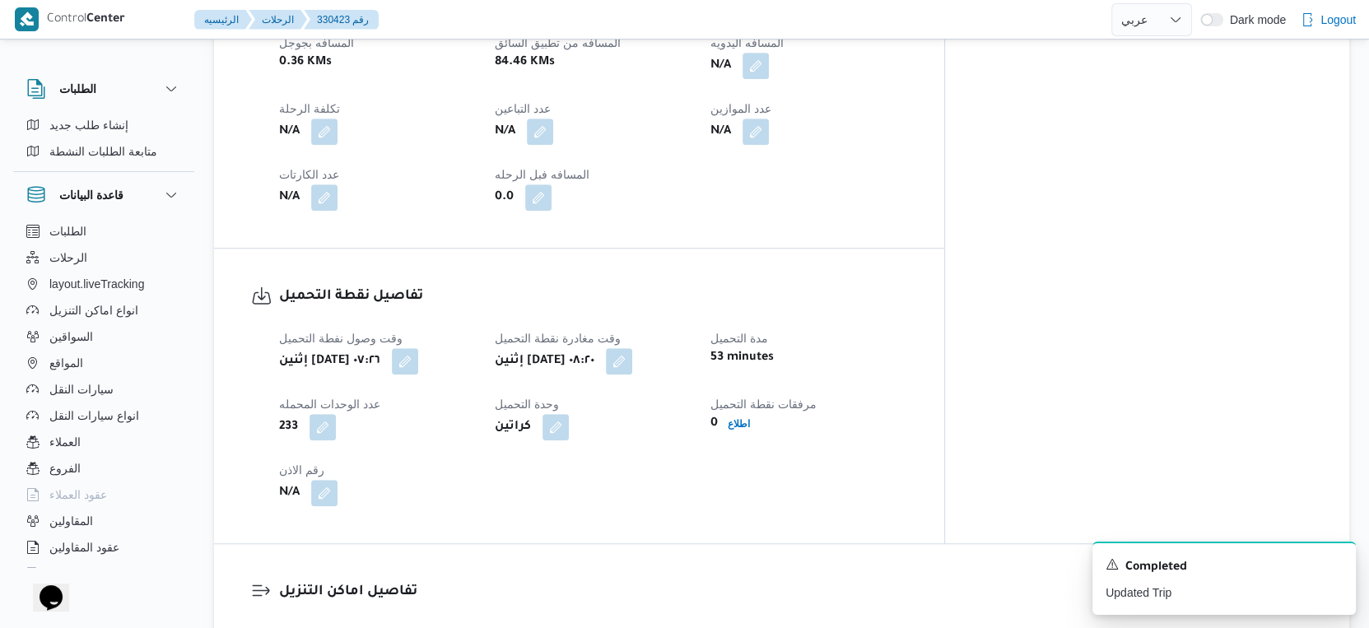
scroll to position [640, 0]
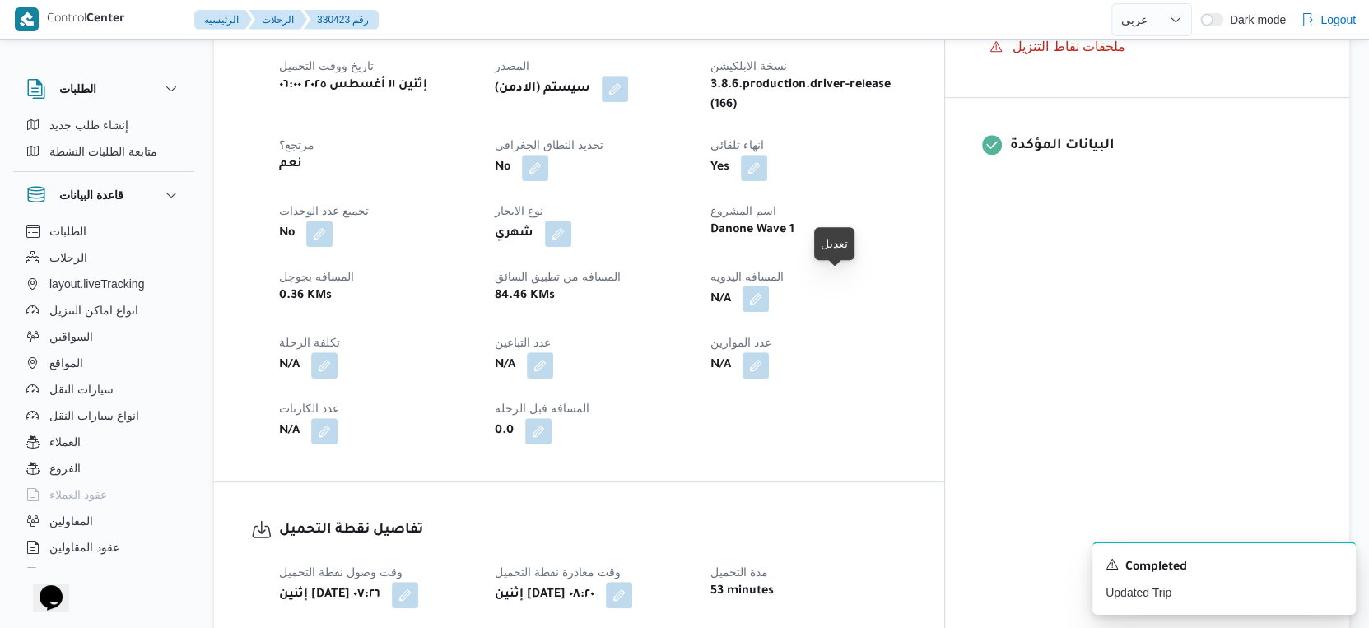
click at [769, 286] on button "button" at bounding box center [756, 299] width 26 height 26
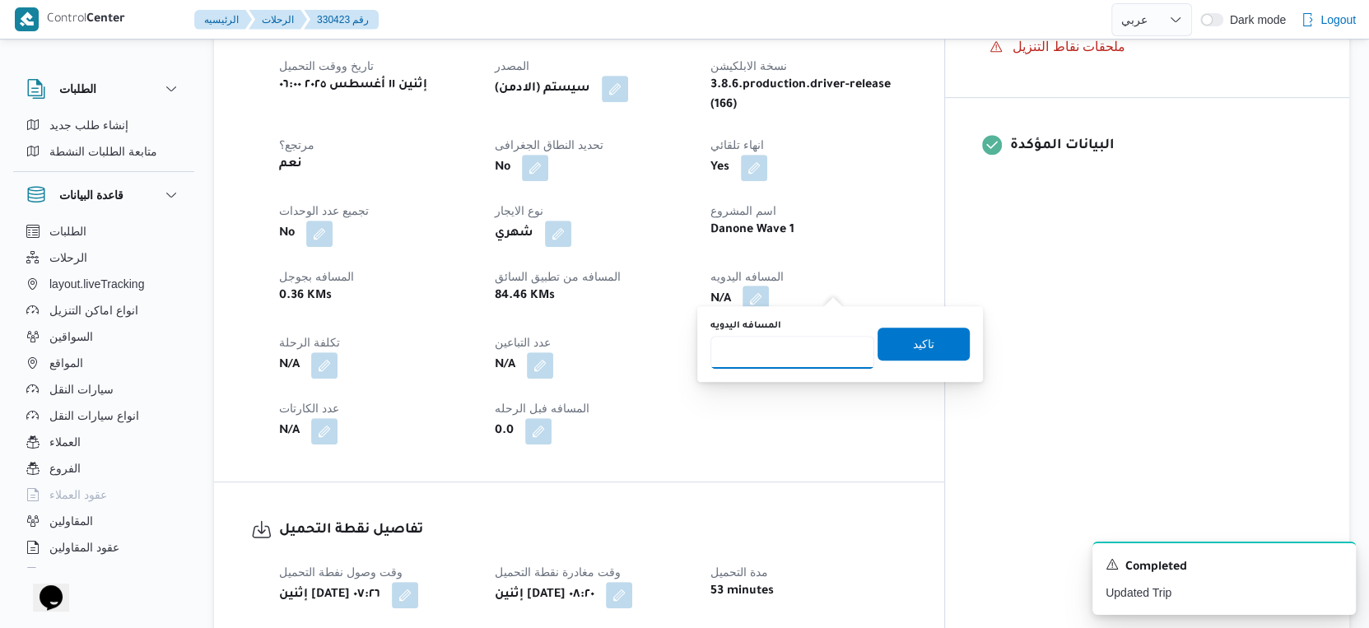
click at [777, 344] on input "المسافه اليدويه" at bounding box center [792, 352] width 164 height 33
type input "103"
click at [913, 342] on span "تاكيد" at bounding box center [923, 343] width 21 height 20
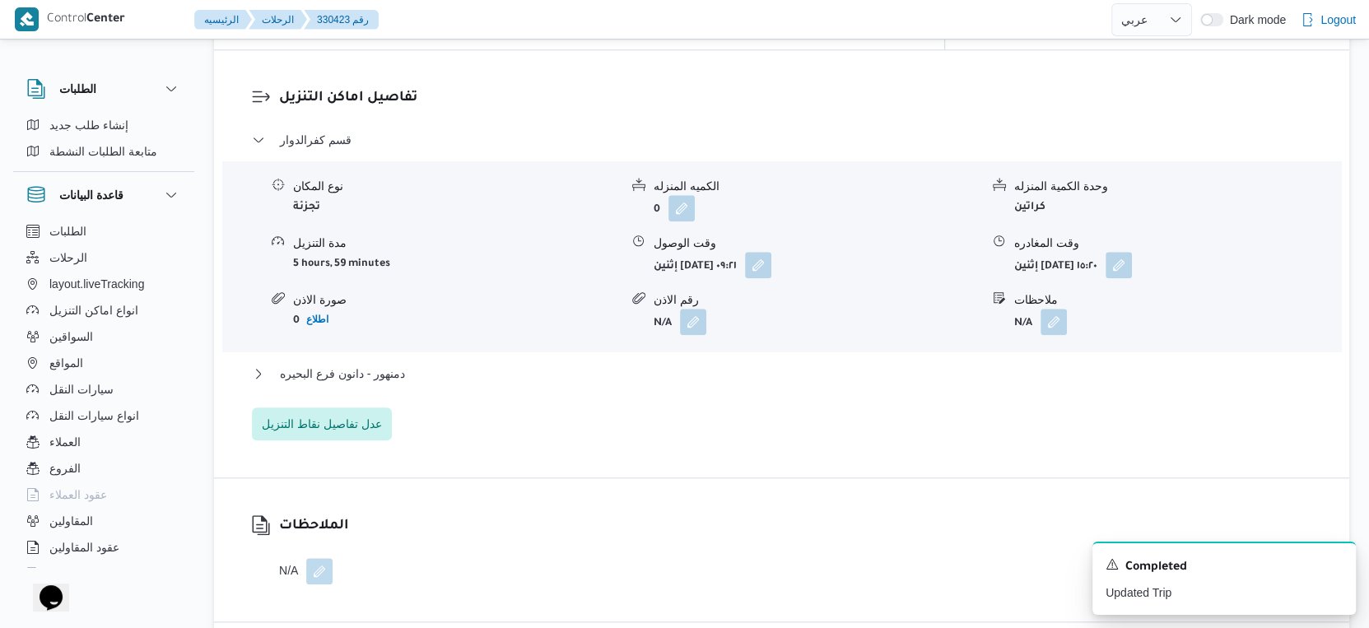
scroll to position [1372, 0]
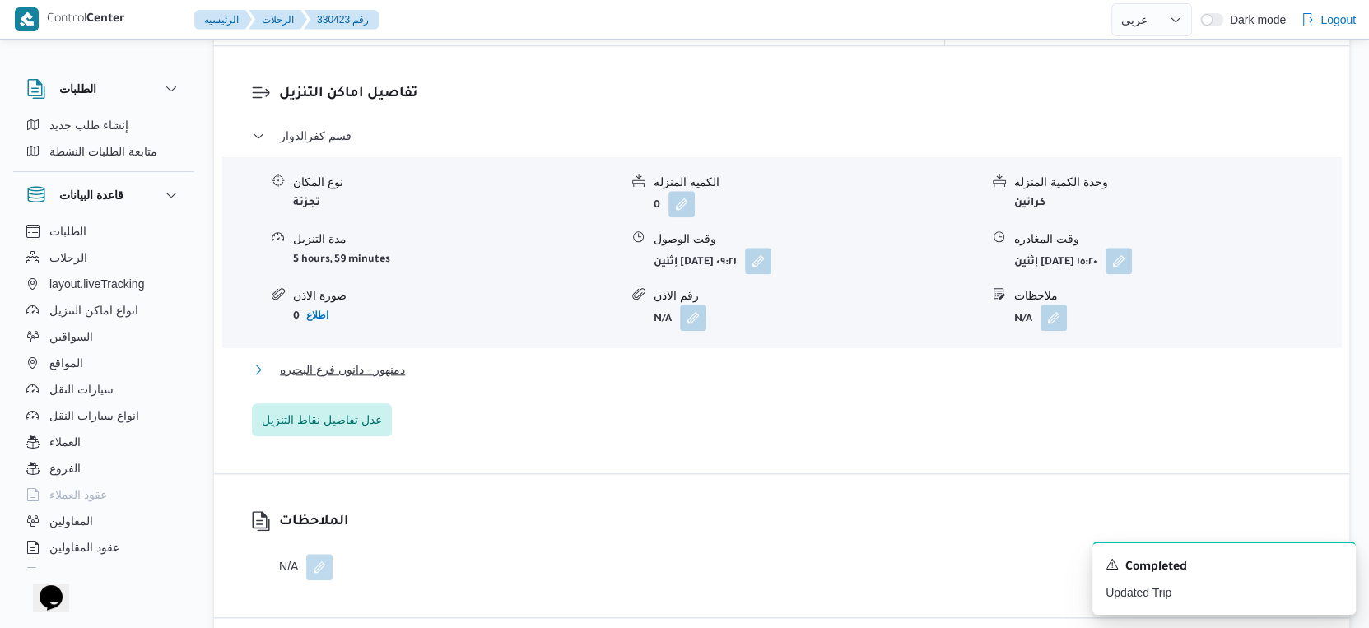
click at [411, 360] on button "دمنهور - دانون فرع البحيره" at bounding box center [782, 370] width 1060 height 20
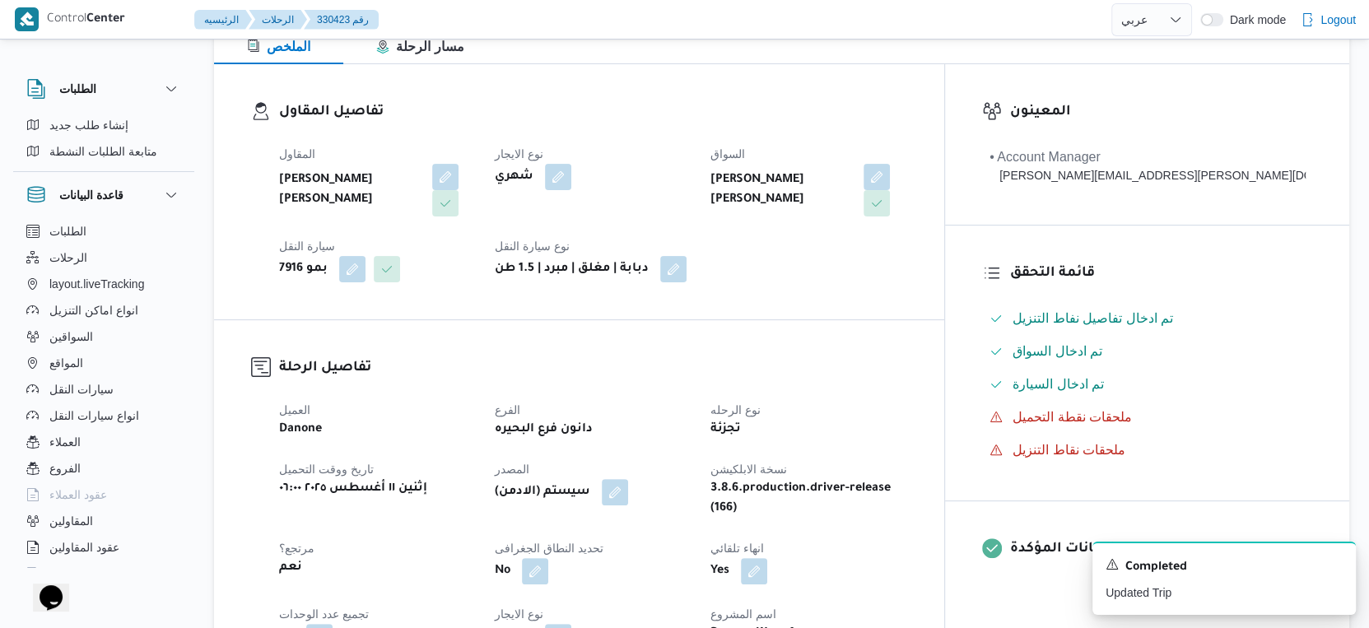
scroll to position [548, 0]
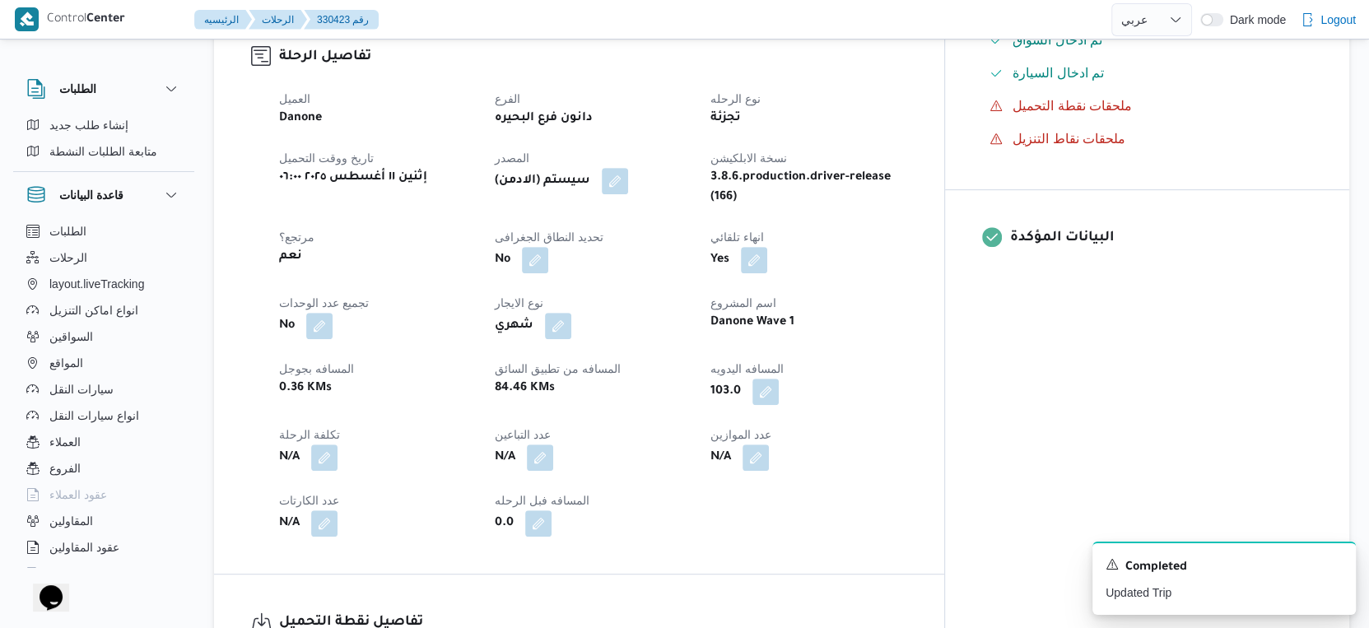
select select "ar"
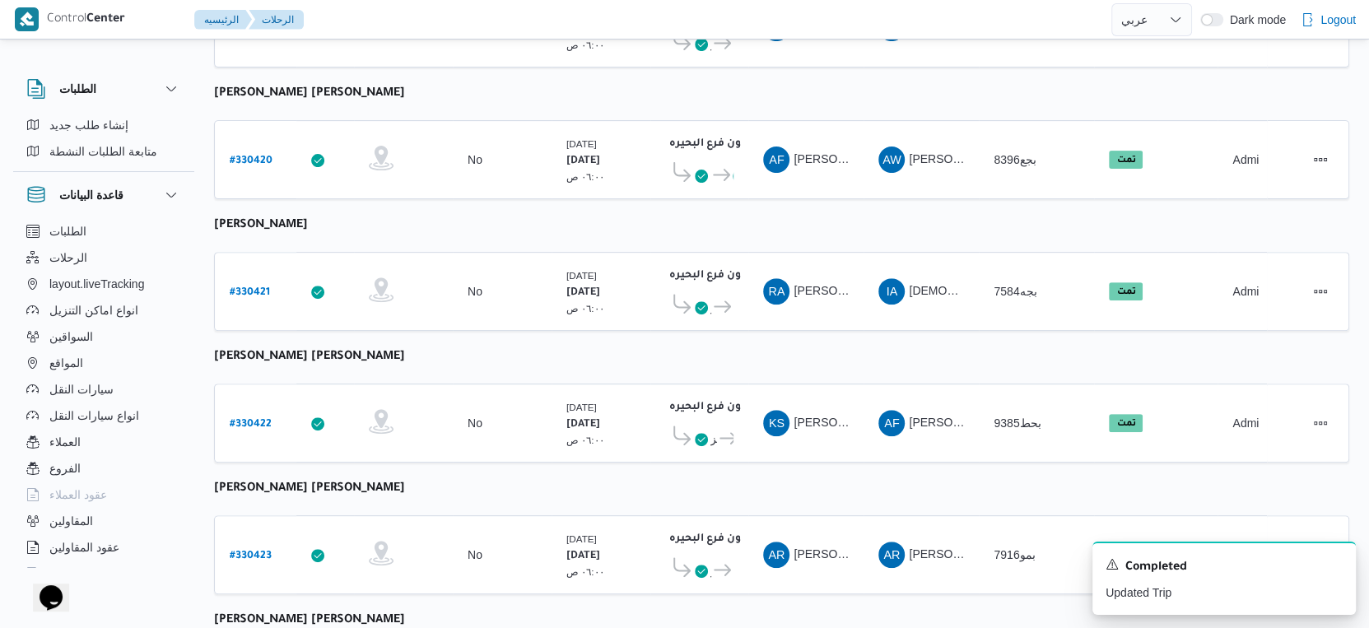
scroll to position [446, 0]
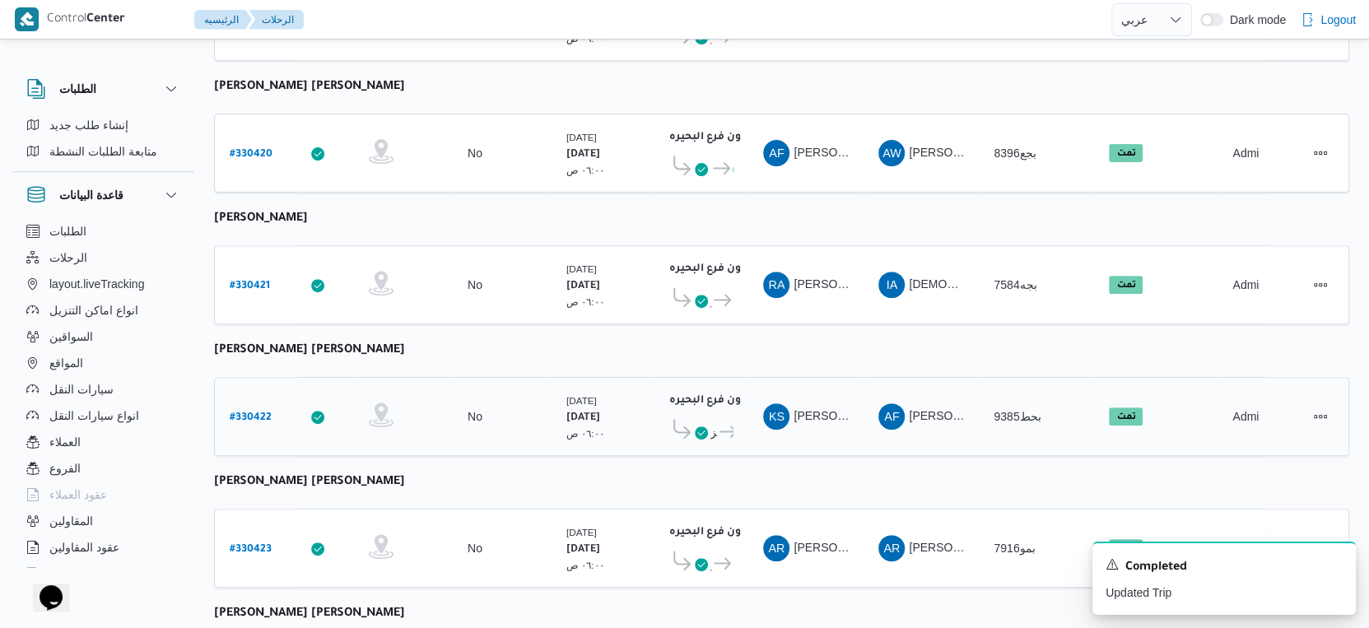
click at [261, 412] on b "# 330422" at bounding box center [251, 418] width 42 height 12
select select "ar"
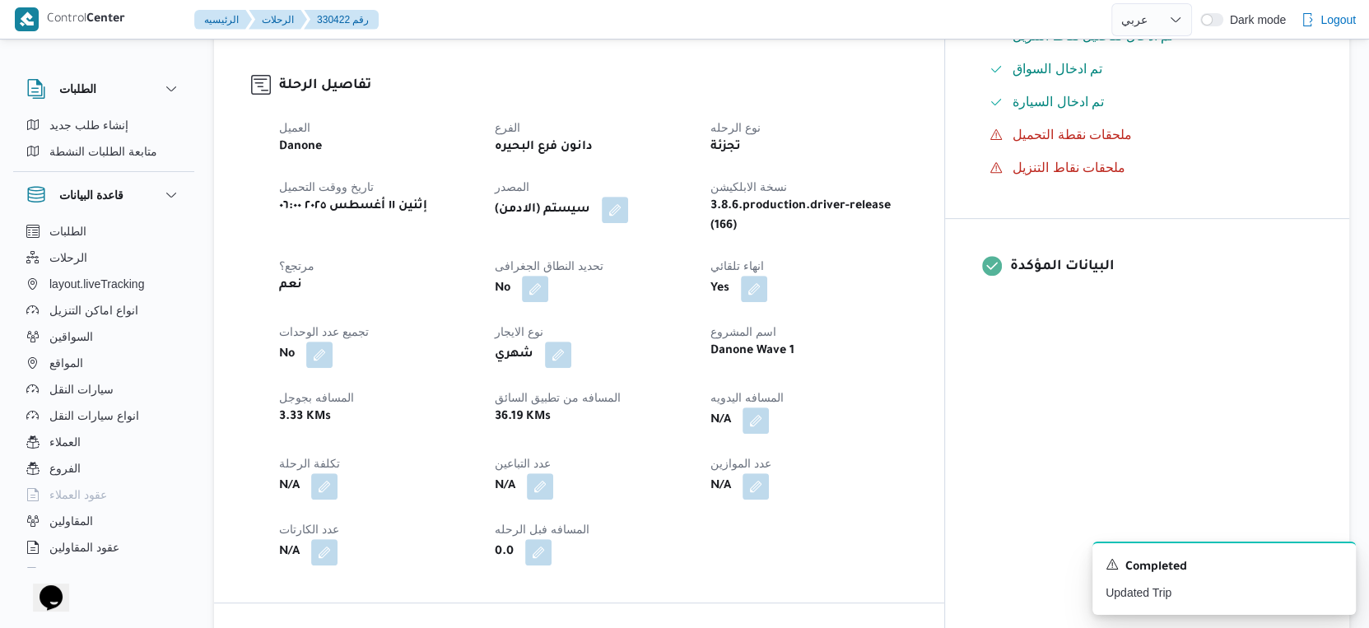
scroll to position [629, 0]
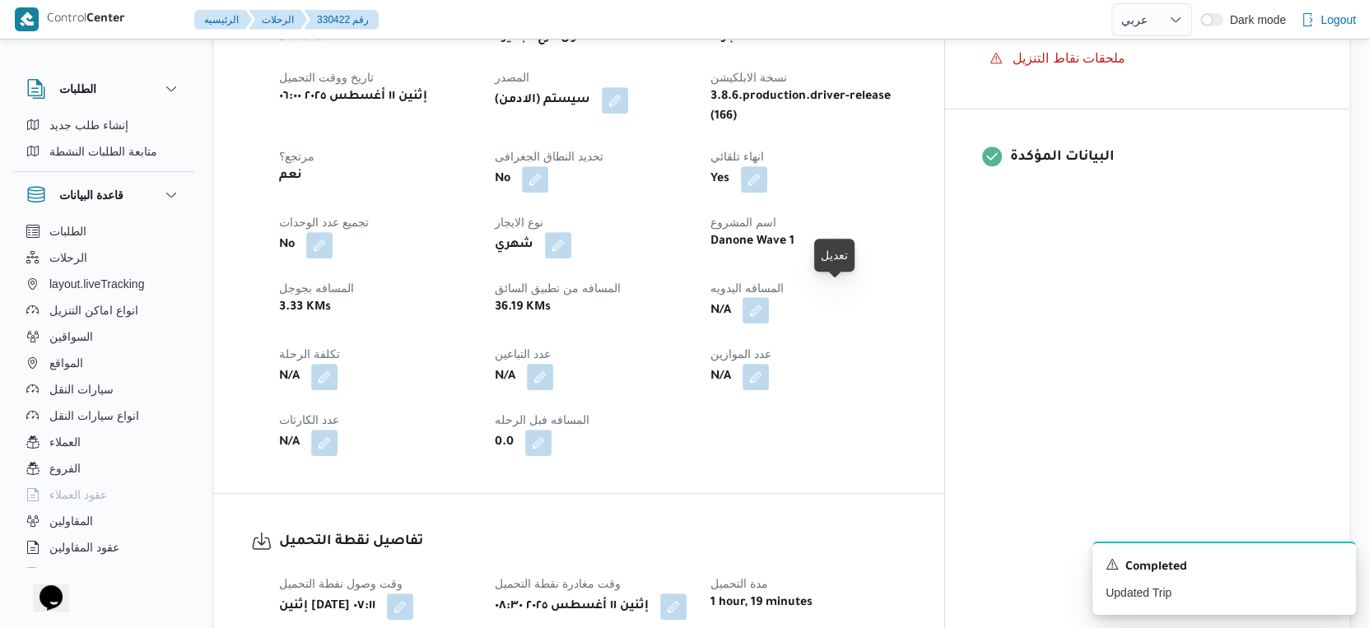
click at [769, 297] on button "button" at bounding box center [756, 310] width 26 height 26
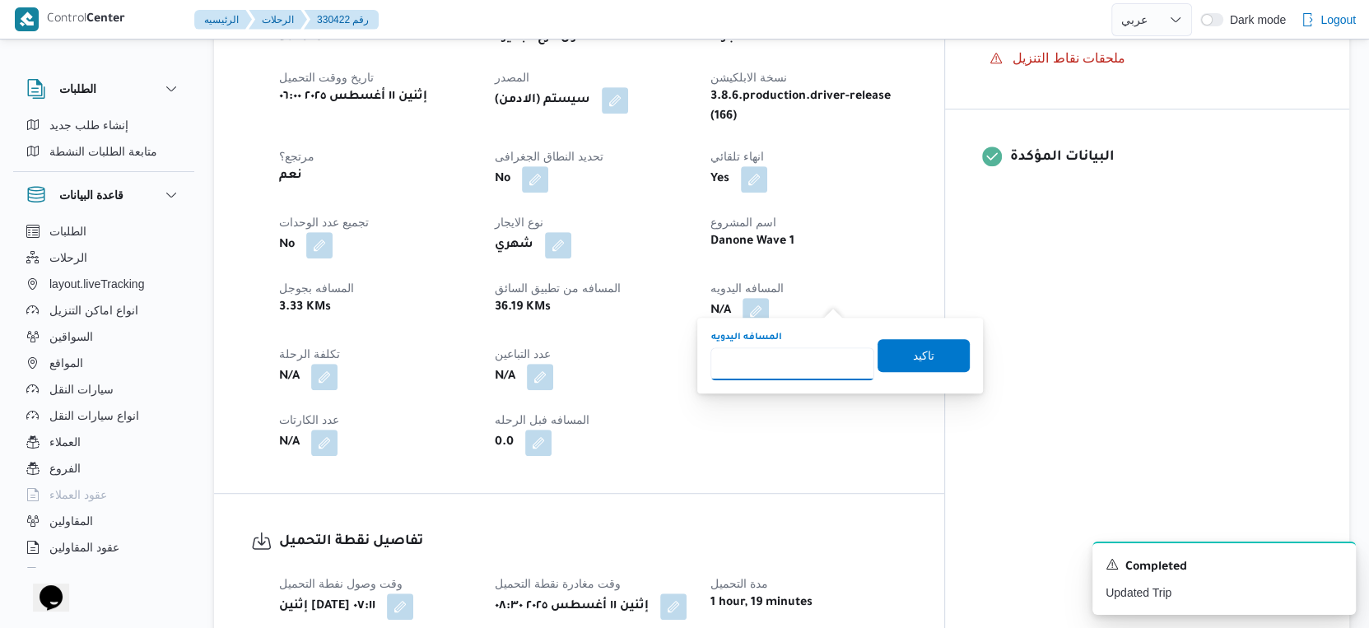
click at [799, 372] on input "المسافه اليدويه" at bounding box center [792, 363] width 164 height 33
type input "36"
click at [928, 359] on span "تاكيد" at bounding box center [924, 354] width 92 height 33
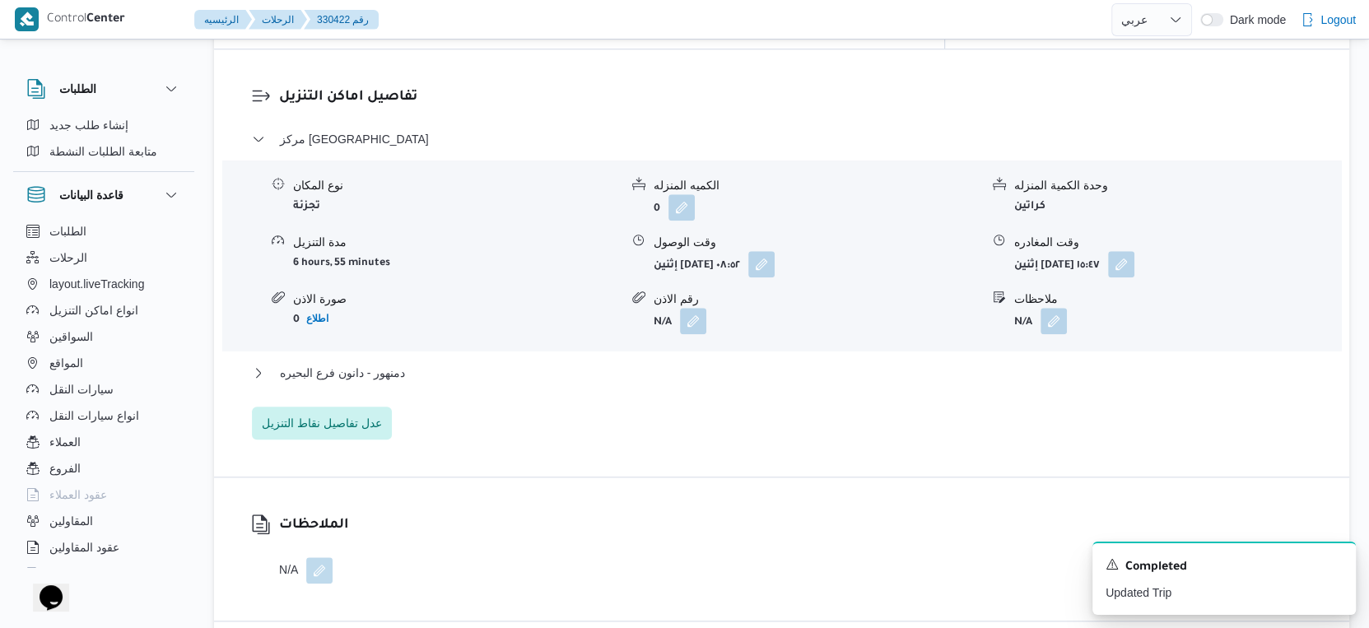
scroll to position [1372, 0]
click at [450, 360] on button "دمنهور - دانون فرع البحيره" at bounding box center [782, 370] width 1060 height 20
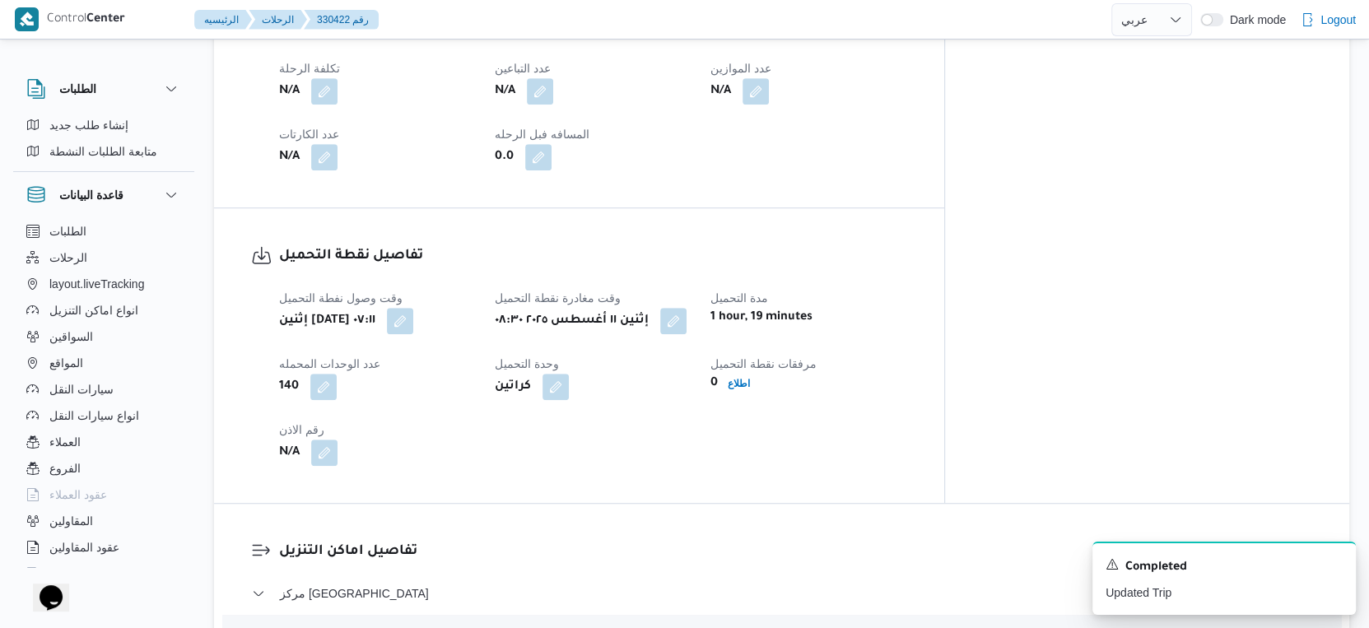
scroll to position [548, 0]
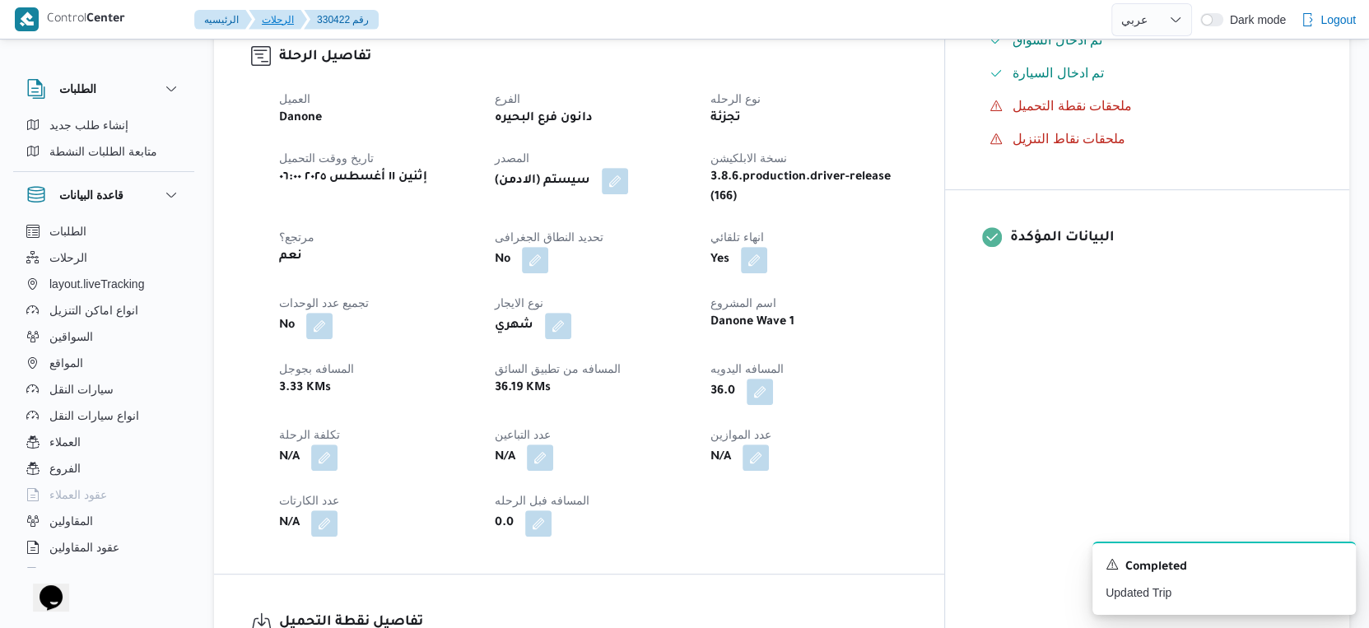
select select "ar"
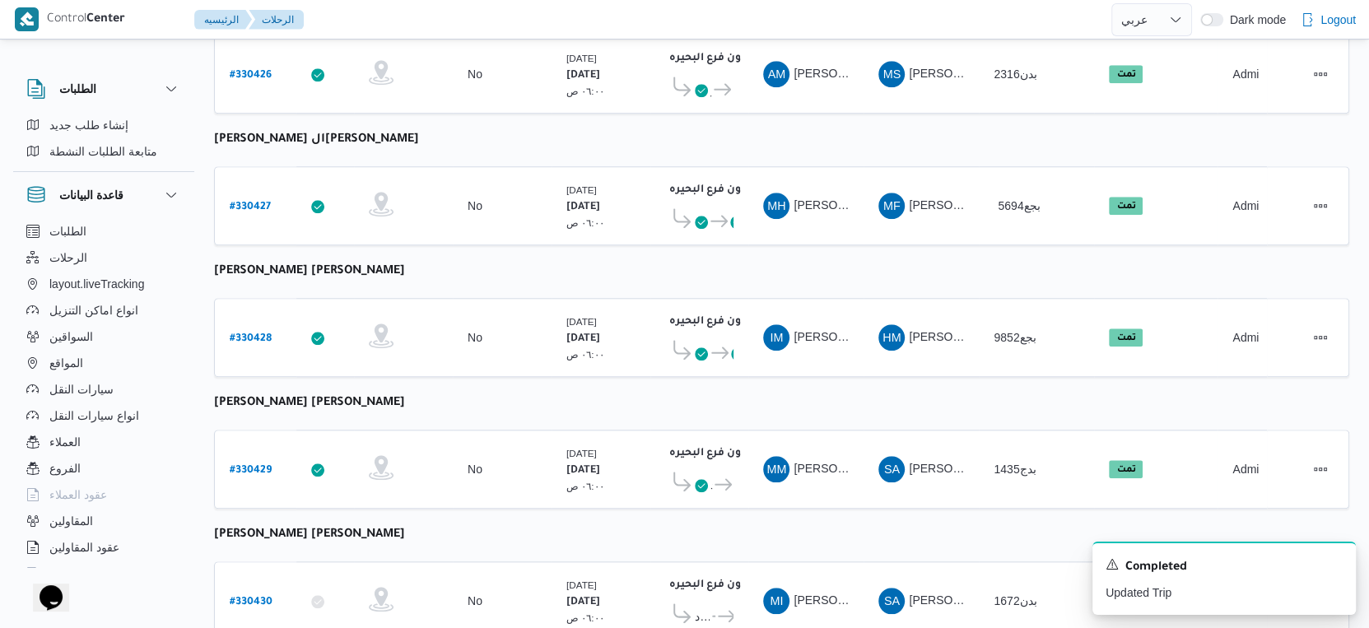
scroll to position [1344, 0]
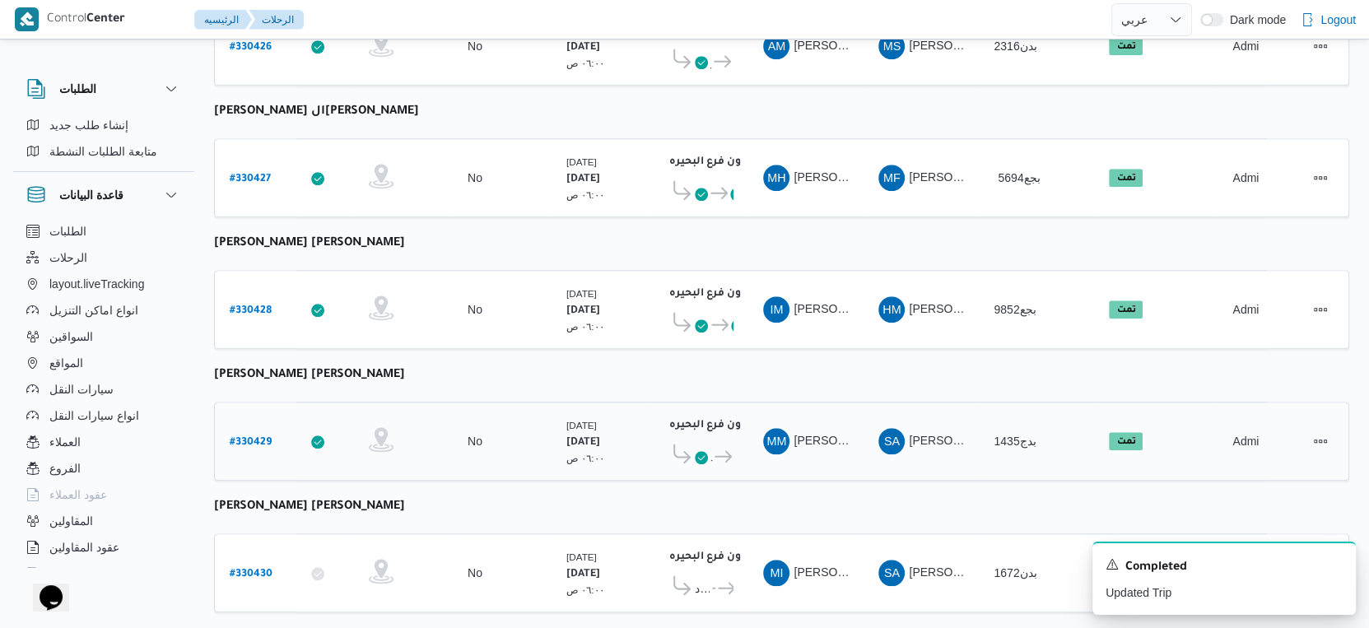
click at [261, 437] on b "# 330429" at bounding box center [251, 443] width 42 height 12
select select "ar"
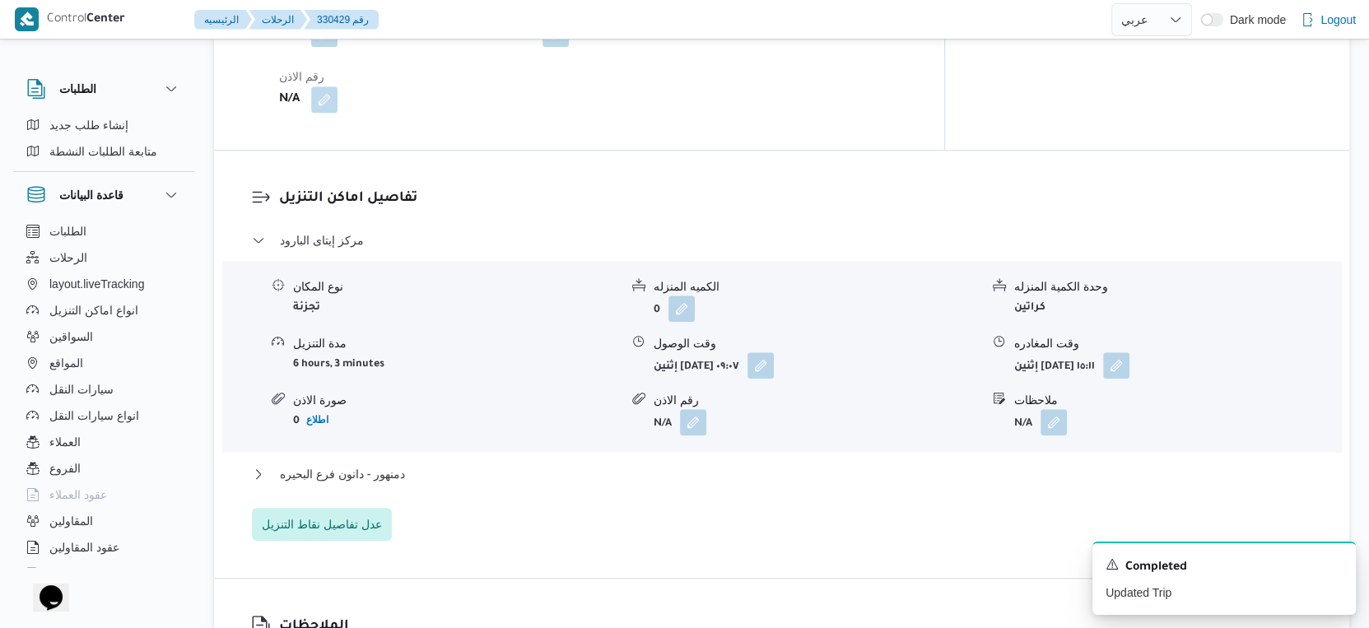
scroll to position [1372, 0]
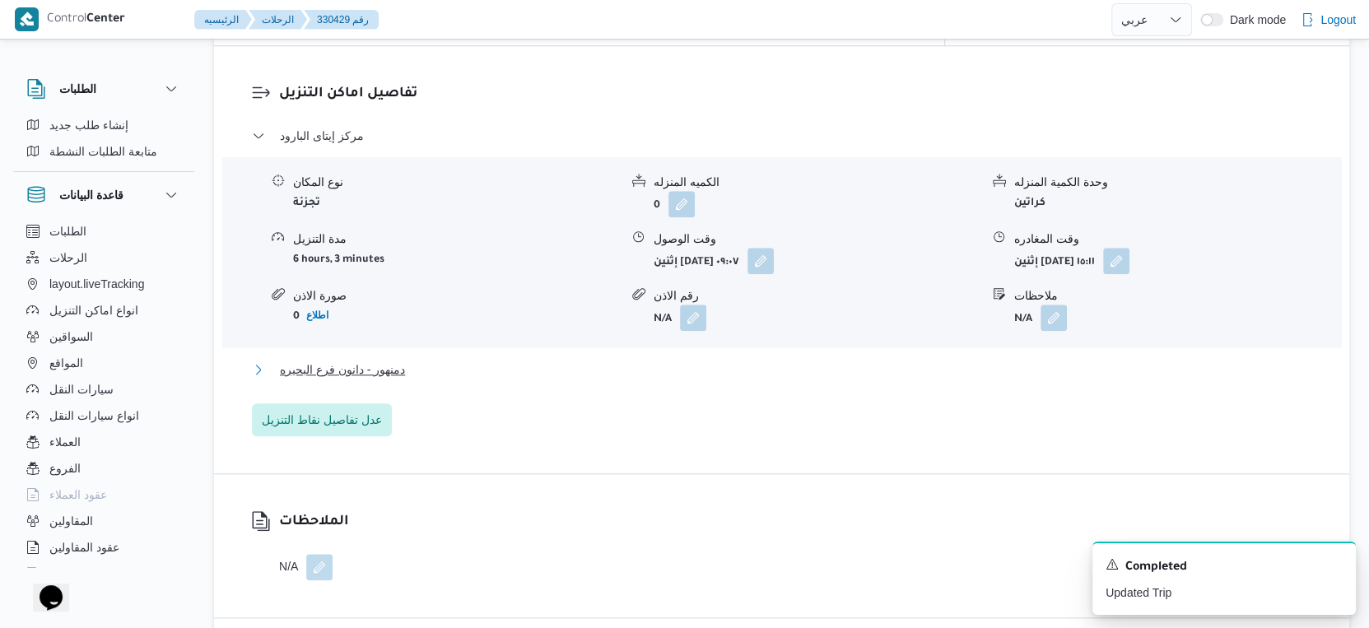
click at [426, 360] on button "دمنهور - دانون فرع البحيره" at bounding box center [782, 370] width 1060 height 20
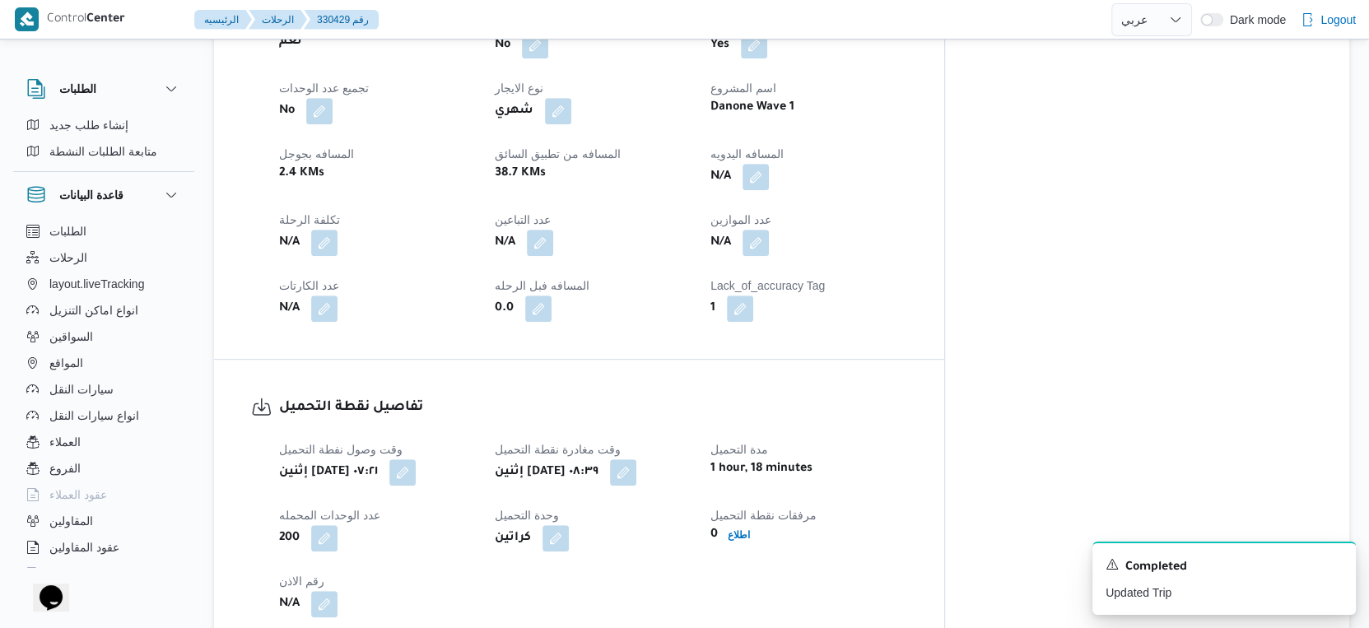
scroll to position [731, 0]
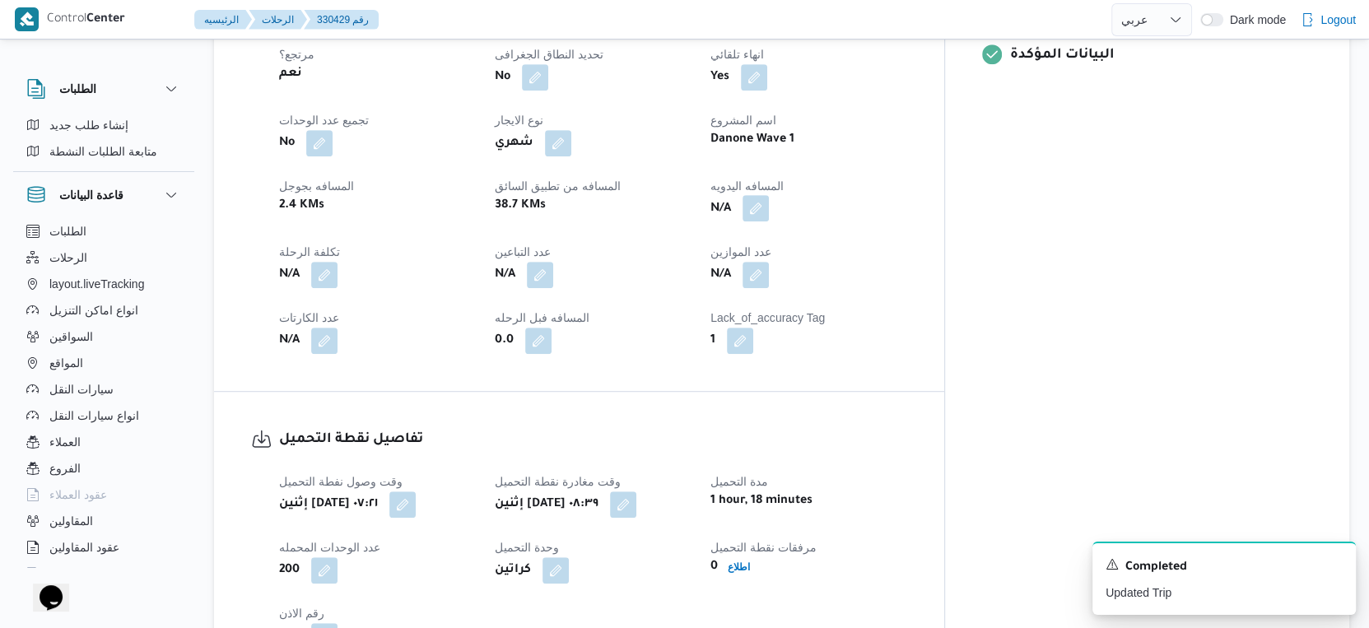
click at [769, 195] on button "button" at bounding box center [756, 208] width 26 height 26
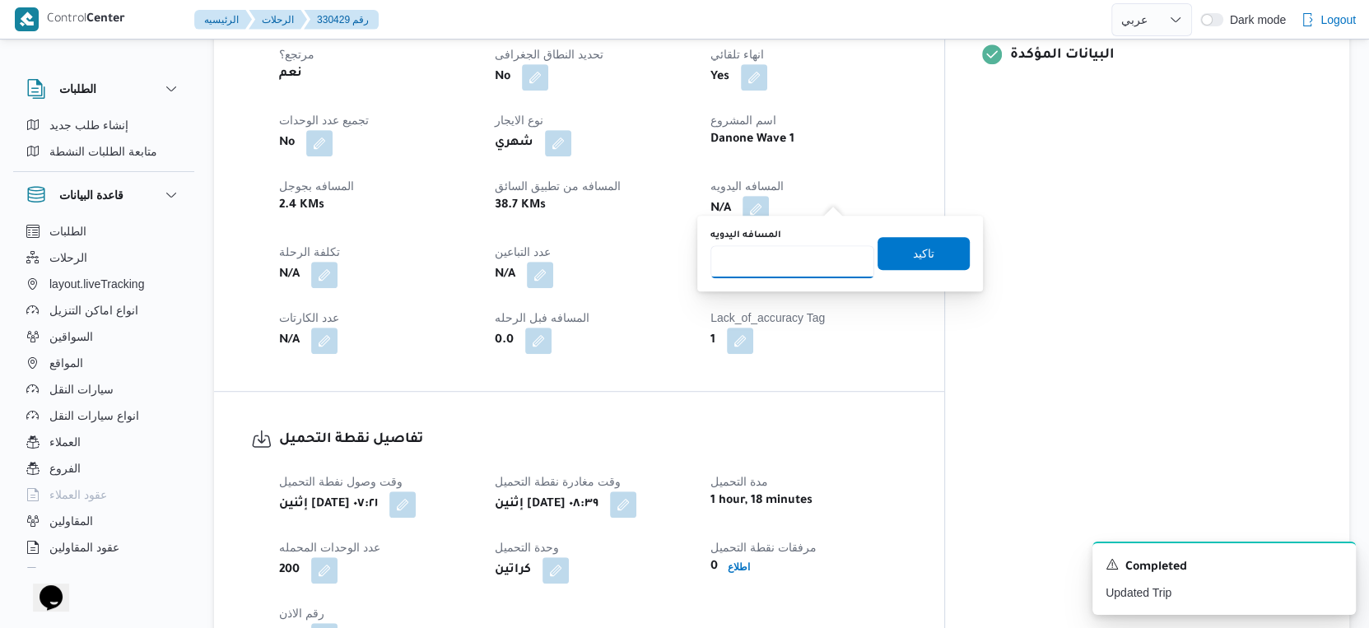
click at [802, 254] on input "المسافه اليدويه" at bounding box center [792, 261] width 164 height 33
type input "59"
click at [913, 253] on span "تاكيد" at bounding box center [923, 253] width 21 height 20
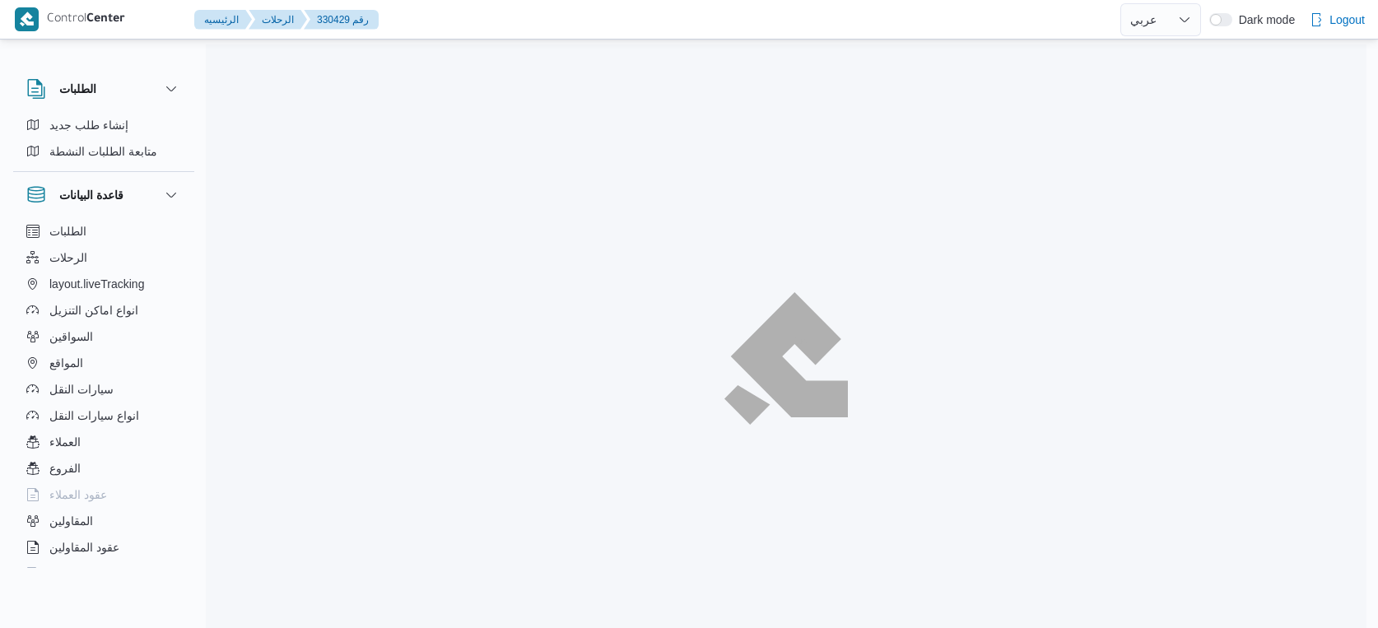
select select "ar"
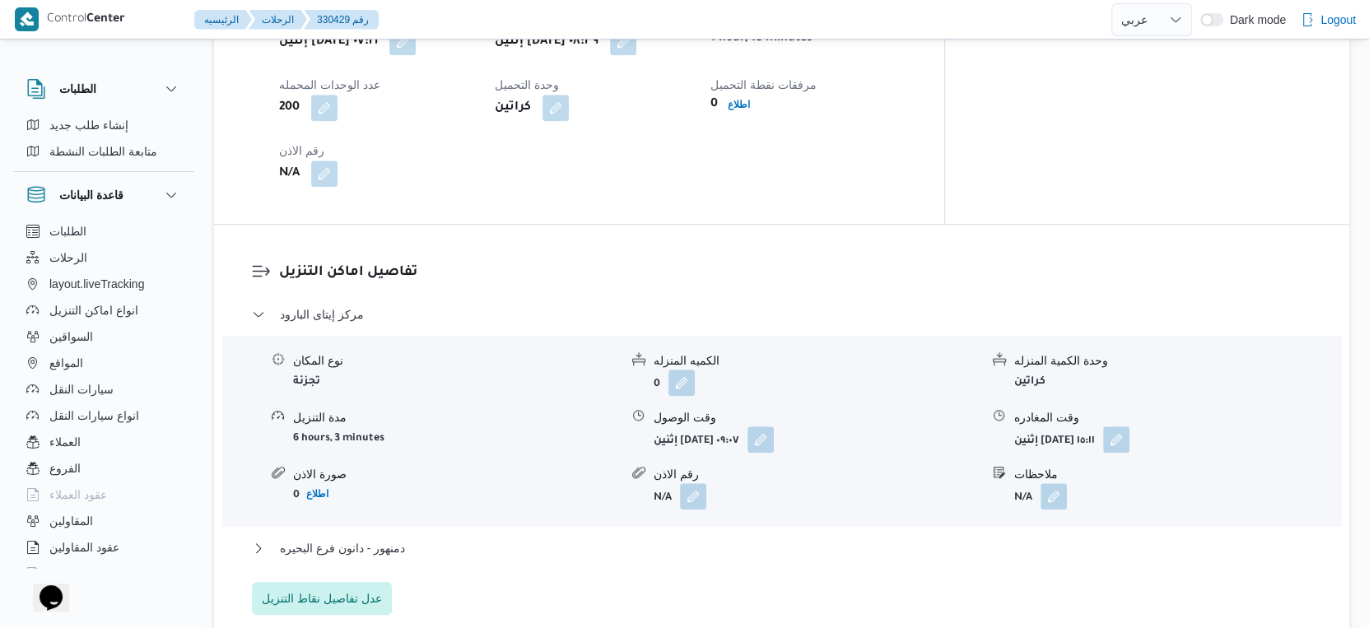
scroll to position [1280, 0]
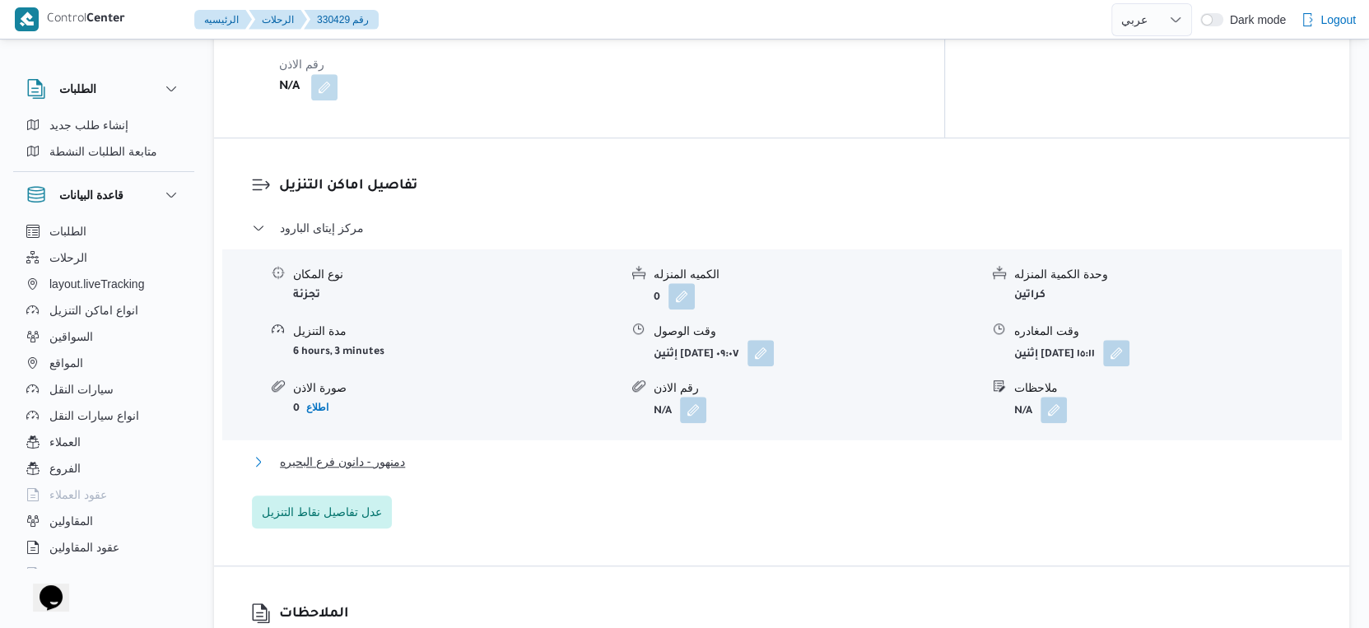
click at [402, 452] on span "دمنهور - دانون فرع البحيره" at bounding box center [342, 462] width 125 height 20
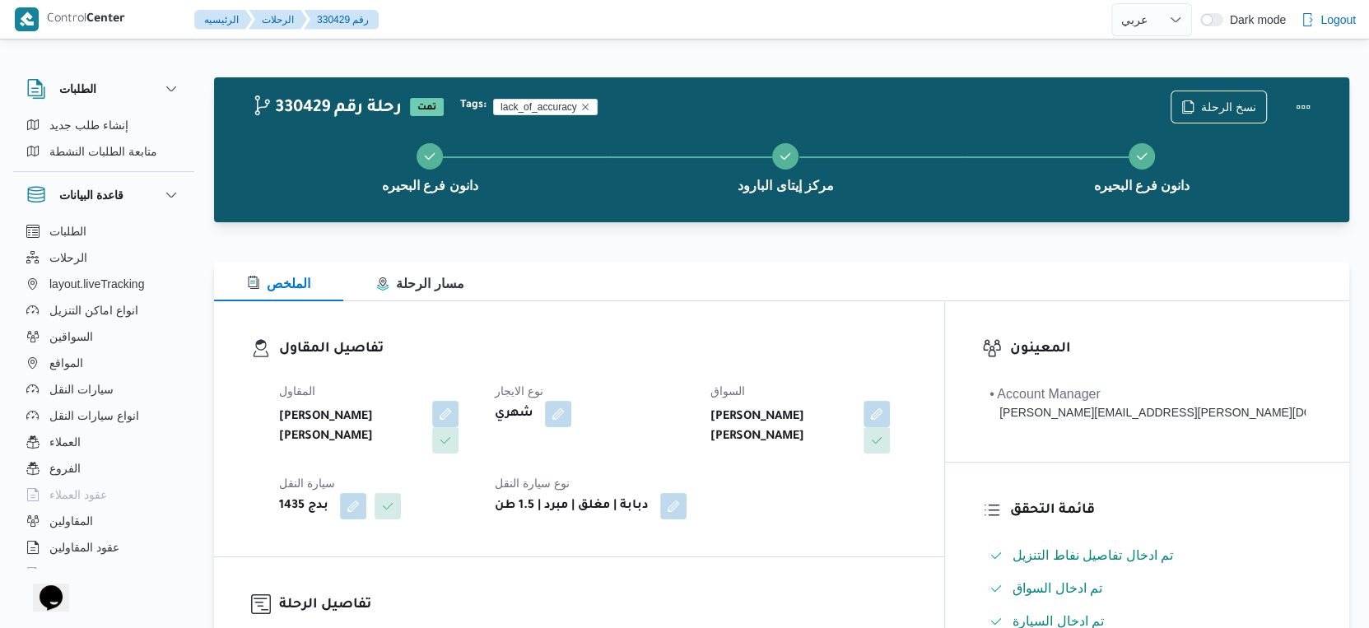
scroll to position [548, 0]
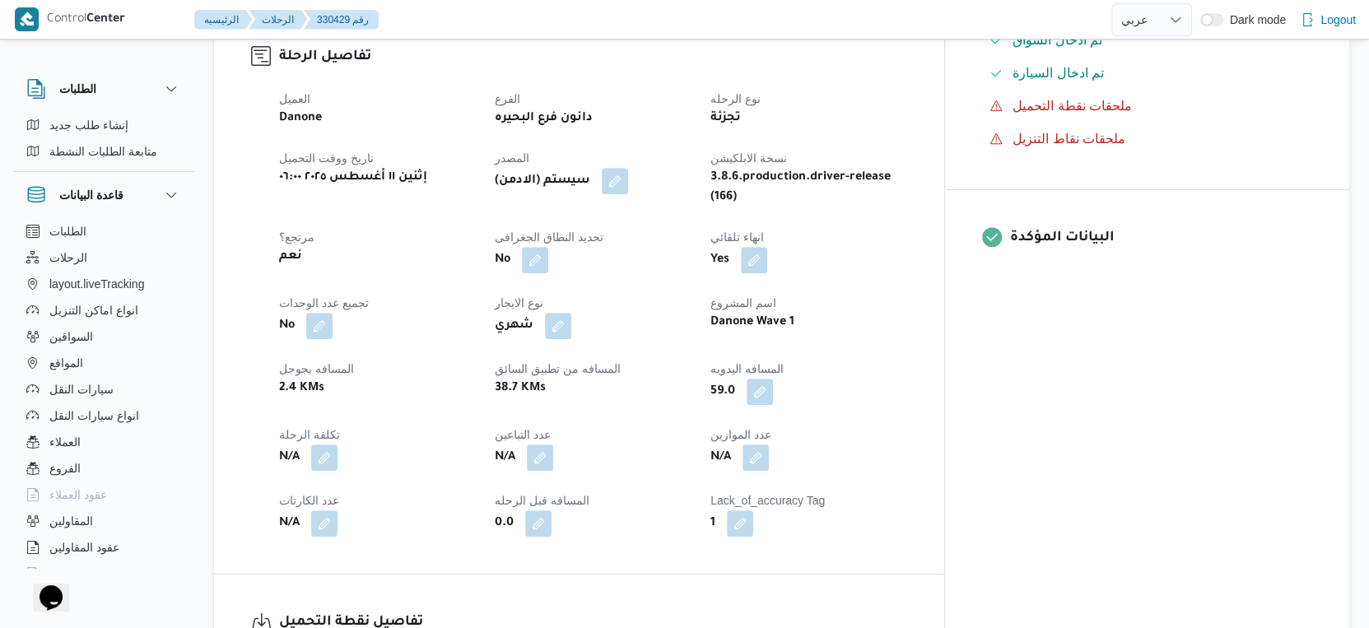
select select "ar"
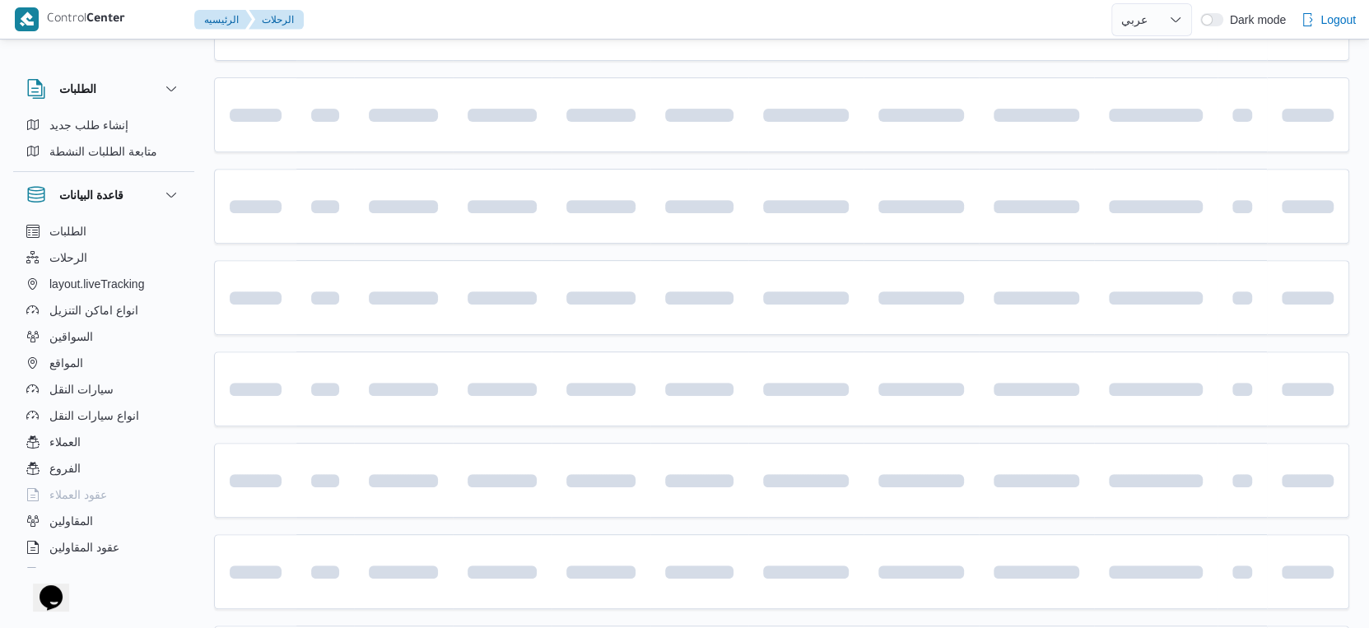
scroll to position [1344, 0]
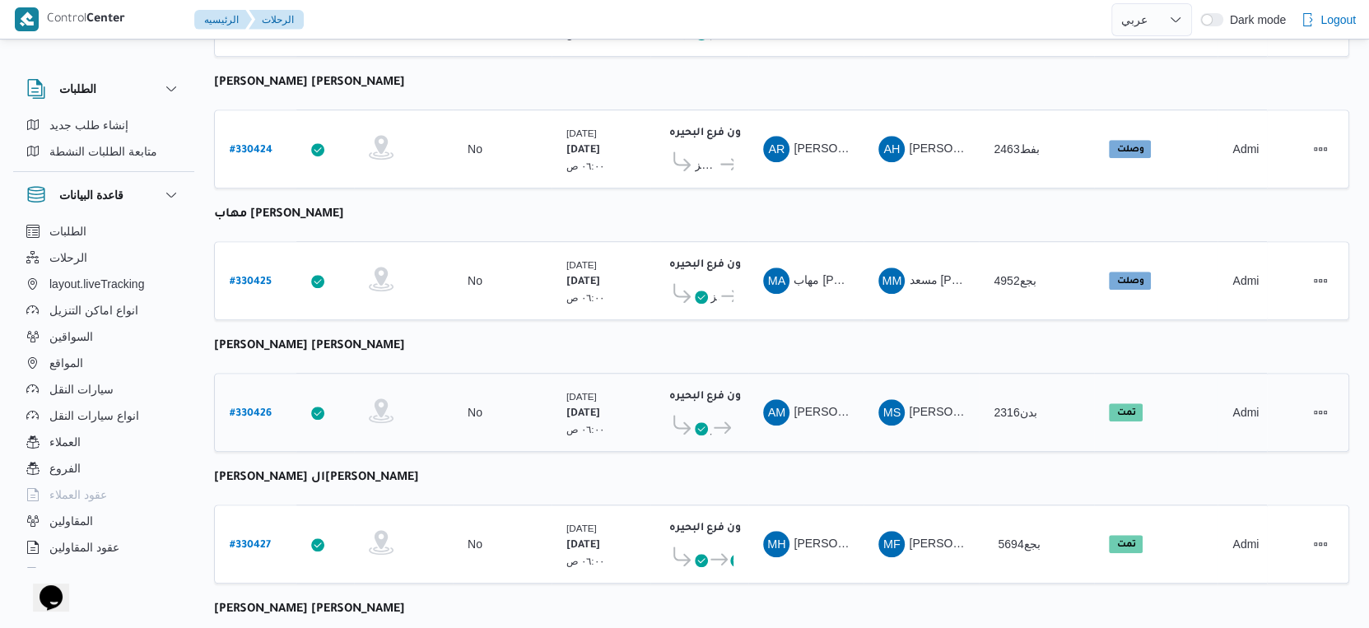
click at [259, 408] on b "# 330426" at bounding box center [251, 414] width 42 height 12
select select "ar"
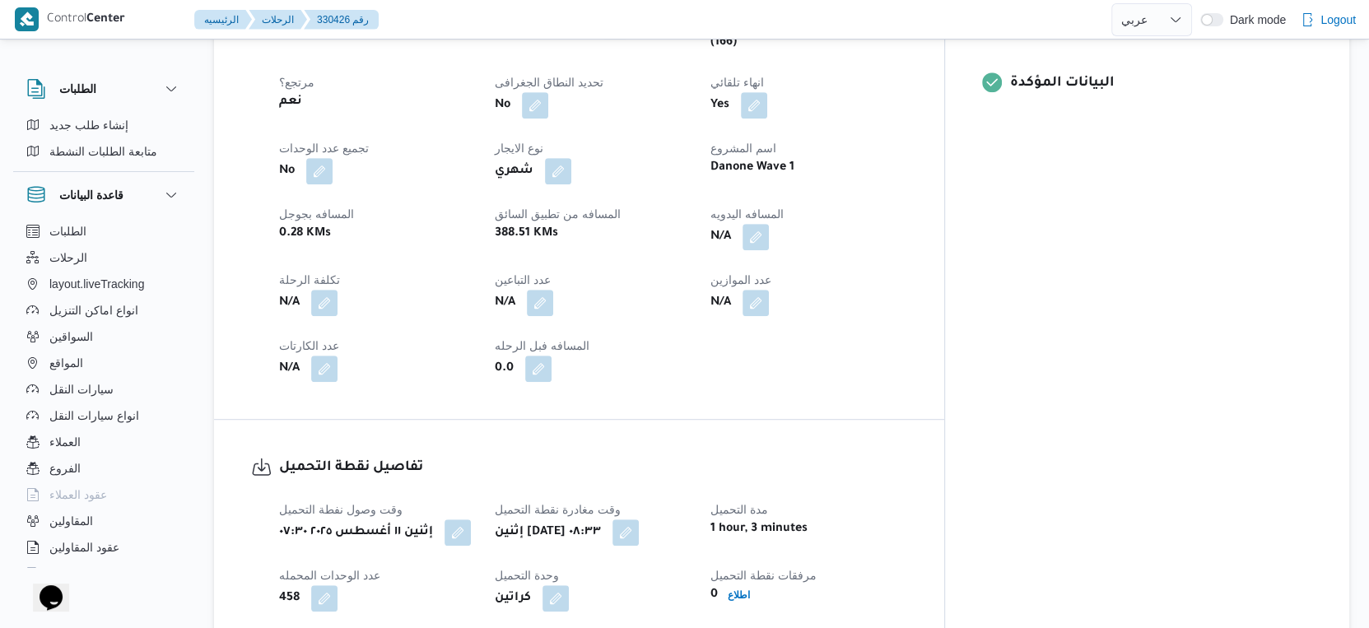
scroll to position [612, 0]
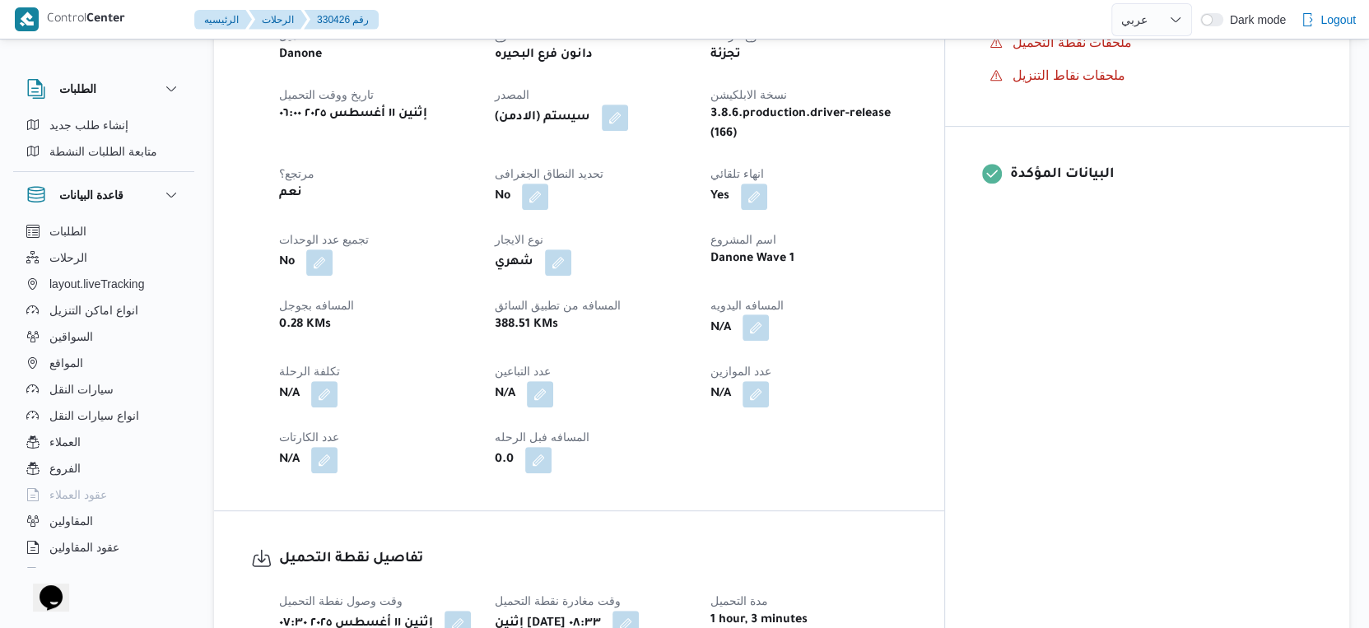
click at [769, 314] on button "button" at bounding box center [756, 327] width 26 height 26
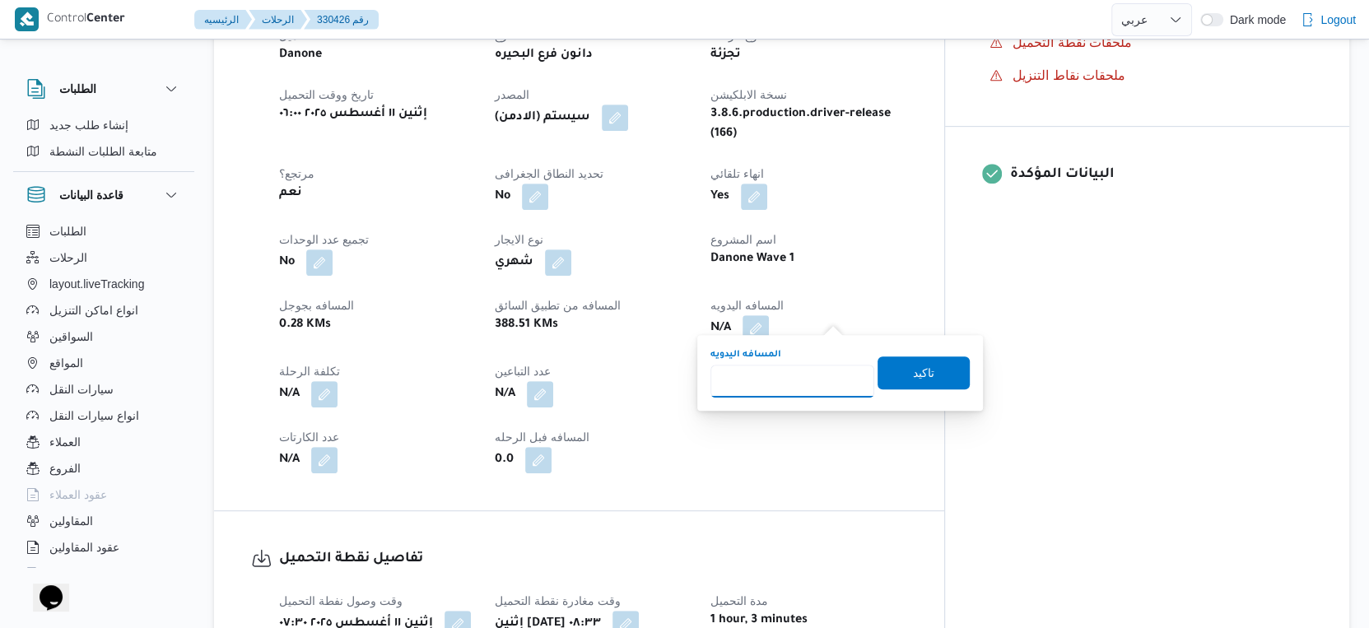
click at [792, 384] on input "المسافه اليدويه" at bounding box center [792, 381] width 164 height 33
type input "123"
click at [913, 369] on span "تاكيد" at bounding box center [923, 372] width 21 height 20
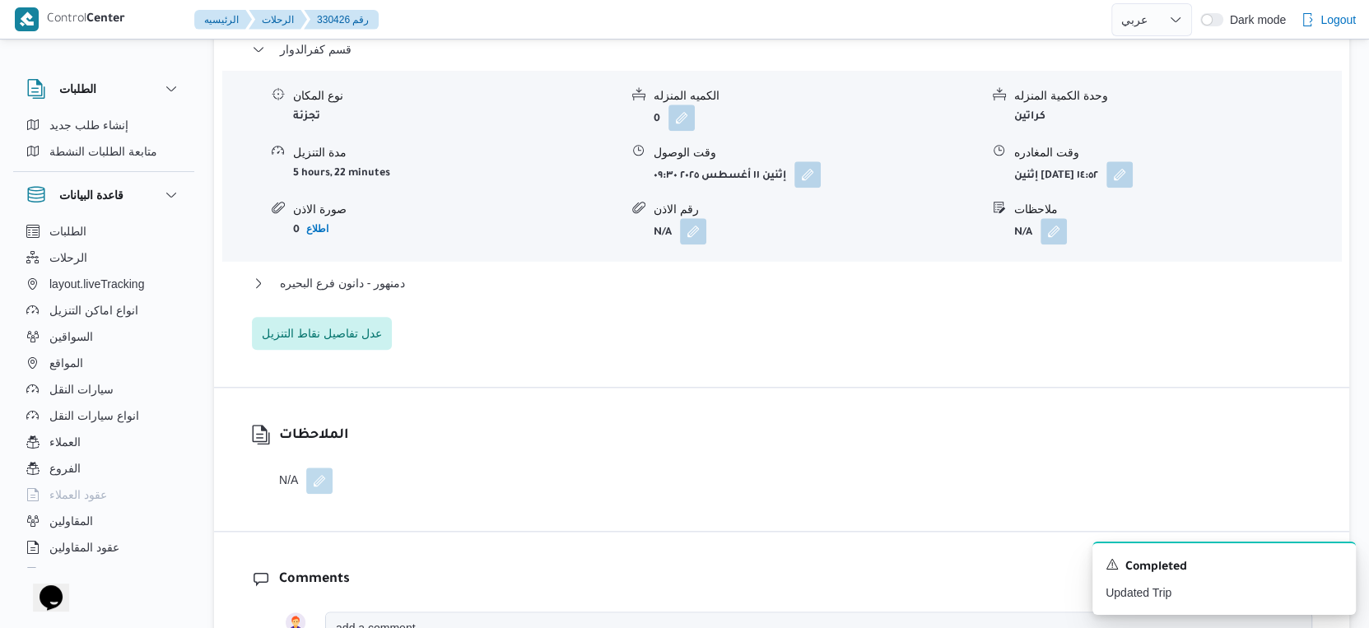
scroll to position [1463, 0]
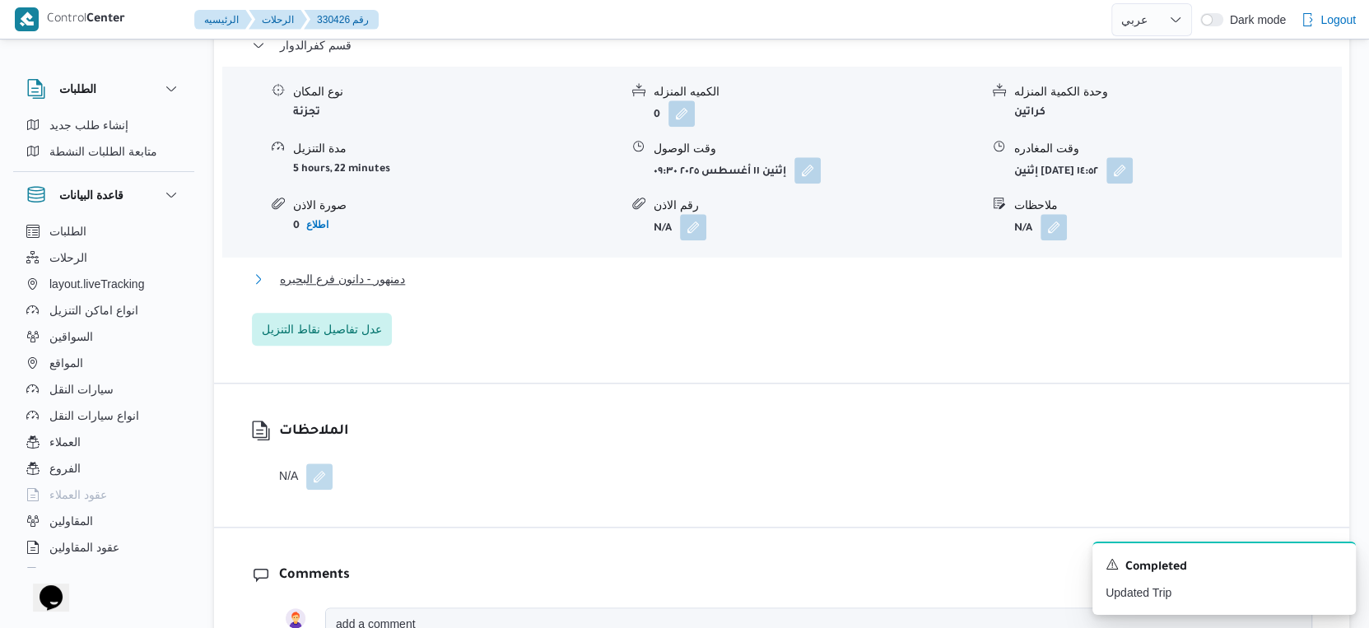
click at [418, 269] on button "دمنهور - دانون فرع البحيره" at bounding box center [782, 279] width 1060 height 20
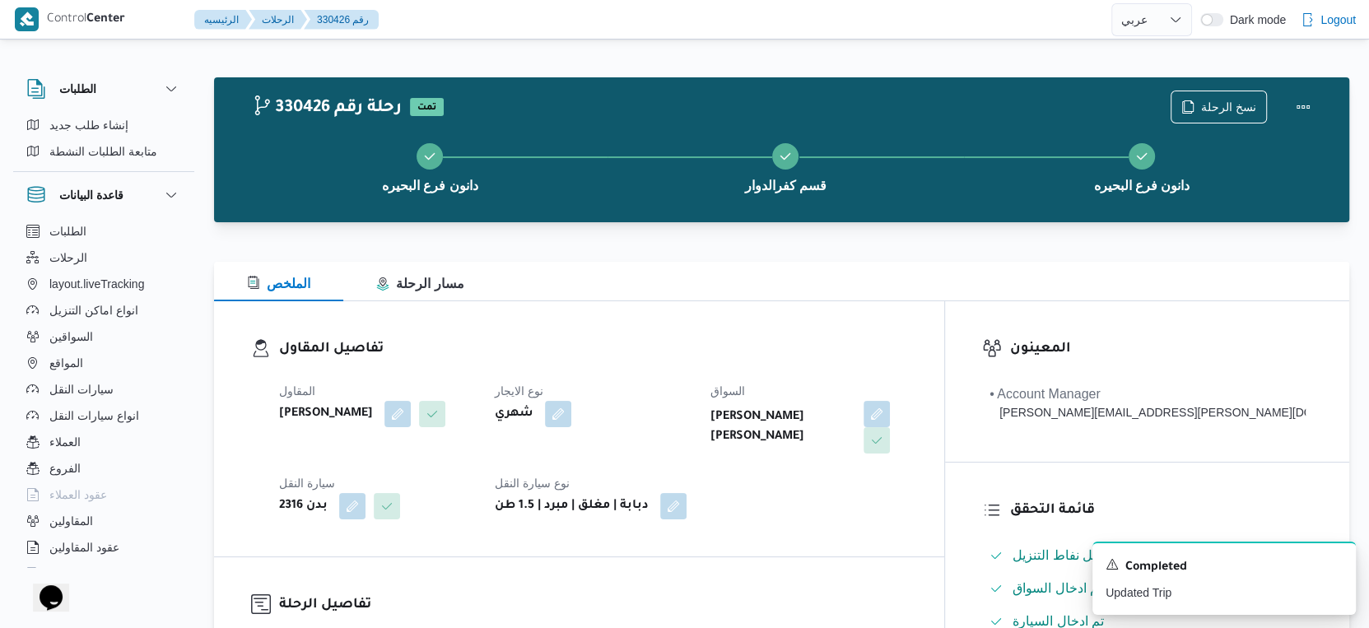
scroll to position [640, 0]
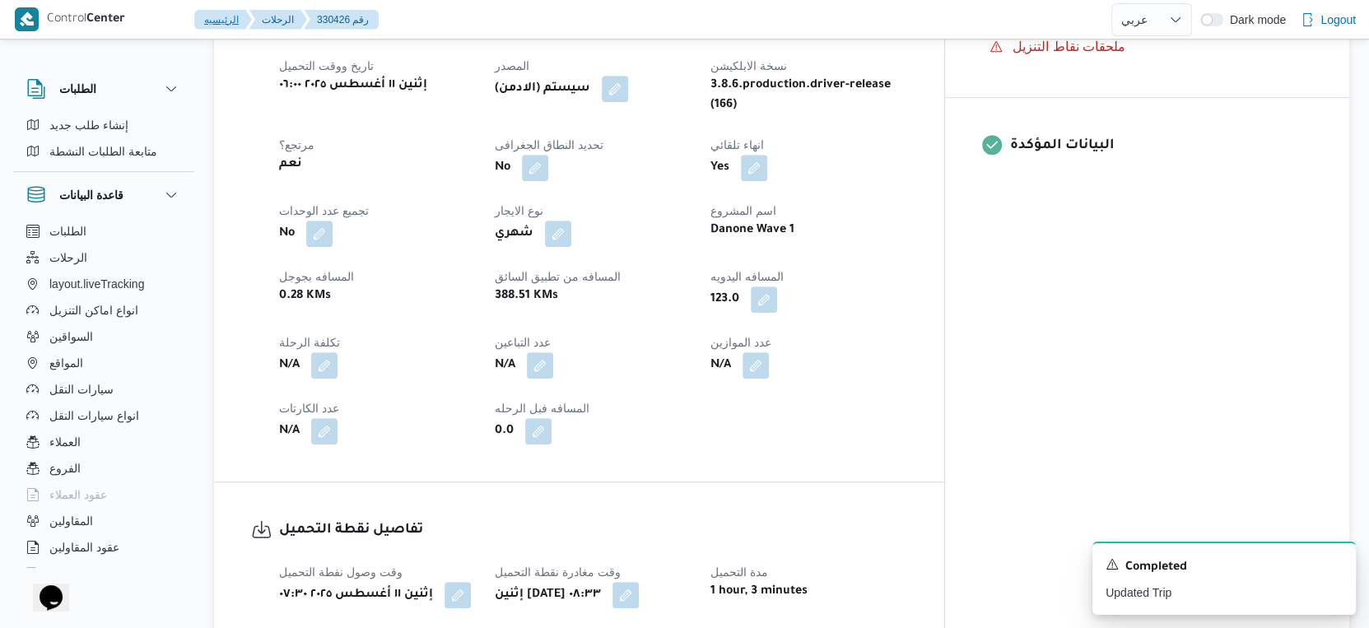
select select "ar"
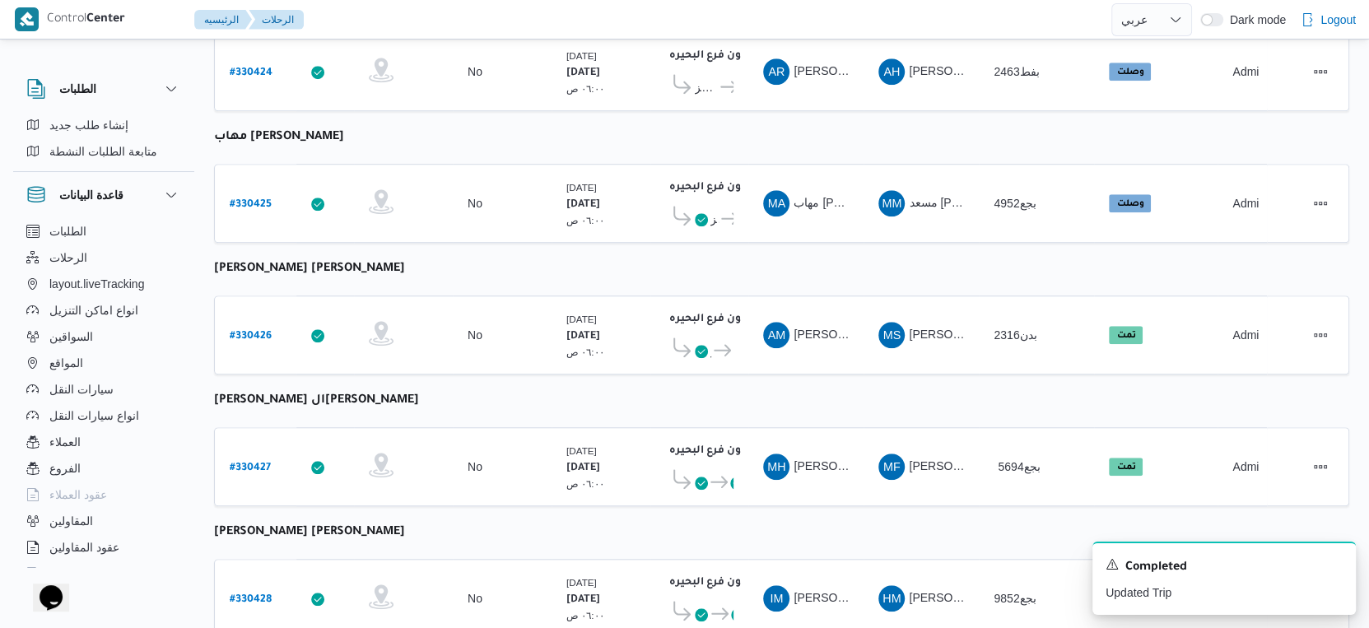
scroll to position [915, 0]
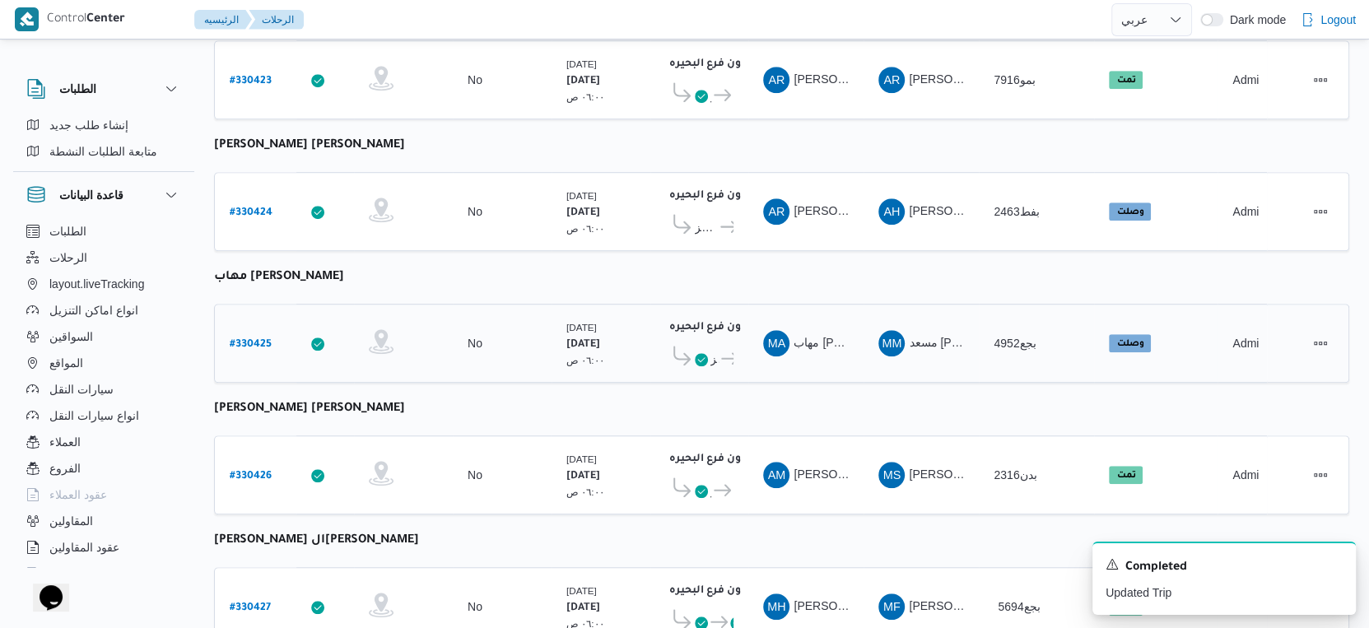
click at [251, 339] on b "# 330425" at bounding box center [251, 345] width 42 height 12
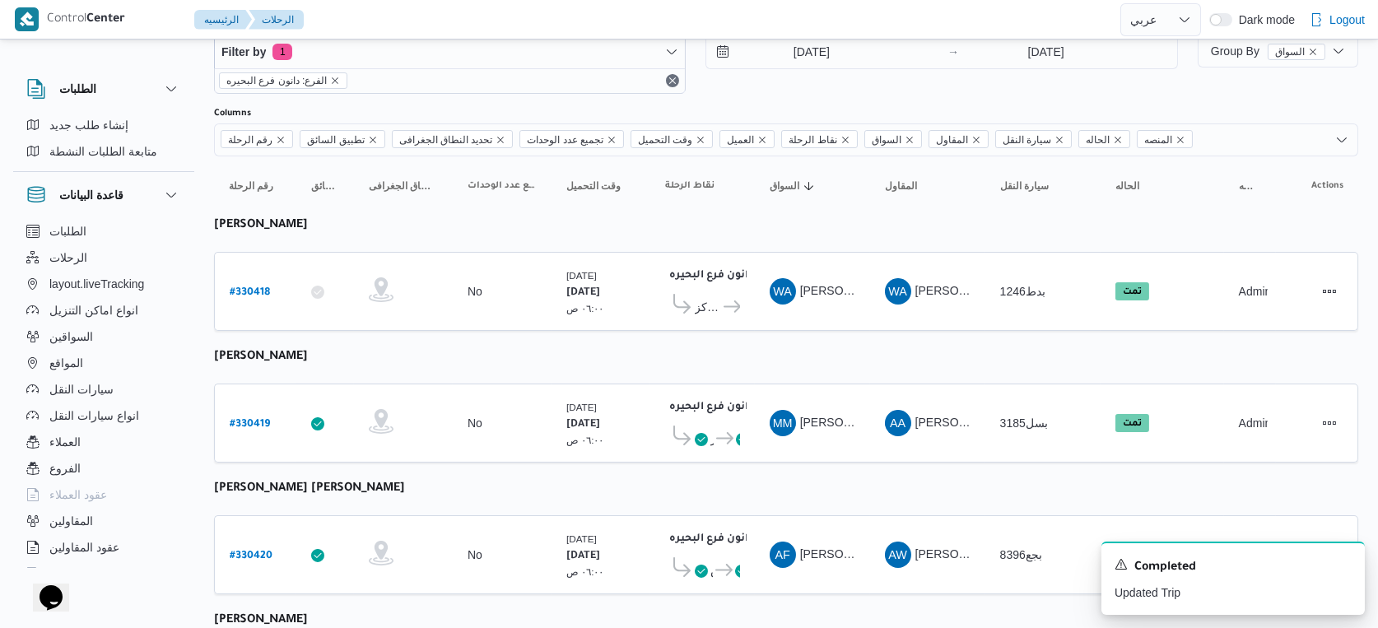
select select "ar"
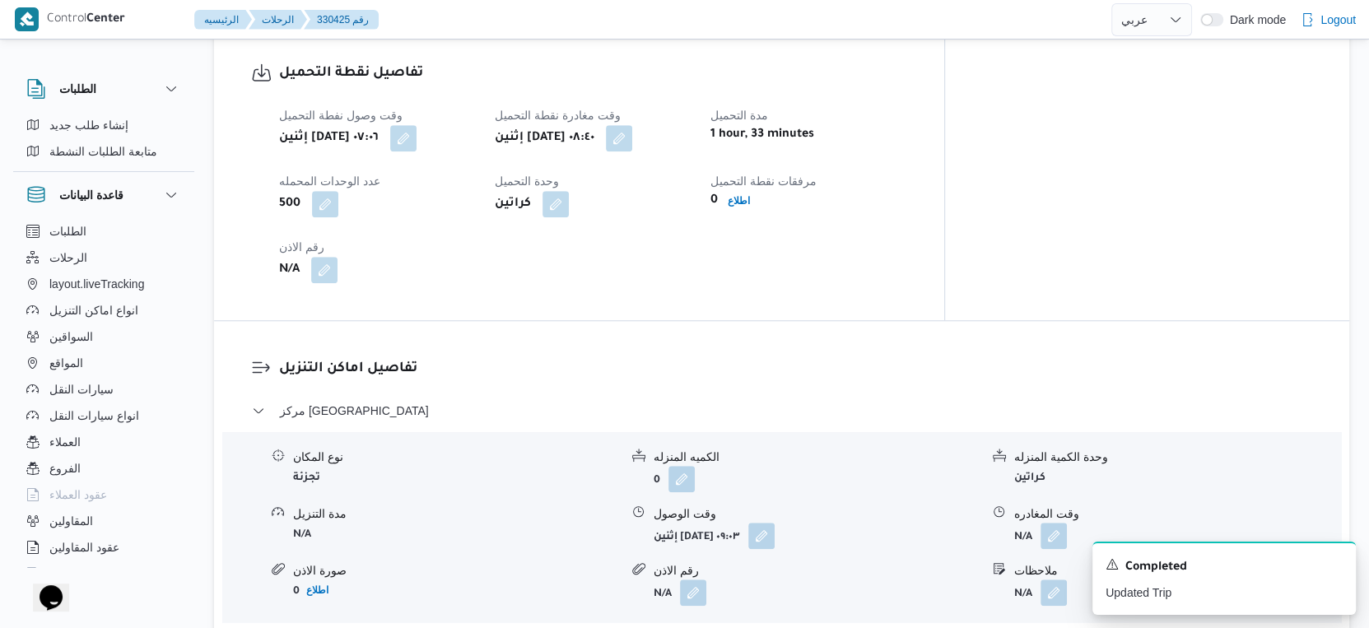
scroll to position [1280, 0]
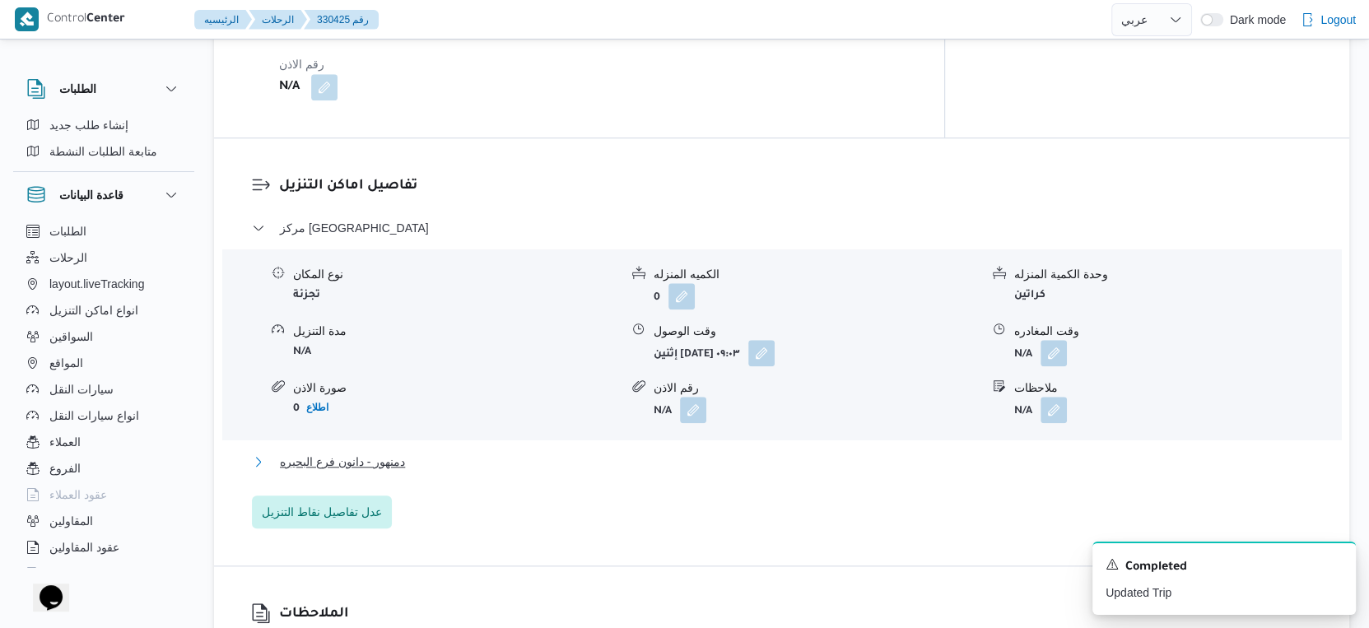
click at [441, 452] on button "دمنهور - دانون فرع البحيره" at bounding box center [782, 462] width 1060 height 20
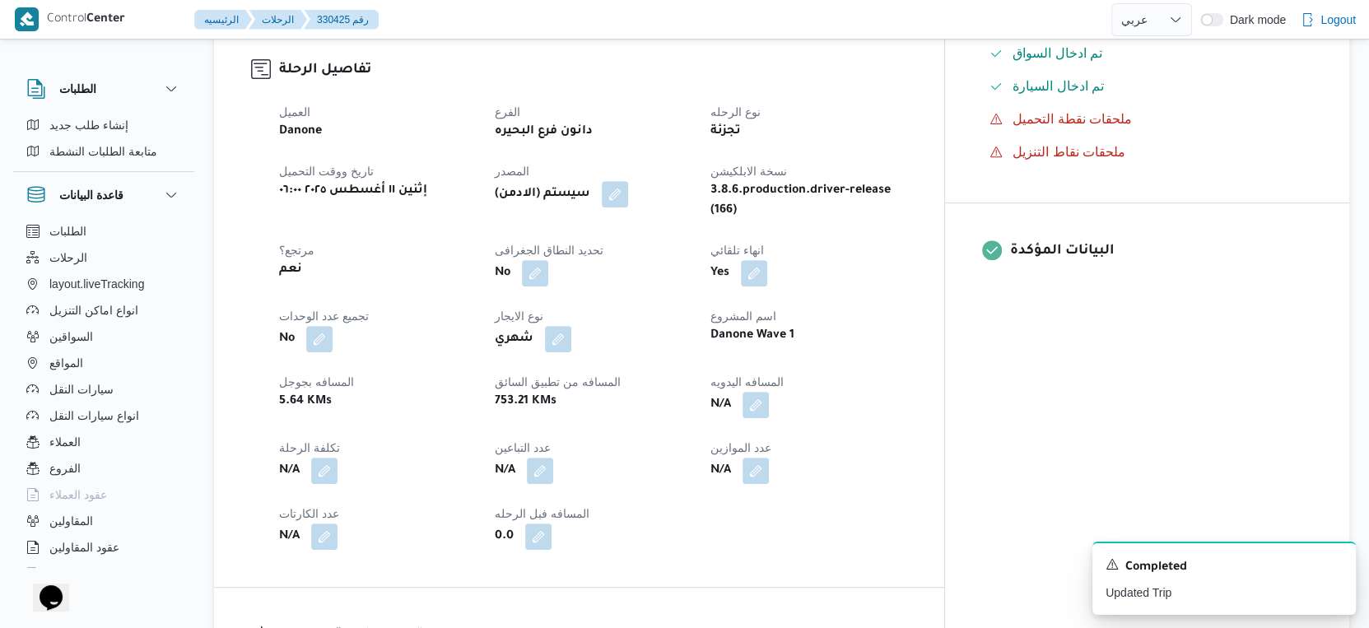
scroll to position [640, 0]
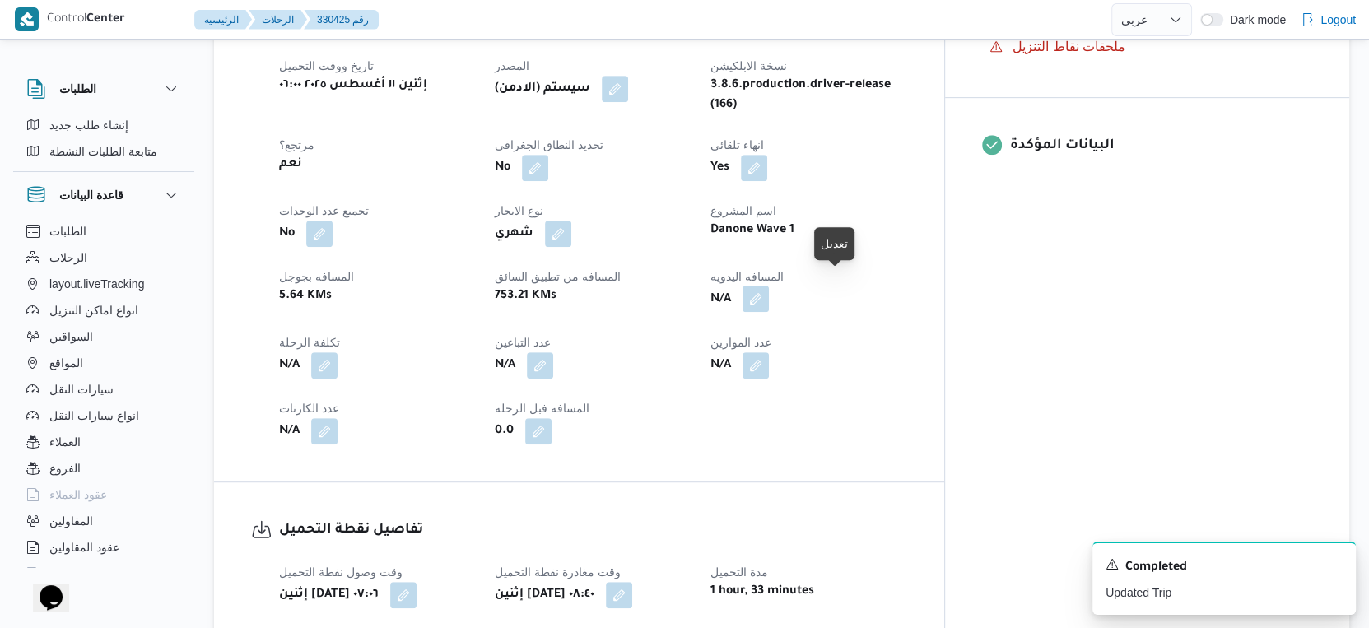
click at [769, 286] on button "button" at bounding box center [756, 299] width 26 height 26
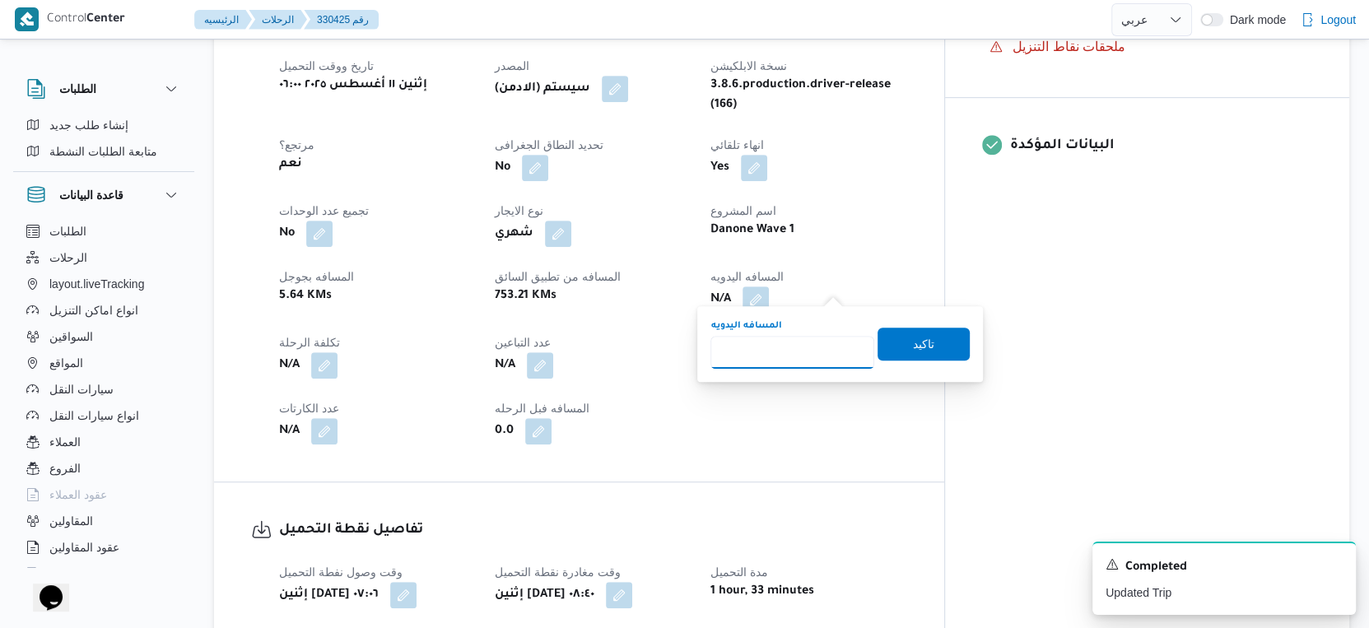
click at [792, 347] on input "المسافه اليدويه" at bounding box center [792, 352] width 164 height 33
type input "81"
click at [915, 337] on span "تاكيد" at bounding box center [923, 343] width 21 height 20
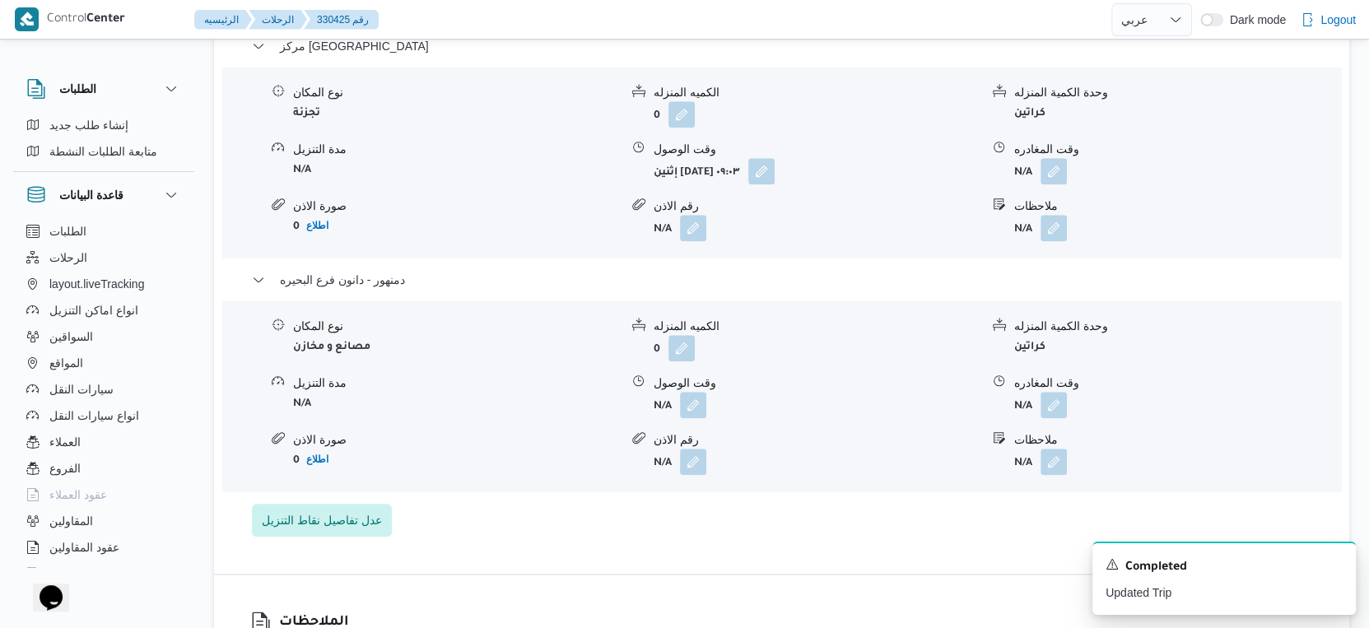
scroll to position [1463, 0]
click at [1051, 390] on button "button" at bounding box center [1054, 403] width 26 height 26
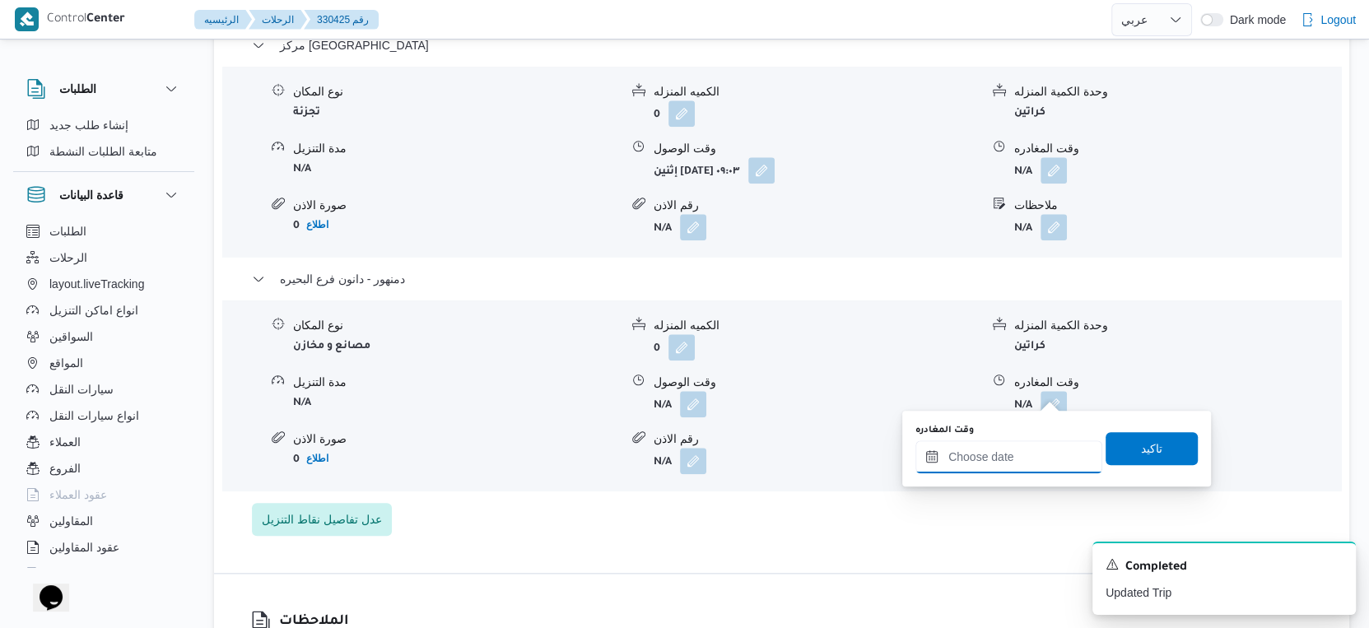
drag, startPoint x: 1051, startPoint y: 394, endPoint x: 1055, endPoint y: 448, distance: 54.4
click at [1036, 454] on input "وقت المغادره" at bounding box center [1008, 456] width 187 height 33
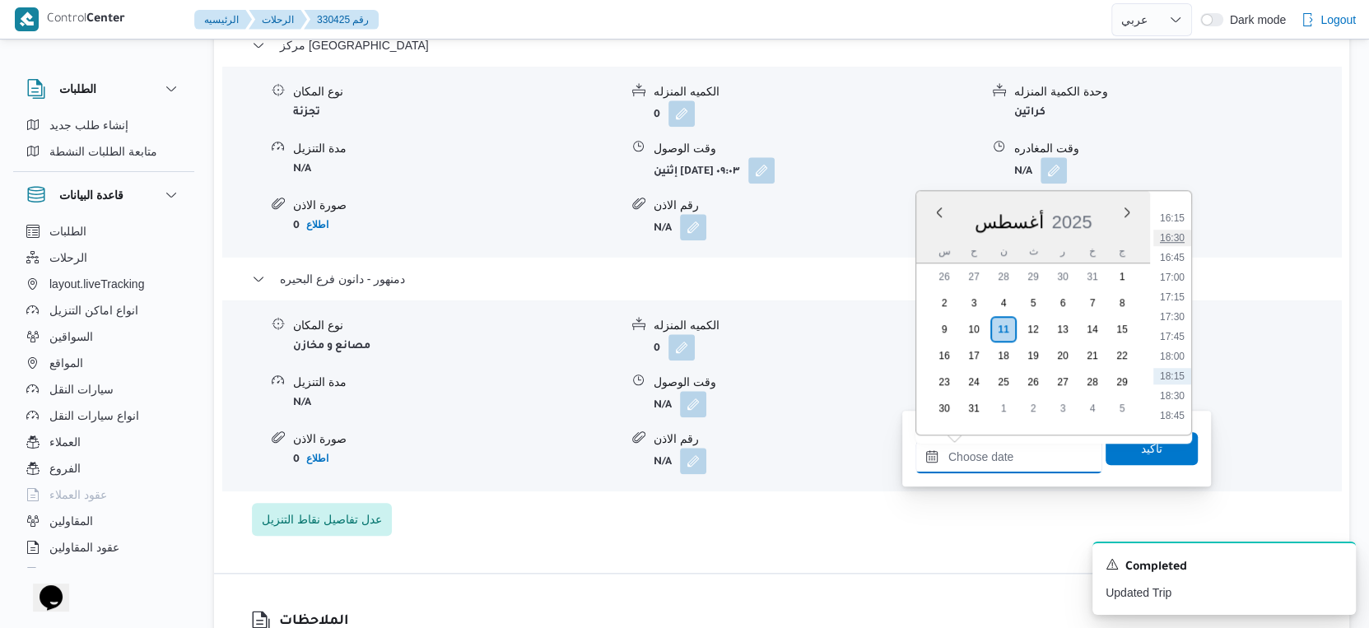
scroll to position [1144, 0]
click at [1166, 269] on li "15:15" at bounding box center [1172, 274] width 38 height 16
type input "١١/٠٨/٢٠٢٥ ١٥:١٥"
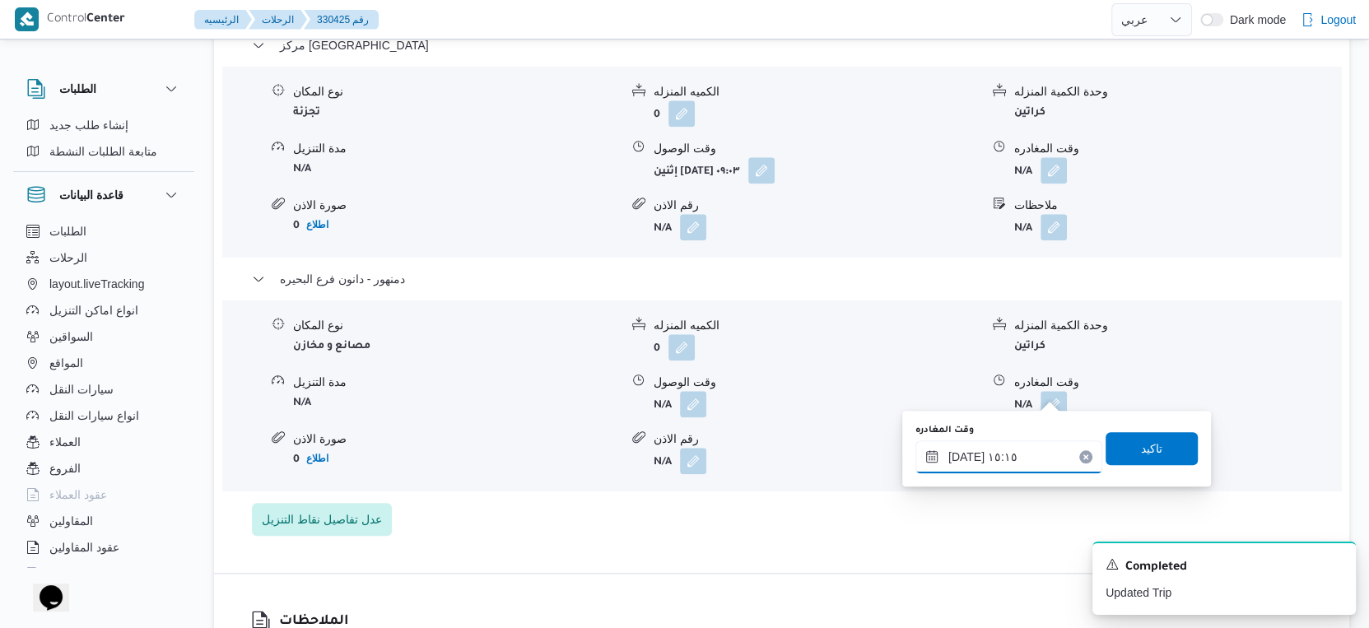
click at [960, 454] on input "١١/٠٨/٢٠٢٥ ١٥:١٥" at bounding box center [1008, 456] width 187 height 33
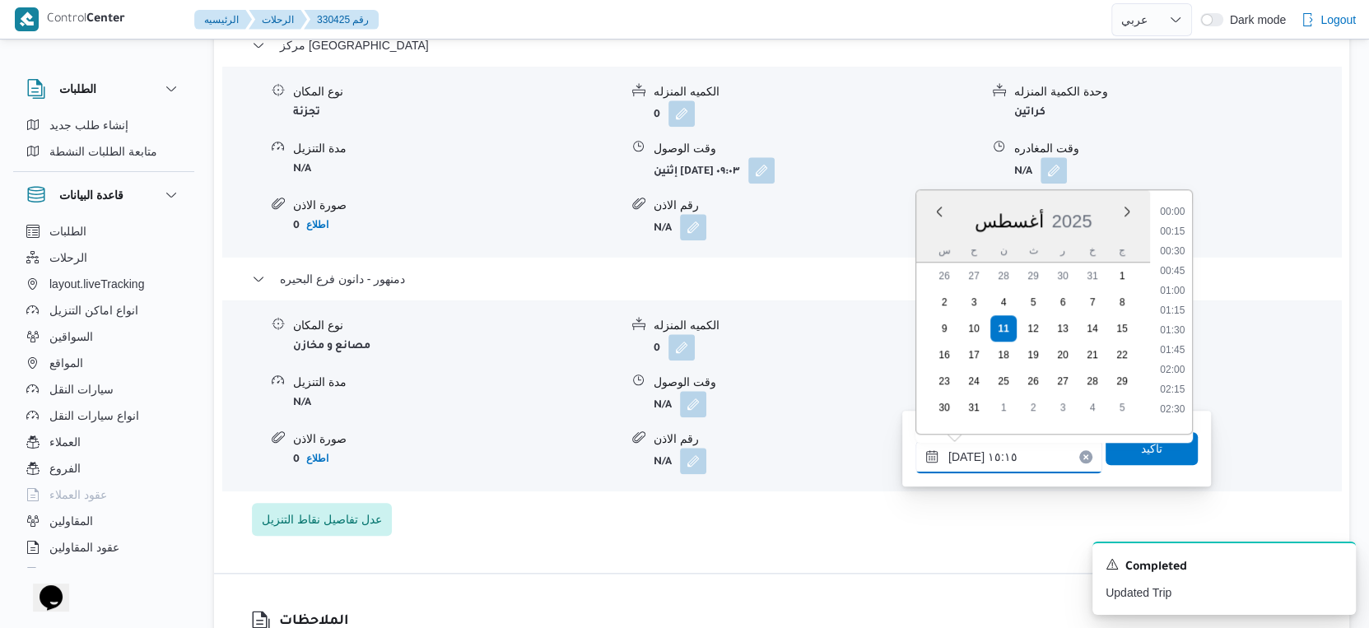
scroll to position [1091, 0]
click at [1116, 450] on span "تاكيد" at bounding box center [1152, 447] width 92 height 33
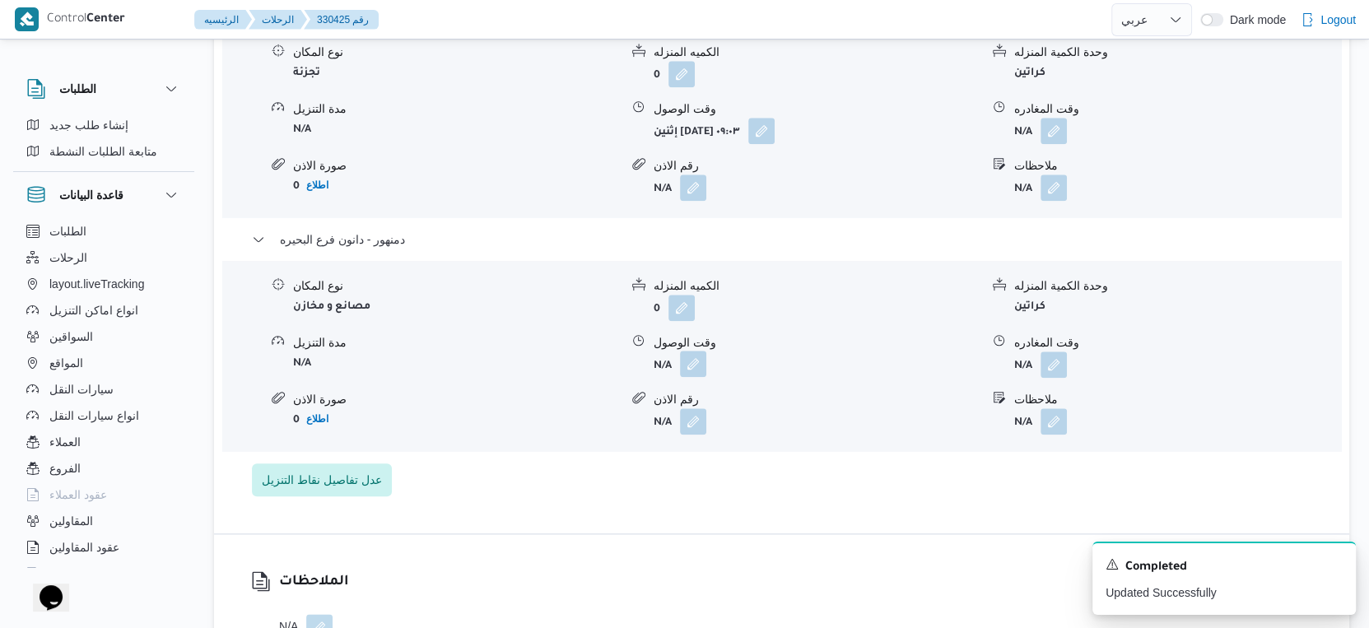
click at [700, 377] on button "button" at bounding box center [693, 364] width 26 height 26
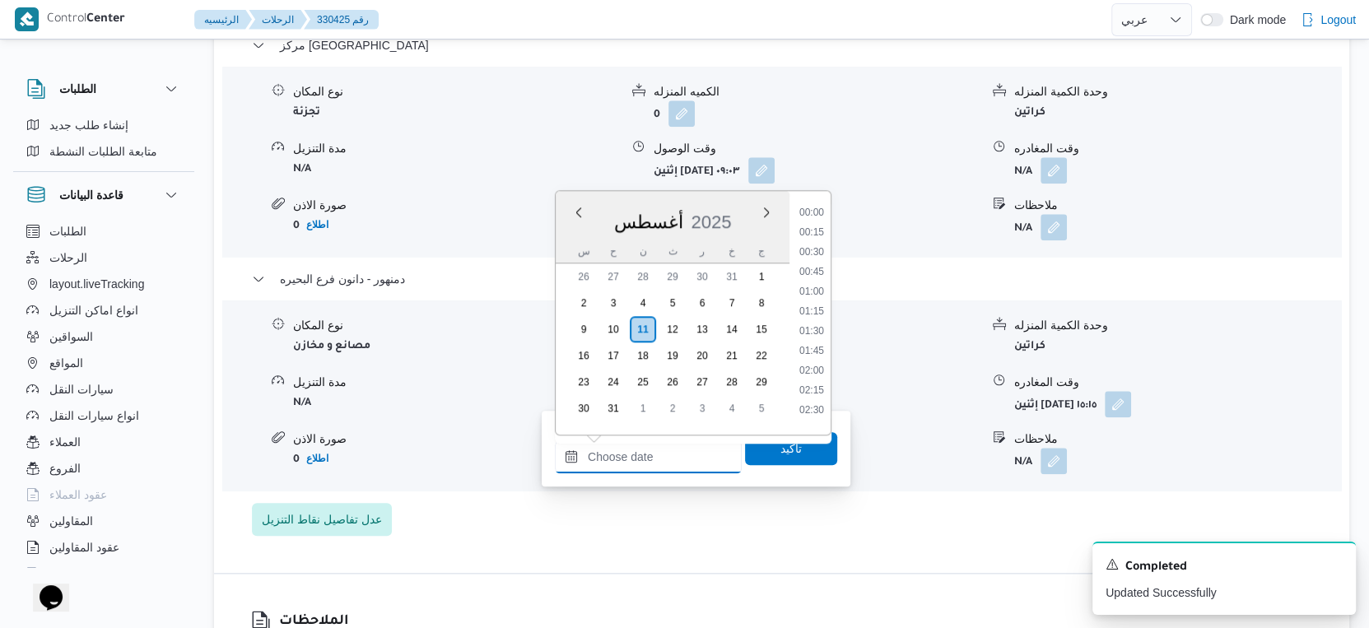
drag, startPoint x: 666, startPoint y: 450, endPoint x: 862, endPoint y: 344, distance: 222.5
click at [666, 450] on input "وقت الوصول" at bounding box center [648, 456] width 187 height 33
click at [809, 255] on li "15:00" at bounding box center [812, 254] width 38 height 16
type input "١١/٠٨/٢٠٢٥ ١٥:٠٠"
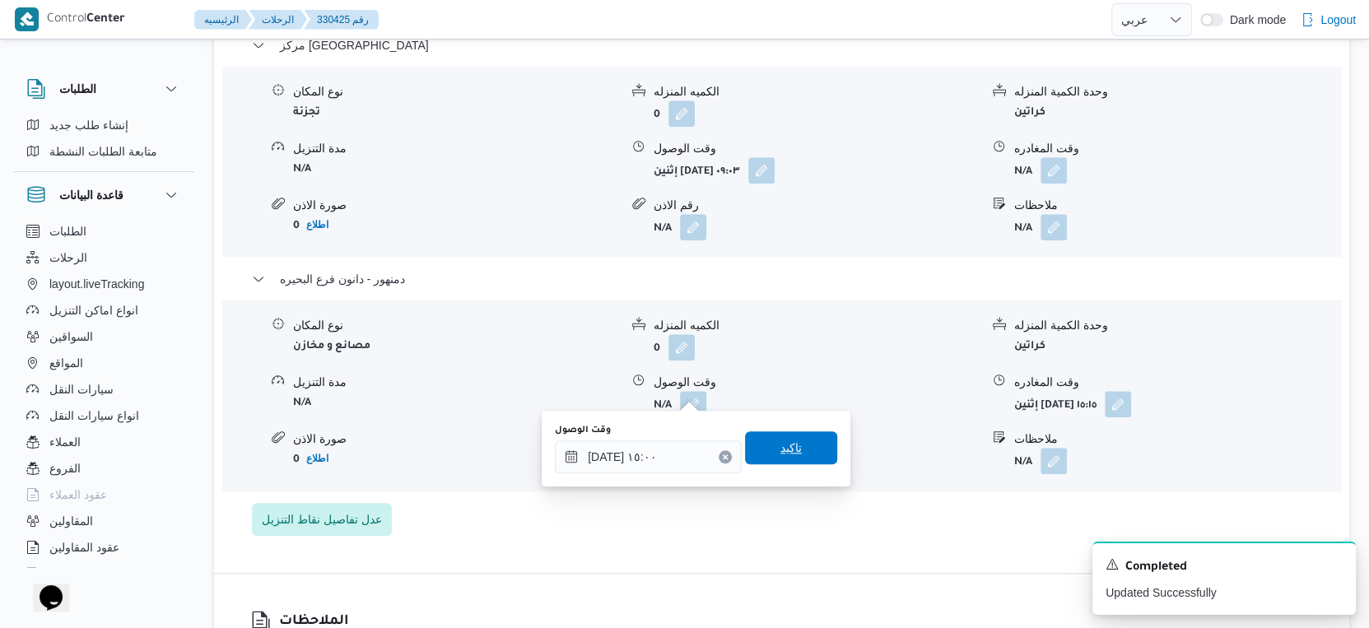
click at [794, 447] on span "تاكيد" at bounding box center [791, 447] width 92 height 33
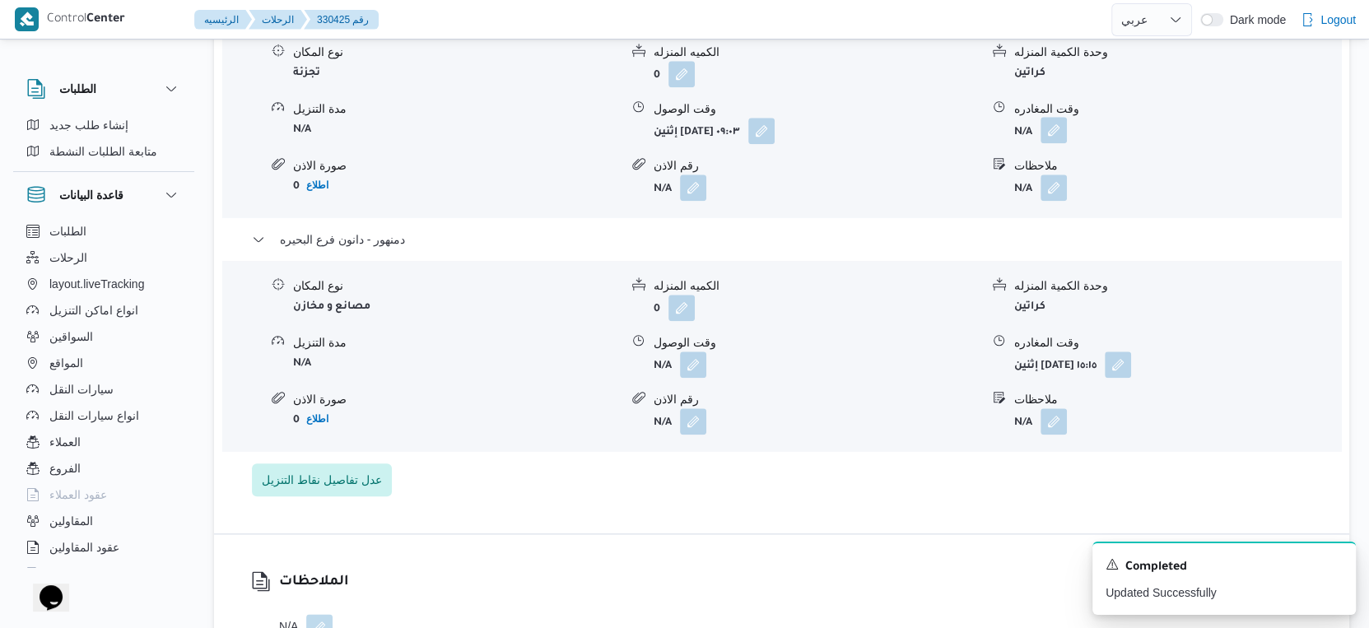
click at [1056, 143] on button "button" at bounding box center [1054, 130] width 26 height 26
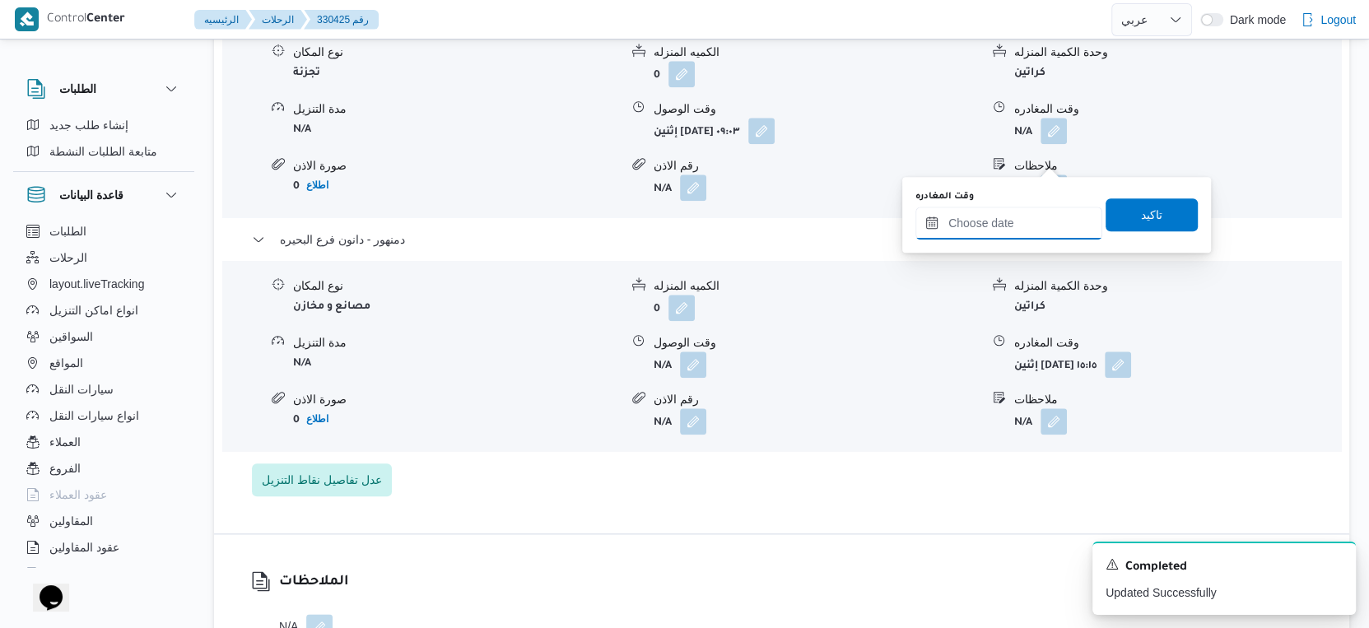
click at [1037, 226] on input "وقت المغادره" at bounding box center [1008, 223] width 187 height 33
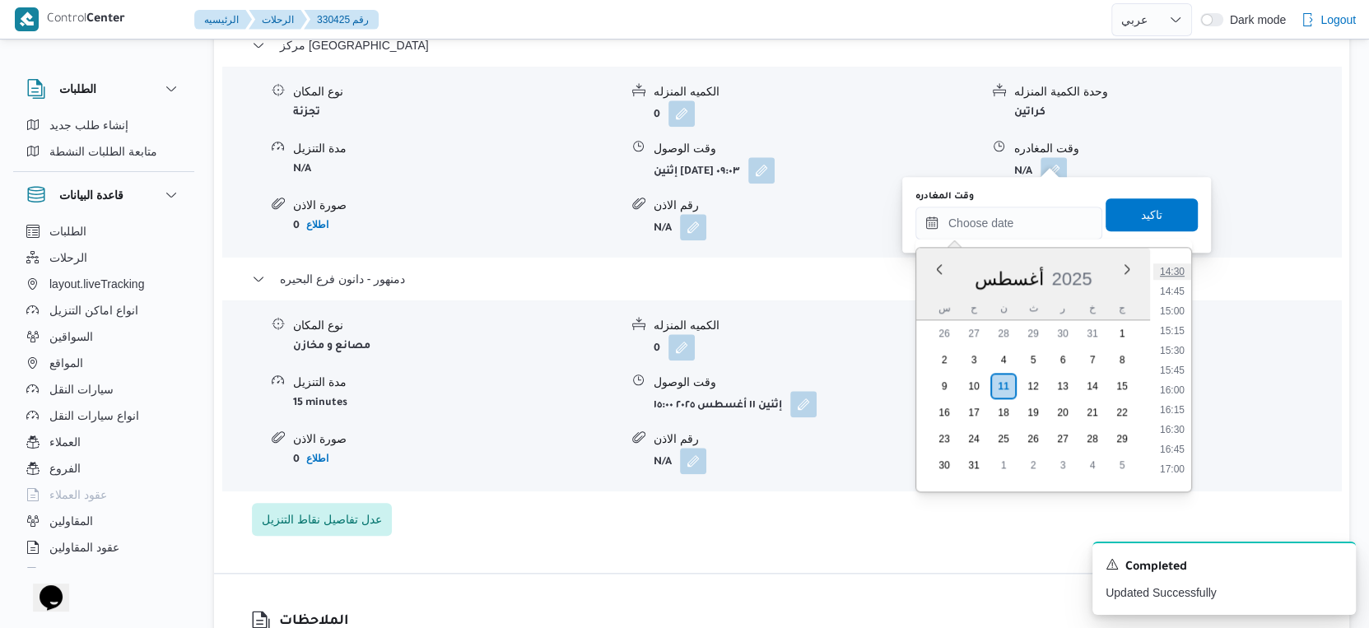
click at [1173, 269] on li "14:30" at bounding box center [1172, 271] width 38 height 16
type input "١١/٠٨/٢٠٢٥ ١٤:٣٠"
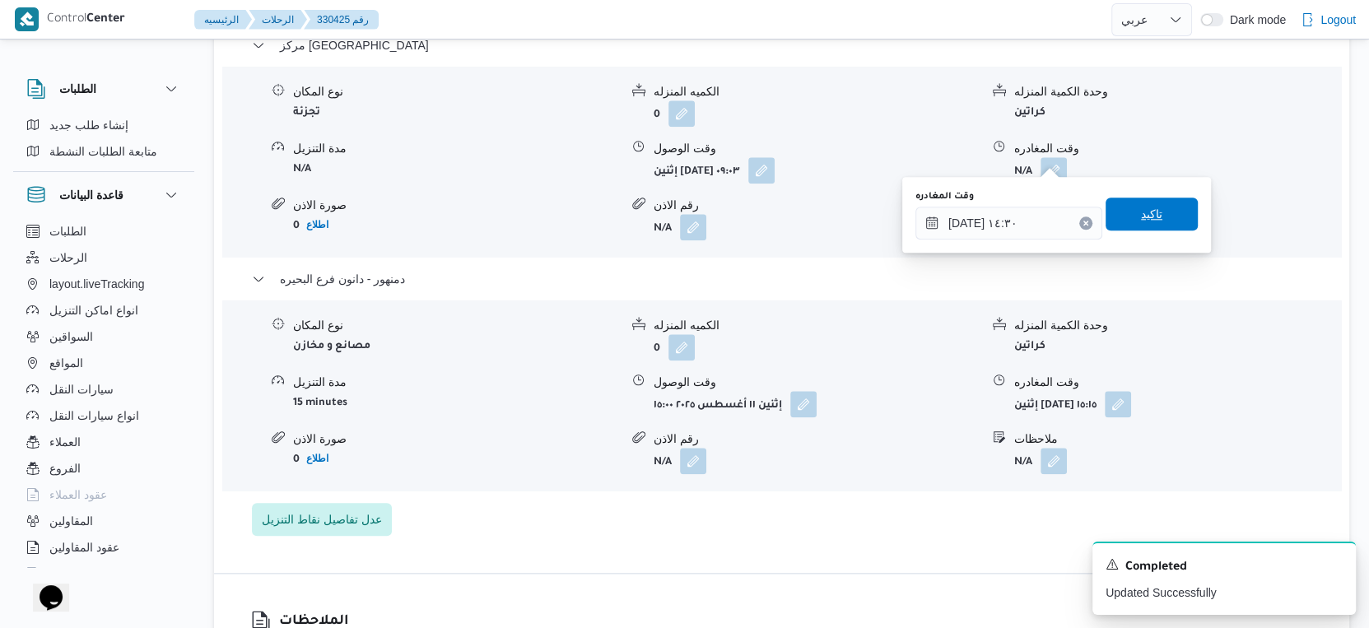
click at [1156, 206] on span "تاكيد" at bounding box center [1152, 214] width 92 height 33
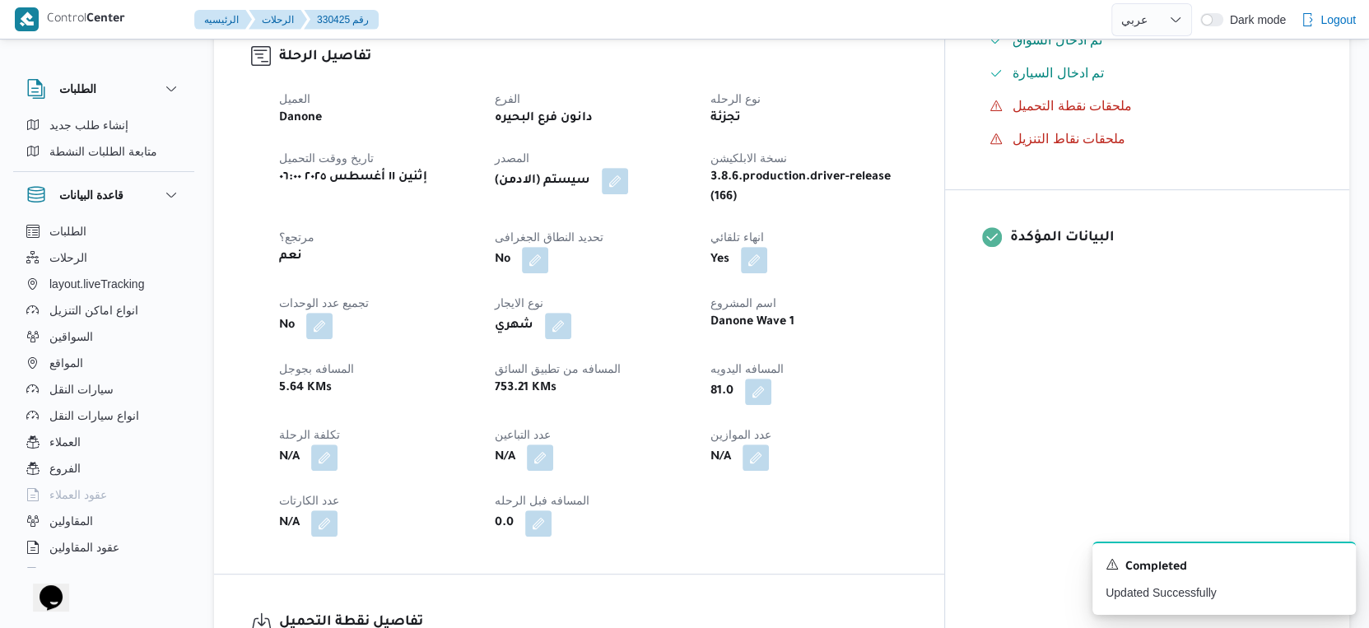
scroll to position [0, 0]
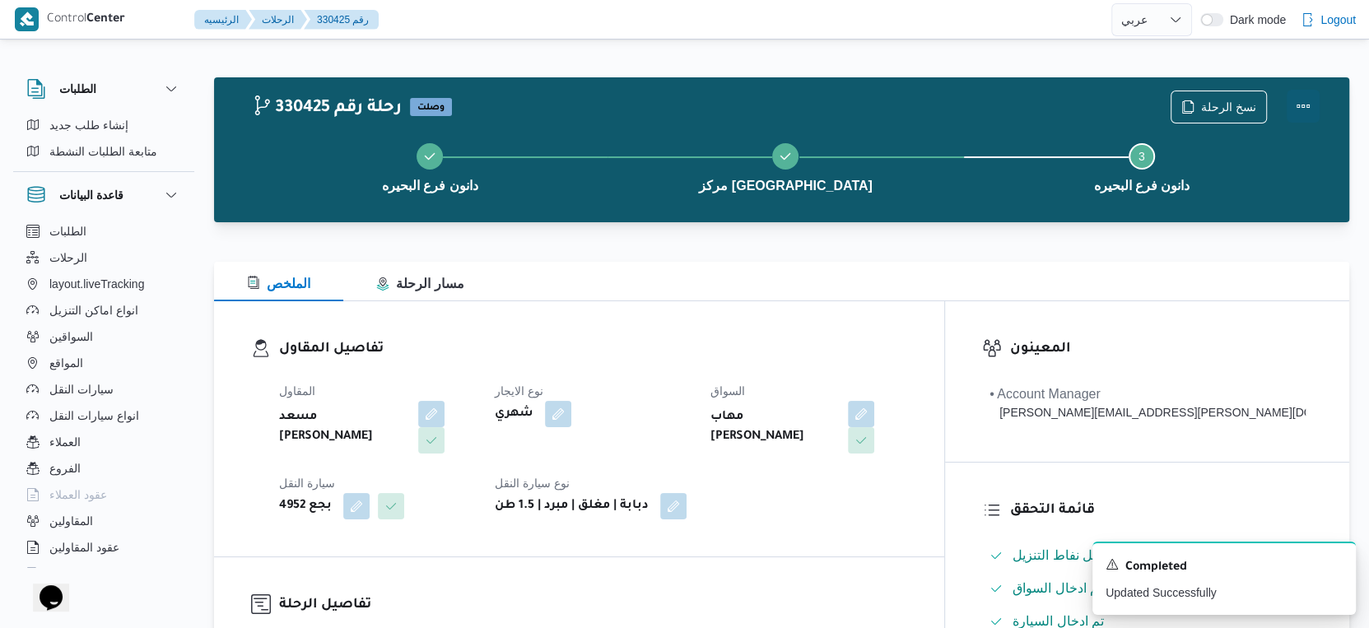
click at [1303, 100] on button "Actions" at bounding box center [1303, 106] width 33 height 33
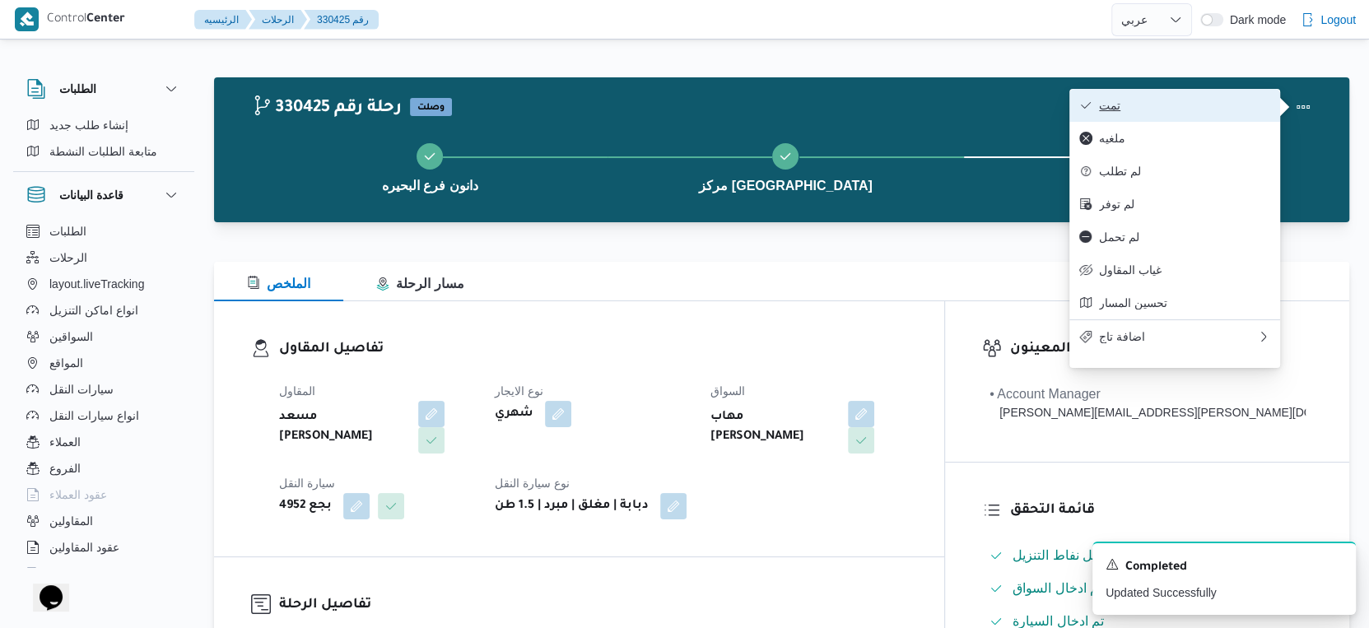
click at [1180, 107] on span "تمت" at bounding box center [1184, 105] width 171 height 13
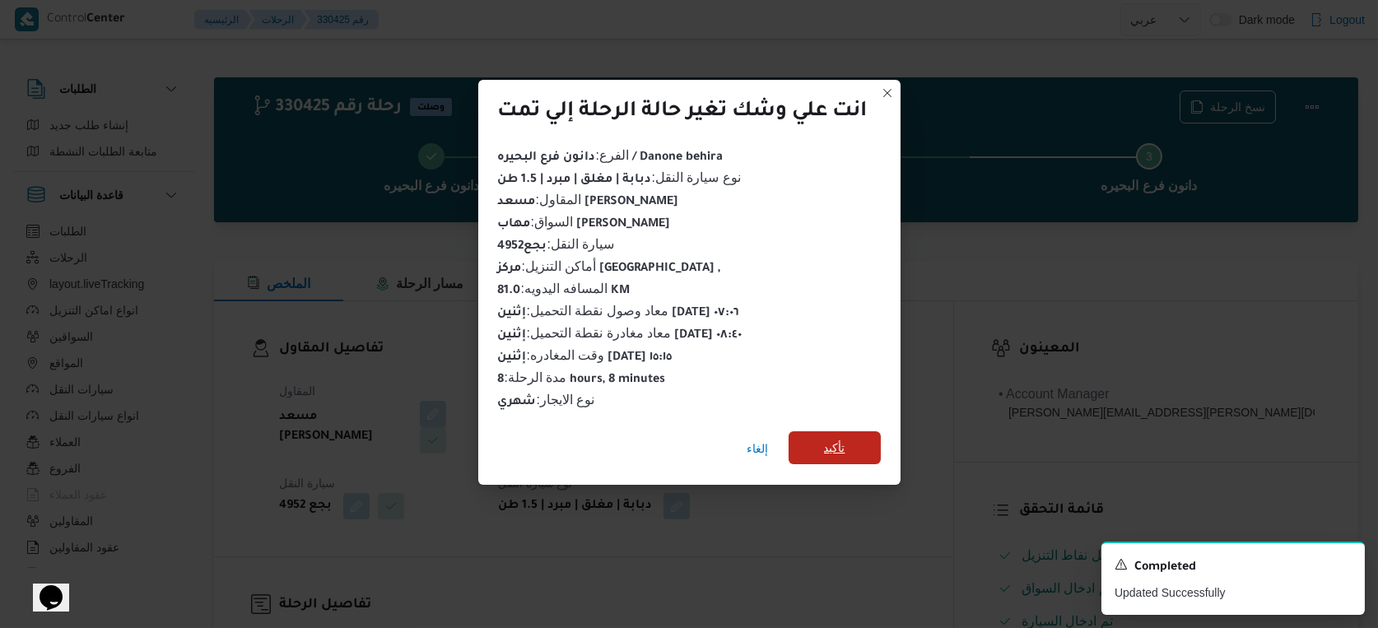
click at [850, 440] on span "تأكيد" at bounding box center [835, 447] width 92 height 33
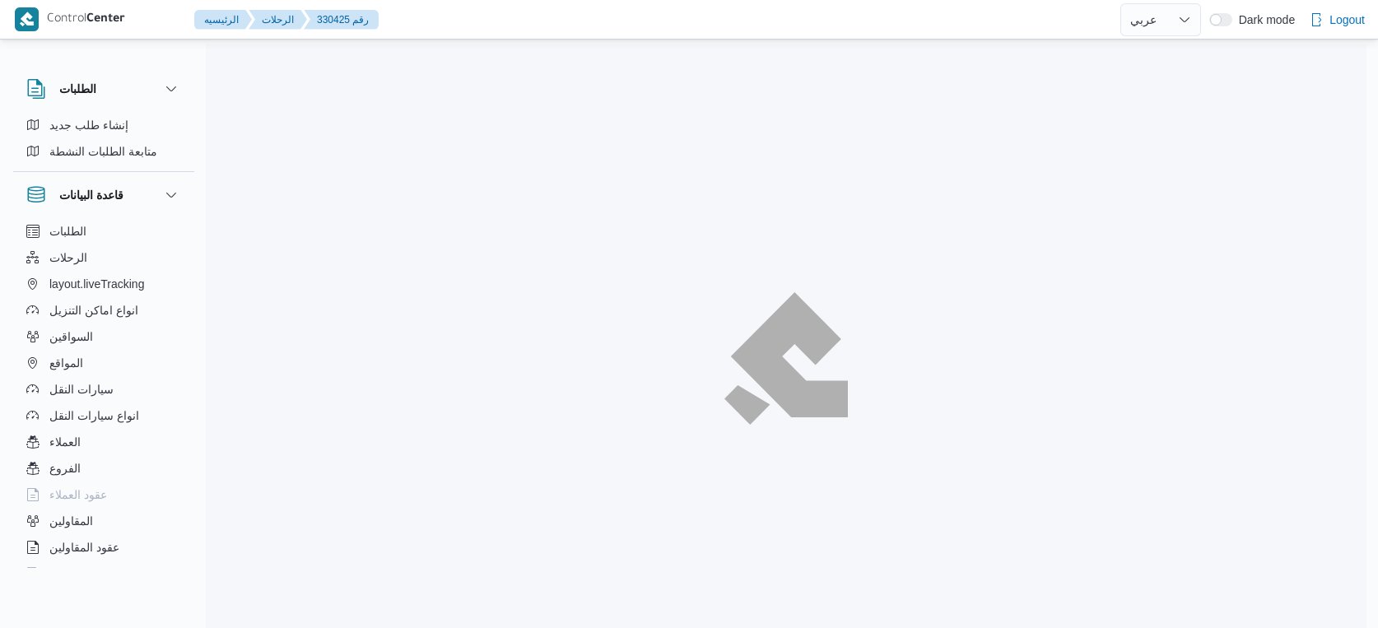
select select "ar"
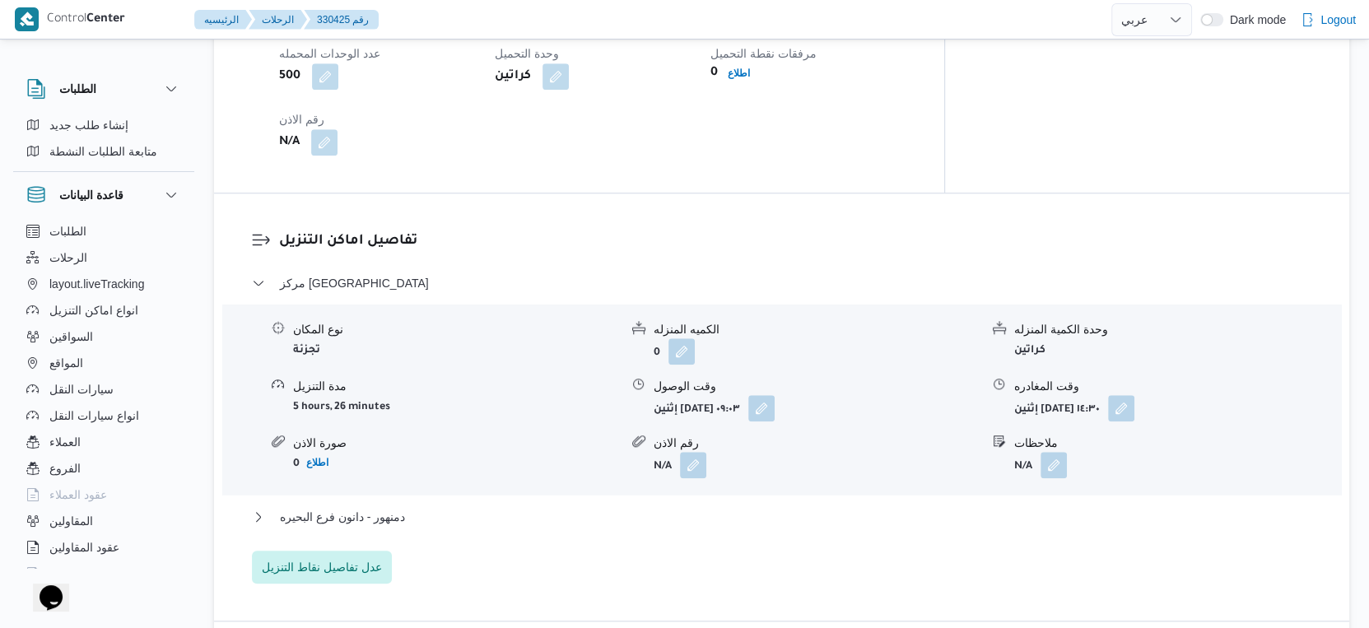
scroll to position [1463, 0]
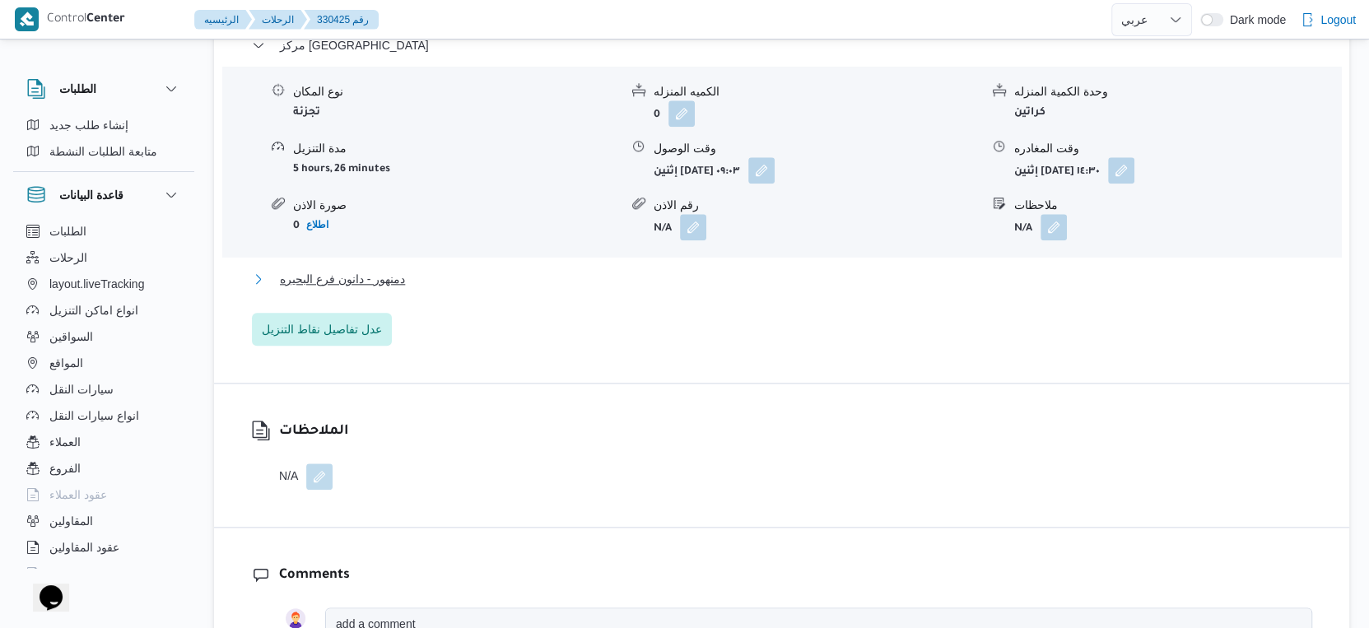
click at [413, 269] on button "دمنهور - دانون فرع البحيره" at bounding box center [782, 279] width 1060 height 20
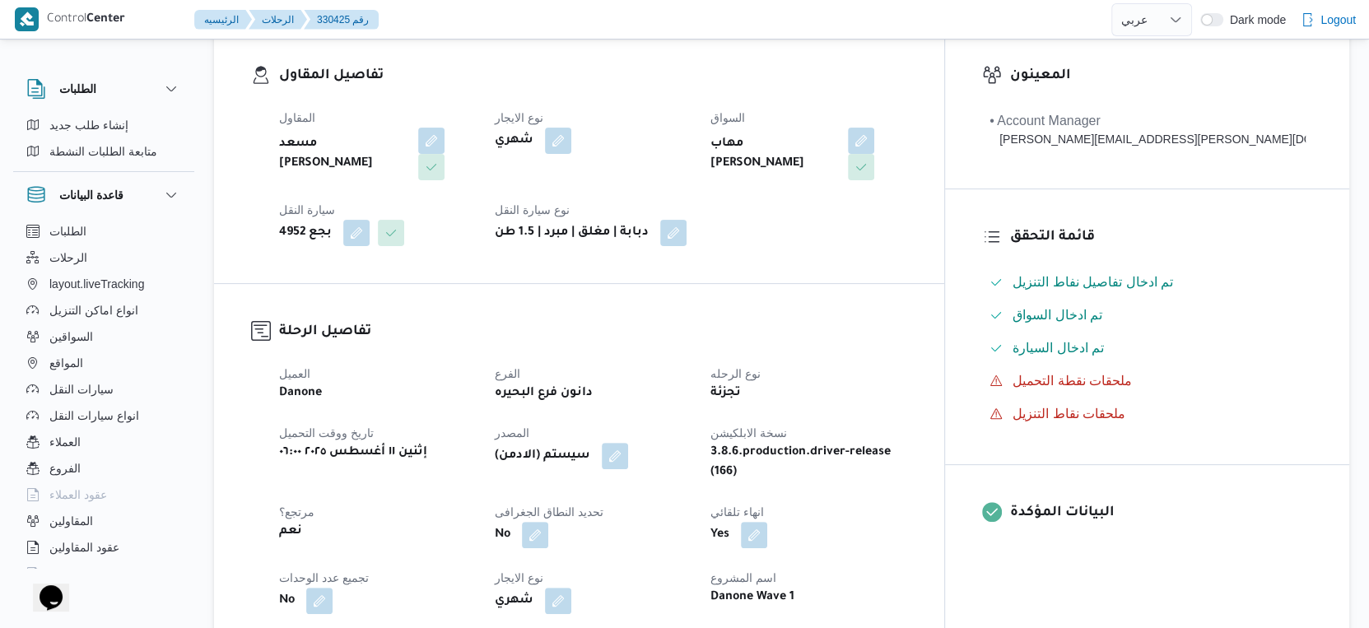
scroll to position [548, 0]
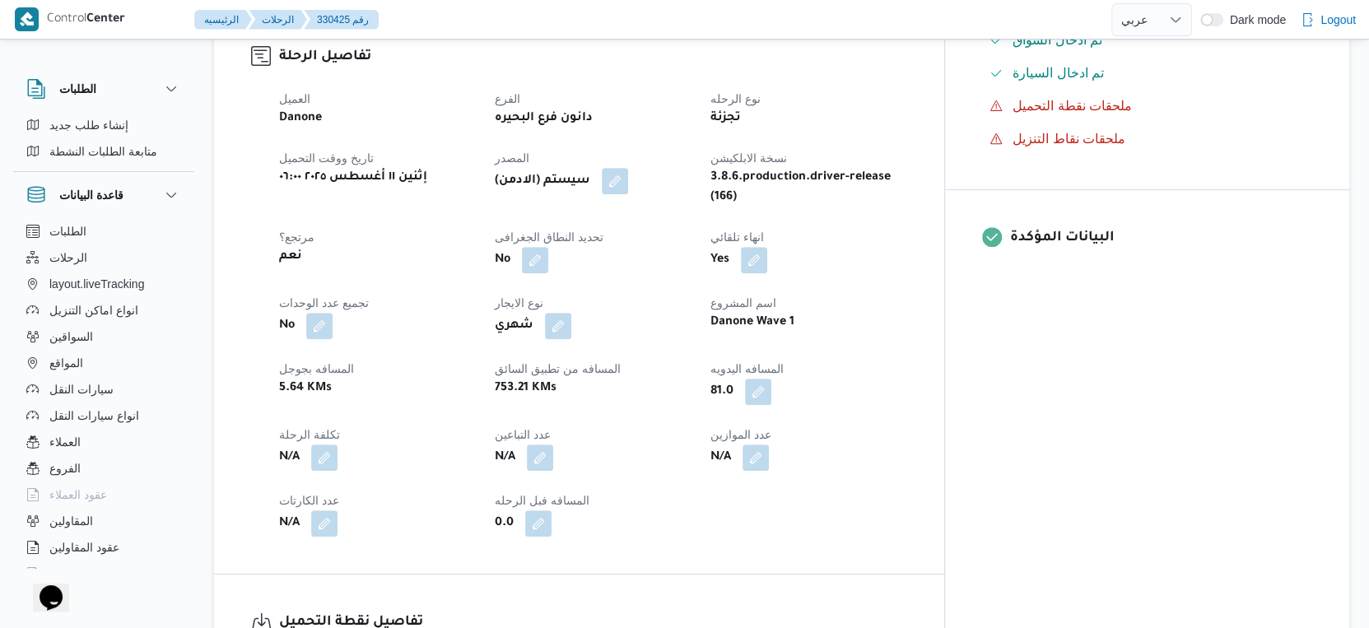
select select "ar"
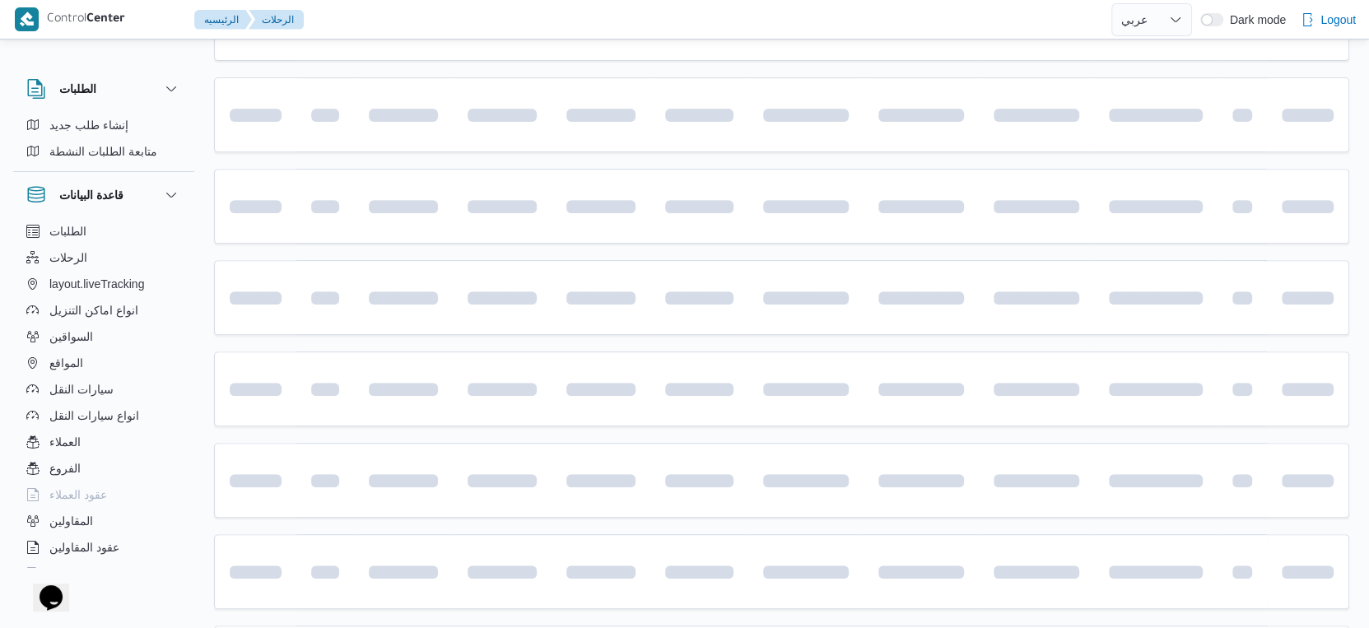
scroll to position [915, 0]
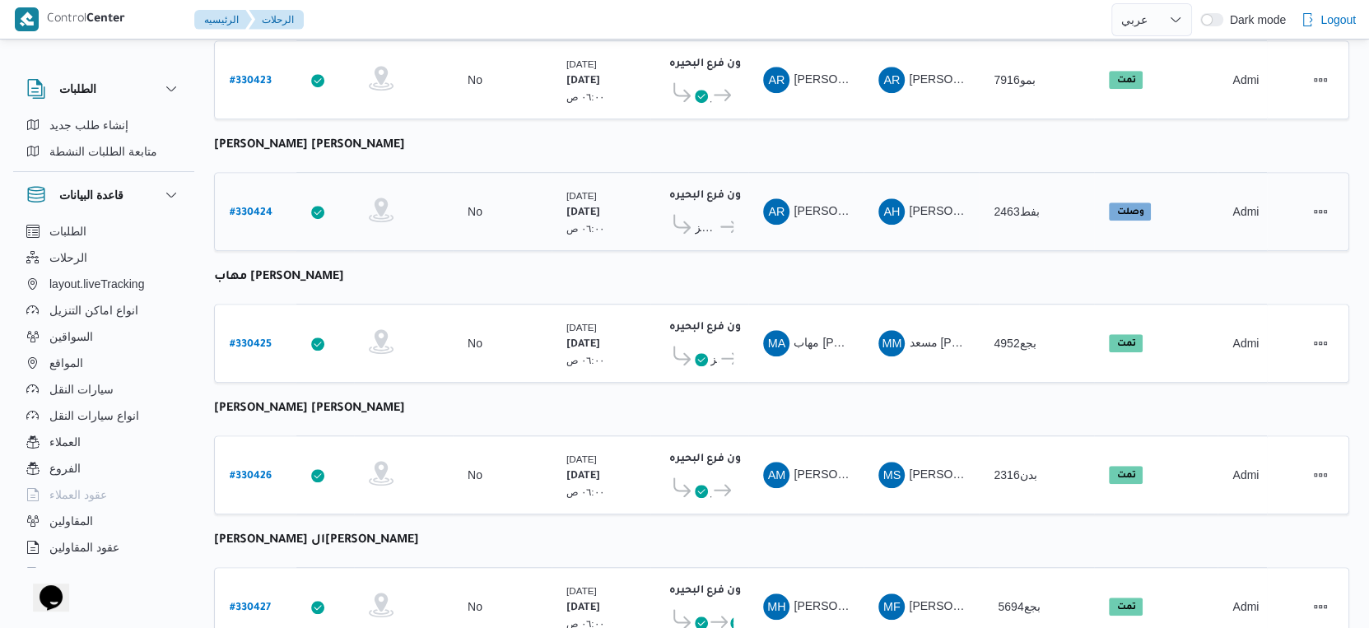
click at [257, 207] on b "# 330424" at bounding box center [251, 213] width 43 height 12
select select "ar"
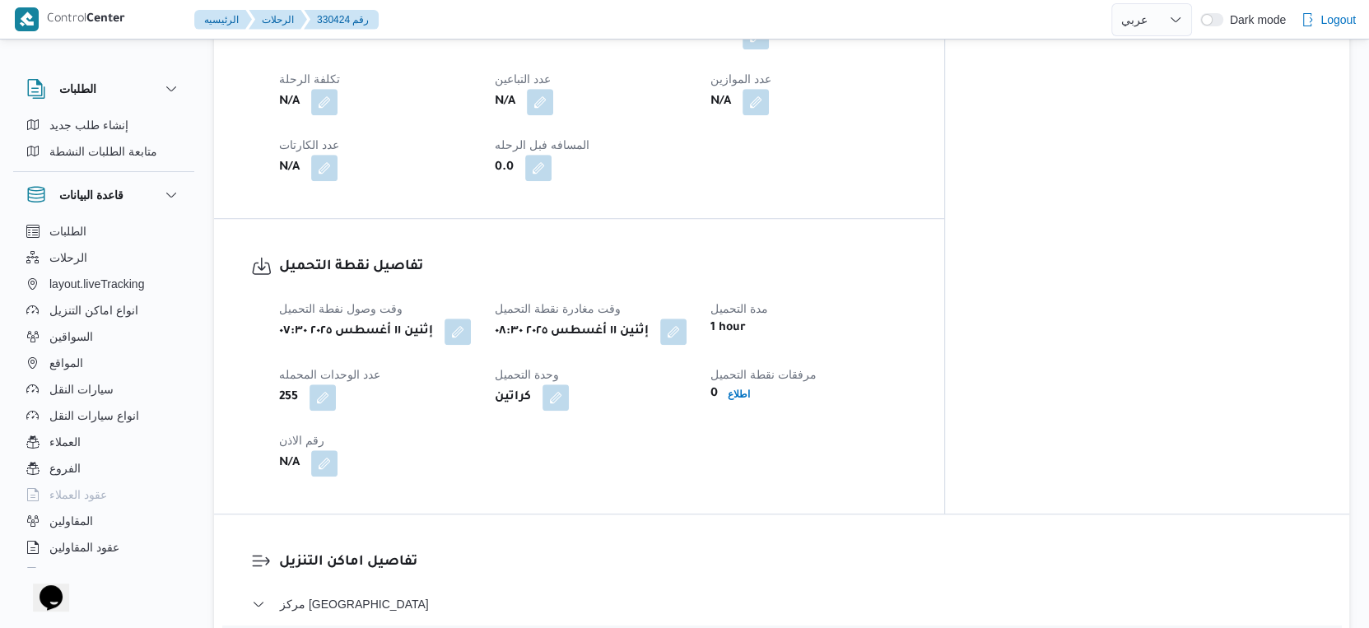
scroll to position [640, 0]
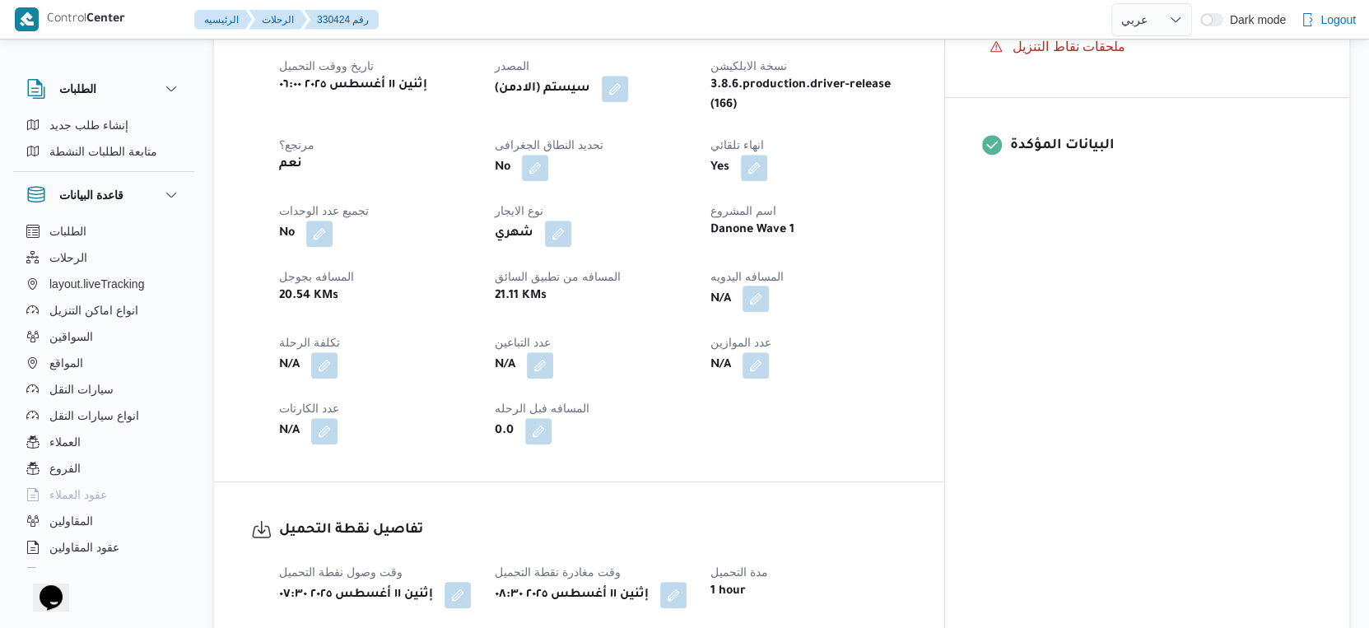
click at [769, 286] on button "button" at bounding box center [756, 299] width 26 height 26
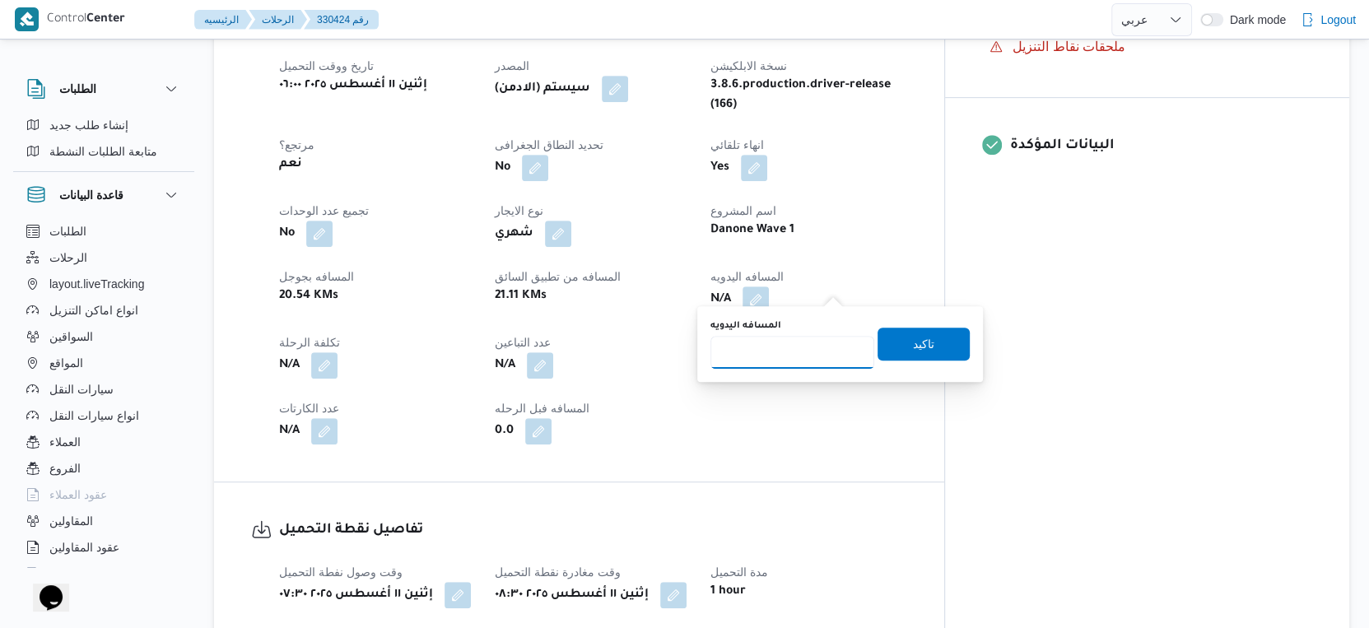
click at [785, 352] on input "المسافه اليدويه" at bounding box center [792, 352] width 164 height 33
type input "71"
click at [943, 342] on span "تاكيد" at bounding box center [924, 343] width 92 height 33
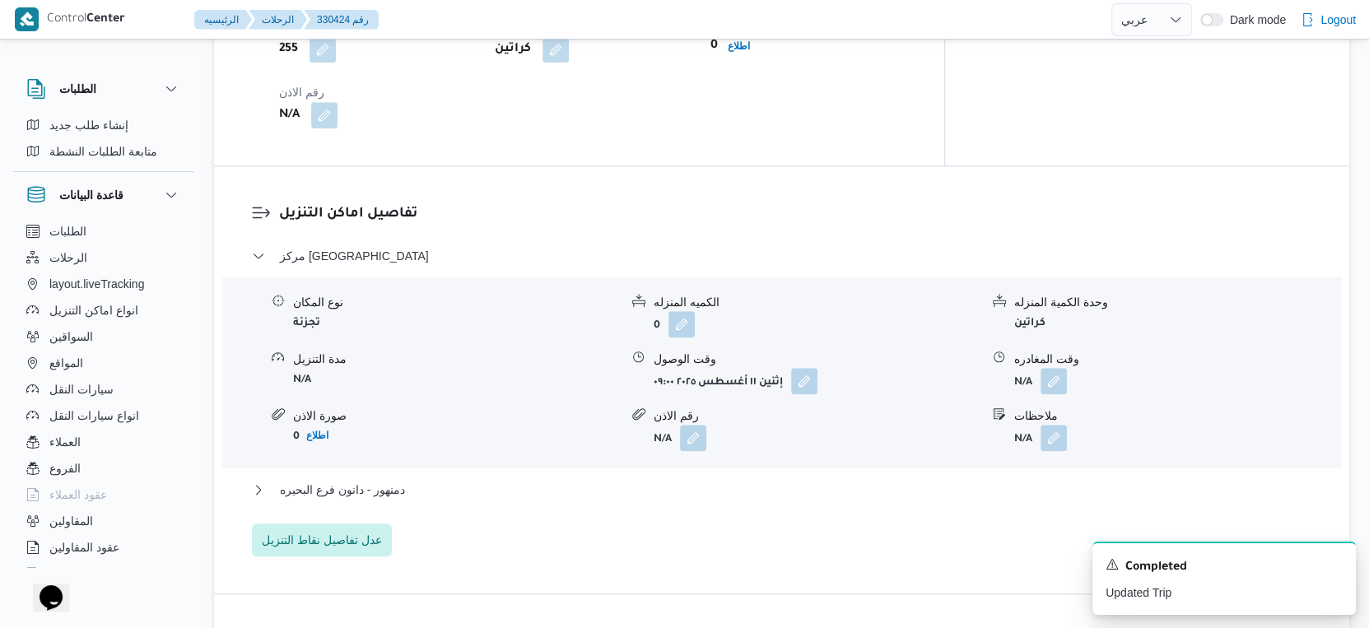
scroll to position [1372, 0]
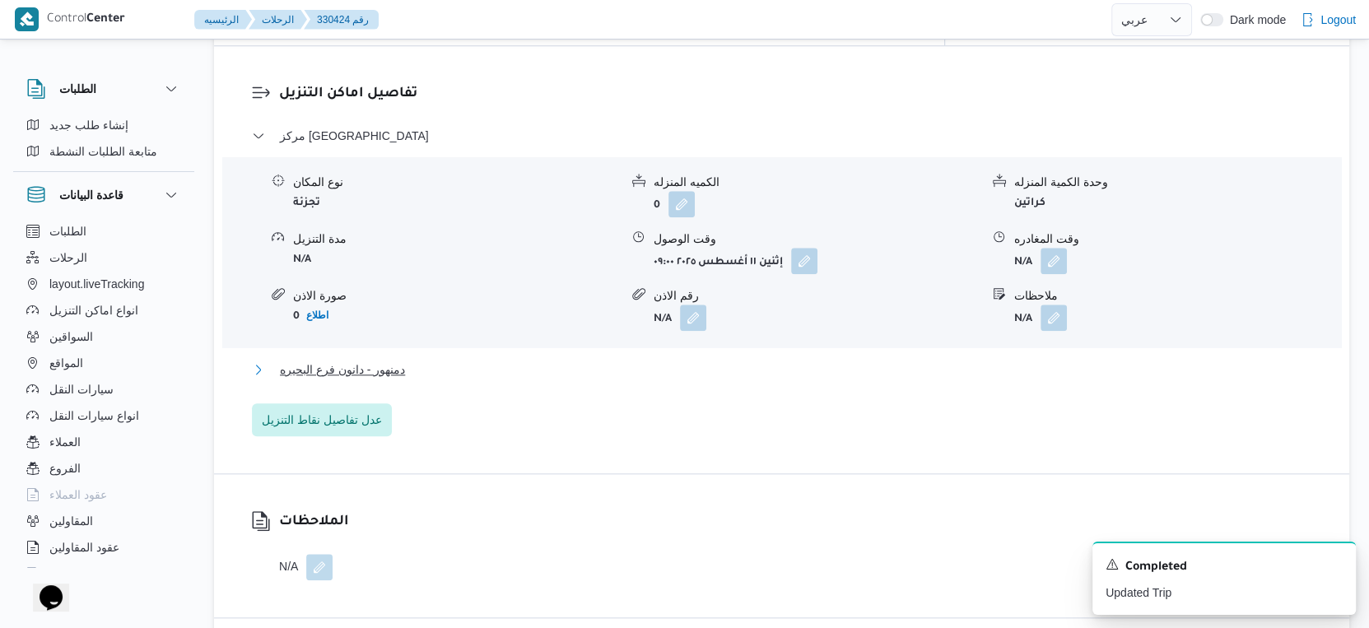
click at [455, 360] on button "دمنهور - دانون فرع البحيره" at bounding box center [782, 370] width 1060 height 20
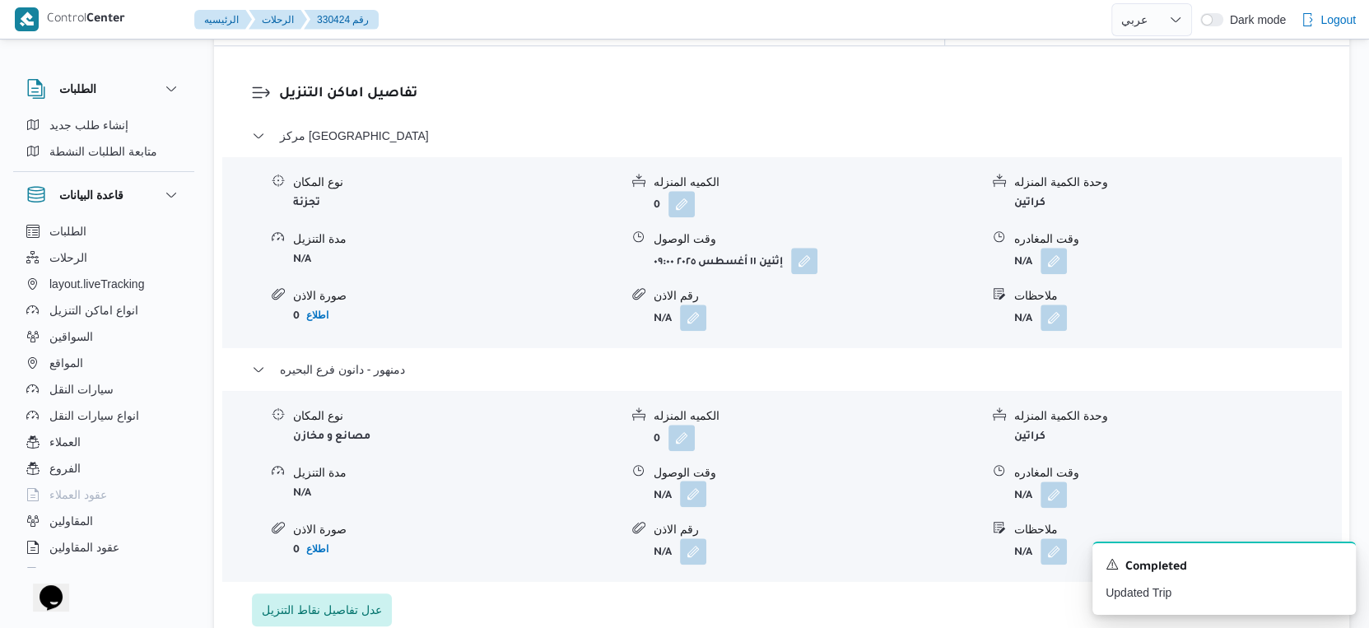
click at [701, 483] on button "button" at bounding box center [693, 494] width 26 height 26
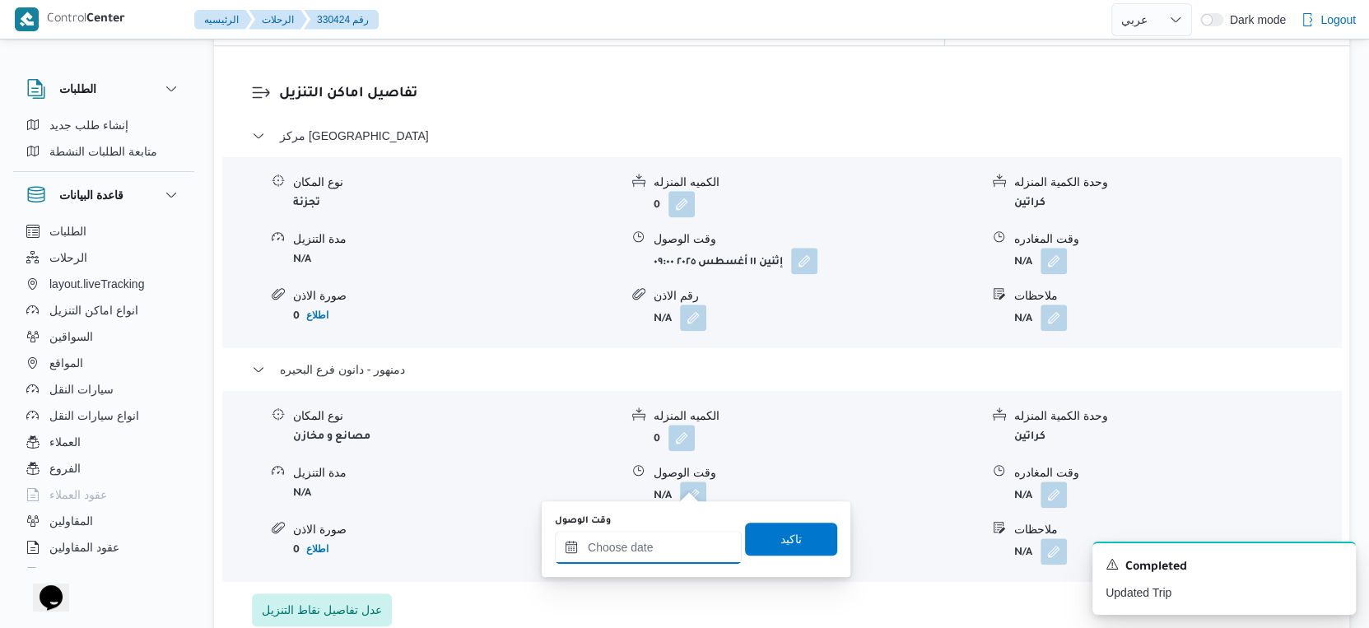
click at [662, 535] on input "وقت الوصول" at bounding box center [648, 547] width 187 height 33
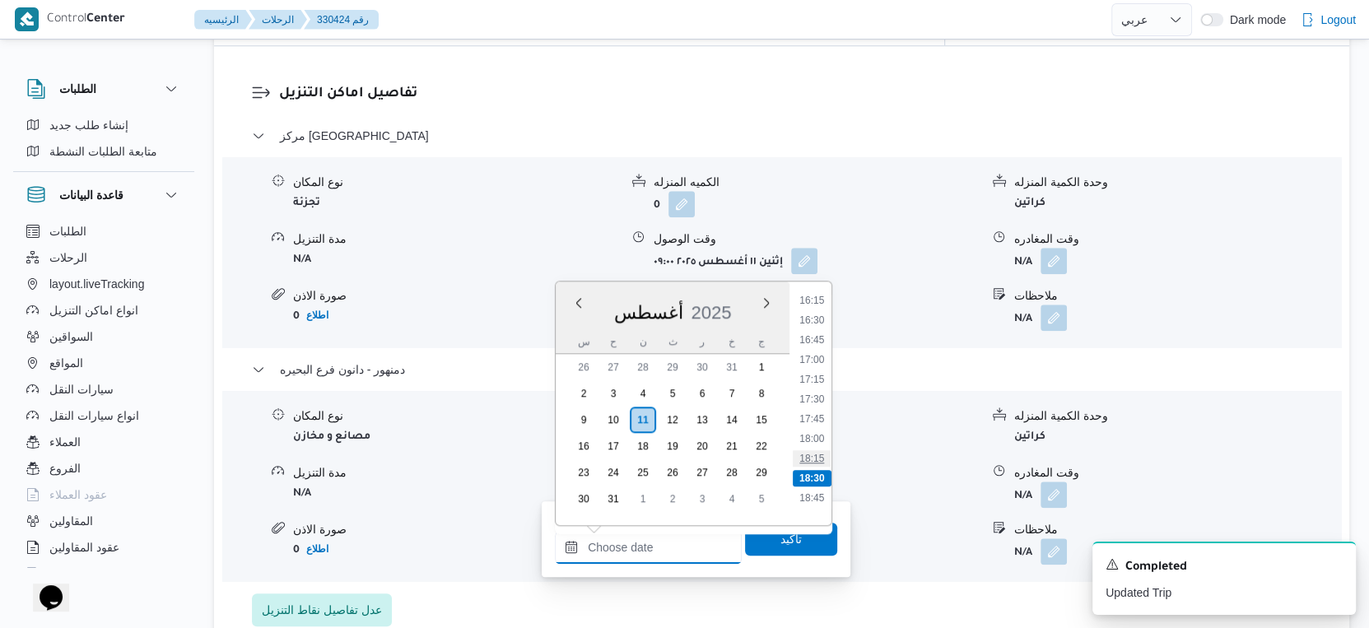
scroll to position [1255, 0]
click at [819, 349] on li "16:30" at bounding box center [812, 351] width 38 height 16
type input "[DATE] ١٦:٣٠"
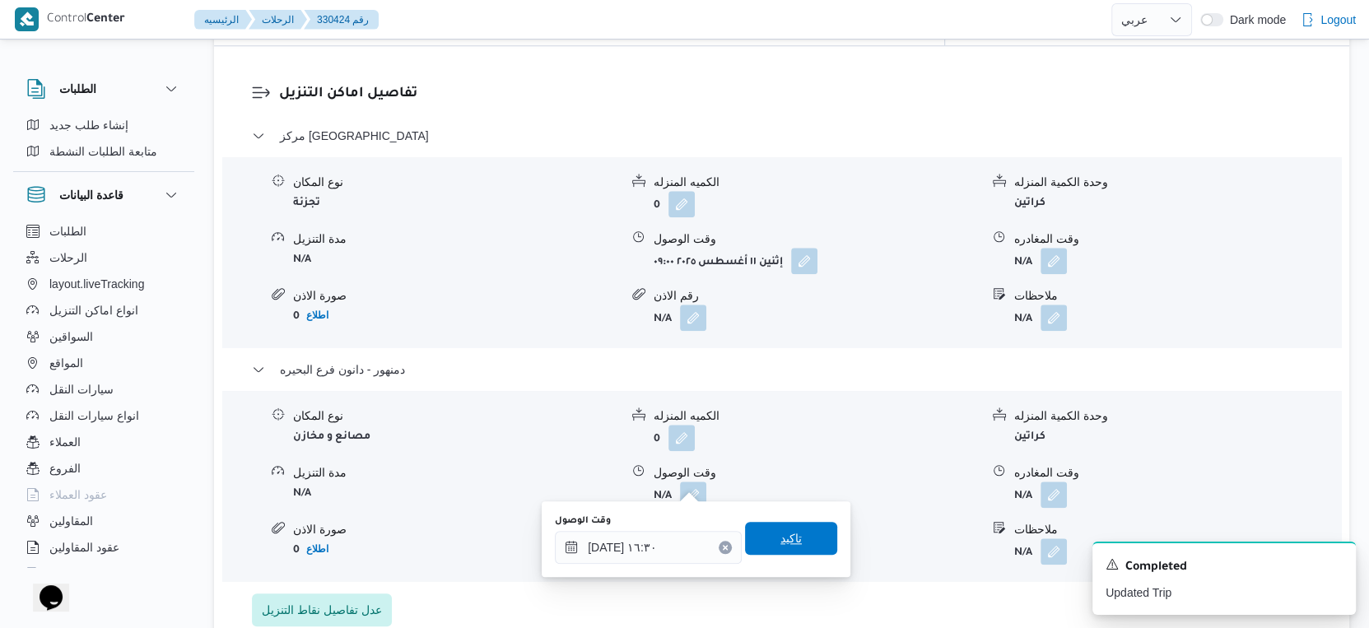
click at [787, 533] on span "تاكيد" at bounding box center [790, 539] width 21 height 20
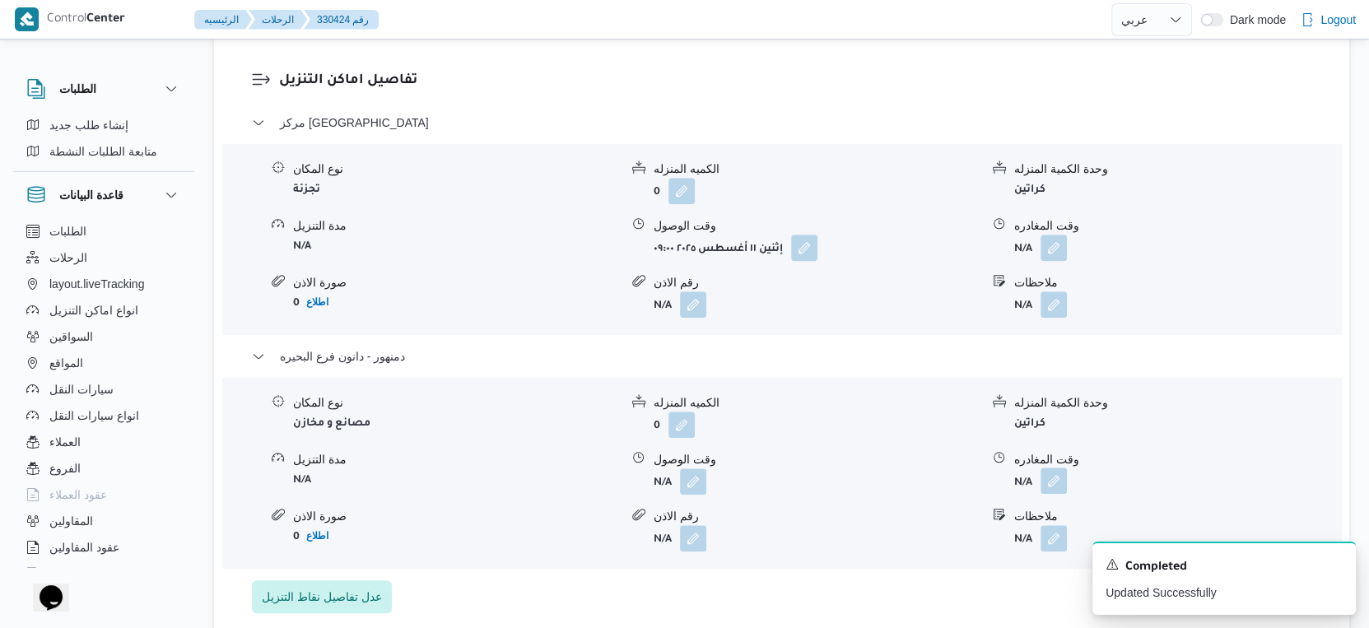
click at [1065, 477] on button "button" at bounding box center [1054, 481] width 26 height 26
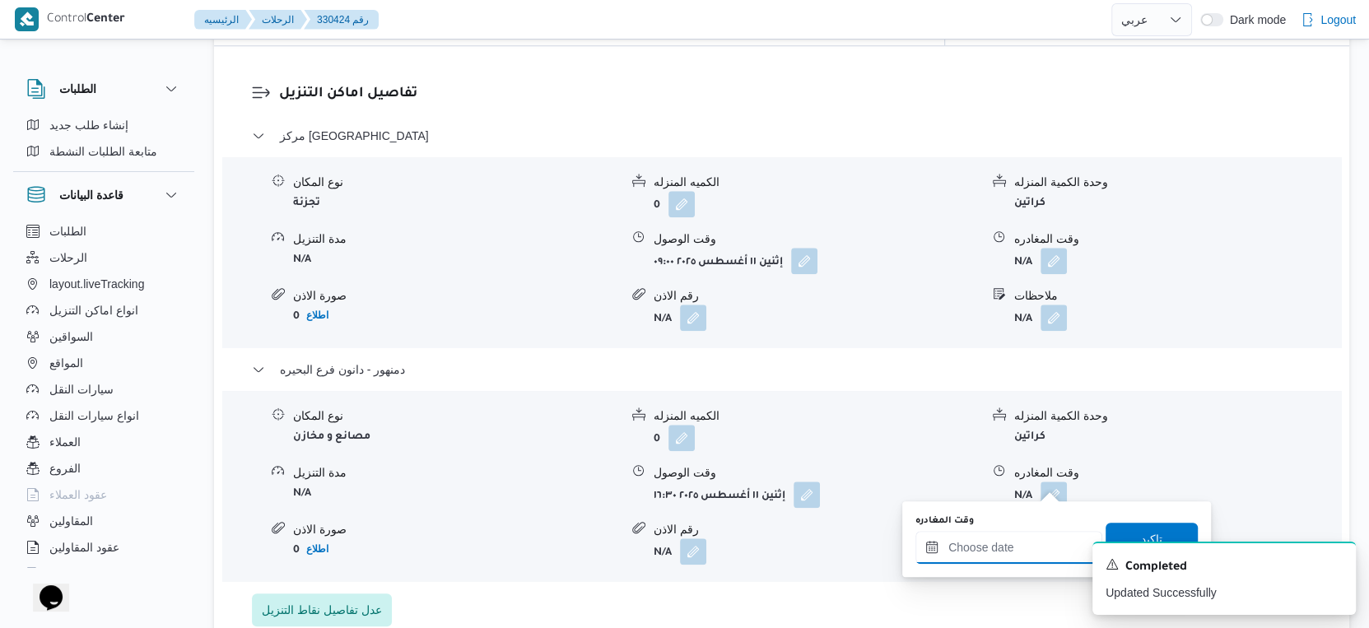
click at [1032, 533] on input "وقت المغادره" at bounding box center [1008, 547] width 187 height 33
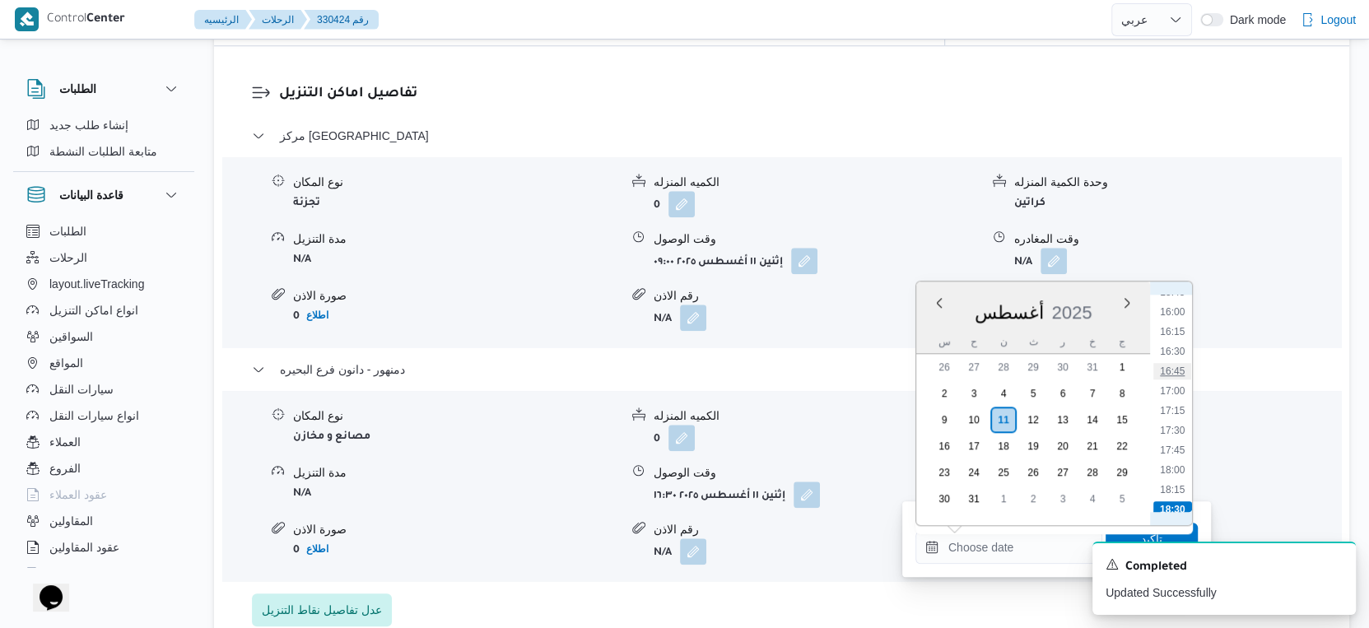
click at [1177, 366] on li "16:45" at bounding box center [1172, 371] width 38 height 16
type input "[DATE] ١٦:٤٥"
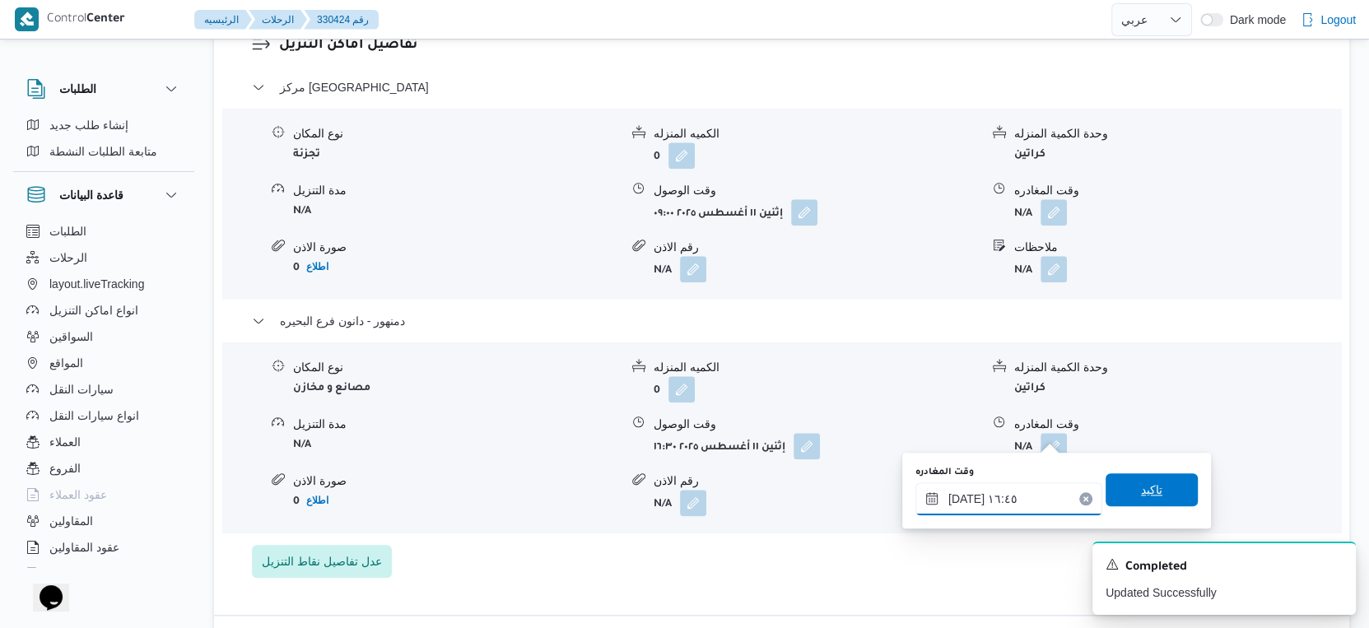
scroll to position [1463, 0]
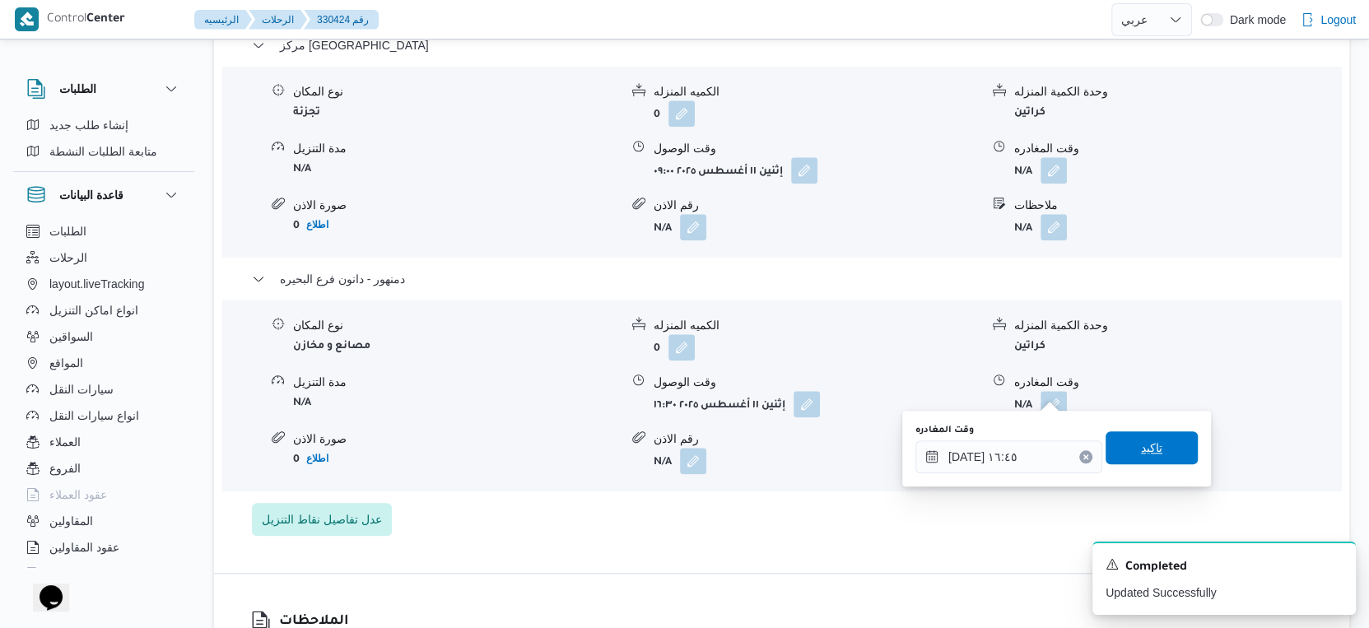
click at [1155, 445] on span "تاكيد" at bounding box center [1152, 447] width 92 height 33
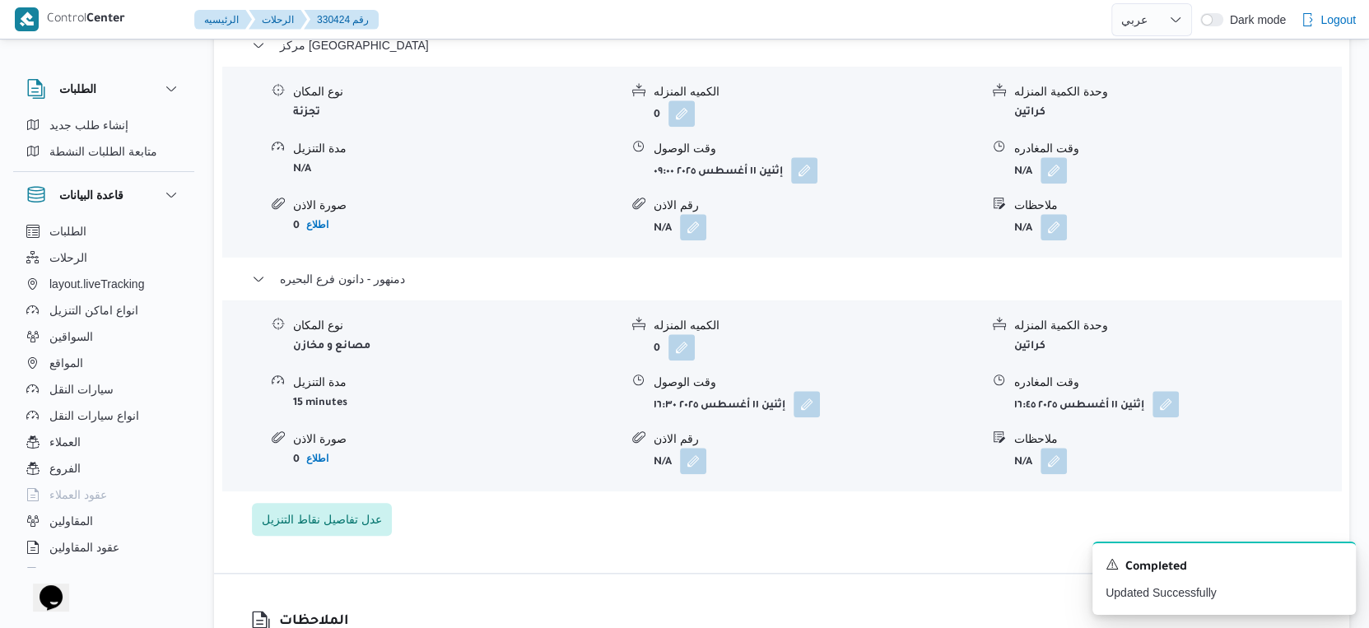
scroll to position [1372, 0]
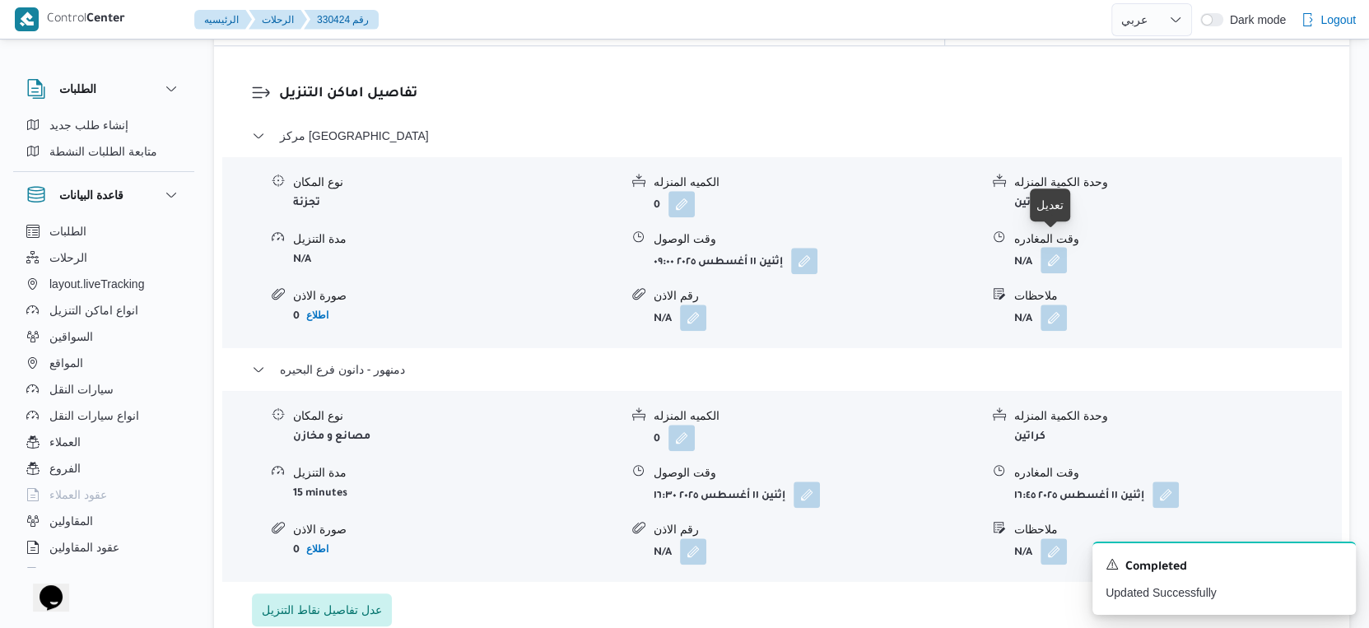
click at [1060, 247] on button "button" at bounding box center [1054, 260] width 26 height 26
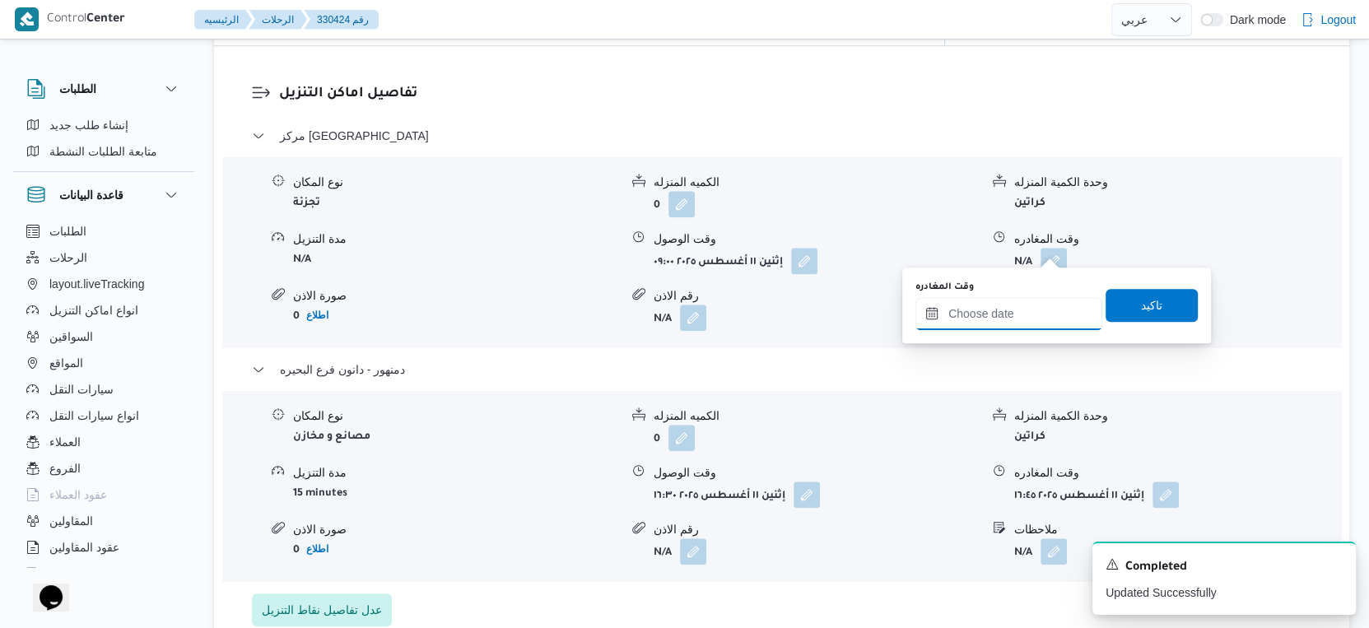
click at [1013, 300] on input "وقت المغادره" at bounding box center [1008, 313] width 187 height 33
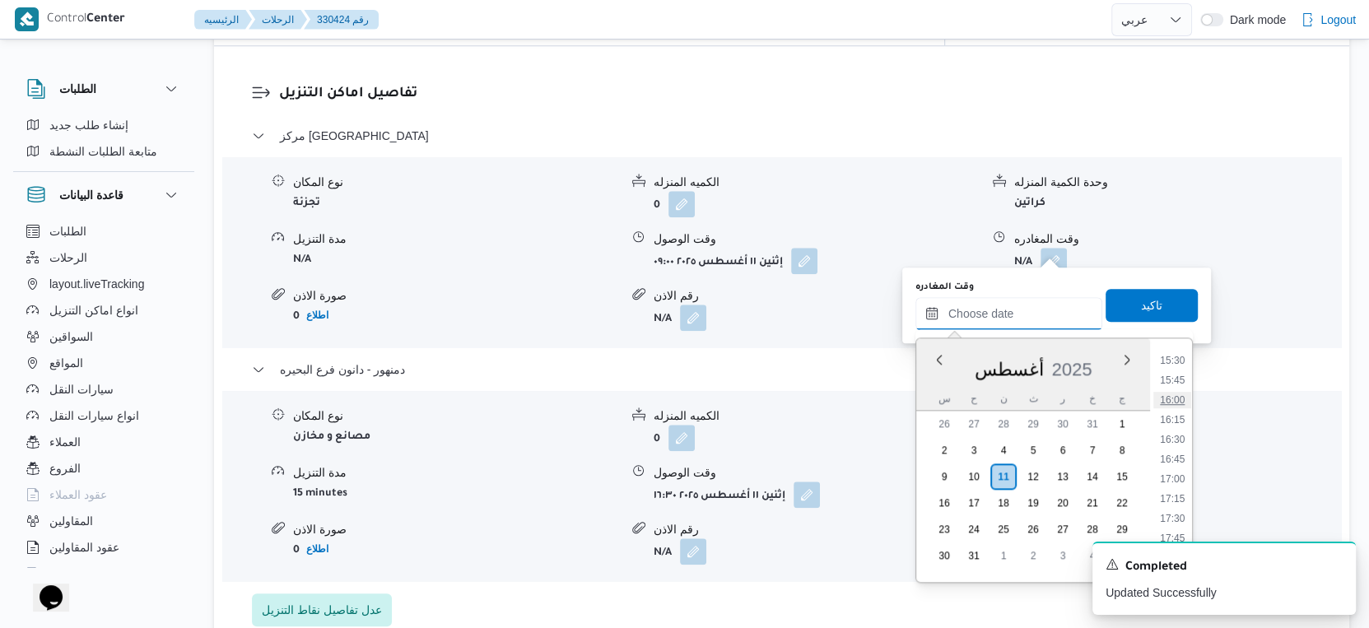
scroll to position [1255, 0]
click at [1170, 366] on li "16:00" at bounding box center [1172, 369] width 38 height 16
type input "[DATE] ١٦:٠٠"
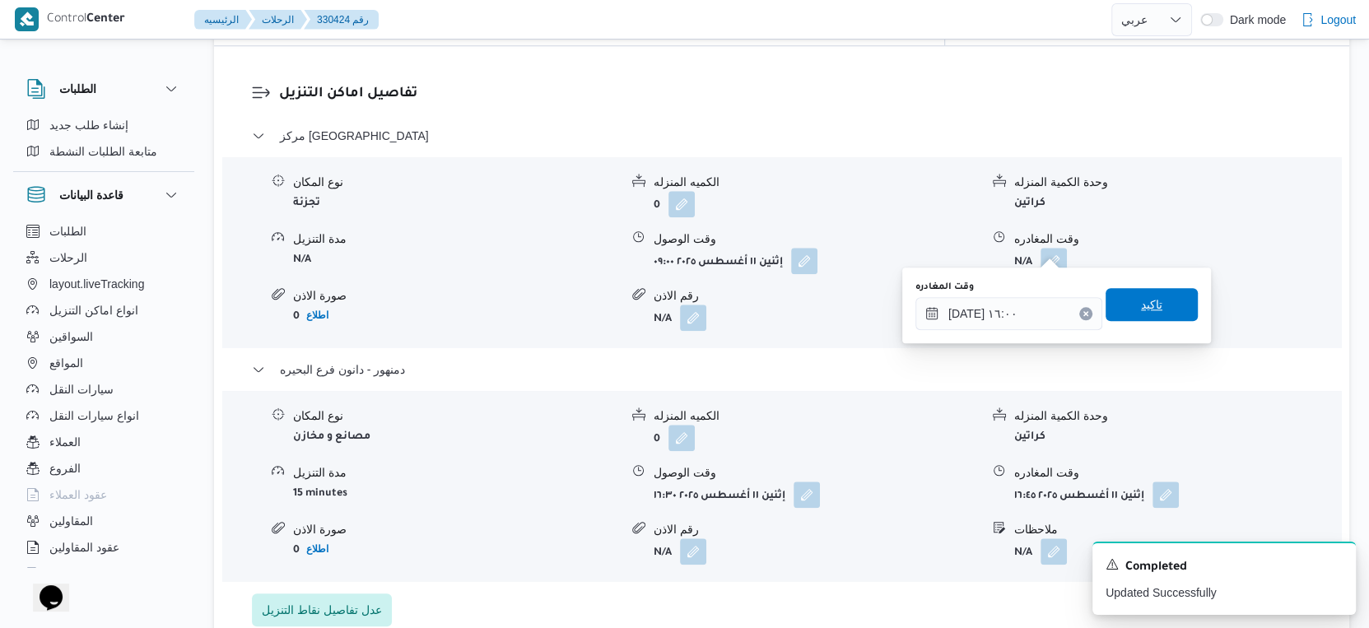
click at [1158, 308] on span "تاكيد" at bounding box center [1152, 304] width 92 height 33
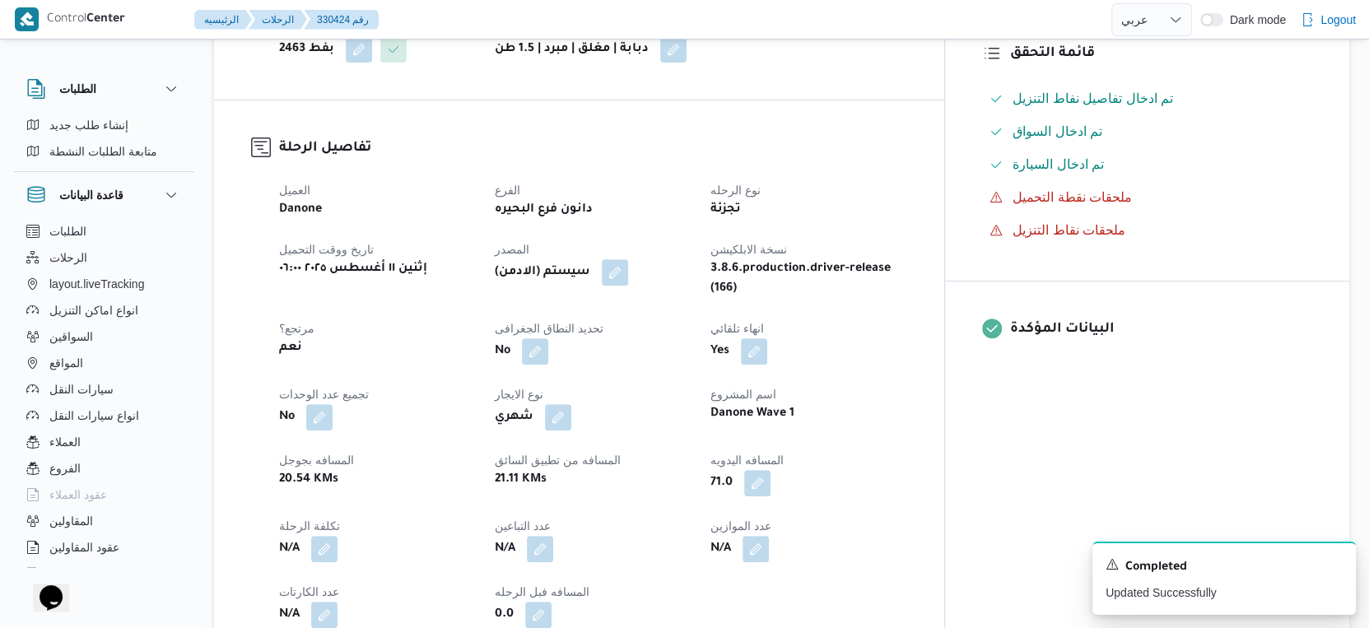
scroll to position [0, 0]
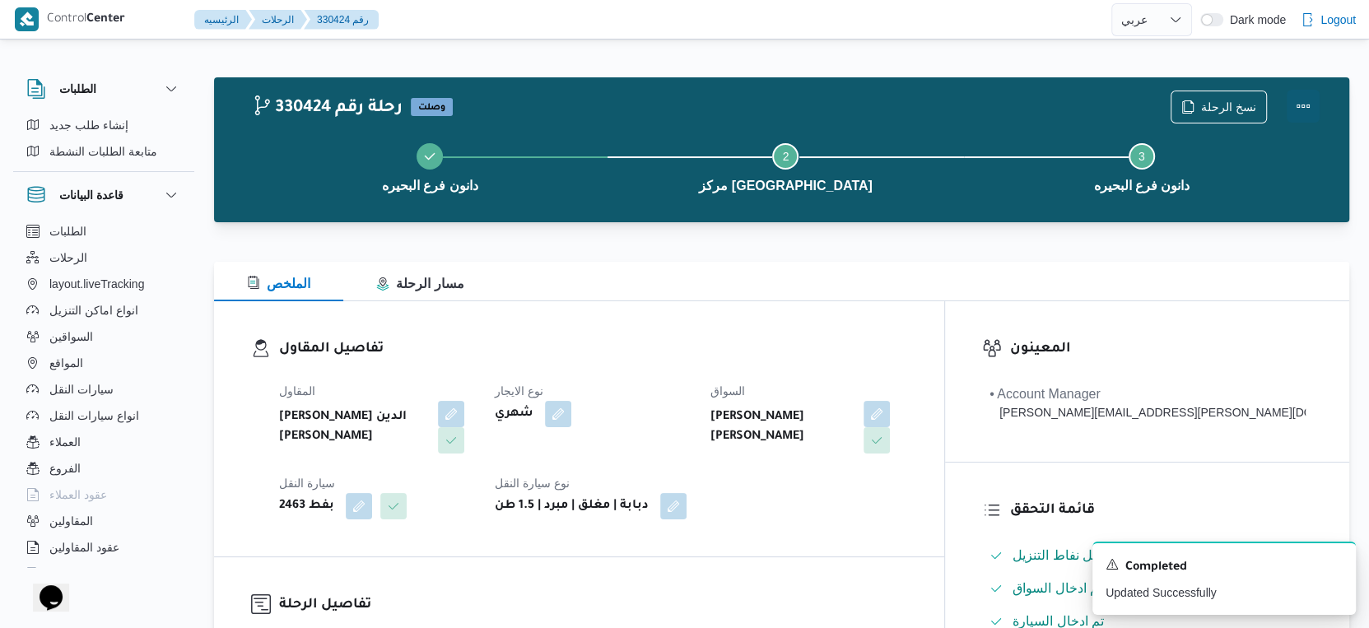
click at [1299, 100] on button "Actions" at bounding box center [1303, 106] width 33 height 33
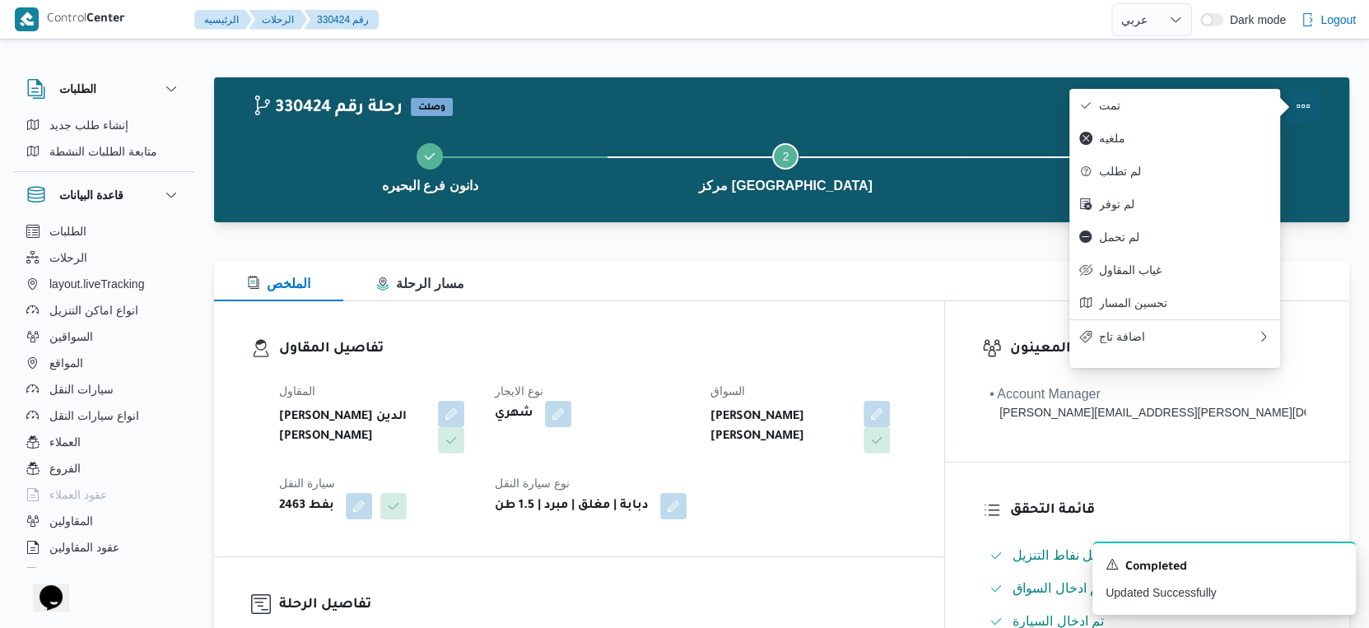
click at [1198, 100] on span "تمت" at bounding box center [1184, 105] width 171 height 13
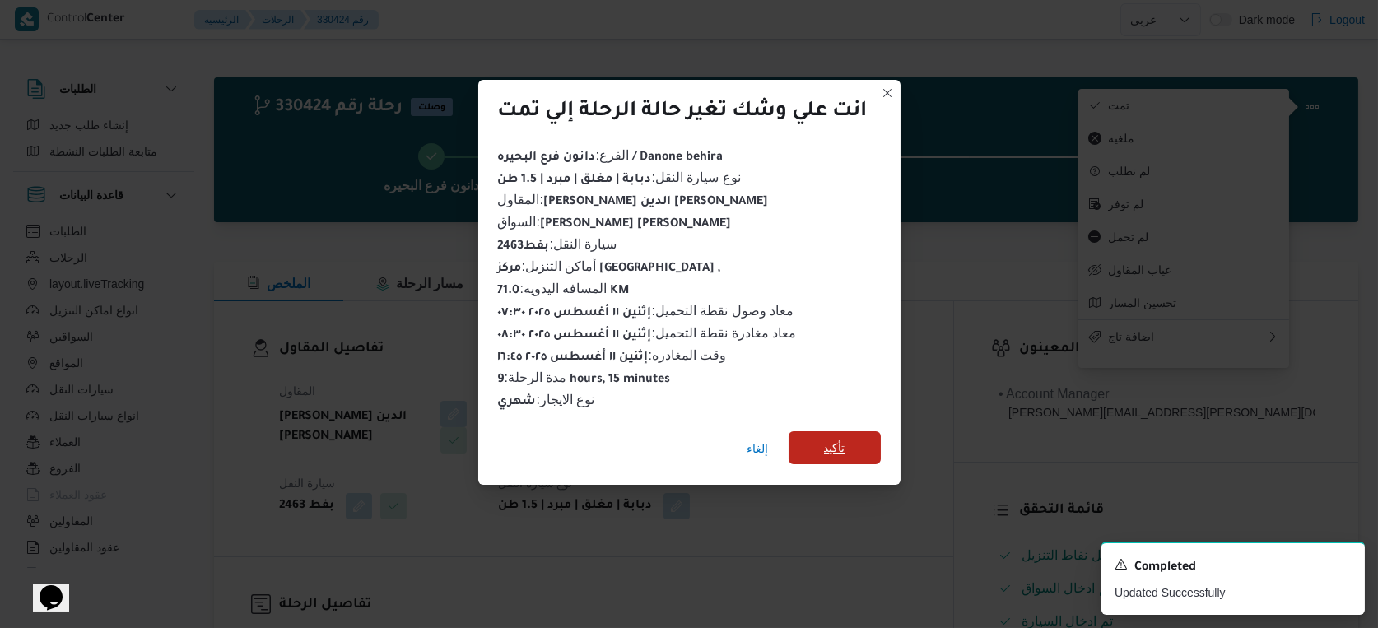
click at [854, 431] on span "تأكيد" at bounding box center [835, 447] width 92 height 33
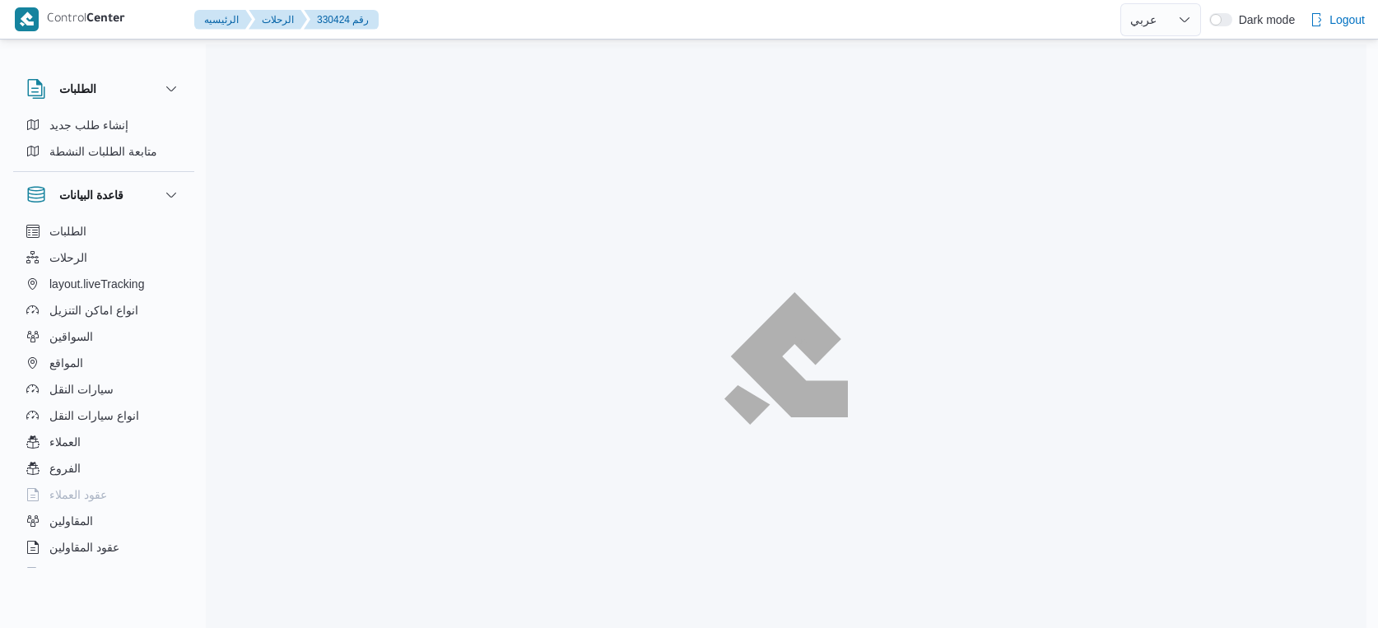
select select "ar"
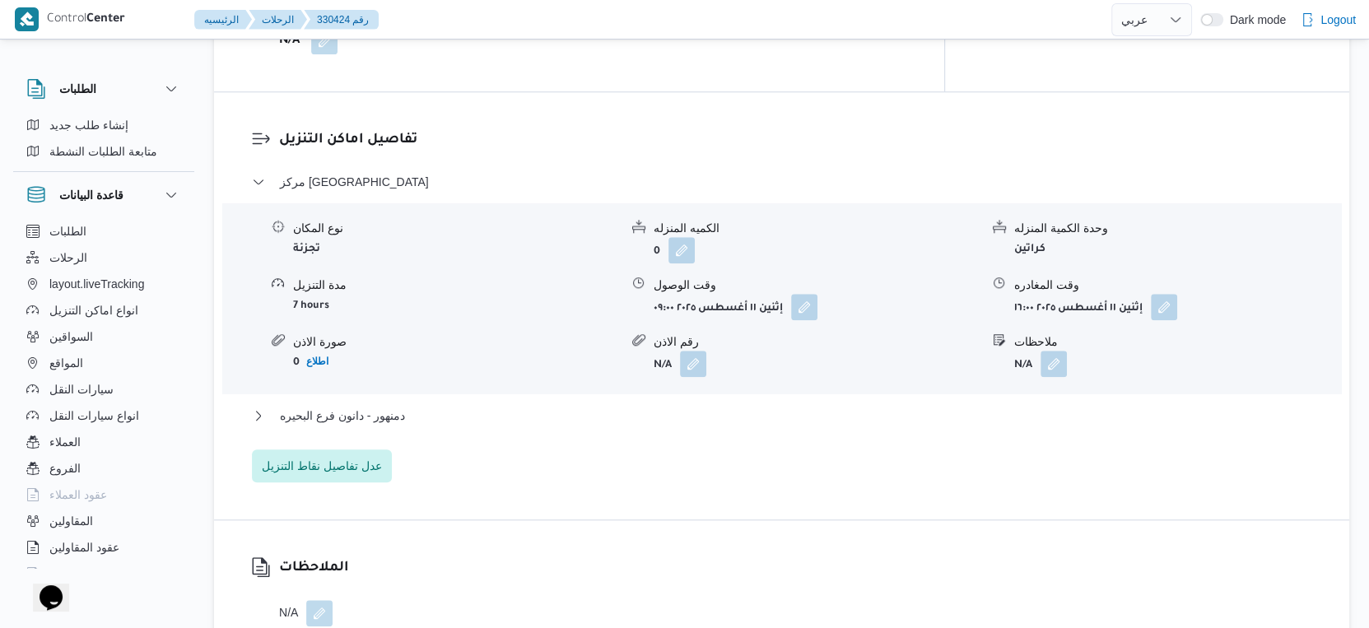
scroll to position [1463, 0]
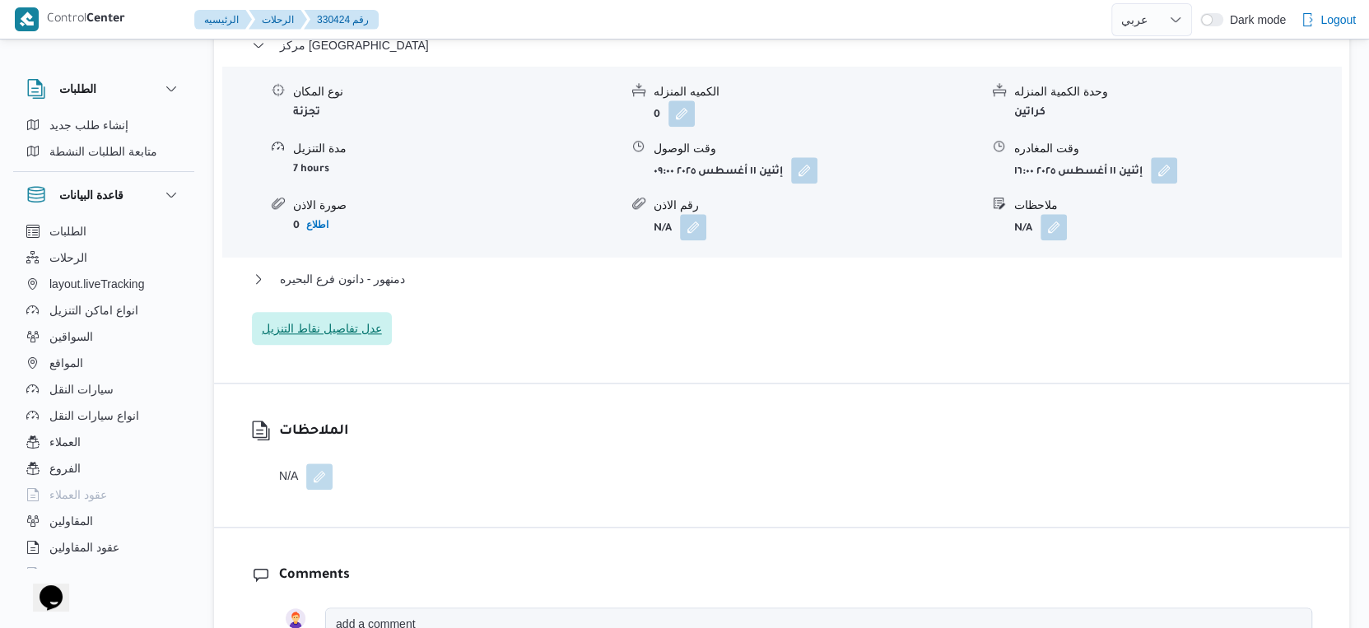
click at [339, 319] on span "عدل تفاصيل نقاط التنزيل" at bounding box center [322, 329] width 120 height 20
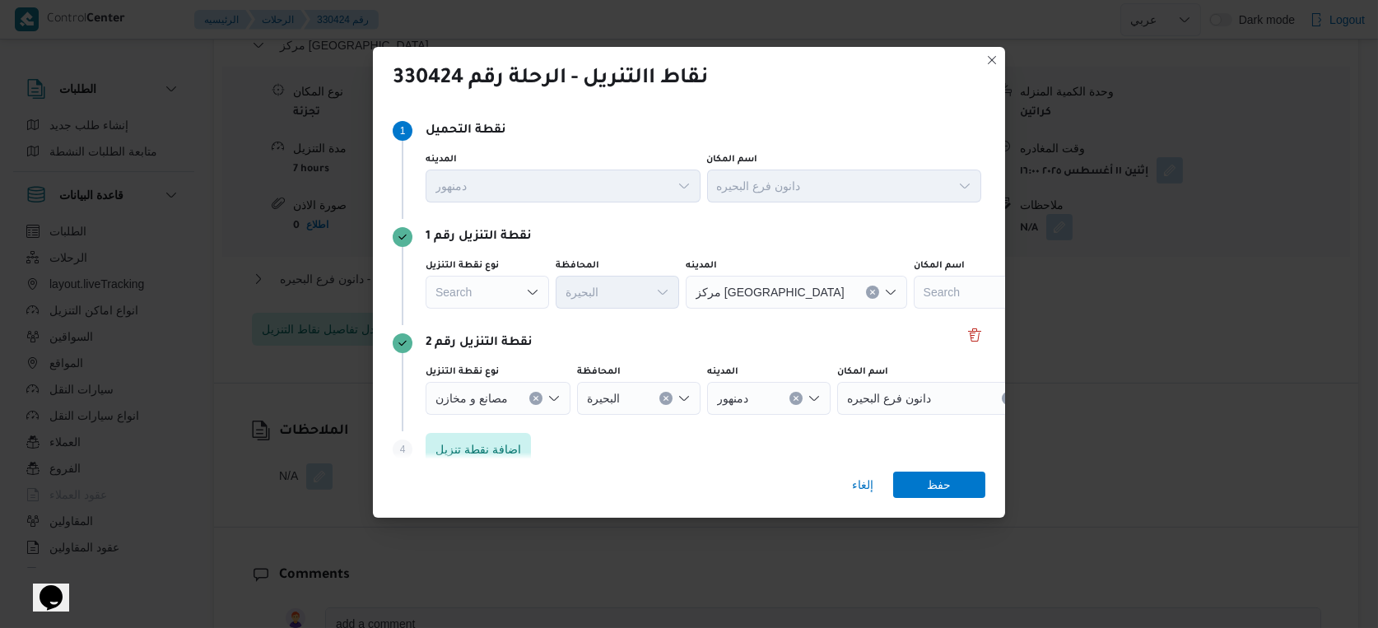
click at [505, 285] on div "Search" at bounding box center [487, 292] width 123 height 33
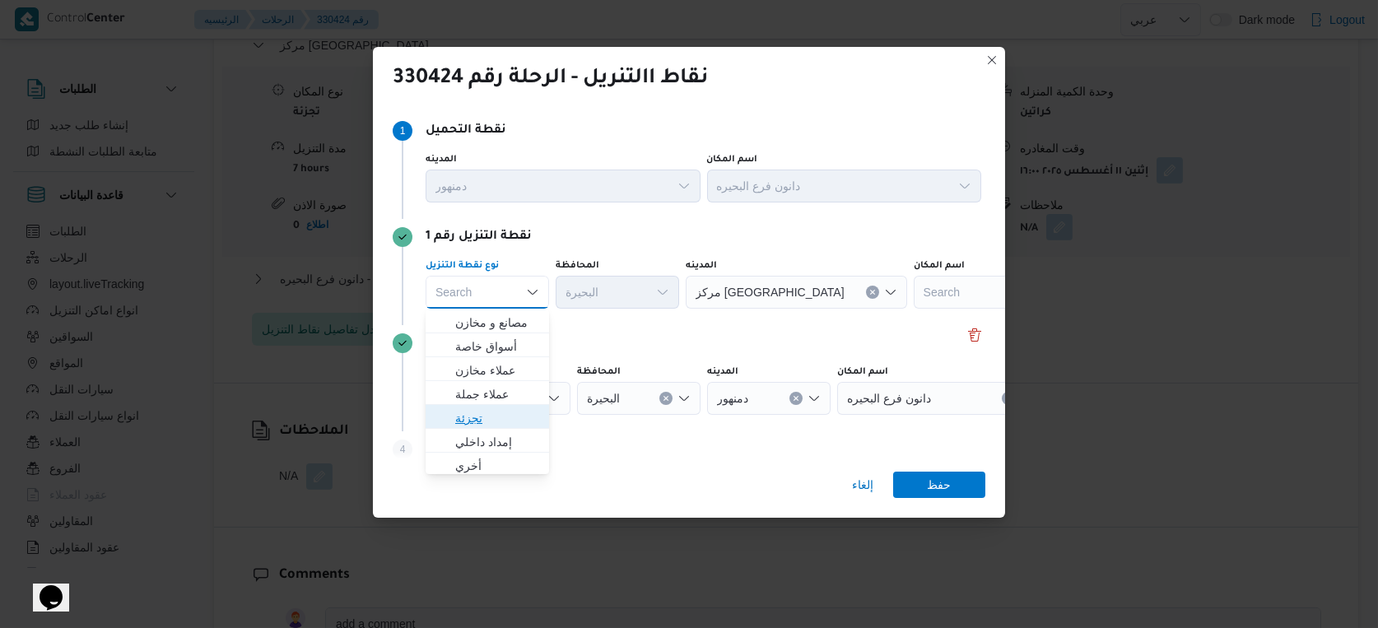
click at [473, 422] on span "تجزئة" at bounding box center [497, 418] width 84 height 20
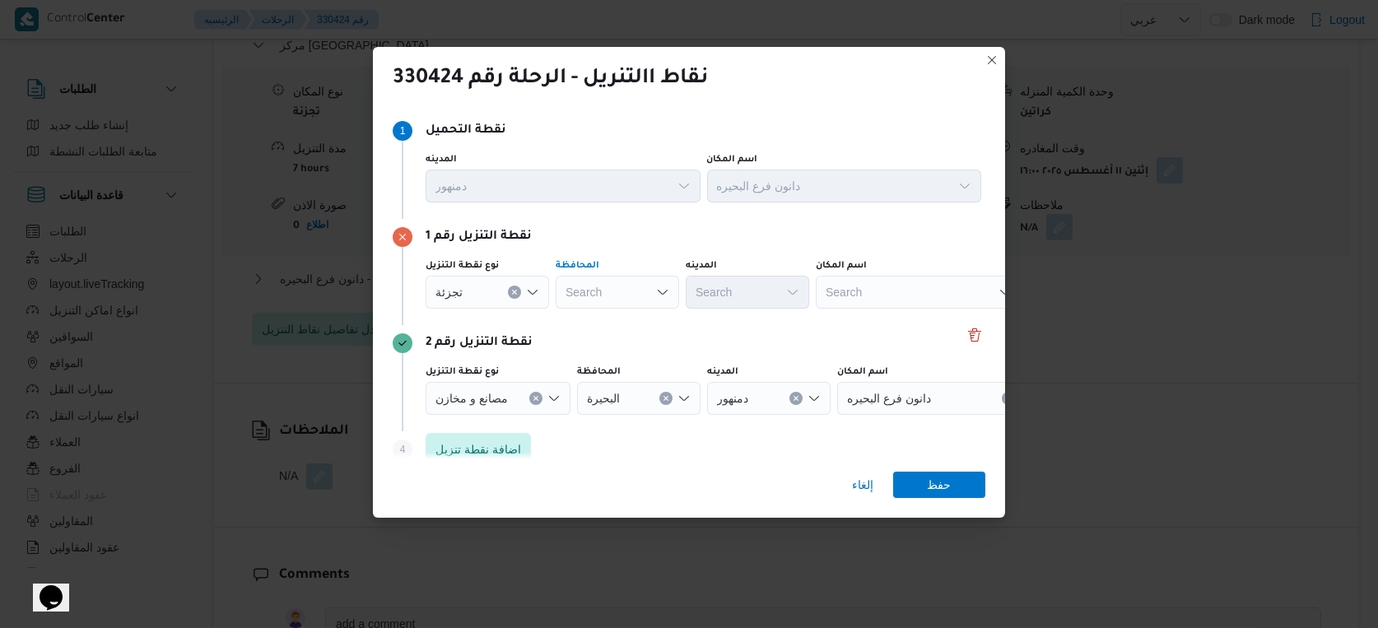
click at [613, 283] on div "Search" at bounding box center [617, 292] width 123 height 33
type input "h"
type input "البحير"
click at [625, 287] on div "البحير البحير" at bounding box center [617, 292] width 123 height 33
click at [611, 328] on mark "البحير" at bounding box center [604, 322] width 27 height 13
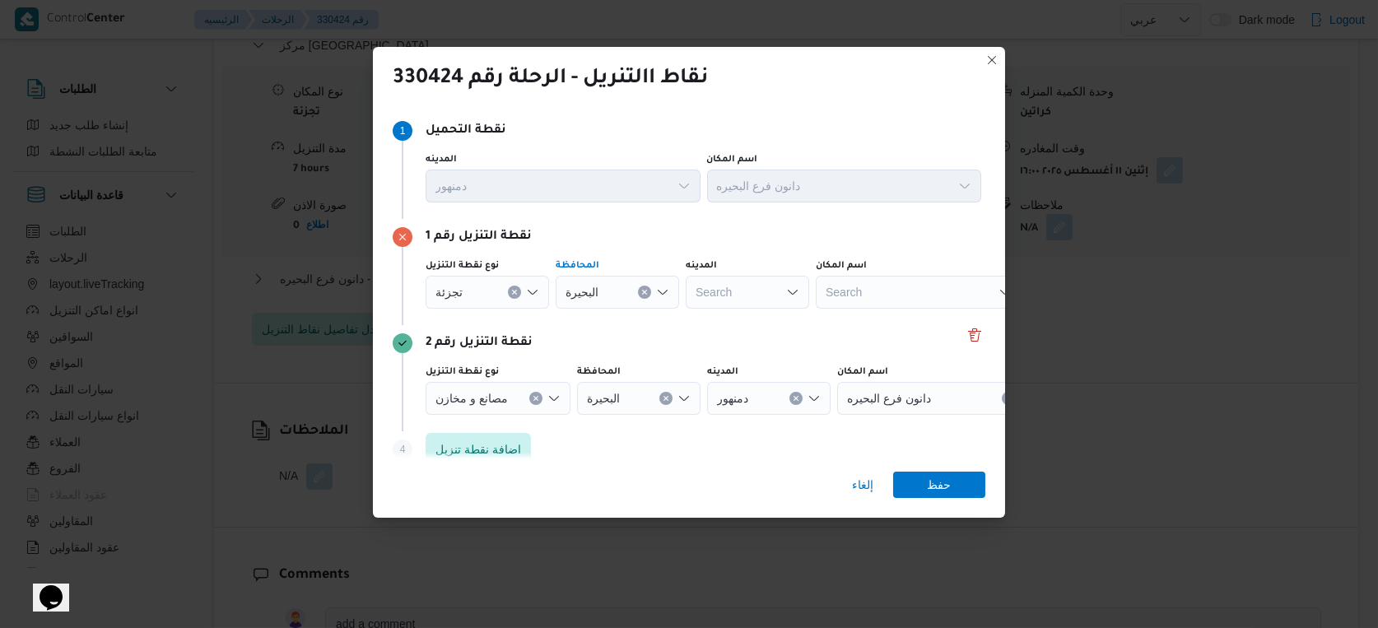
click at [731, 296] on div "Search" at bounding box center [747, 292] width 123 height 33
type input "يتا"
click at [743, 320] on span "مركز إ يتا ى البارود" at bounding box center [757, 323] width 84 height 20
click at [939, 484] on span "حفظ" at bounding box center [940, 484] width 24 height 26
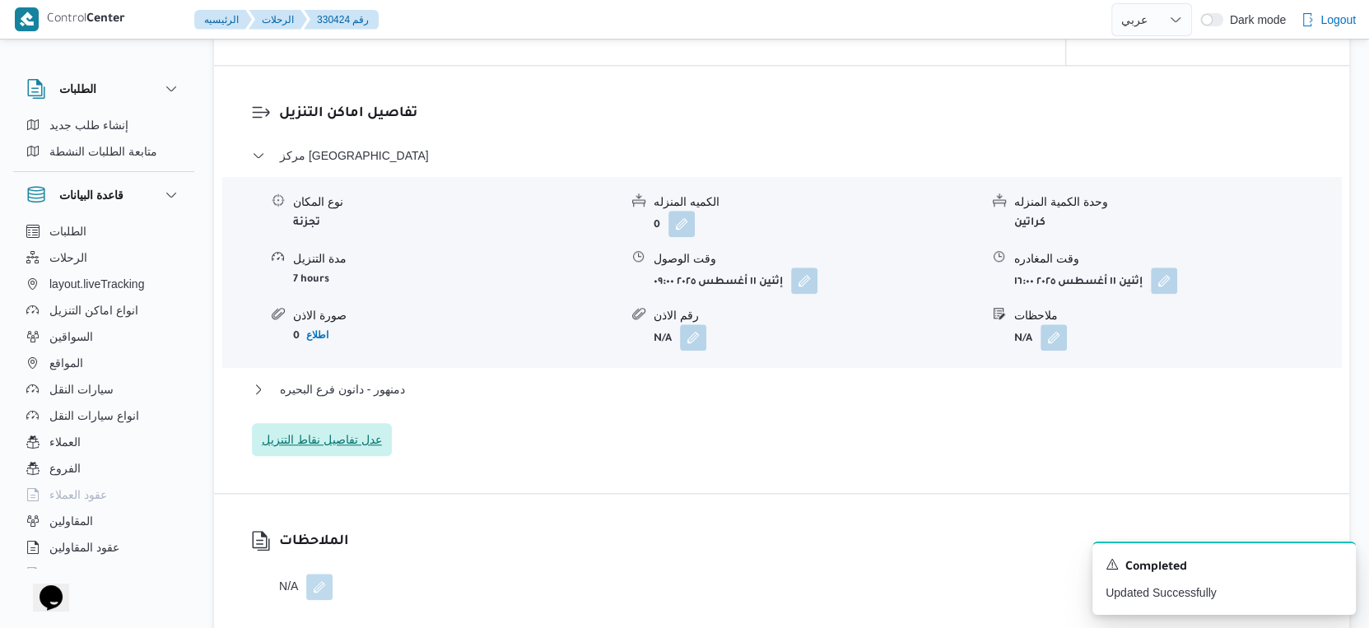
scroll to position [1280, 0]
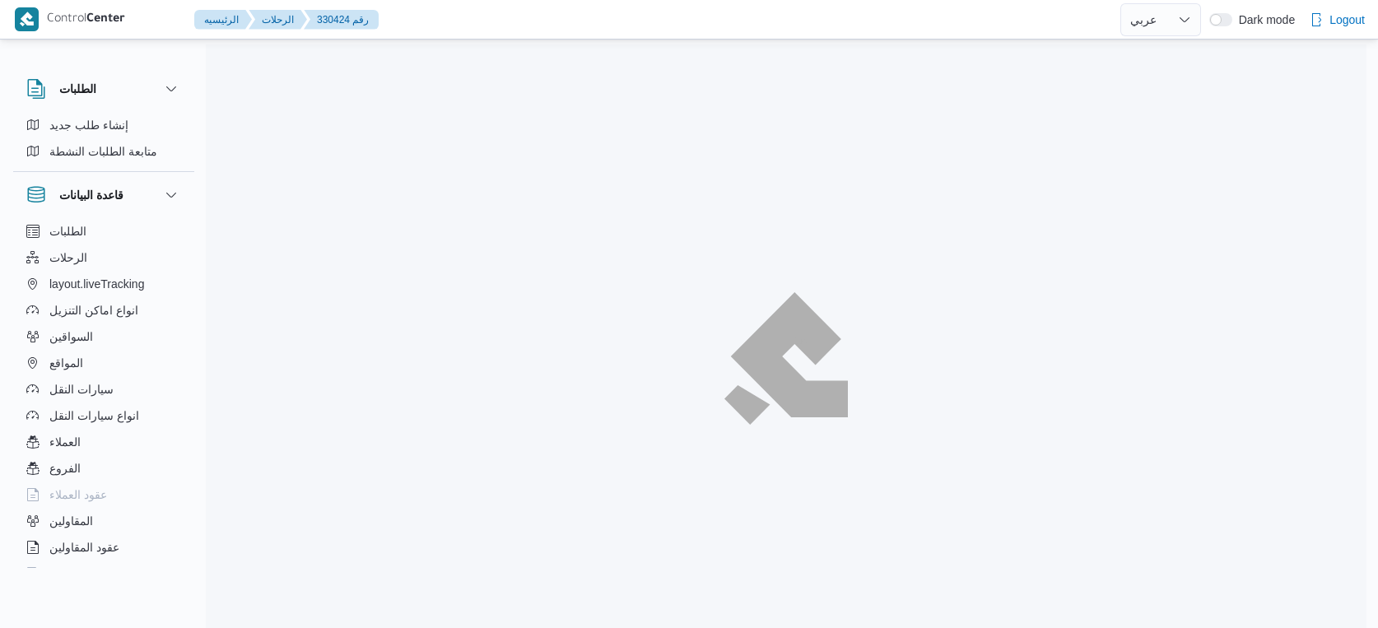
select select "ar"
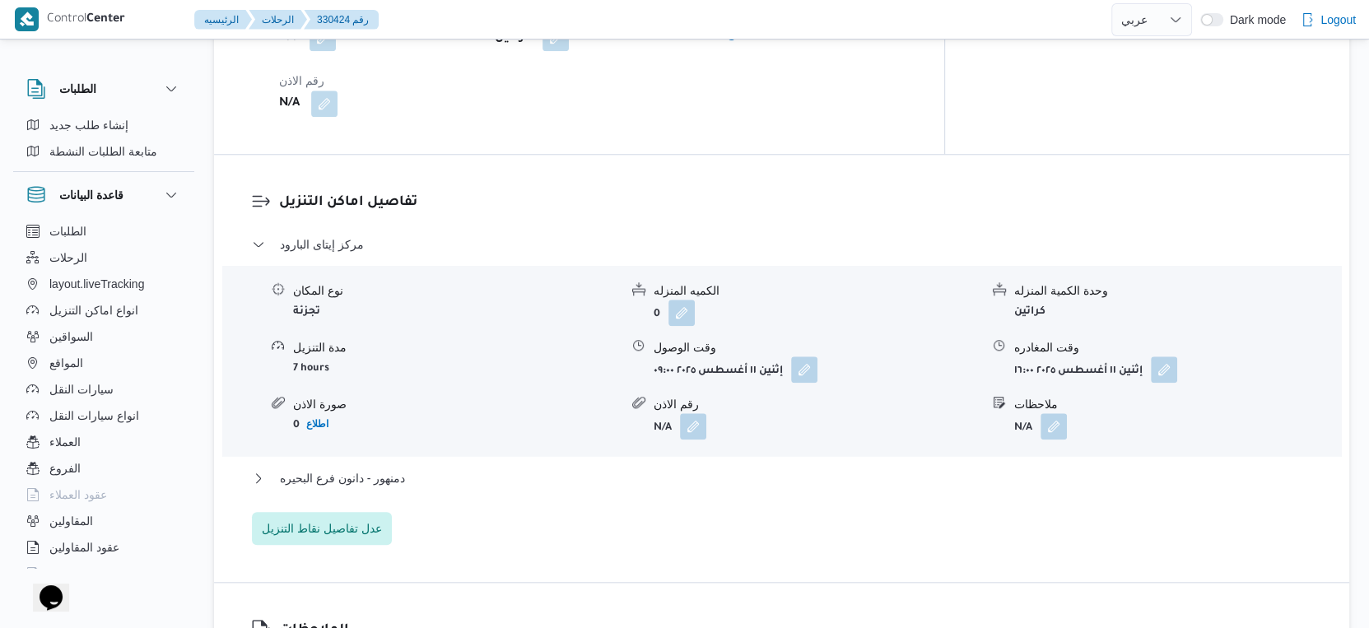
scroll to position [1372, 0]
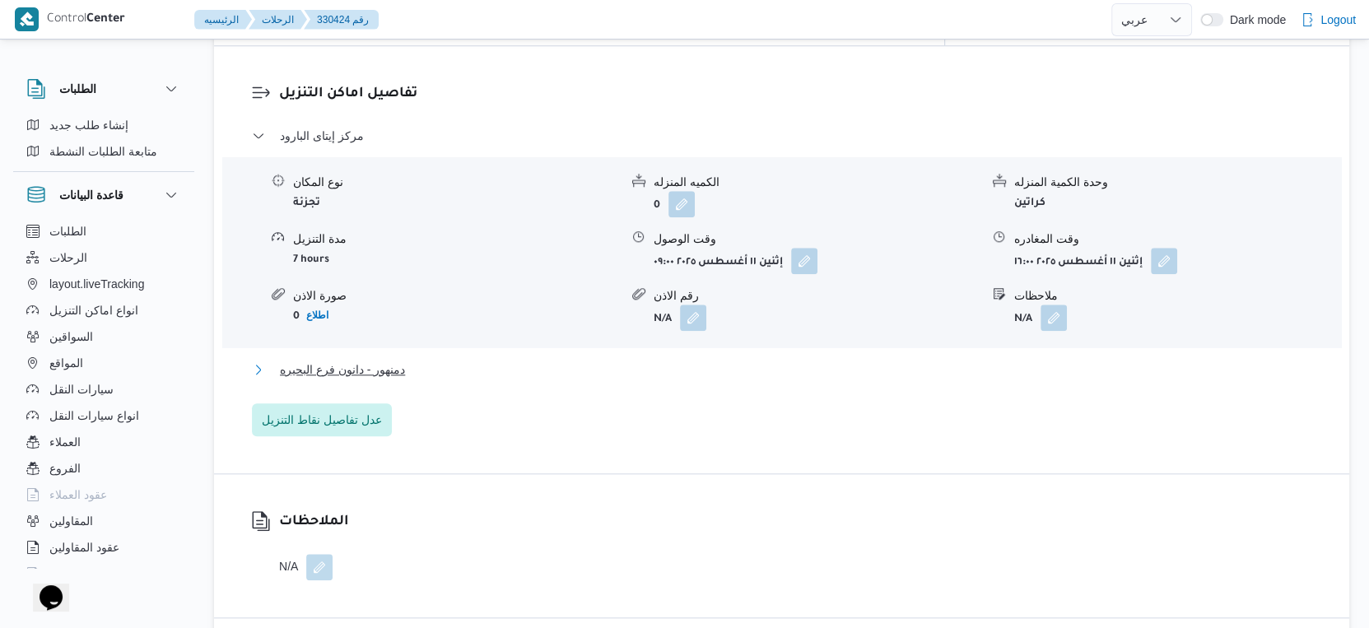
click at [431, 360] on button "دمنهور - دانون فرع البحيره" at bounding box center [782, 370] width 1060 height 20
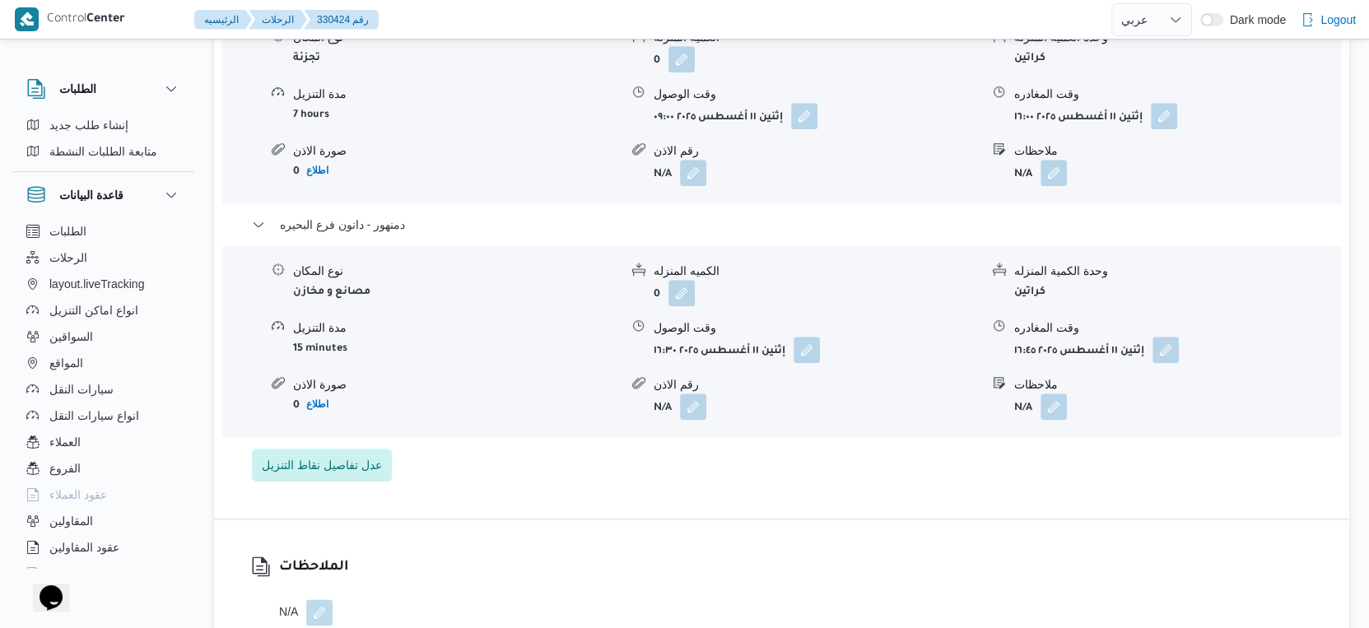
scroll to position [1555, 0]
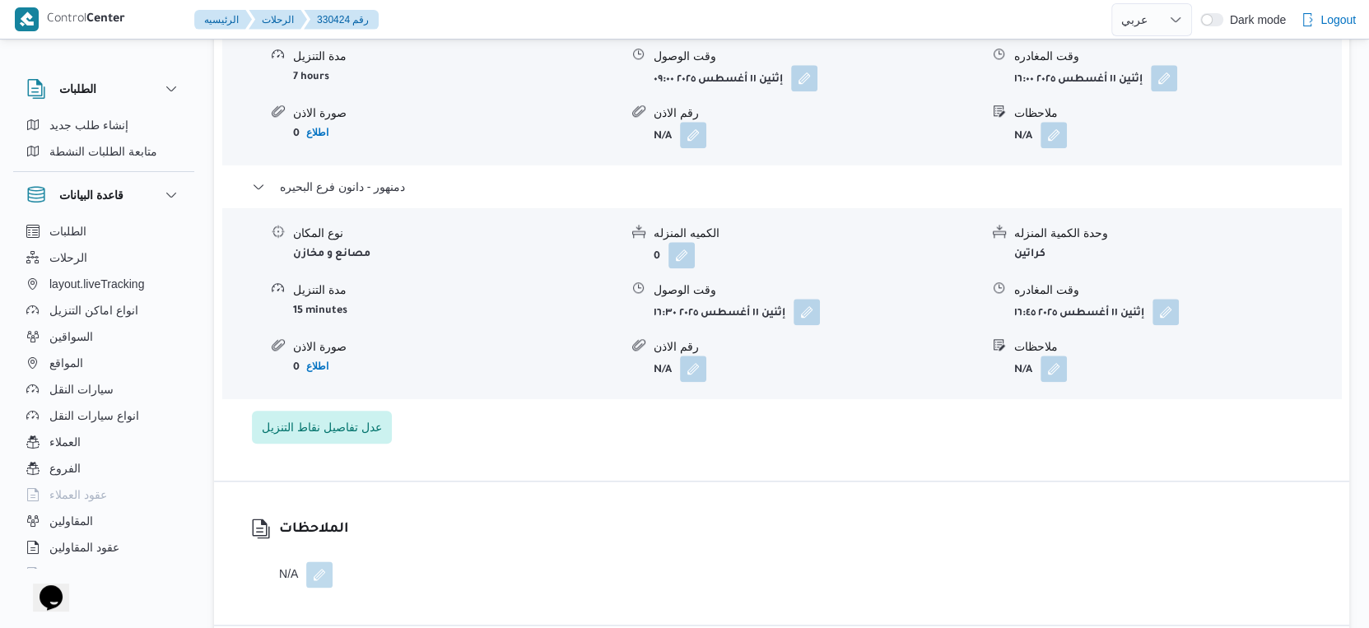
select select "ar"
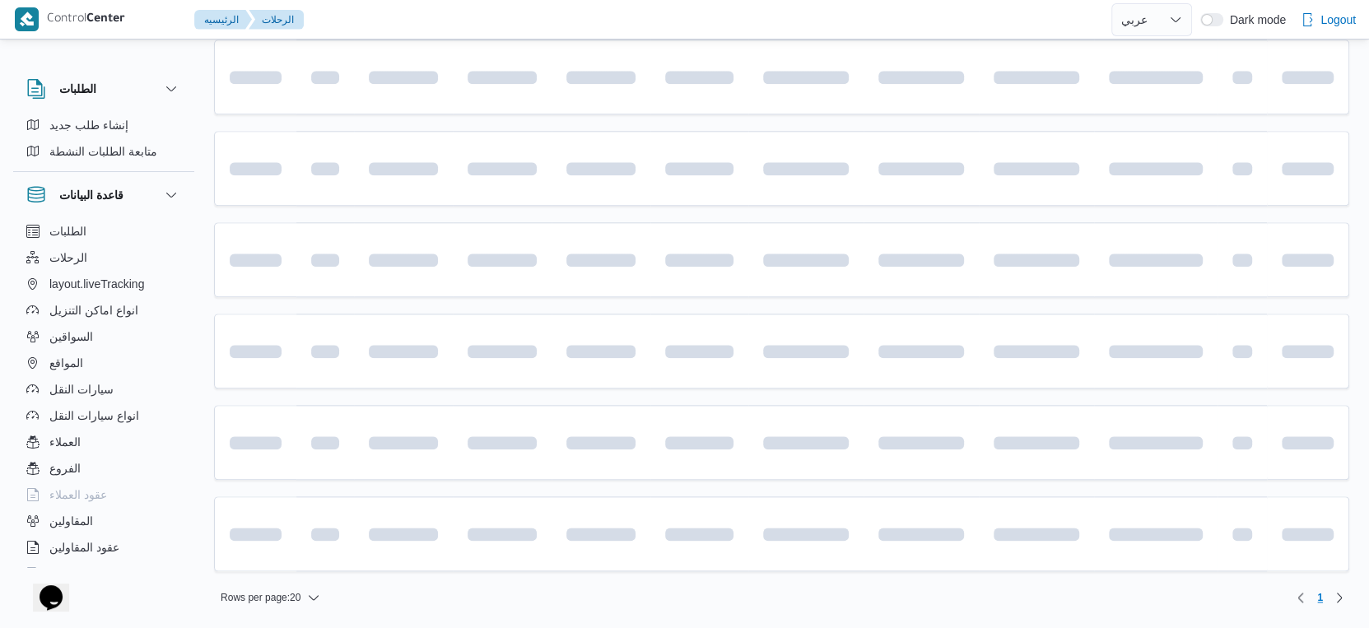
scroll to position [915, 0]
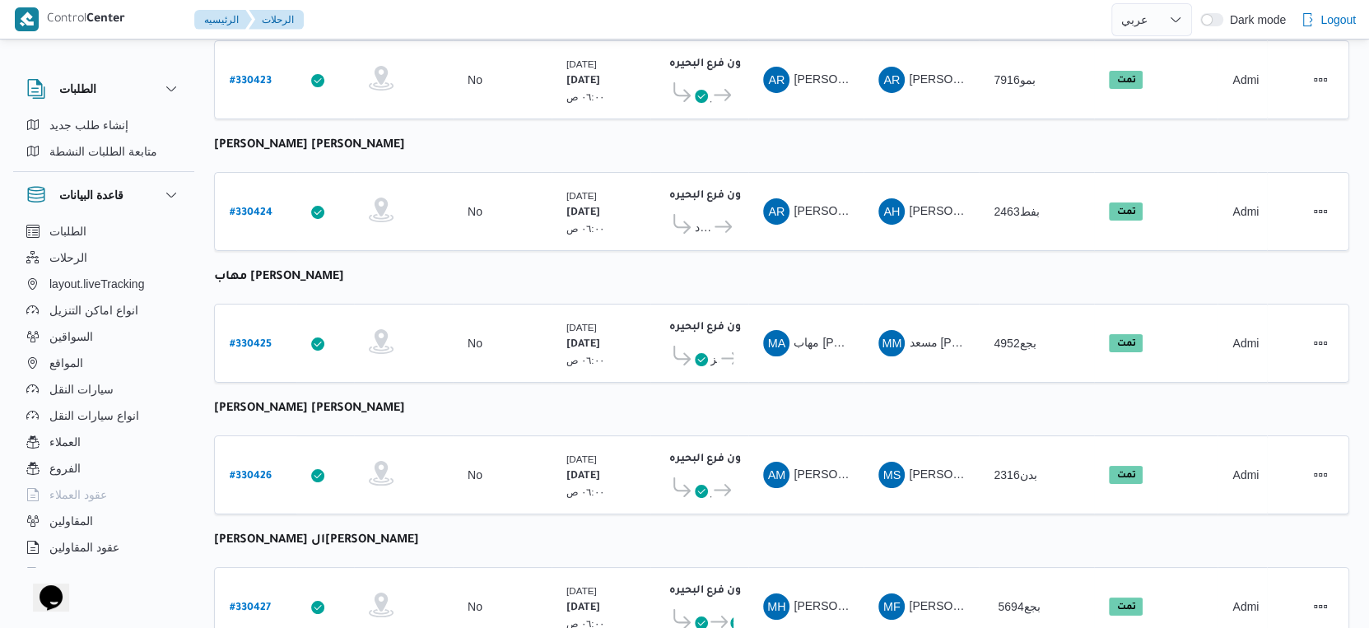
select select "ar"
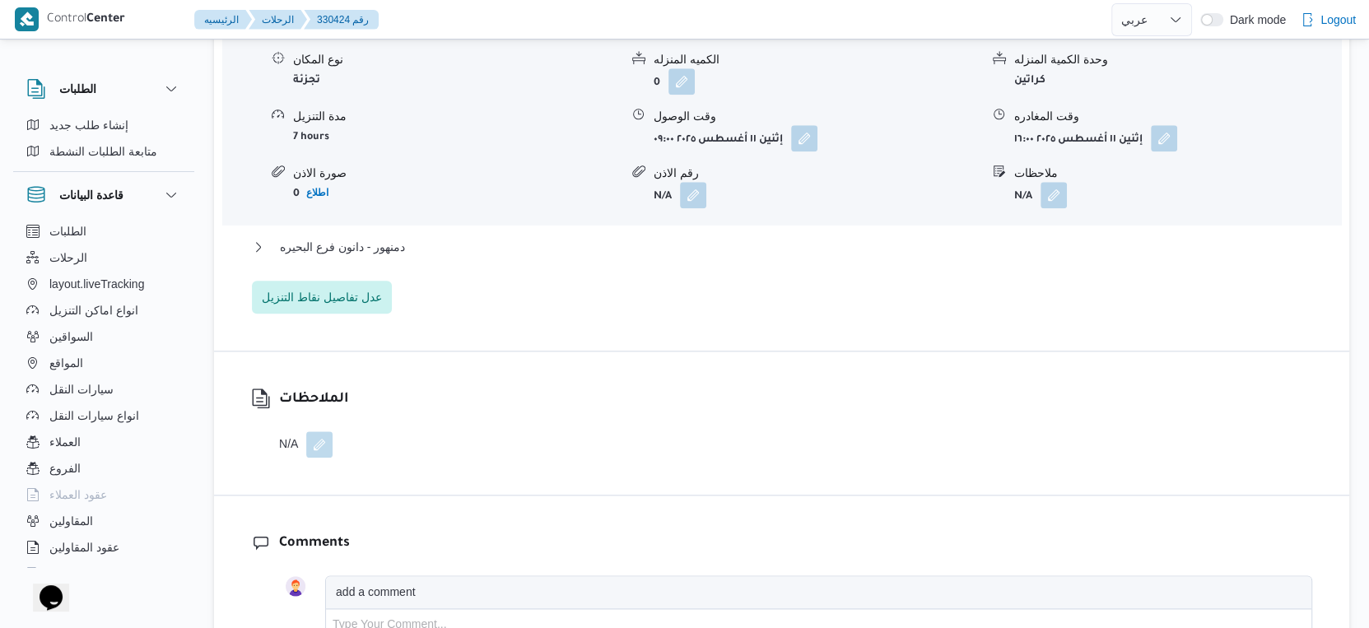
scroll to position [1554, 0]
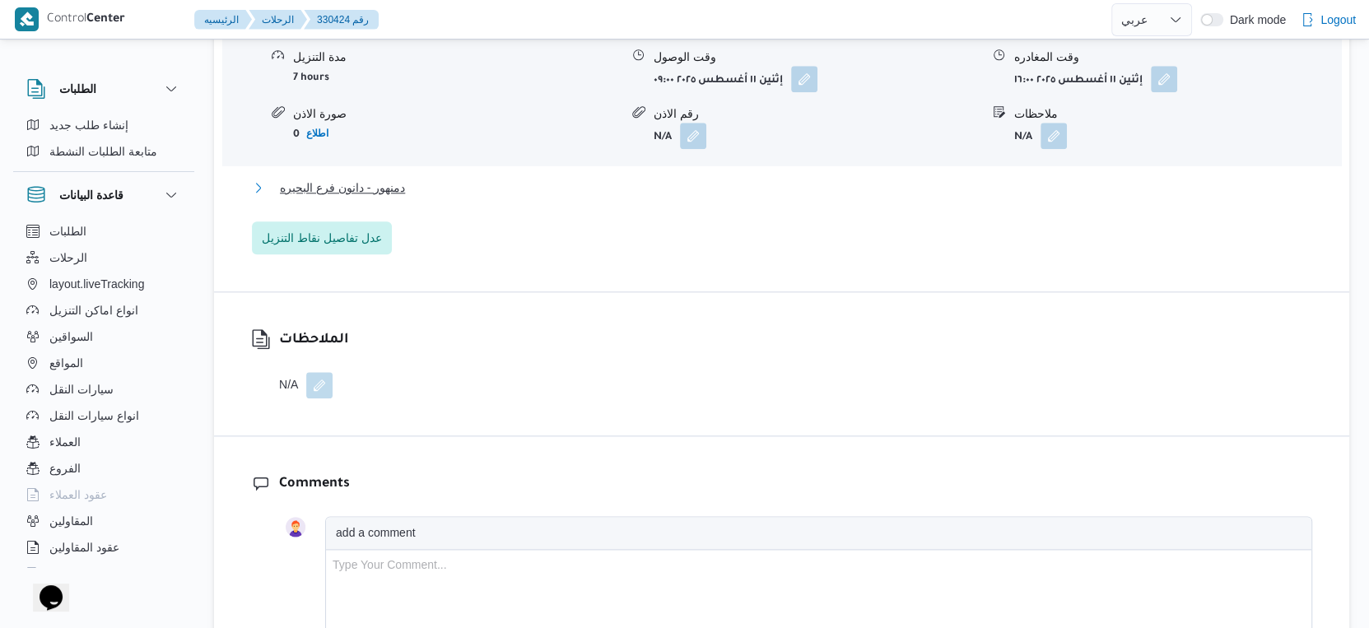
click at [384, 180] on span "دمنهور - دانون فرع البحيره" at bounding box center [342, 188] width 125 height 20
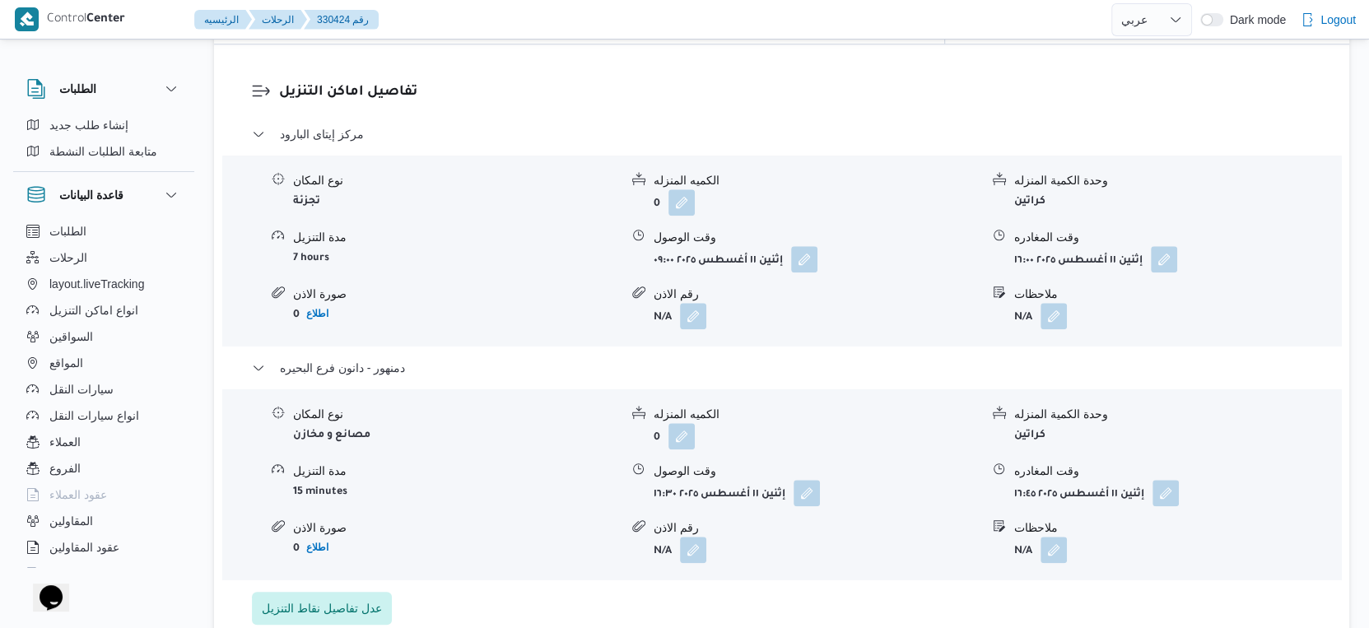
scroll to position [1372, 0]
select select "ar"
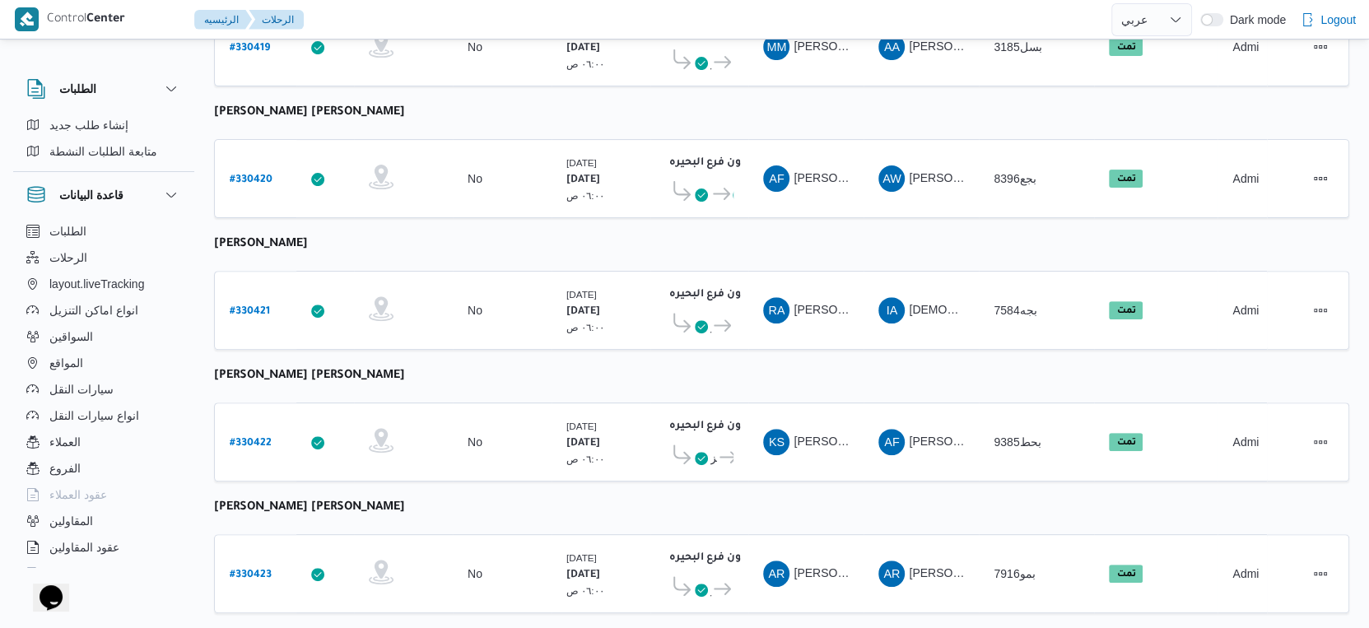
scroll to position [155, 0]
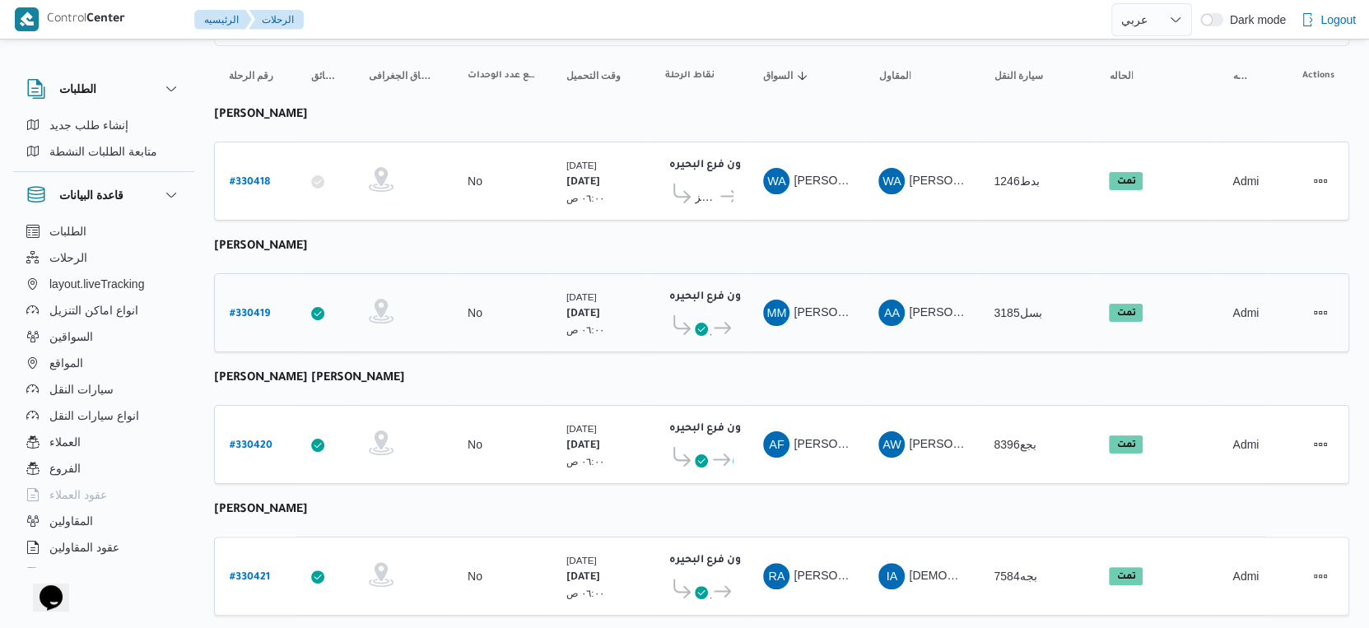
click at [254, 309] on b "# 330419" at bounding box center [250, 315] width 40 height 12
select select "ar"
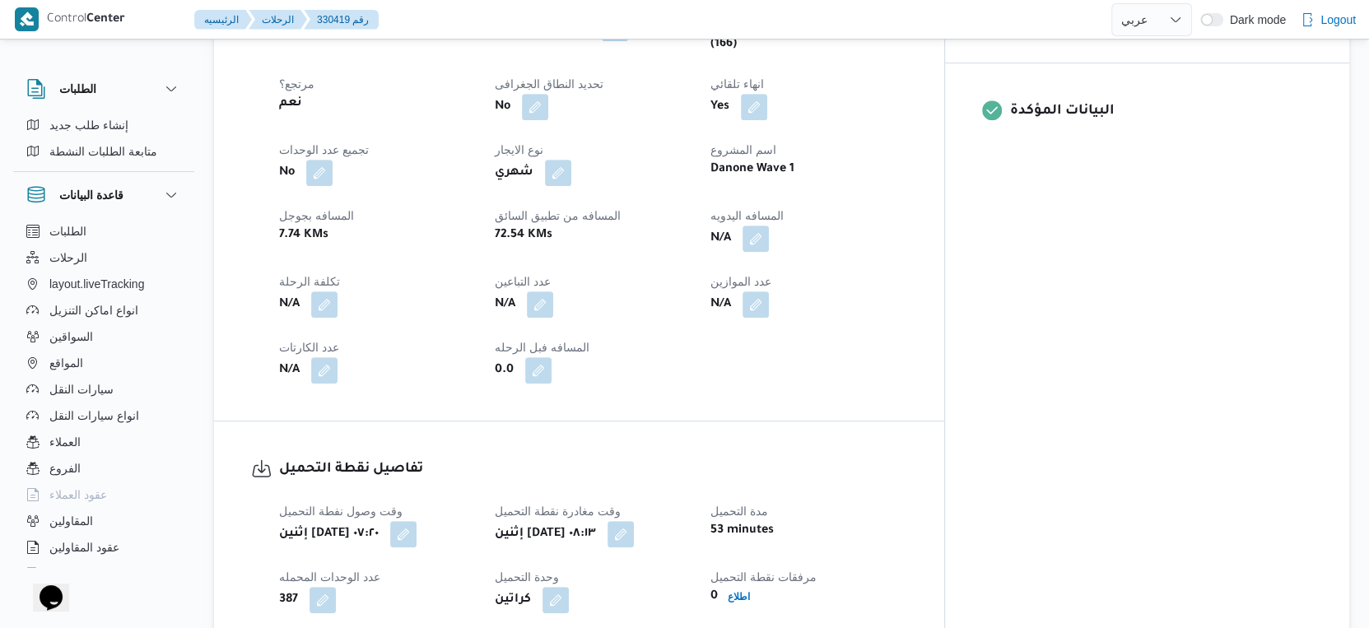
scroll to position [640, 0]
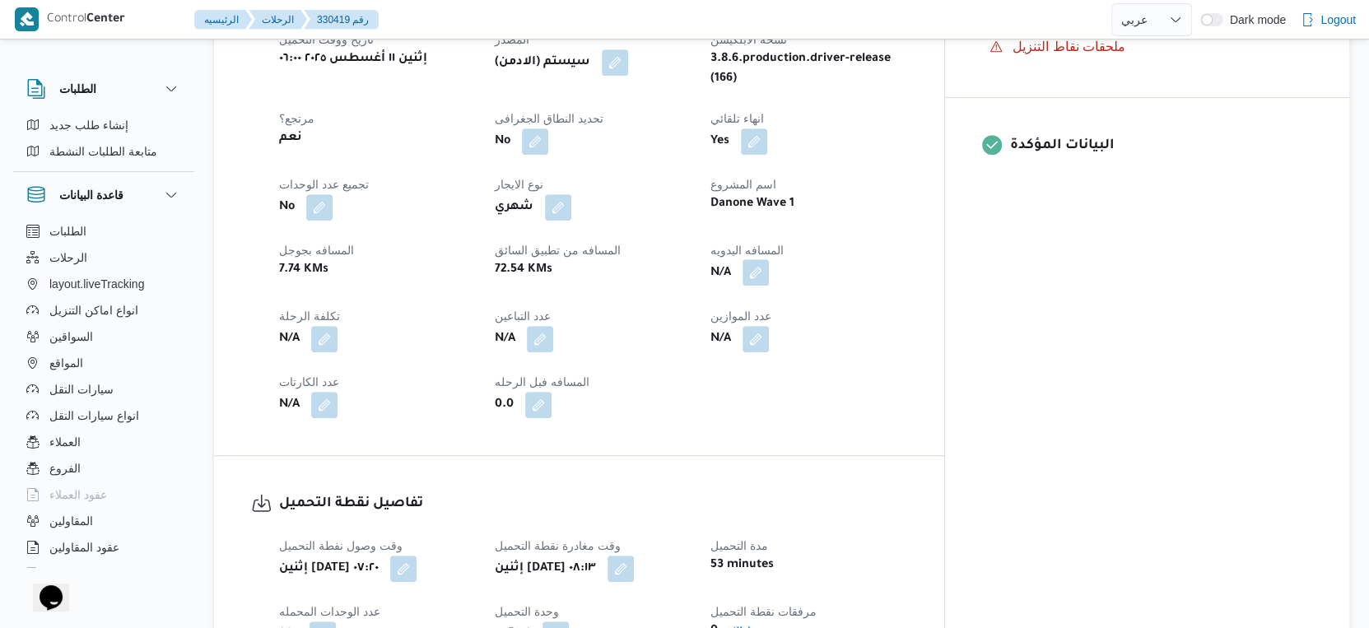
click at [769, 283] on button "button" at bounding box center [756, 272] width 26 height 26
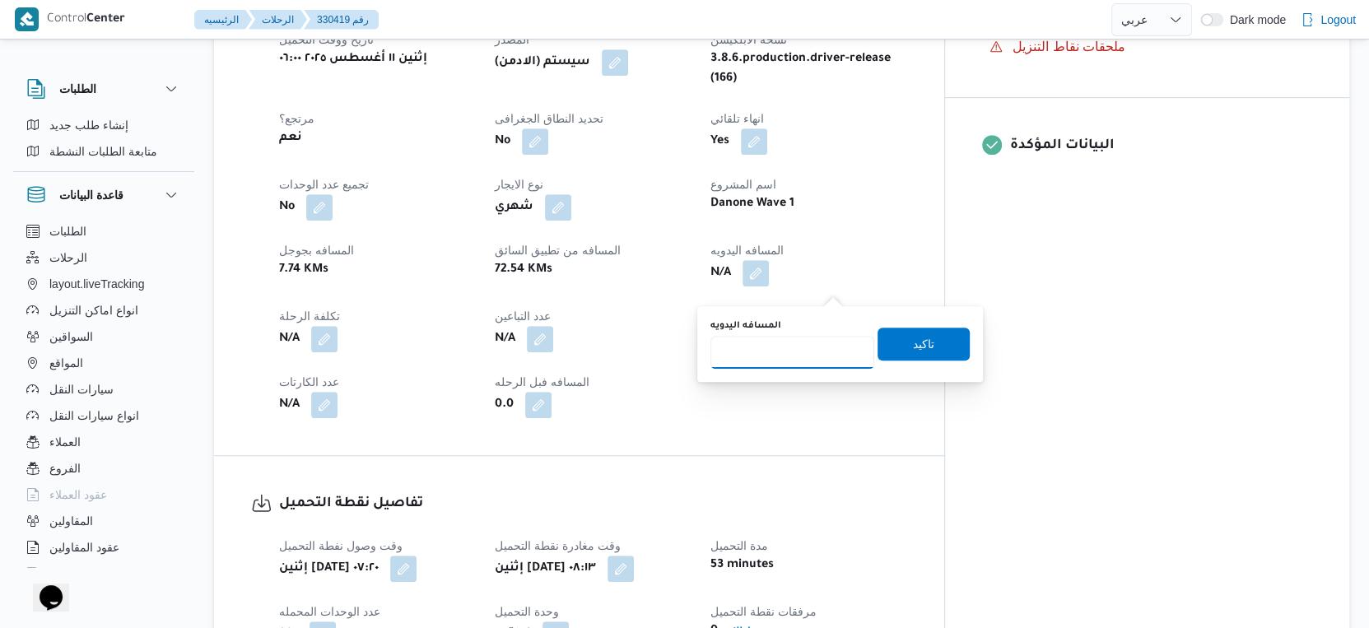
click at [781, 347] on input "المسافه اليدويه" at bounding box center [792, 352] width 164 height 33
type input "96"
click at [913, 339] on span "تاكيد" at bounding box center [923, 343] width 21 height 20
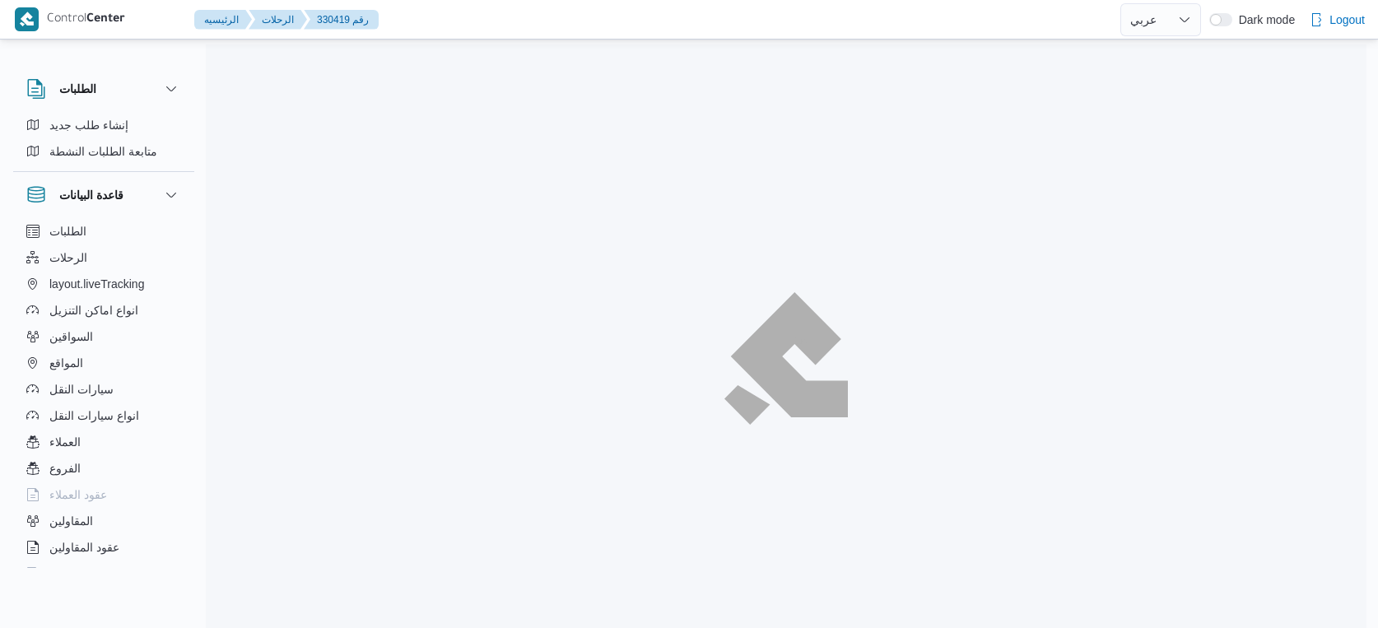
select select "ar"
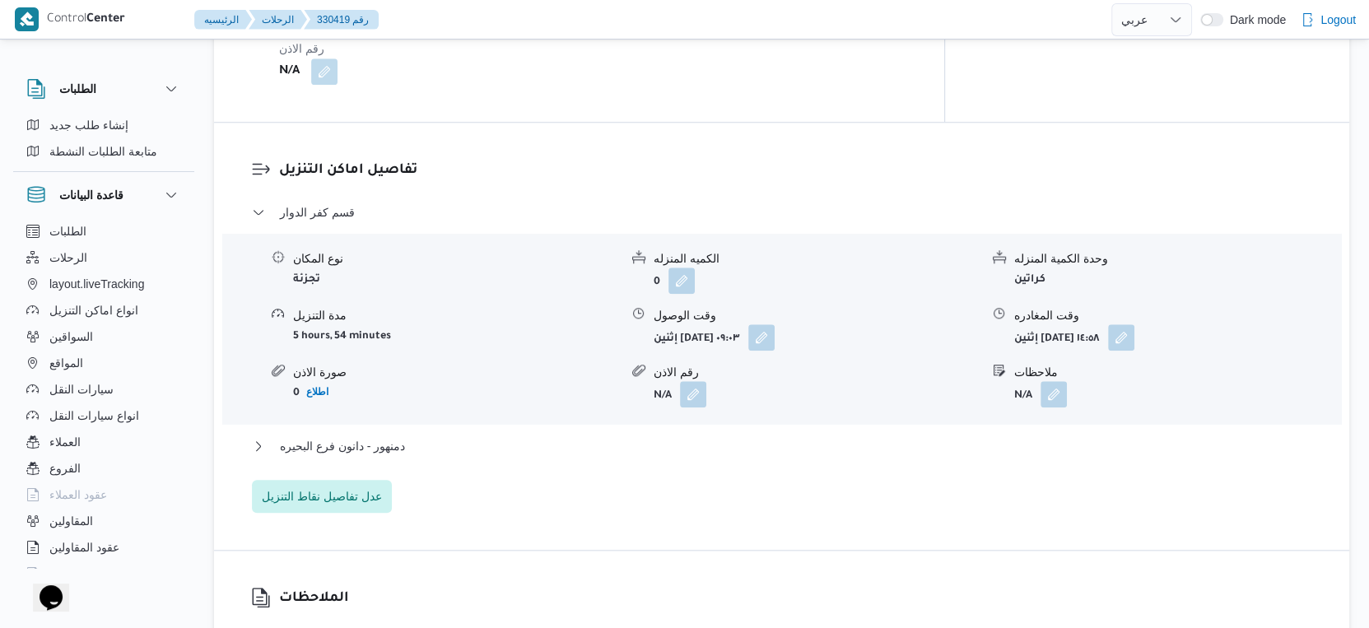
scroll to position [1372, 0]
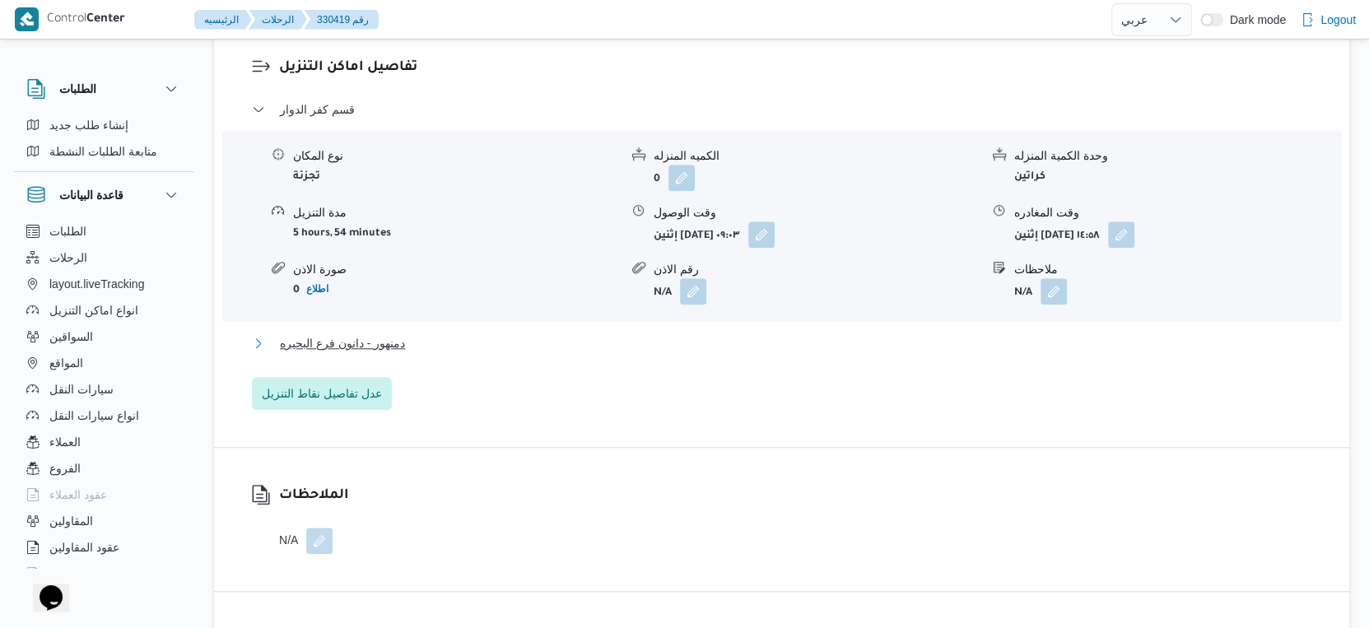
click at [413, 350] on button "دمنهور - دانون فرع البحيره" at bounding box center [782, 343] width 1060 height 20
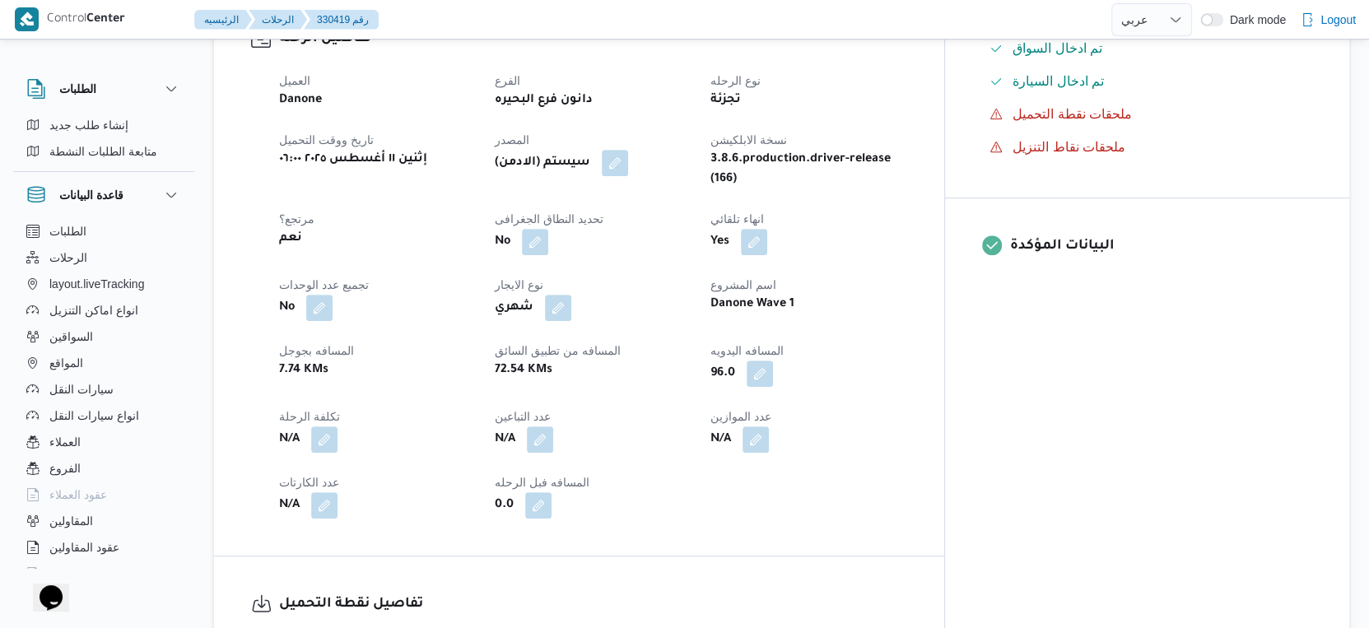
scroll to position [731, 0]
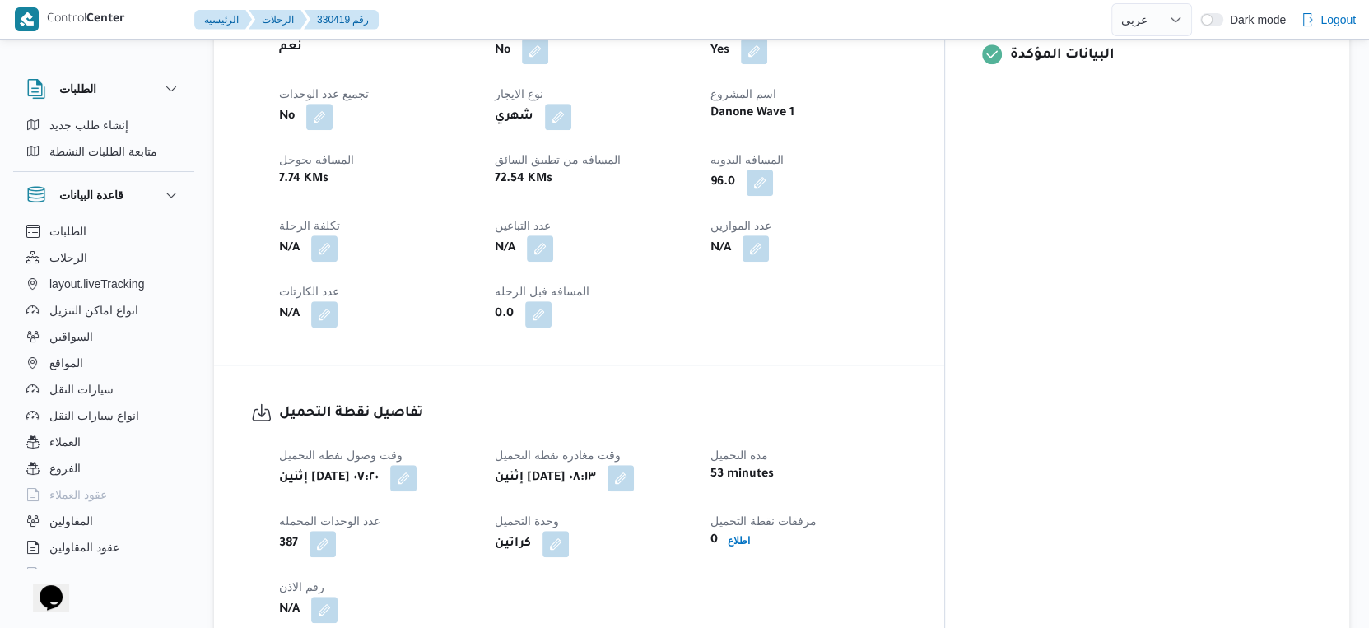
select select "ar"
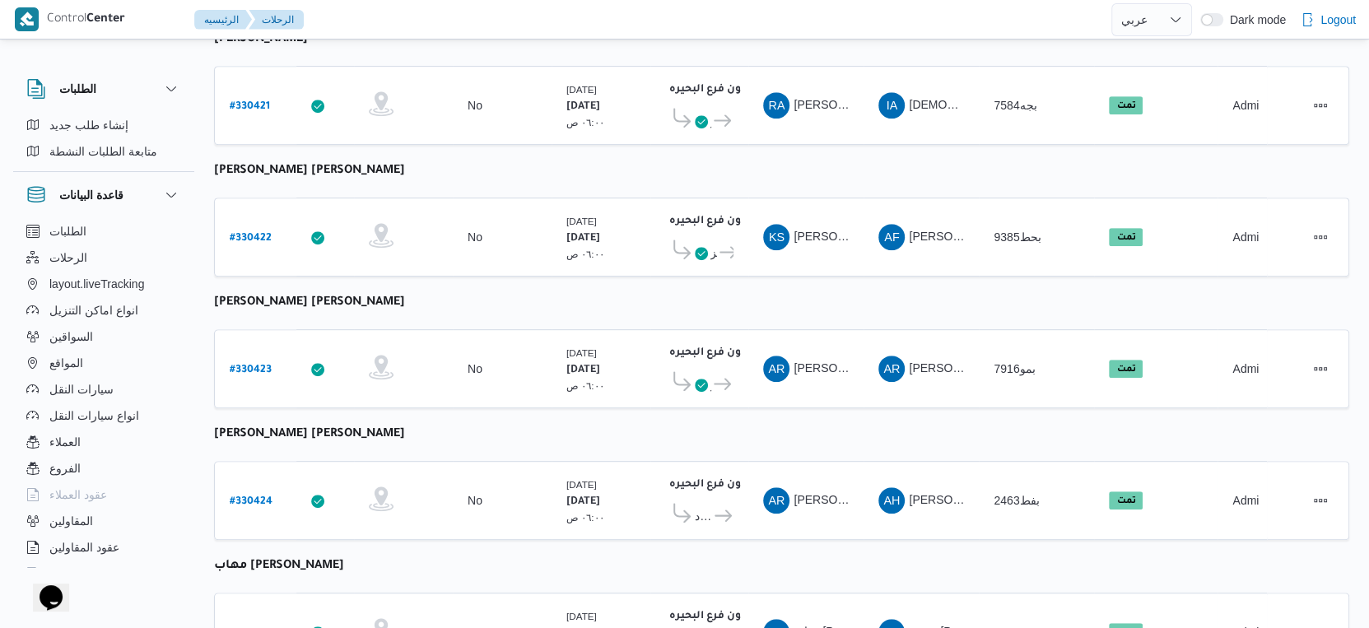
scroll to position [520, 0]
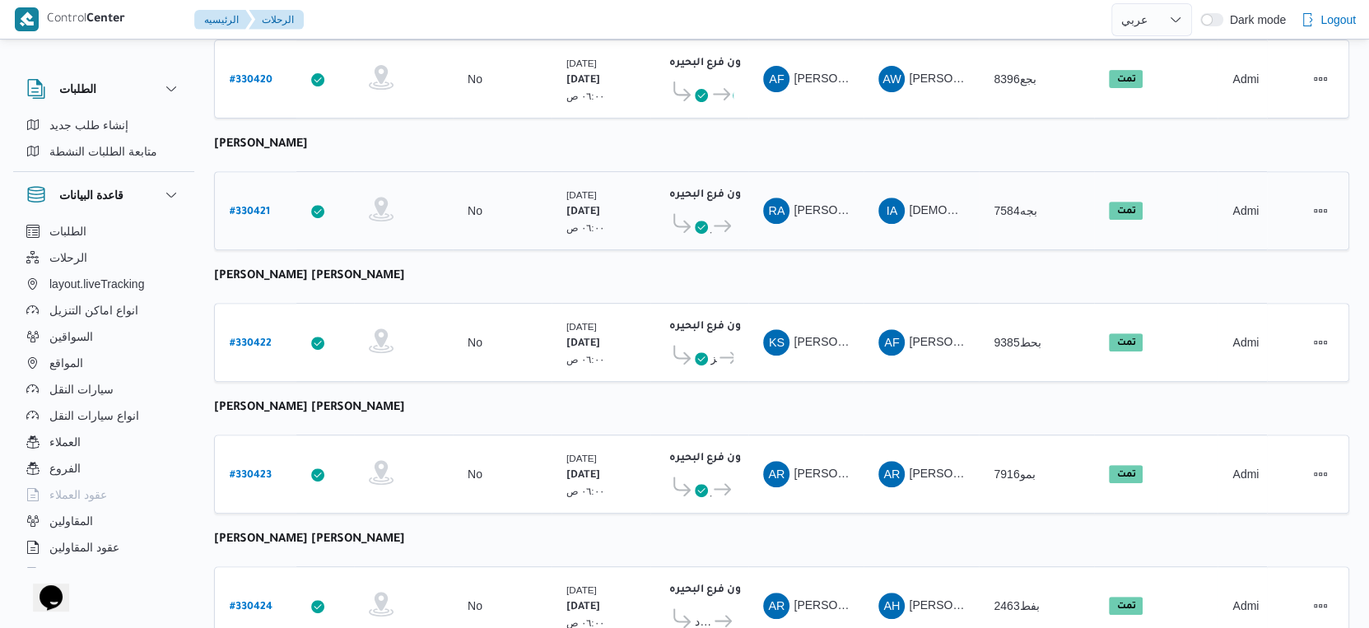
click at [262, 207] on b "# 330421" at bounding box center [250, 213] width 40 height 12
select select "ar"
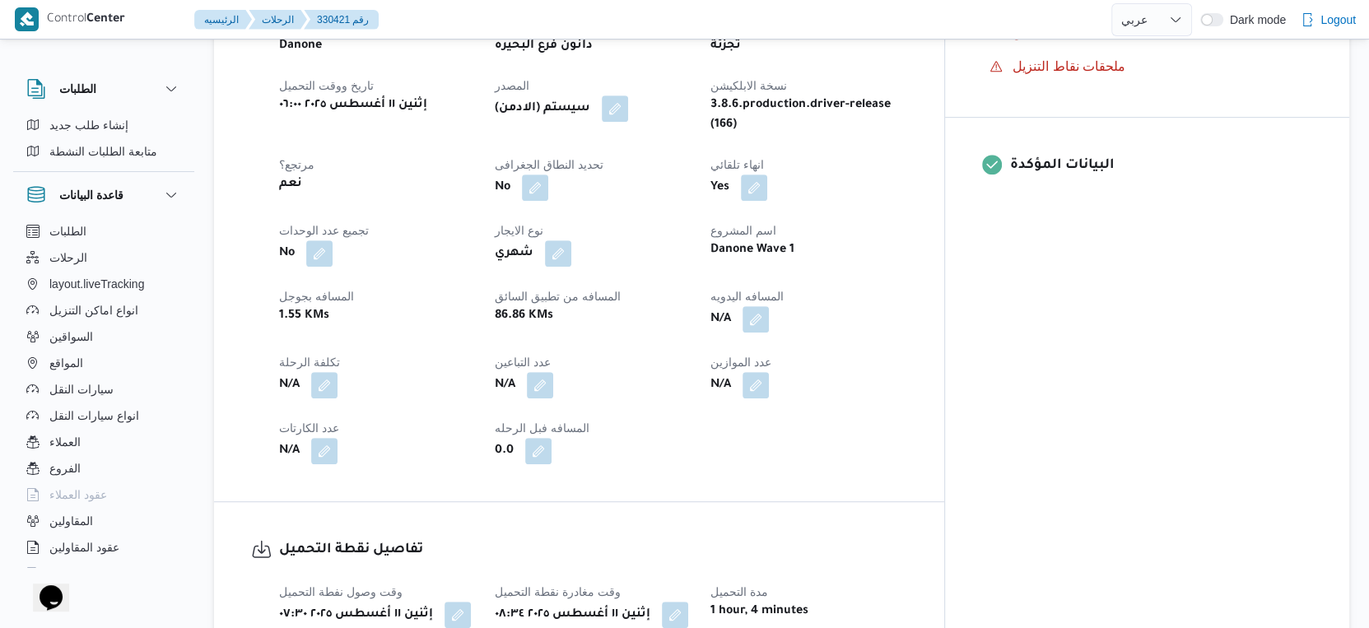
scroll to position [613, 0]
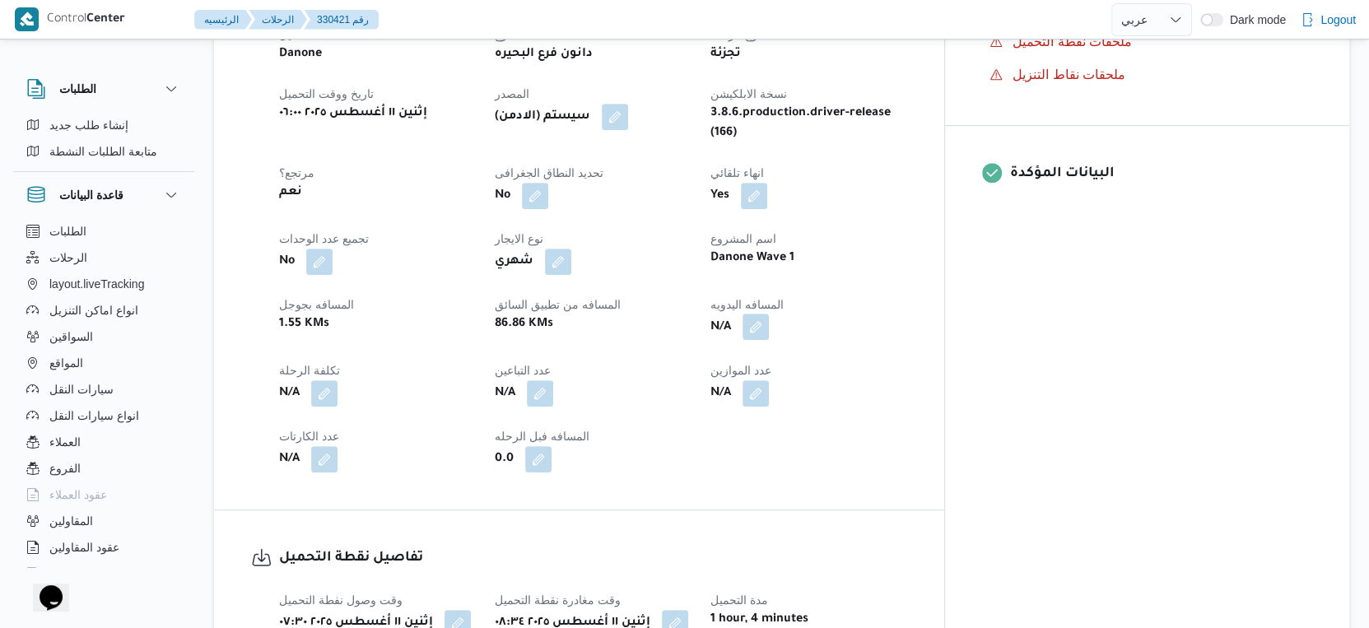
click at [769, 314] on button "button" at bounding box center [756, 327] width 26 height 26
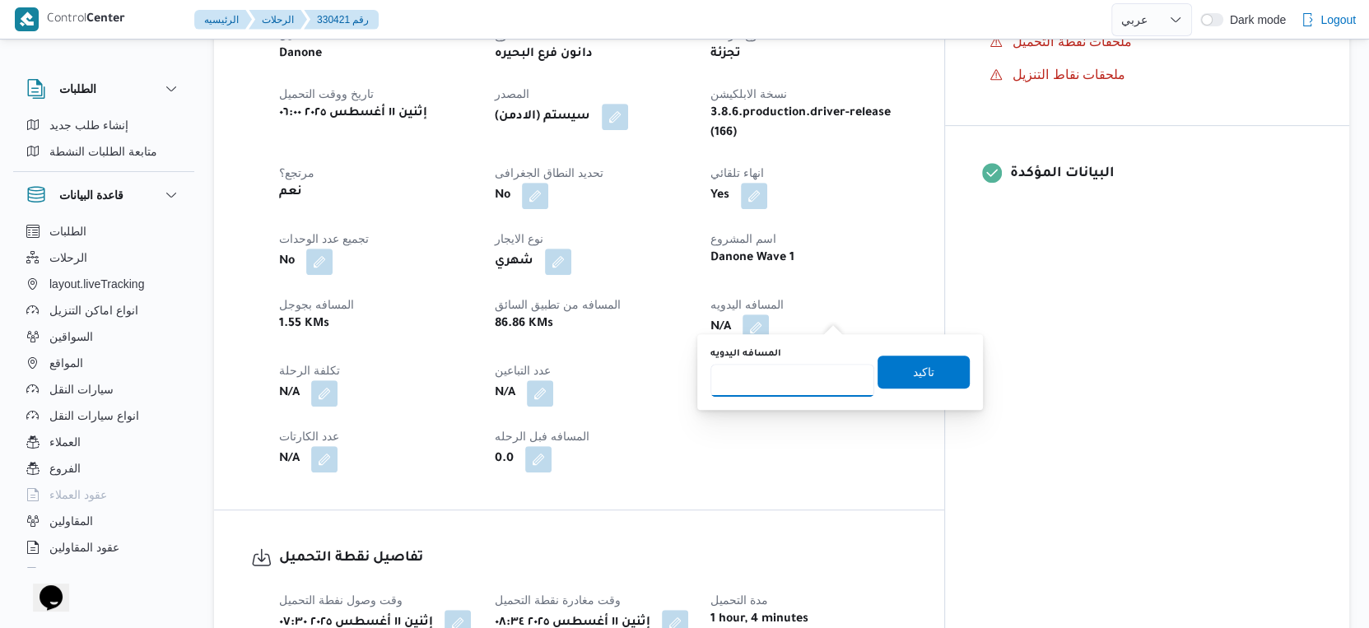
click at [792, 366] on input "المسافه اليدويه" at bounding box center [792, 380] width 164 height 33
type input "120"
click at [932, 372] on span "تاكيد" at bounding box center [924, 371] width 92 height 33
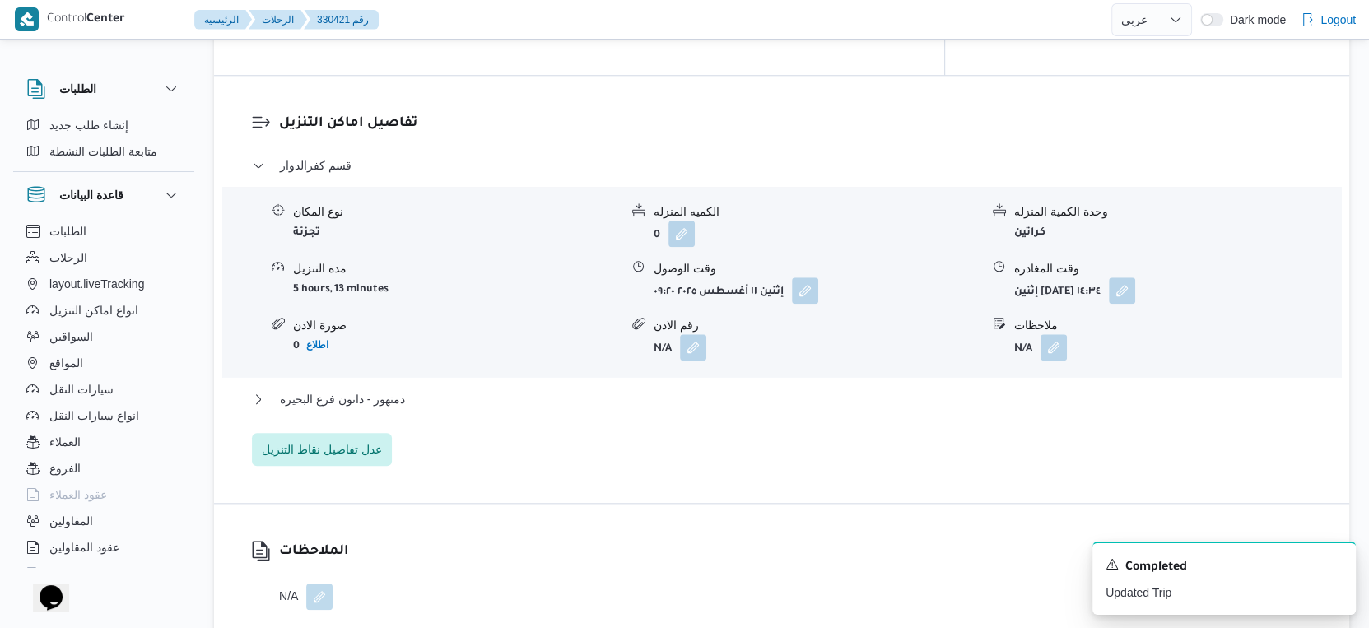
scroll to position [1344, 0]
click at [449, 388] on button "دمنهور - دانون فرع البحيره" at bounding box center [782, 398] width 1060 height 20
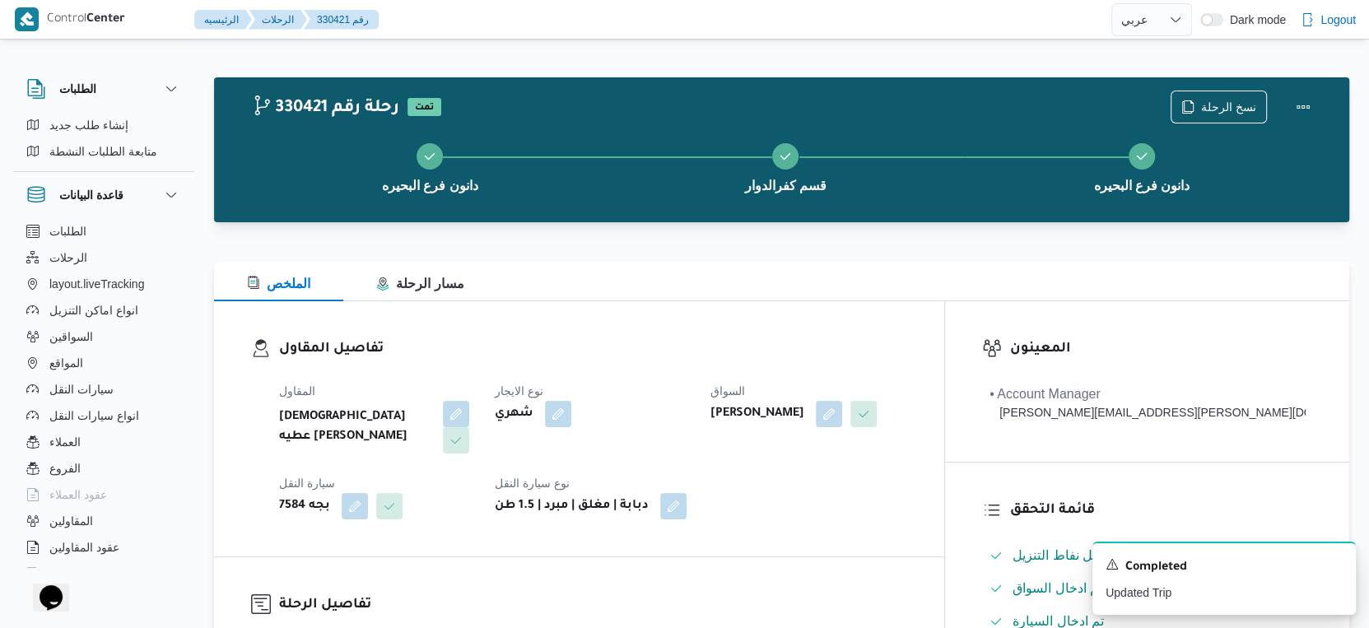
scroll to position [640, 0]
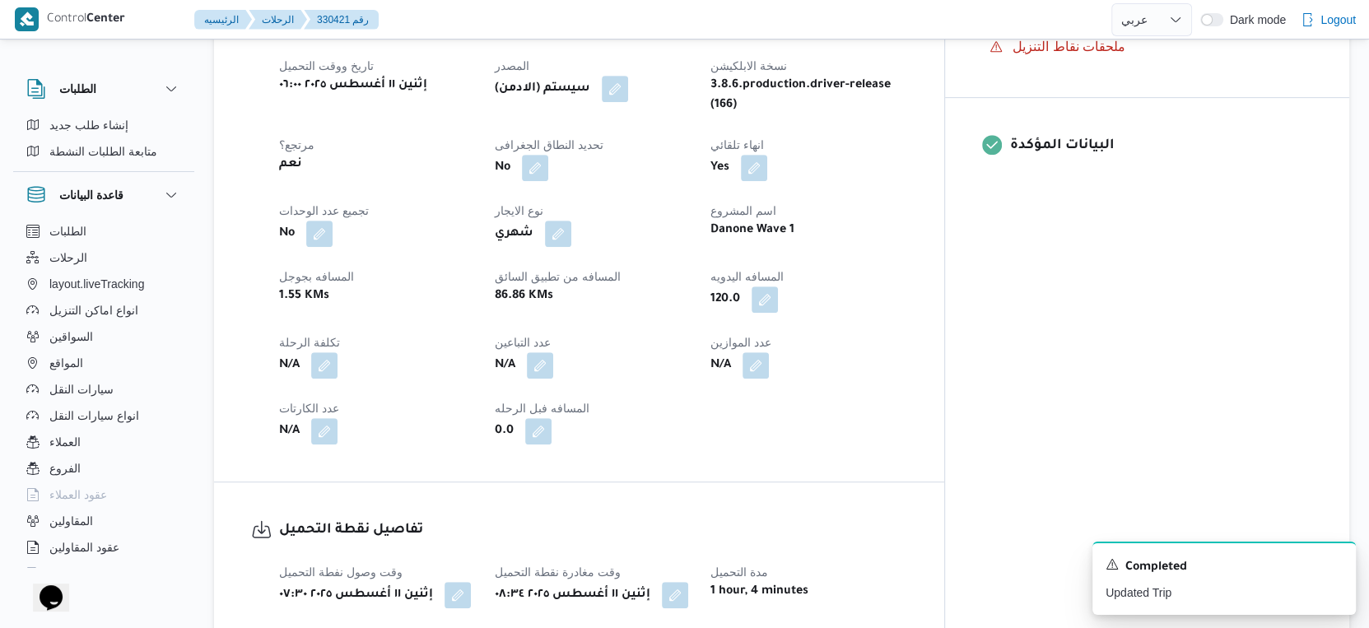
select select "ar"
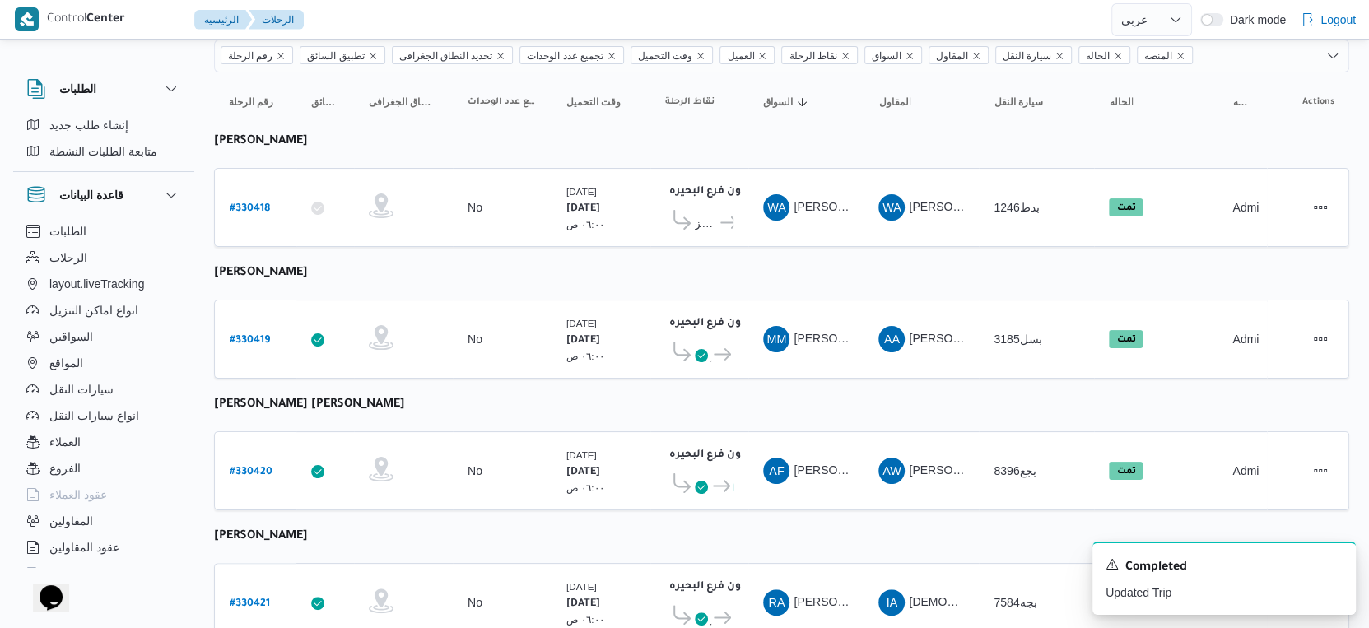
scroll to position [123, 0]
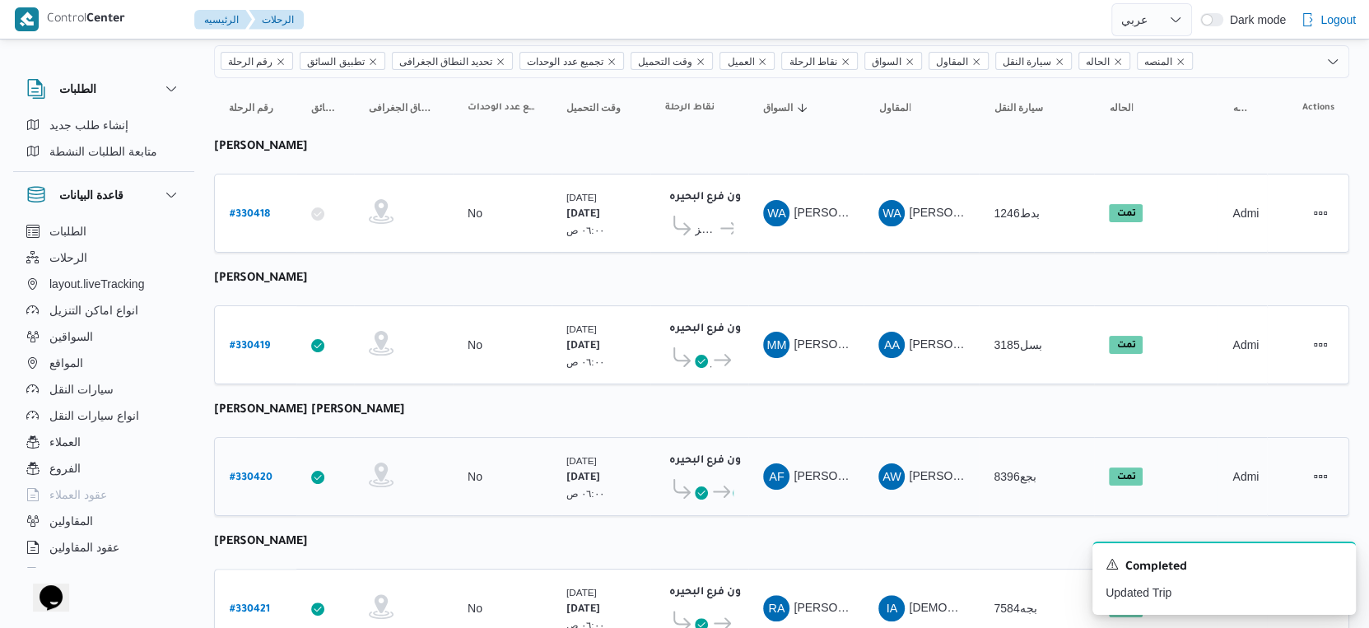
click at [252, 473] on b "# 330420" at bounding box center [251, 479] width 43 height 12
select select "ar"
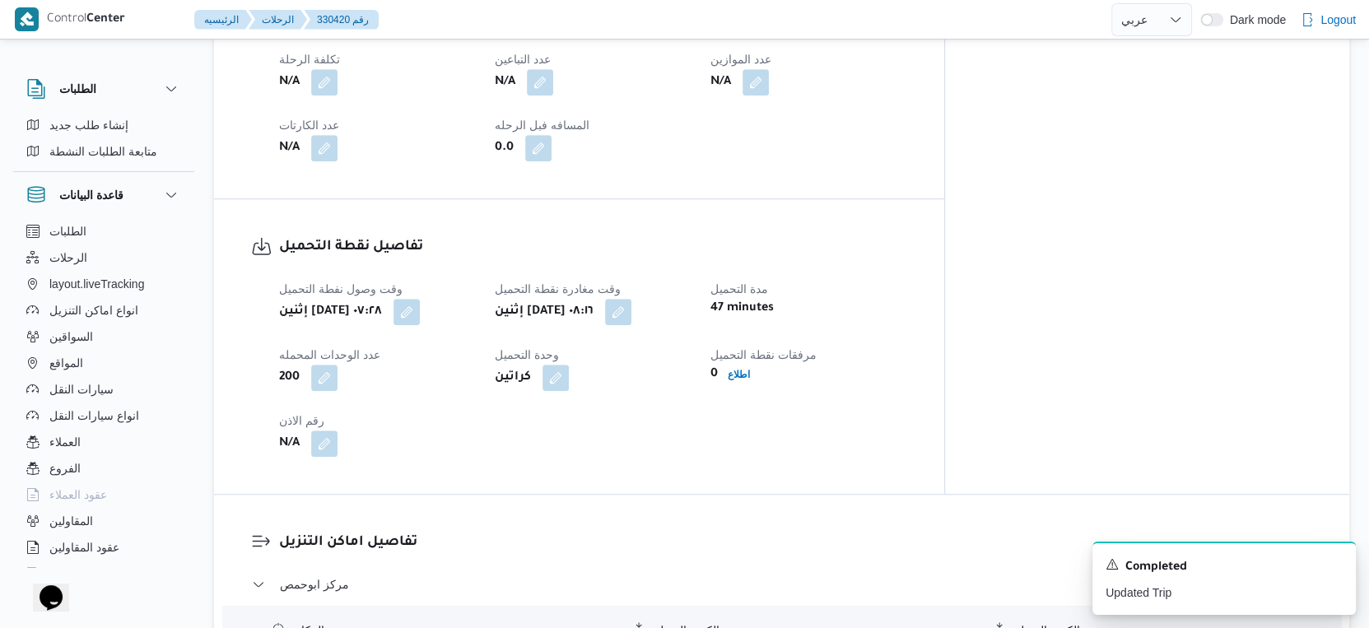
scroll to position [671, 0]
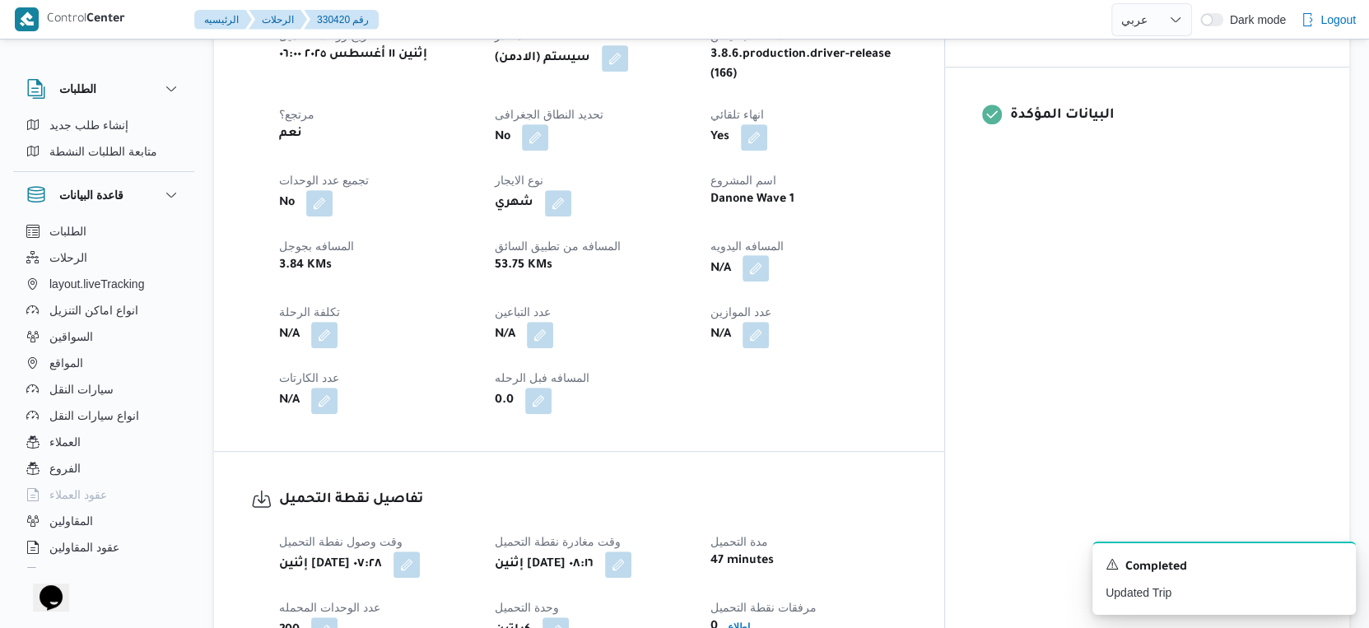
click at [769, 255] on button "button" at bounding box center [756, 268] width 26 height 26
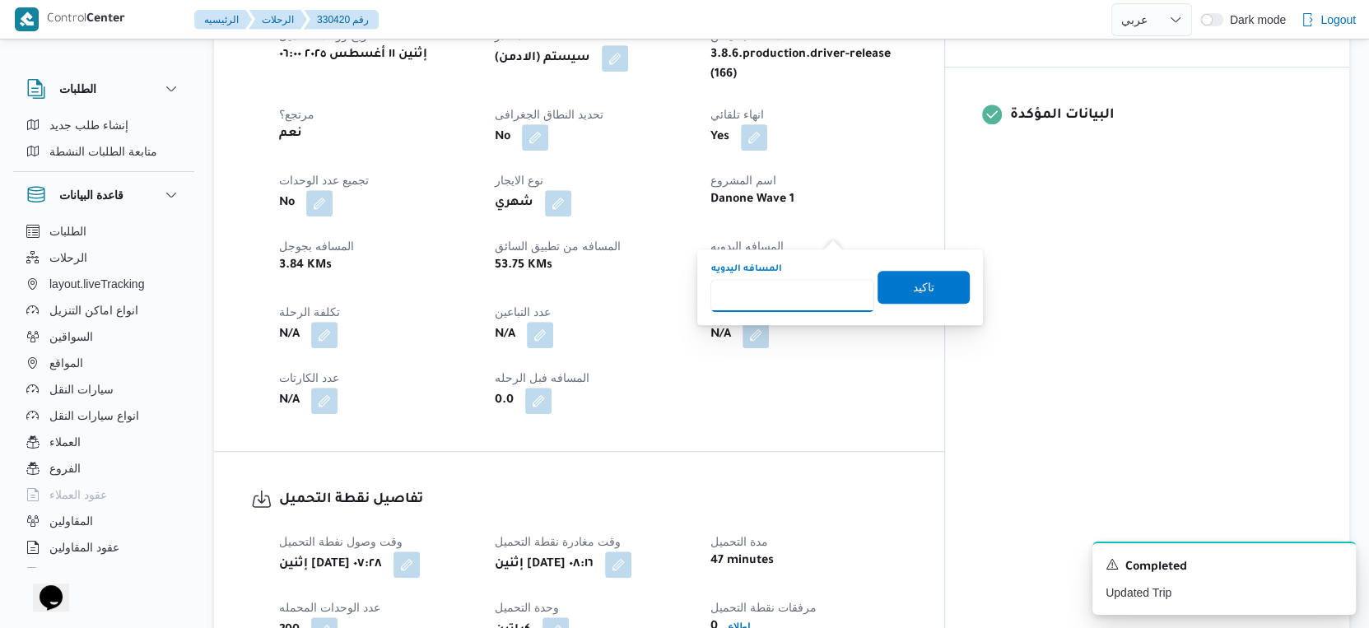
click at [797, 304] on input "المسافه اليدويه" at bounding box center [792, 295] width 164 height 33
type input "63"
click at [940, 288] on span "تاكيد" at bounding box center [924, 286] width 92 height 33
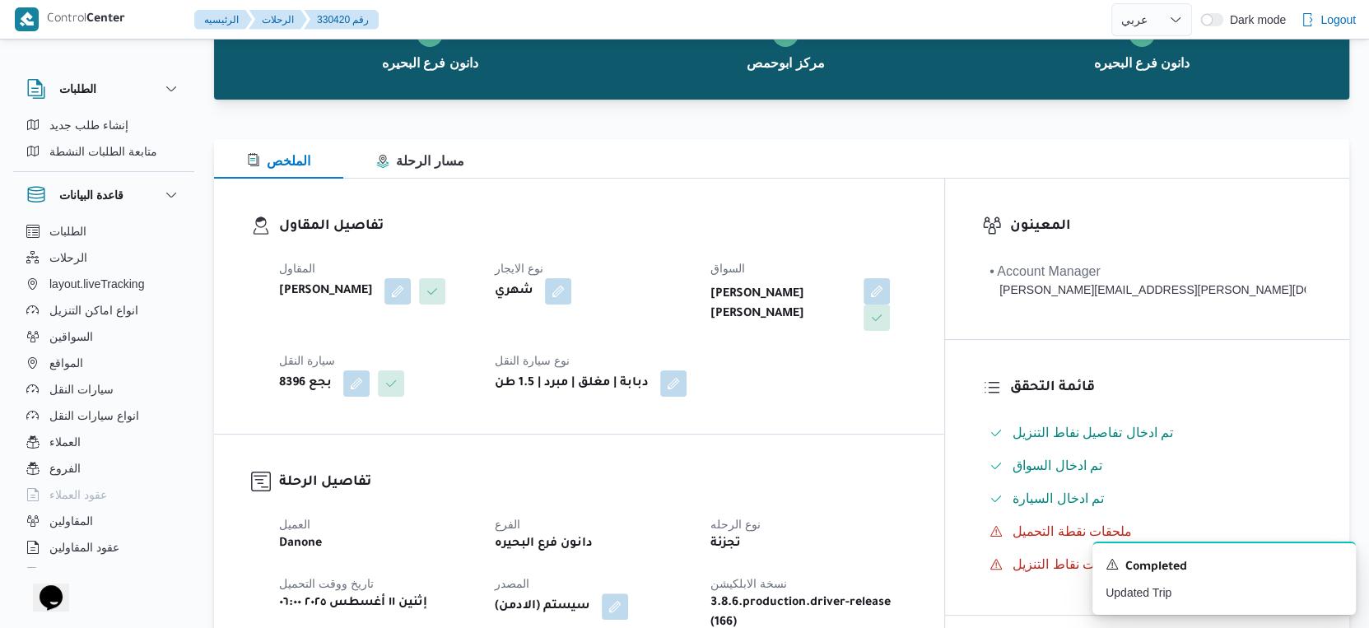
scroll to position [0, 0]
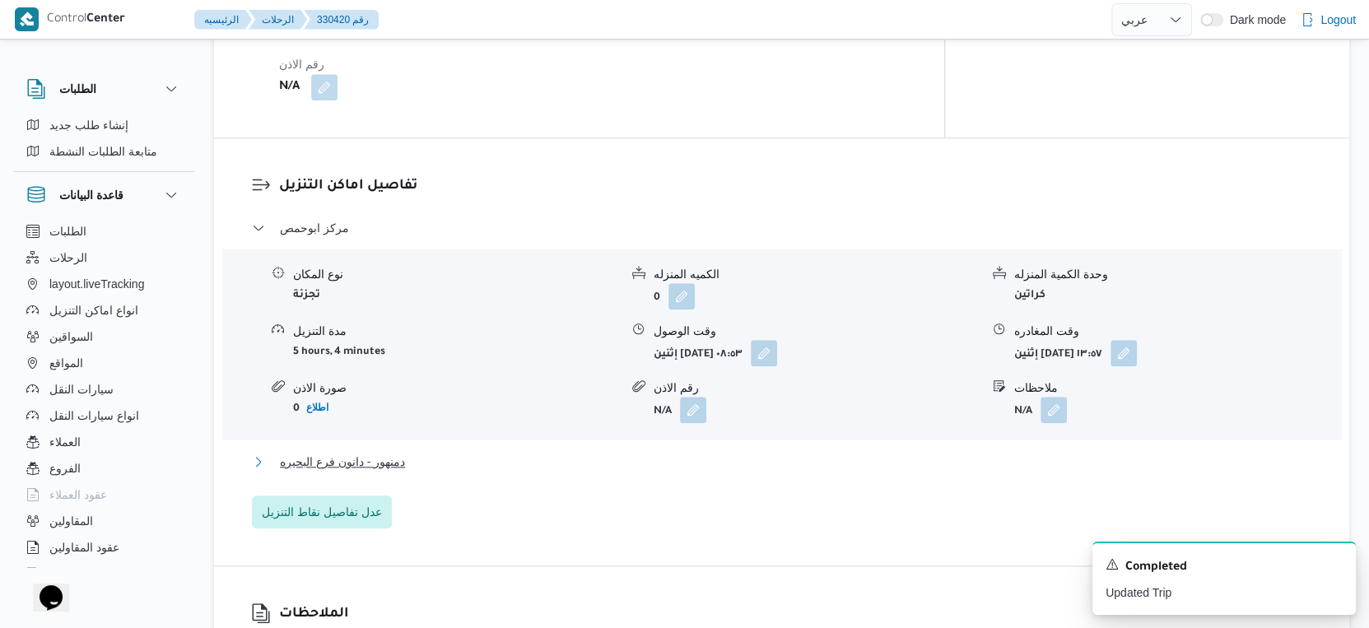
click at [416, 452] on button "دمنهور - دانون فرع البحيره" at bounding box center [782, 462] width 1060 height 20
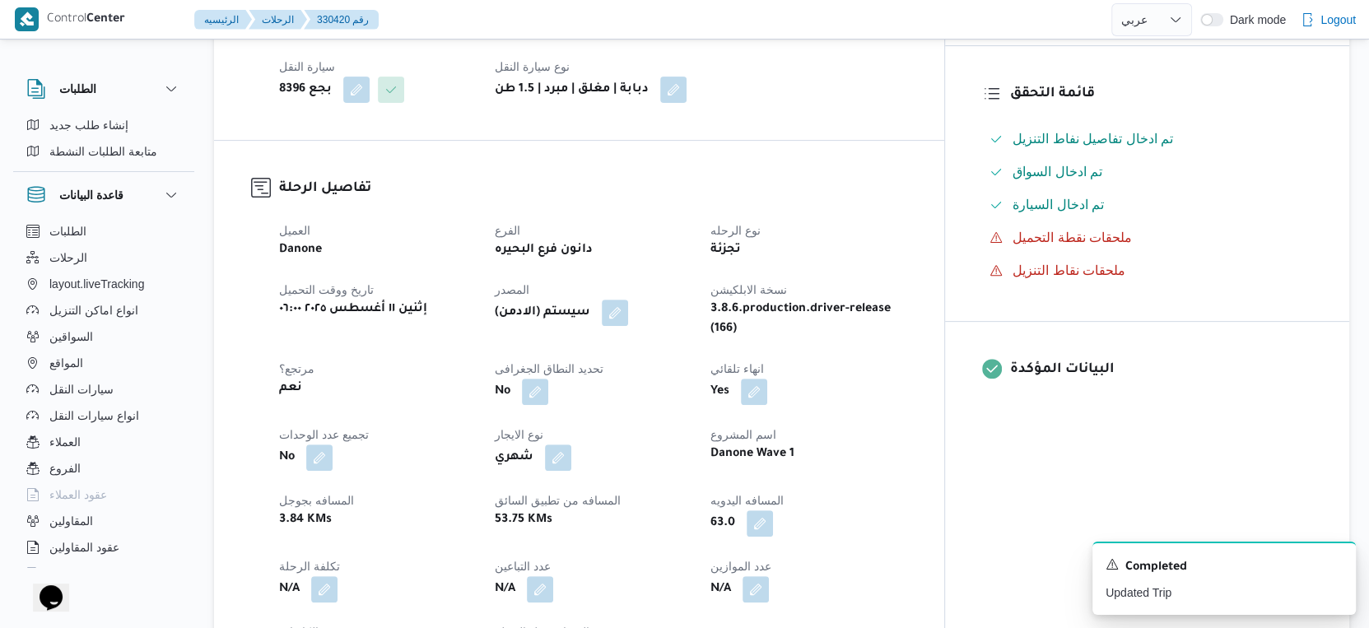
scroll to position [640, 0]
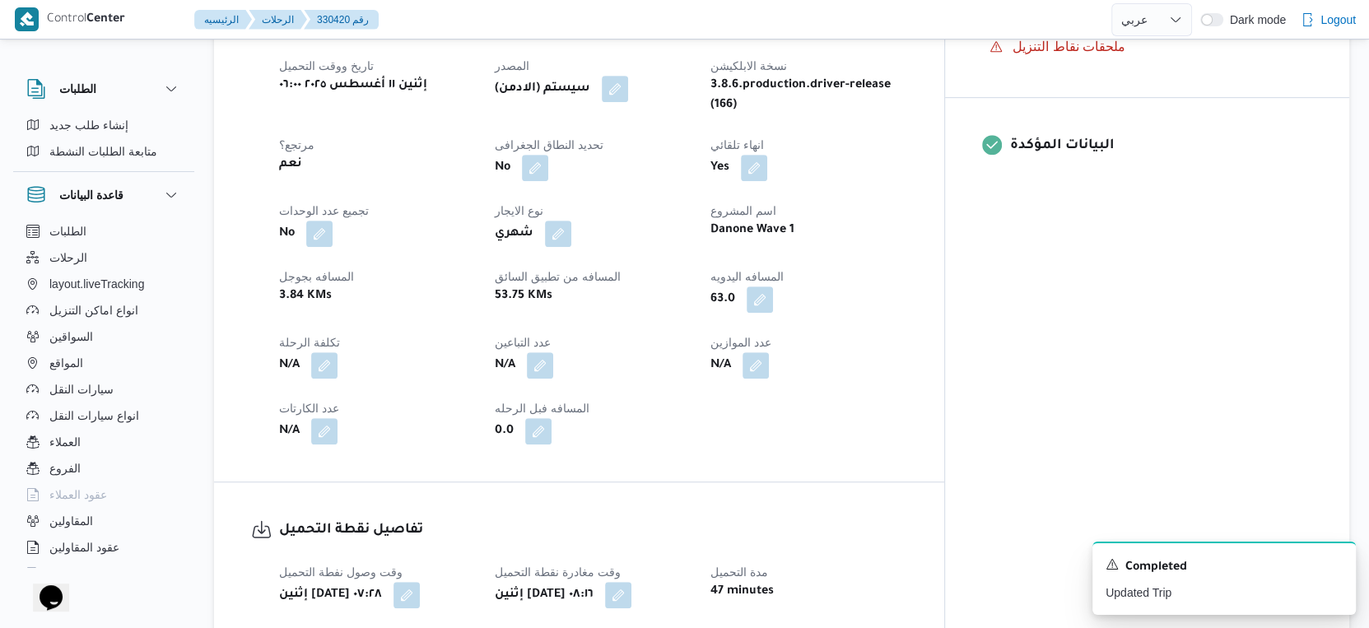
select select "ar"
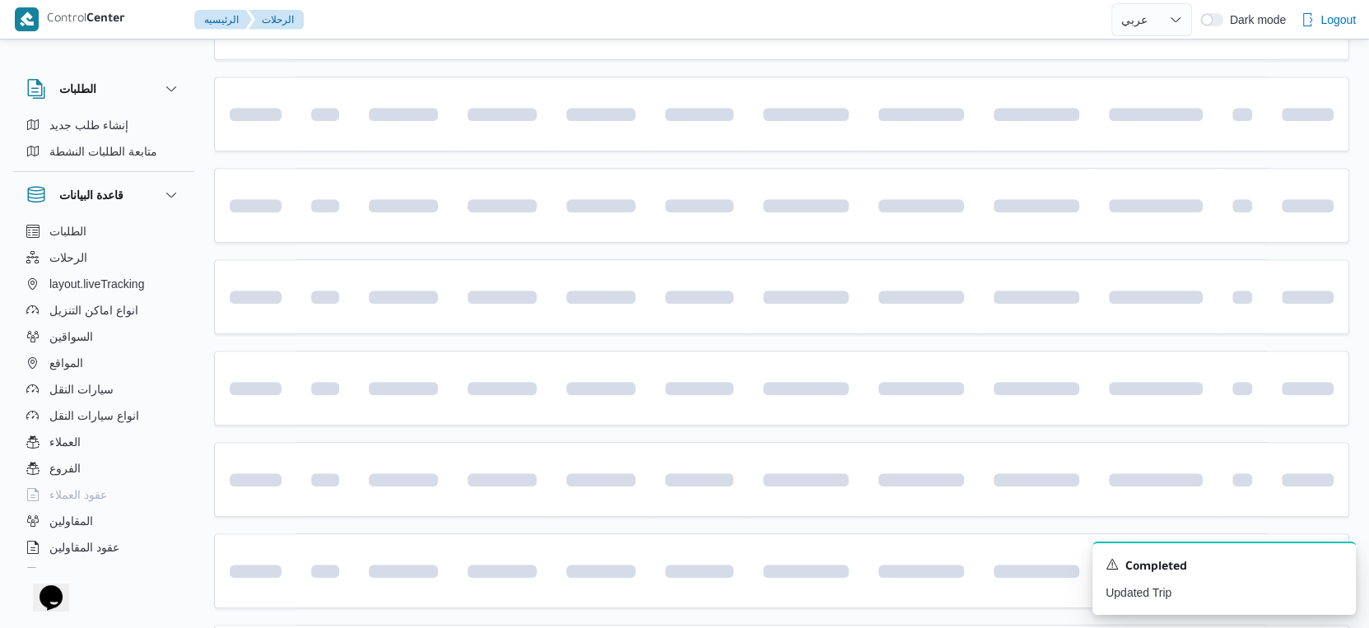
scroll to position [123, 0]
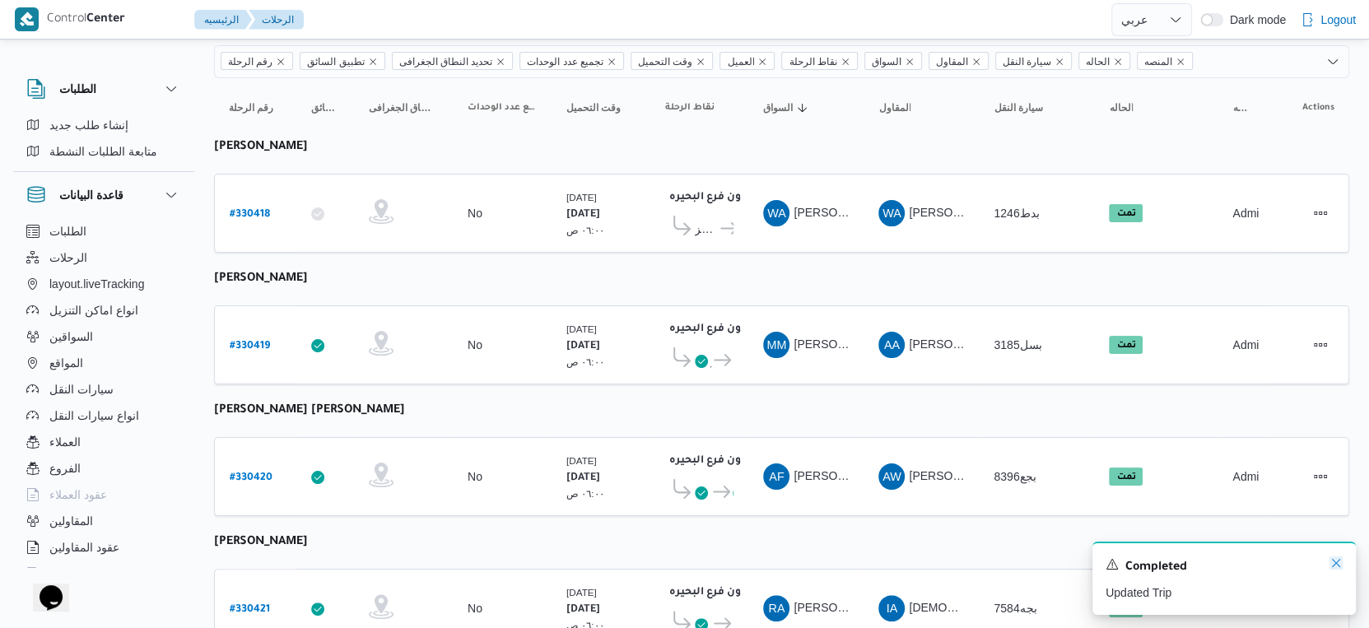
click at [1330, 557] on icon "Dismiss toast" at bounding box center [1336, 563] width 13 height 13
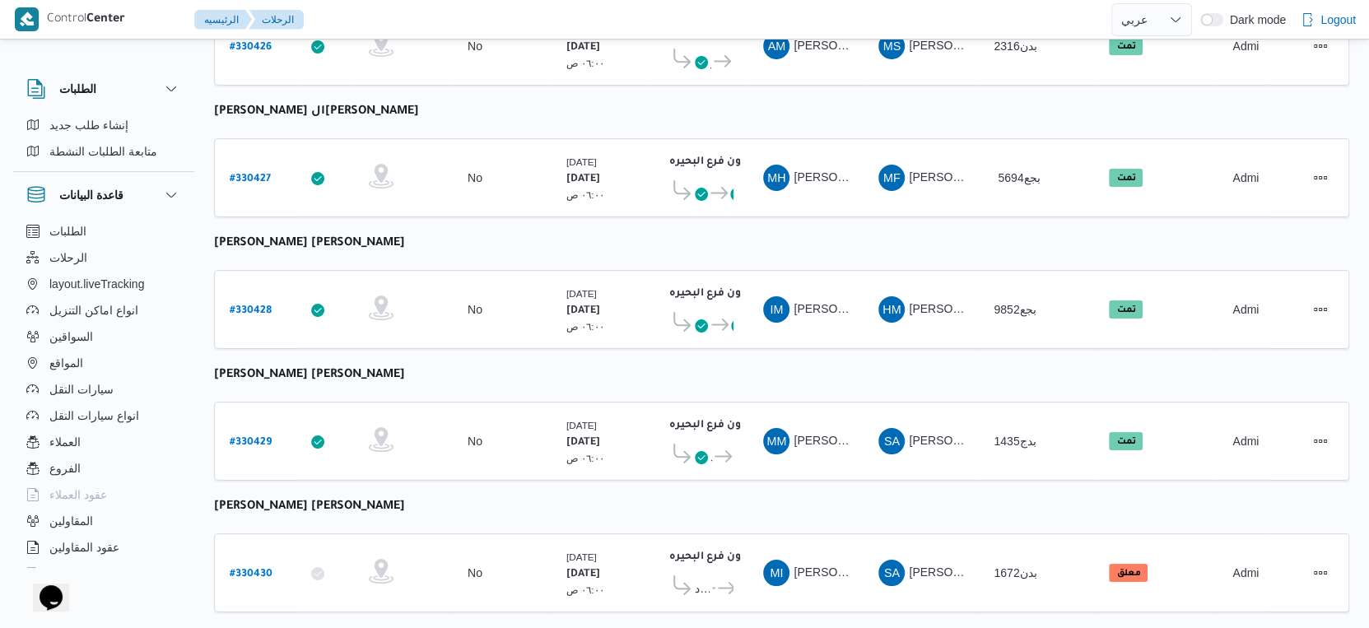
select select "ar"
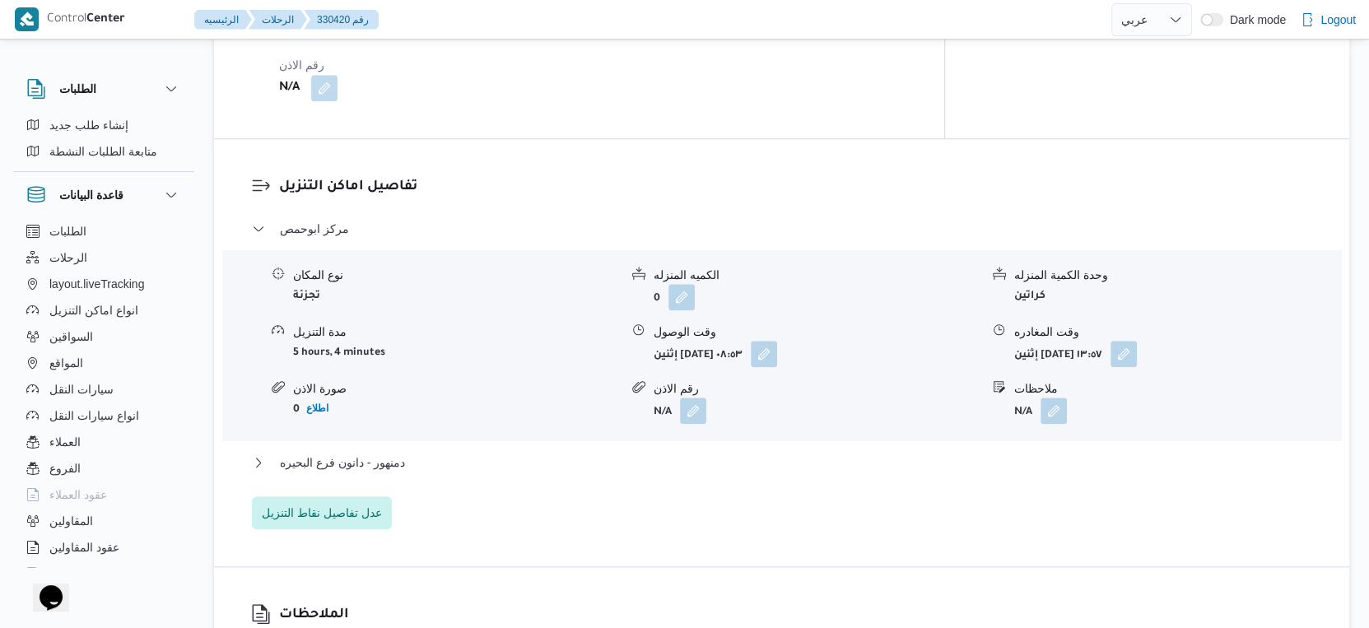
scroll to position [1280, 0]
click at [411, 452] on button "دمنهور - دانون فرع البحيره" at bounding box center [782, 462] width 1060 height 20
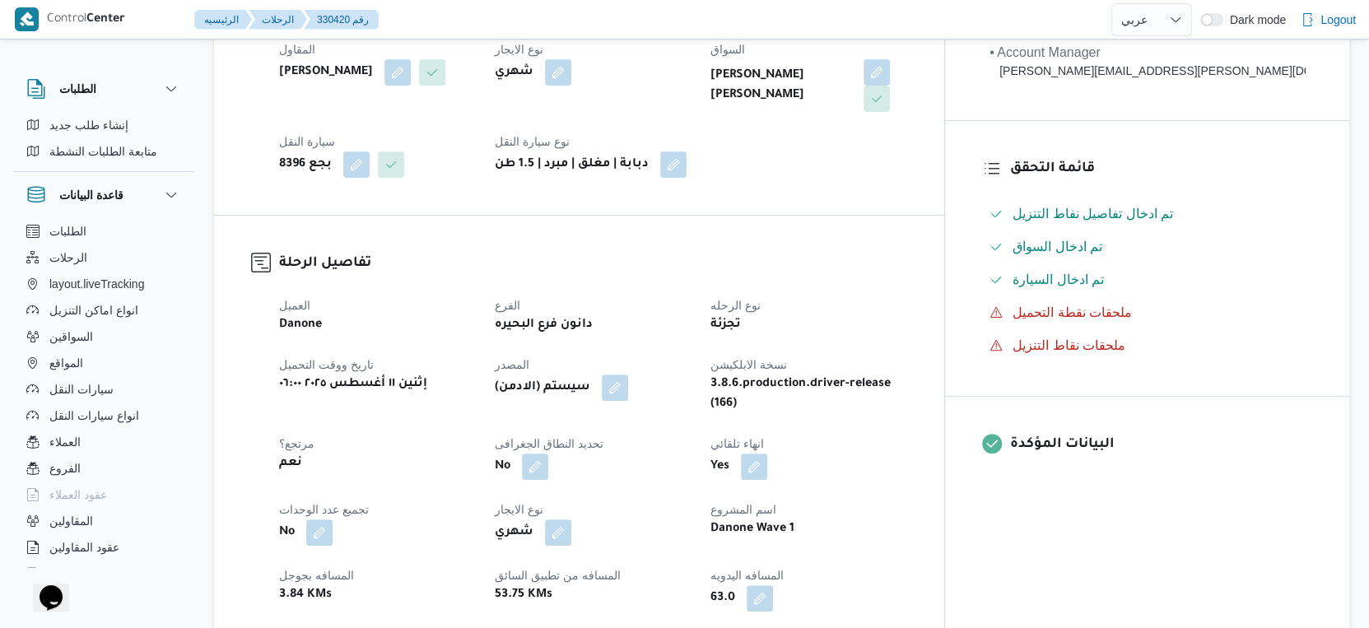
scroll to position [548, 0]
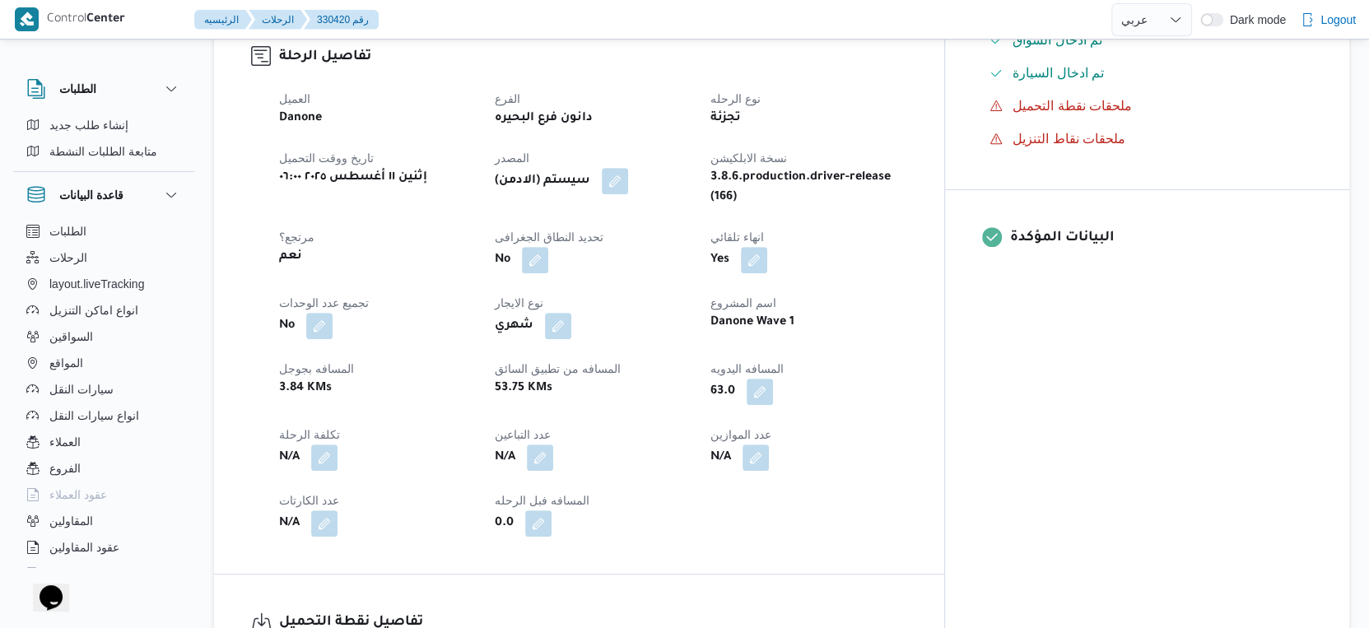
select select "ar"
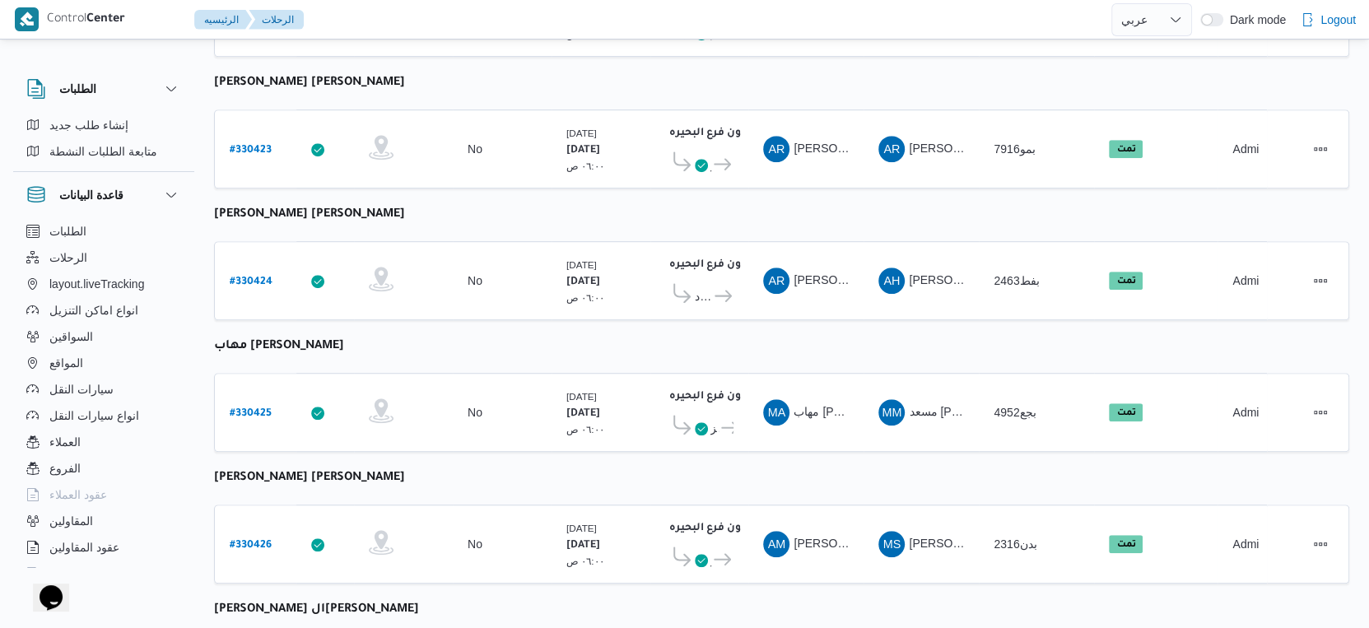
scroll to position [1108, 0]
select select "ar"
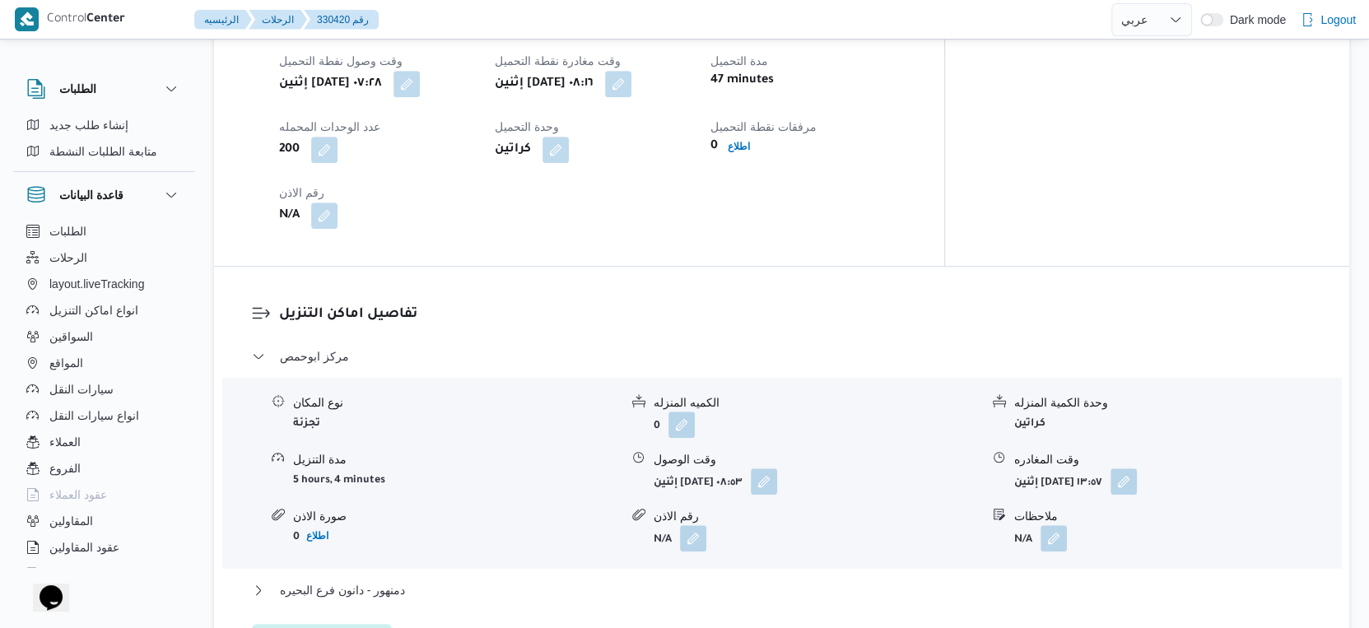
scroll to position [1017, 0]
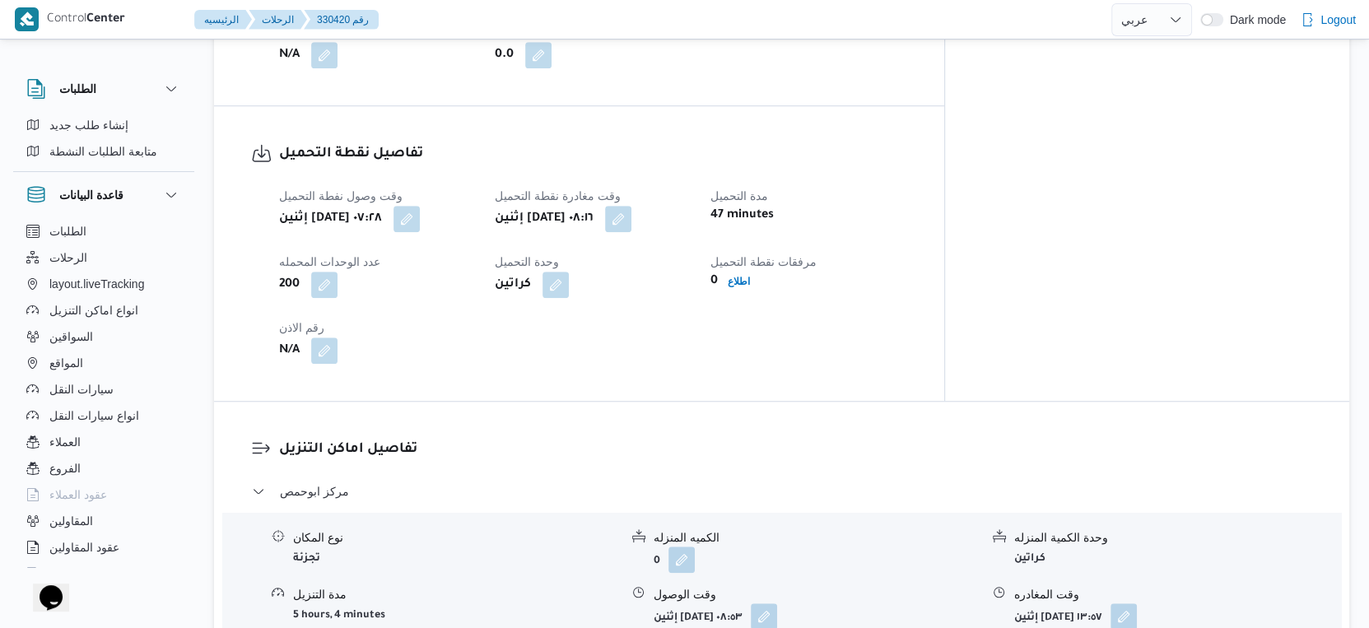
select select "ar"
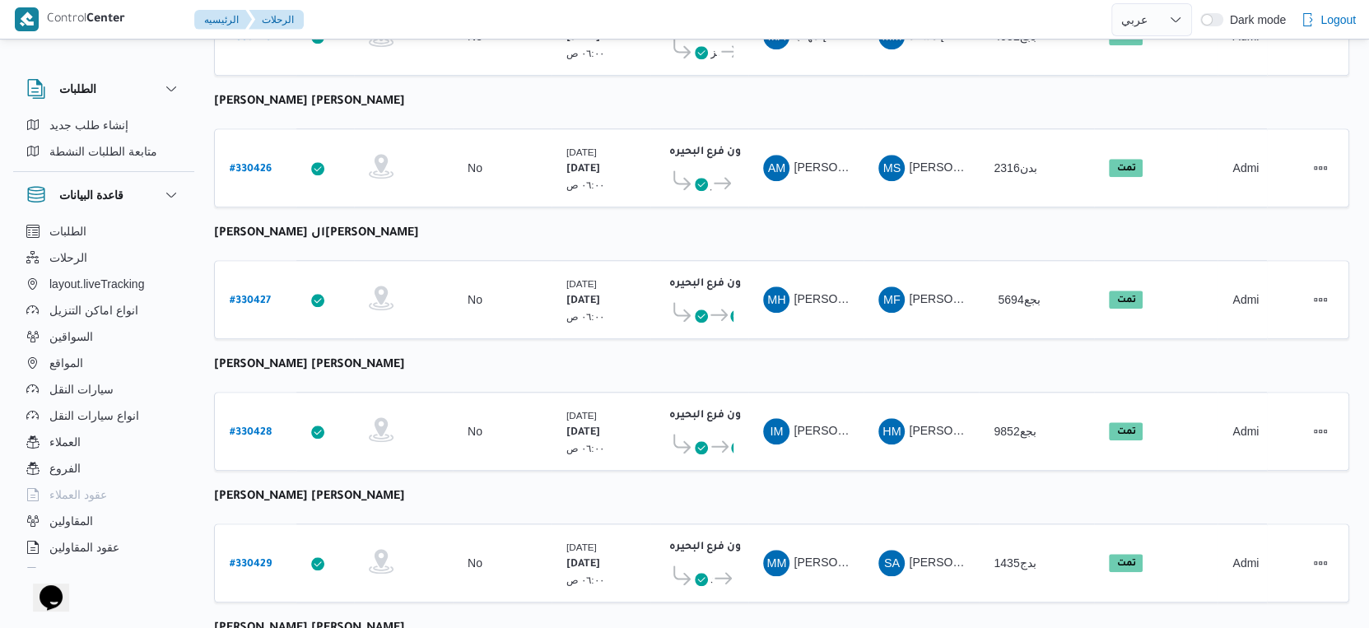
scroll to position [1344, 0]
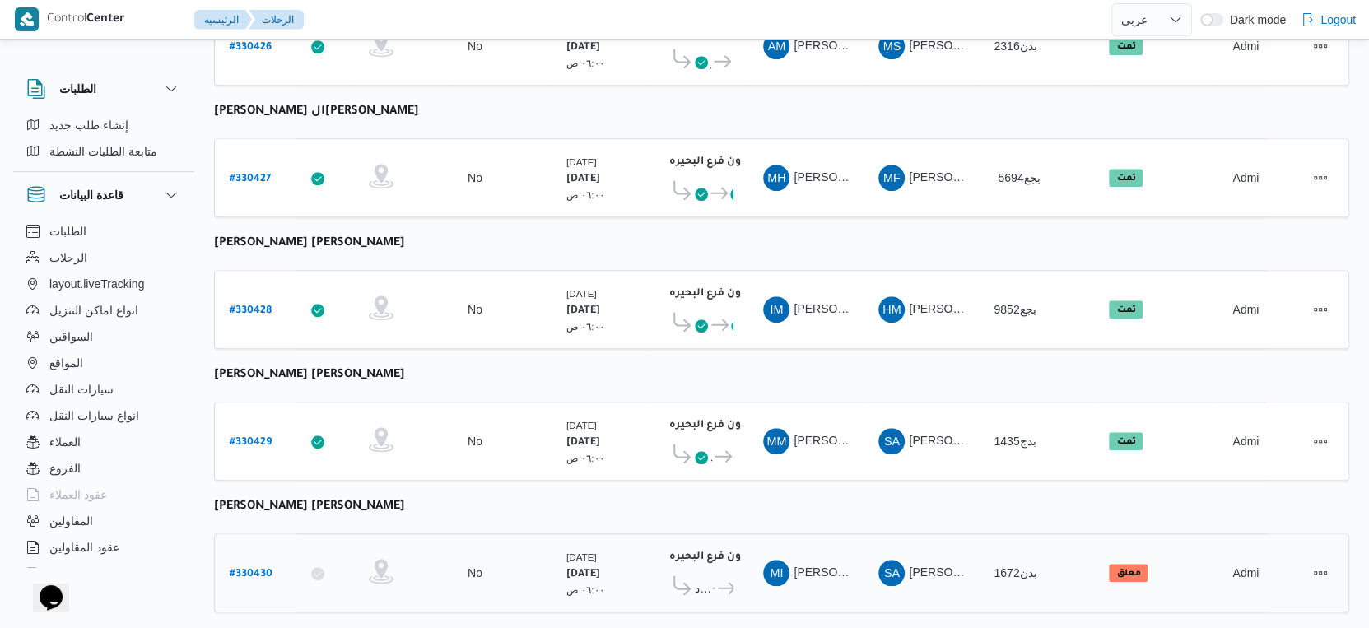
click at [252, 569] on b "# 330430" at bounding box center [251, 575] width 43 height 12
select select "ar"
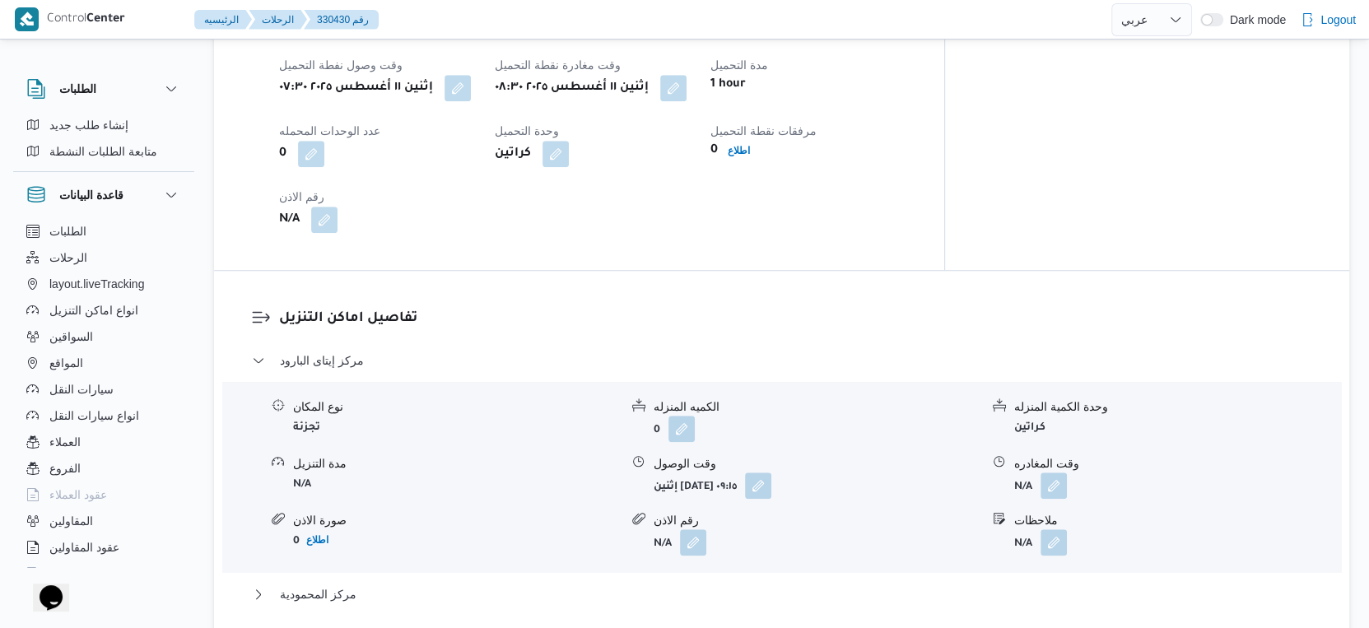
scroll to position [1097, 0]
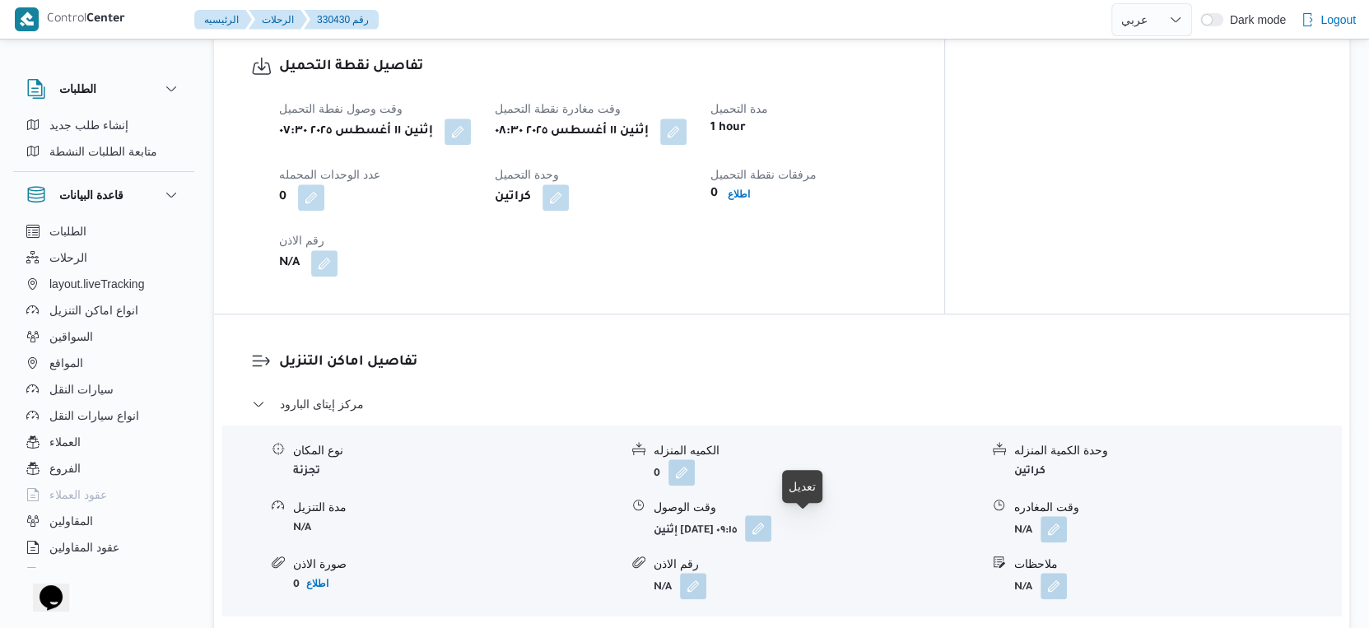
click at [771, 528] on button "button" at bounding box center [758, 528] width 26 height 26
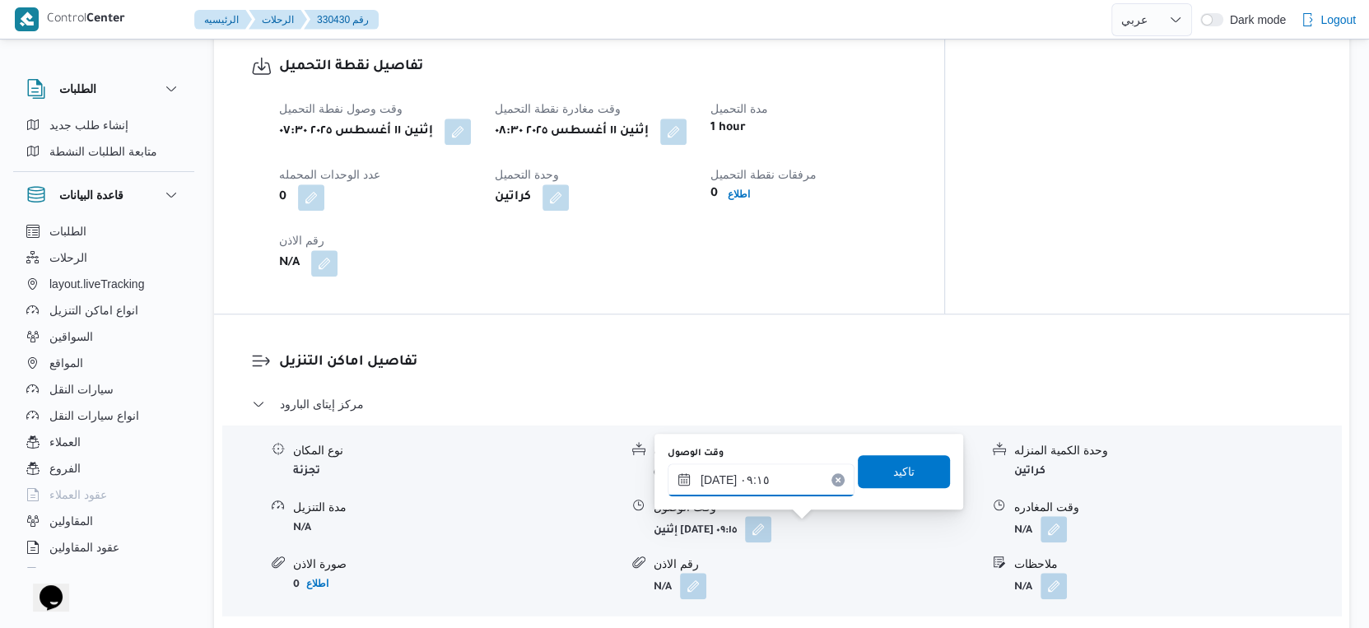
click at [768, 471] on input "١١/٠٨/٢٠٢٥ ٠٩:١٥" at bounding box center [761, 479] width 187 height 33
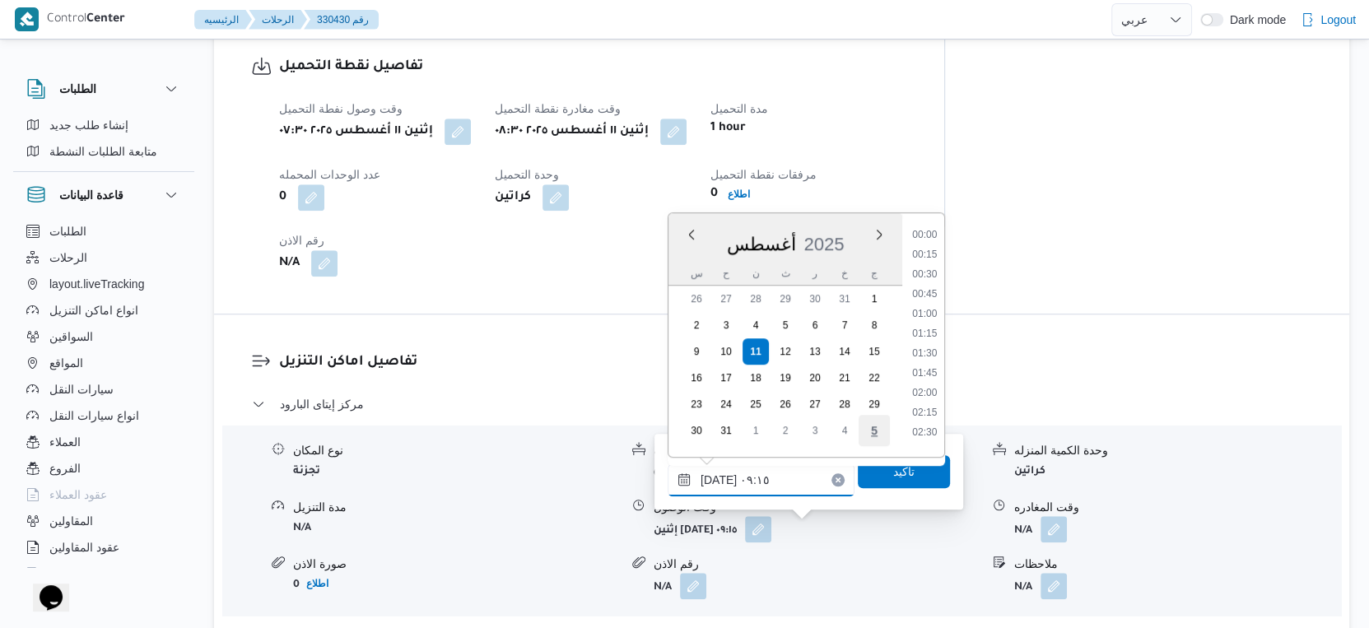
scroll to position [617, 0]
click at [920, 320] on li "09:00" at bounding box center [925, 328] width 38 height 16
type input "[DATE] ٠٩:٠٠"
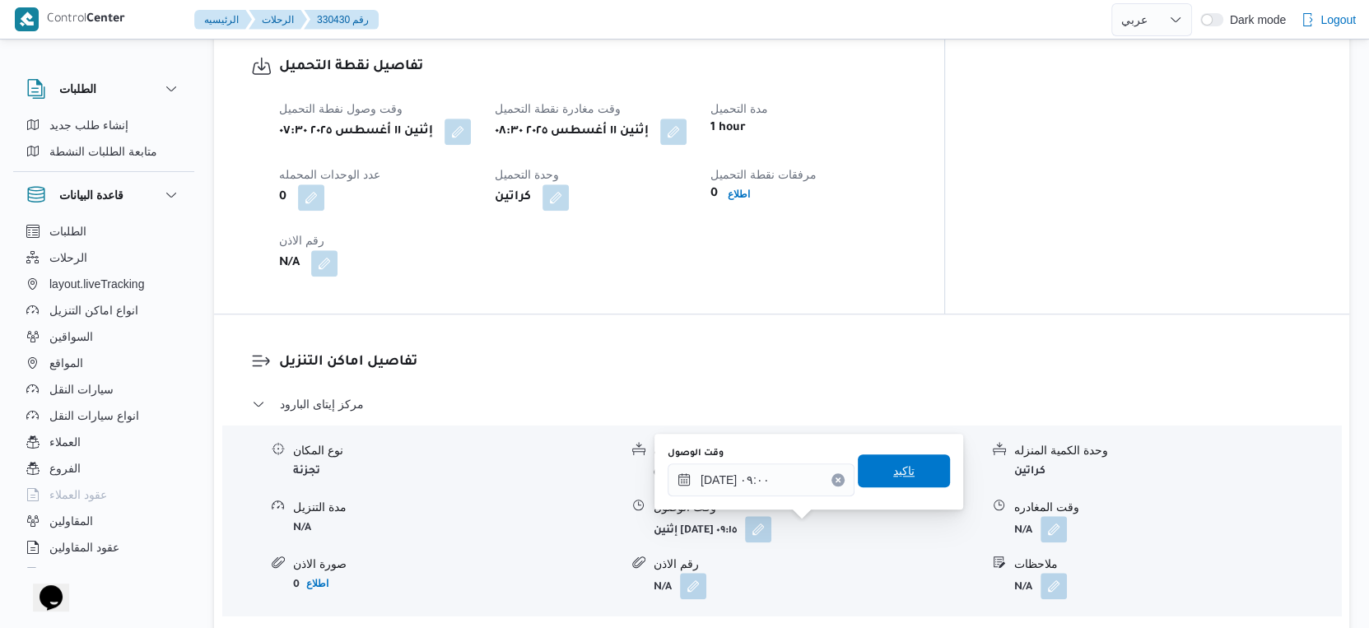
click at [914, 461] on span "تاكيد" at bounding box center [904, 470] width 92 height 33
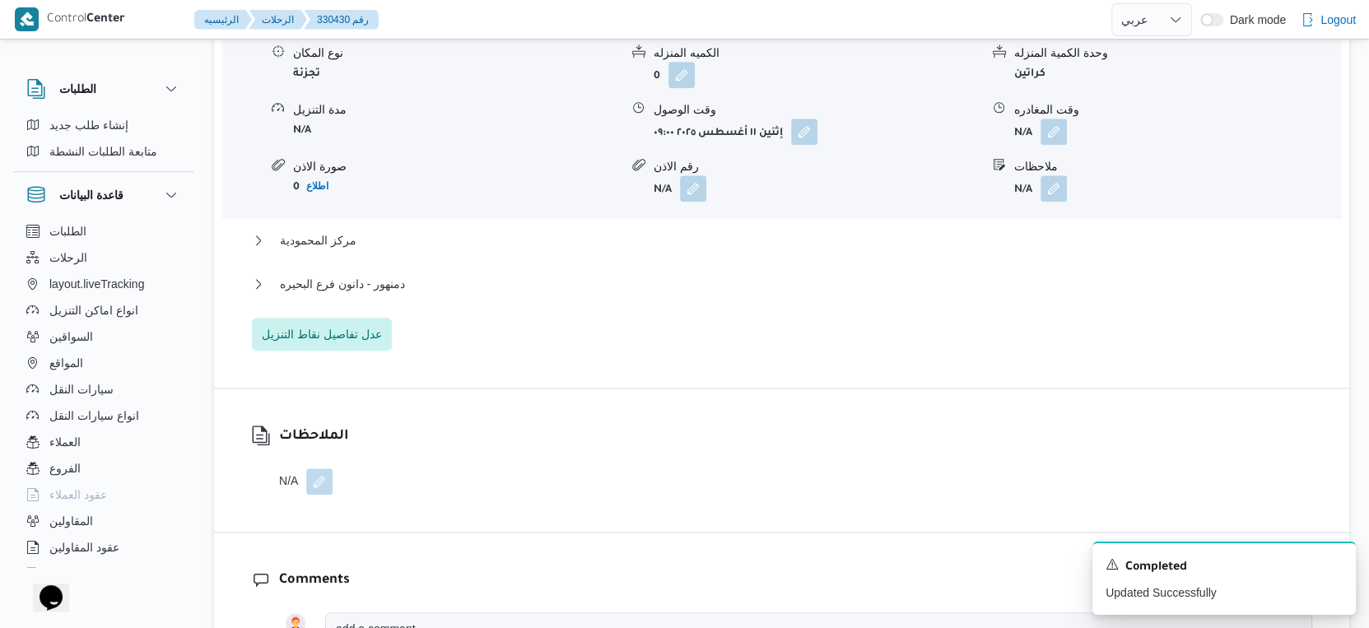
scroll to position [1555, 0]
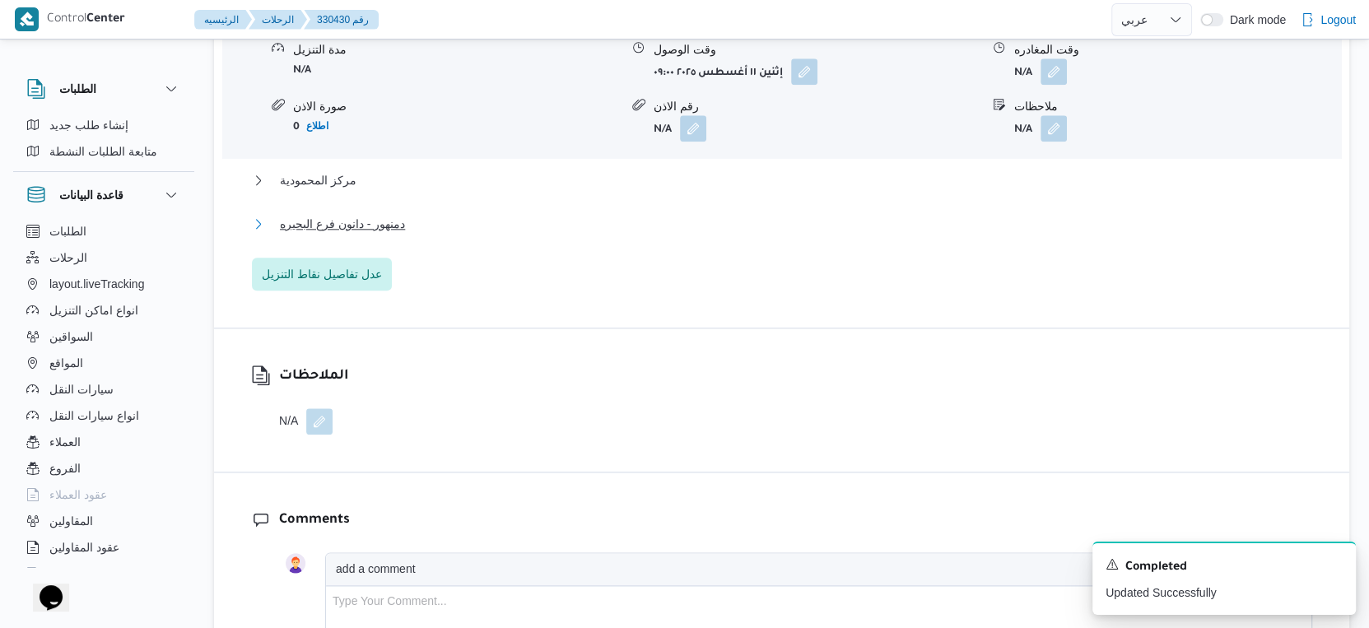
click at [418, 229] on button "دمنهور - دانون فرع البحيره" at bounding box center [782, 224] width 1060 height 20
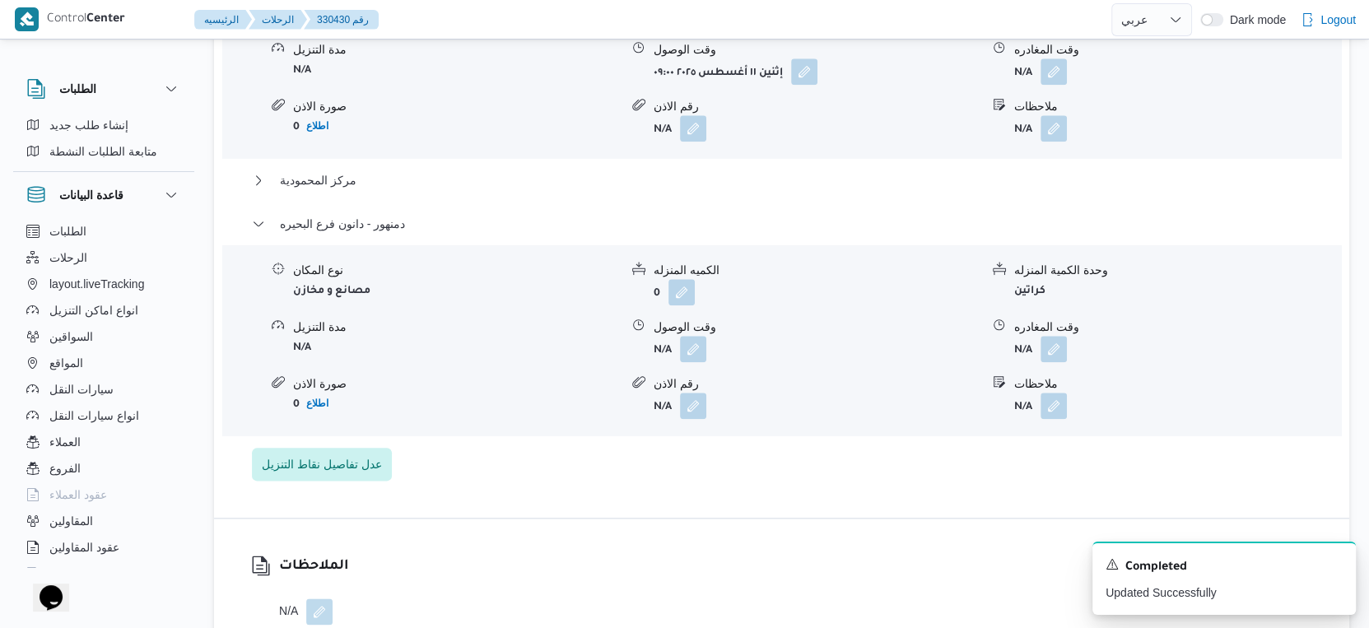
click at [392, 191] on div "مركز المحمودية" at bounding box center [782, 185] width 1060 height 31
click at [403, 178] on button "مركز المحمودية" at bounding box center [782, 180] width 1060 height 20
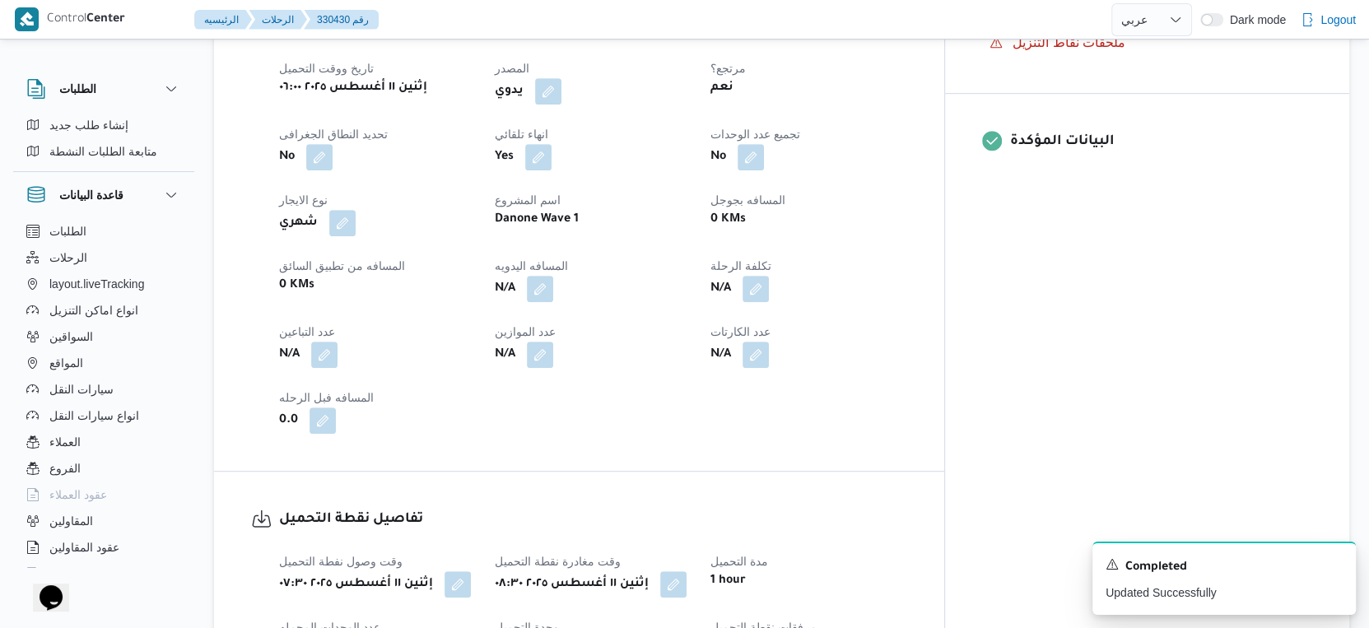
scroll to position [640, 0]
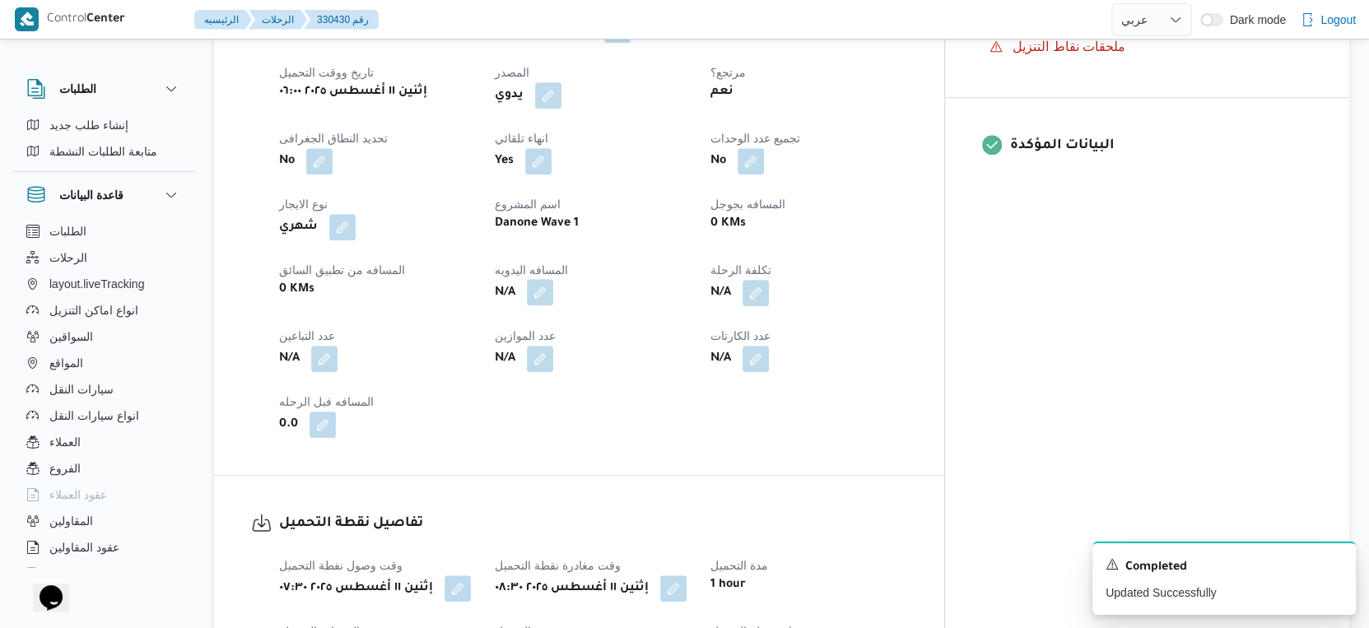
click at [553, 292] on button "button" at bounding box center [540, 292] width 26 height 26
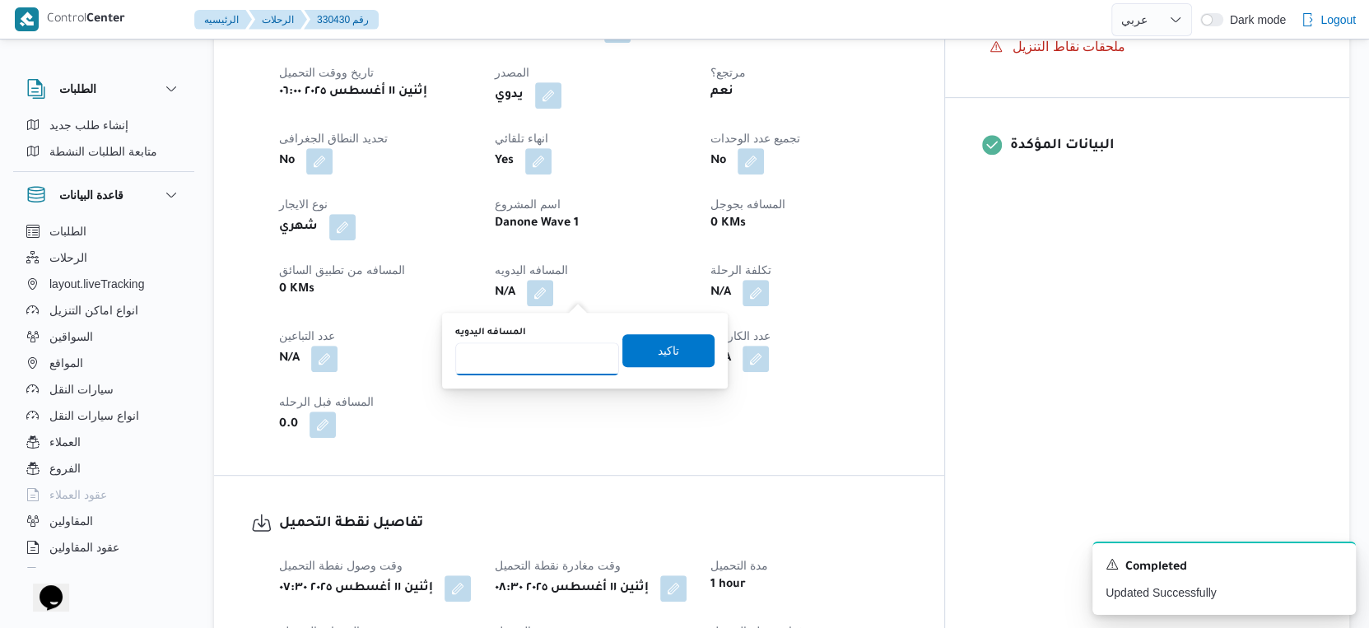
click at [526, 347] on input "المسافه اليدويه" at bounding box center [537, 358] width 164 height 33
type input "180"
click at [658, 344] on span "تاكيد" at bounding box center [668, 350] width 21 height 20
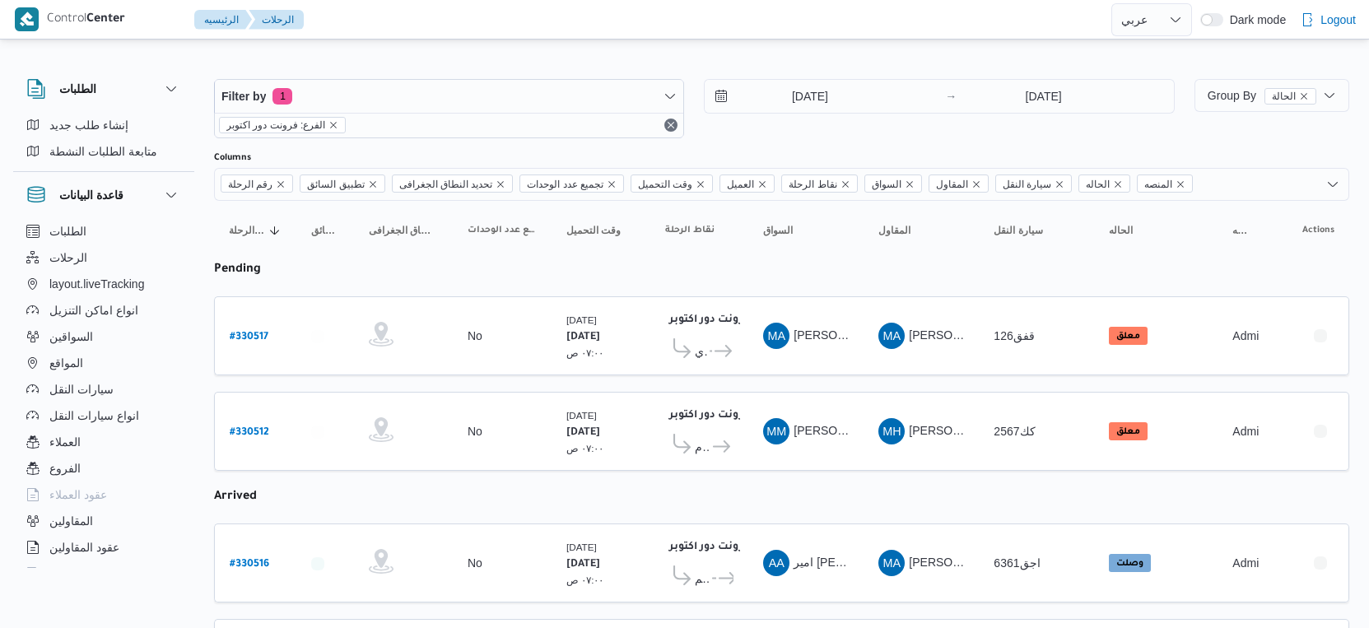
select select "ar"
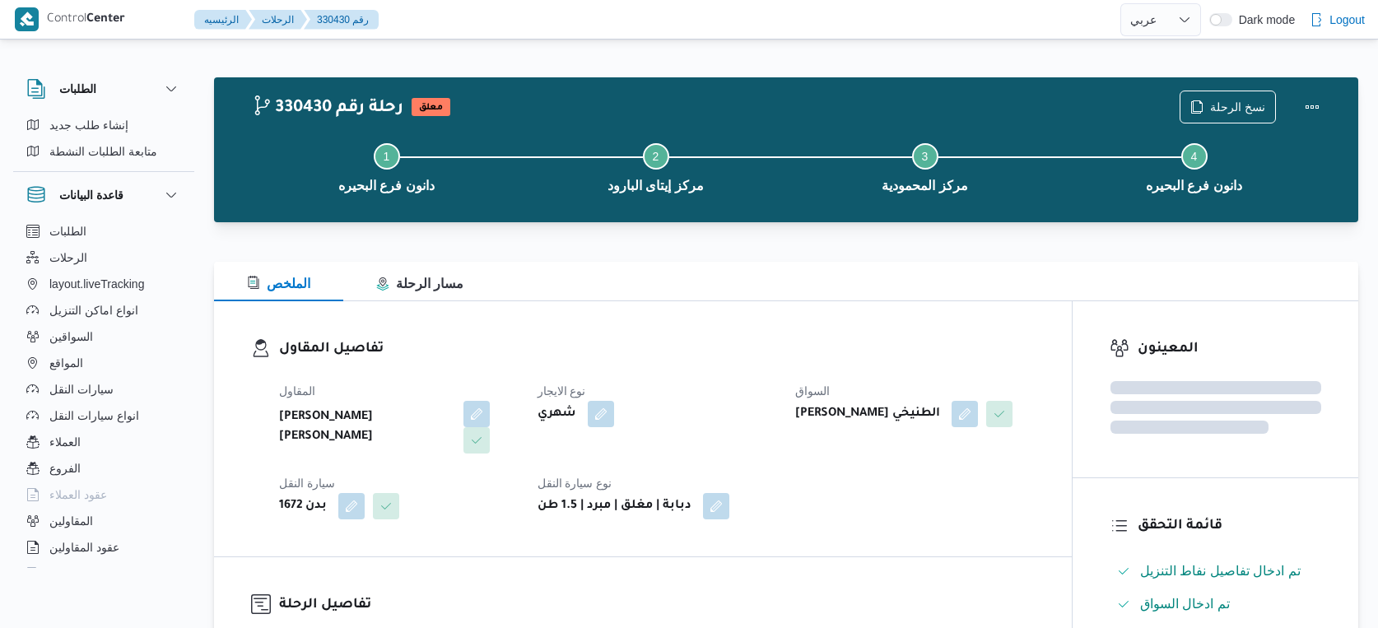
select select "ar"
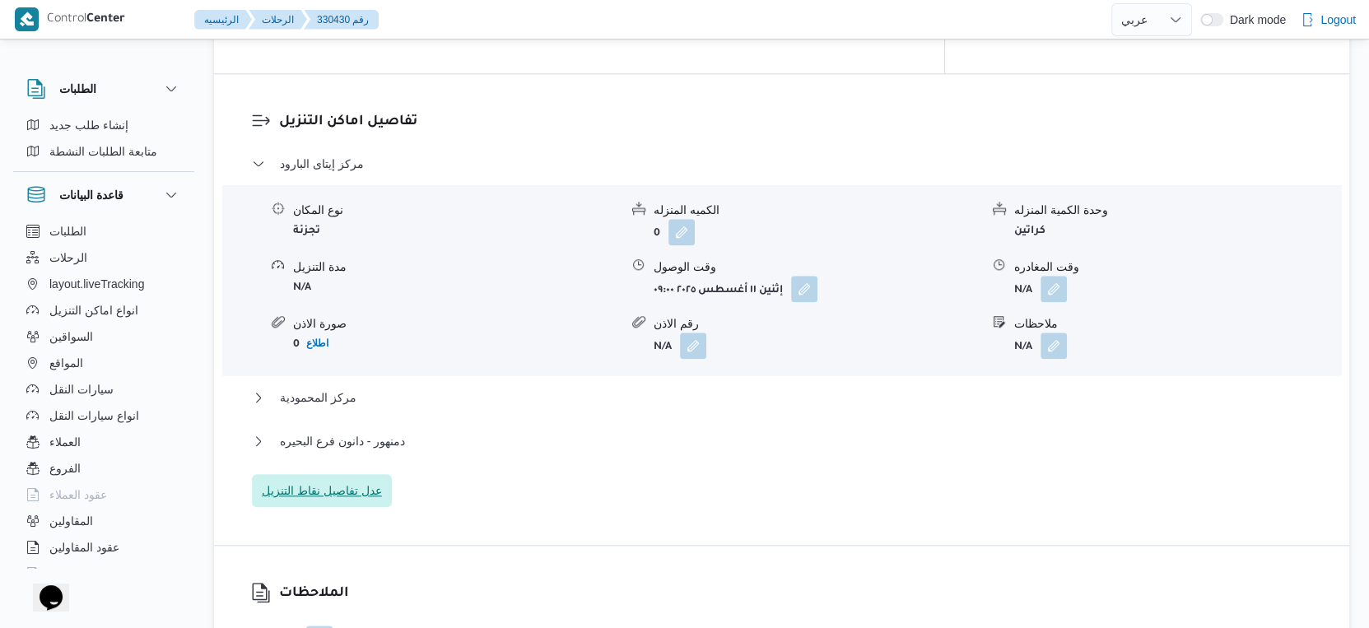
scroll to position [1463, 0]
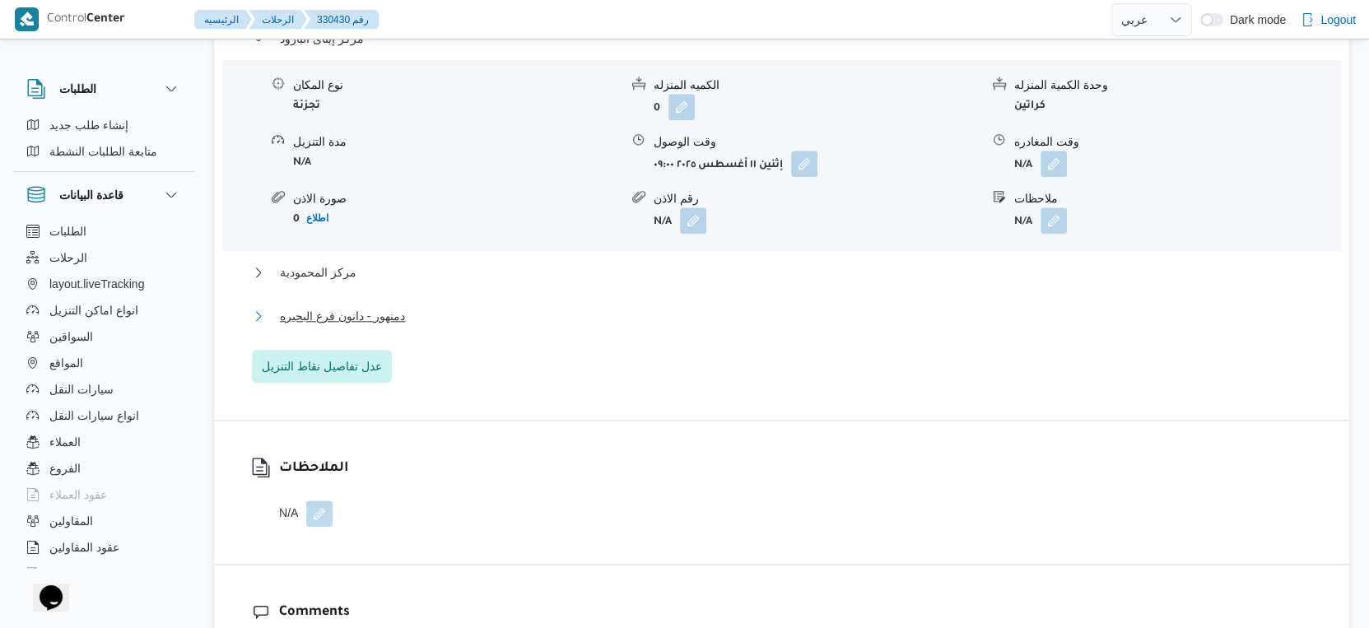
click at [370, 317] on span "دمنهور - دانون فرع البحيره" at bounding box center [342, 316] width 125 height 20
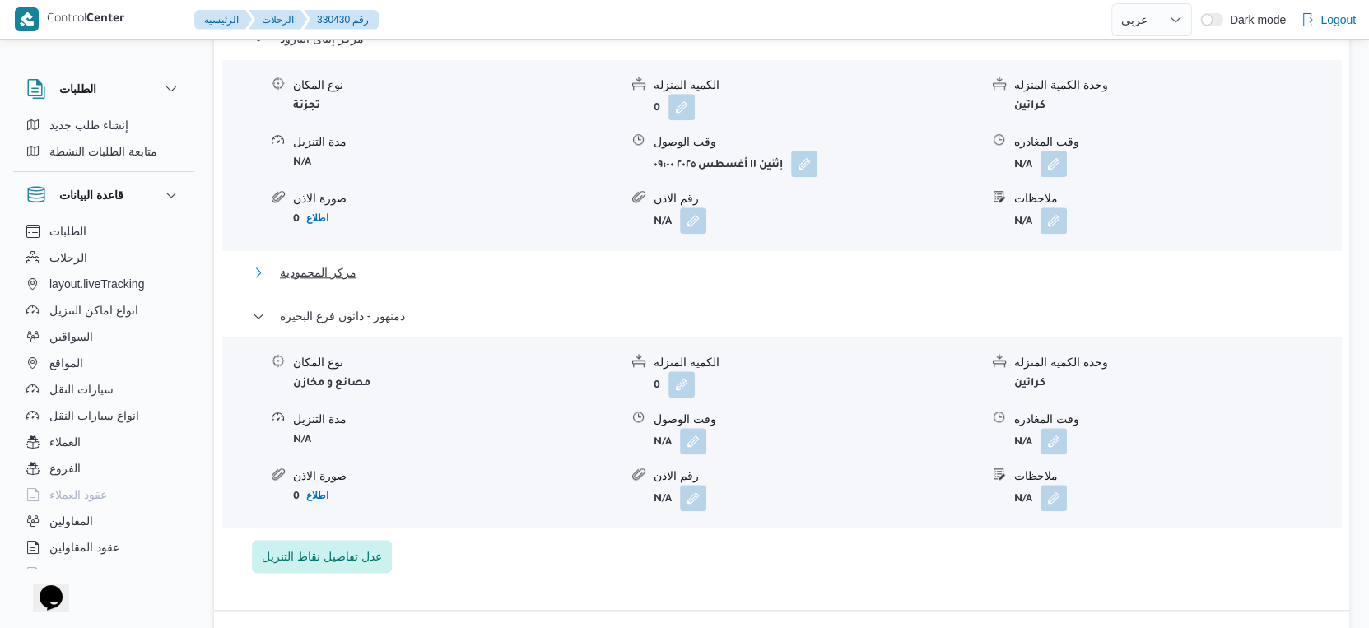
click at [345, 265] on span "مركز المحمودية" at bounding box center [318, 273] width 77 height 20
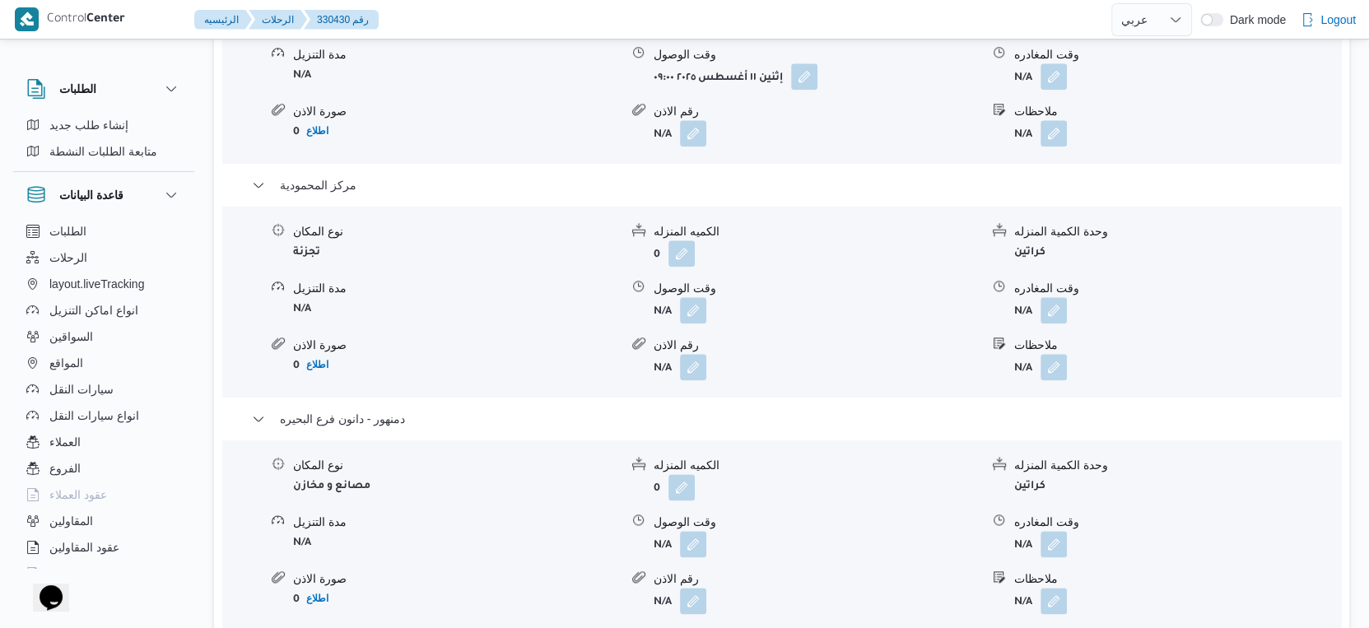
scroll to position [1647, 0]
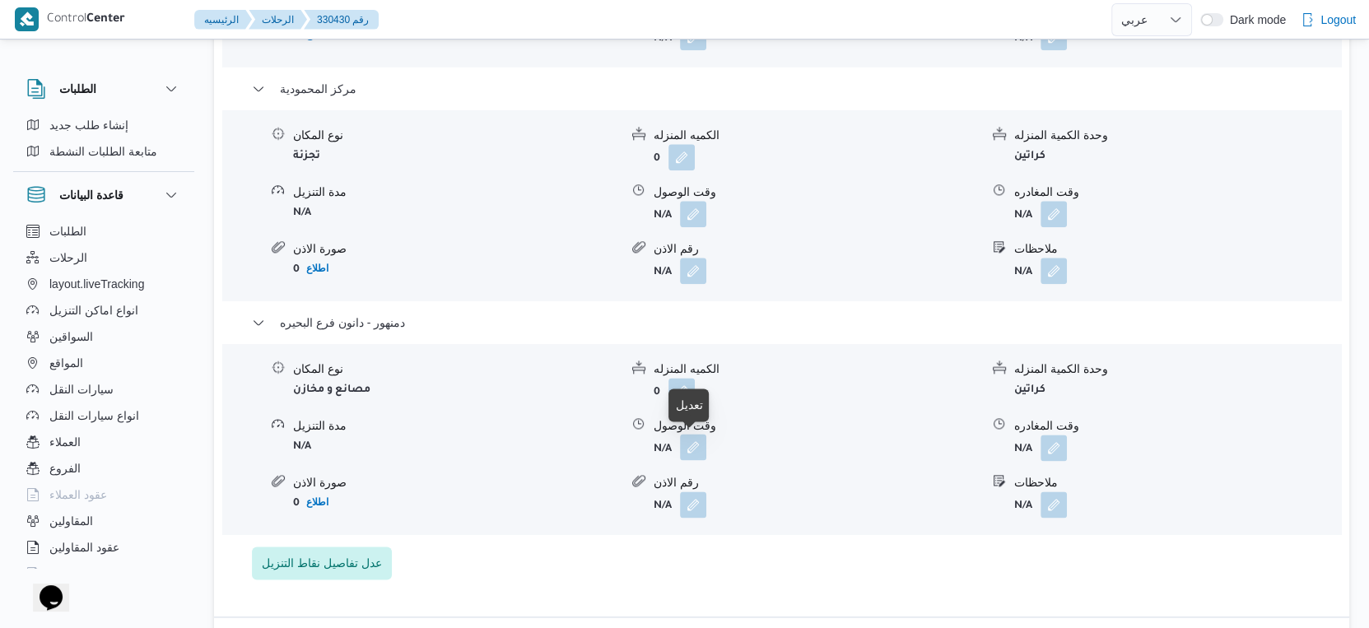
click at [683, 445] on button "button" at bounding box center [693, 447] width 26 height 26
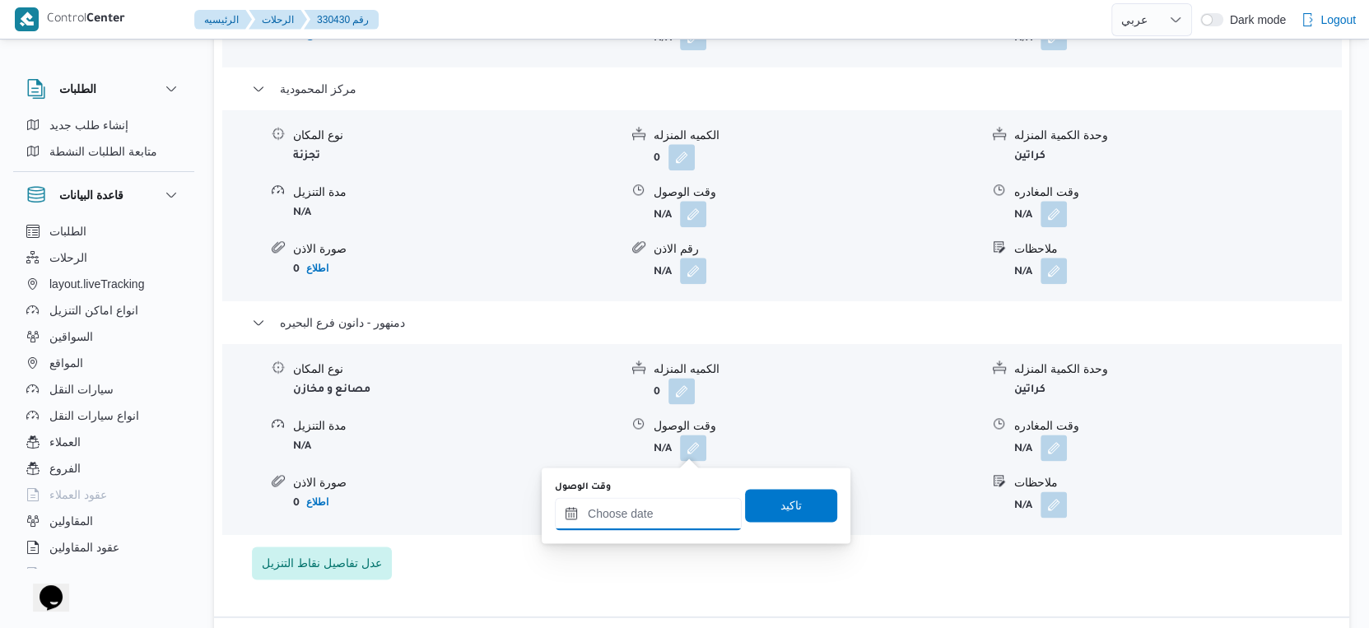
click at [658, 518] on input "وقت الوصول" at bounding box center [648, 513] width 187 height 33
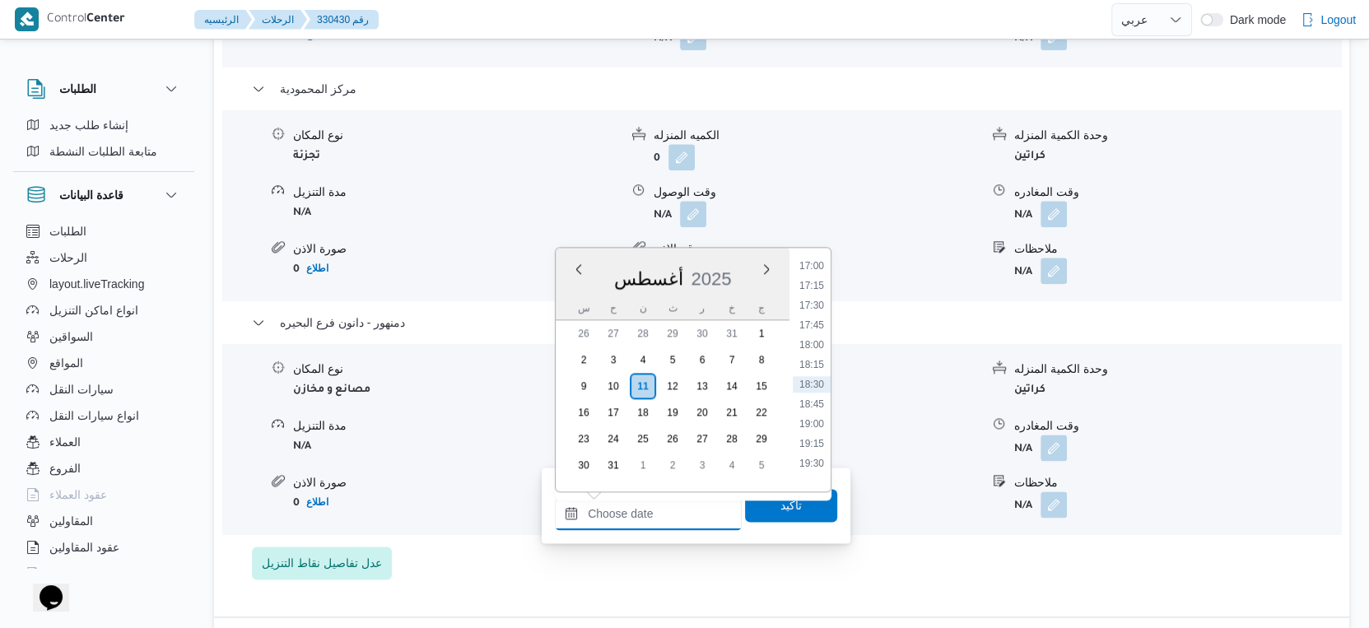
scroll to position [1255, 0]
click at [813, 335] on li "16:45" at bounding box center [812, 337] width 38 height 16
type input "١١/٠٨/٢٠٢٥ ١٦:٤٥"
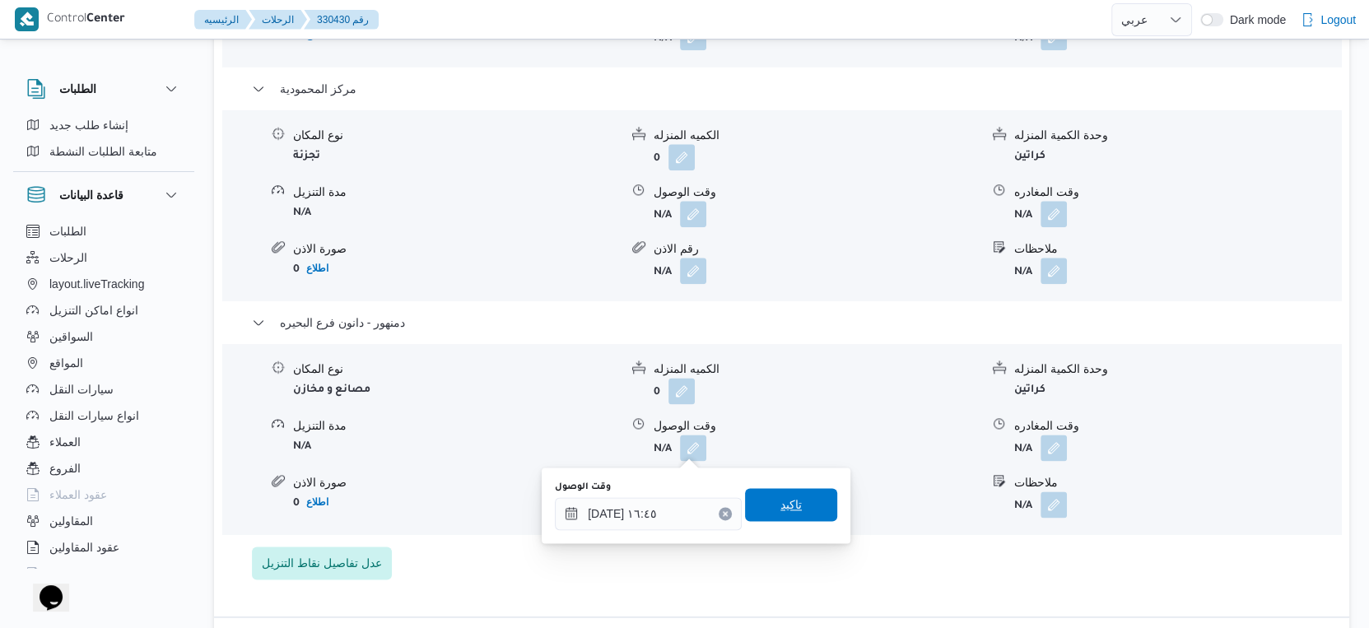
click at [808, 506] on span "تاكيد" at bounding box center [791, 504] width 92 height 33
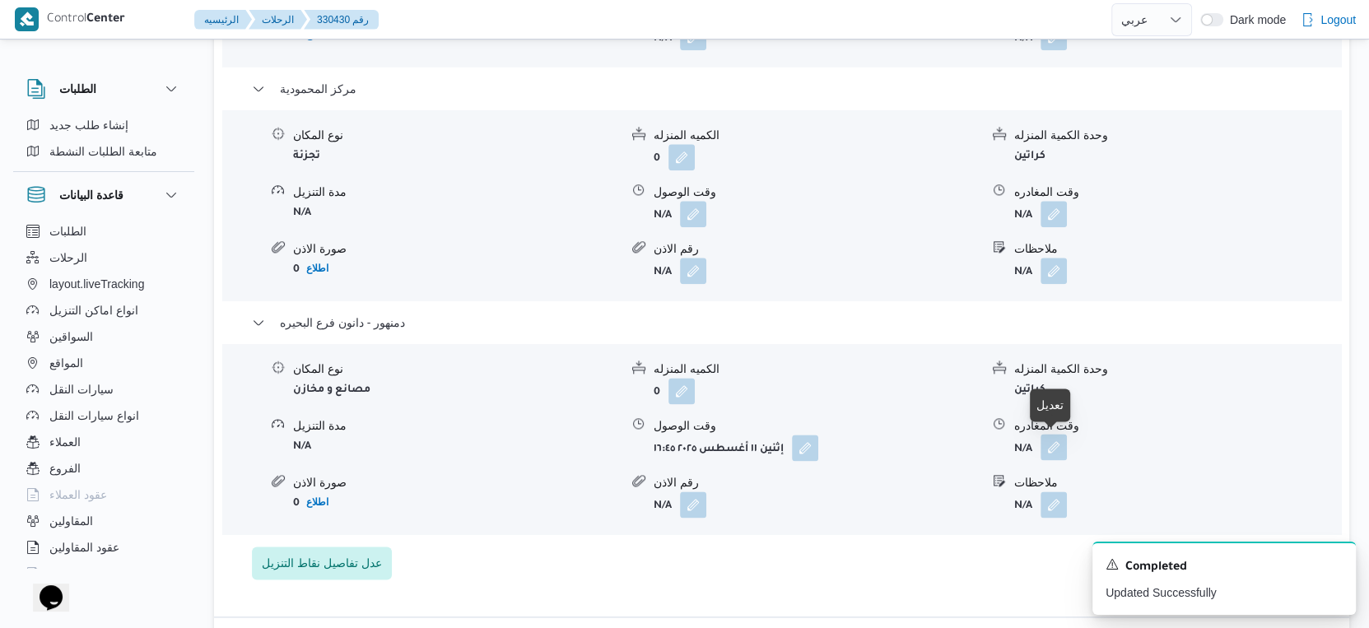
click at [1060, 445] on button "button" at bounding box center [1054, 447] width 26 height 26
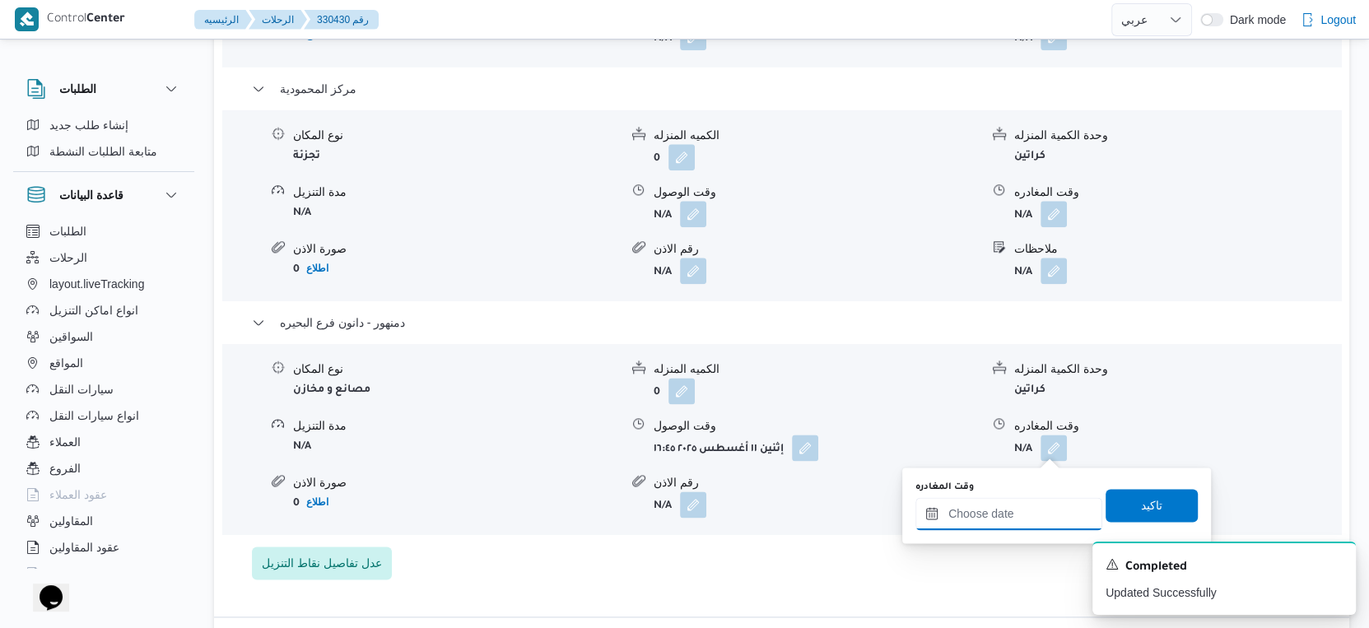
click at [1018, 521] on input "وقت المغادره" at bounding box center [1008, 513] width 187 height 33
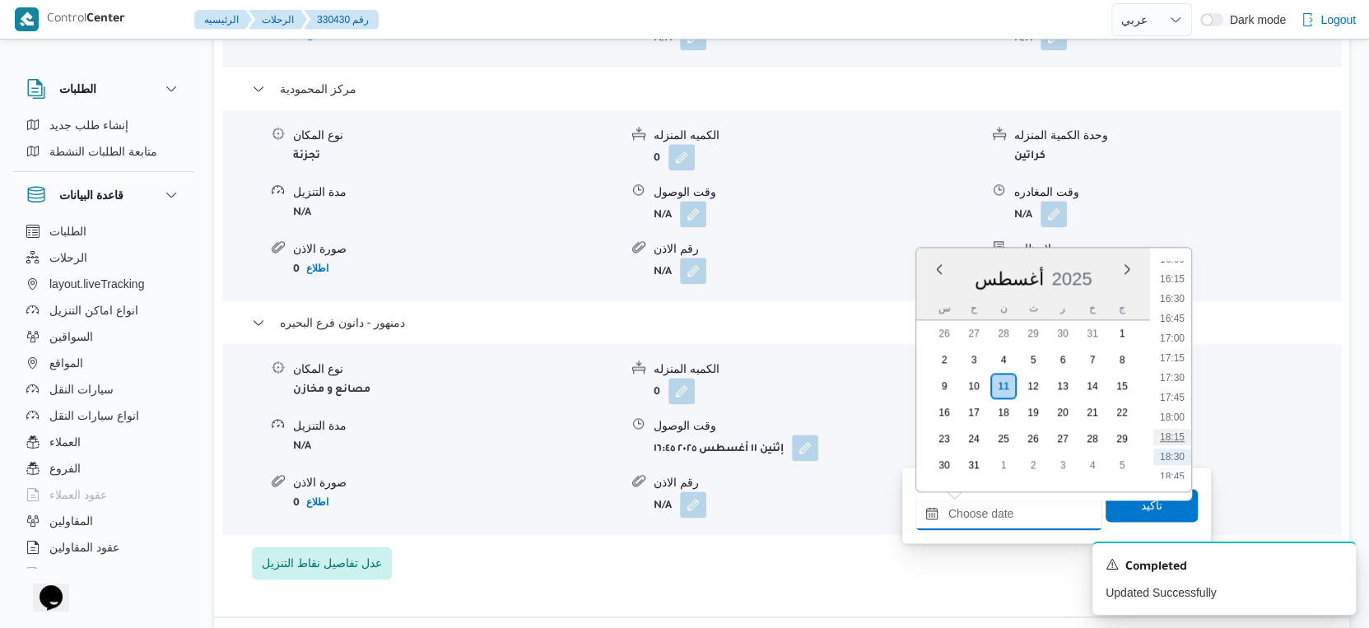
scroll to position [1164, 0]
drag, startPoint x: 1183, startPoint y: 368, endPoint x: 1138, endPoint y: 394, distance: 52.4
click at [1183, 368] on li "16:00" at bounding box center [1172, 369] width 38 height 16
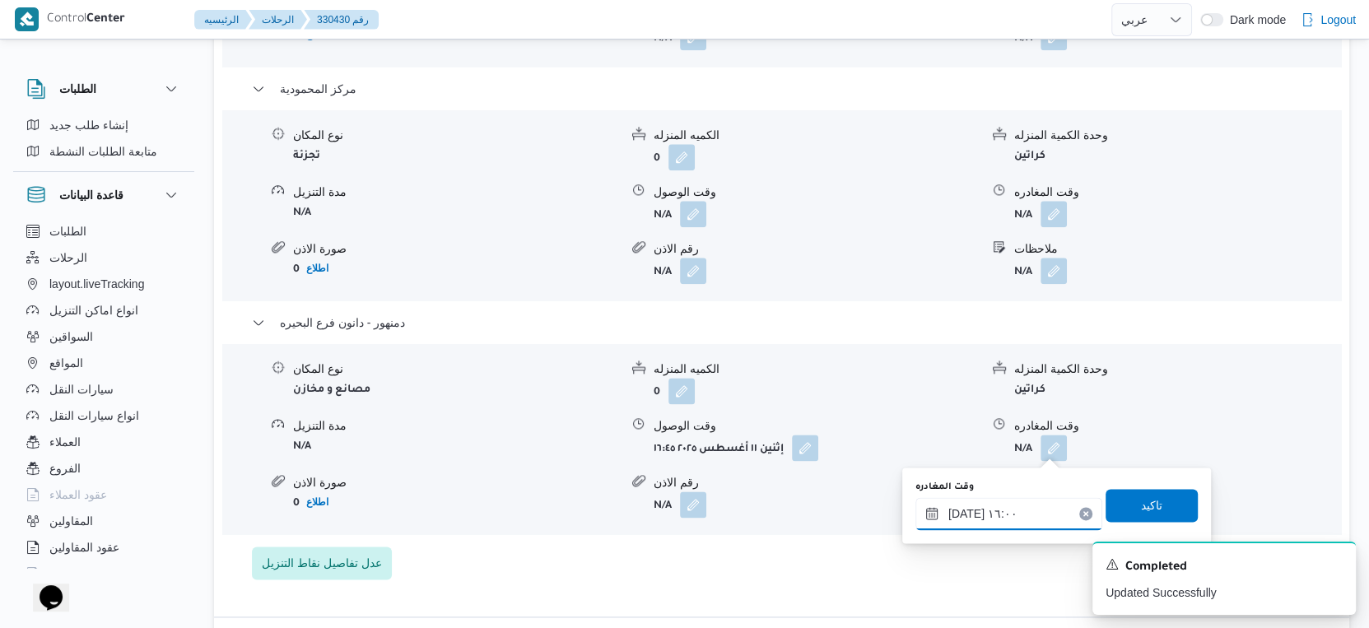
click at [964, 514] on input "١١/٠٨/٢٠٢٥ ١٦:٠٠" at bounding box center [1008, 513] width 187 height 33
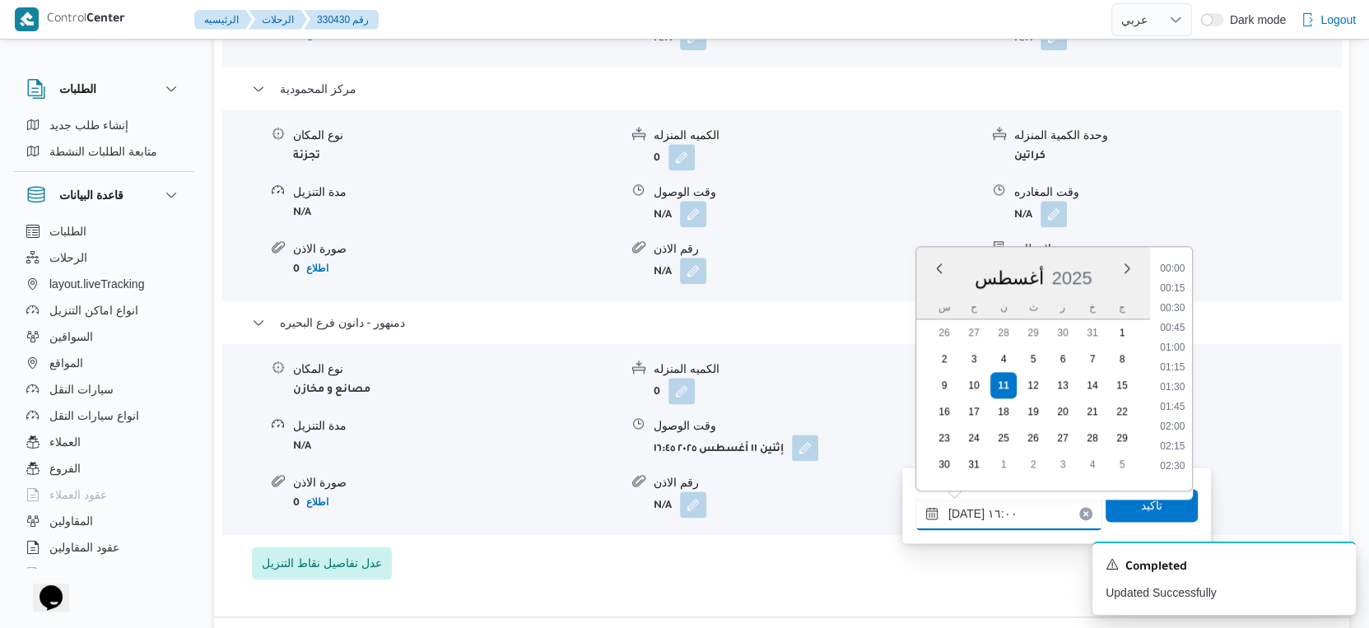
scroll to position [1150, 0]
type input "١١/٠٨/٢٠٢٥ ١٦:٥٠"
click at [1144, 505] on span "تاكيد" at bounding box center [1151, 505] width 21 height 20
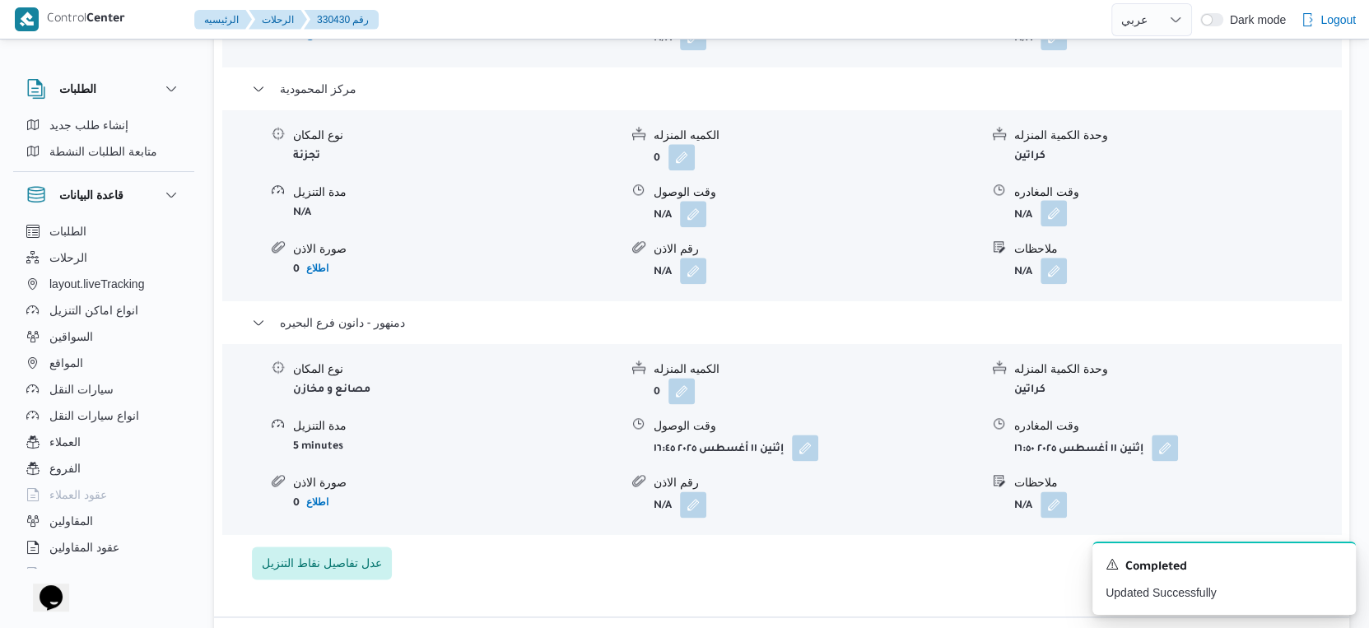
click at [1053, 213] on button "button" at bounding box center [1054, 213] width 26 height 26
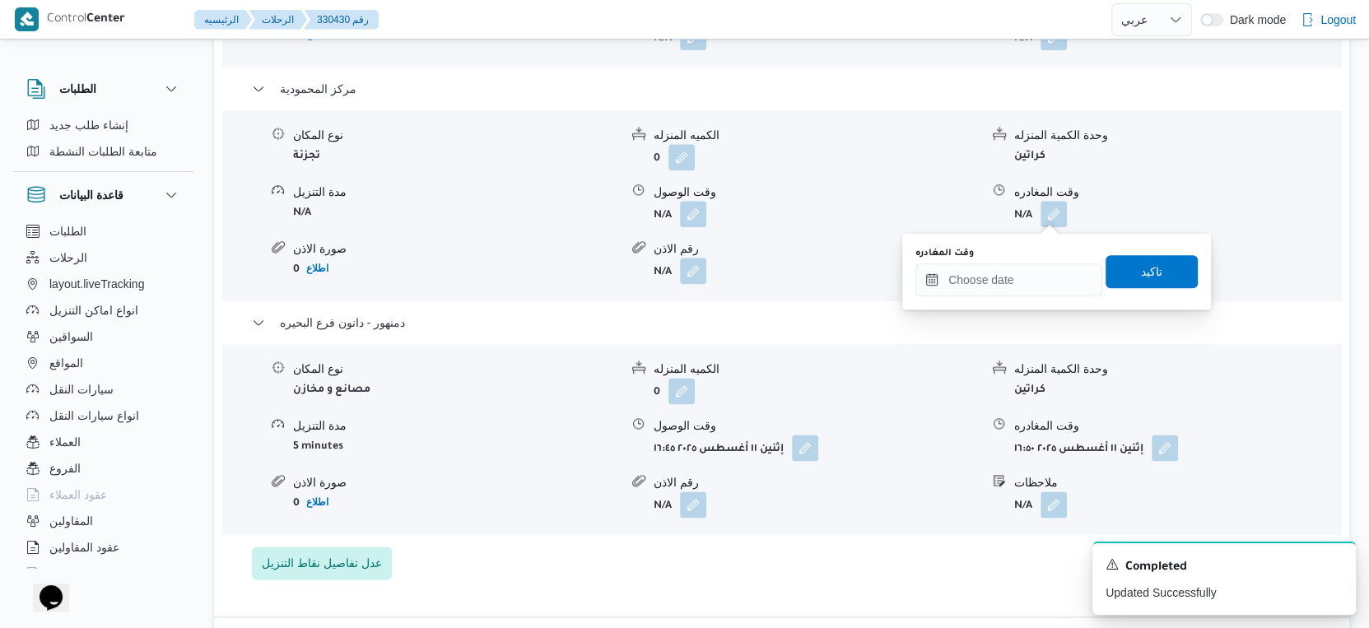
click at [1027, 258] on div "وقت المغادره" at bounding box center [1008, 253] width 187 height 13
click at [1022, 280] on input "وقت المغادره" at bounding box center [1008, 279] width 187 height 33
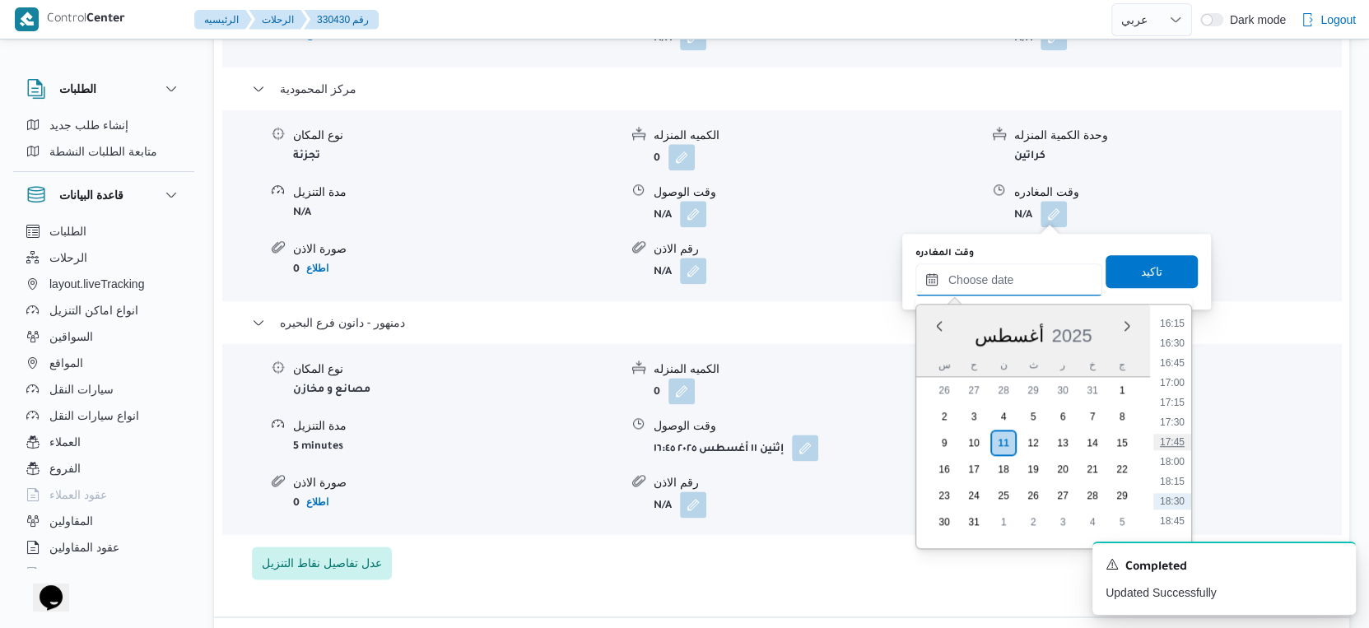
scroll to position [1255, 0]
drag, startPoint x: 1174, startPoint y: 333, endPoint x: 1164, endPoint y: 313, distance: 22.1
click at [1174, 333] on li "16:00" at bounding box center [1172, 335] width 38 height 16
type input "١١/٠٨/٢٠٢٥ ١٦:٠٠"
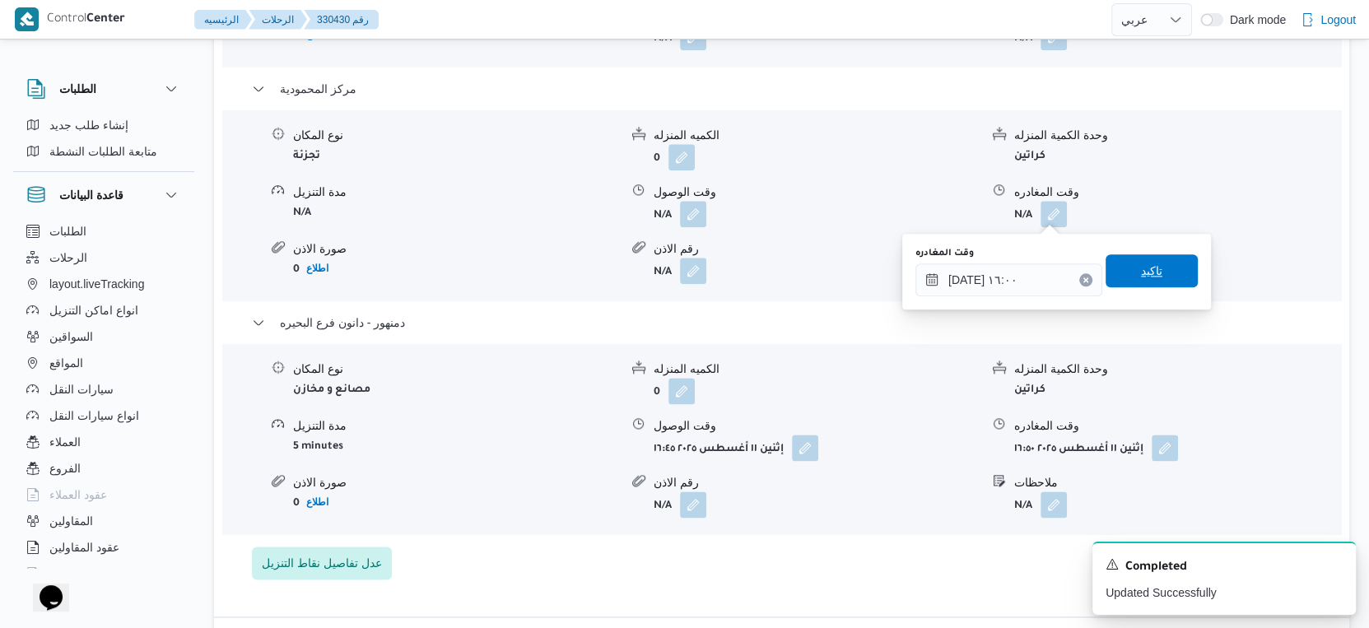
click at [1148, 264] on span "تاكيد" at bounding box center [1151, 271] width 21 height 20
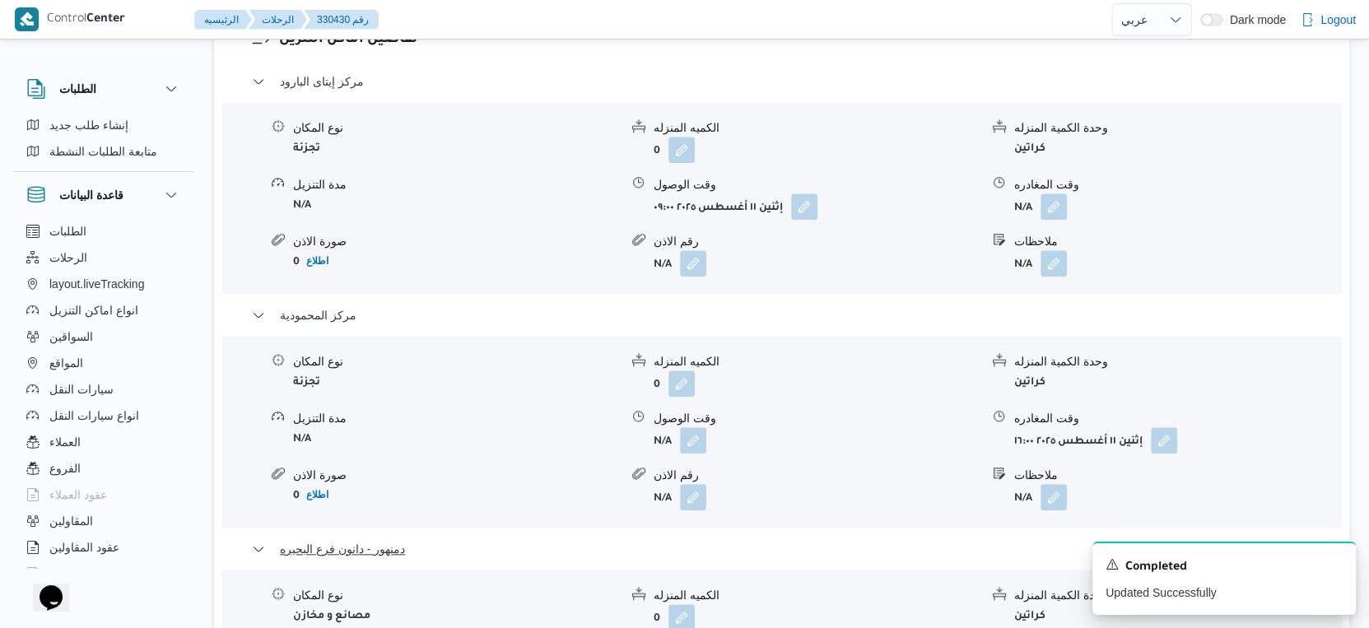
scroll to position [1372, 0]
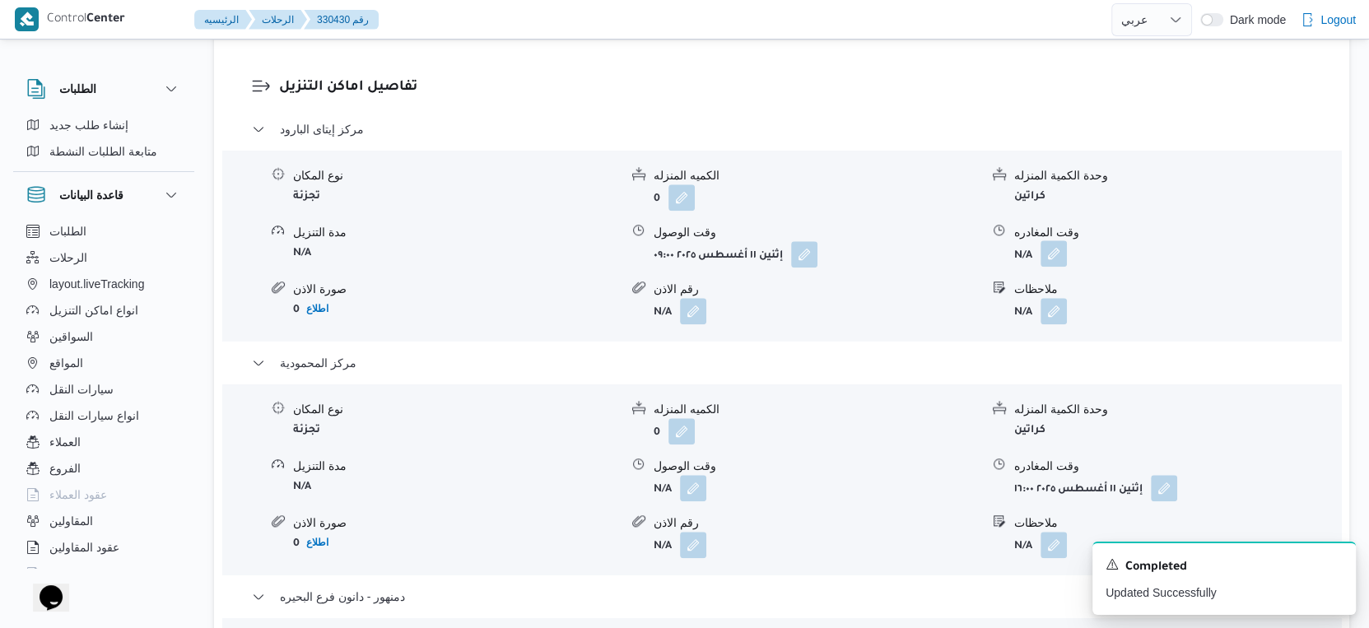
click at [1060, 251] on button "button" at bounding box center [1054, 253] width 26 height 26
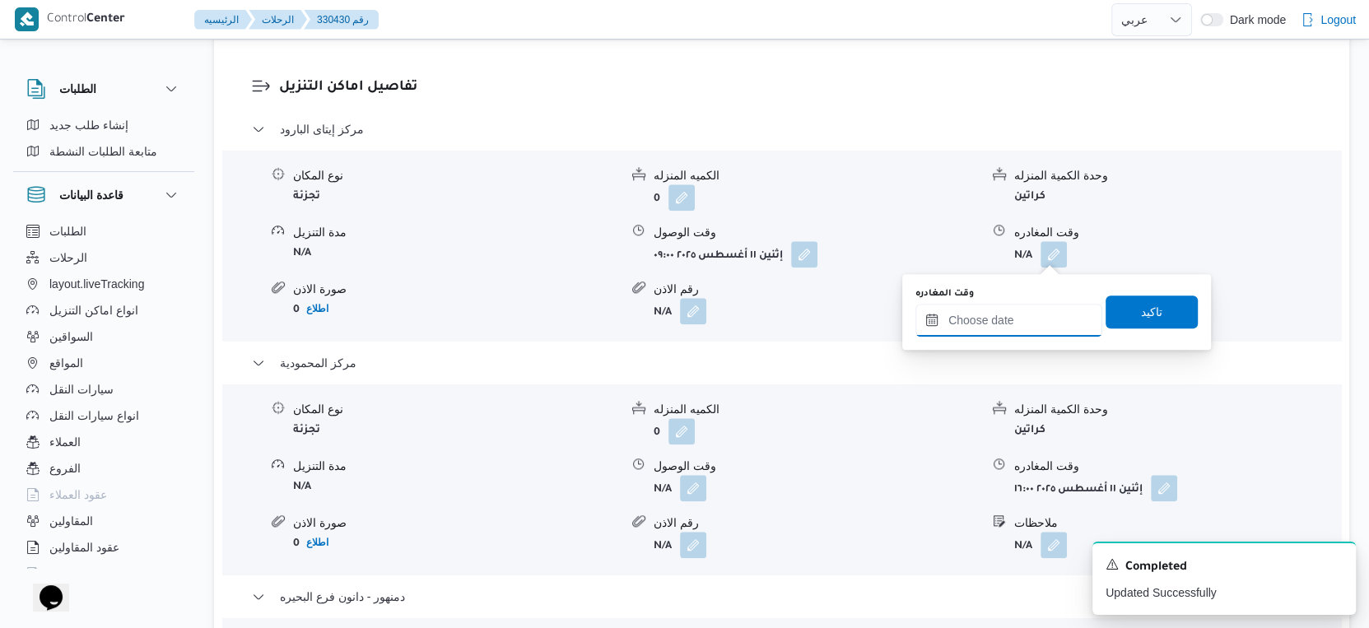
click at [1015, 326] on input "وقت المغادره" at bounding box center [1008, 320] width 187 height 33
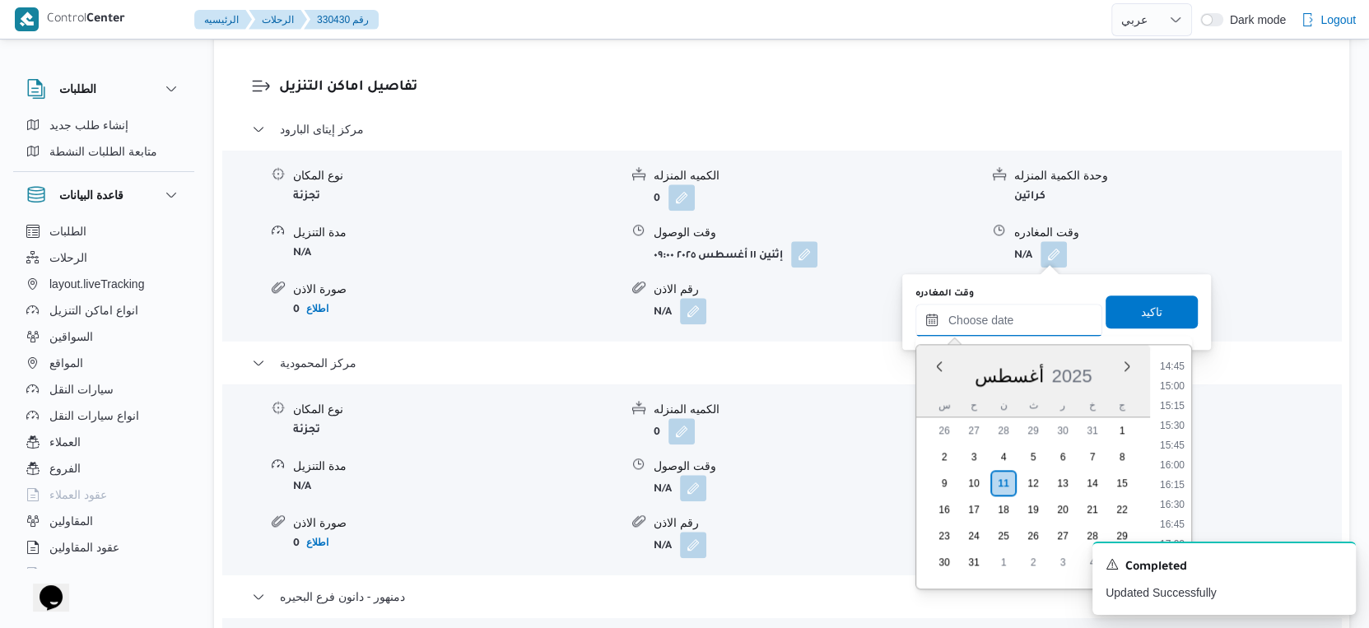
scroll to position [1164, 0]
click at [1180, 380] on li "15:00" at bounding box center [1172, 388] width 38 height 16
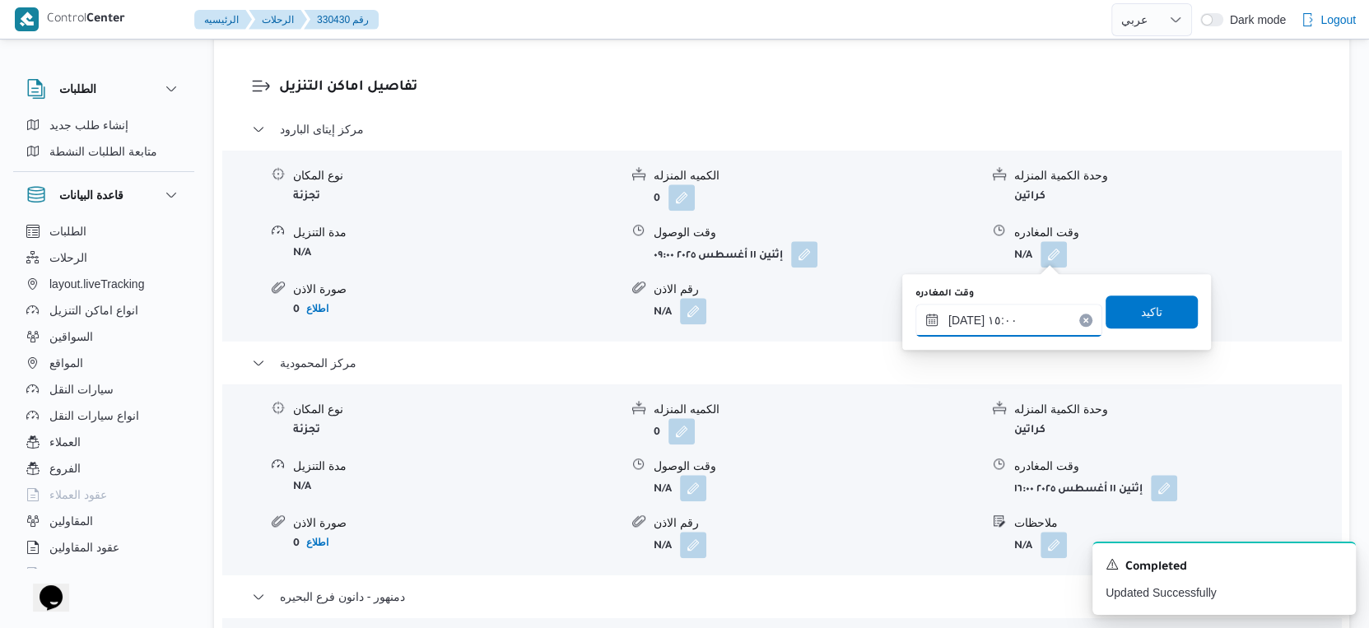
click at [1028, 305] on input "١١/٠٨/٢٠٢٥ ١٥:٠٠" at bounding box center [1008, 320] width 187 height 33
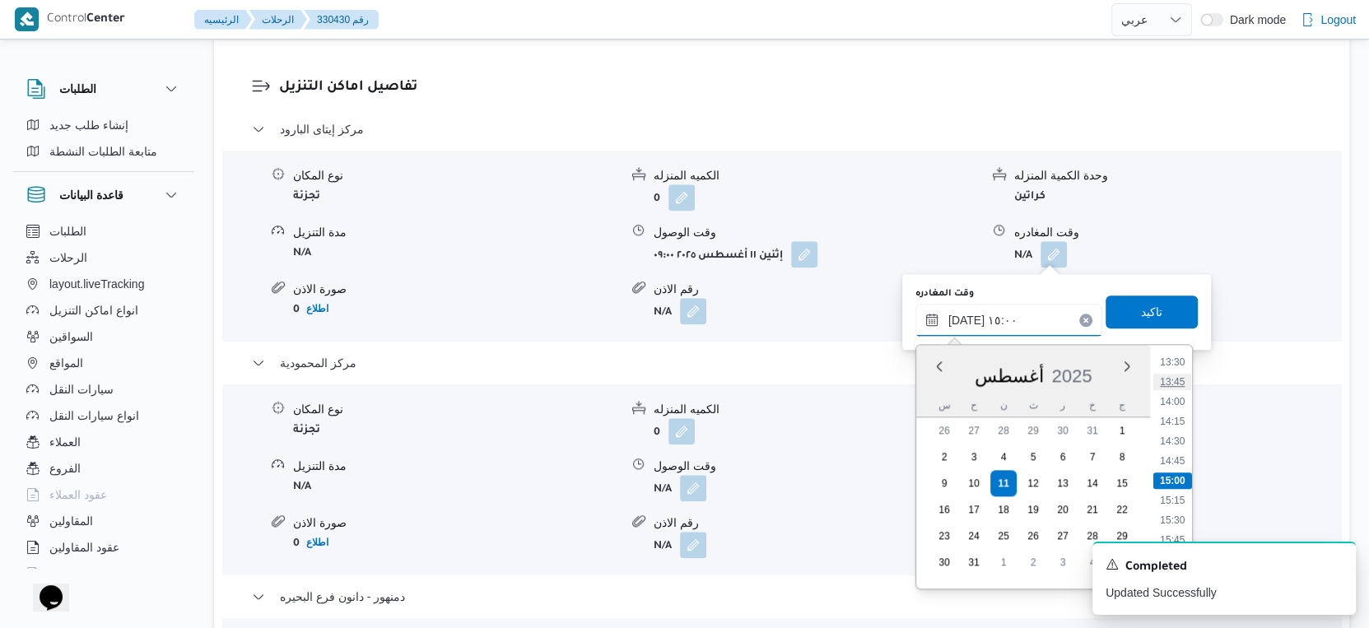
scroll to position [980, 0]
click at [1177, 412] on li "13:00" at bounding box center [1172, 414] width 38 height 16
type input "١١/٠٨/٢٠٢٥ ١٣:٠٠"
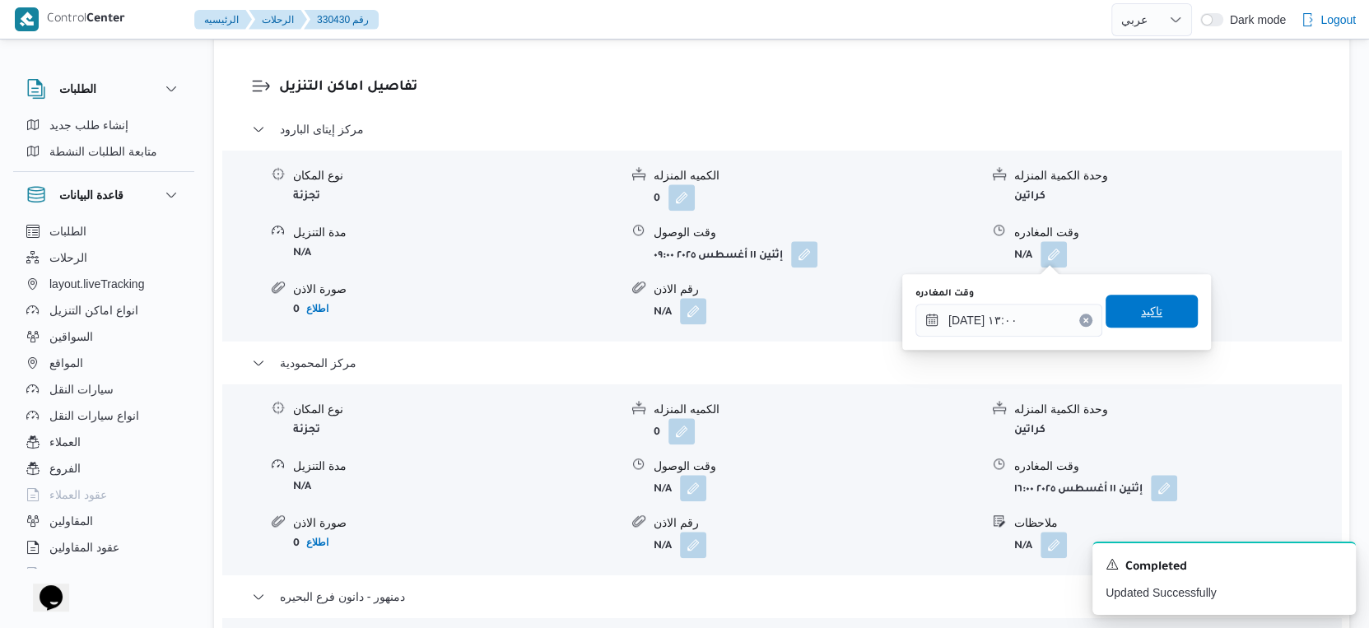
click at [1149, 310] on span "تاكيد" at bounding box center [1152, 311] width 92 height 33
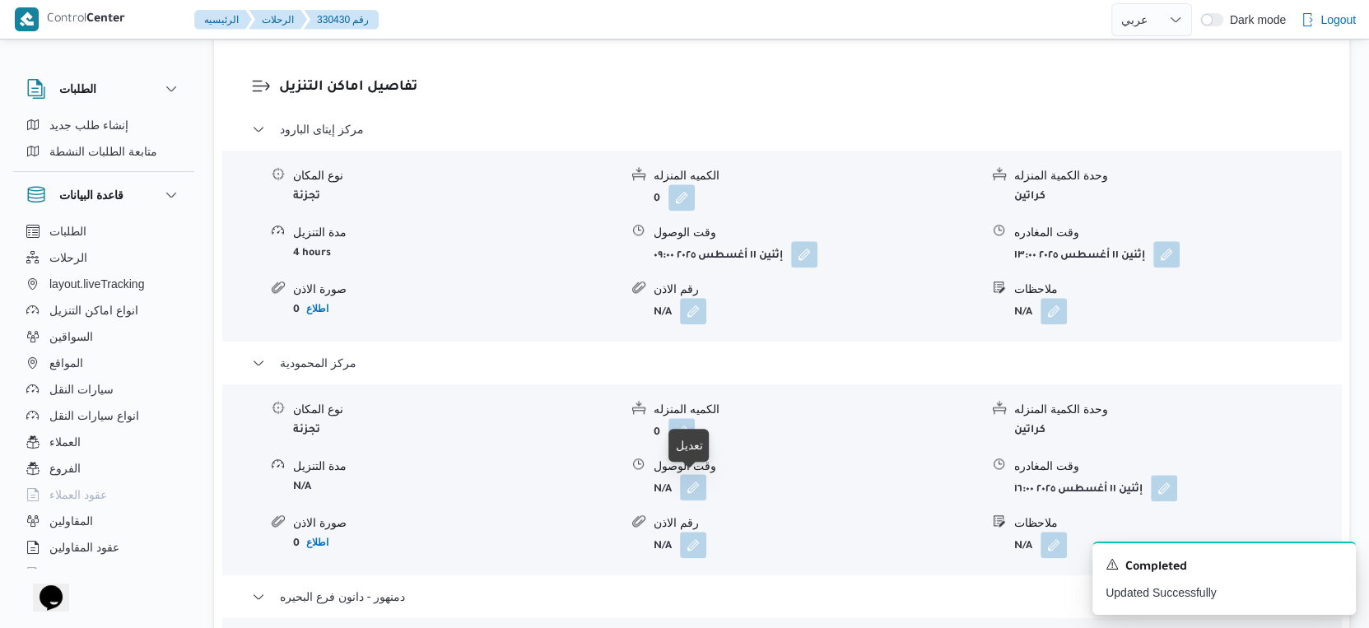
click at [690, 482] on button "button" at bounding box center [693, 487] width 26 height 26
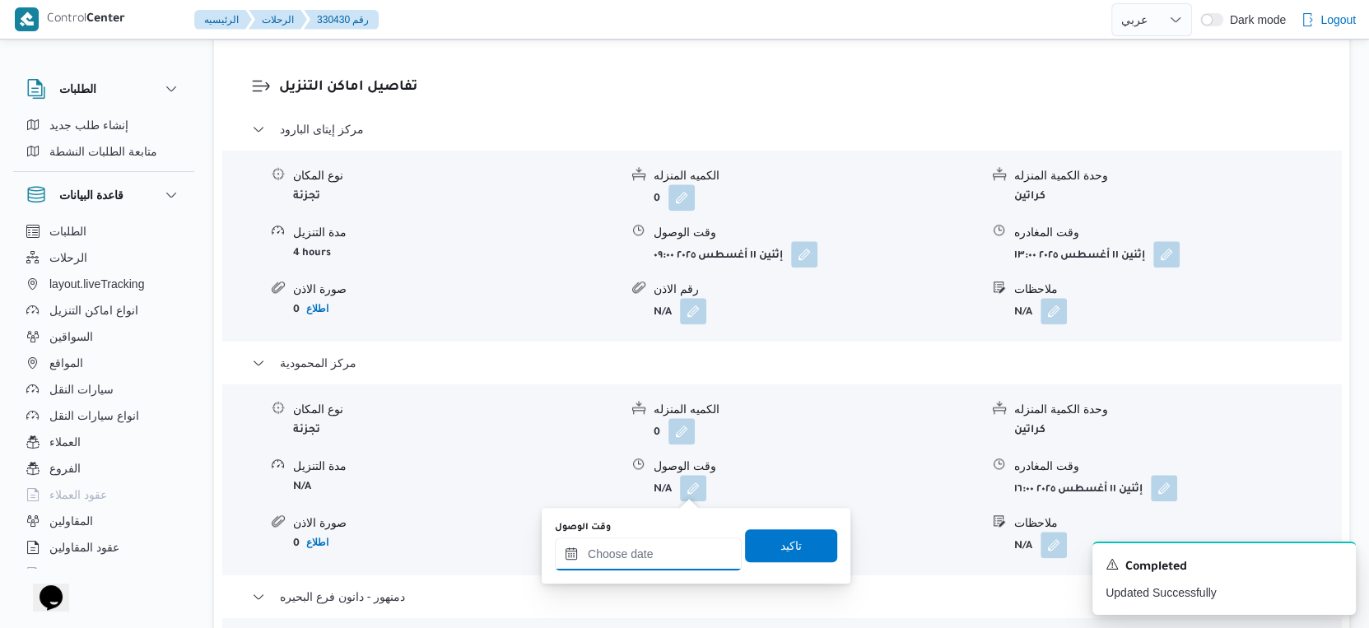
click at [641, 538] on input "وقت الوصول" at bounding box center [648, 554] width 187 height 33
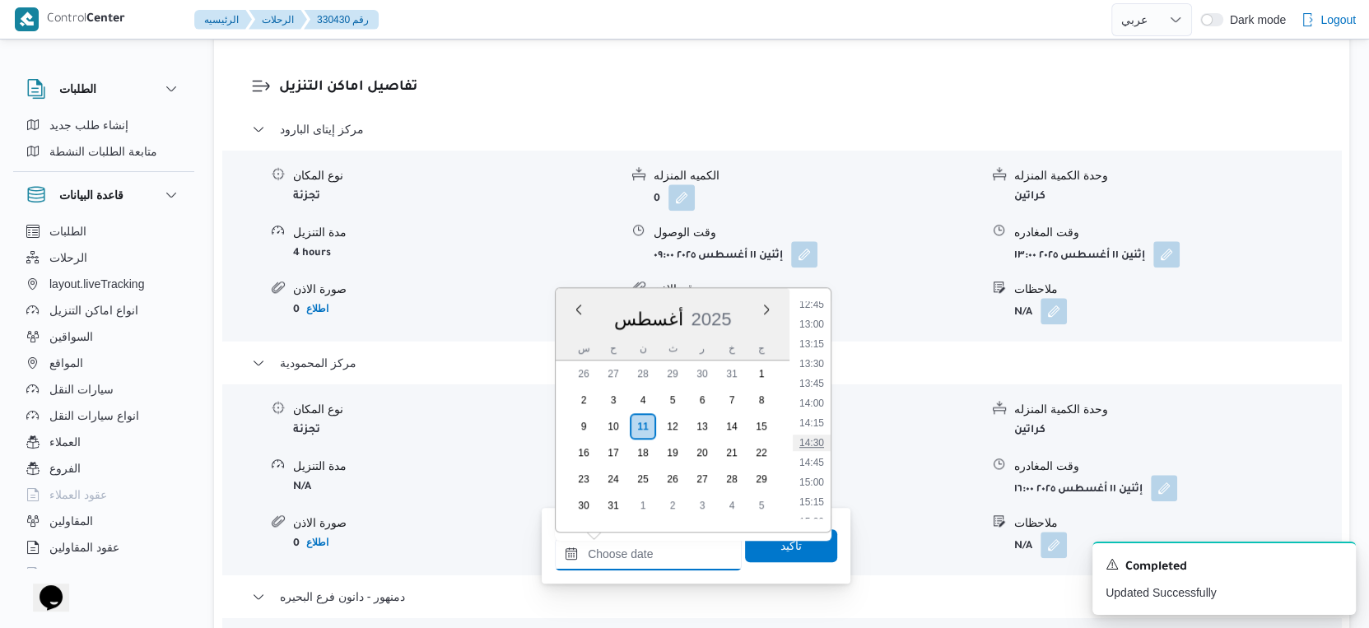
scroll to position [981, 0]
click at [815, 394] on li "13:30" at bounding box center [812, 395] width 38 height 16
type input "١١/٠٨/٢٠٢٥ ١٣:٣٠"
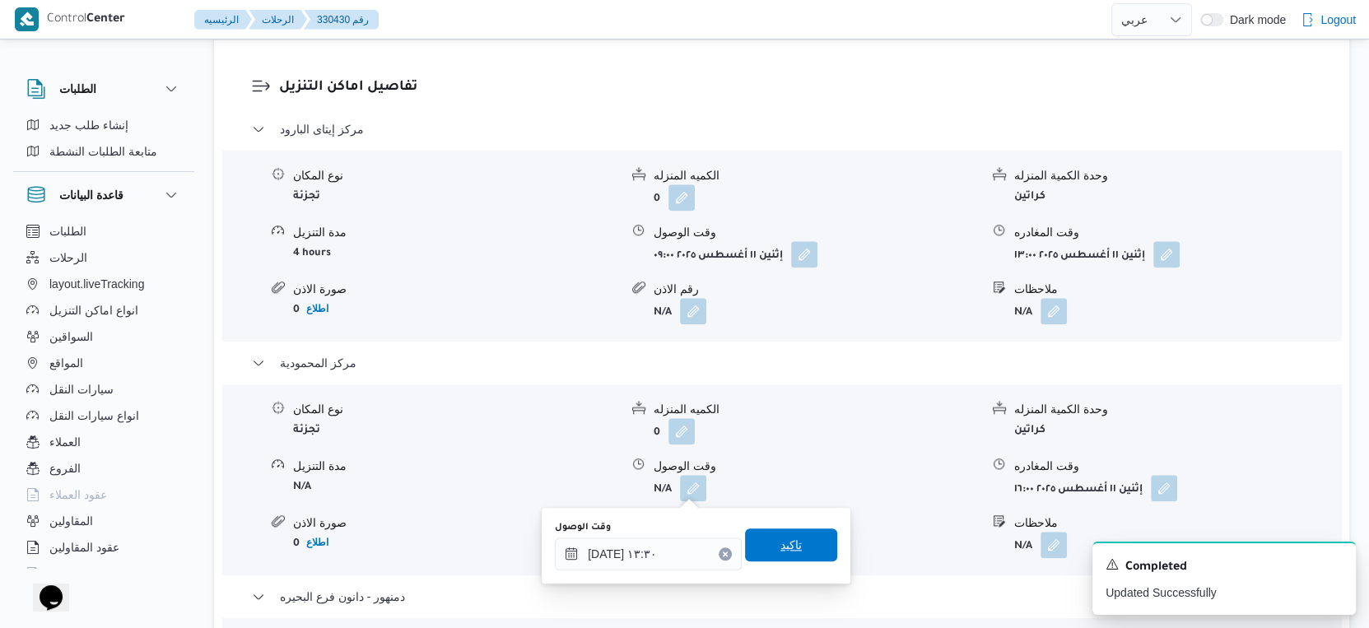
click at [792, 545] on span "تاكيد" at bounding box center [791, 545] width 92 height 33
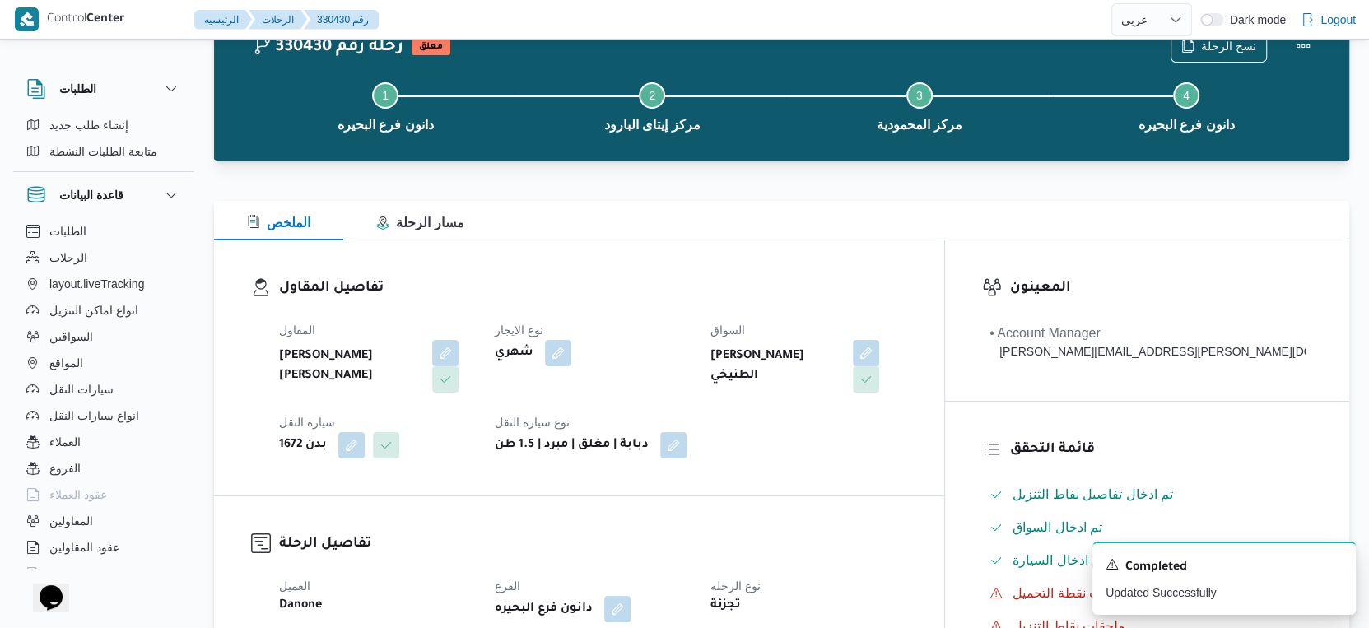
scroll to position [0, 0]
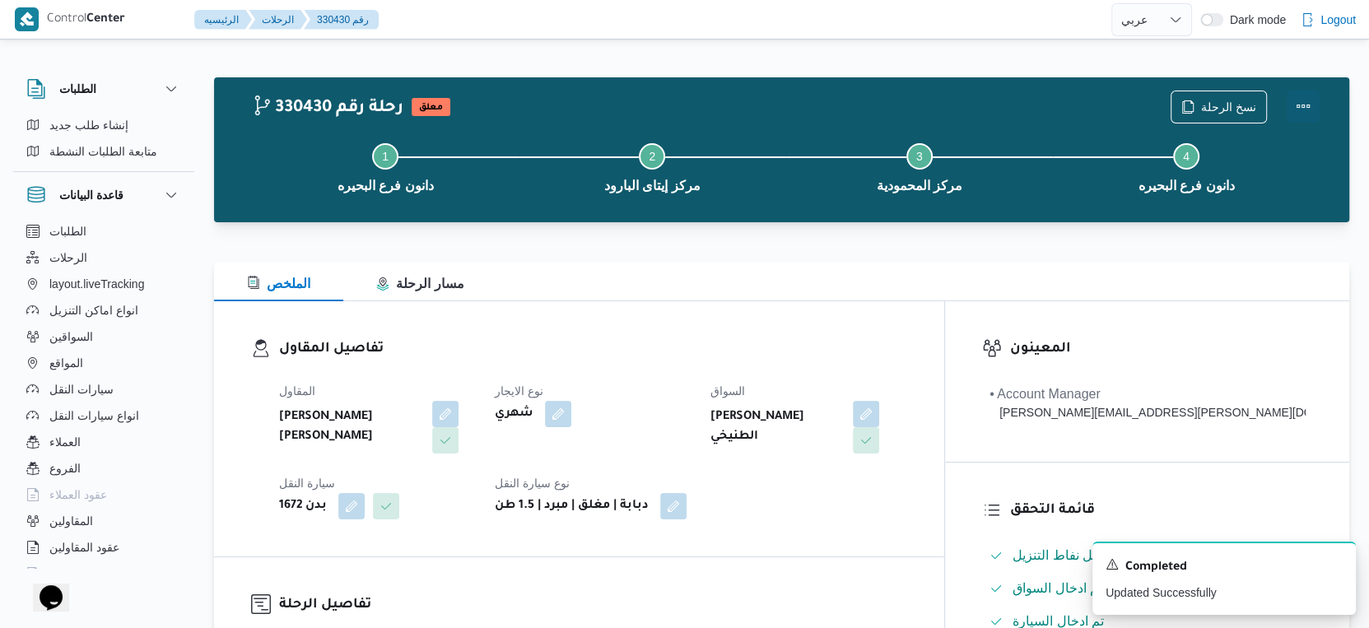
click at [1308, 100] on button "Actions" at bounding box center [1303, 106] width 33 height 33
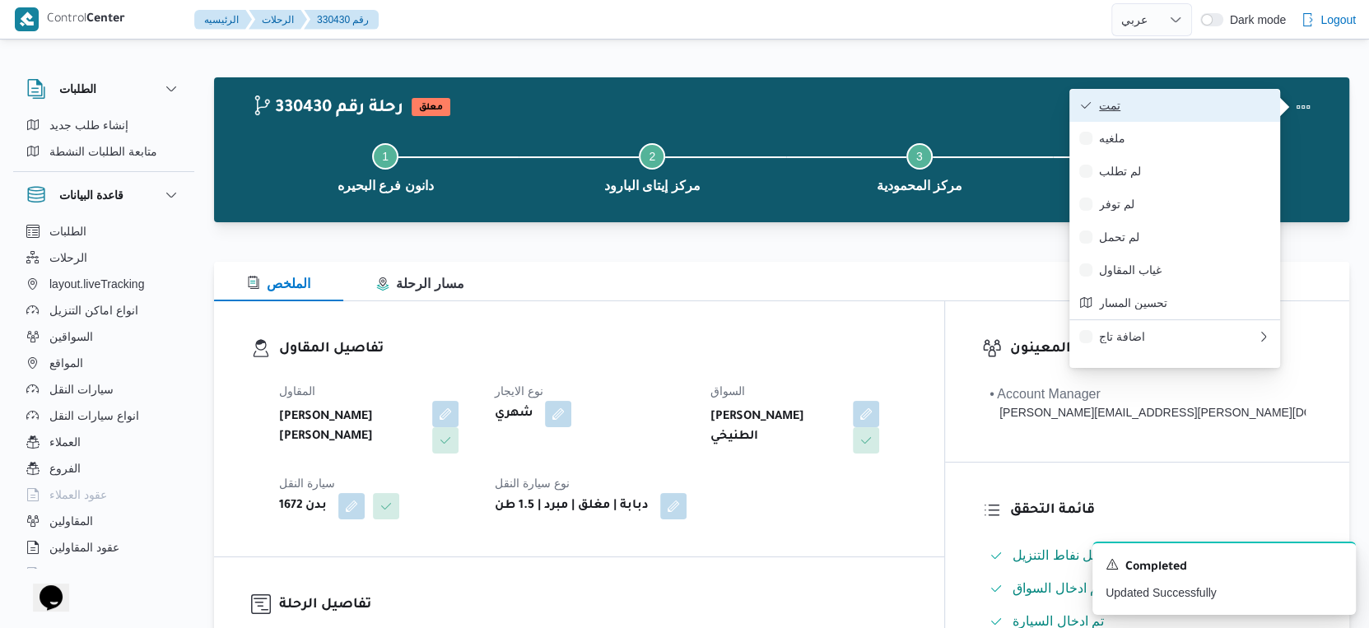
click at [1210, 96] on button "تمت" at bounding box center [1174, 105] width 211 height 33
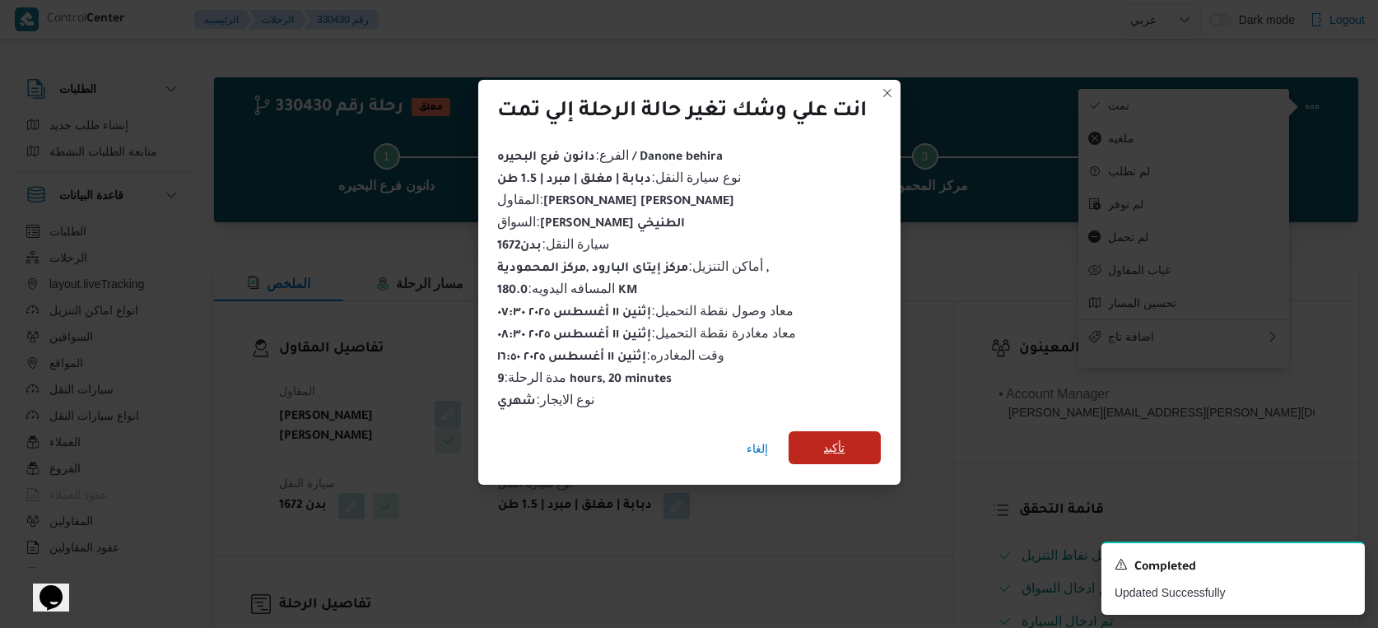
click at [837, 450] on span "تأكيد" at bounding box center [834, 448] width 21 height 20
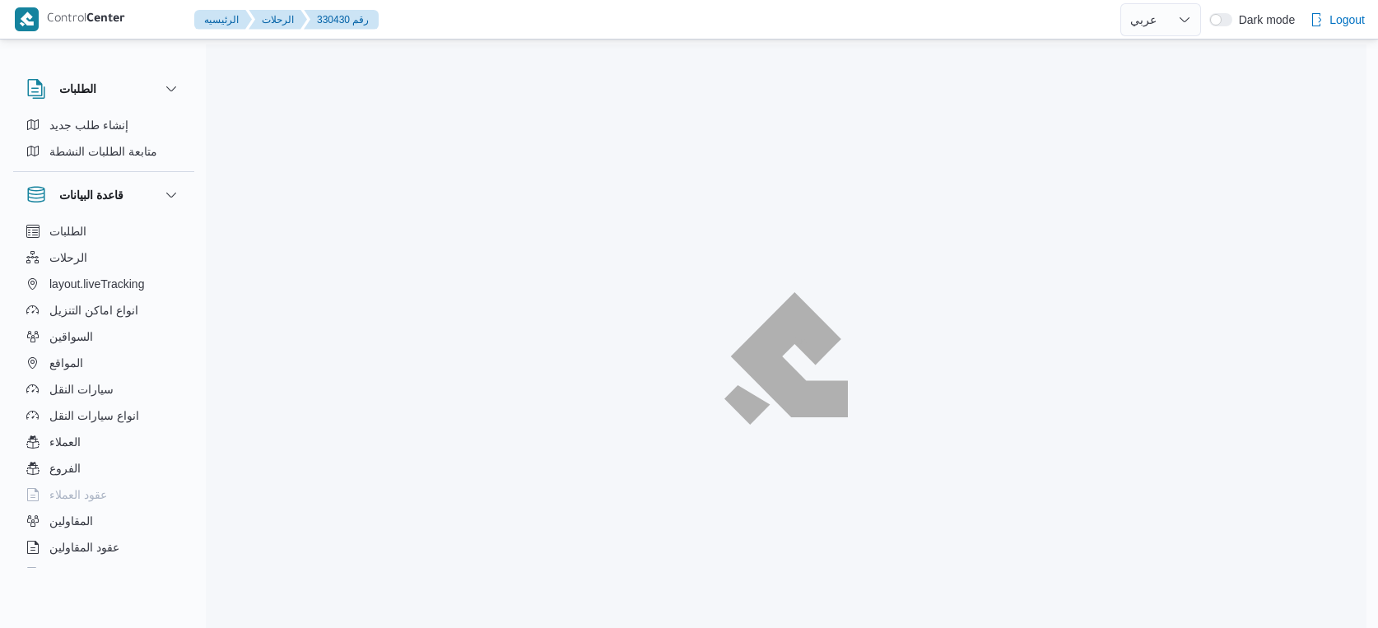
select select "ar"
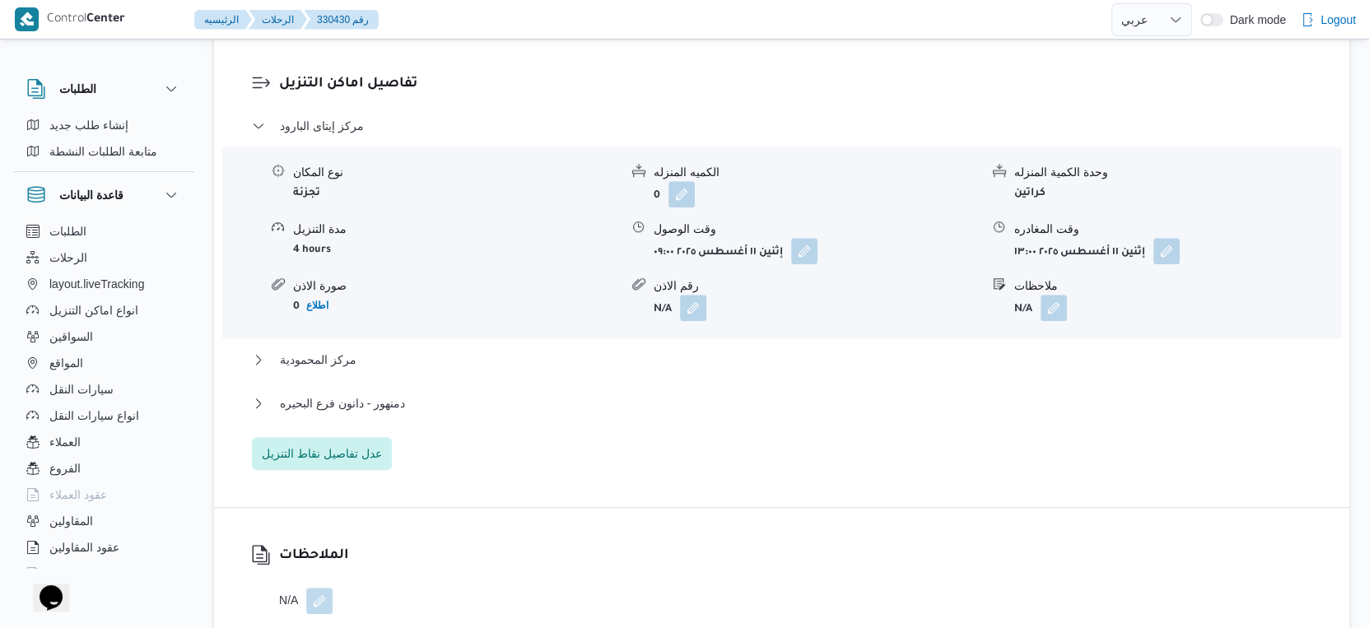
scroll to position [1555, 0]
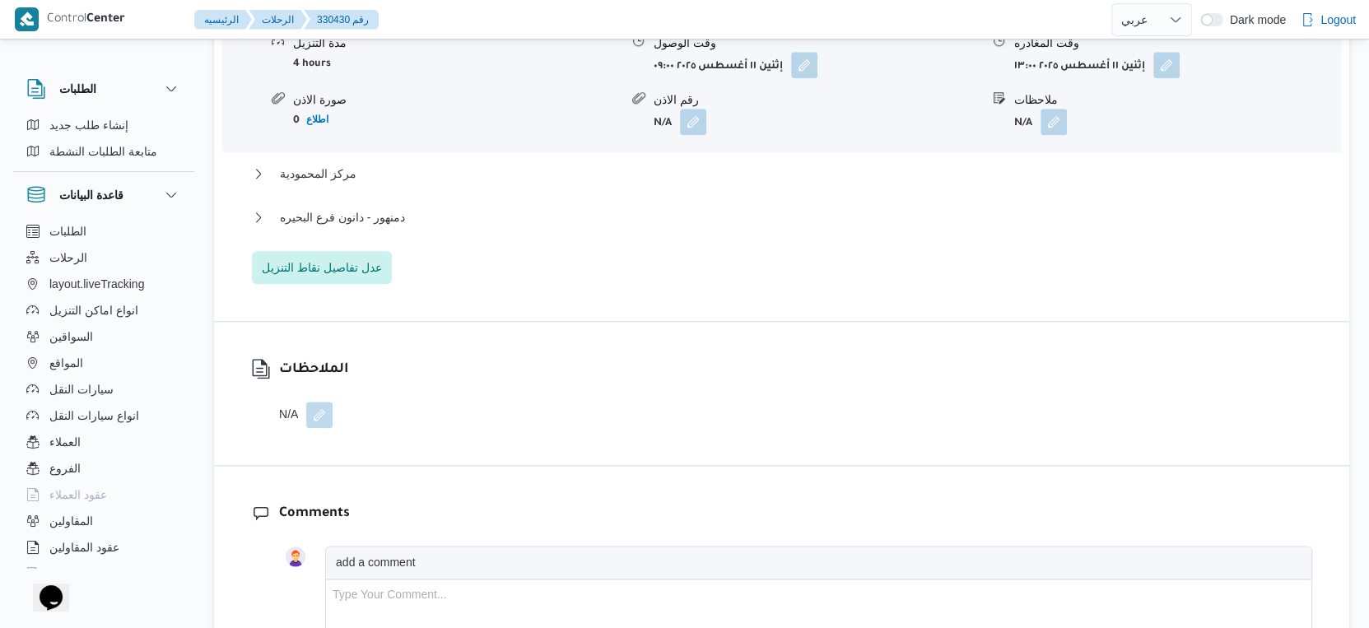
select select "ar"
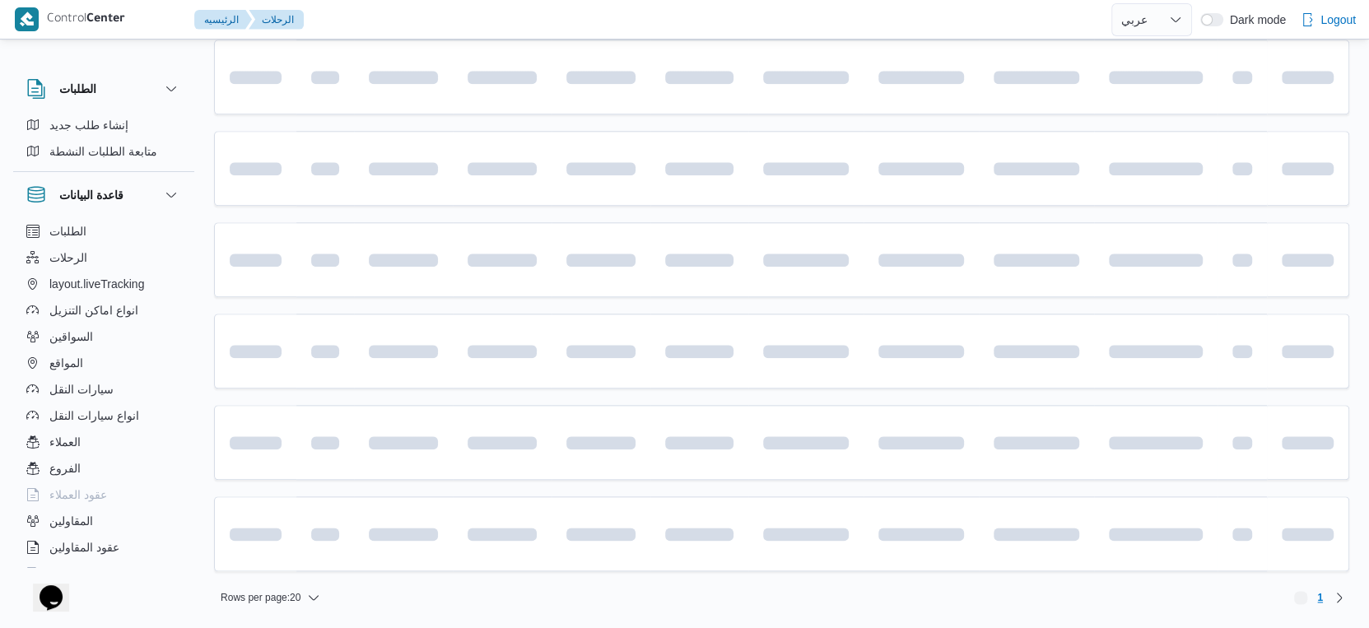
scroll to position [1344, 0]
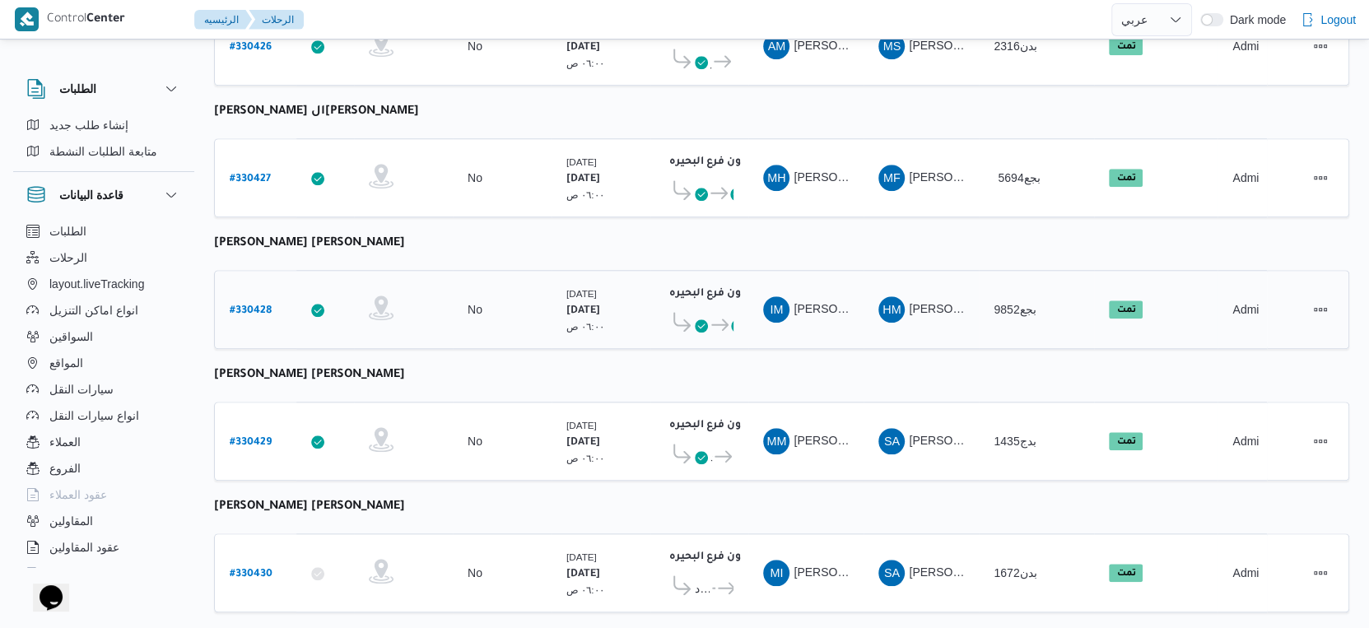
click at [240, 305] on b "# 330428" at bounding box center [251, 311] width 42 height 12
select select "ar"
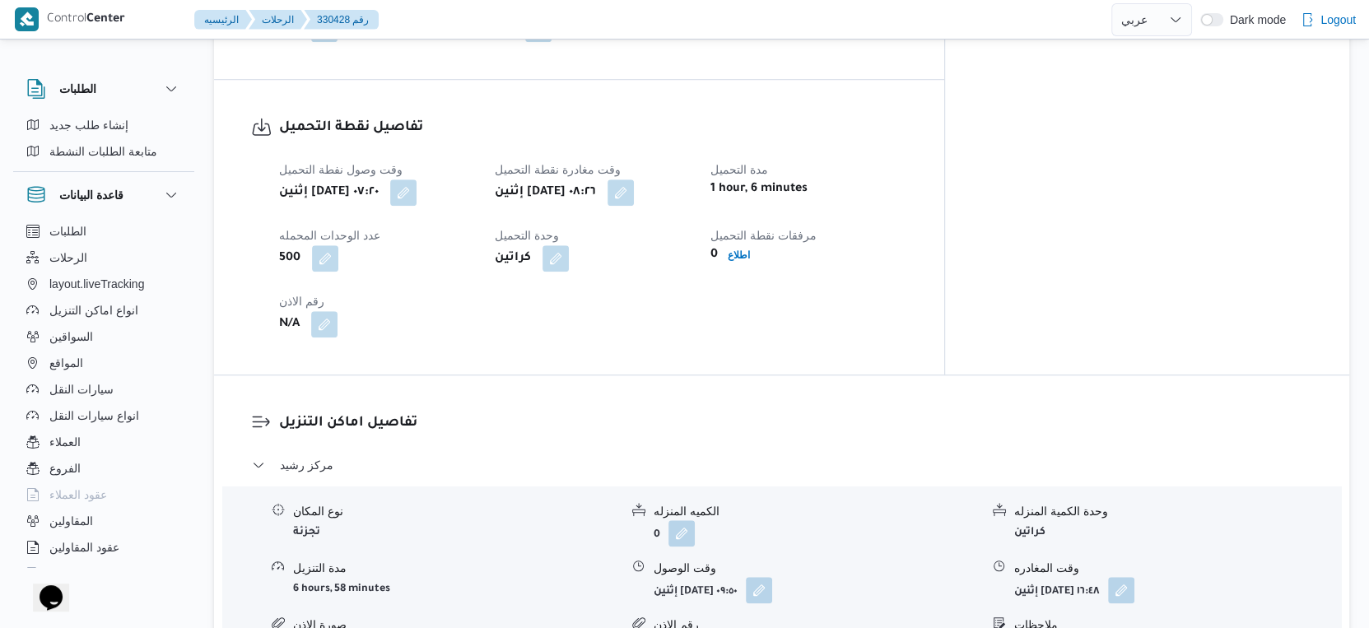
scroll to position [1372, 0]
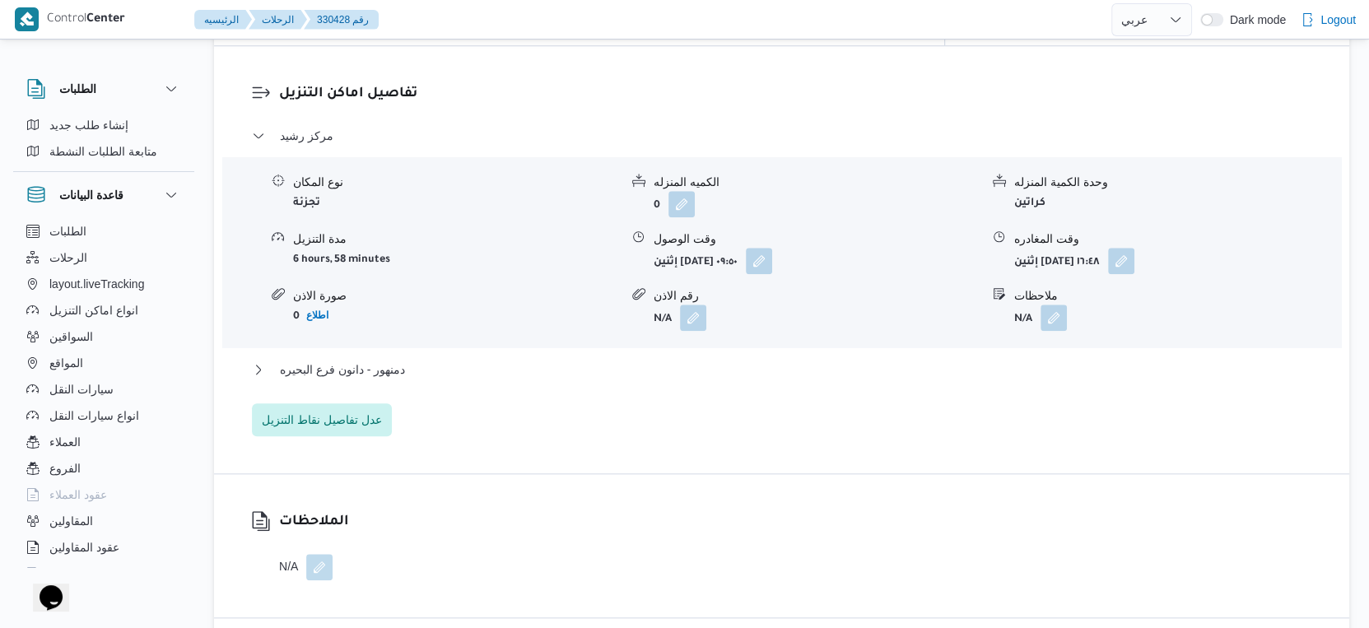
click at [440, 367] on div "دمنهور - دانون فرع البحيره" at bounding box center [782, 375] width 1060 height 31
click at [442, 365] on button "دمنهور - دانون فرع البحيره" at bounding box center [782, 370] width 1060 height 20
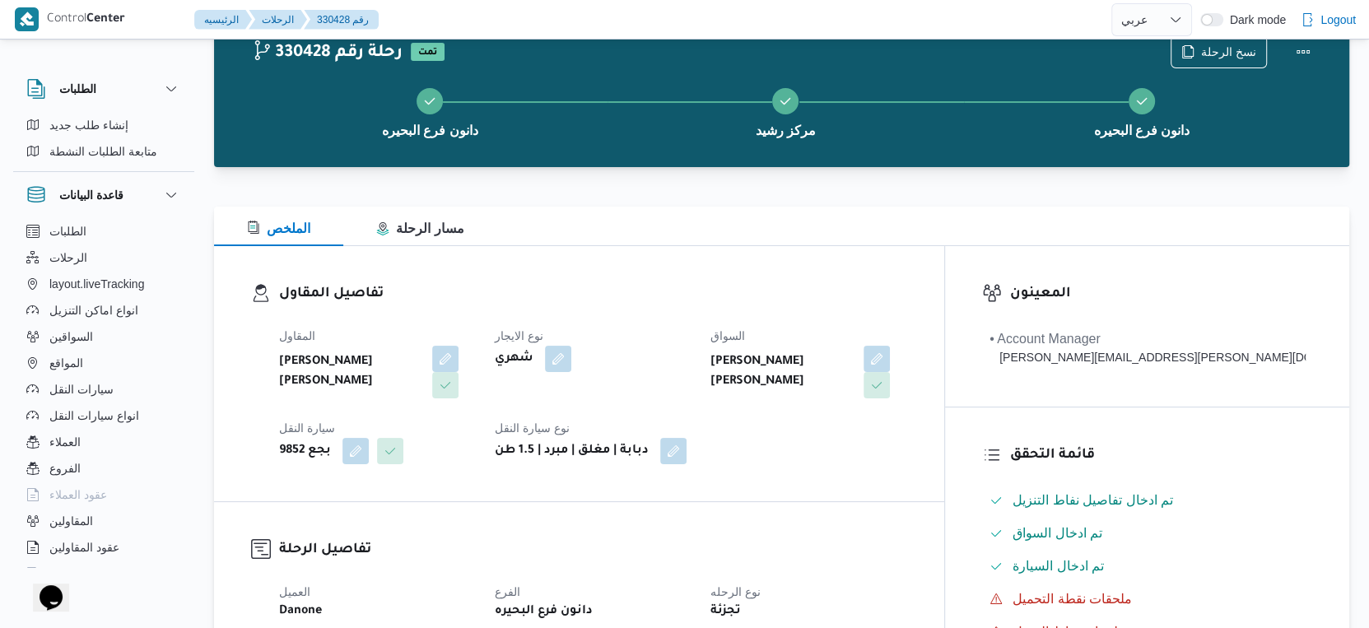
scroll to position [0, 0]
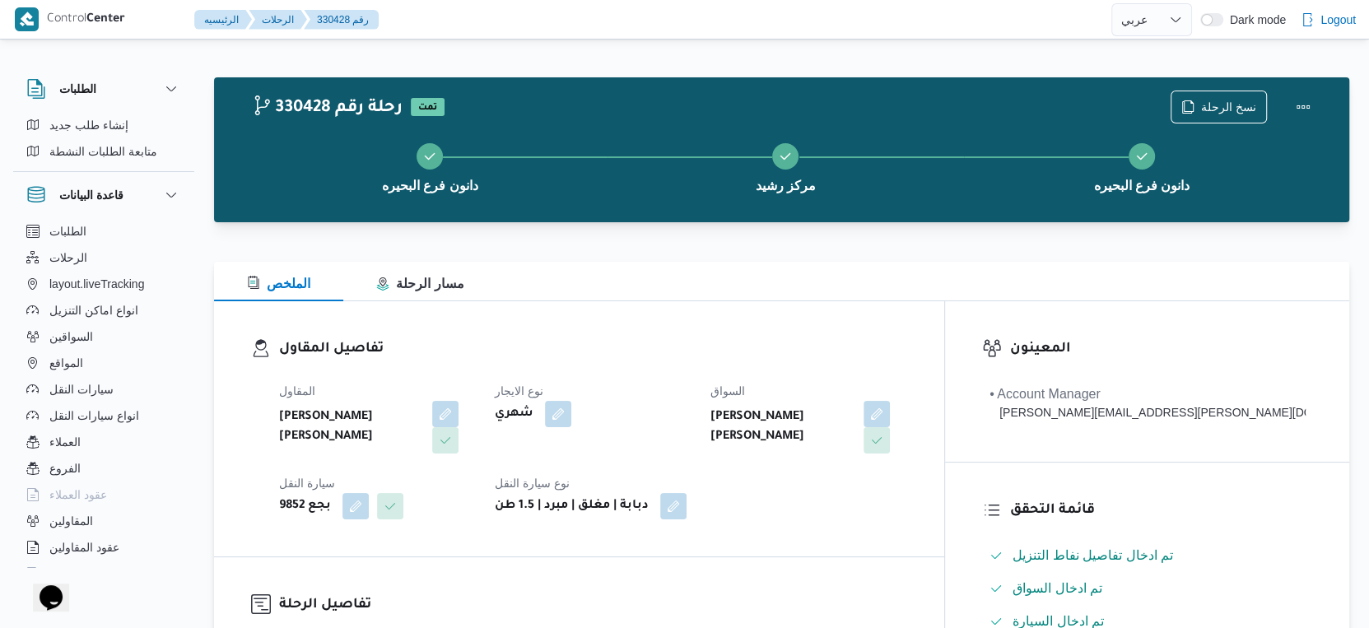
select select "ar"
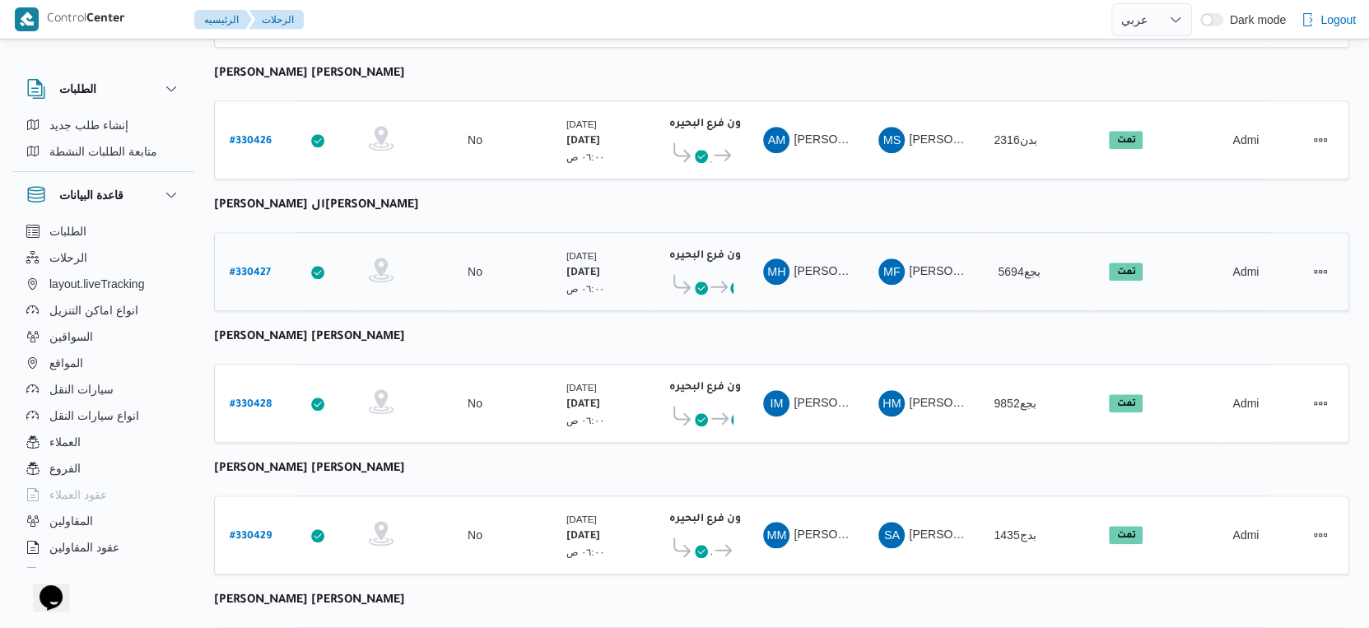
scroll to position [1280, 0]
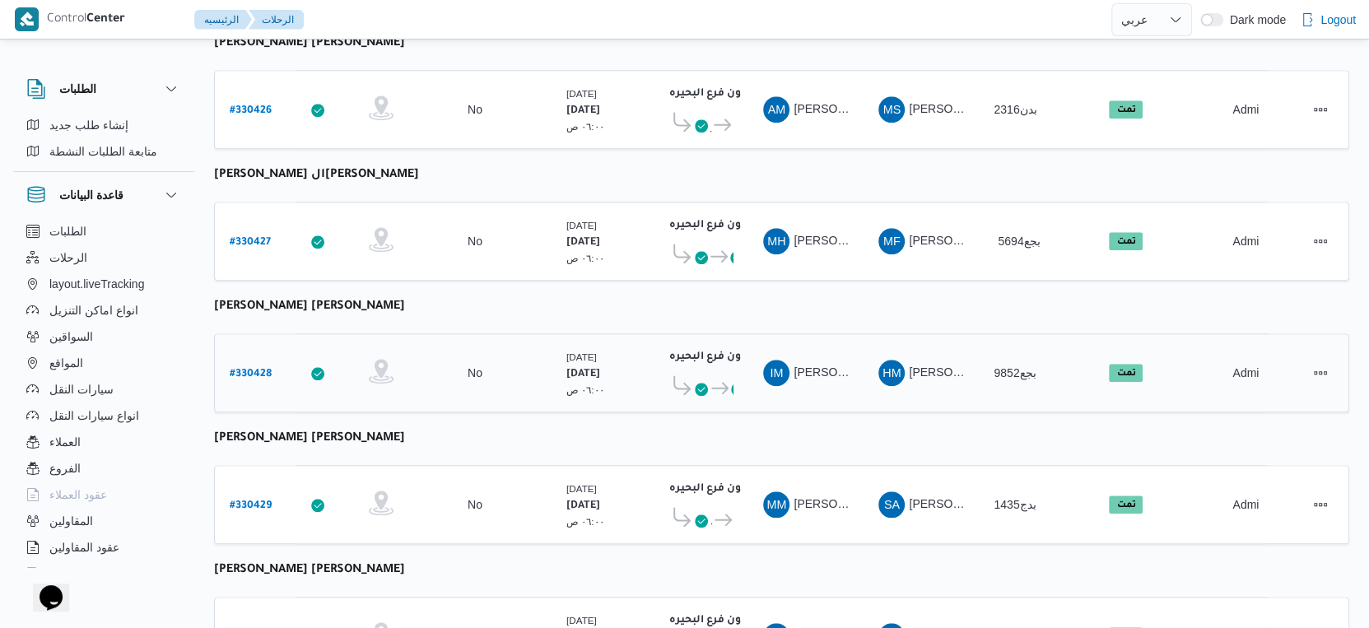
click at [241, 369] on b "# 330428" at bounding box center [251, 375] width 42 height 12
select select "ar"
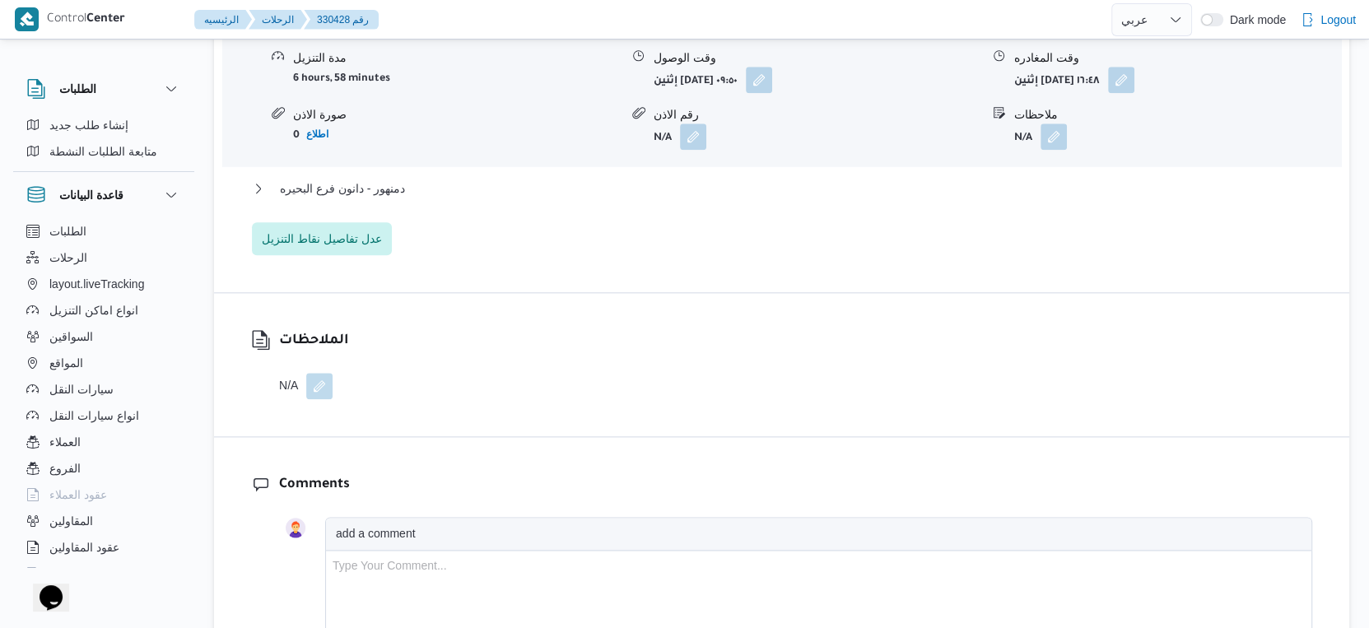
scroll to position [1555, 0]
click at [412, 179] on button "دمنهور - دانون فرع البحيره" at bounding box center [782, 187] width 1060 height 20
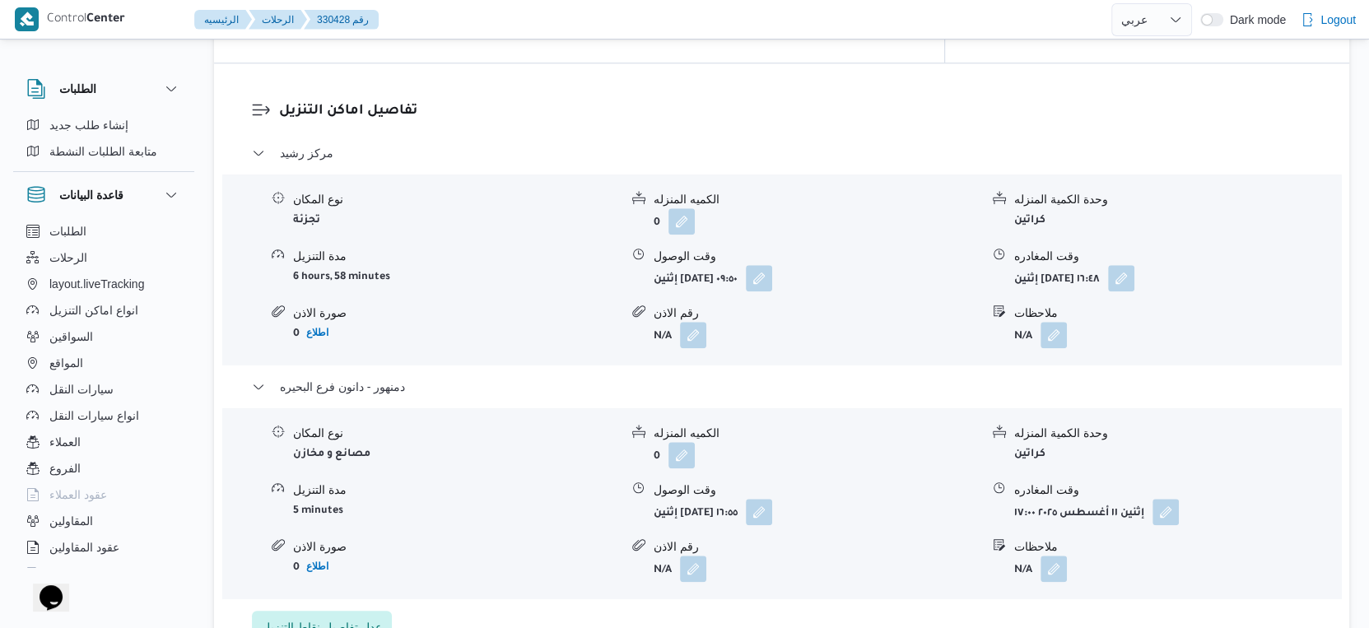
scroll to position [1463, 0]
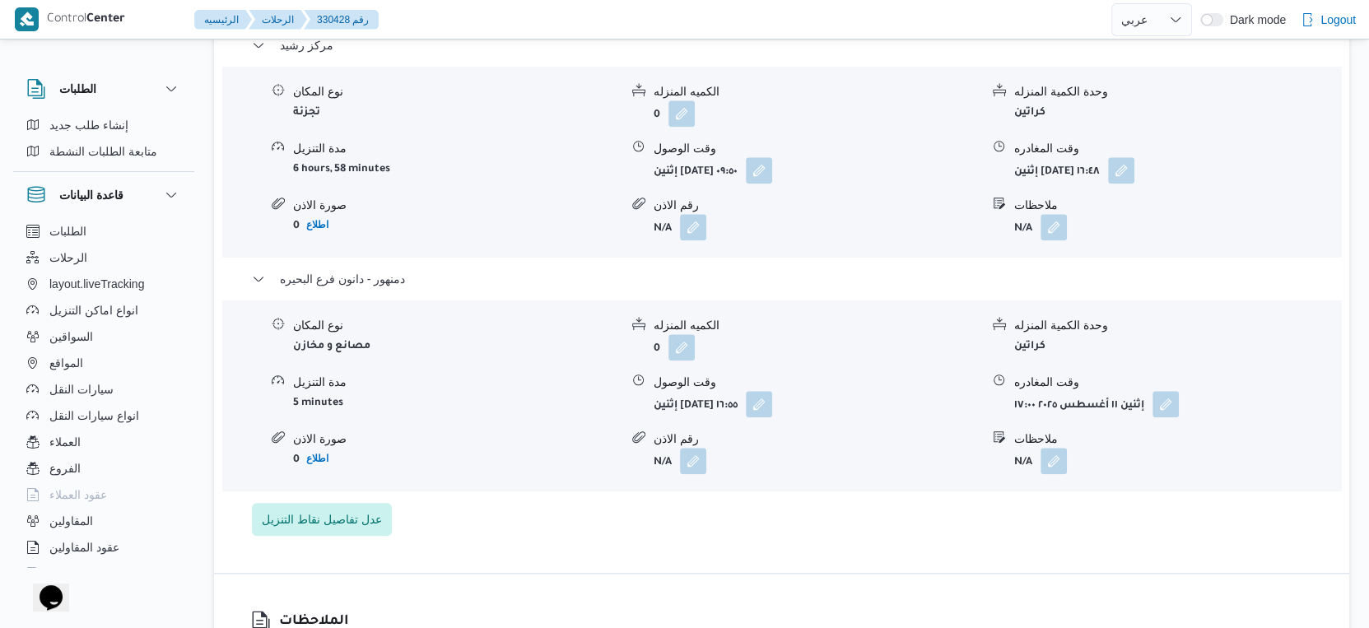
select select "ar"
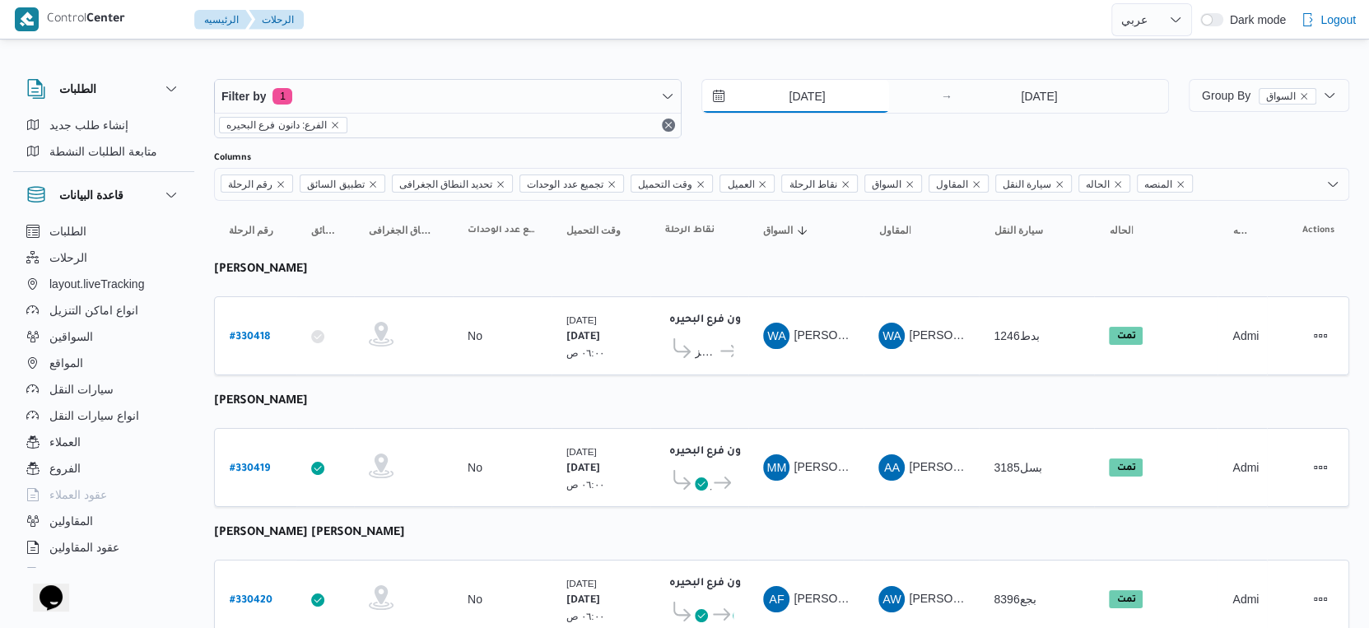
click at [818, 93] on input "[DATE]" at bounding box center [795, 96] width 187 height 33
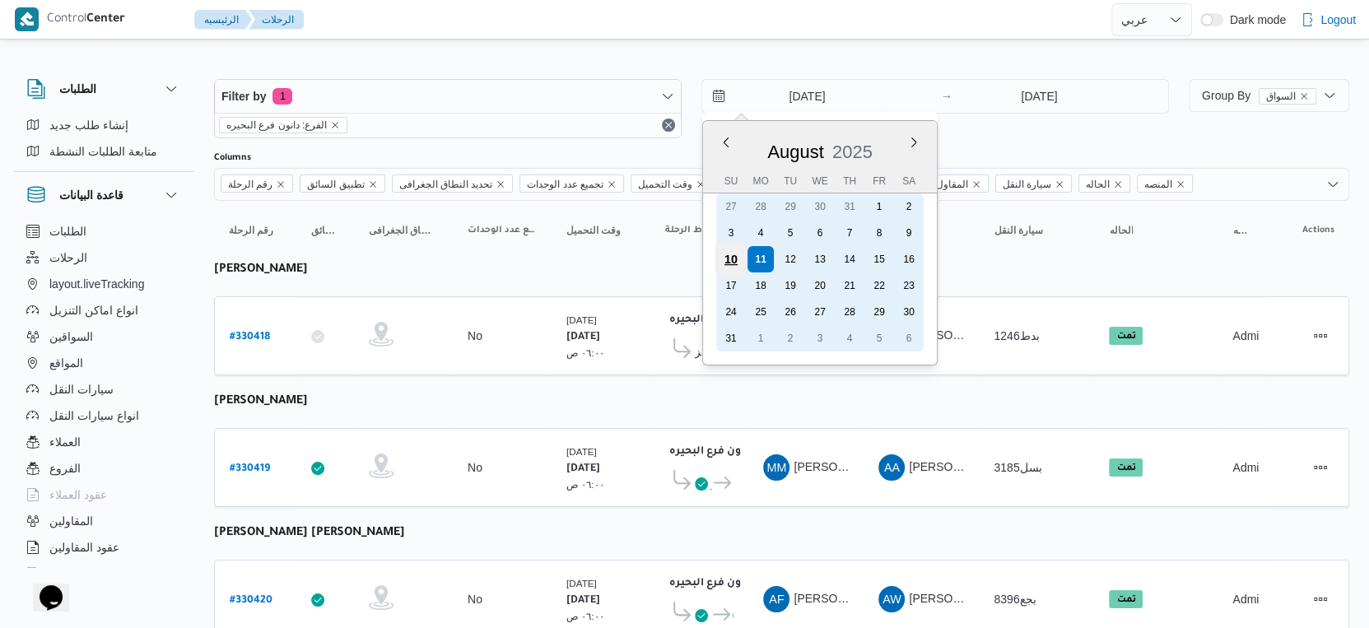
click at [735, 255] on div "10" at bounding box center [730, 259] width 31 height 31
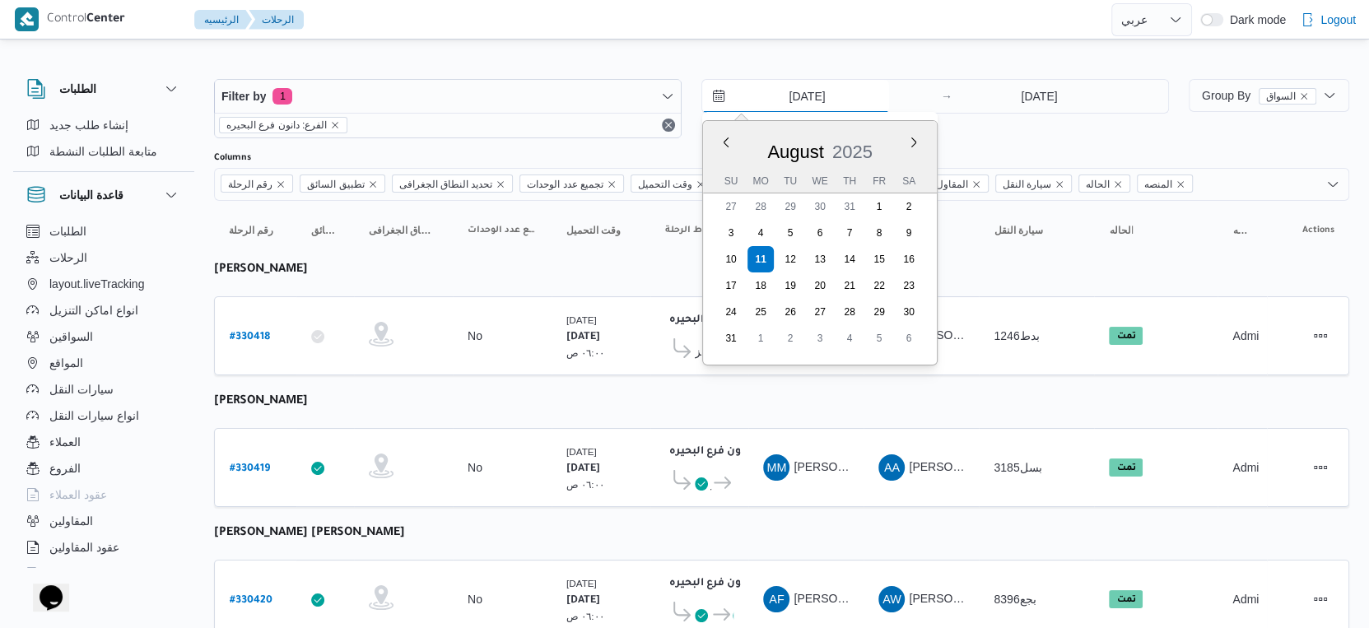
type input "10/8/2025"
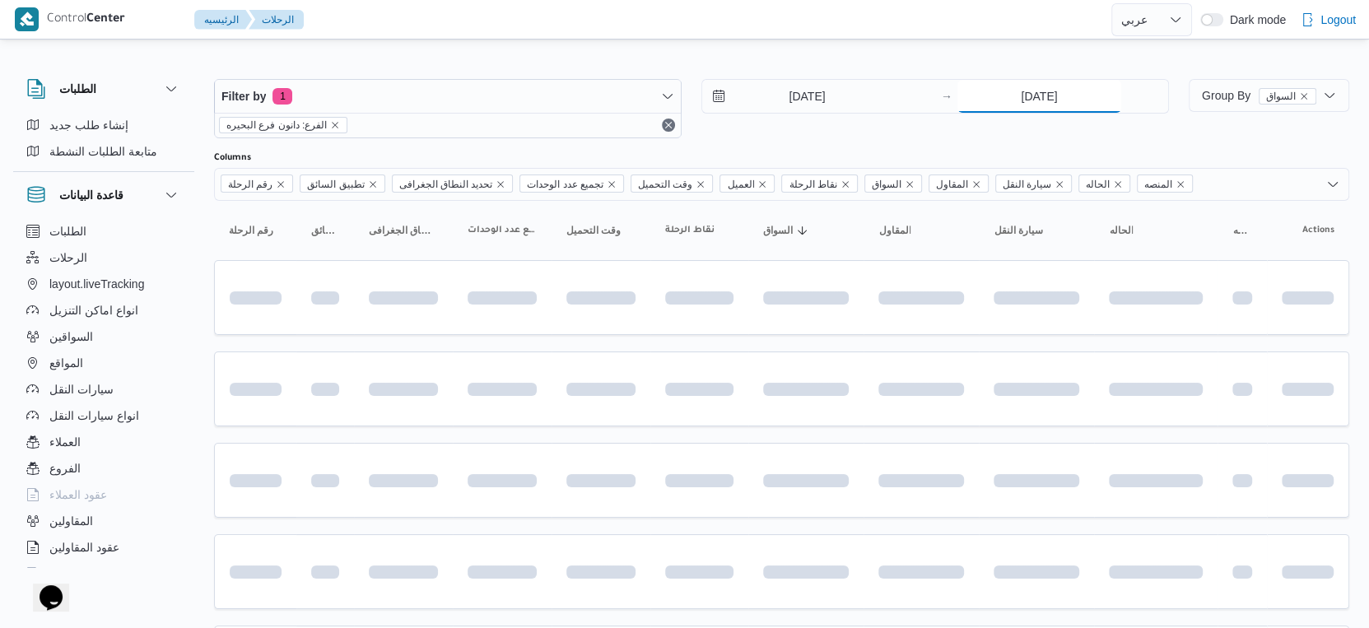
click at [1049, 93] on input "[DATE]" at bounding box center [1039, 96] width 164 height 33
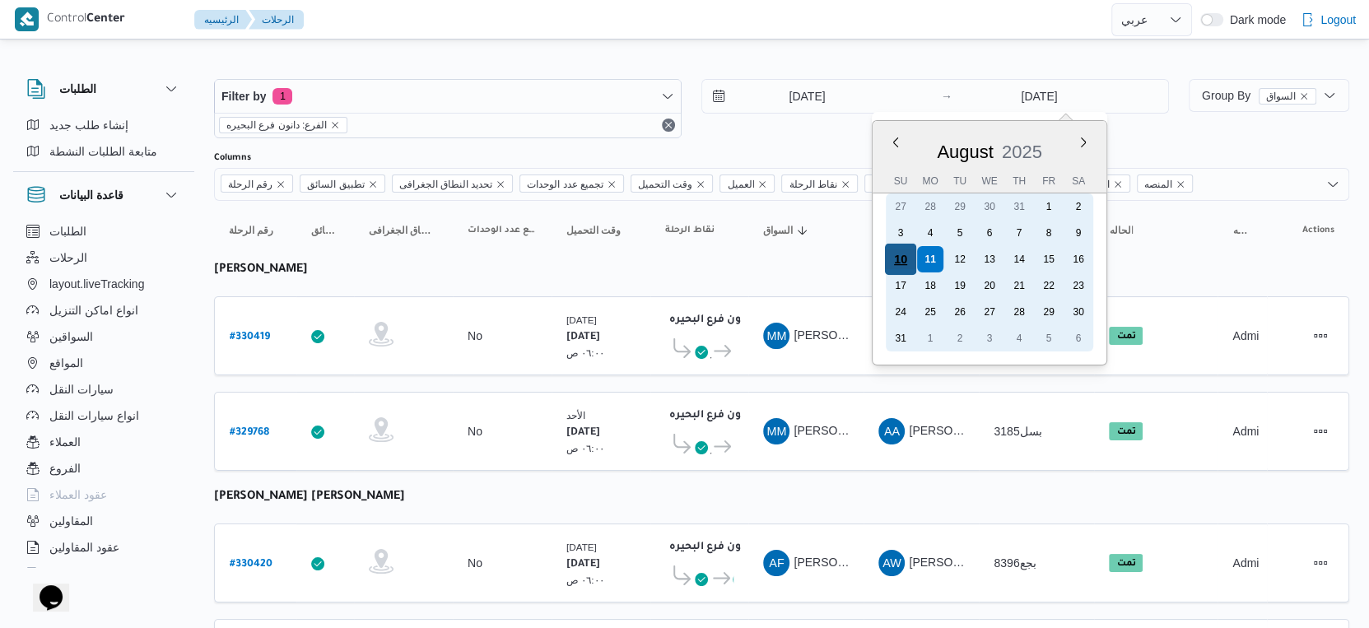
click at [910, 251] on div "10" at bounding box center [900, 259] width 31 height 31
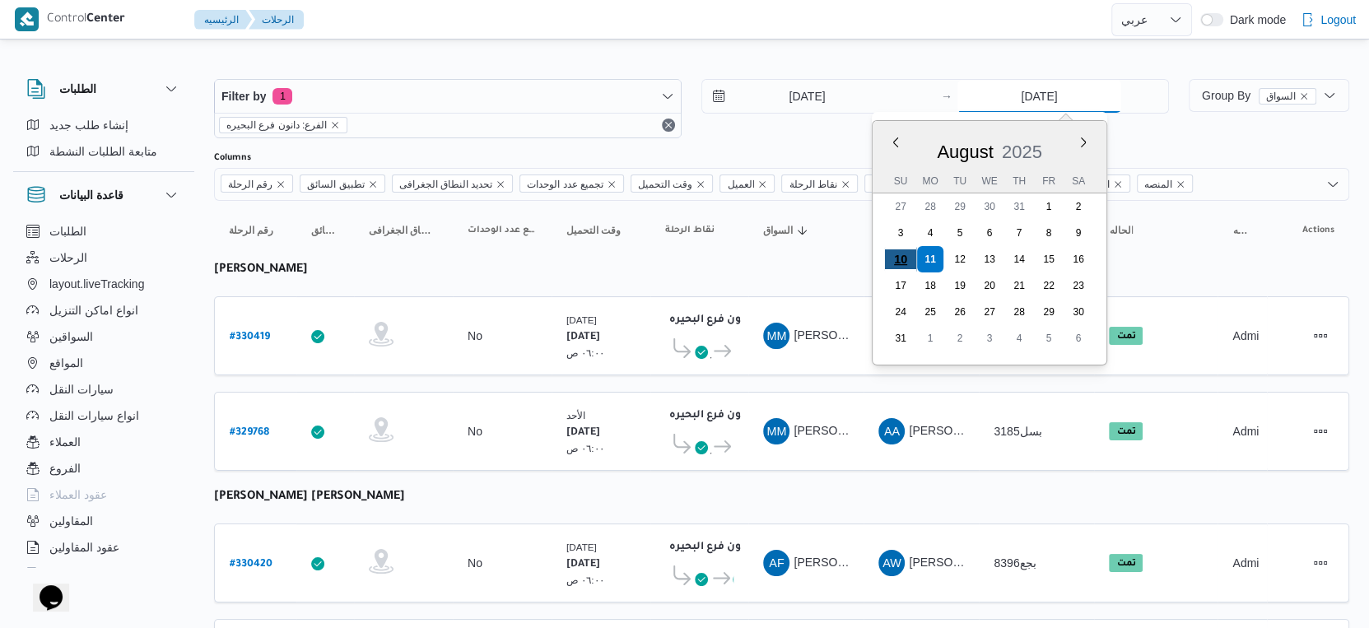
type input "10/8/2025"
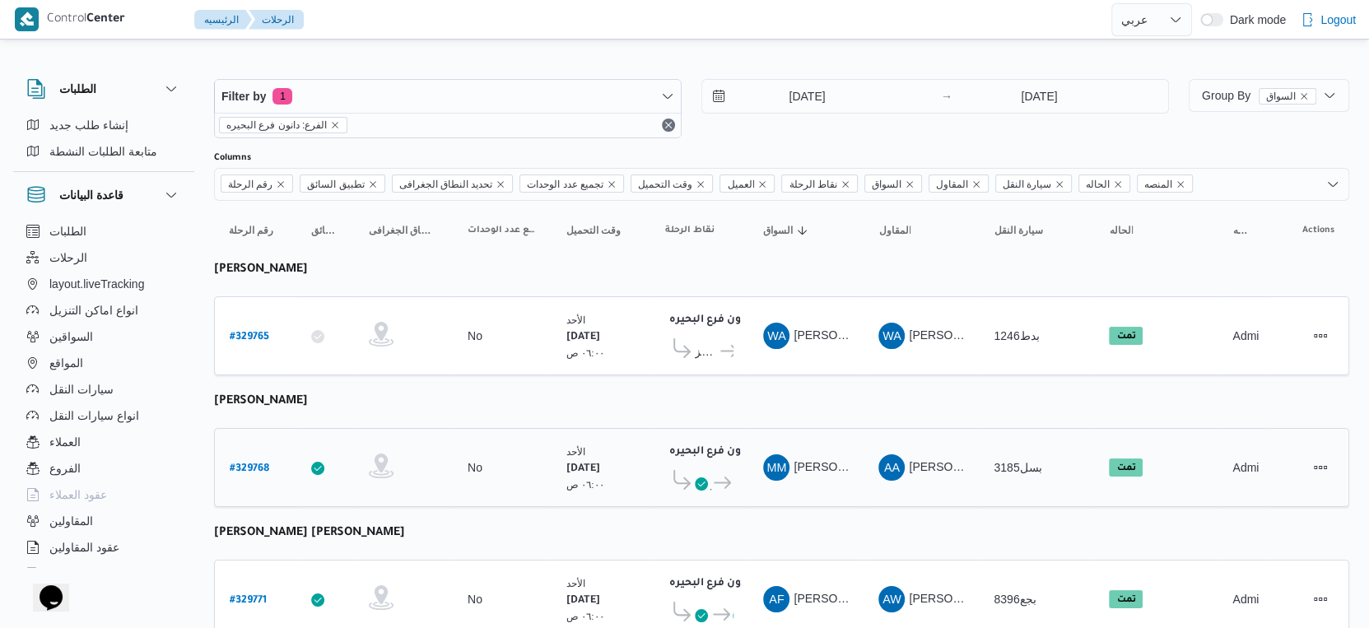
click at [580, 437] on div "الأحد ١٠/٨/٢٠٢٥ ٠٦:٠٠ ص" at bounding box center [601, 468] width 82 height 62
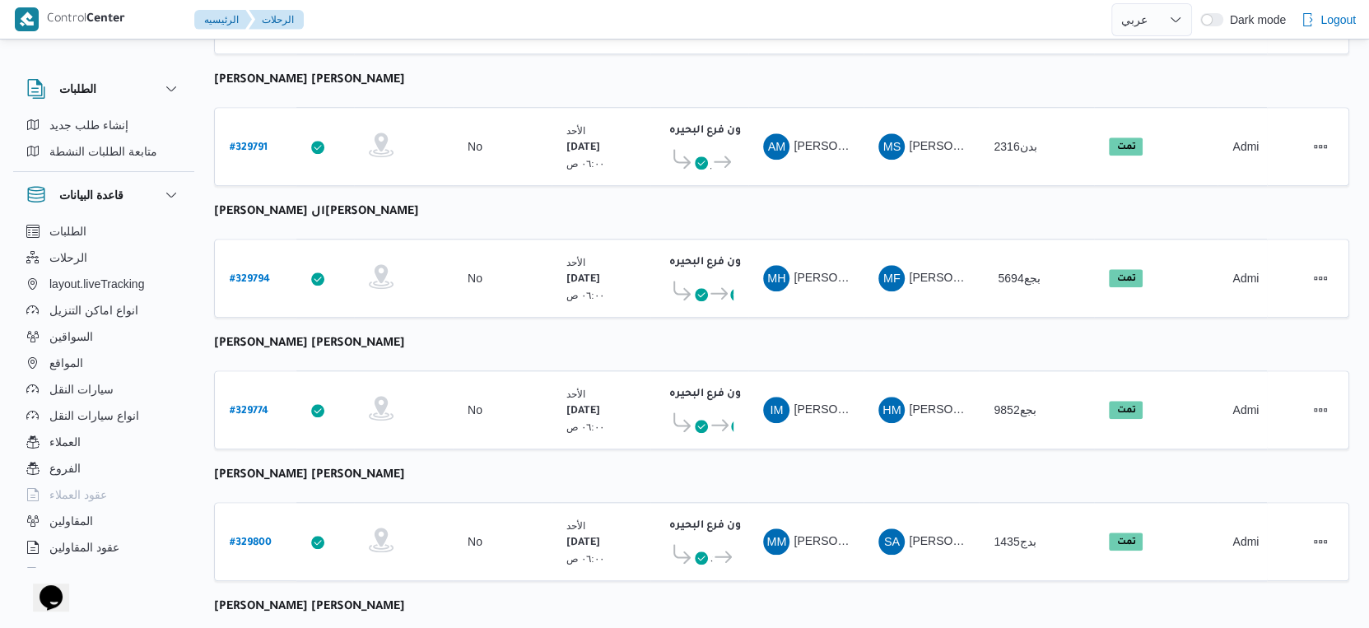
scroll to position [1344, 0]
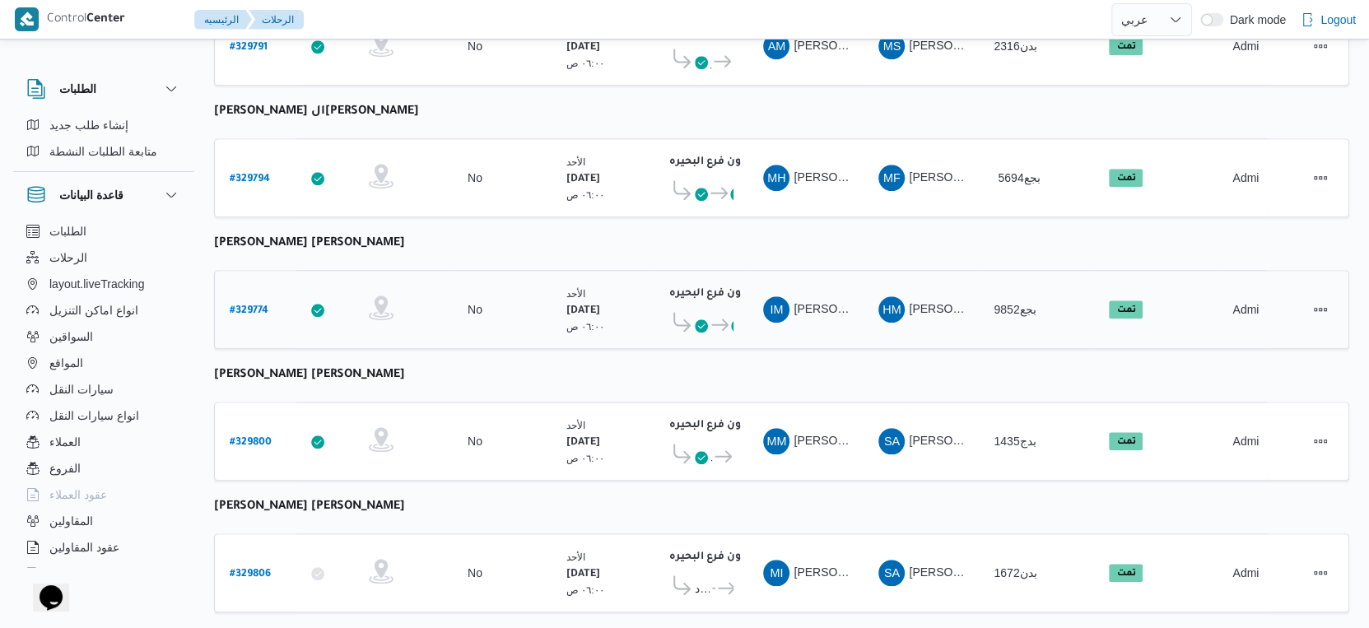
click at [714, 319] on icon at bounding box center [719, 325] width 17 height 12
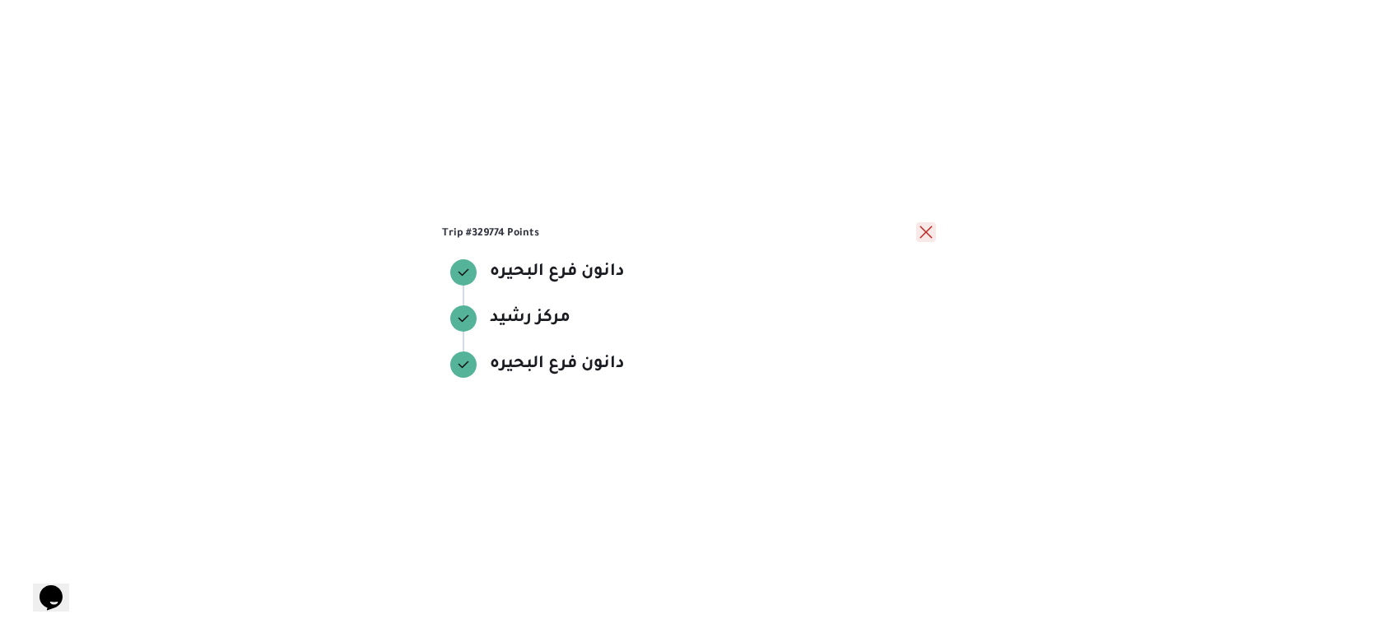
click at [919, 230] on button "close" at bounding box center [926, 232] width 20 height 20
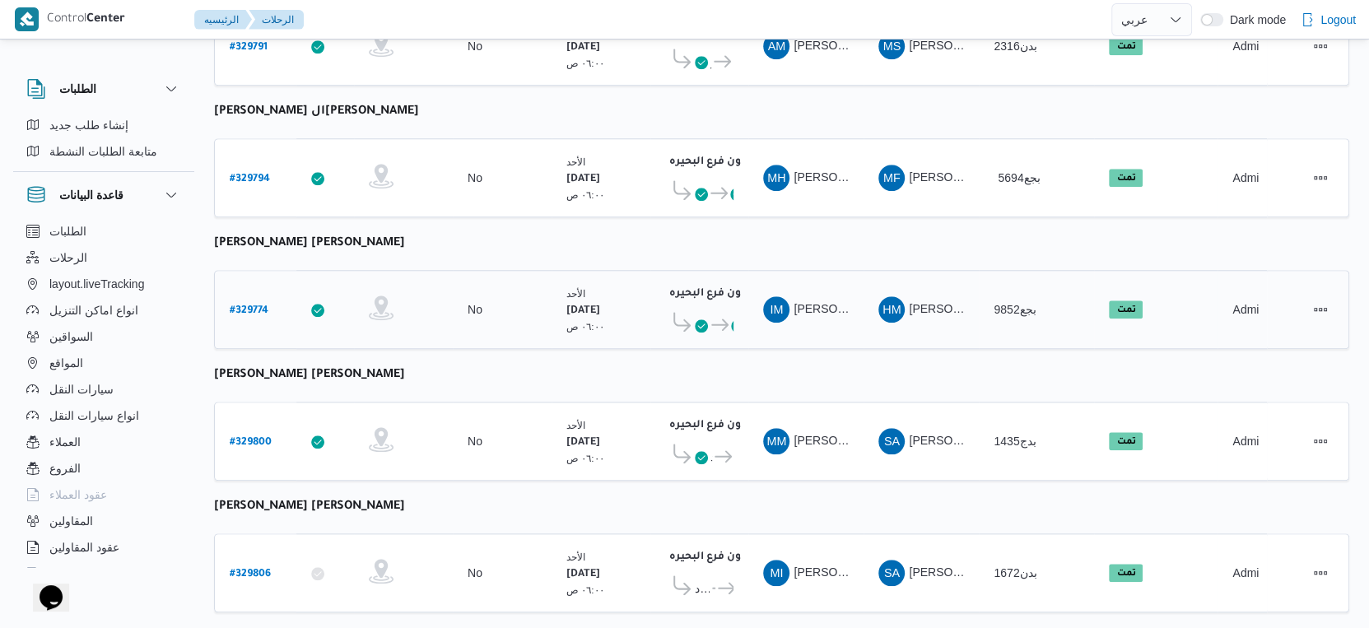
click at [253, 305] on b "# 329774" at bounding box center [249, 311] width 39 height 12
select select "ar"
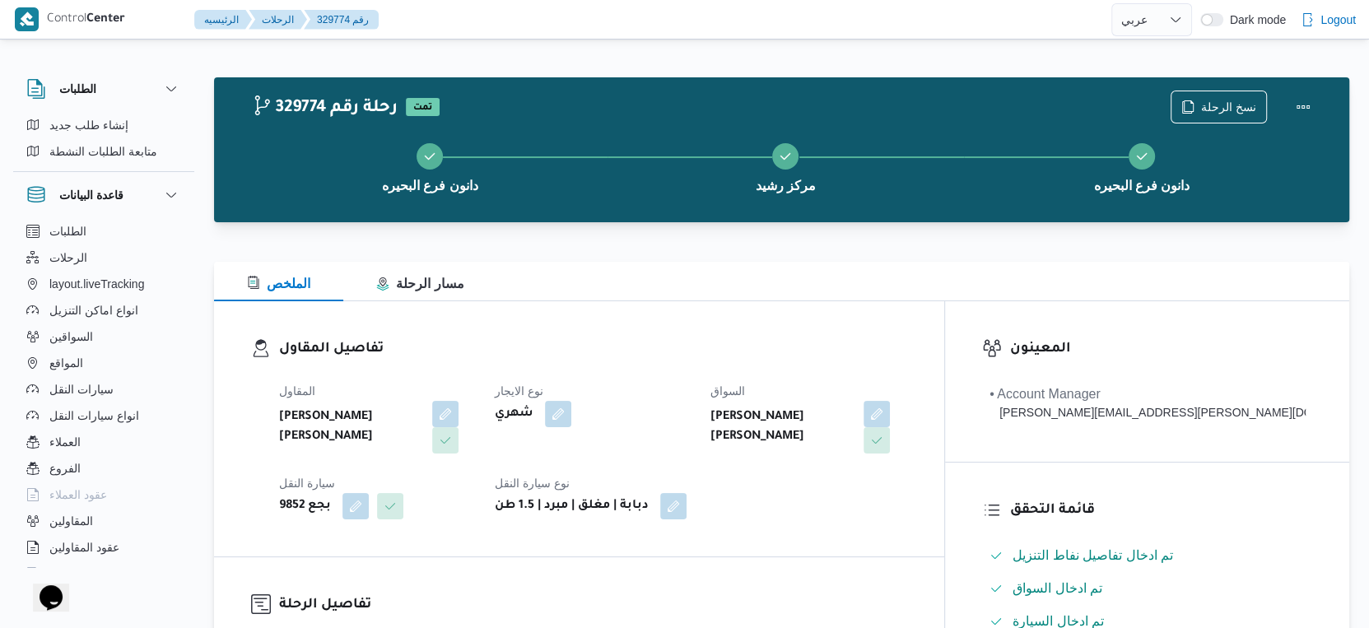
scroll to position [548, 0]
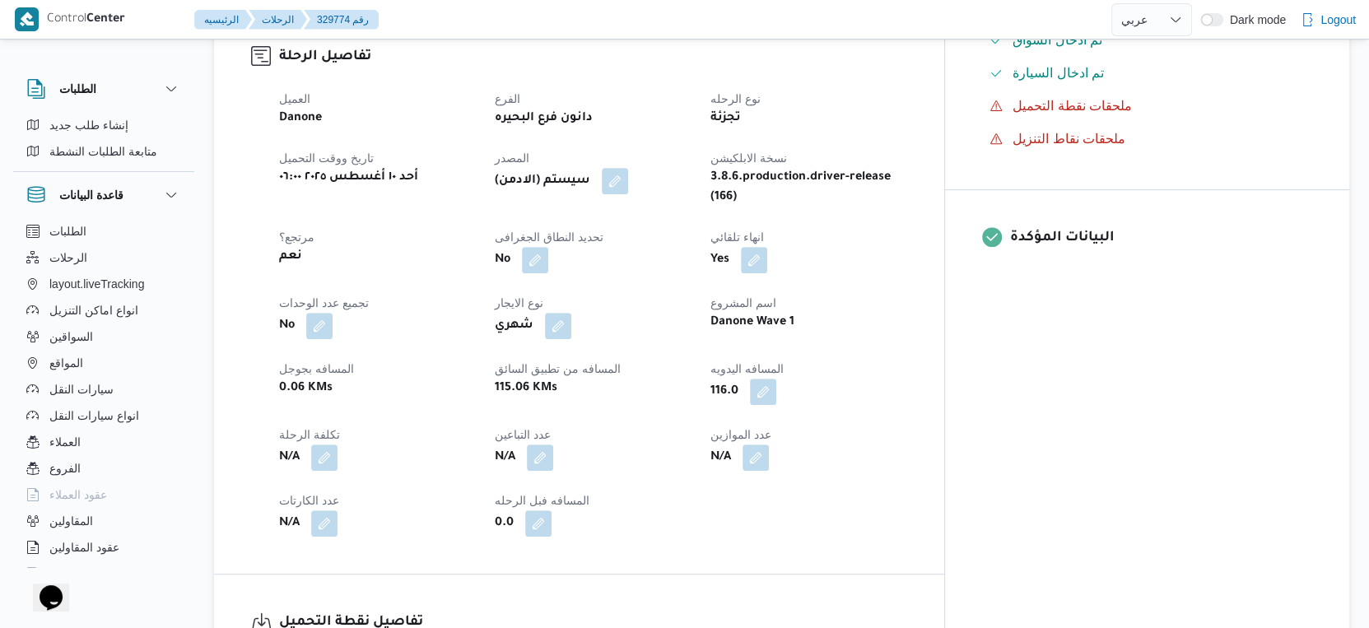
select select "ar"
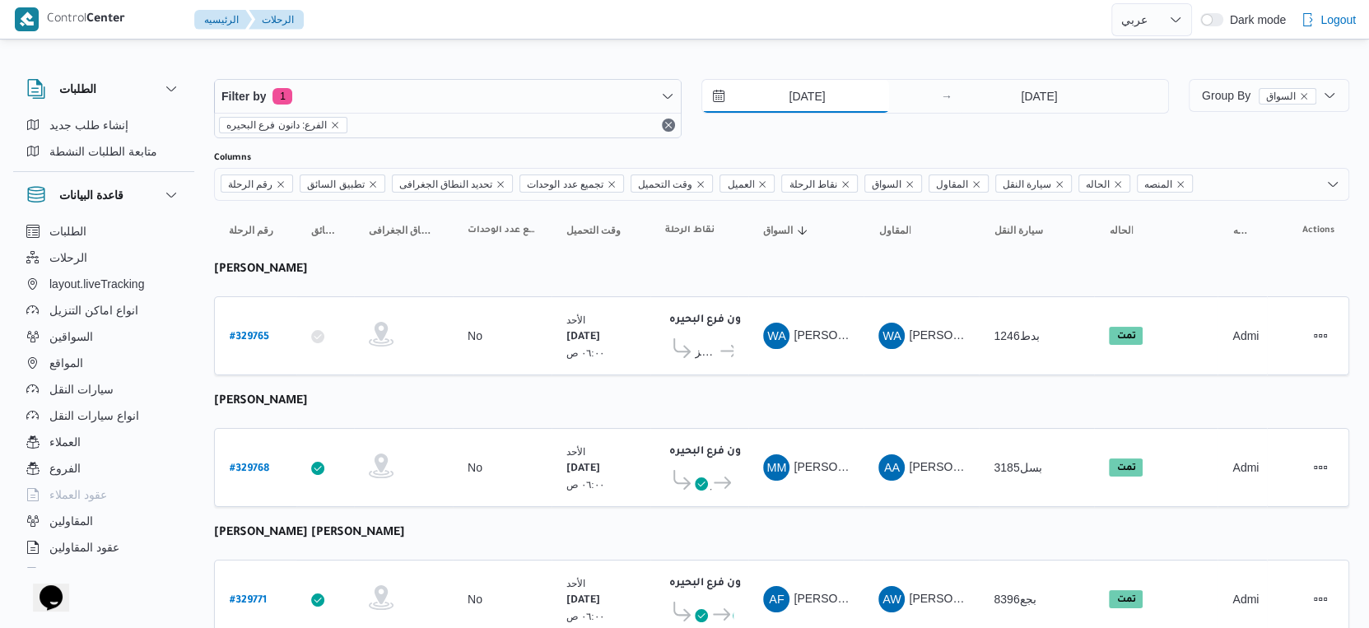
click at [824, 93] on input "10/8/2025" at bounding box center [795, 96] width 187 height 33
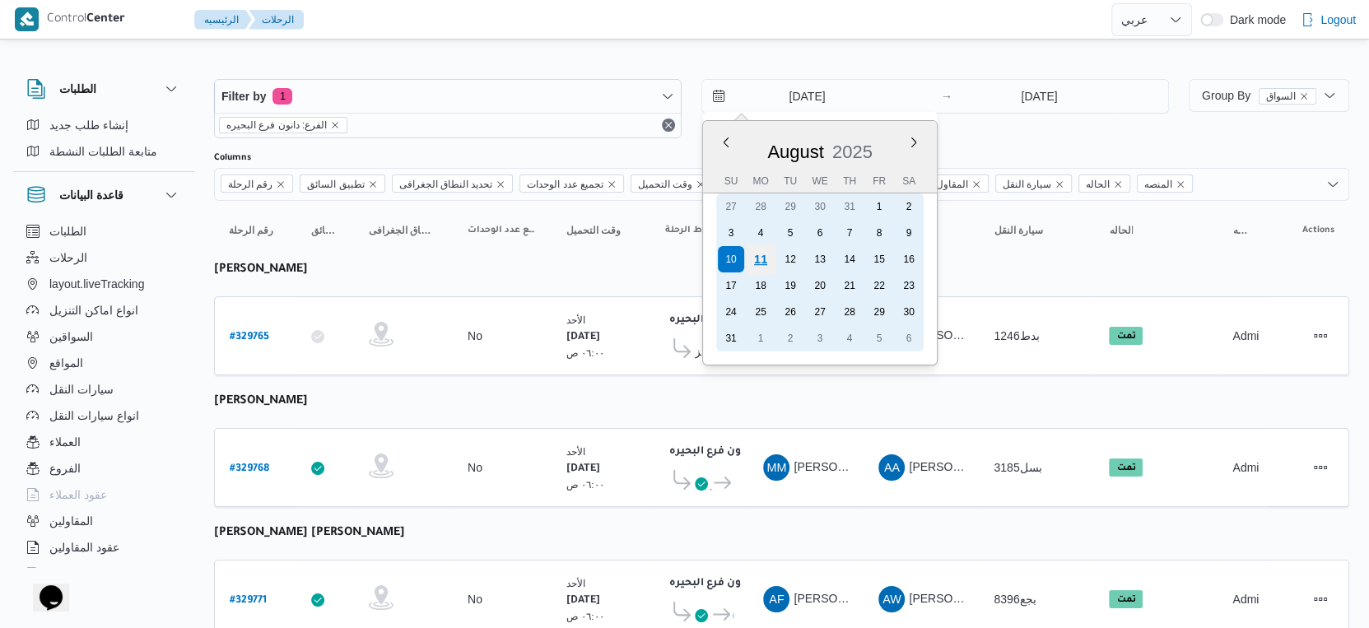
click at [762, 249] on div "11" at bounding box center [760, 259] width 31 height 31
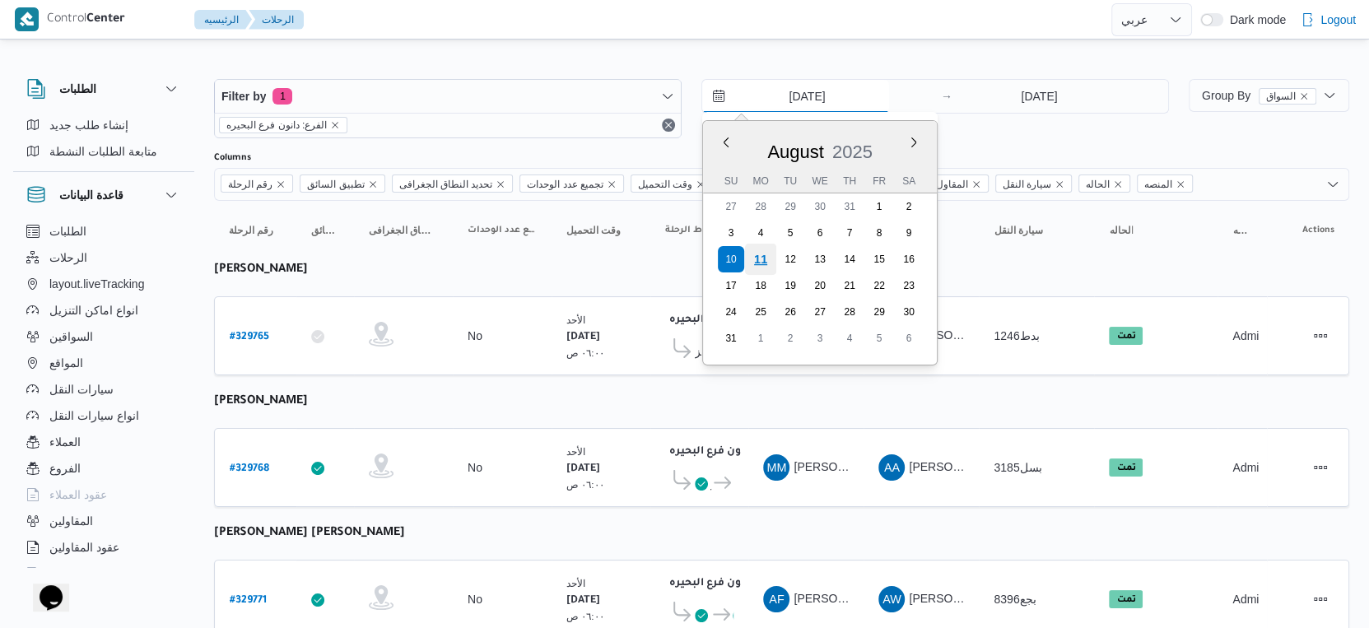
type input "11/8/2025"
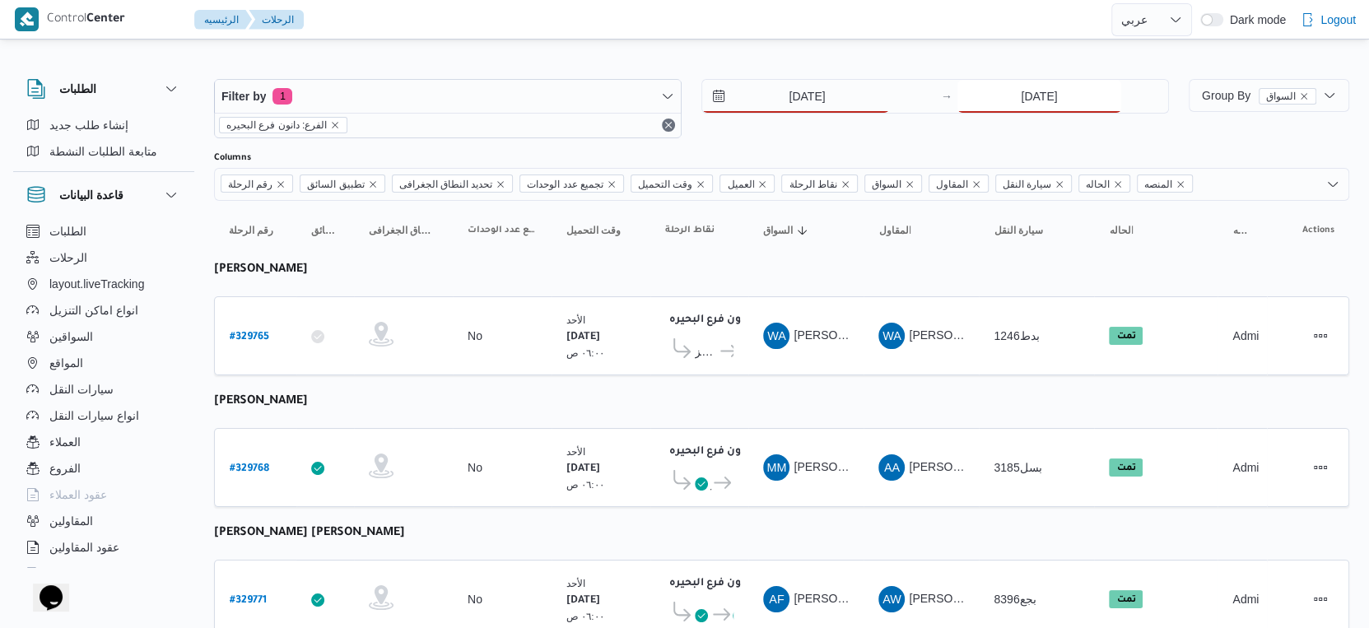
click at [1041, 99] on input "10/8/2025" at bounding box center [1039, 96] width 164 height 33
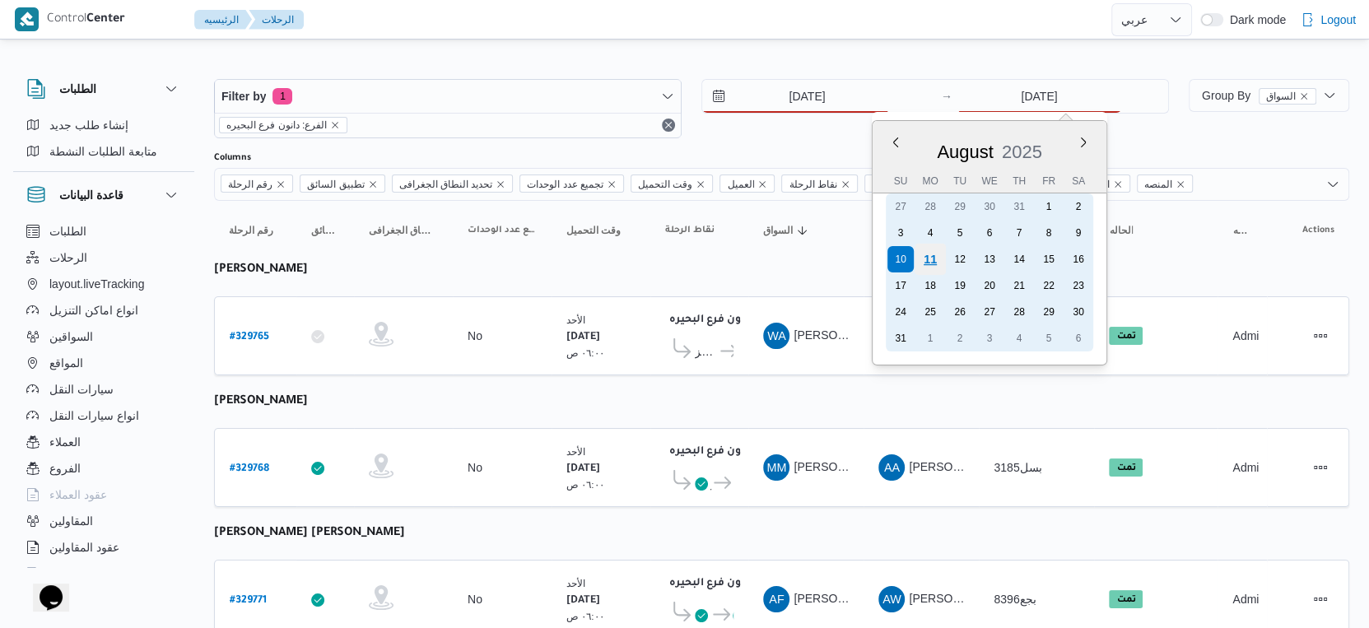
click at [916, 253] on div "11" at bounding box center [930, 259] width 31 height 31
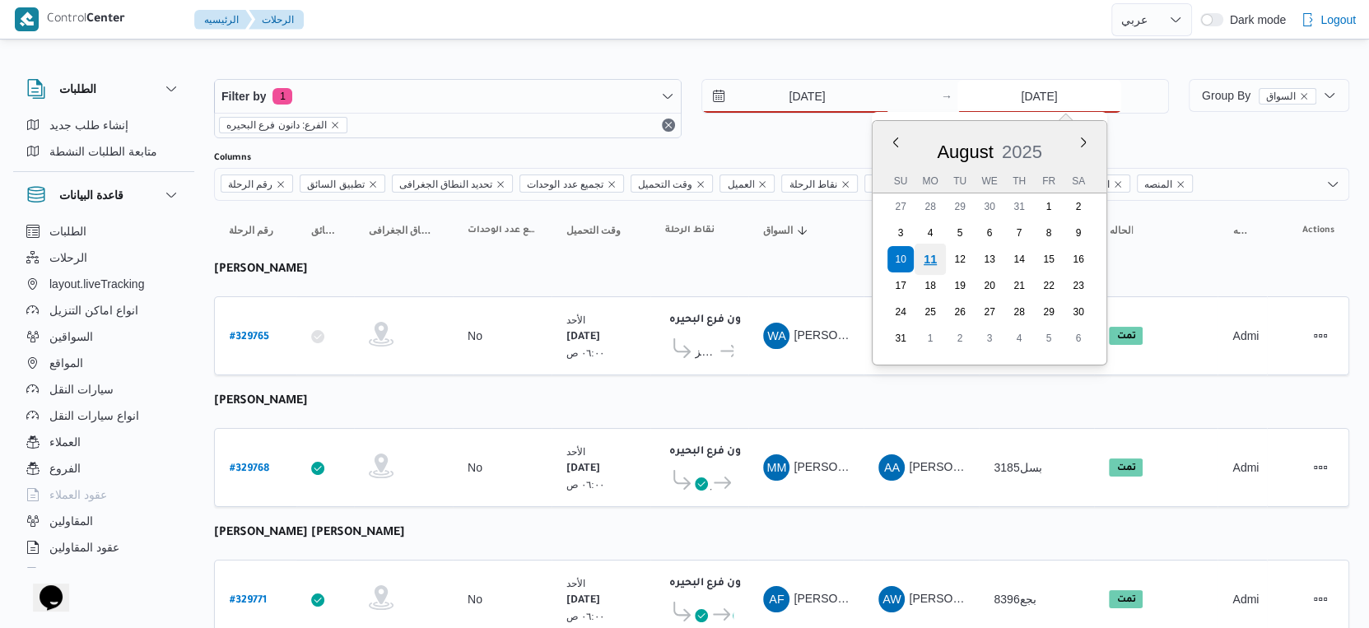
type input "[DATE]"
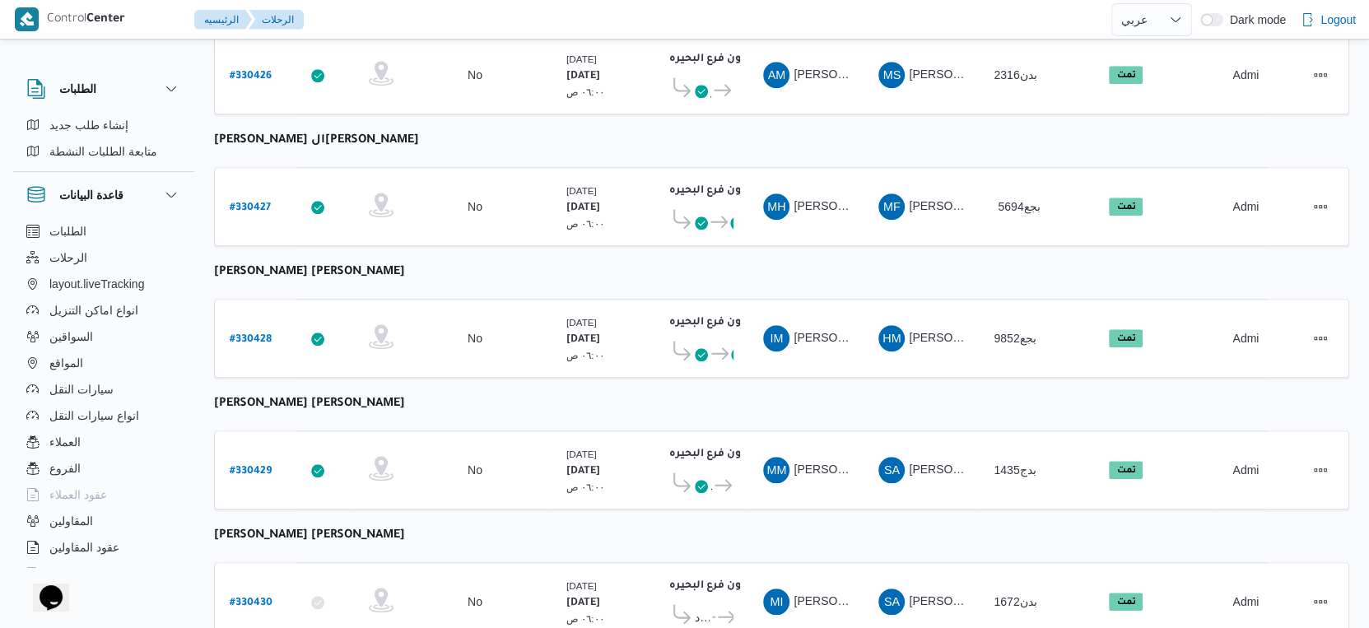
scroll to position [1344, 0]
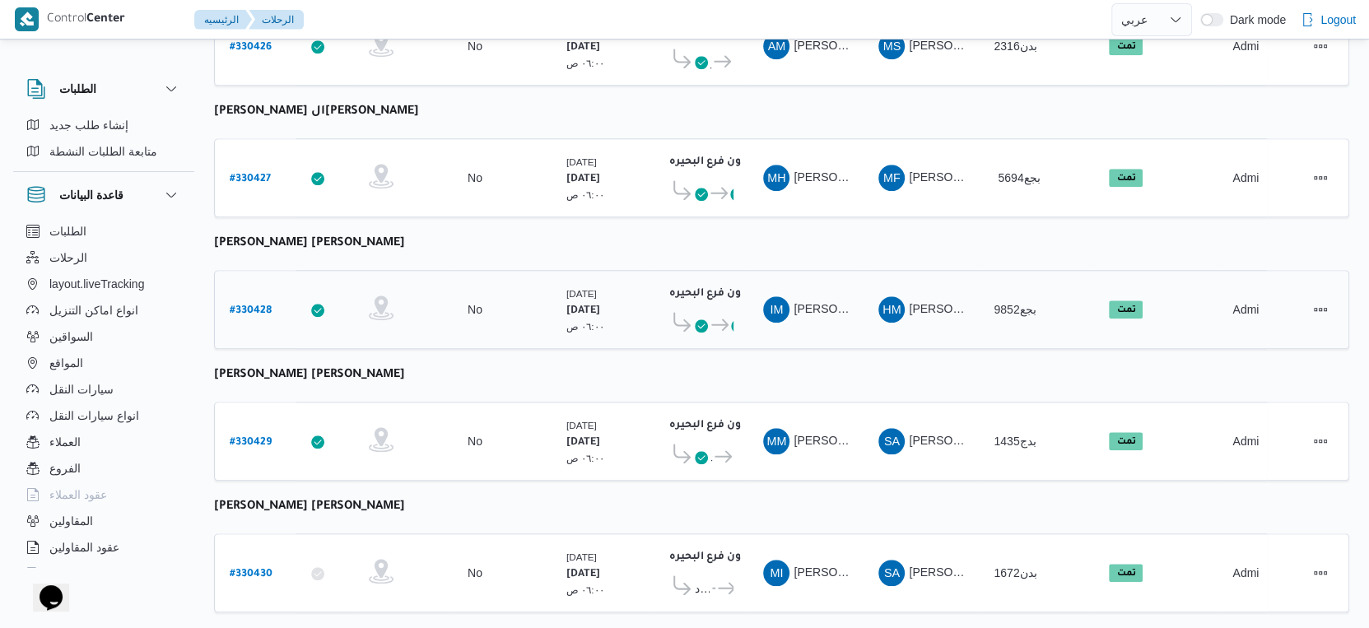
click at [256, 305] on b "# 330428" at bounding box center [251, 311] width 42 height 12
select select "ar"
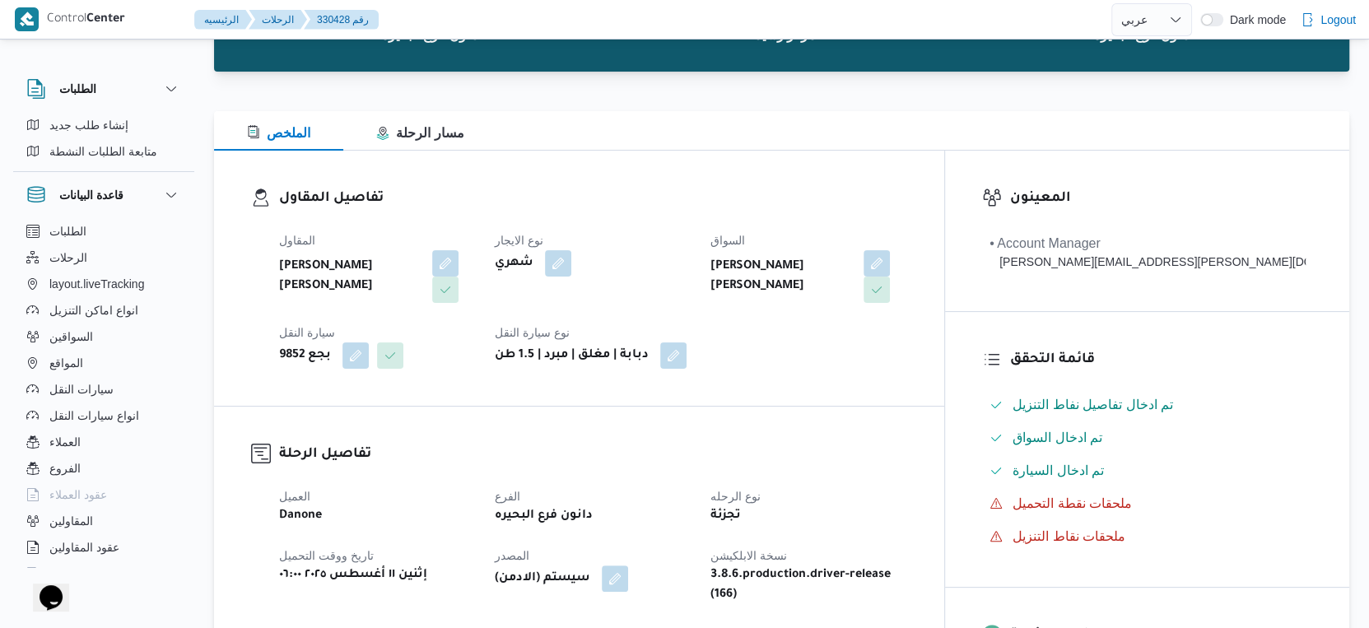
scroll to position [548, 0]
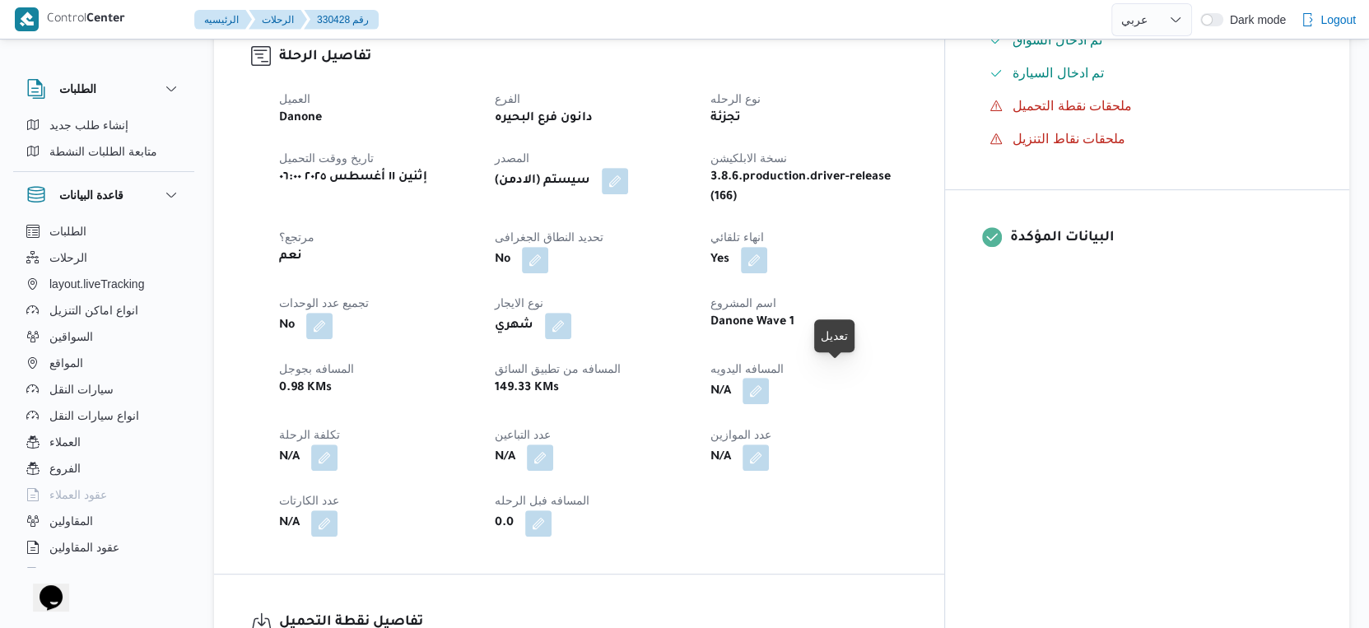
click at [769, 378] on button "button" at bounding box center [756, 391] width 26 height 26
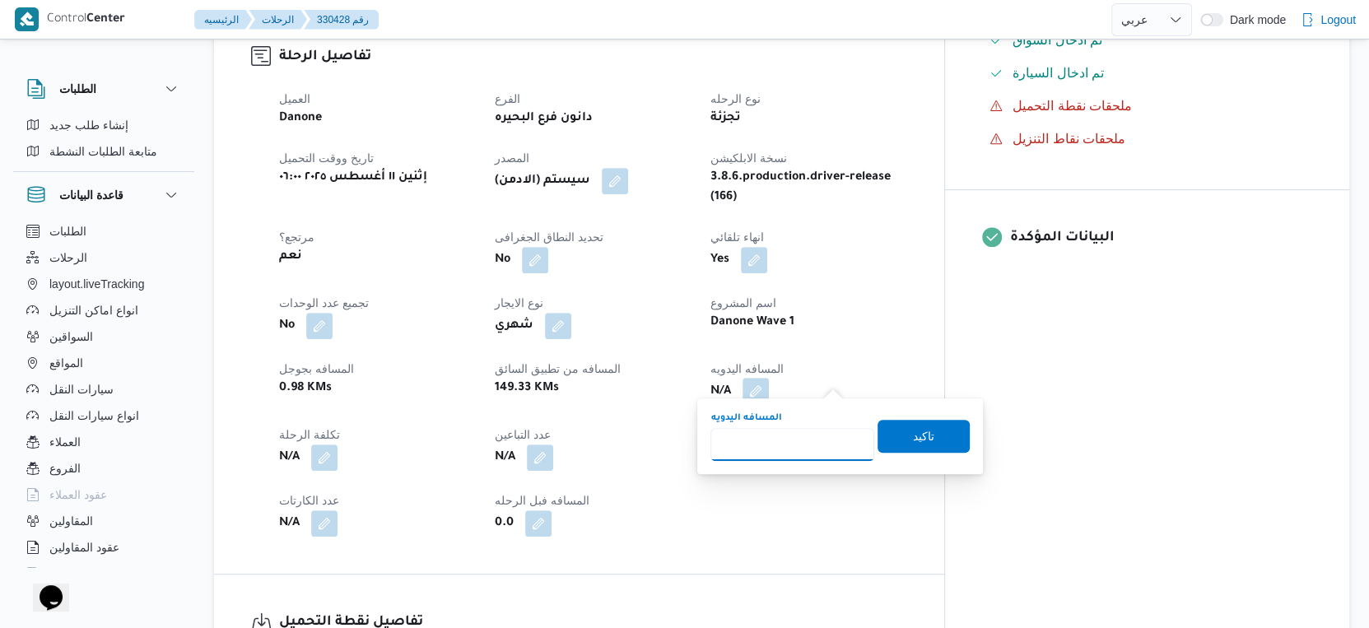
click at [796, 435] on input "المسافه اليدويه" at bounding box center [792, 444] width 164 height 33
type input "116"
click at [932, 436] on span "تاكيد" at bounding box center [924, 435] width 92 height 33
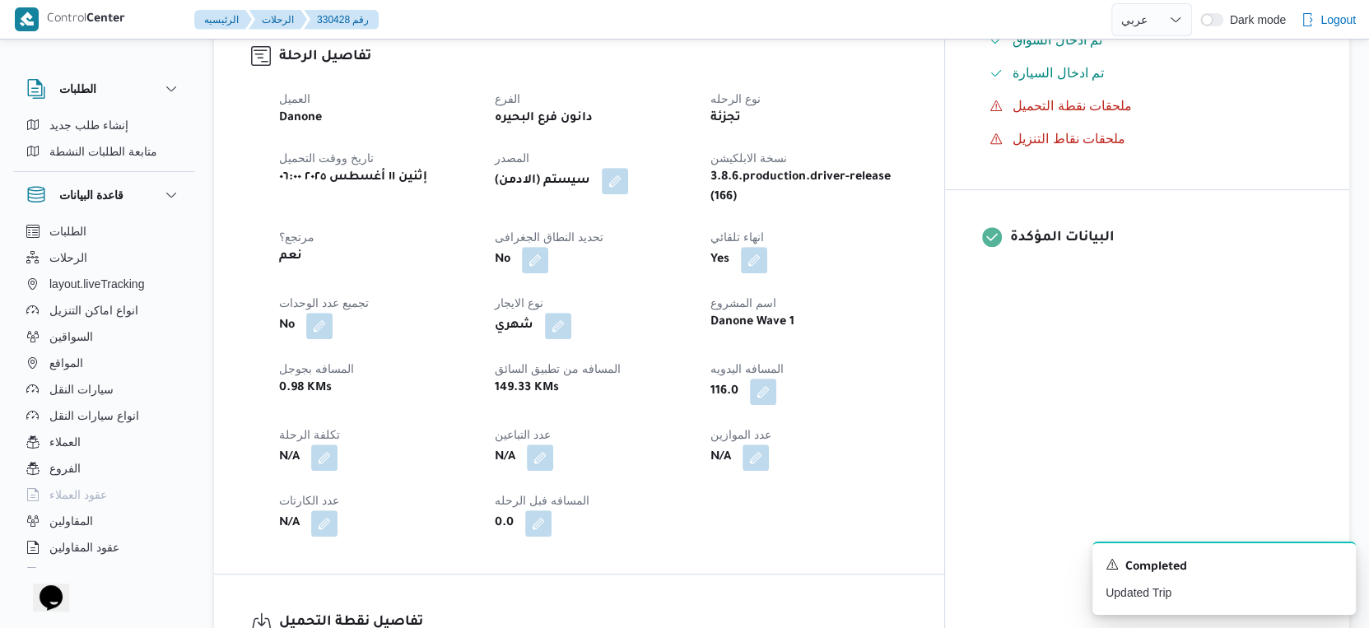
select select "ar"
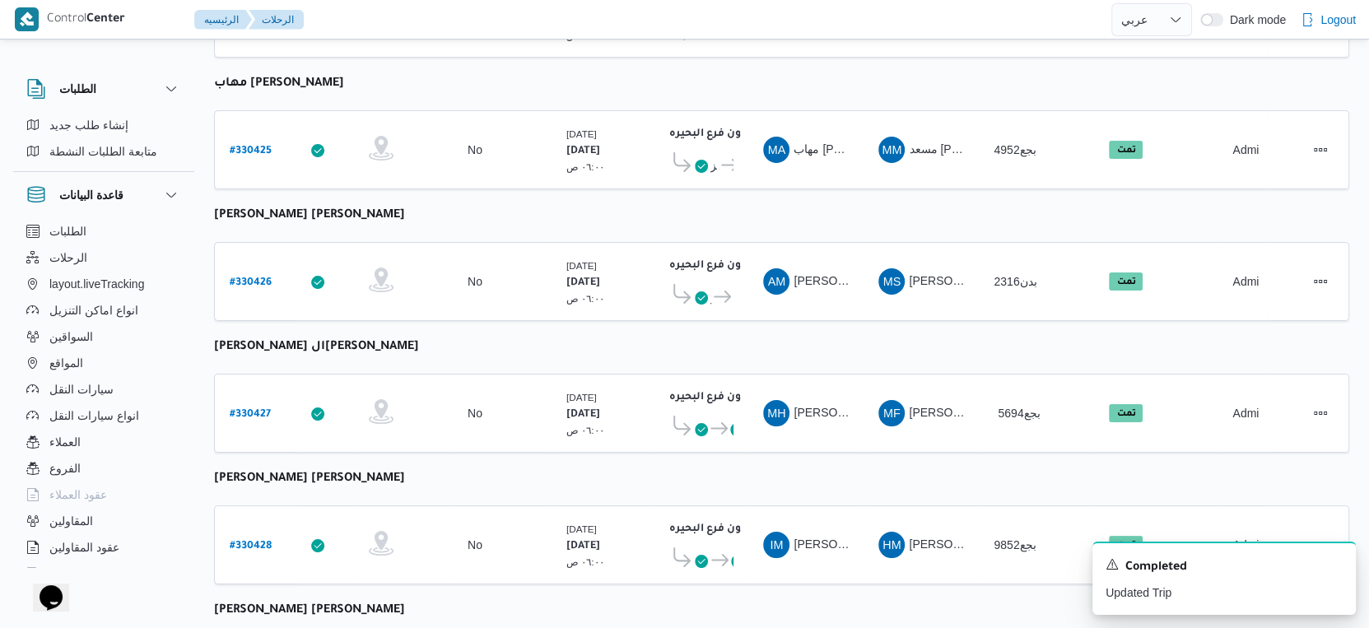
select select "ar"
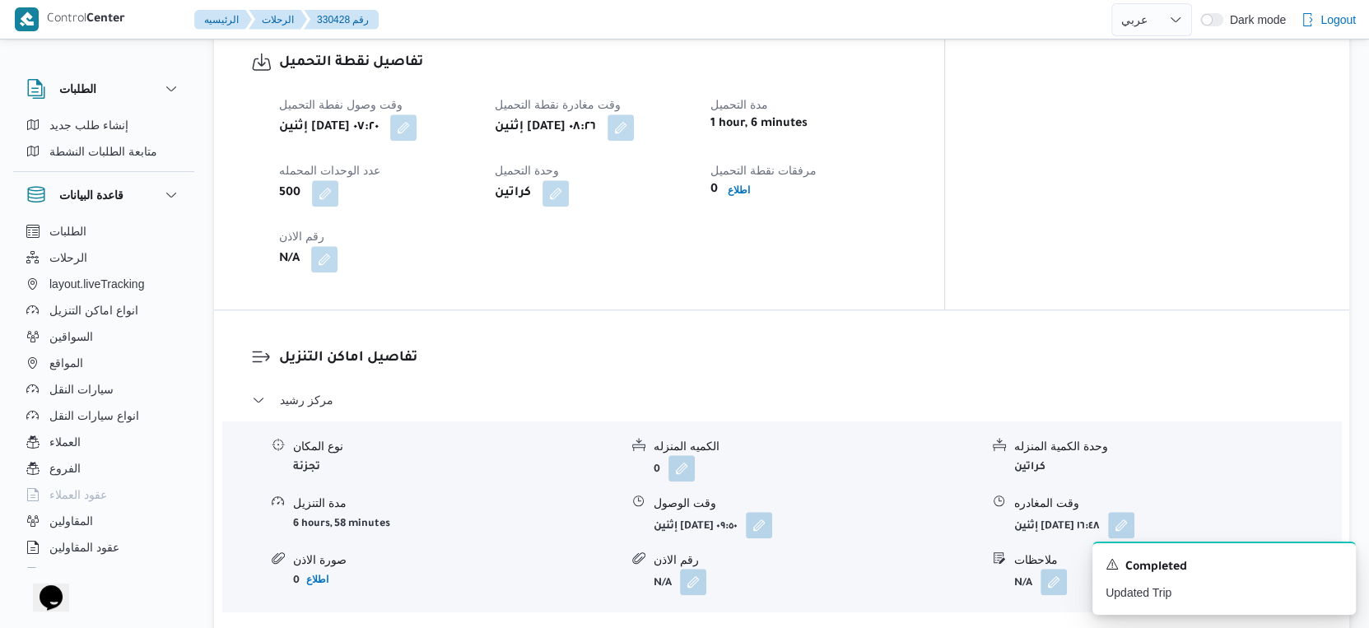
scroll to position [1474, 0]
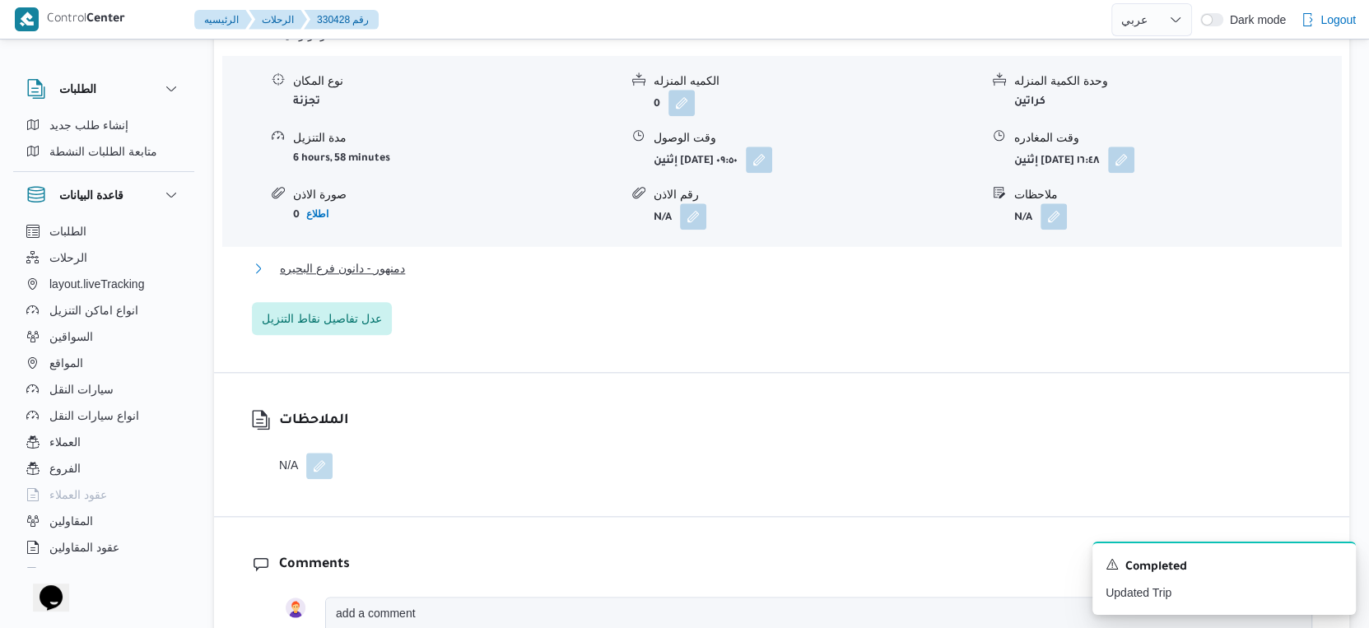
click at [420, 259] on button "دمنهور - دانون فرع البحيره" at bounding box center [782, 269] width 1060 height 20
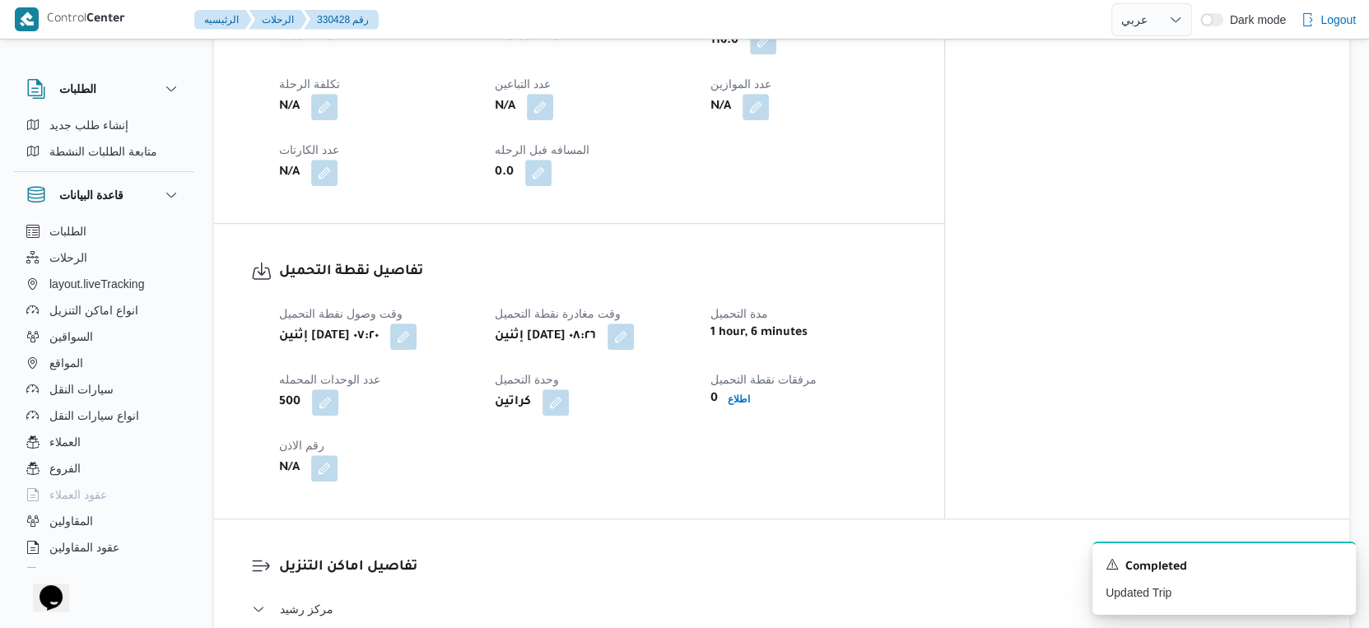
scroll to position [651, 0]
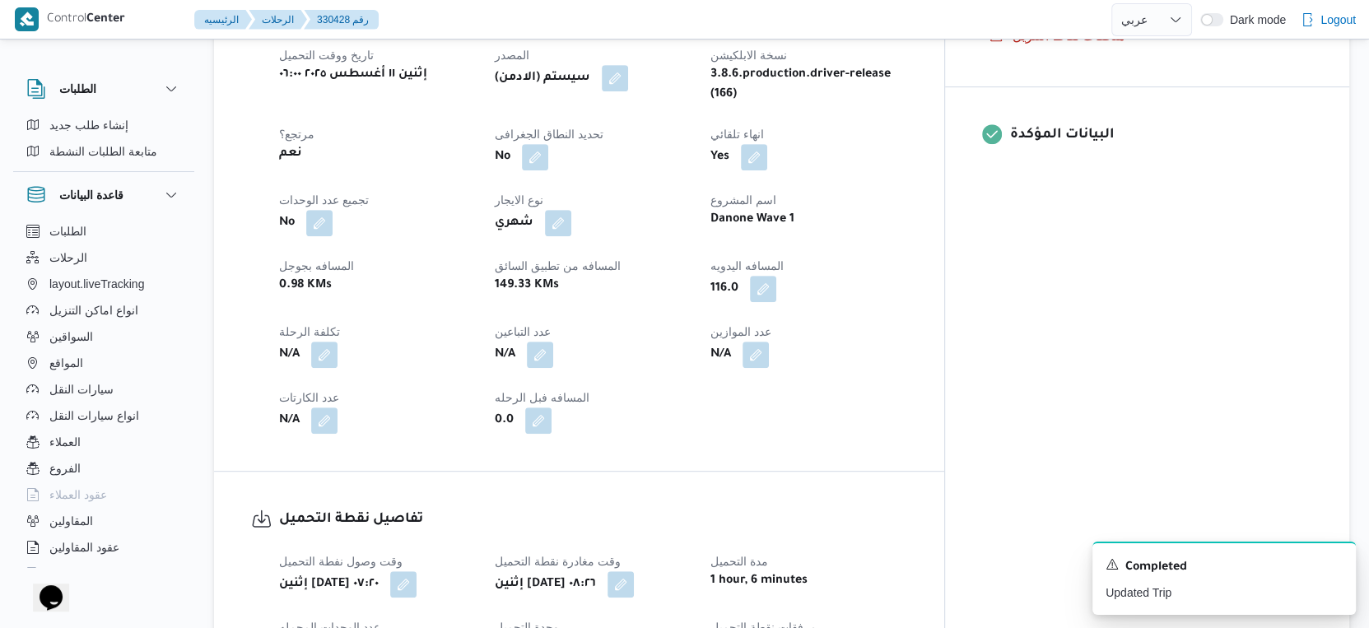
select select "ar"
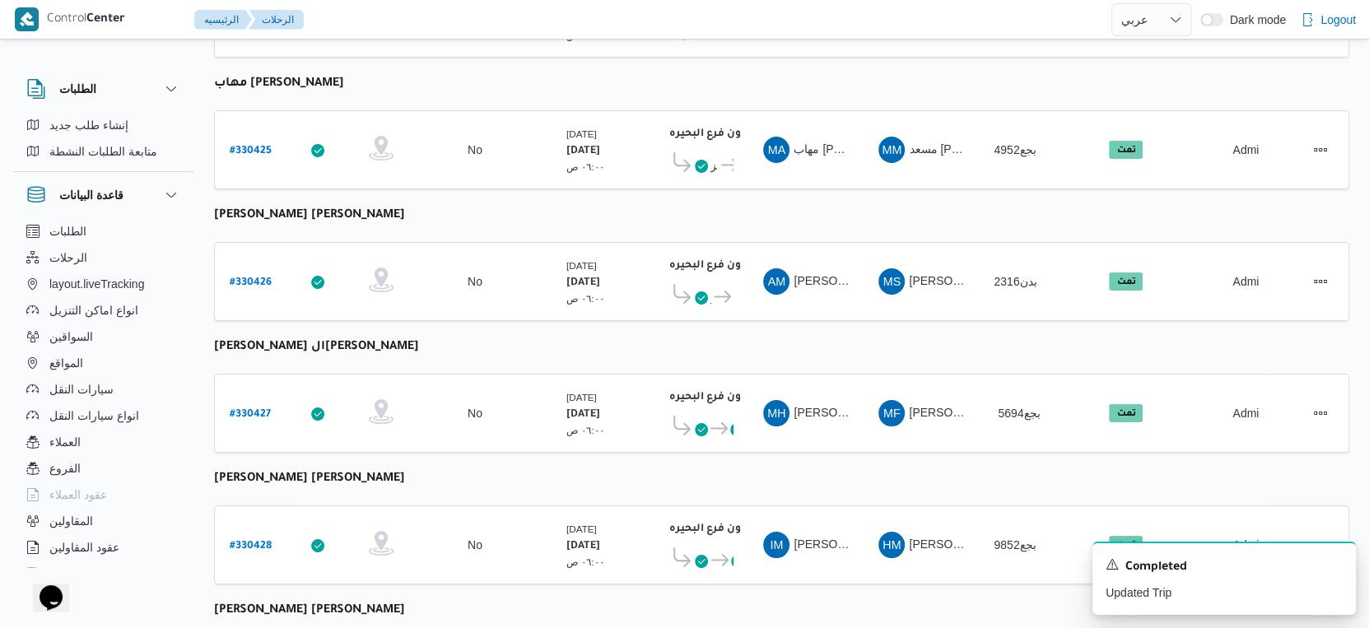
select select "ar"
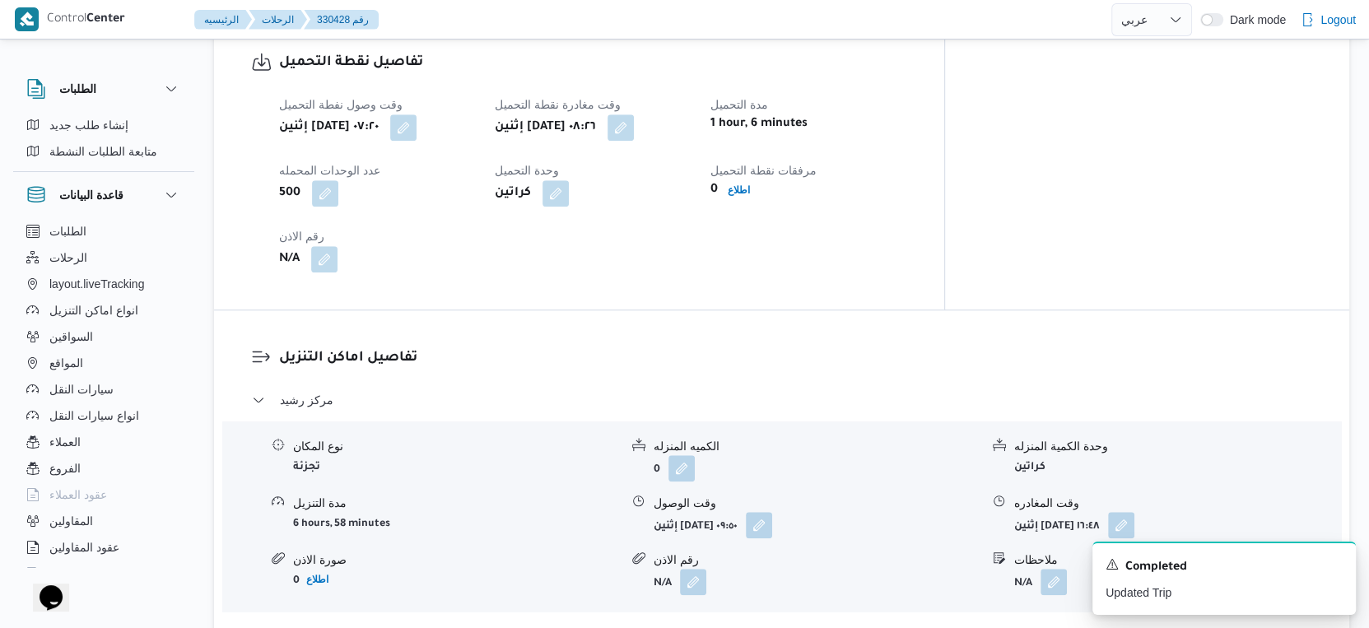
scroll to position [559, 0]
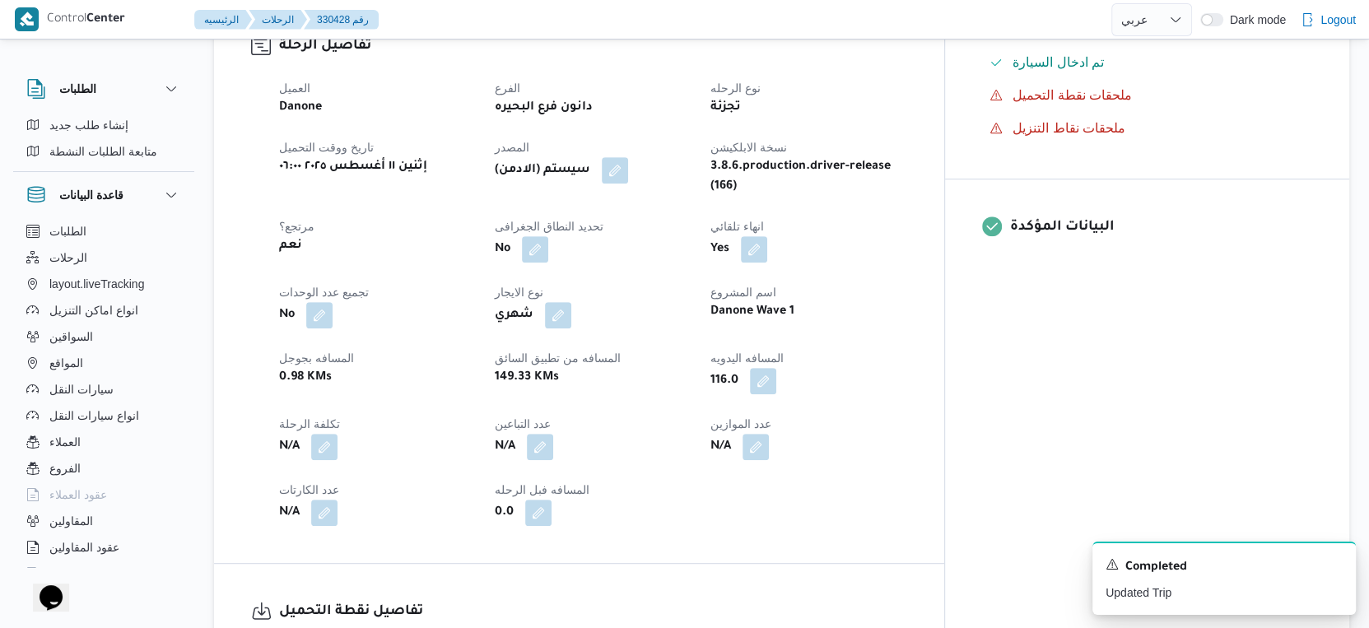
select select "ar"
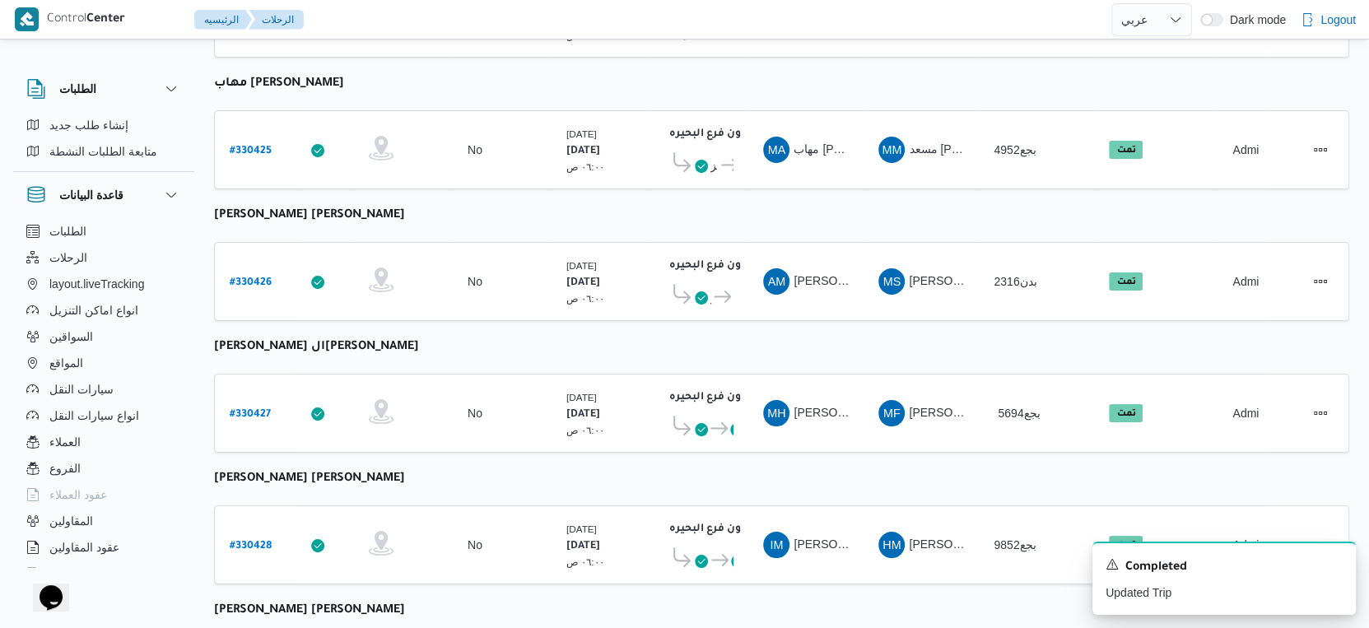
select select "ar"
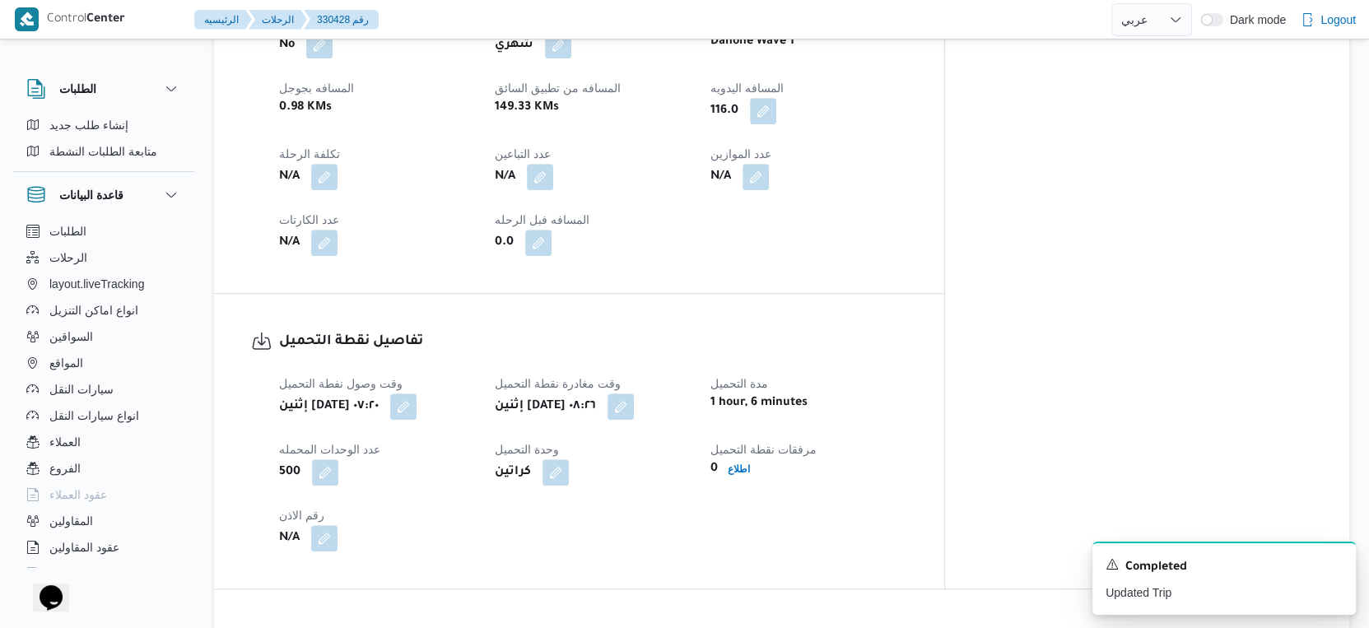
scroll to position [650, 0]
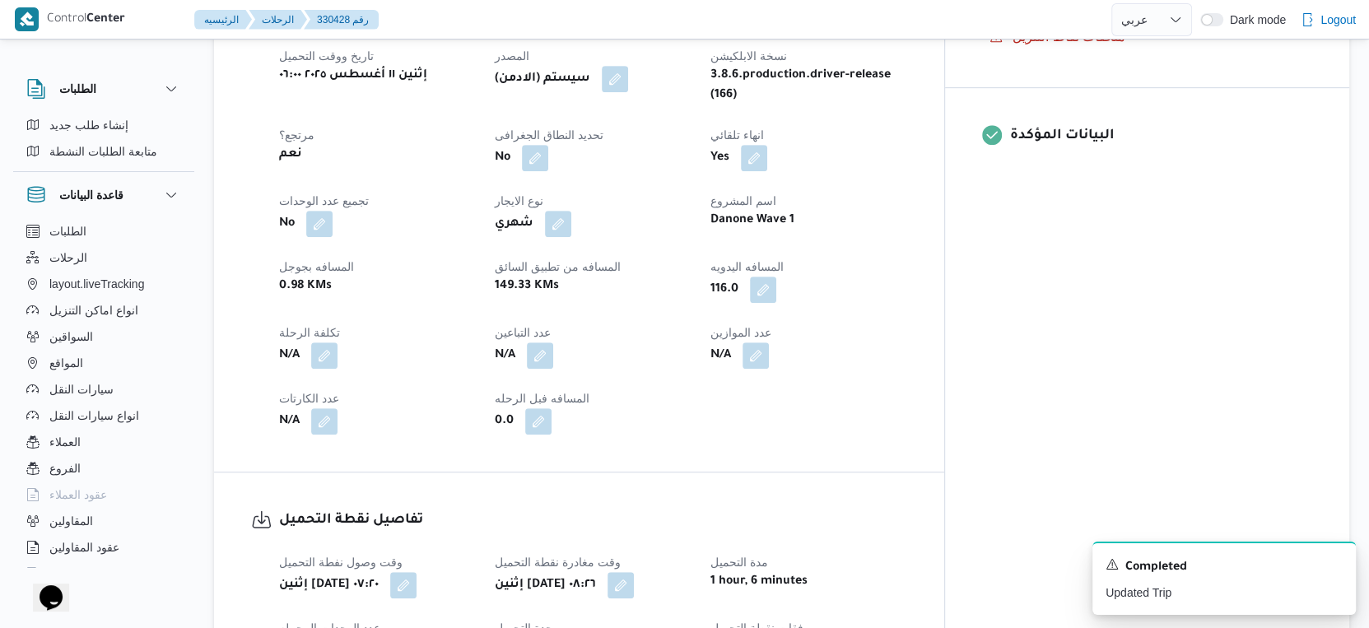
select select "ar"
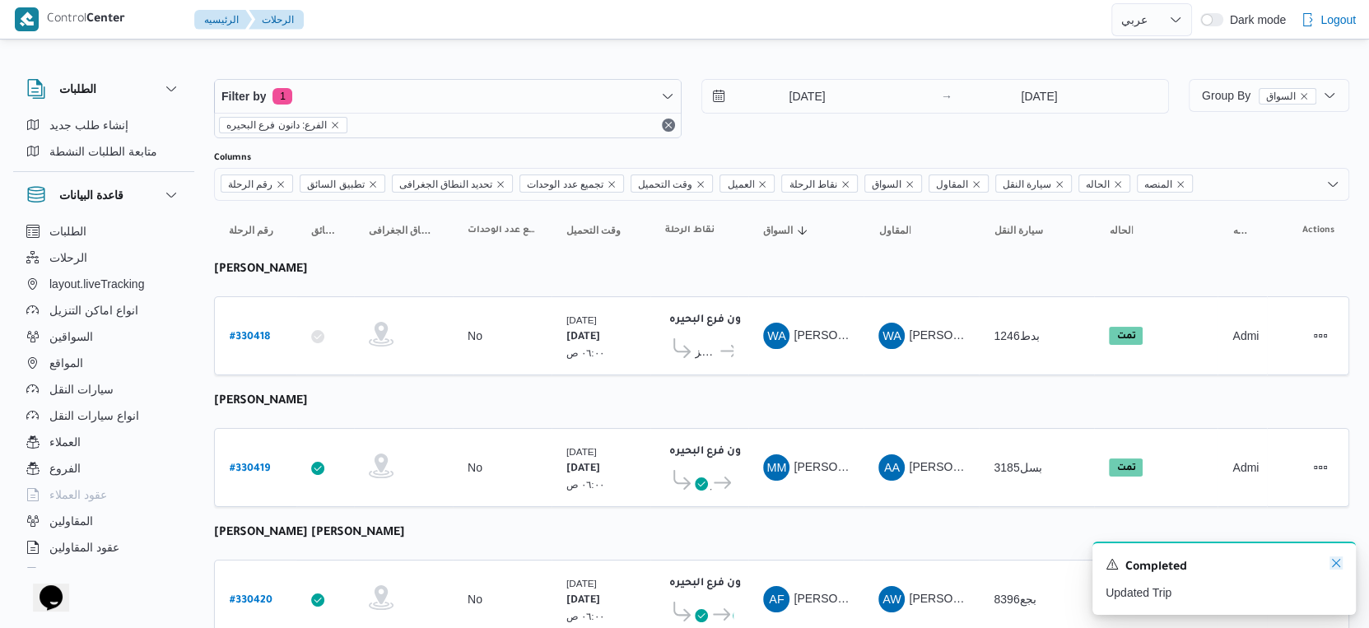
click at [1332, 561] on icon "Dismiss toast" at bounding box center [1336, 563] width 8 height 8
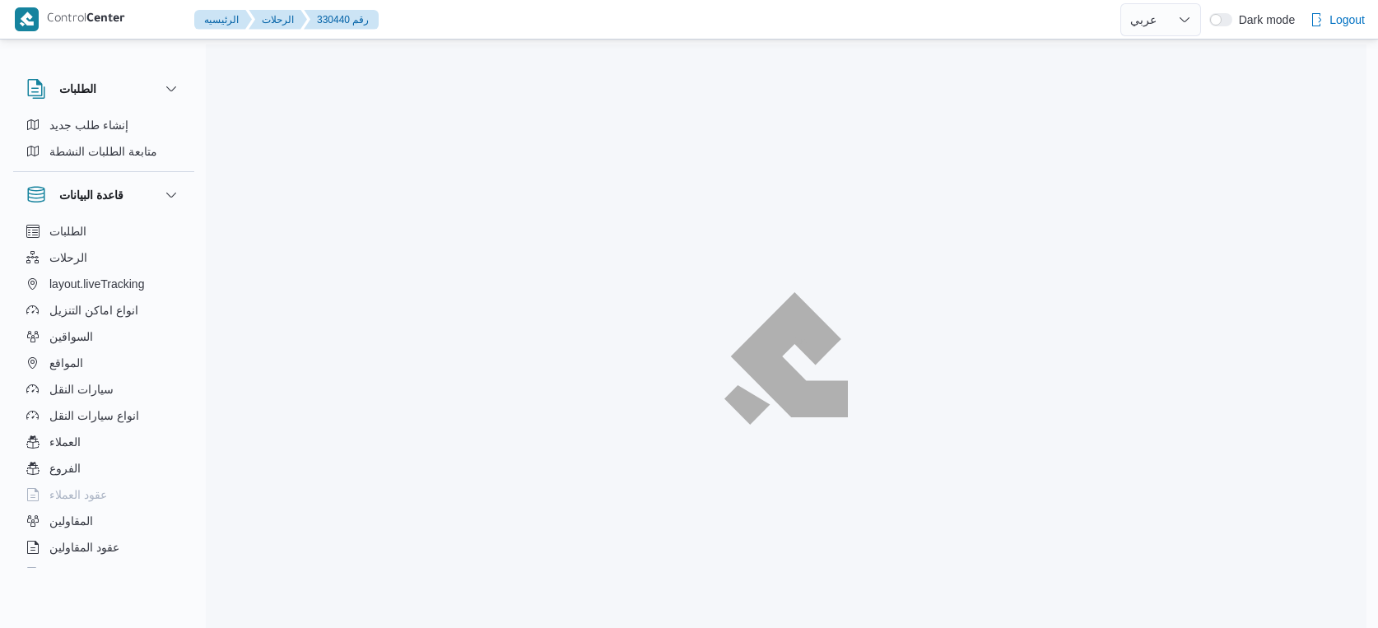
select select "ar"
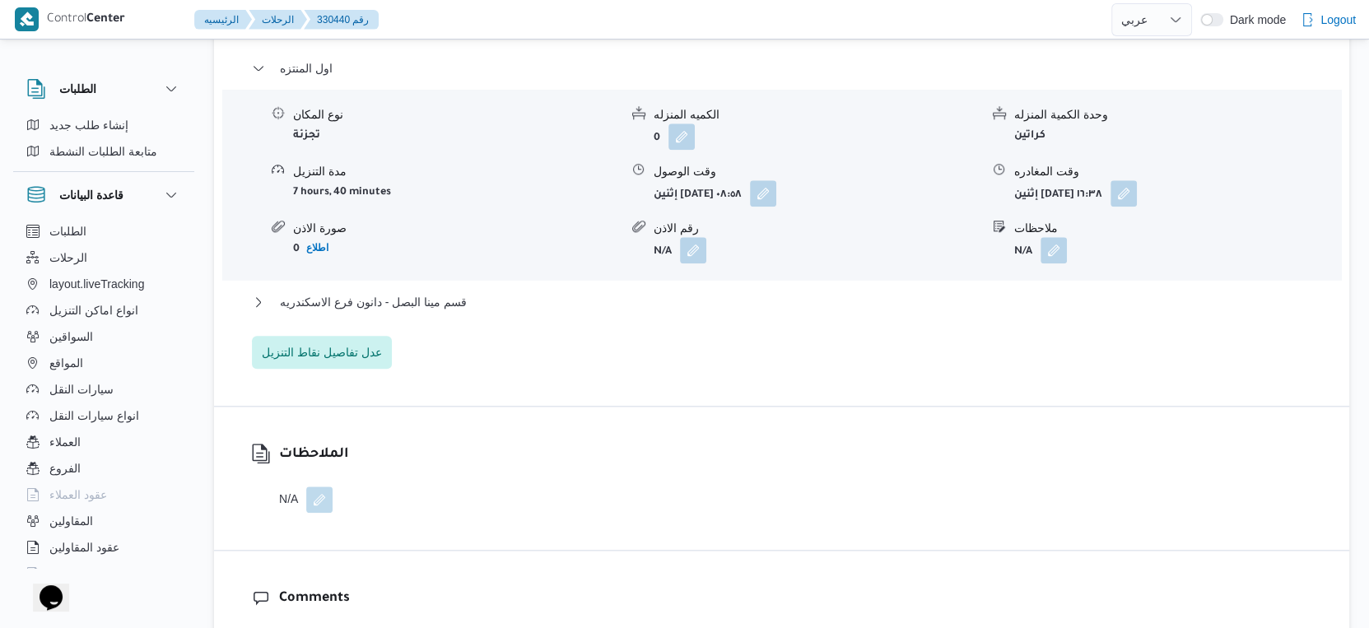
scroll to position [1463, 0]
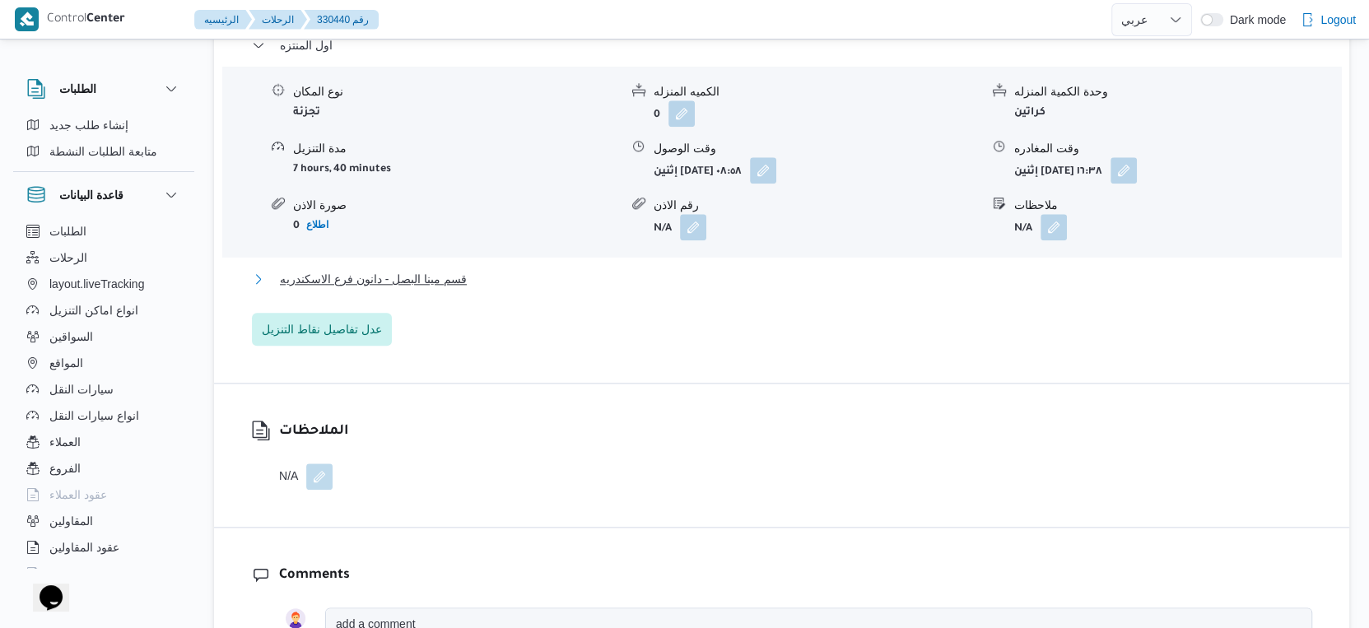
click at [456, 269] on span "قسم مينا البصل - دانون فرع الاسكندريه" at bounding box center [373, 279] width 187 height 20
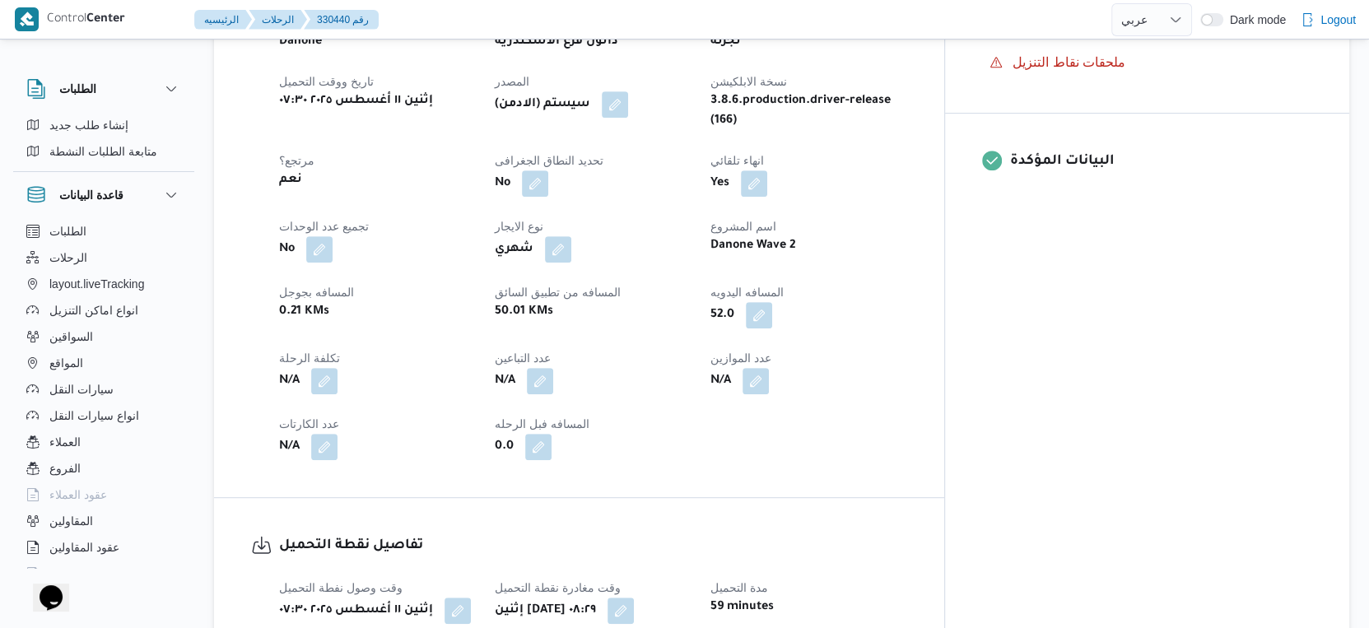
scroll to position [731, 0]
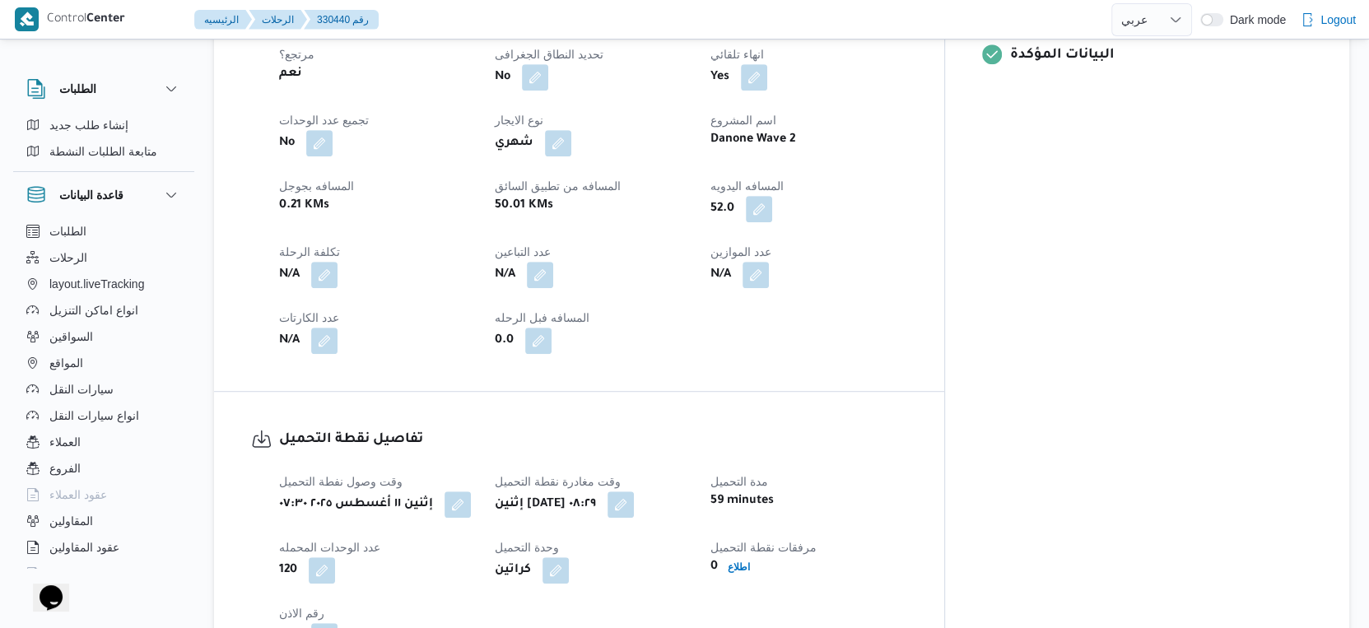
select select "ar"
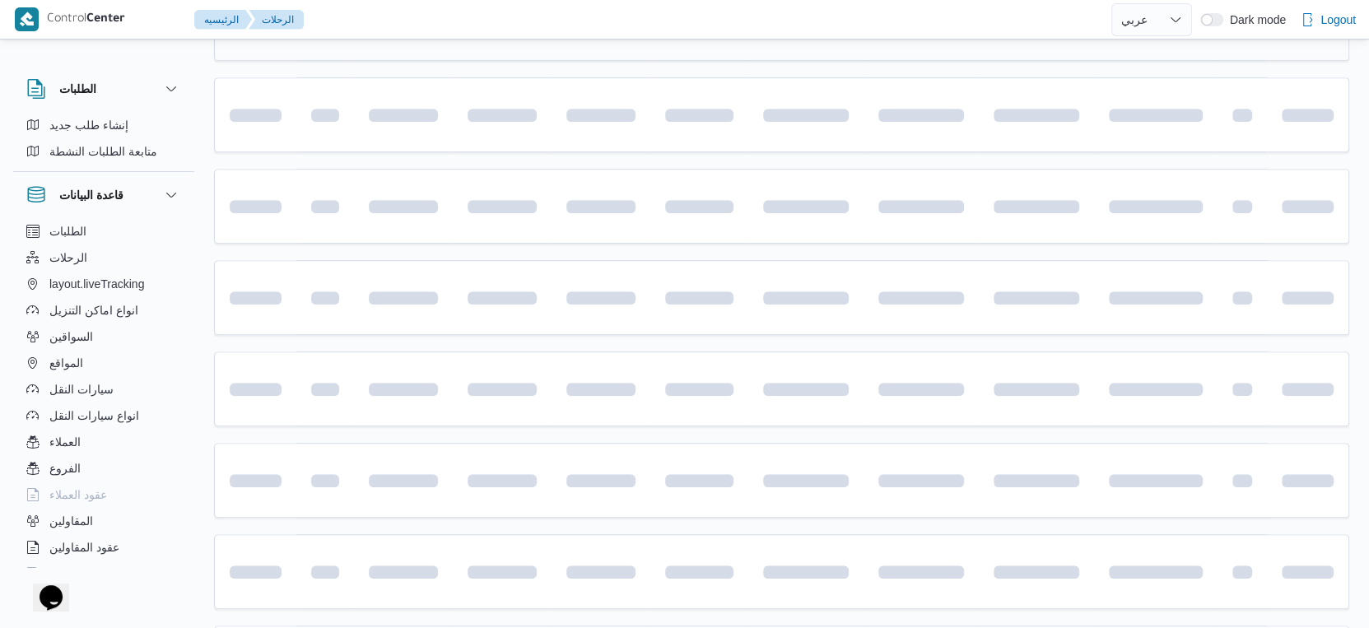
scroll to position [274, 0]
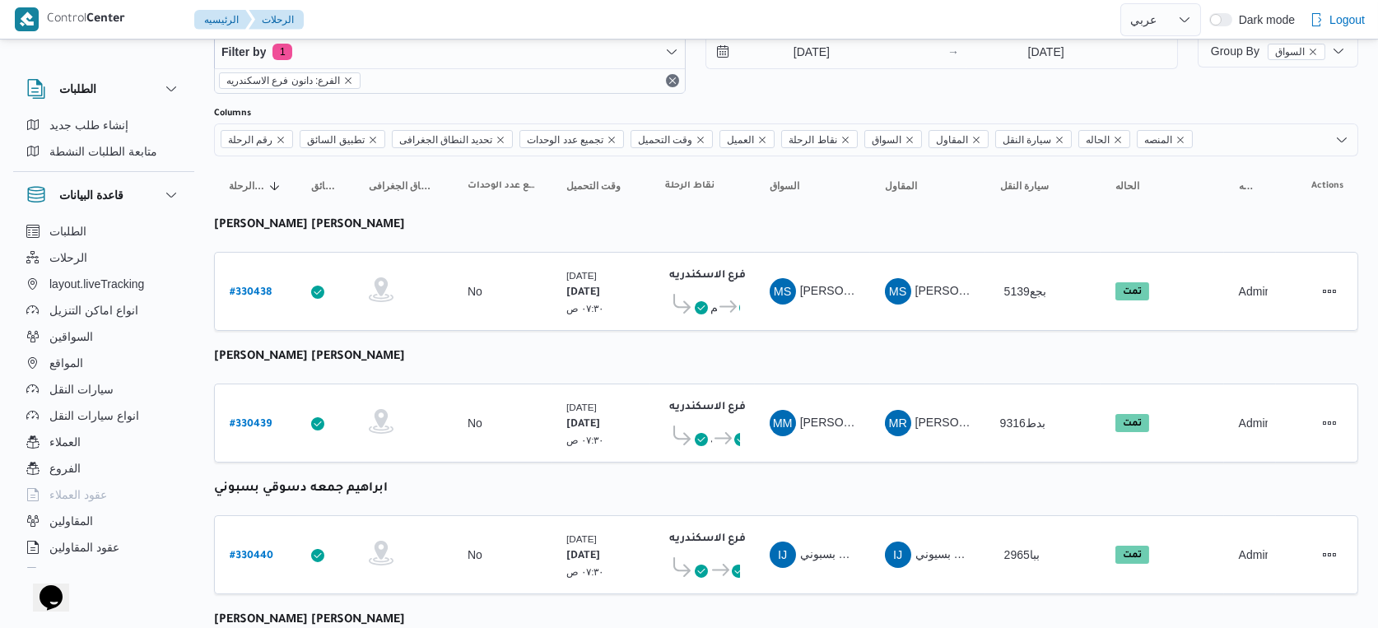
select select "ar"
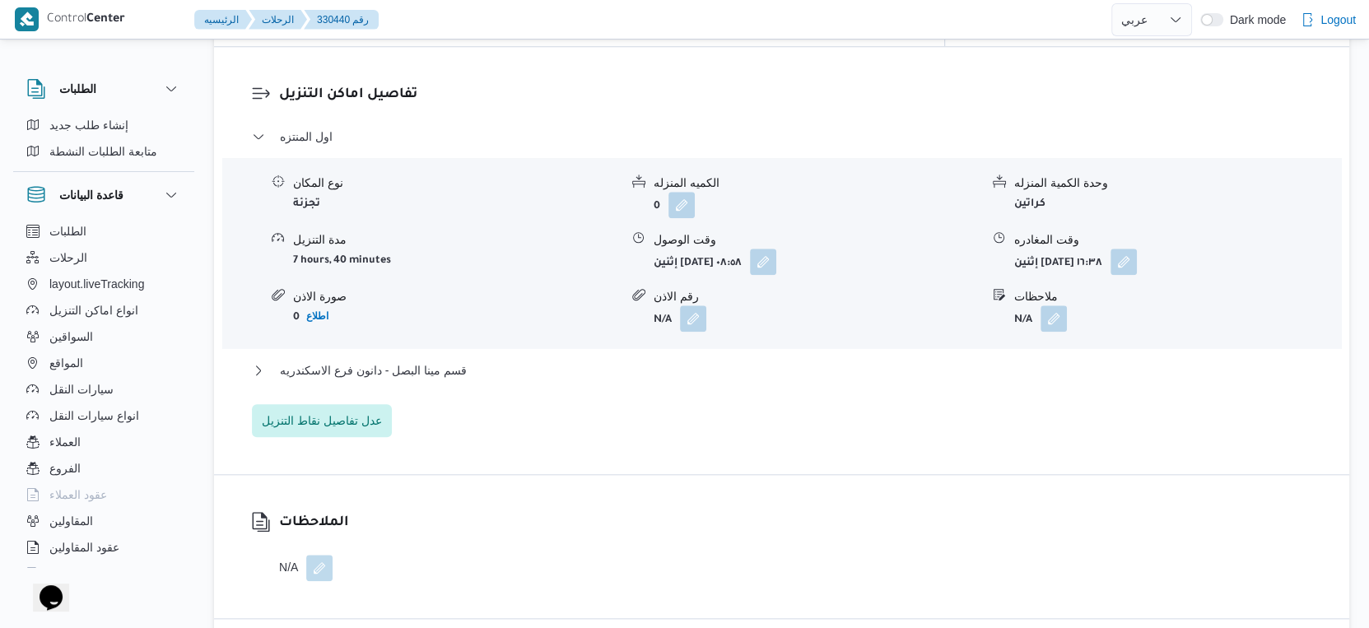
scroll to position [1372, 0]
click at [457, 360] on span "قسم مينا البصل - دانون فرع الاسكندريه" at bounding box center [373, 370] width 187 height 20
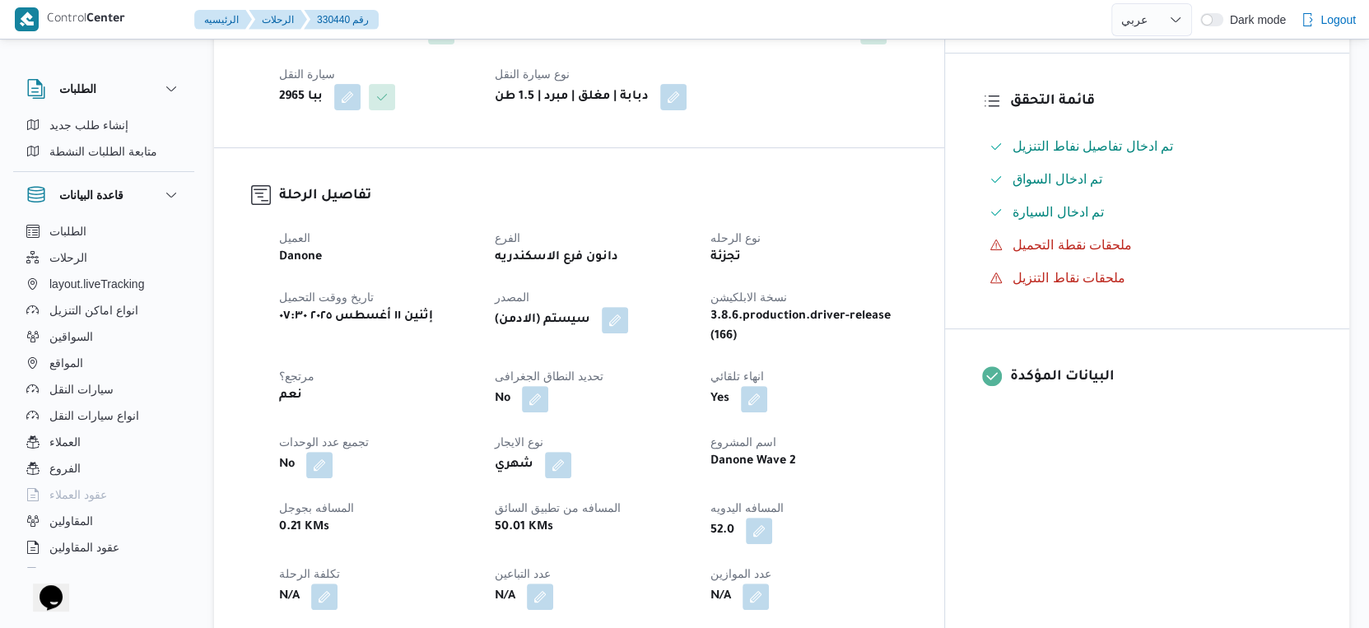
scroll to position [640, 0]
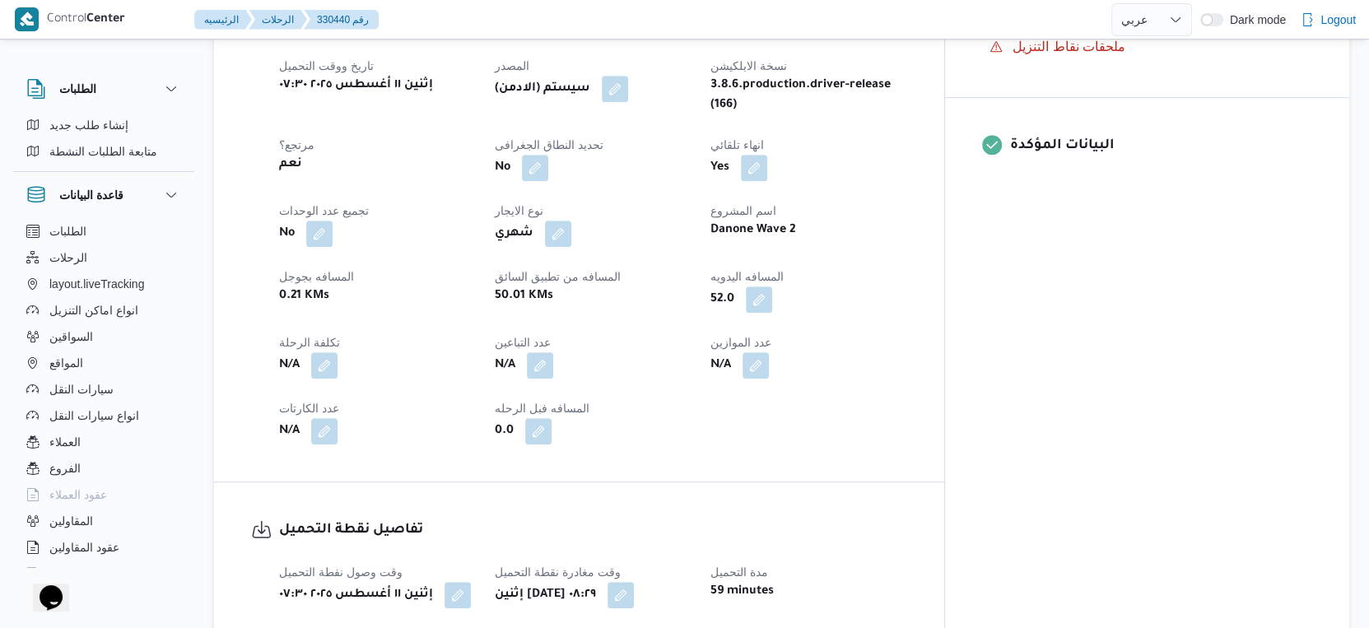
select select "ar"
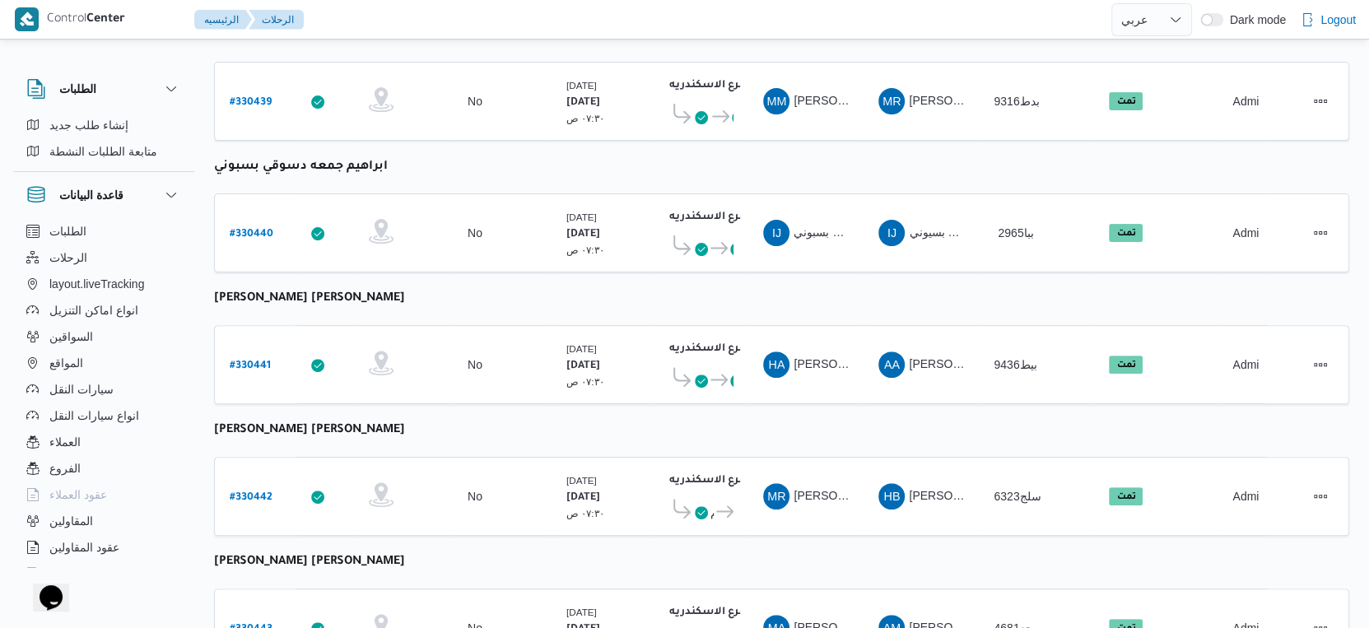
scroll to position [548, 0]
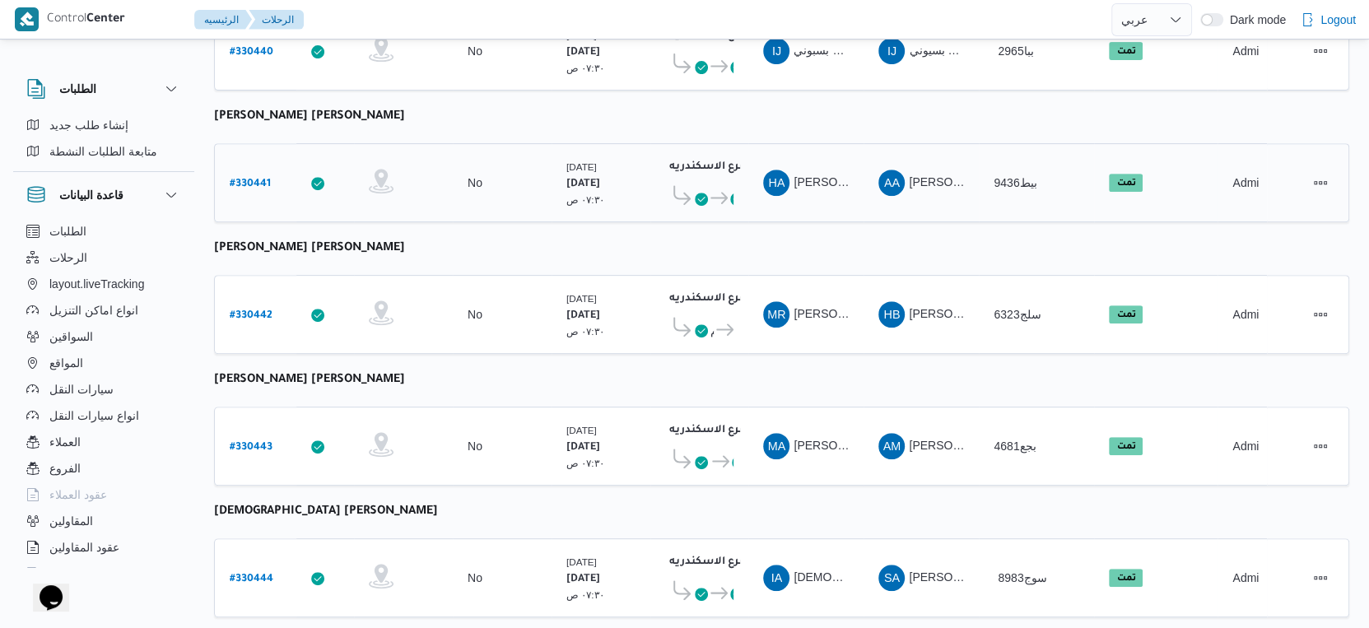
click at [256, 179] on b "# 330441" at bounding box center [250, 185] width 41 height 12
select select "ar"
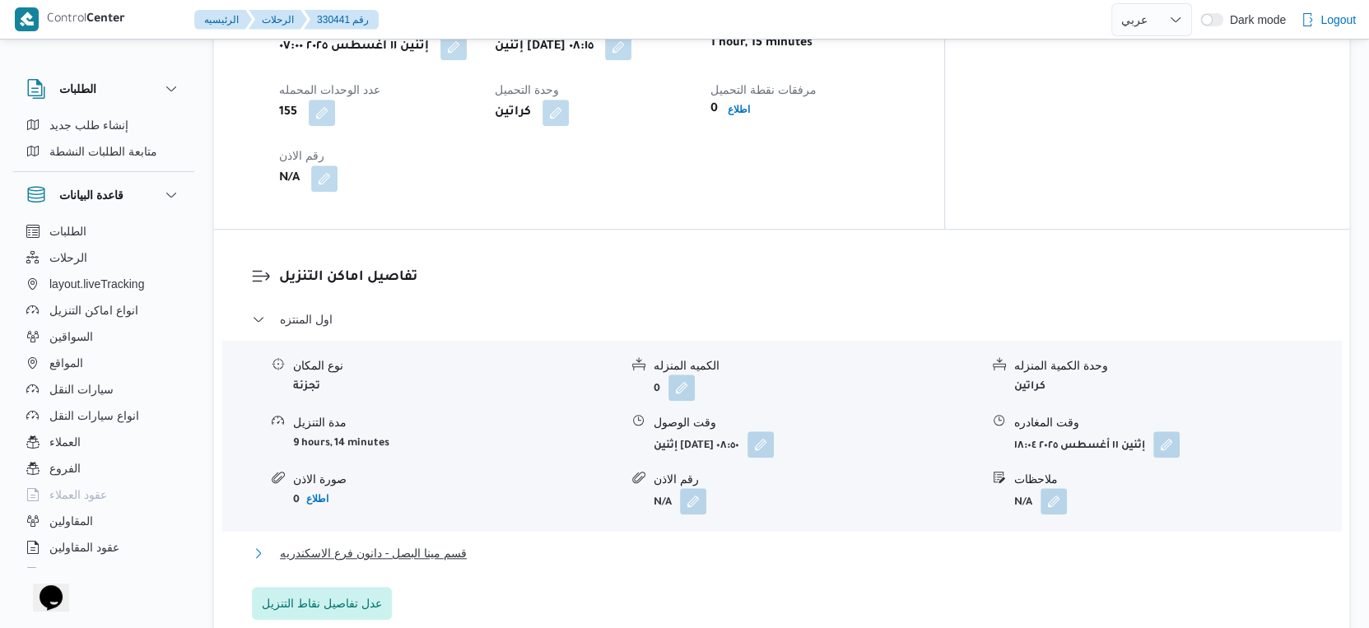
click at [393, 543] on span "قسم مينا البصل - دانون فرع الاسكندريه" at bounding box center [373, 553] width 187 height 20
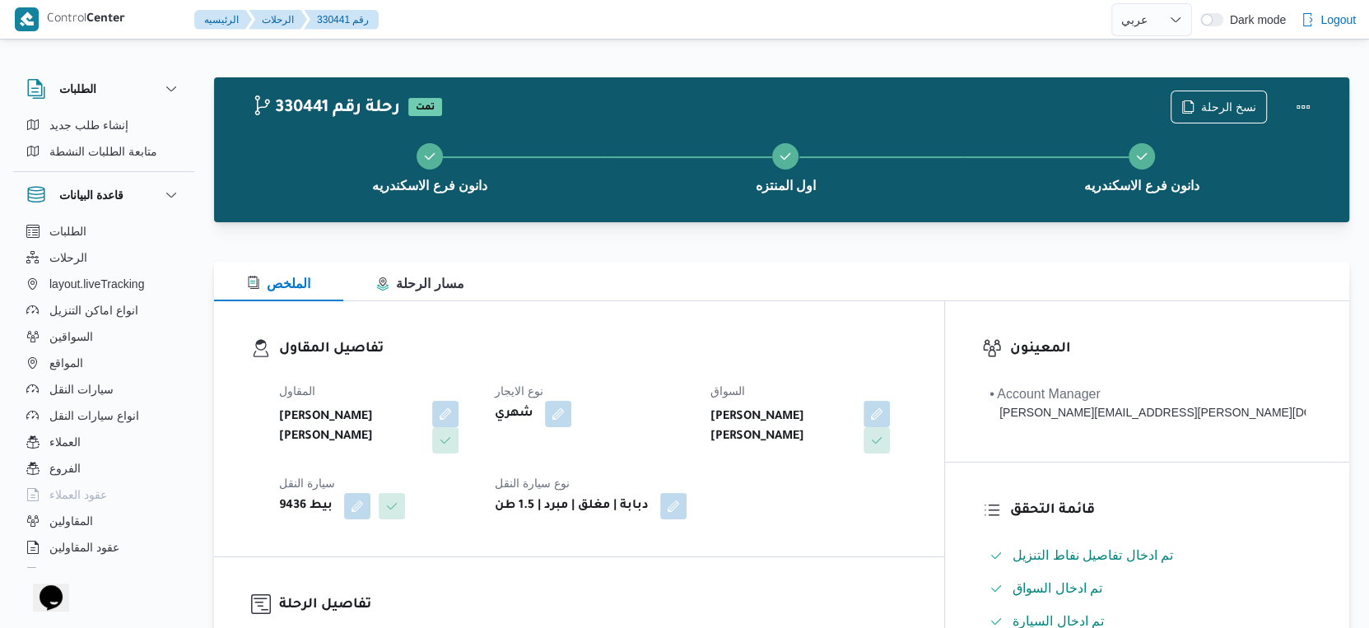
select select "ar"
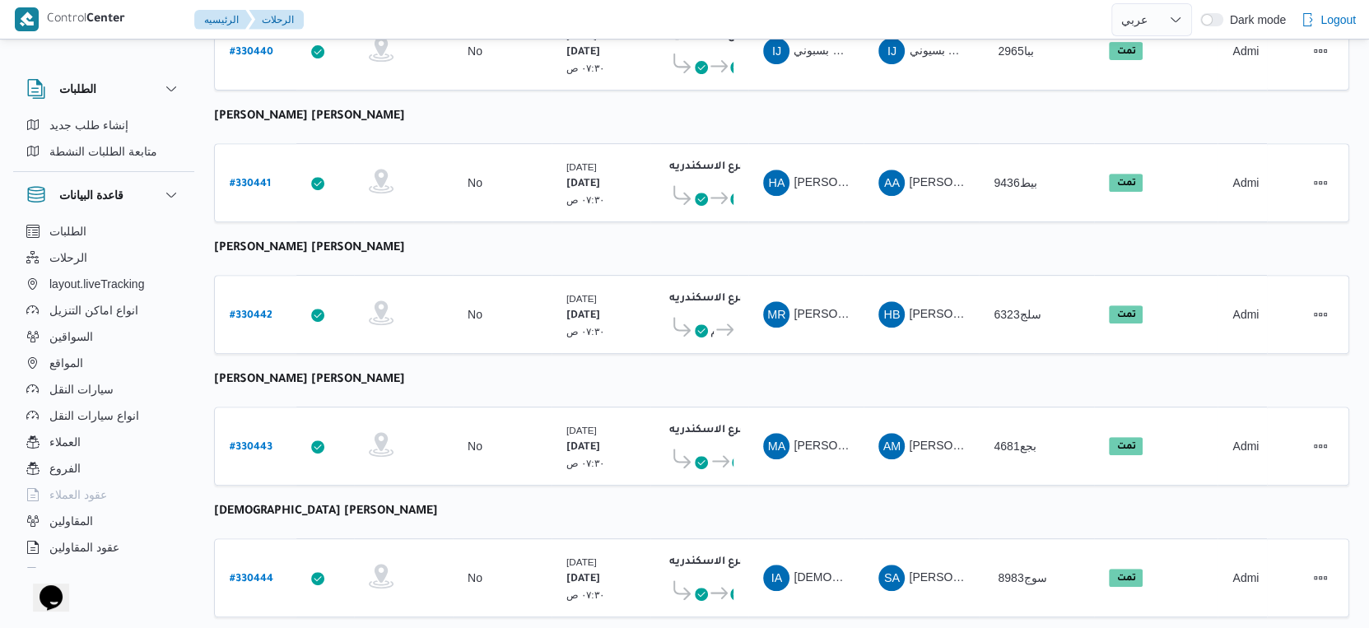
scroll to position [696, 0]
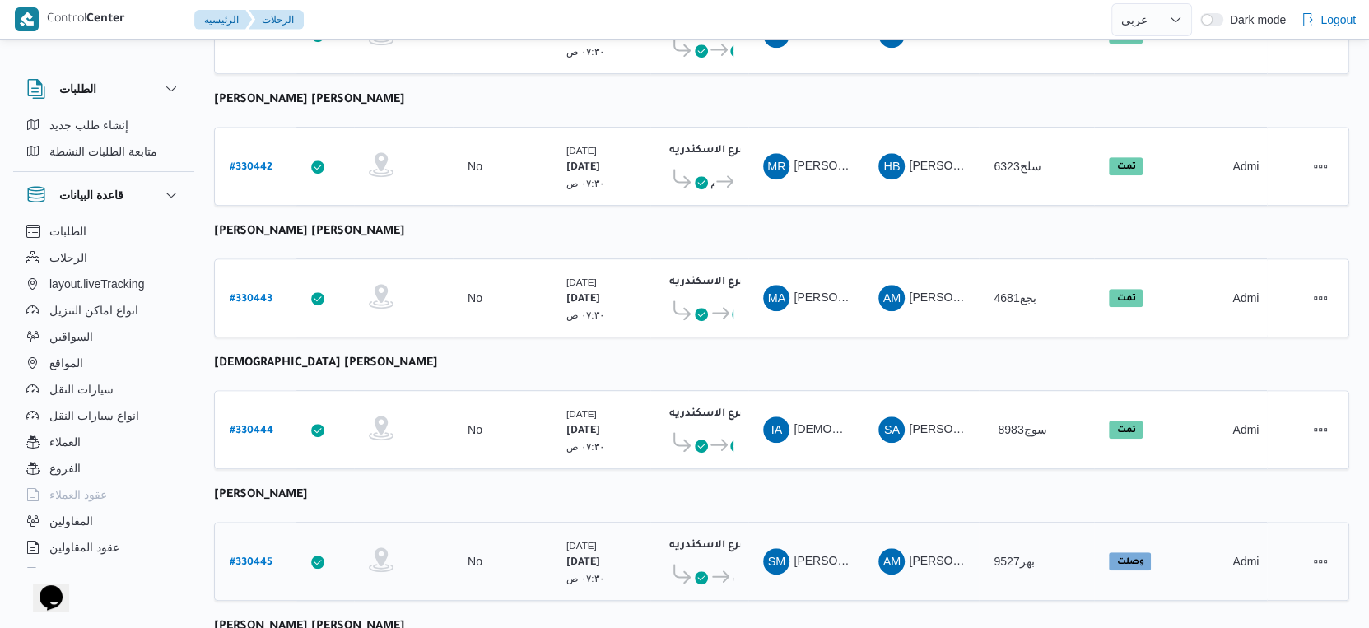
click at [245, 557] on b "# 330445" at bounding box center [251, 563] width 43 height 12
select select "ar"
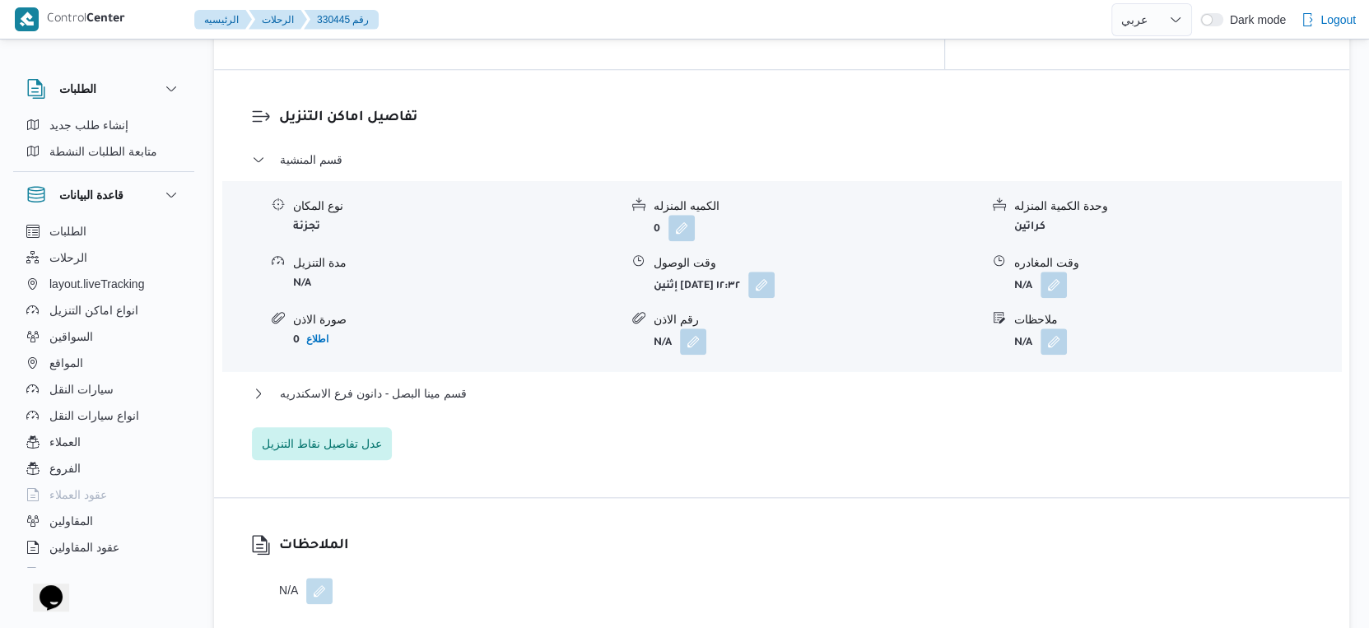
scroll to position [1428, 0]
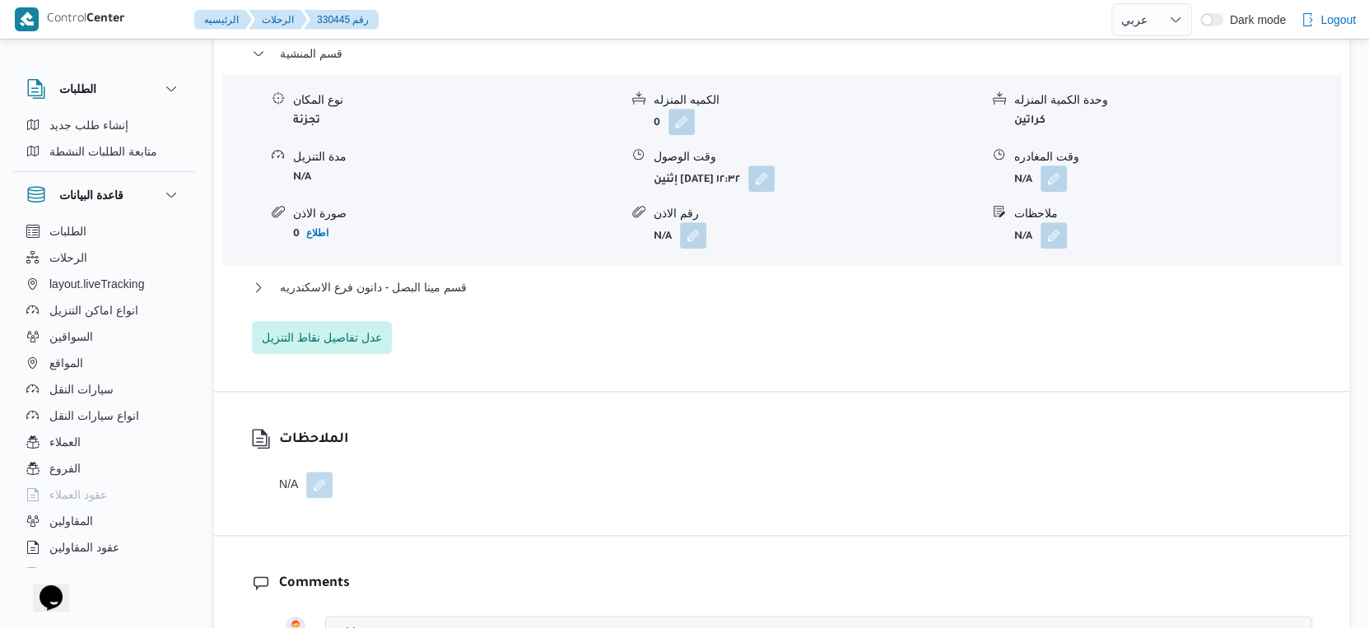
click at [445, 288] on div "قسم المنشية نوع المكان تجزئة الكميه المنزله 0 وحدة الكمية المنزله كراتين مدة ال…" at bounding box center [782, 199] width 1060 height 310
click at [447, 294] on span "قسم مينا البصل - دانون فرع الاسكندريه" at bounding box center [373, 287] width 187 height 20
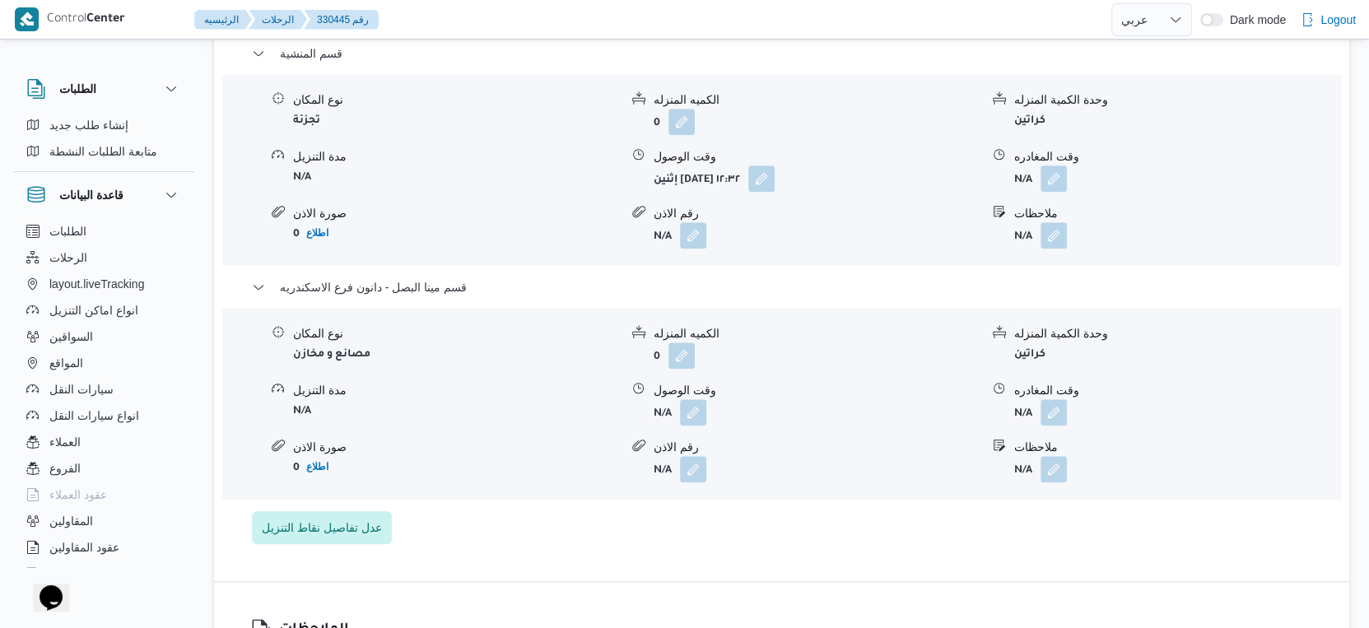
scroll to position [1154, 0]
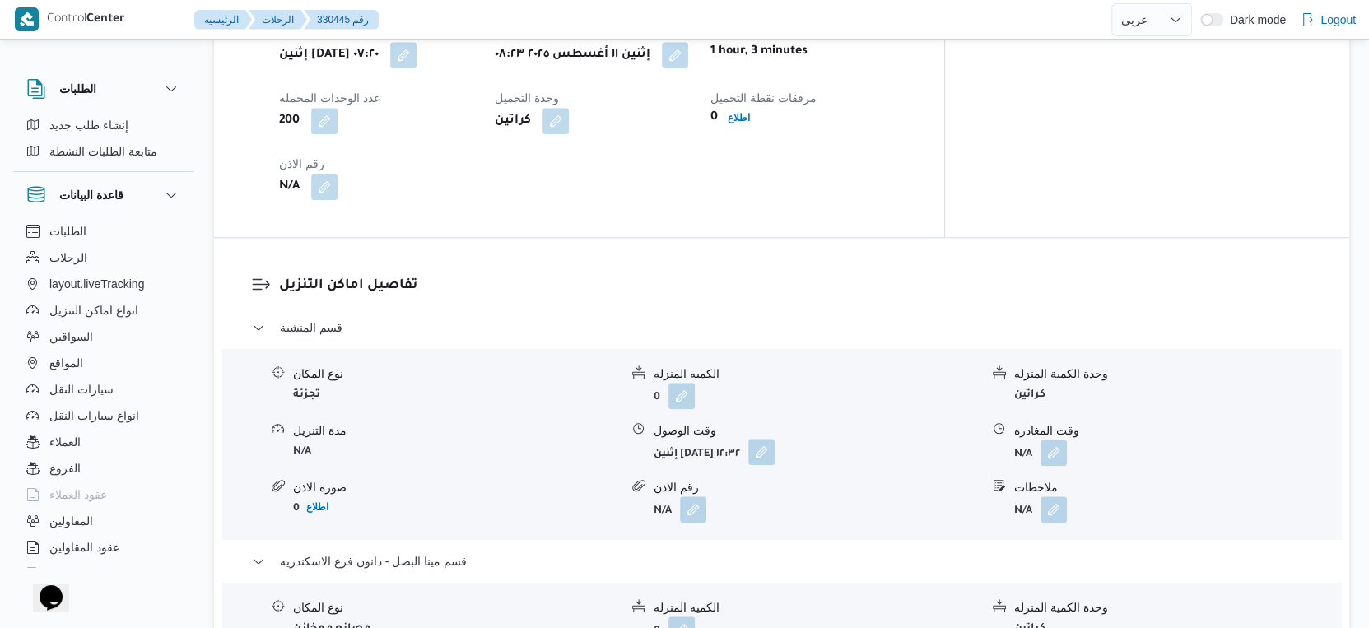
click at [775, 462] on button "button" at bounding box center [761, 452] width 26 height 26
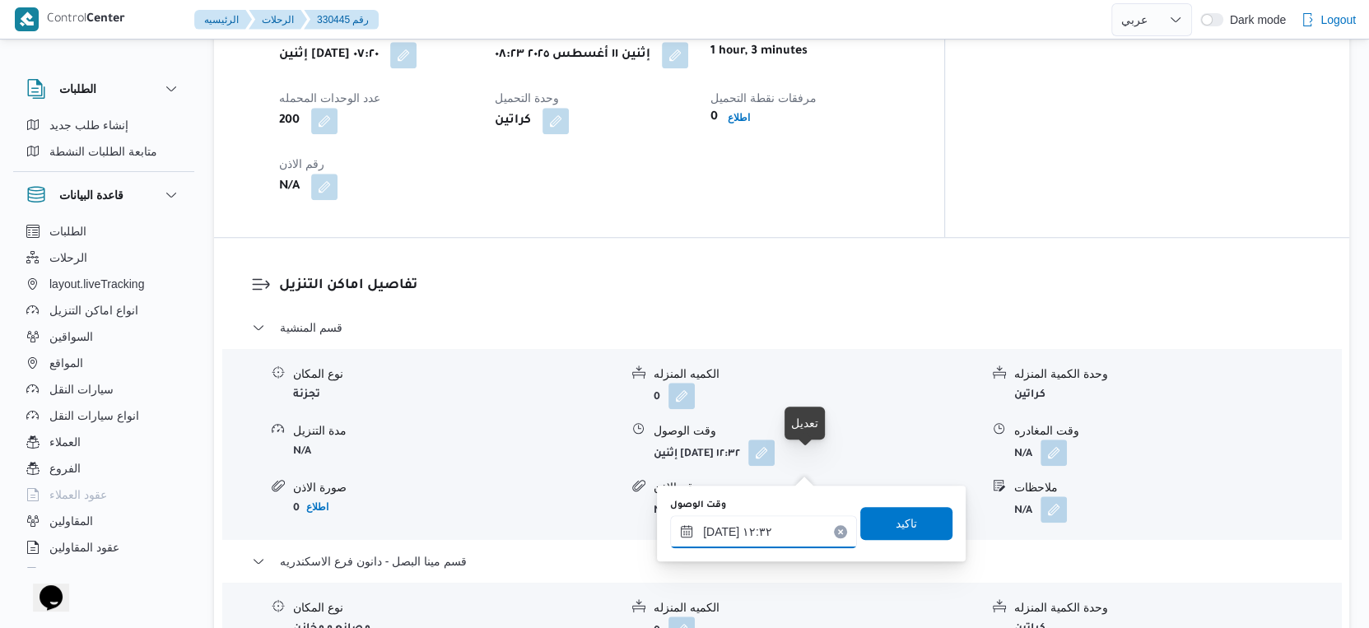
click at [766, 525] on input "١١/٠٨/٢٠٢٥ ١٢:٣٢" at bounding box center [763, 531] width 187 height 33
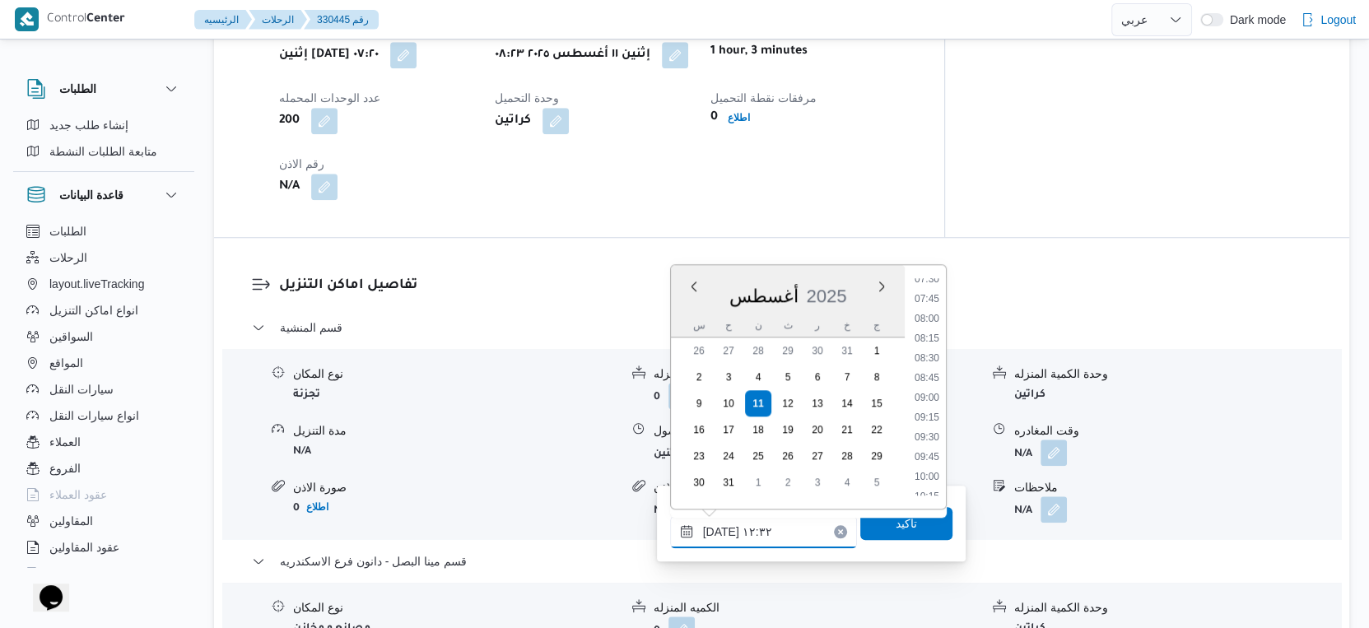
scroll to position [599, 0]
click at [934, 400] on li "09:00" at bounding box center [927, 398] width 38 height 16
type input "١١/٠٨/٢٠٢٥ ٠٩:٠٠"
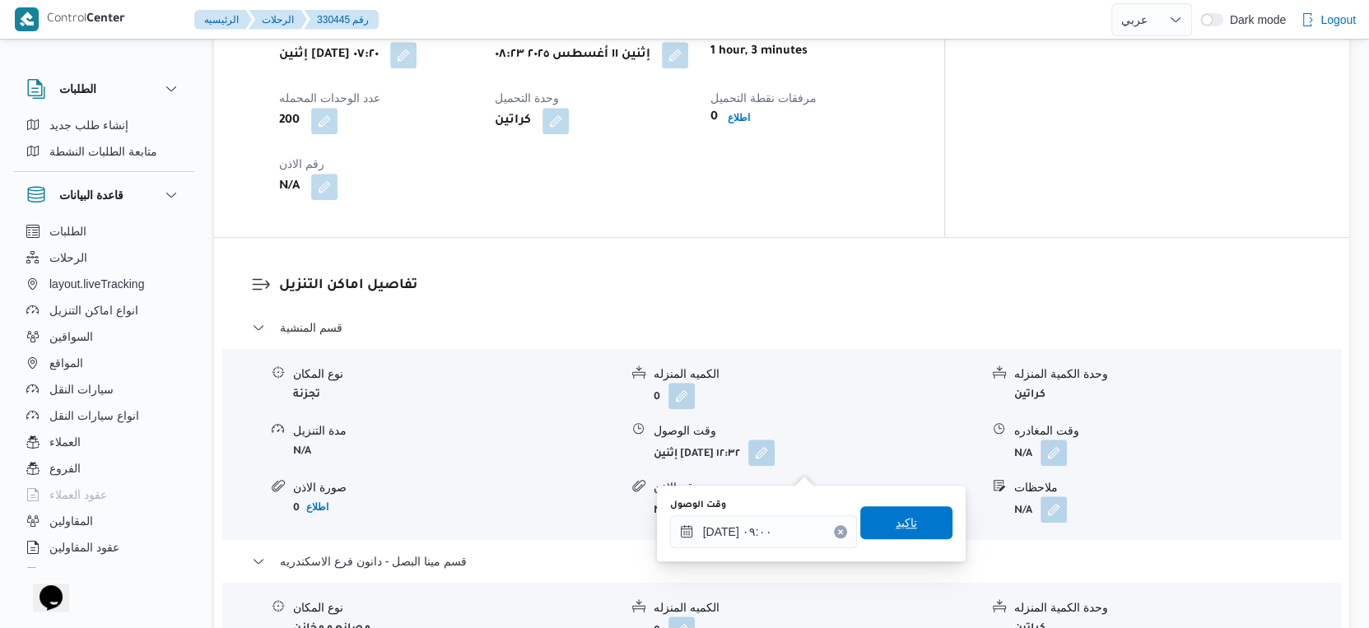
click at [904, 524] on span "تاكيد" at bounding box center [906, 522] width 92 height 33
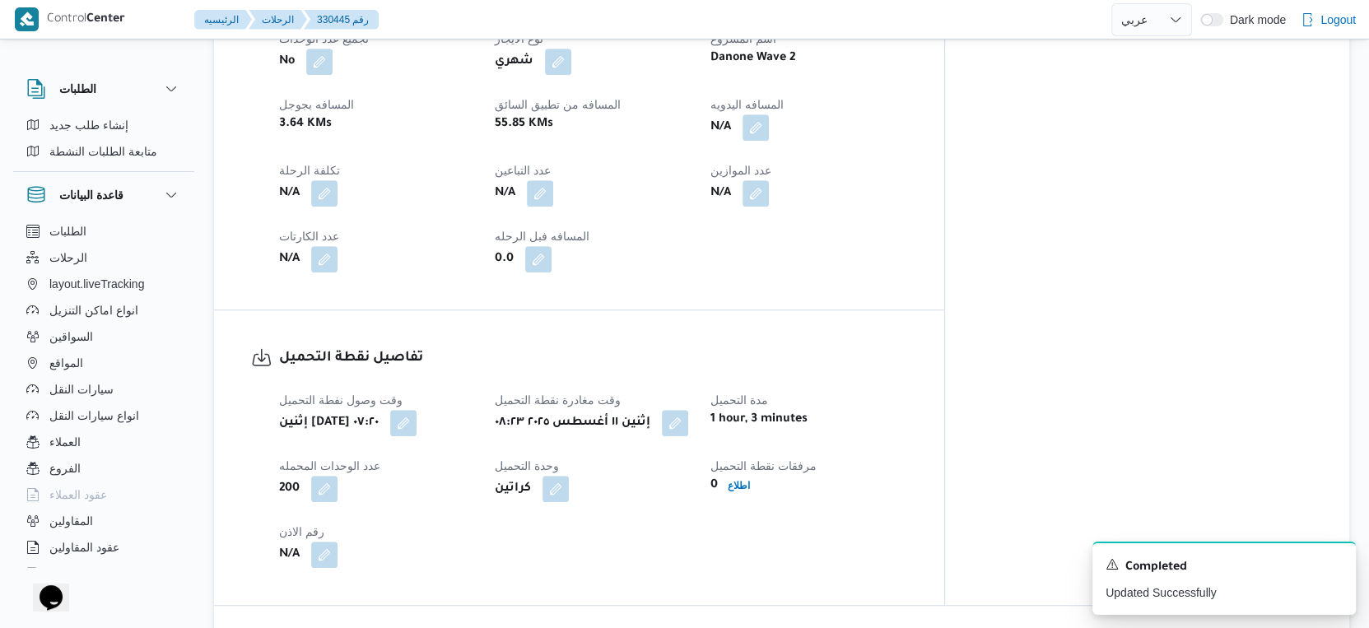
scroll to position [731, 0]
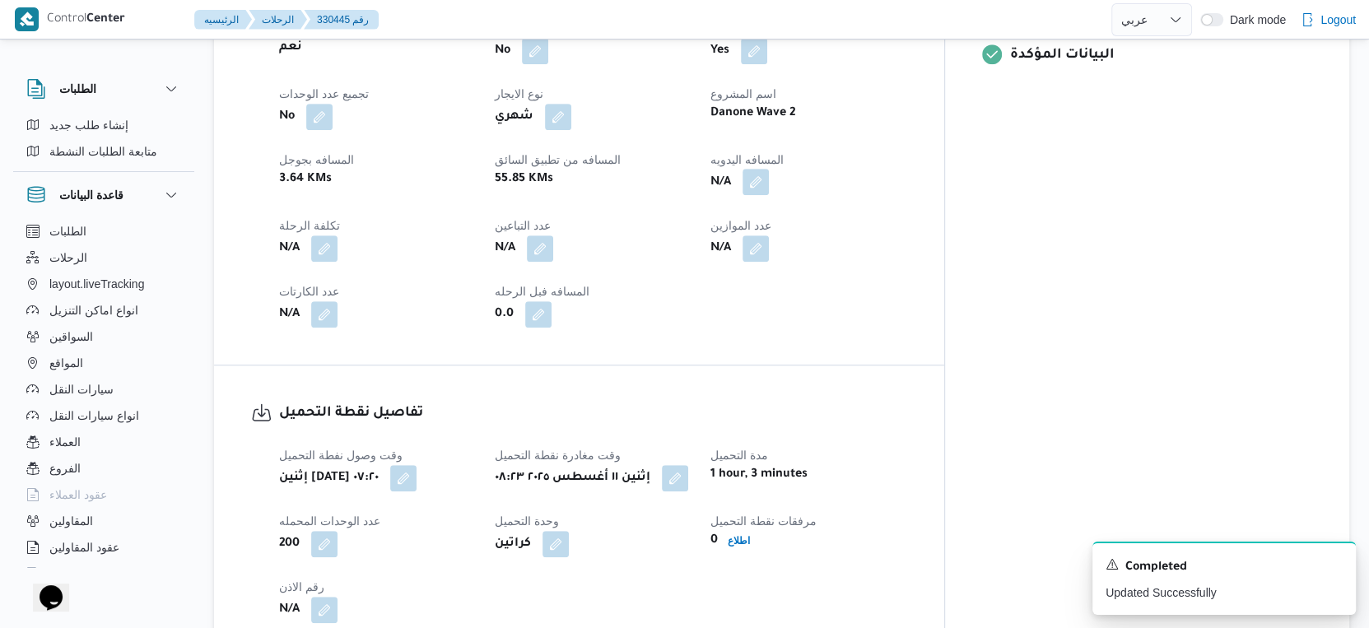
click at [769, 191] on button "button" at bounding box center [756, 182] width 26 height 26
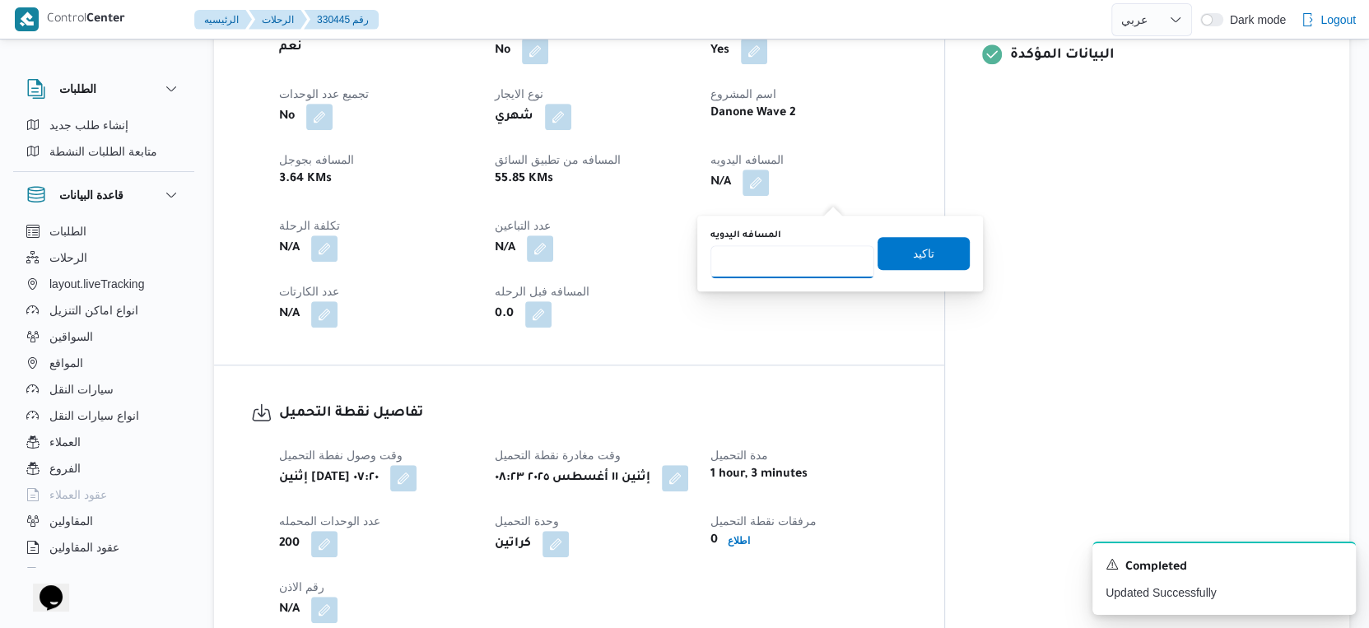
click at [799, 265] on input "المسافه اليدويه" at bounding box center [792, 261] width 164 height 33
type input "30"
click at [948, 249] on span "تاكيد" at bounding box center [924, 252] width 92 height 33
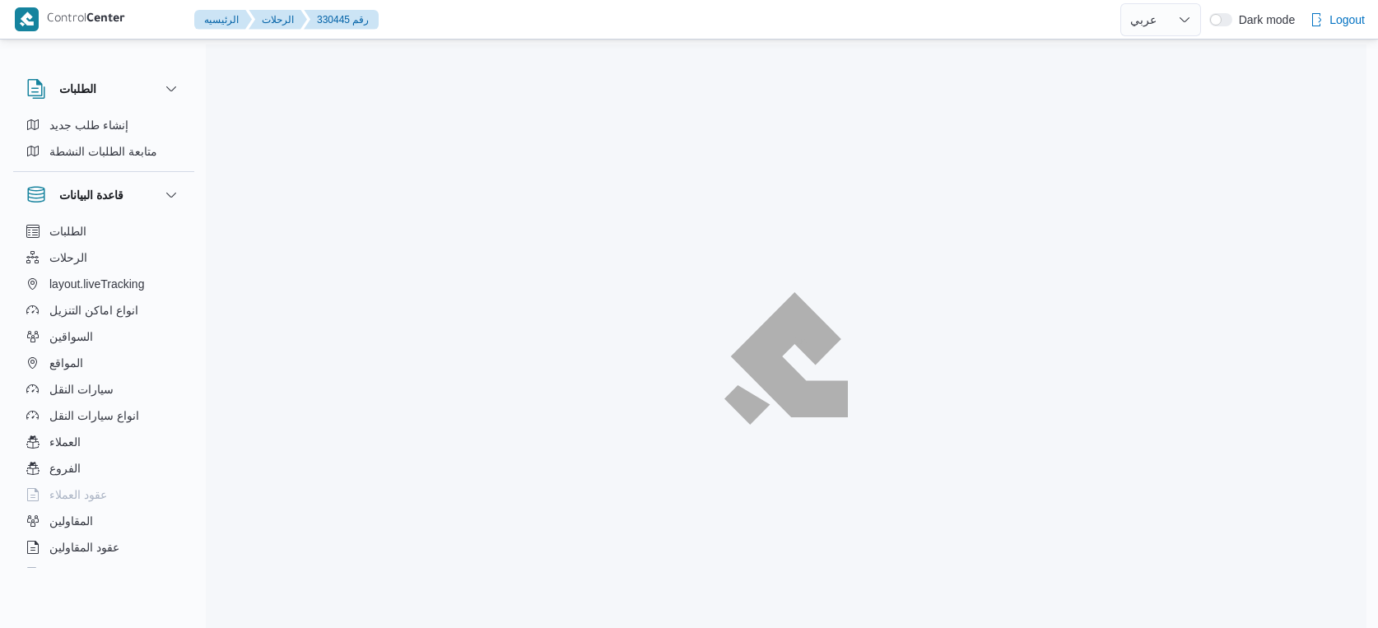
select select "ar"
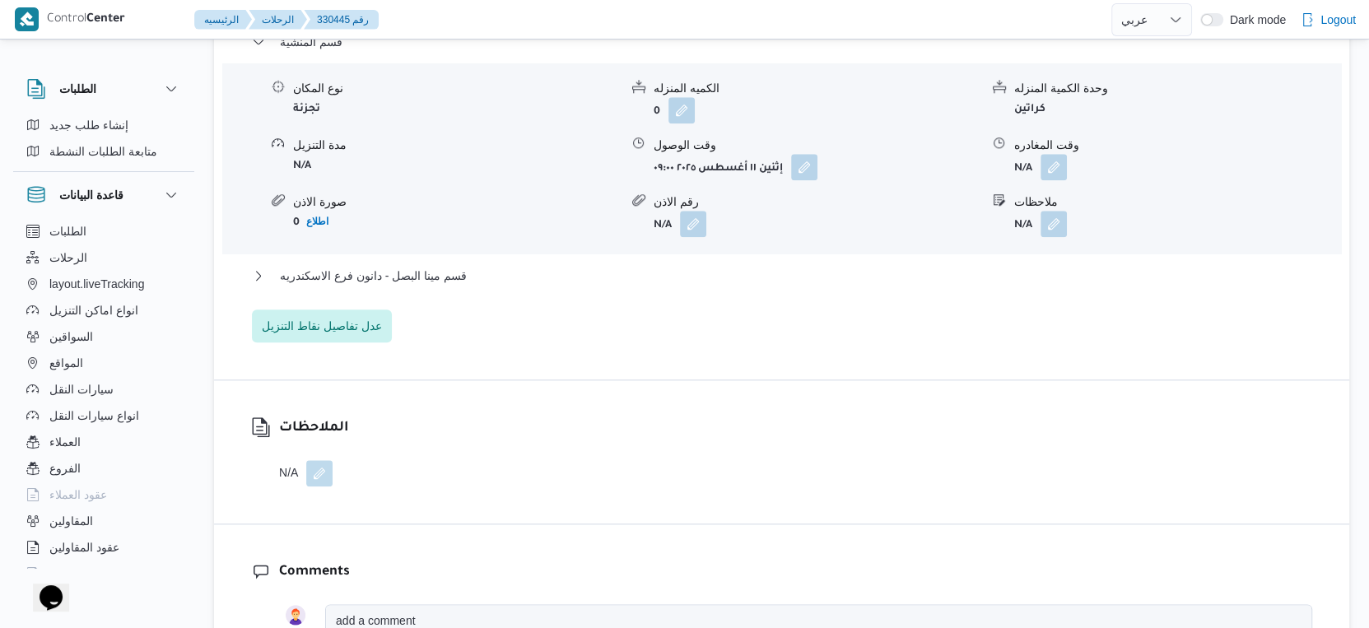
scroll to position [1463, 0]
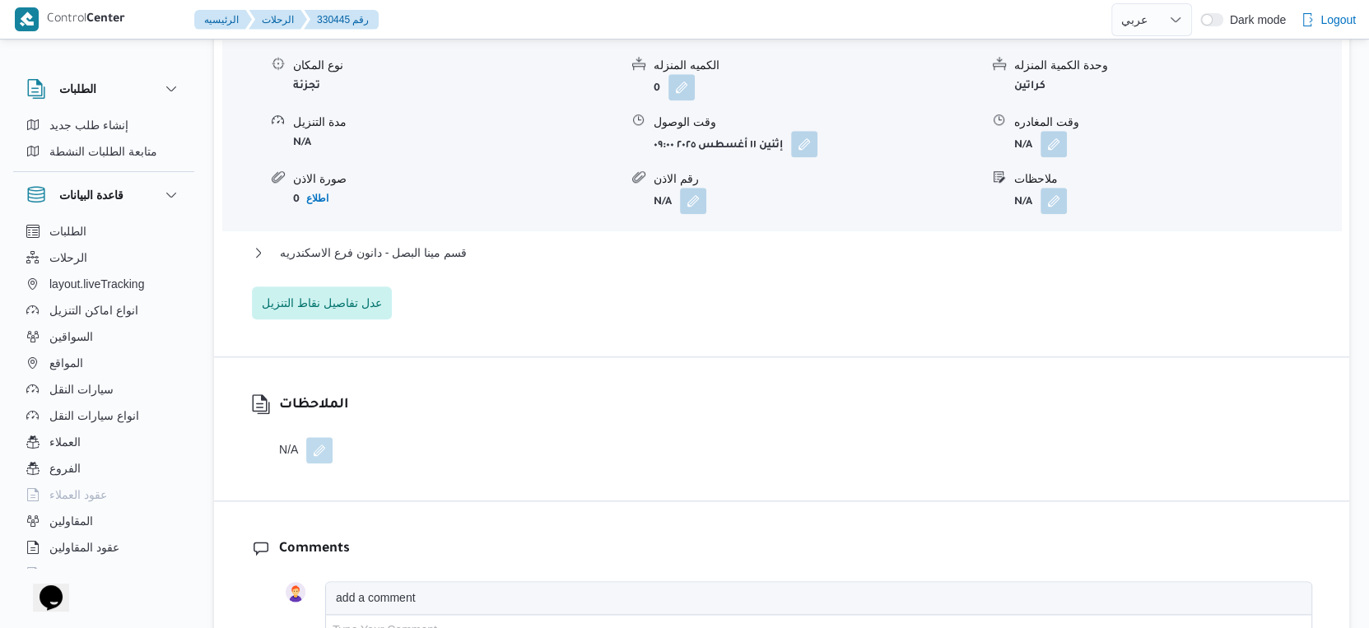
click at [438, 274] on div "قسم مينا البصل - دانون فرع الاسكندريه" at bounding box center [782, 258] width 1060 height 31
click at [438, 263] on span "قسم مينا البصل - دانون فرع الاسكندريه" at bounding box center [373, 253] width 187 height 20
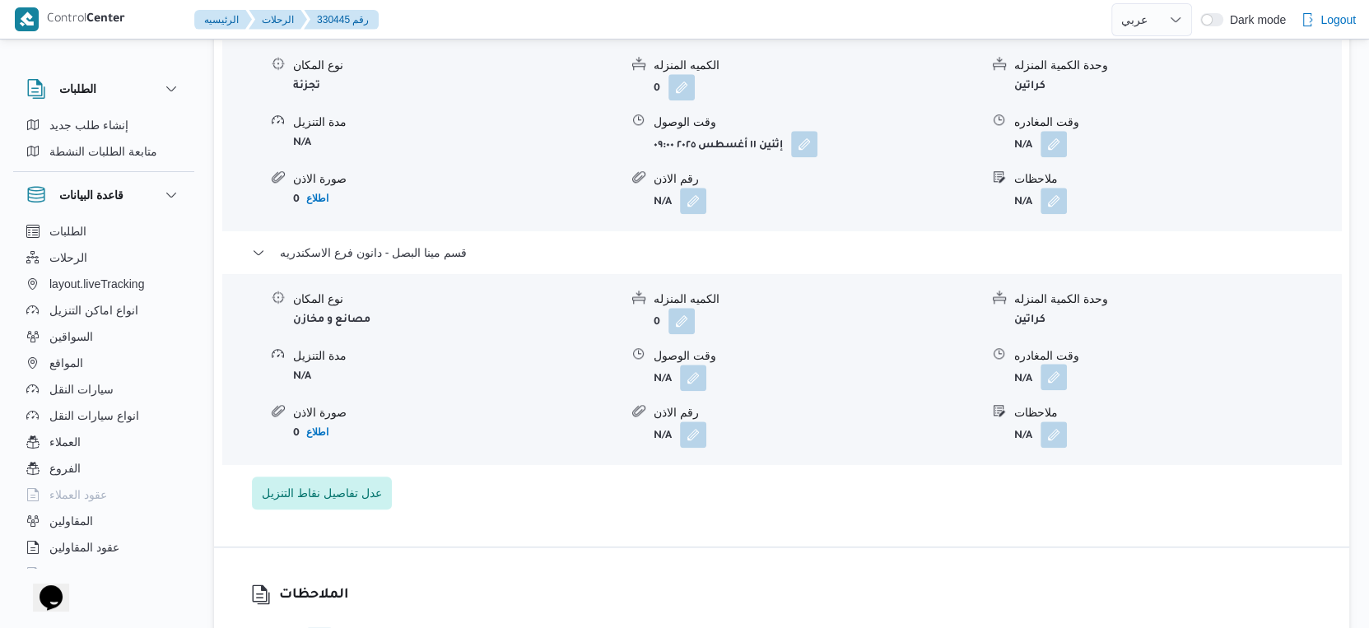
click at [1050, 389] on button "button" at bounding box center [1054, 377] width 26 height 26
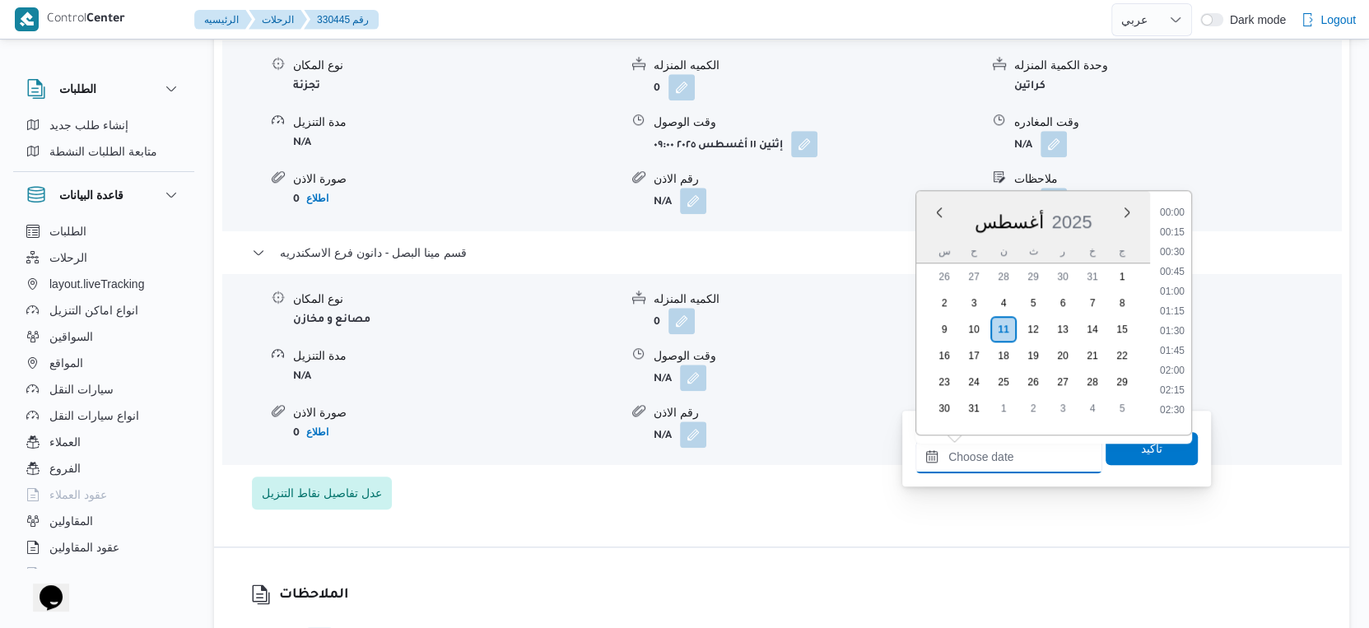
click at [1022, 447] on input "وقت المغادره" at bounding box center [1008, 456] width 187 height 33
click at [1173, 305] on li "18:30" at bounding box center [1172, 308] width 38 height 16
type input "[DATE] ١٨:٣٠"
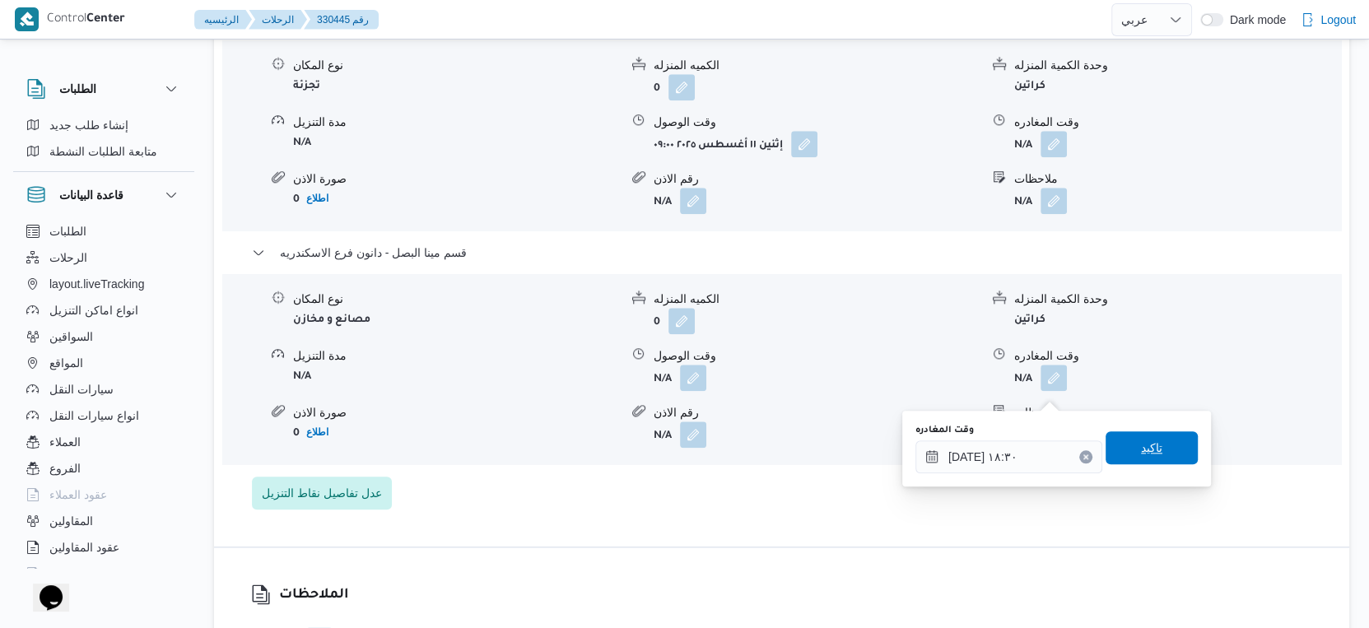
click at [1153, 439] on span "تاكيد" at bounding box center [1152, 447] width 92 height 33
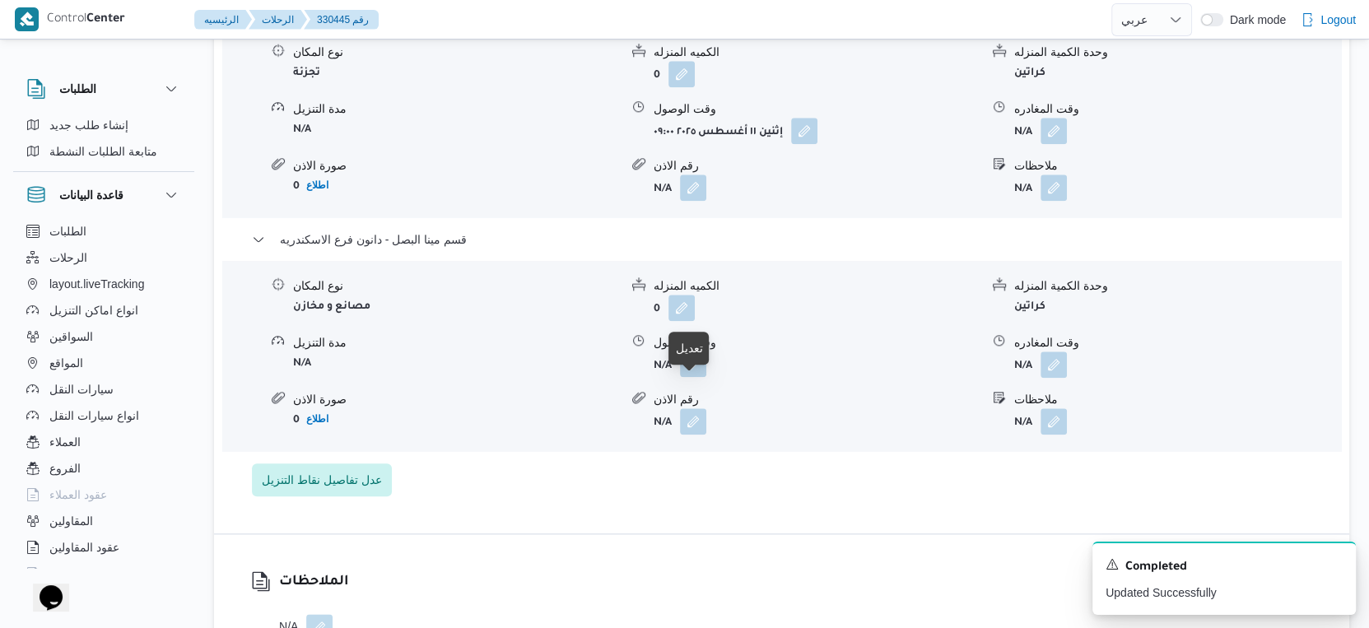
click at [697, 377] on button "button" at bounding box center [693, 364] width 26 height 26
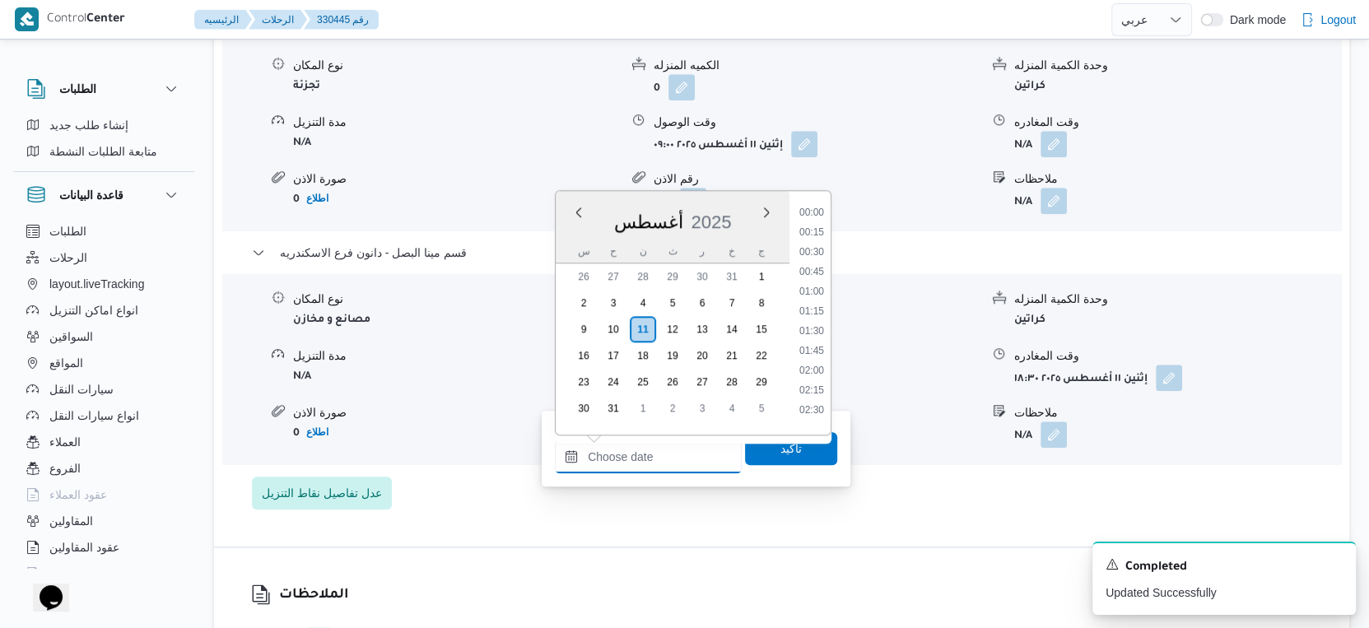
click at [683, 450] on input "وقت الوصول" at bounding box center [648, 456] width 187 height 33
click at [817, 286] on li "18:15" at bounding box center [812, 288] width 38 height 16
type input "[DATE] ١٨:١٥"
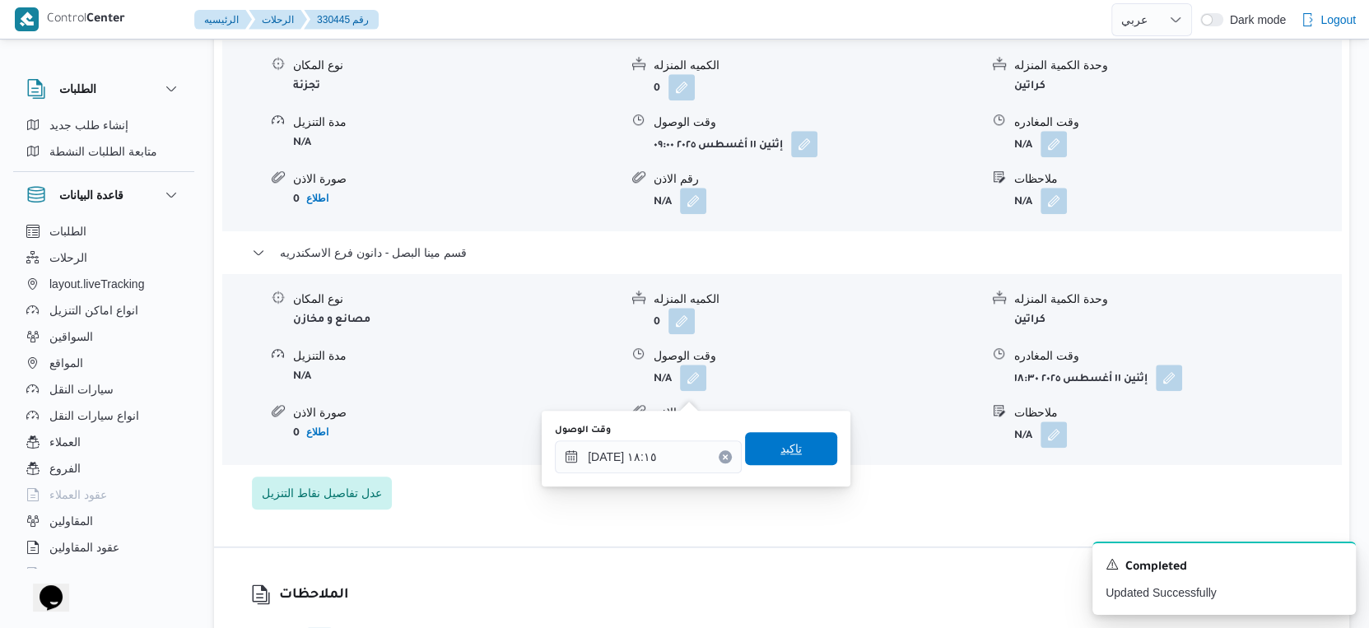
click at [798, 445] on span "تاكيد" at bounding box center [791, 448] width 92 height 33
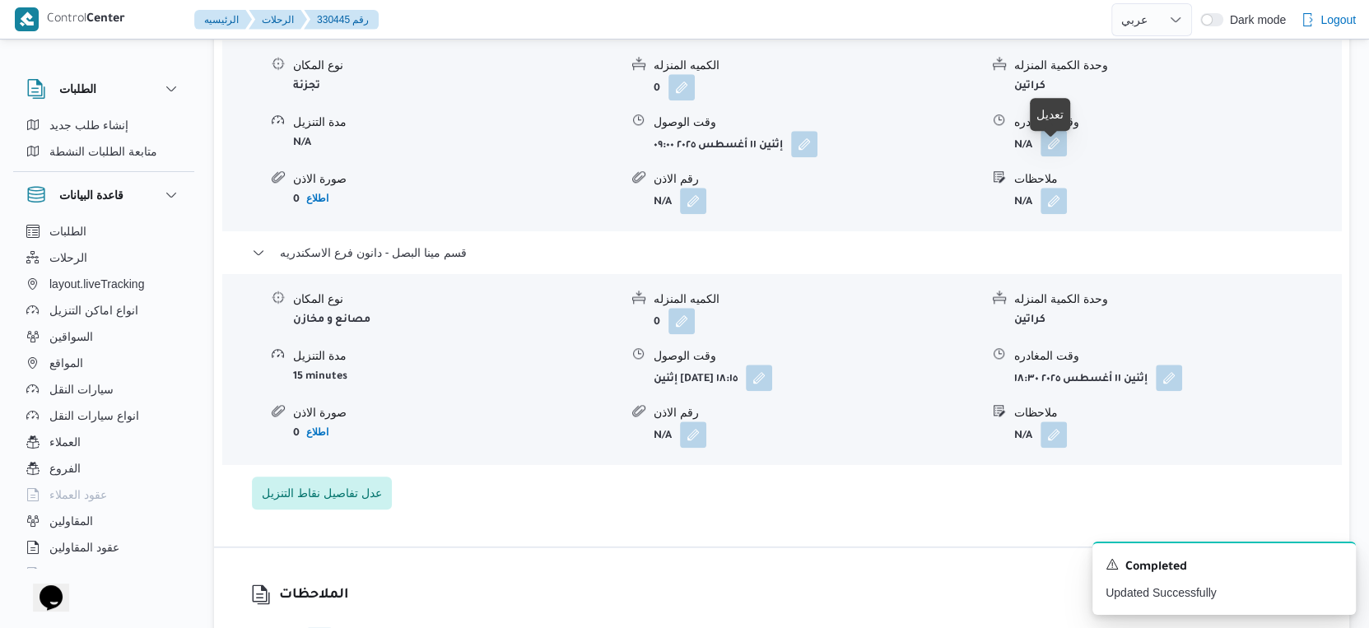
click at [1057, 156] on button "button" at bounding box center [1054, 143] width 26 height 26
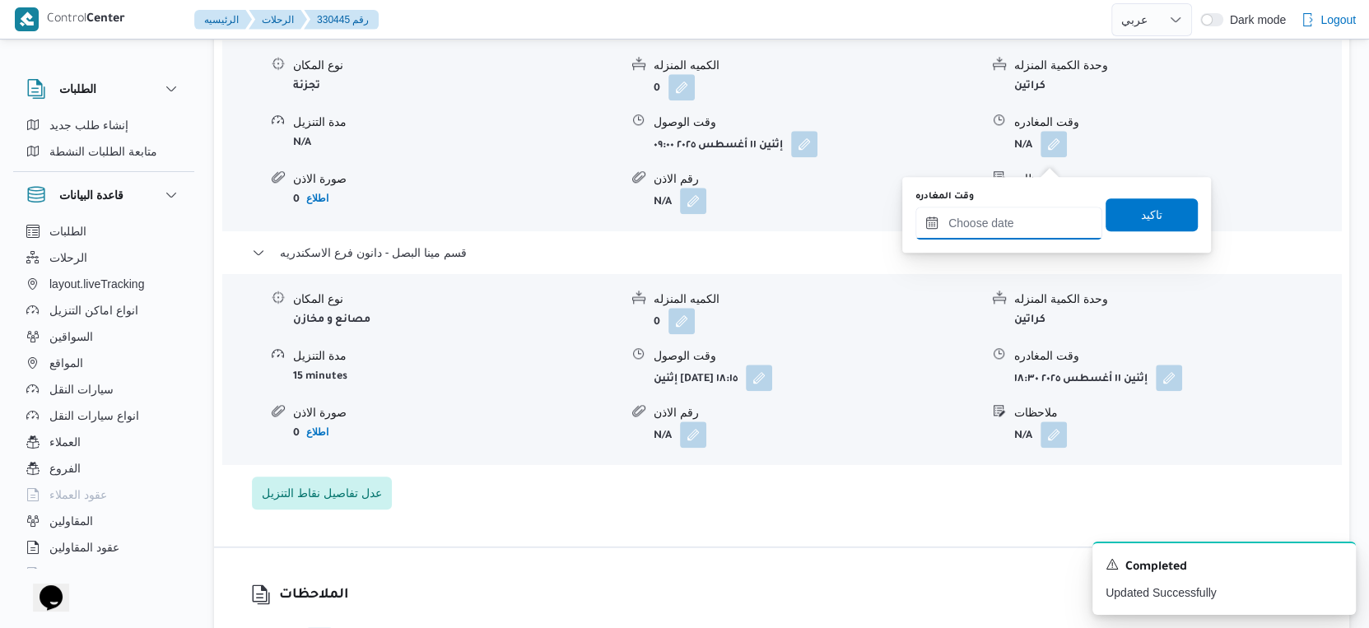
click at [1005, 207] on input "وقت المغادره" at bounding box center [1008, 223] width 187 height 33
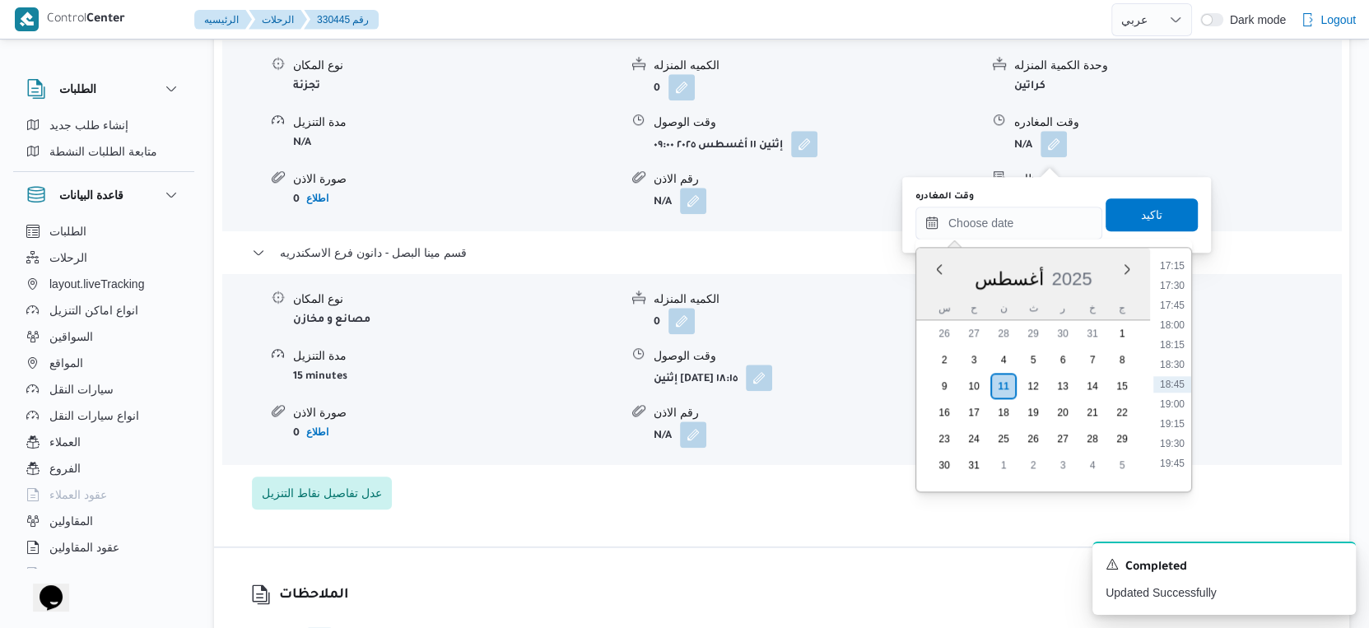
drag, startPoint x: 1176, startPoint y: 324, endPoint x: 1134, endPoint y: 254, distance: 82.7
click at [1176, 325] on li "18:00" at bounding box center [1172, 325] width 38 height 16
type input "١١/٠٨/٢٠٢٥ ١٨:٠٠"
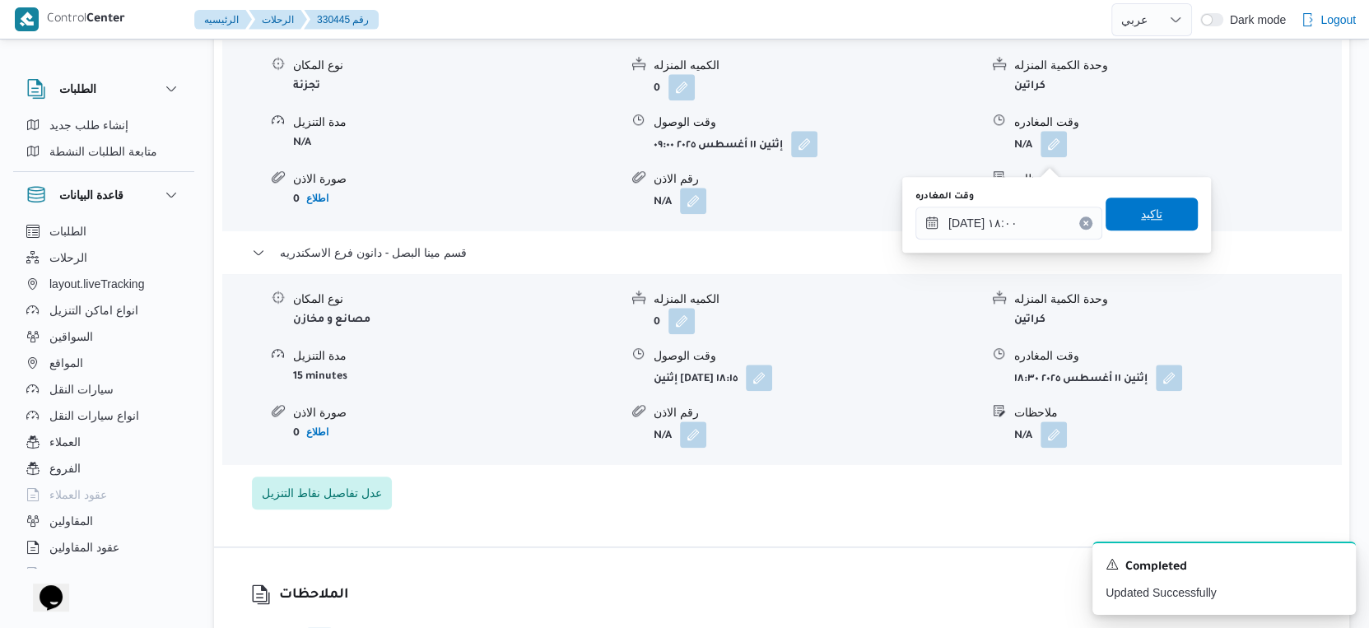
click at [1141, 207] on span "تاكيد" at bounding box center [1151, 214] width 21 height 20
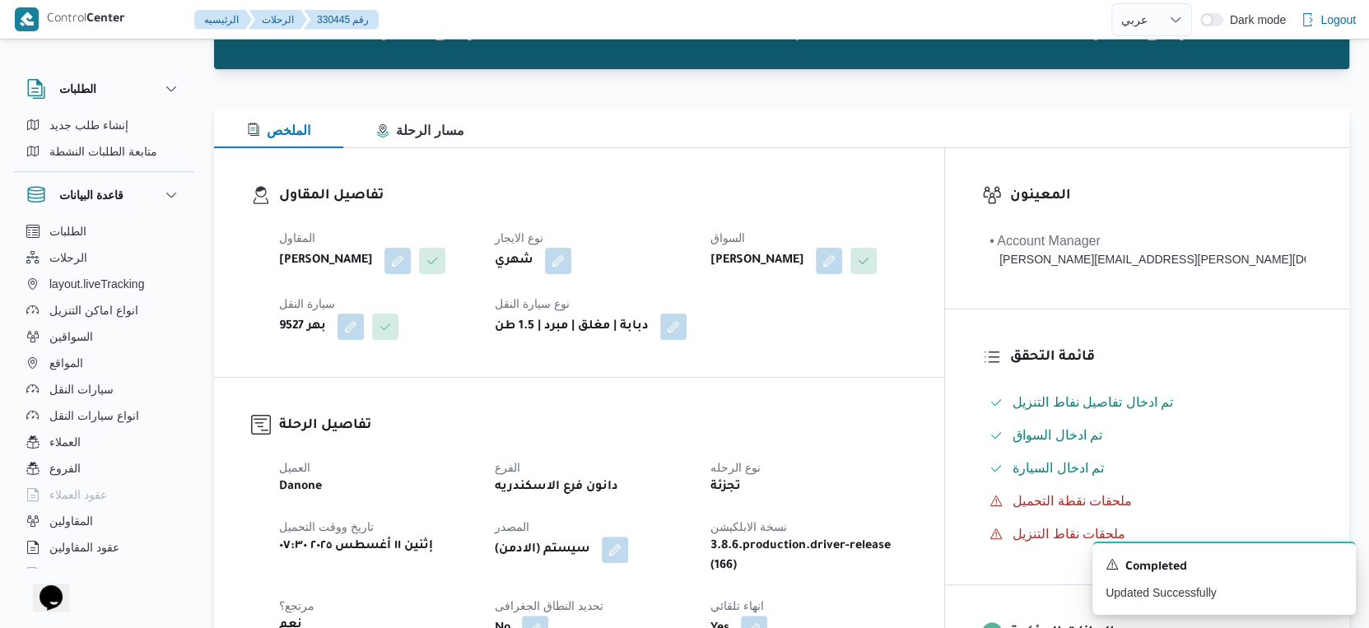
scroll to position [0, 0]
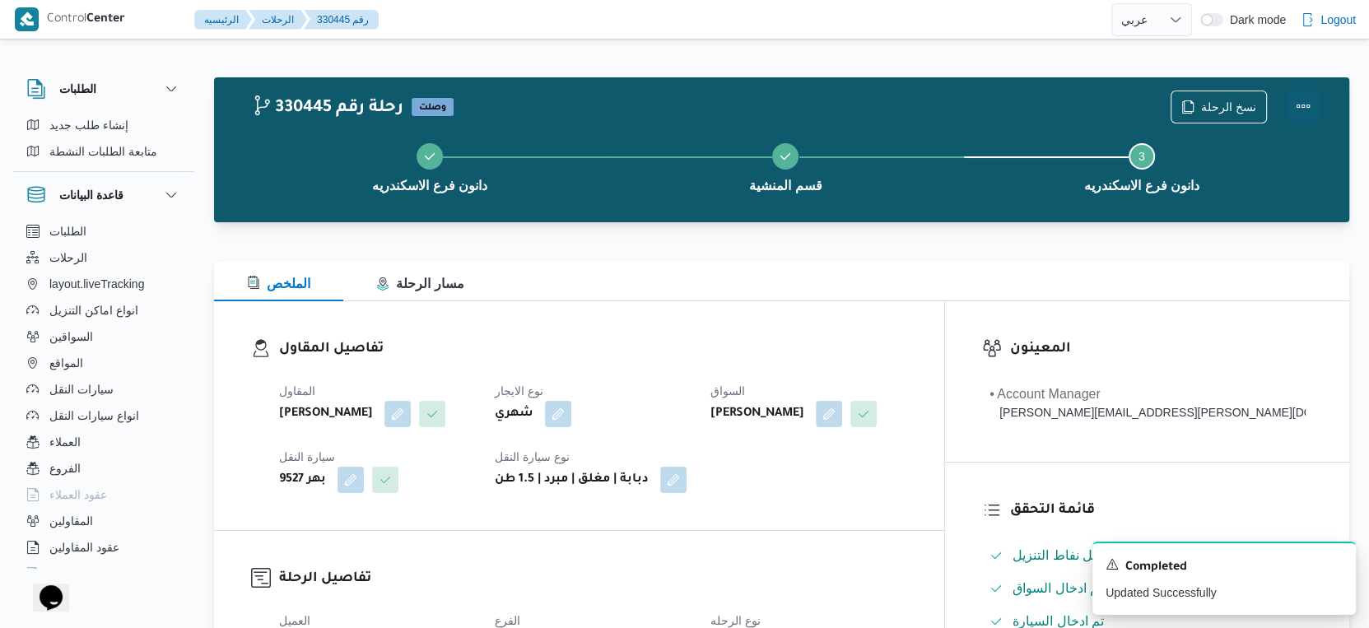
click at [1306, 103] on button "Actions" at bounding box center [1303, 106] width 33 height 33
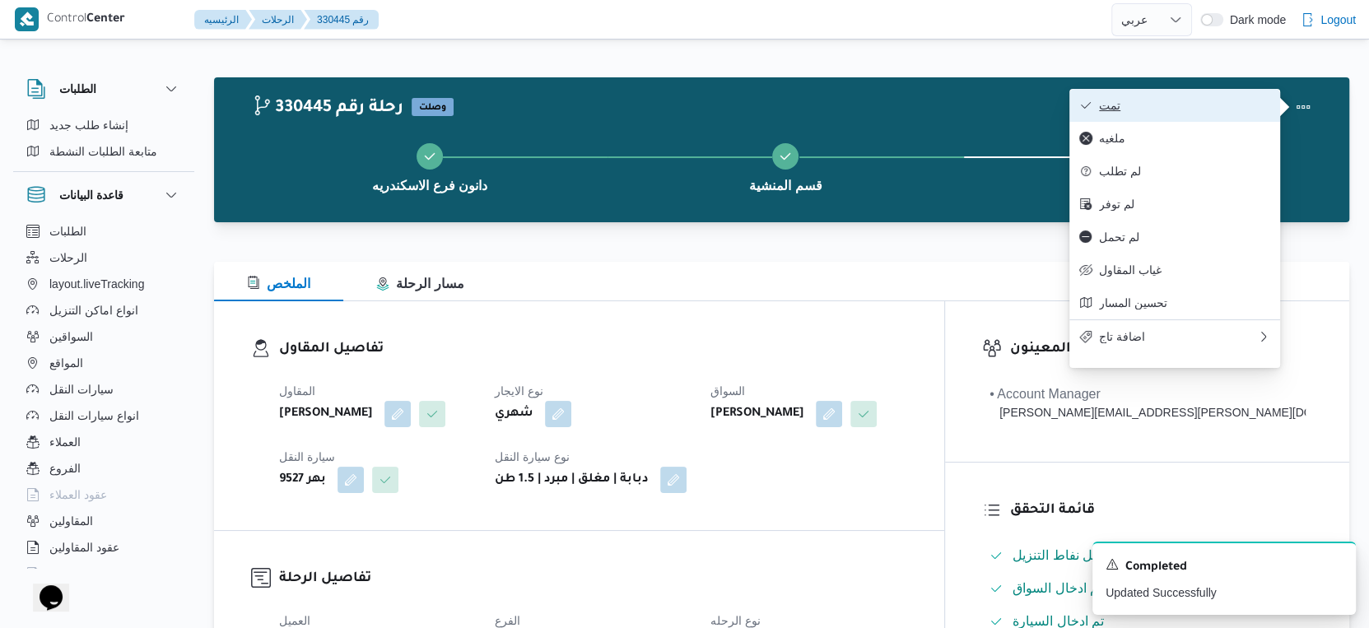
click at [1193, 102] on span "تمت" at bounding box center [1184, 105] width 171 height 13
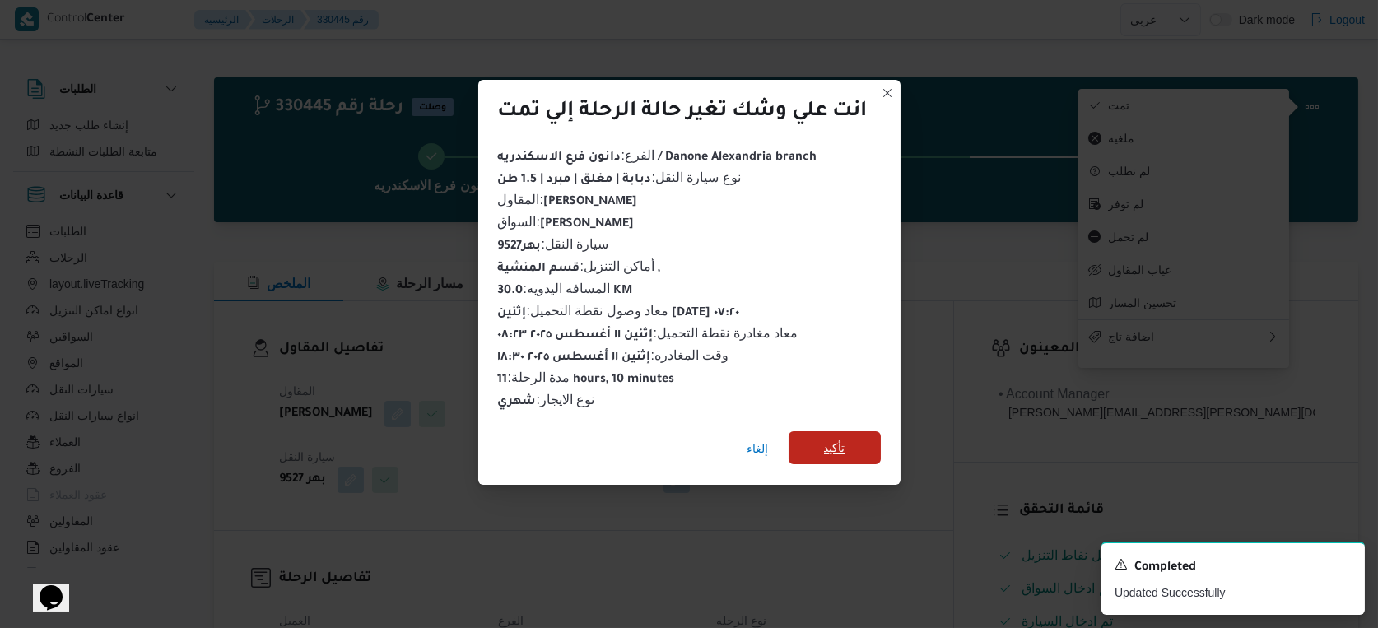
click at [861, 435] on span "تأكيد" at bounding box center [835, 447] width 92 height 33
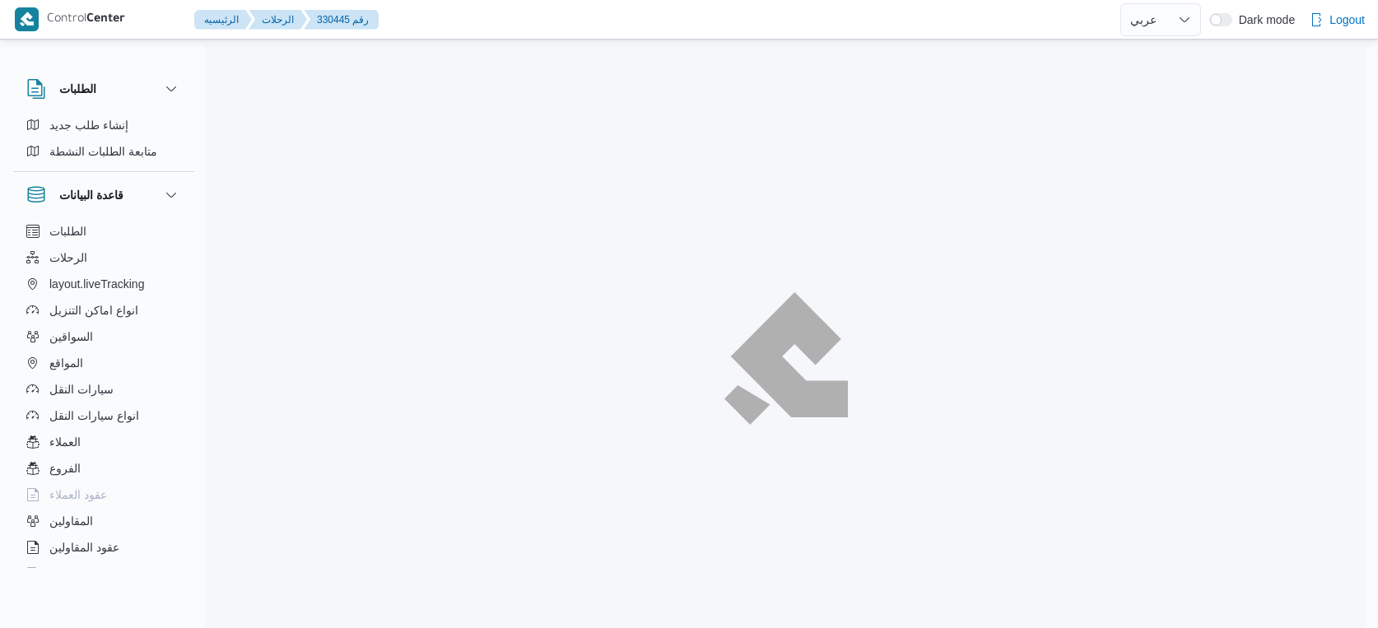
select select "ar"
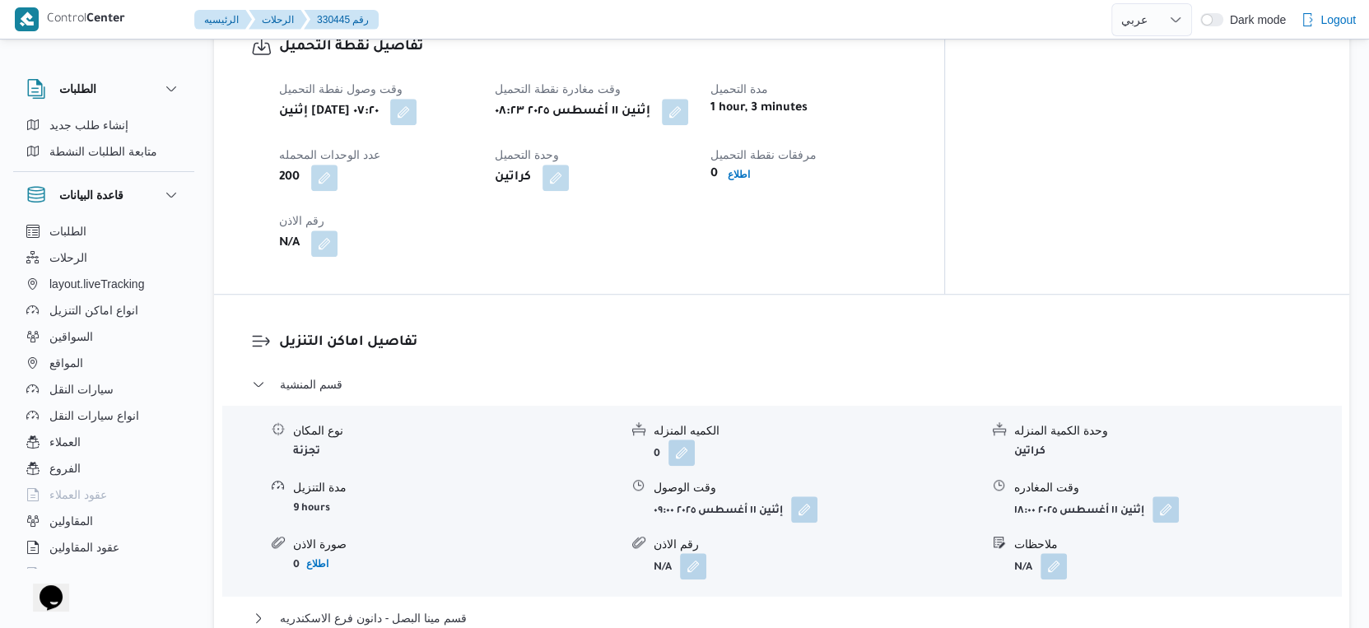
scroll to position [1463, 0]
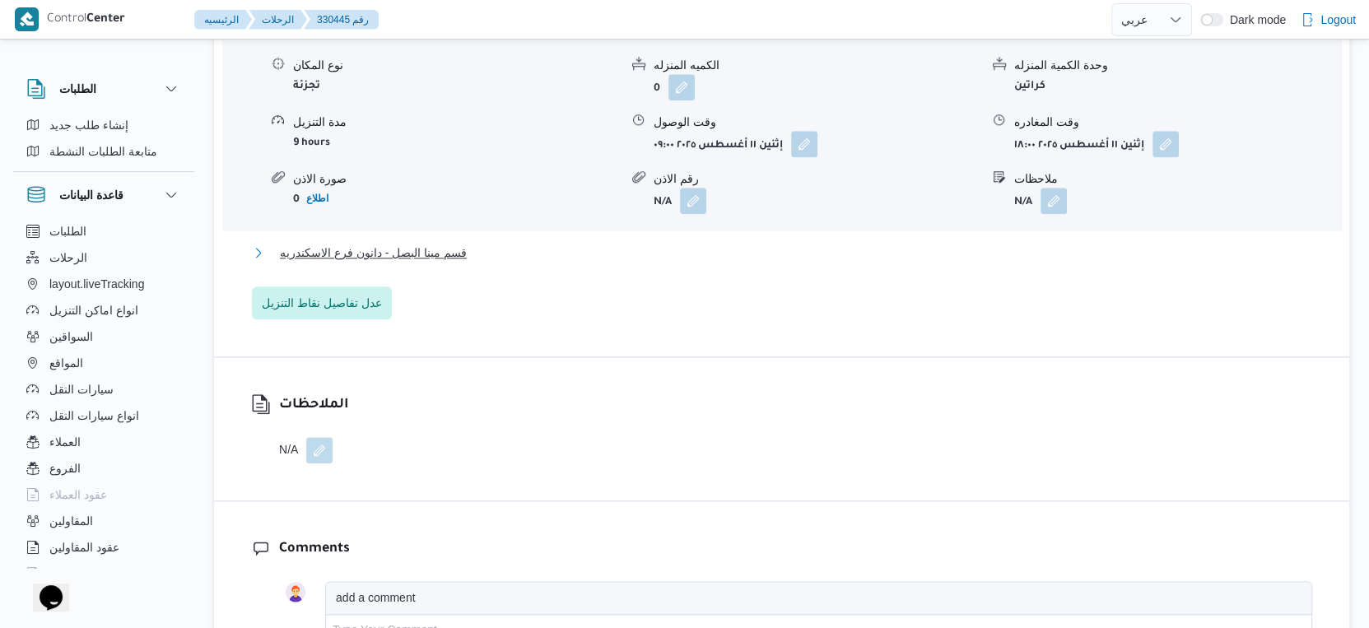
click at [459, 263] on span "قسم مينا البصل - دانون فرع الاسكندريه" at bounding box center [373, 253] width 187 height 20
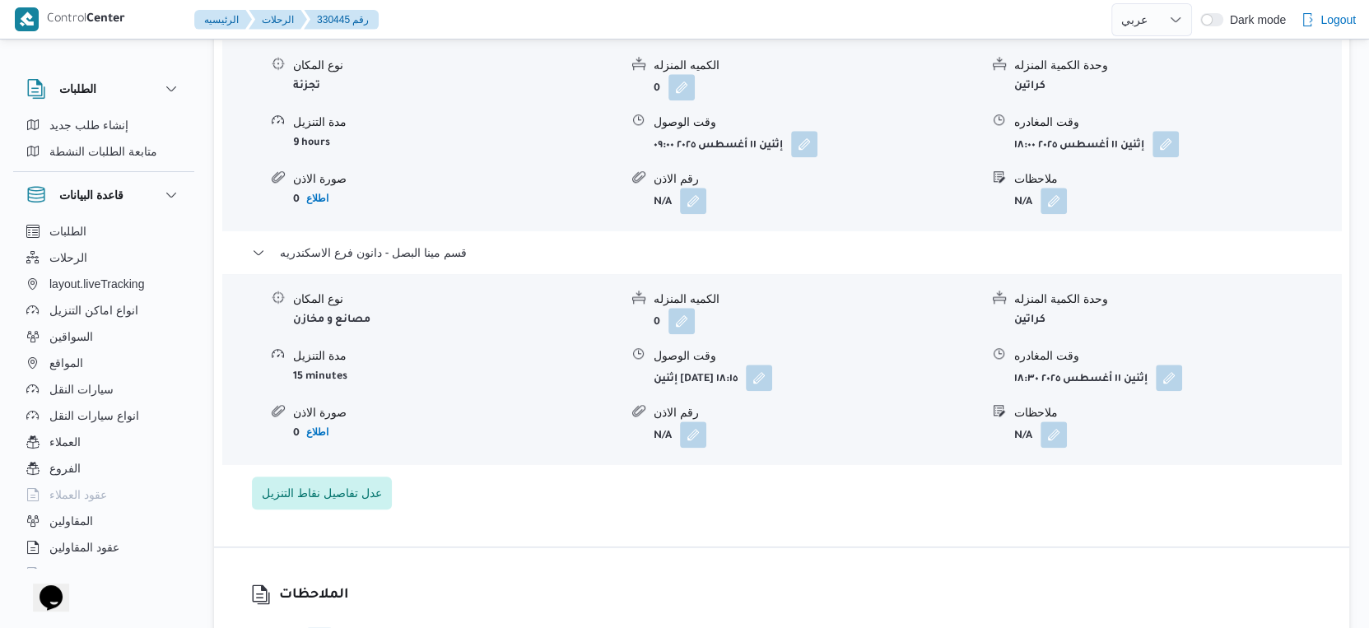
select select "ar"
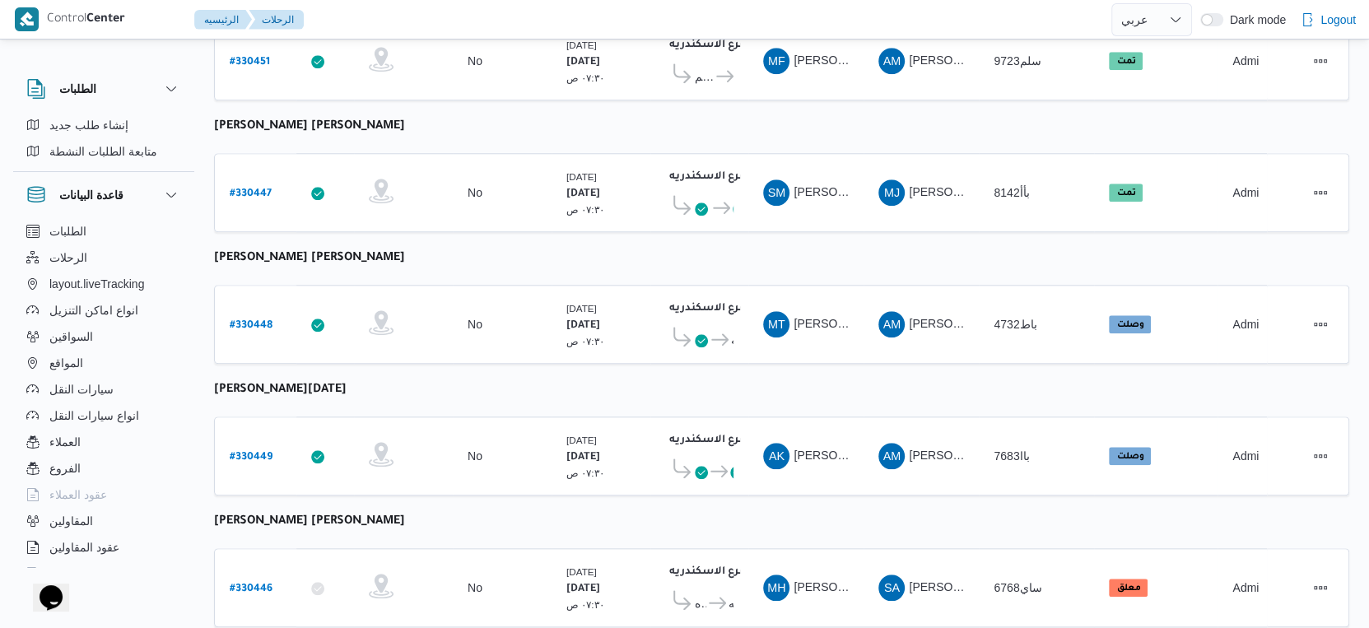
scroll to position [1337, 0]
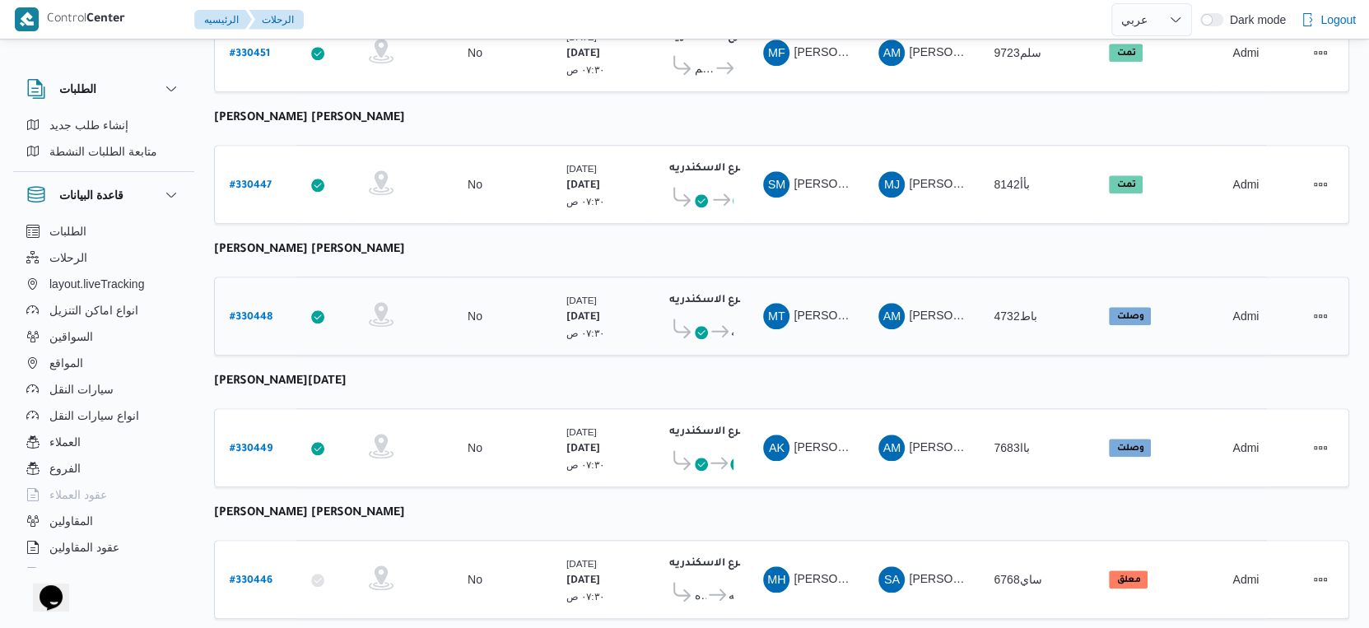
click at [250, 312] on b "# 330448" at bounding box center [251, 318] width 43 height 12
select select "ar"
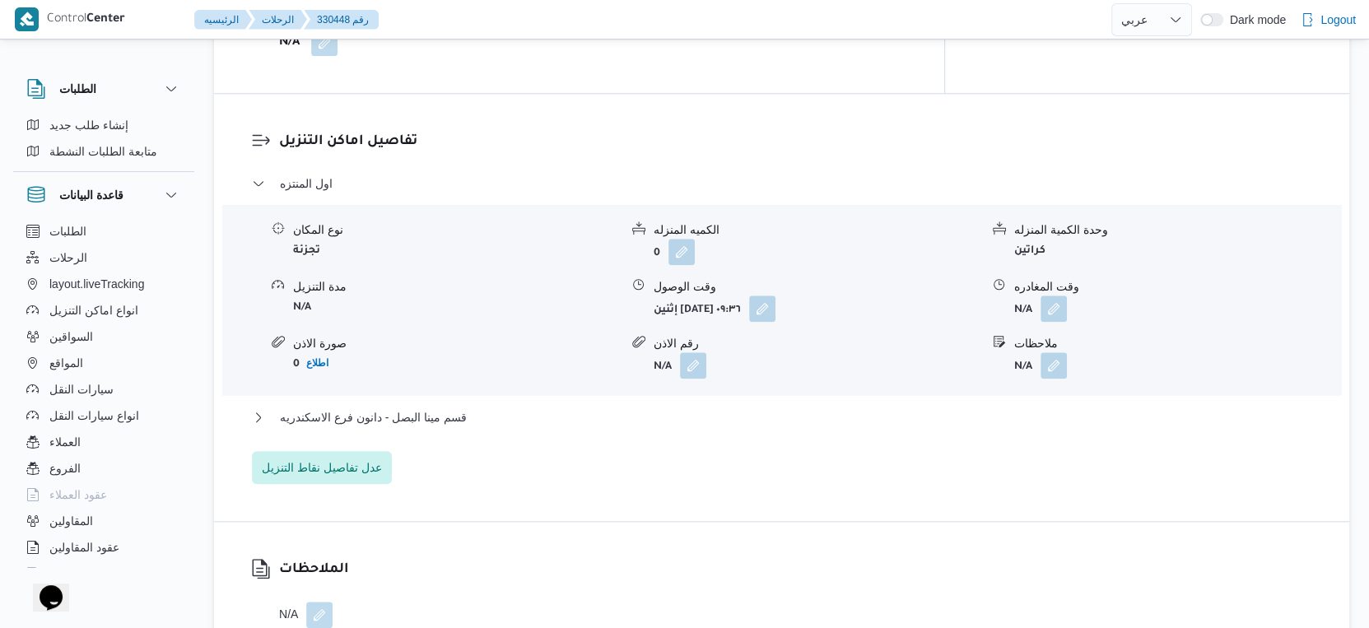
scroll to position [1372, 0]
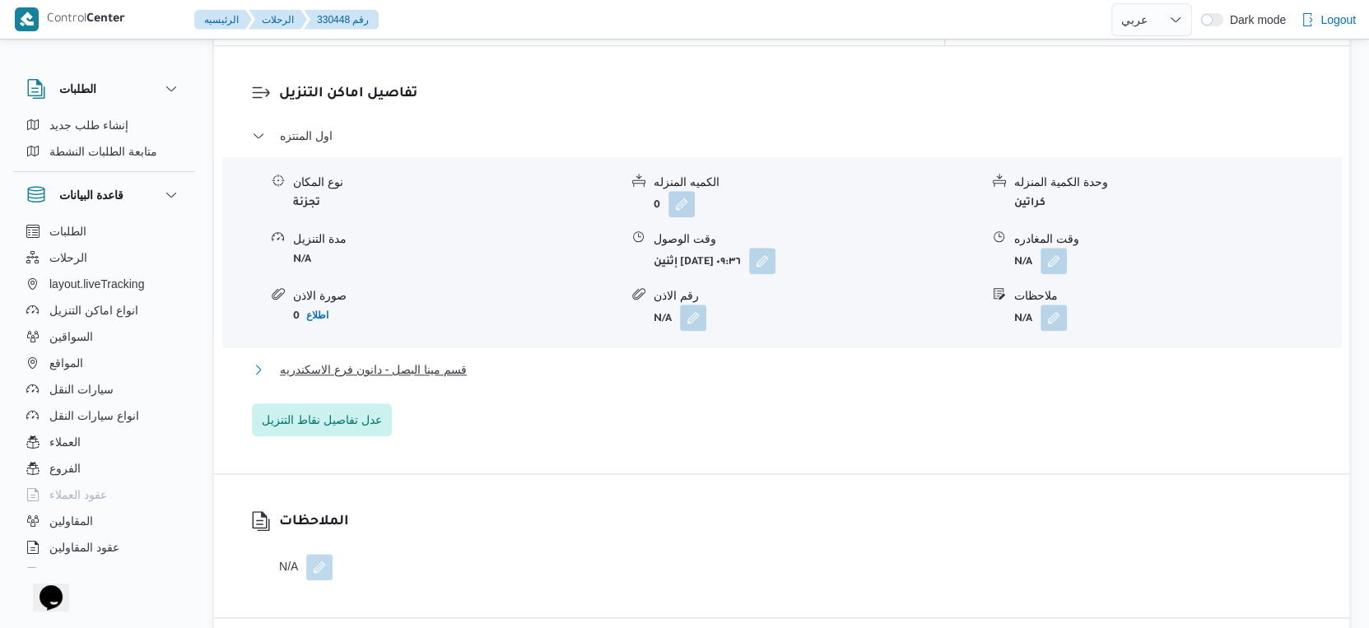
click at [475, 360] on button "قسم مينا البصل - دانون فرع الاسكندريه" at bounding box center [782, 370] width 1060 height 20
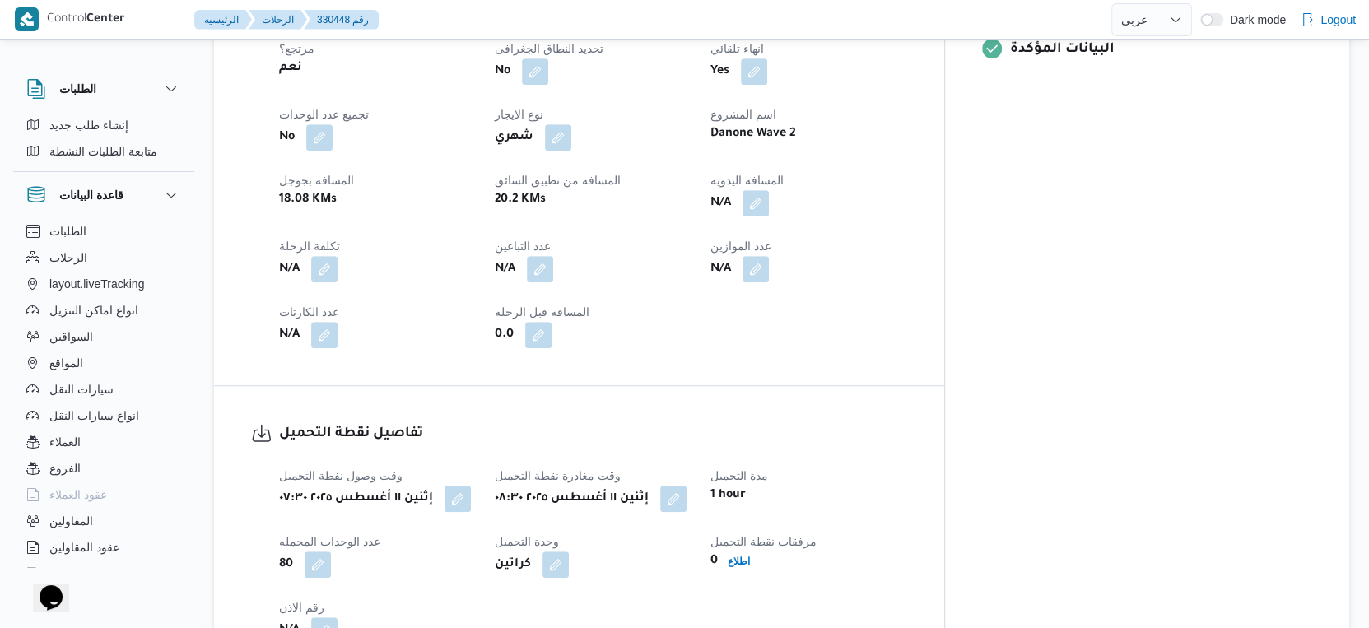
scroll to position [731, 0]
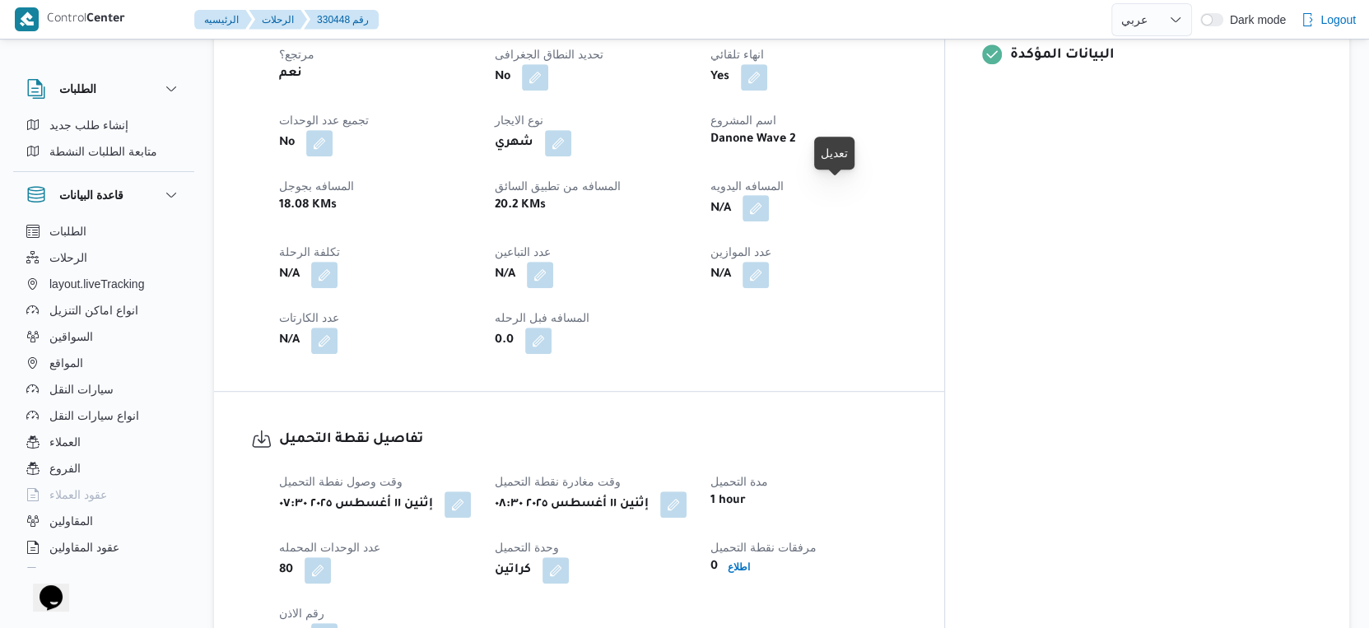
click at [769, 195] on button "button" at bounding box center [756, 208] width 26 height 26
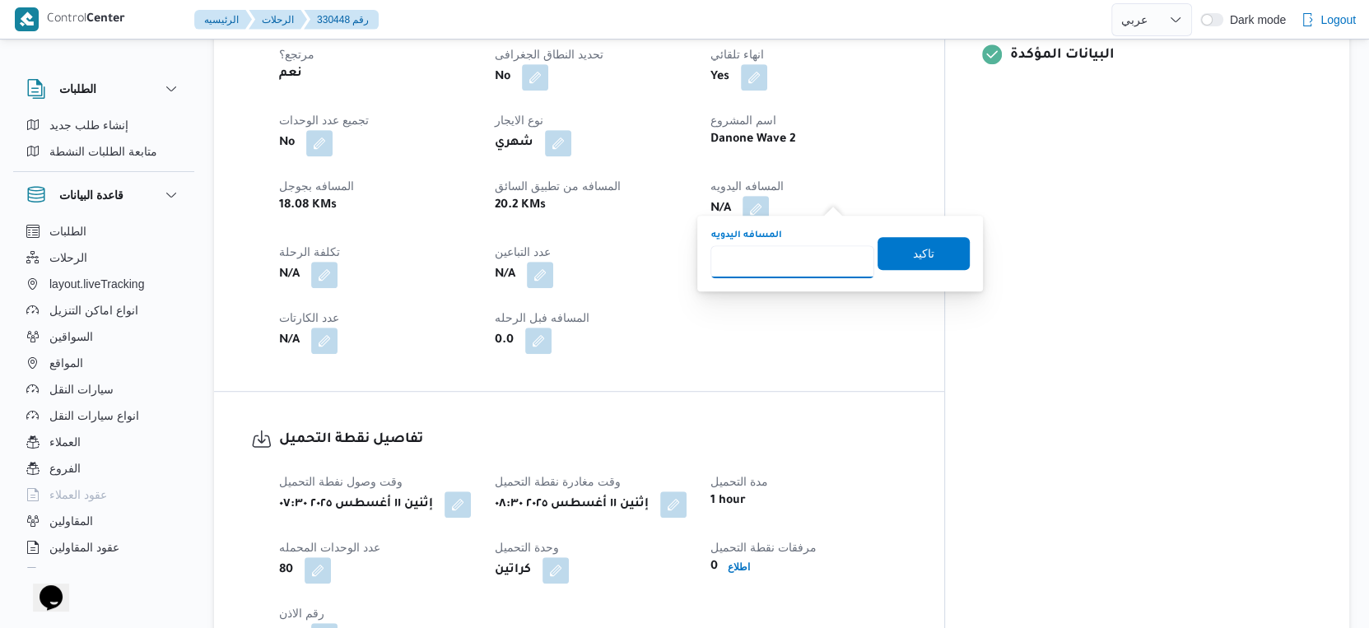
click at [789, 263] on input "المسافه اليدويه" at bounding box center [792, 261] width 164 height 33
type input "42"
click at [914, 244] on span "تاكيد" at bounding box center [923, 253] width 21 height 20
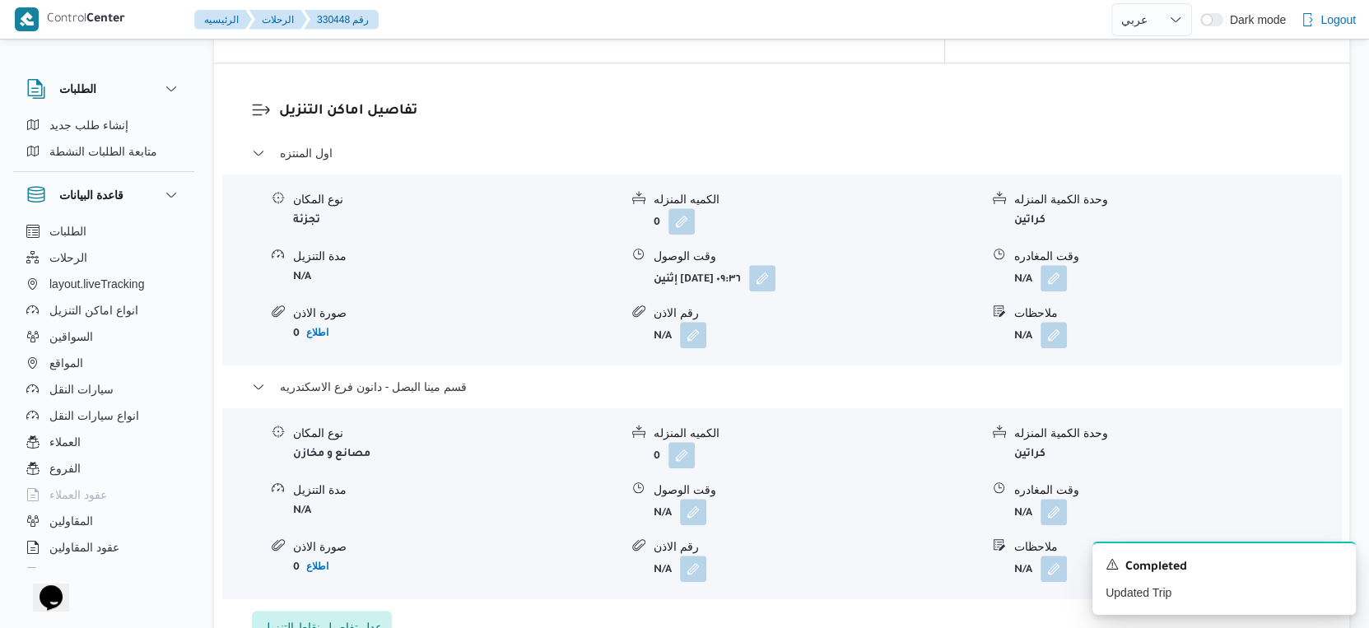
scroll to position [1463, 0]
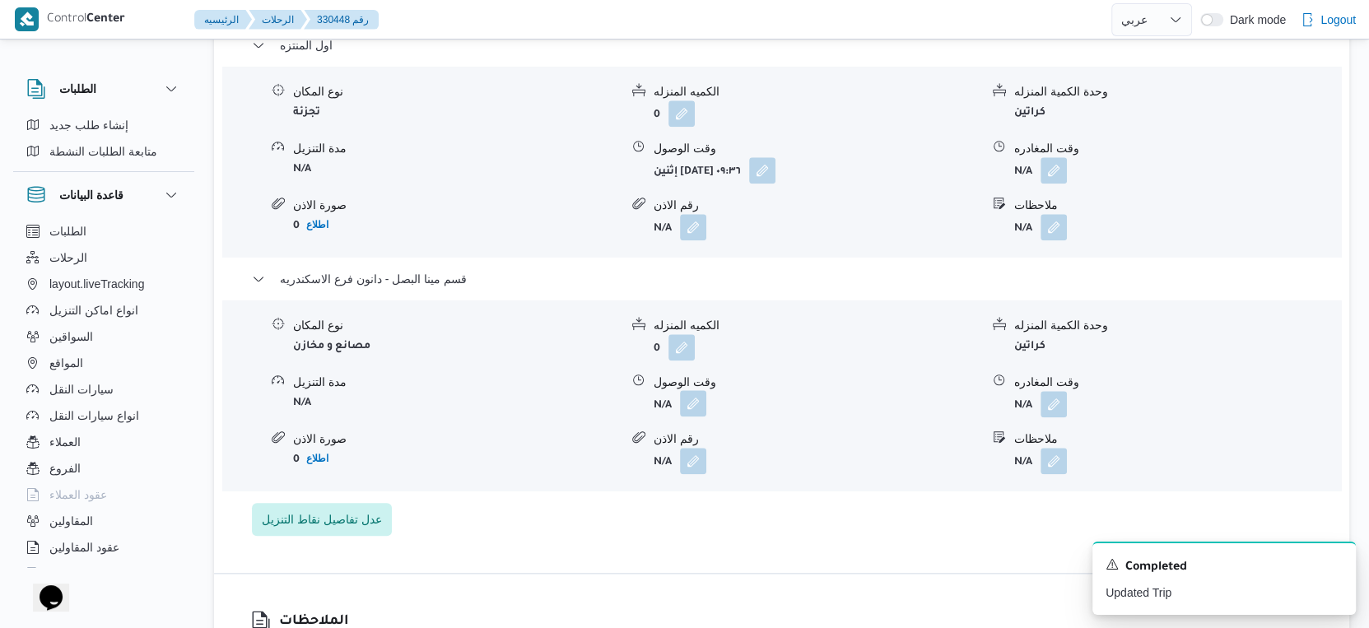
click at [697, 392] on button "button" at bounding box center [693, 403] width 26 height 26
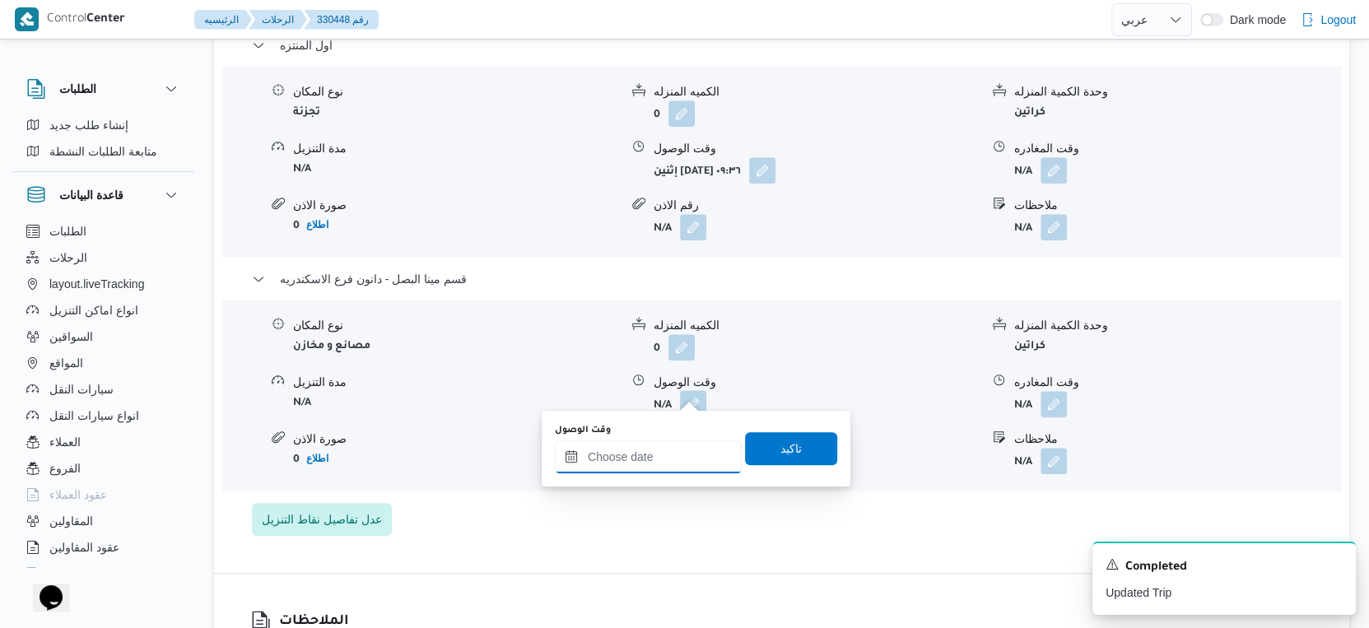
click at [653, 456] on input "وقت الوصول" at bounding box center [648, 456] width 187 height 33
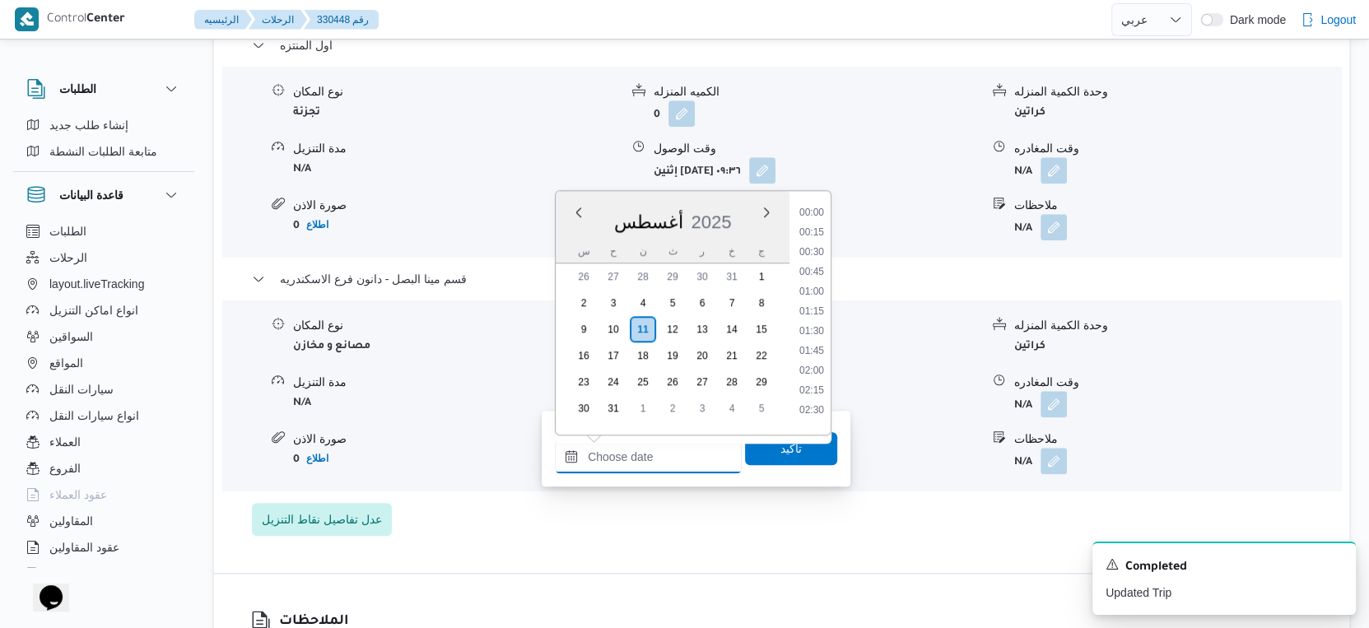
scroll to position [1367, 0]
click at [811, 280] on li "18:15" at bounding box center [812, 288] width 38 height 16
type input "١١/٠٨/٢٠٢٥ ١٨:١٥"
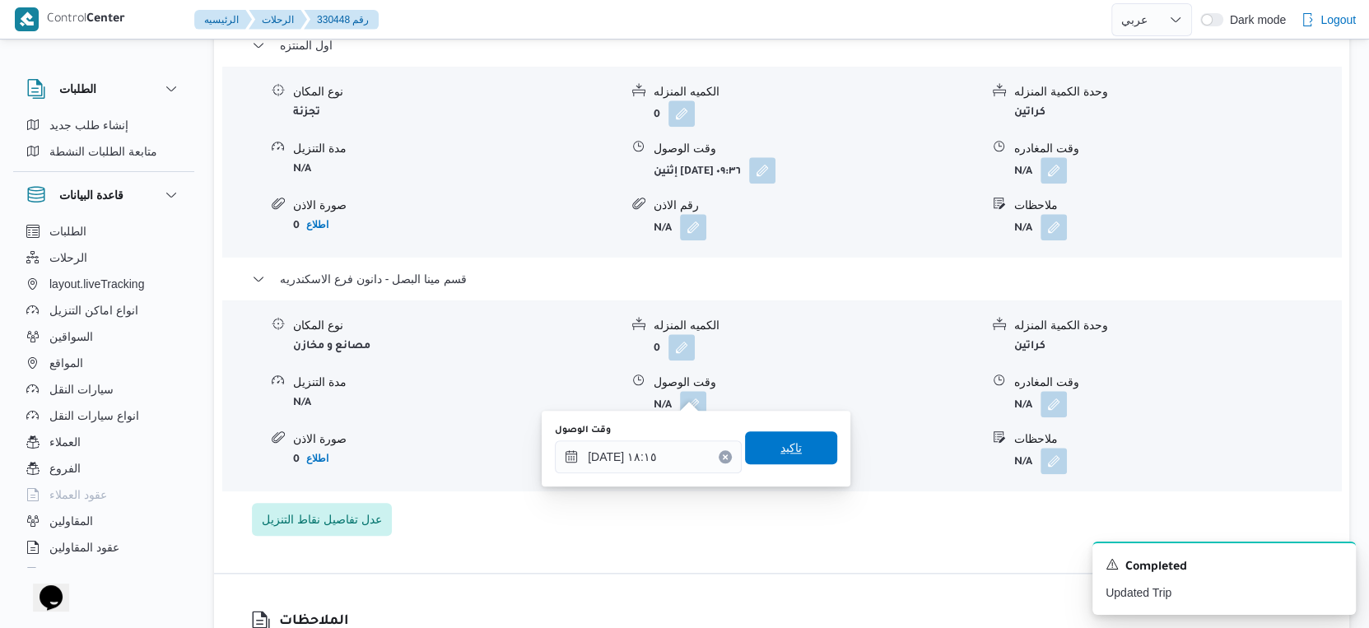
click at [799, 445] on span "تاكيد" at bounding box center [791, 447] width 92 height 33
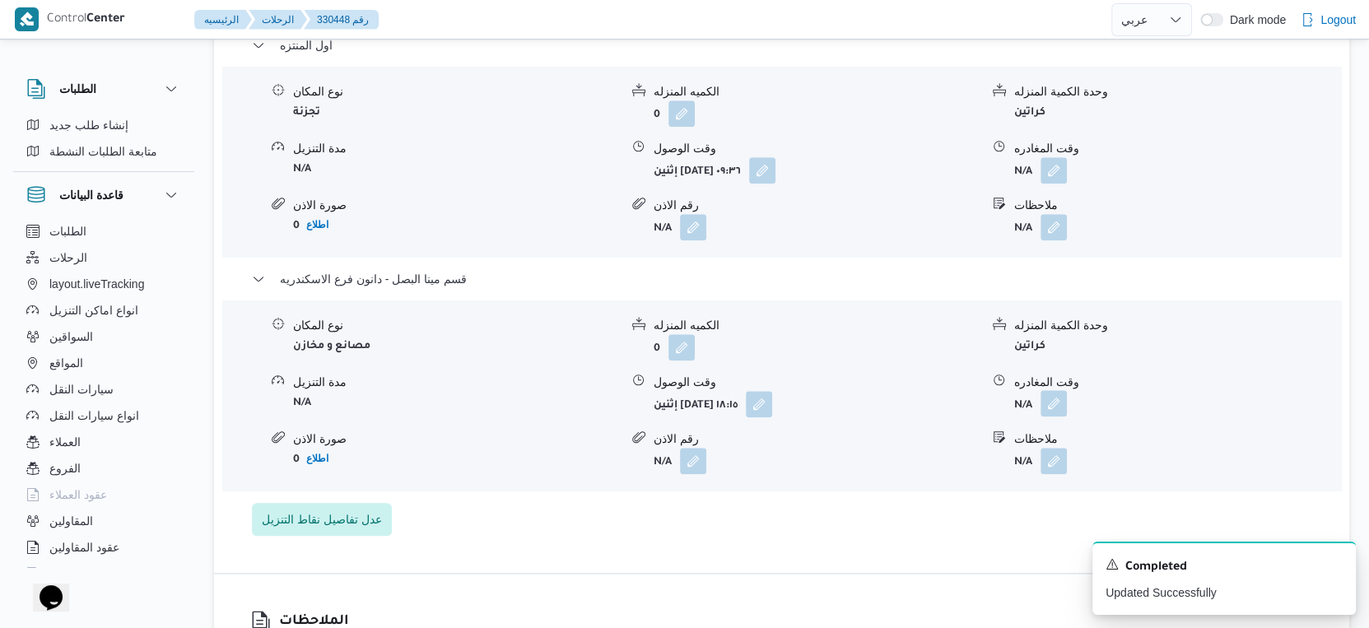
click at [1049, 390] on button "button" at bounding box center [1054, 403] width 26 height 26
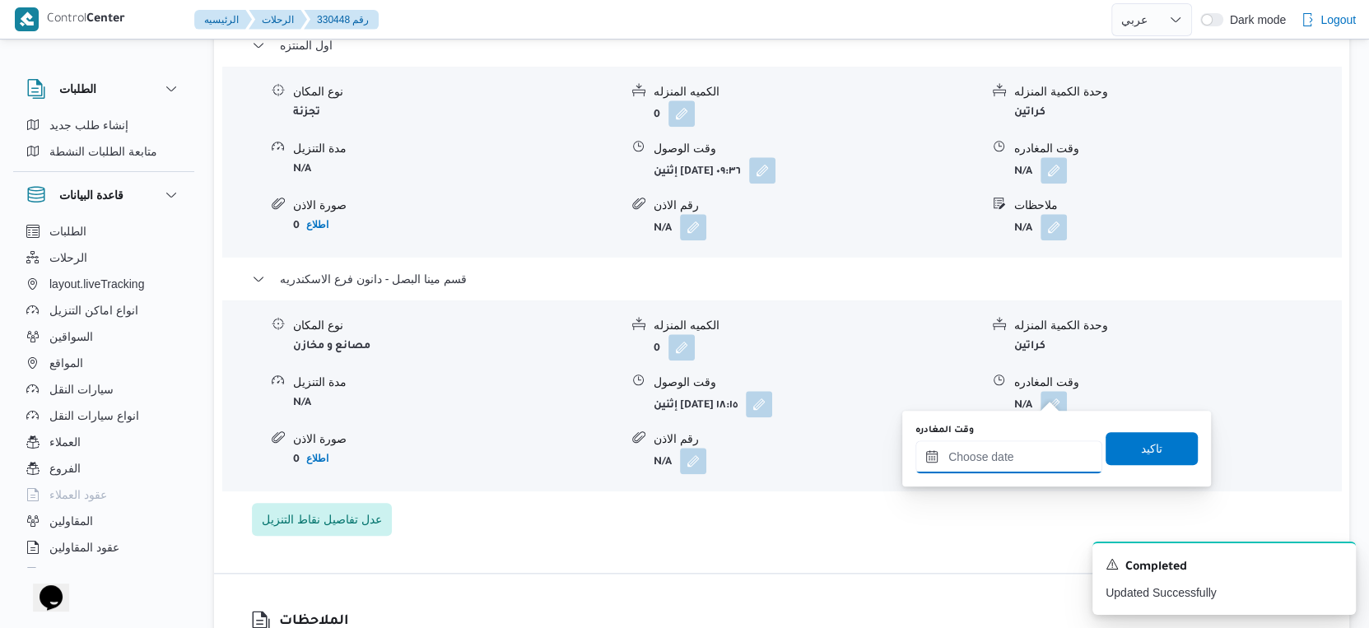
click at [1021, 443] on input "وقت المغادره" at bounding box center [1008, 456] width 187 height 33
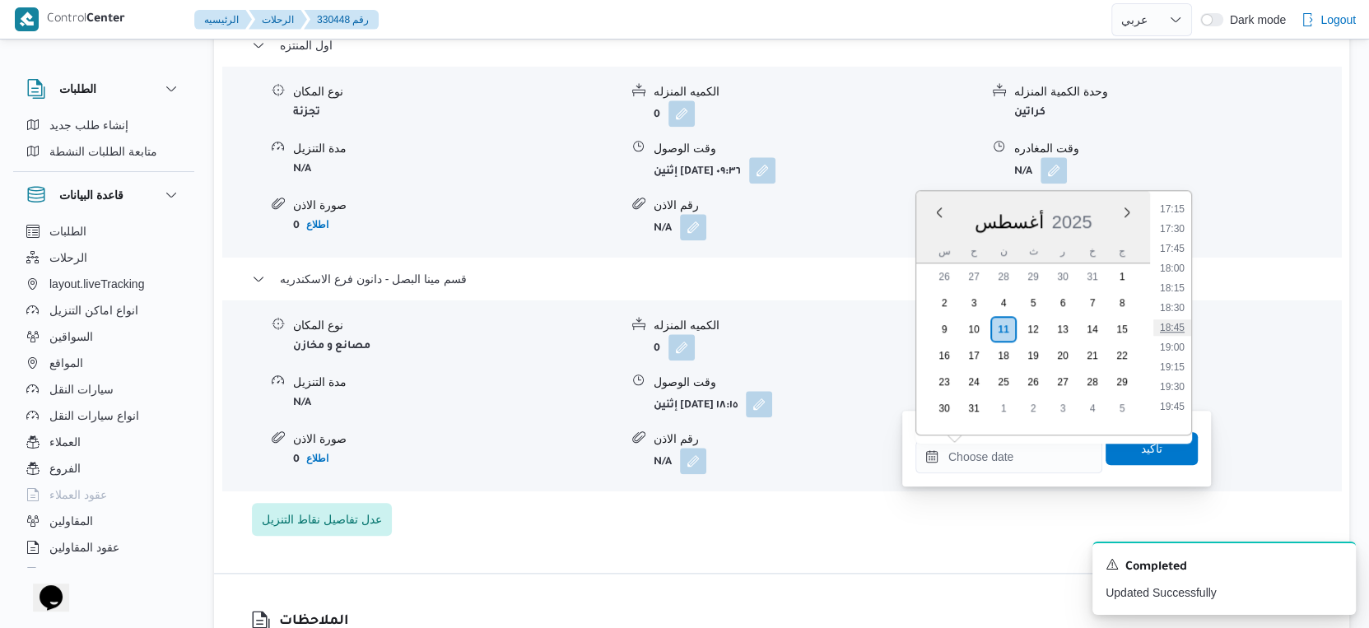
click at [1180, 325] on li "18:45" at bounding box center [1172, 327] width 38 height 16
type input "١١/٠٨/٢٠٢٥ ١٨:٤٥"
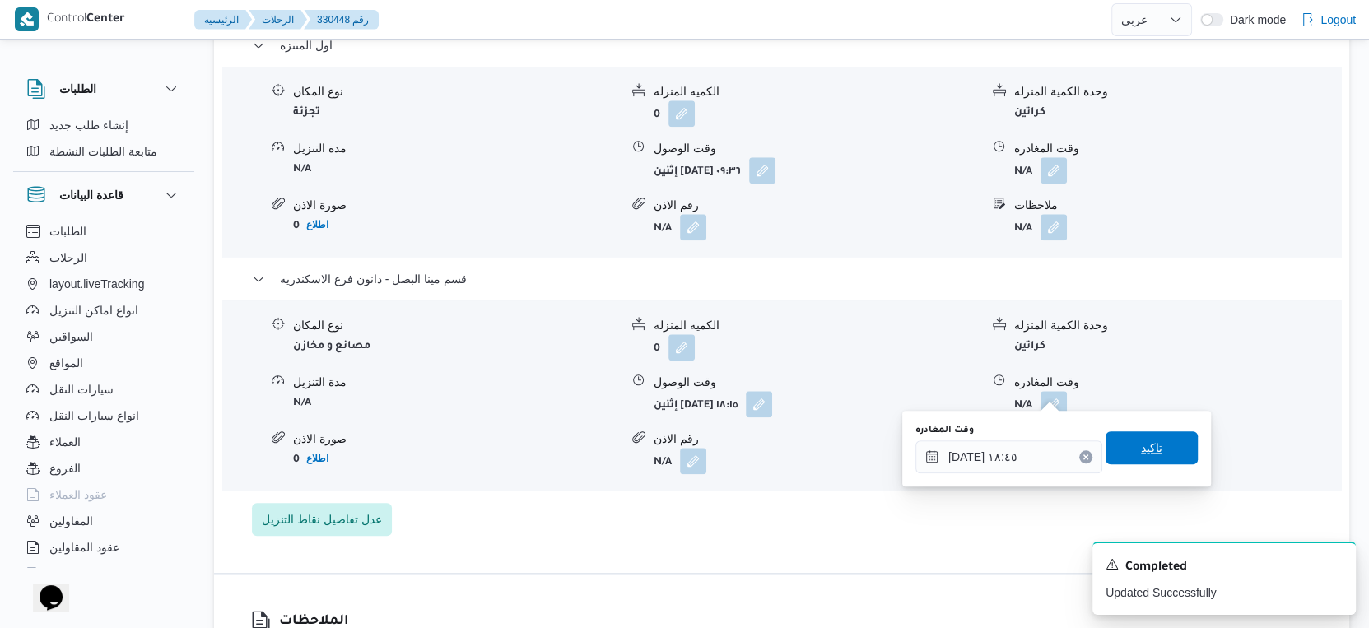
click at [1162, 445] on span "تاكيد" at bounding box center [1152, 447] width 92 height 33
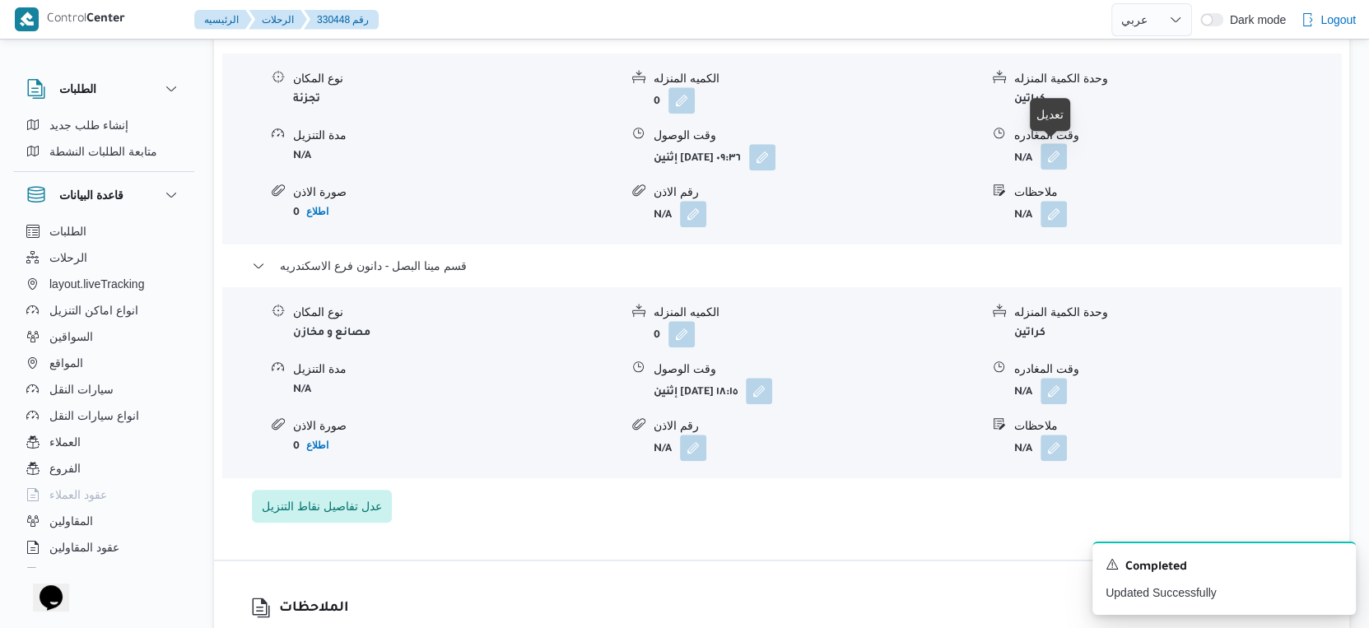
click at [1051, 160] on button "button" at bounding box center [1054, 156] width 26 height 26
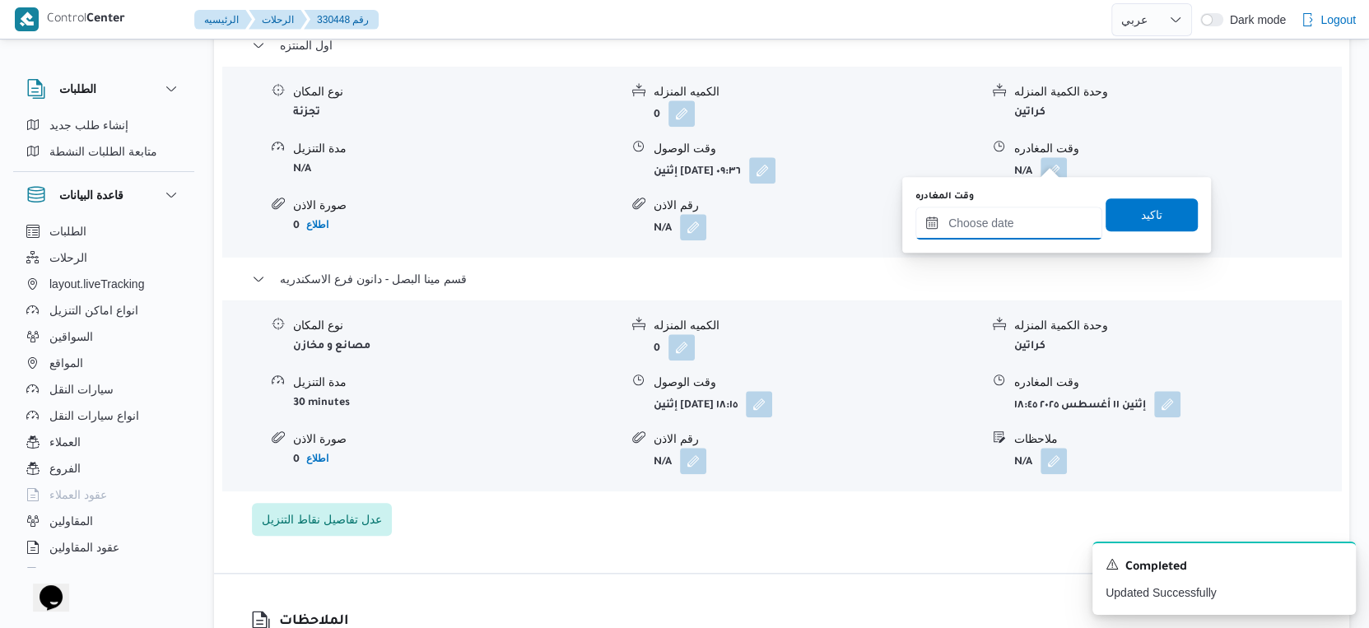
drag, startPoint x: 1051, startPoint y: 163, endPoint x: 1032, endPoint y: 216, distance: 56.0
click at [1032, 216] on input "وقت المغادره" at bounding box center [1008, 223] width 187 height 33
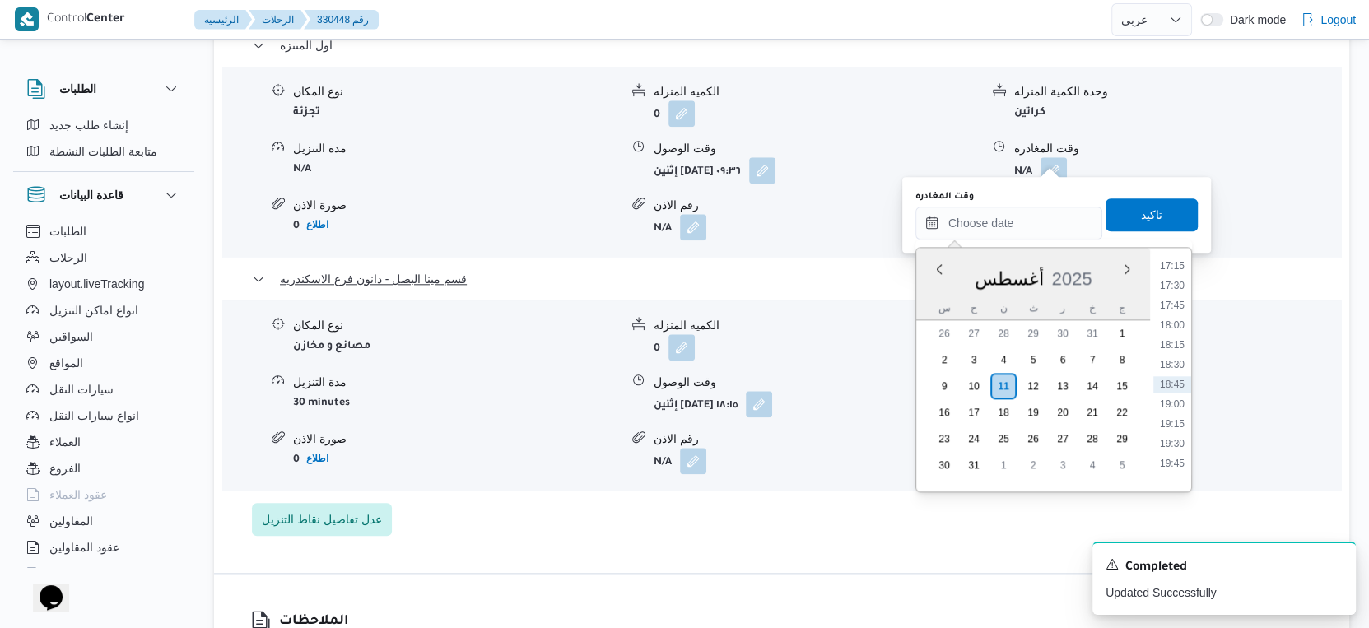
drag, startPoint x: 1180, startPoint y: 283, endPoint x: 1176, endPoint y: 272, distance: 12.0
click at [1180, 283] on li "17:30" at bounding box center [1172, 285] width 38 height 16
type input "١١/٠٨/٢٠٢٥ ١٧:٣٠"
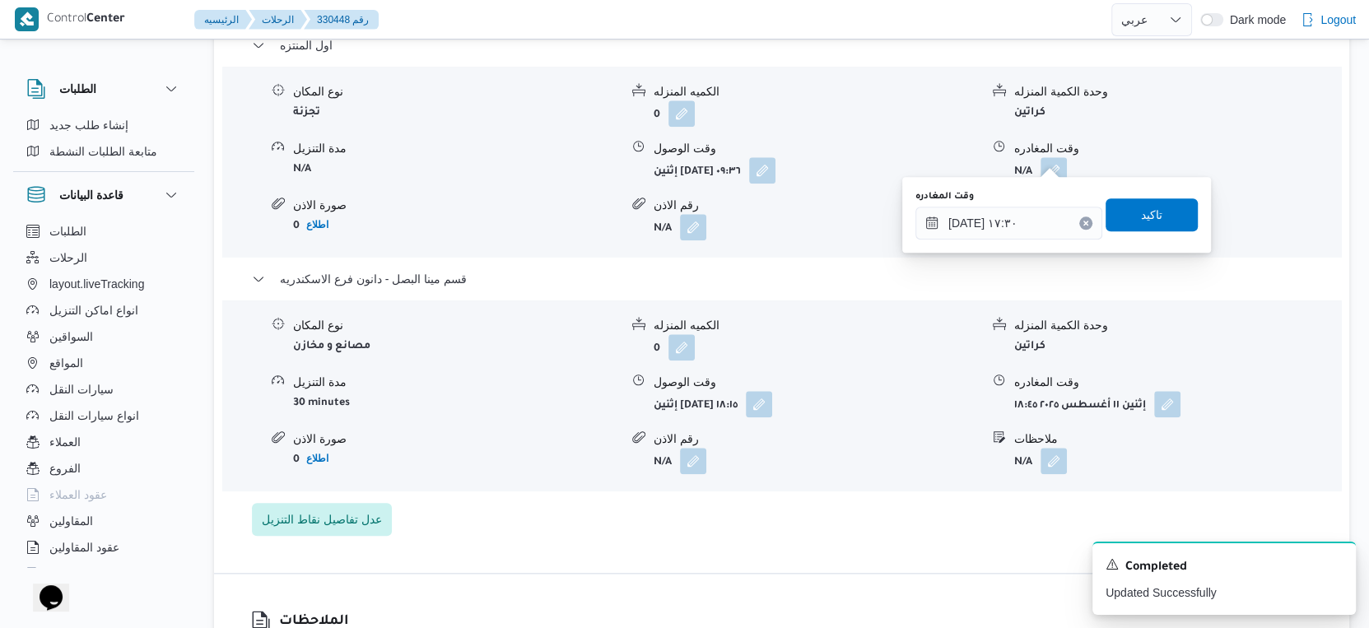
click at [1157, 231] on div "وقت المغادره ١١/٠٨/٢٠٢٥ ١٧:٣٠ تاكيد" at bounding box center [1057, 215] width 286 height 53
click at [1157, 217] on span "تاكيد" at bounding box center [1152, 214] width 92 height 33
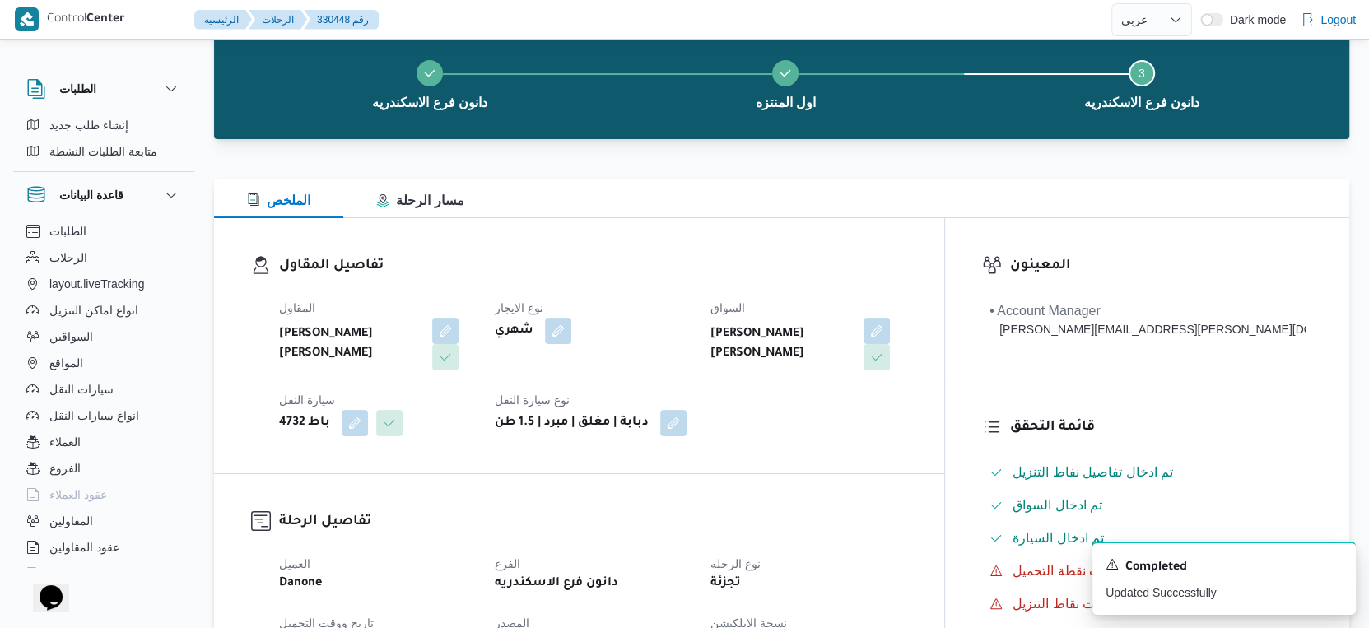
scroll to position [0, 0]
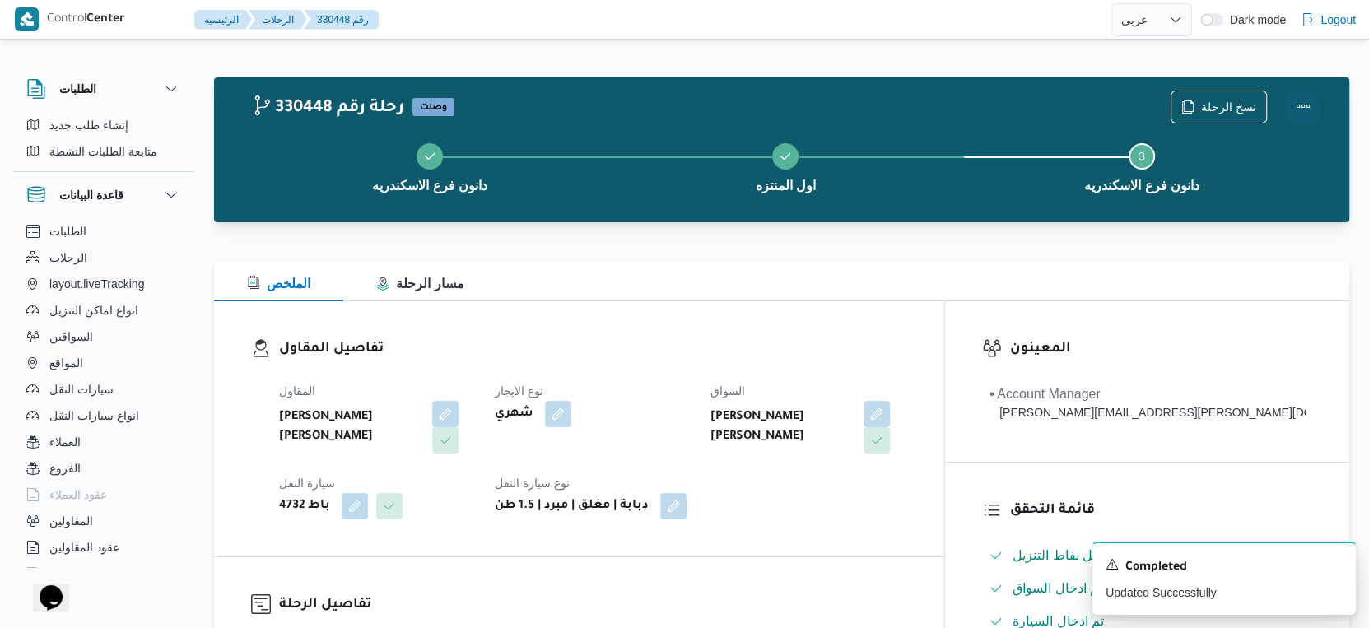
click at [1306, 105] on button "Actions" at bounding box center [1303, 106] width 33 height 33
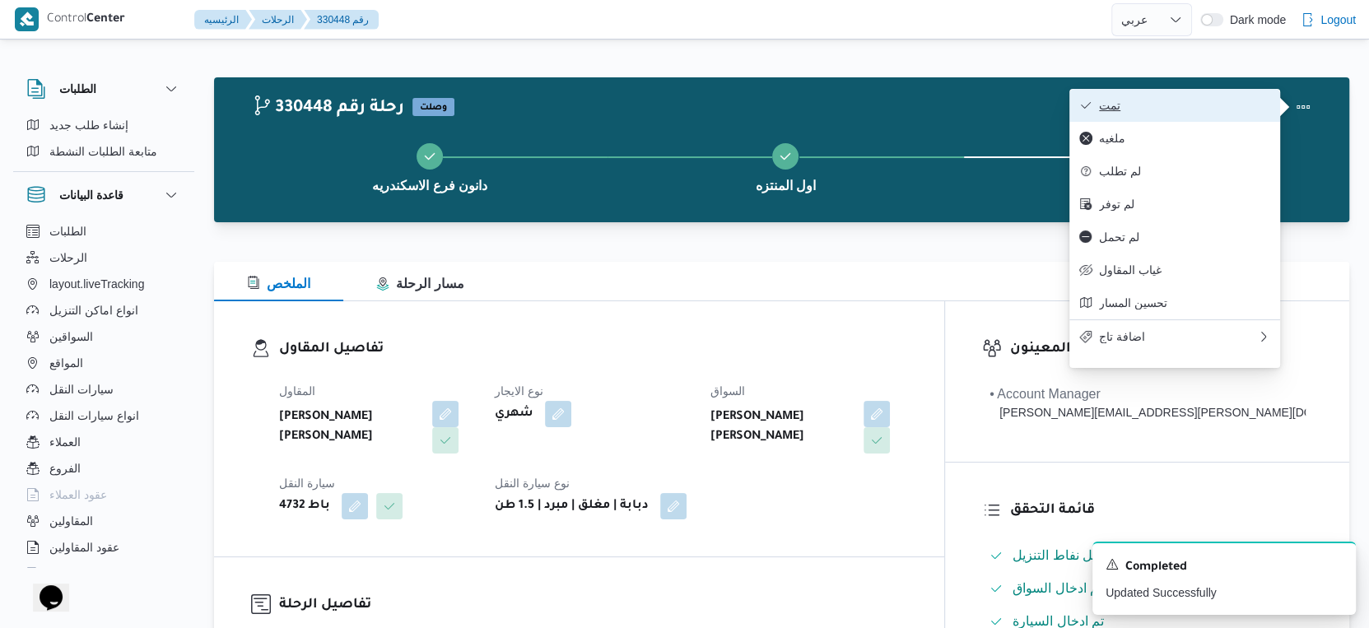
click at [1241, 105] on span "تمت" at bounding box center [1184, 105] width 171 height 13
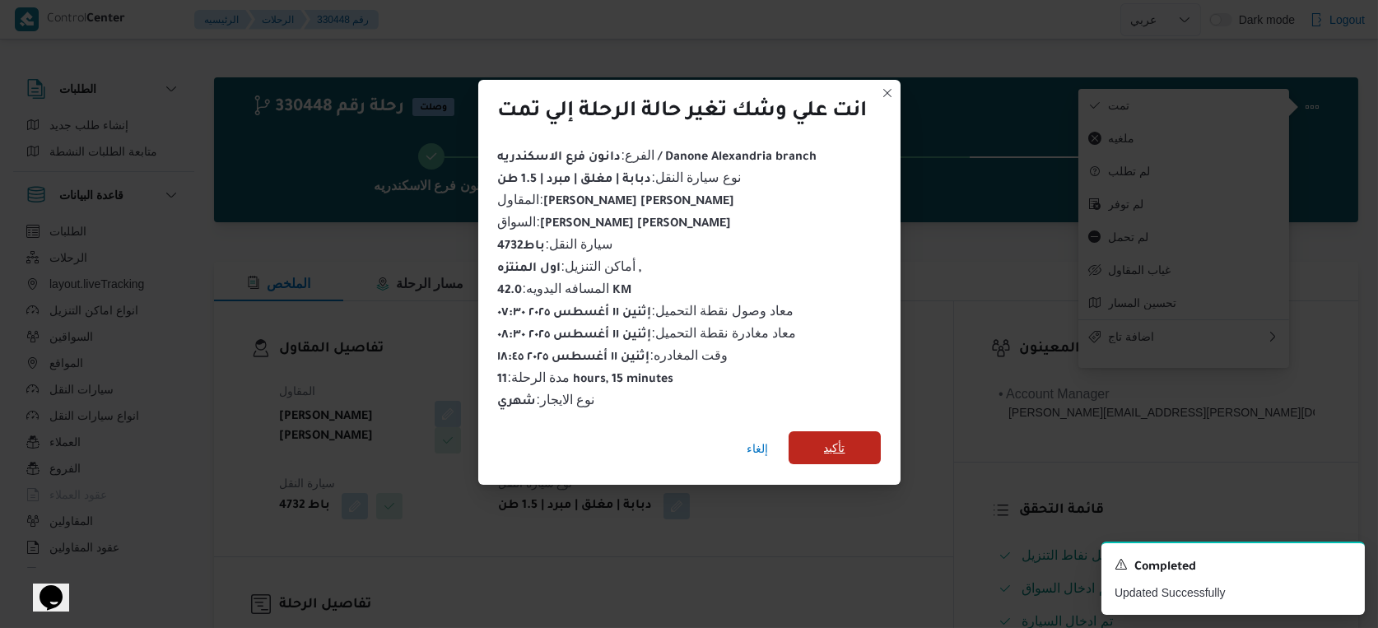
click at [859, 445] on span "تأكيد" at bounding box center [835, 447] width 92 height 33
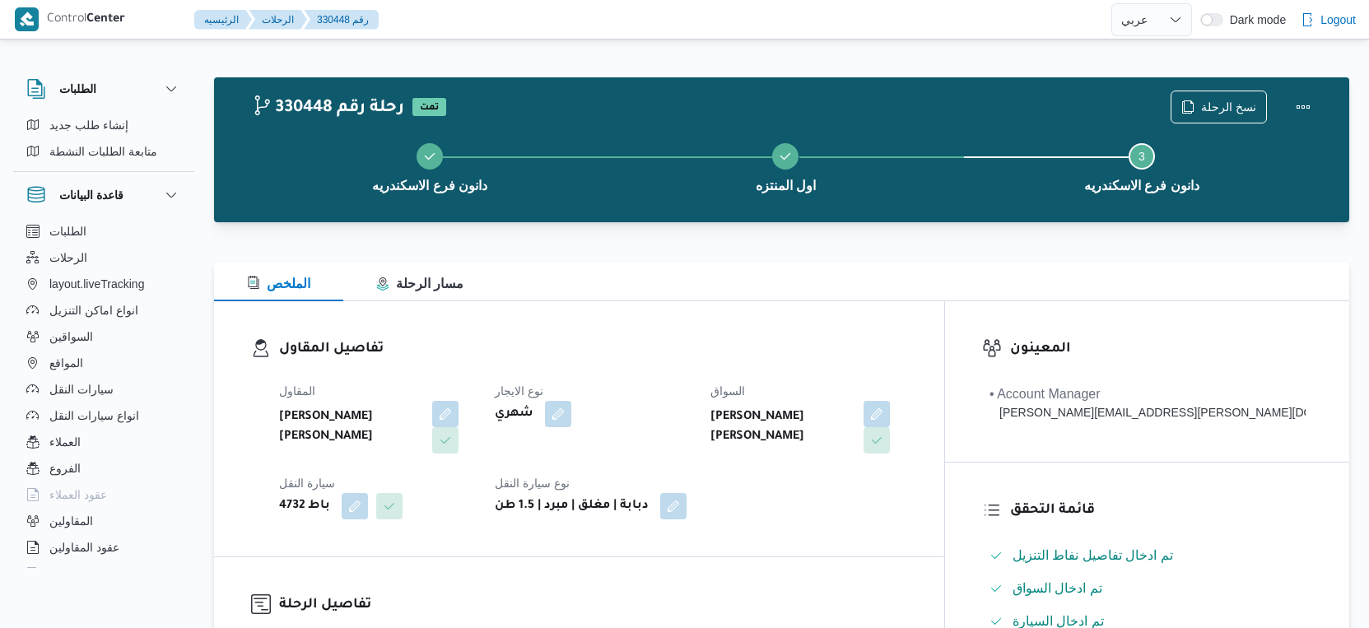
select select "ar"
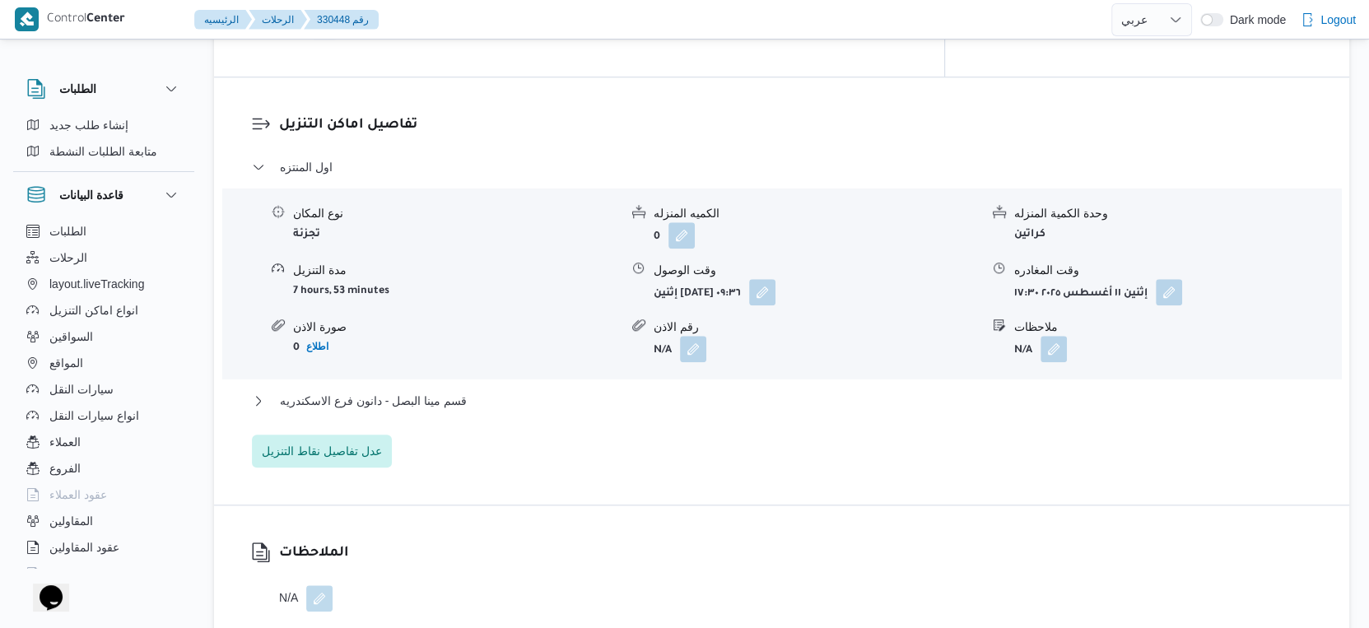
scroll to position [1372, 0]
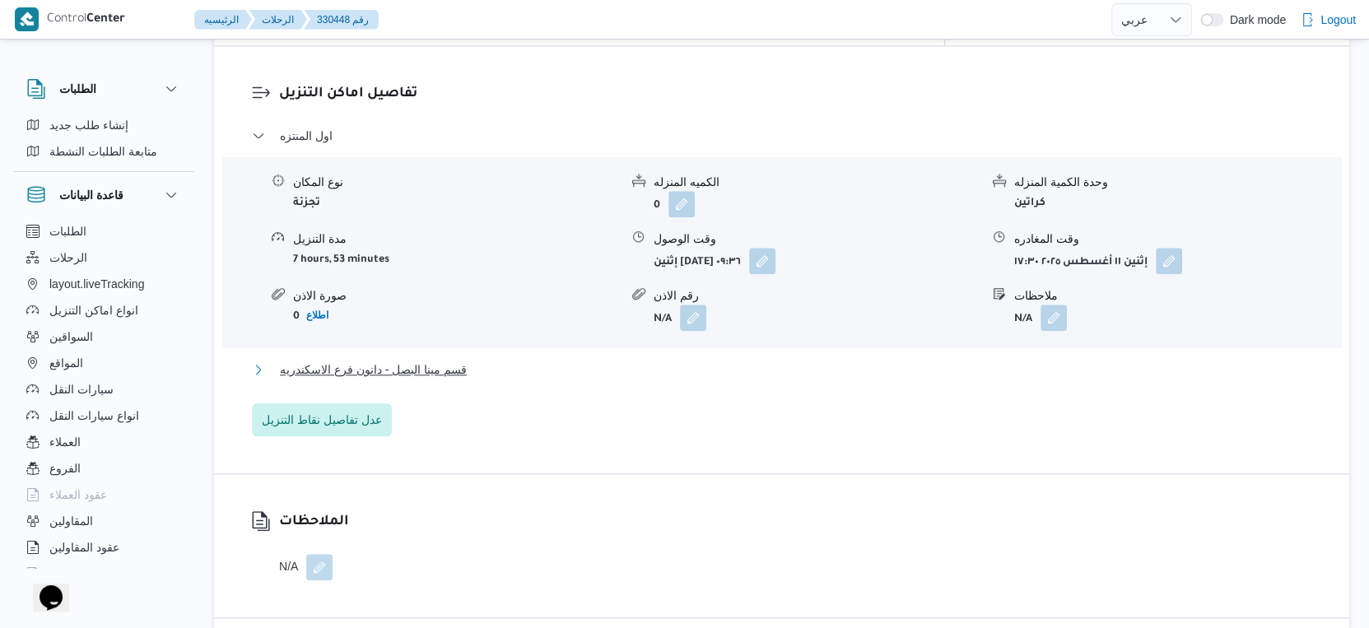
click at [458, 360] on span "قسم مينا البصل - دانون فرع الاسكندريه" at bounding box center [373, 370] width 187 height 20
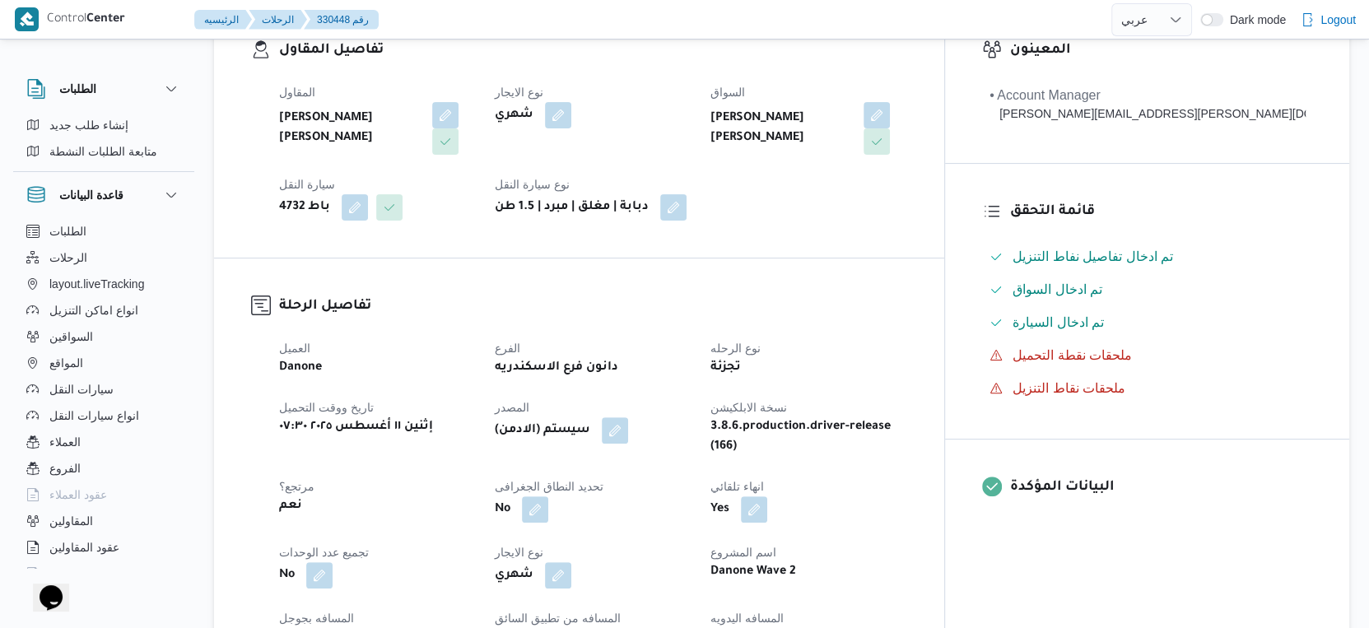
scroll to position [548, 0]
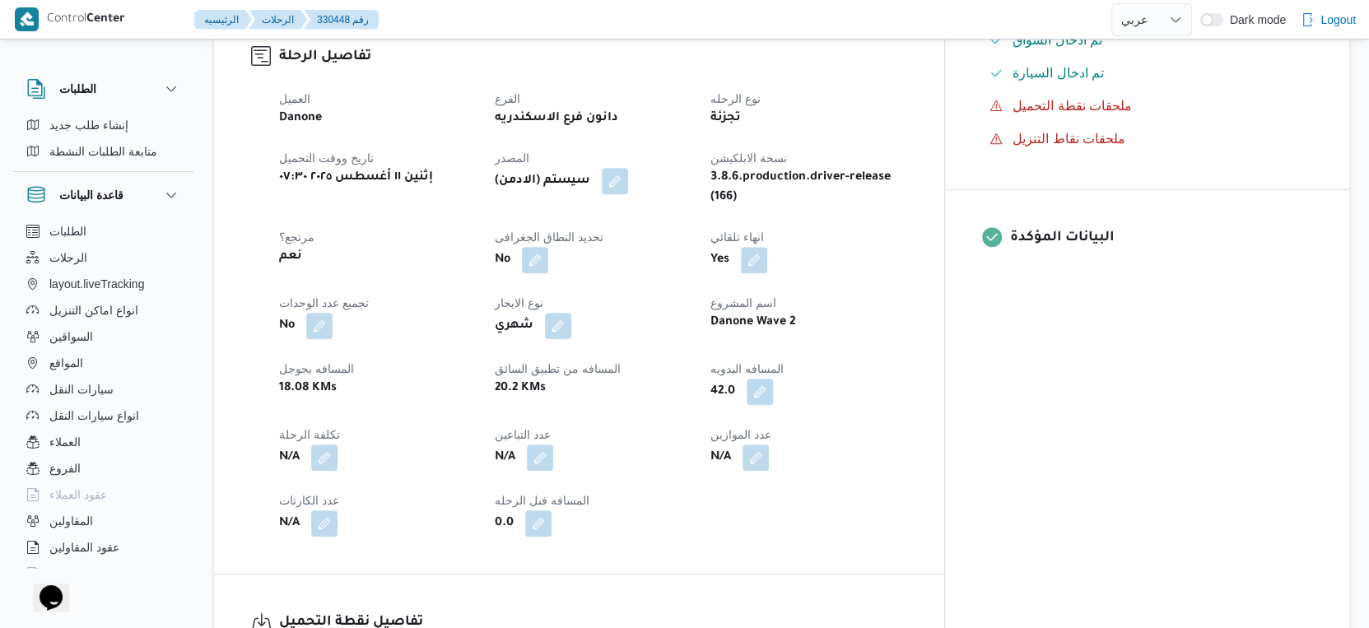
select select "ar"
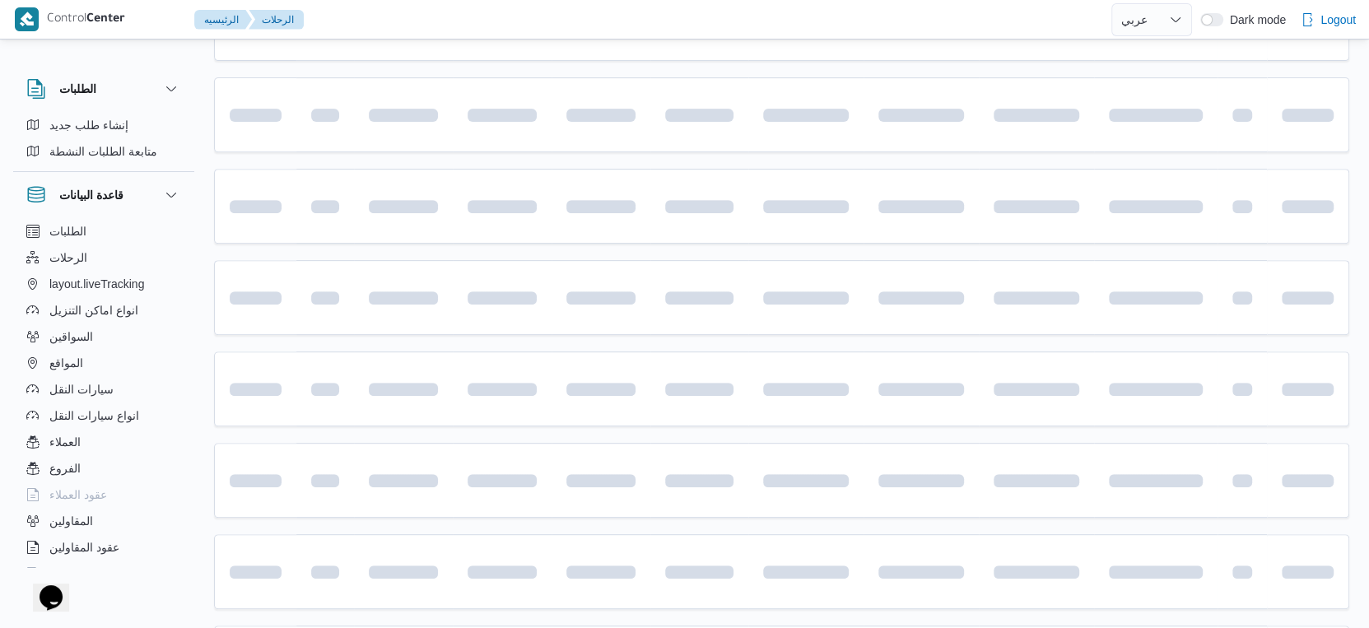
scroll to position [1337, 0]
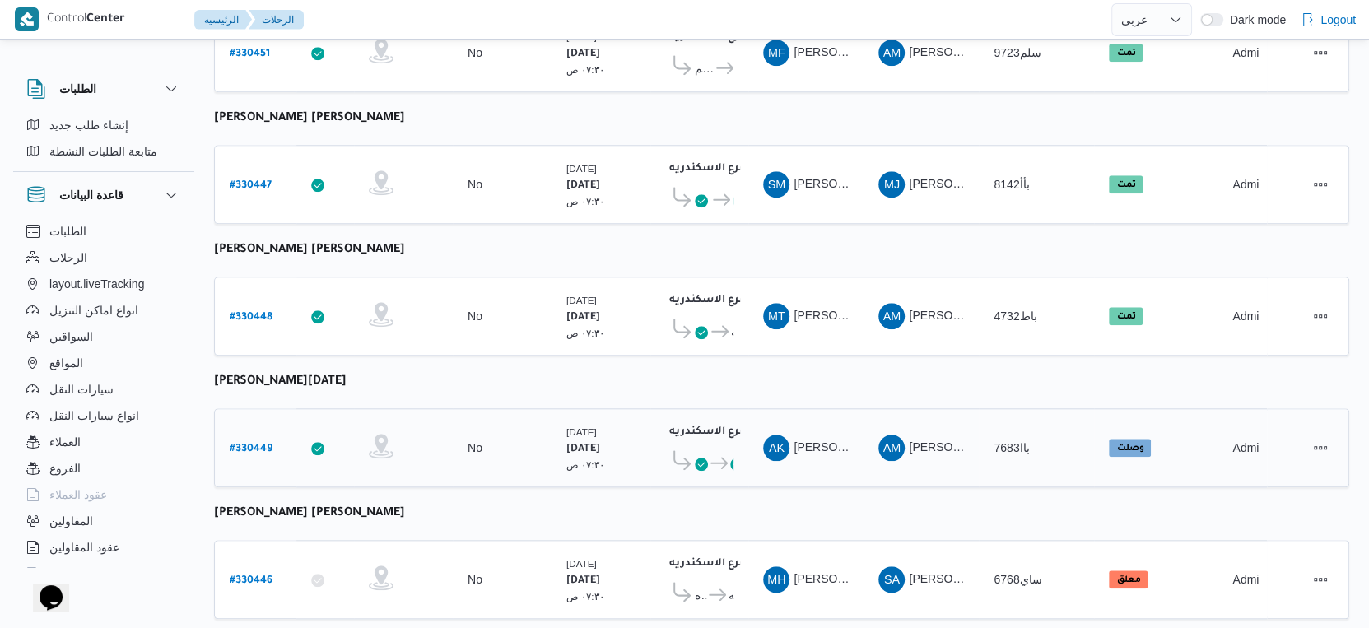
click at [254, 444] on b "# 330449" at bounding box center [251, 450] width 43 height 12
select select "ar"
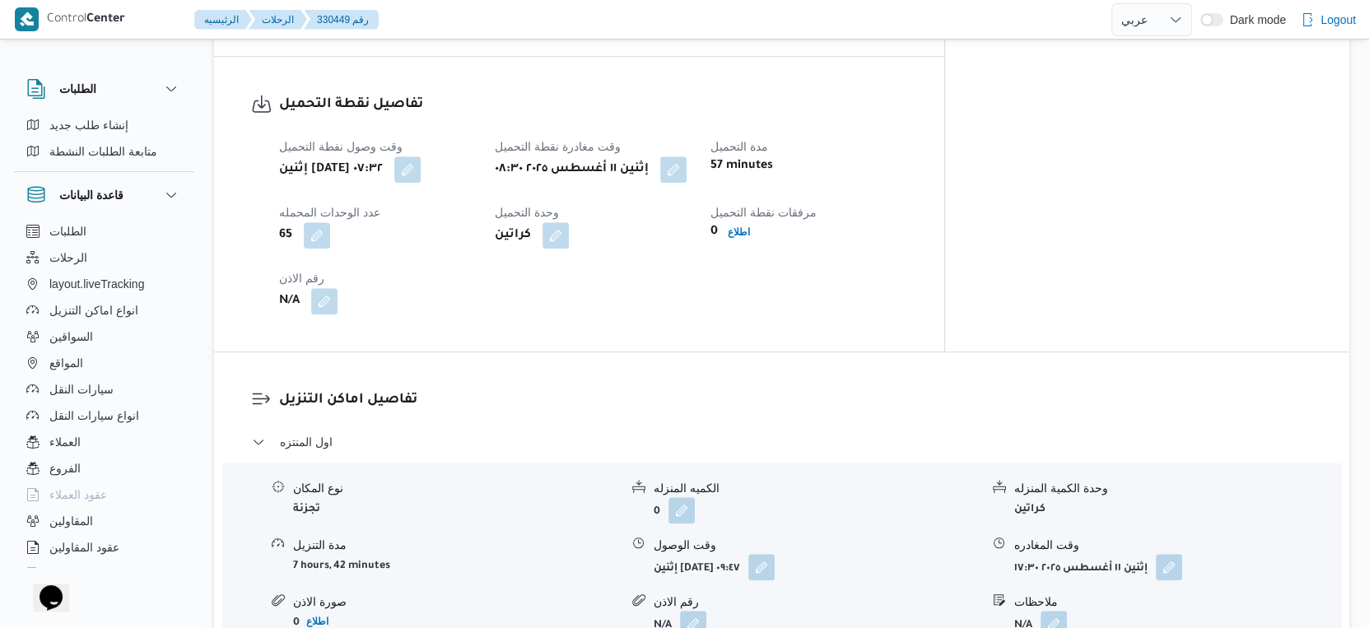
scroll to position [1097, 0]
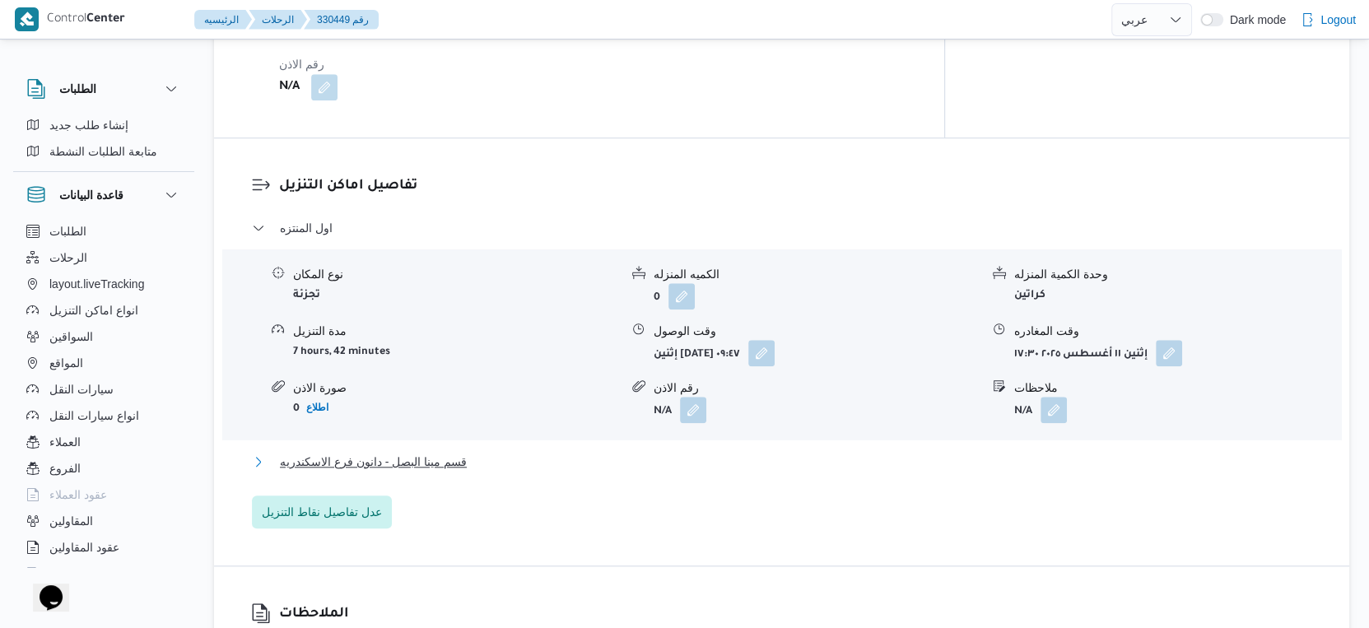
click at [464, 452] on span "قسم مينا البصل - دانون فرع الاسكندريه" at bounding box center [373, 462] width 187 height 20
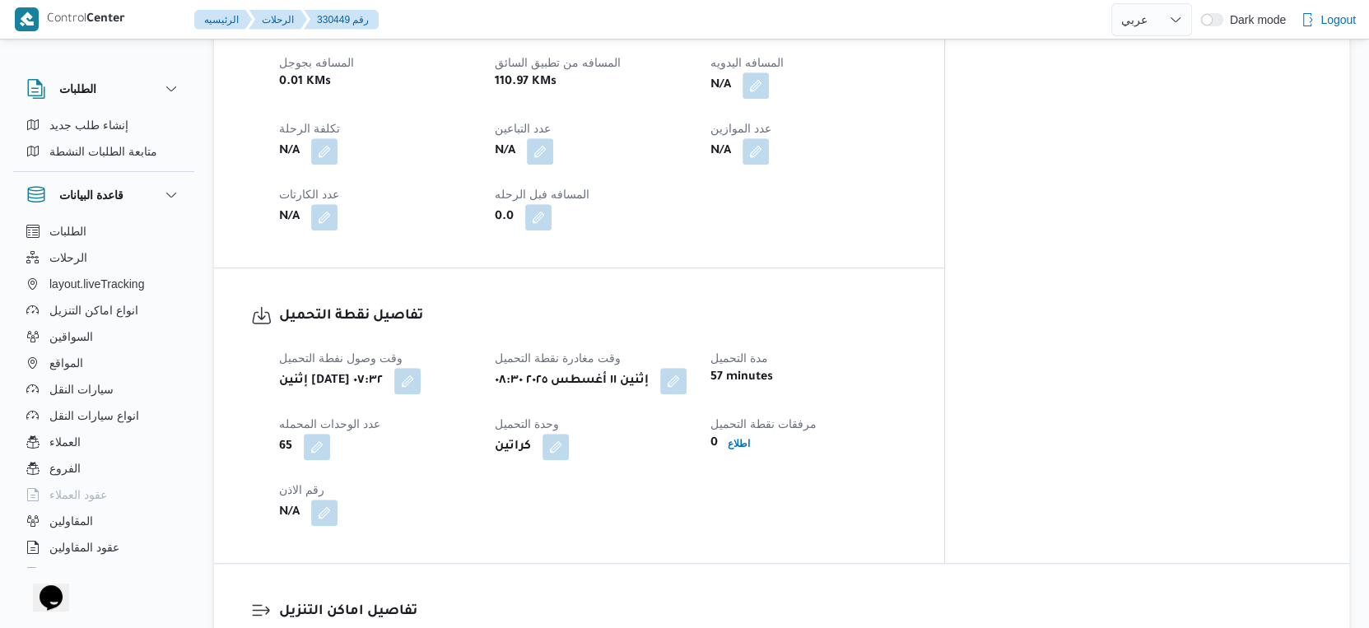
scroll to position [731, 0]
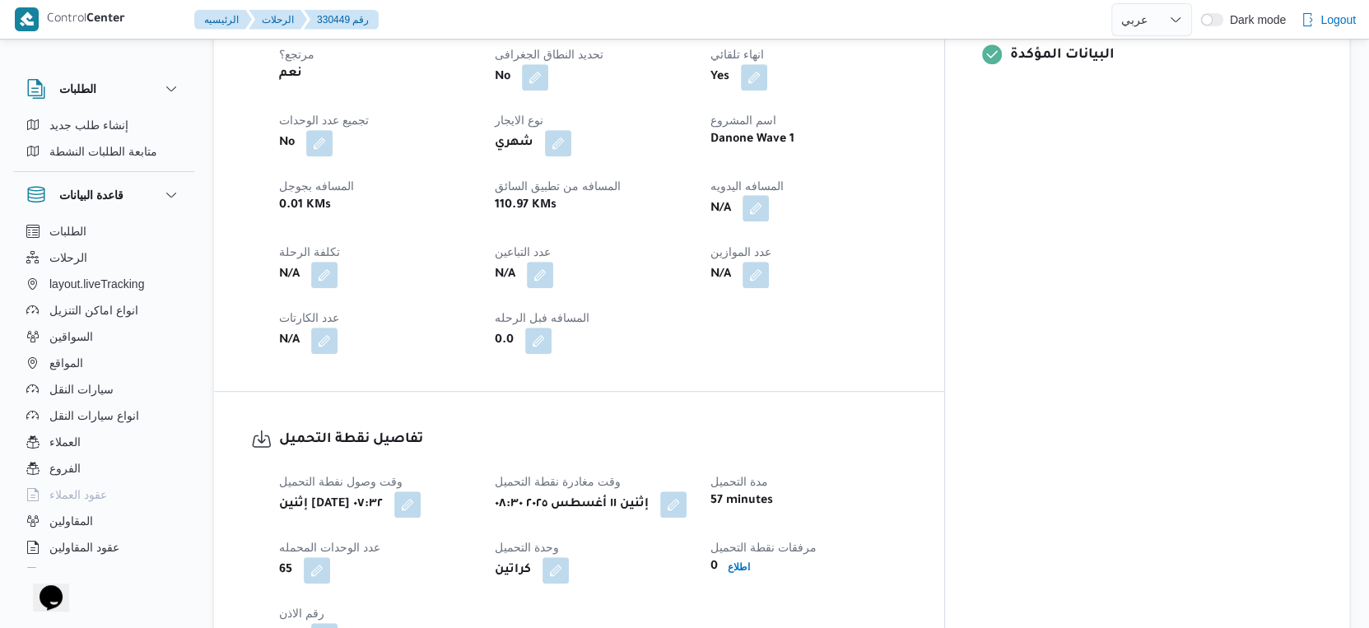
click at [769, 195] on button "button" at bounding box center [756, 208] width 26 height 26
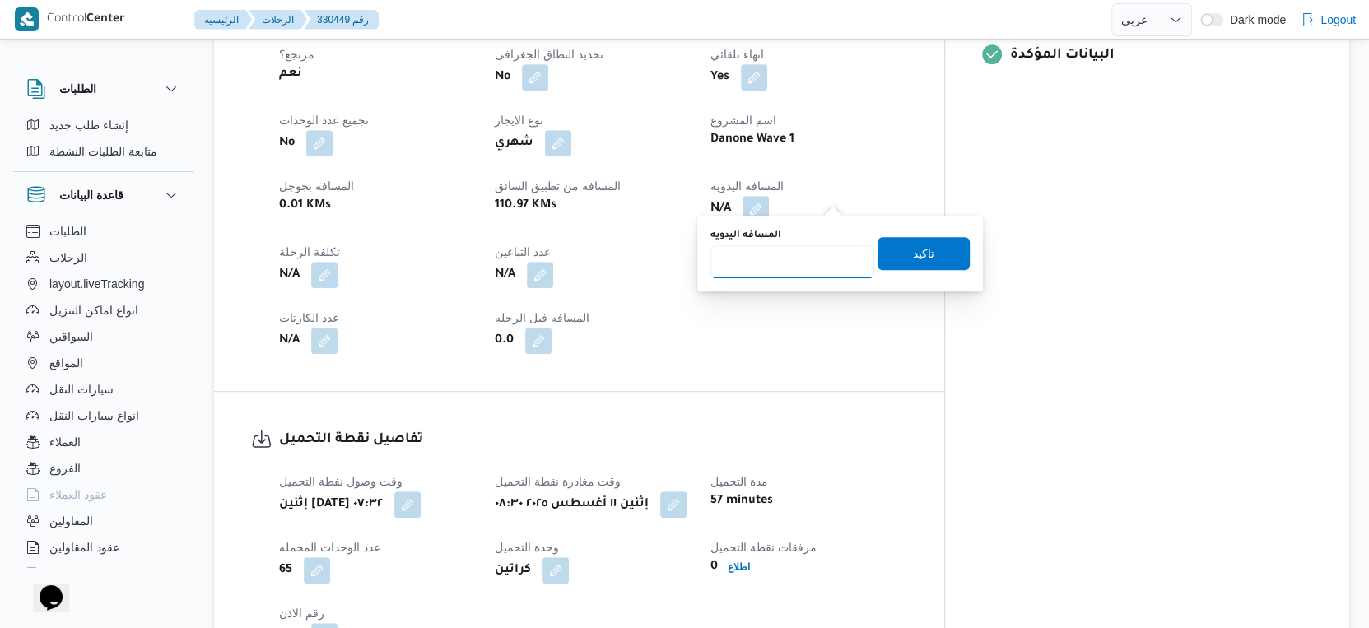
click at [794, 254] on input "المسافه اليدويه" at bounding box center [792, 261] width 164 height 33
type input "86"
click at [942, 252] on span "تاكيد" at bounding box center [924, 252] width 92 height 33
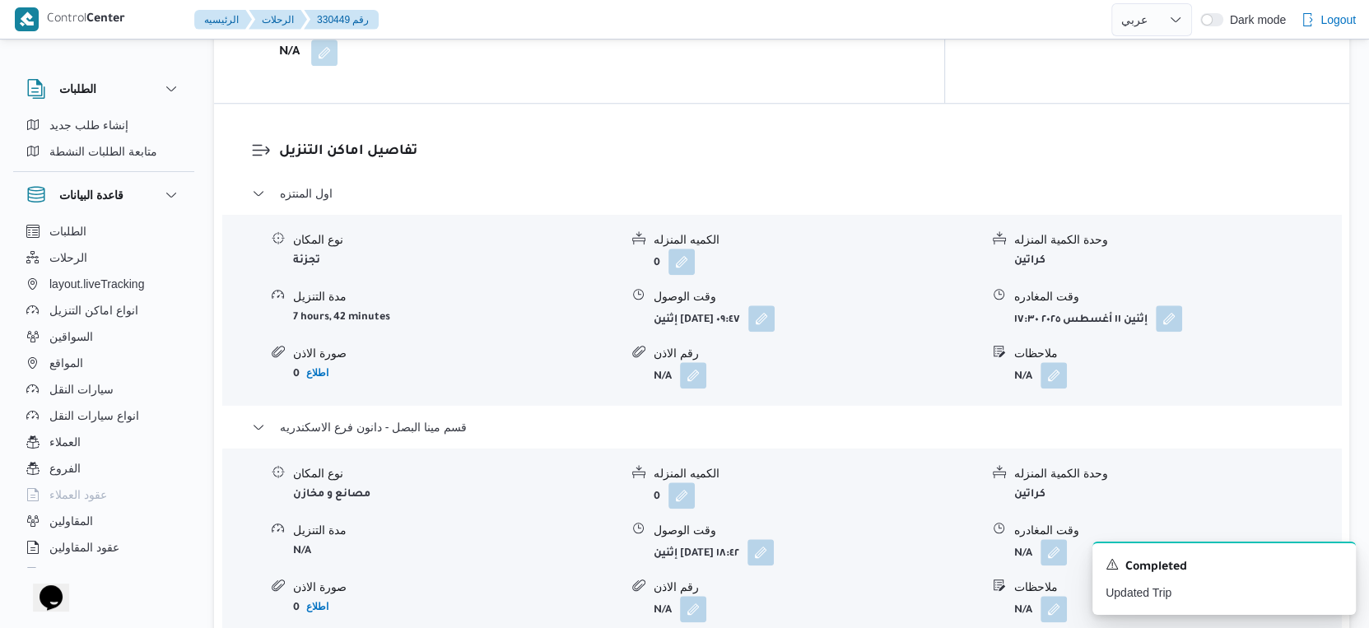
scroll to position [1372, 0]
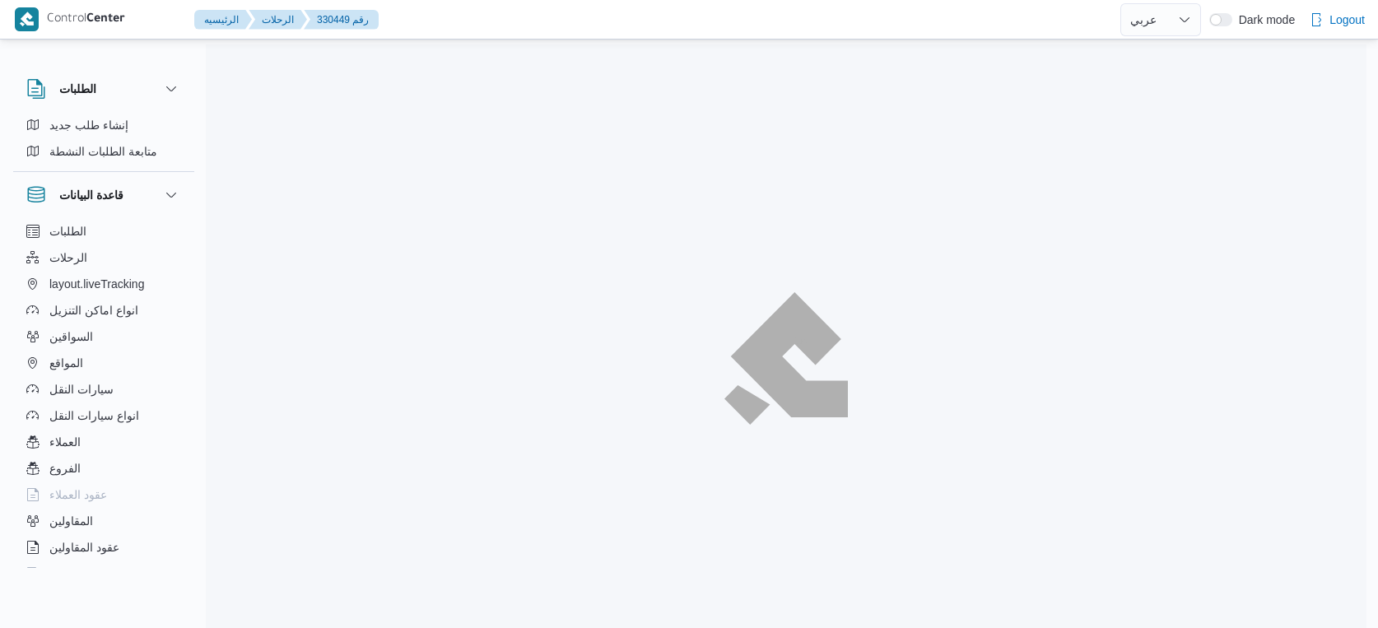
select select "ar"
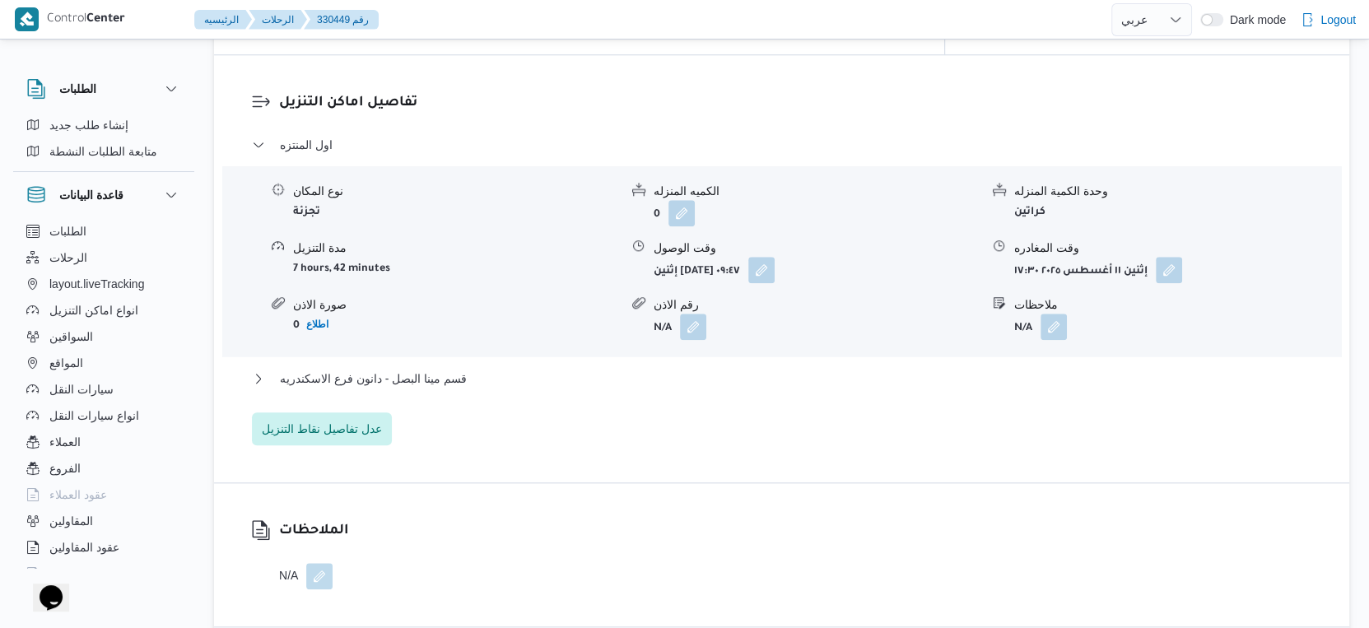
scroll to position [1507, 0]
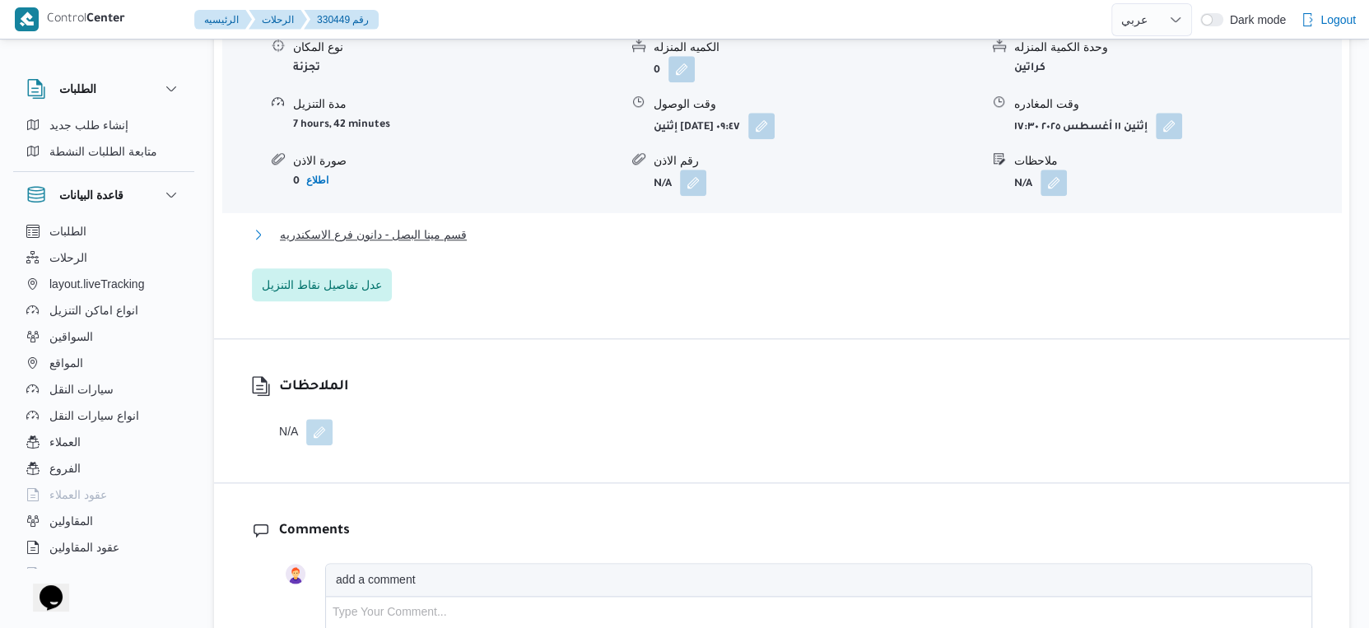
click at [483, 225] on button "قسم مينا البصل - دانون فرع الاسكندريه" at bounding box center [782, 235] width 1060 height 20
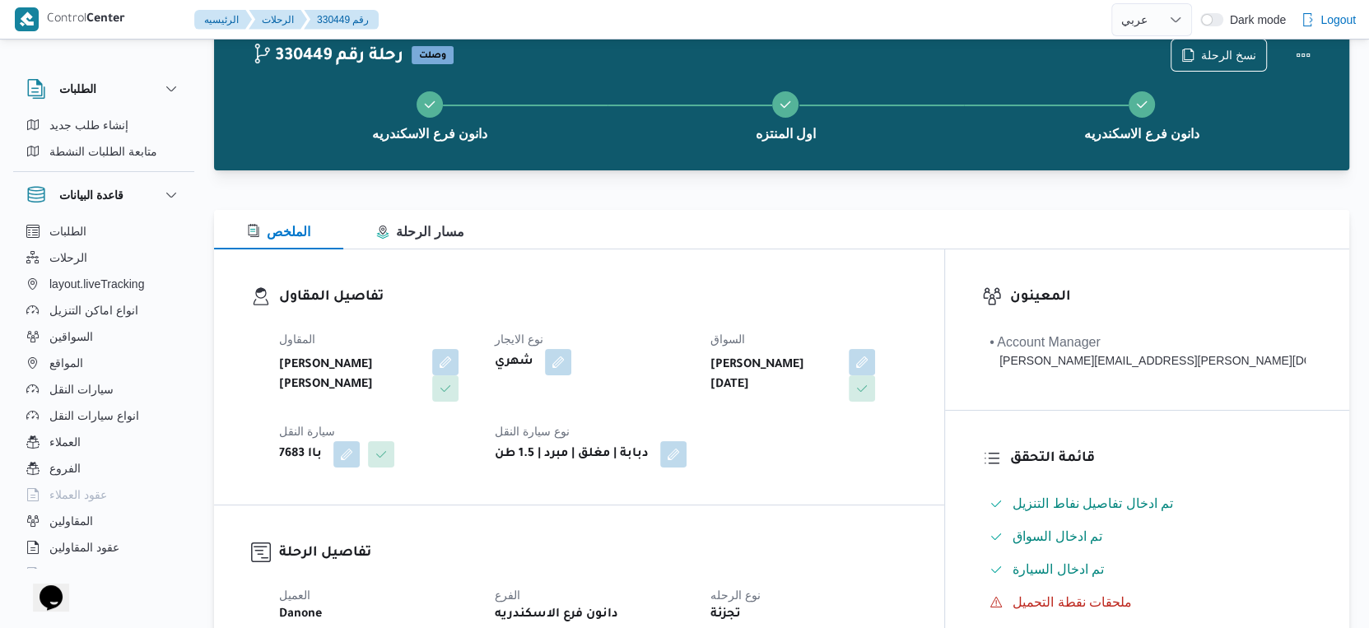
scroll to position [0, 0]
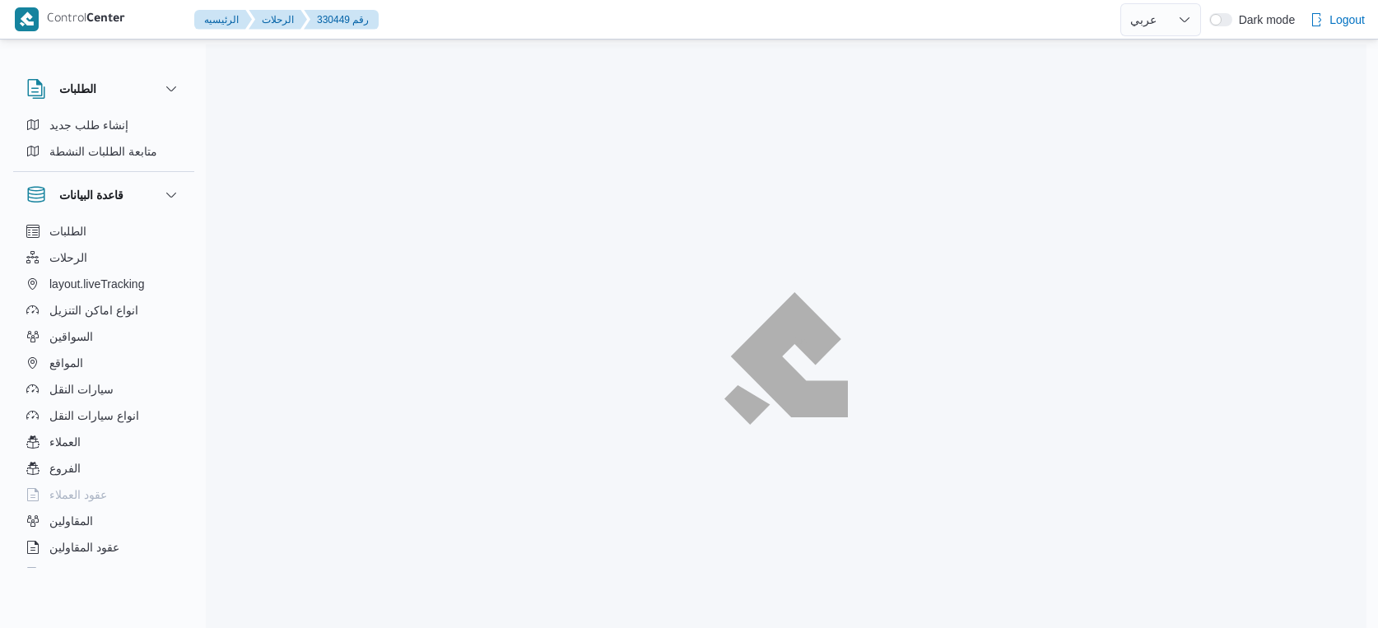
select select "ar"
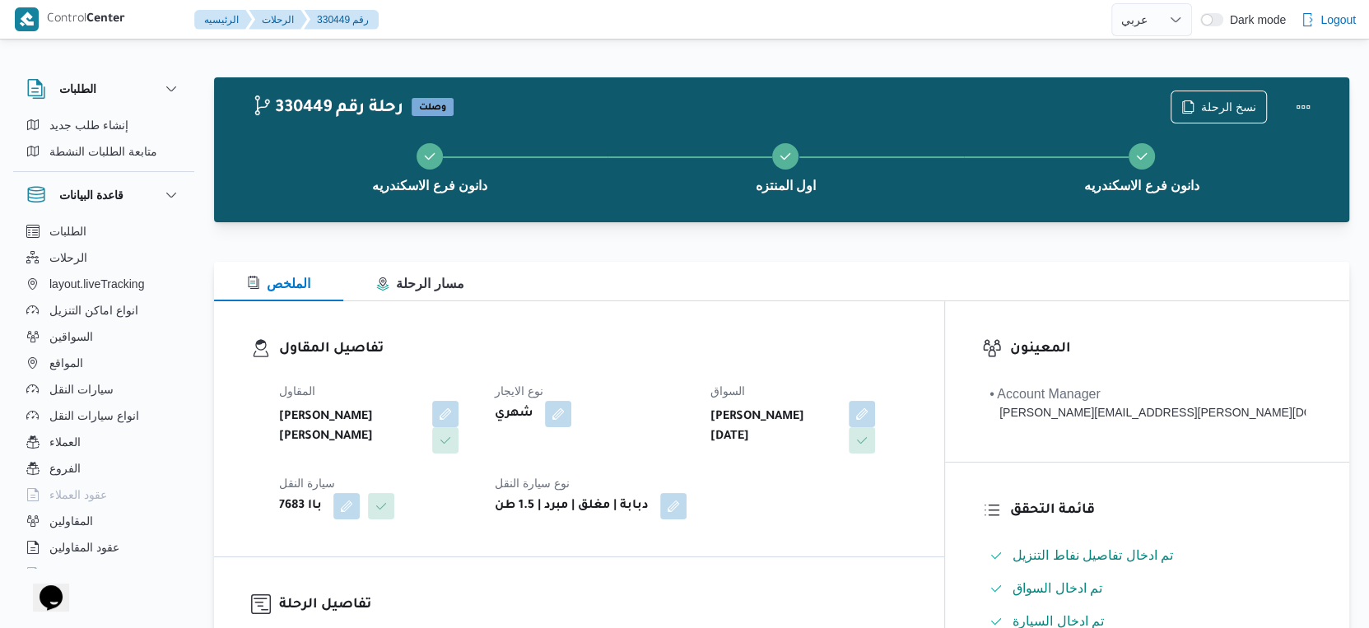
select select "ar"
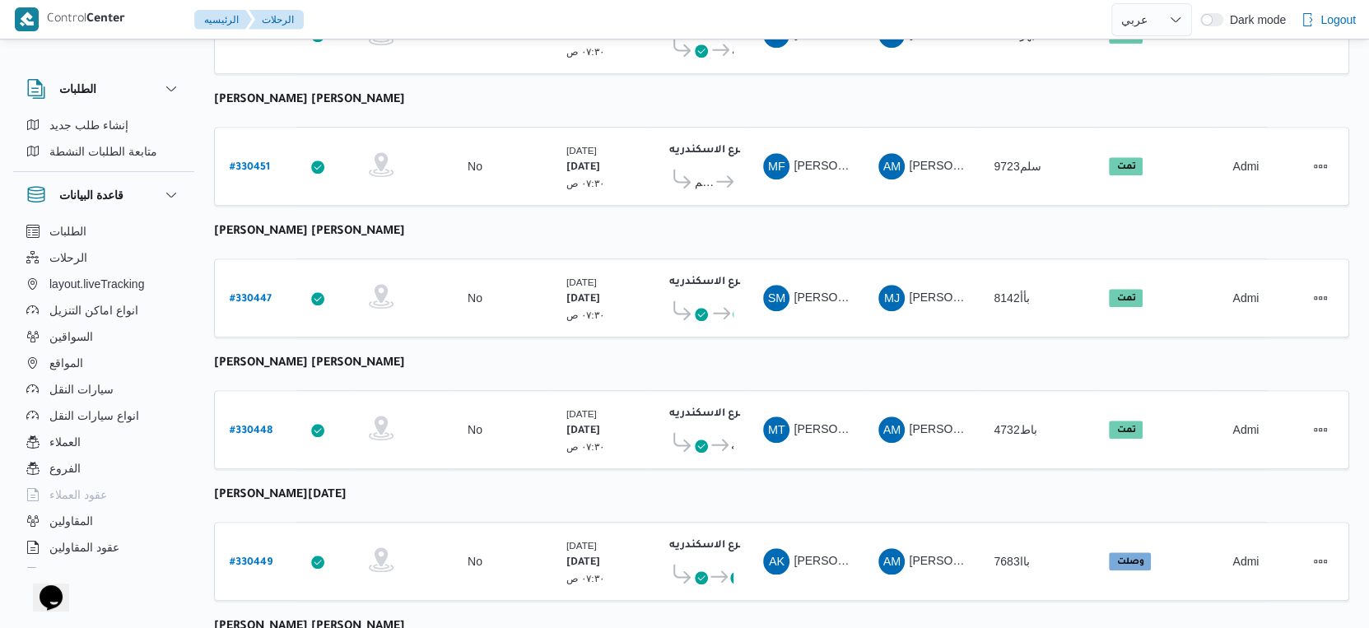
scroll to position [1344, 0]
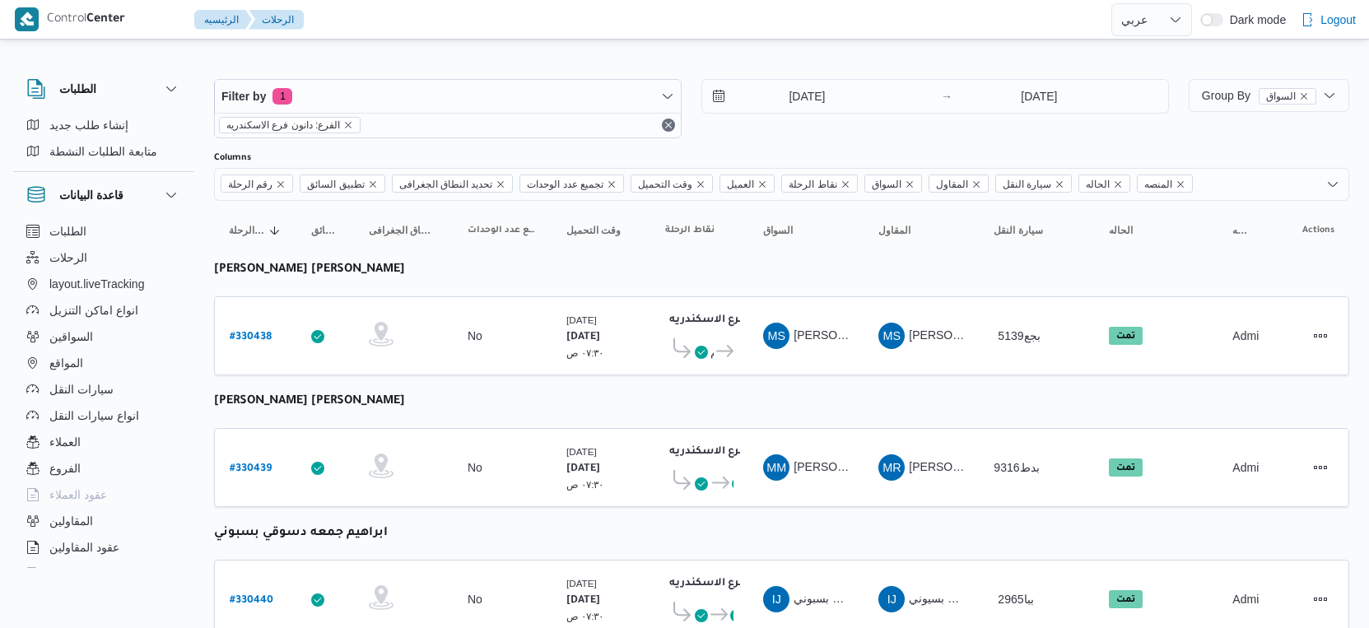
select select "ar"
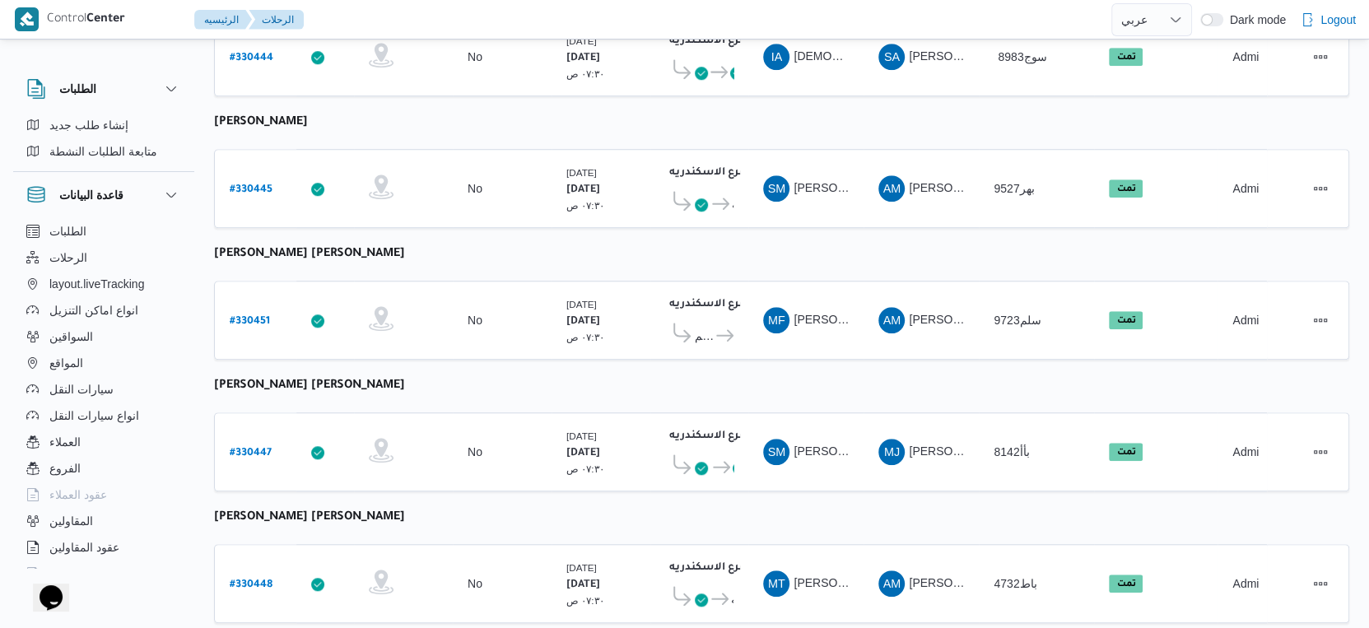
scroll to position [1344, 0]
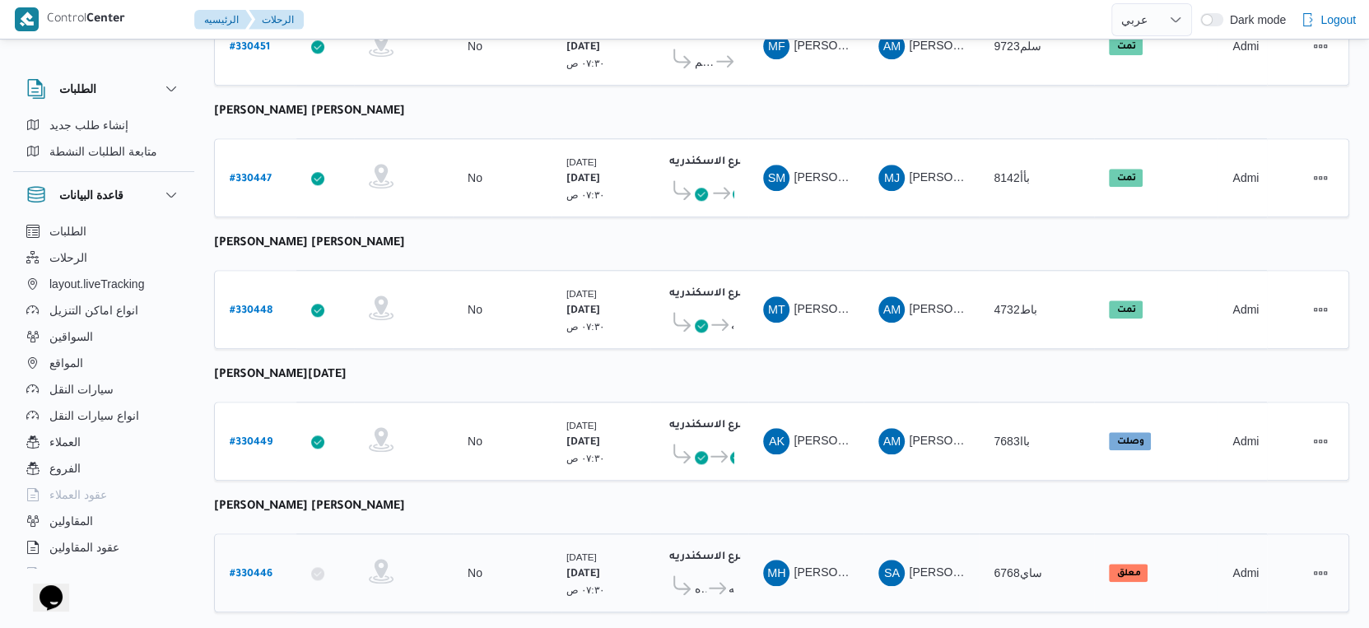
click at [245, 569] on b "# 330446" at bounding box center [251, 575] width 43 height 12
select select "ar"
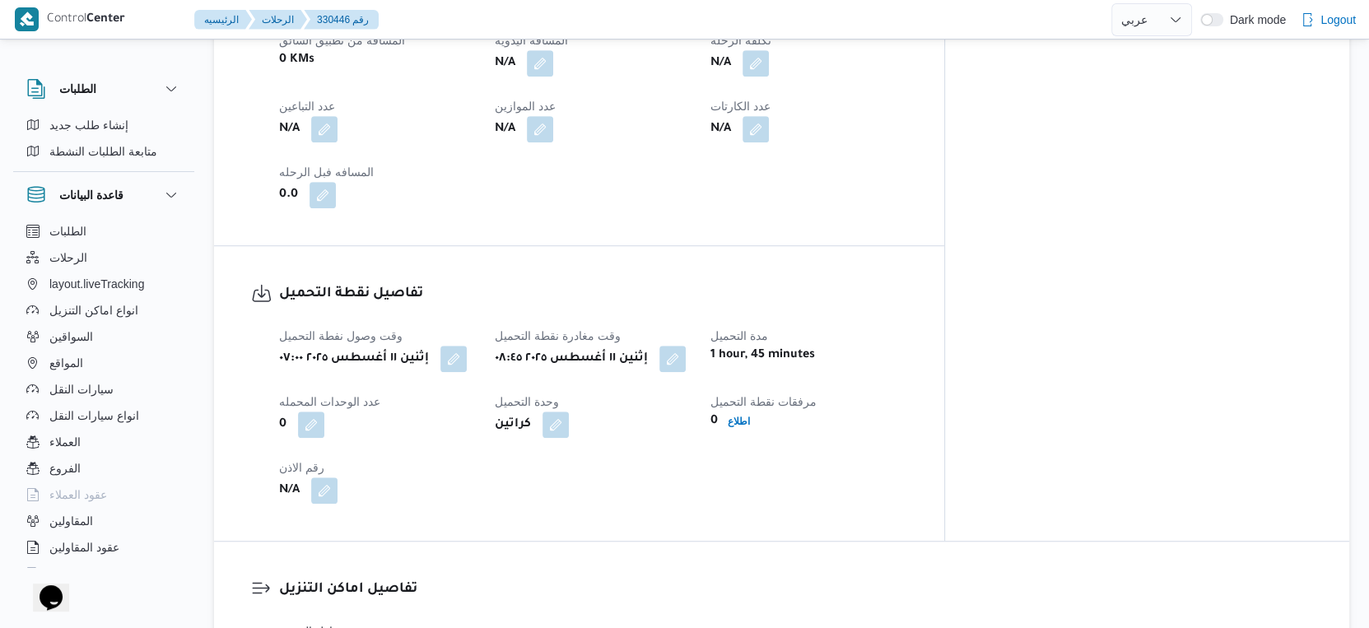
scroll to position [1097, 0]
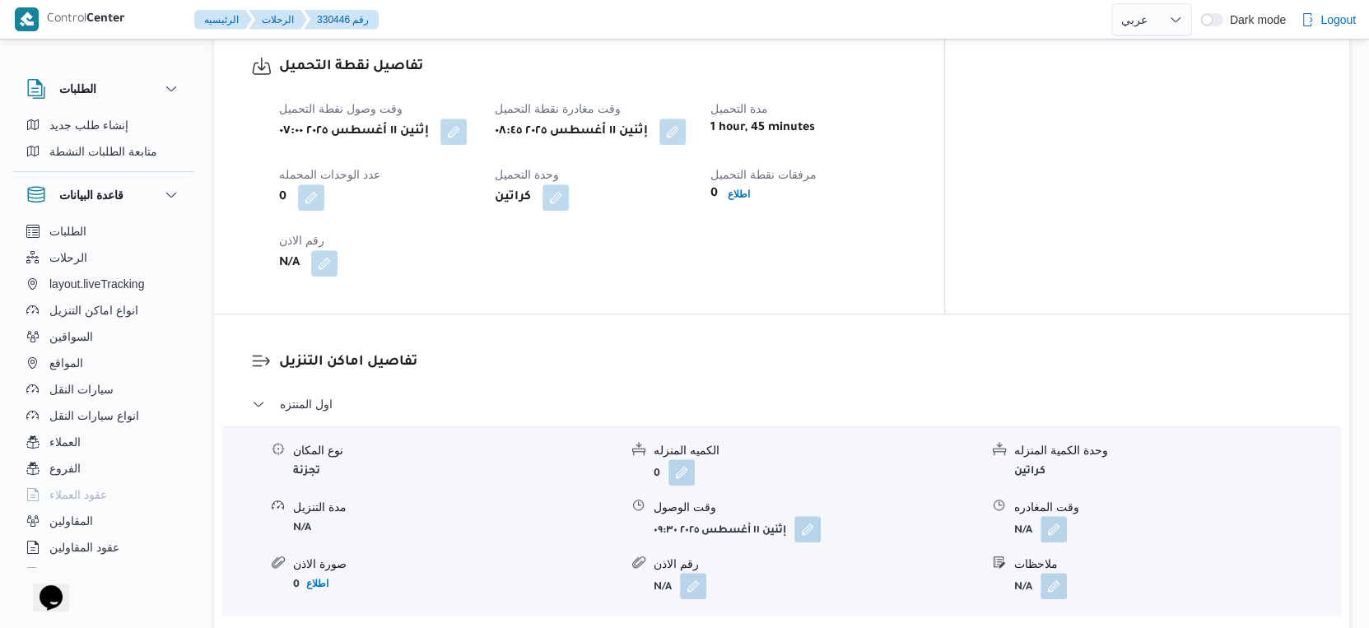
scroll to position [845, 0]
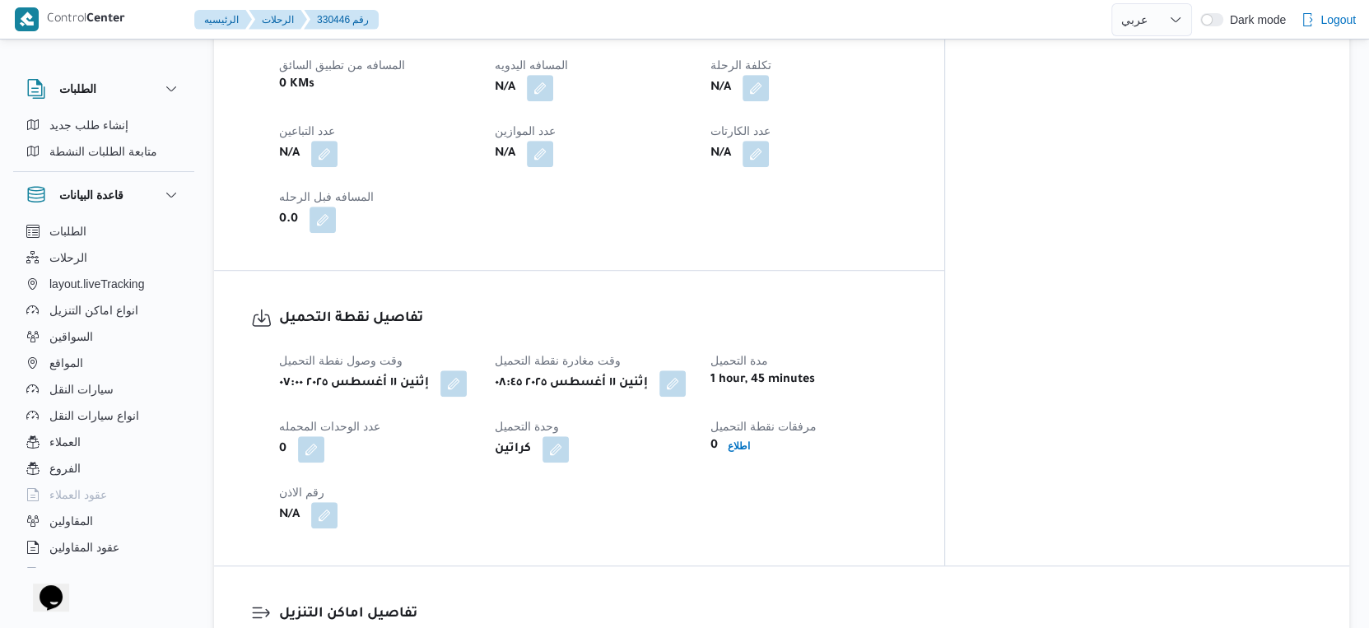
select select "ar"
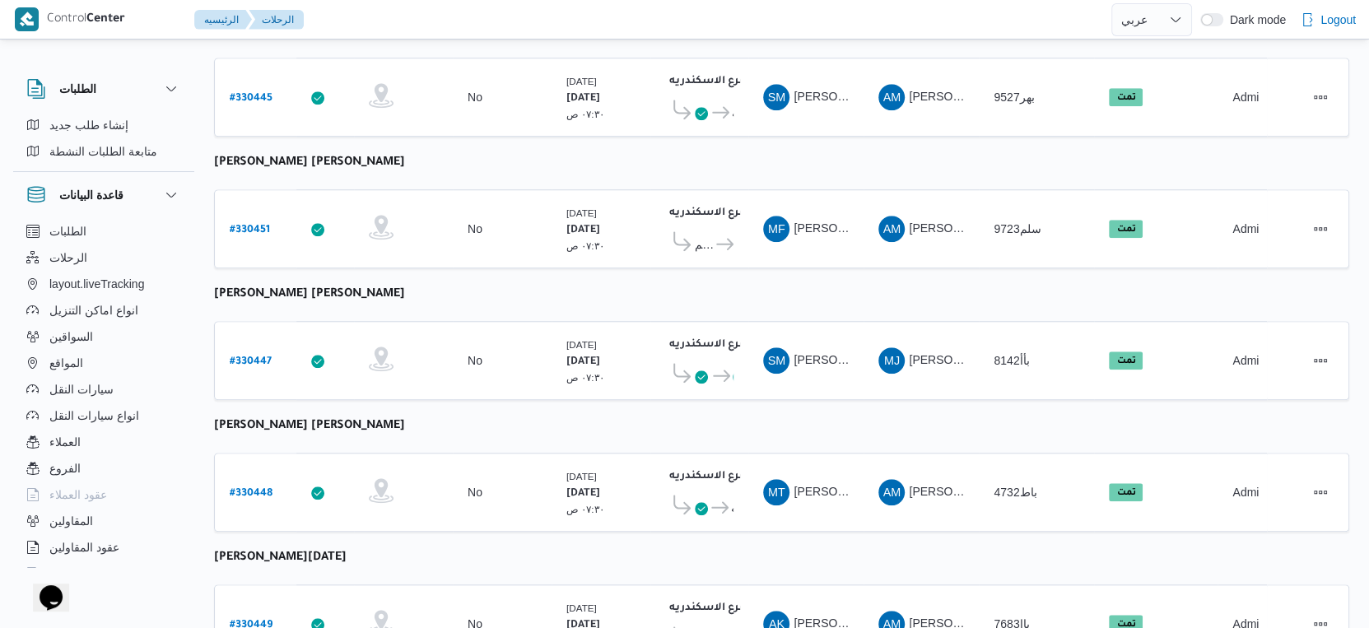
scroll to position [1344, 0]
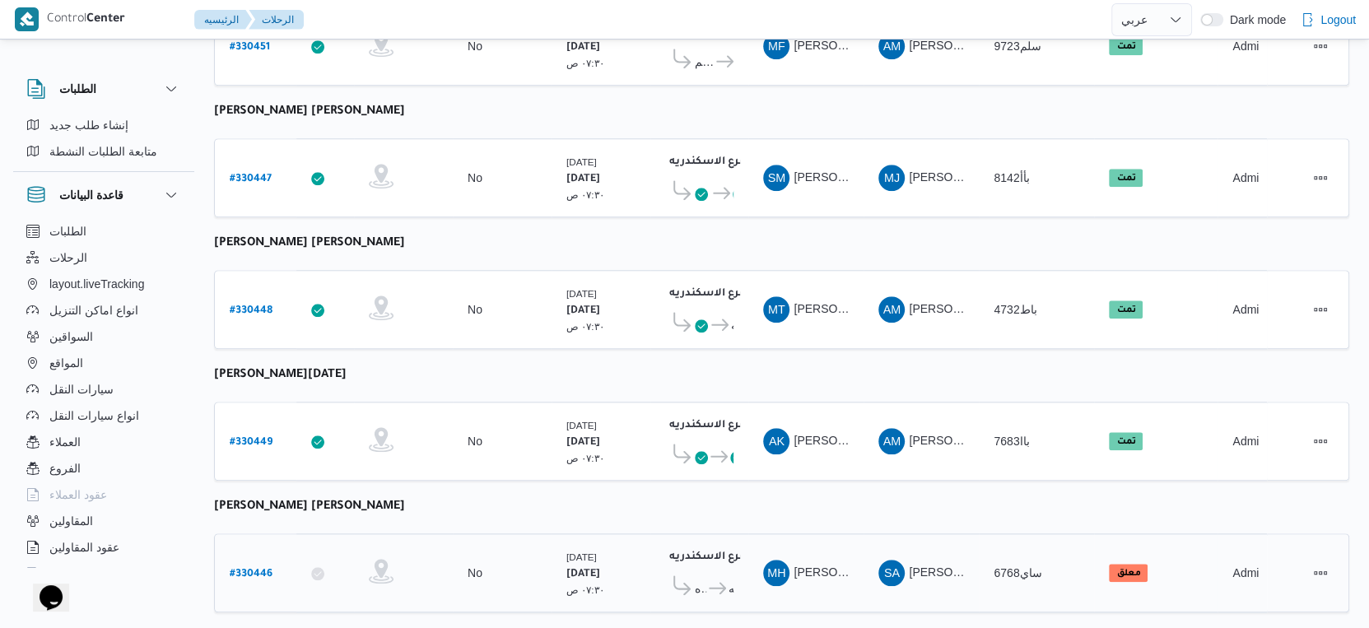
click at [251, 569] on b "# 330446" at bounding box center [251, 575] width 43 height 12
select select "ar"
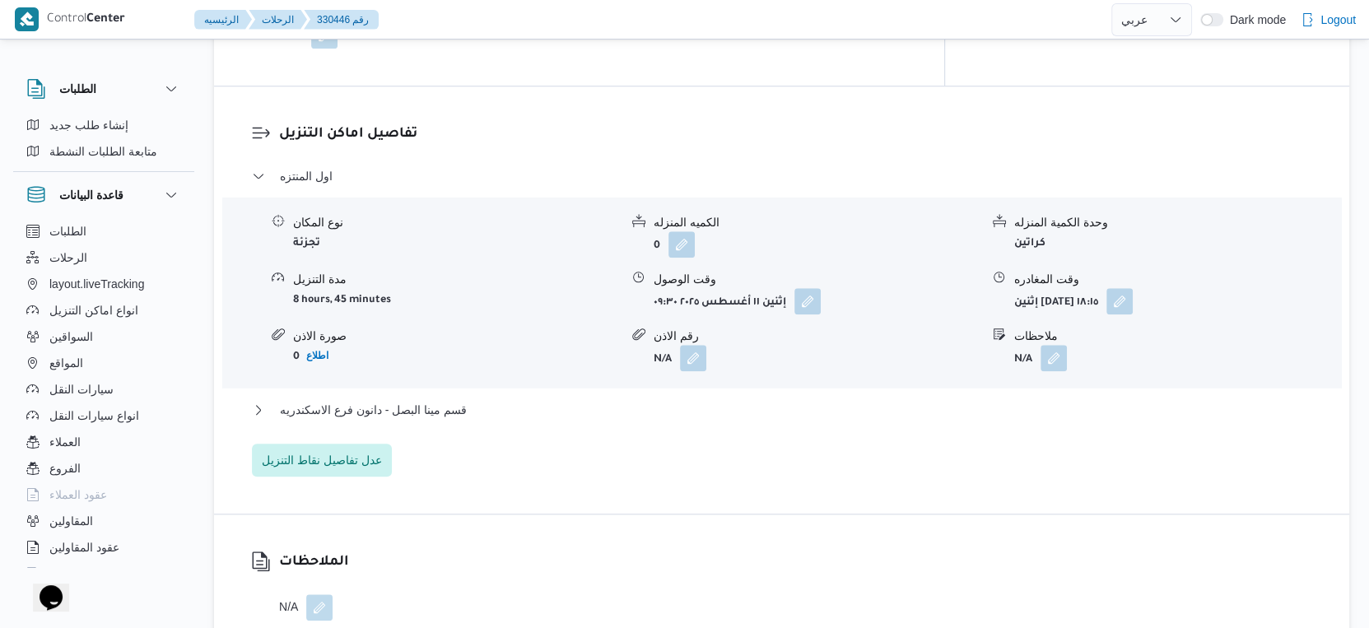
scroll to position [1372, 0]
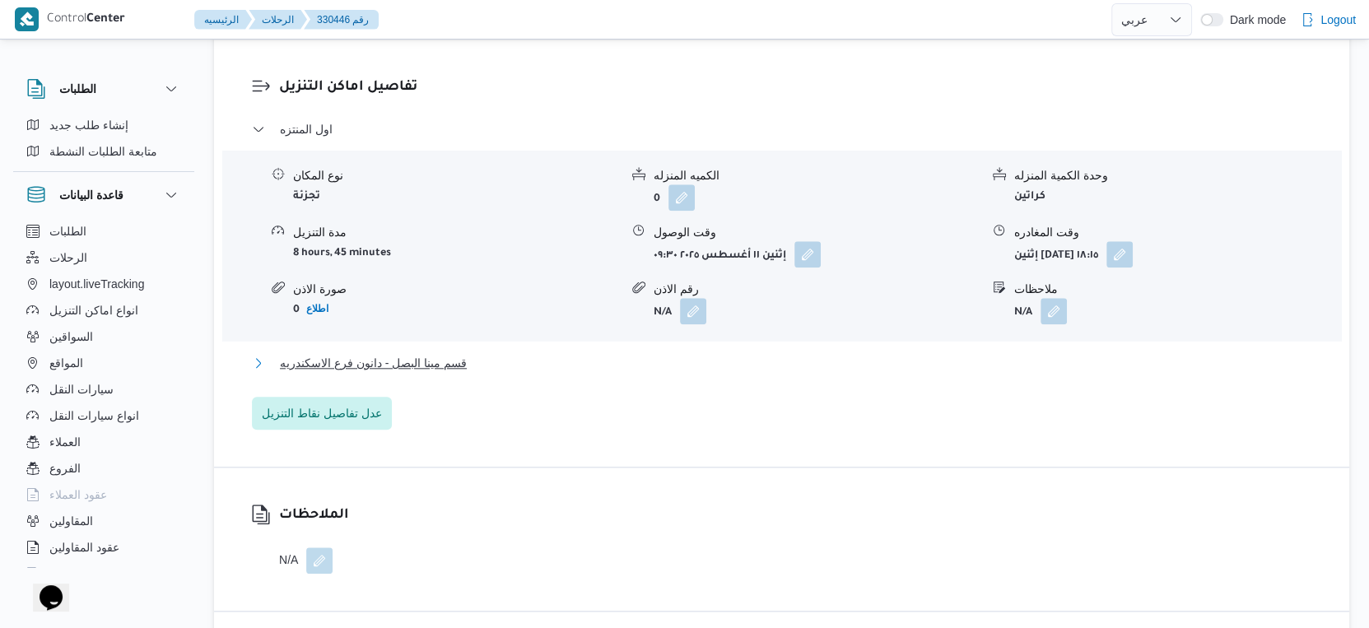
click at [482, 366] on button "قسم مينا البصل - دانون فرع الاسكندريه" at bounding box center [782, 363] width 1060 height 20
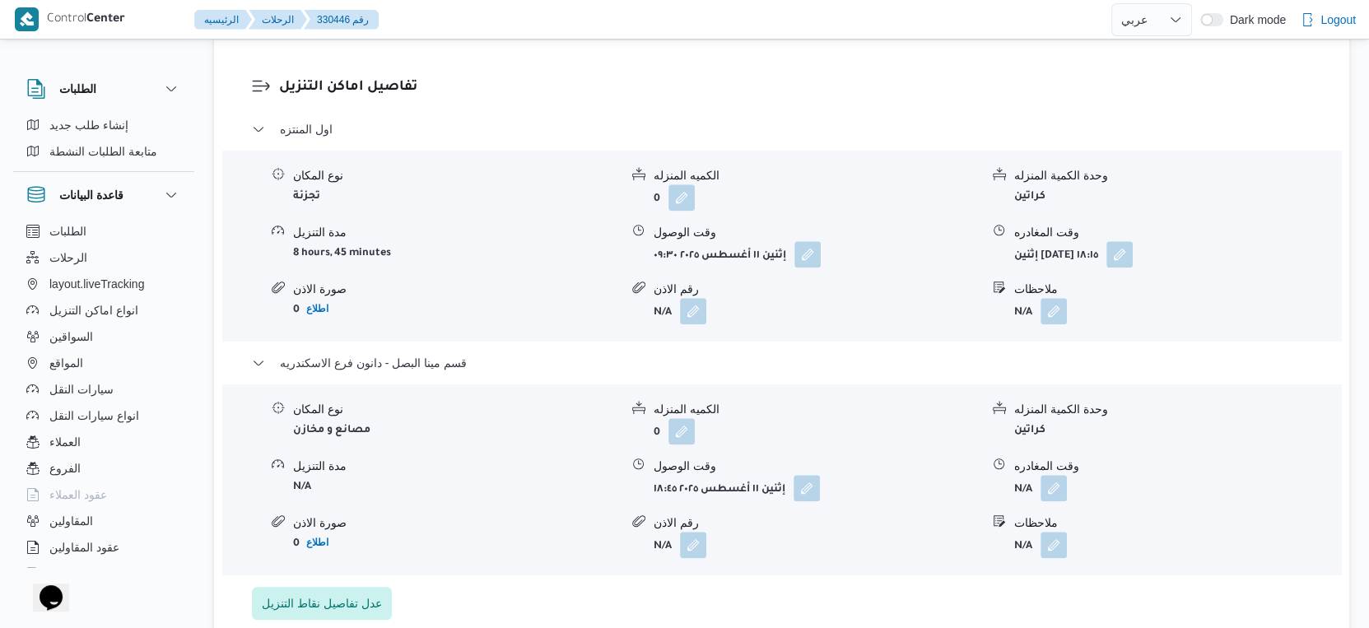
click at [894, 455] on div "نوع المكان مصانع و مخازن الكميه المنزله 0 وحدة الكمية المنزله كراتين مدة التنزي…" at bounding box center [782, 479] width 1132 height 187
select select "ar"
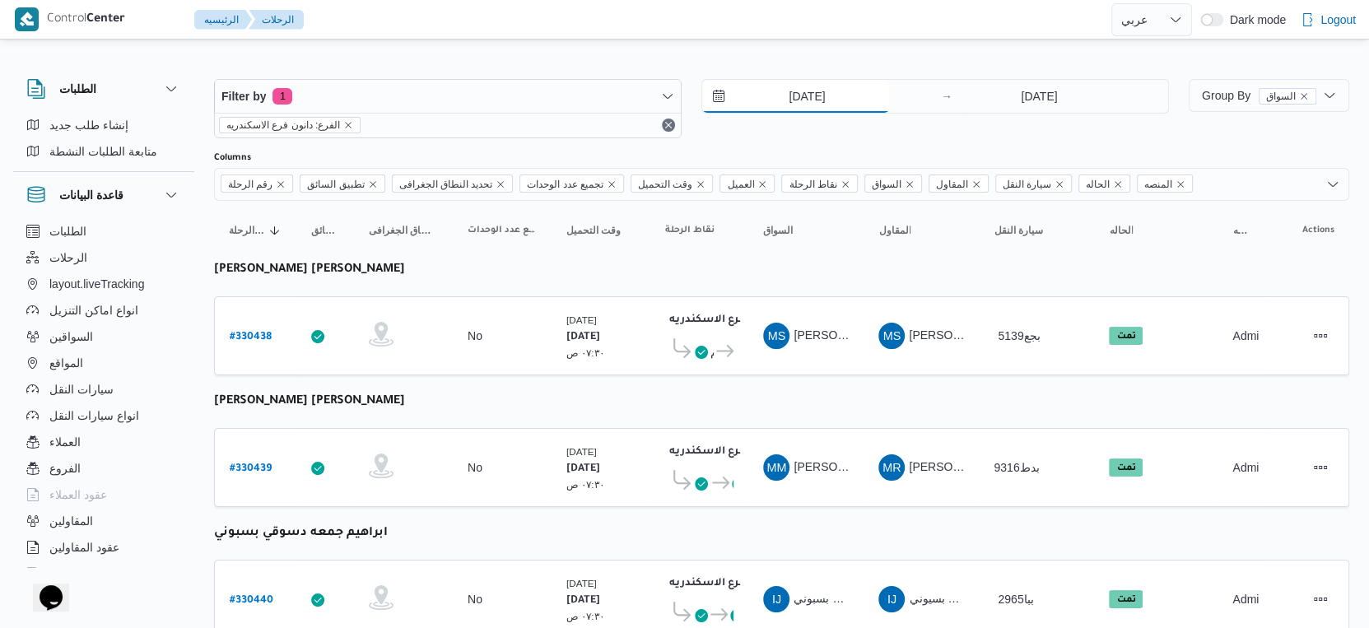
click at [836, 102] on input "11/8/2025" at bounding box center [795, 96] width 187 height 33
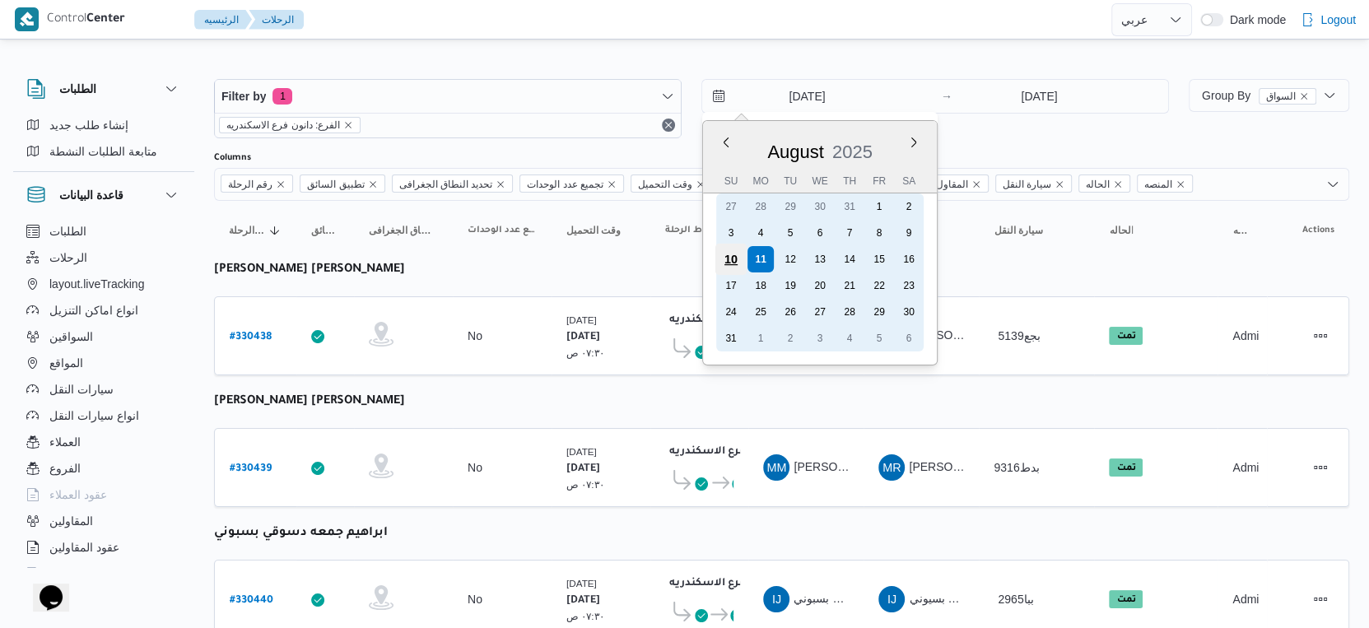
click at [738, 260] on div "10" at bounding box center [730, 259] width 31 height 31
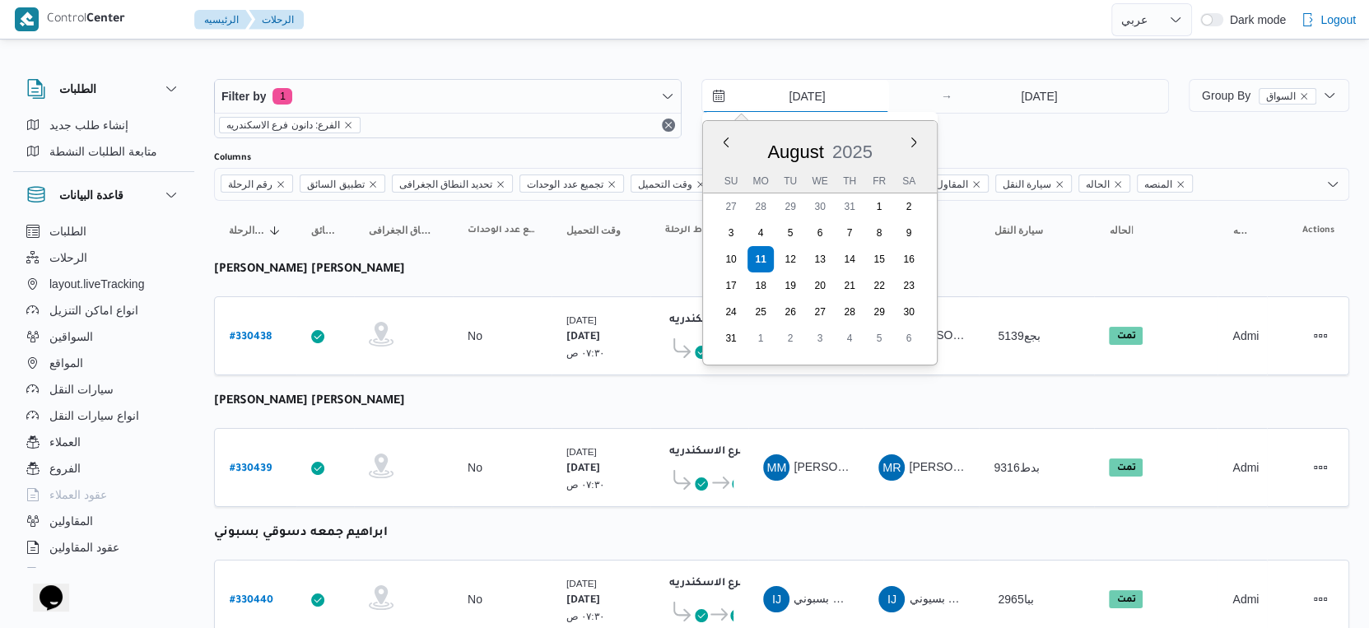
type input "10/8/2025"
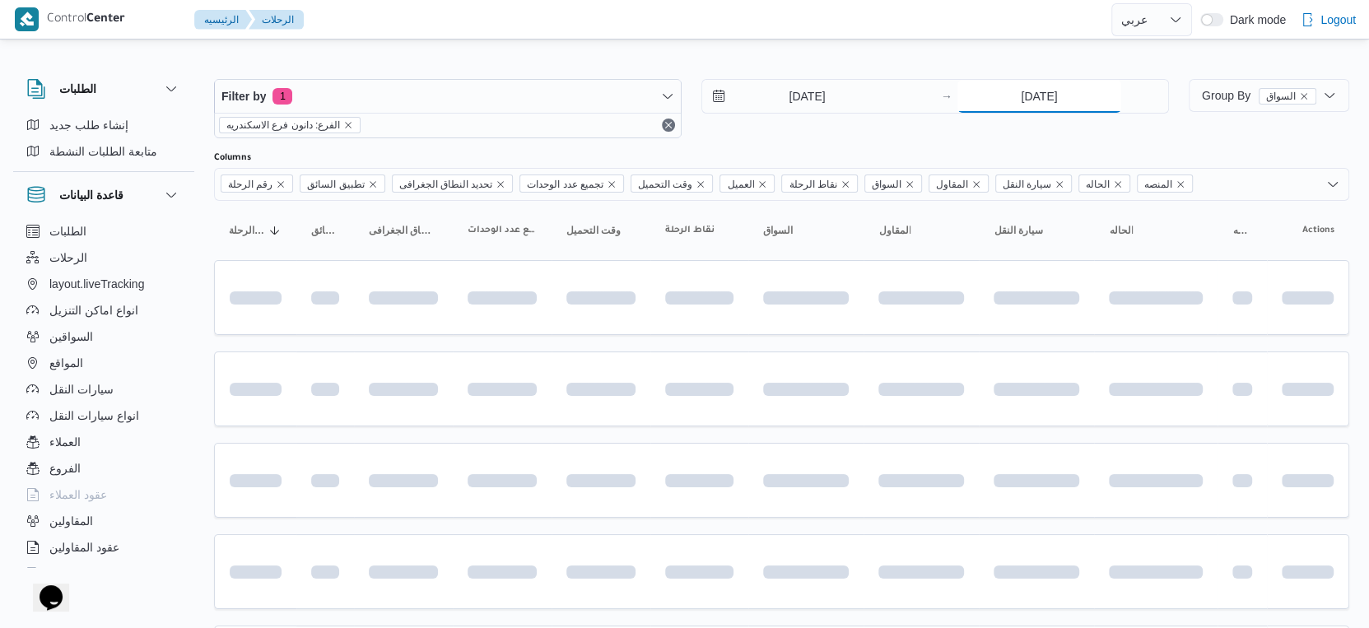
click at [1057, 100] on input "11/8/2025" at bounding box center [1039, 96] width 164 height 33
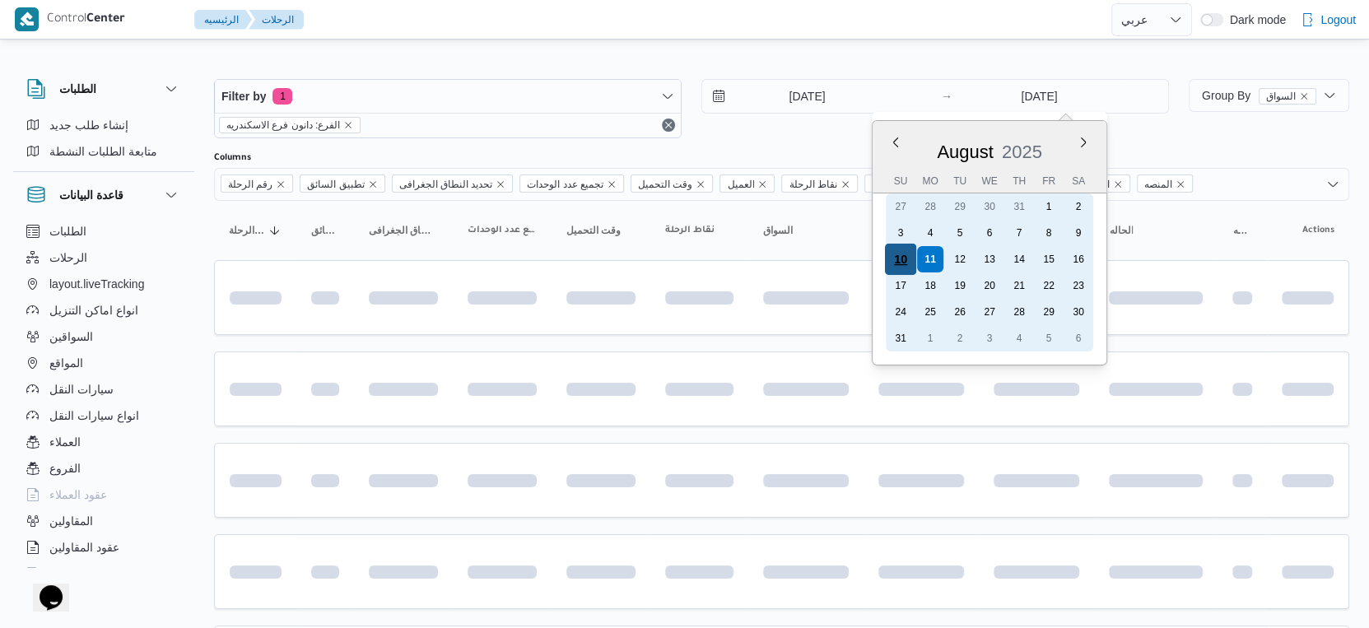
click at [893, 256] on div "10" at bounding box center [900, 259] width 31 height 31
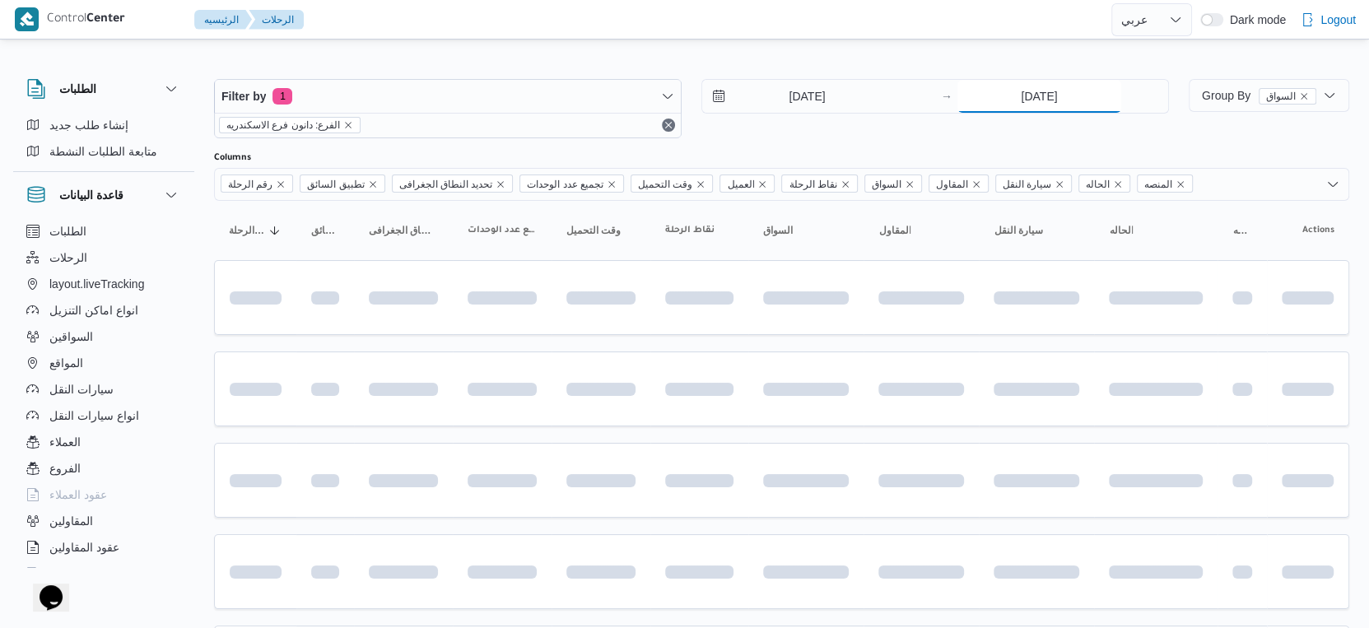
type input "10/8/2025"
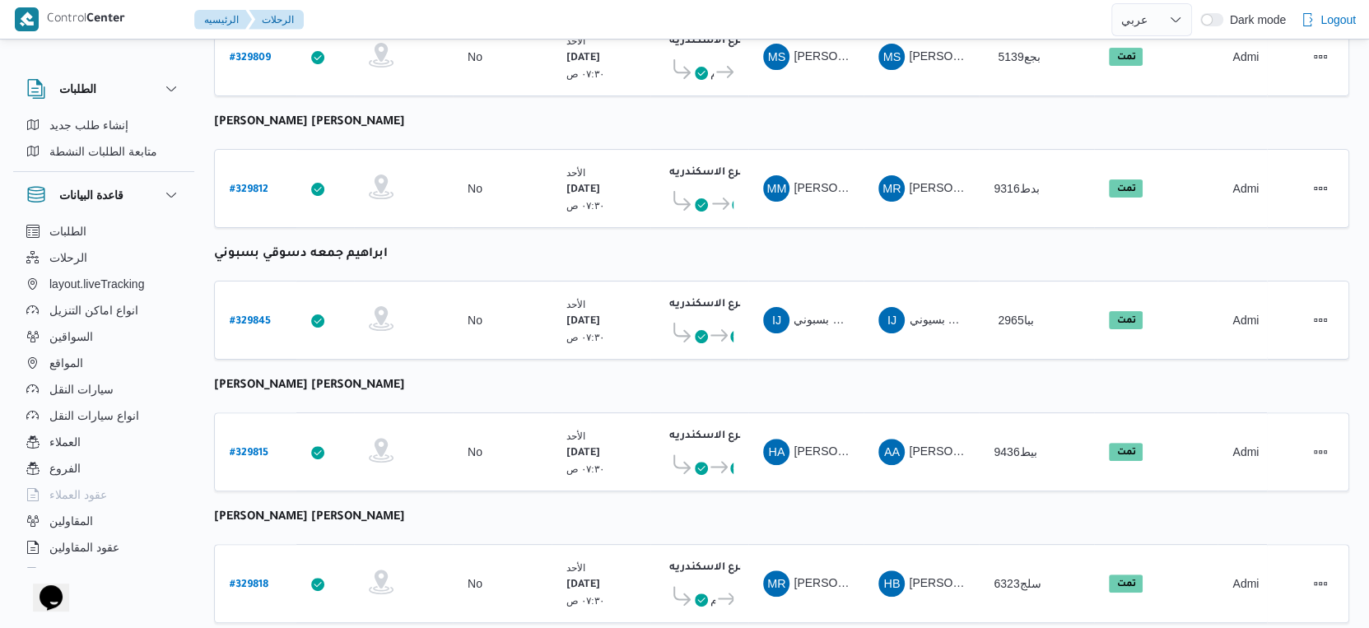
scroll to position [548, 0]
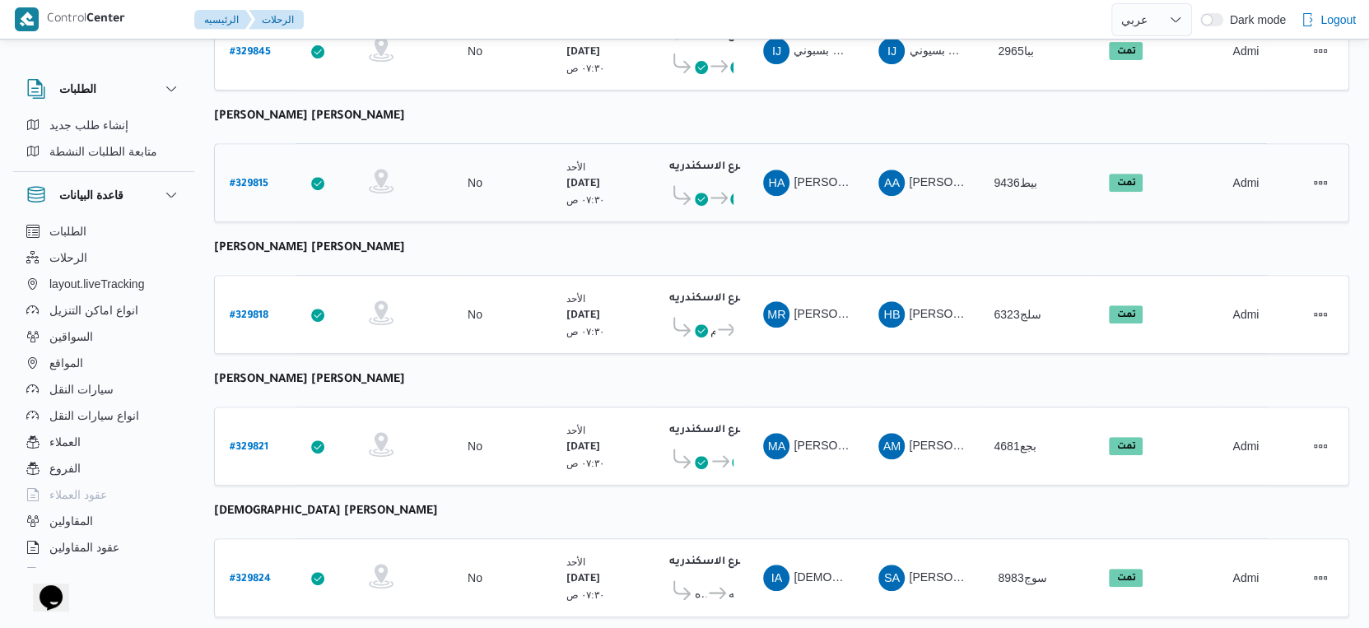
click at [249, 179] on b "# 329815" at bounding box center [249, 185] width 39 height 12
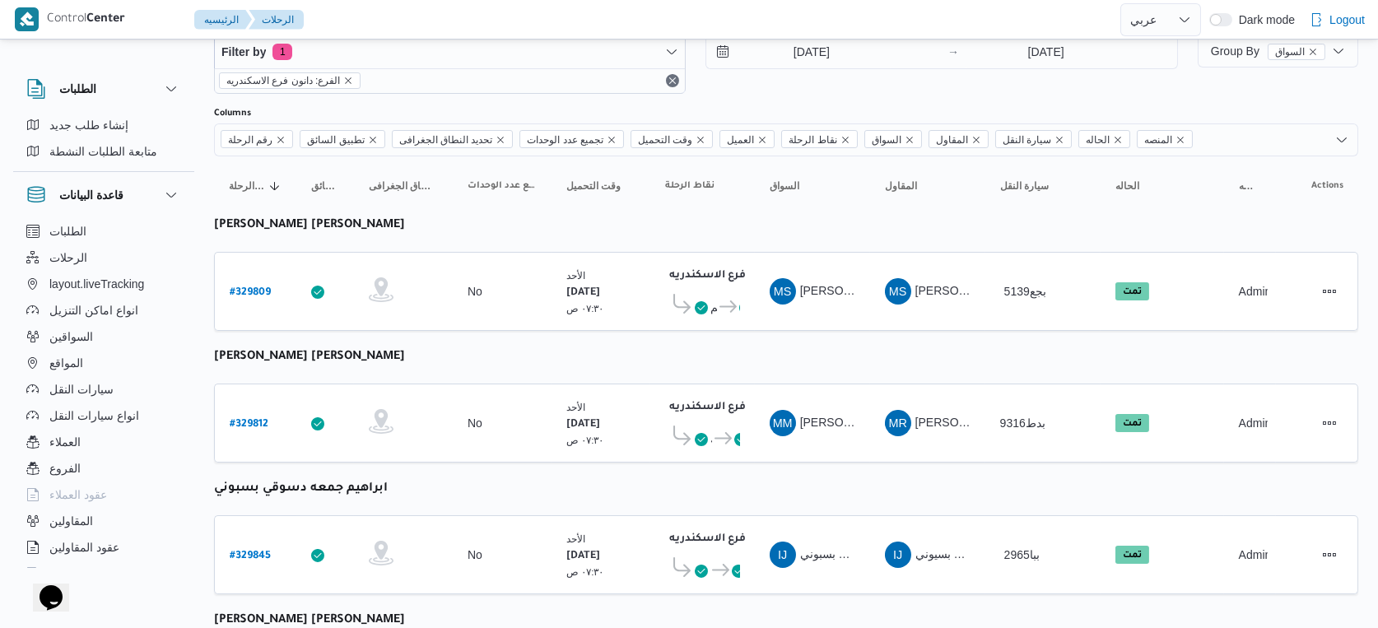
select select "ar"
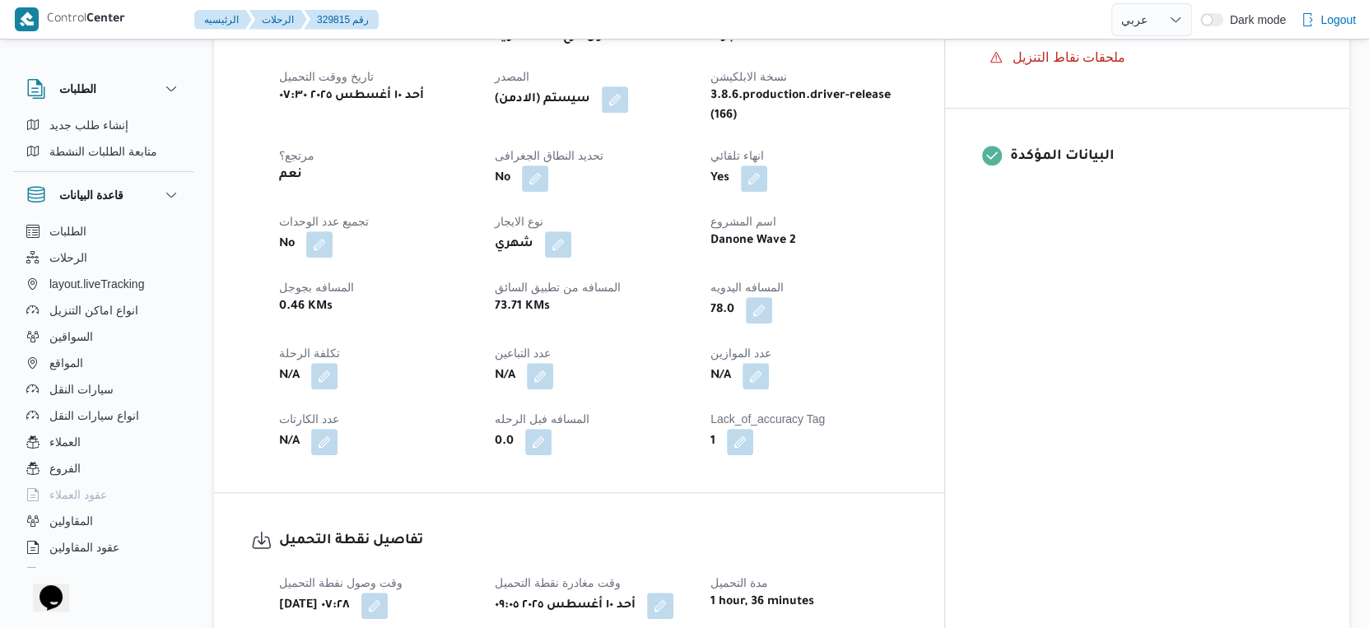
scroll to position [640, 0]
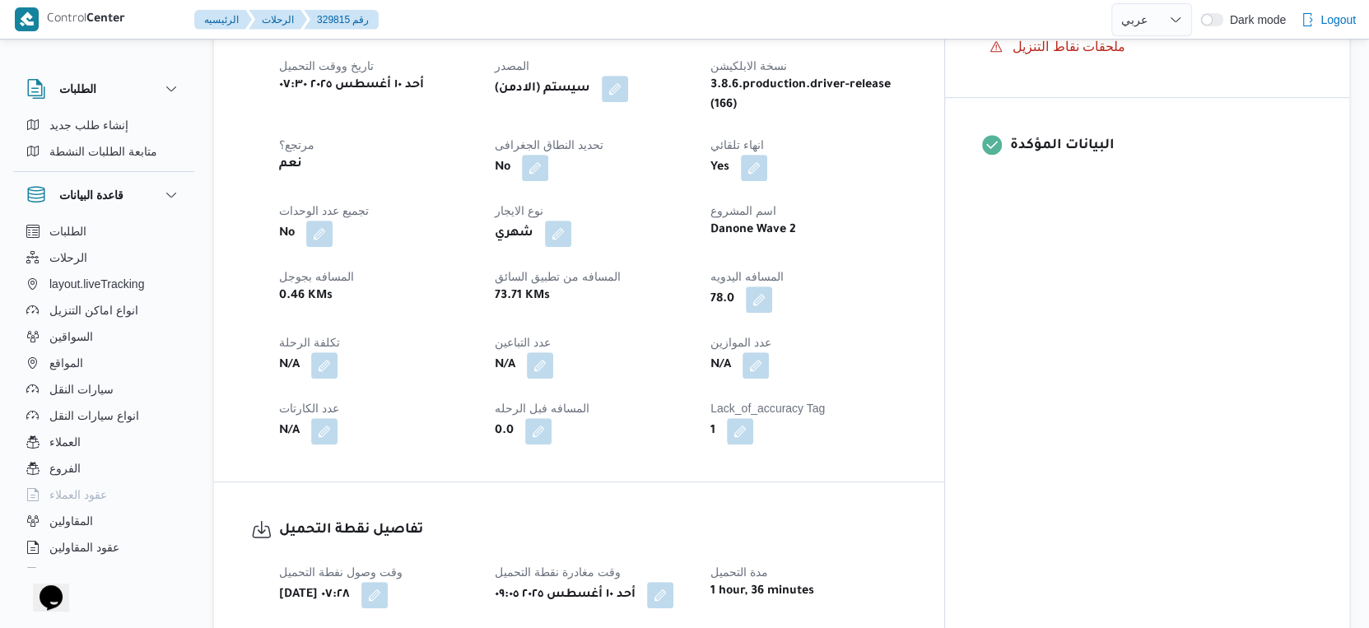
select select "ar"
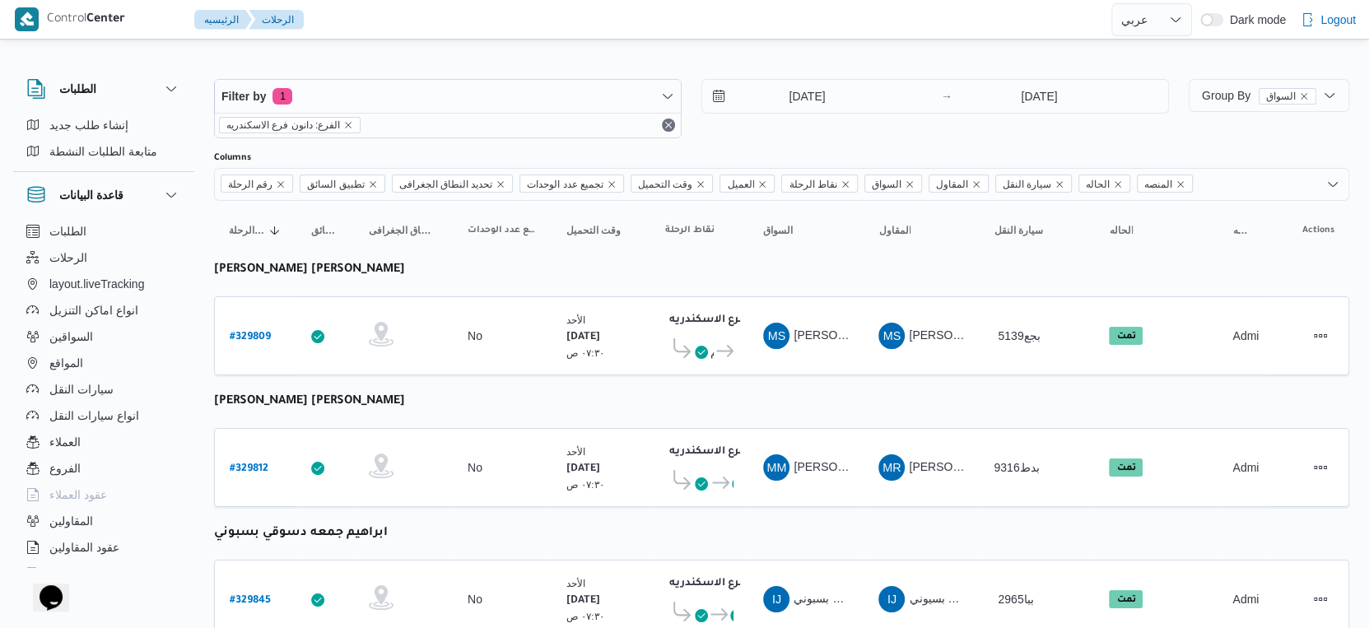
click at [831, 77] on div "Filter by 1 الفرع: دانون فرع الاسكندريه 10/8/2025 → 10/8/2025" at bounding box center [691, 108] width 975 height 79
click at [836, 98] on input "10/8/2025" at bounding box center [795, 96] width 187 height 33
click at [718, 477] on icon at bounding box center [720, 483] width 17 height 12
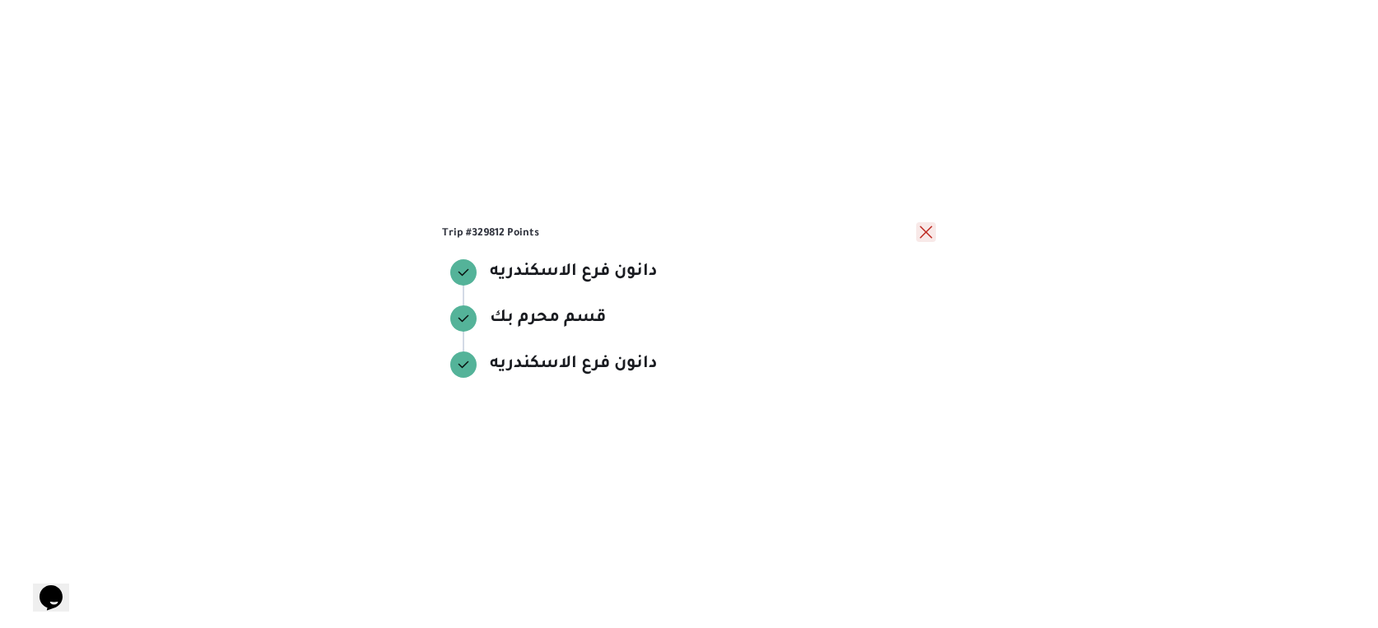
click at [925, 235] on button "close" at bounding box center [926, 232] width 20 height 20
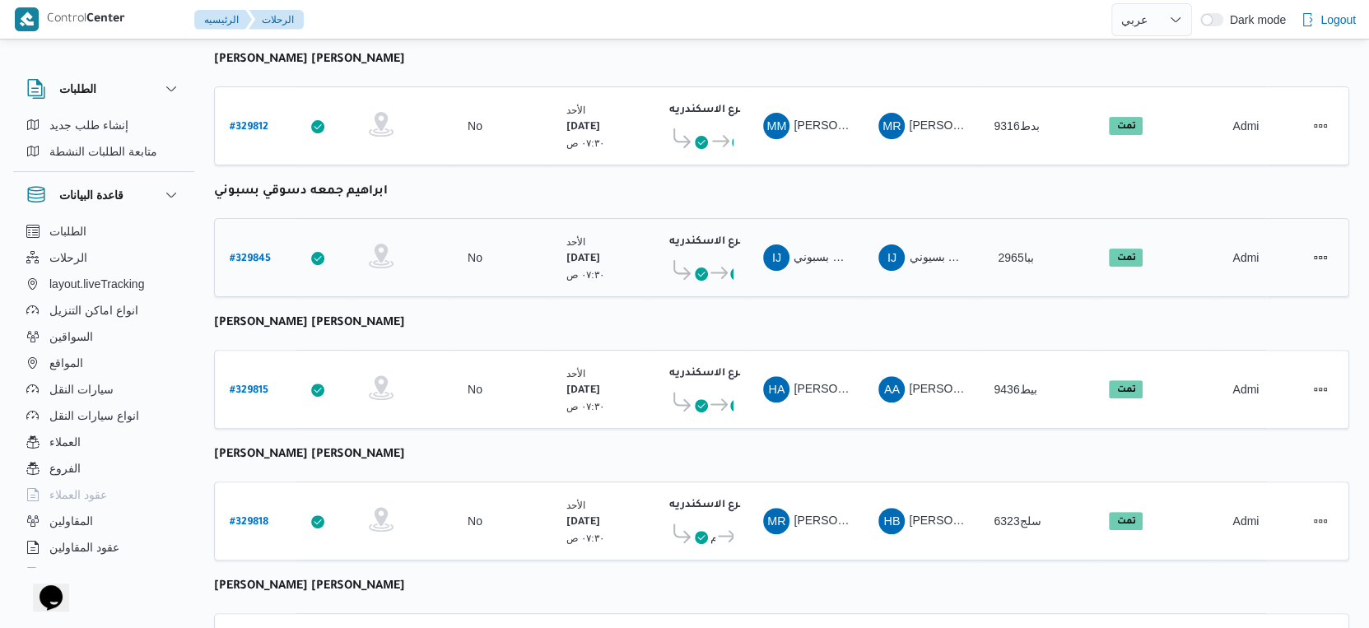
scroll to position [366, 0]
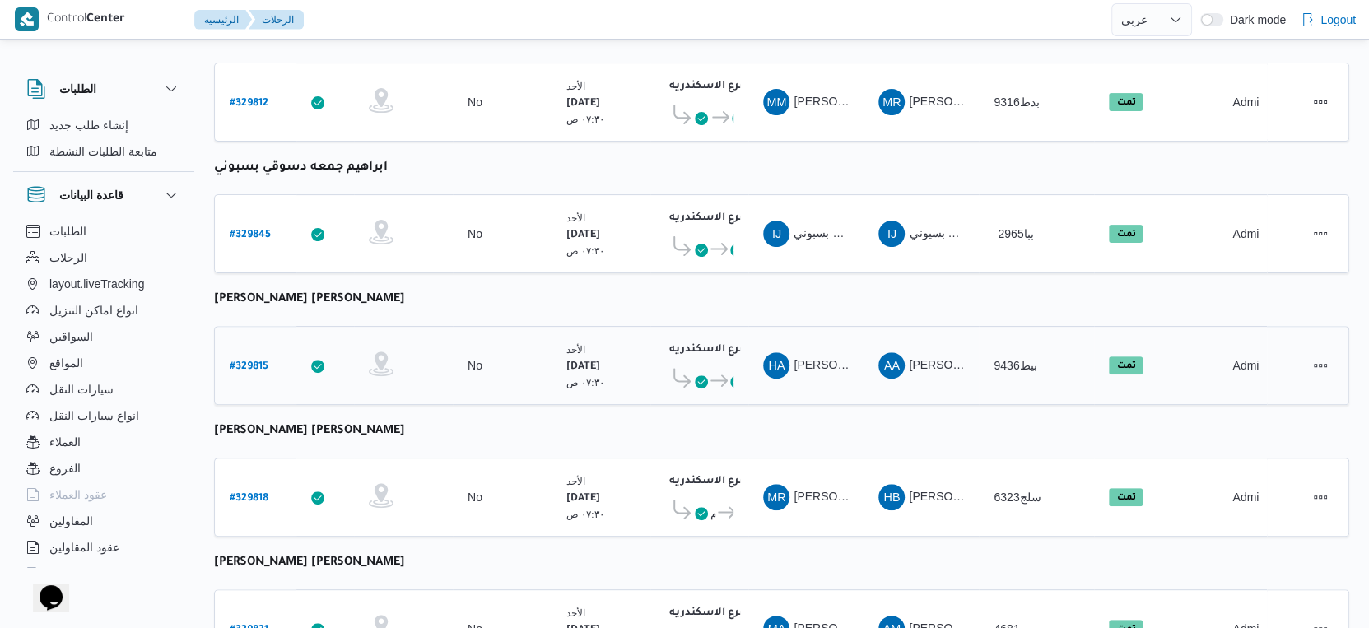
click at [254, 361] on b "# 329815" at bounding box center [249, 367] width 39 height 12
select select "ar"
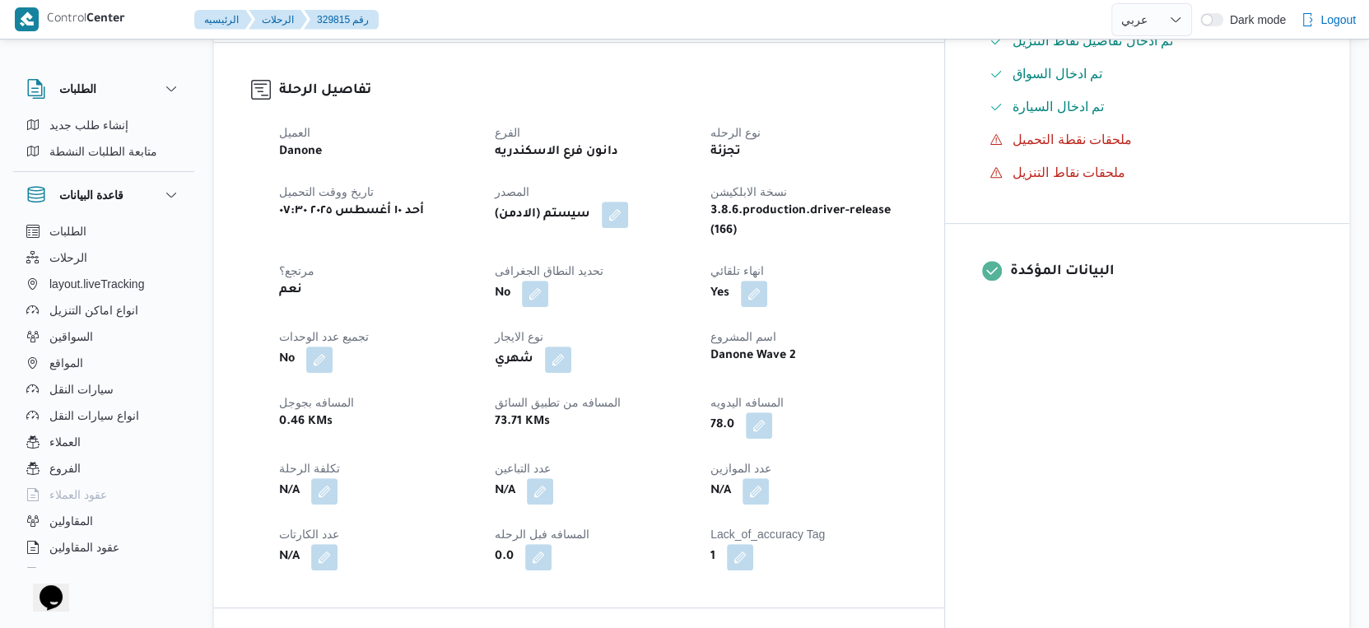
scroll to position [731, 0]
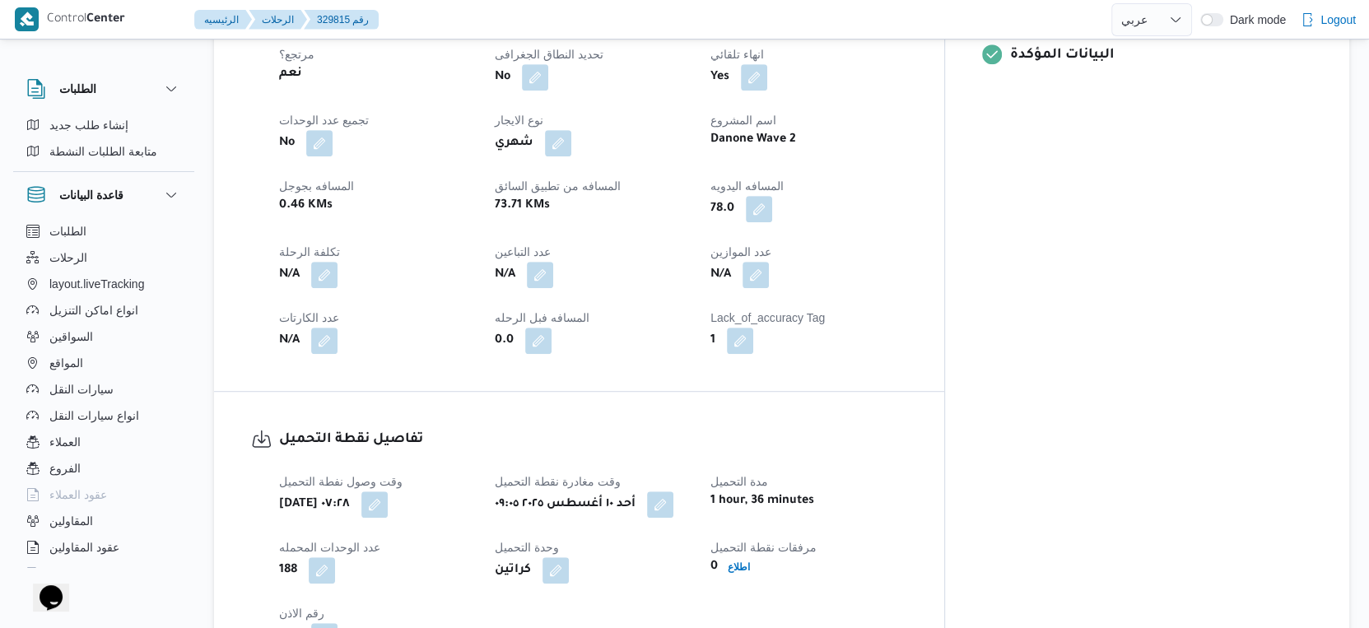
select select "ar"
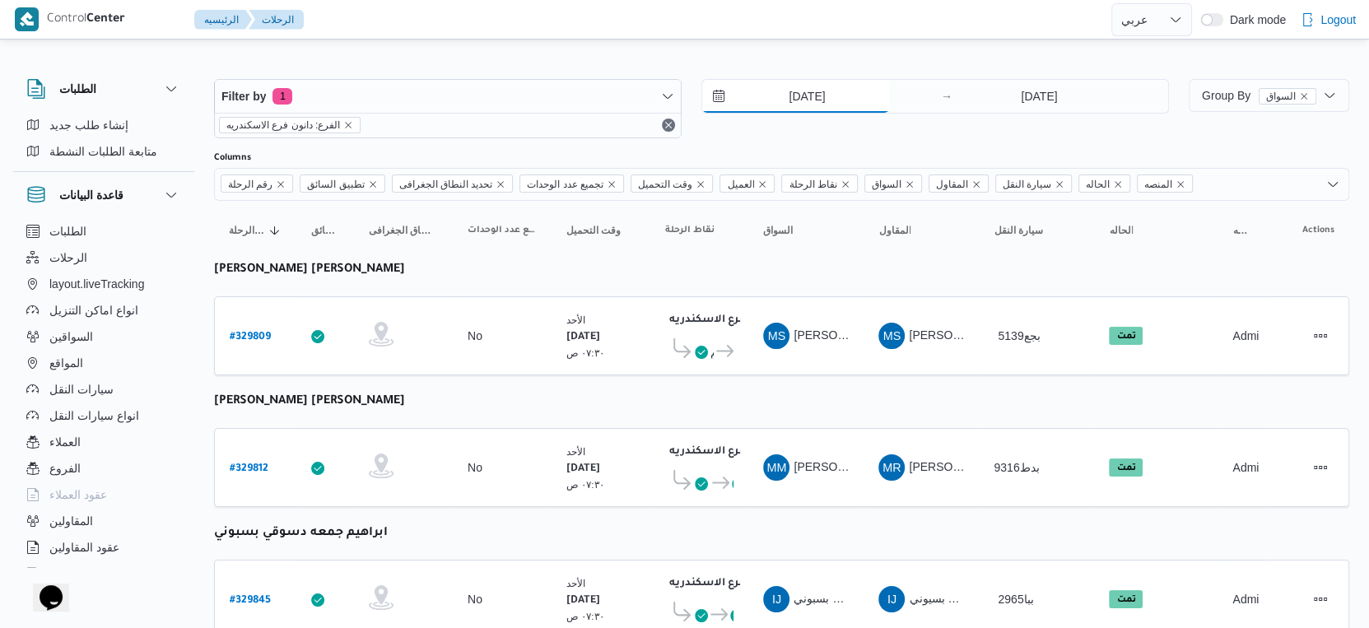
click at [850, 104] on input "10/8/2025" at bounding box center [795, 96] width 187 height 33
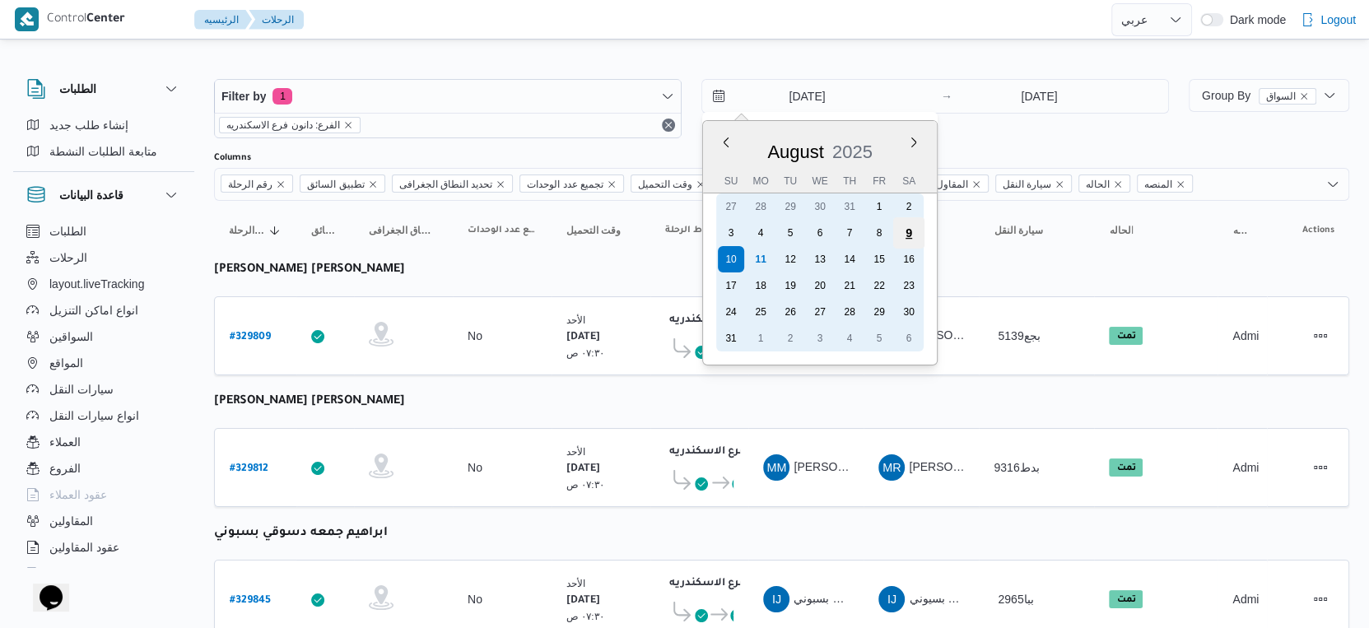
click at [909, 238] on div "9" at bounding box center [908, 232] width 31 height 31
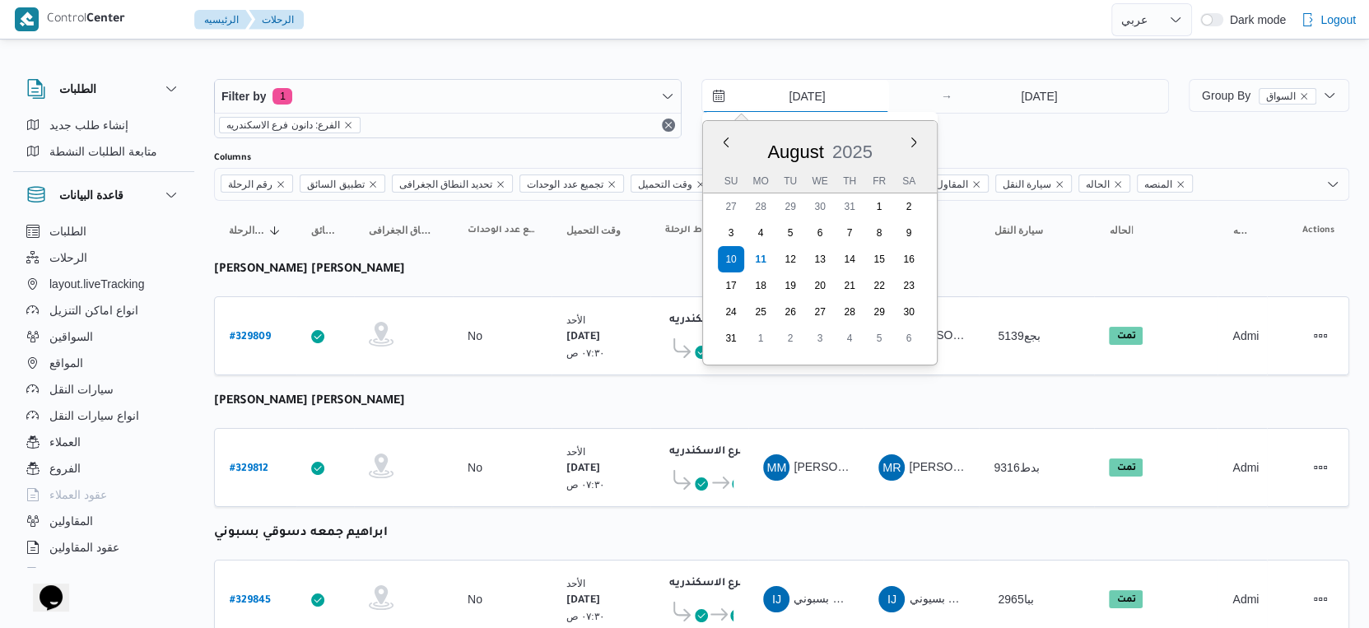
type input "9/8/2025"
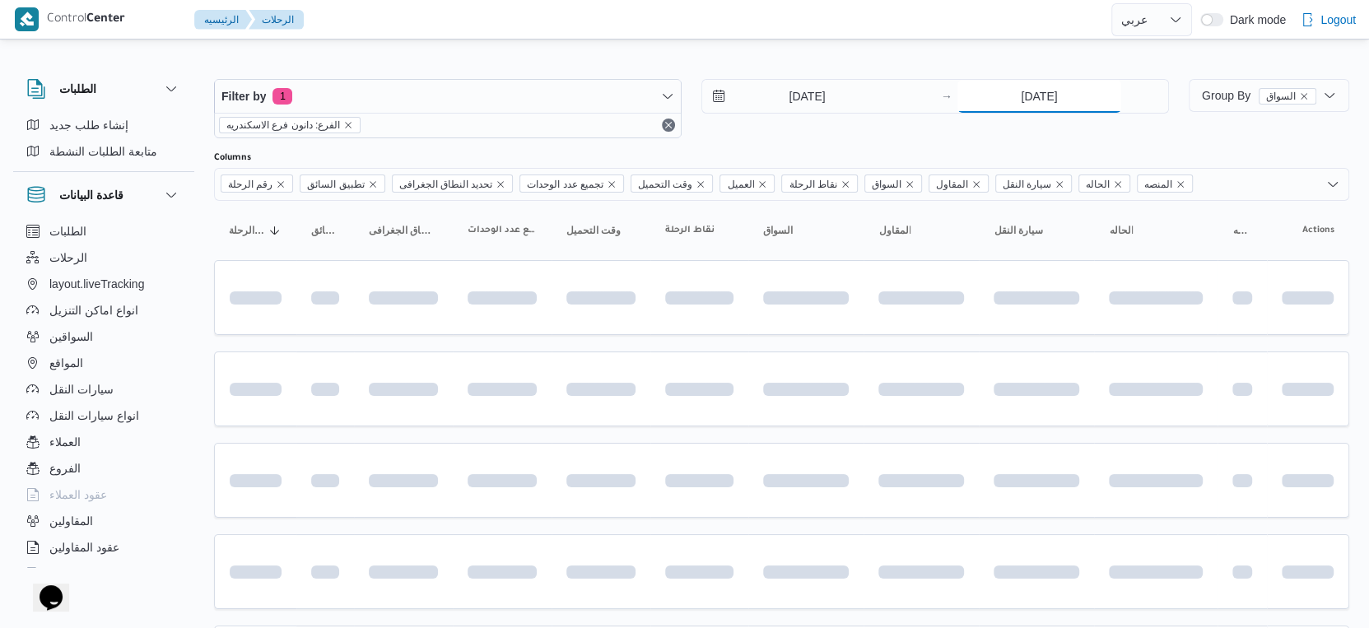
click at [1028, 95] on input "10/8/2025" at bounding box center [1039, 96] width 164 height 33
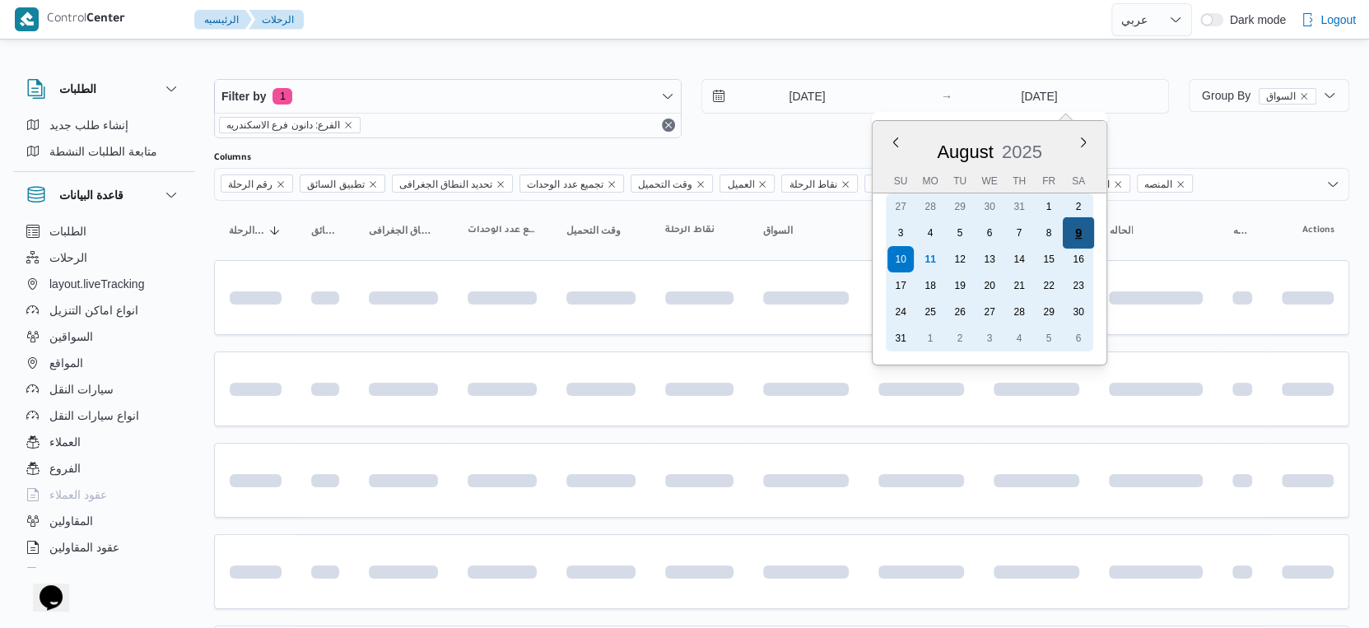
click at [1078, 240] on div "9" at bounding box center [1078, 232] width 31 height 31
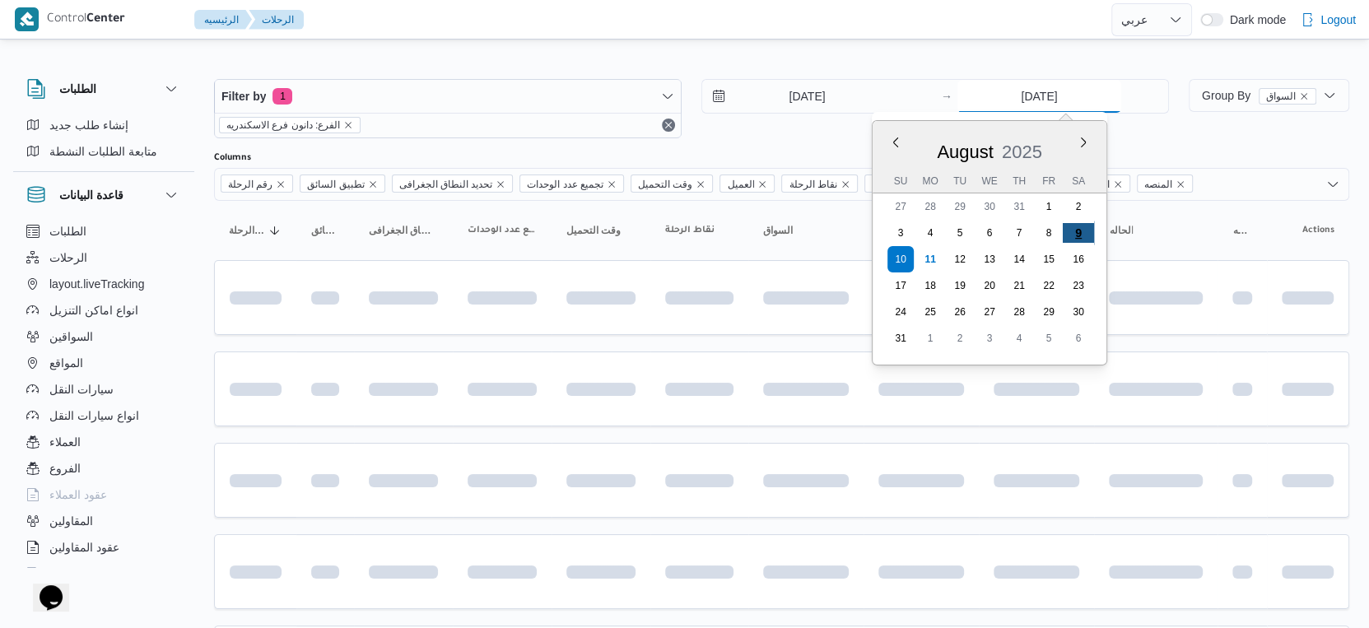
type input "9/8/2025"
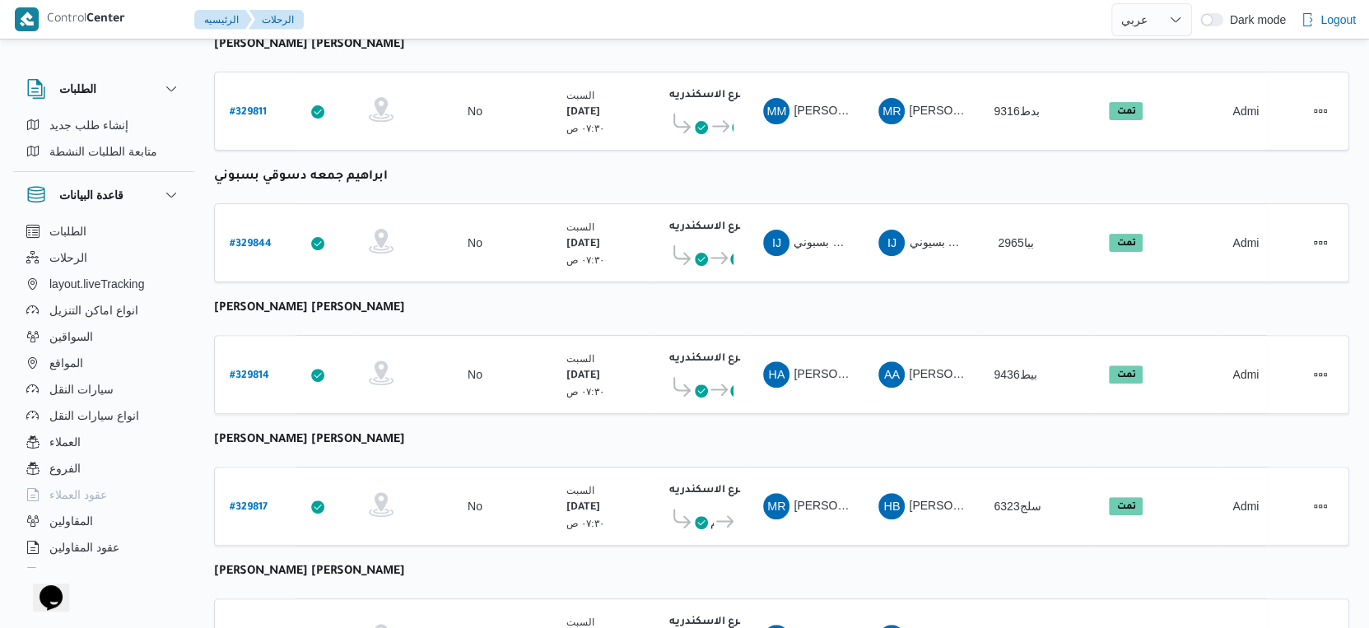
scroll to position [366, 0]
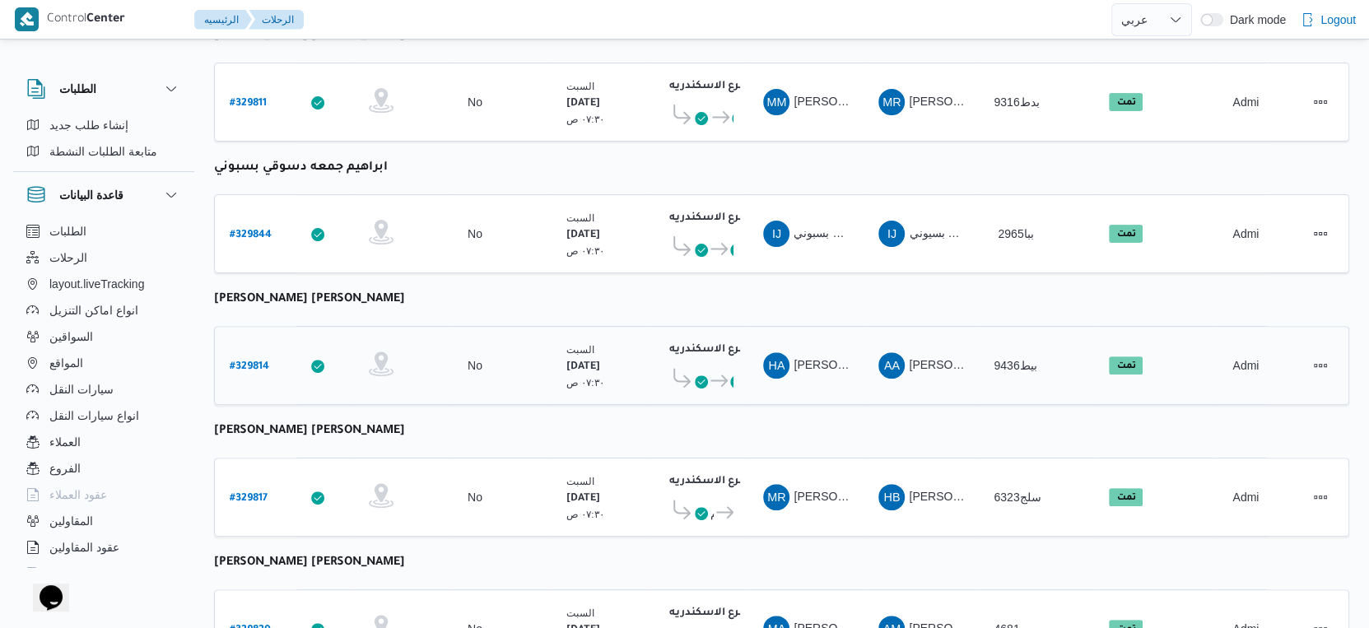
click at [258, 361] on b "# 329814" at bounding box center [250, 367] width 40 height 12
select select "ar"
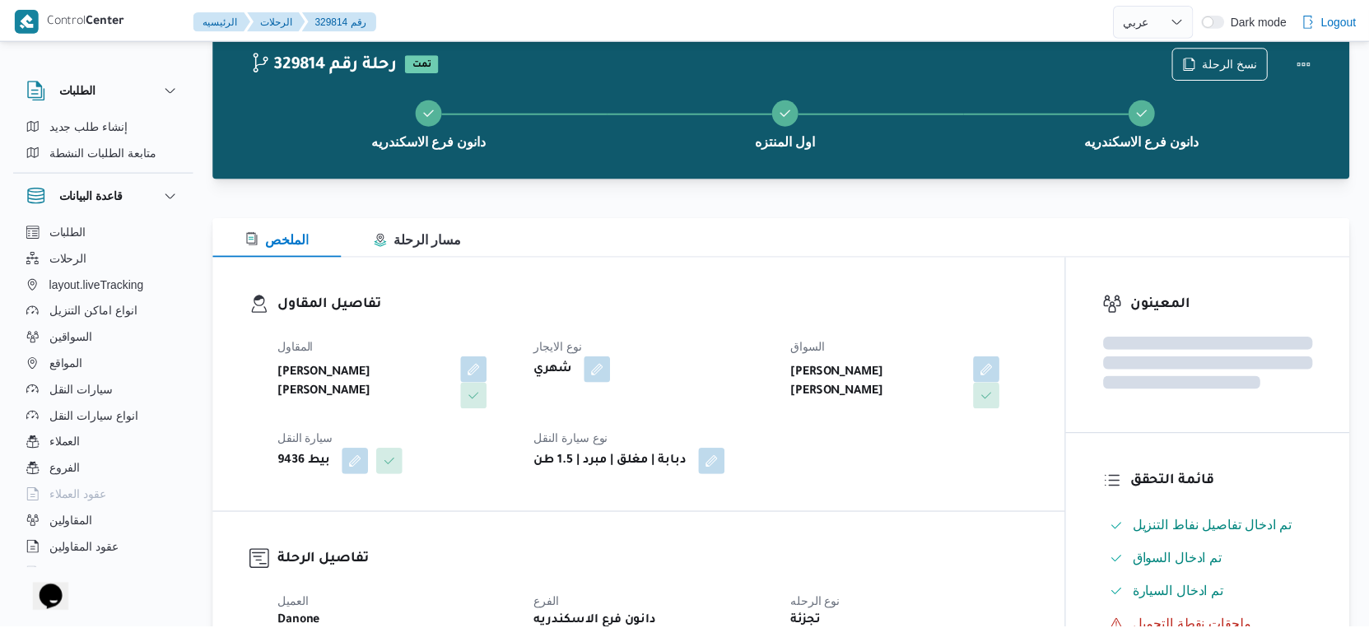
scroll to position [366, 0]
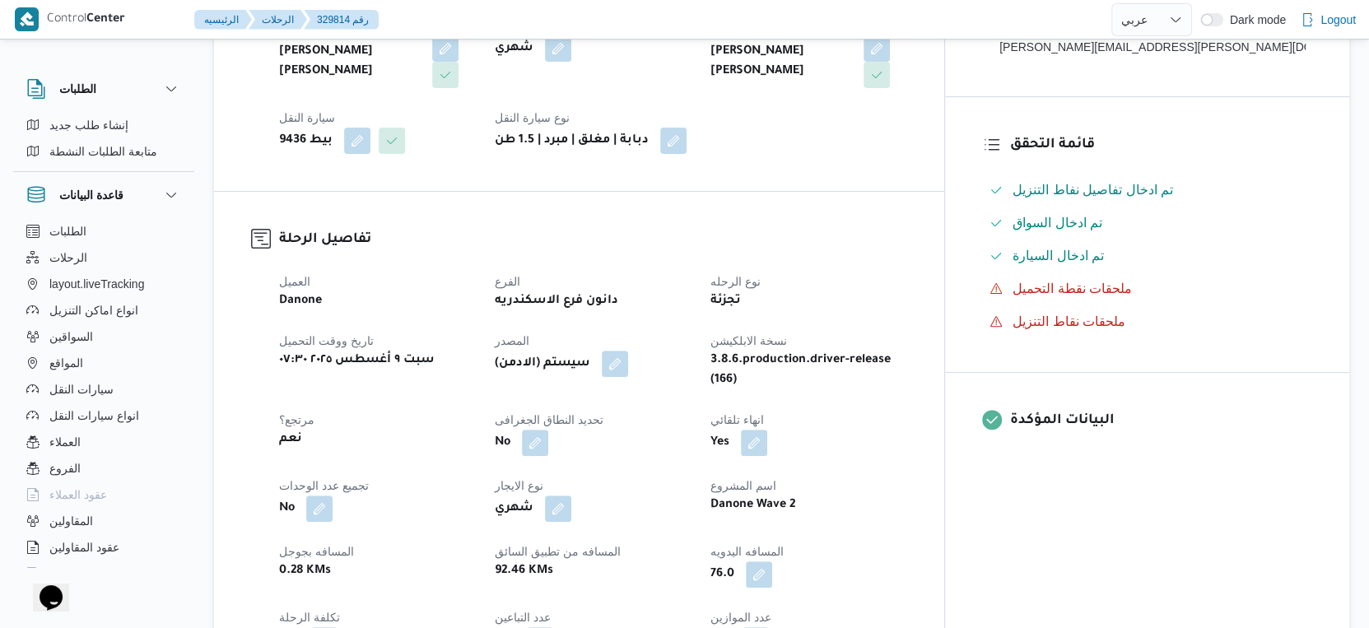
select select "ar"
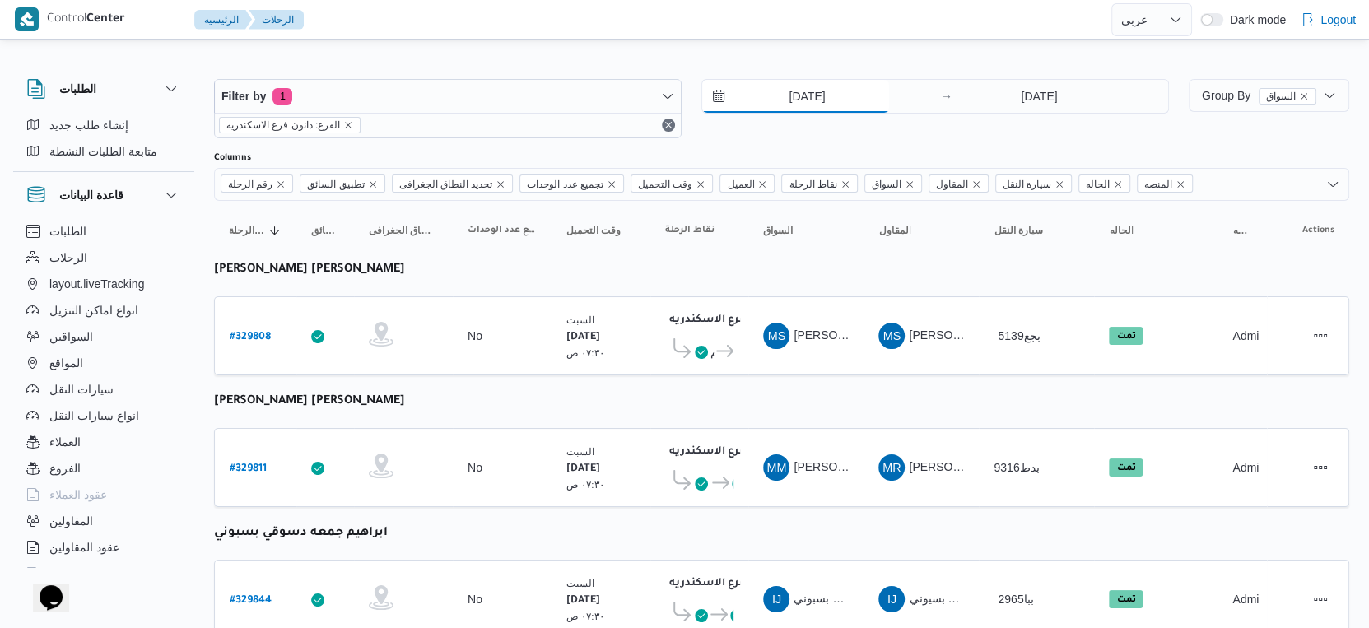
click at [834, 101] on input "9/8/2025" at bounding box center [795, 96] width 187 height 33
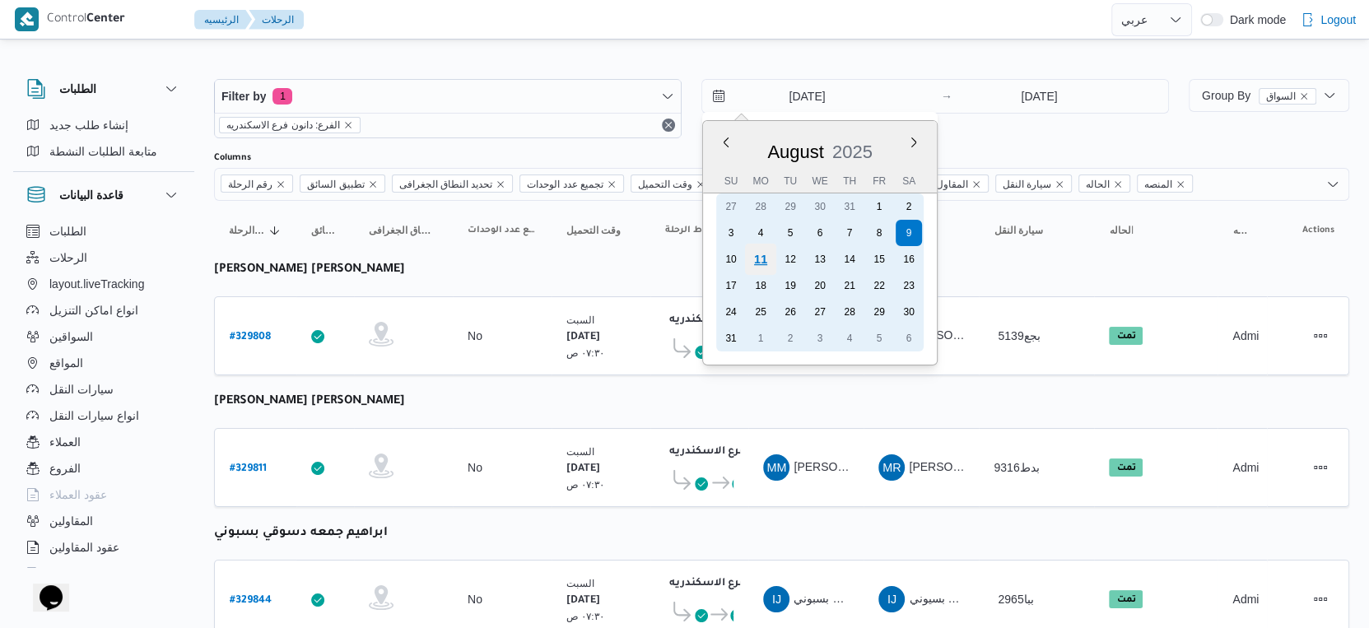
click at [762, 258] on div "11" at bounding box center [760, 259] width 31 height 31
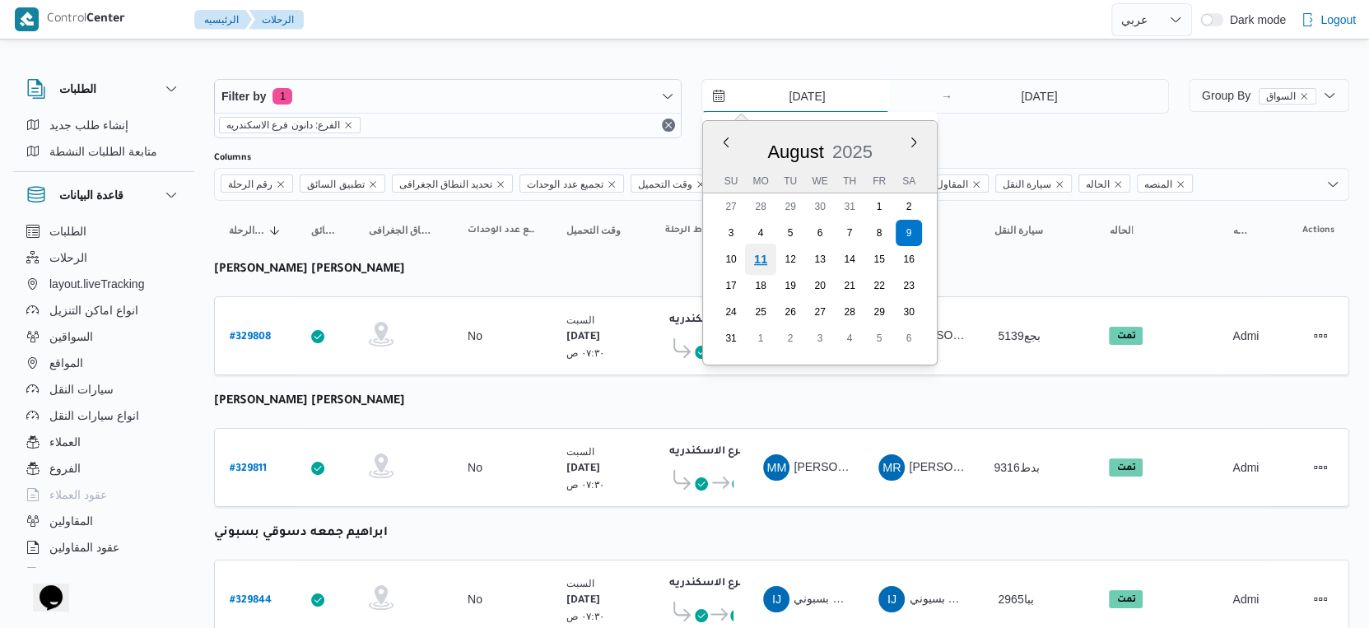
type input "11/8/2025"
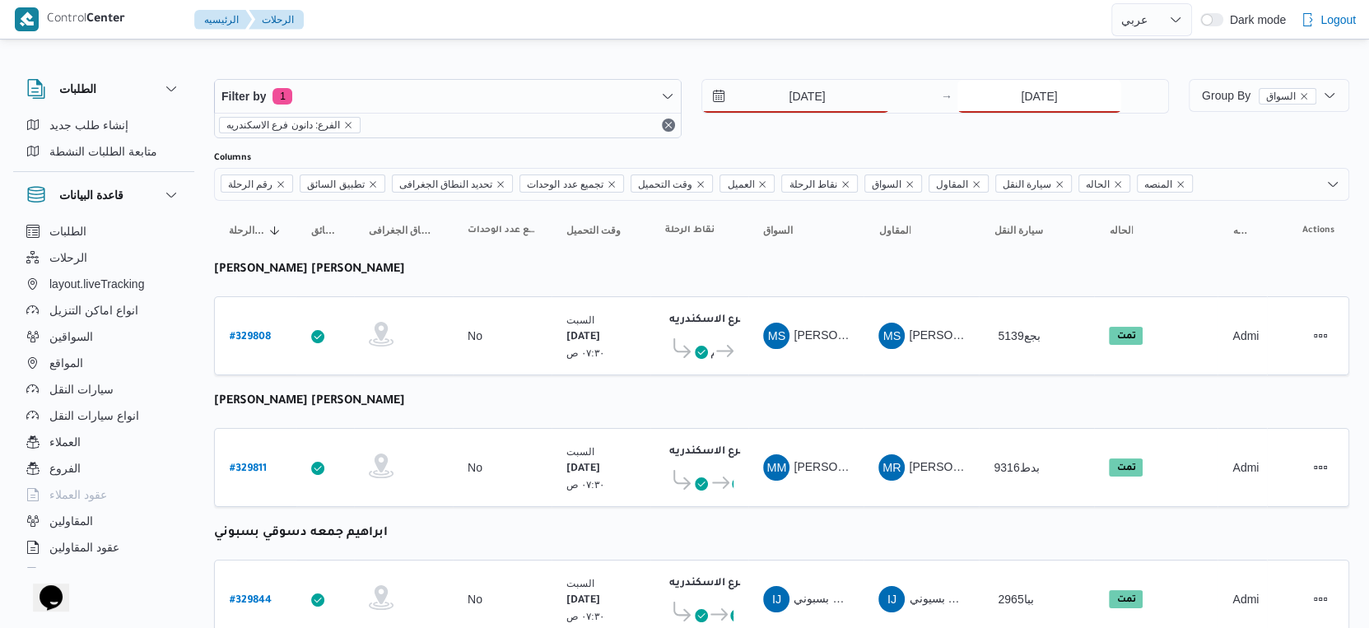
click at [1086, 94] on input "9/8/2025" at bounding box center [1039, 96] width 164 height 33
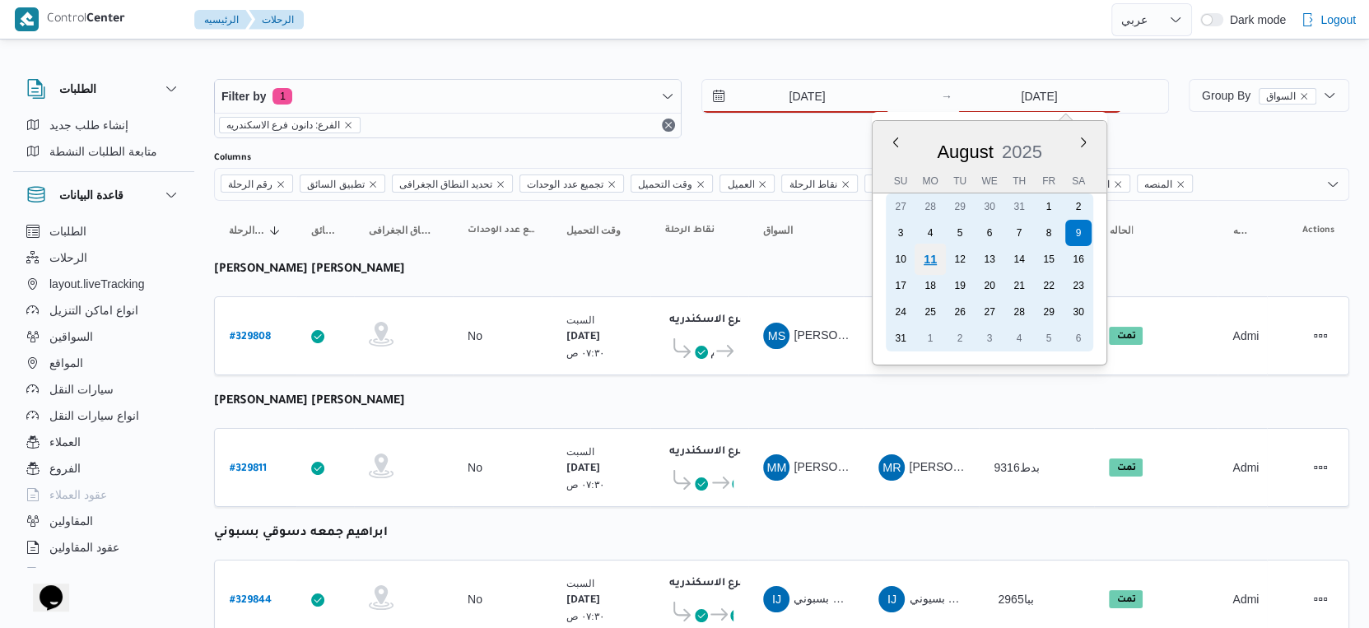
click at [926, 249] on div "11" at bounding box center [930, 259] width 31 height 31
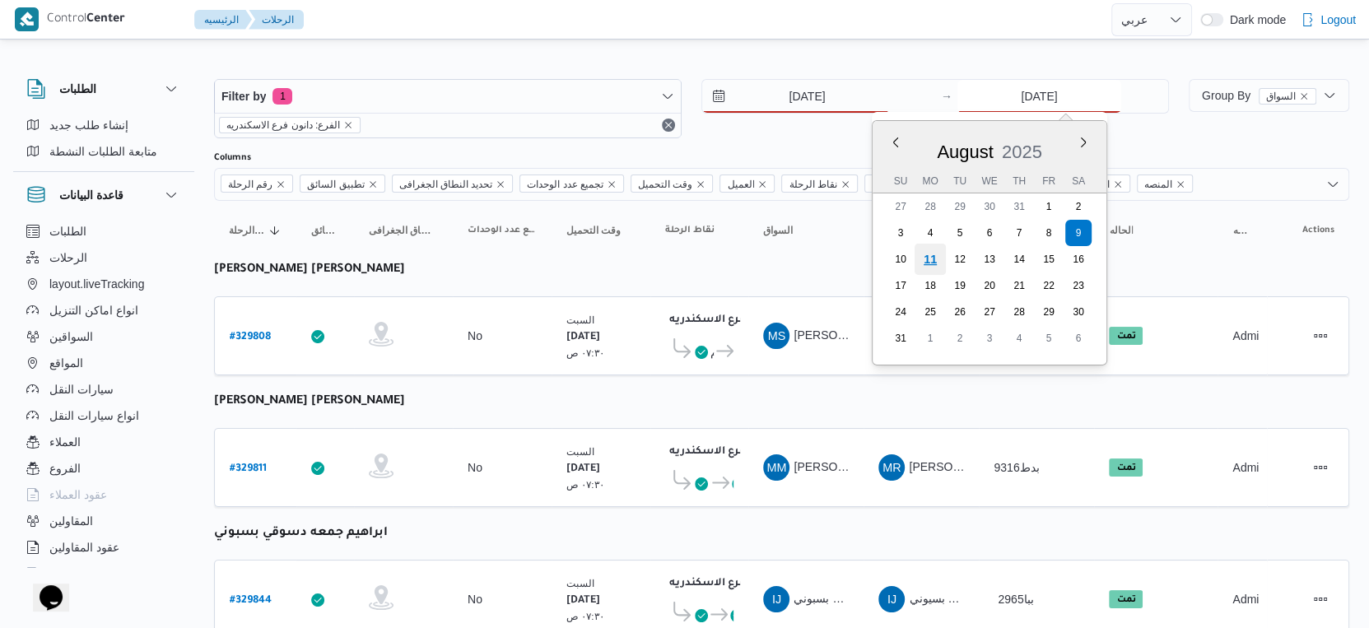
type input "11/8/2025"
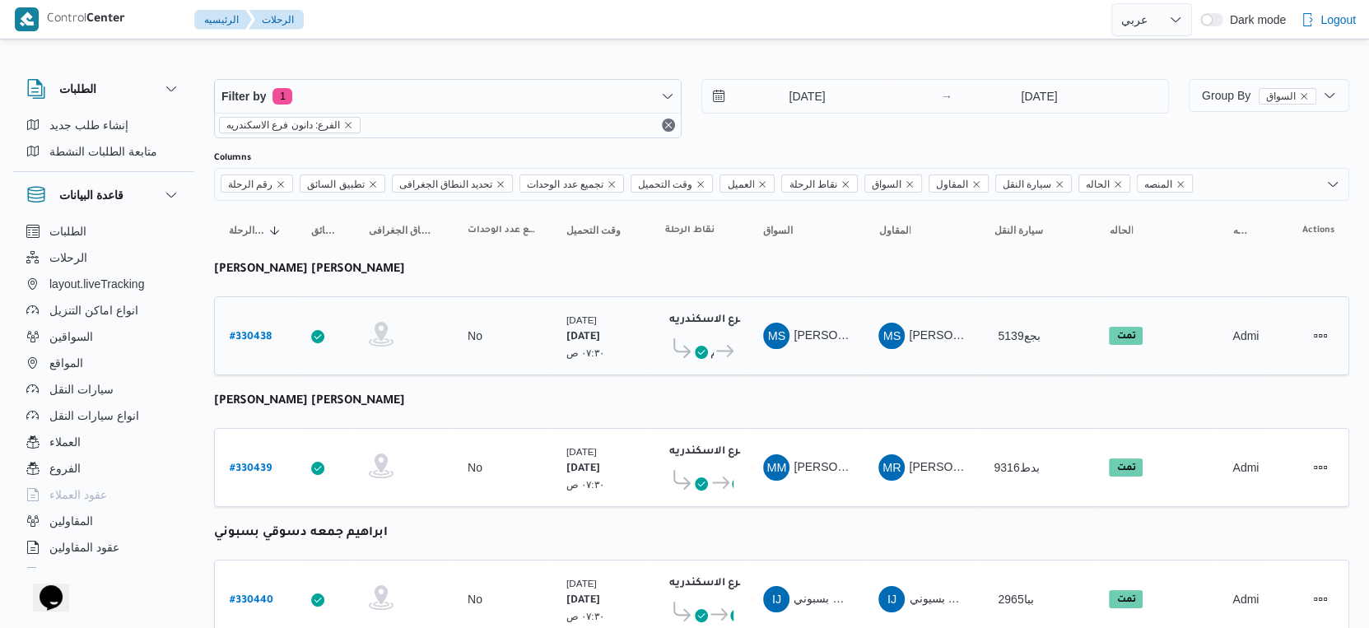
click at [720, 355] on span "دانون فرع الاسكندريه" at bounding box center [724, 352] width 20 height 20
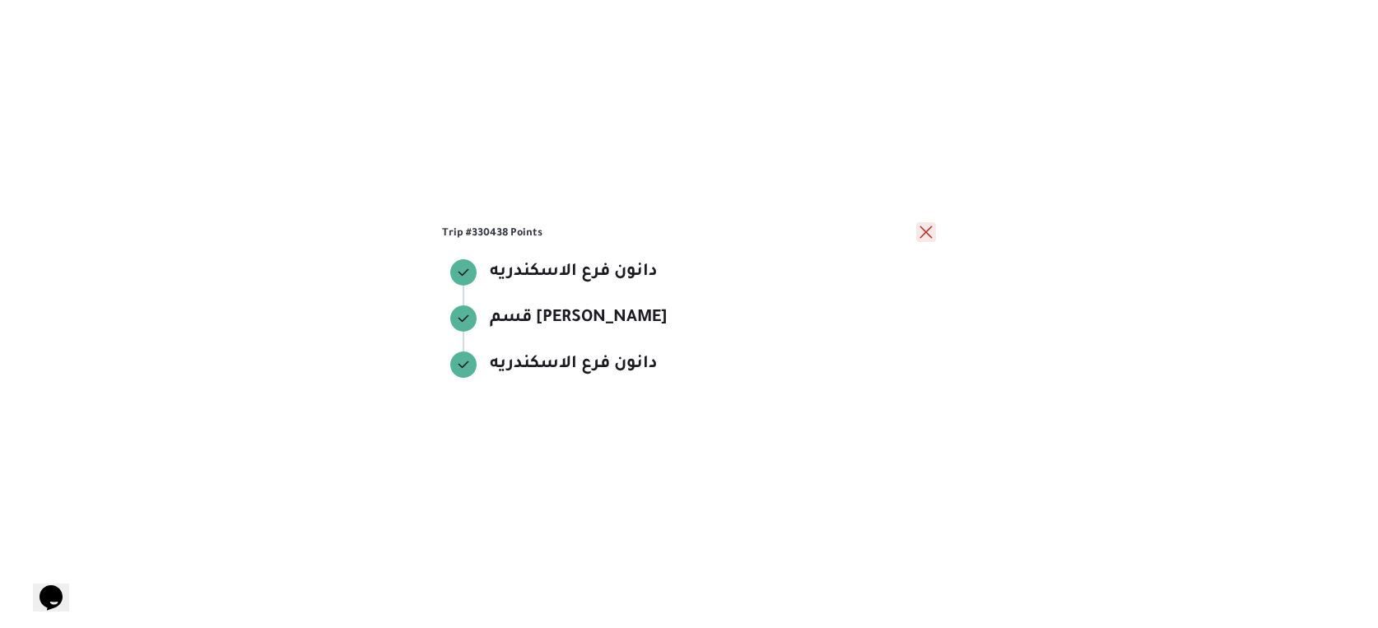
click at [920, 233] on button "close" at bounding box center [926, 232] width 20 height 20
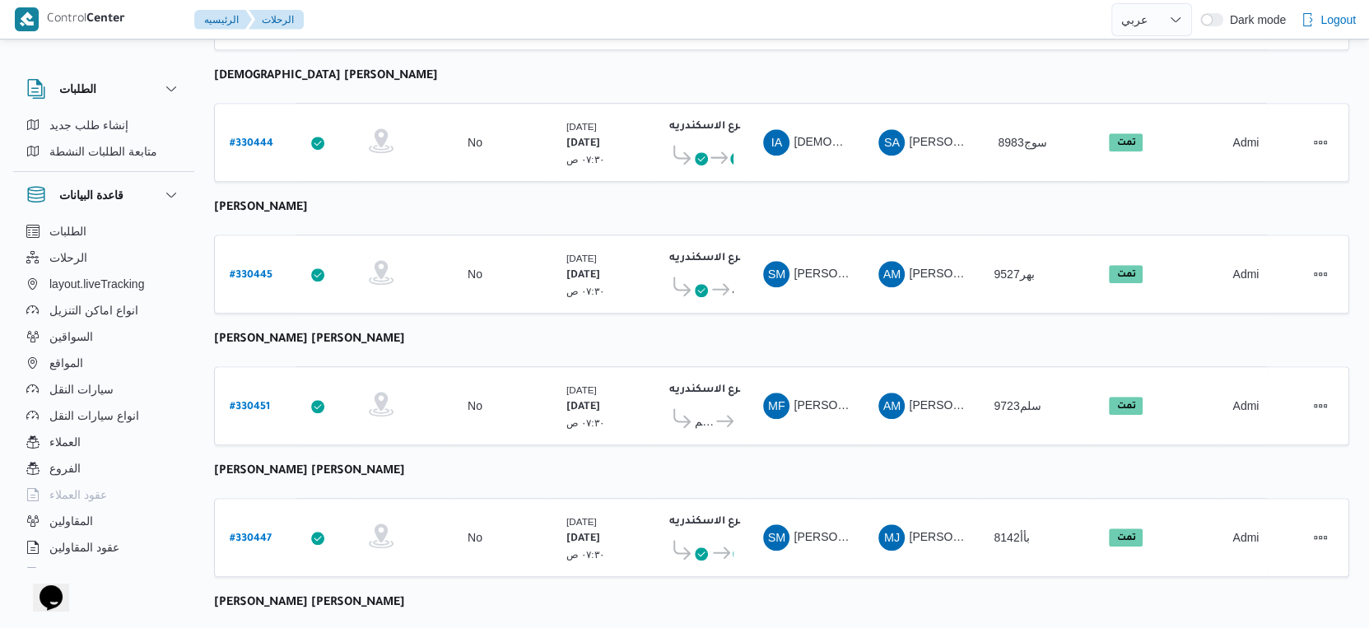
scroll to position [1344, 0]
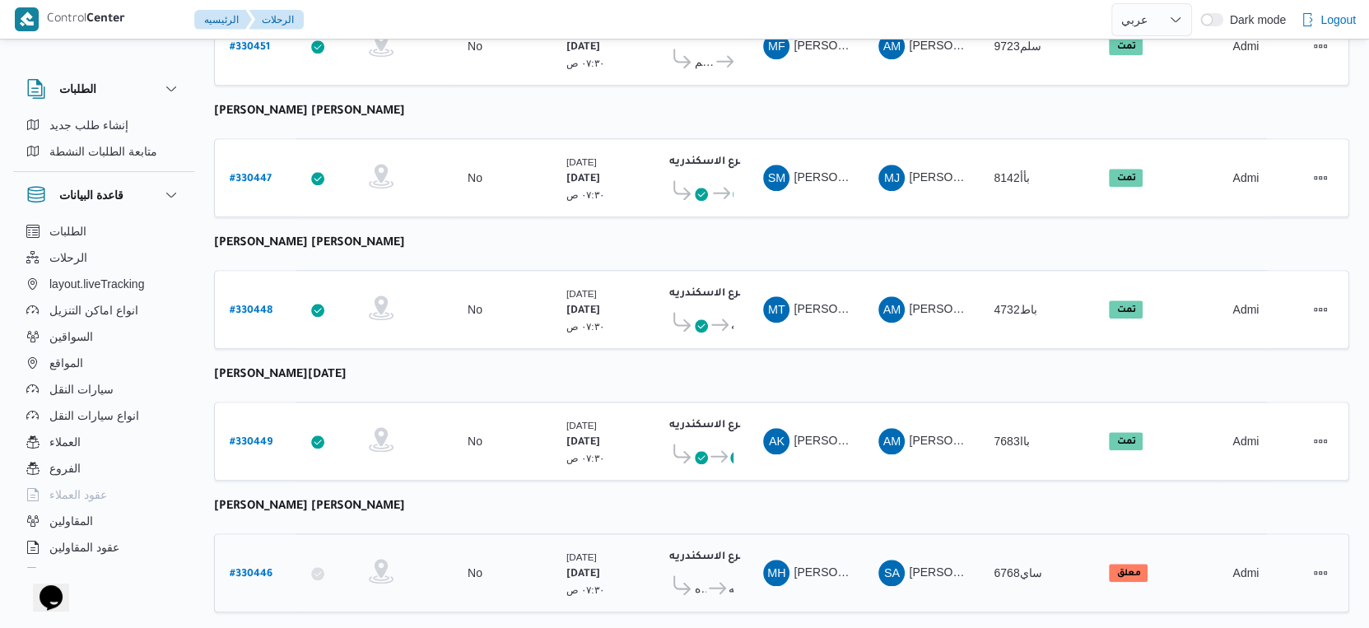
click at [251, 569] on b "# 330446" at bounding box center [251, 575] width 43 height 12
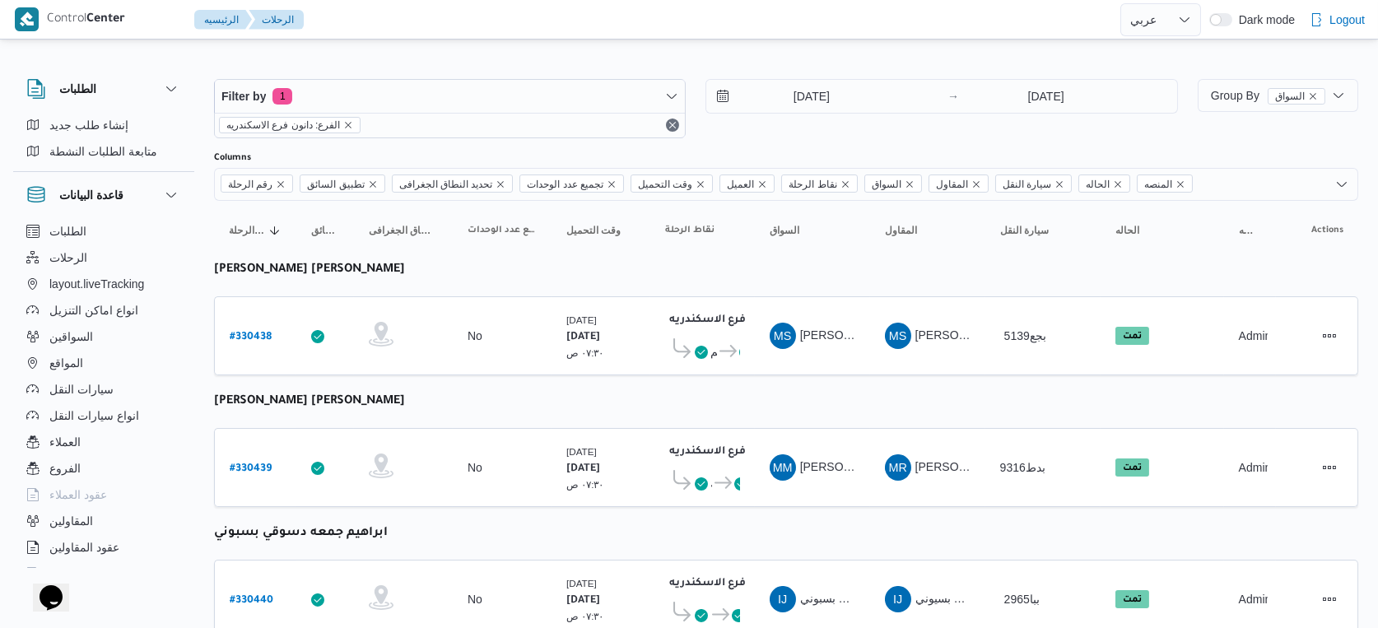
select select "ar"
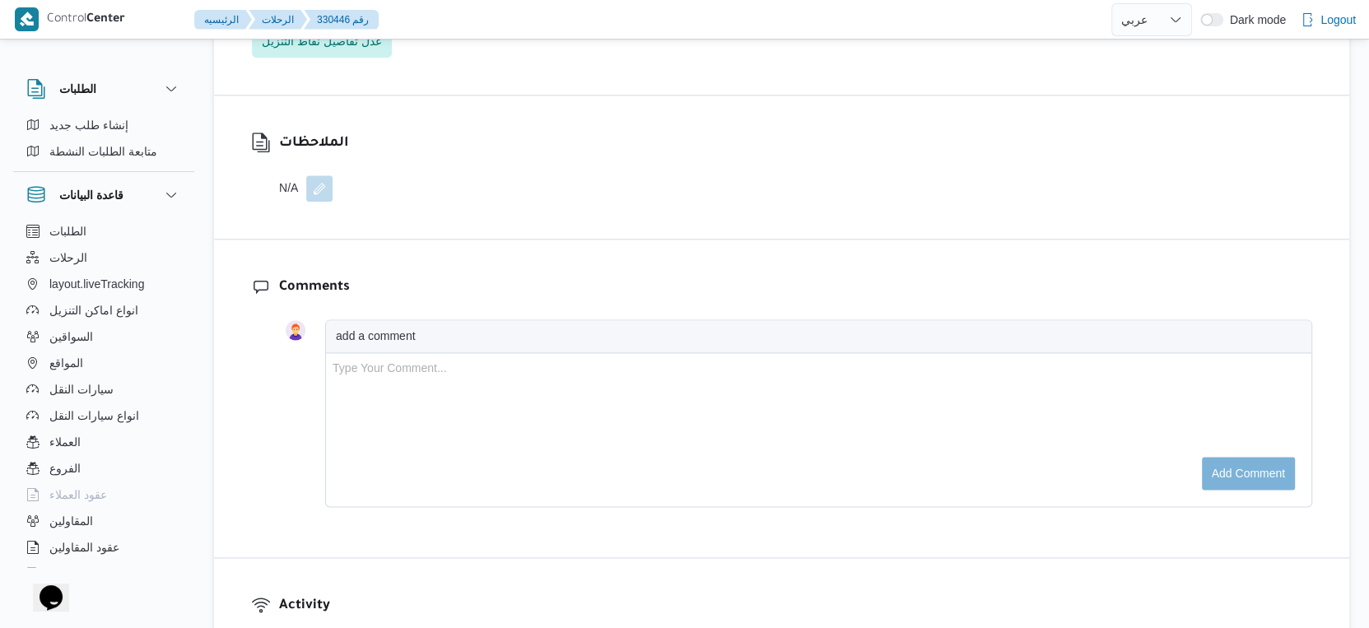
scroll to position [1463, 0]
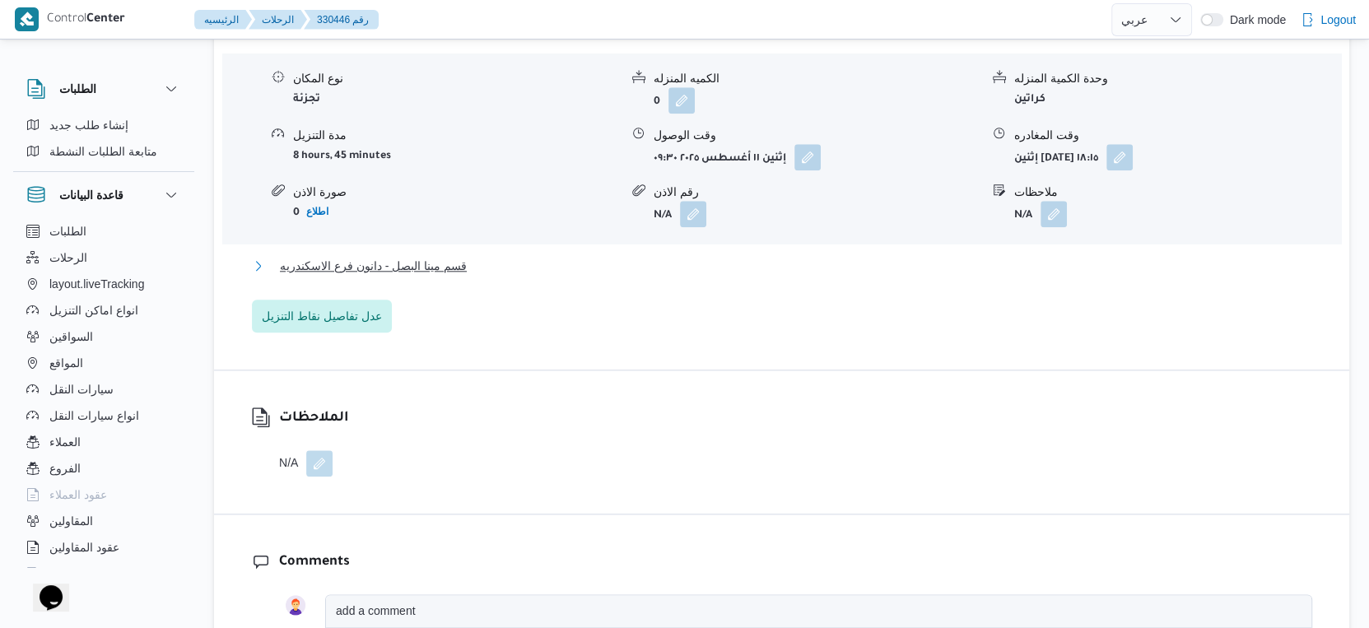
click at [461, 263] on span "قسم مينا البصل - دانون فرع الاسكندريه" at bounding box center [373, 266] width 187 height 20
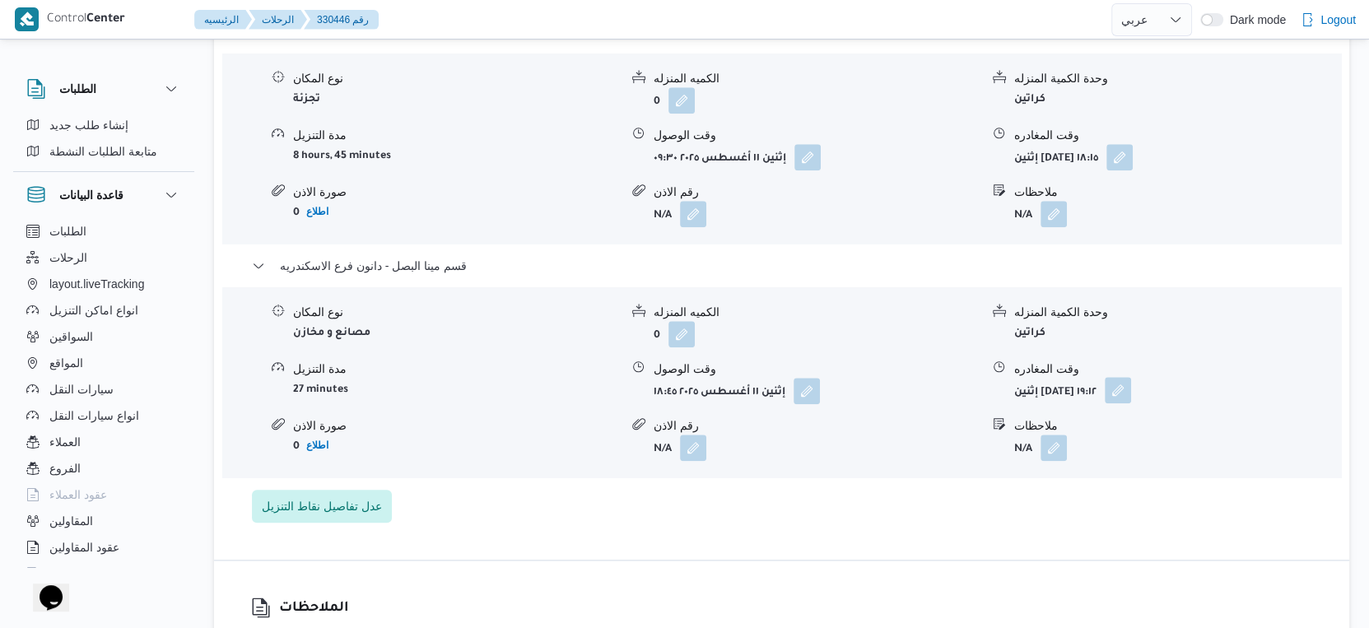
click at [1131, 394] on button "button" at bounding box center [1118, 390] width 26 height 26
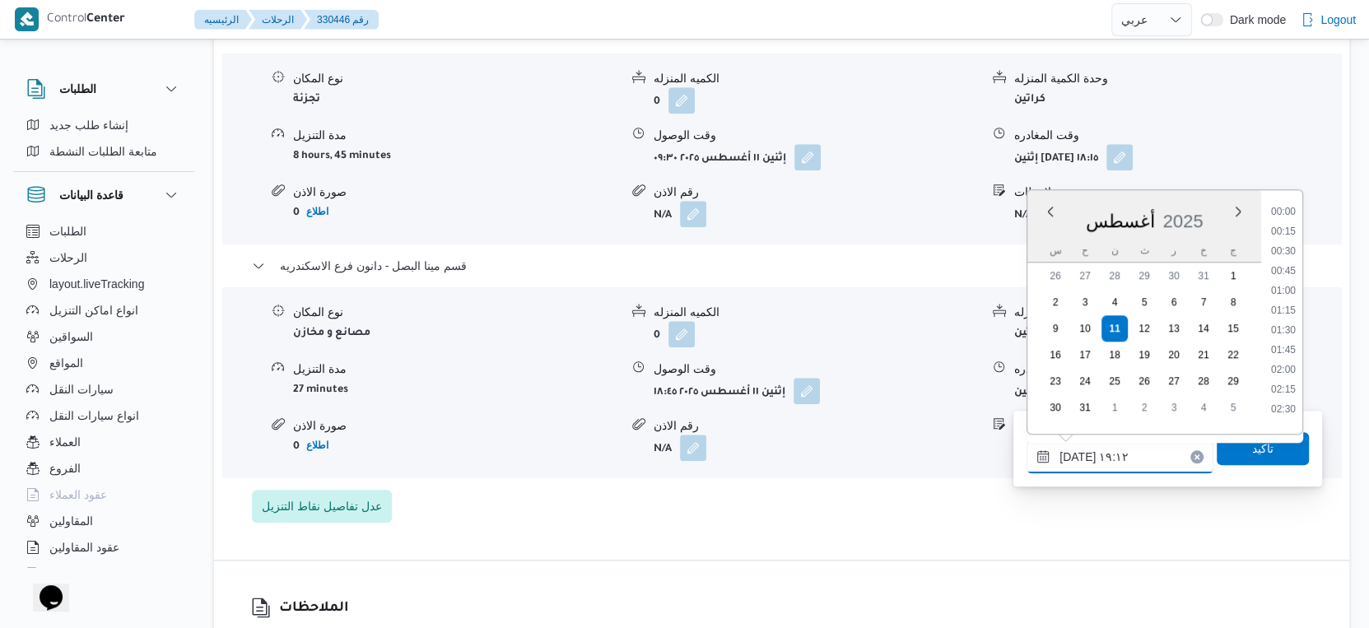
click at [1072, 457] on input "١١/٠٨/٢٠٢٥ ١٩:١٢" at bounding box center [1120, 456] width 187 height 33
type input "١١/٠٨/٢٠٢٥ ١٩:١٠"
click at [1237, 443] on span "تاكيد" at bounding box center [1263, 447] width 92 height 33
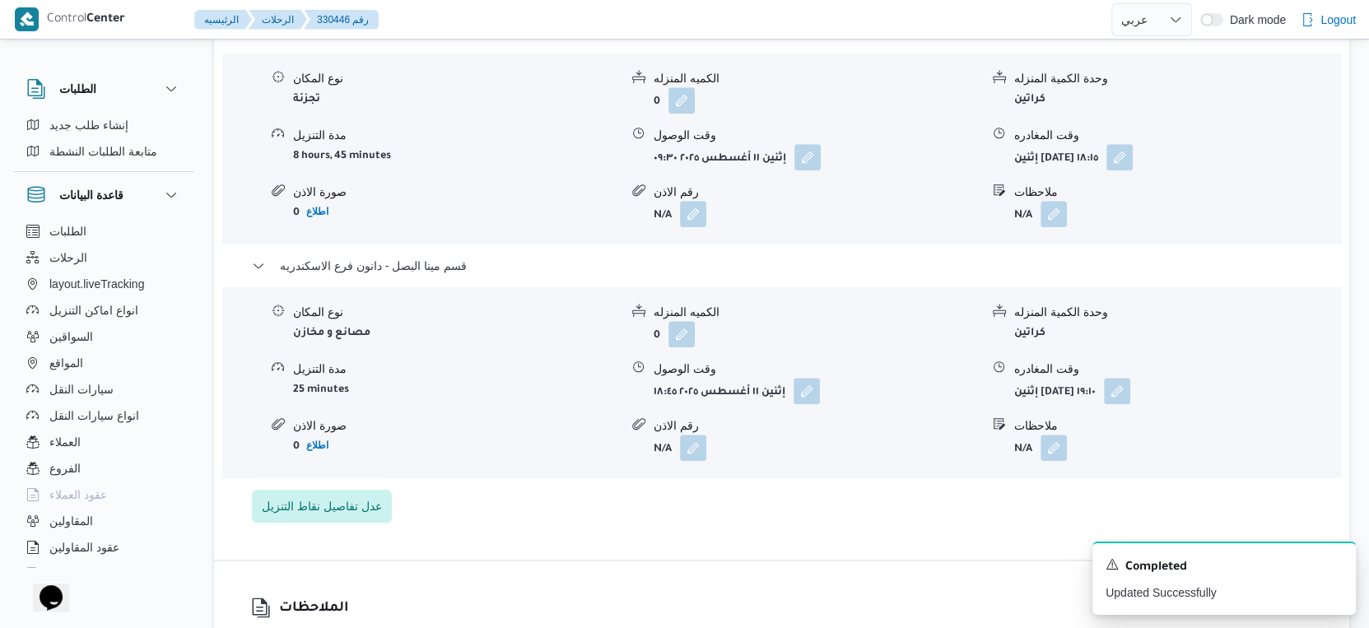
select select "ar"
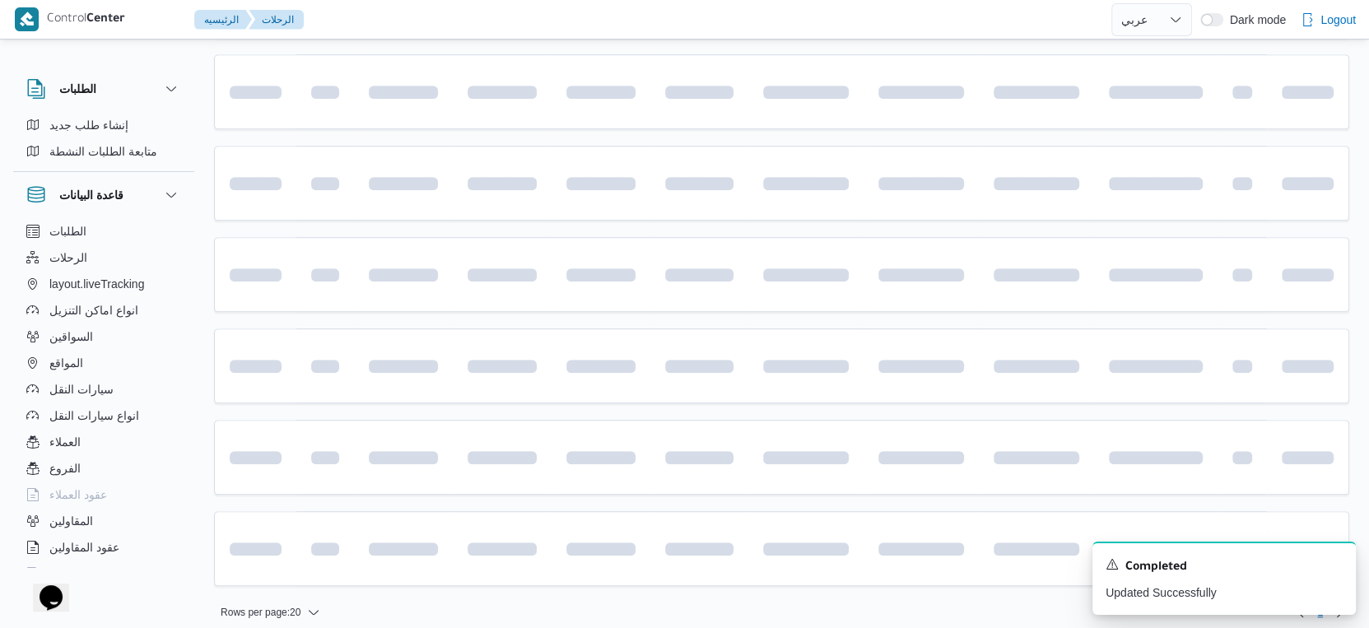
scroll to position [1344, 0]
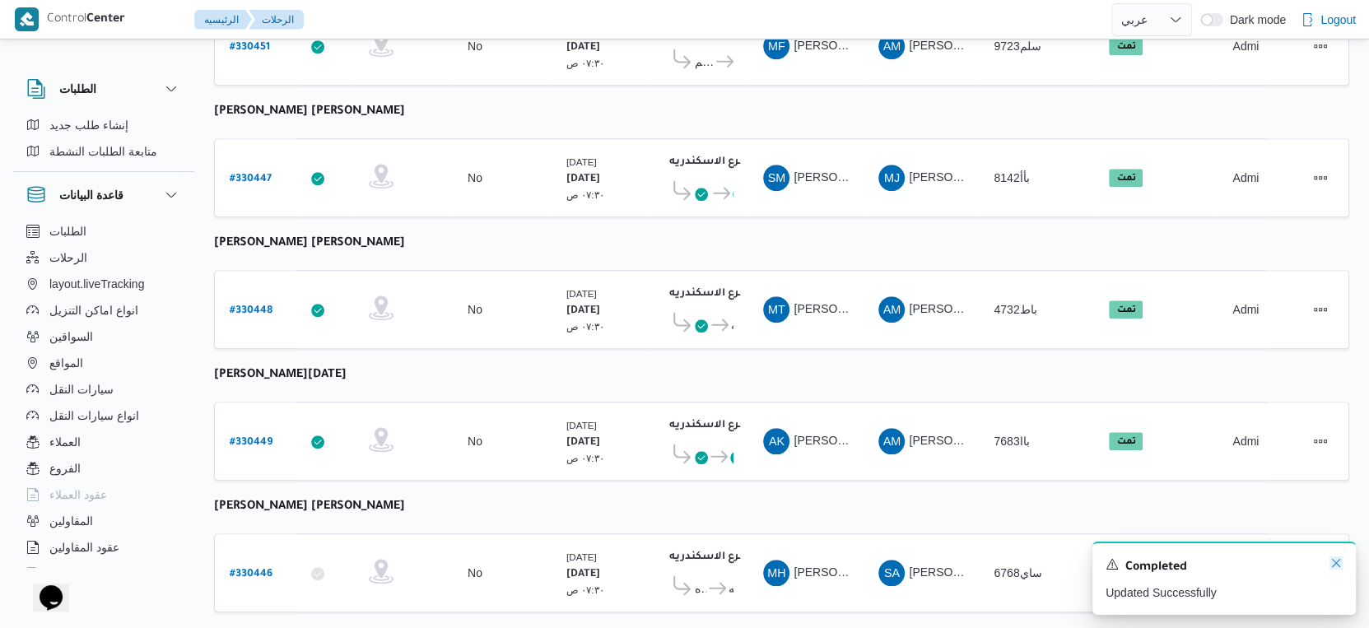
click at [1335, 560] on icon "Dismiss toast" at bounding box center [1336, 563] width 13 height 13
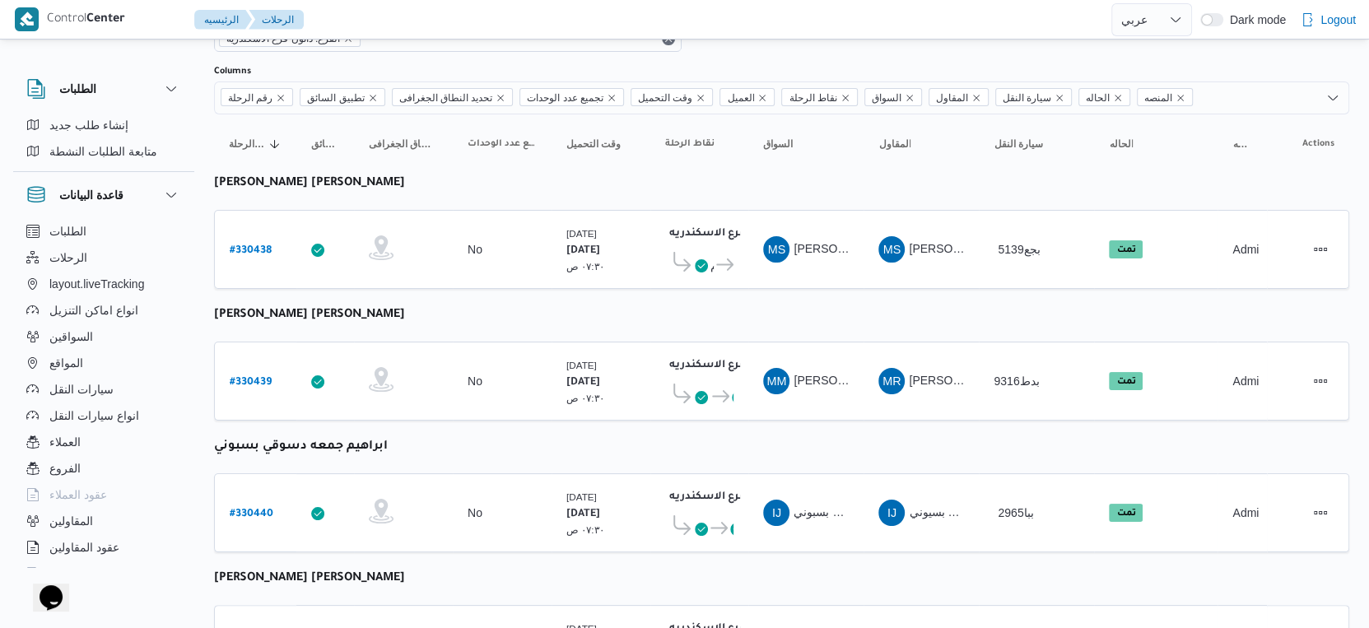
scroll to position [0, 0]
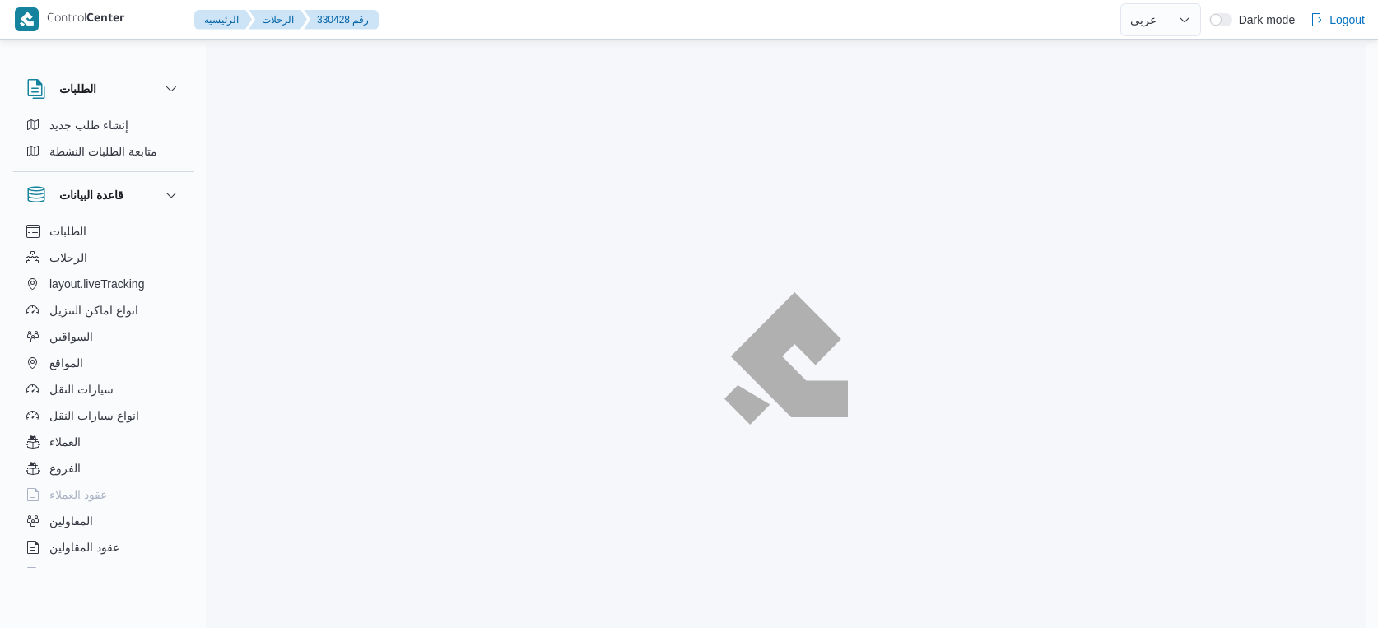
select select "ar"
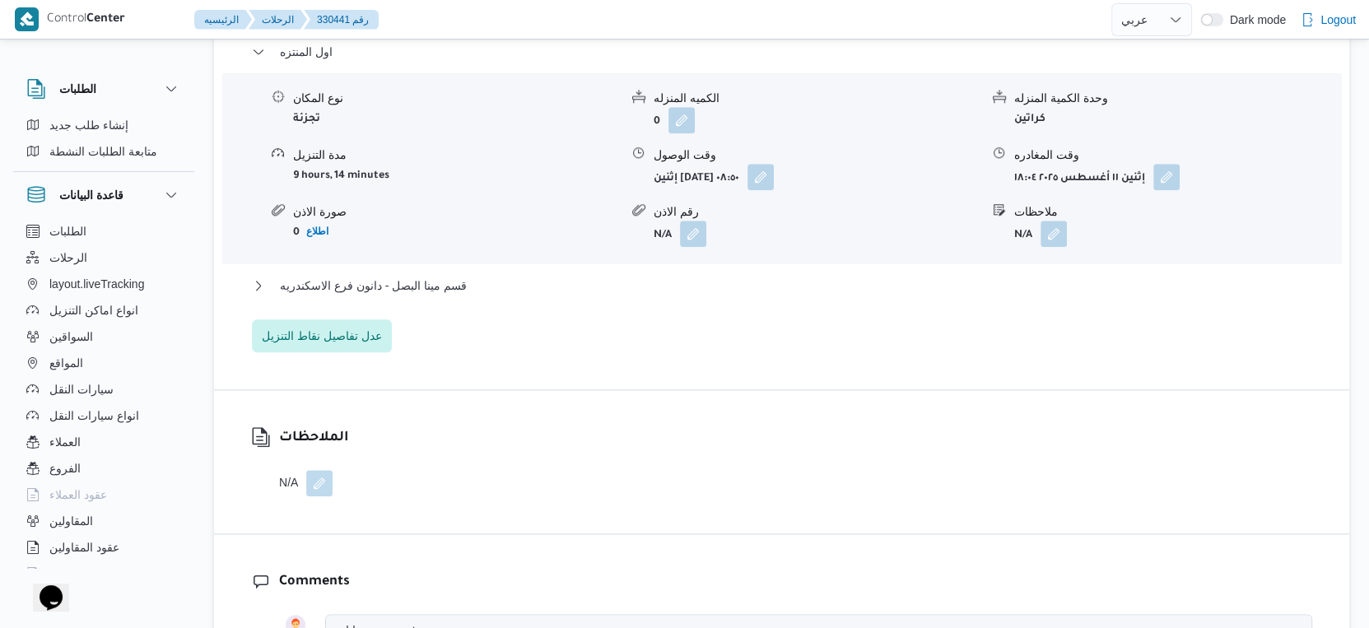
scroll to position [1463, 0]
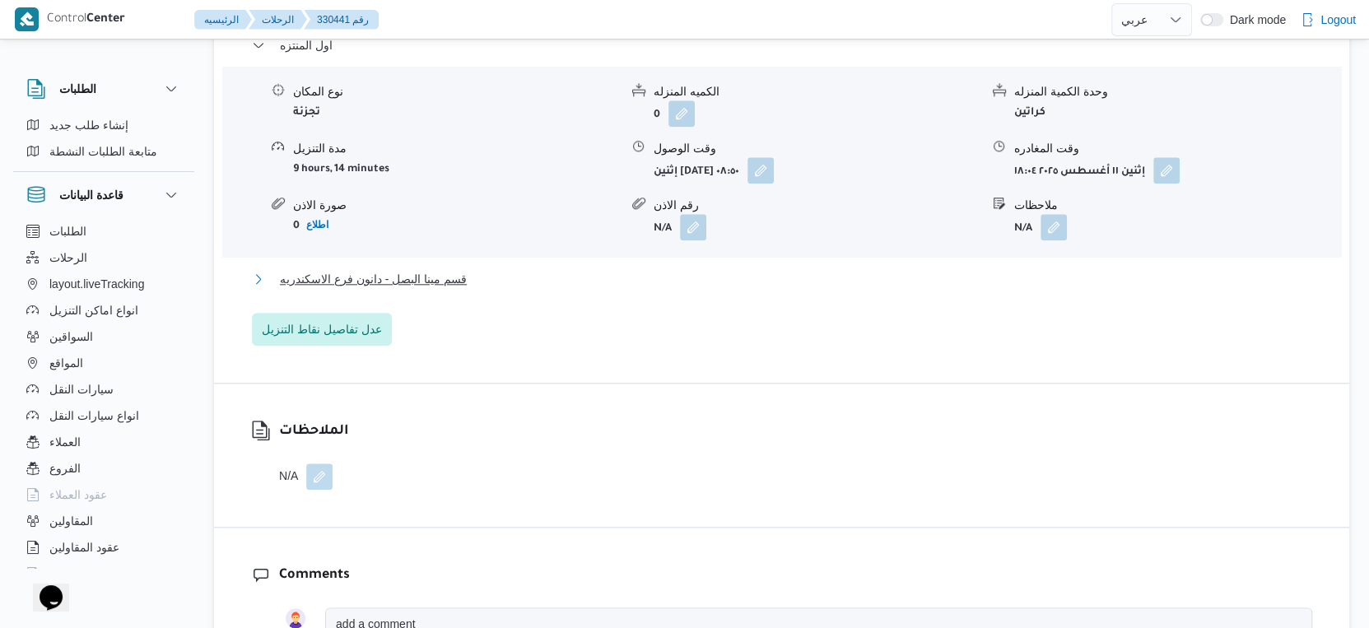
click at [504, 269] on button "قسم مينا البصل - دانون فرع الاسكندريه" at bounding box center [782, 279] width 1060 height 20
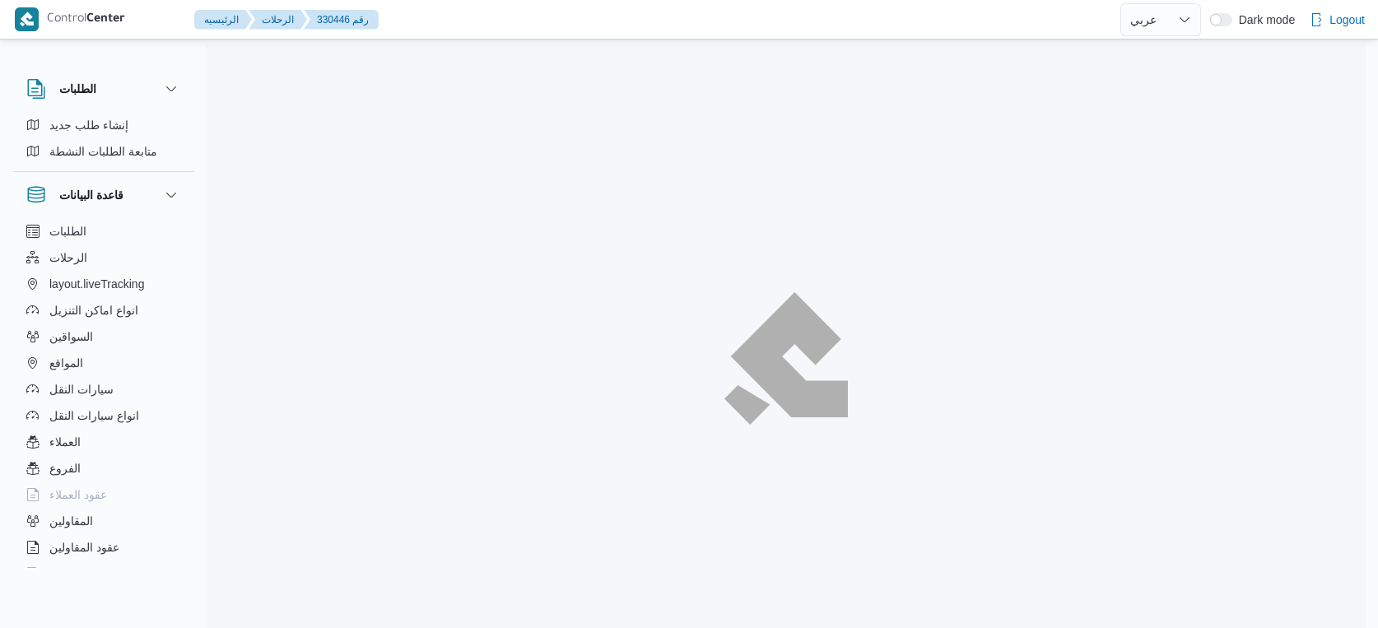
select select "ar"
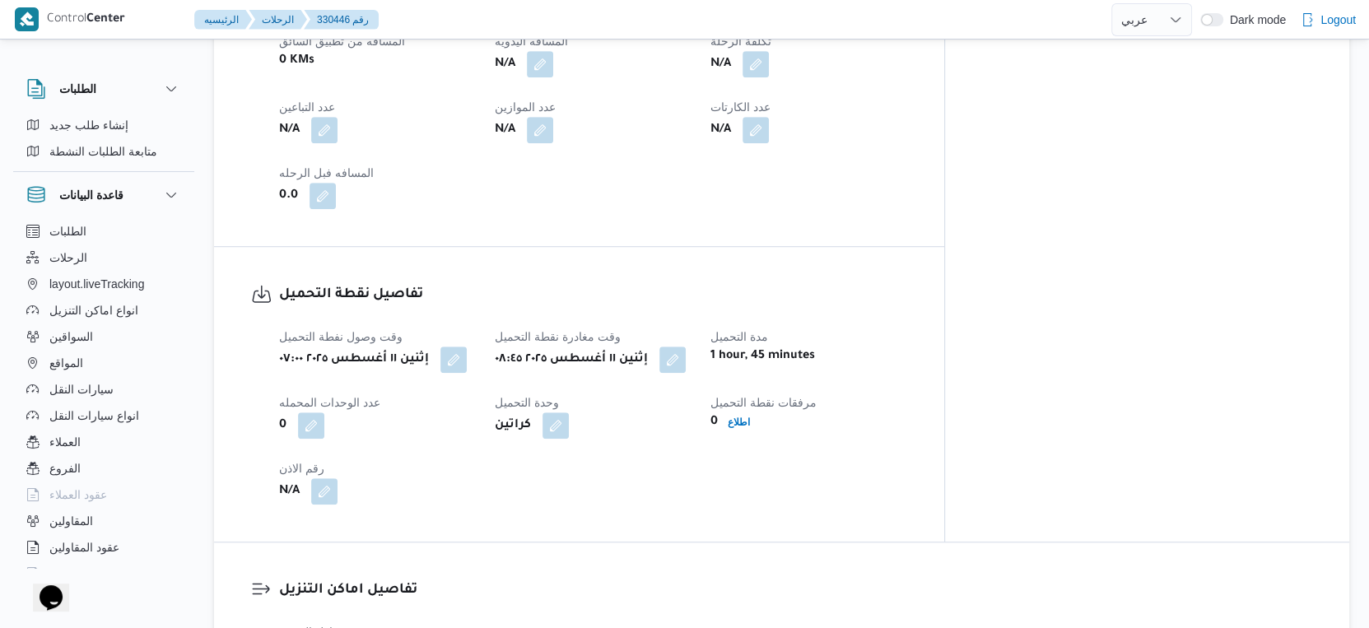
scroll to position [640, 0]
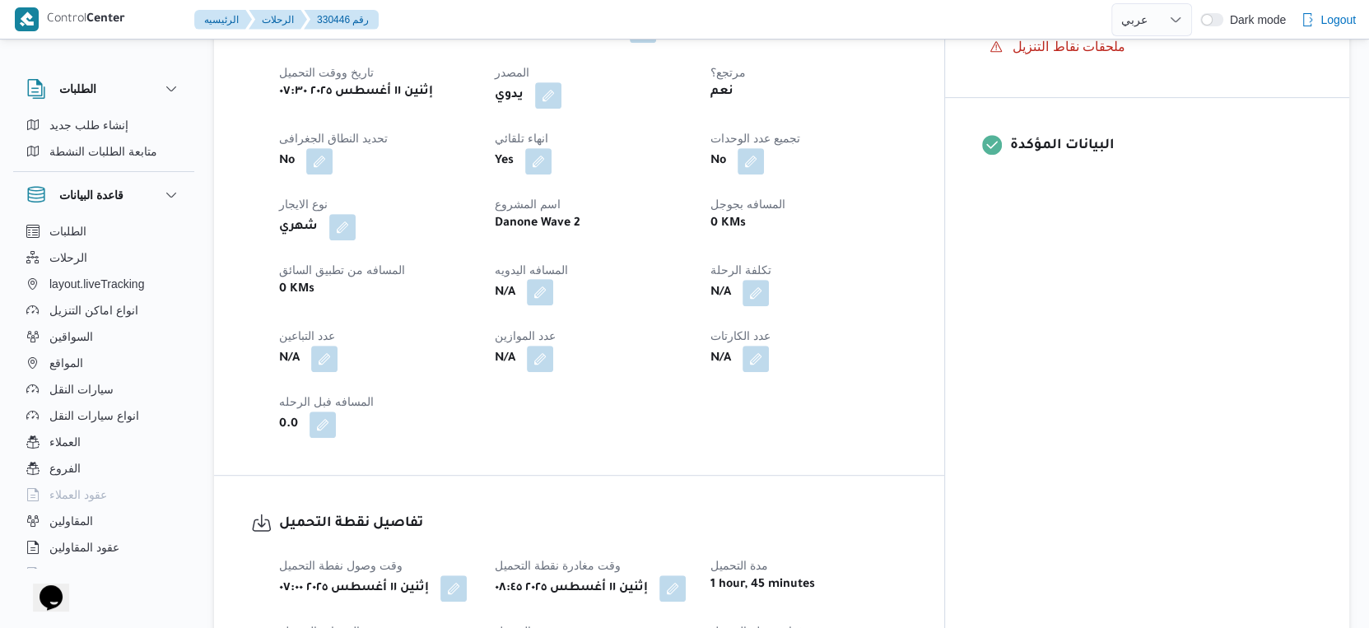
click at [553, 288] on button "button" at bounding box center [540, 292] width 26 height 26
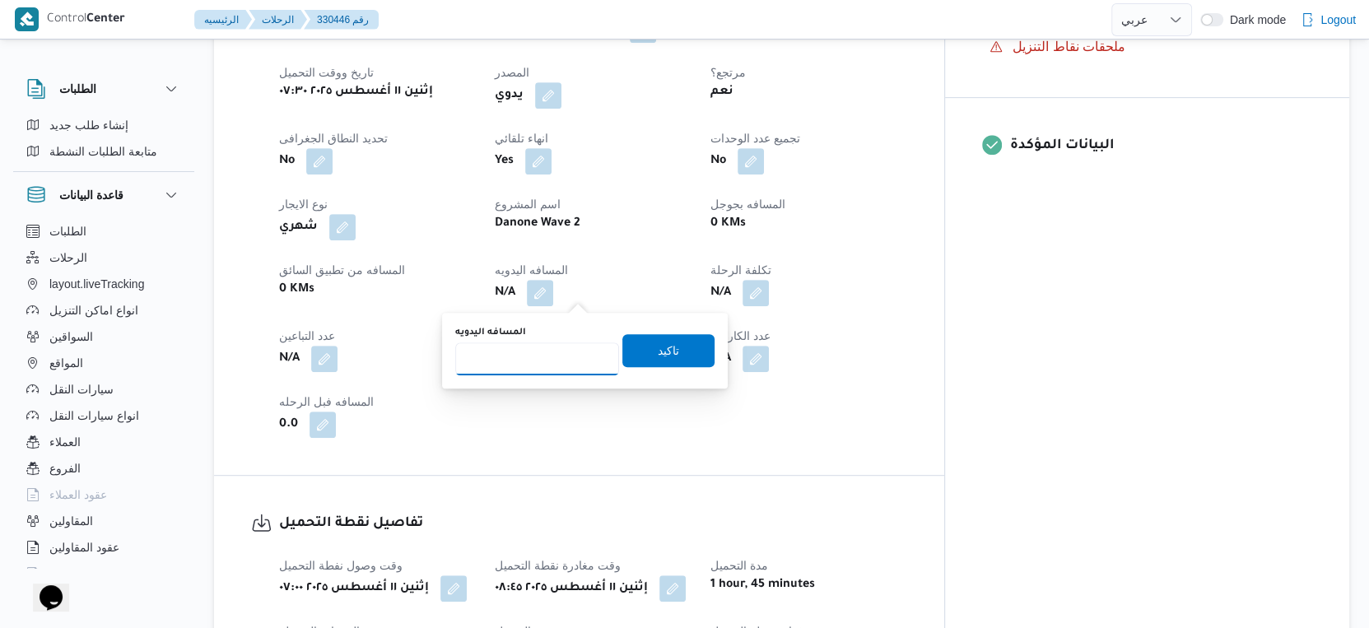
click at [544, 349] on input "المسافه اليدويه" at bounding box center [537, 358] width 164 height 33
type input "50"
click at [673, 340] on span "تاكيد" at bounding box center [668, 349] width 92 height 33
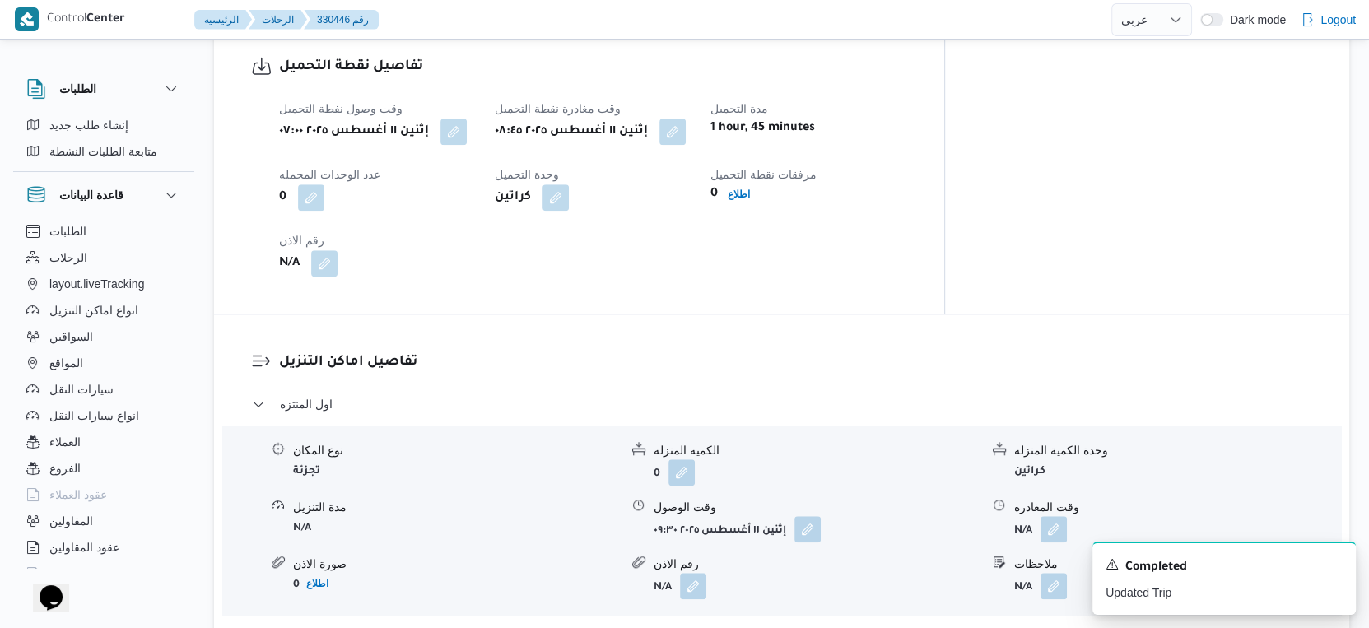
scroll to position [1280, 0]
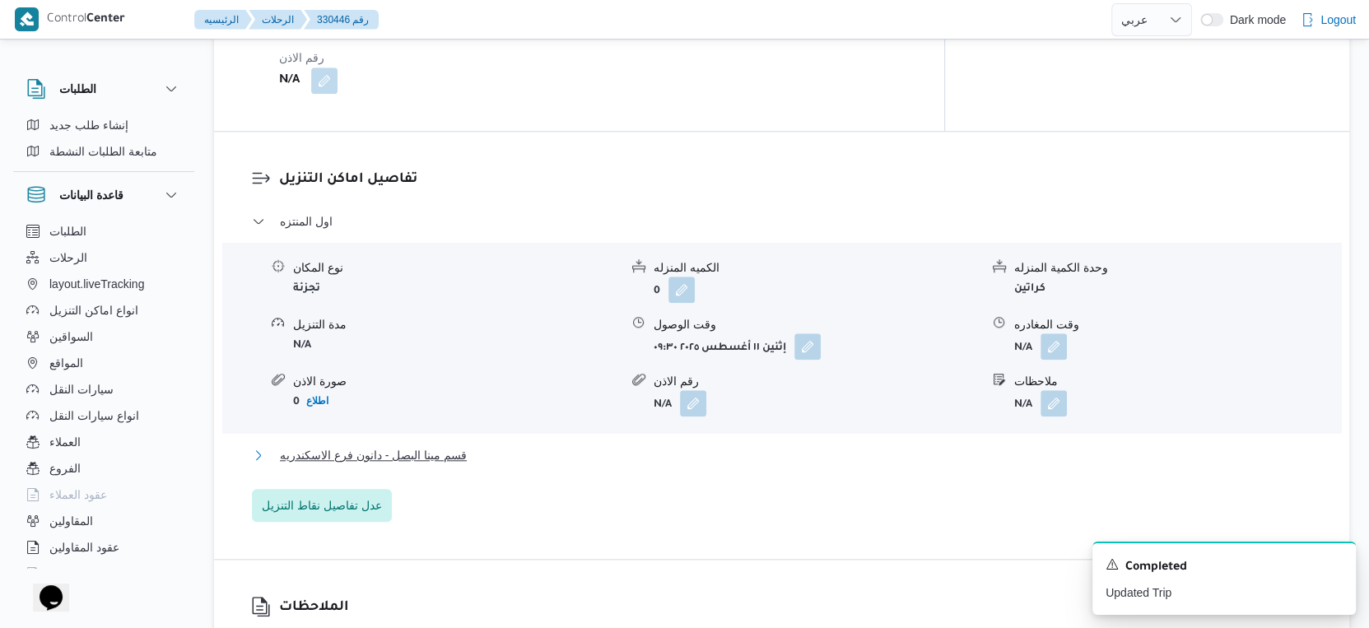
click at [422, 455] on span "قسم مينا البصل - دانون فرع الاسكندريه" at bounding box center [373, 455] width 187 height 20
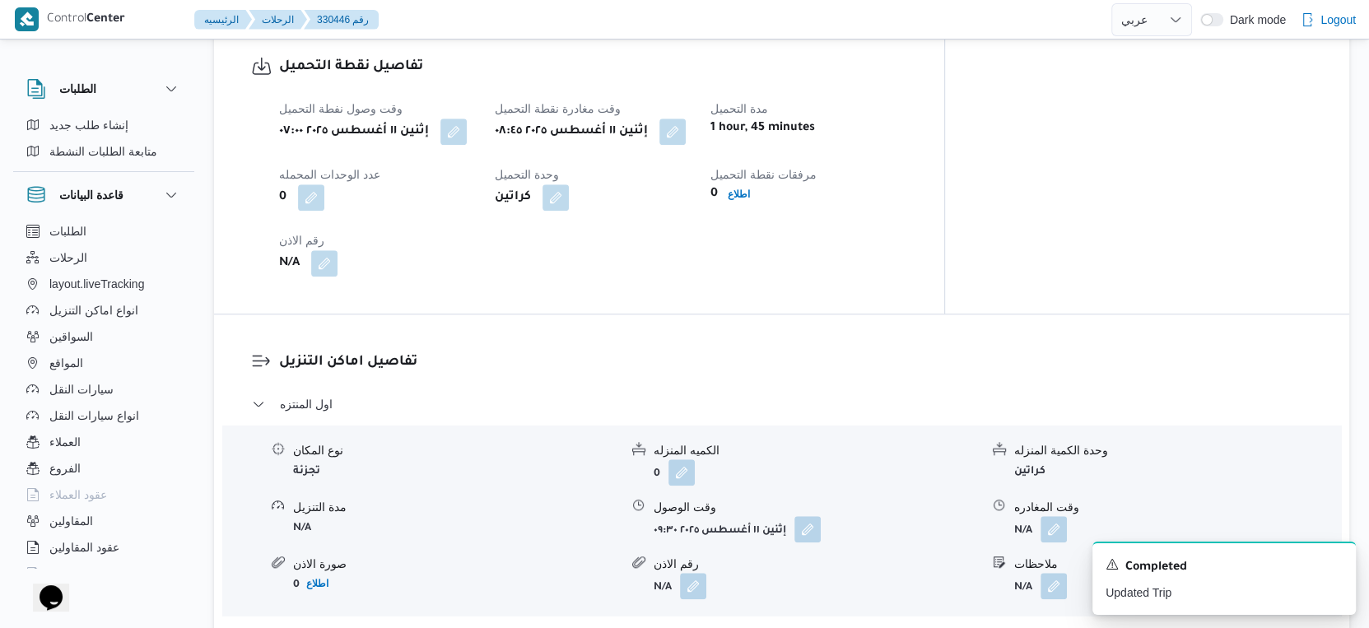
scroll to position [1463, 0]
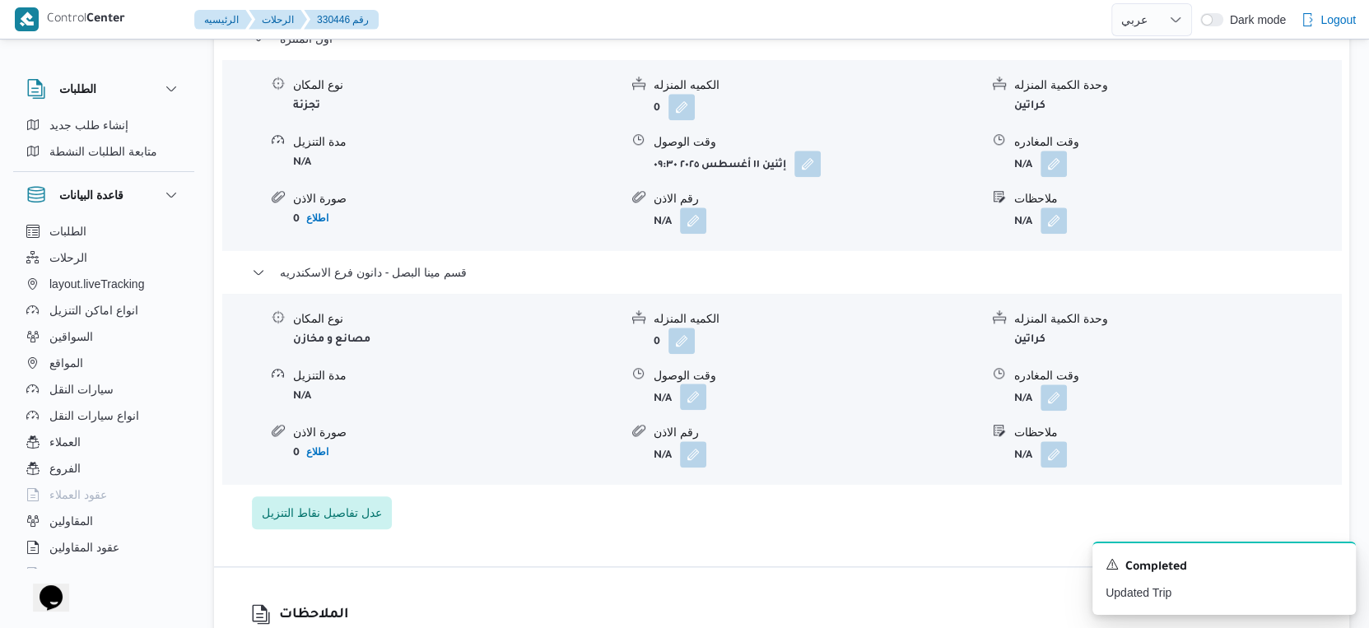
click at [691, 398] on button "button" at bounding box center [693, 397] width 26 height 26
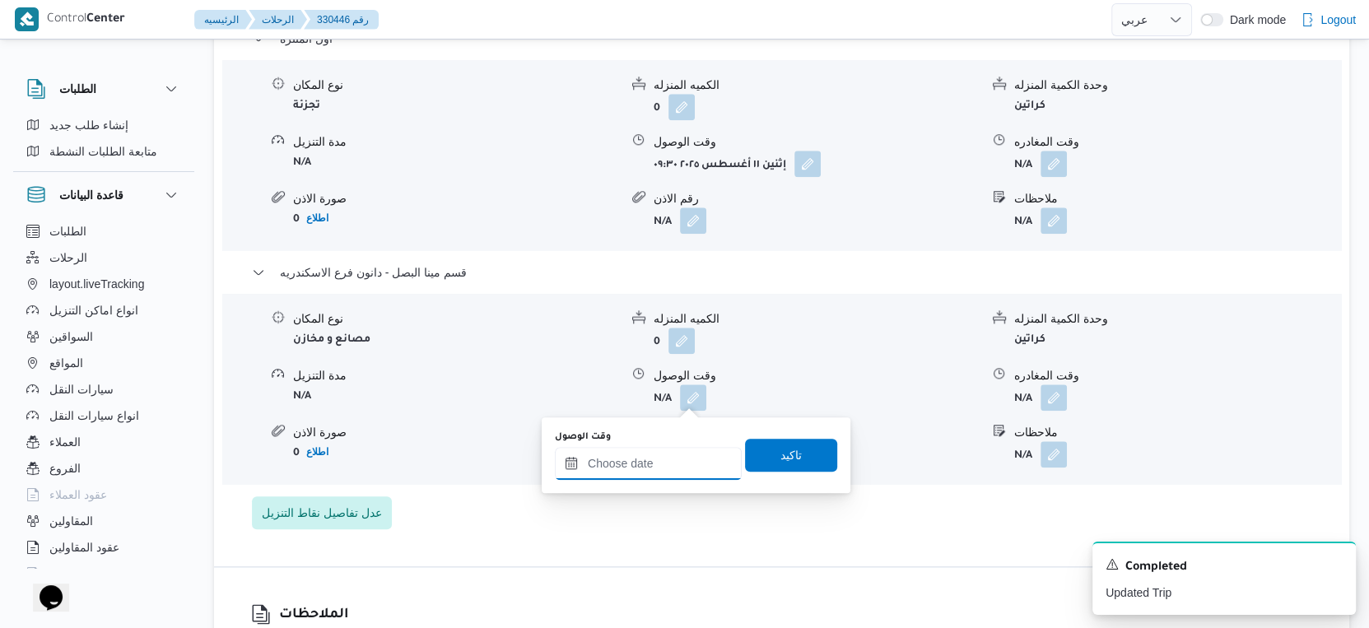
drag, startPoint x: 686, startPoint y: 405, endPoint x: 690, endPoint y: 447, distance: 42.2
click at [675, 466] on input "وقت الوصول" at bounding box center [648, 463] width 187 height 33
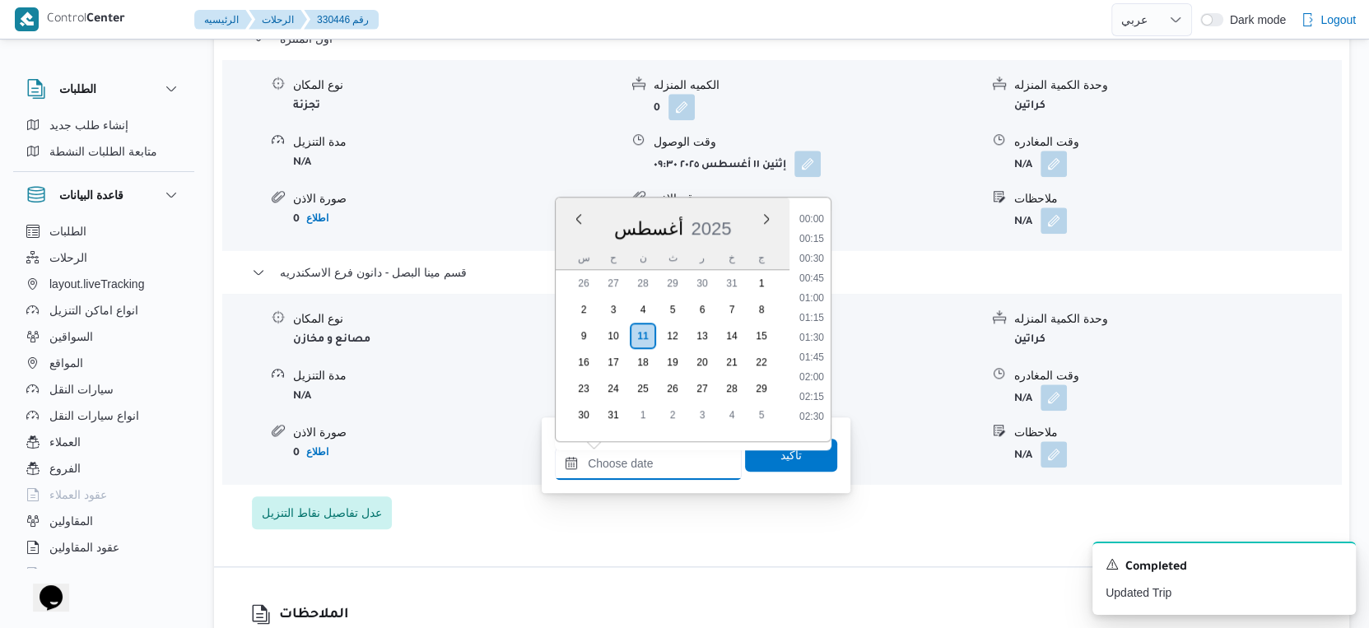
scroll to position [1367, 0]
click at [809, 328] on li "18:45" at bounding box center [812, 334] width 38 height 16
type input "١١/٠٨/٢٠٢٥ ١٨:٤٥"
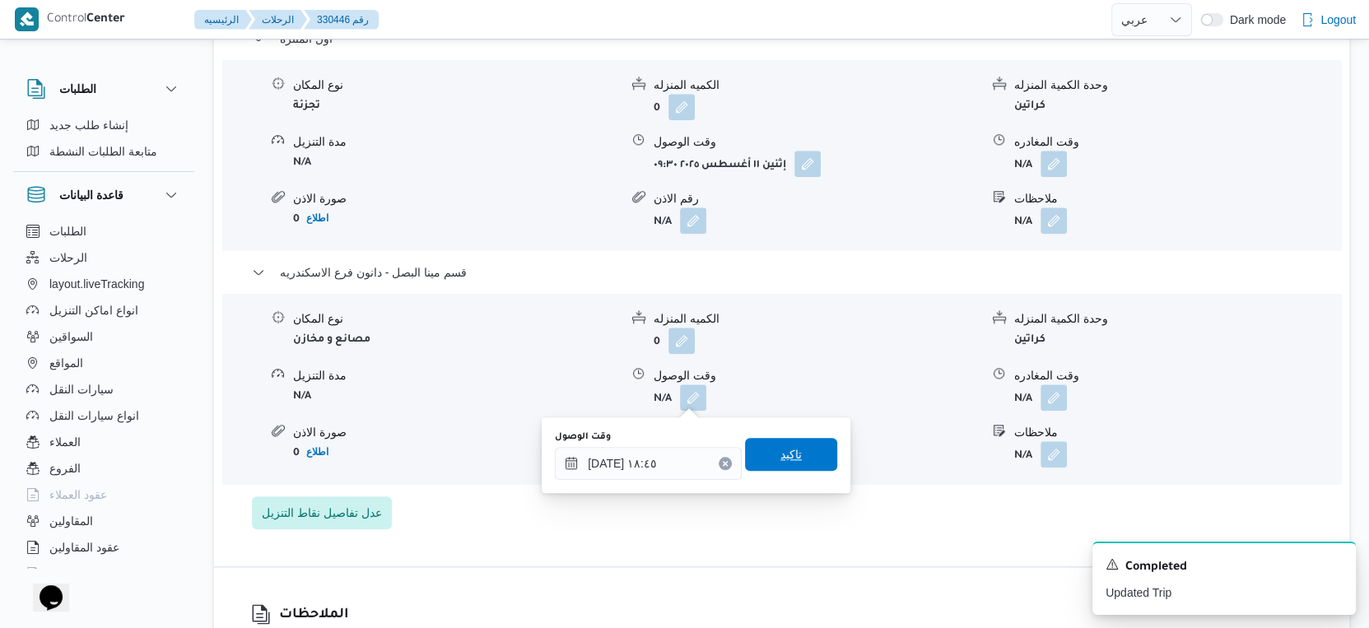
click at [783, 454] on span "تاكيد" at bounding box center [790, 455] width 21 height 20
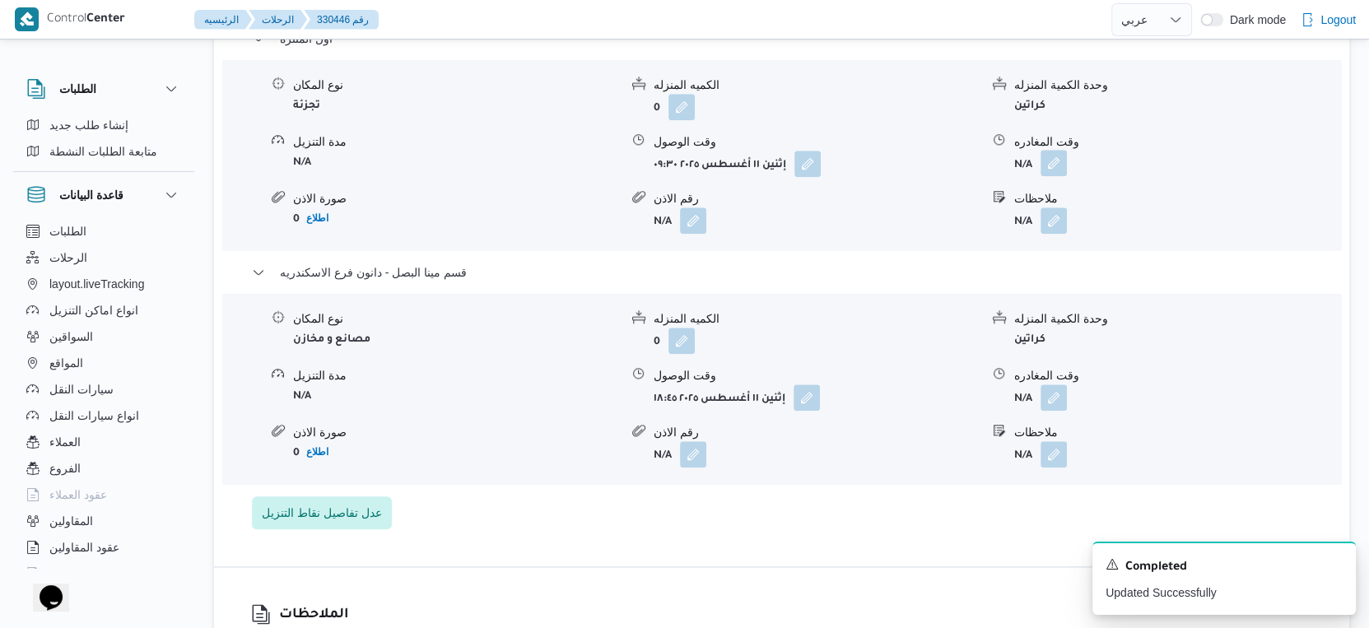
click at [1056, 156] on button "button" at bounding box center [1054, 163] width 26 height 26
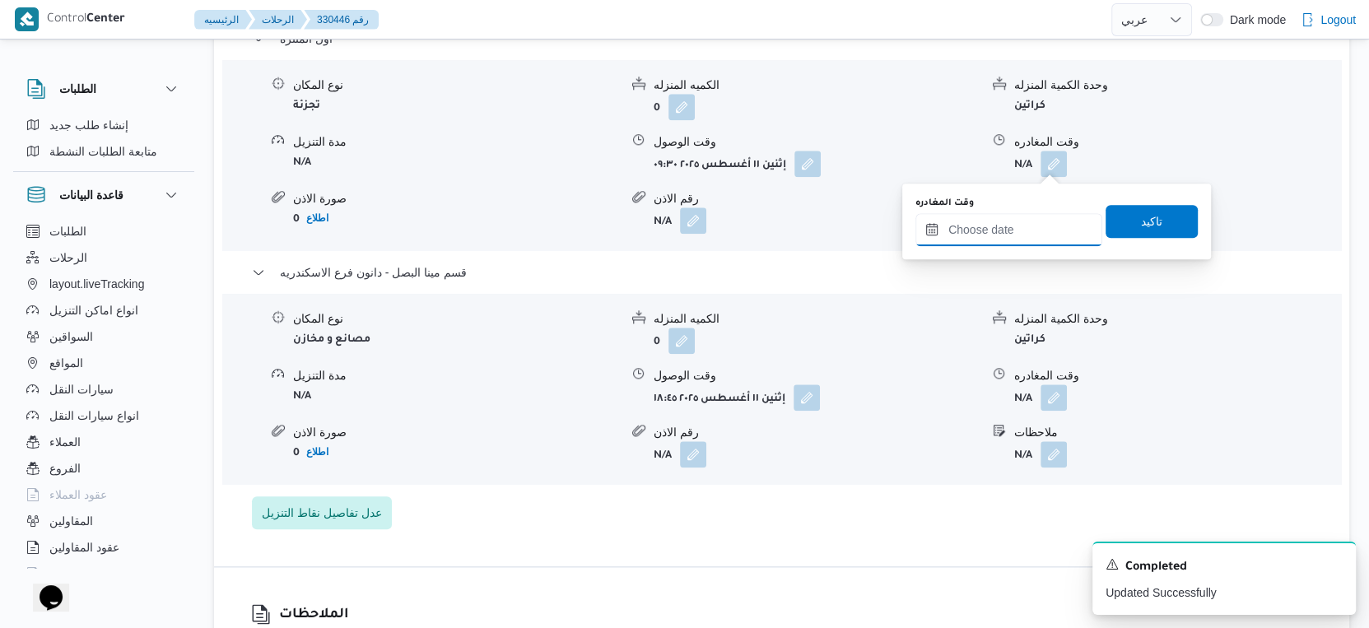
drag, startPoint x: 1049, startPoint y: 175, endPoint x: 1038, endPoint y: 238, distance: 64.3
click at [1034, 226] on input "وقت المغادره" at bounding box center [1008, 229] width 187 height 33
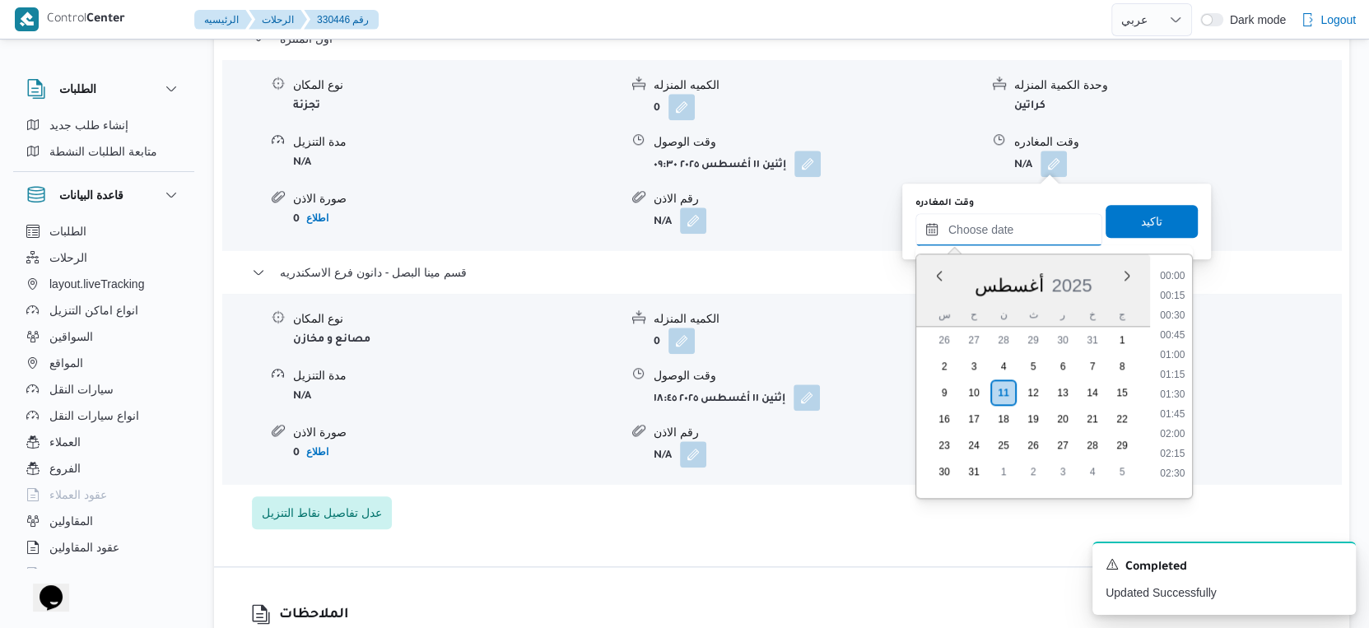
scroll to position [1386, 0]
click at [1179, 328] on li "18:15" at bounding box center [1172, 332] width 38 height 16
type input "١١/٠٨/٢٠٢٥ ١٨:١٥"
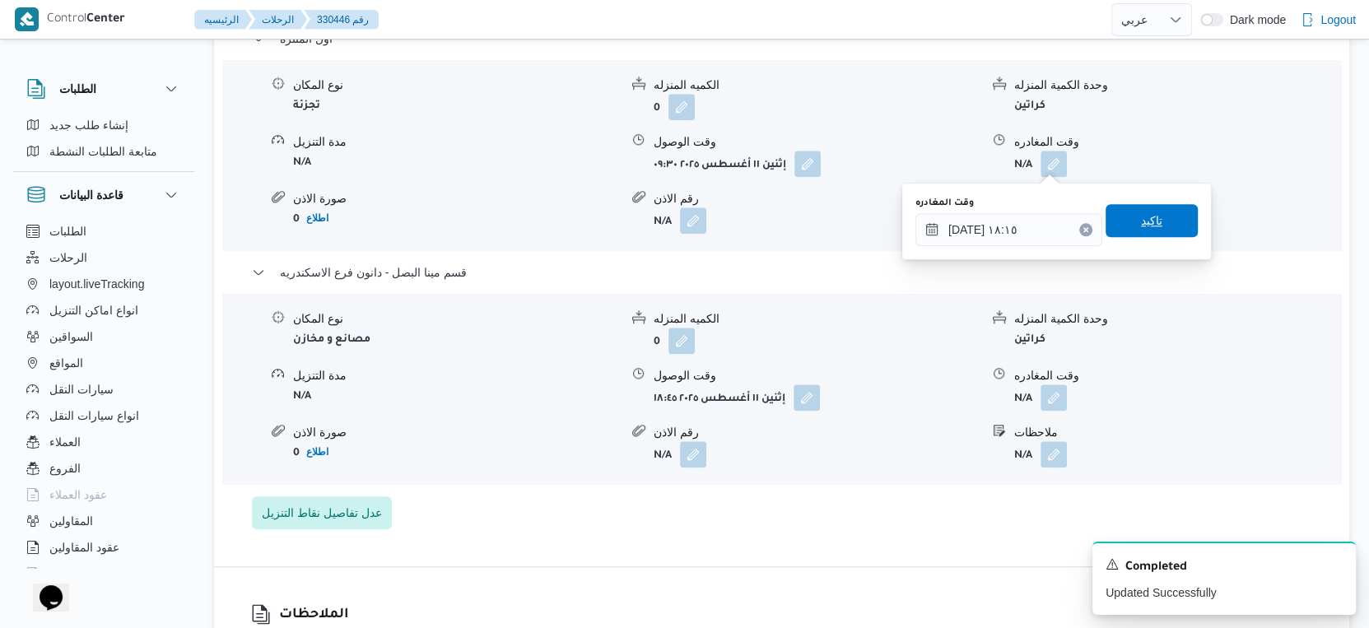
click at [1148, 221] on span "تاكيد" at bounding box center [1151, 221] width 21 height 20
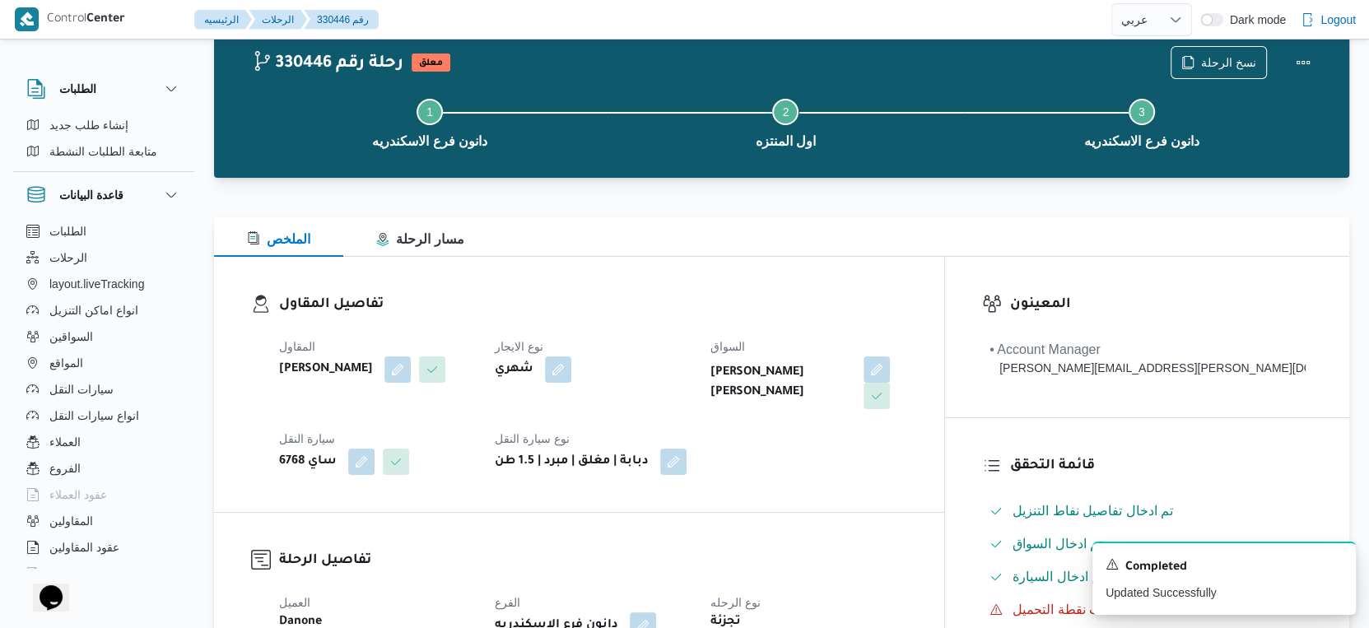
scroll to position [0, 0]
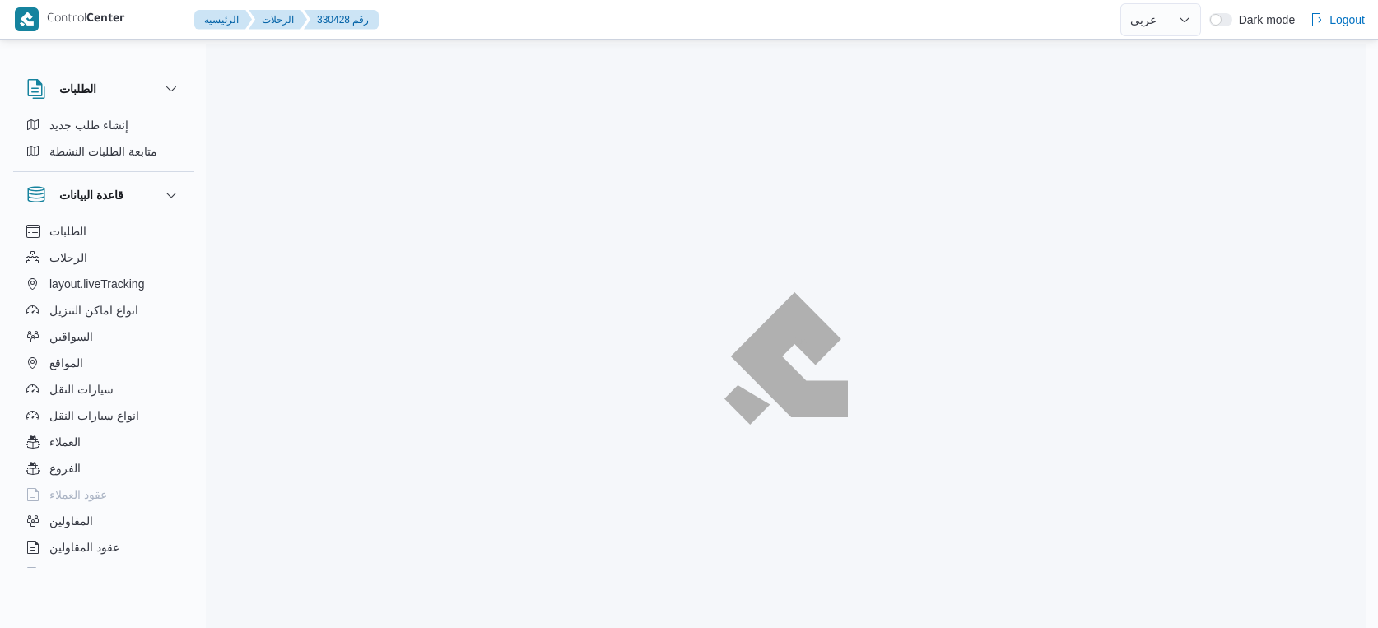
select select "ar"
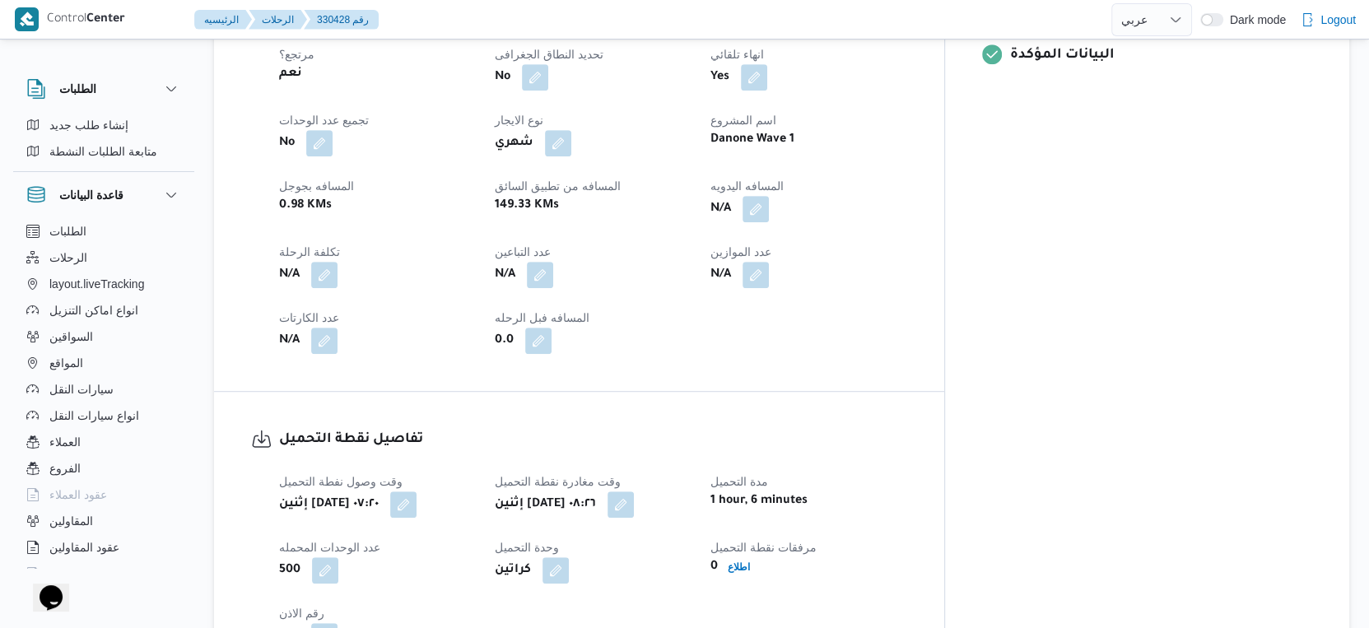
scroll to position [1280, 0]
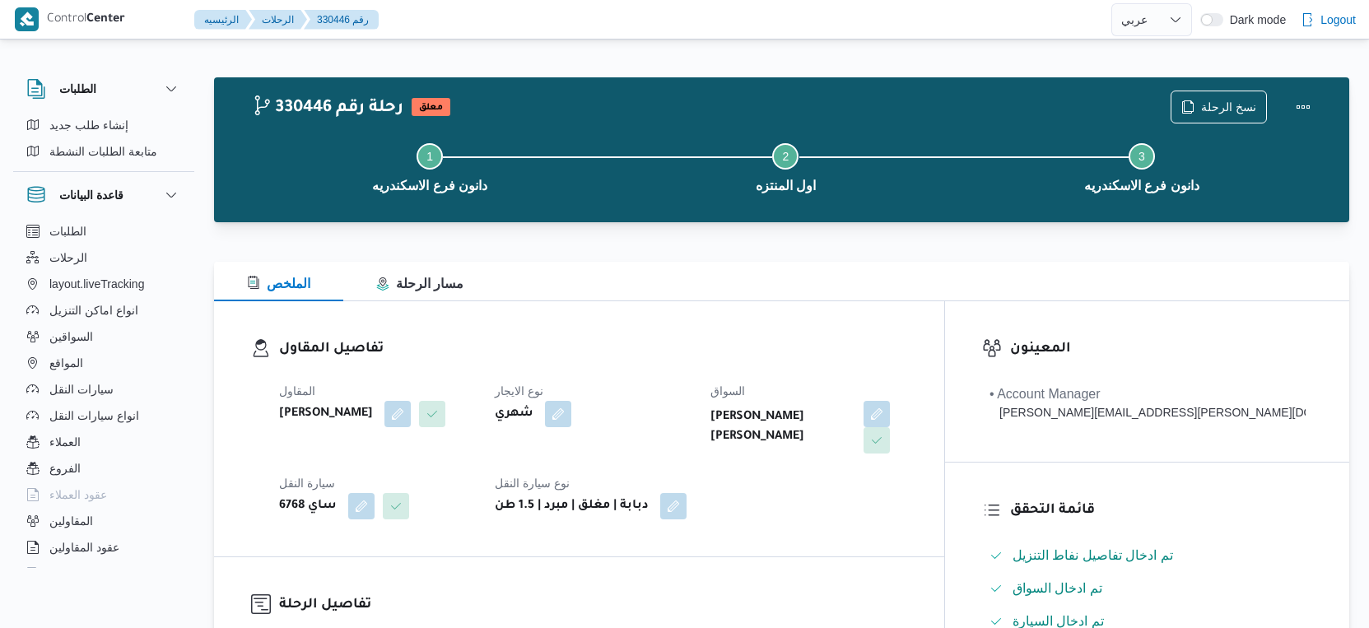
select select "ar"
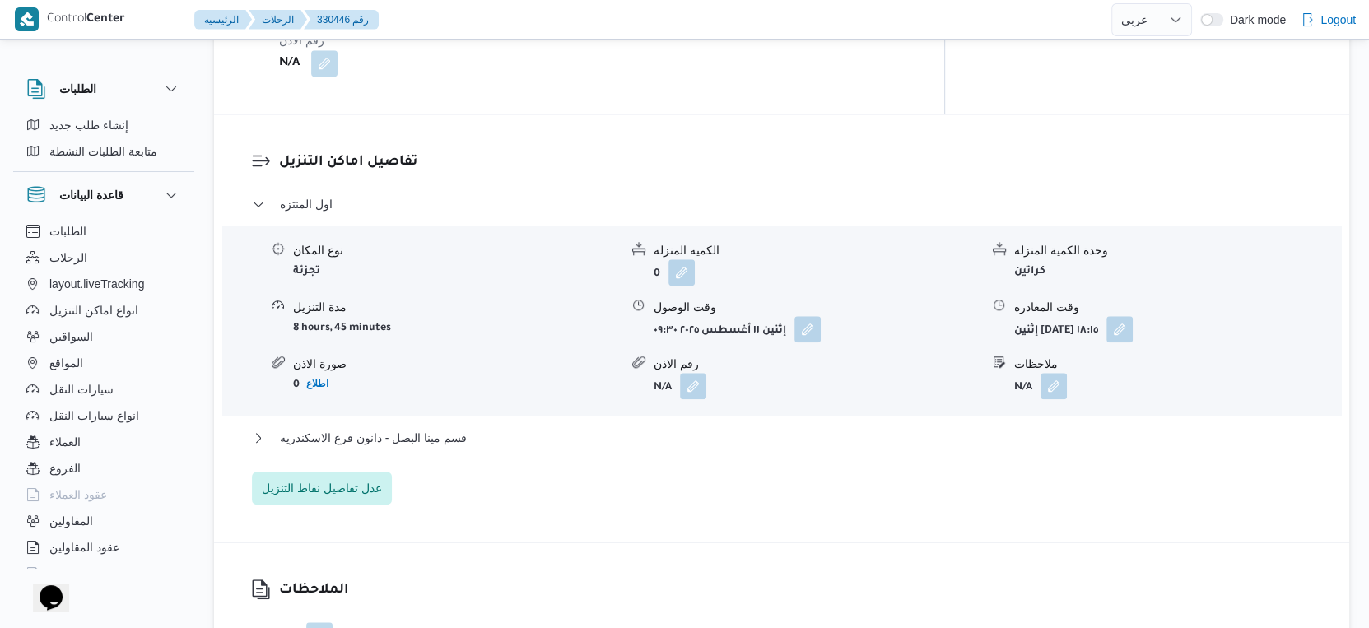
scroll to position [1463, 0]
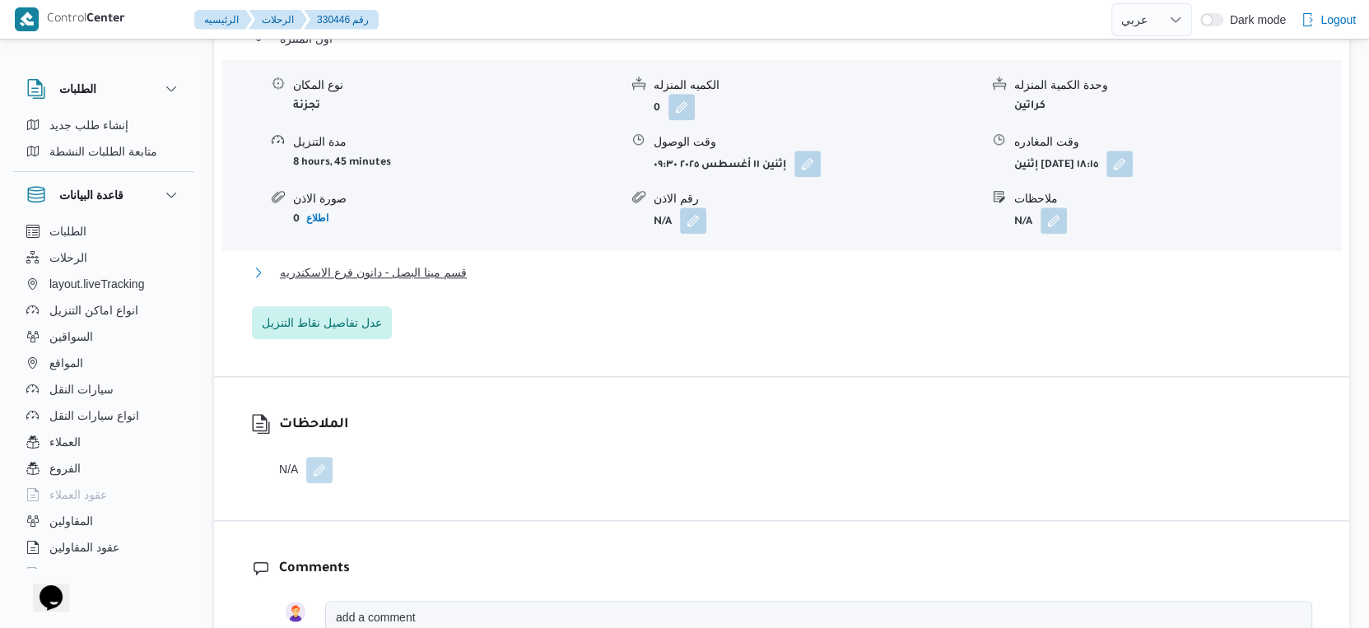
click at [505, 273] on button "قسم مينا البصل - دانون فرع الاسكندريه" at bounding box center [782, 273] width 1060 height 20
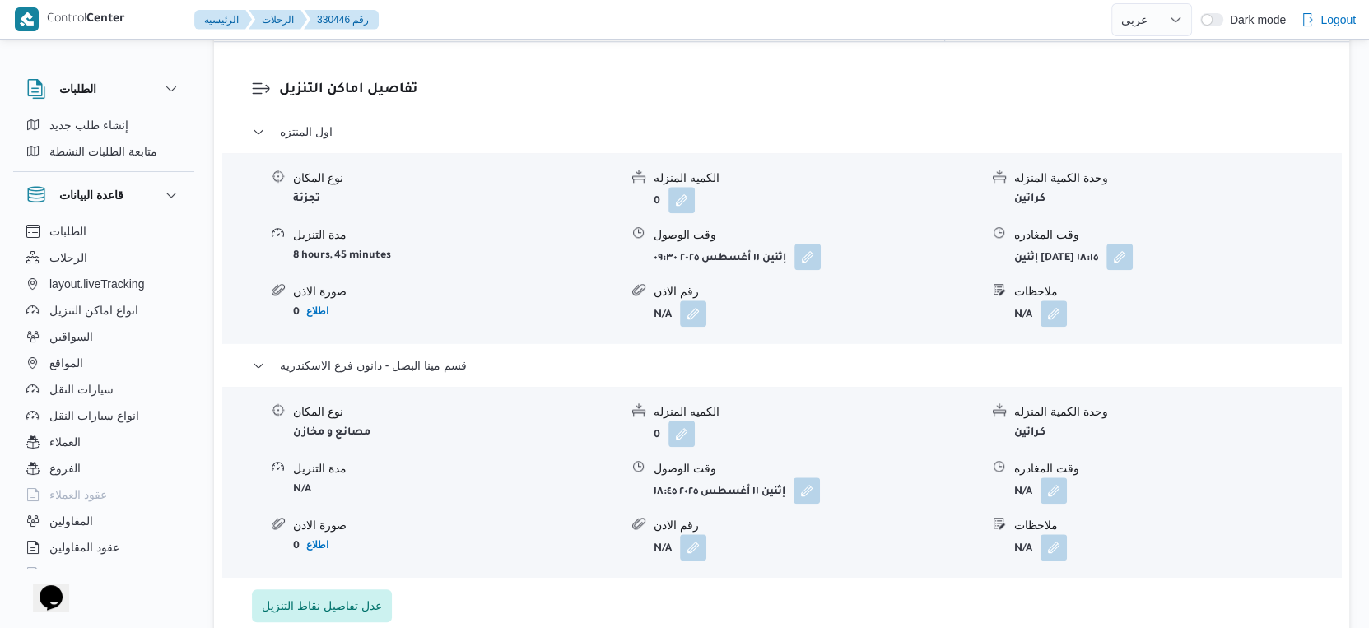
scroll to position [1372, 0]
click at [1050, 490] on button "button" at bounding box center [1054, 487] width 26 height 26
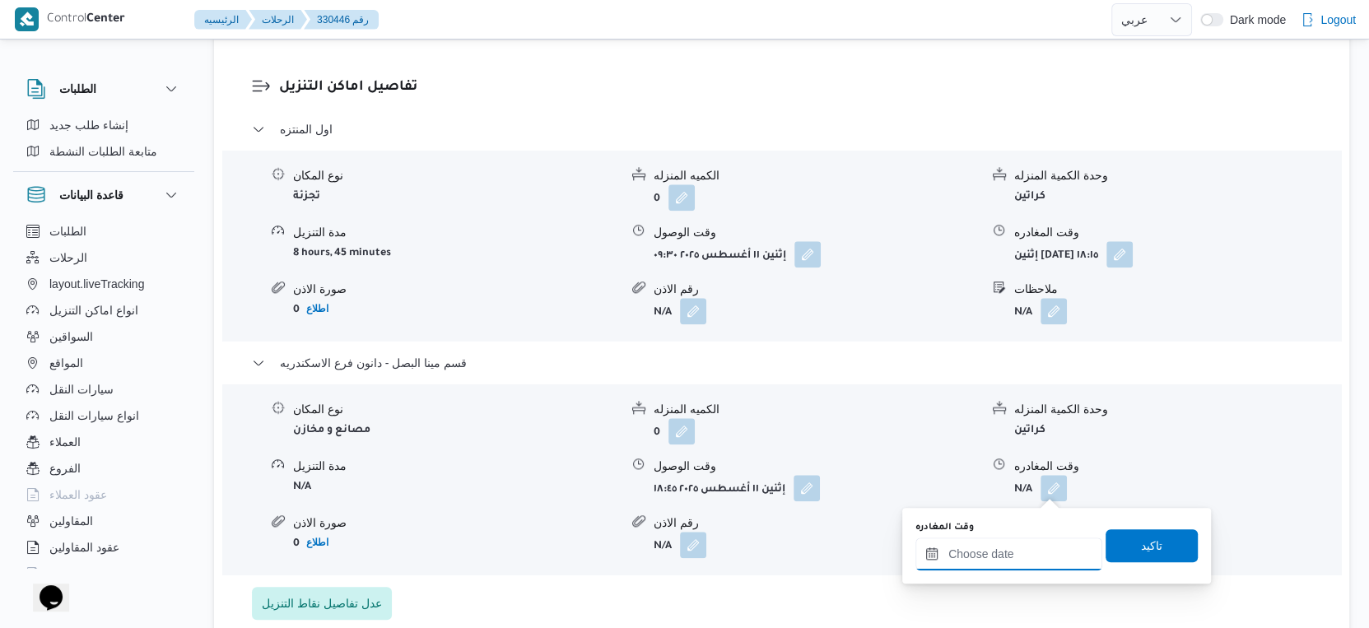
click at [1029, 561] on input "وقت المغادره" at bounding box center [1008, 554] width 187 height 33
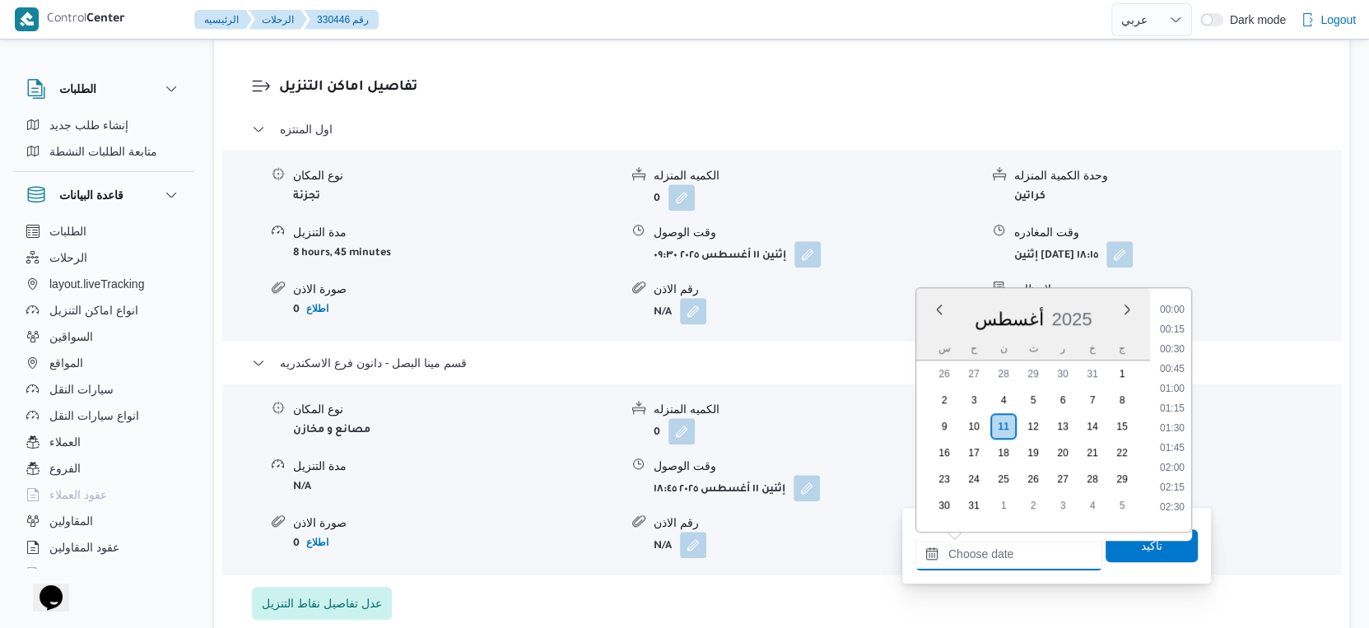
scroll to position [1386, 0]
click at [1175, 424] on li "19:00" at bounding box center [1172, 425] width 38 height 16
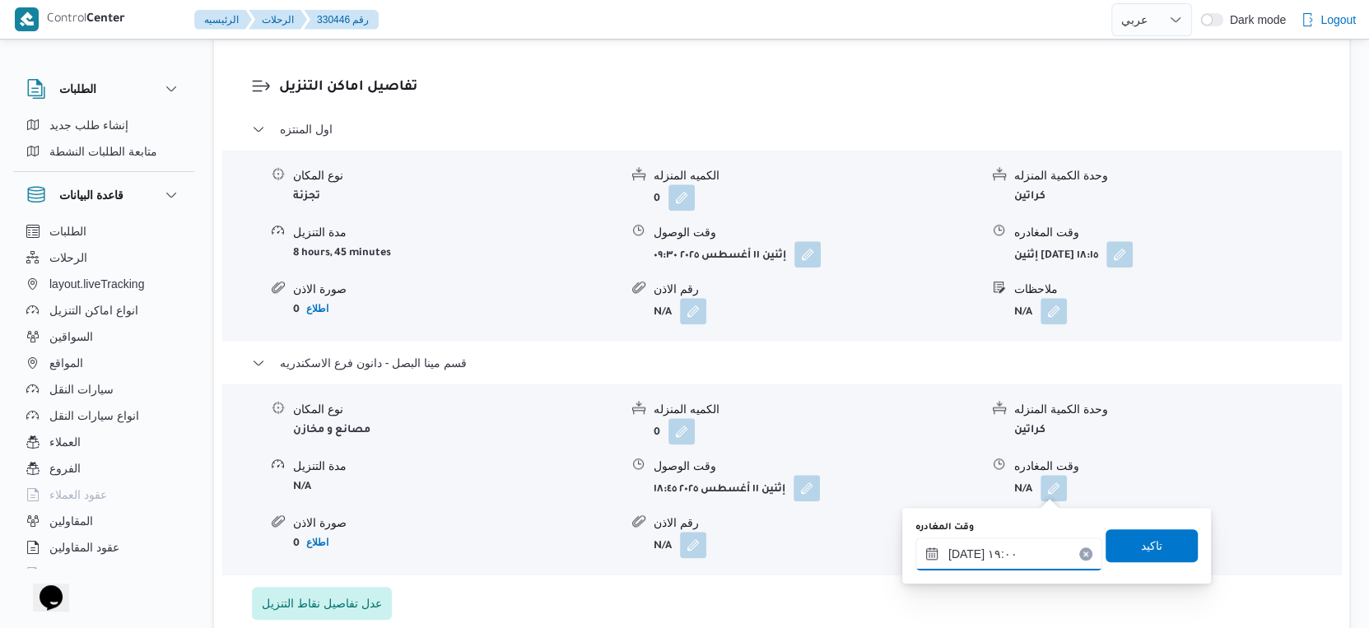
click at [964, 552] on input "١١/٠٨/٢٠٢٥ ١٩:٠٠" at bounding box center [1008, 554] width 187 height 33
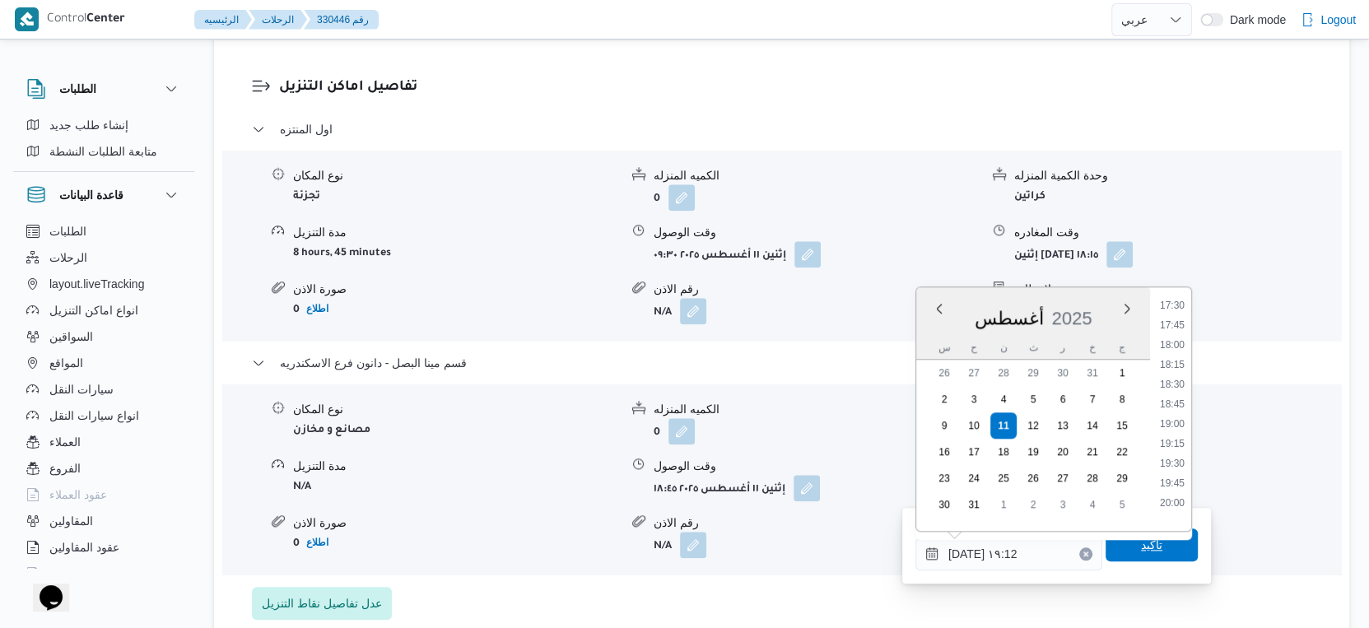
type input "١١/٠٨/٢٠٢٥ ١٩:١٢"
click at [1142, 550] on span "تاكيد" at bounding box center [1151, 545] width 21 height 20
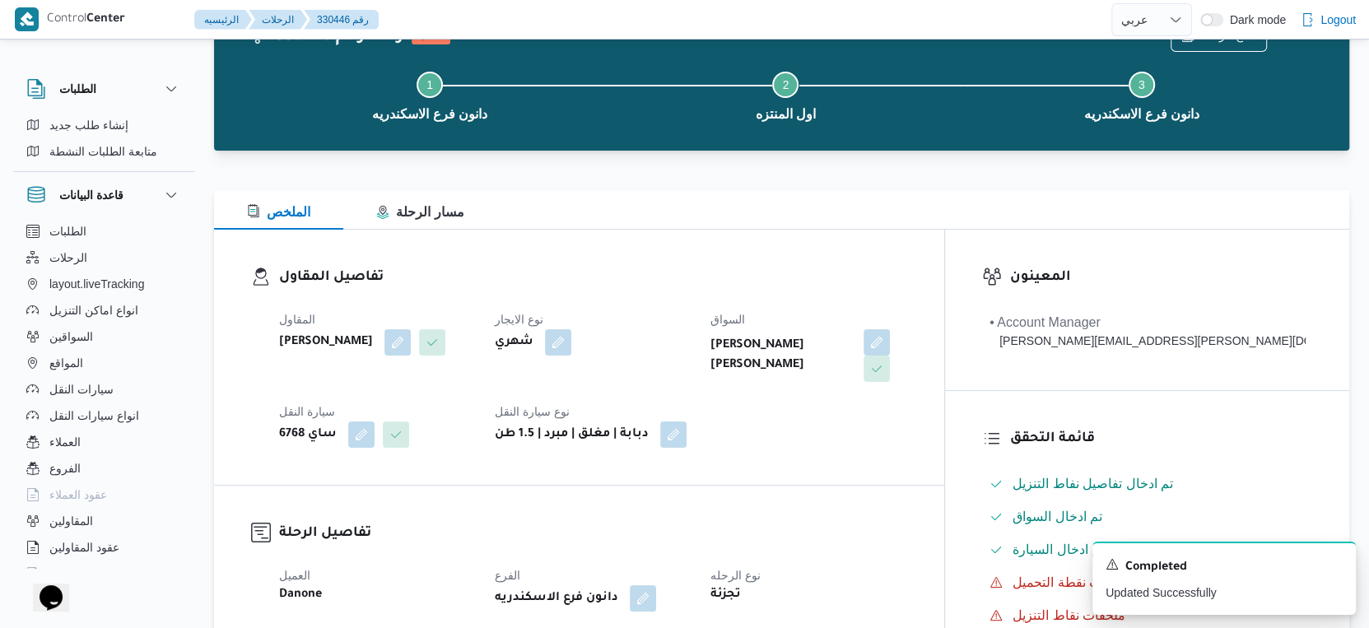
scroll to position [0, 0]
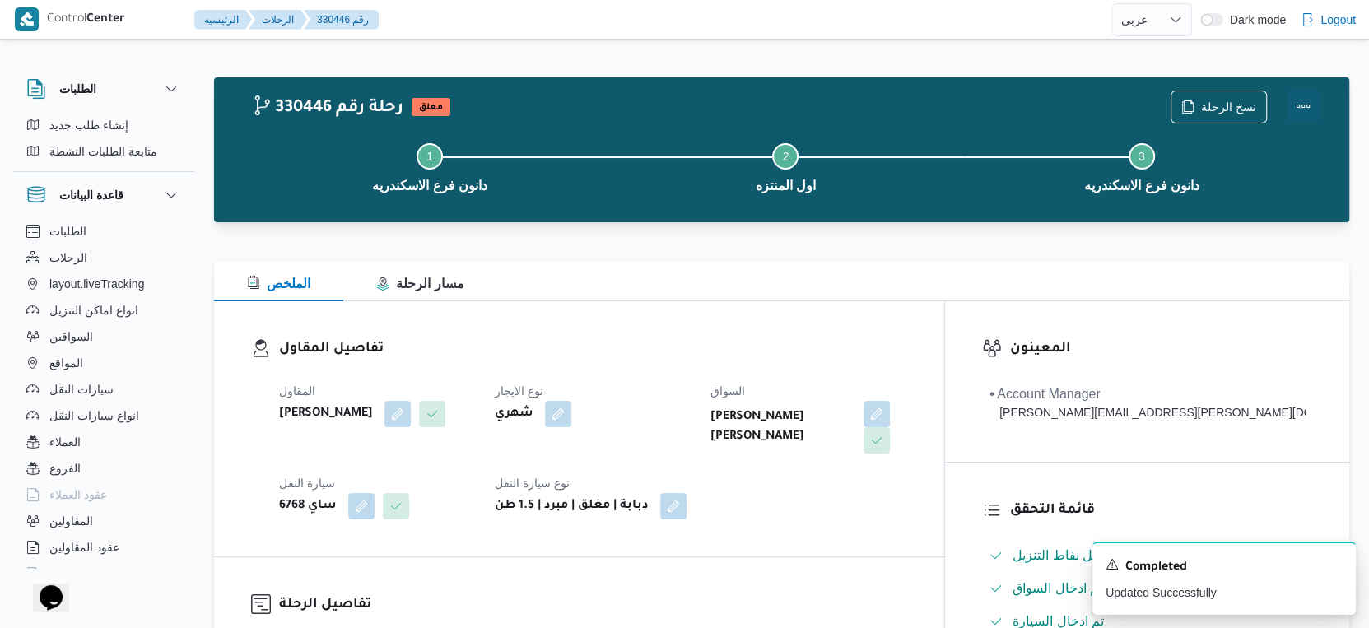
click at [1307, 104] on button "Actions" at bounding box center [1303, 106] width 33 height 33
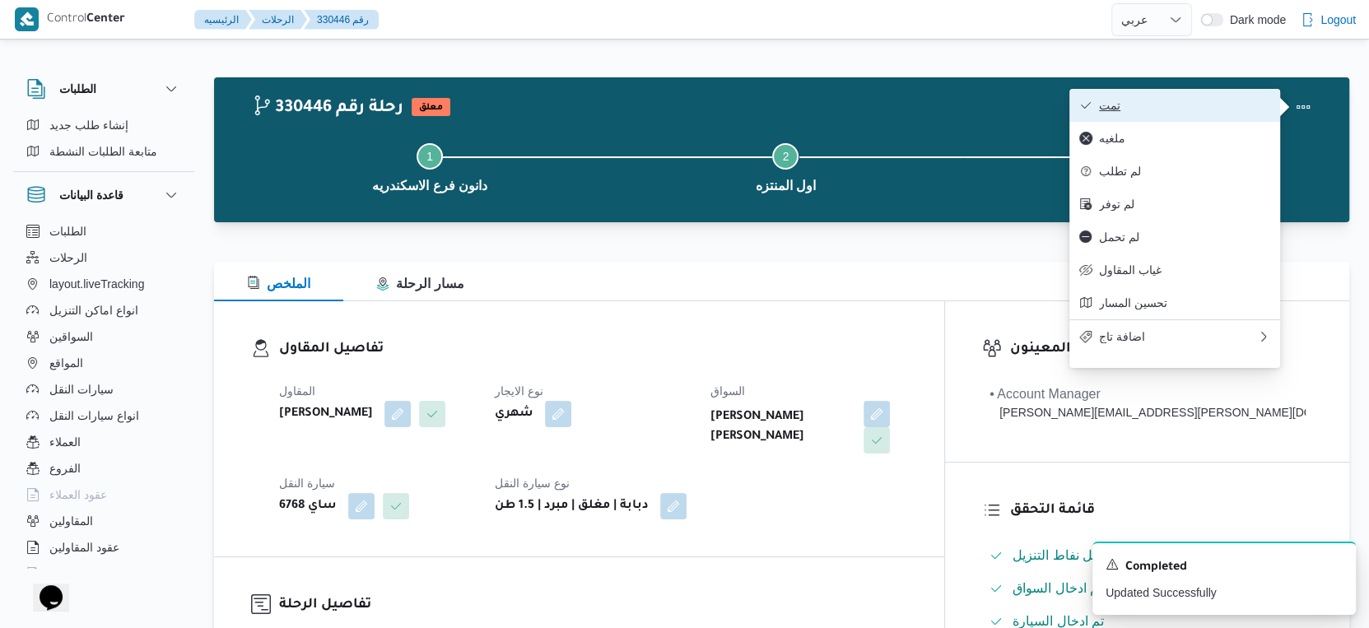
click at [1216, 110] on span "تمت" at bounding box center [1184, 105] width 171 height 13
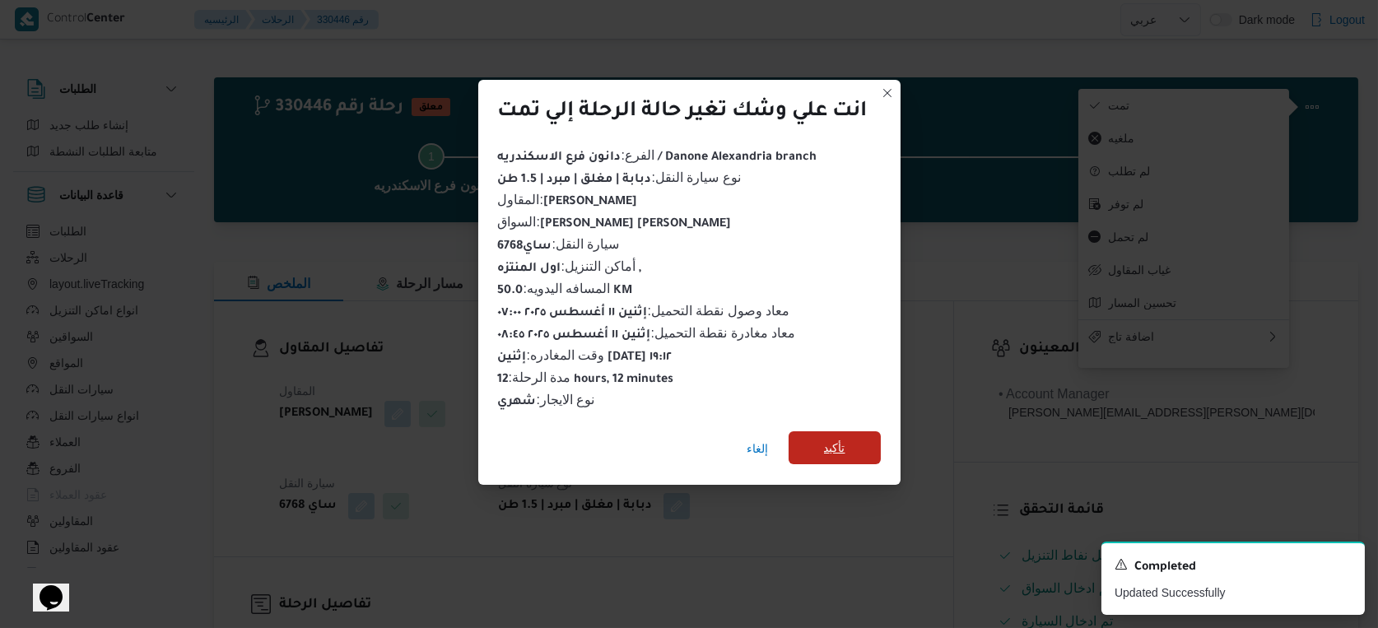
click at [819, 446] on span "تأكيد" at bounding box center [835, 447] width 92 height 33
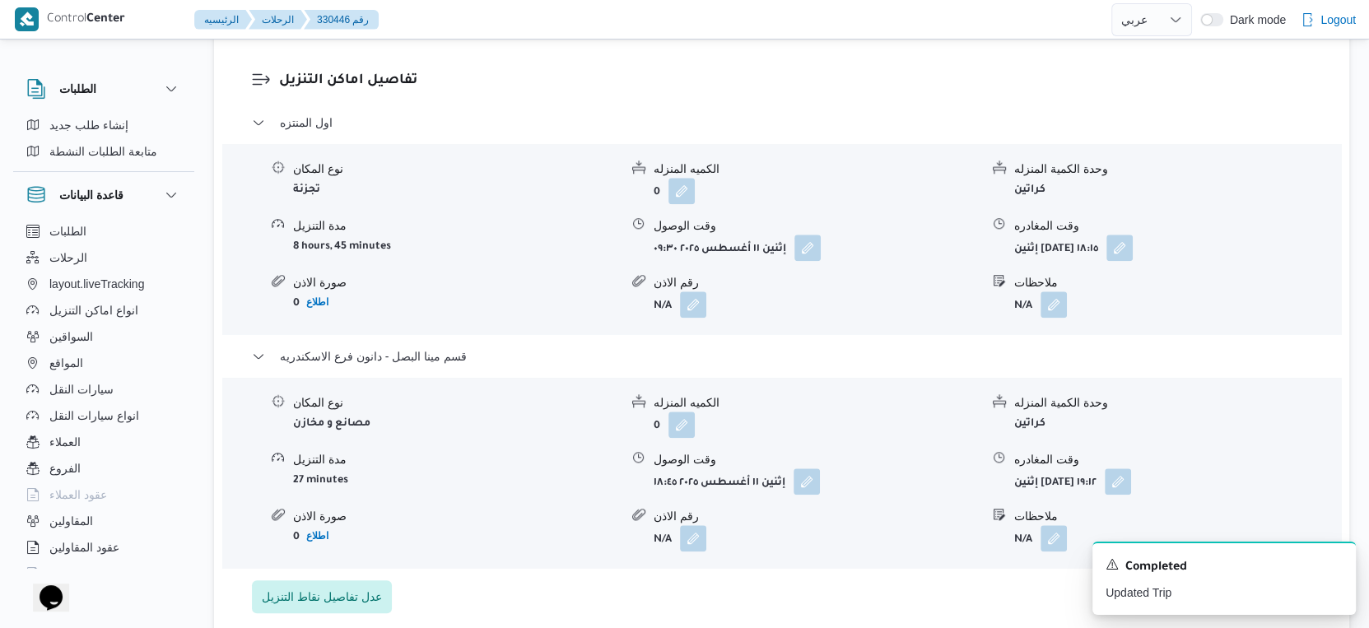
scroll to position [1463, 0]
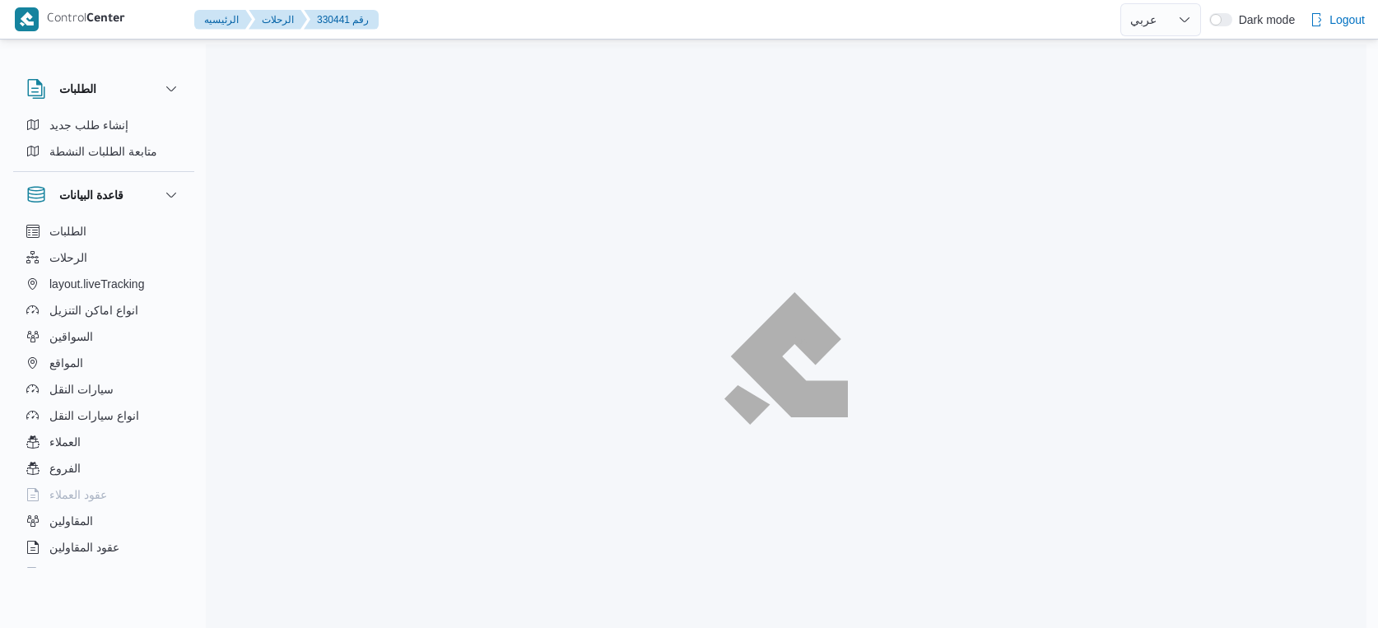
select select "ar"
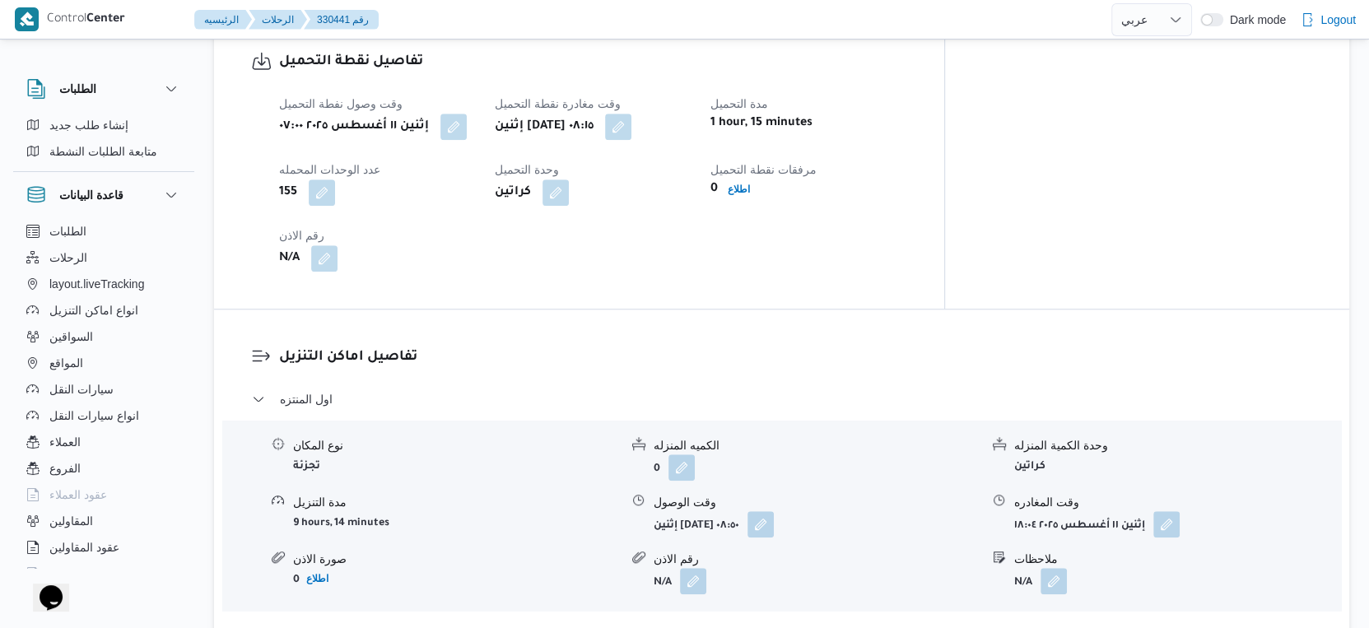
scroll to position [1372, 0]
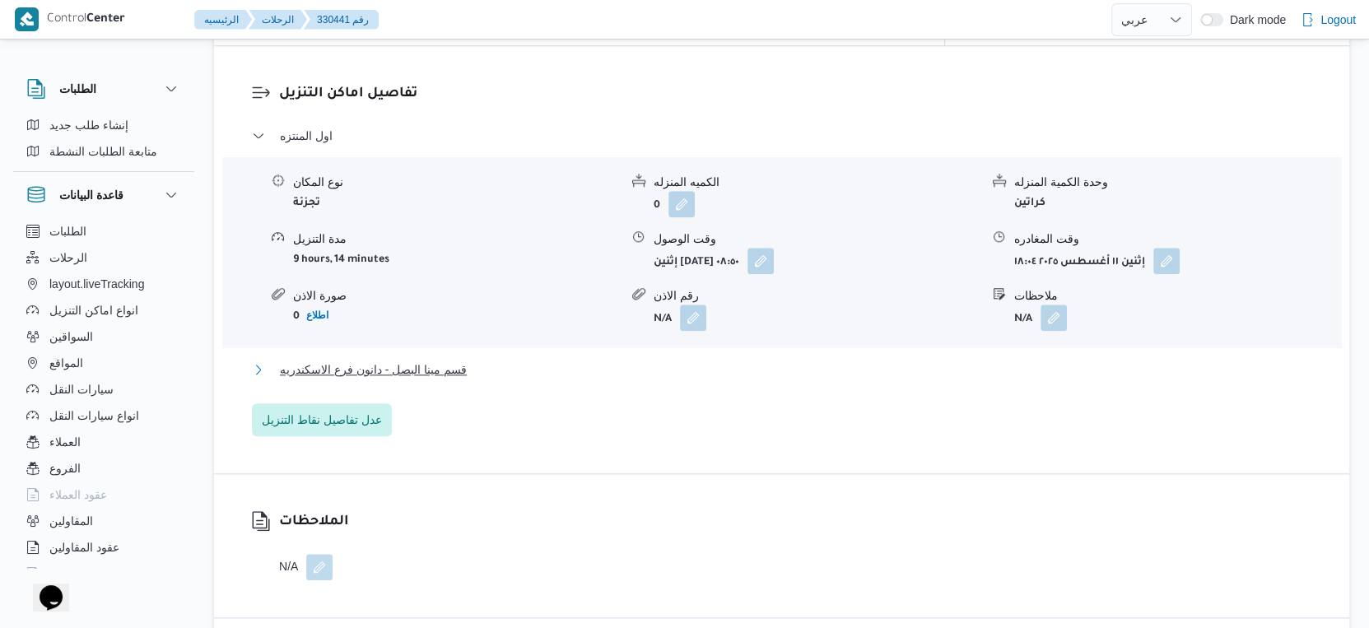
click at [450, 360] on span "قسم مينا البصل - دانون فرع الاسكندريه" at bounding box center [373, 370] width 187 height 20
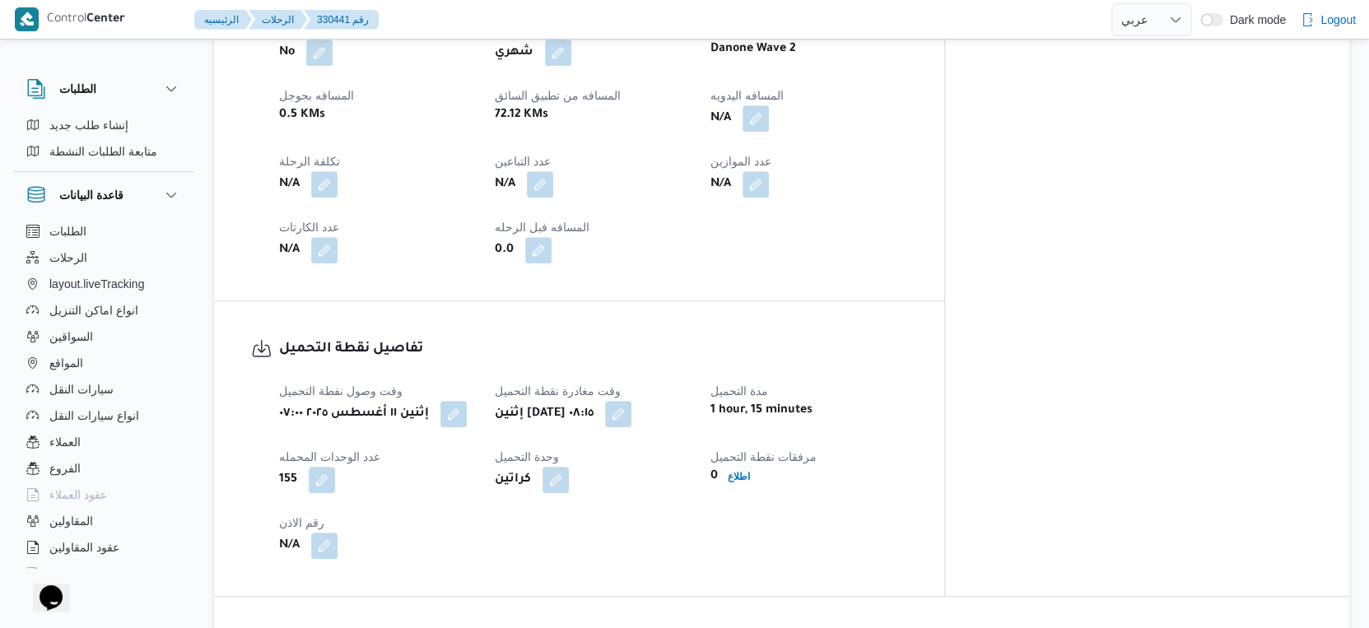
scroll to position [823, 0]
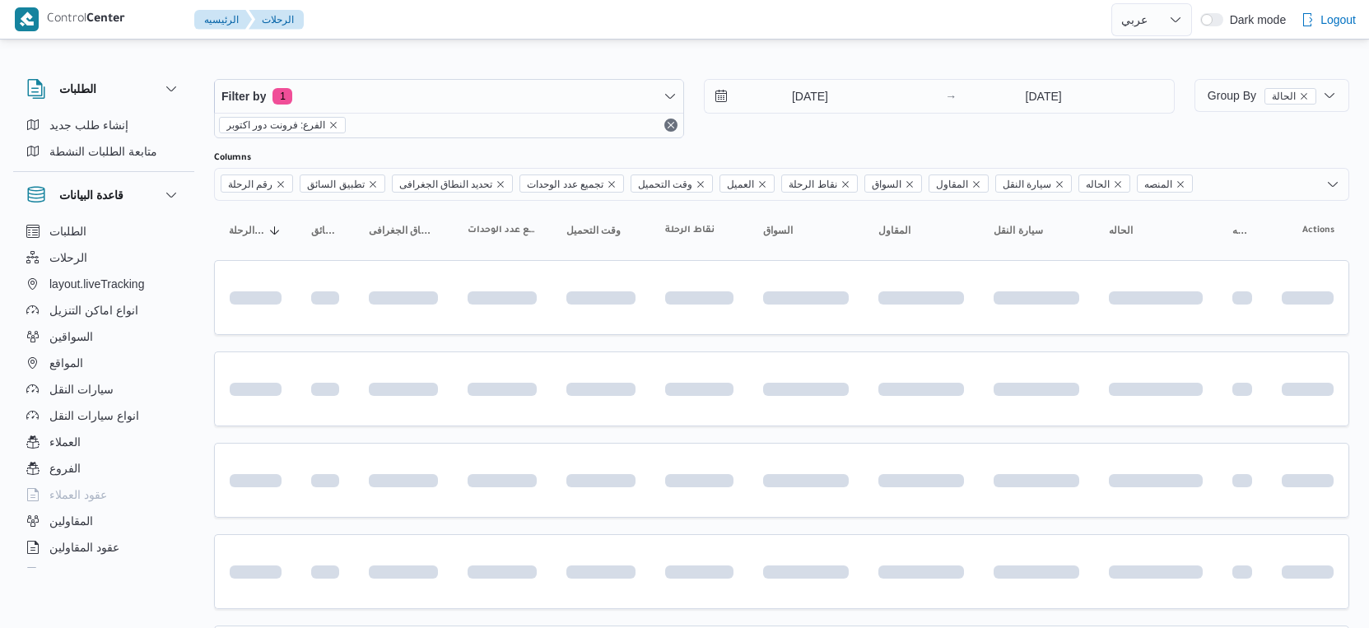
select select "ar"
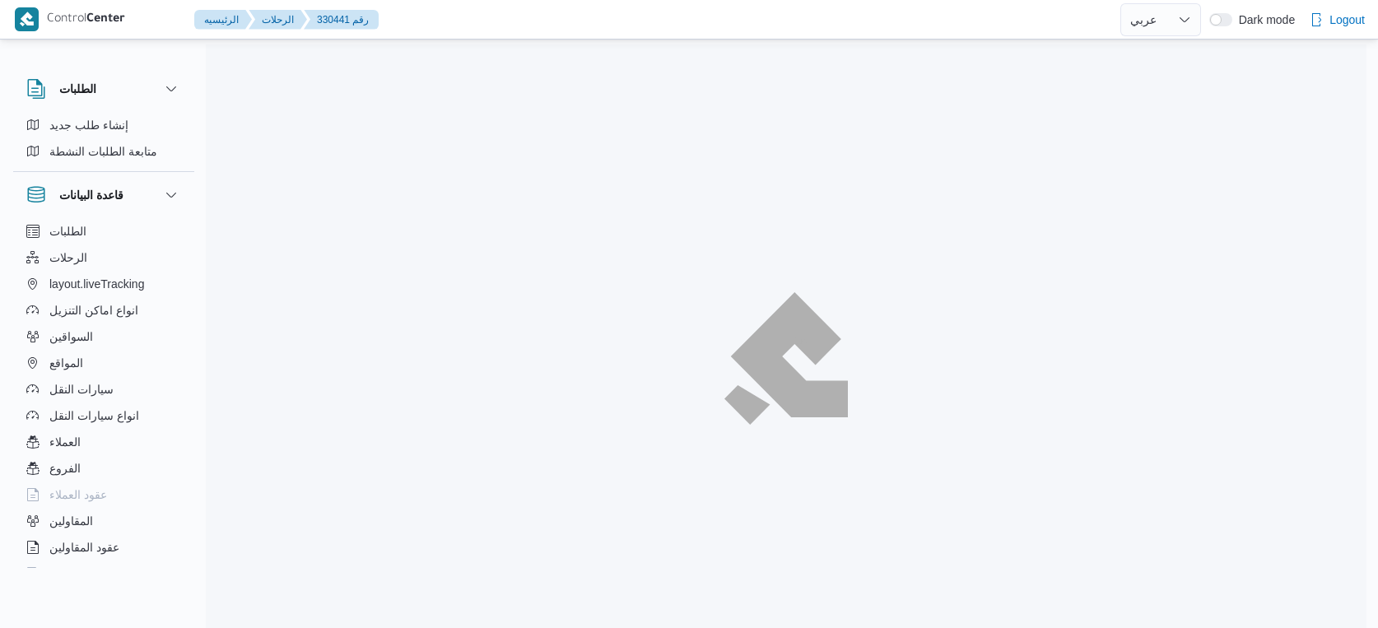
select select "ar"
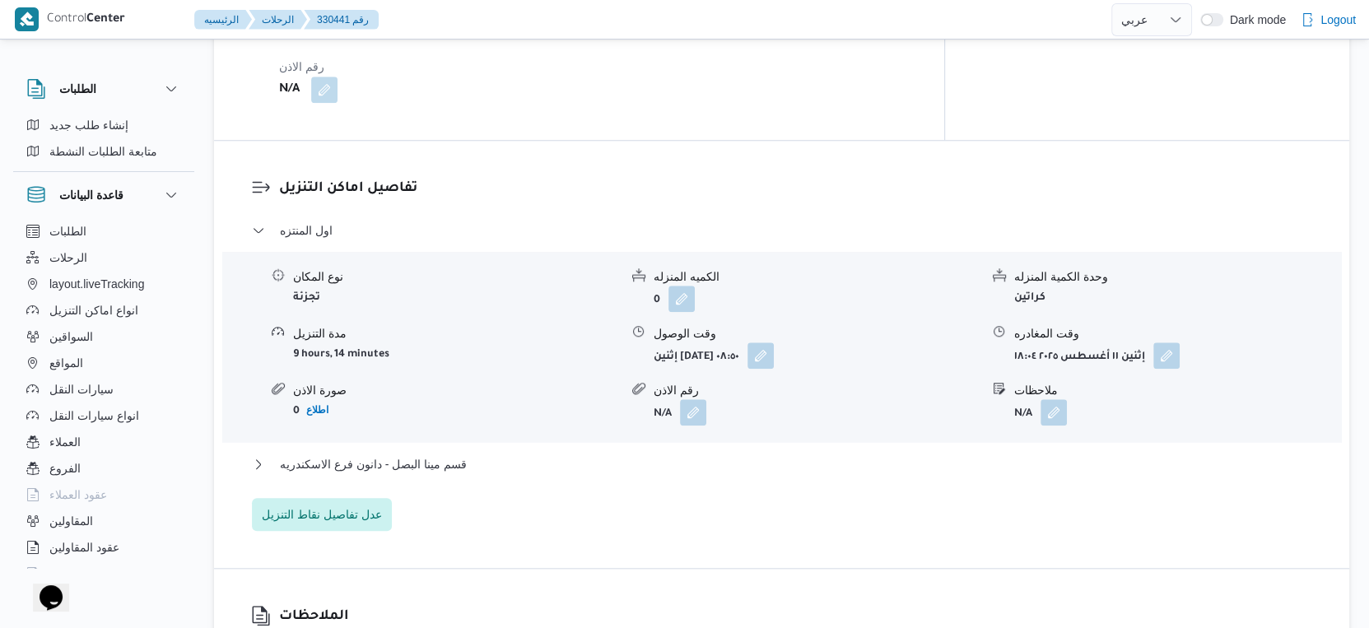
scroll to position [1280, 0]
click at [441, 452] on span "قسم مينا البصل - دانون فرع الاسكندريه" at bounding box center [373, 462] width 187 height 20
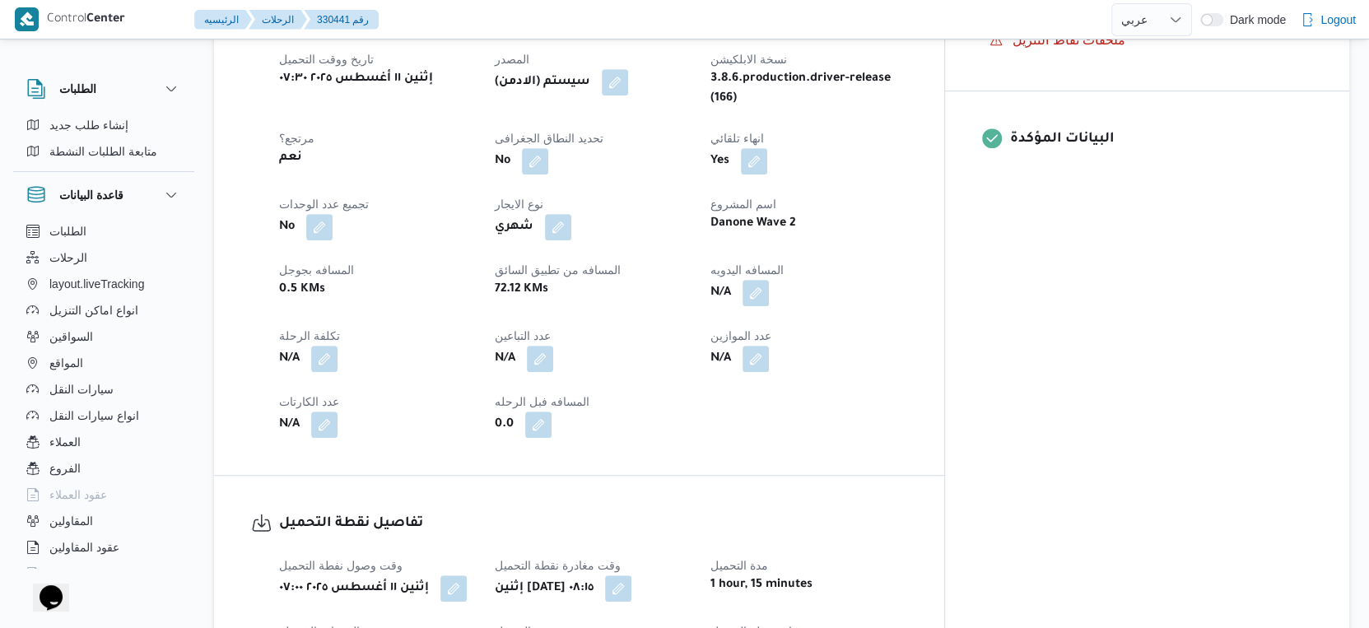
scroll to position [640, 0]
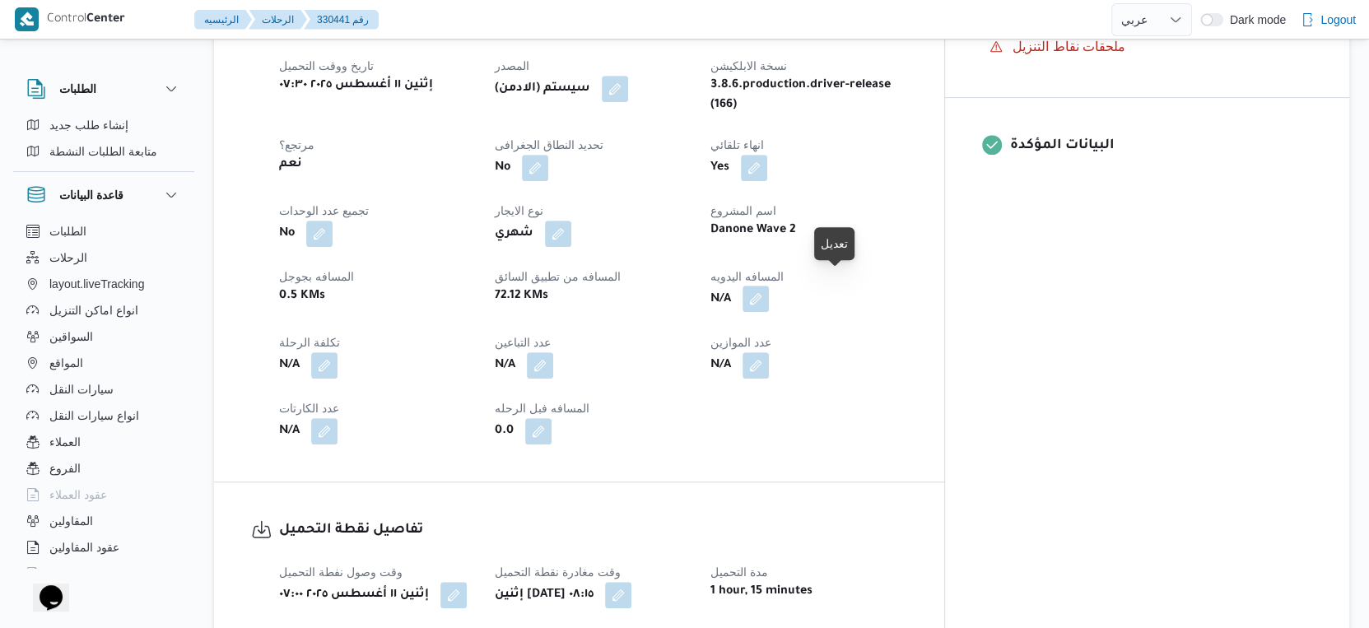
click at [769, 286] on button "button" at bounding box center [756, 299] width 26 height 26
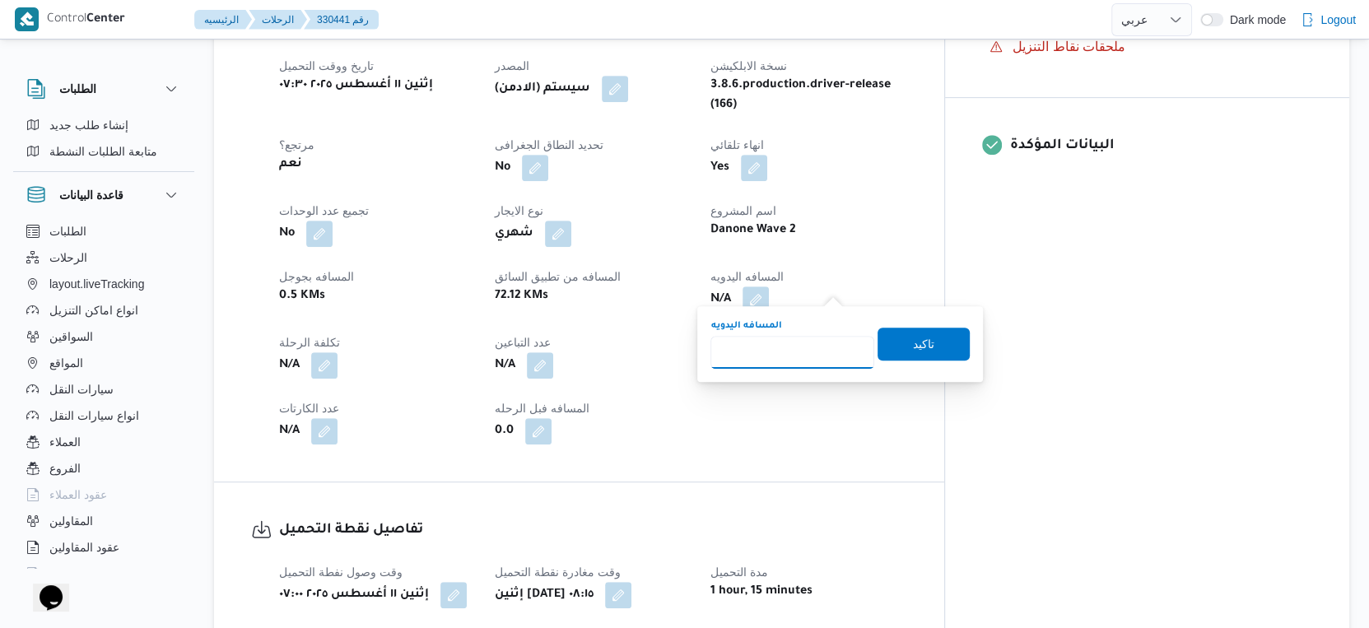
click at [802, 361] on input "المسافه اليدويه" at bounding box center [792, 352] width 164 height 33
type input "72"
click at [915, 346] on span "تاكيد" at bounding box center [923, 343] width 21 height 20
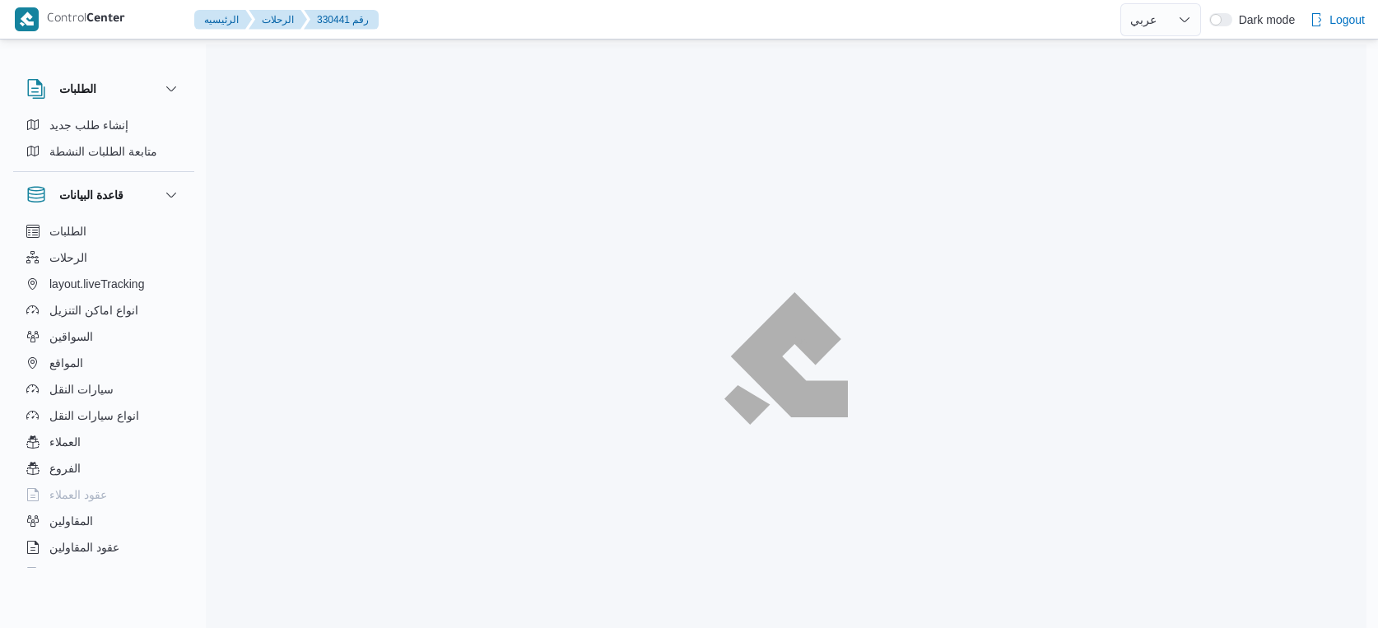
select select "ar"
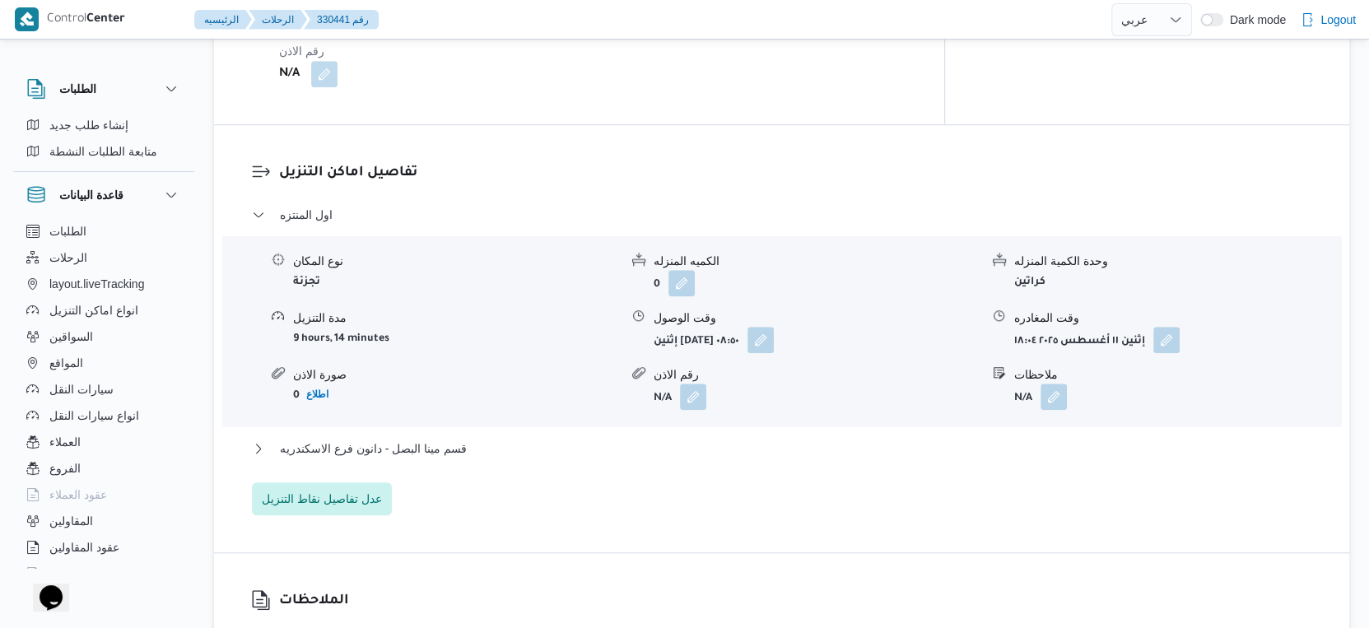
scroll to position [1325, 0]
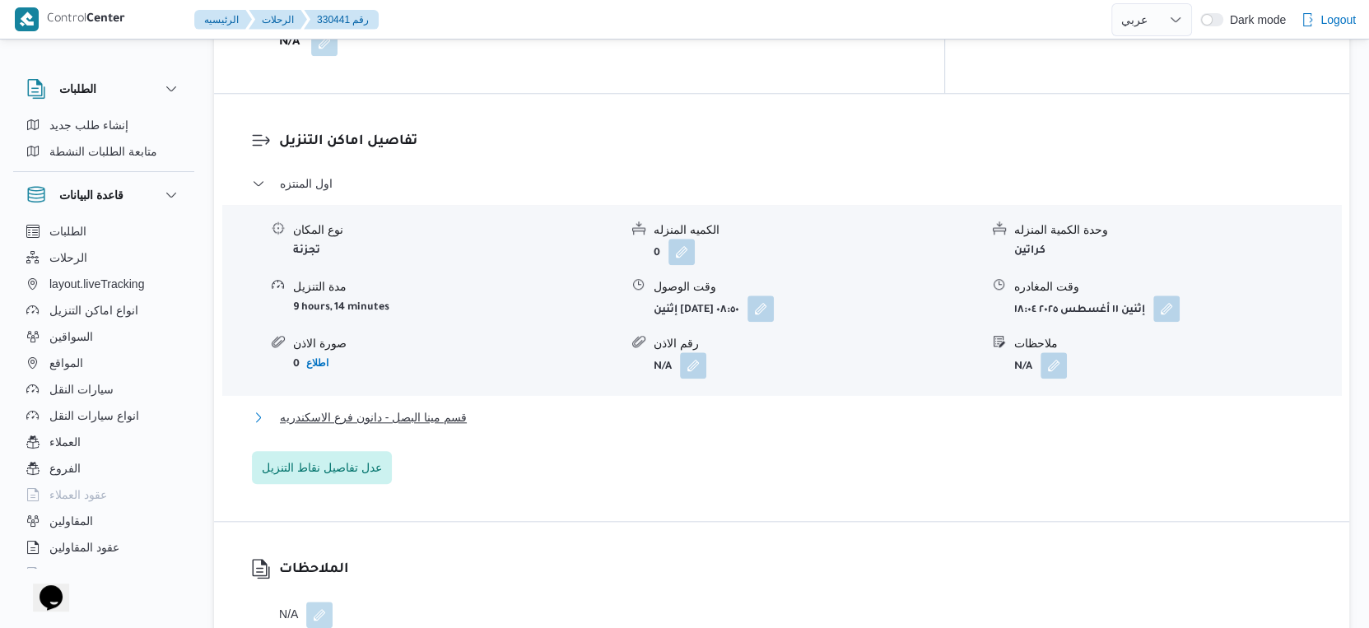
click at [468, 408] on button "قسم مينا البصل - دانون فرع الاسكندريه" at bounding box center [782, 418] width 1060 height 20
